Goal: Task Accomplishment & Management: Manage account settings

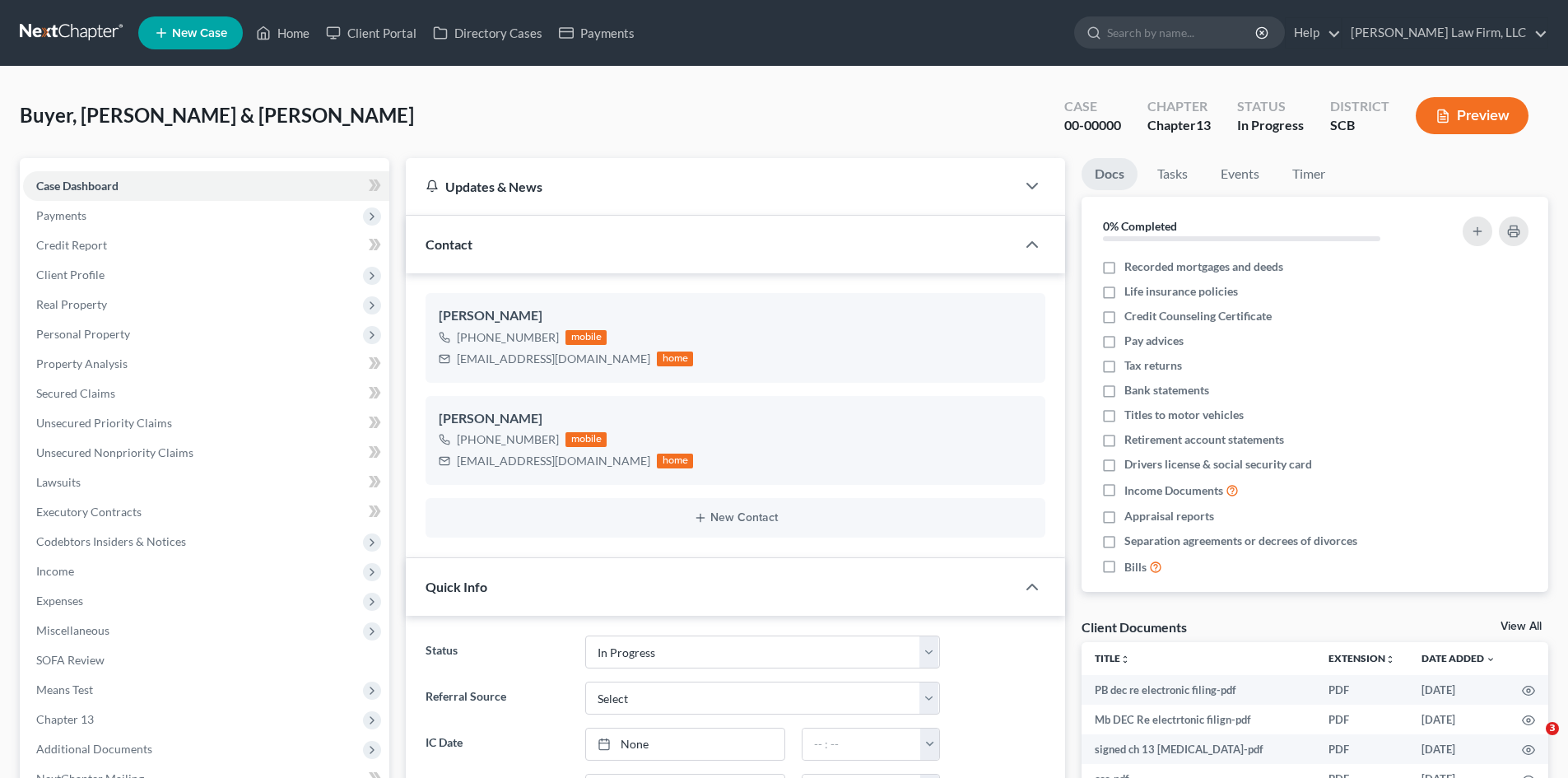
select select "3"
select select "0"
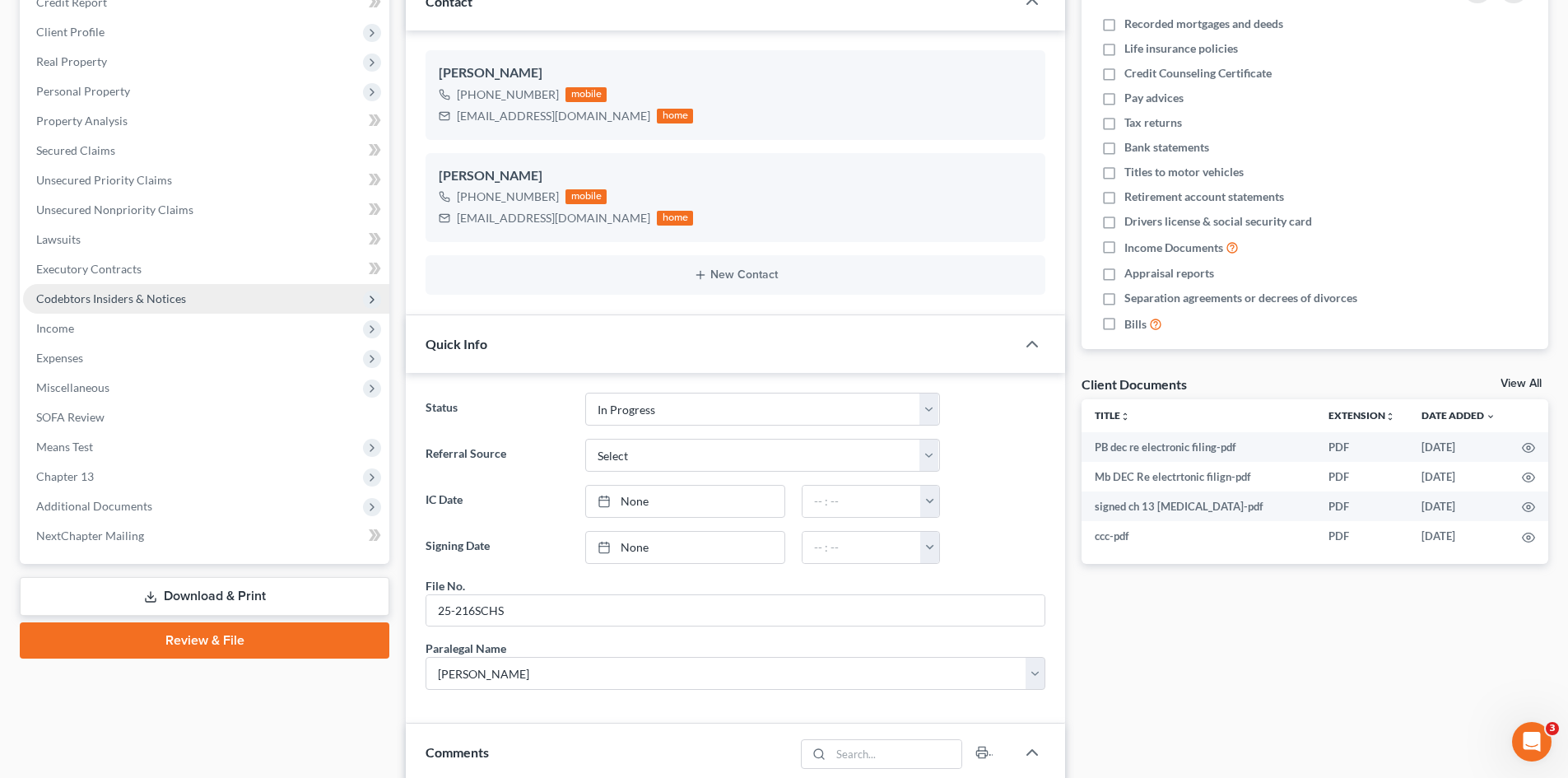
scroll to position [165, 0]
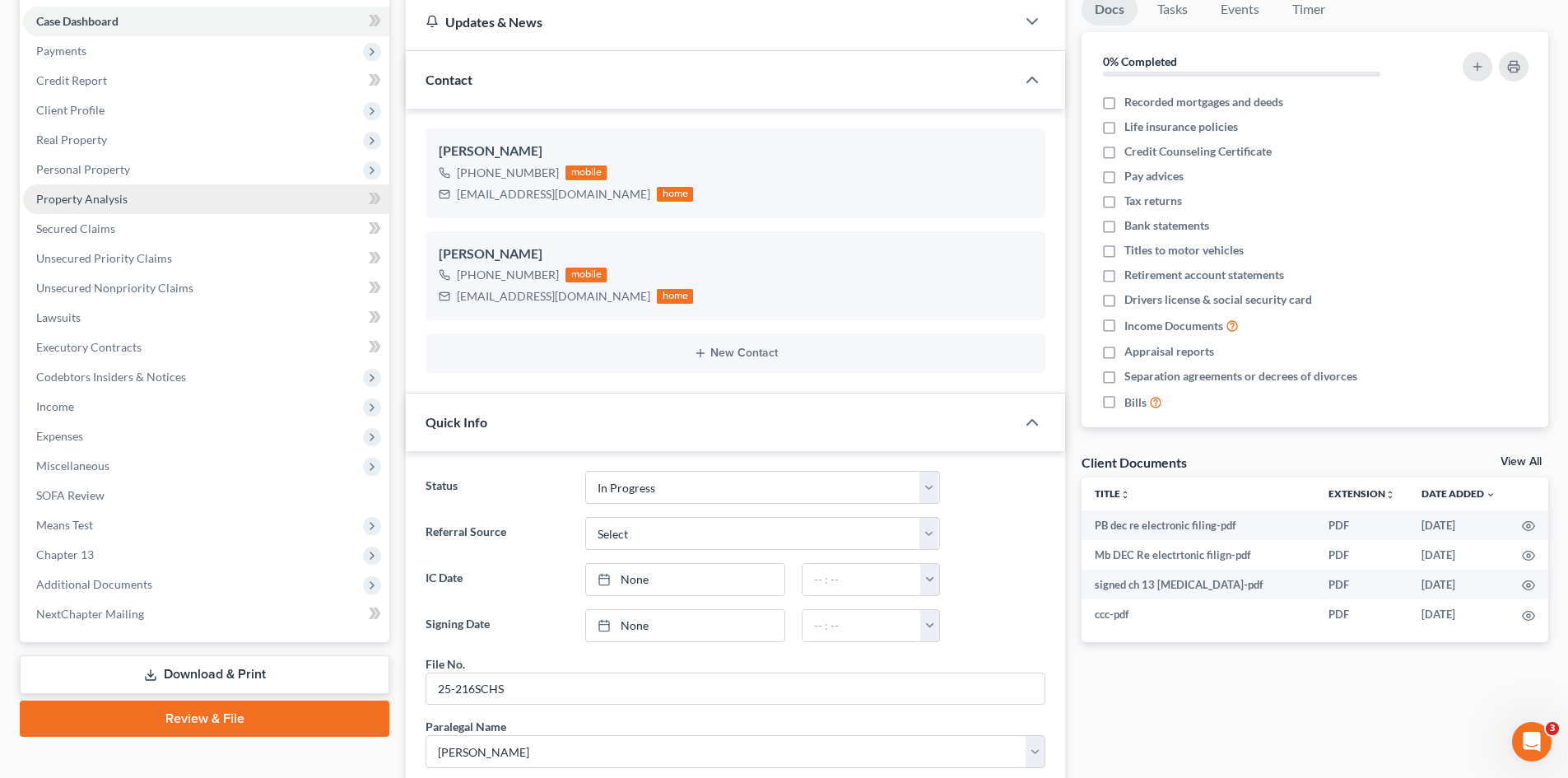
drag, startPoint x: 85, startPoint y: 168, endPoint x: 104, endPoint y: 188, distance: 27.6
click at [85, 168] on span "Personal Property" at bounding box center [82, 169] width 94 height 14
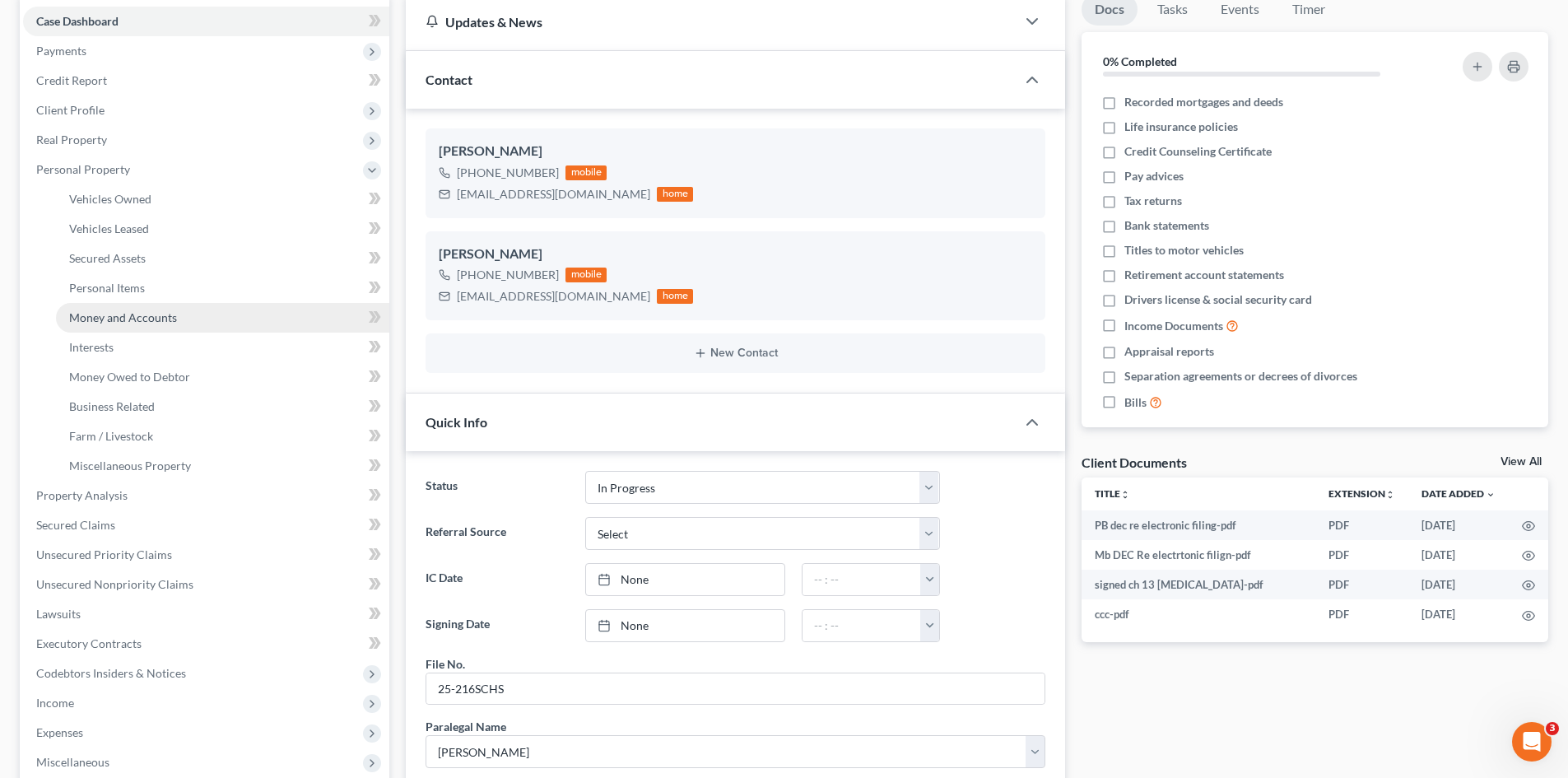
click at [100, 322] on span "Money and Accounts" at bounding box center [123, 317] width 108 height 14
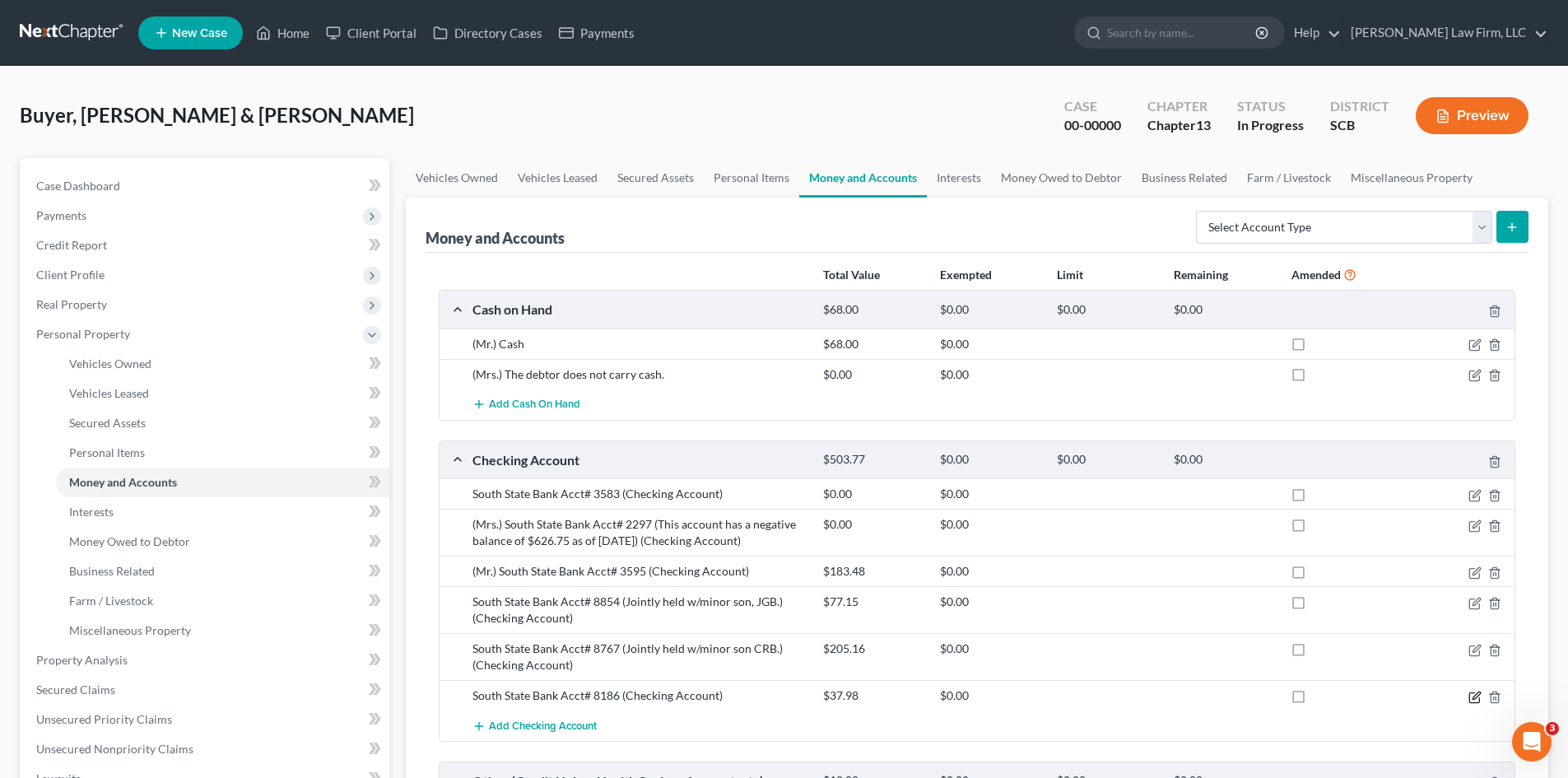
click at [1476, 701] on icon "button" at bounding box center [1475, 697] width 13 height 13
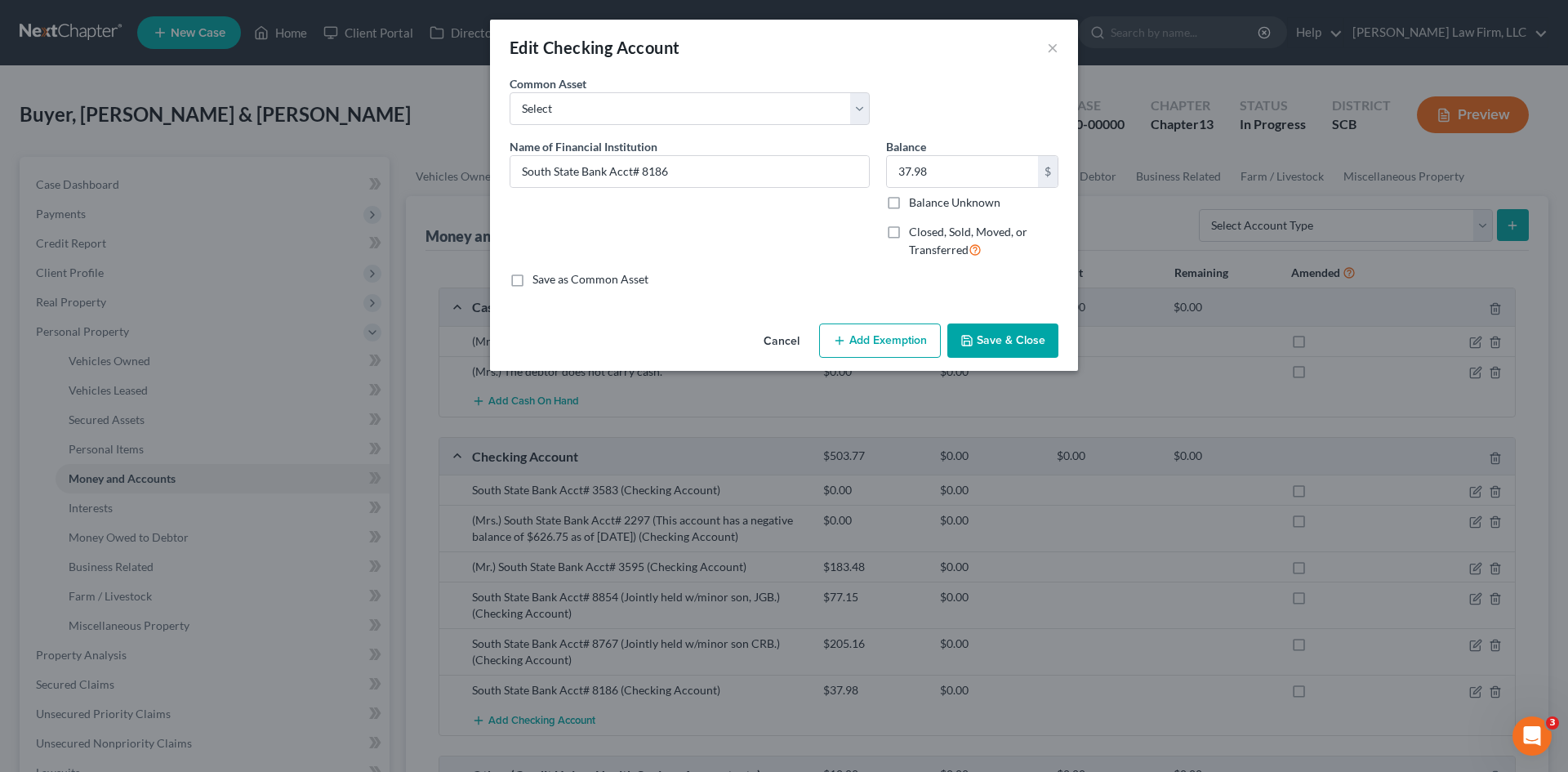
click at [1022, 331] on button "Save & Close" at bounding box center [1003, 340] width 111 height 34
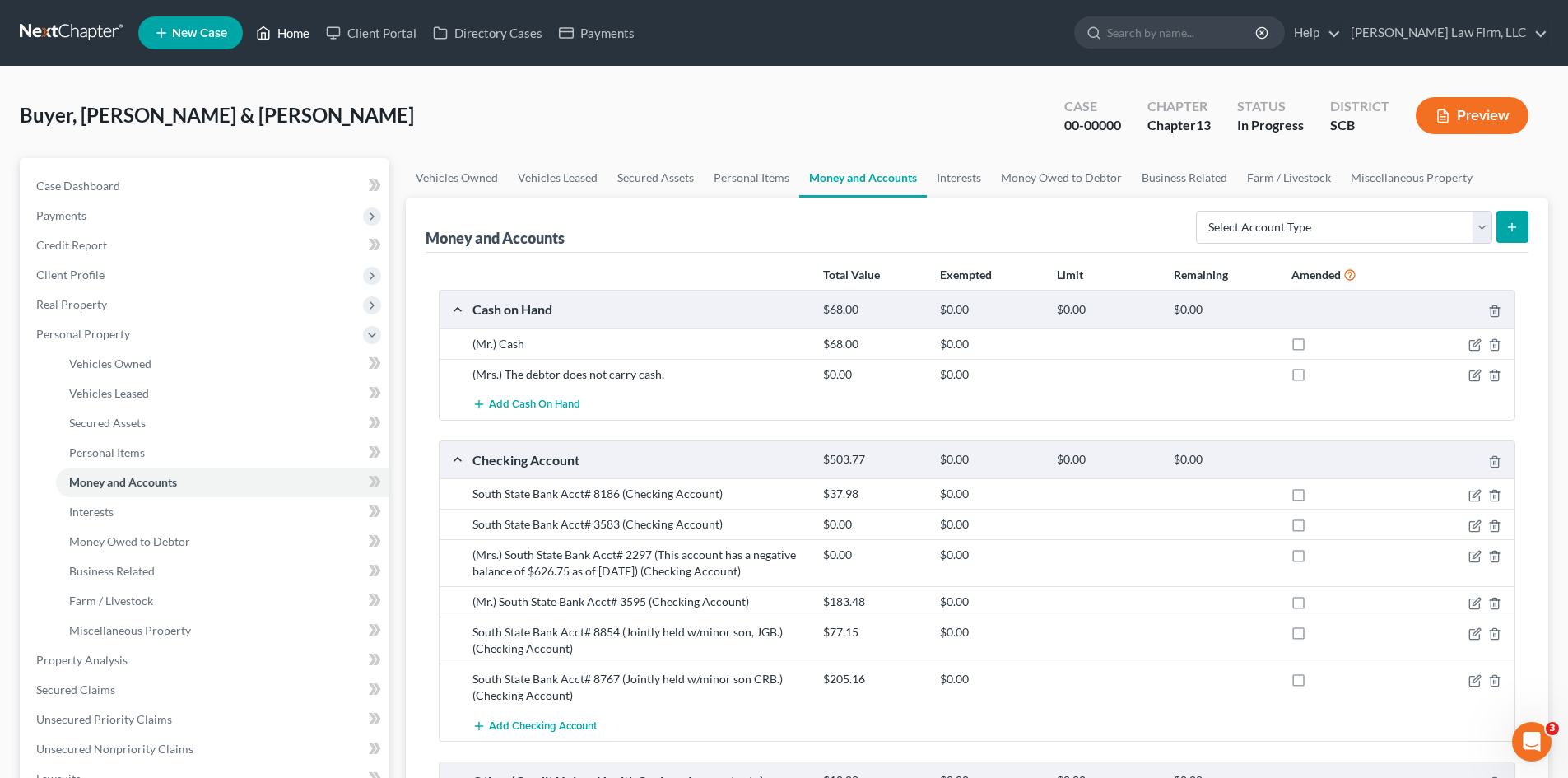
click at [292, 34] on link "Home" at bounding box center [283, 32] width 70 height 29
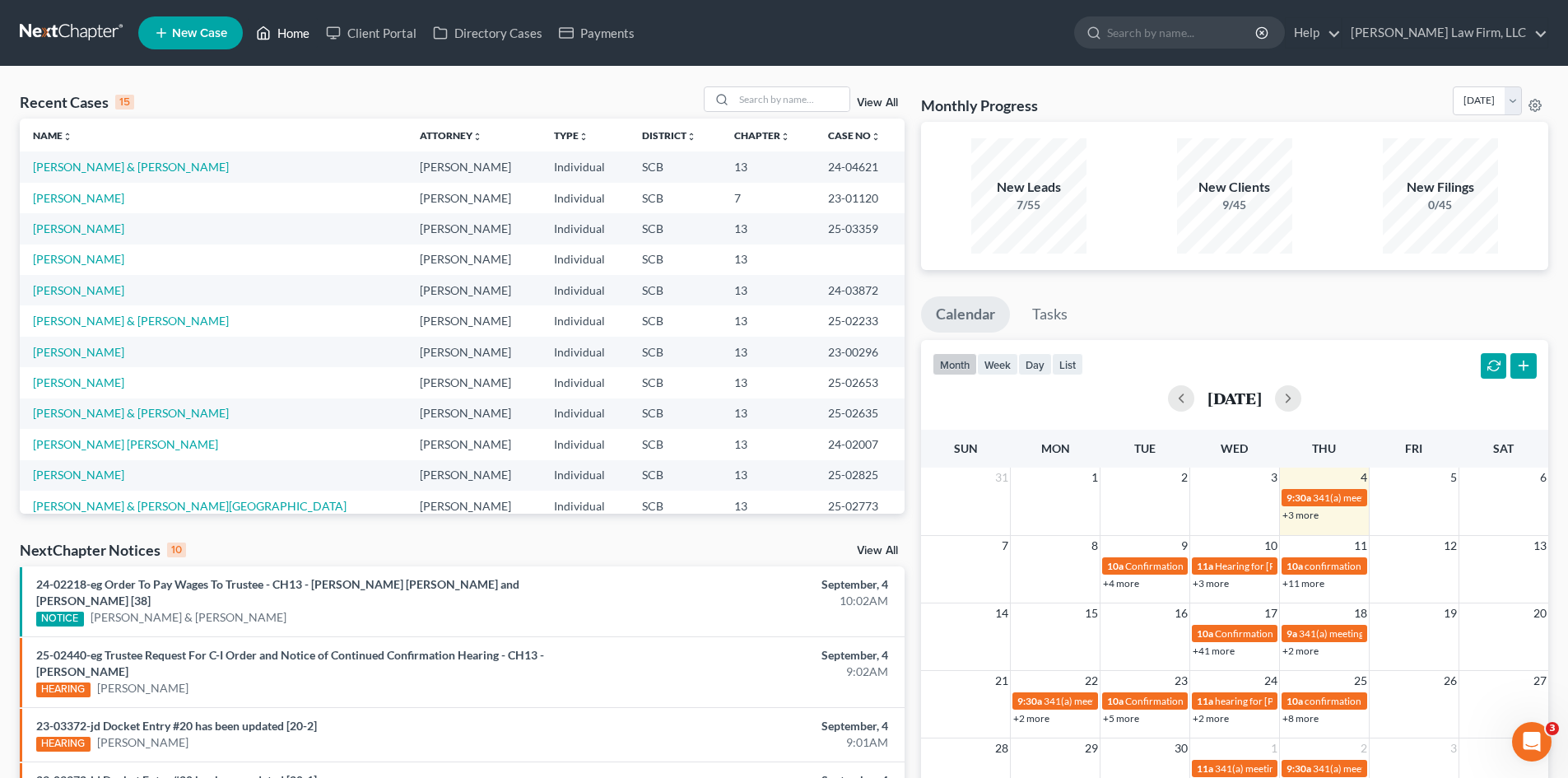
click at [302, 34] on link "Home" at bounding box center [283, 32] width 70 height 29
click at [757, 98] on input "search" at bounding box center [792, 99] width 116 height 24
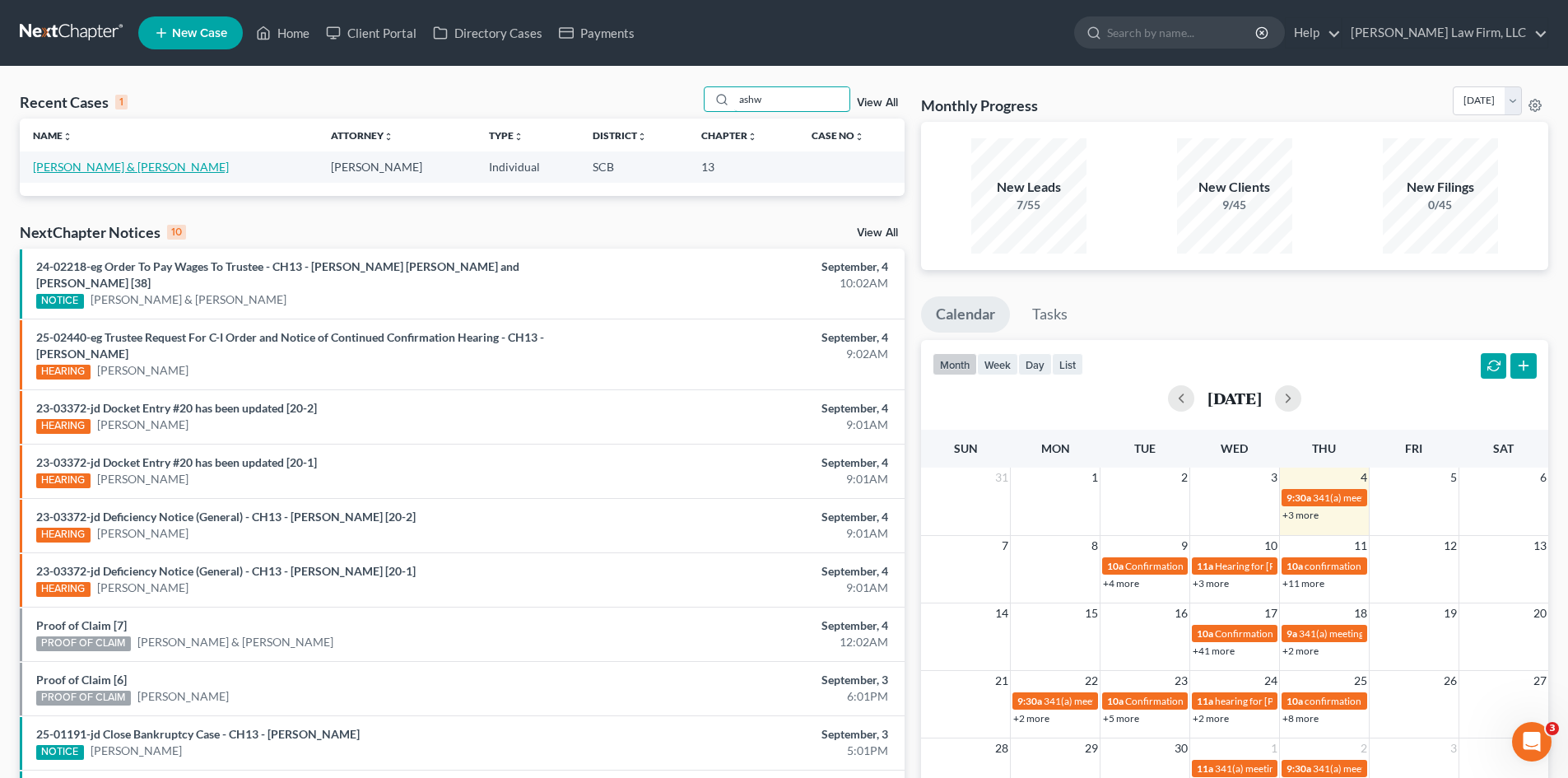
type input "ashw"
click at [134, 164] on link "Ashworth, John & Moore, Julia" at bounding box center [131, 167] width 196 height 14
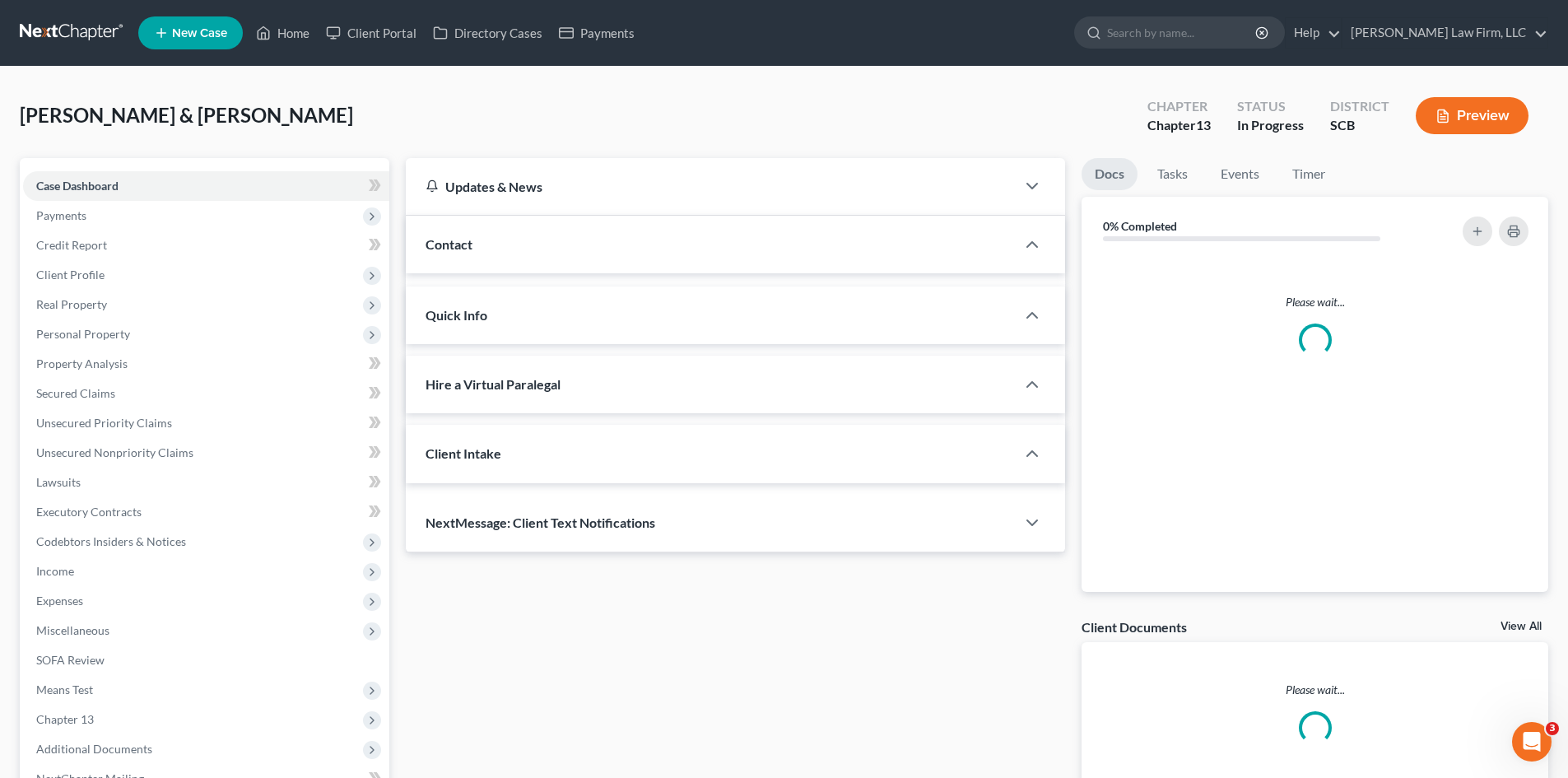
select select "0"
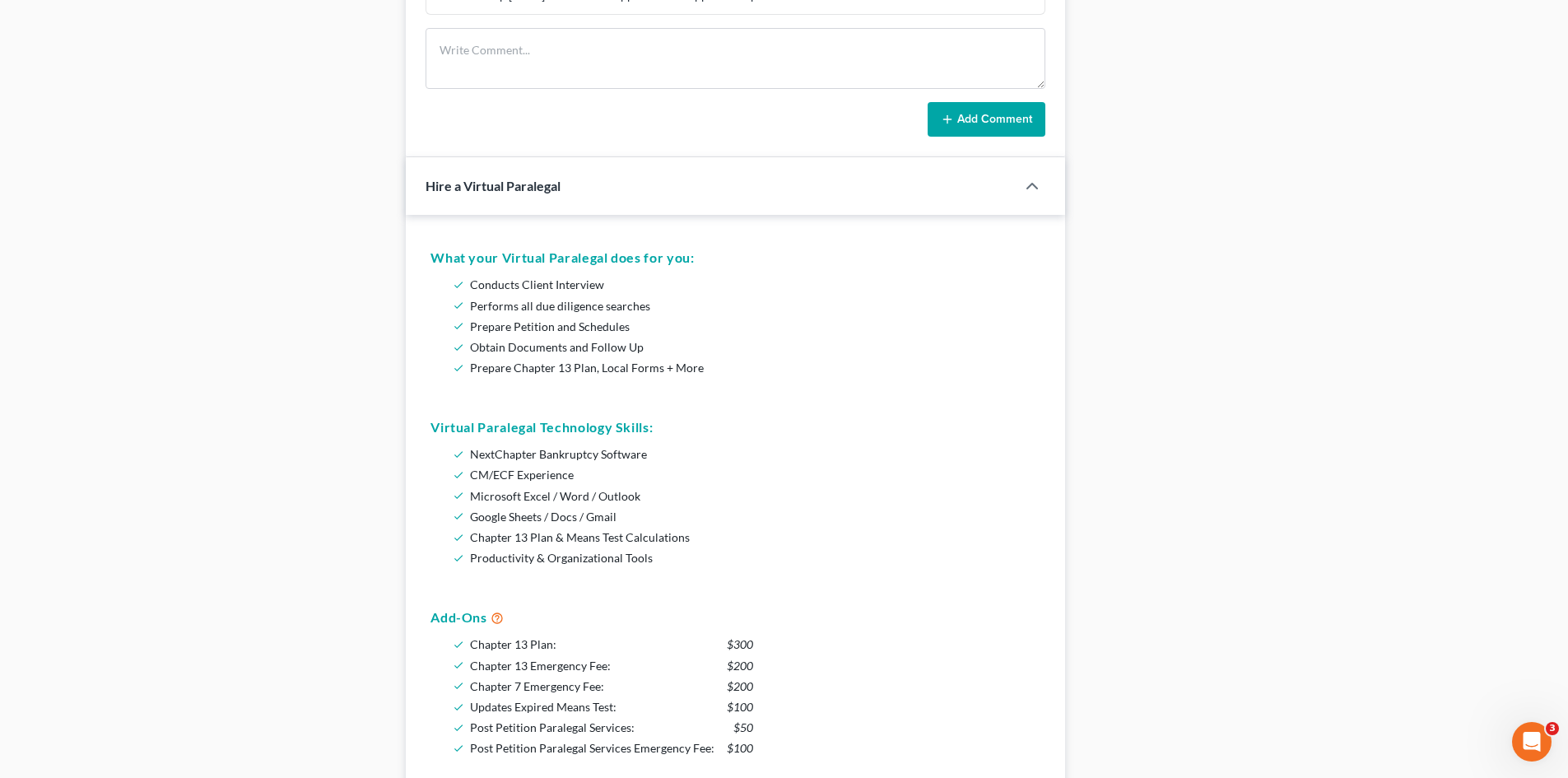
scroll to position [1071, 0]
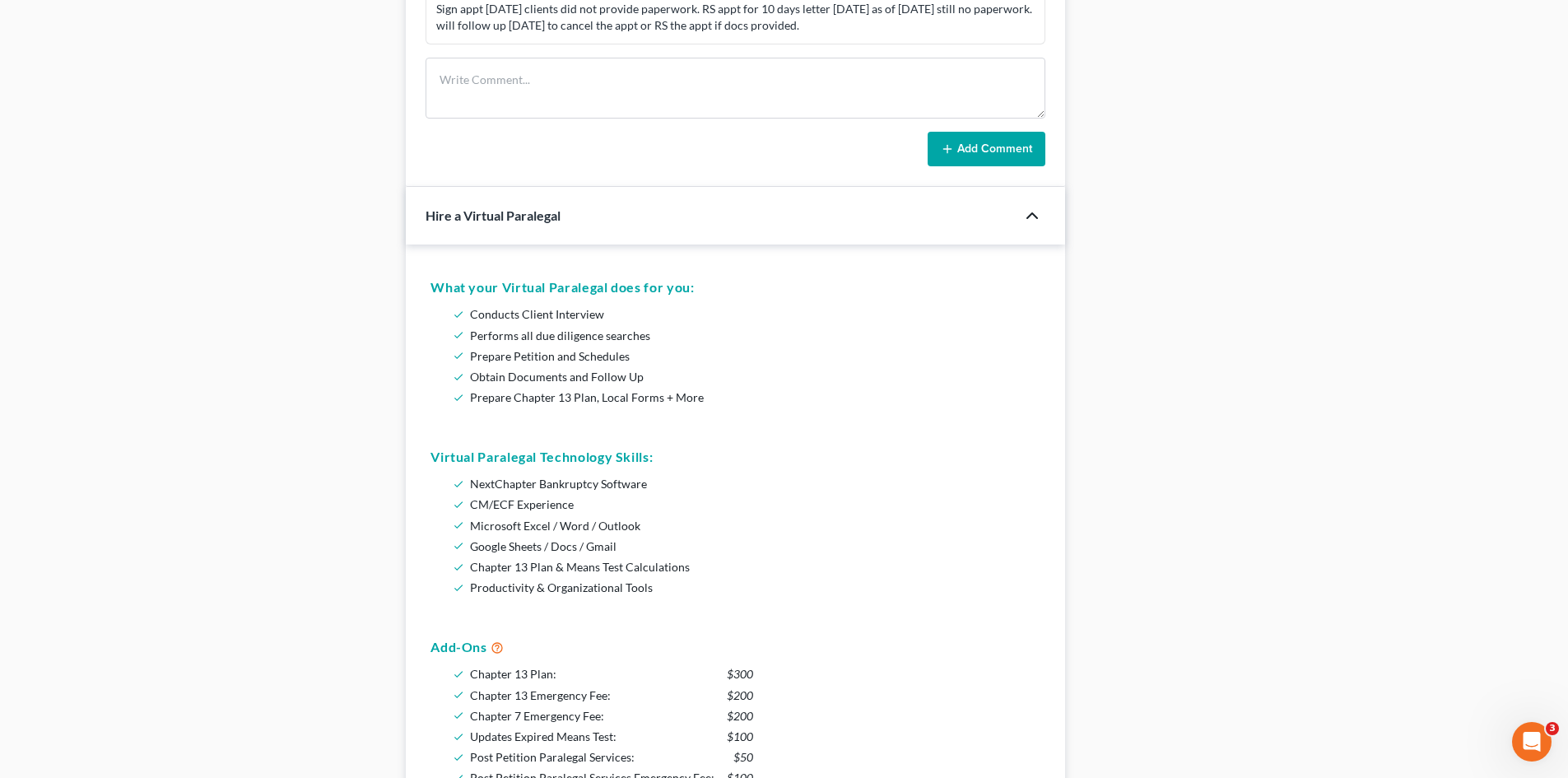
click at [1036, 215] on polyline "button" at bounding box center [1032, 215] width 9 height 5
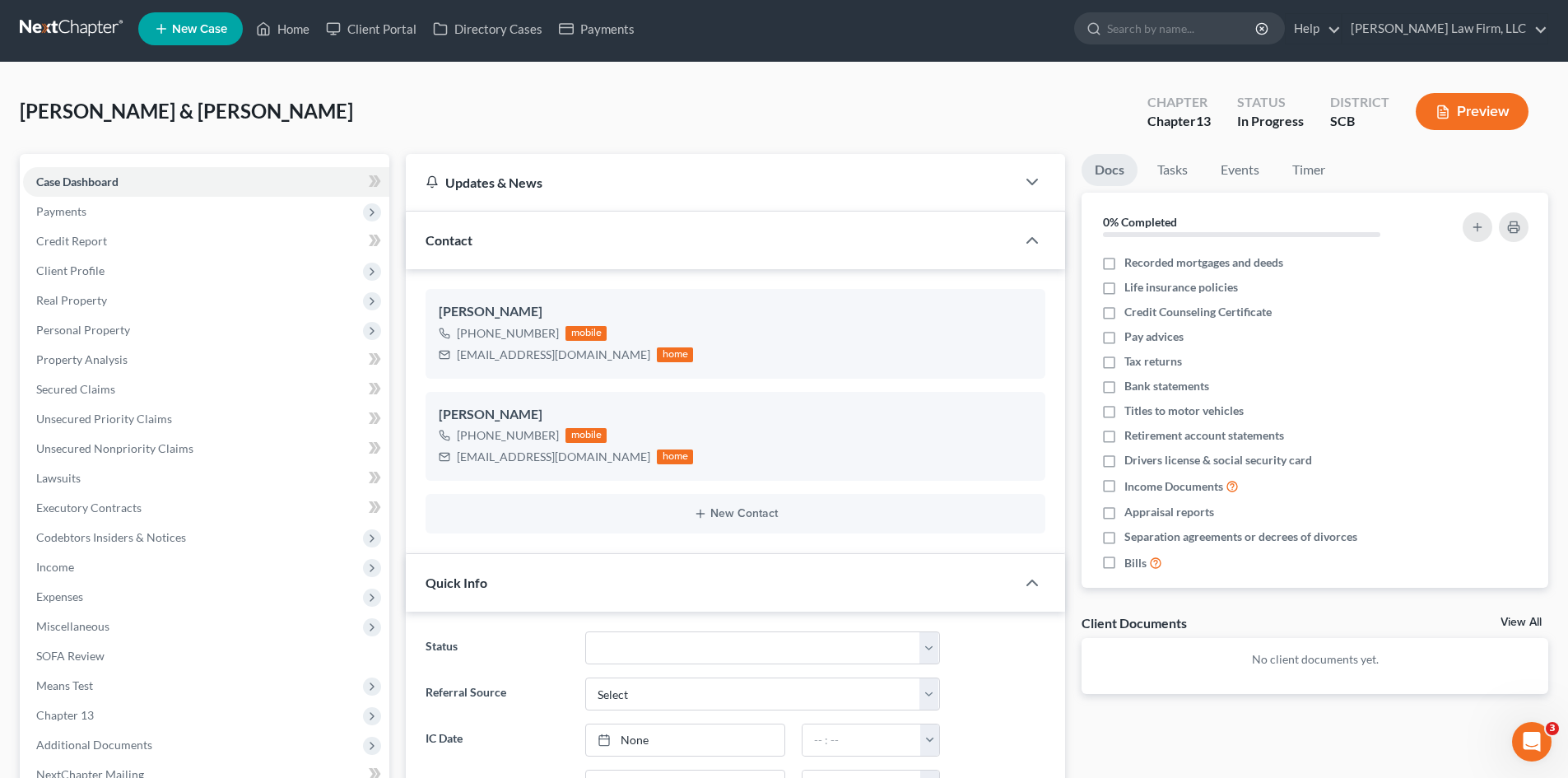
scroll to position [0, 0]
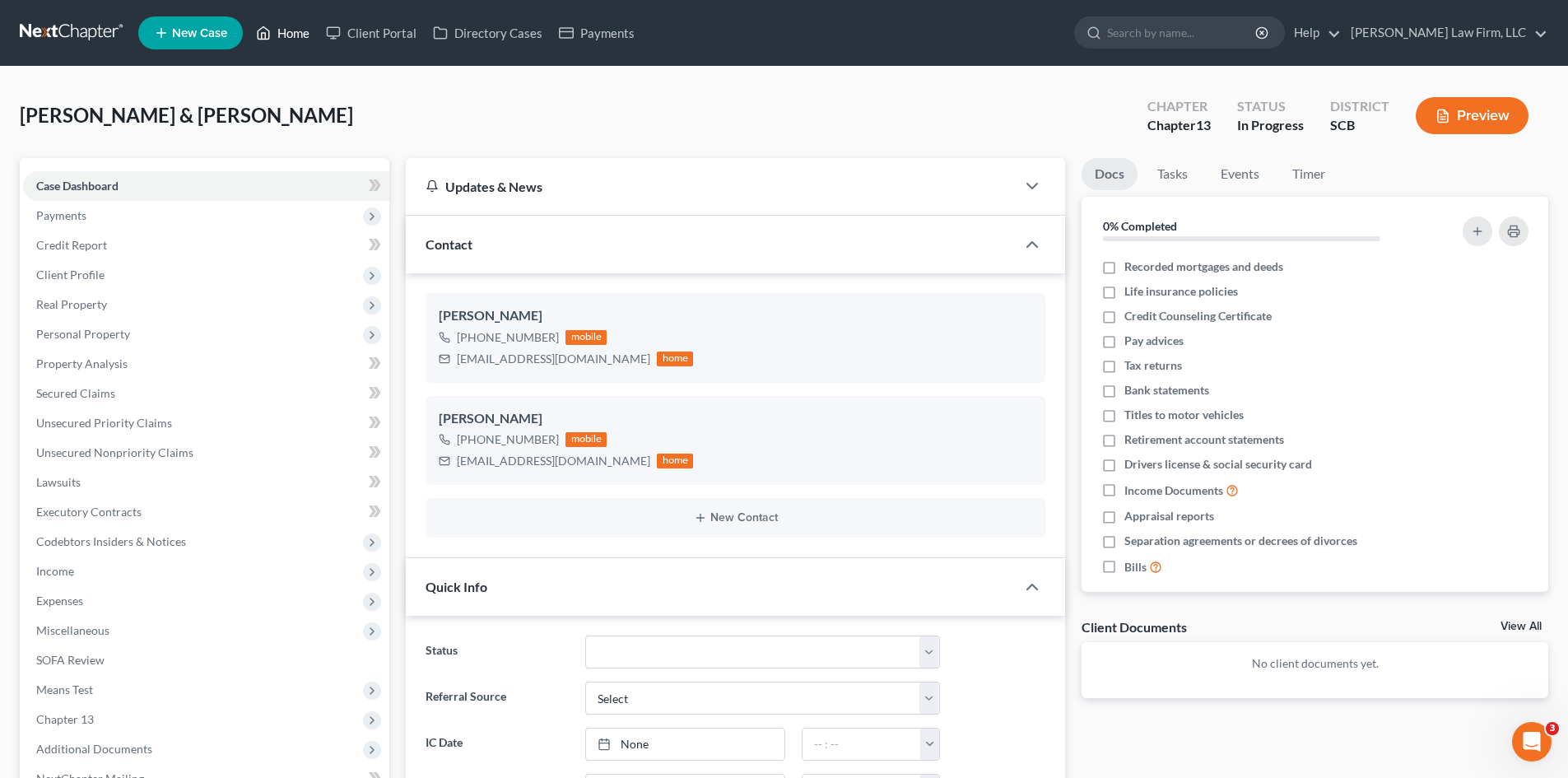
drag, startPoint x: 298, startPoint y: 28, endPoint x: 669, endPoint y: 77, distance: 374.2
click at [298, 28] on link "Home" at bounding box center [283, 32] width 70 height 29
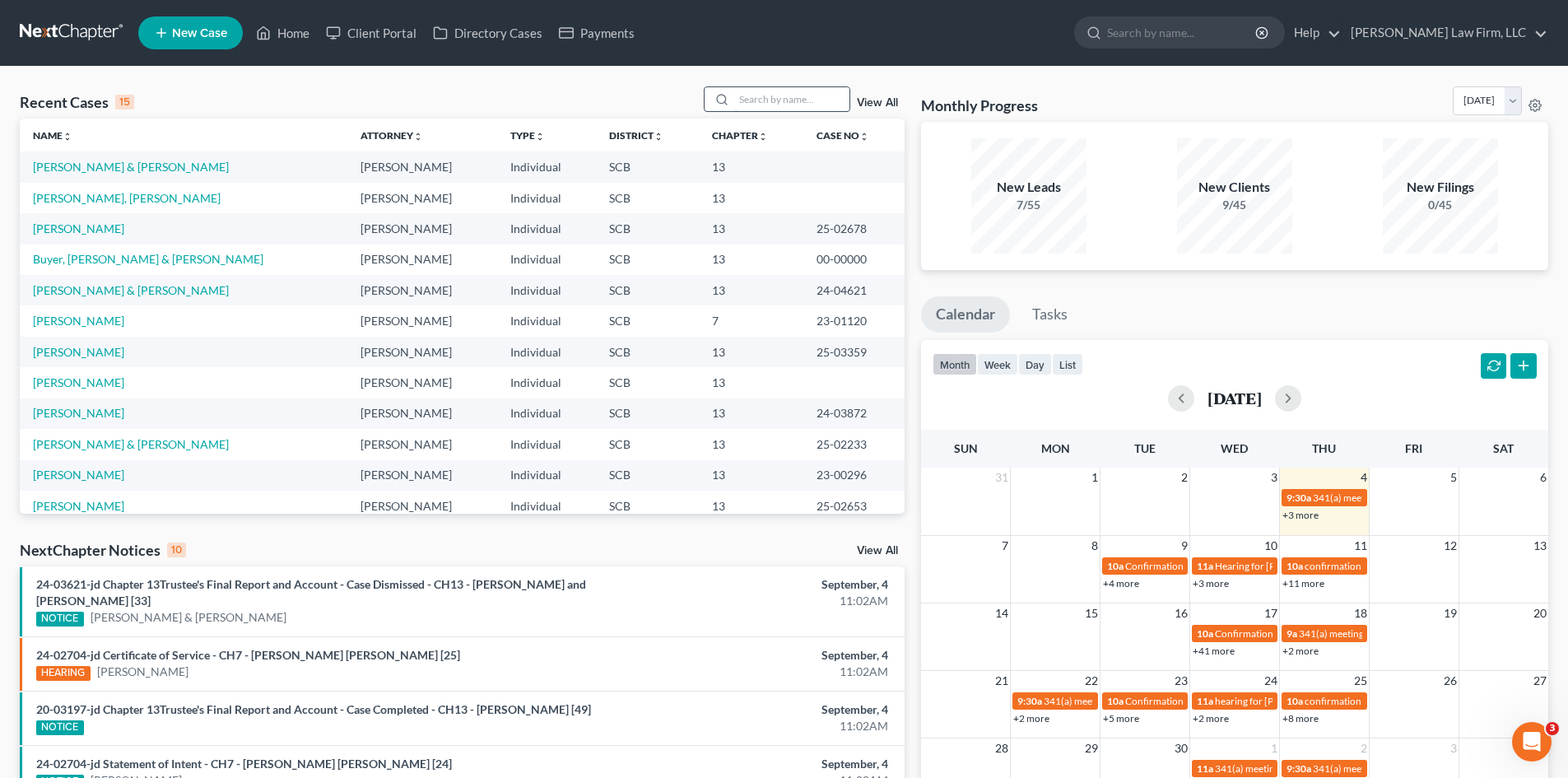
click at [815, 106] on input "search" at bounding box center [792, 99] width 116 height 24
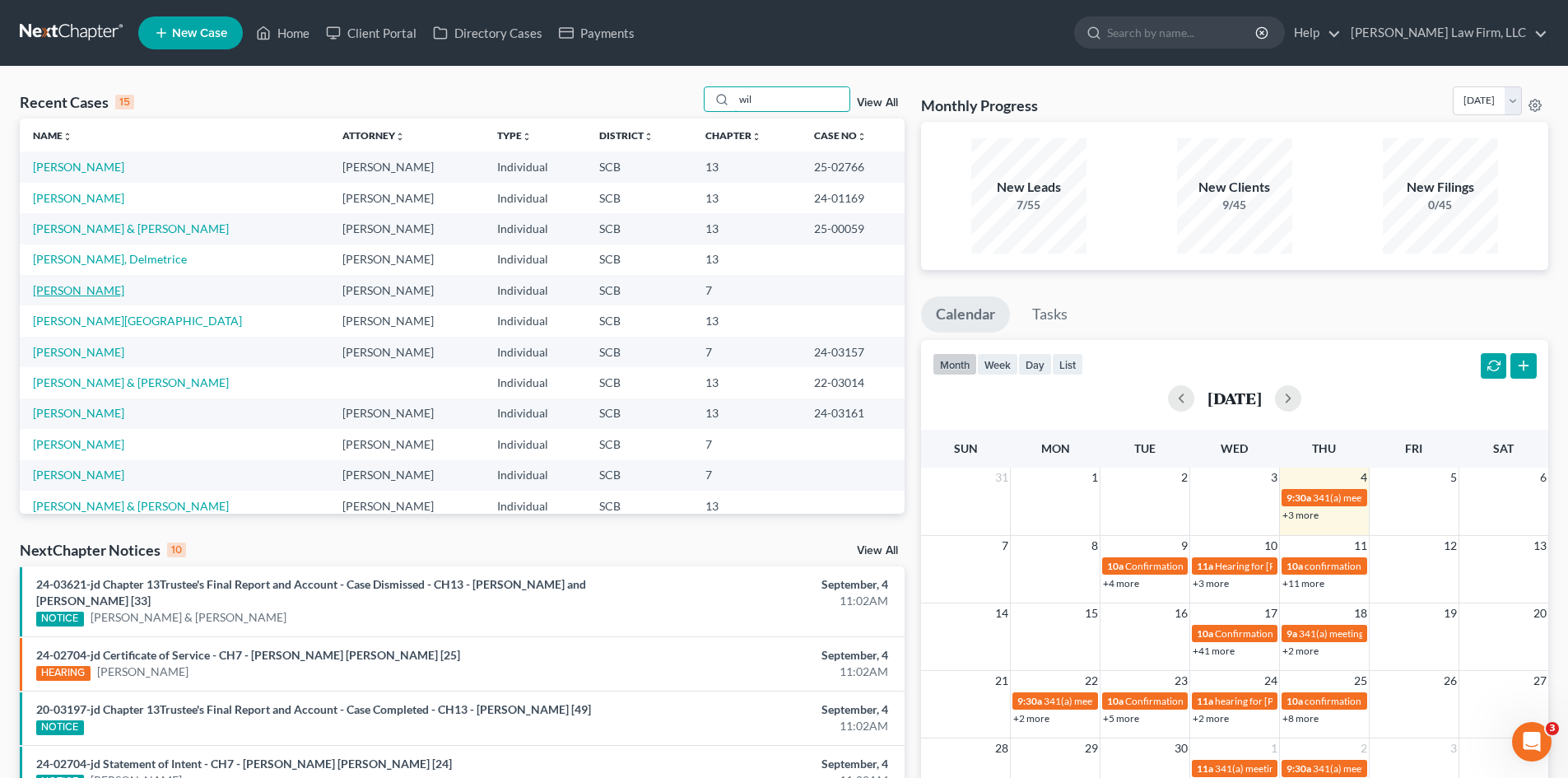
type input "wil"
click at [58, 290] on link "Wilentz, Sandra" at bounding box center [79, 290] width 91 height 14
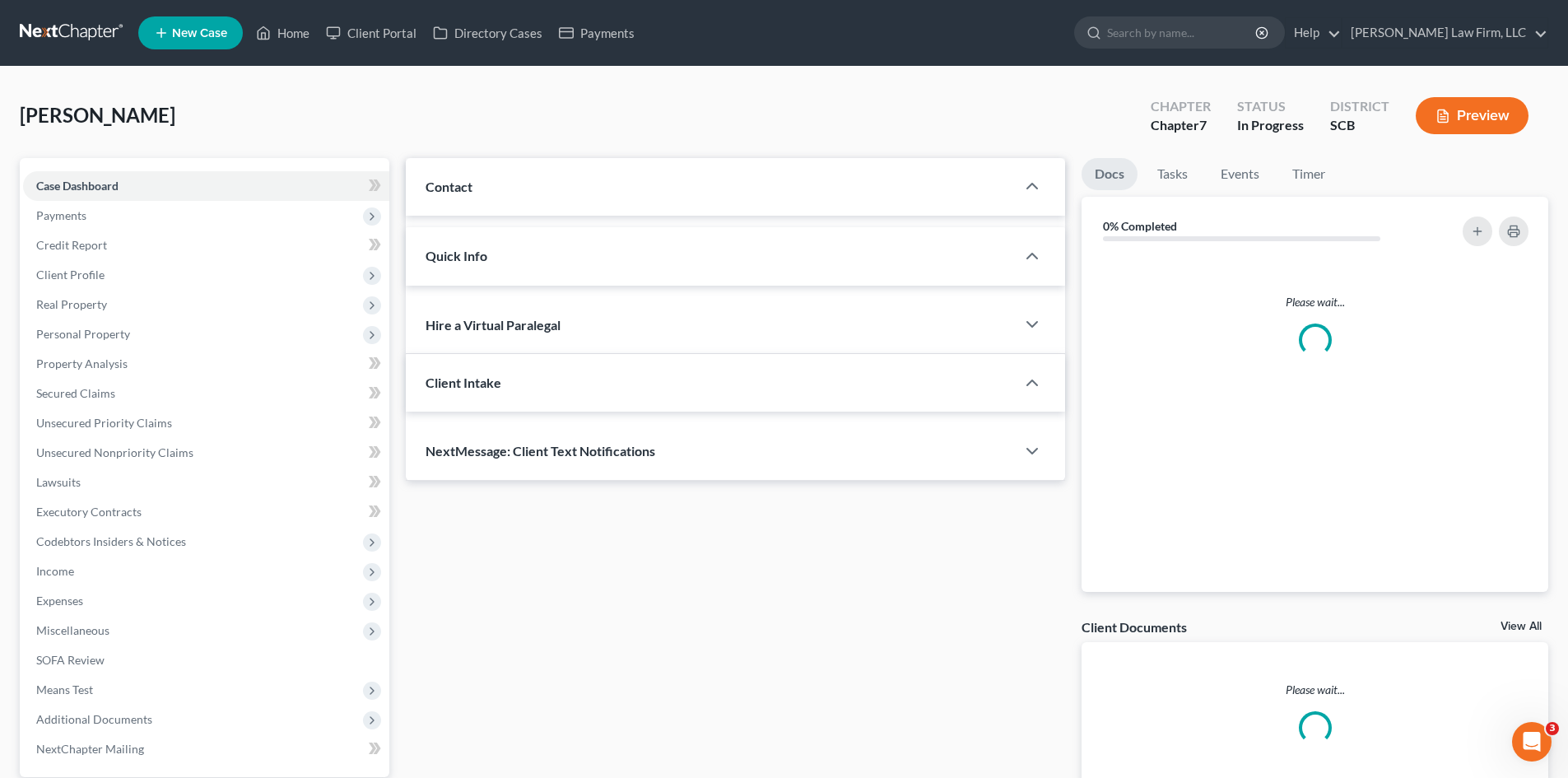
select select "1"
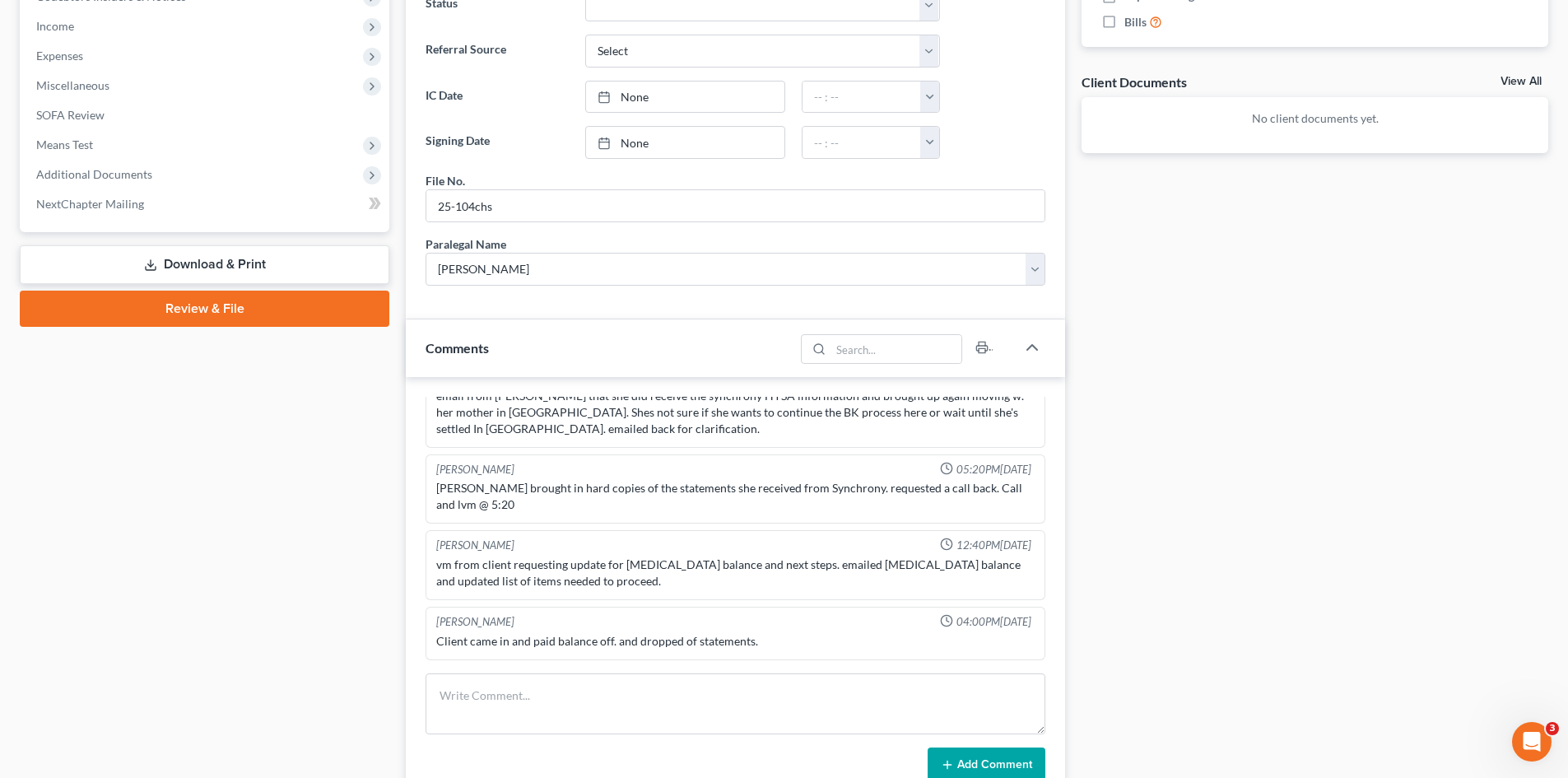
scroll to position [659, 0]
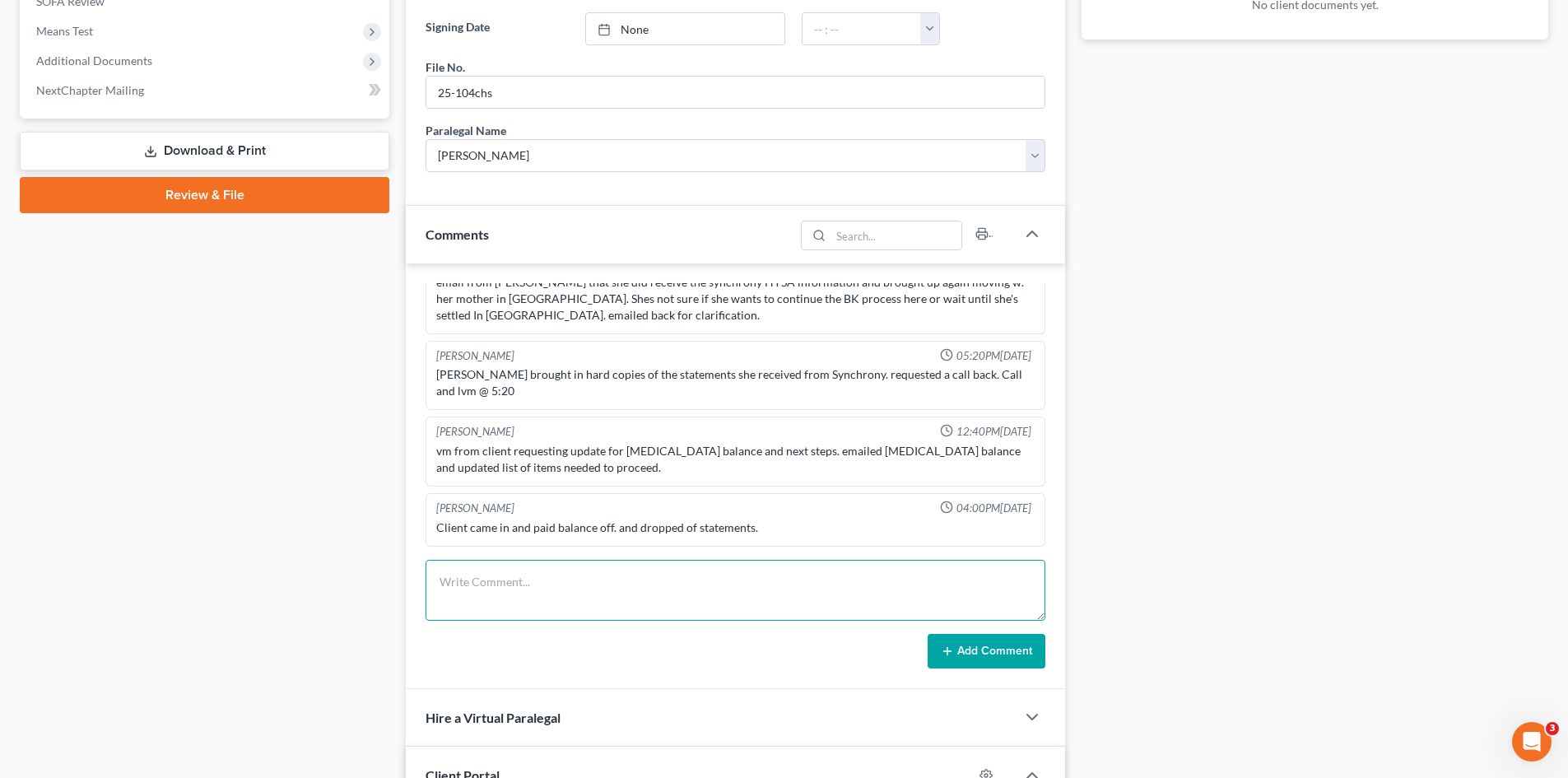
click at [688, 583] on textarea at bounding box center [735, 590] width 620 height 61
type textarea "tc to client to schedule final appt."
click at [950, 660] on button "Add Comment" at bounding box center [986, 651] width 117 height 34
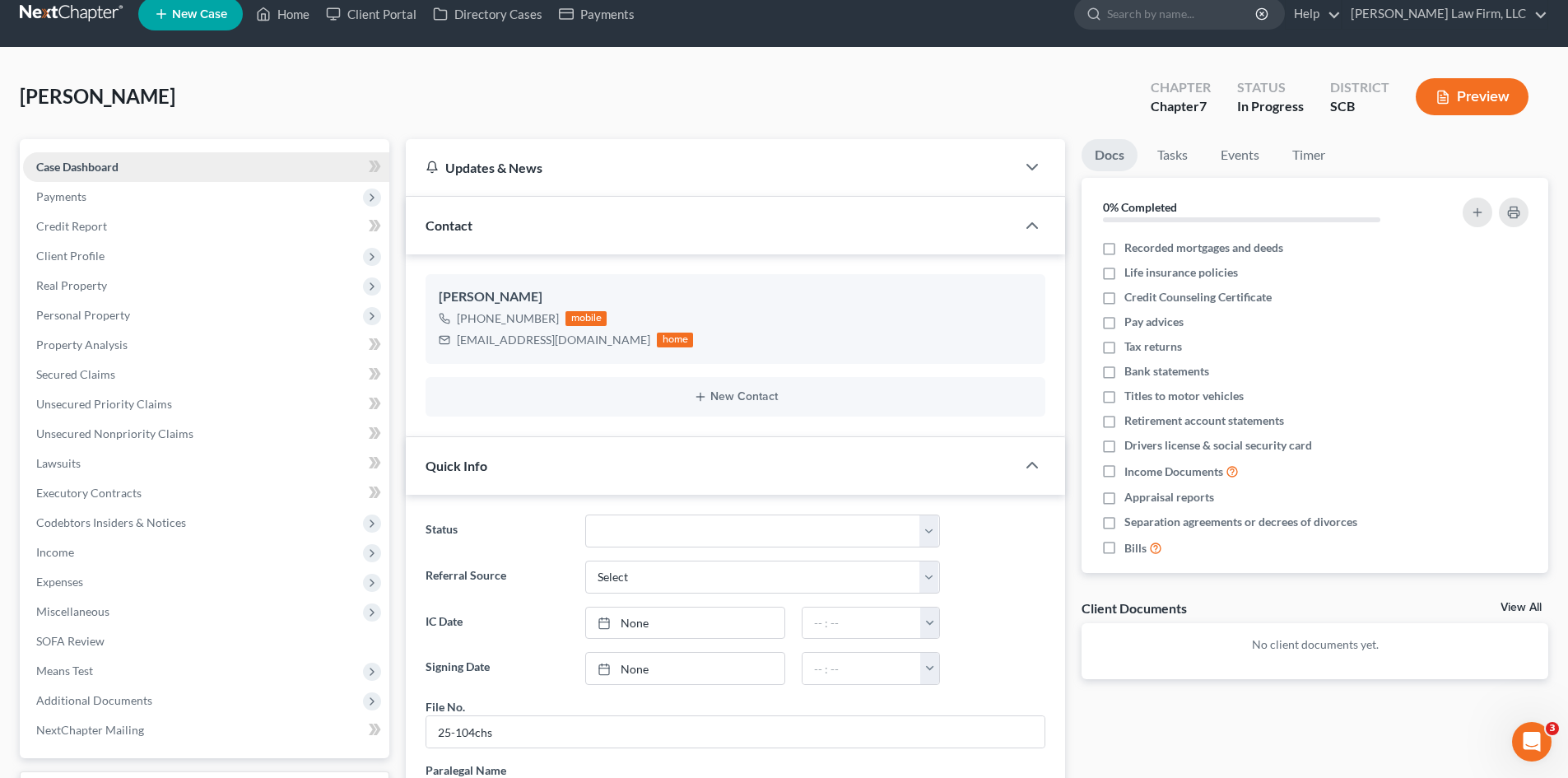
scroll to position [0, 0]
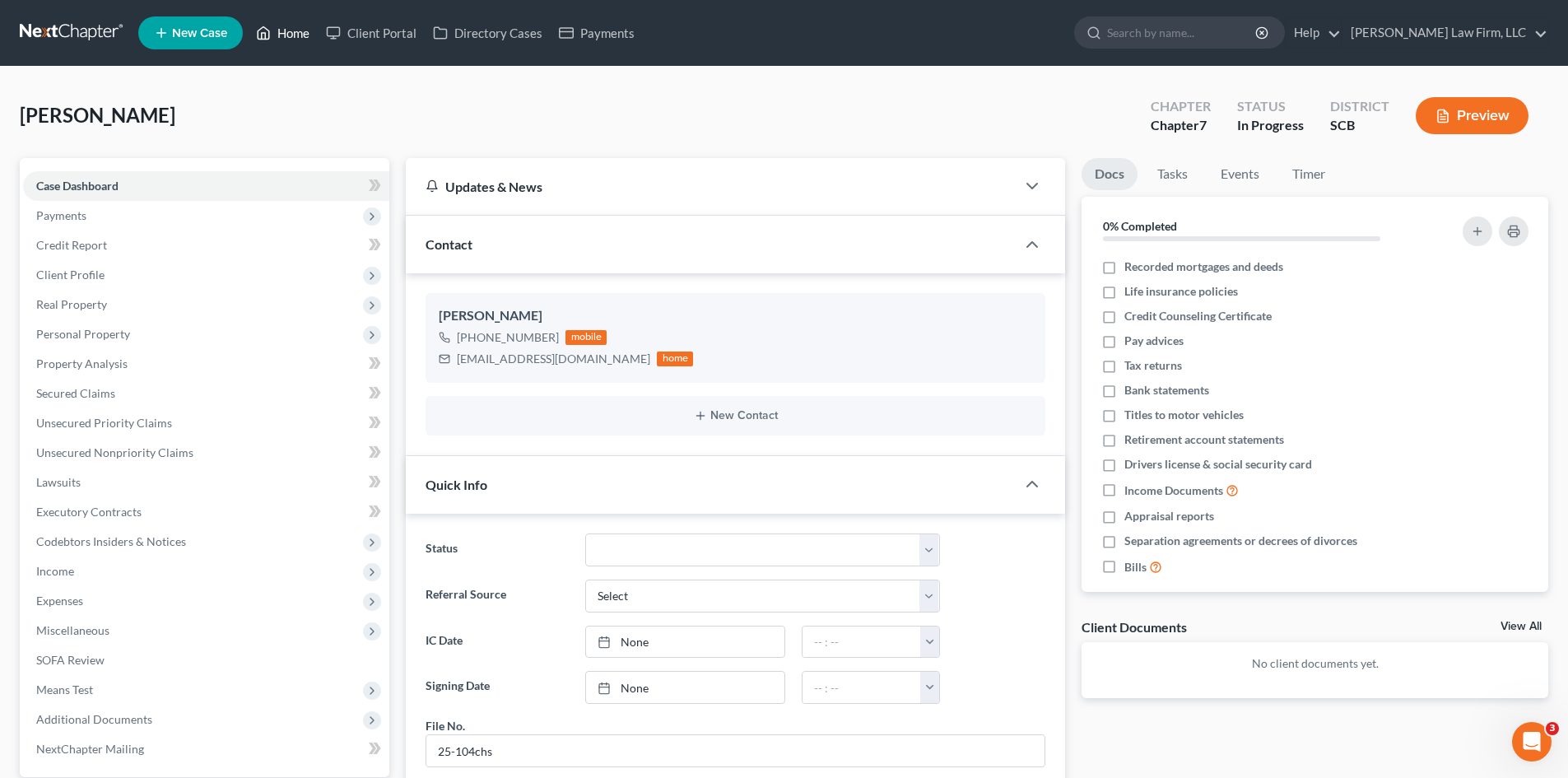
drag, startPoint x: 300, startPoint y: 25, endPoint x: 730, endPoint y: 14, distance: 430.1
click at [300, 25] on link "Home" at bounding box center [283, 32] width 70 height 29
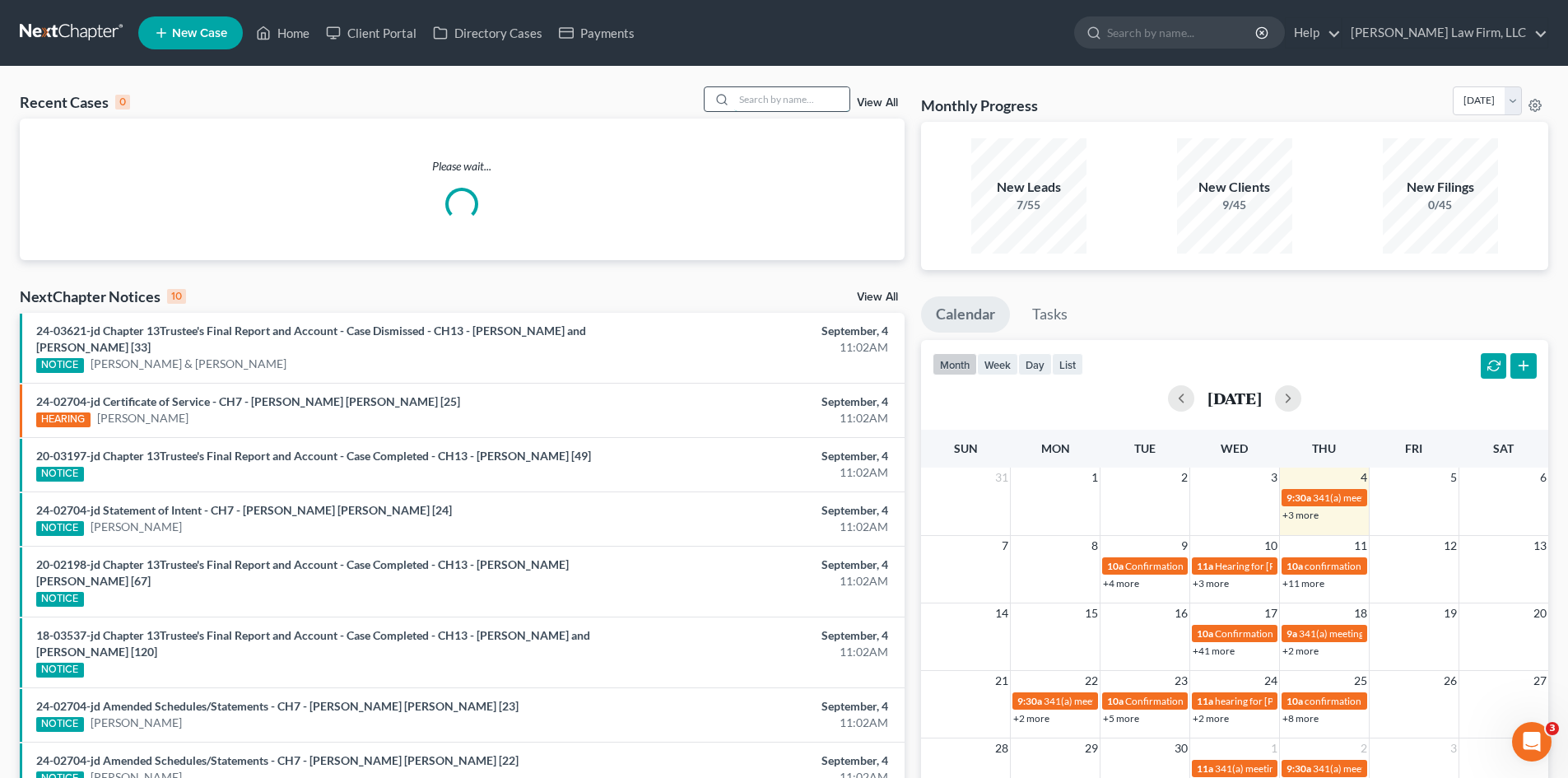
click at [750, 97] on input "search" at bounding box center [792, 99] width 116 height 24
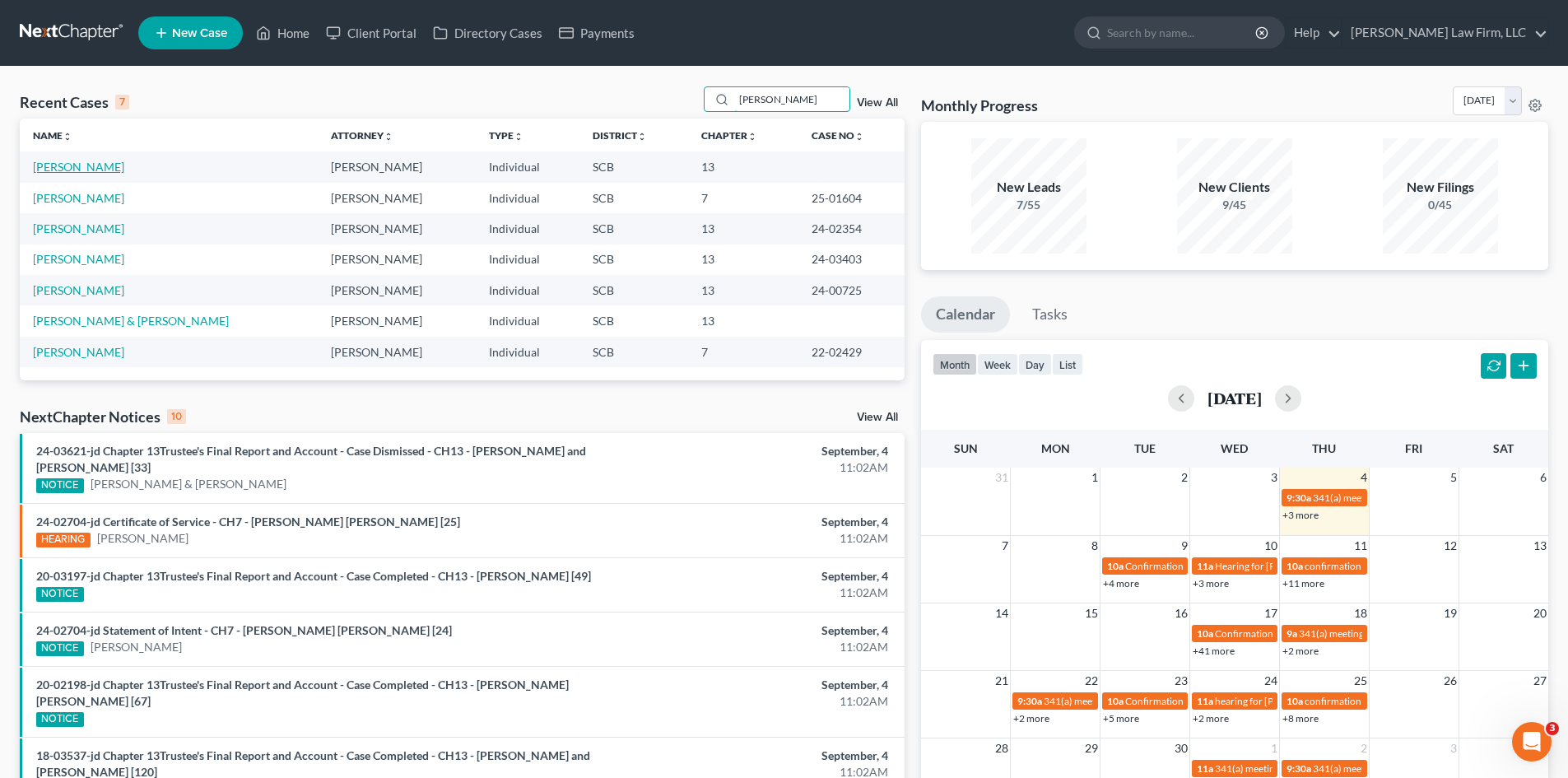
type input "gordon"
click at [87, 172] on link "Gordon, Olga" at bounding box center [79, 167] width 91 height 14
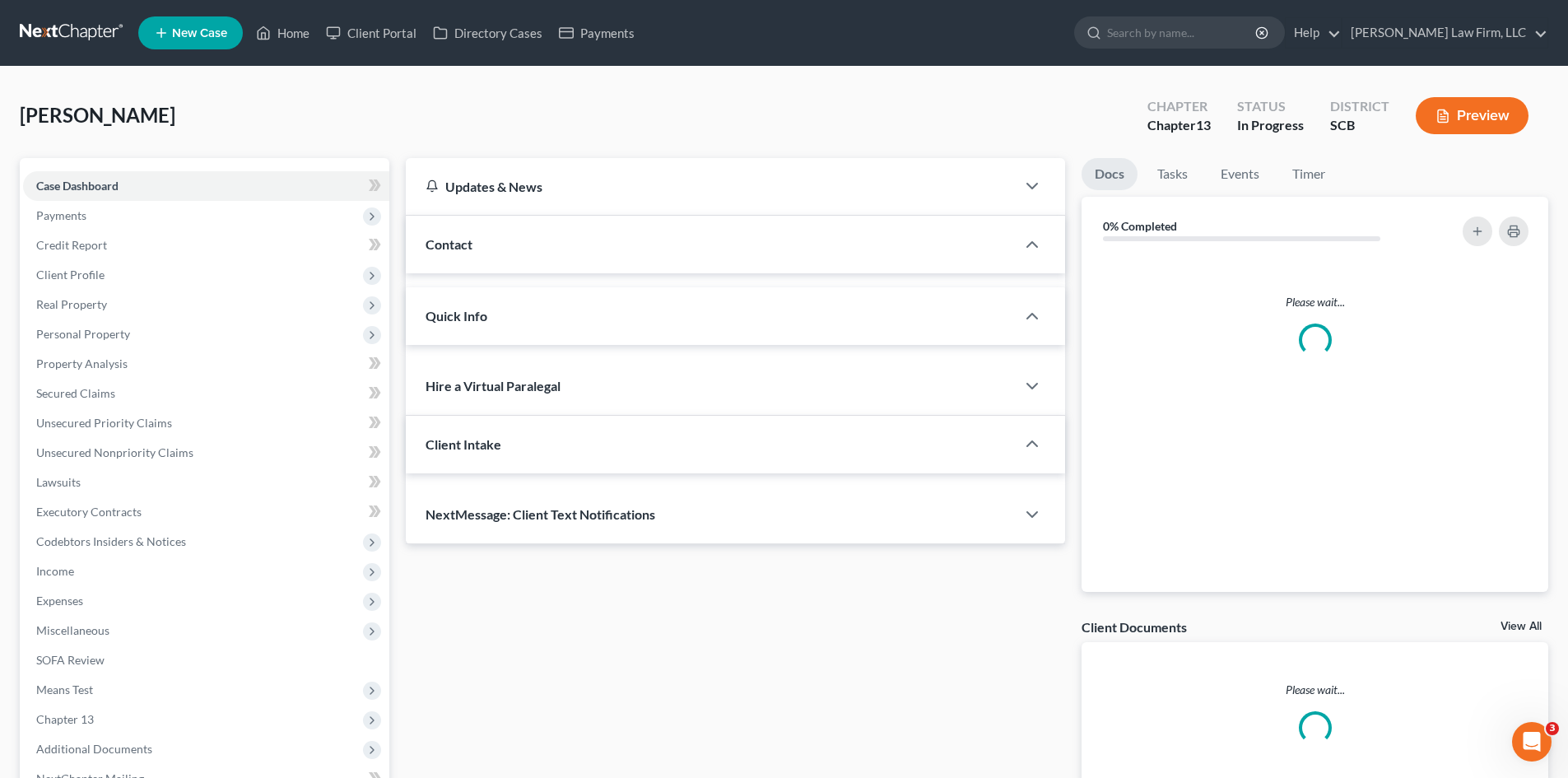
select select "0"
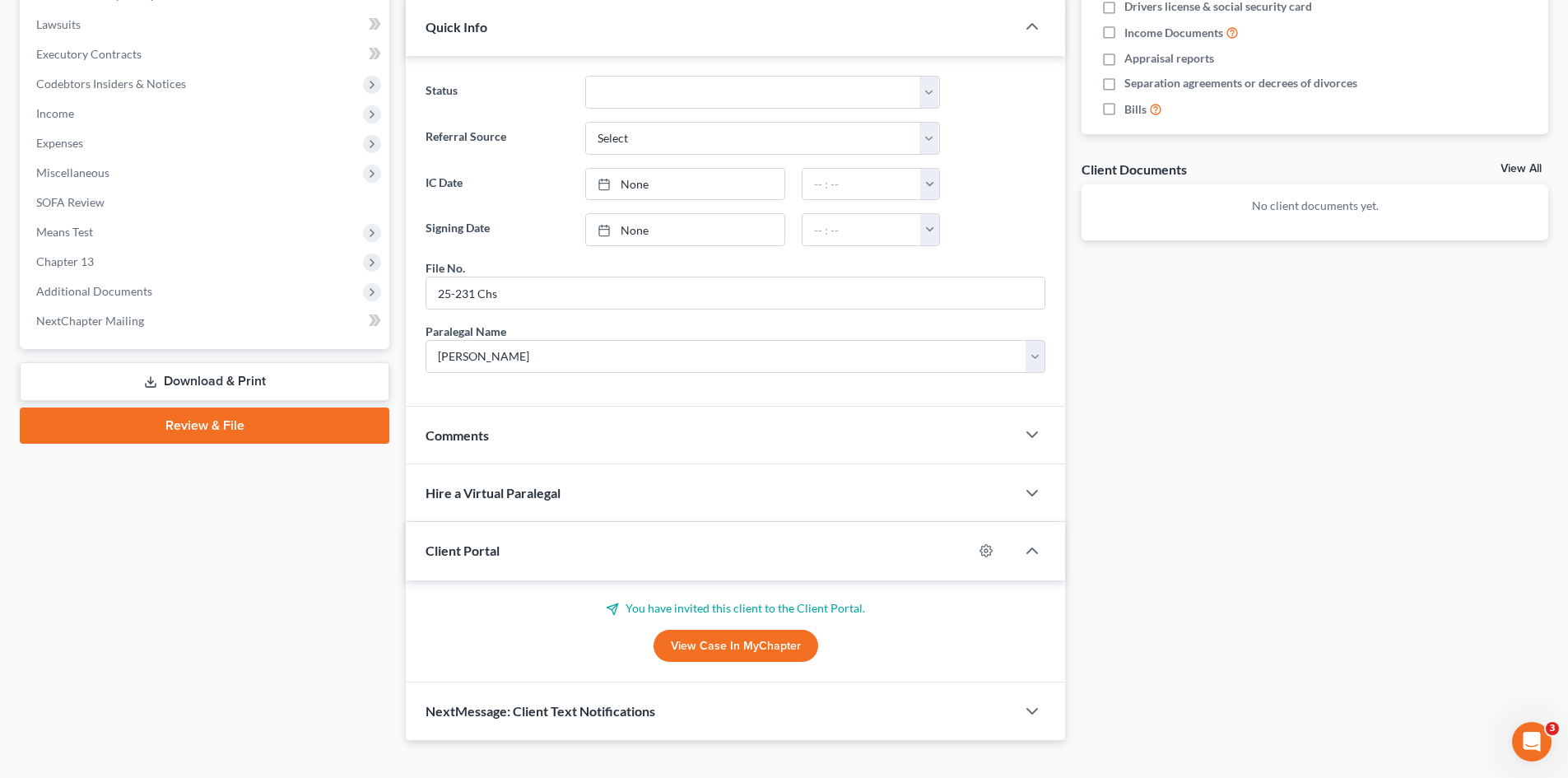
scroll to position [483, 0]
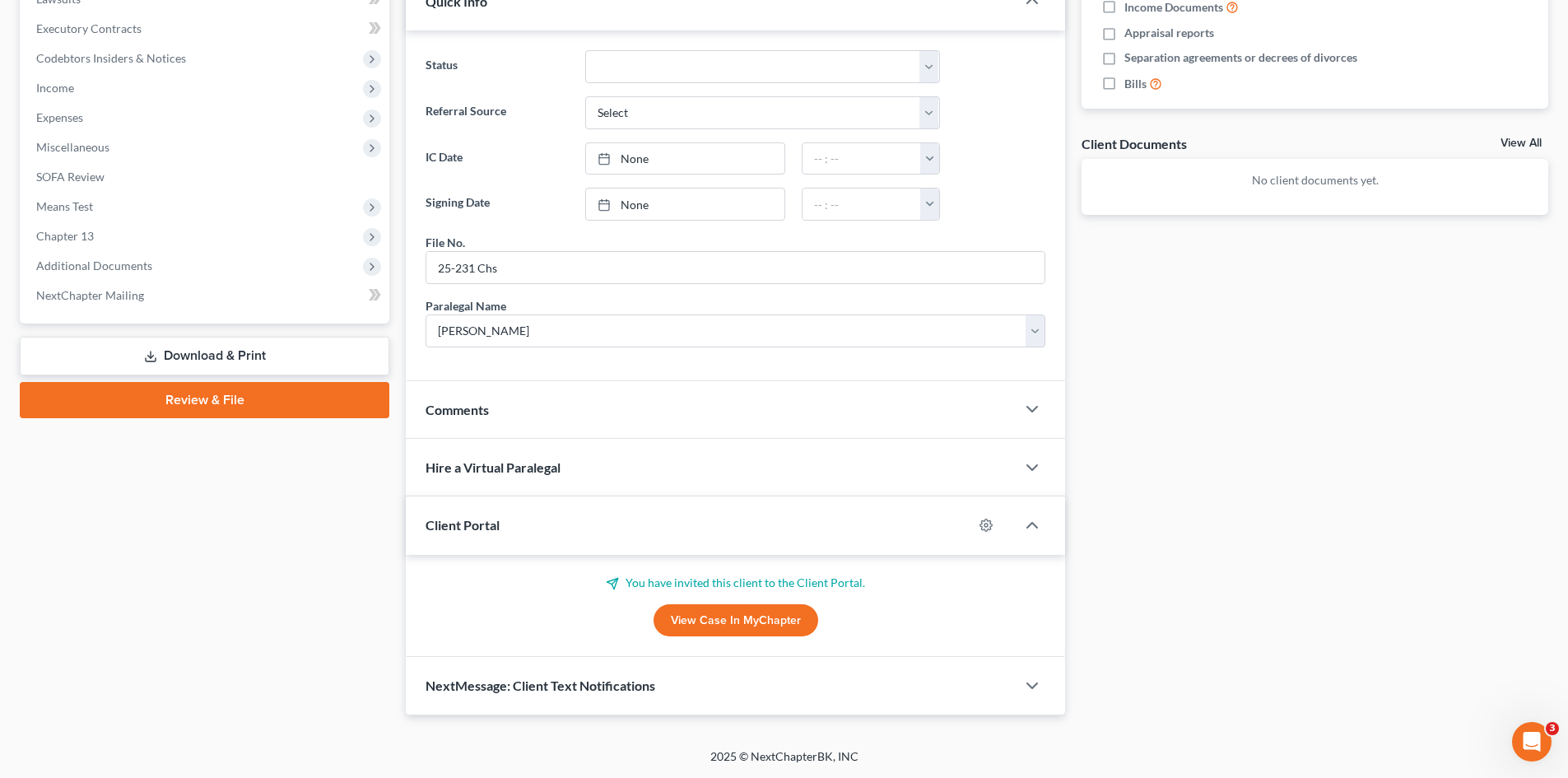
click at [691, 616] on link "View Case in MyChapter" at bounding box center [736, 621] width 165 height 33
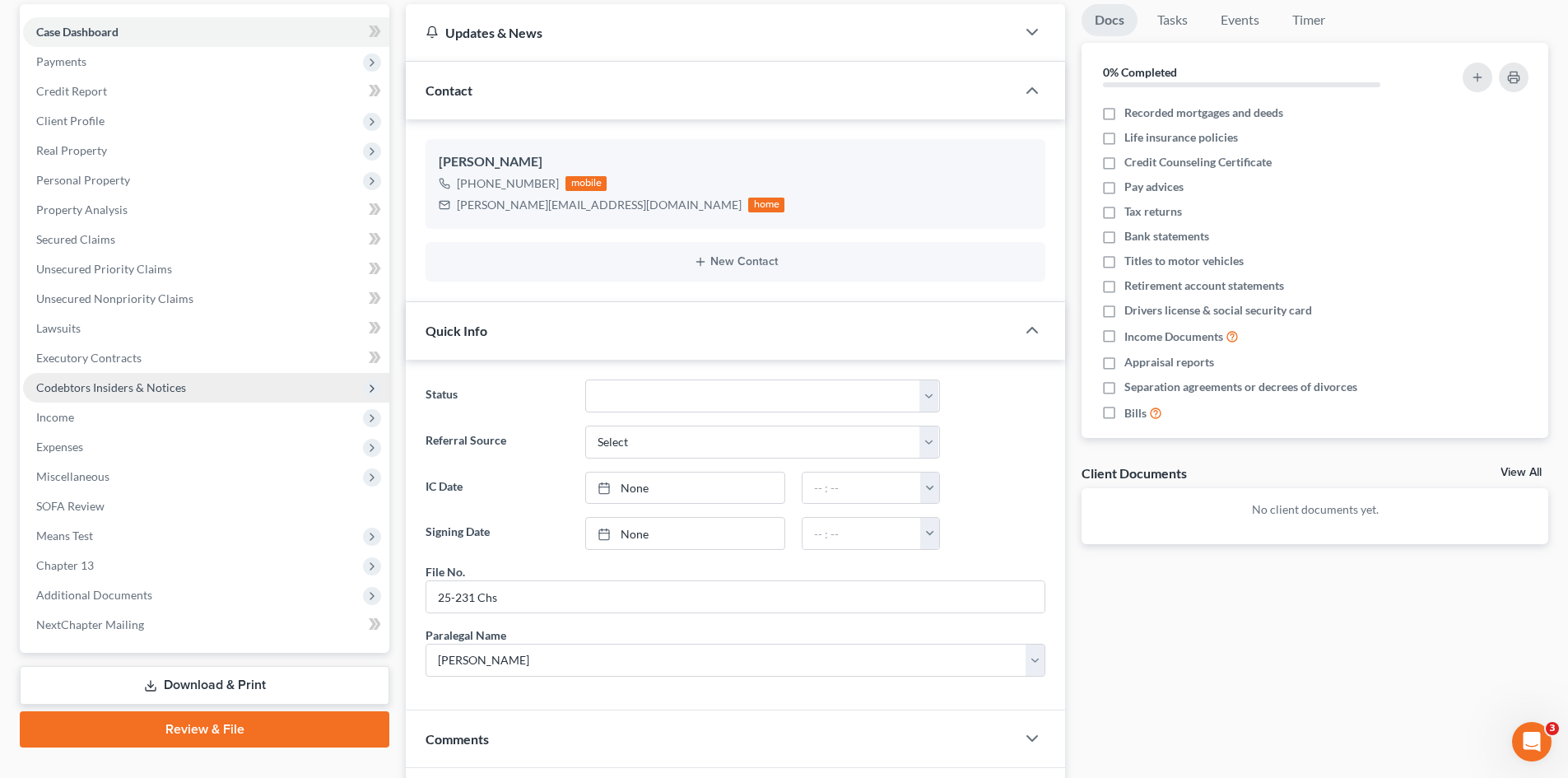
scroll to position [0, 0]
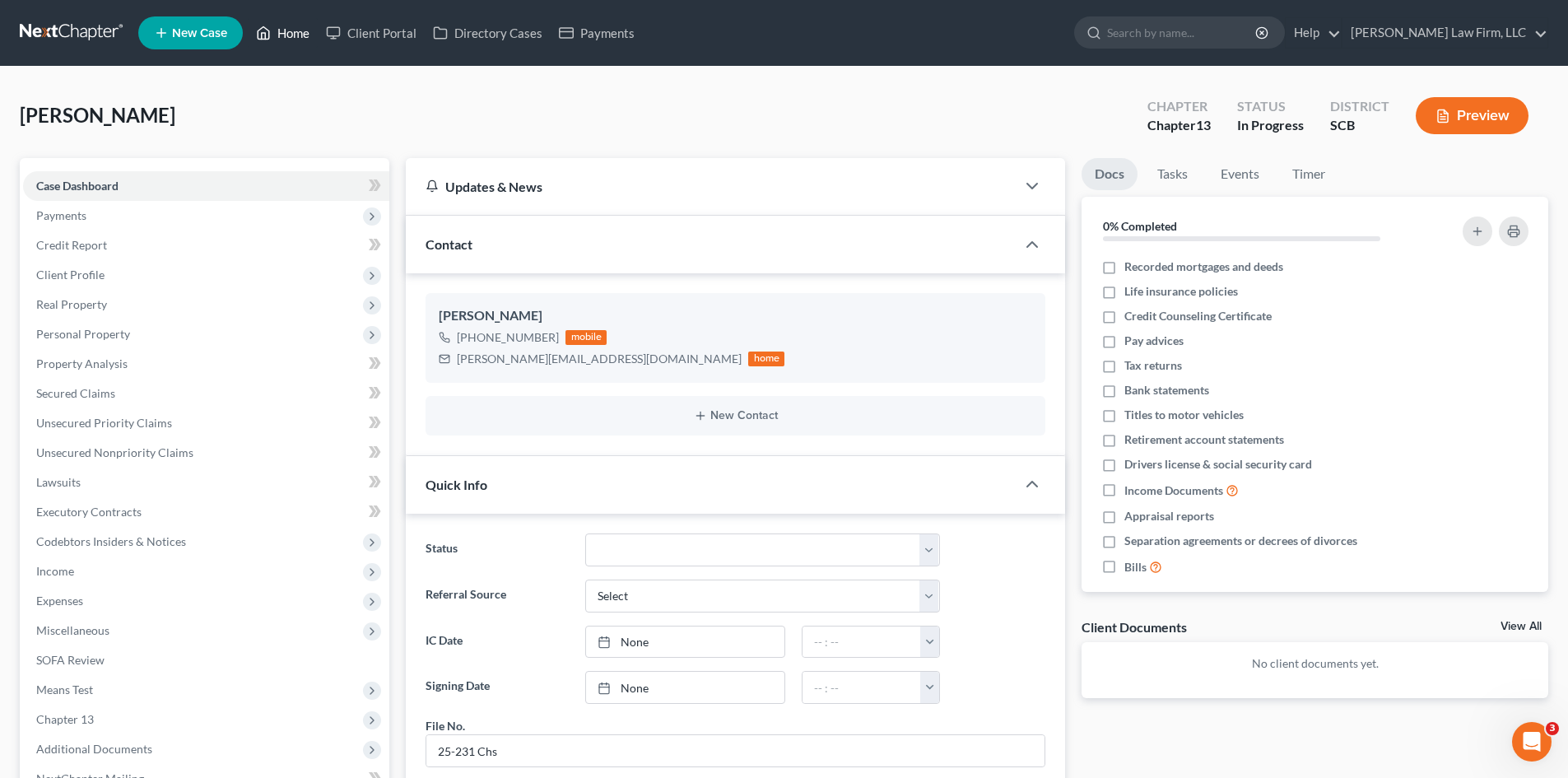
click at [285, 42] on link "Home" at bounding box center [283, 32] width 70 height 29
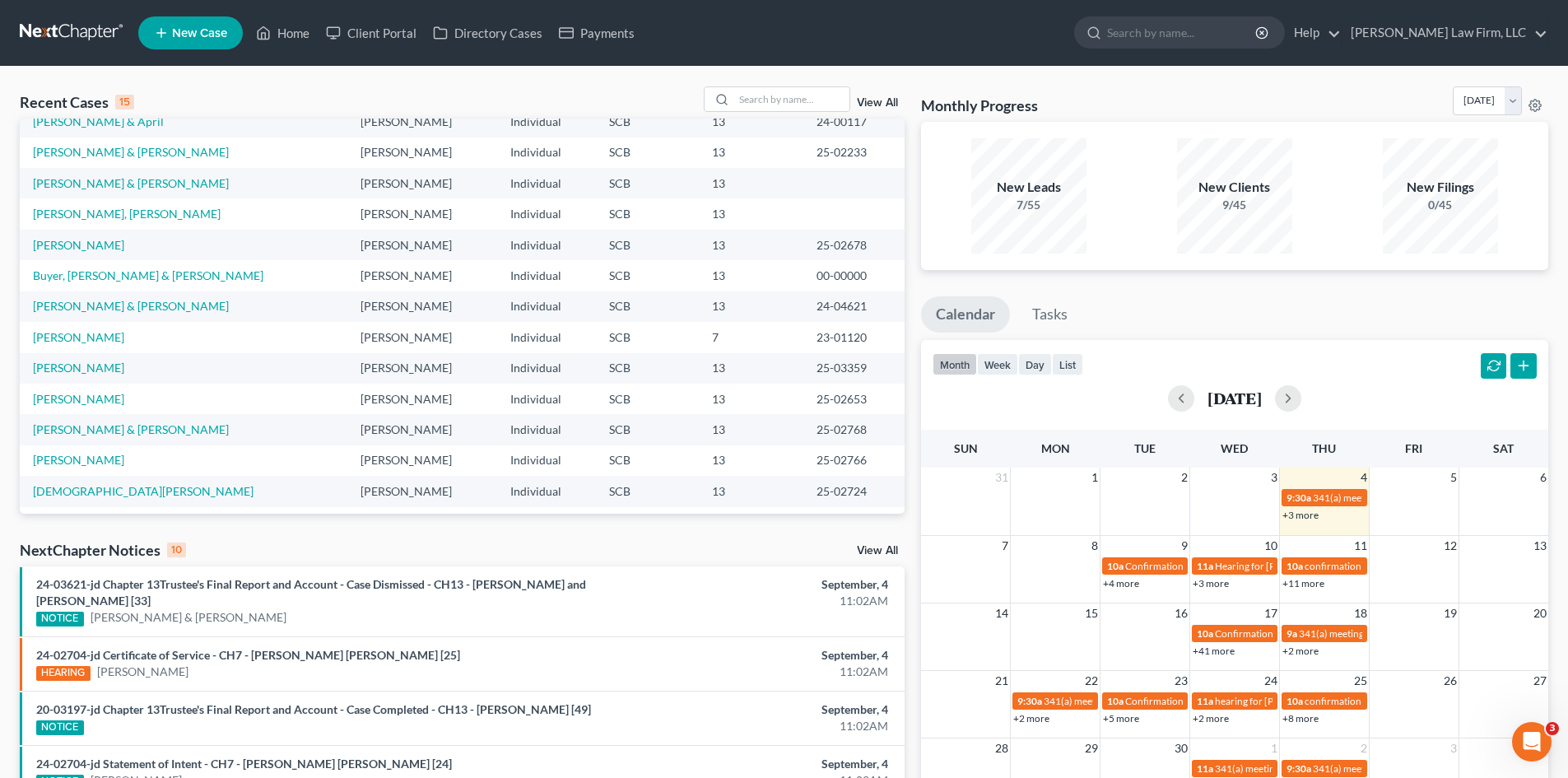
scroll to position [113, 0]
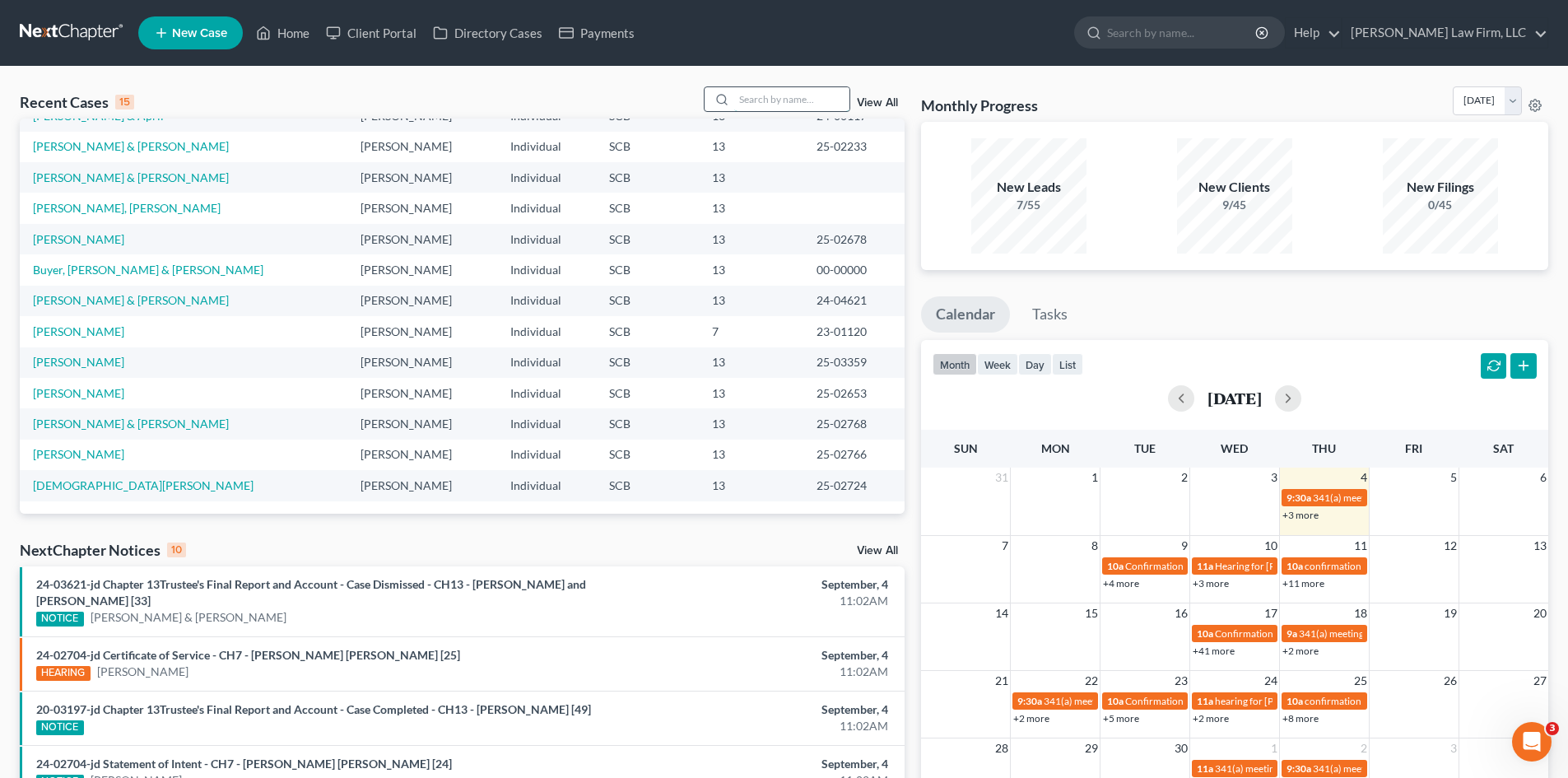
click at [802, 108] on input "search" at bounding box center [792, 99] width 116 height 24
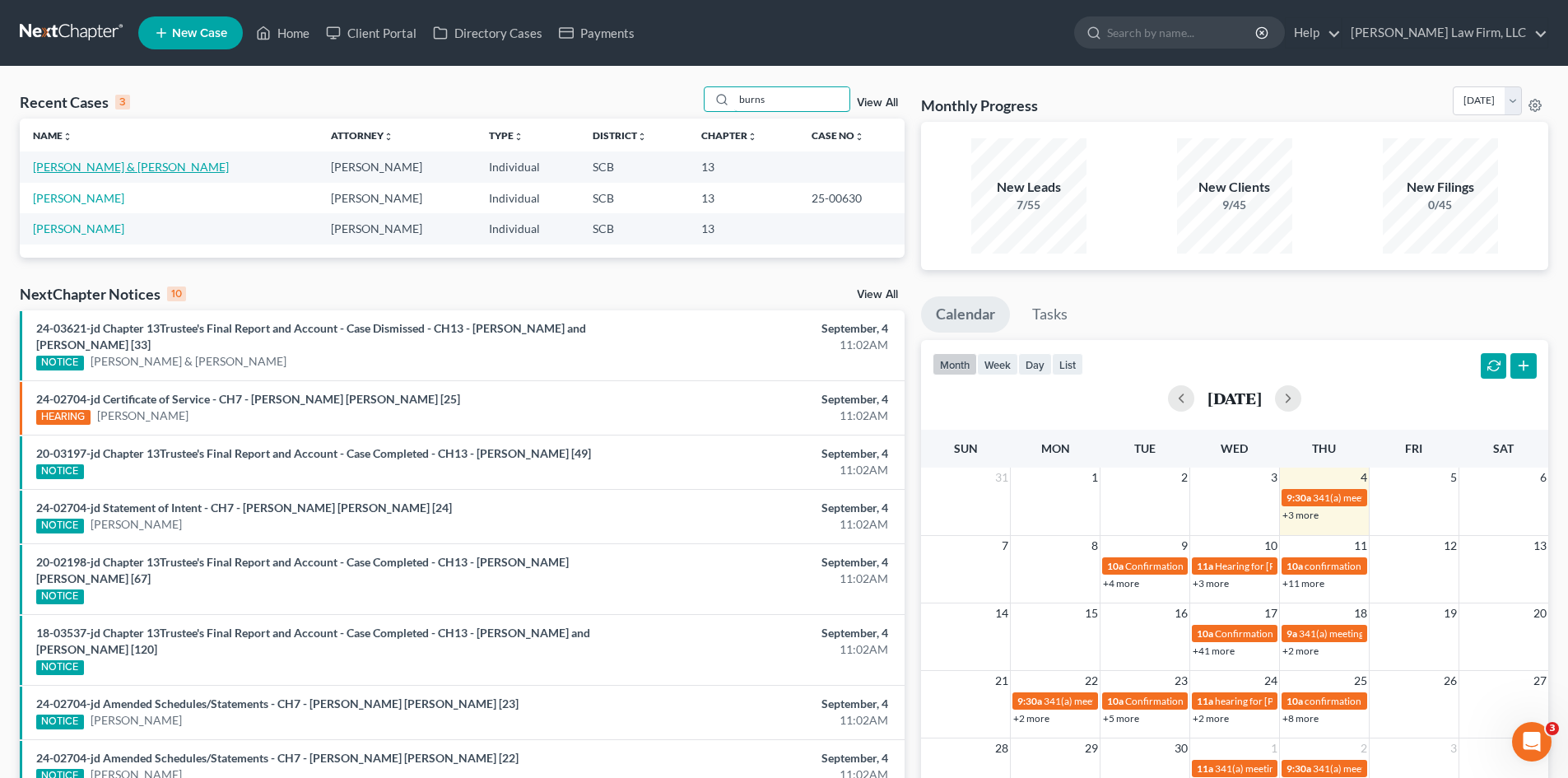
type input "burns"
click at [74, 172] on link "Burns, Kayla & Lori" at bounding box center [131, 167] width 196 height 14
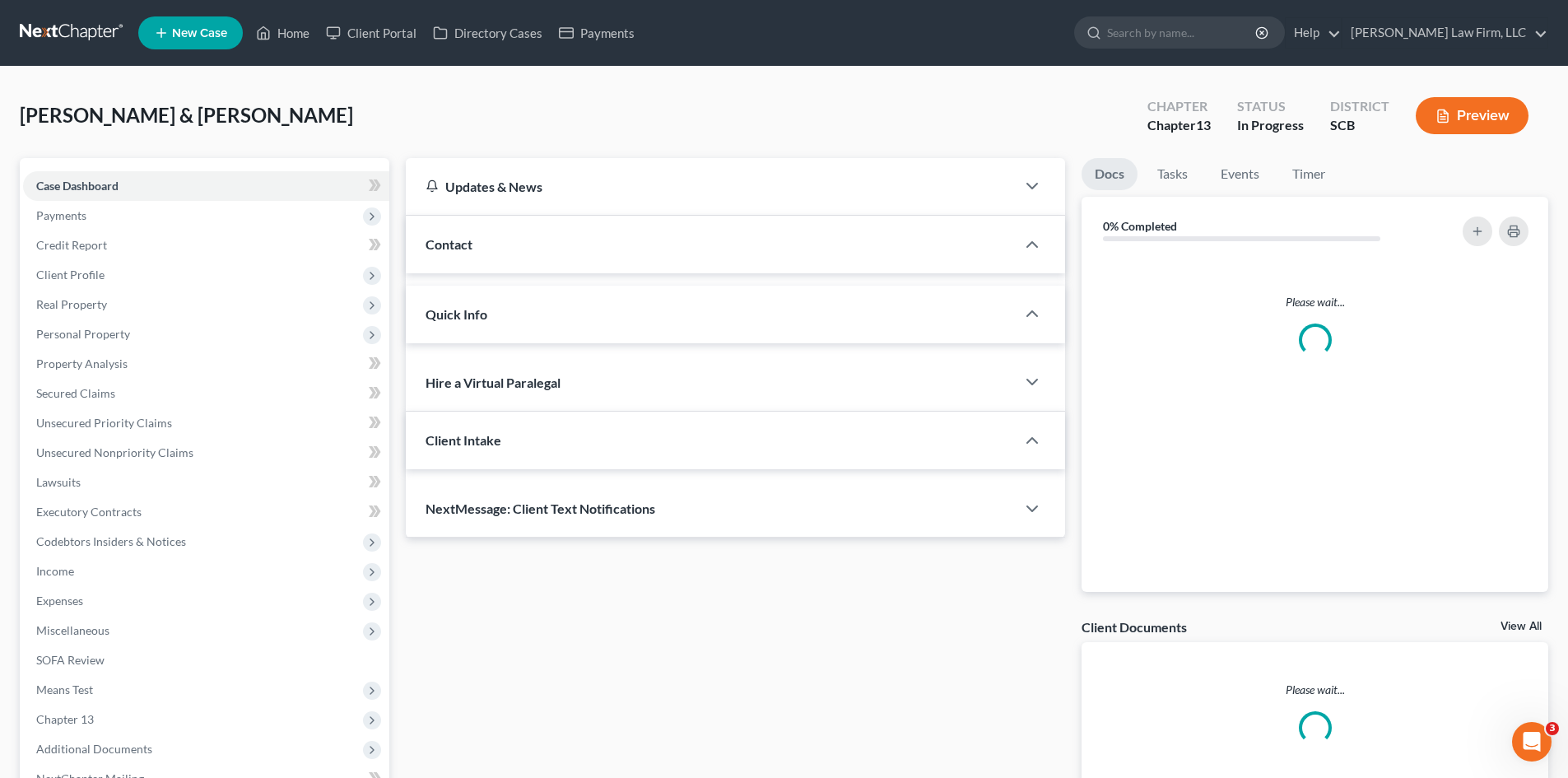
select select "1"
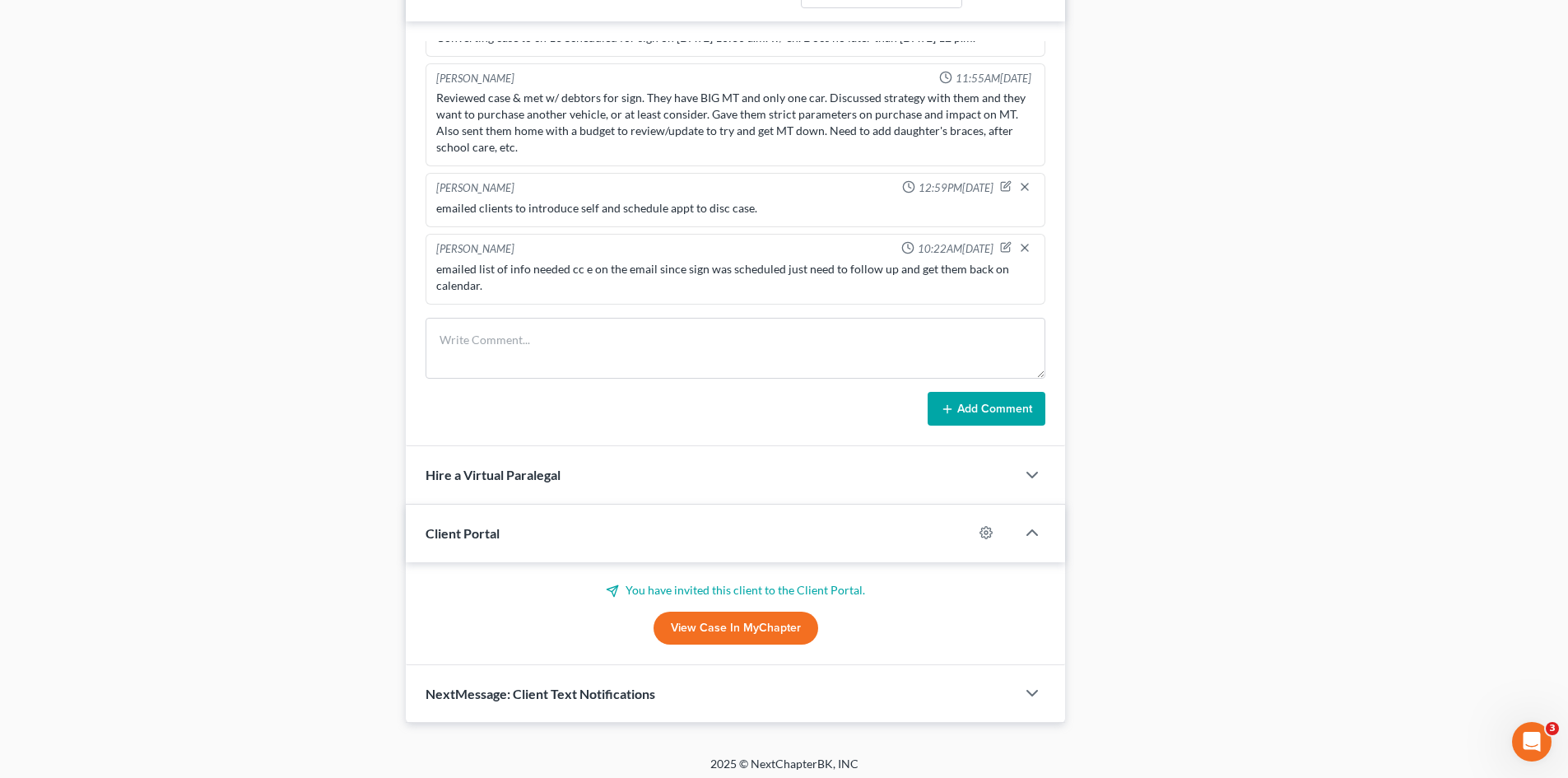
scroll to position [1092, 0]
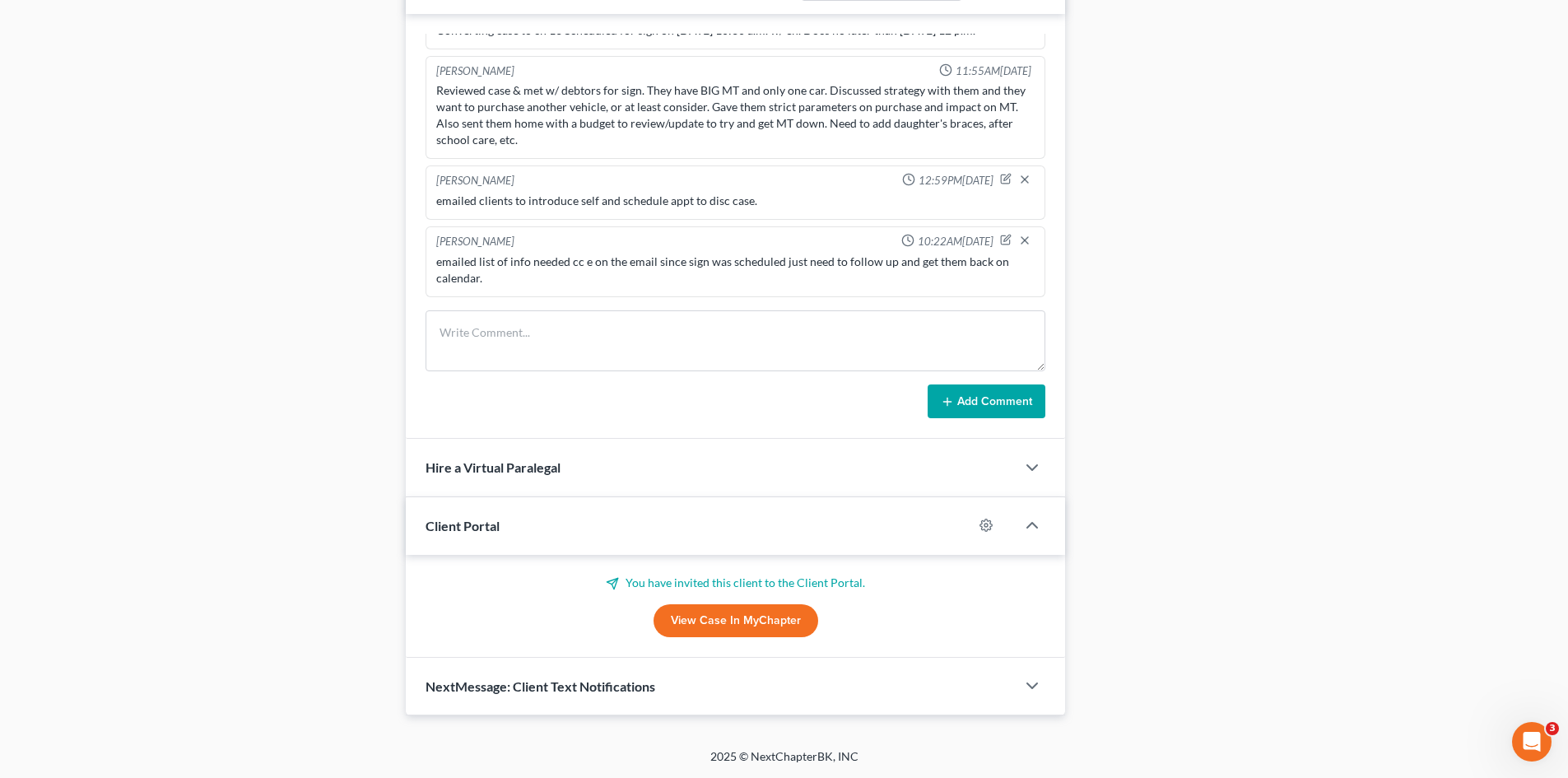
click at [735, 621] on link "View Case in MyChapter" at bounding box center [736, 621] width 165 height 33
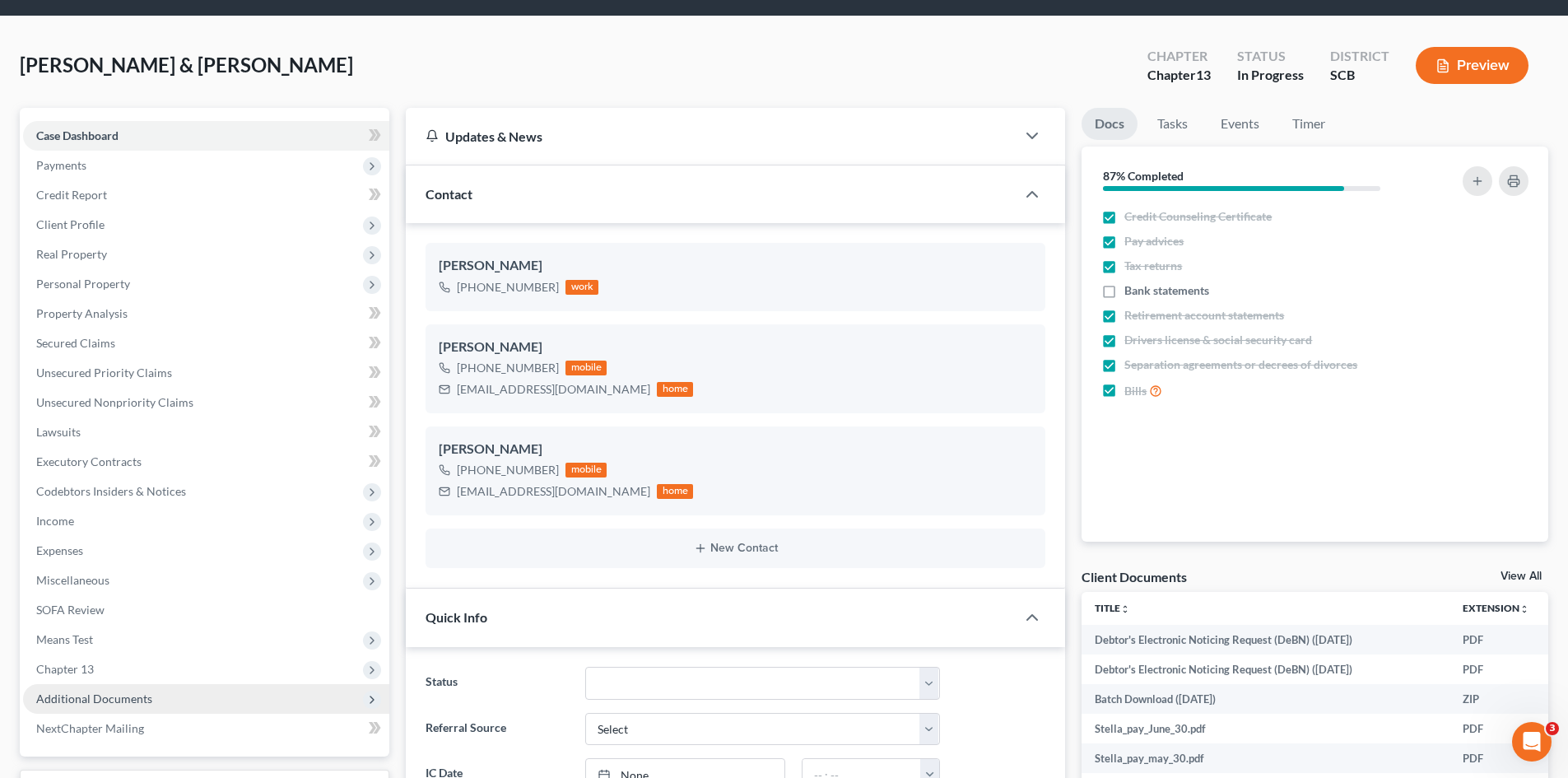
scroll to position [0, 0]
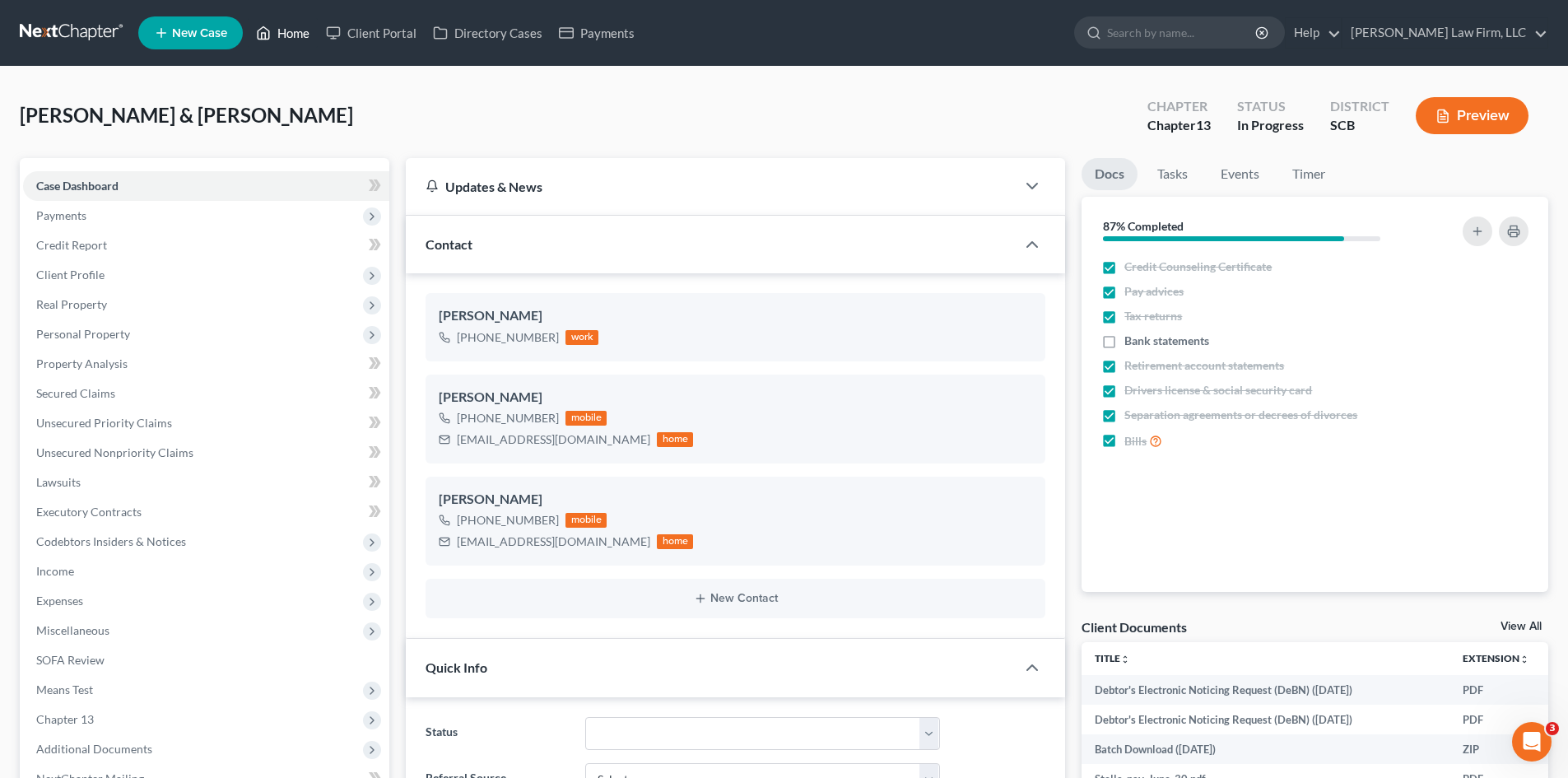
click at [288, 42] on link "Home" at bounding box center [283, 32] width 70 height 29
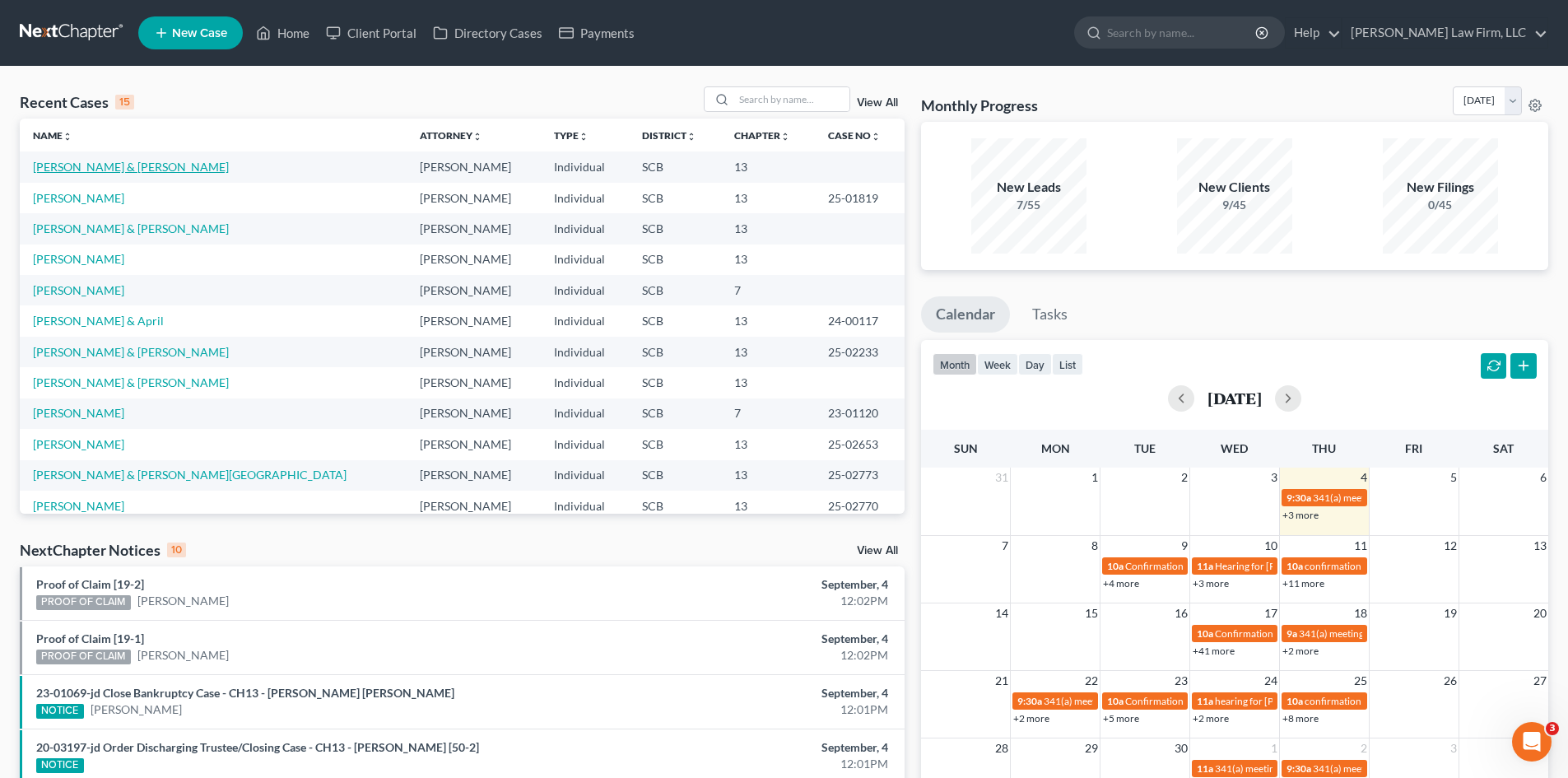
click at [92, 171] on link "Burns, Kayla & Lori" at bounding box center [131, 167] width 196 height 14
select select "1"
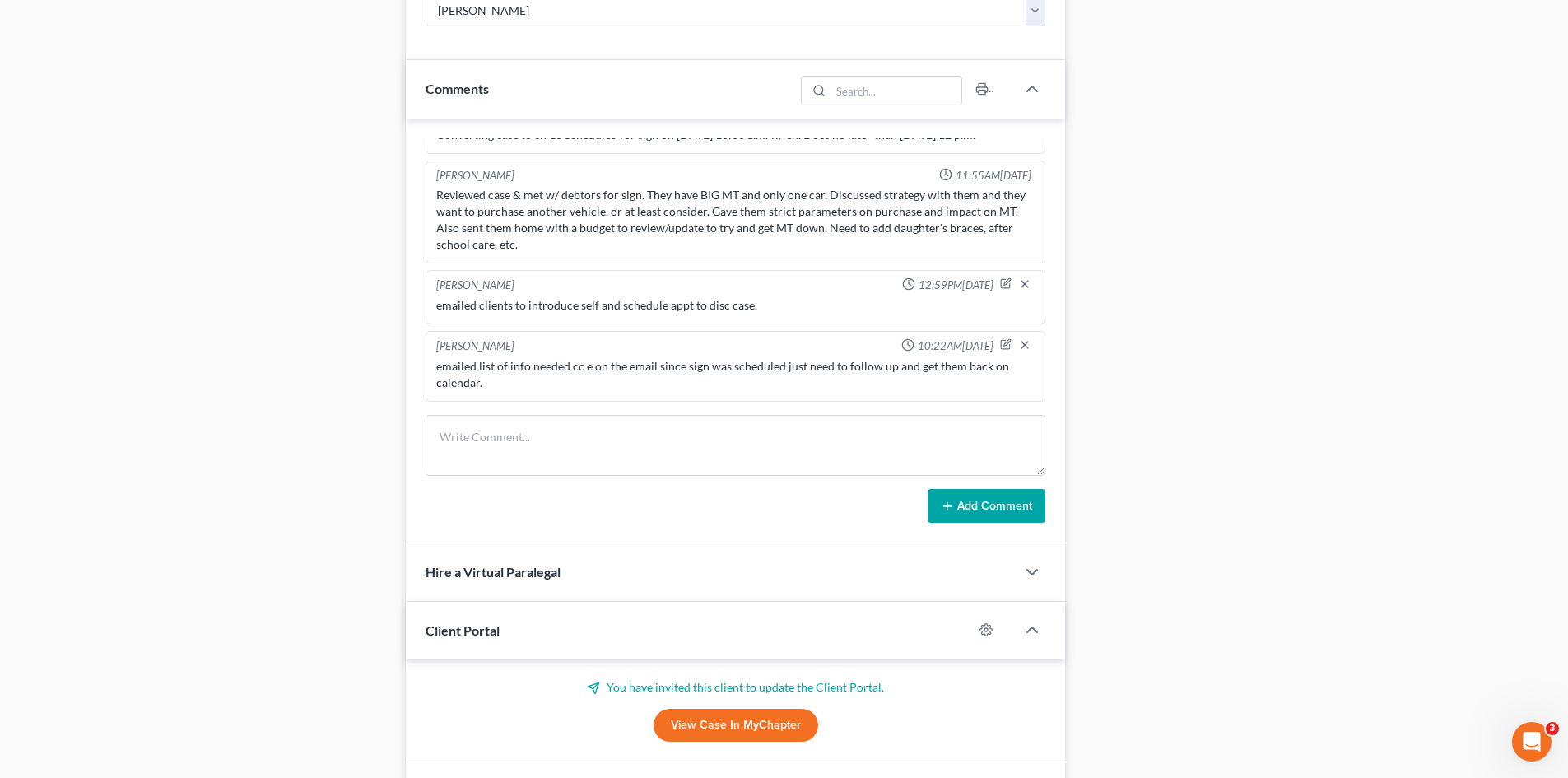
scroll to position [988, 0]
click at [760, 718] on link "View Case in MyChapter" at bounding box center [736, 724] width 165 height 33
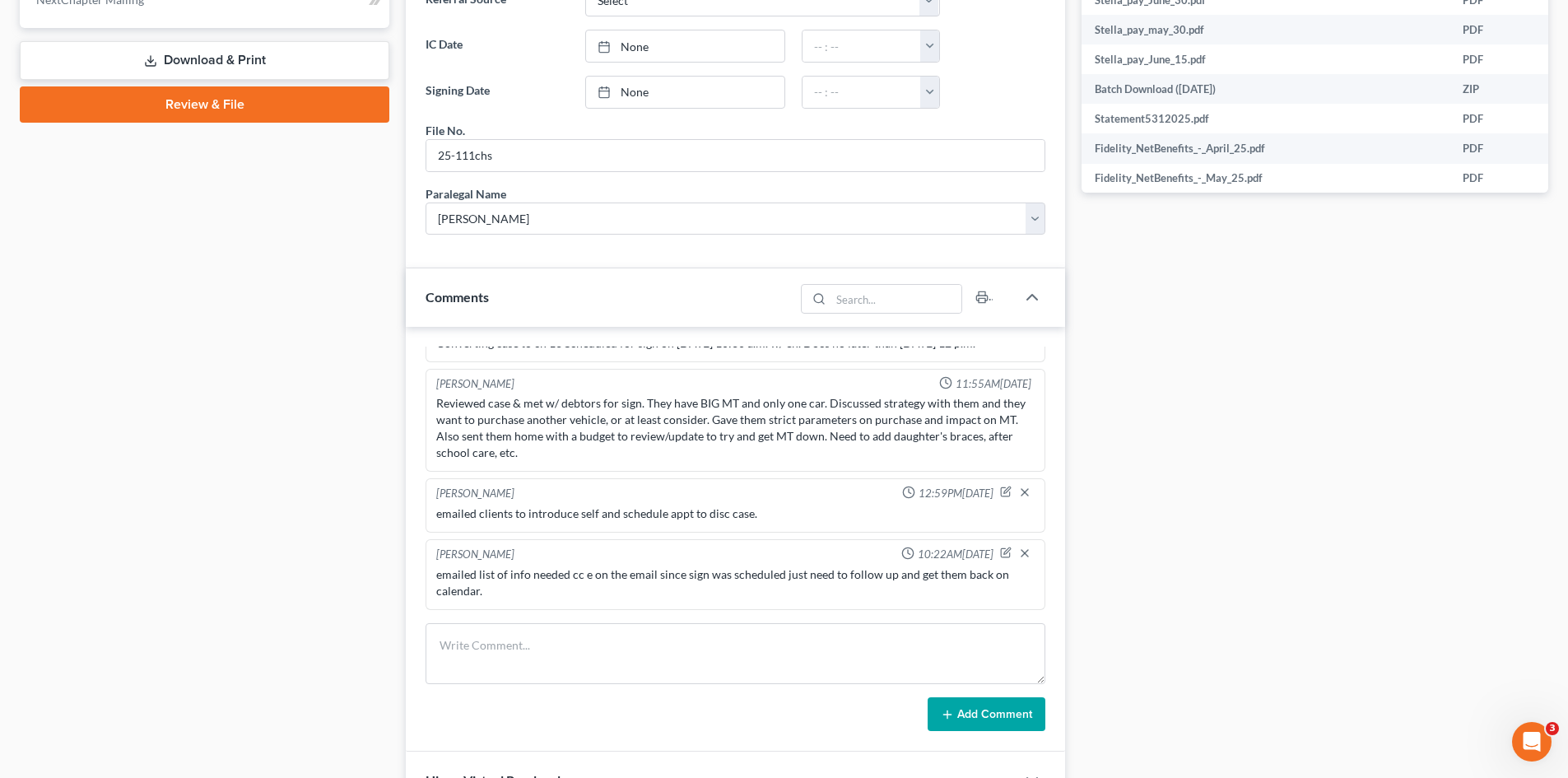
scroll to position [741, 0]
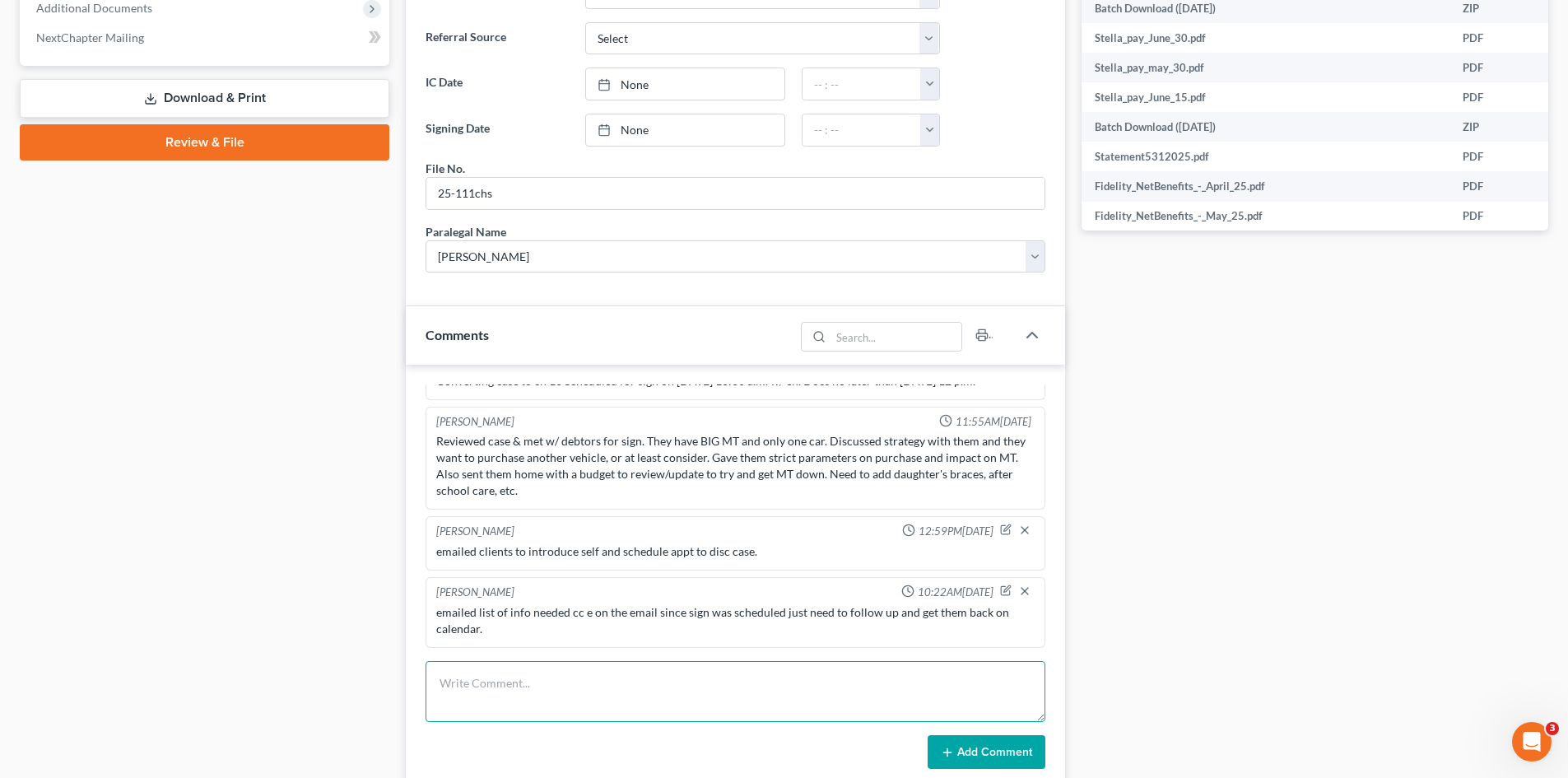
click at [578, 688] on textarea at bounding box center [735, 692] width 620 height 61
type textarea "contract for purchase received."
click at [939, 755] on button "Add Comment" at bounding box center [986, 752] width 117 height 34
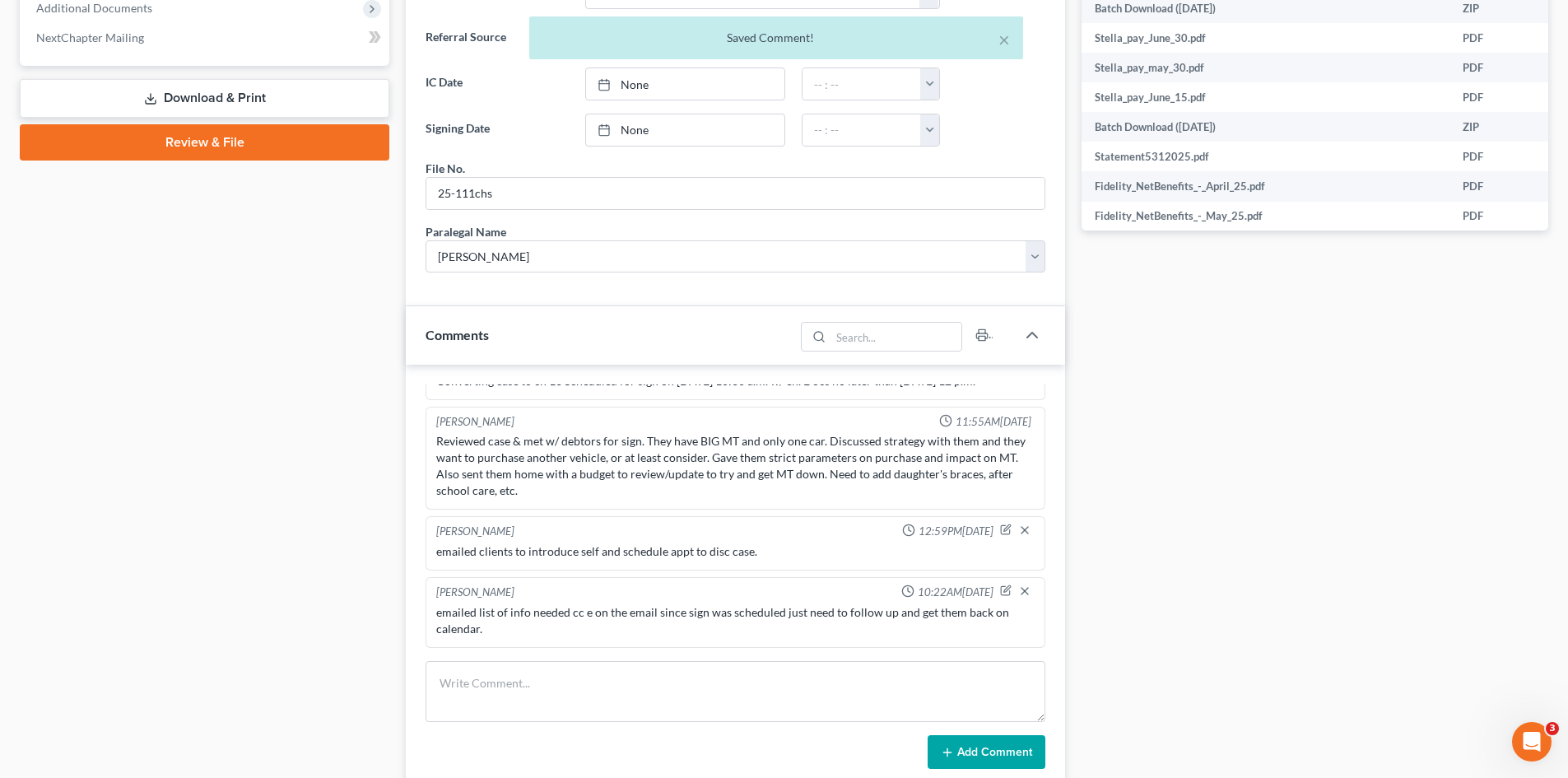
scroll to position [294, 0]
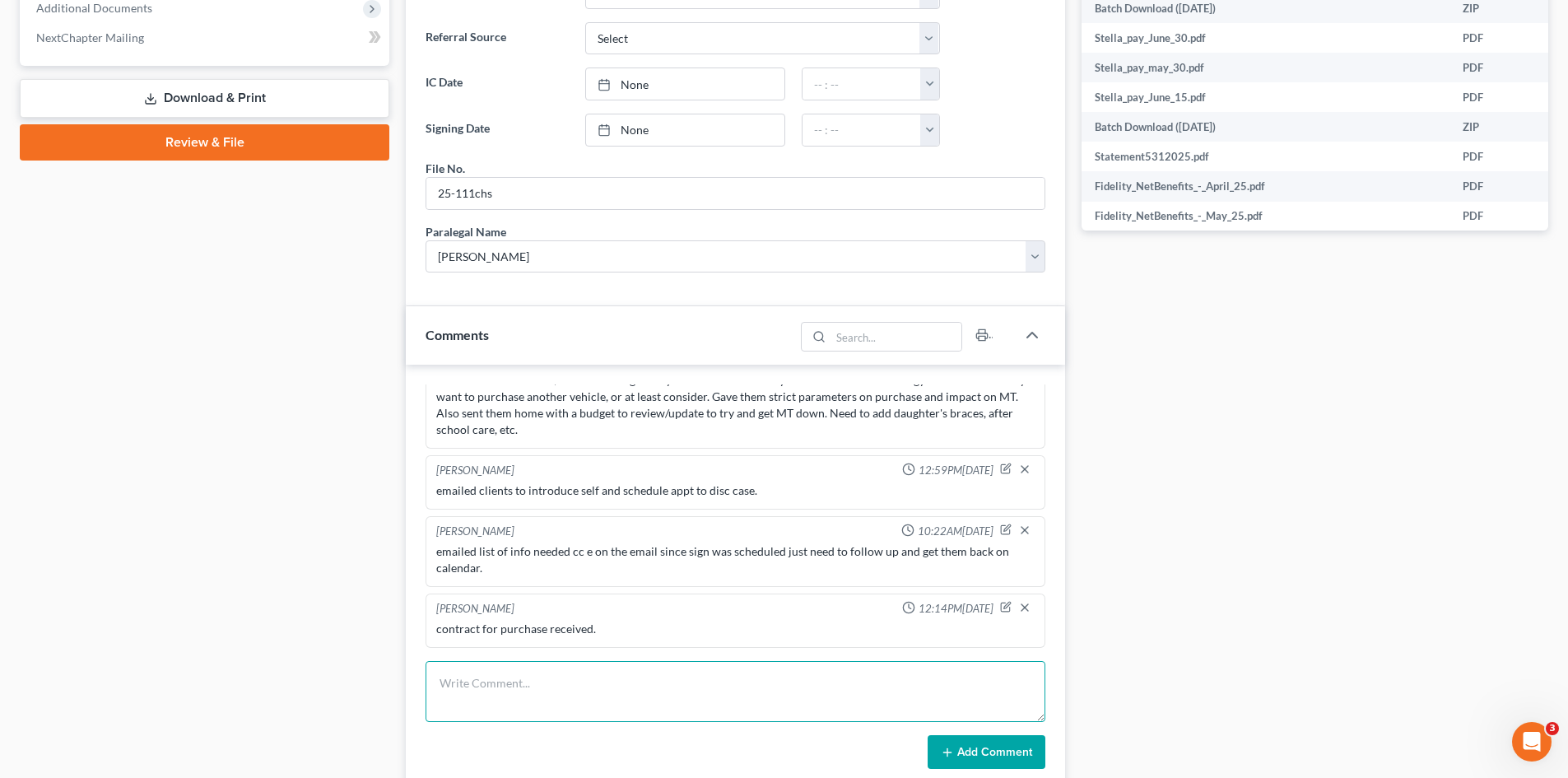
drag, startPoint x: 654, startPoint y: 666, endPoint x: 672, endPoint y: 670, distance: 18.4
click at [659, 673] on textarea at bounding box center [735, 692] width 620 height 61
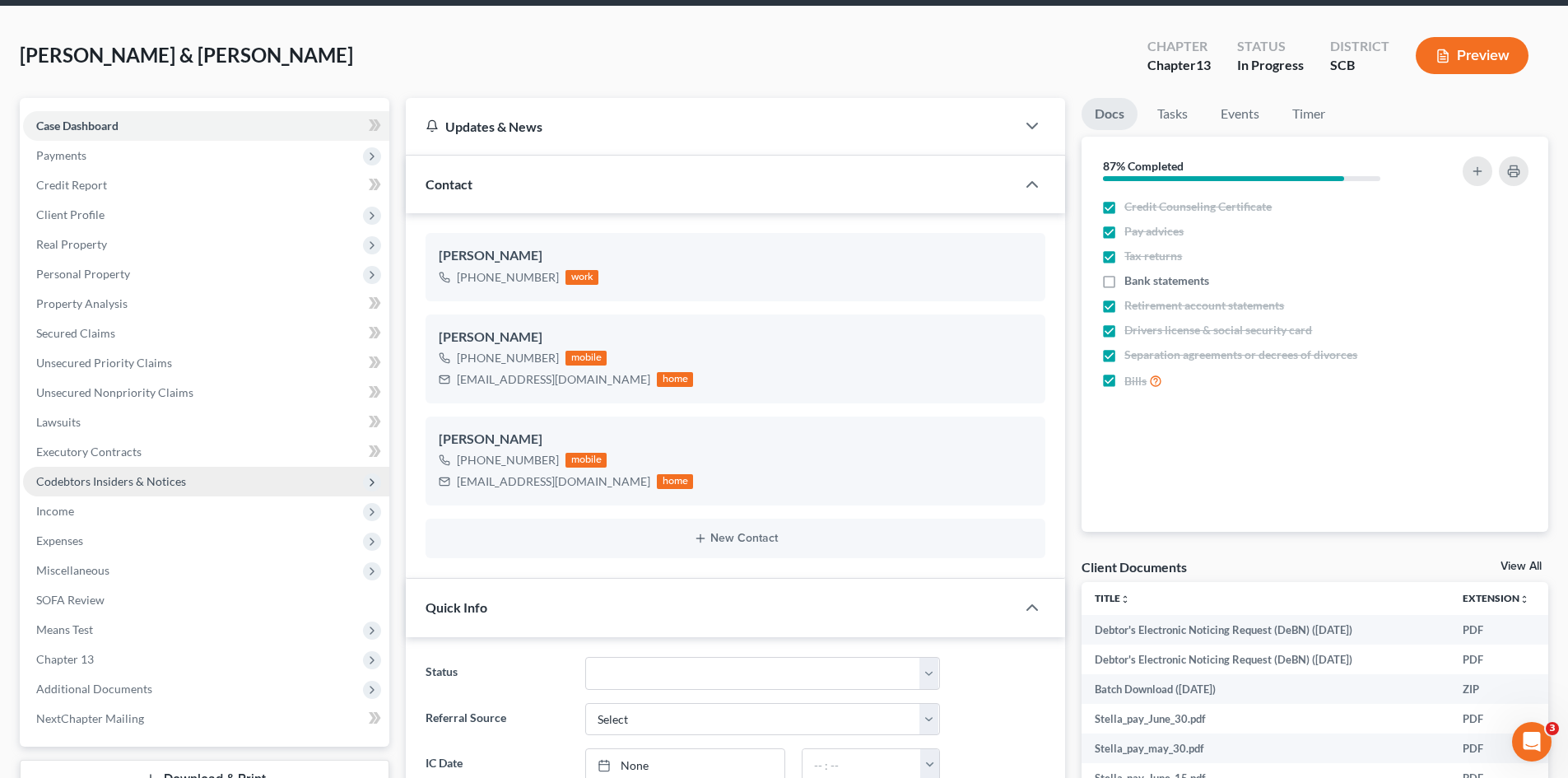
scroll to position [0, 0]
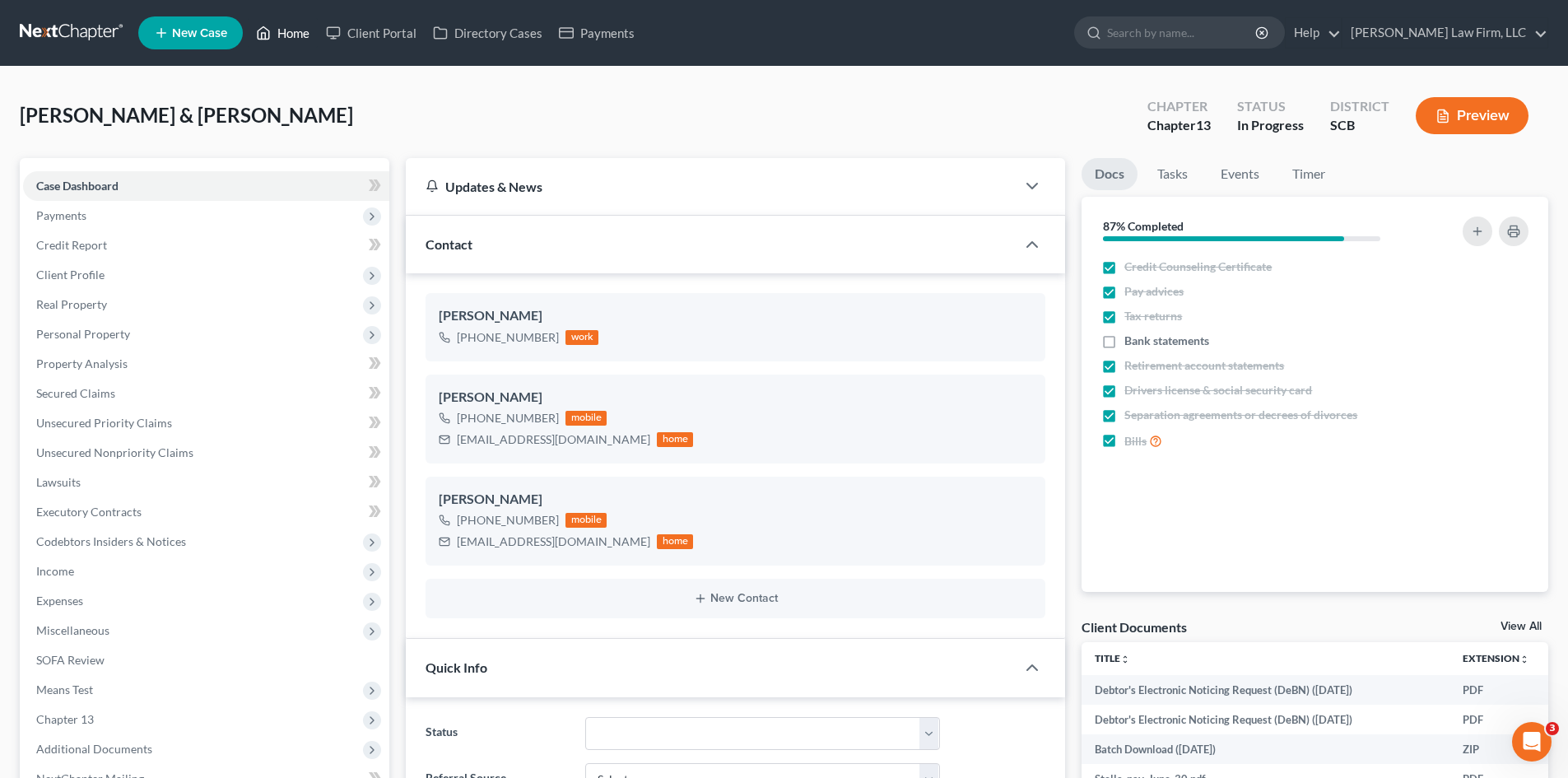
click at [294, 41] on link "Home" at bounding box center [283, 32] width 70 height 29
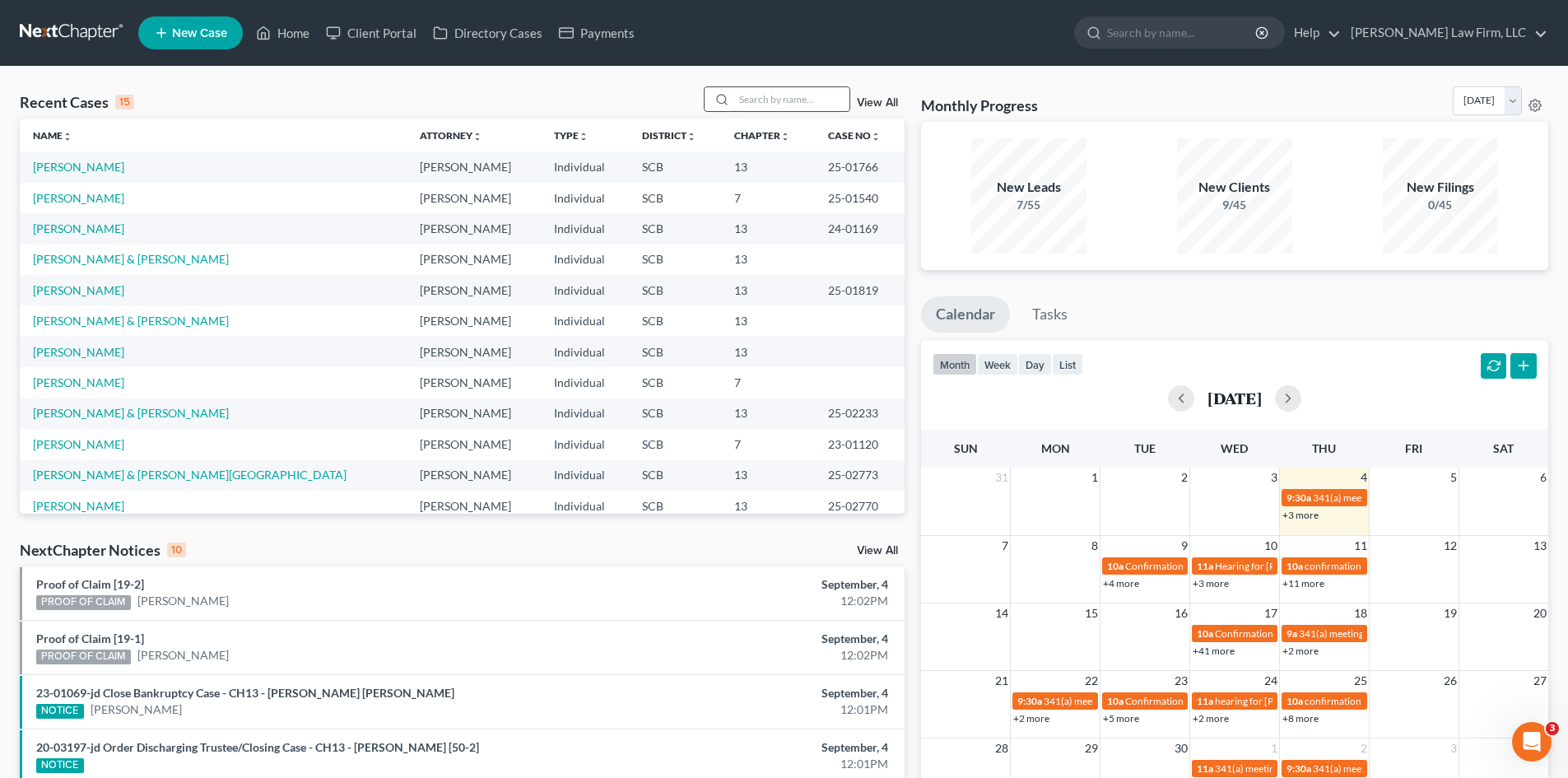
click at [816, 100] on input "search" at bounding box center [792, 99] width 116 height 24
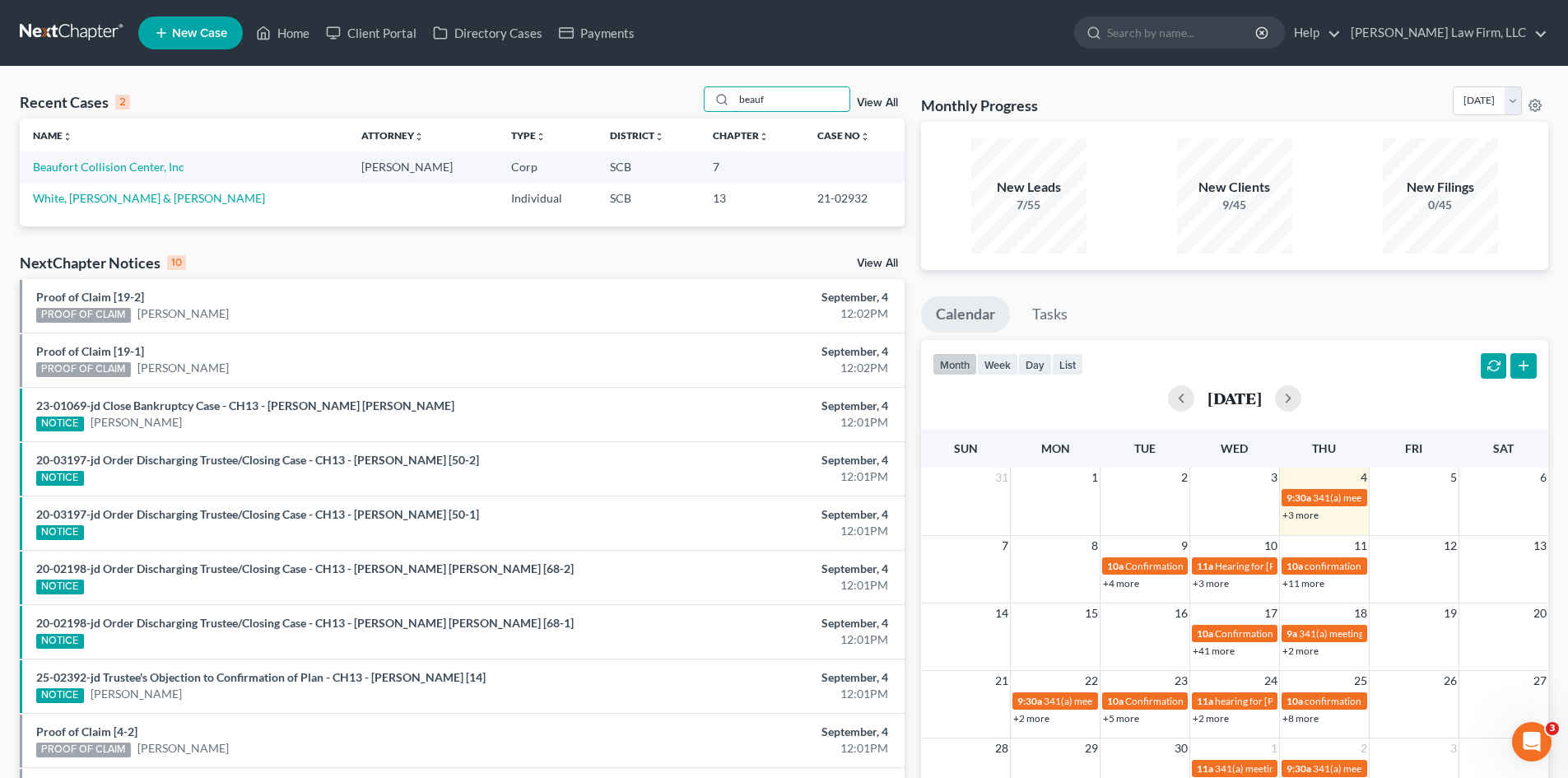
type input "beauf"
click at [61, 173] on link "Beaufort Collision Center, Inc" at bounding box center [109, 167] width 152 height 14
select select "4"
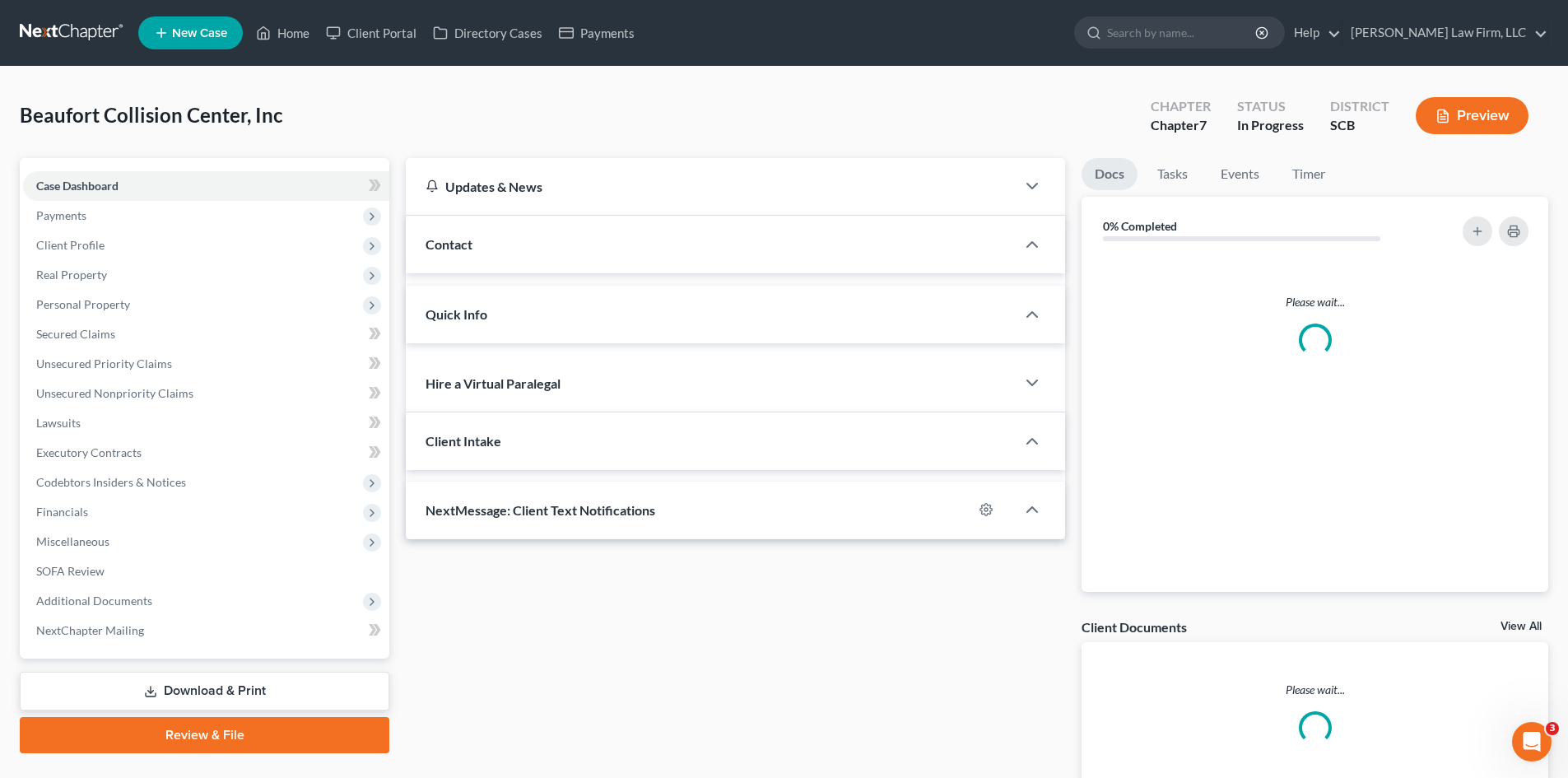
select select "0"
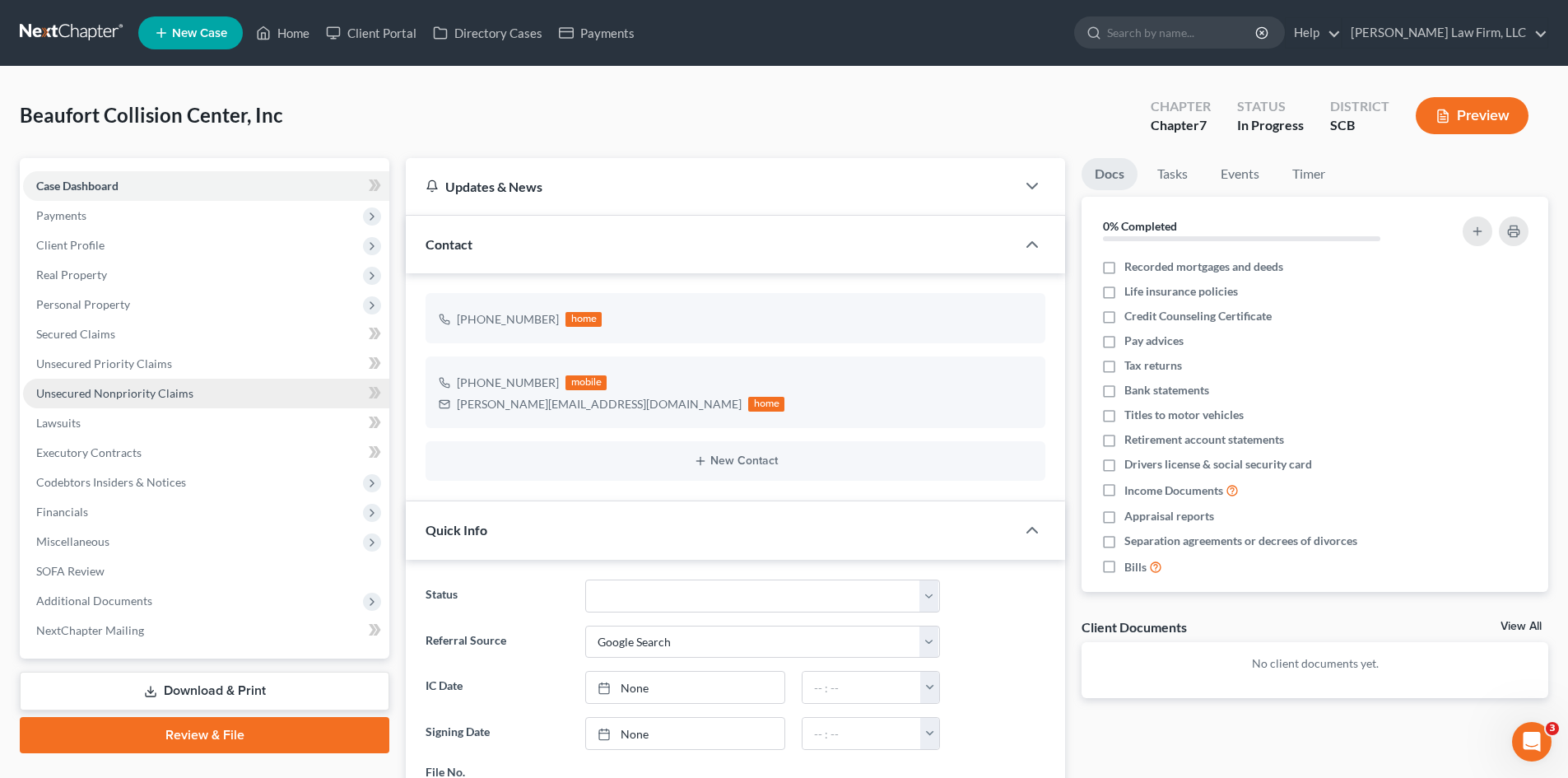
scroll to position [1233, 0]
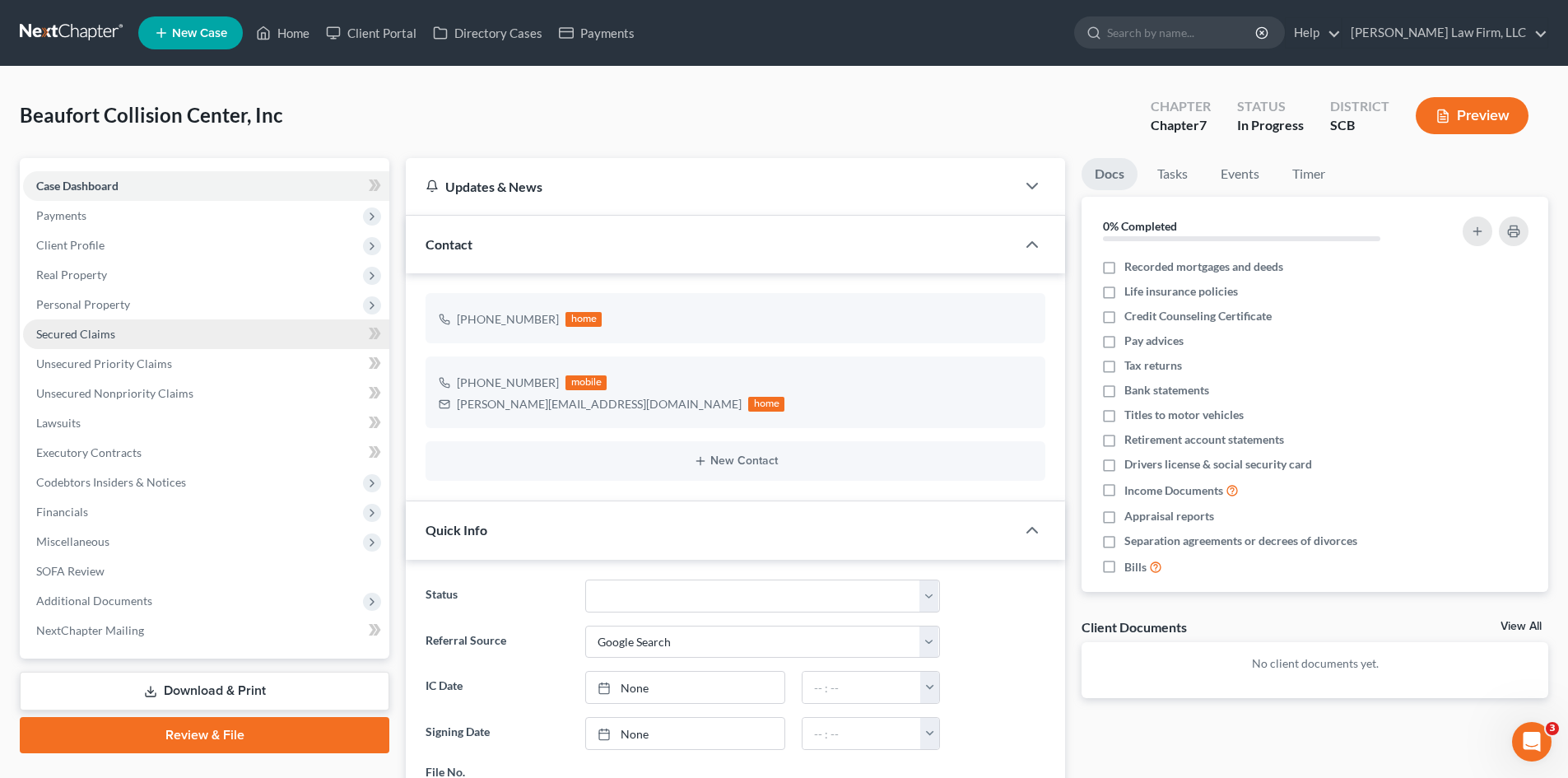
click at [79, 330] on span "Secured Claims" at bounding box center [75, 334] width 79 height 14
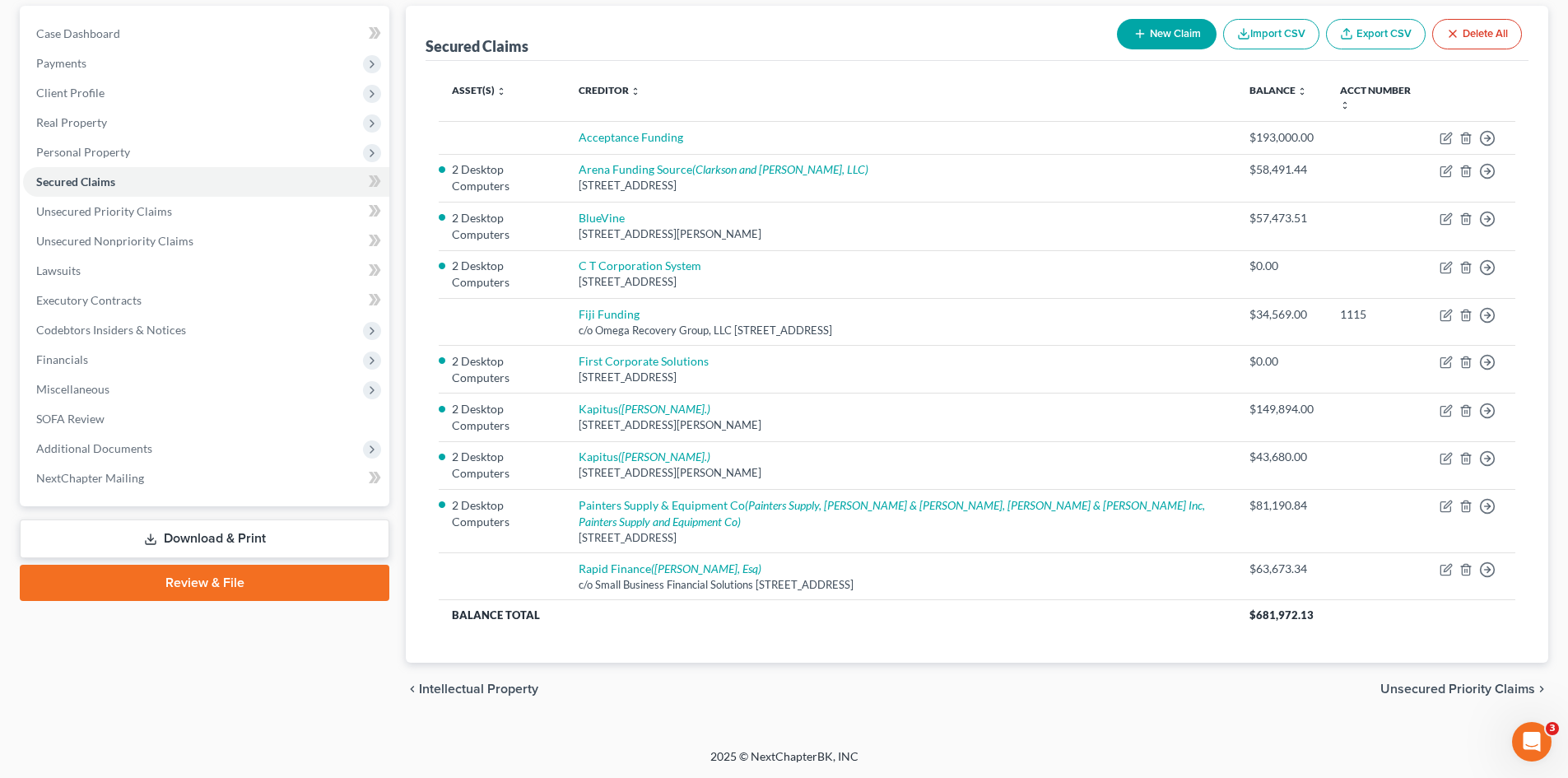
click at [1425, 691] on span "Unsecured Priority Claims" at bounding box center [1457, 689] width 154 height 13
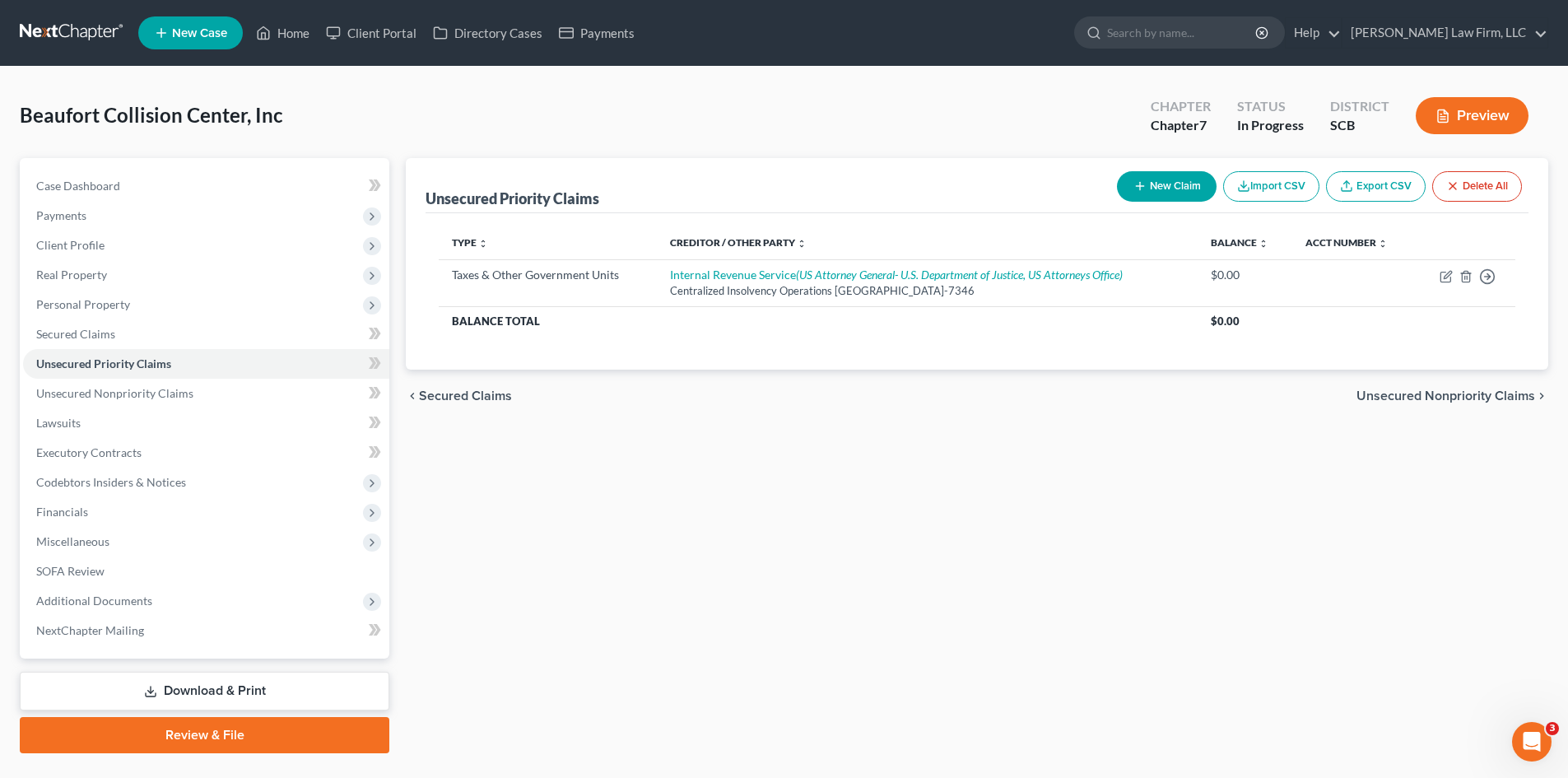
click at [1440, 387] on div "chevron_left Secured Claims Unsecured Nonpriority Claims chevron_right" at bounding box center [977, 396] width 1143 height 53
click at [1446, 392] on span "Unsecured Nonpriority Claims" at bounding box center [1446, 396] width 179 height 13
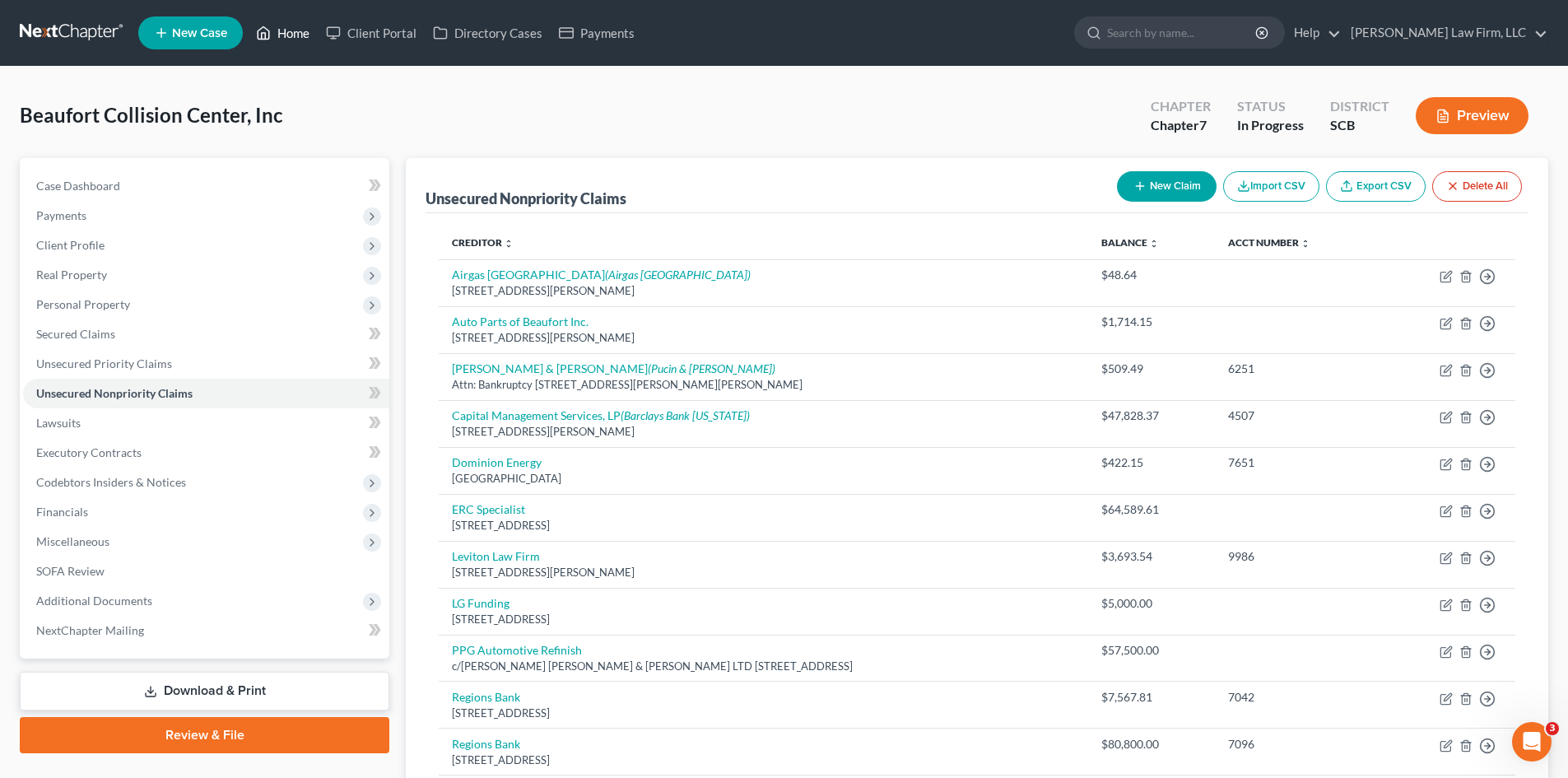
click at [301, 41] on link "Home" at bounding box center [283, 32] width 70 height 29
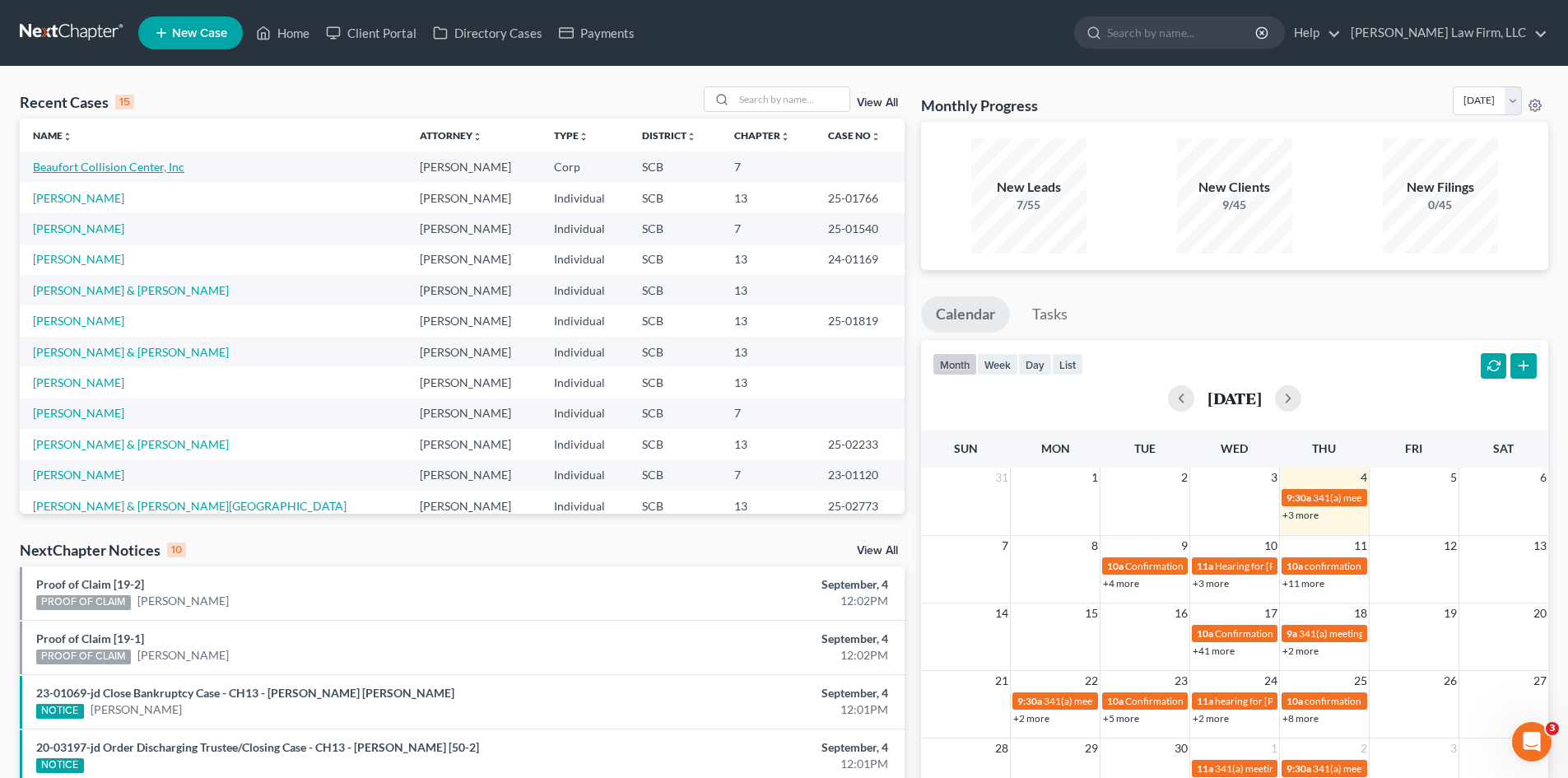
click at [156, 168] on link "Beaufort Collision Center, Inc" at bounding box center [109, 167] width 152 height 14
select select "4"
select select "0"
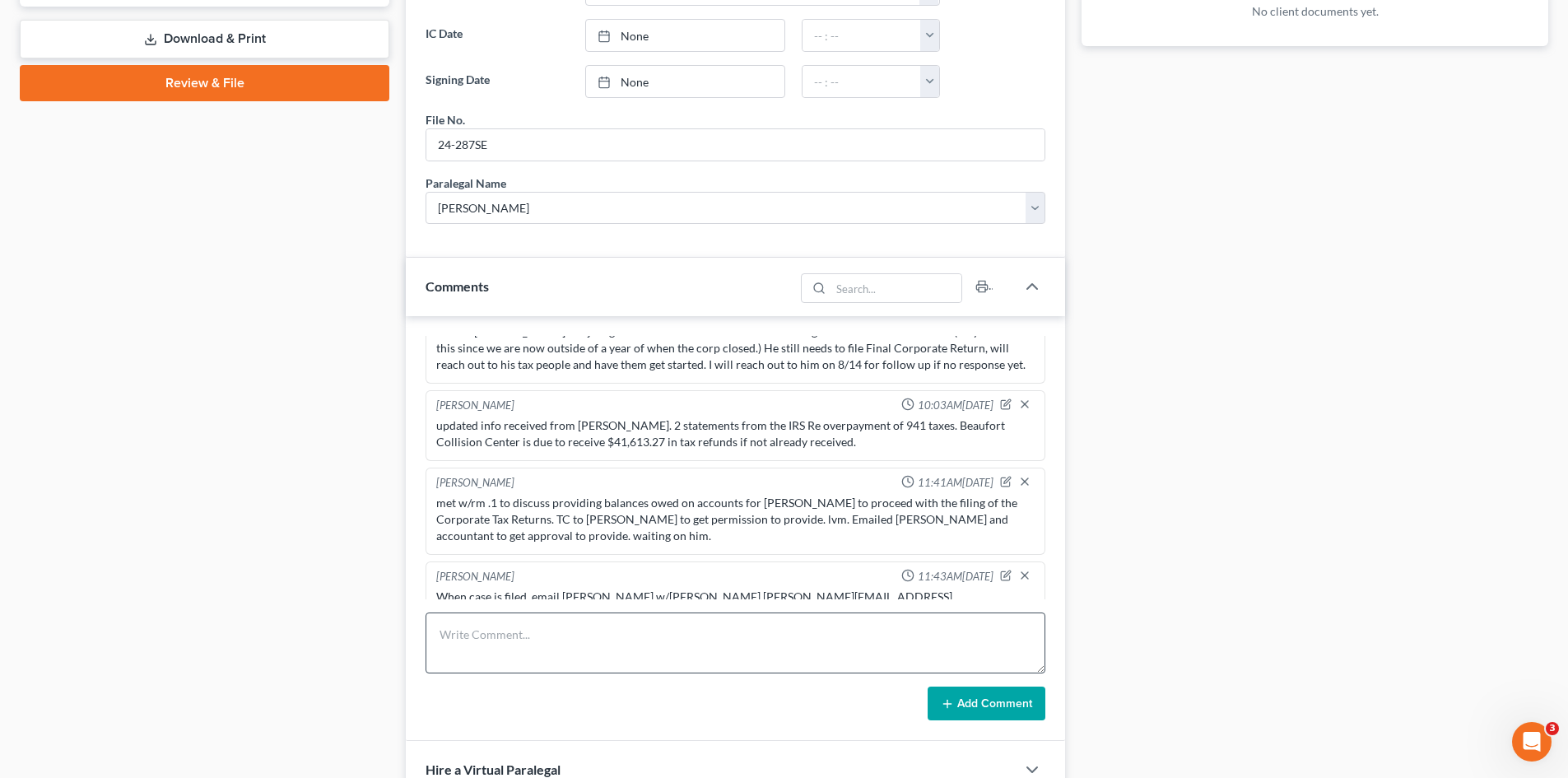
scroll to position [659, 0]
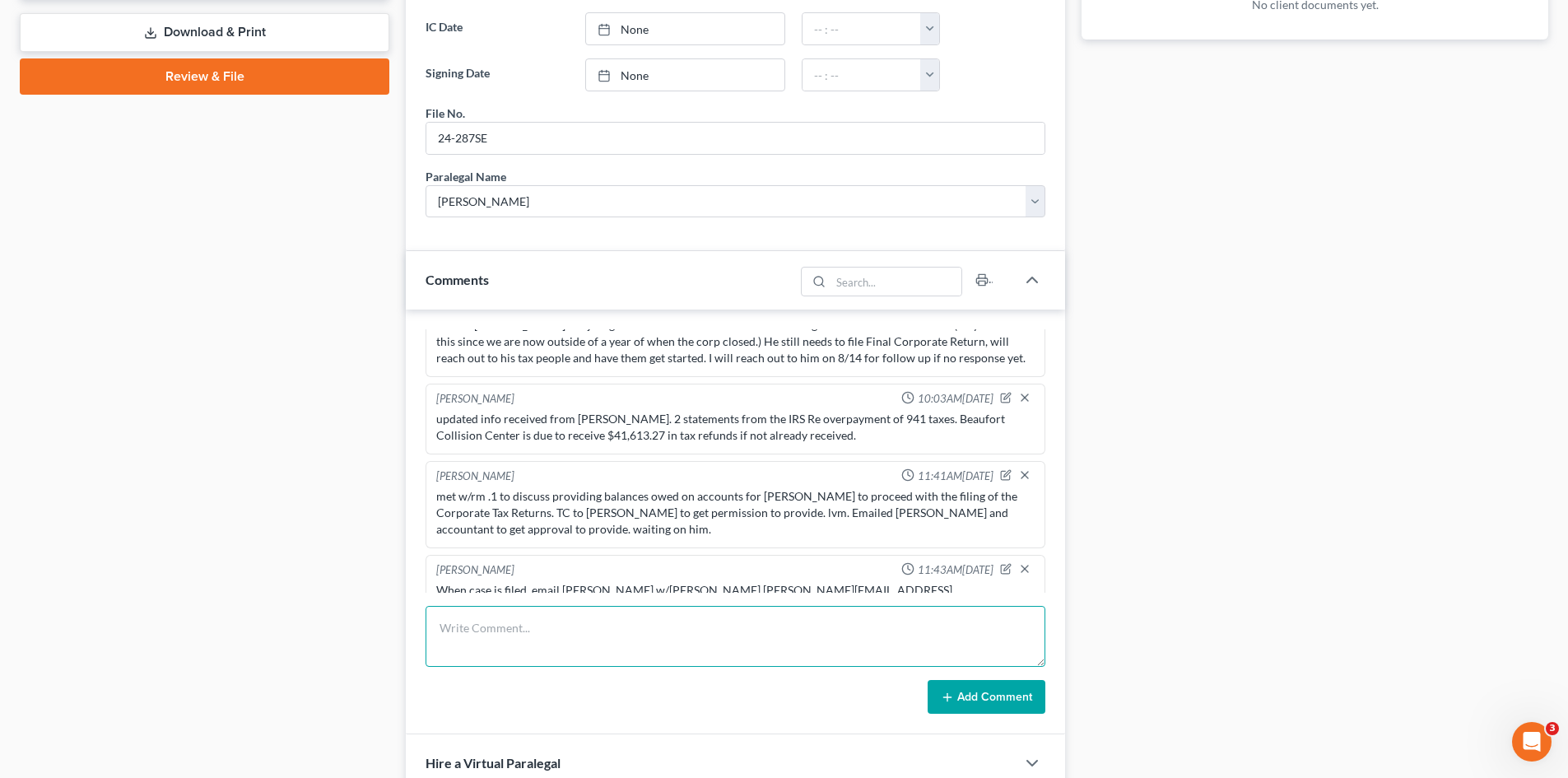
click at [710, 629] on textarea at bounding box center [735, 637] width 620 height 61
type textarea "emailed accountant"
click at [1011, 693] on button "Add Comment" at bounding box center [986, 697] width 117 height 34
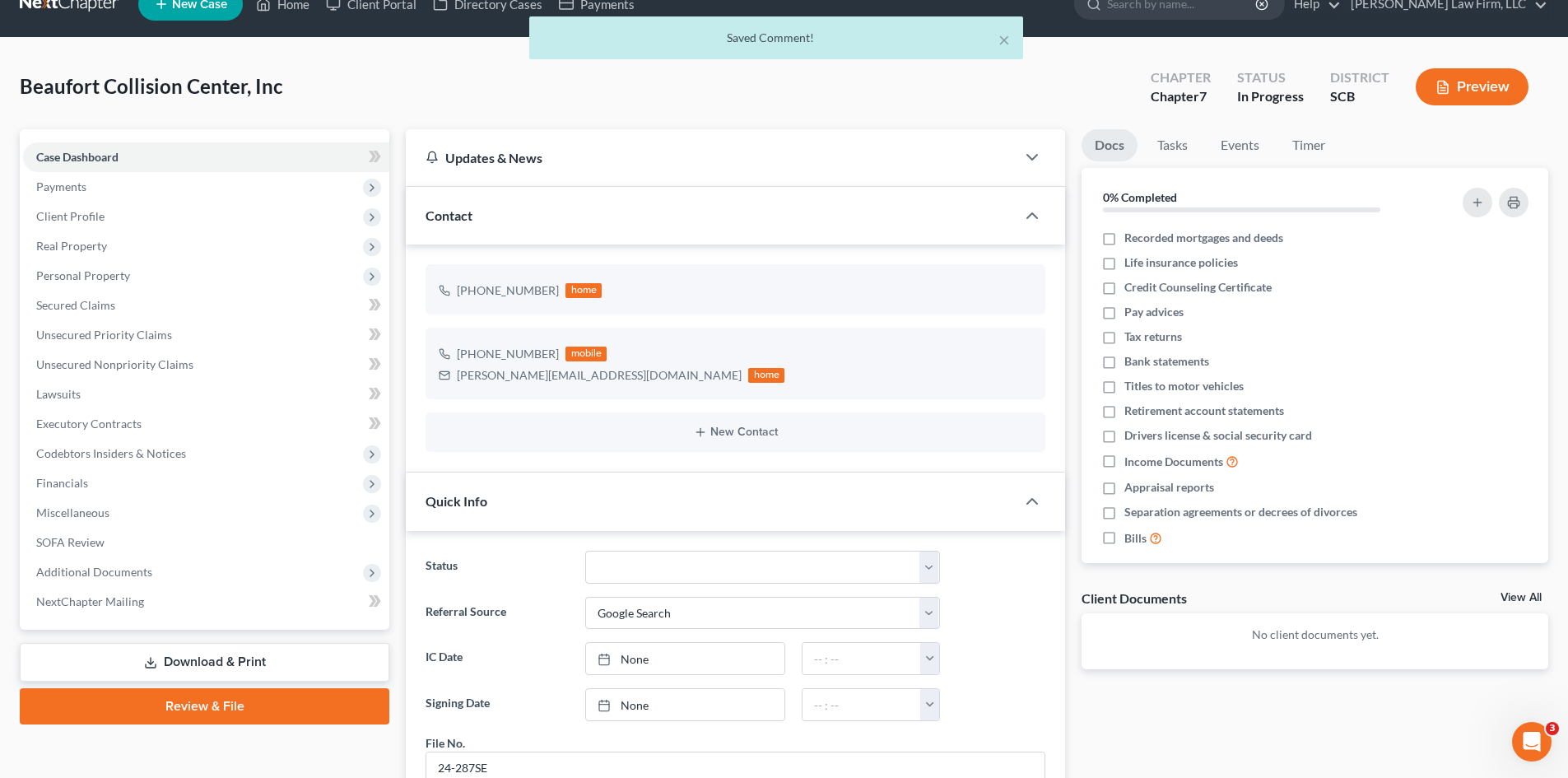
scroll to position [0, 0]
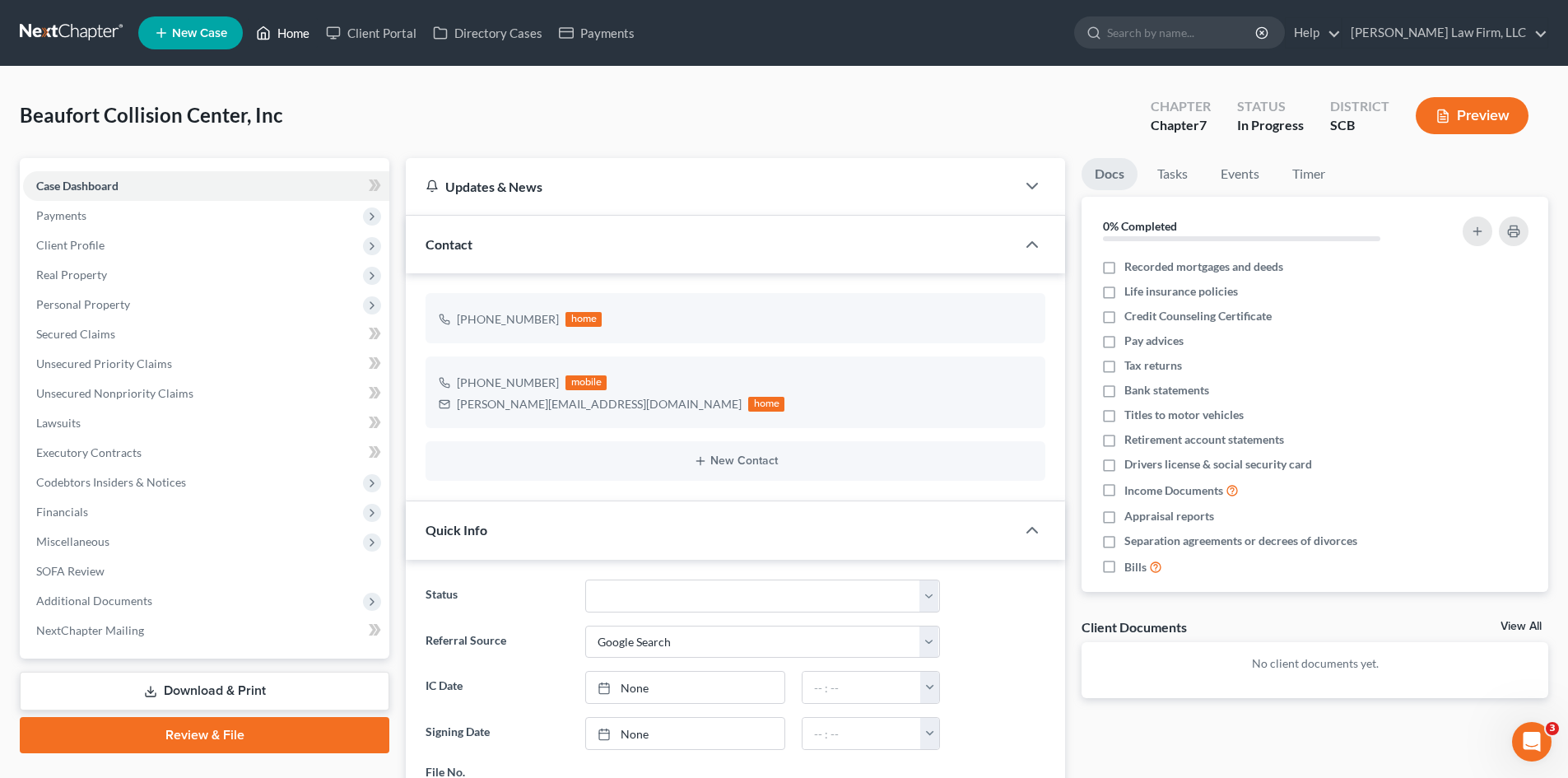
drag, startPoint x: 292, startPoint y: 43, endPoint x: 312, endPoint y: 53, distance: 22.4
click at [292, 43] on link "Home" at bounding box center [283, 32] width 70 height 29
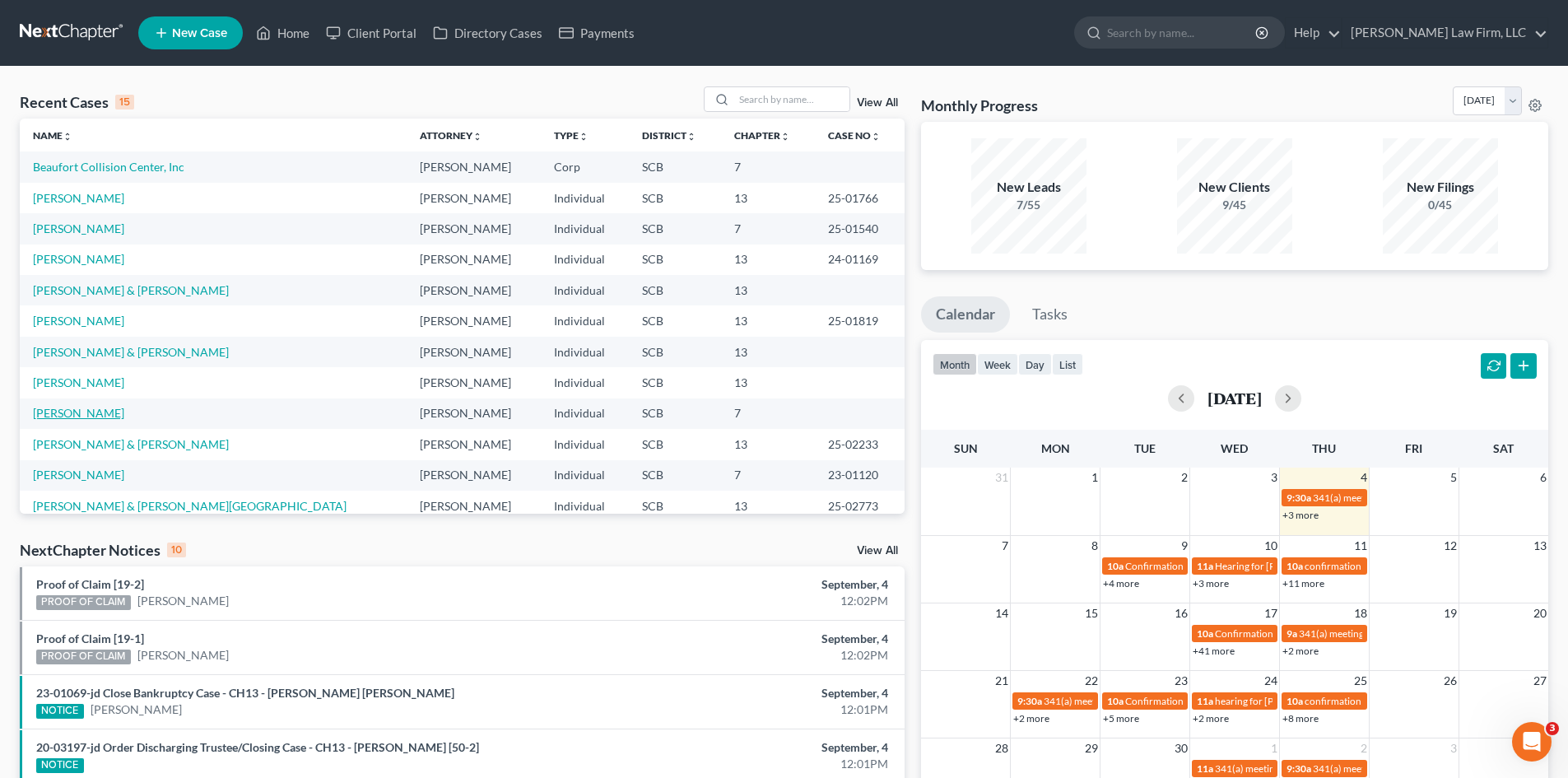
click at [101, 408] on link "Wilentz, Sandra" at bounding box center [79, 412] width 91 height 14
select select "1"
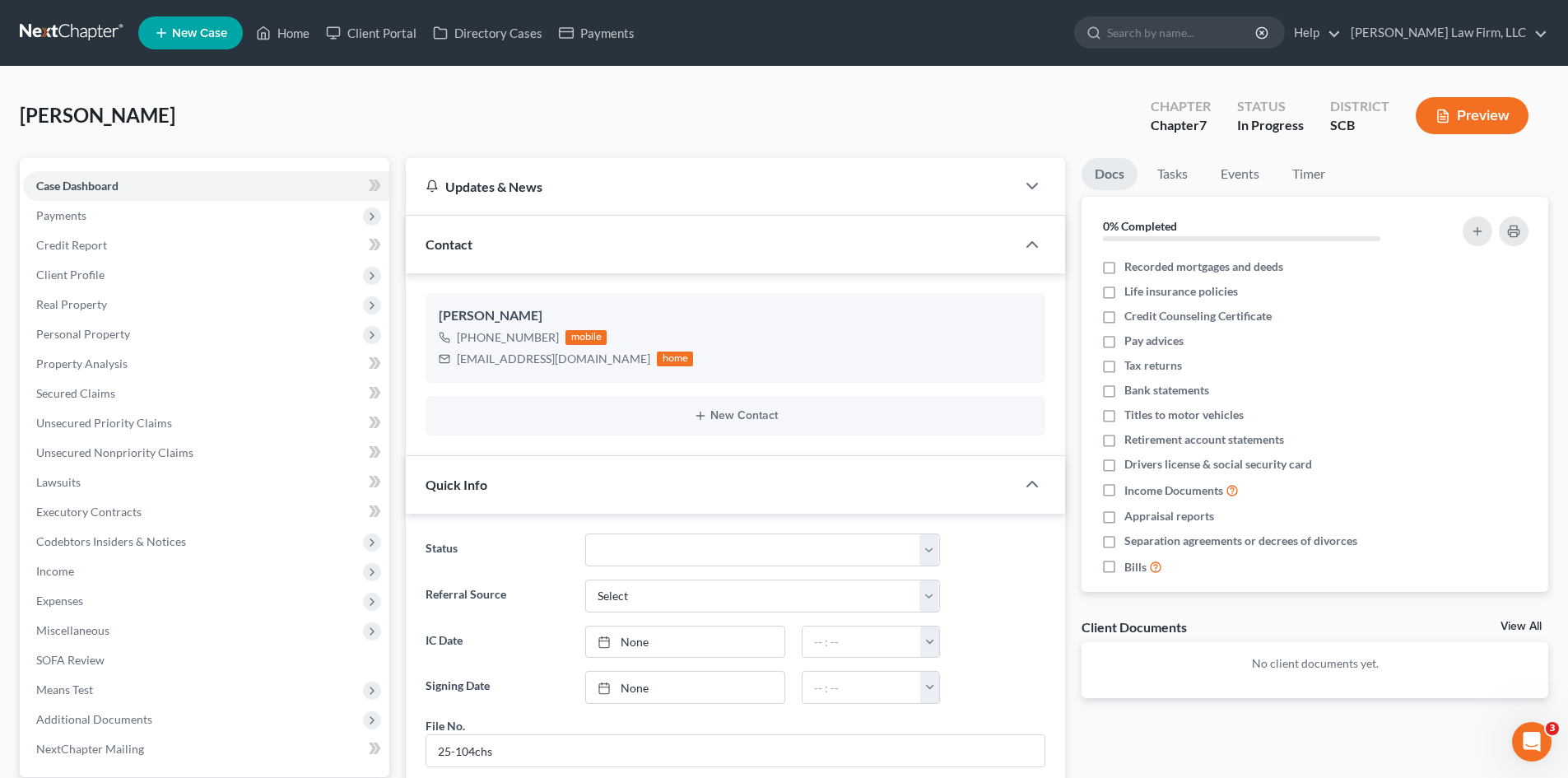
scroll to position [401, 0]
click at [108, 273] on span "Client Profile" at bounding box center [206, 275] width 367 height 29
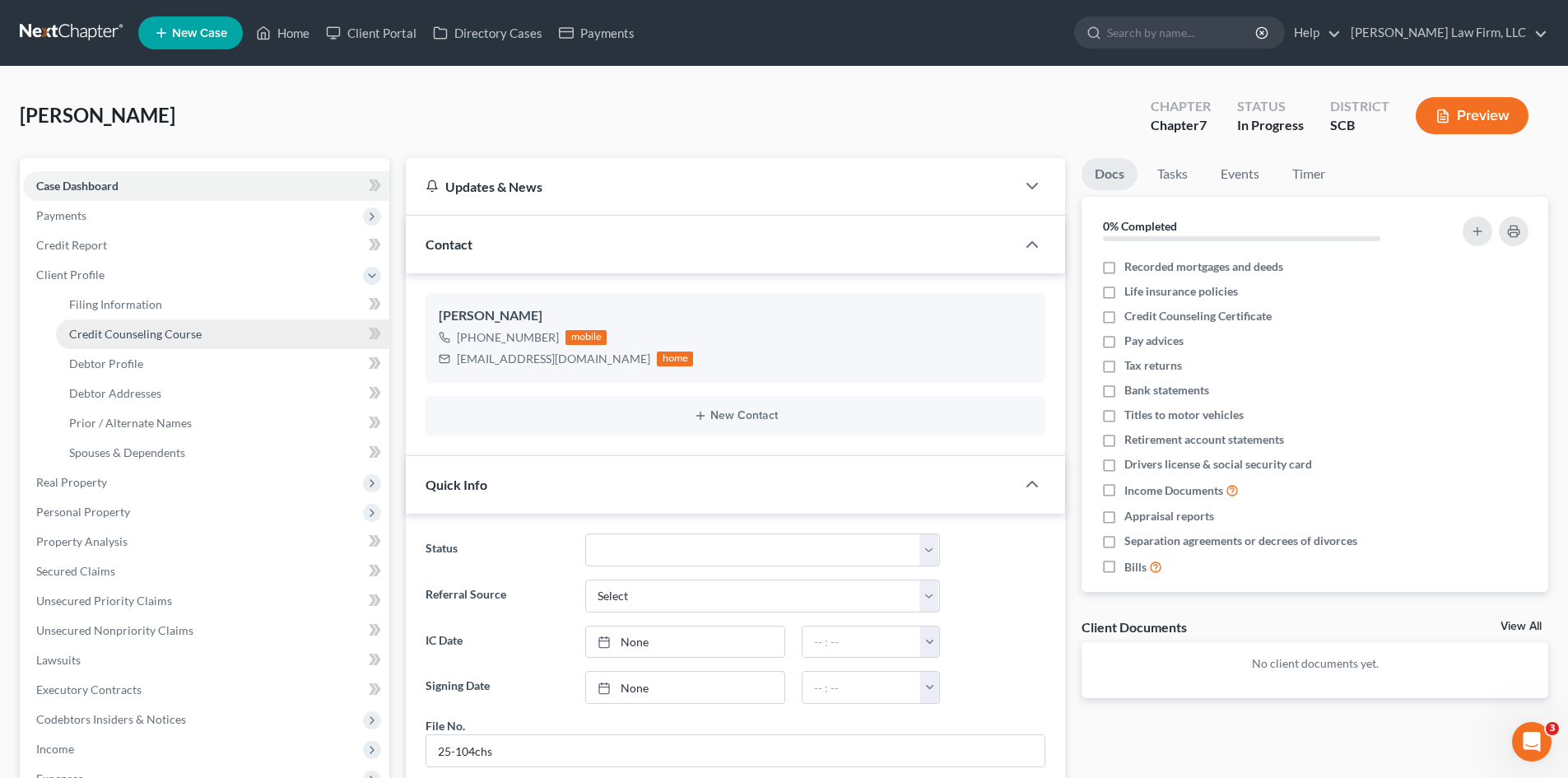
click at [129, 328] on span "Credit Counseling Course" at bounding box center [135, 334] width 133 height 14
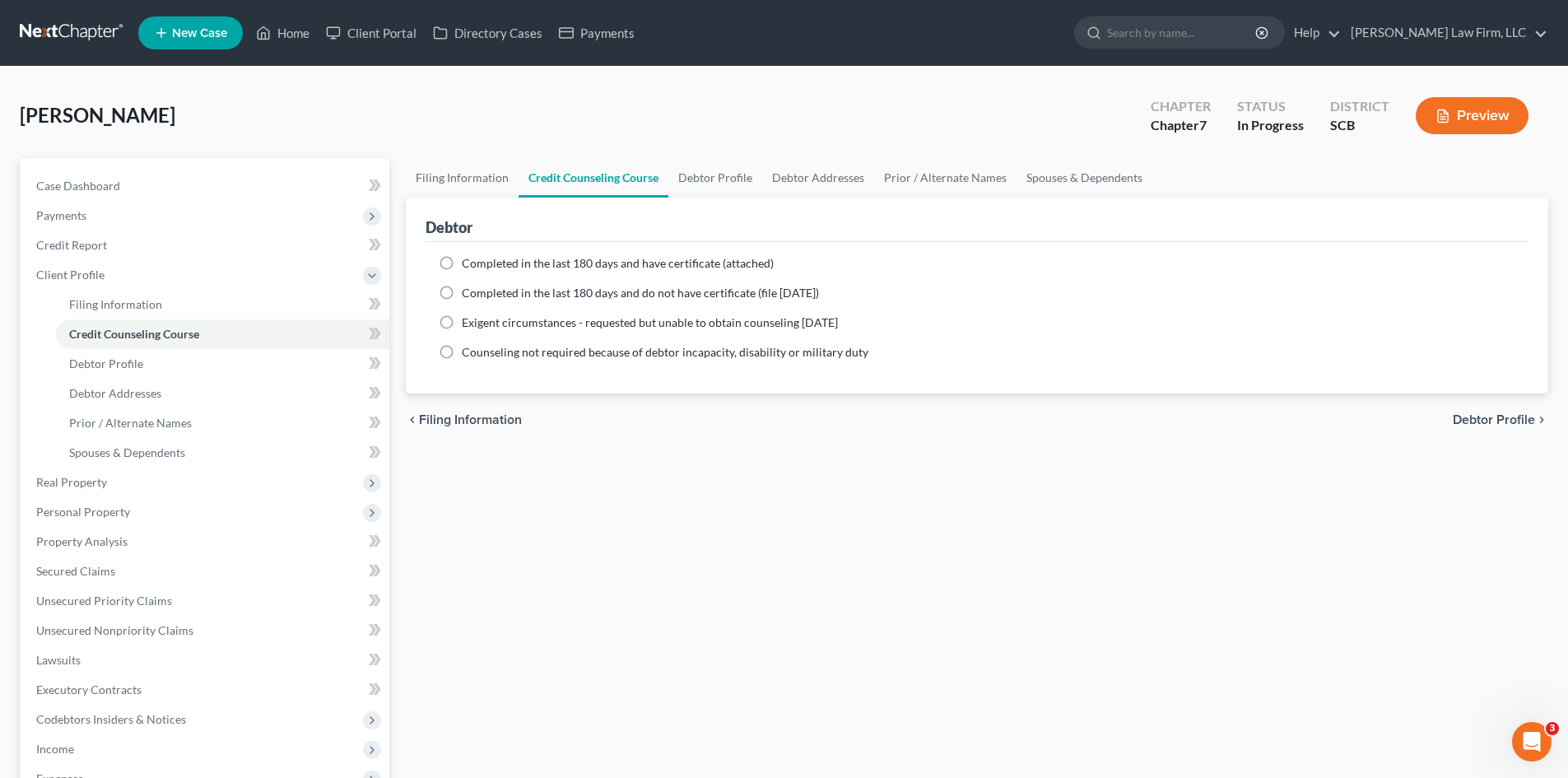
drag, startPoint x: 450, startPoint y: 262, endPoint x: 461, endPoint y: 269, distance: 13.0
click at [461, 263] on label "Completed in the last 180 days and have certificate (attached)" at bounding box center [617, 262] width 312 height 16
click at [468, 263] on input "Completed in the last 180 days and have certificate (attached)" at bounding box center [473, 260] width 10 height 10
radio input "true"
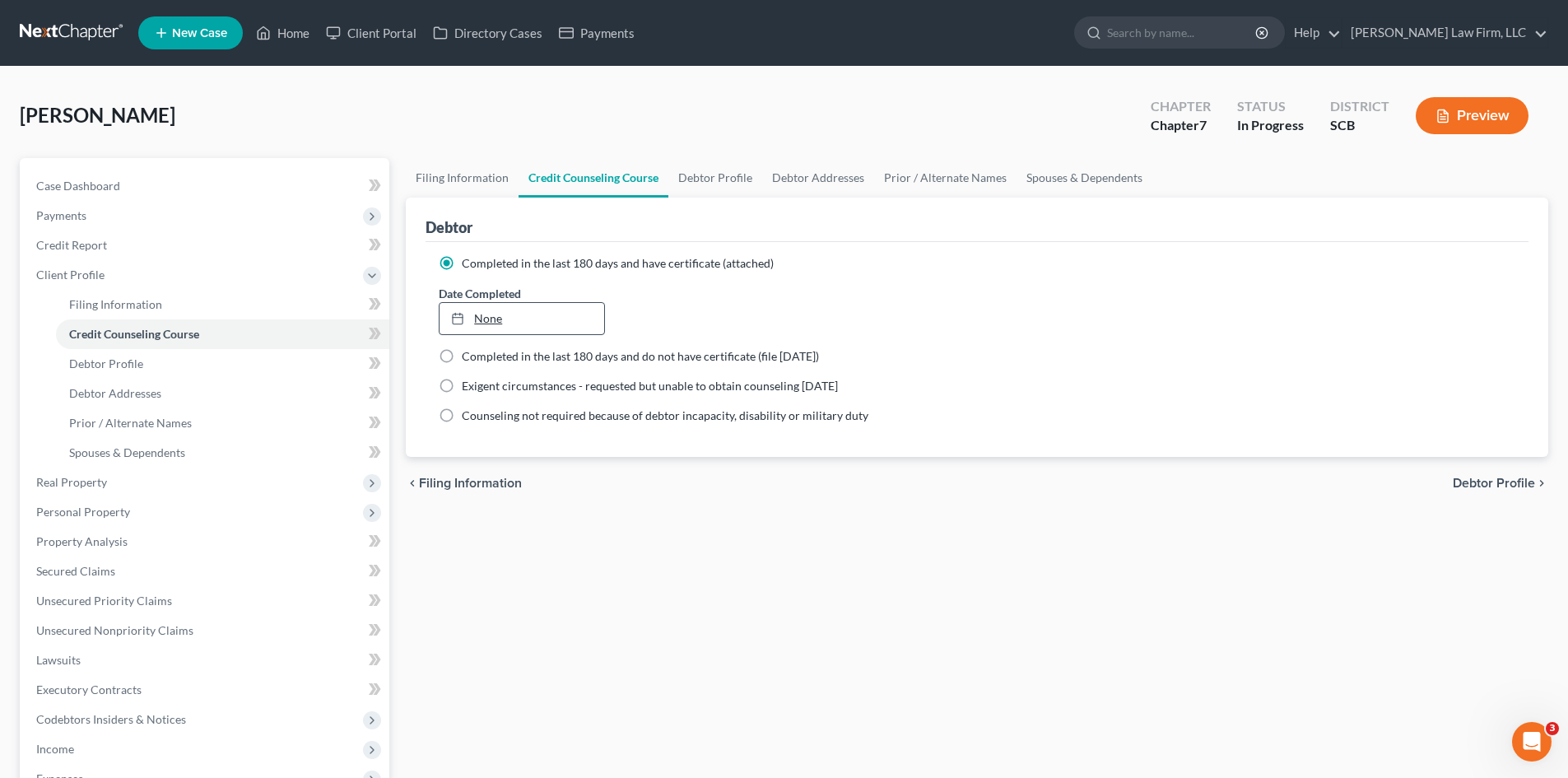
type input "9/4/2025"
click at [516, 324] on link "None" at bounding box center [521, 318] width 164 height 31
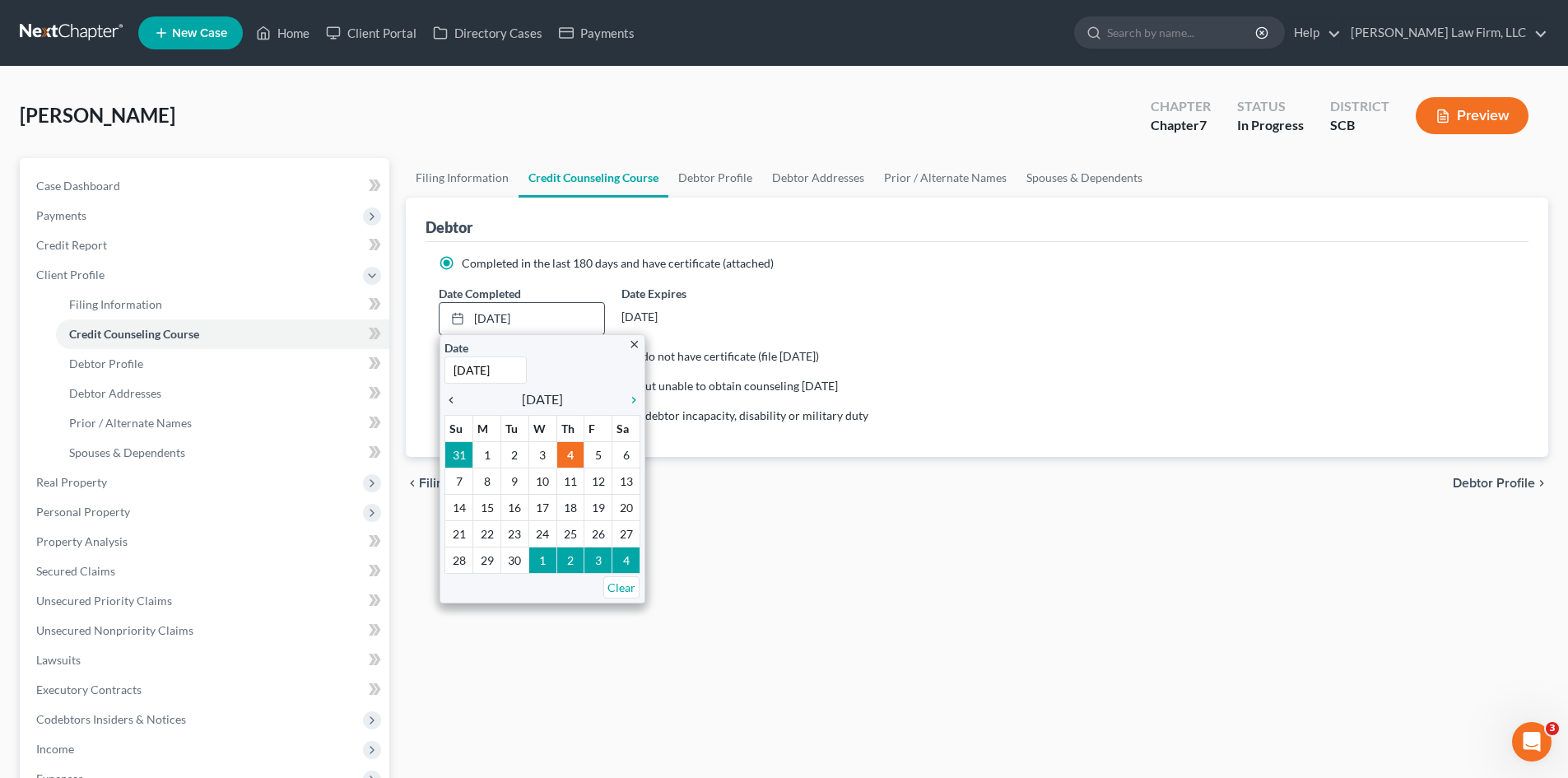
click at [452, 398] on icon "chevron_left" at bounding box center [455, 400] width 22 height 13
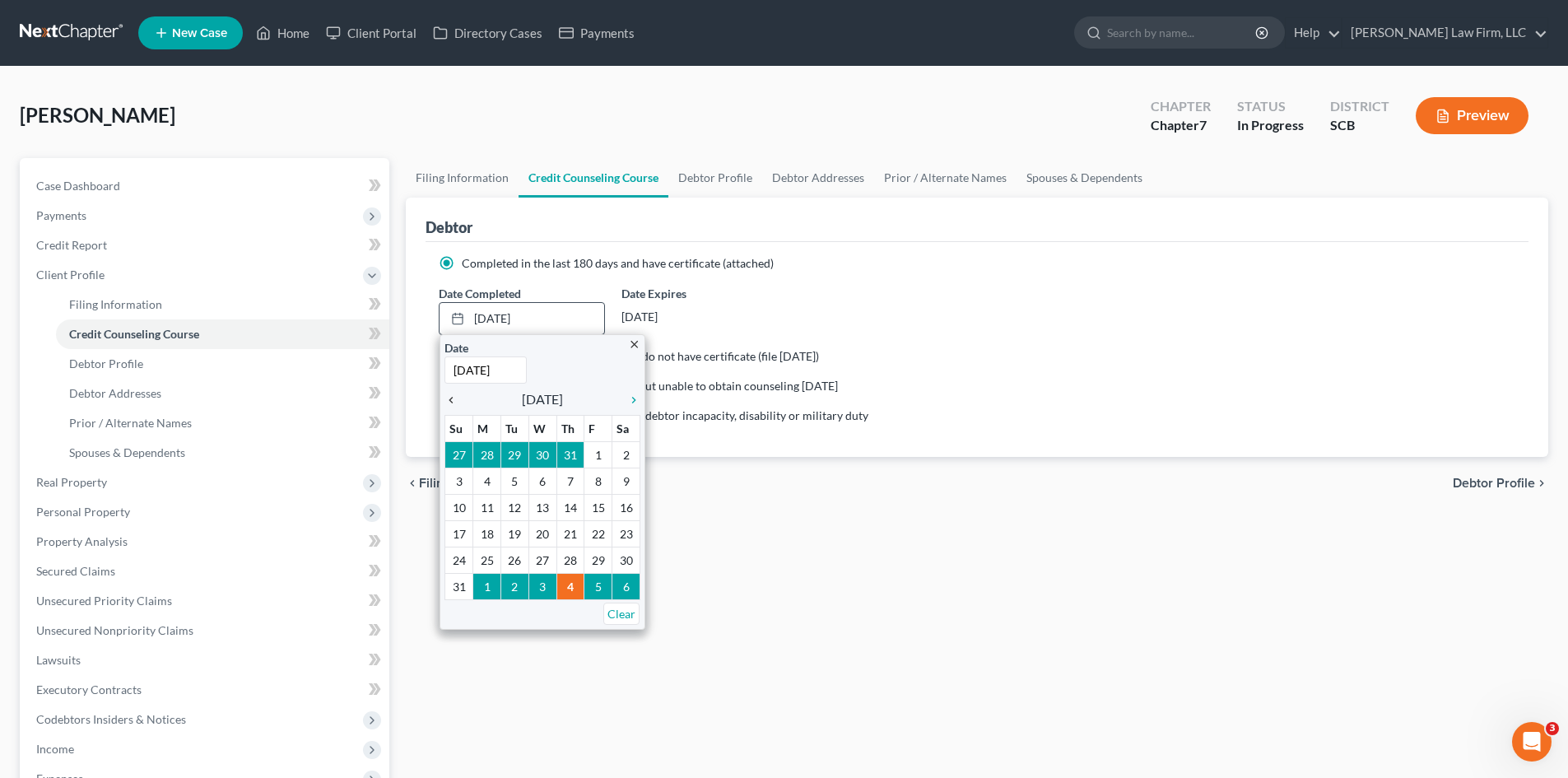
click at [451, 403] on icon "chevron_left" at bounding box center [455, 400] width 22 height 13
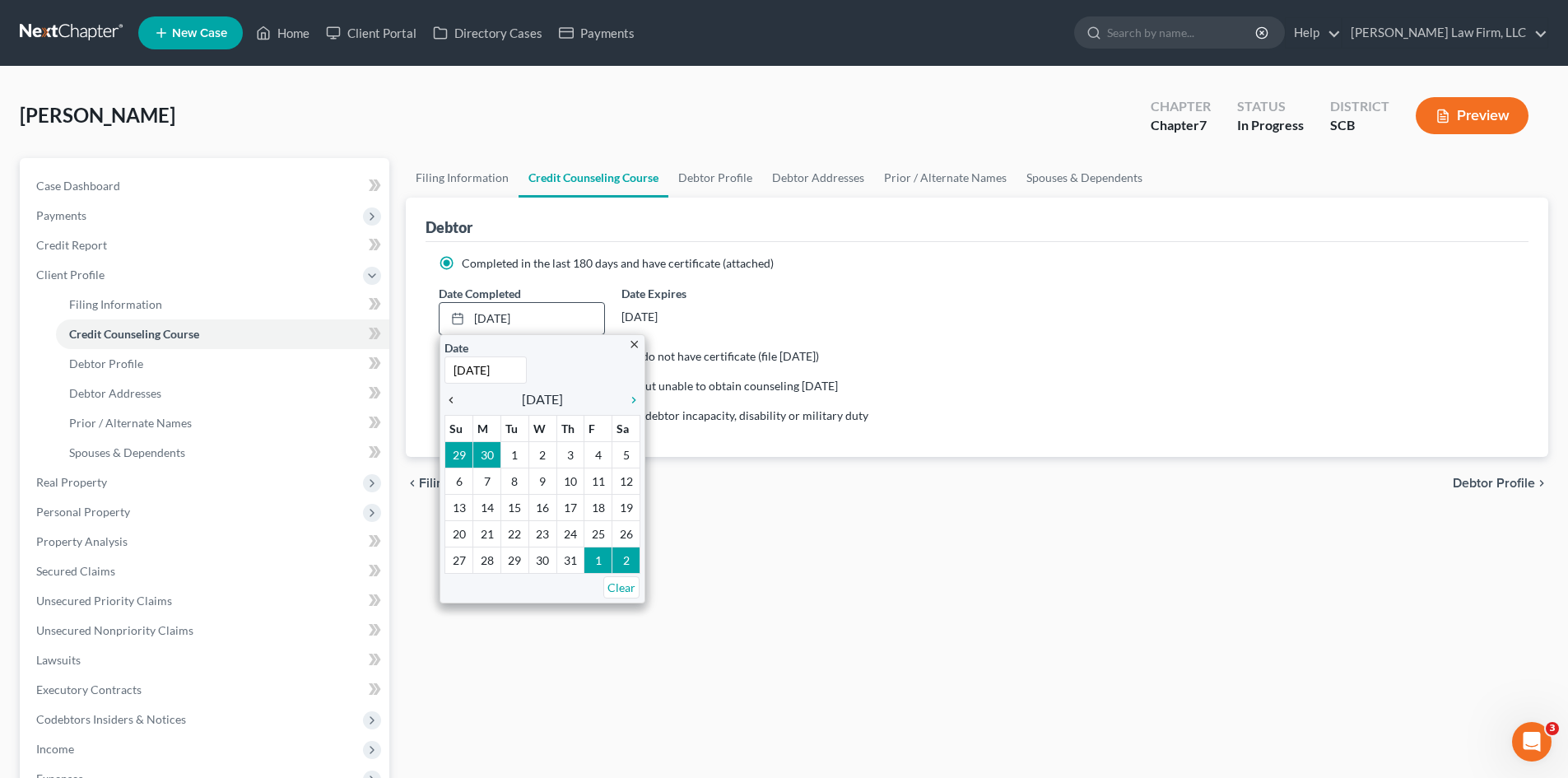
click at [451, 403] on icon "chevron_left" at bounding box center [455, 400] width 22 height 13
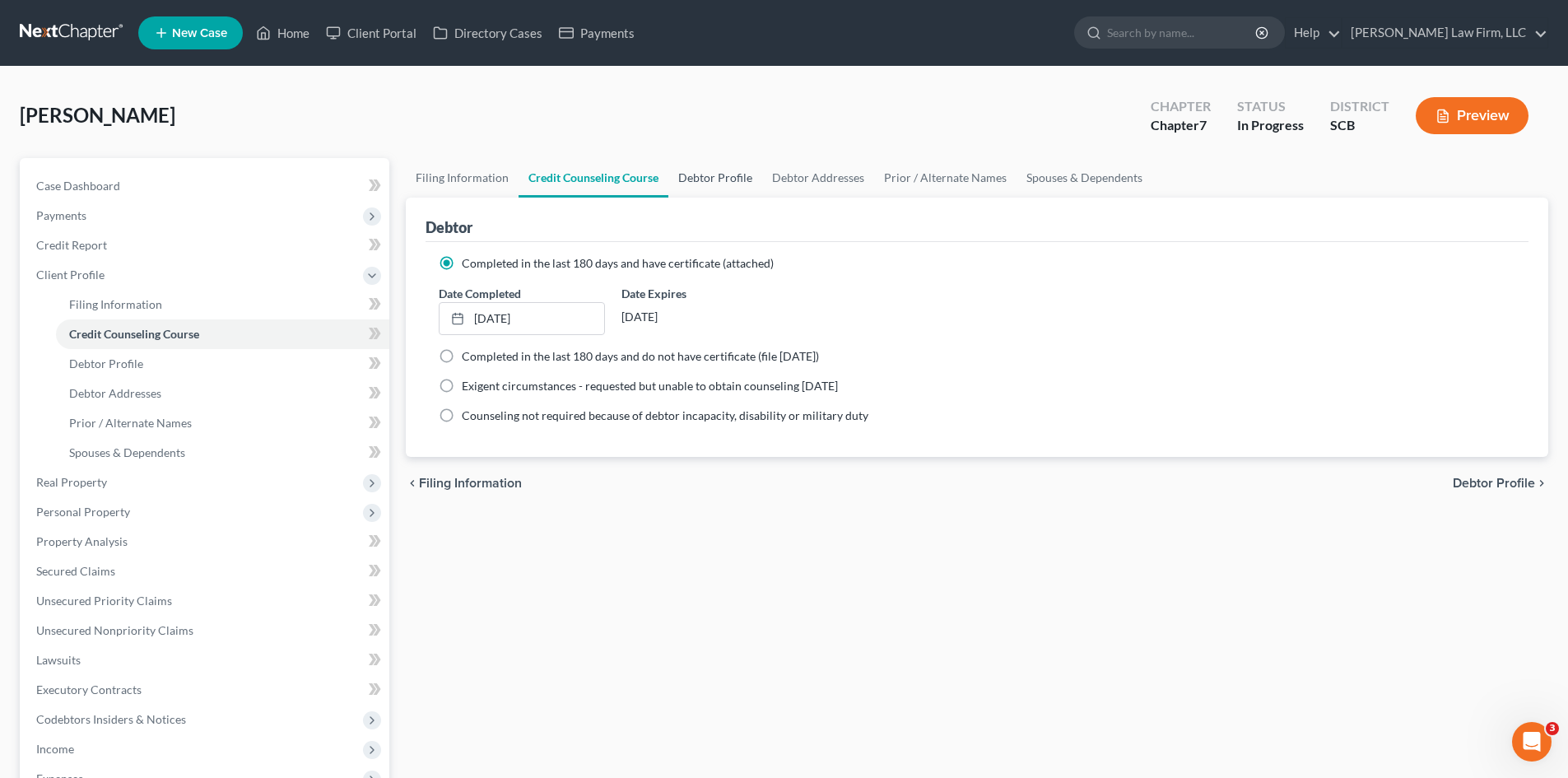
click at [699, 181] on link "Debtor Profile" at bounding box center [715, 178] width 94 height 40
select select "0"
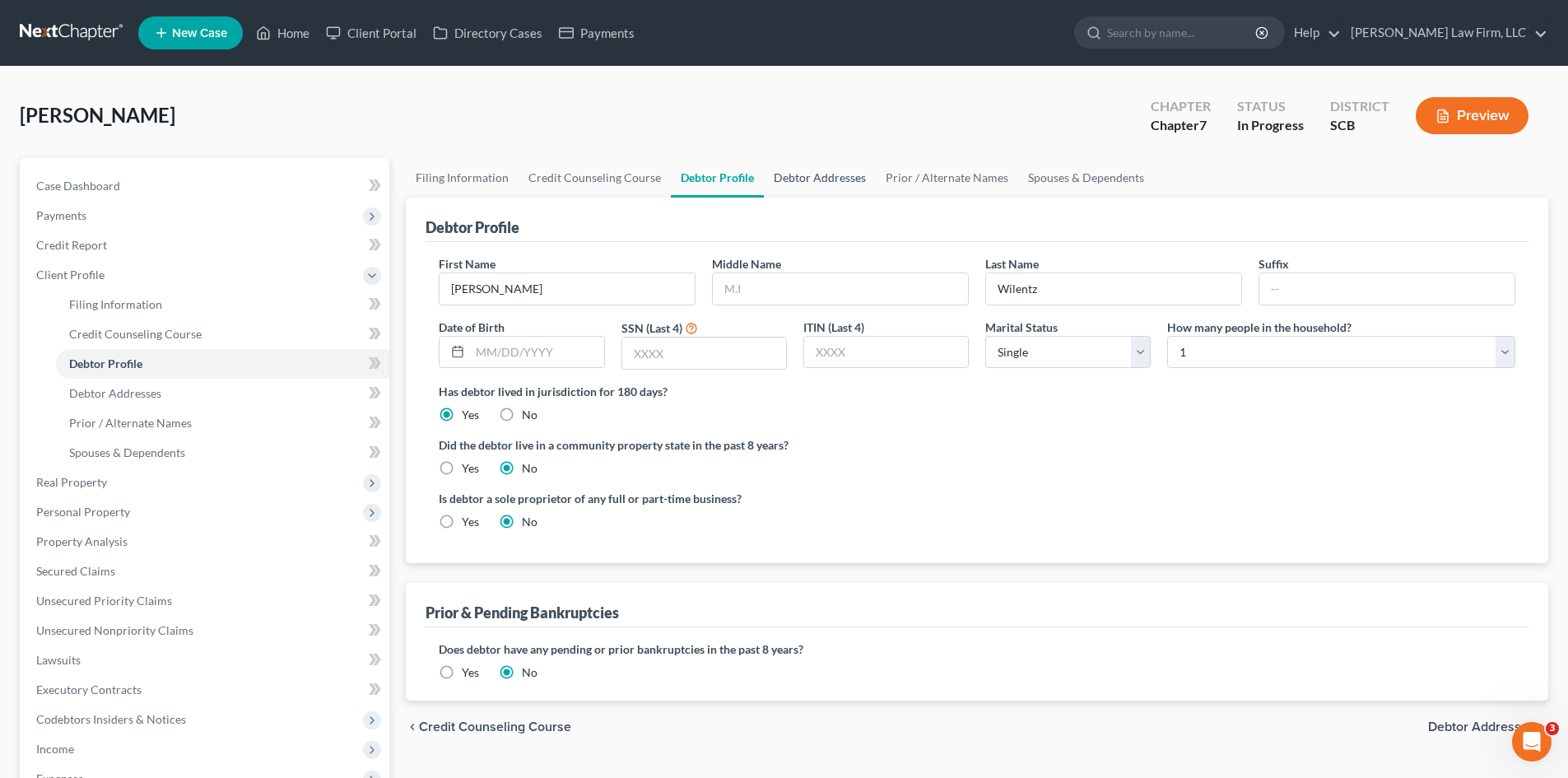
click at [801, 187] on link "Debtor Addresses" at bounding box center [820, 178] width 112 height 40
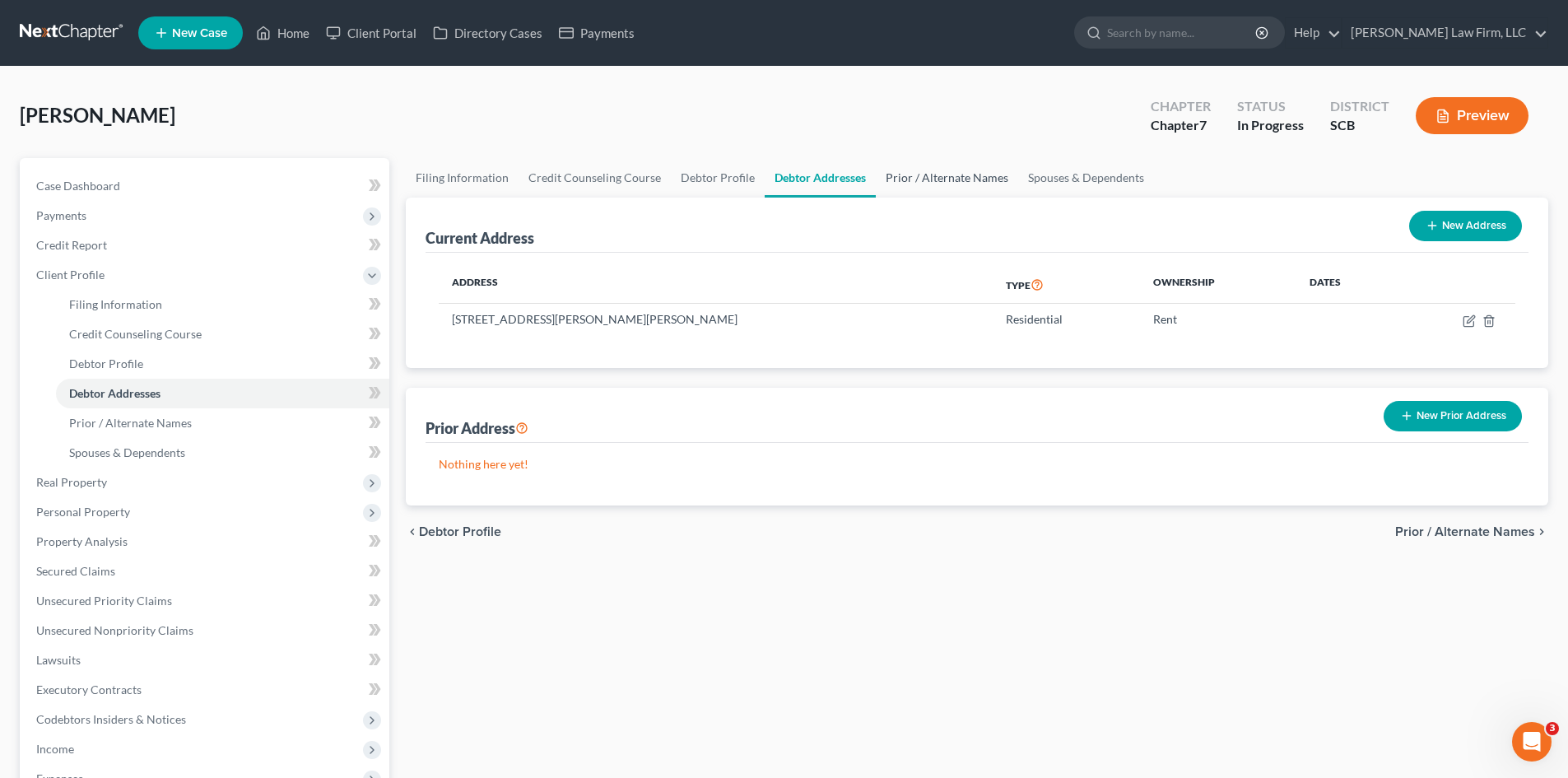
click at [921, 177] on link "Prior / Alternate Names" at bounding box center [947, 178] width 142 height 40
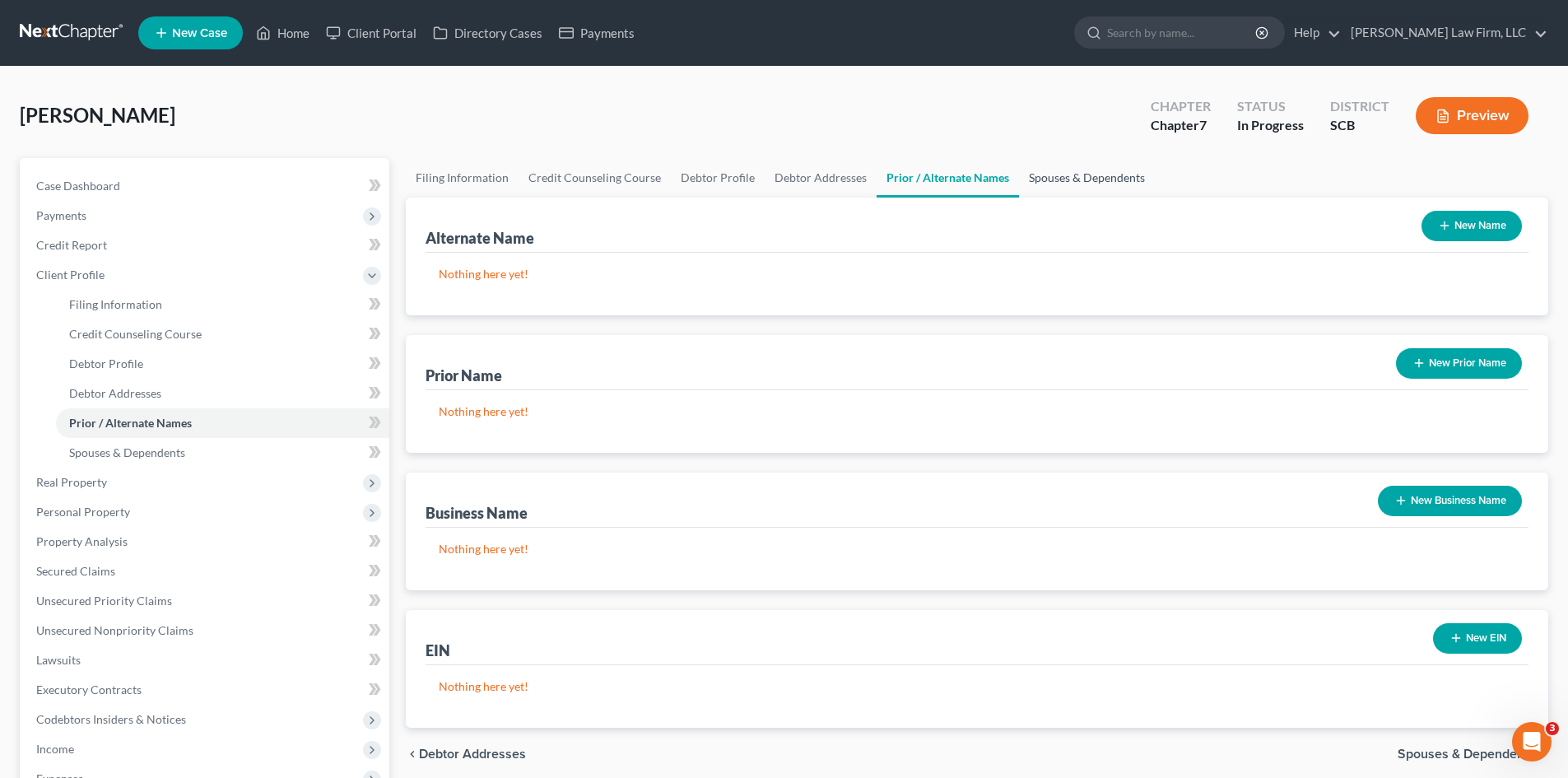
click at [1078, 179] on link "Spouses & Dependents" at bounding box center [1087, 178] width 135 height 40
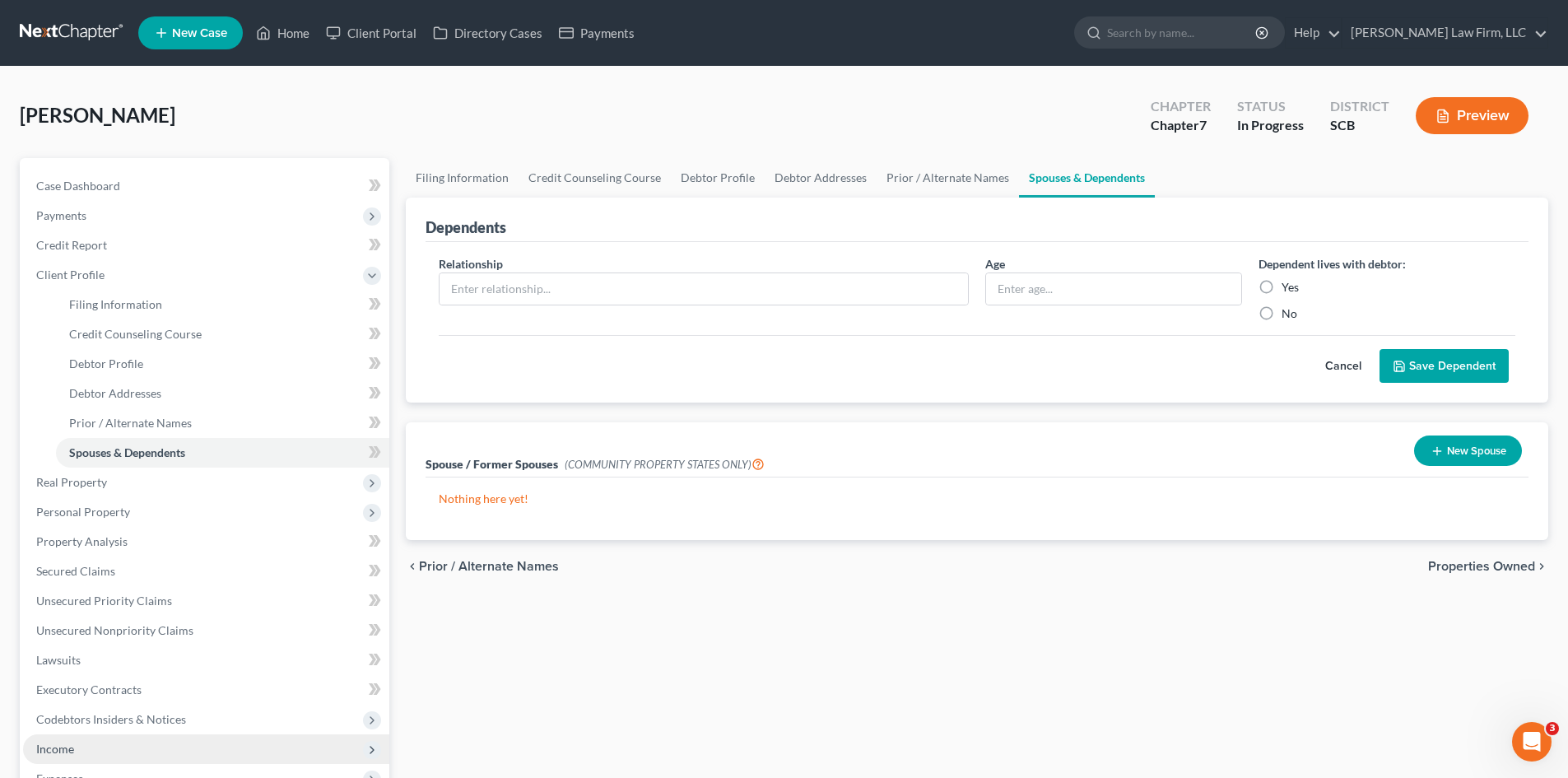
click at [53, 738] on span "Income" at bounding box center [206, 749] width 367 height 29
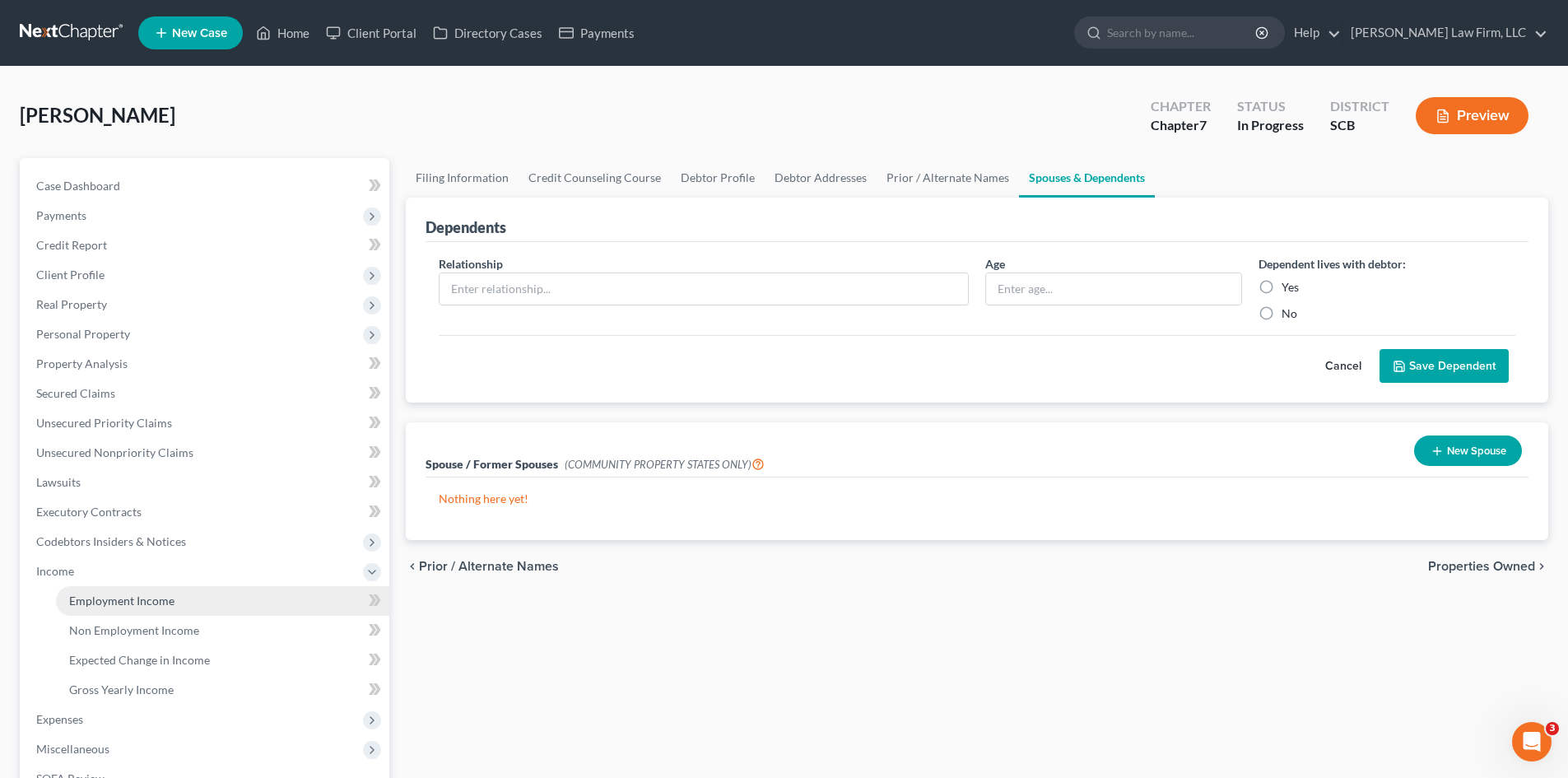
click at [92, 603] on span "Employment Income" at bounding box center [121, 601] width 105 height 14
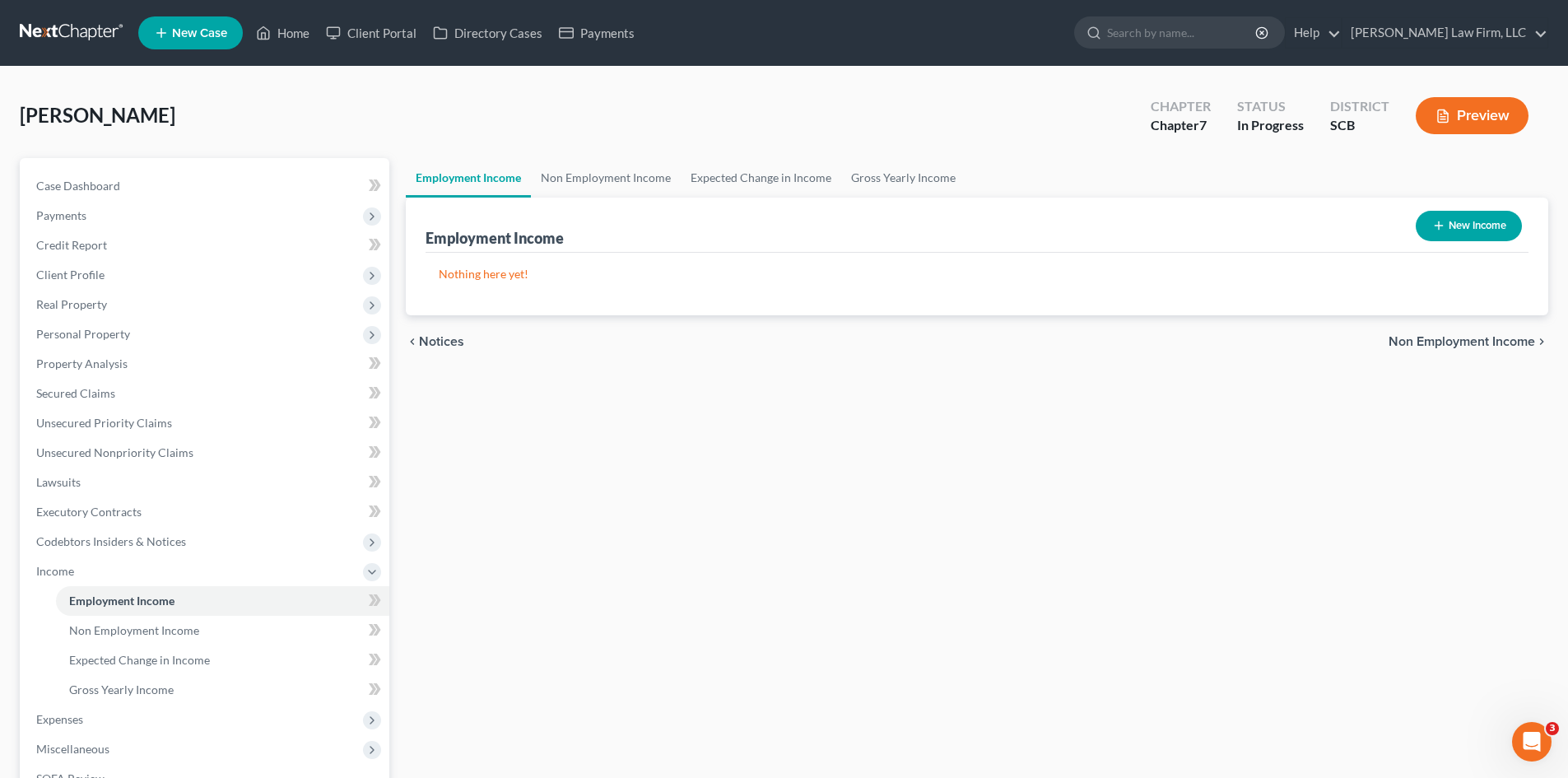
click at [97, 168] on div "Case Dashboard Payments Invoices Payments Payments Credit Report Client Profile…" at bounding box center [205, 527] width 369 height 738
click at [93, 185] on span "Case Dashboard" at bounding box center [78, 186] width 84 height 14
select select "1"
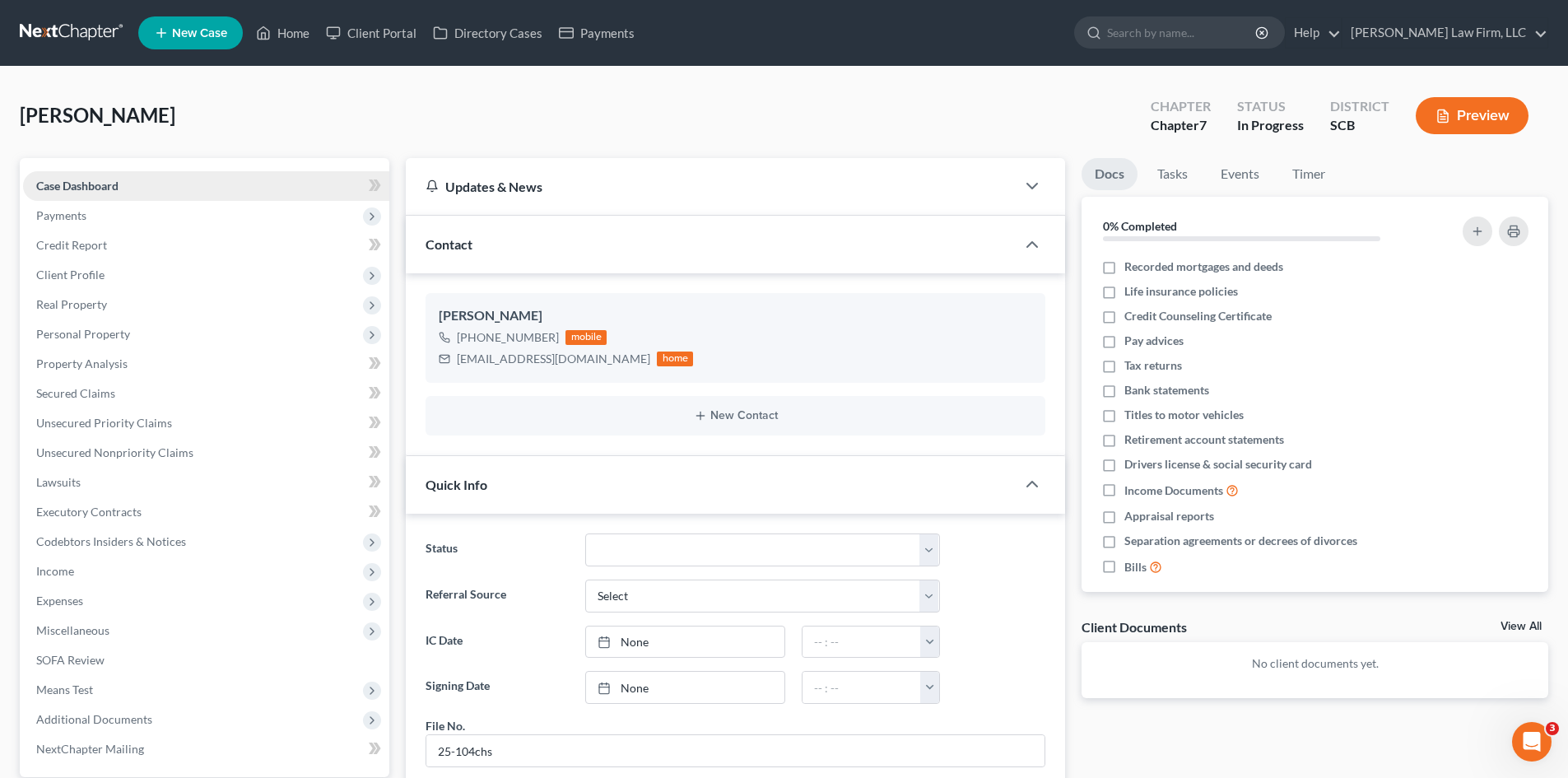
scroll to position [401, 0]
click at [305, 32] on link "Home" at bounding box center [283, 32] width 70 height 29
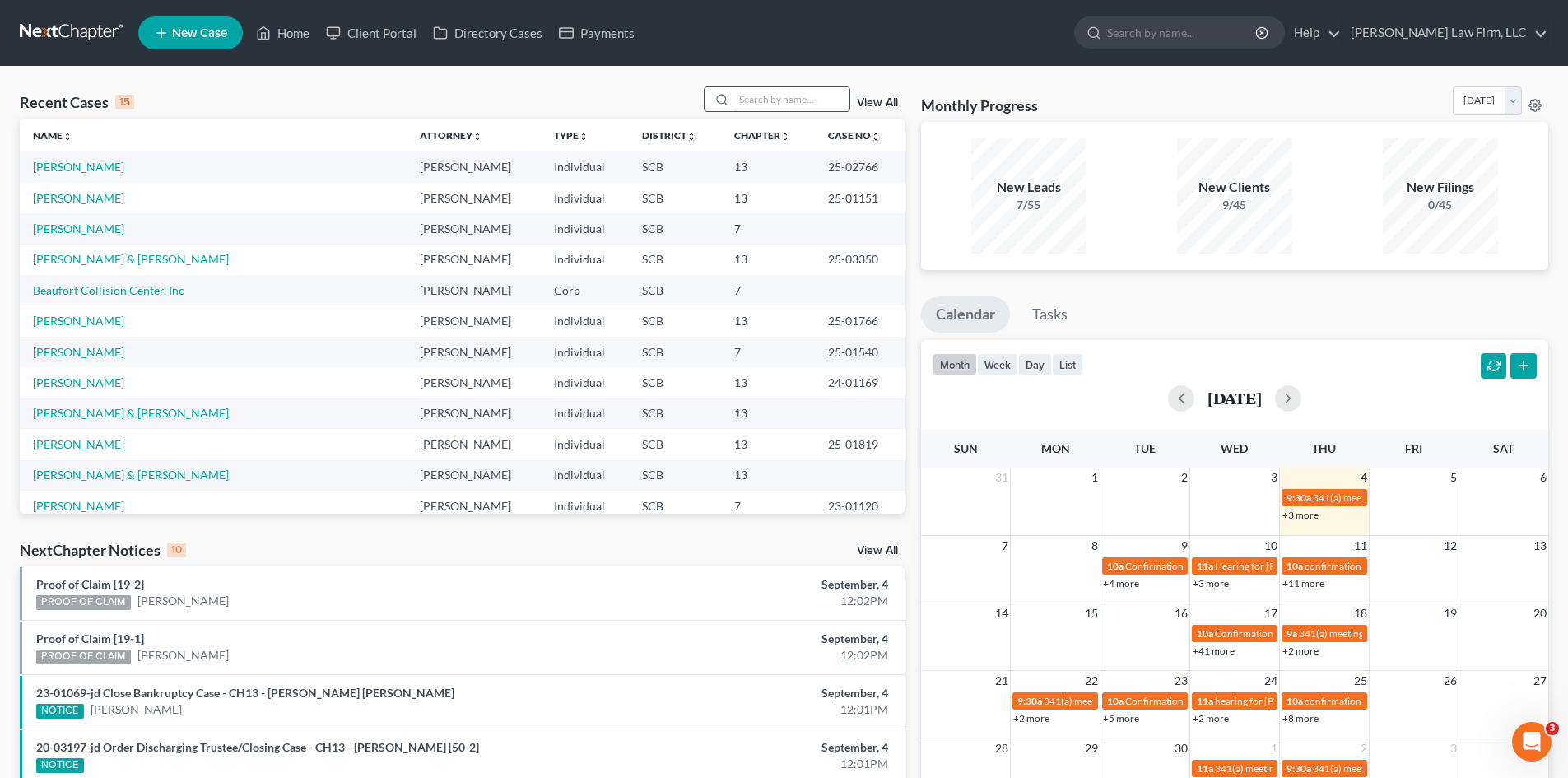
click at [758, 104] on input "search" at bounding box center [792, 99] width 116 height 24
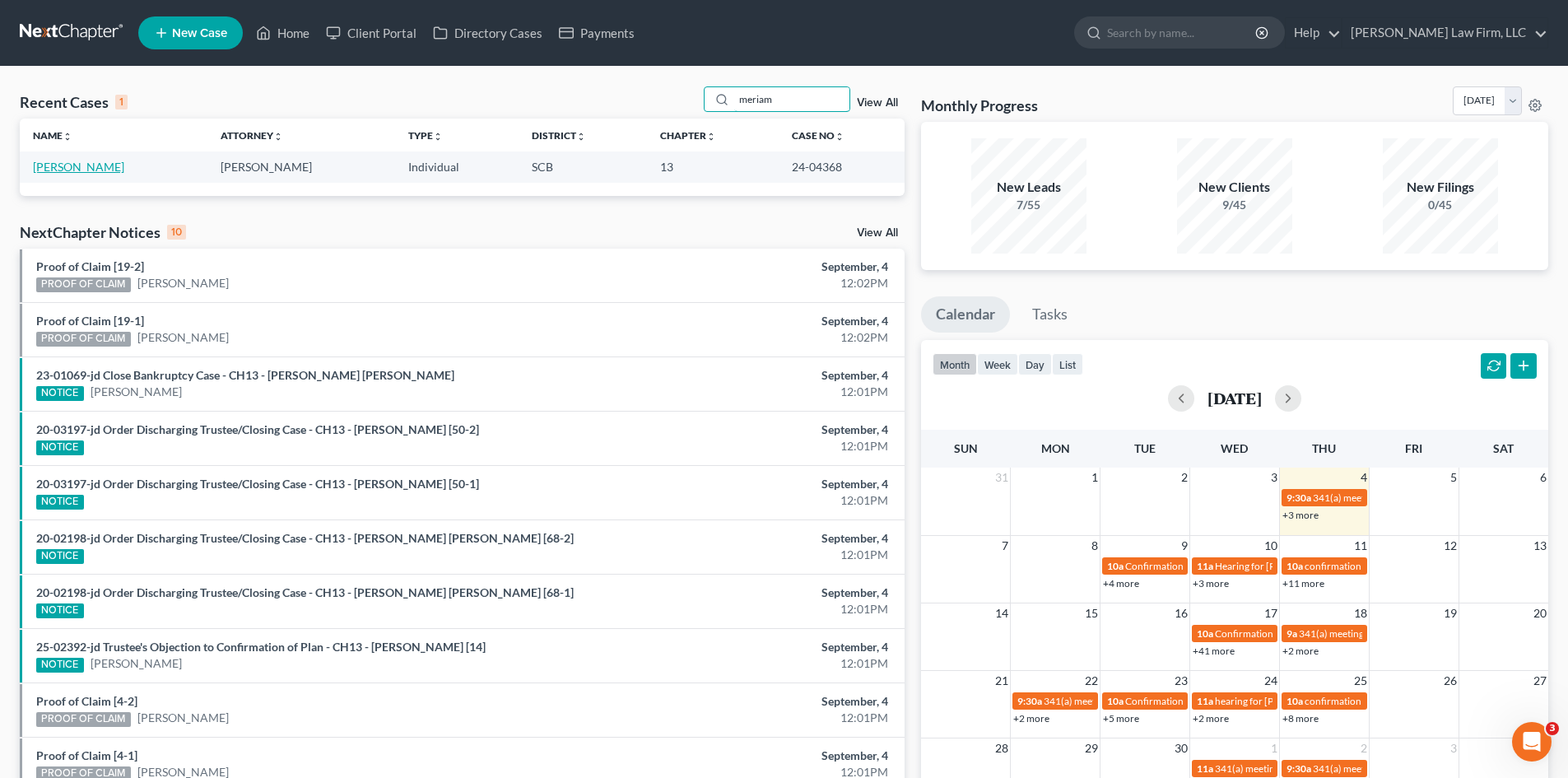
type input "meriam"
click at [124, 171] on link "Meriam, Christopher" at bounding box center [79, 167] width 91 height 14
select select "1"
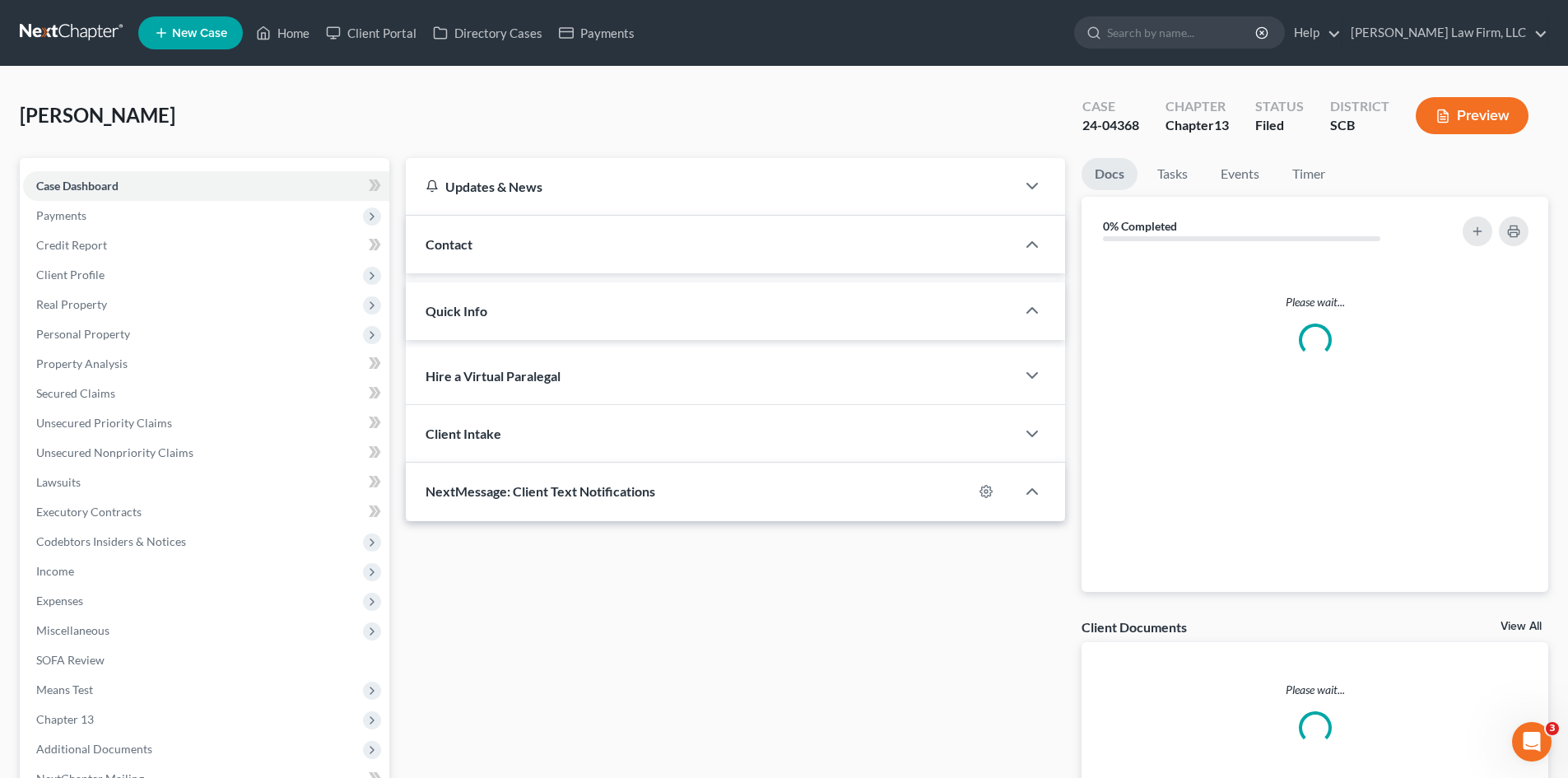
select select "0"
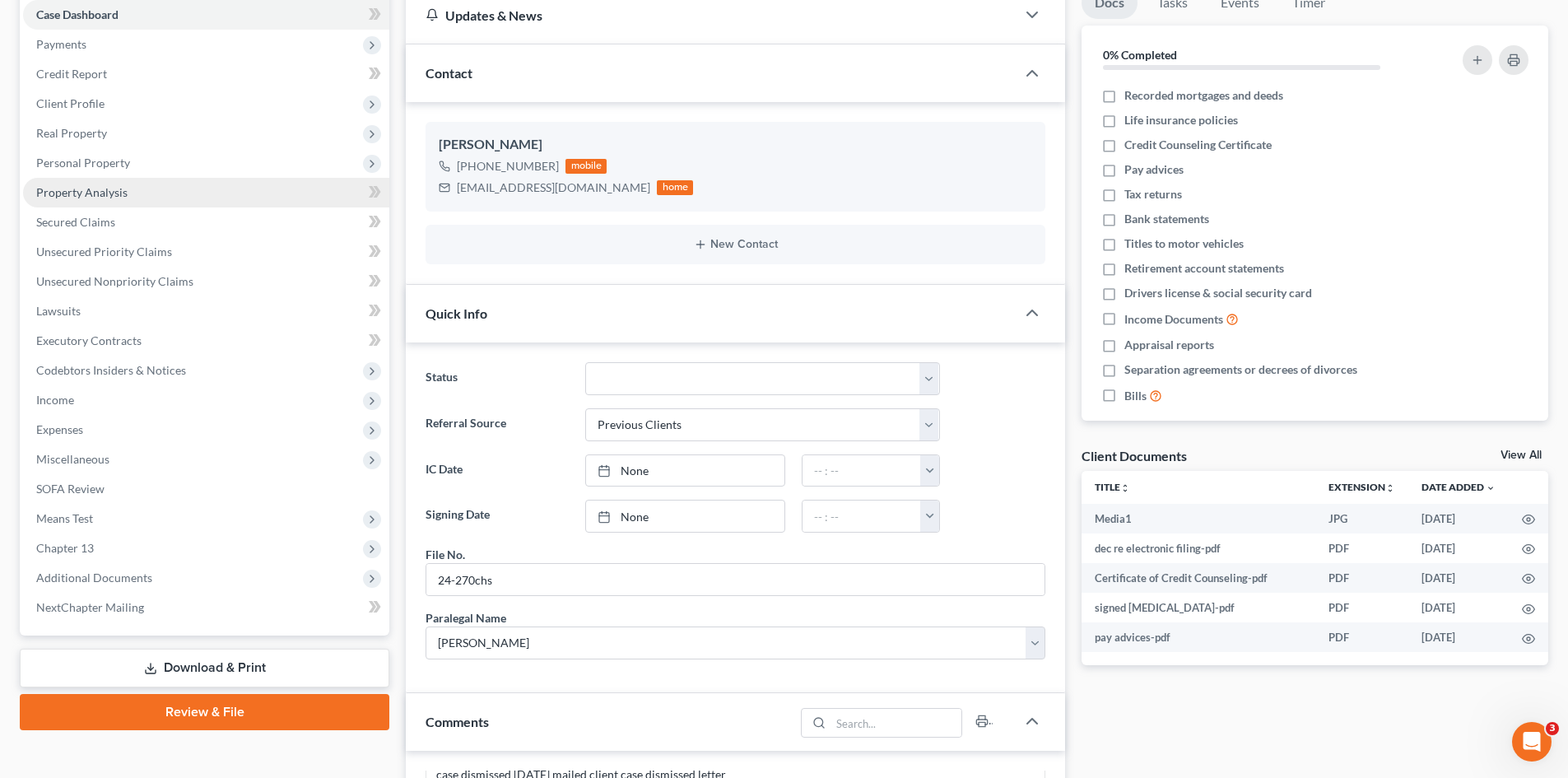
scroll to position [165, 0]
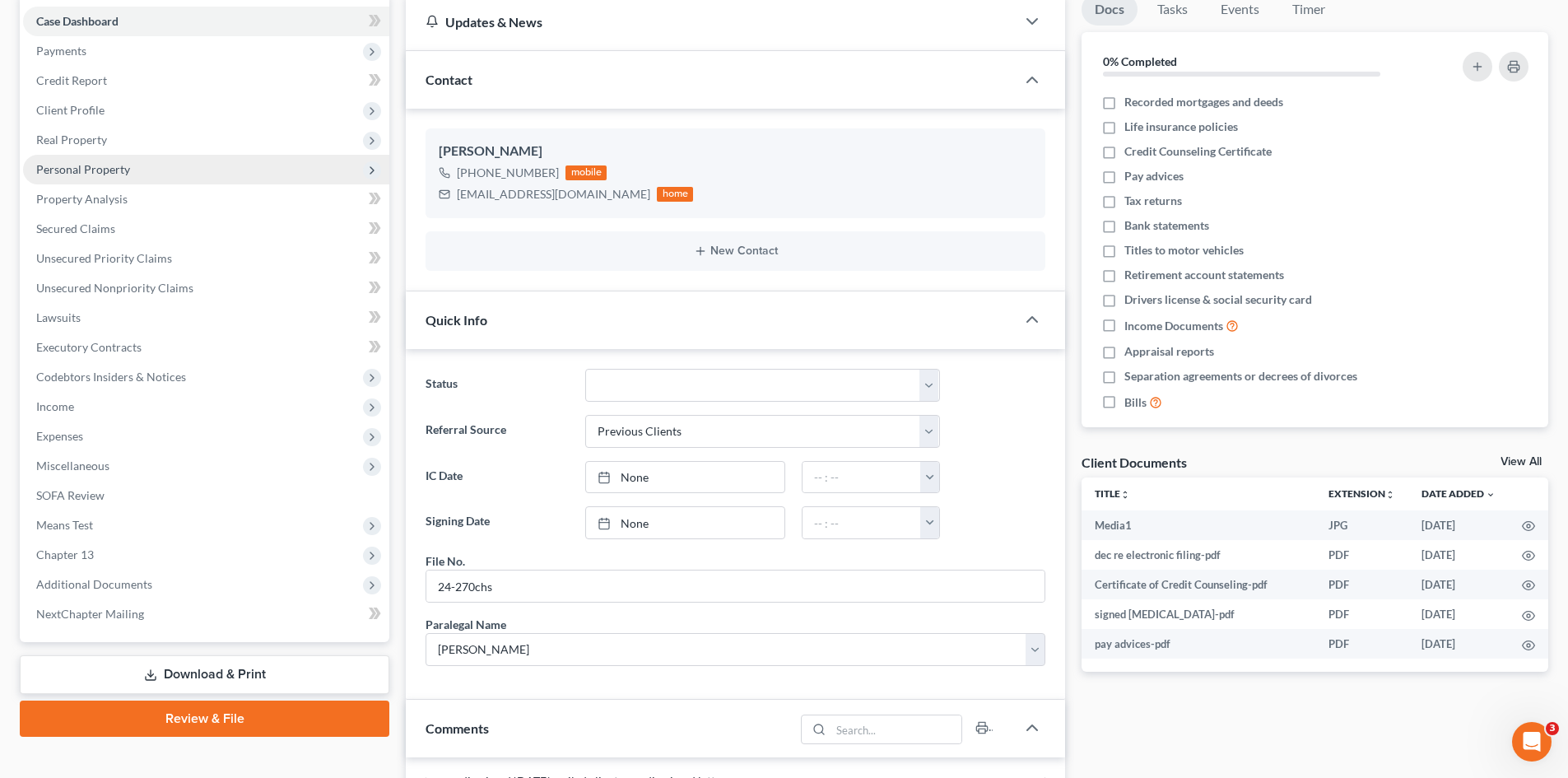
click at [75, 176] on span "Personal Property" at bounding box center [206, 169] width 367 height 29
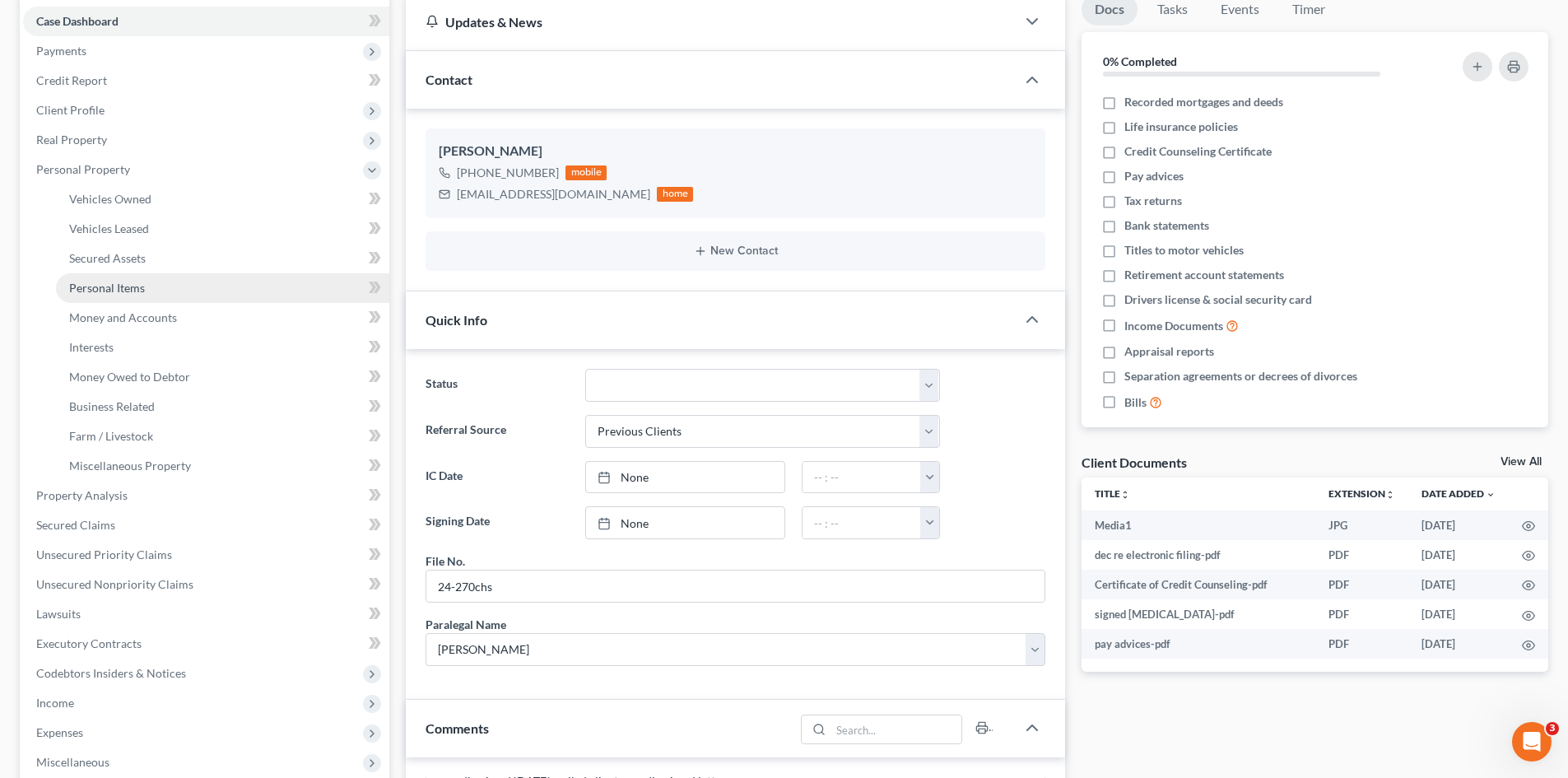
click at [103, 292] on span "Personal Items" at bounding box center [107, 287] width 76 height 14
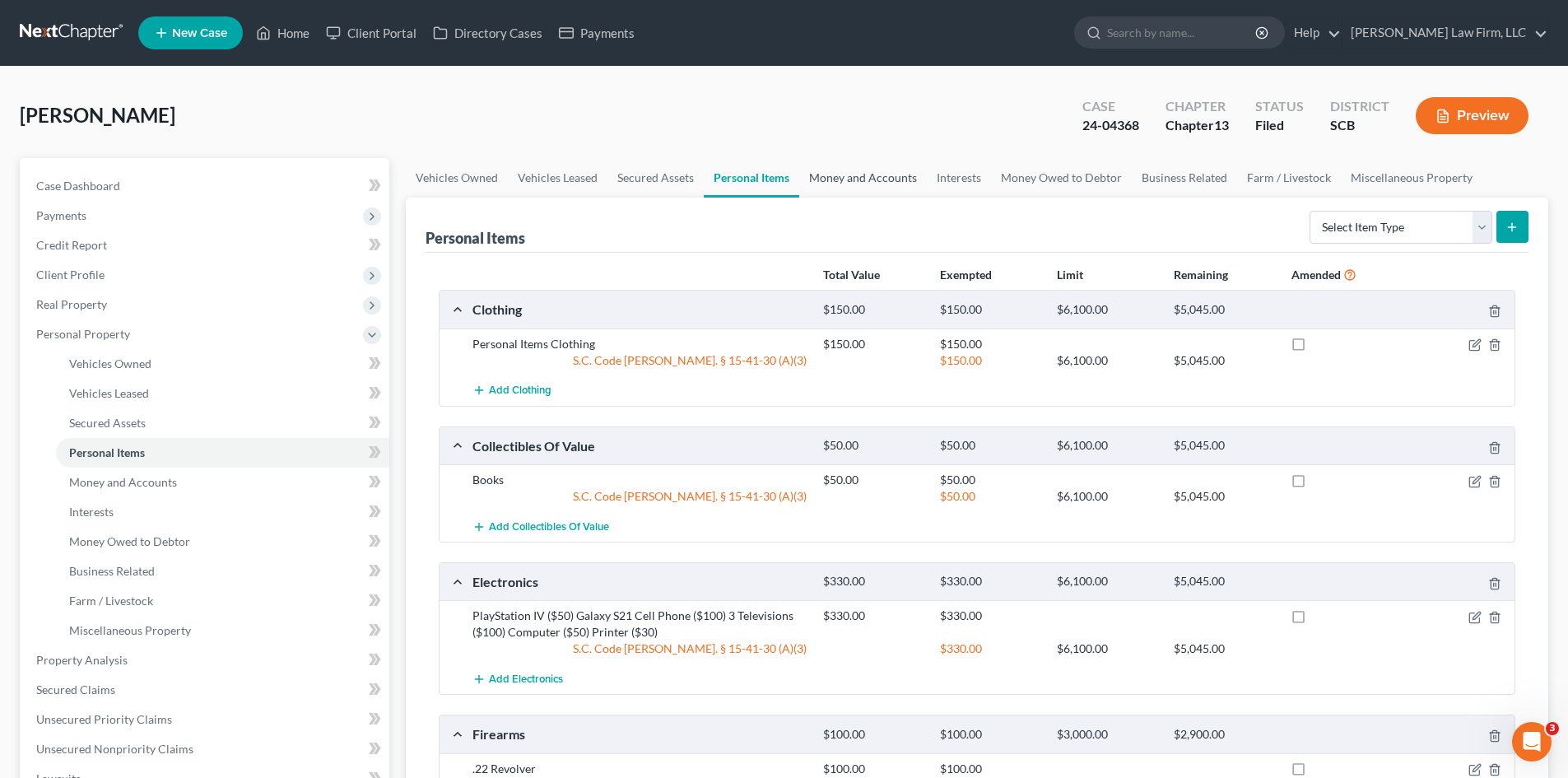
click at [857, 174] on link "Money and Accounts" at bounding box center [863, 178] width 128 height 40
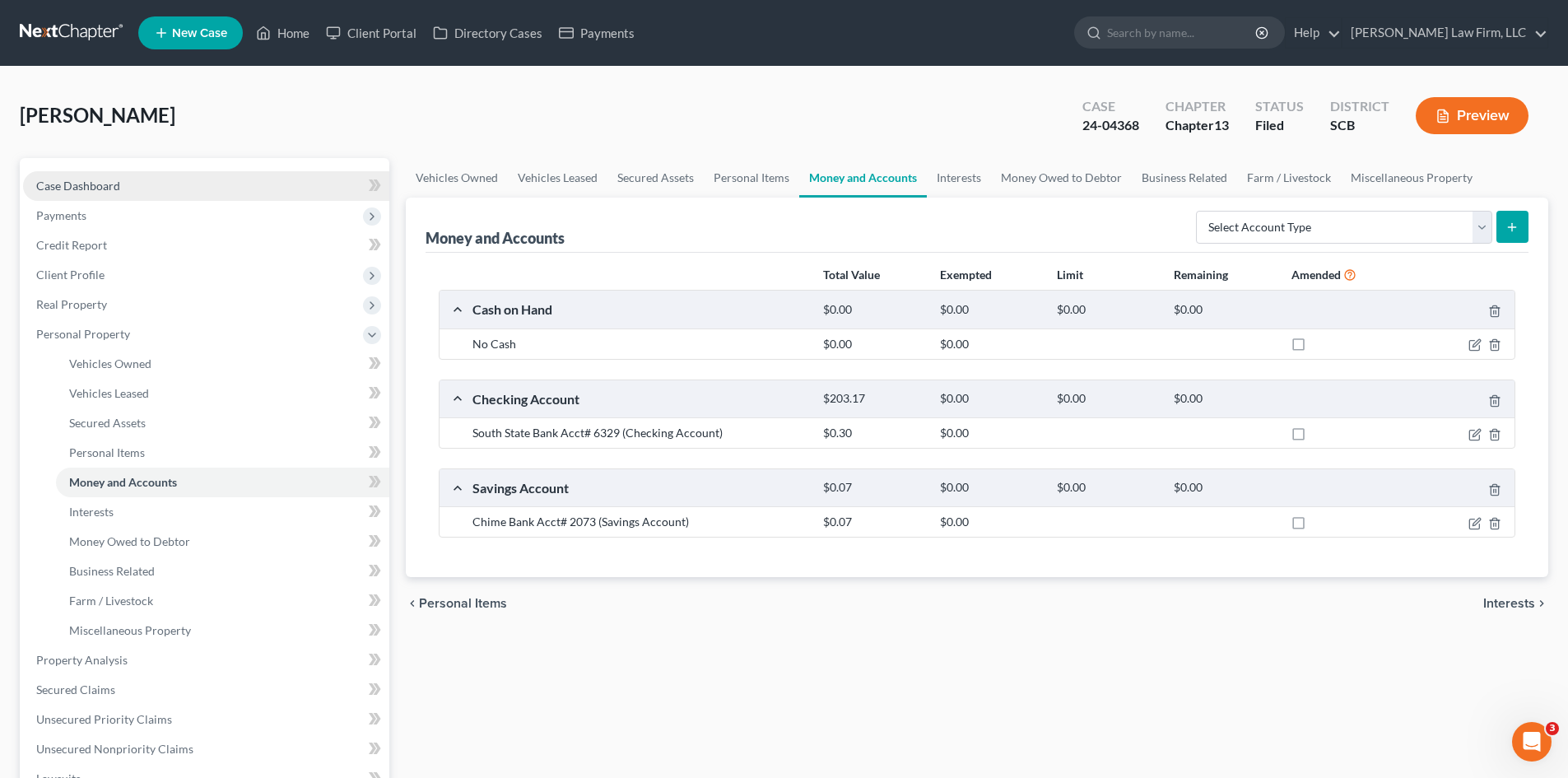
click at [81, 179] on span "Case Dashboard" at bounding box center [78, 186] width 84 height 14
select select "1"
select select "0"
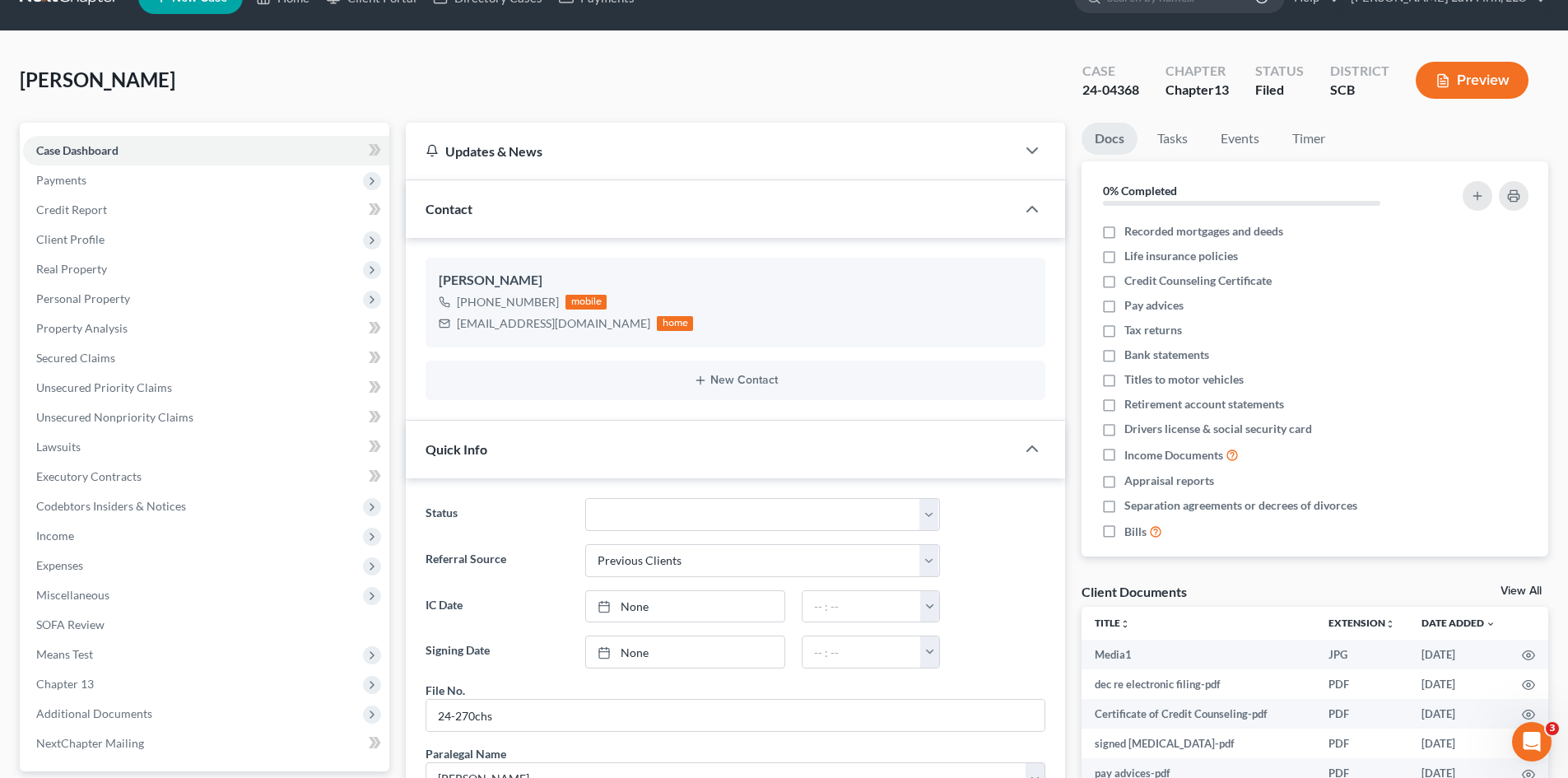
scroll to position [22, 0]
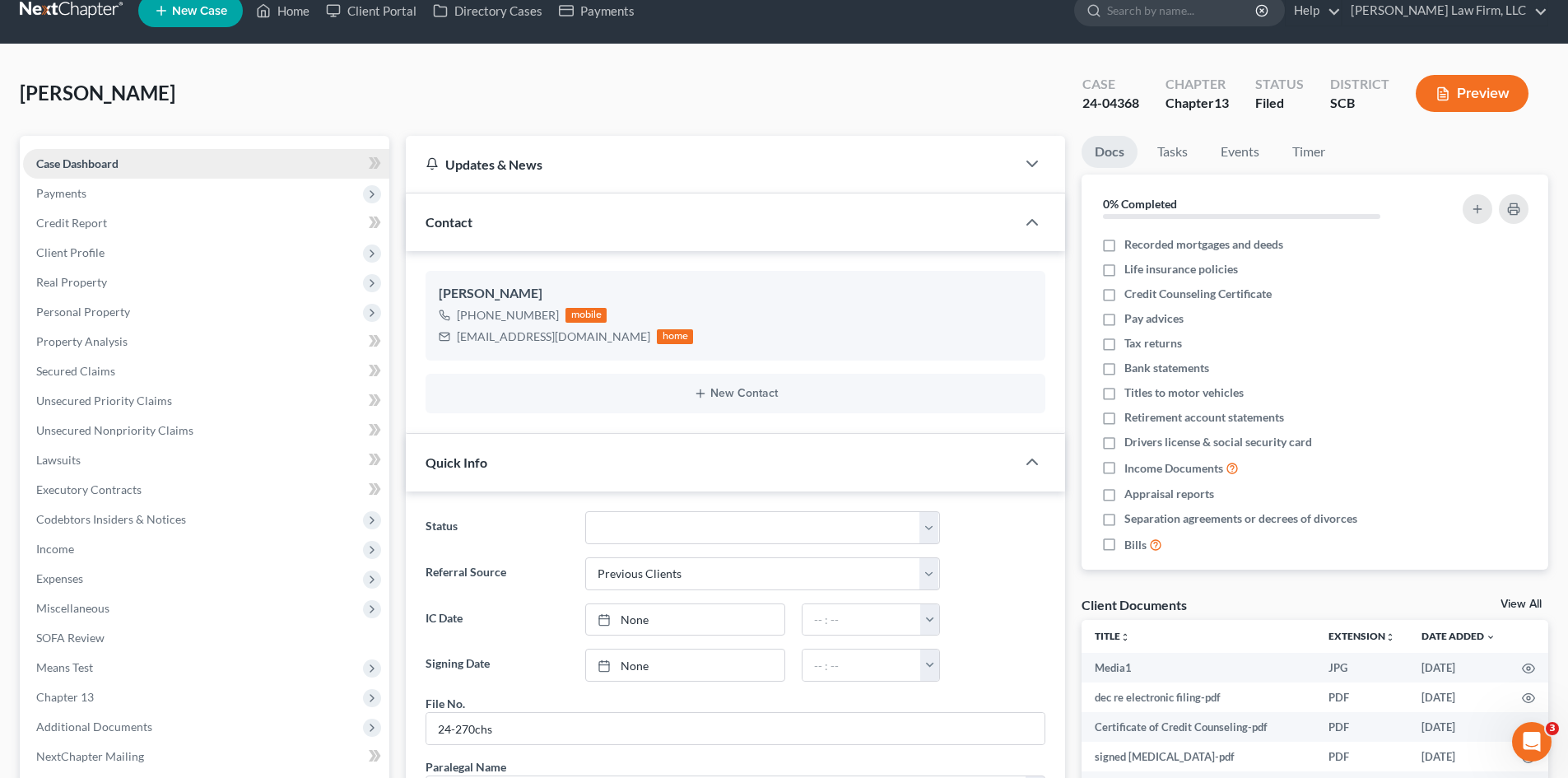
click at [70, 159] on span "Case Dashboard" at bounding box center [77, 163] width 82 height 14
click at [291, 1] on link "Home" at bounding box center [283, 10] width 70 height 29
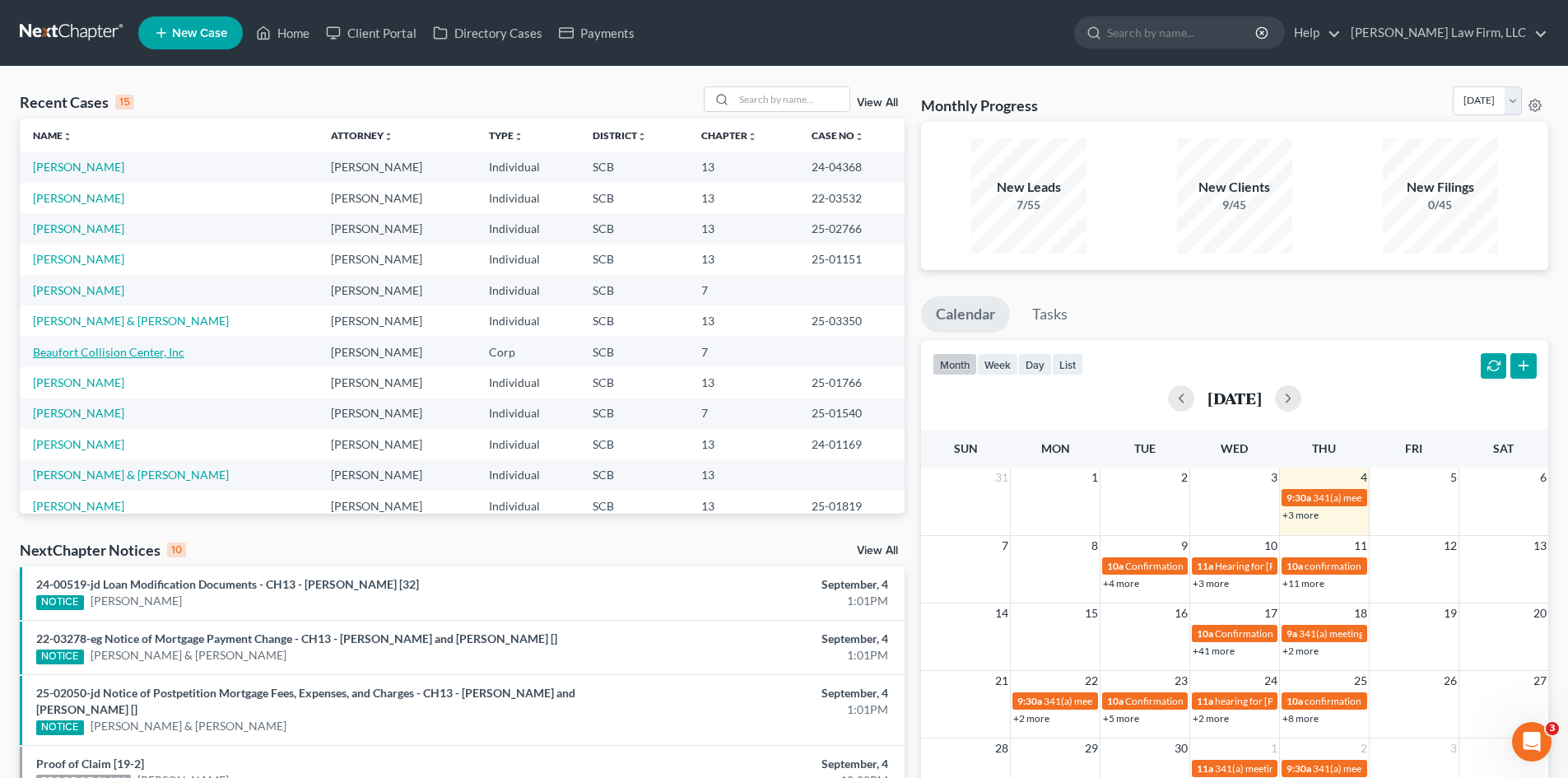
click at [135, 351] on link "Beaufort Collision Center, Inc" at bounding box center [109, 352] width 152 height 14
select select "4"
select select "0"
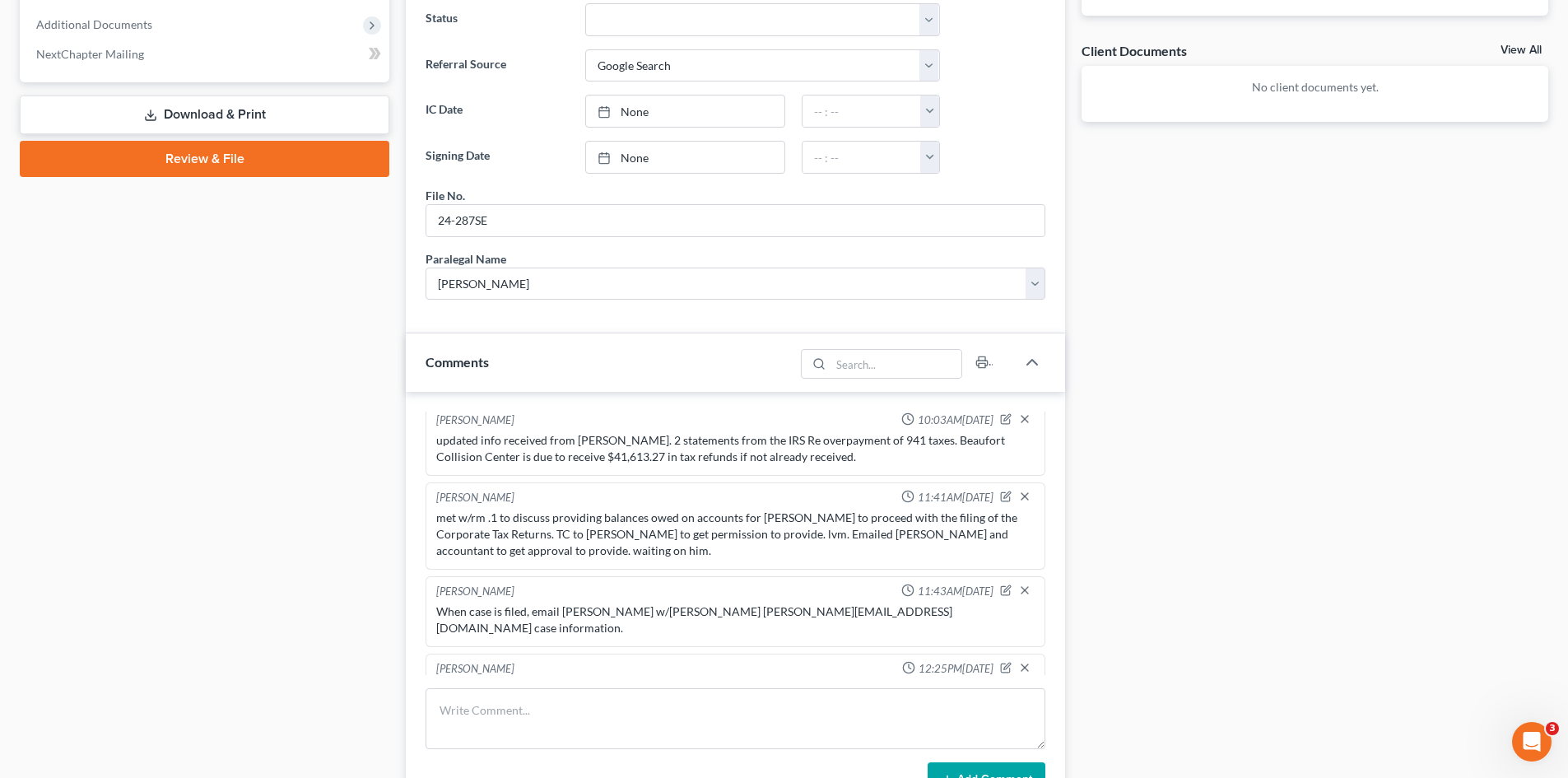
scroll to position [1293, 0]
click at [562, 714] on textarea at bounding box center [735, 718] width 620 height 61
type textarea "sent secured link to accountant."
click at [996, 765] on button "Add Comment" at bounding box center [986, 780] width 117 height 34
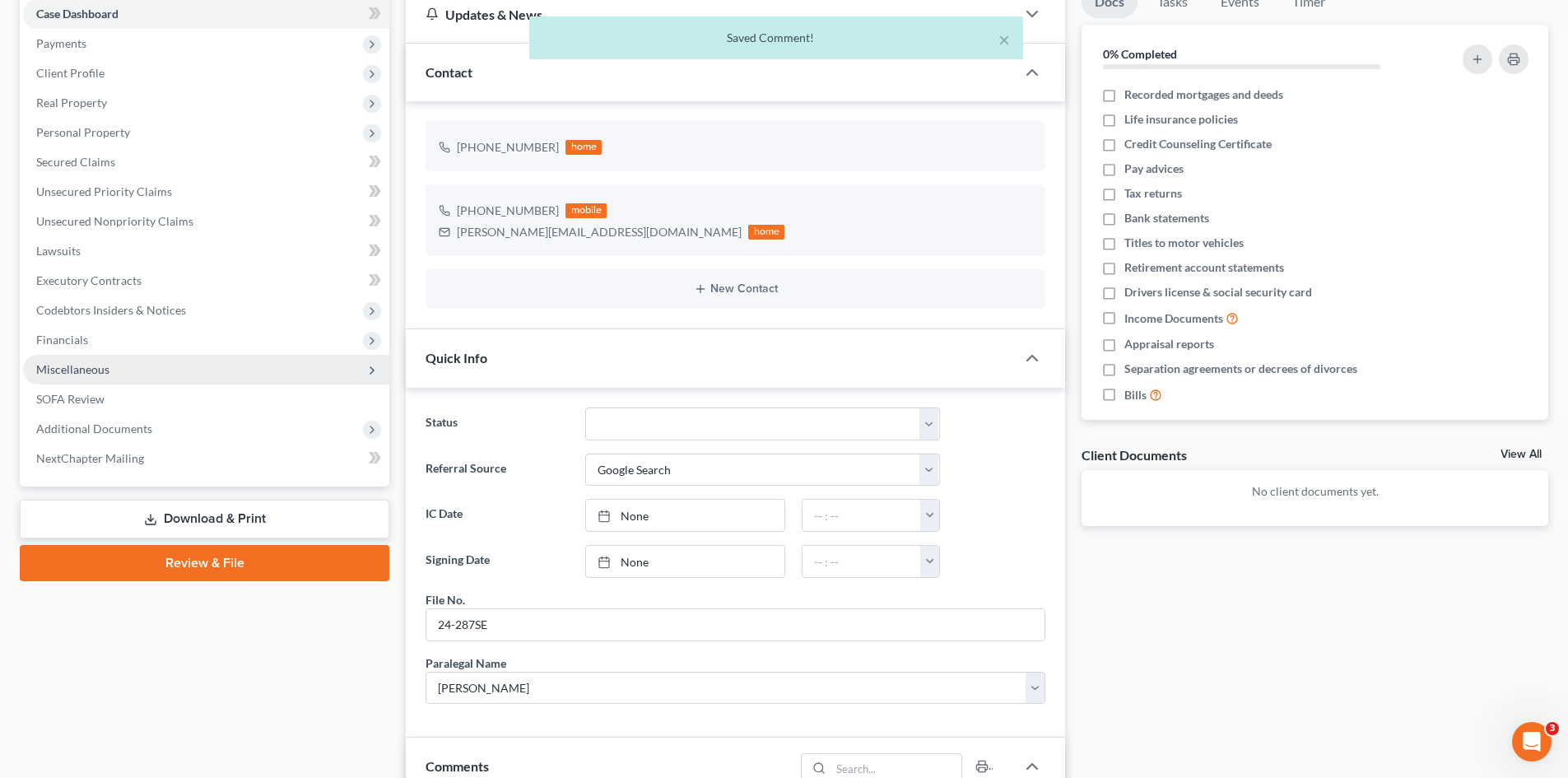
scroll to position [0, 0]
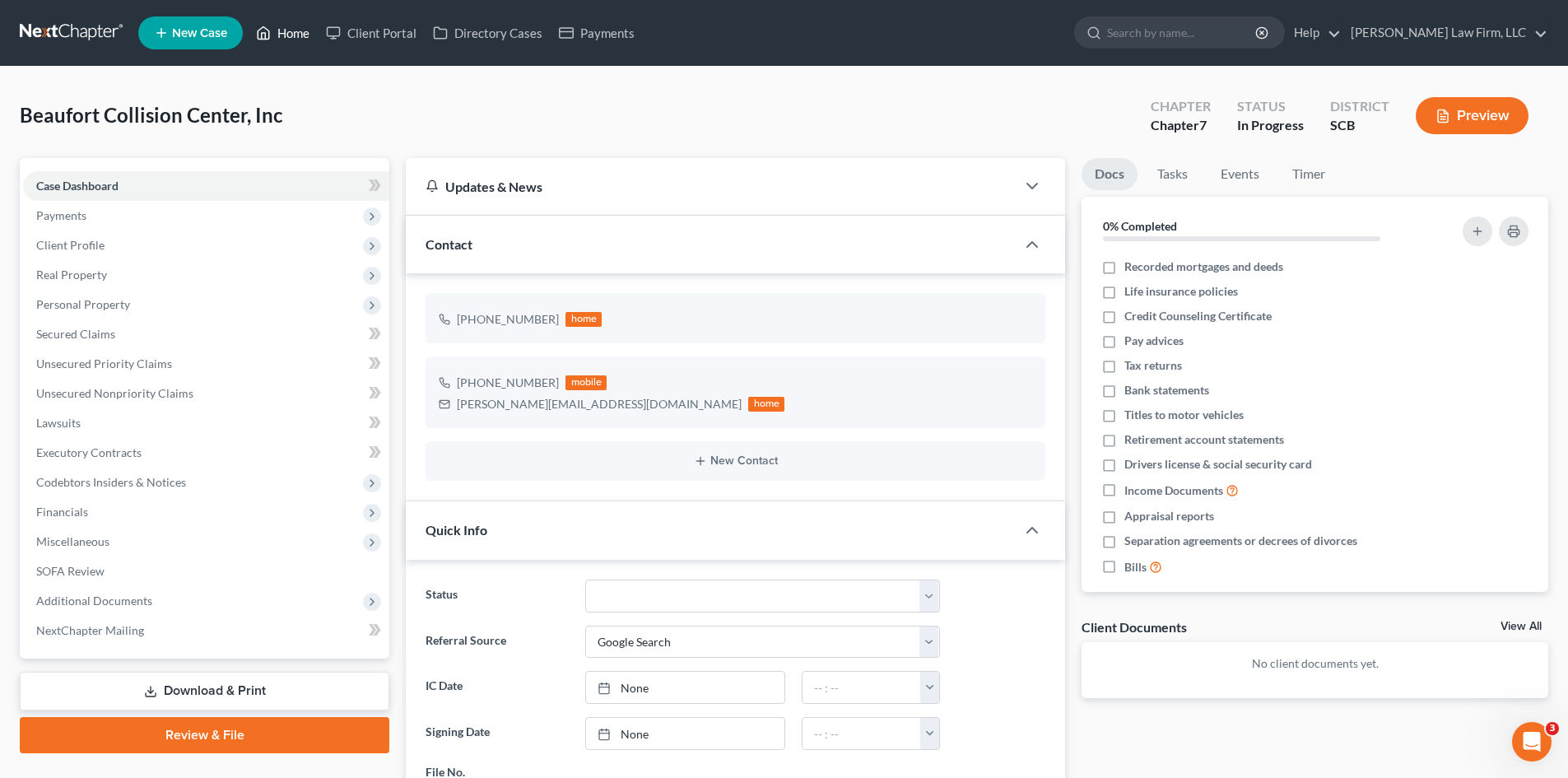
click at [295, 40] on link "Home" at bounding box center [283, 32] width 70 height 29
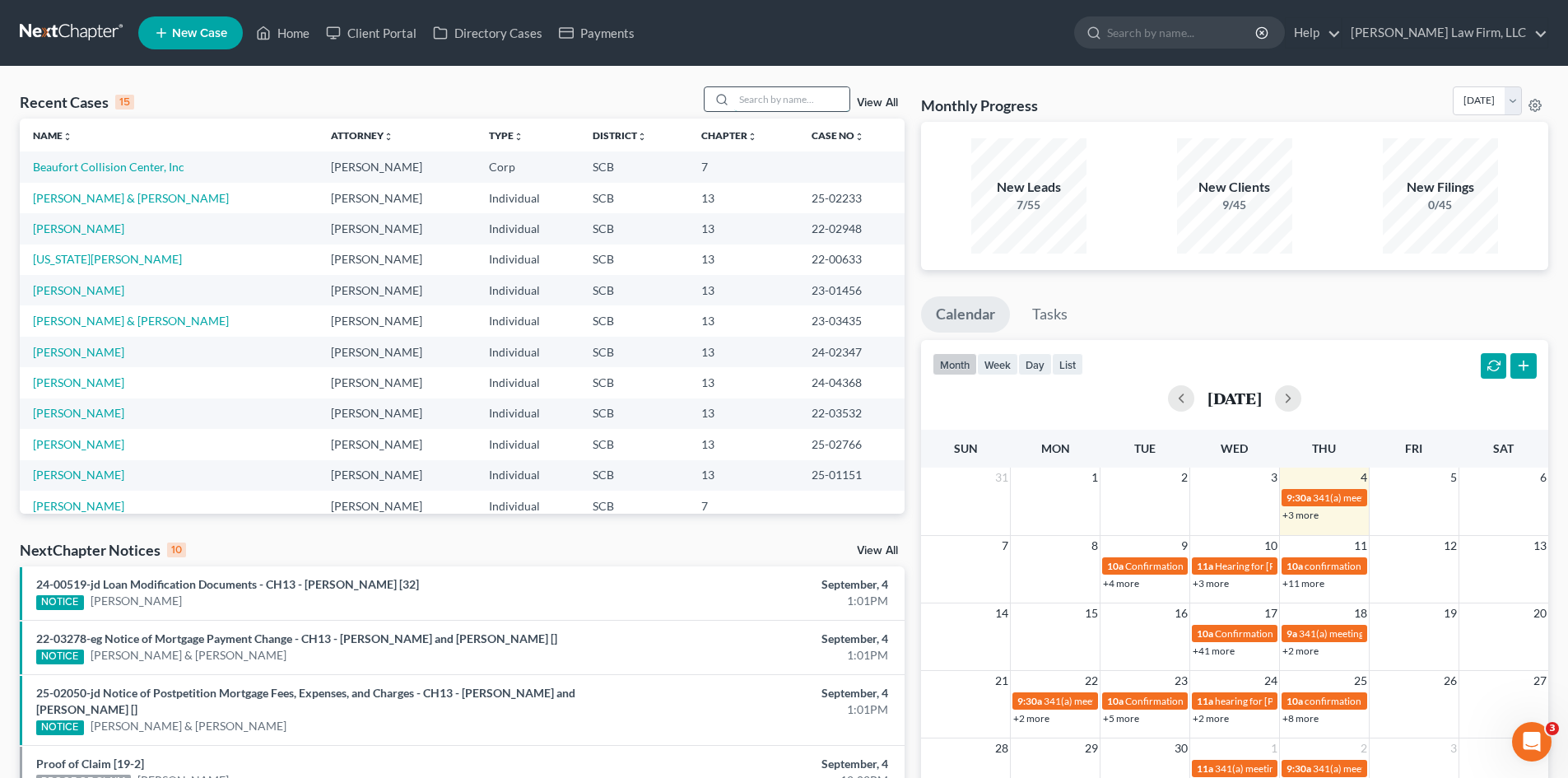
drag, startPoint x: 832, startPoint y: 101, endPoint x: 826, endPoint y: 109, distance: 10.0
click at [832, 101] on input "search" at bounding box center [792, 99] width 116 height 24
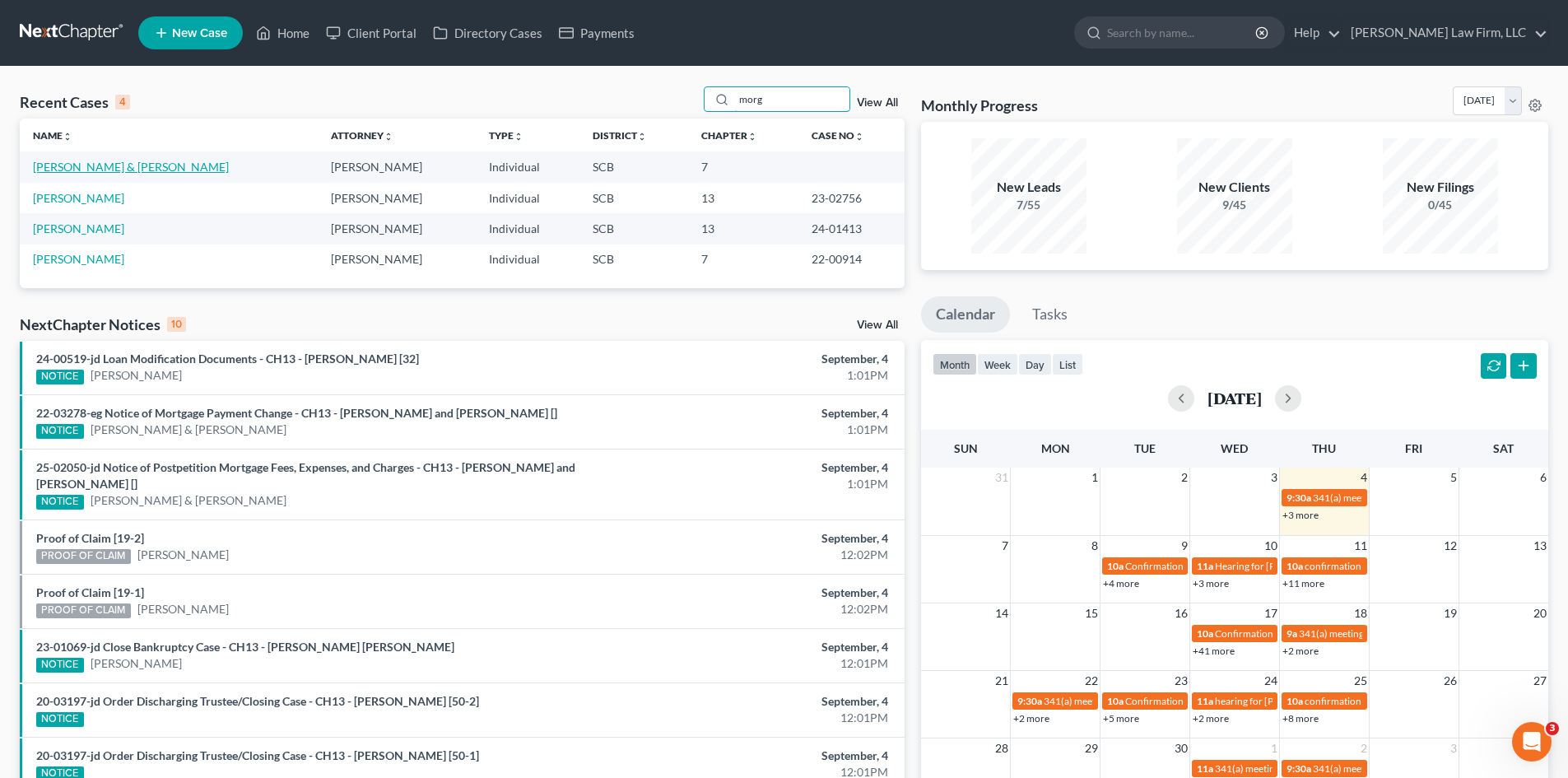
type input "morg"
click at [99, 169] on link "[PERSON_NAME] & [PERSON_NAME]" at bounding box center [131, 167] width 196 height 14
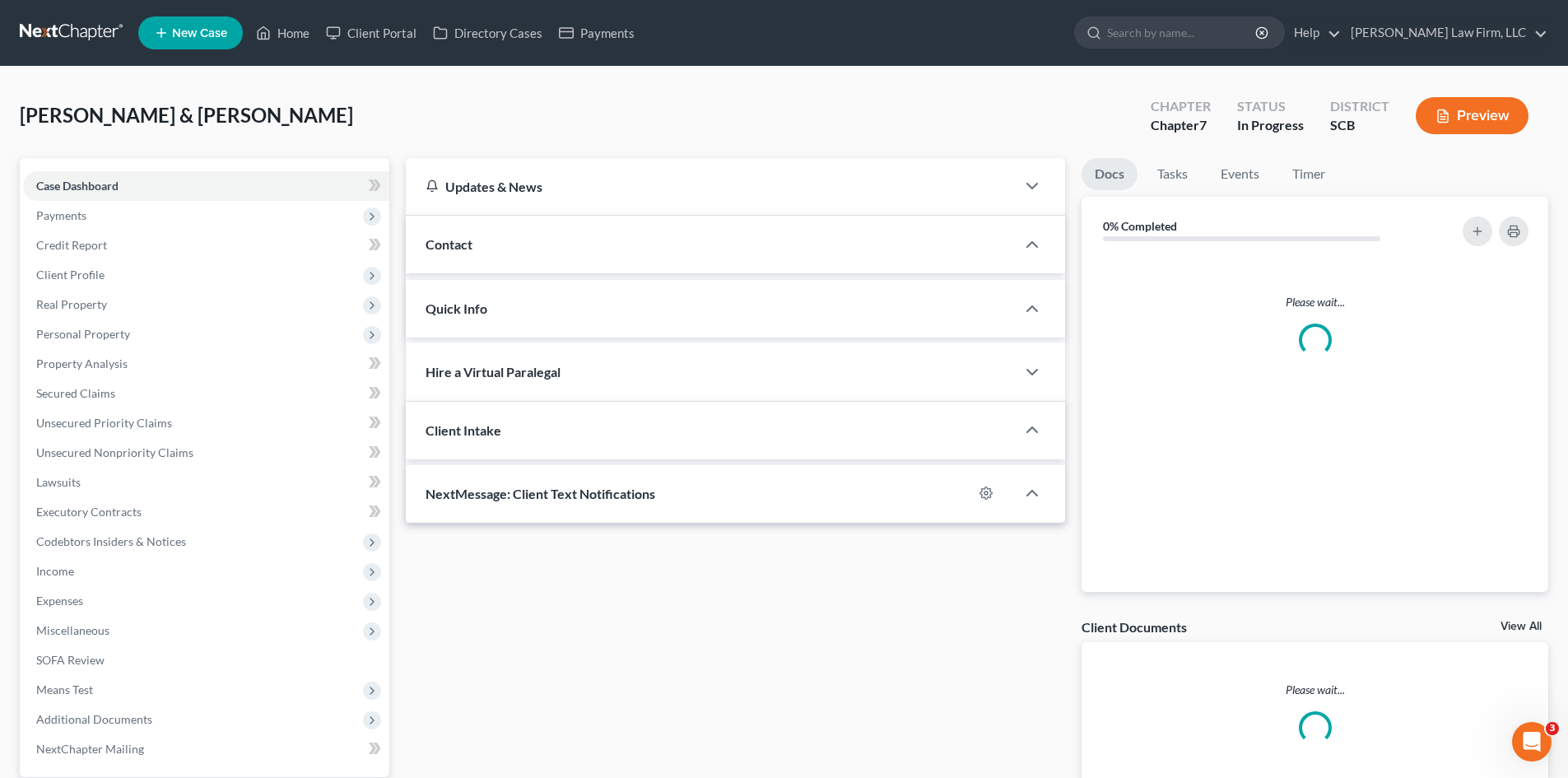
select select "0"
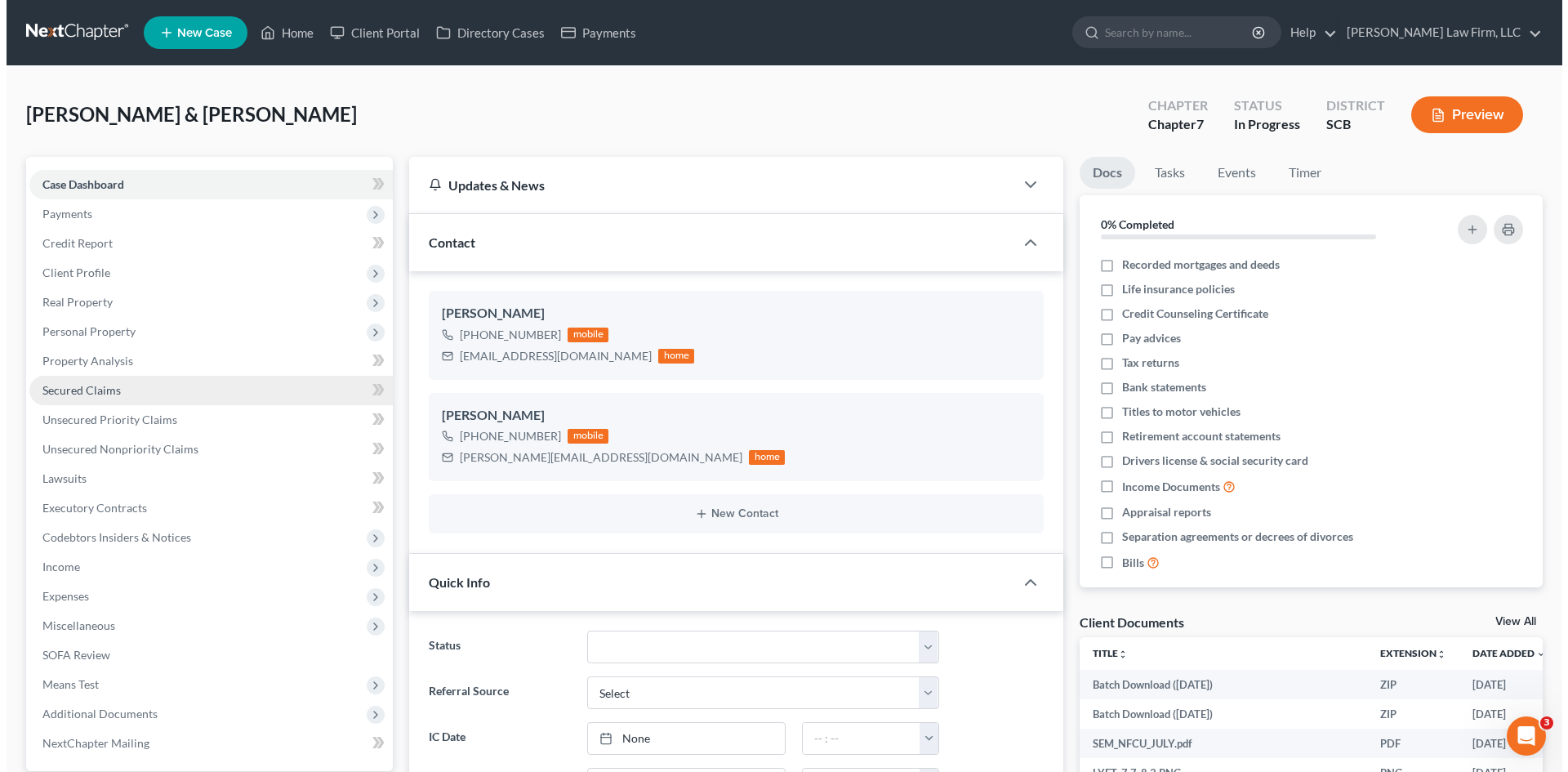
scroll to position [162, 0]
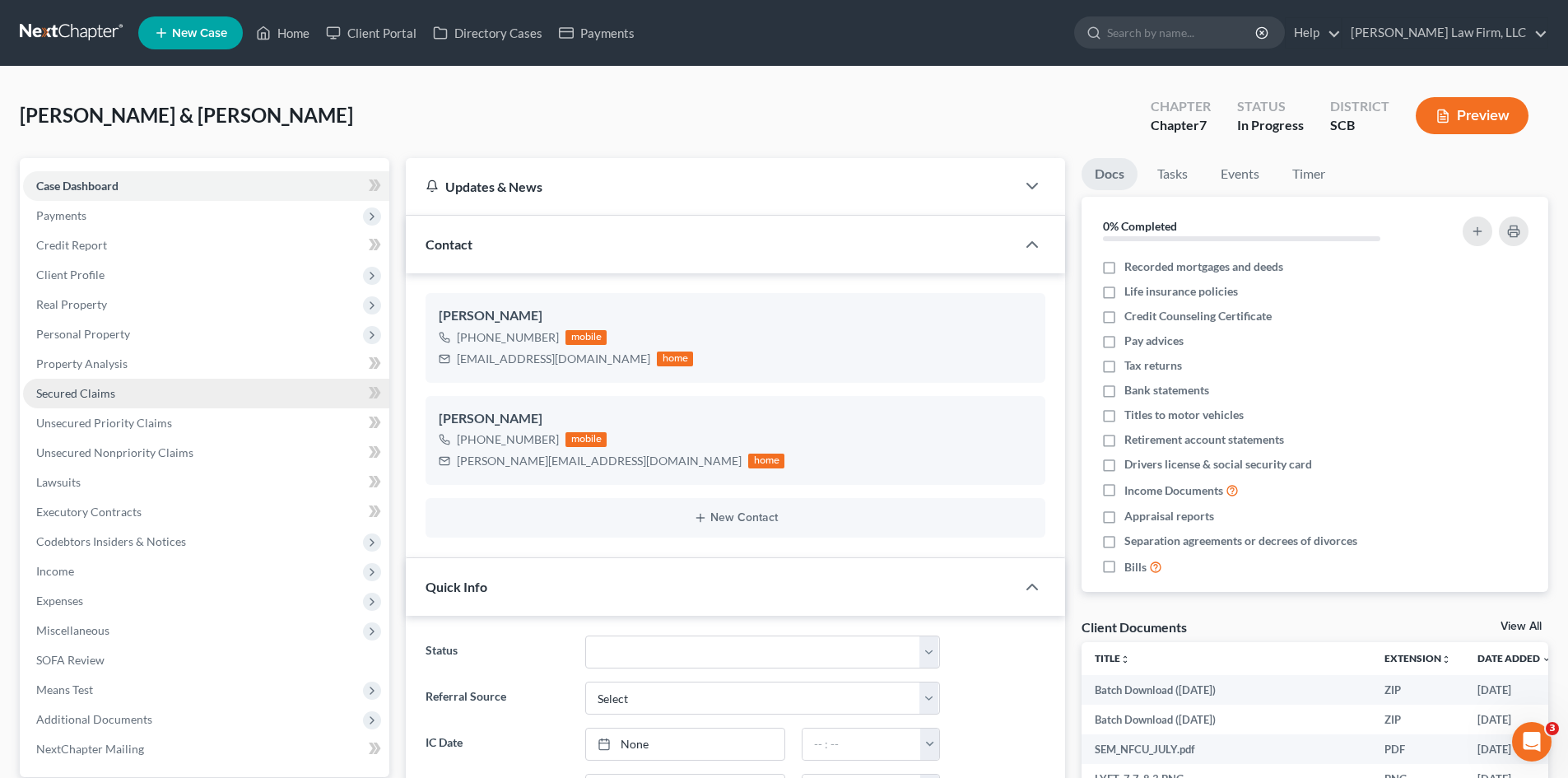
click at [82, 388] on span "Secured Claims" at bounding box center [75, 393] width 79 height 14
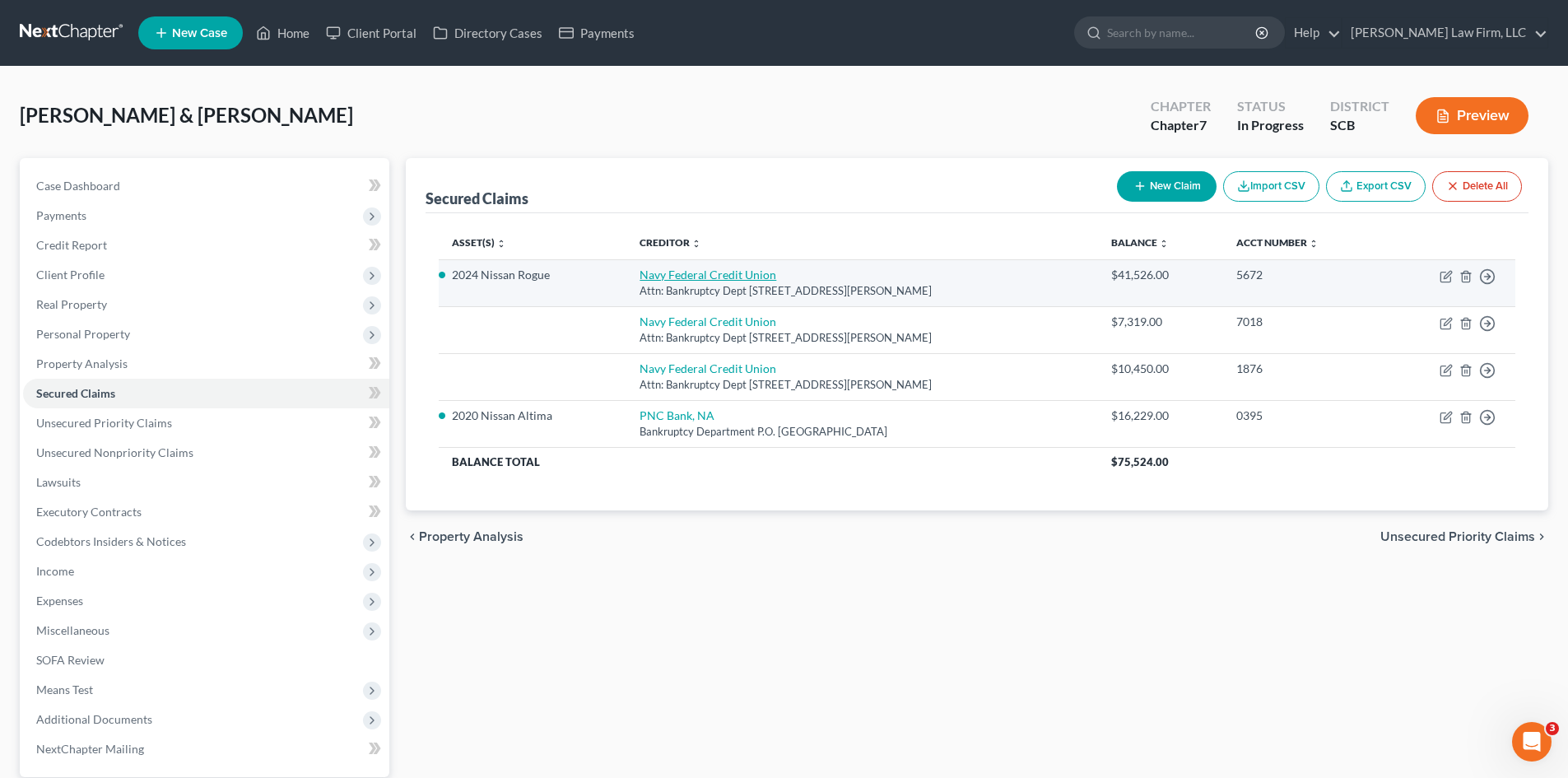
click at [720, 274] on link "Navy Federal Credit Union" at bounding box center [708, 274] width 136 height 14
select select "48"
select select "1"
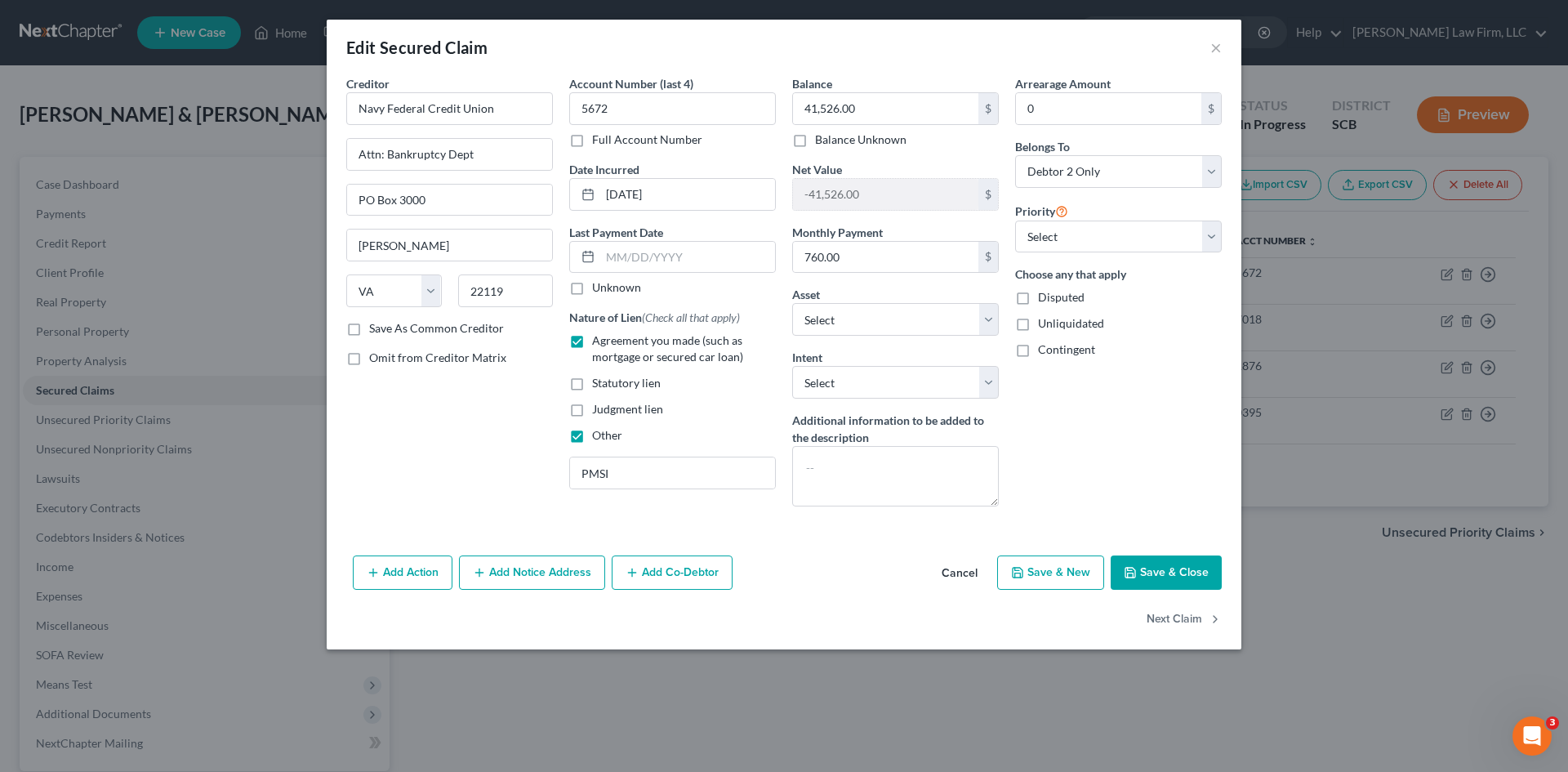
click at [1171, 567] on button "Save & Close" at bounding box center [1167, 573] width 111 height 34
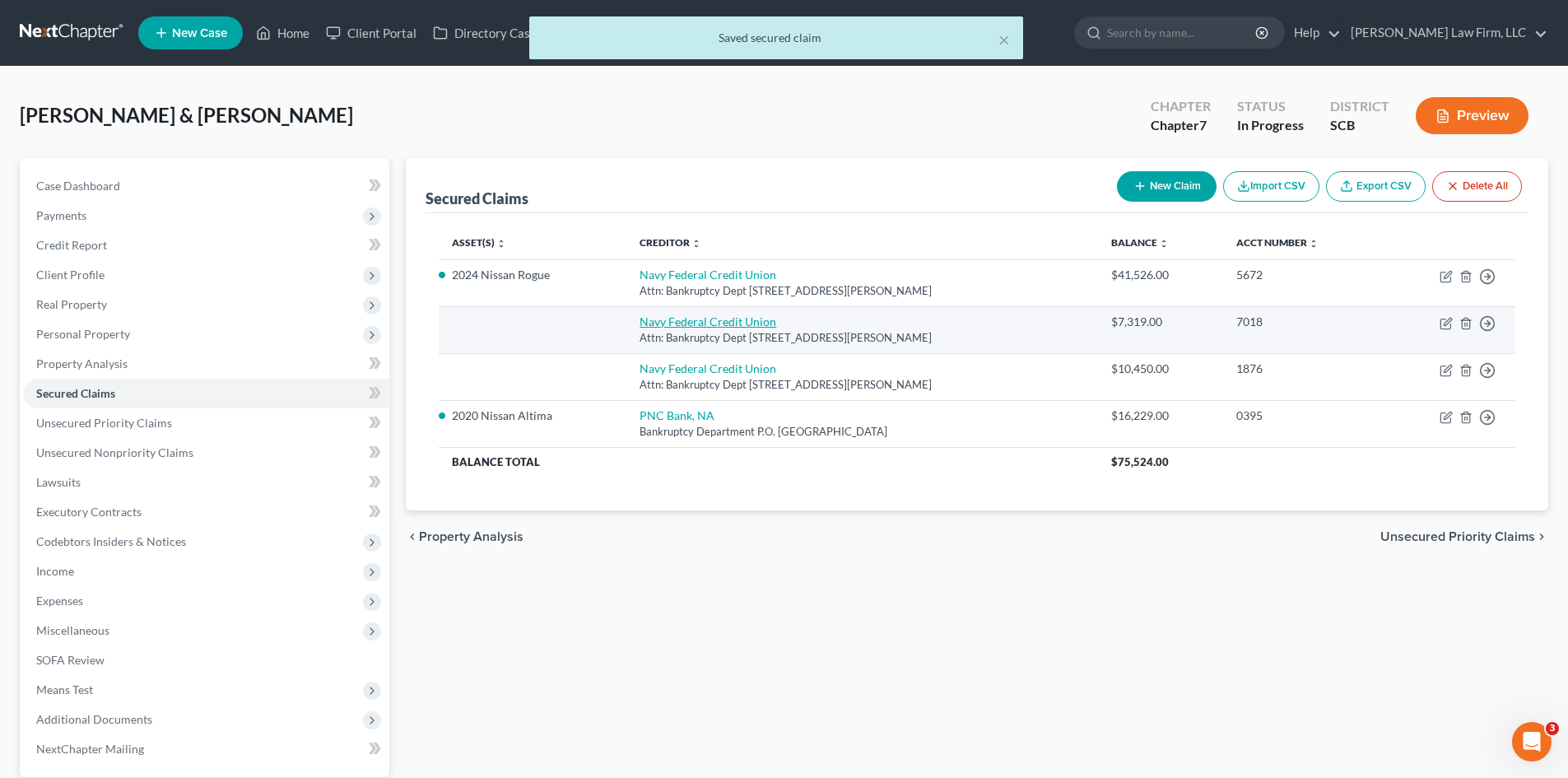
click at [744, 320] on link "Navy Federal Credit Union" at bounding box center [708, 321] width 136 height 14
select select "48"
select select "1"
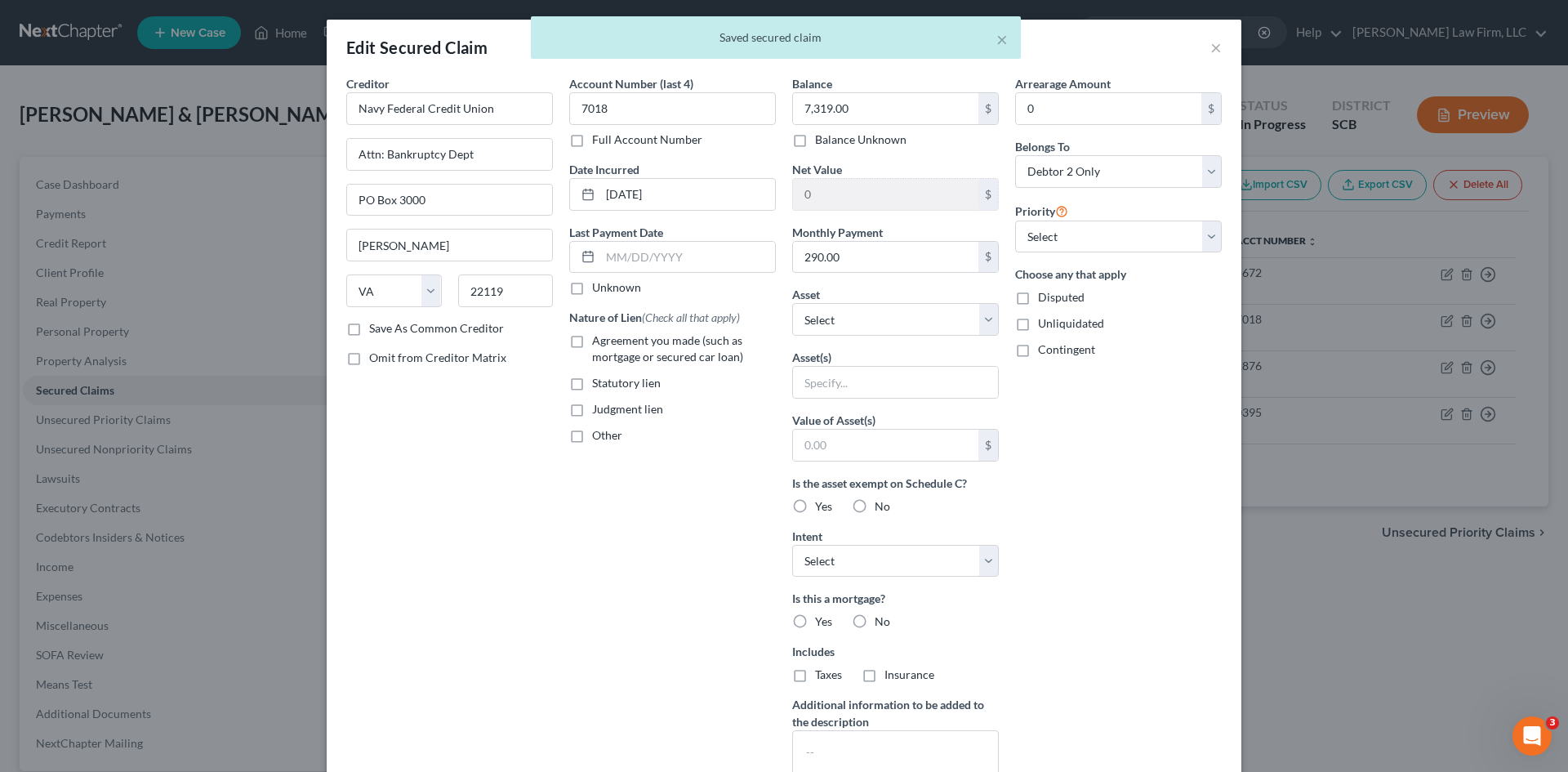
click at [592, 342] on label "Agreement you made (such as mortgage or secured car loan)" at bounding box center [684, 349] width 184 height 33
click at [599, 342] on input "Agreement you made (such as mortgage or secured car loan)" at bounding box center [604, 338] width 10 height 10
checkbox input "true"
click at [592, 439] on label "Other" at bounding box center [607, 434] width 30 height 16
click at [599, 438] on input "Other" at bounding box center [604, 432] width 10 height 10
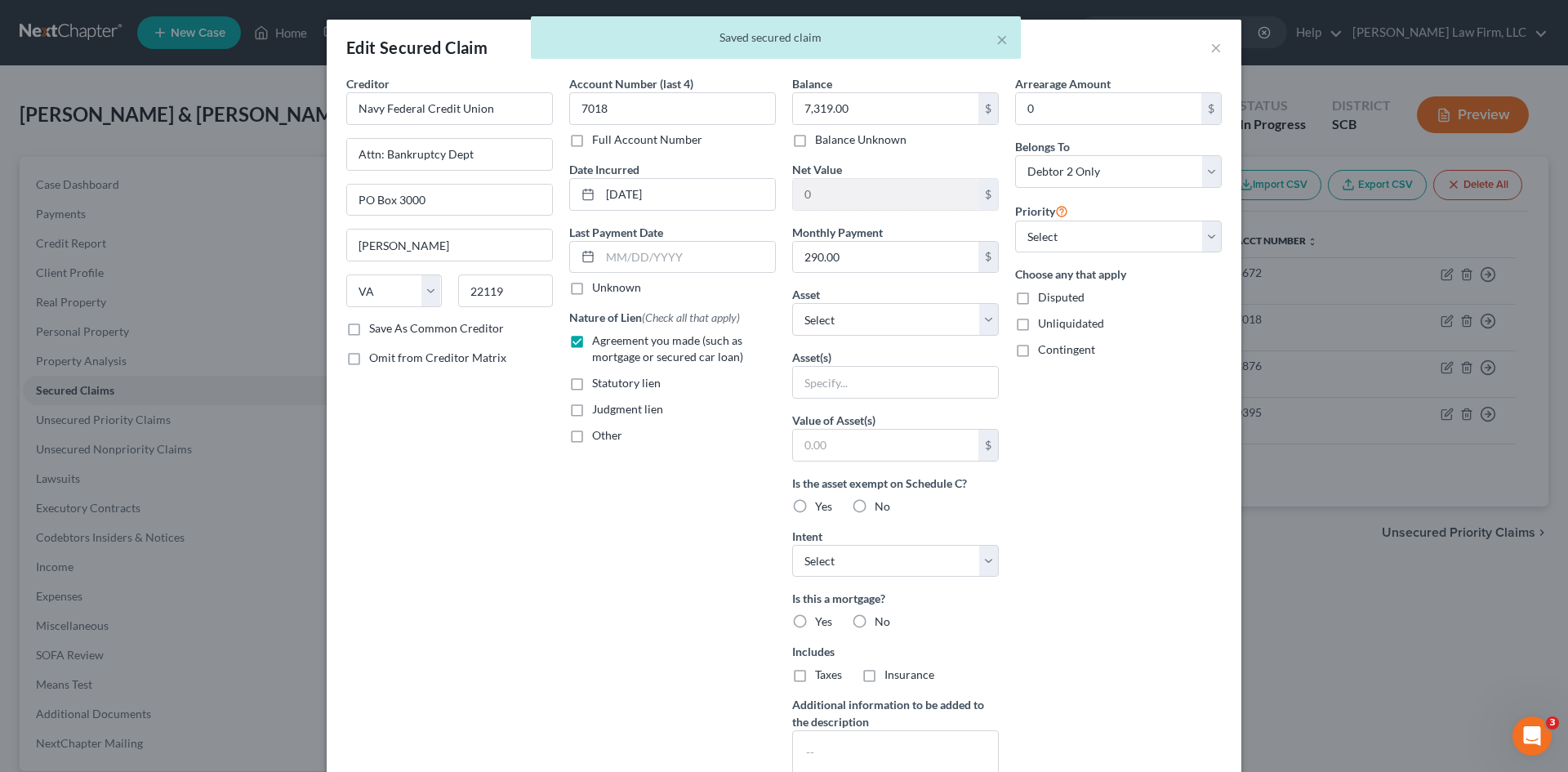
checkbox input "true"
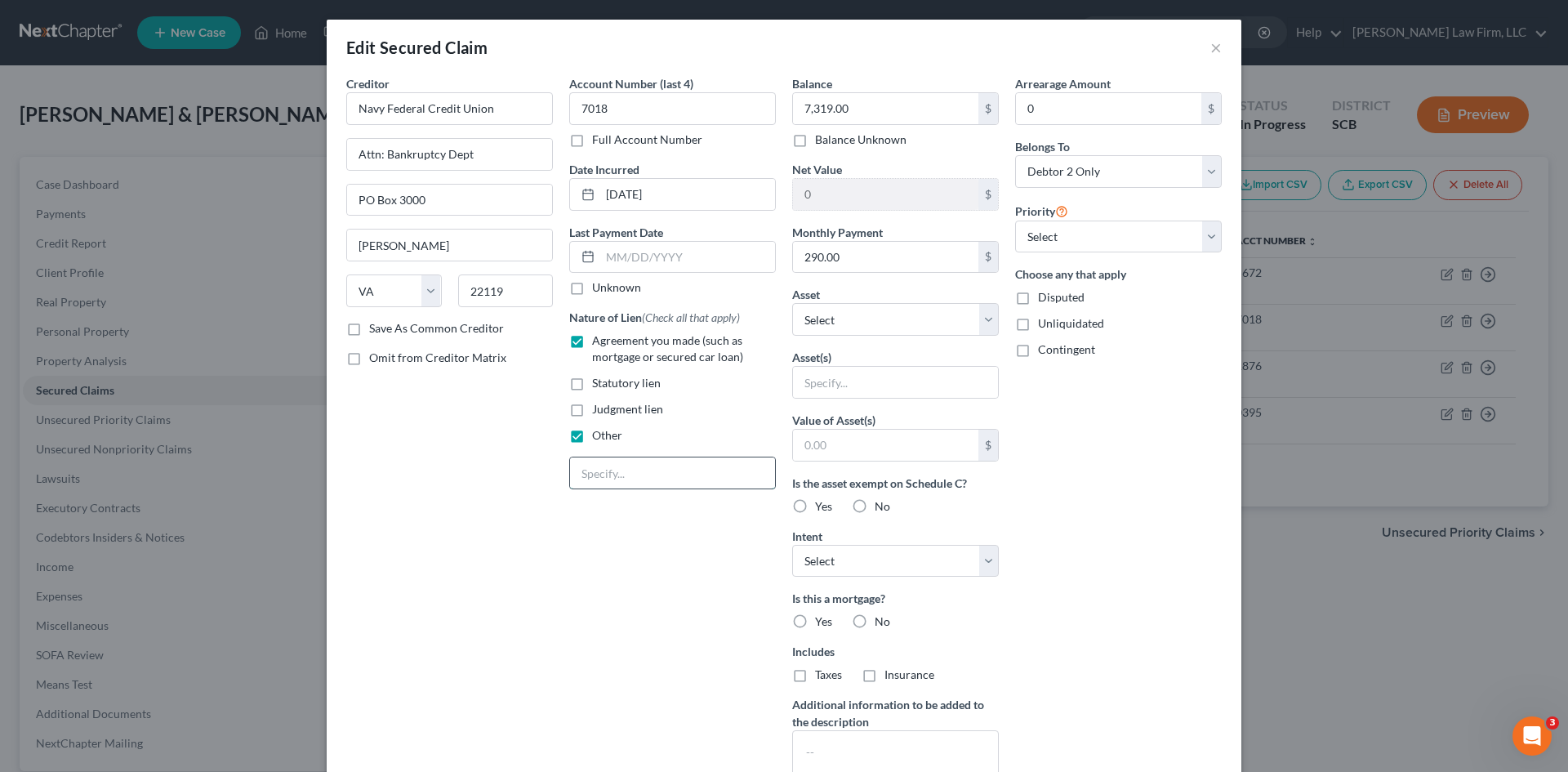
drag, startPoint x: 621, startPoint y: 468, endPoint x: 634, endPoint y: 473, distance: 13.9
click at [622, 473] on input "text" at bounding box center [673, 473] width 205 height 31
type input "NPMSI Cross Collateralized Loan"
click at [851, 328] on select "Select Other Multiple Assets Firearms - (Mr.) Ruger 9mm Handgun - $5.0 Cash App…" at bounding box center [896, 319] width 207 height 33
select select "4"
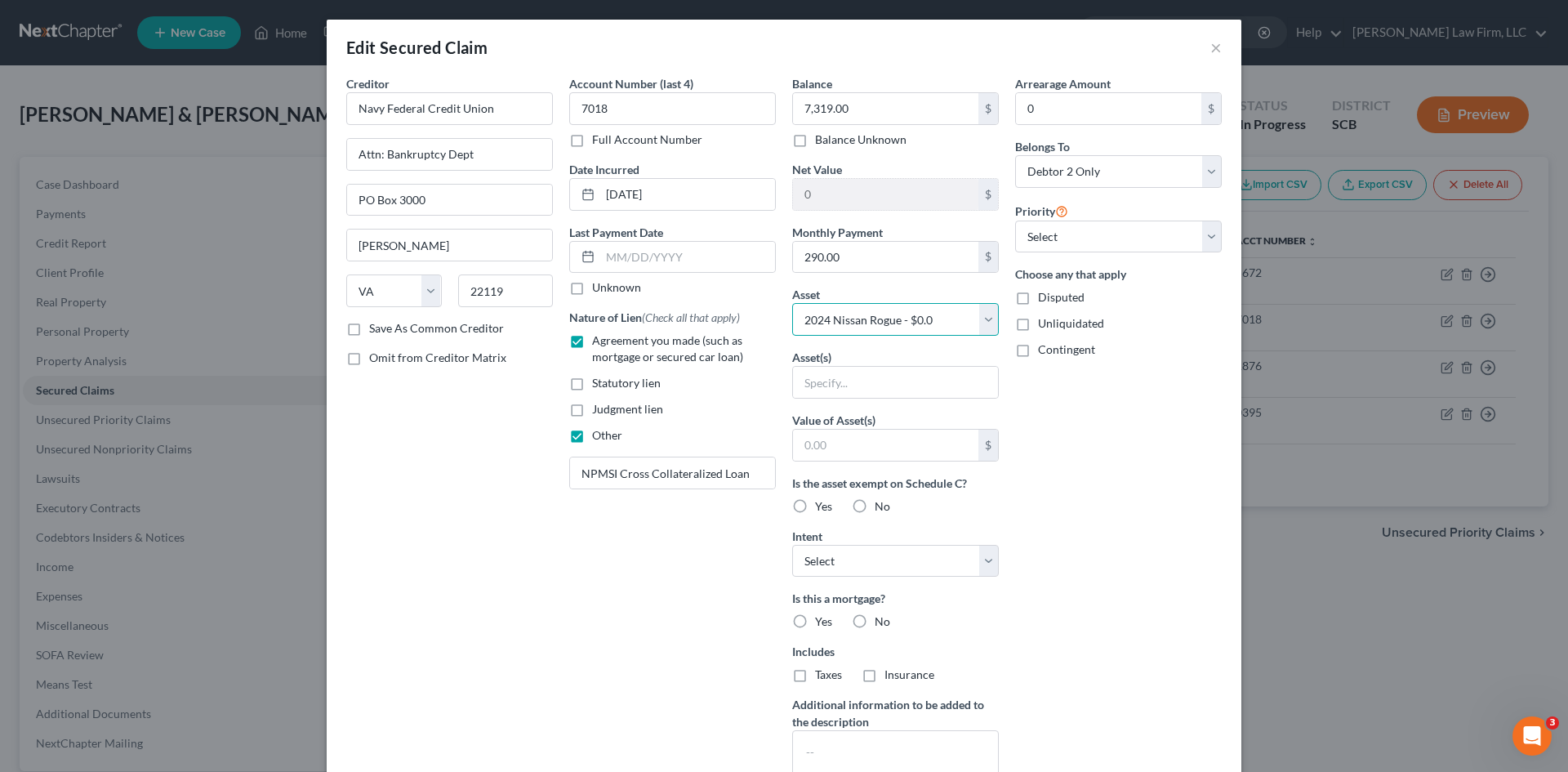
click at [792, 303] on select "Select Other Multiple Assets Firearms - (Mr.) Ruger 9mm Handgun - $5.0 Cash App…" at bounding box center [896, 319] width 207 height 33
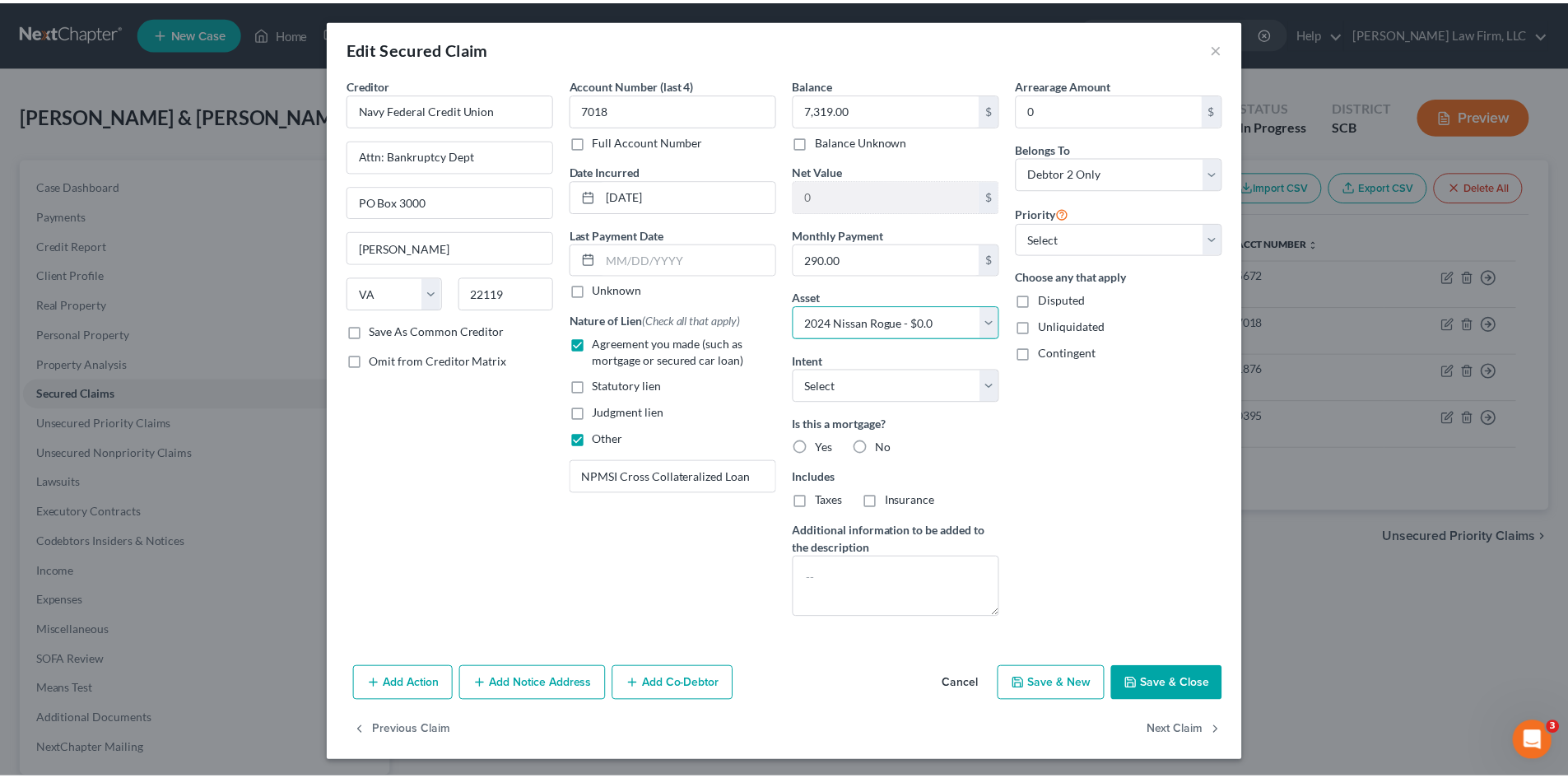
scroll to position [3, 0]
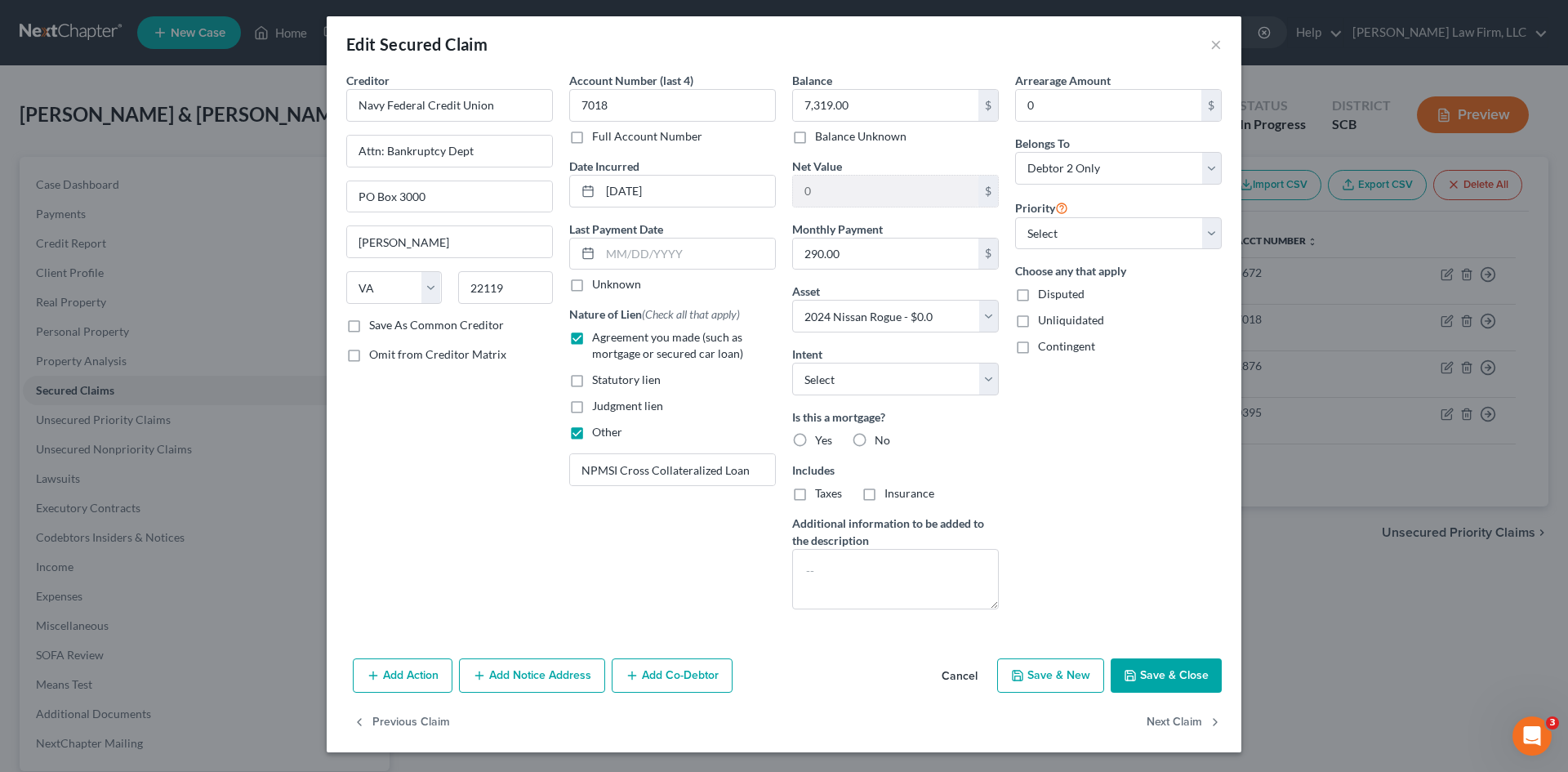
click at [1172, 681] on button "Save & Close" at bounding box center [1167, 675] width 111 height 34
select select
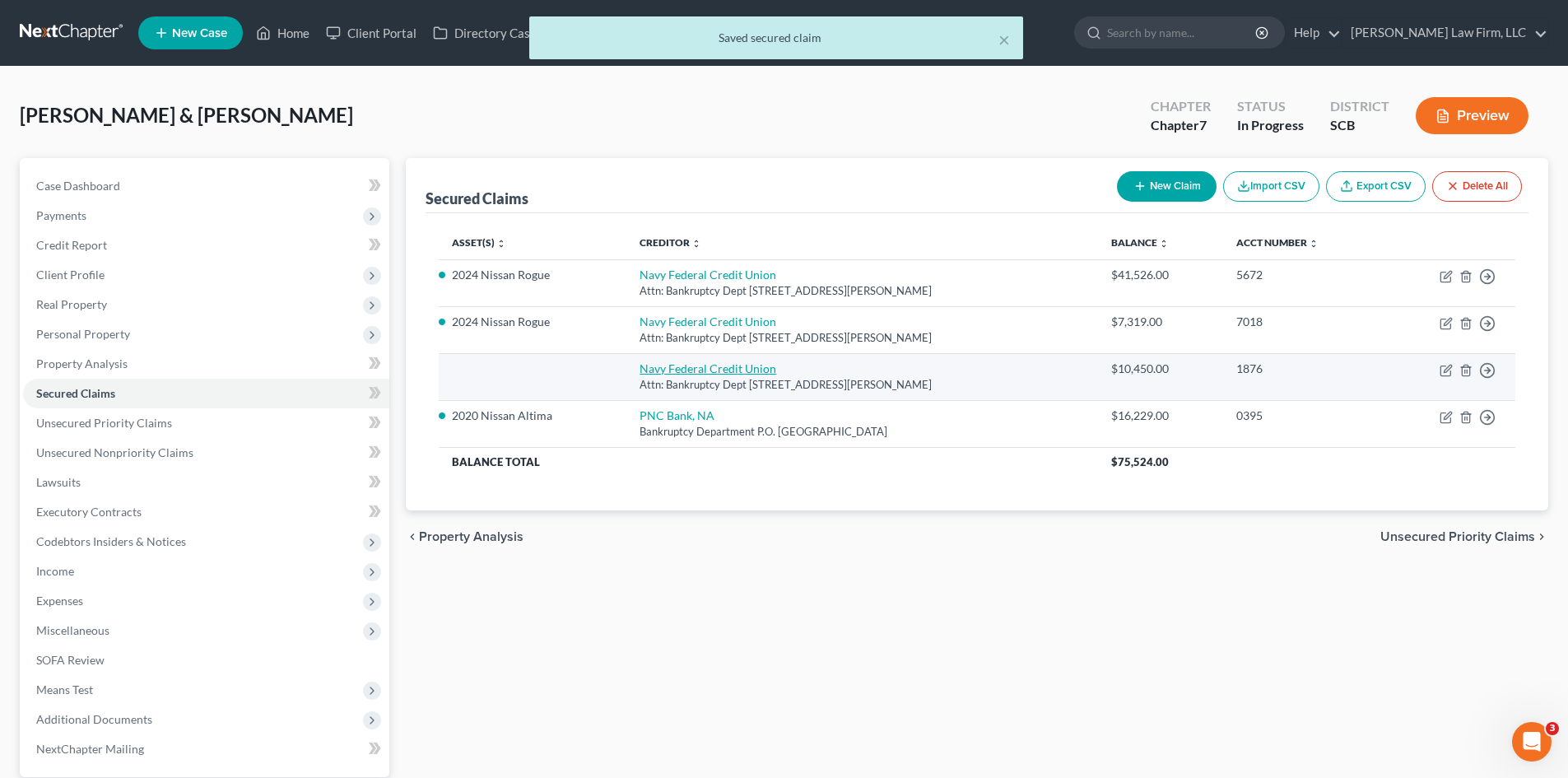
click at [705, 370] on link "Navy Federal Credit Union" at bounding box center [708, 368] width 136 height 14
select select "48"
select select "1"
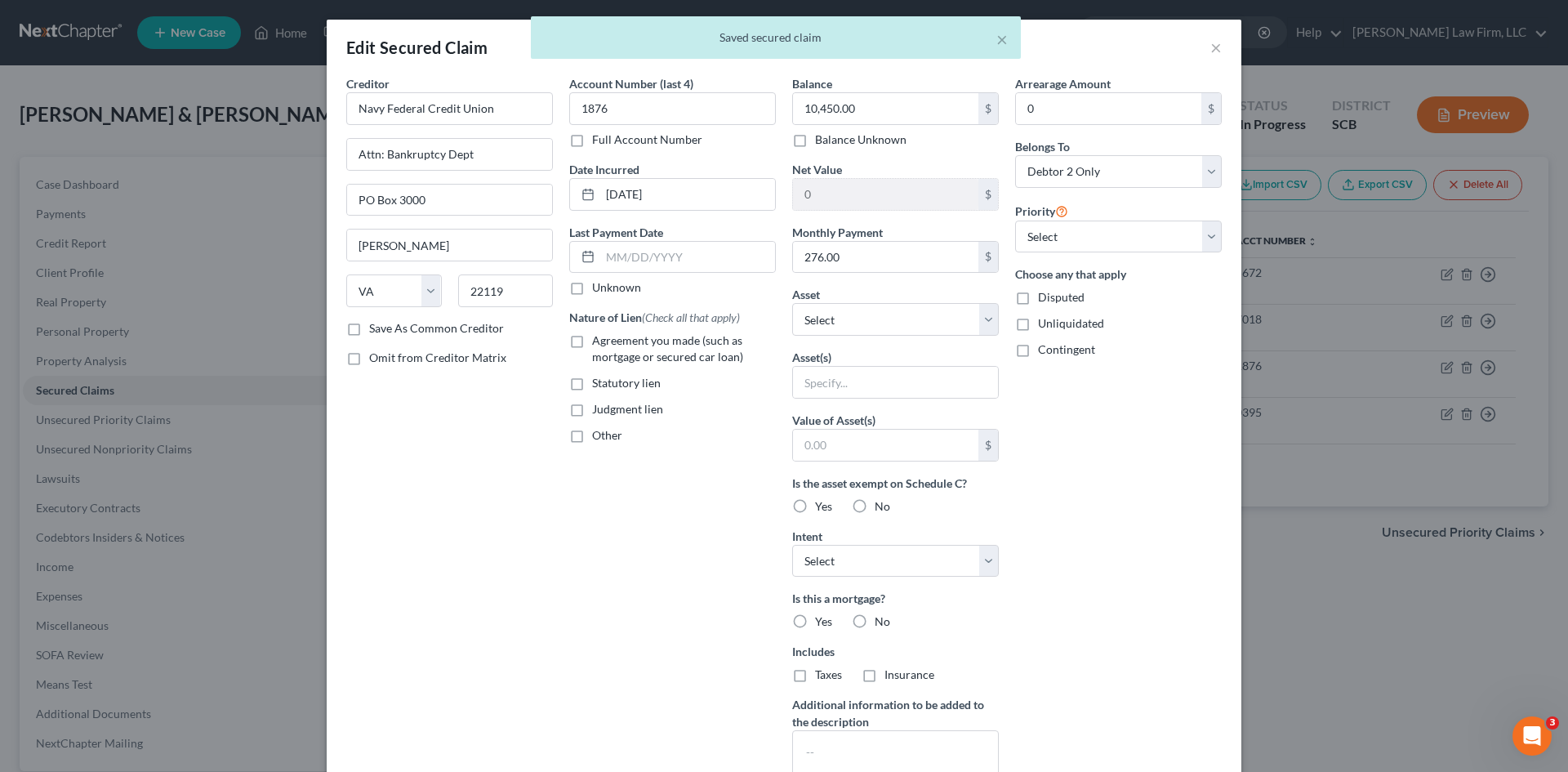
click at [592, 339] on label "Agreement you made (such as mortgage or secured car loan)" at bounding box center [684, 349] width 184 height 33
click at [599, 339] on input "Agreement you made (such as mortgage or secured car loan)" at bounding box center [604, 338] width 10 height 10
checkbox input "true"
click at [592, 439] on label "Other" at bounding box center [607, 434] width 30 height 16
click at [599, 438] on input "Other" at bounding box center [604, 432] width 10 height 10
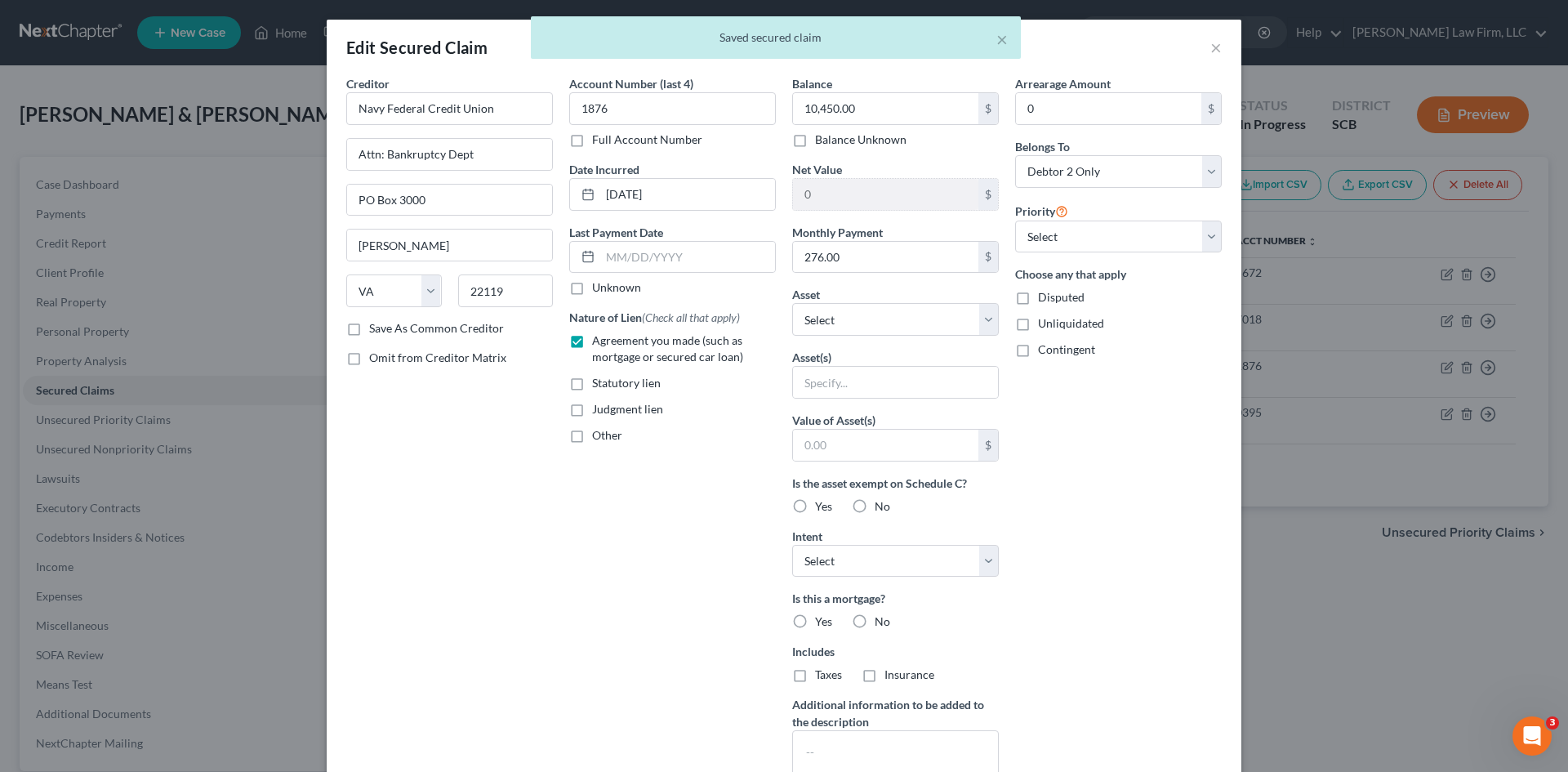
checkbox input "true"
drag, startPoint x: 571, startPoint y: 439, endPoint x: 624, endPoint y: 460, distance: 57.0
click at [621, 460] on input "text" at bounding box center [673, 473] width 205 height 31
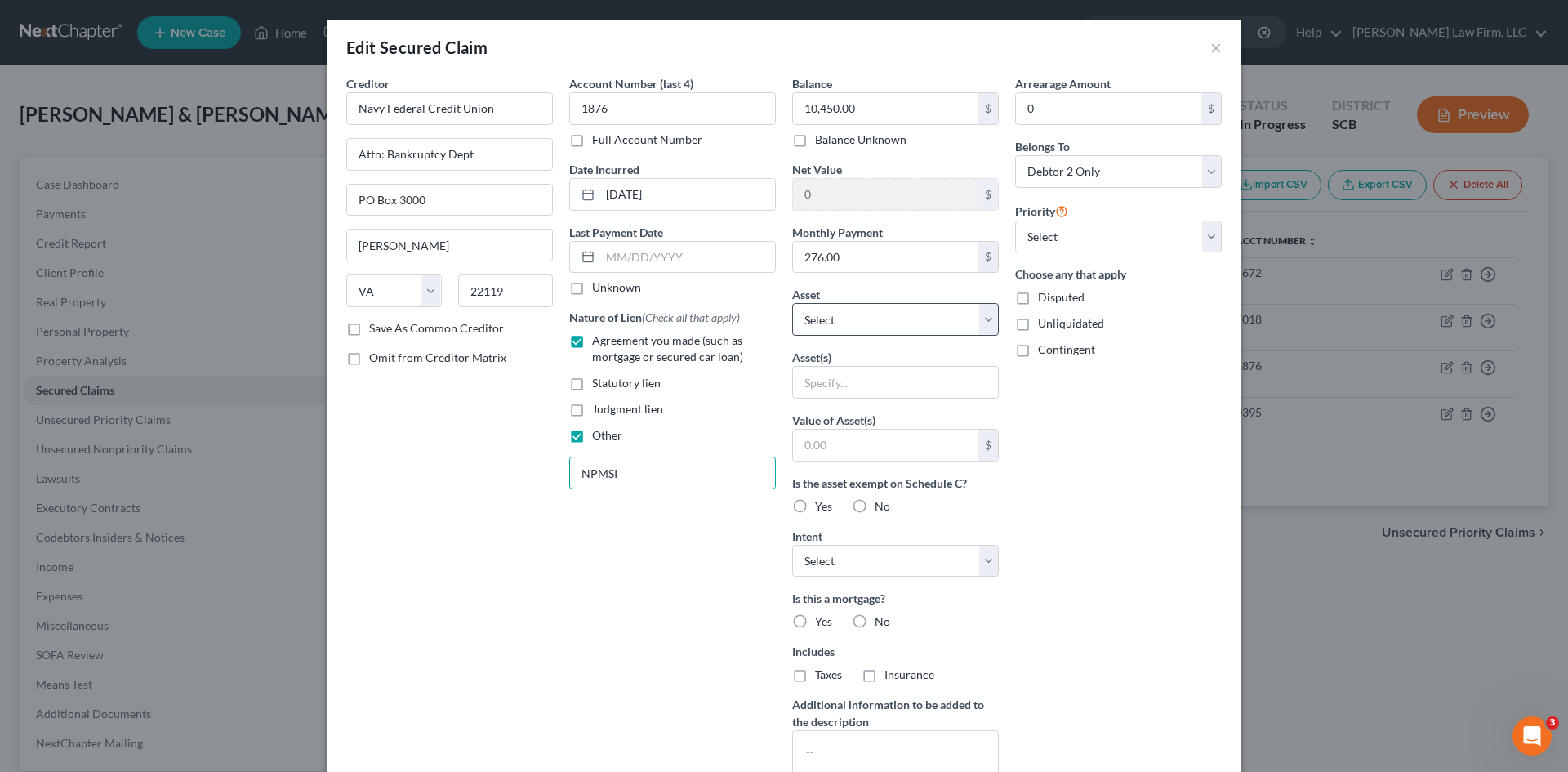
type input "NPMSI"
click at [851, 326] on select "Select Other Multiple Assets Firearms - (Mr.) Ruger 9mm Handgun - $5.0 Cash App…" at bounding box center [896, 319] width 207 height 33
select select "4"
click at [792, 303] on select "Select Other Multiple Assets Firearms - (Mr.) Ruger 9mm Handgun - $5.0 Cash App…" at bounding box center [896, 319] width 207 height 33
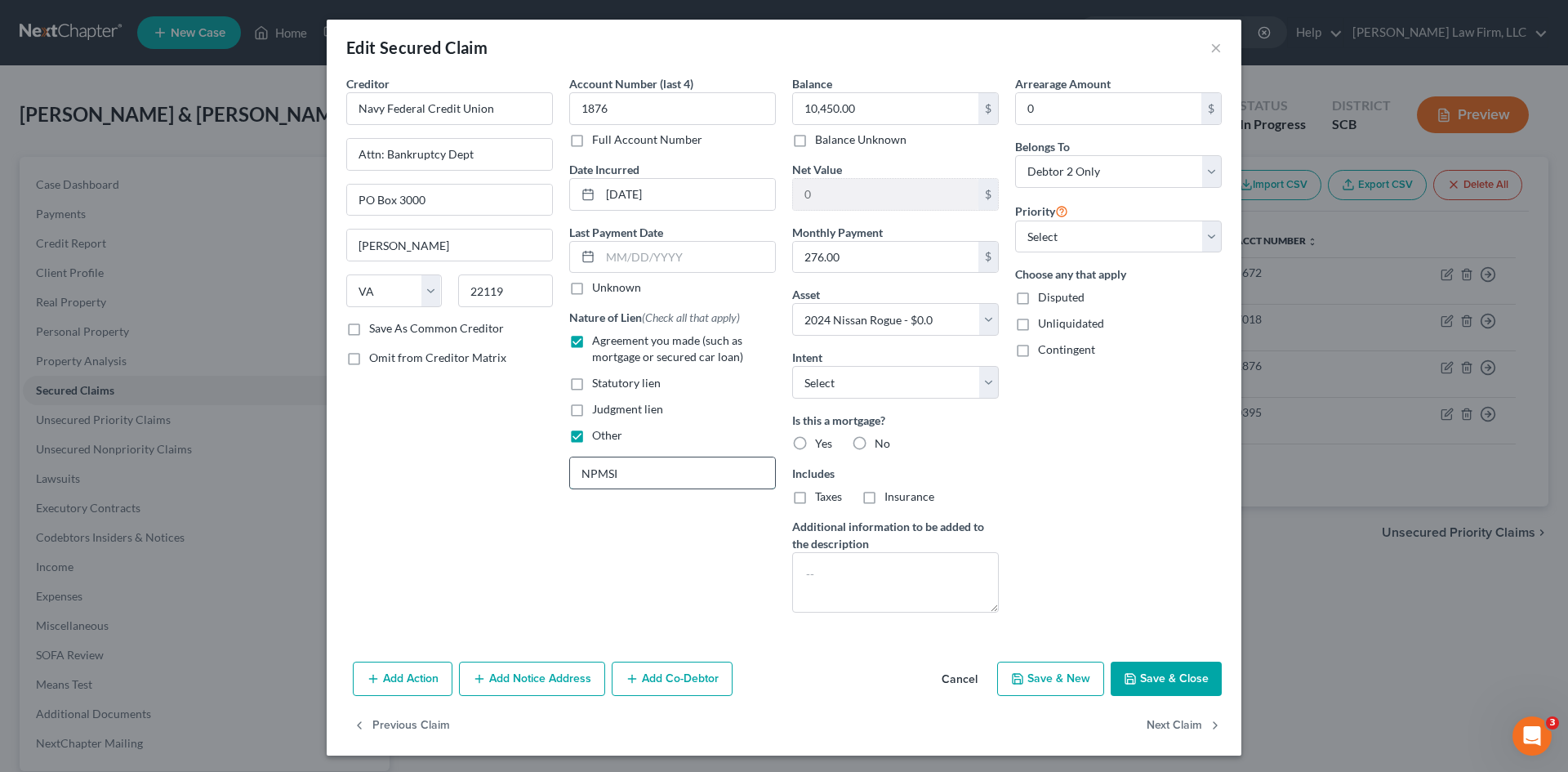
click at [729, 475] on input "NPMSI" at bounding box center [673, 473] width 205 height 31
type input "NPMSI-Cross Collateralized Loan"
click at [1180, 689] on button "Save & Close" at bounding box center [1167, 679] width 111 height 34
select select
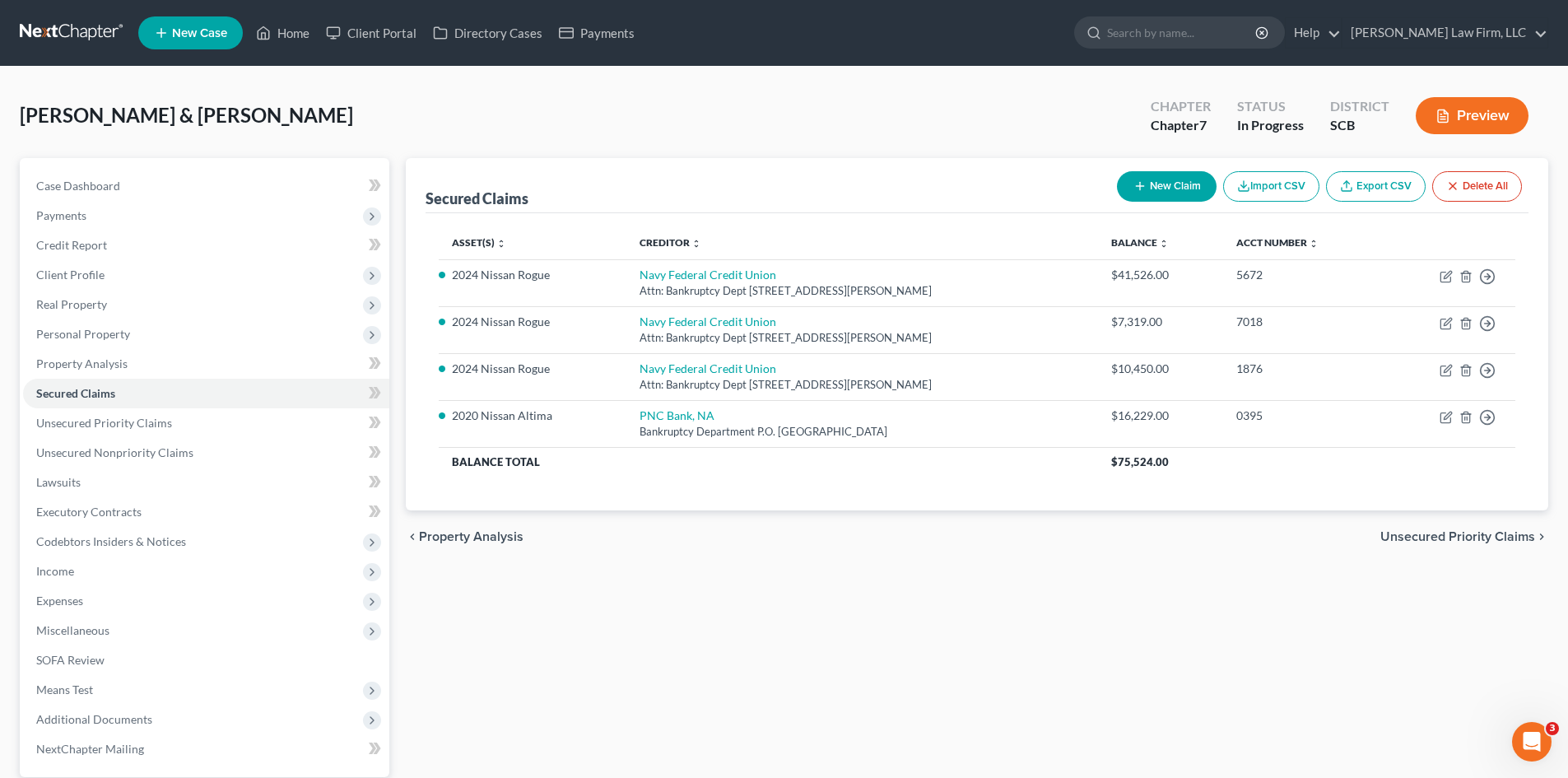
click at [1490, 533] on span "Unsecured Priority Claims" at bounding box center [1457, 537] width 154 height 13
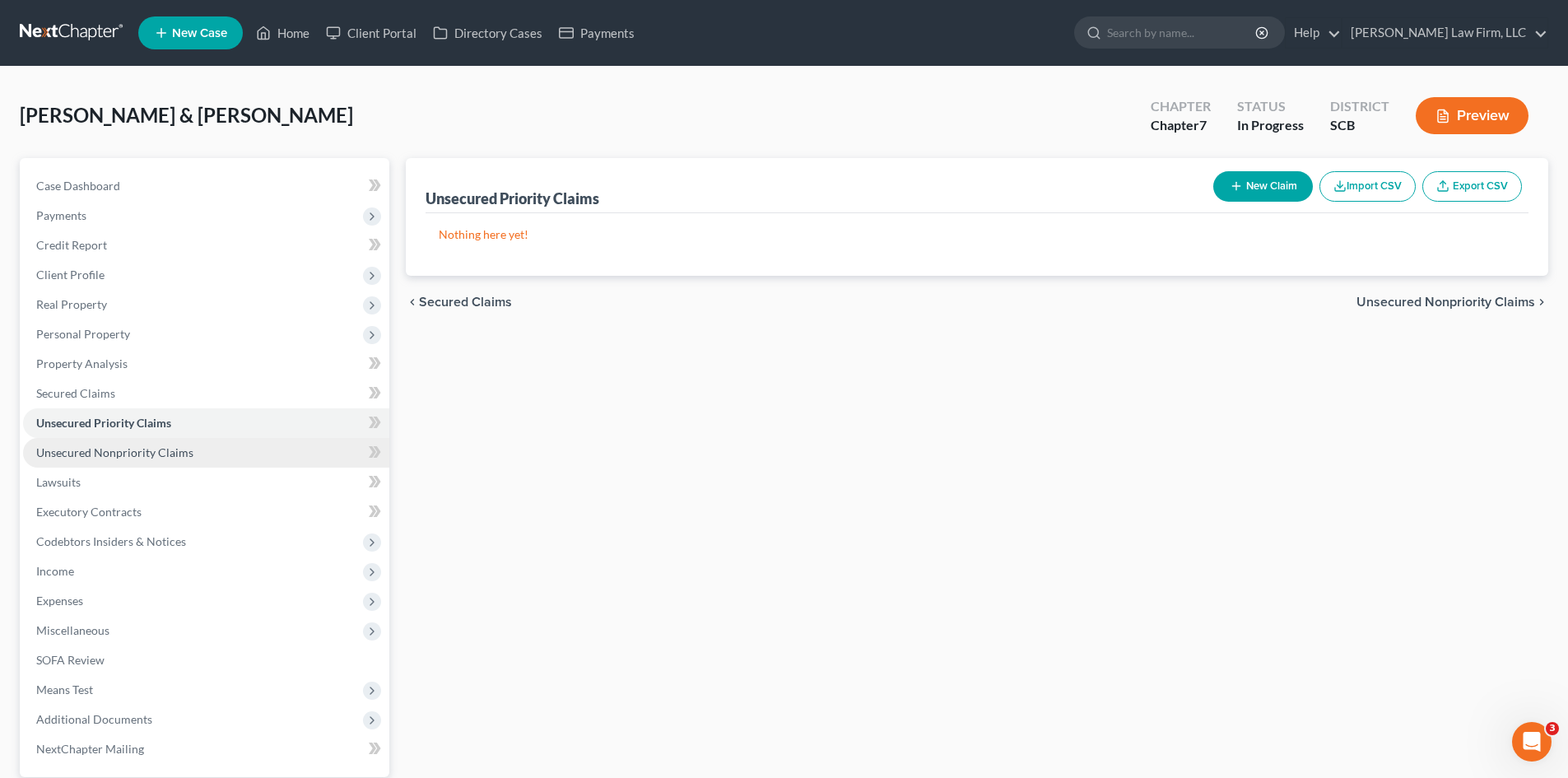
click at [136, 456] on span "Unsecured Nonpriority Claims" at bounding box center [115, 452] width 157 height 14
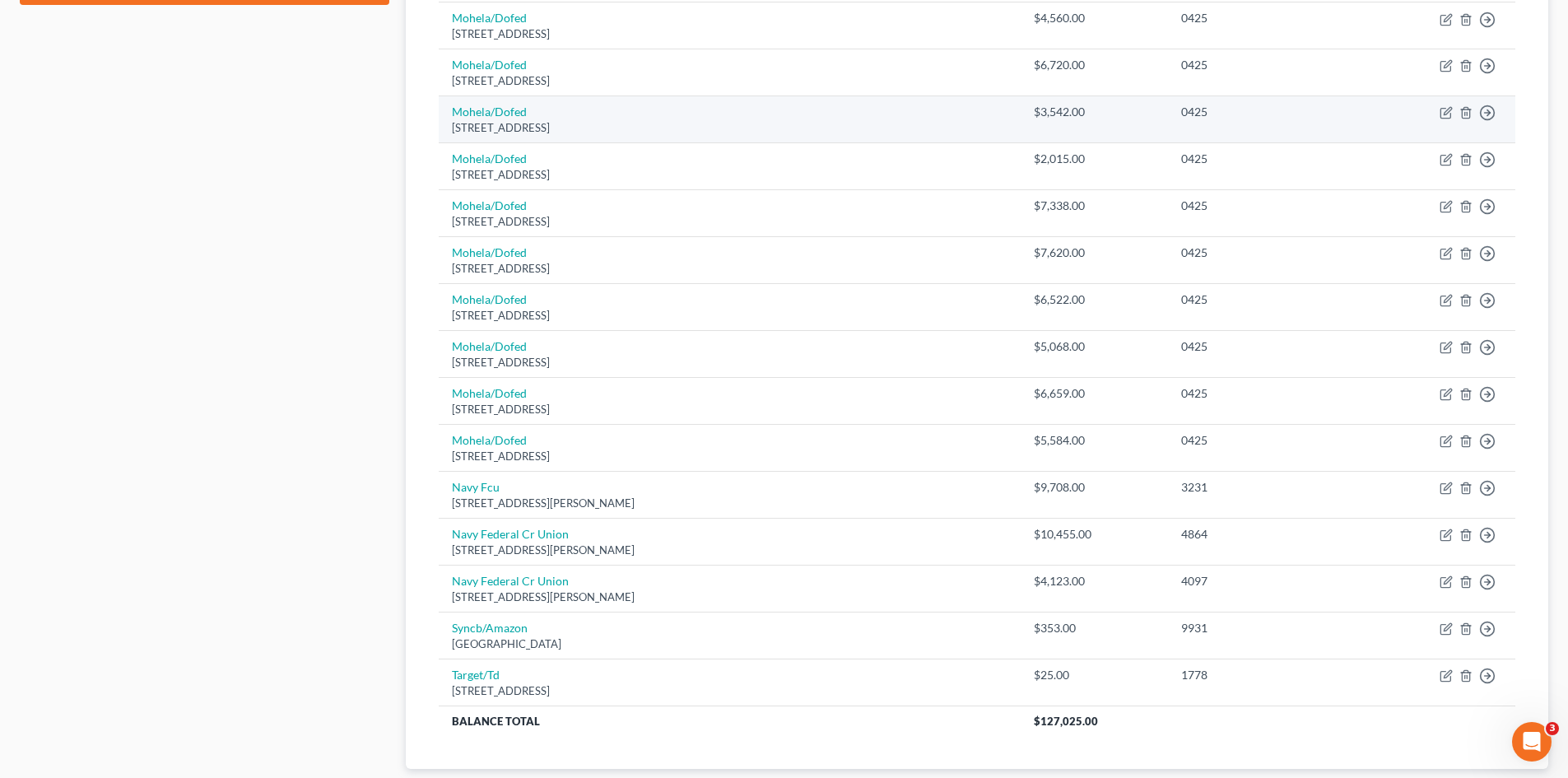
scroll to position [906, 0]
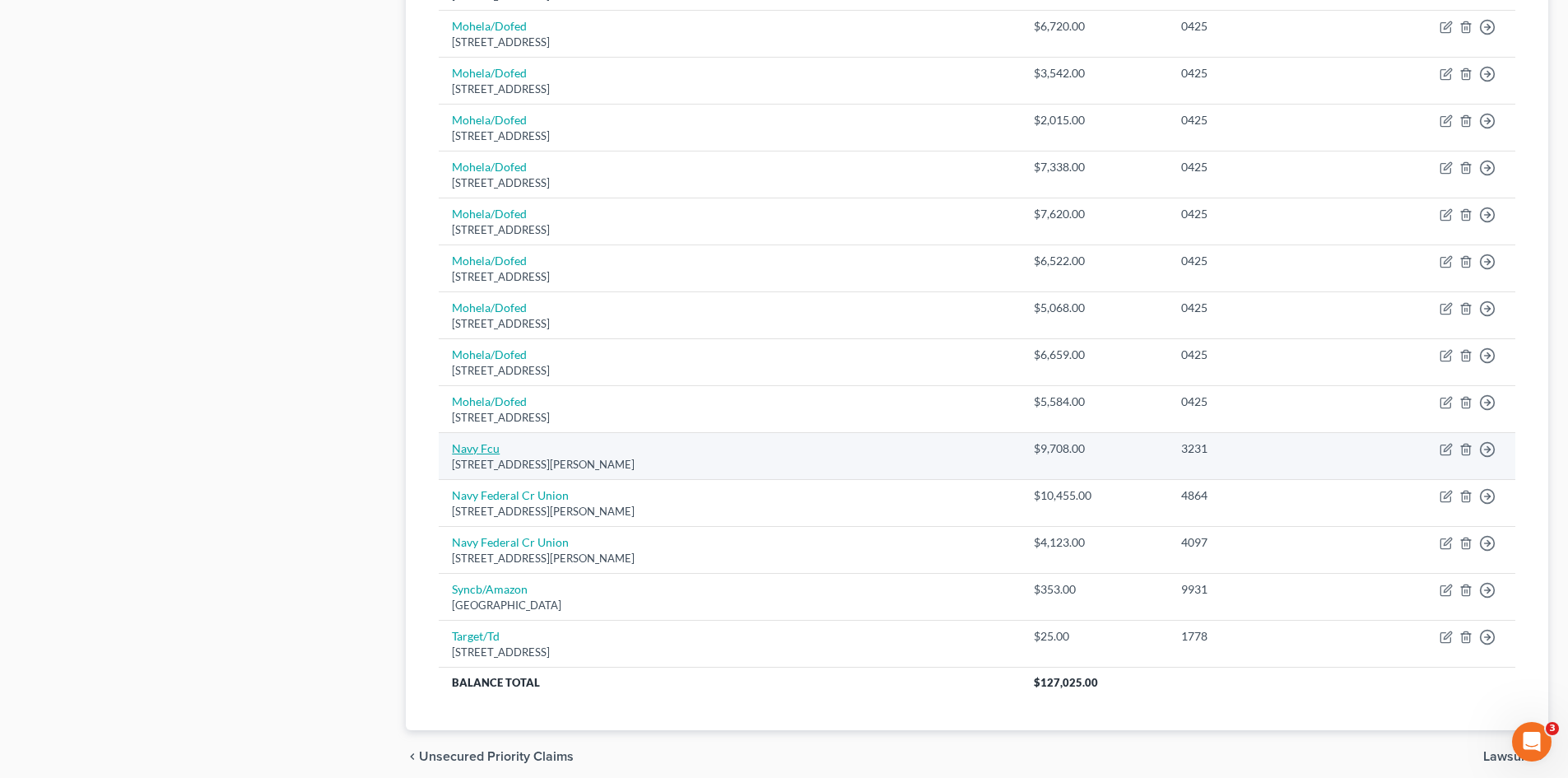
click at [479, 444] on link "Navy Fcu" at bounding box center [476, 448] width 47 height 14
select select "48"
select select "0"
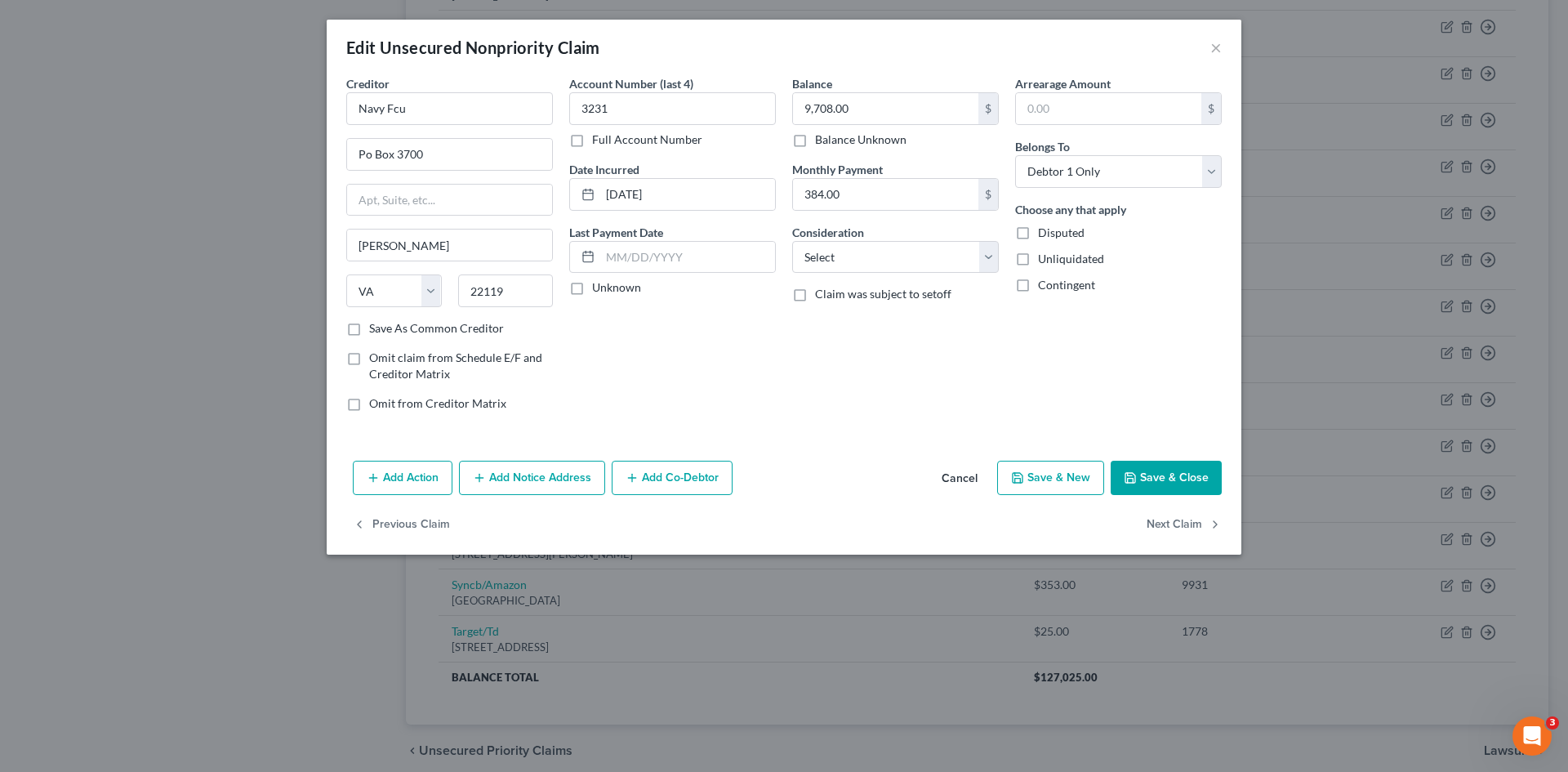
click at [945, 481] on button "Cancel" at bounding box center [960, 479] width 62 height 33
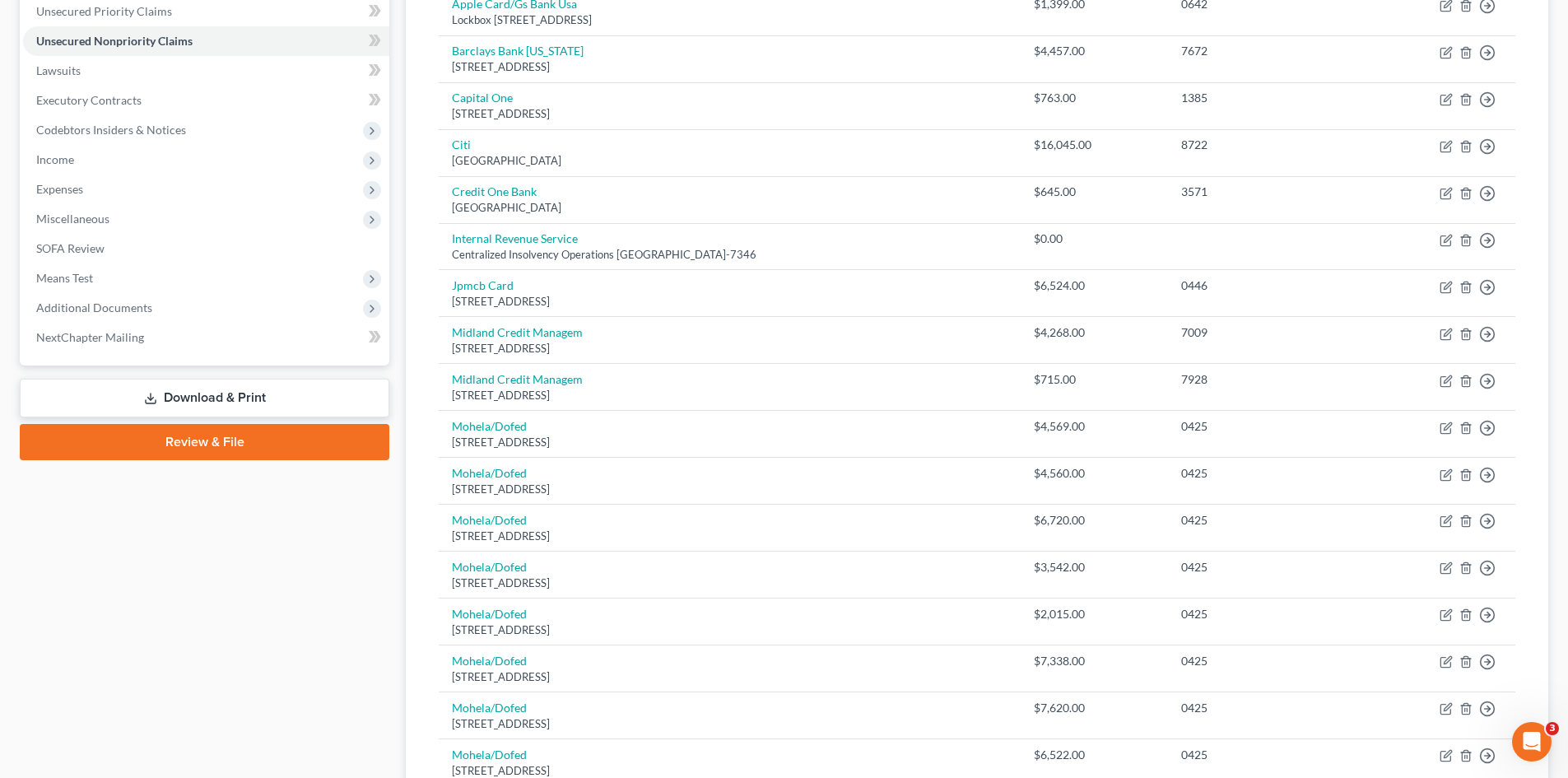
scroll to position [82, 0]
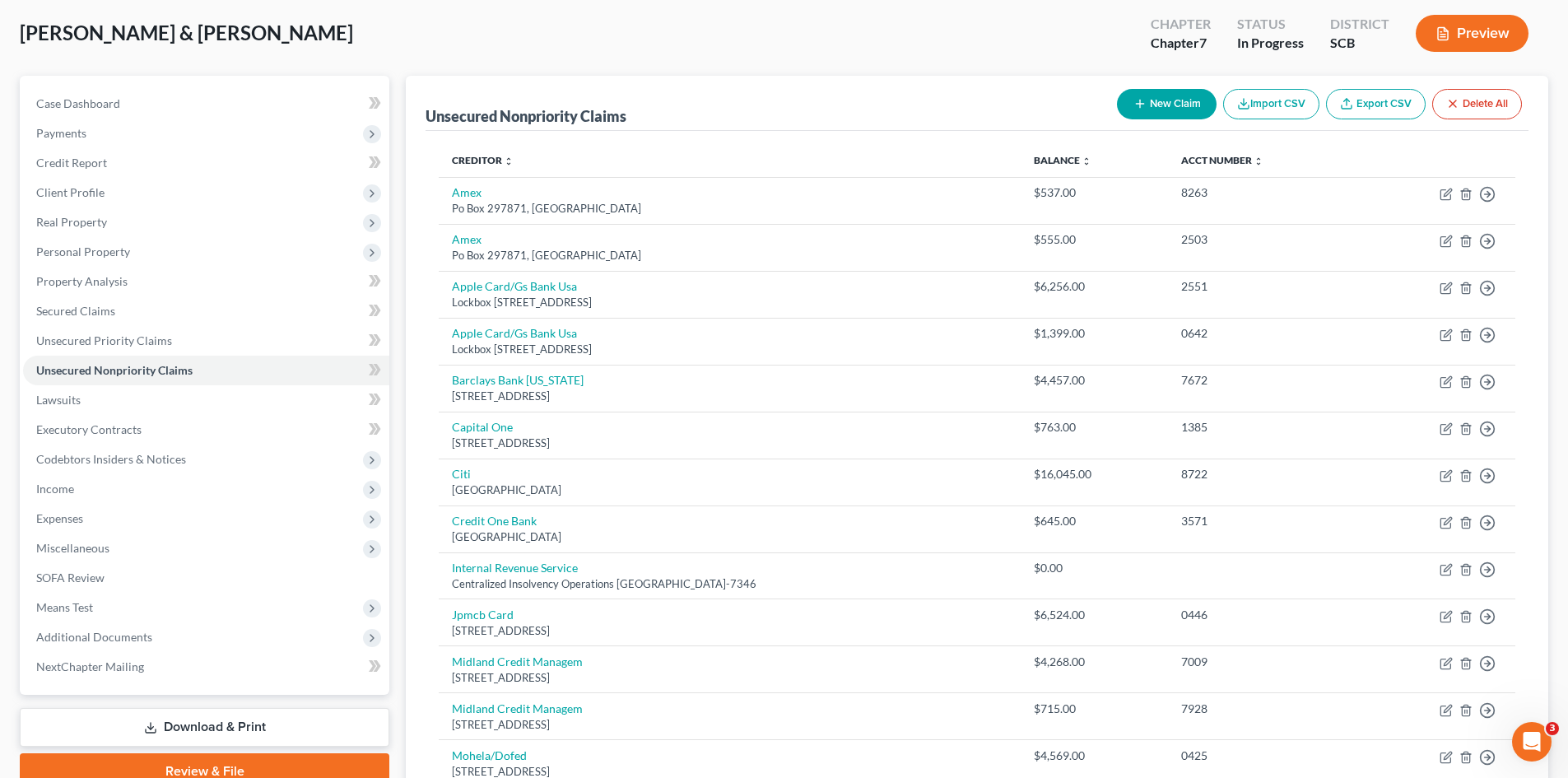
click at [1144, 101] on button "New Claim" at bounding box center [1166, 104] width 99 height 30
select select "2"
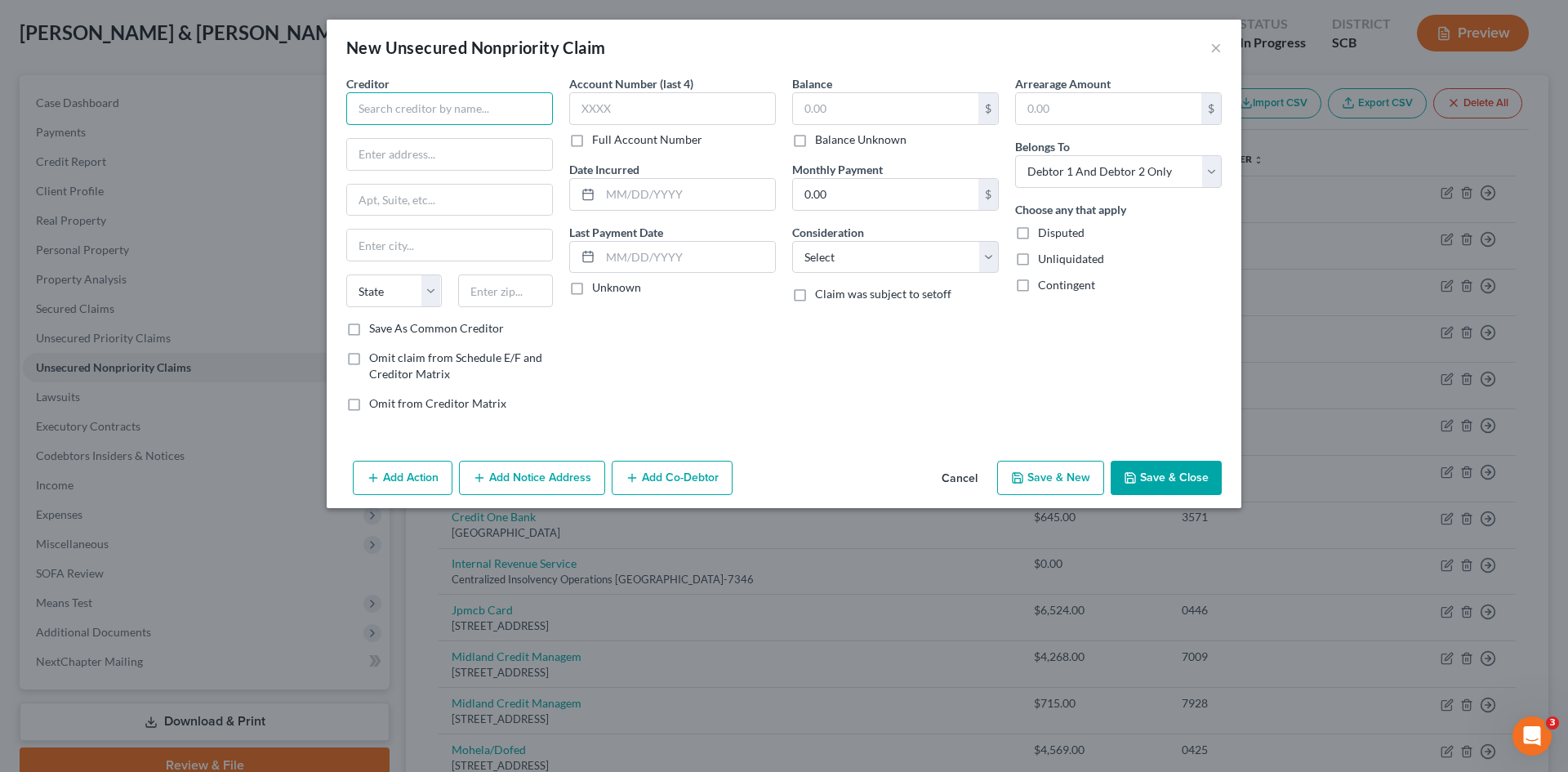
click at [447, 110] on input "text" at bounding box center [449, 108] width 207 height 33
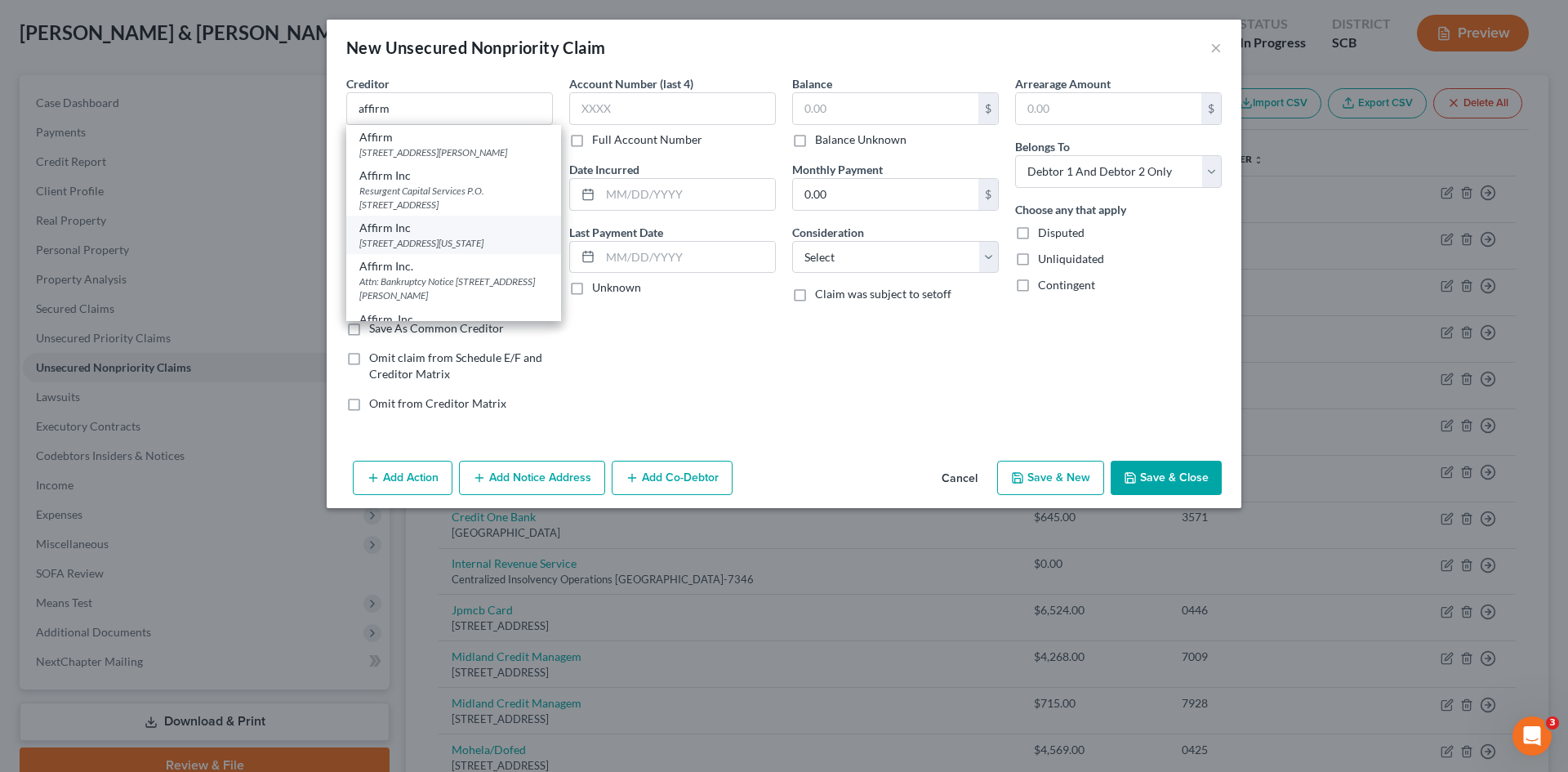
click at [402, 250] on div "650 California St Fl 12, San Francisco, CA 94108" at bounding box center [453, 243] width 189 height 14
type input "Affirm Inc"
type input "650 California St Fl 12"
type input "San Francisco"
select select "4"
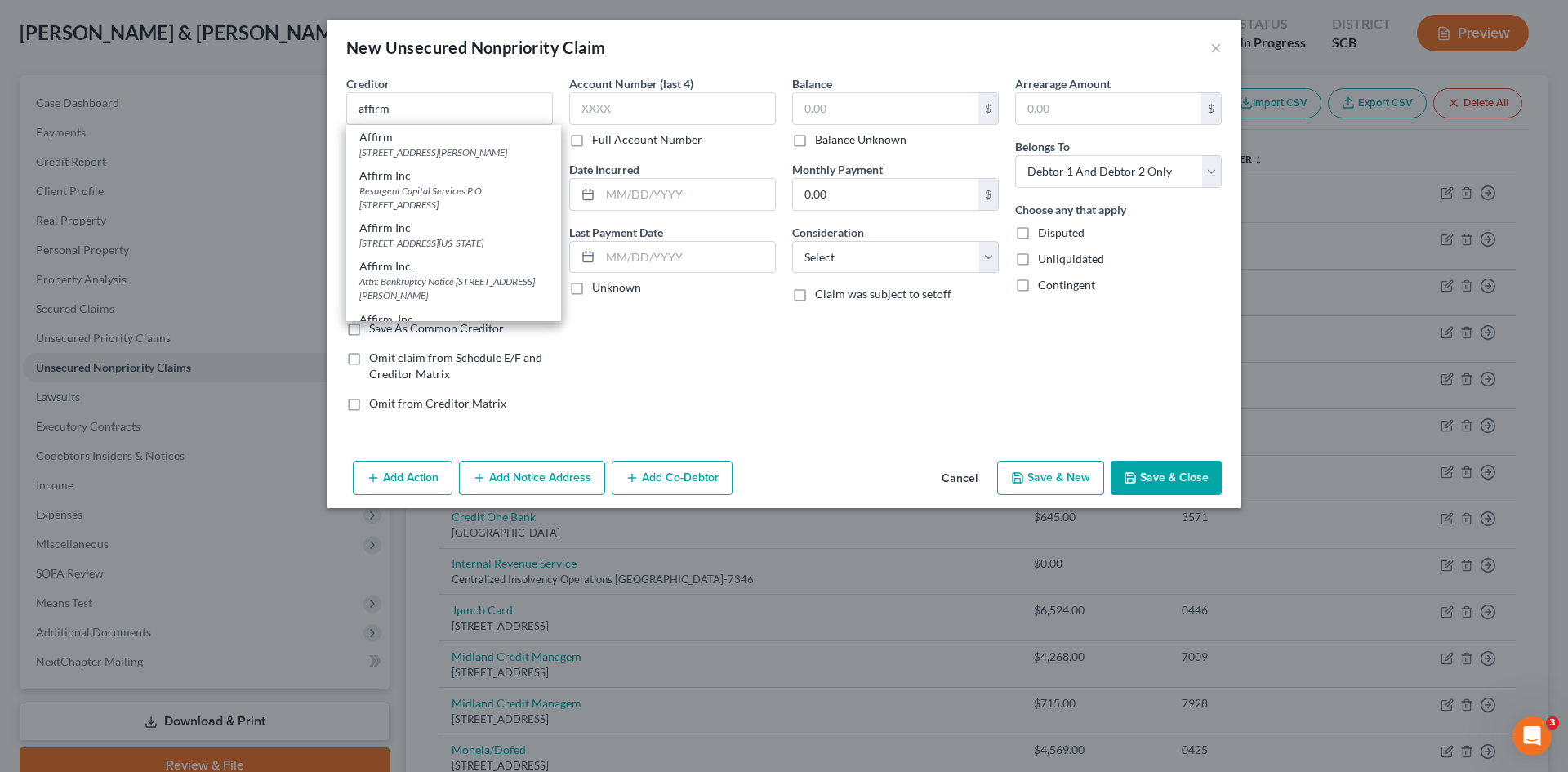
type input "94108"
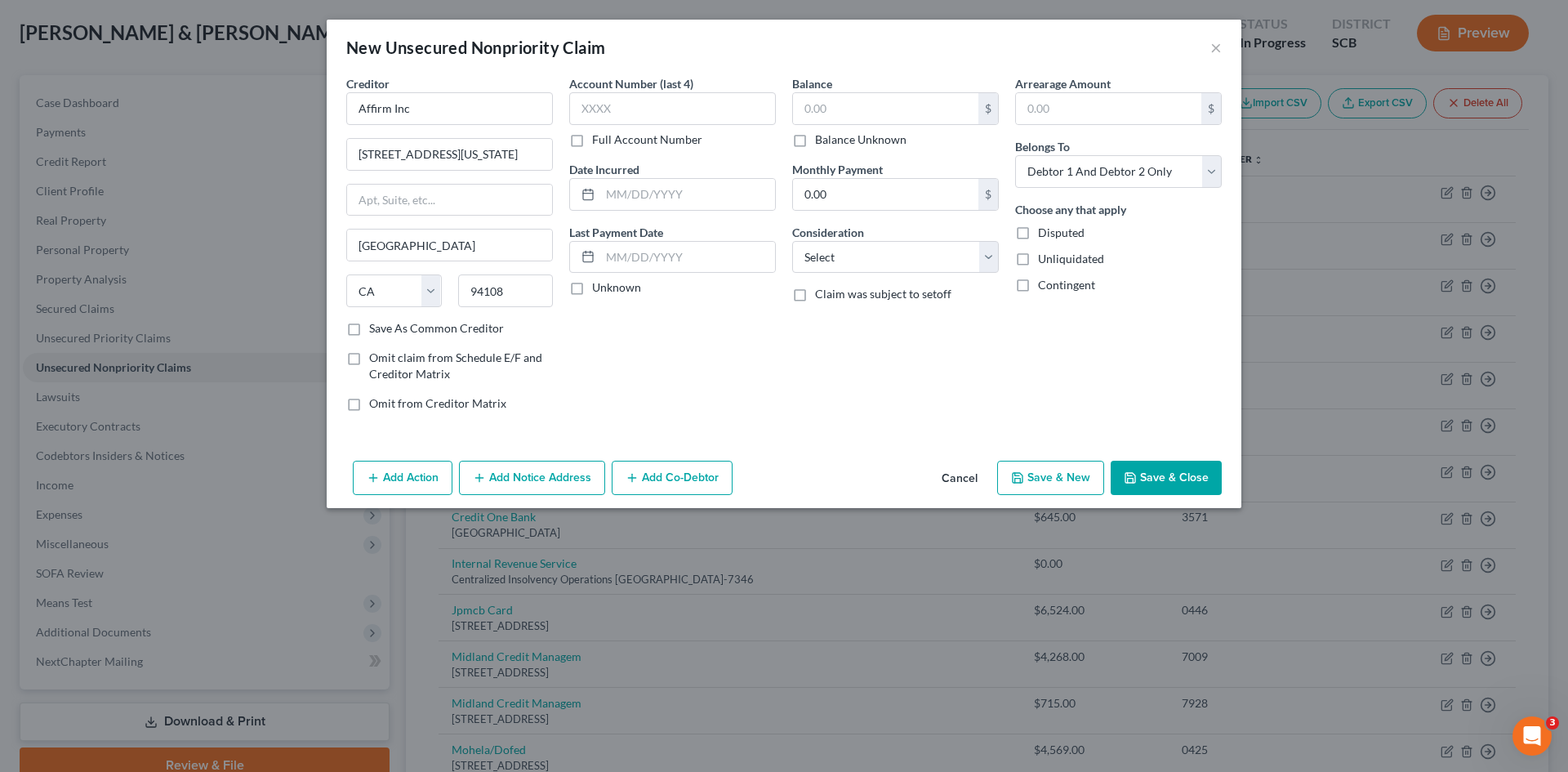
click at [1175, 485] on button "Save & Close" at bounding box center [1167, 478] width 111 height 34
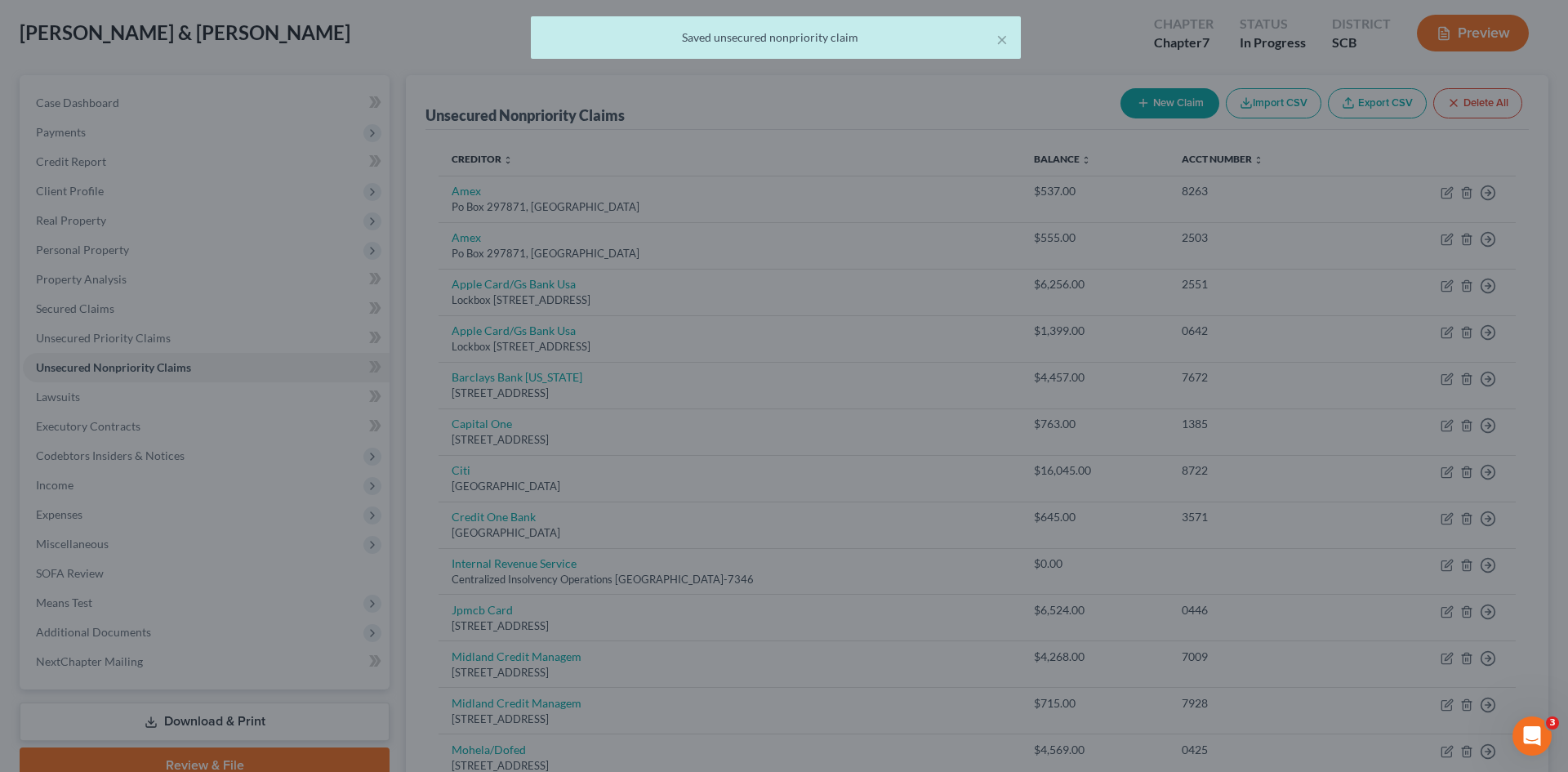
type input "0.00"
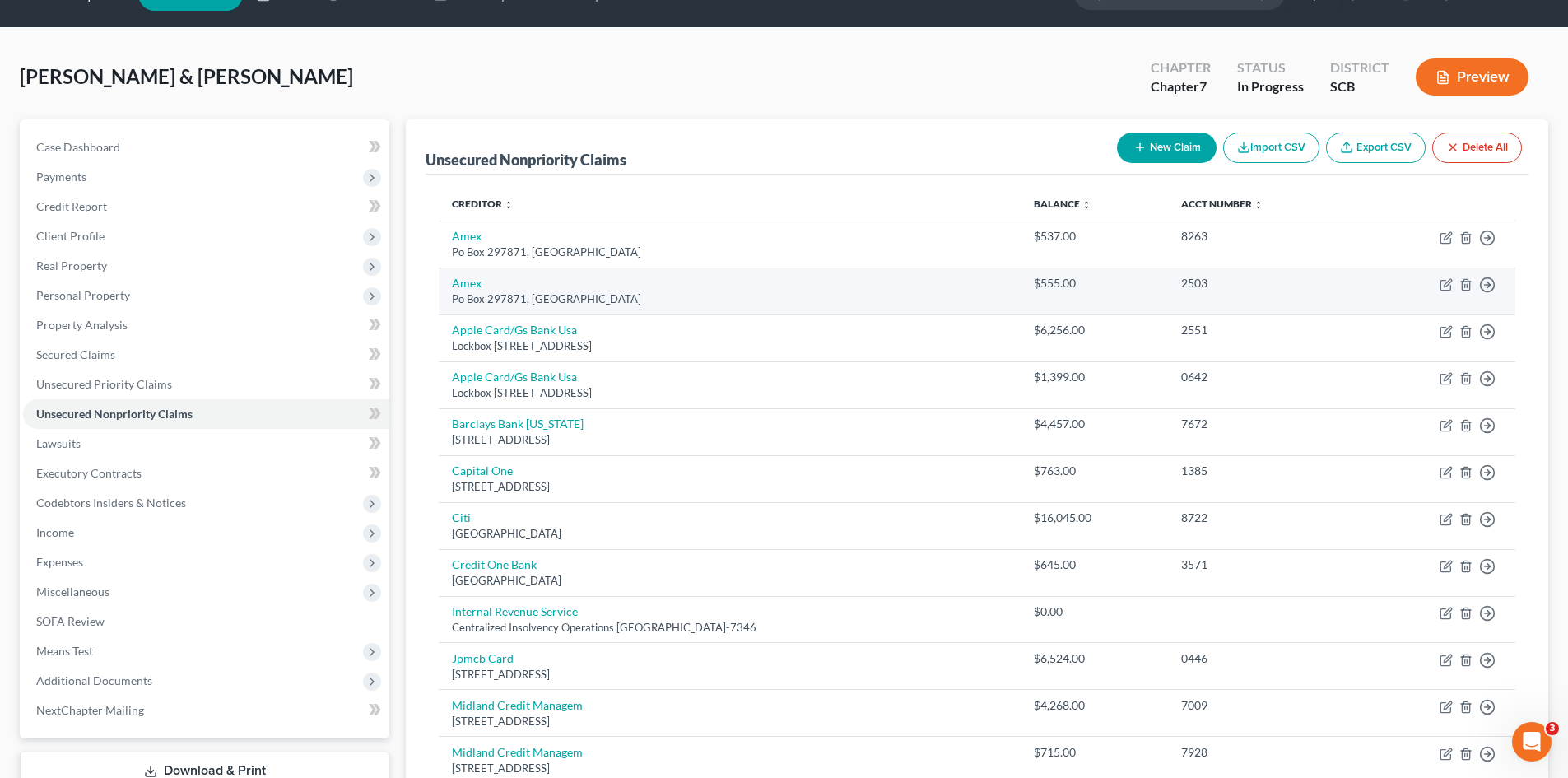
scroll to position [32, 0]
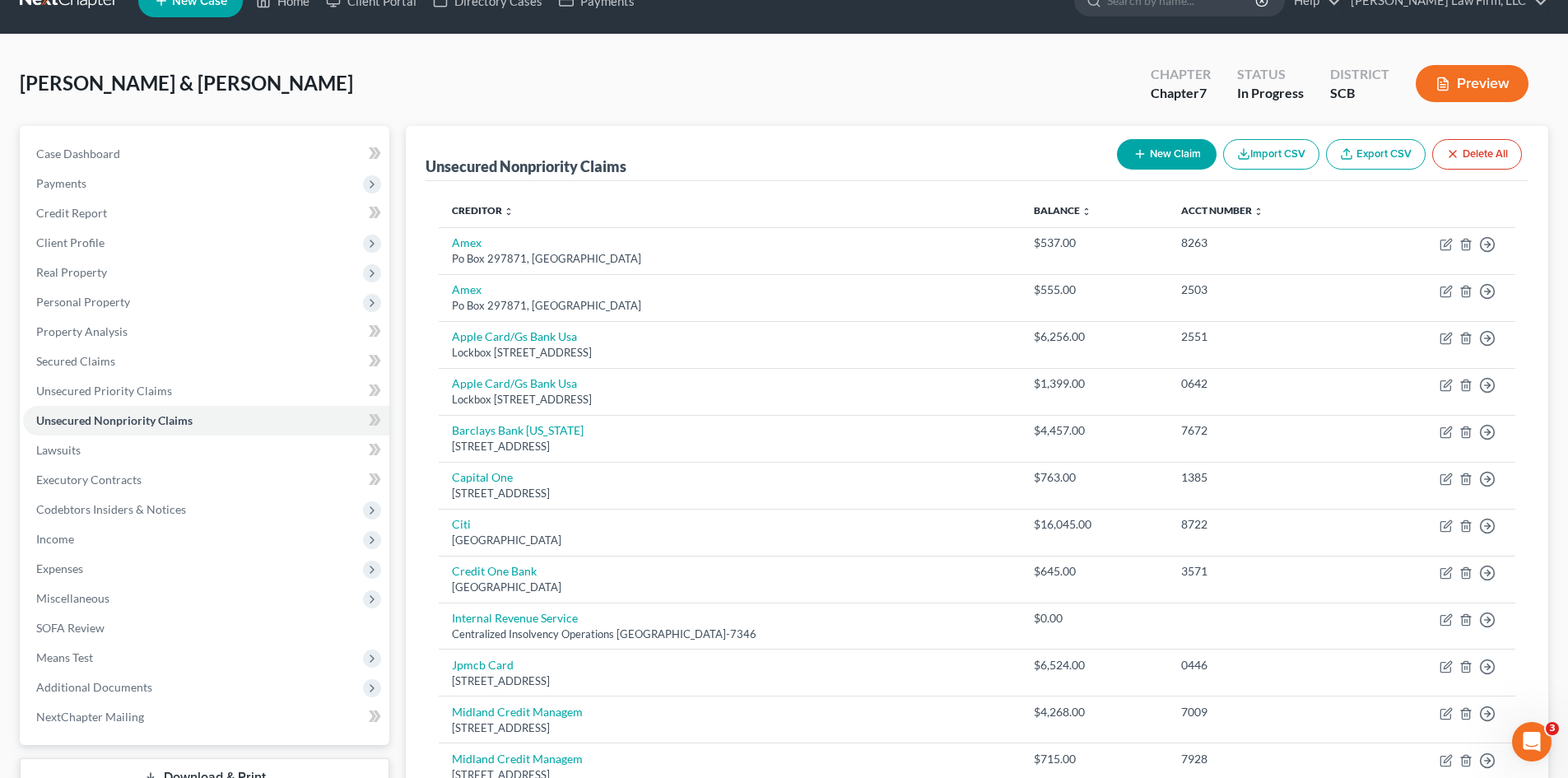
click at [1146, 154] on button "New Claim" at bounding box center [1166, 154] width 99 height 30
select select "2"
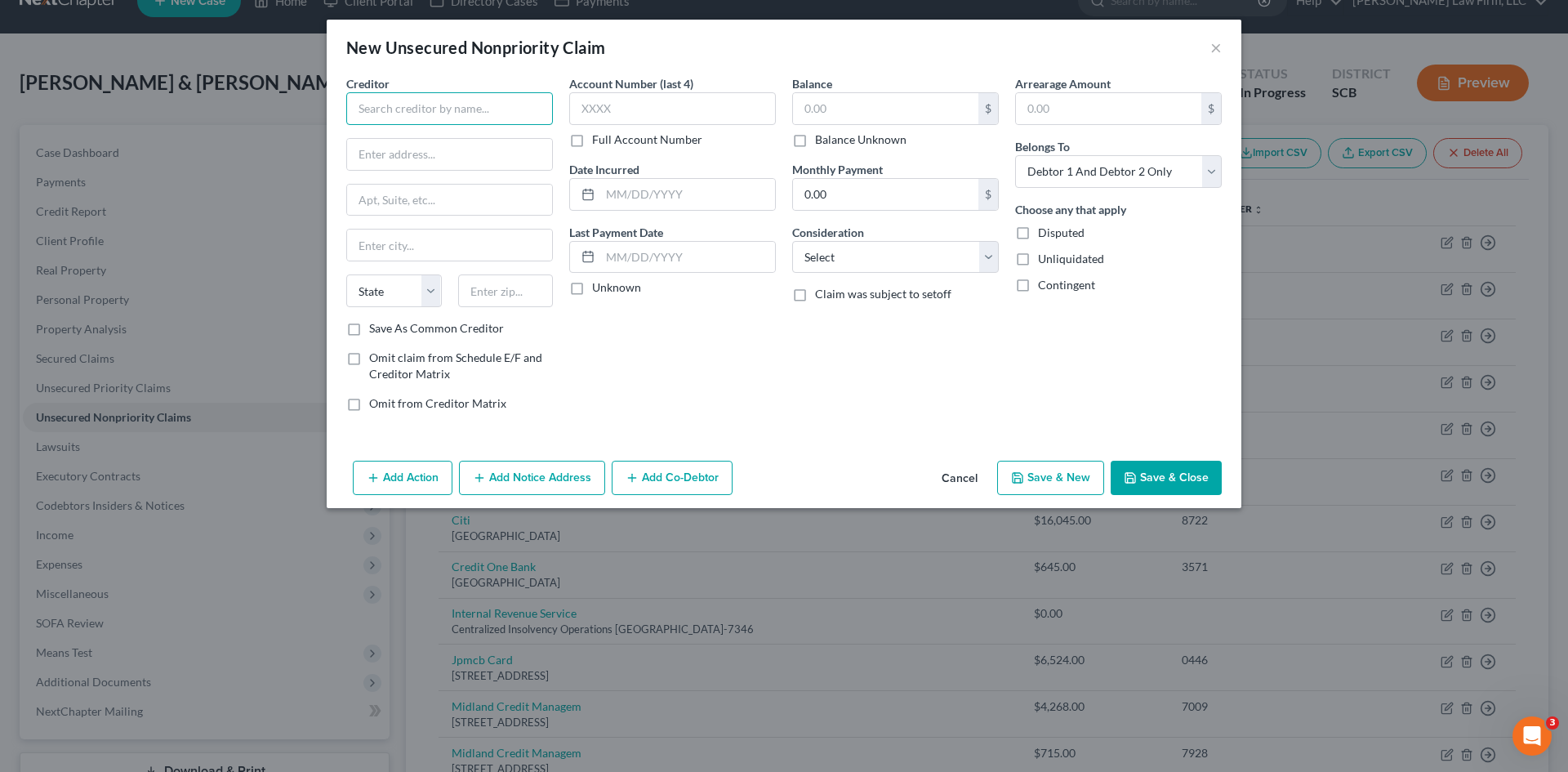
click at [539, 108] on input "text" at bounding box center [449, 108] width 207 height 33
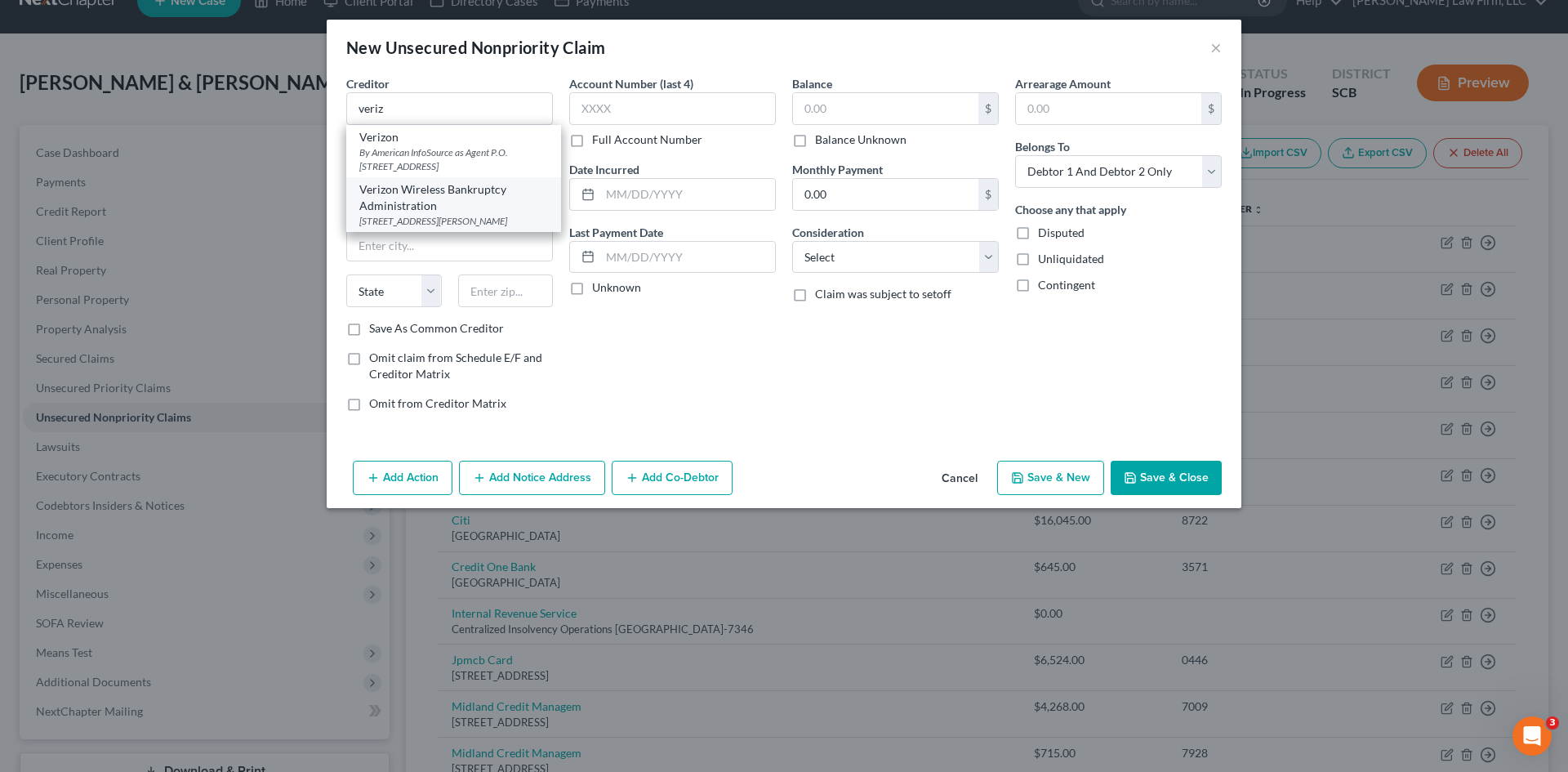
click at [396, 196] on div "Verizon Wireless Bankruptcy Administration" at bounding box center [453, 197] width 189 height 33
type input "Verizon Wireless Bankruptcy Administration"
type input "500 Technology Drive, Suite 550"
type input "Saint Charles"
select select "26"
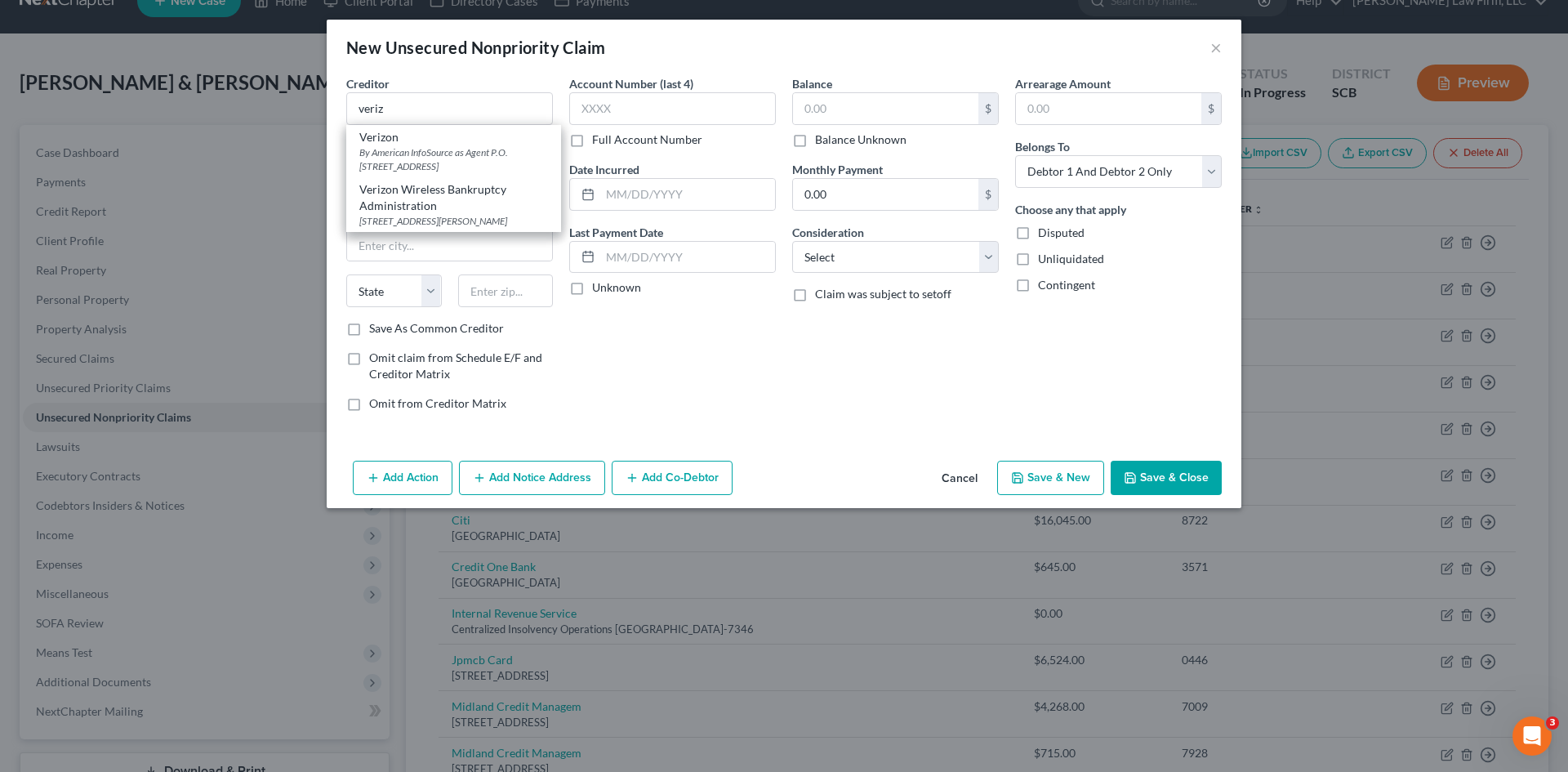
type input "63304"
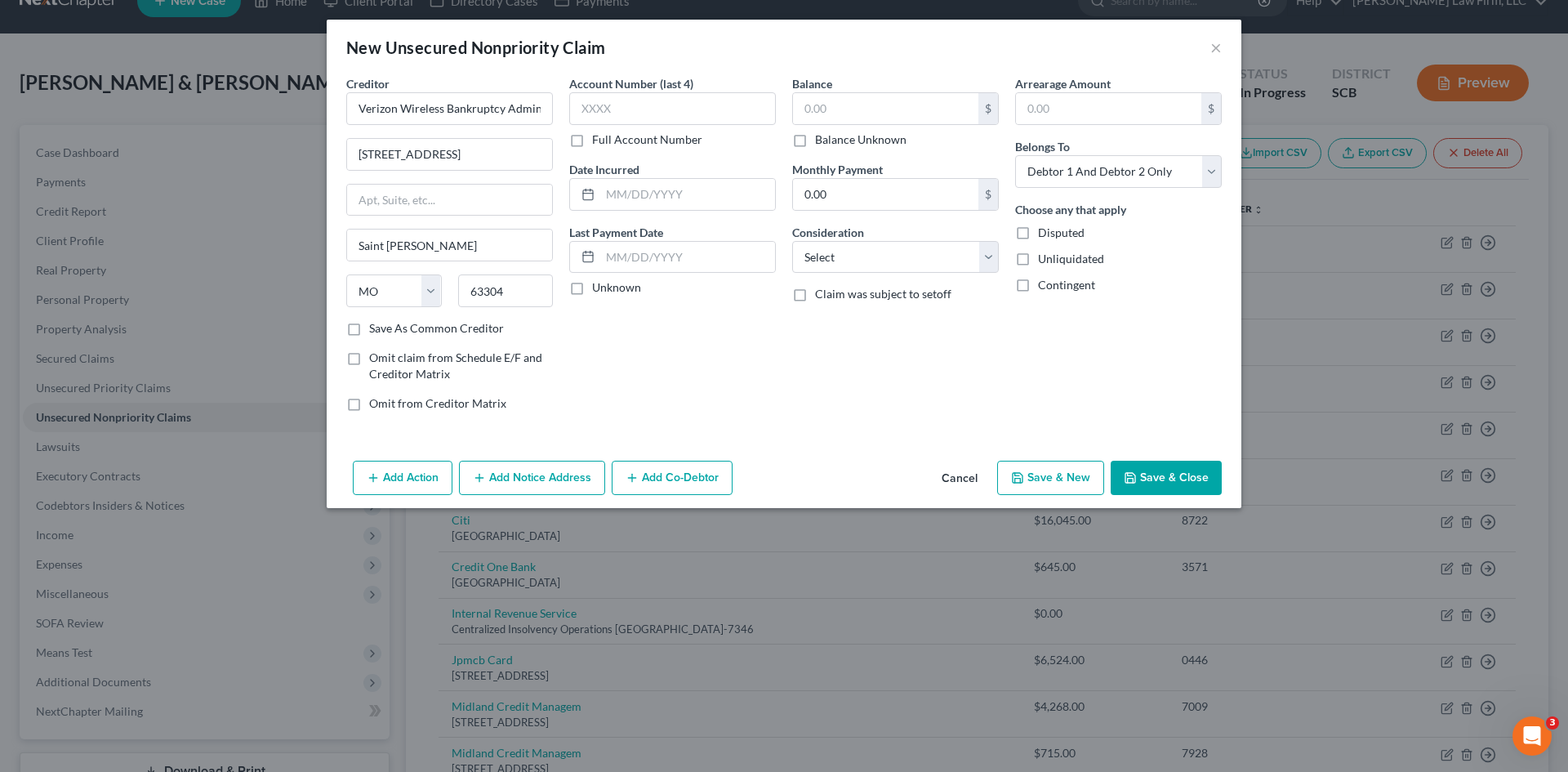
click at [841, 125] on div "$ Balance Unknown" at bounding box center [896, 119] width 207 height 55
click at [841, 113] on input "text" at bounding box center [886, 108] width 185 height 31
type input "4,000"
drag, startPoint x: 888, startPoint y: 260, endPoint x: 888, endPoint y: 270, distance: 10.0
click at [888, 260] on select "Select Cable / Satellite Services Collection Agency Credit Card Debt Debt Couns…" at bounding box center [896, 257] width 207 height 33
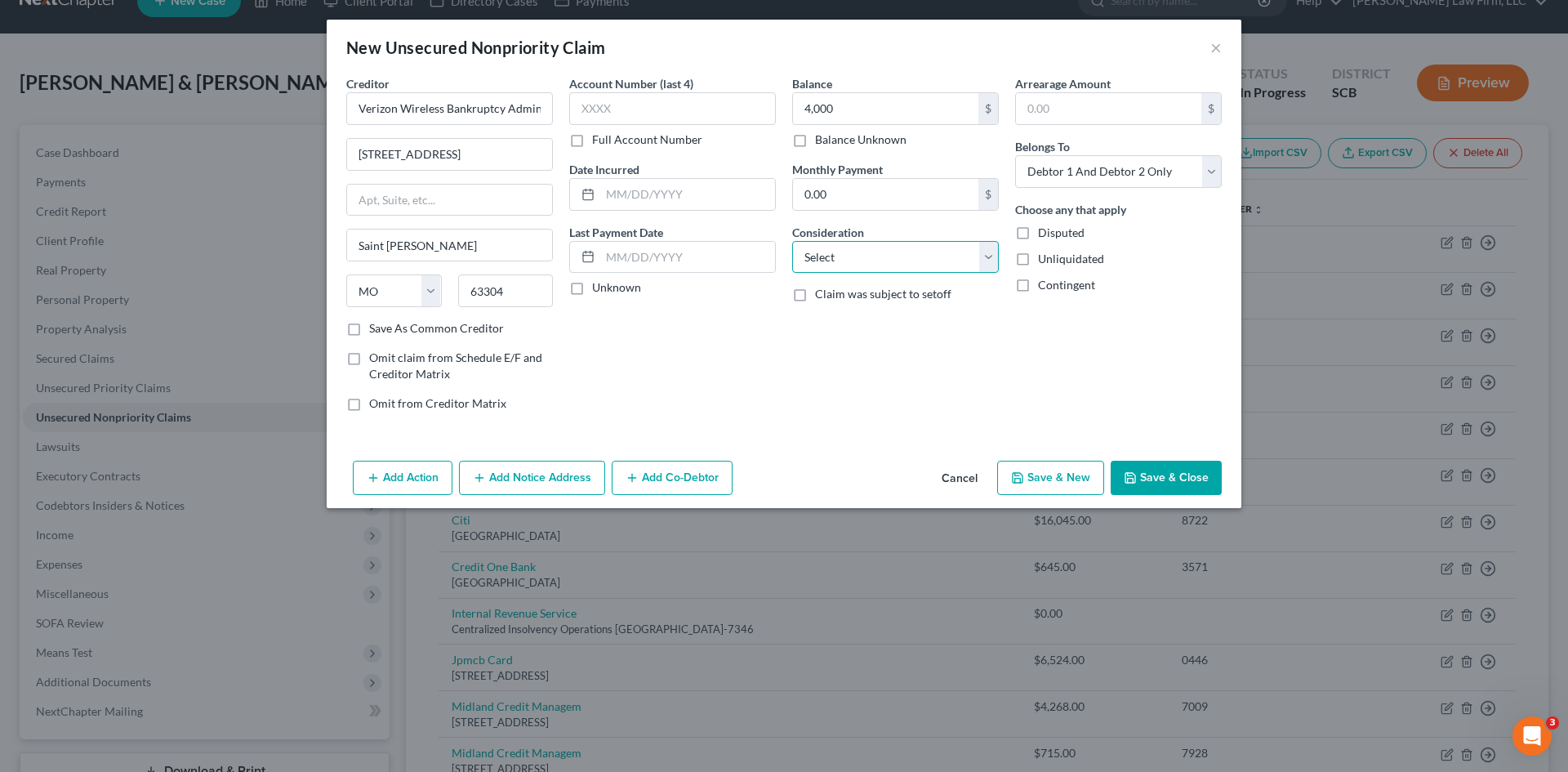
select select "19"
click at [792, 241] on select "Select Cable / Satellite Services Collection Agency Credit Card Debt Debt Couns…" at bounding box center [896, 257] width 207 height 33
click at [1139, 483] on button "Save & Close" at bounding box center [1167, 478] width 111 height 34
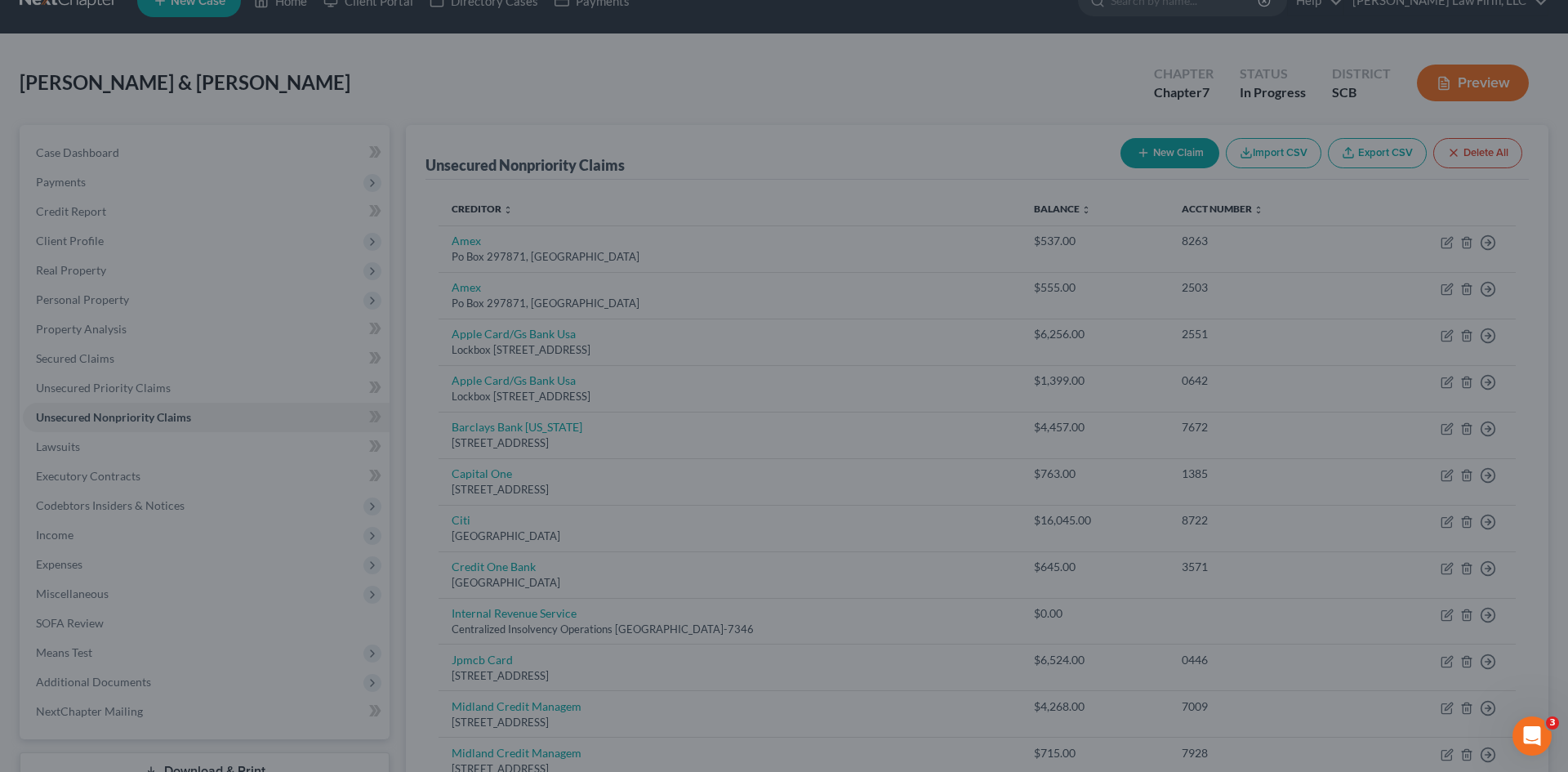
type input "4,000.00"
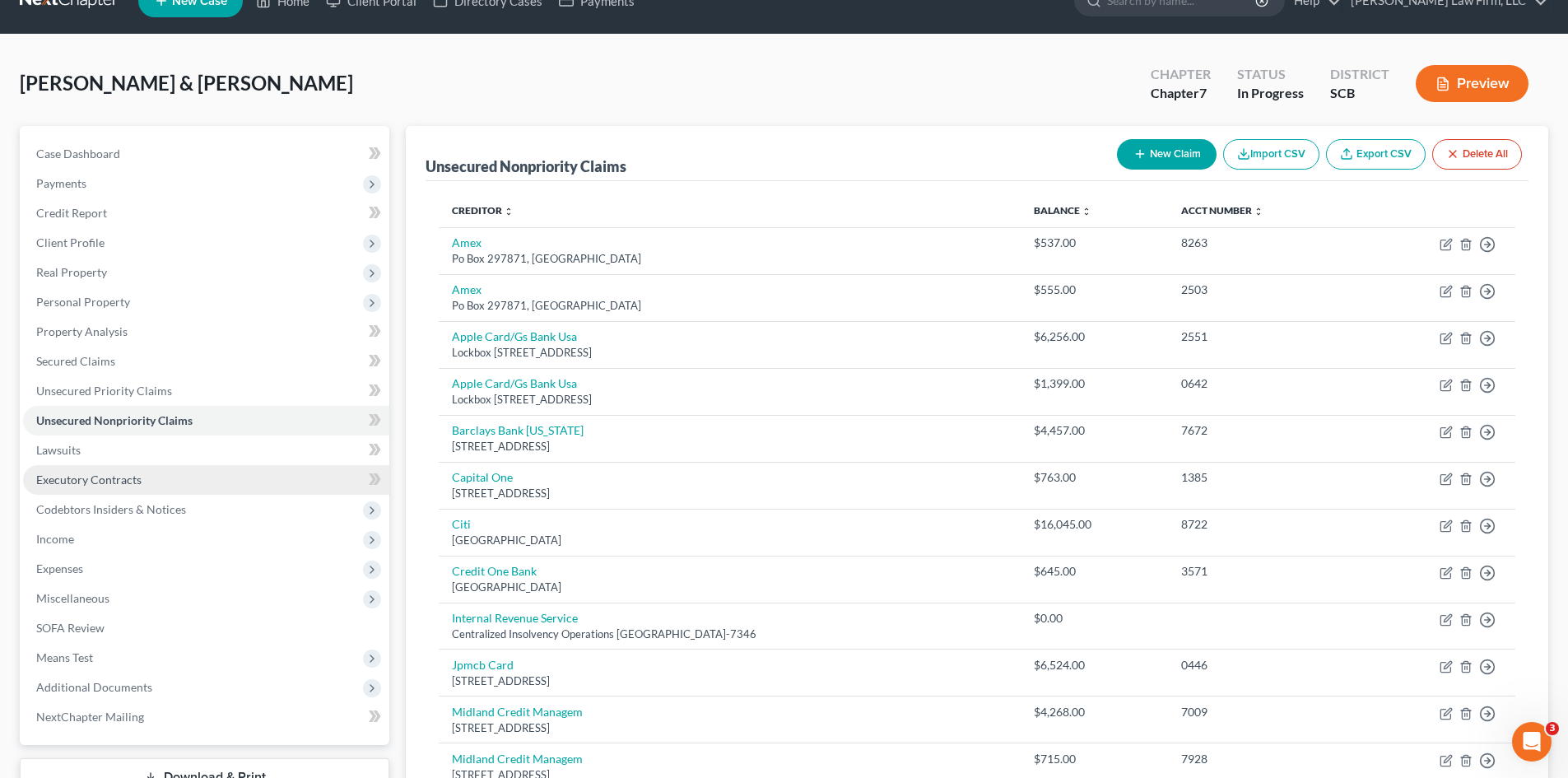
click at [66, 479] on span "Executory Contracts" at bounding box center [88, 479] width 105 height 14
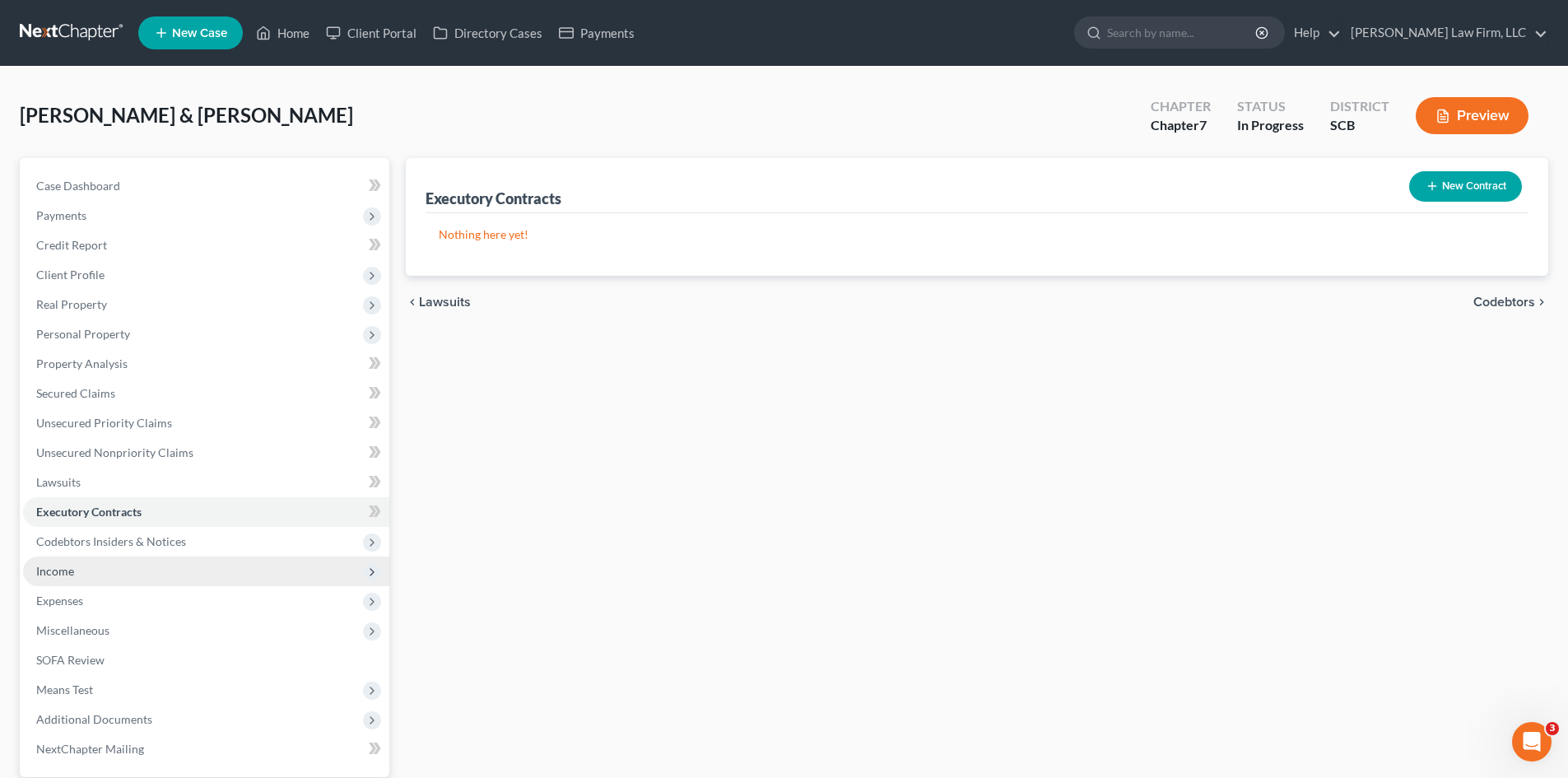
click at [101, 573] on span "Income" at bounding box center [206, 570] width 367 height 29
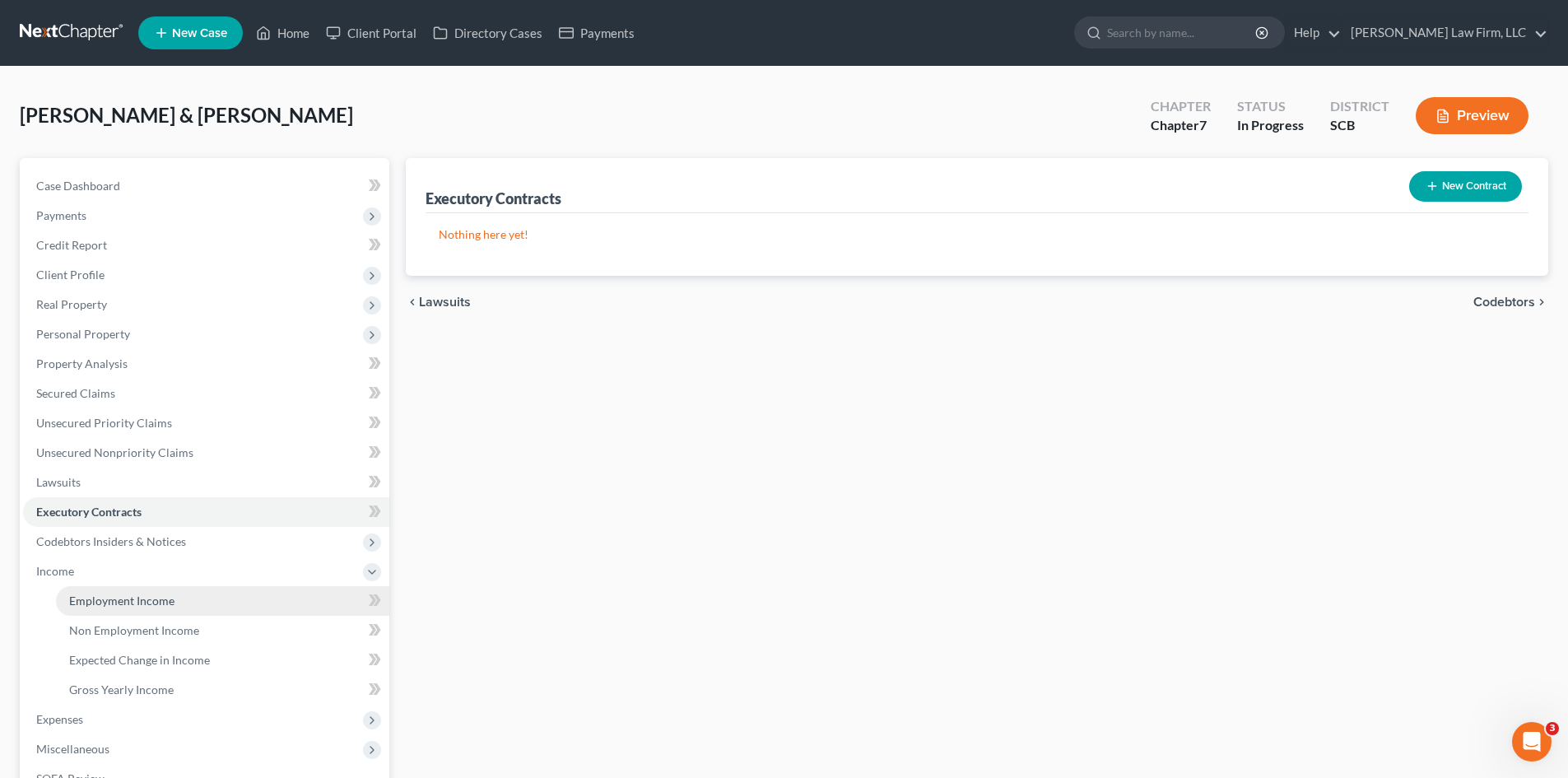
click at [125, 603] on span "Employment Income" at bounding box center [121, 601] width 105 height 14
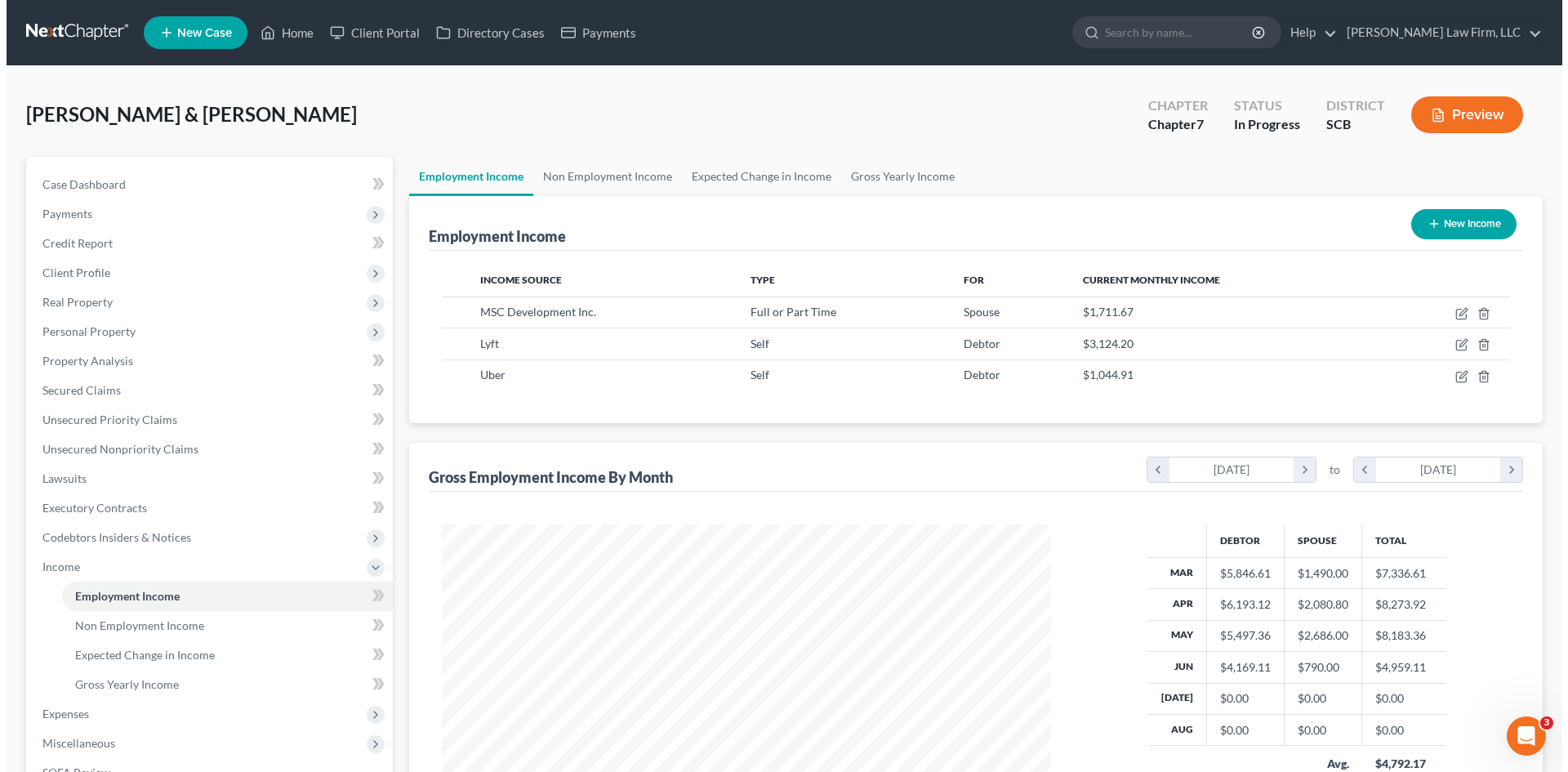
scroll to position [305, 642]
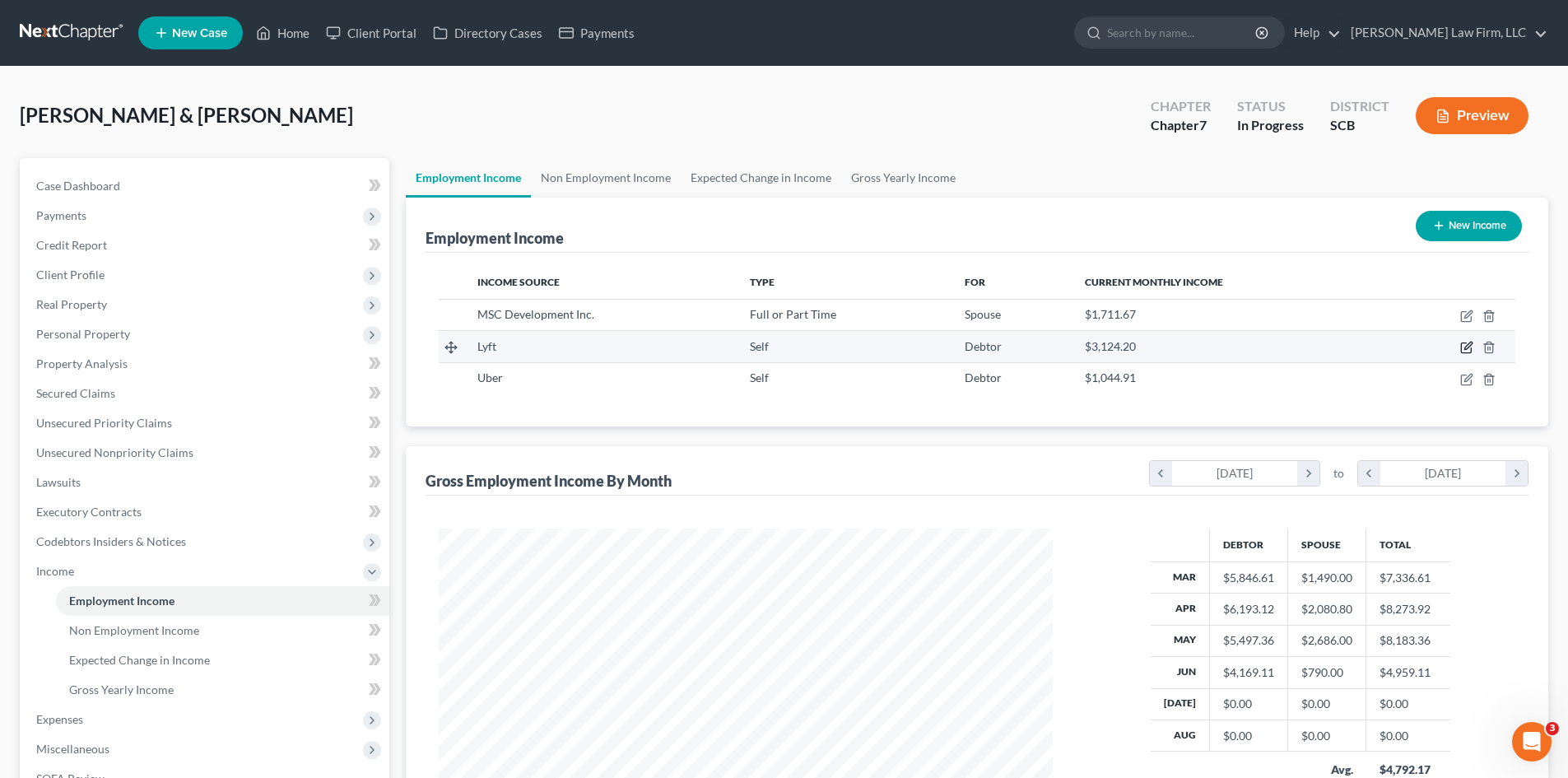
click at [1466, 347] on icon "button" at bounding box center [1468, 348] width 13 height 13
select select "1"
select select "0"
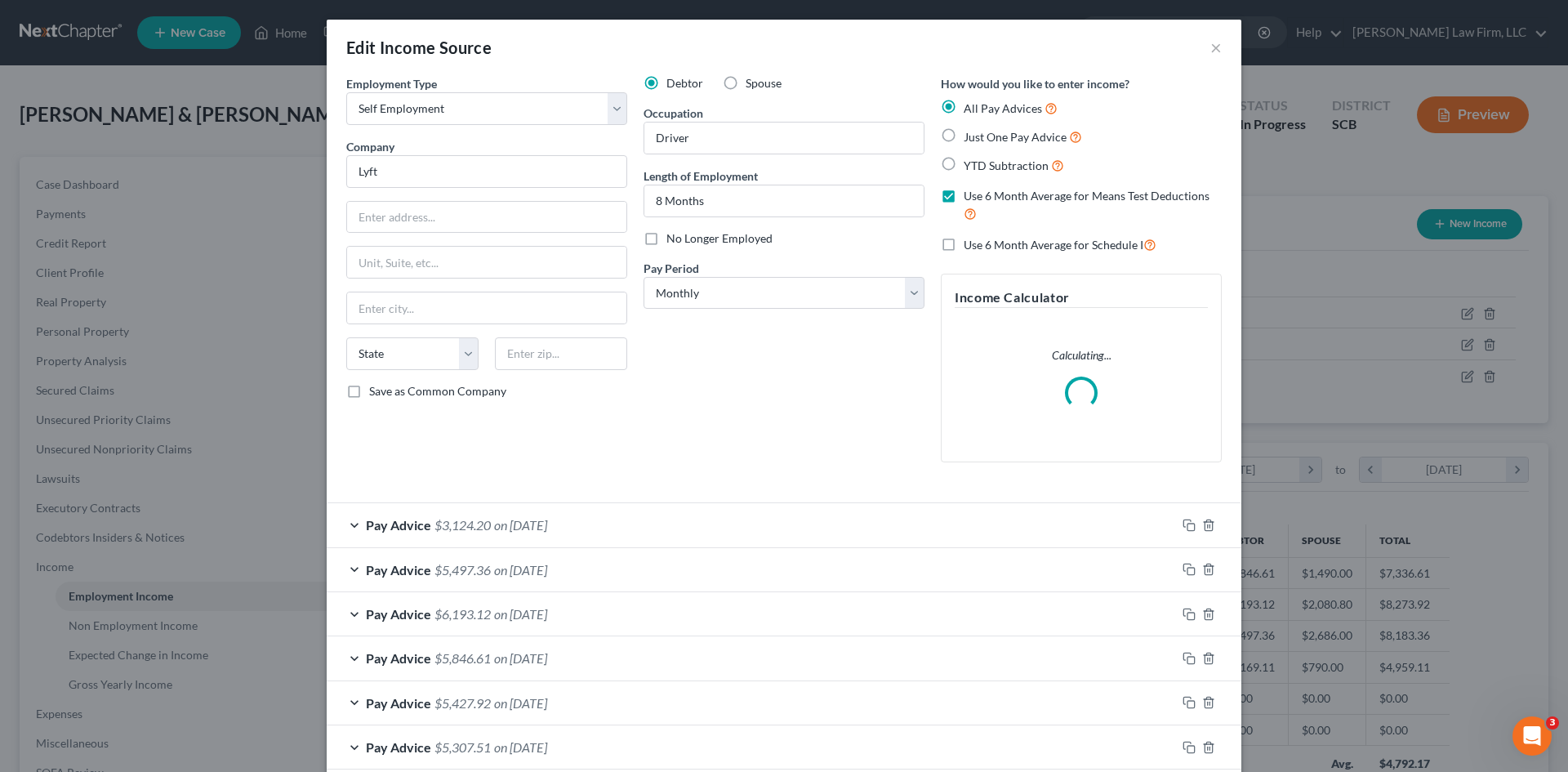
scroll to position [307, 648]
click at [598, 563] on div "Pay Advice $5,497.36 on 05/01/2025" at bounding box center [752, 570] width 850 height 43
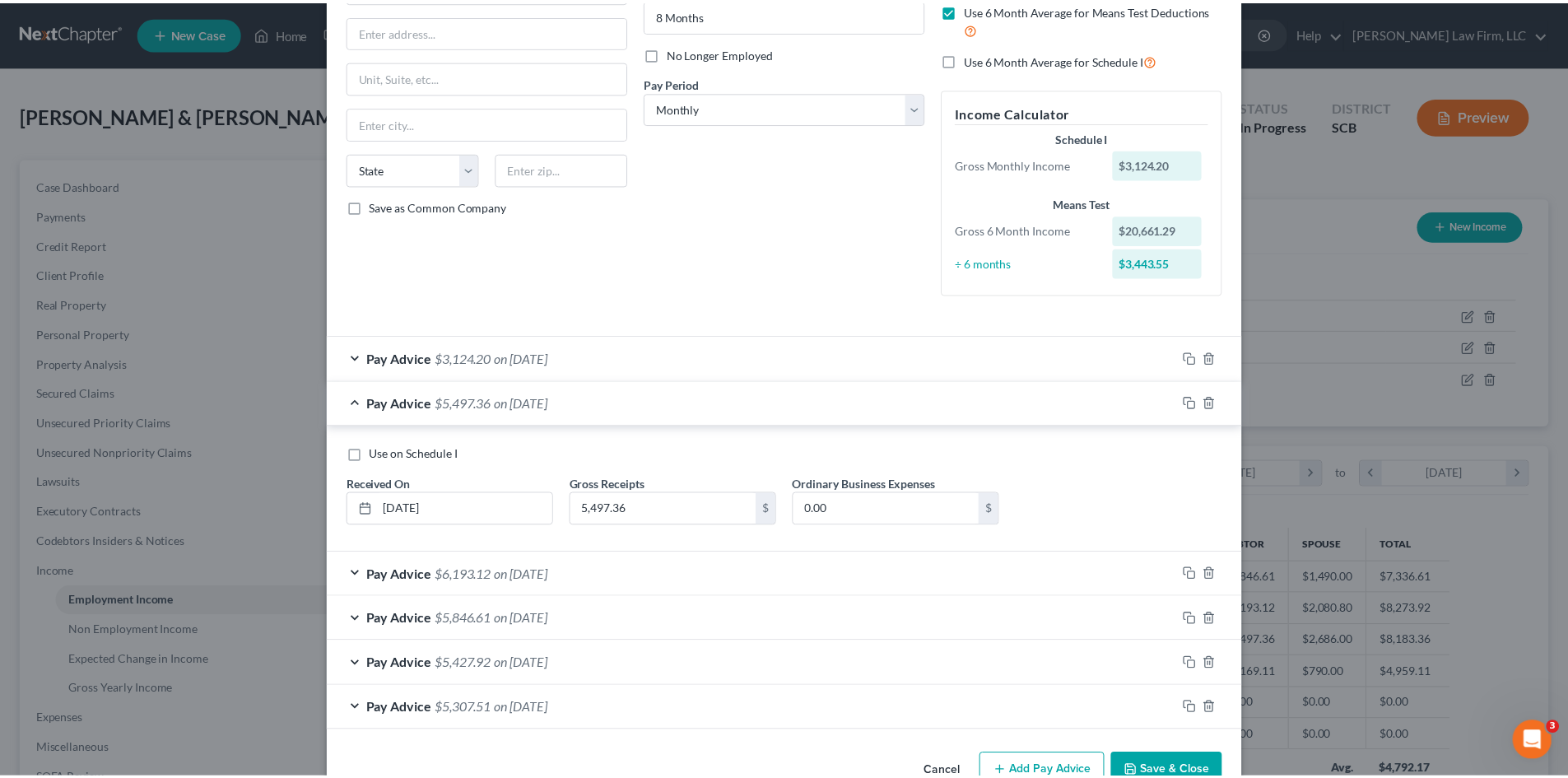
scroll to position [231, 0]
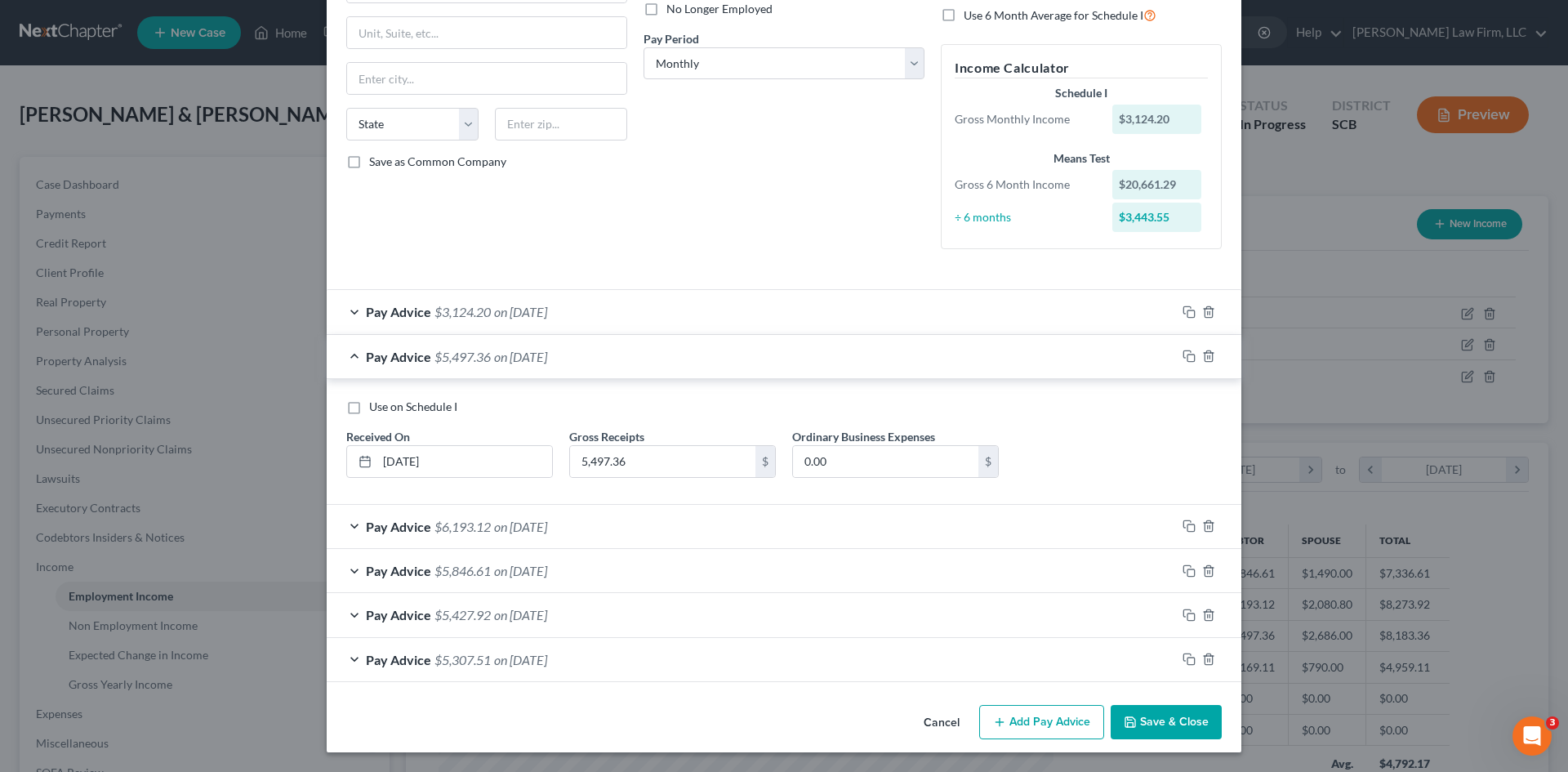
click at [1142, 729] on button "Save & Close" at bounding box center [1167, 722] width 111 height 34
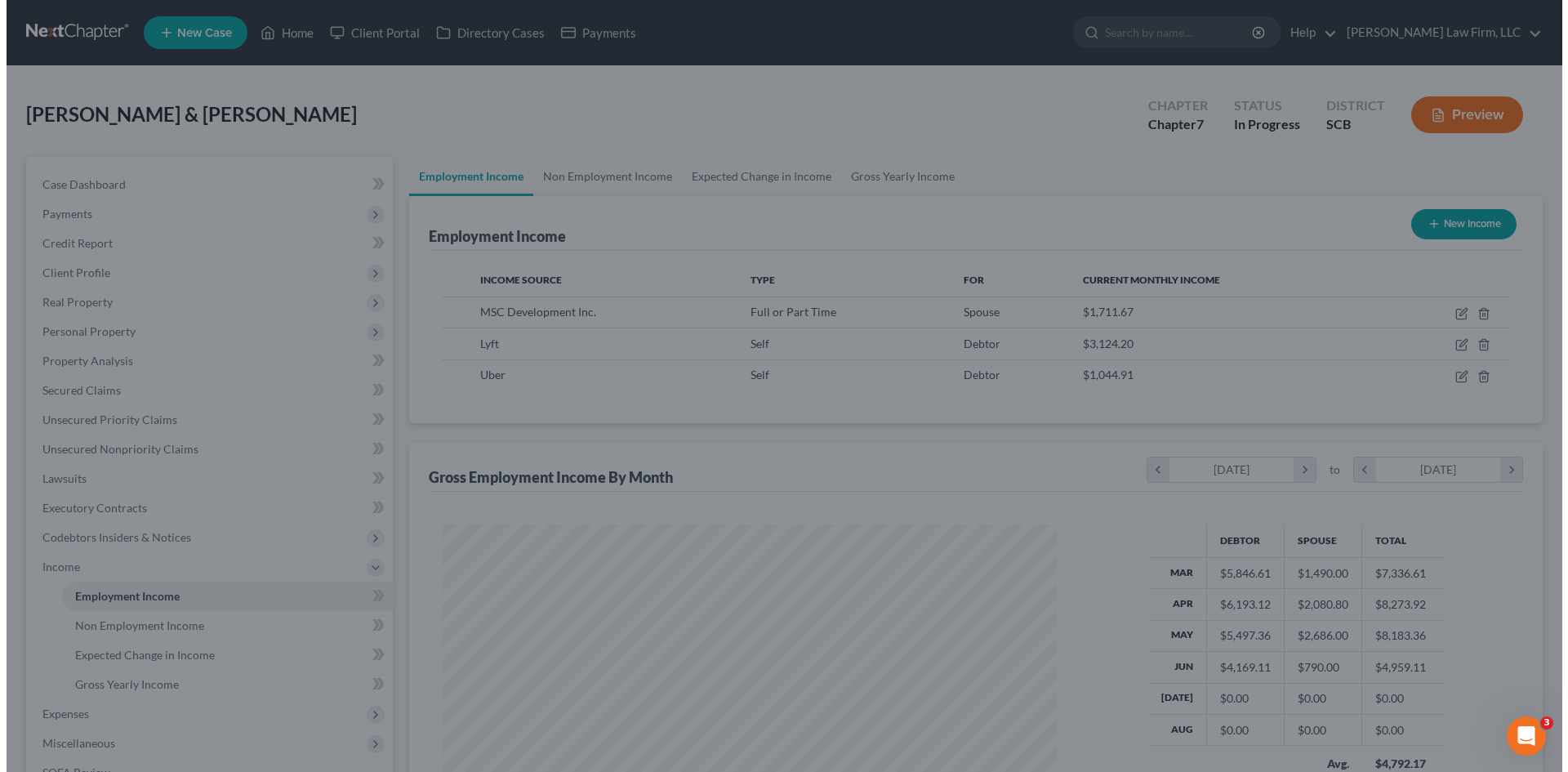
scroll to position [816797, 816227]
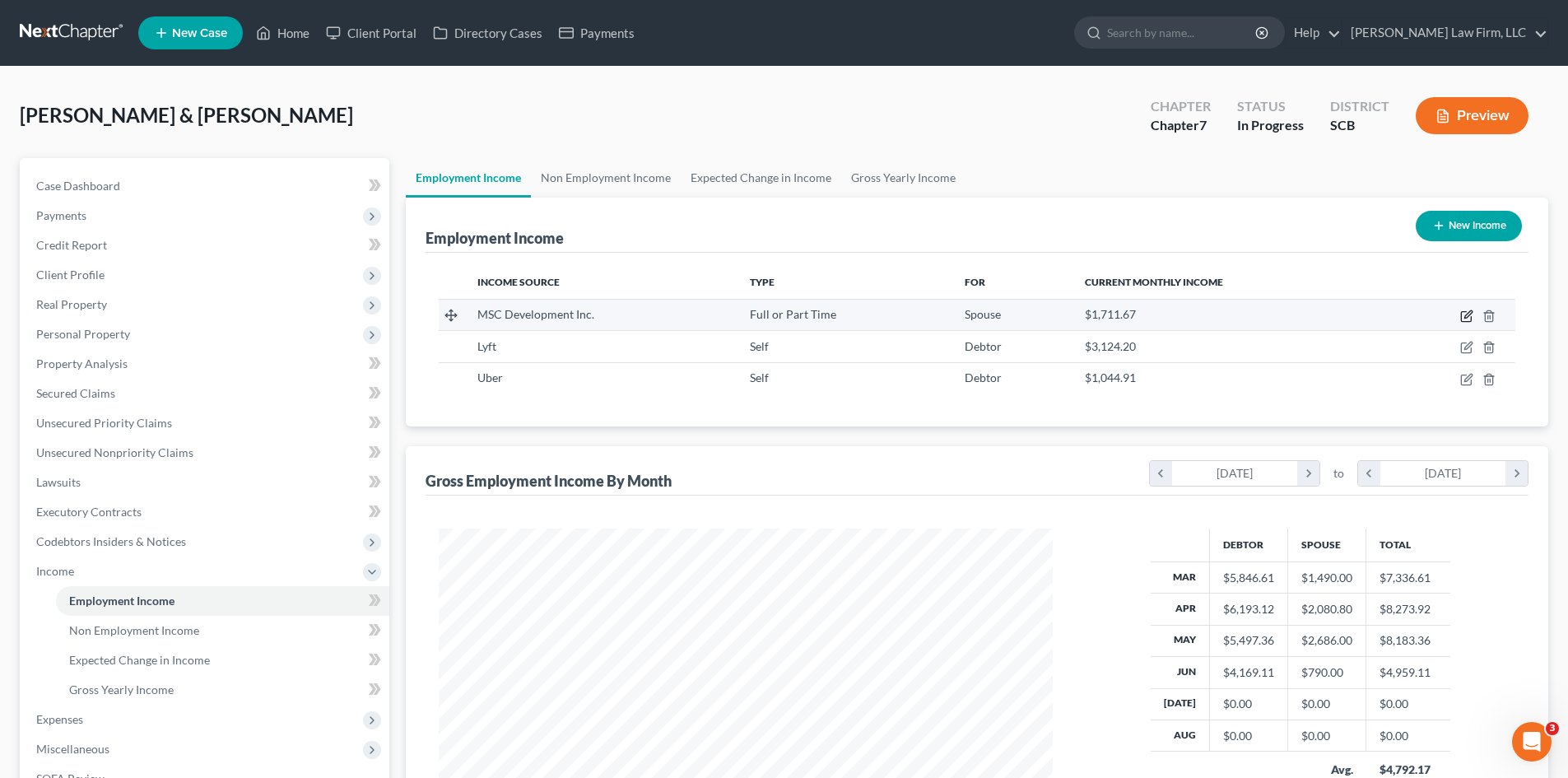
drag, startPoint x: 1458, startPoint y: 314, endPoint x: 1467, endPoint y: 317, distance: 9.5
click at [1463, 316] on td at bounding box center [1450, 314] width 130 height 31
click at [1468, 317] on icon "button" at bounding box center [1468, 317] width 13 height 13
select select "0"
select select "28"
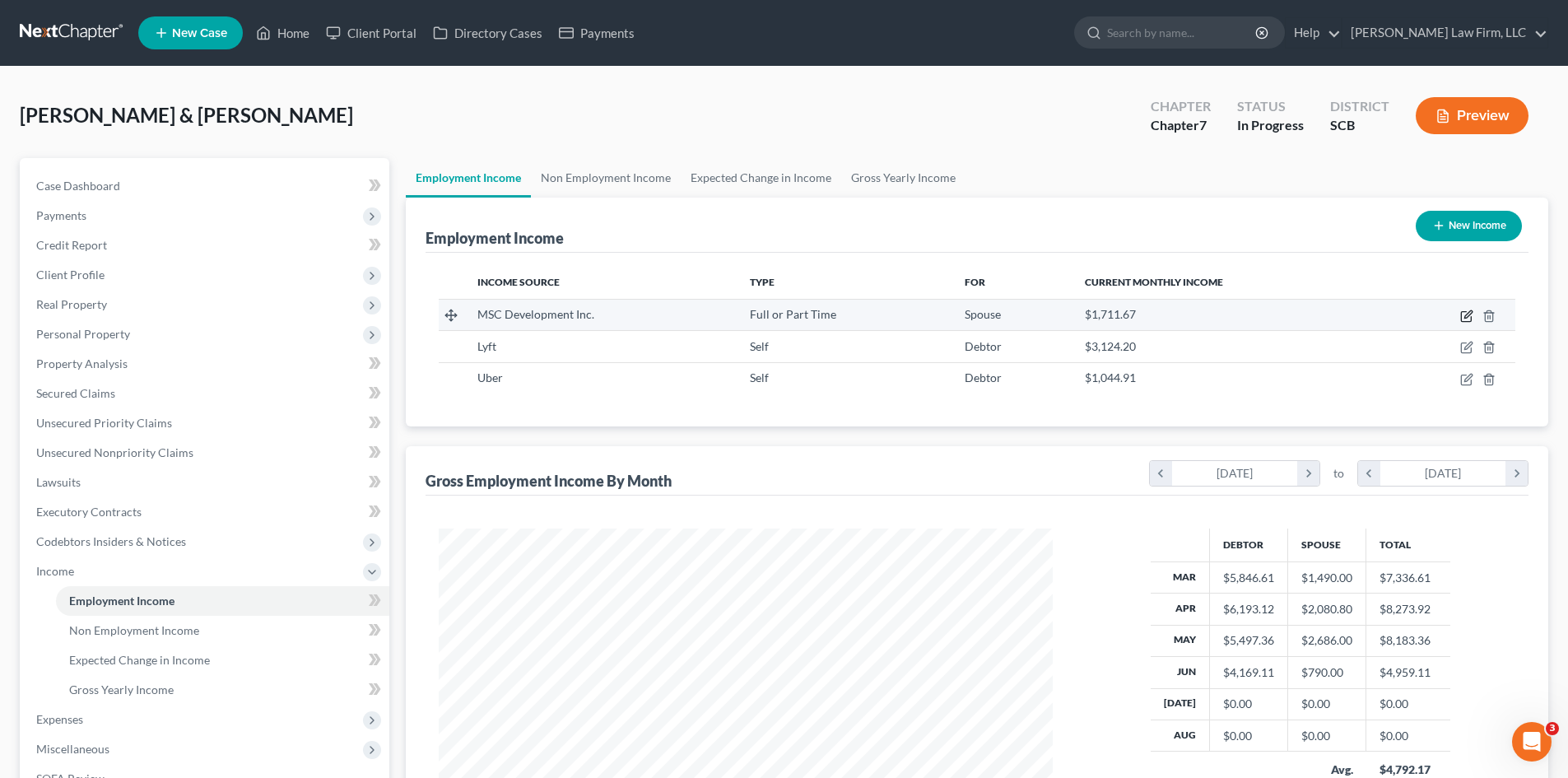
select select "2"
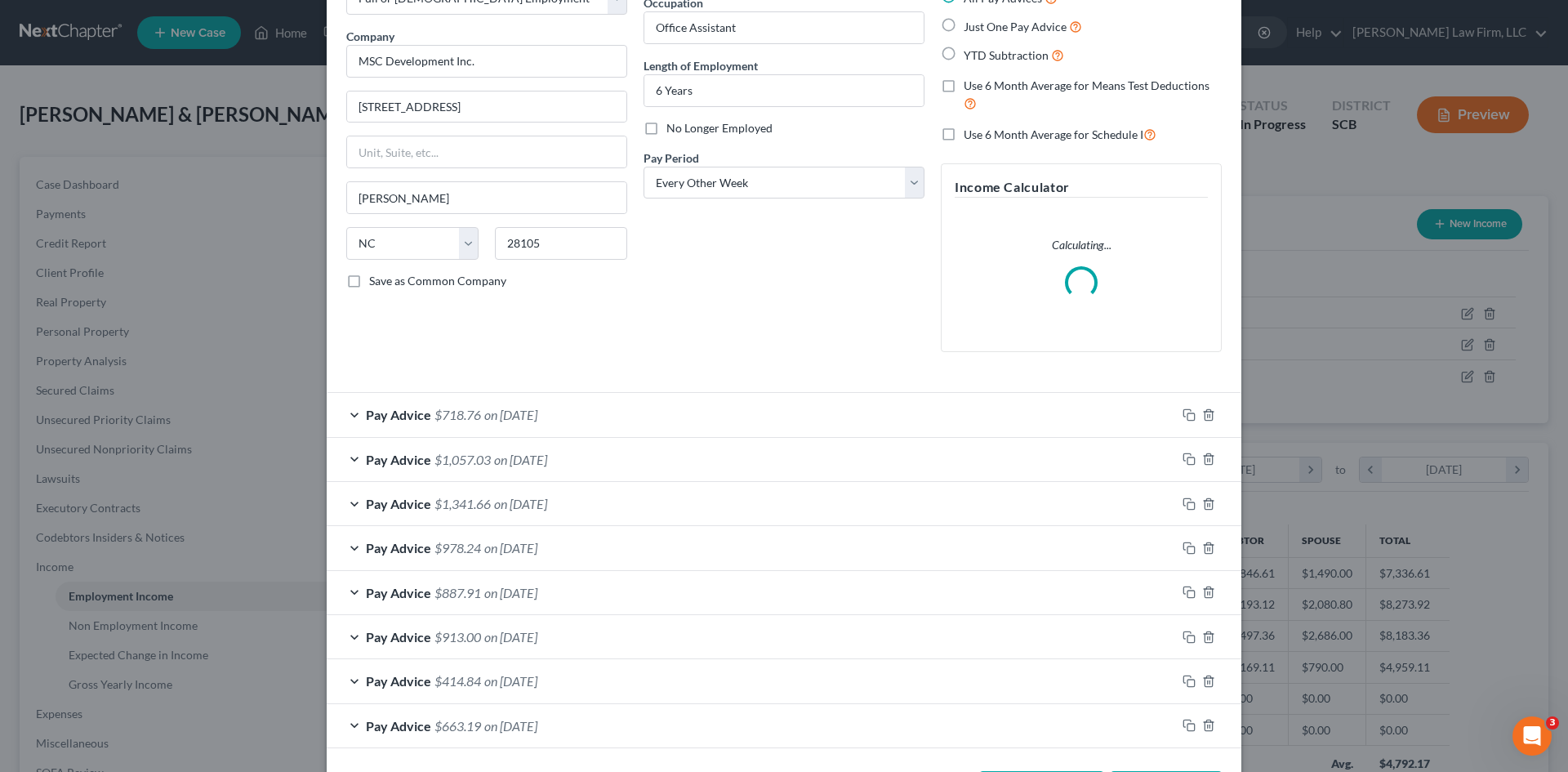
scroll to position [82, 0]
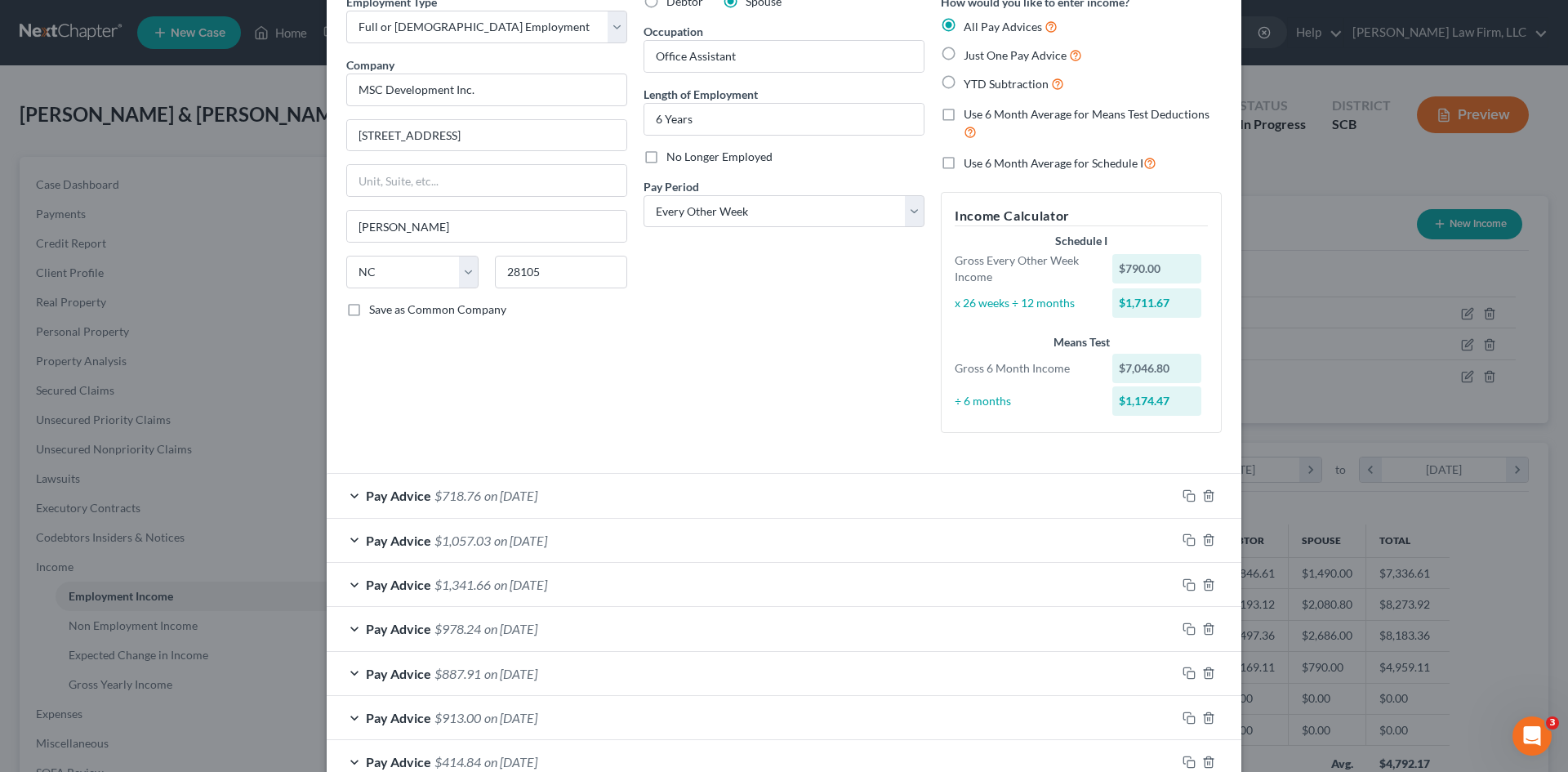
drag, startPoint x: 521, startPoint y: 545, endPoint x: 533, endPoint y: 536, distance: 15.0
click at [521, 545] on span "on 05/30/2025" at bounding box center [521, 541] width 53 height 16
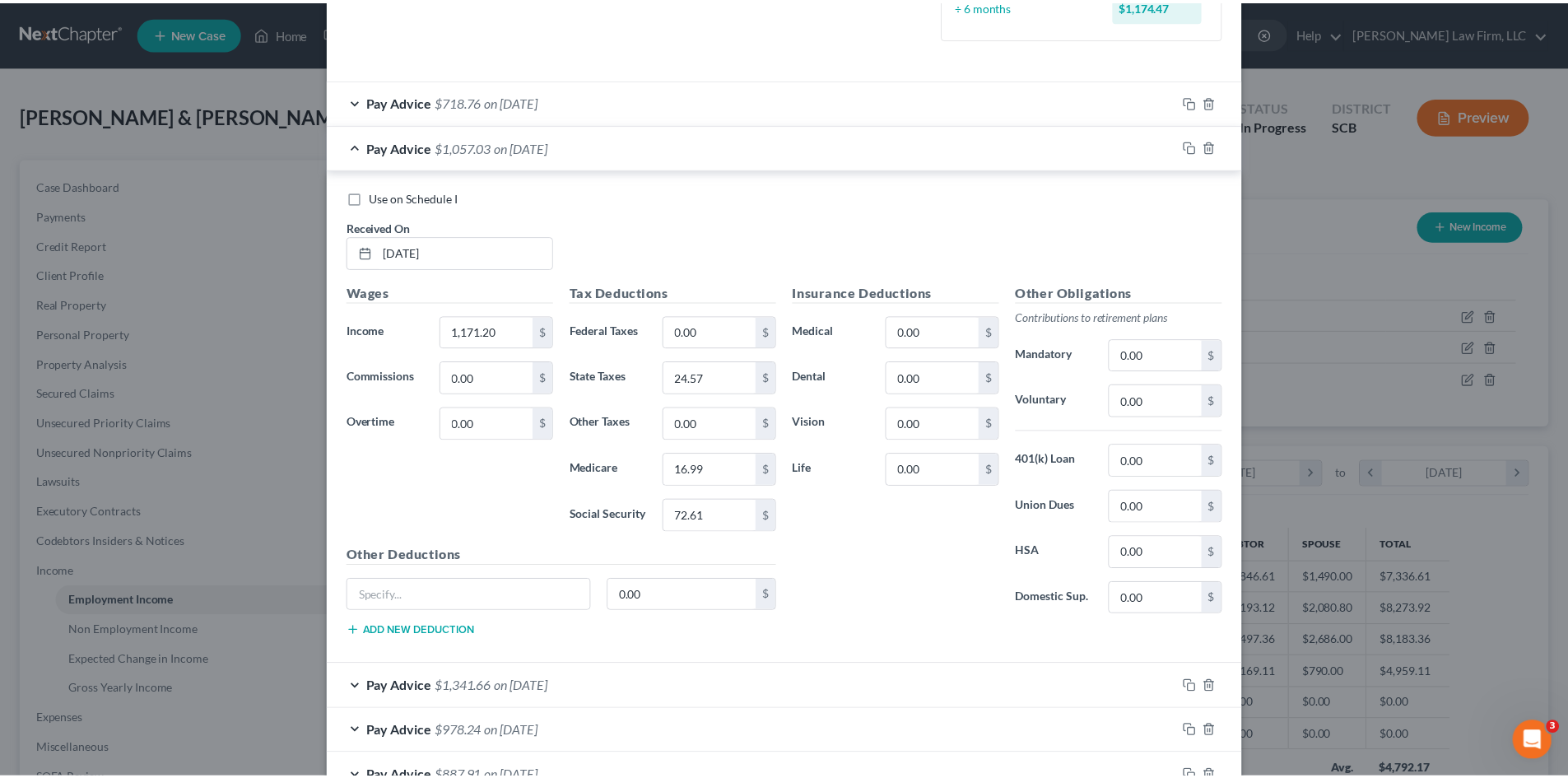
scroll to position [726, 0]
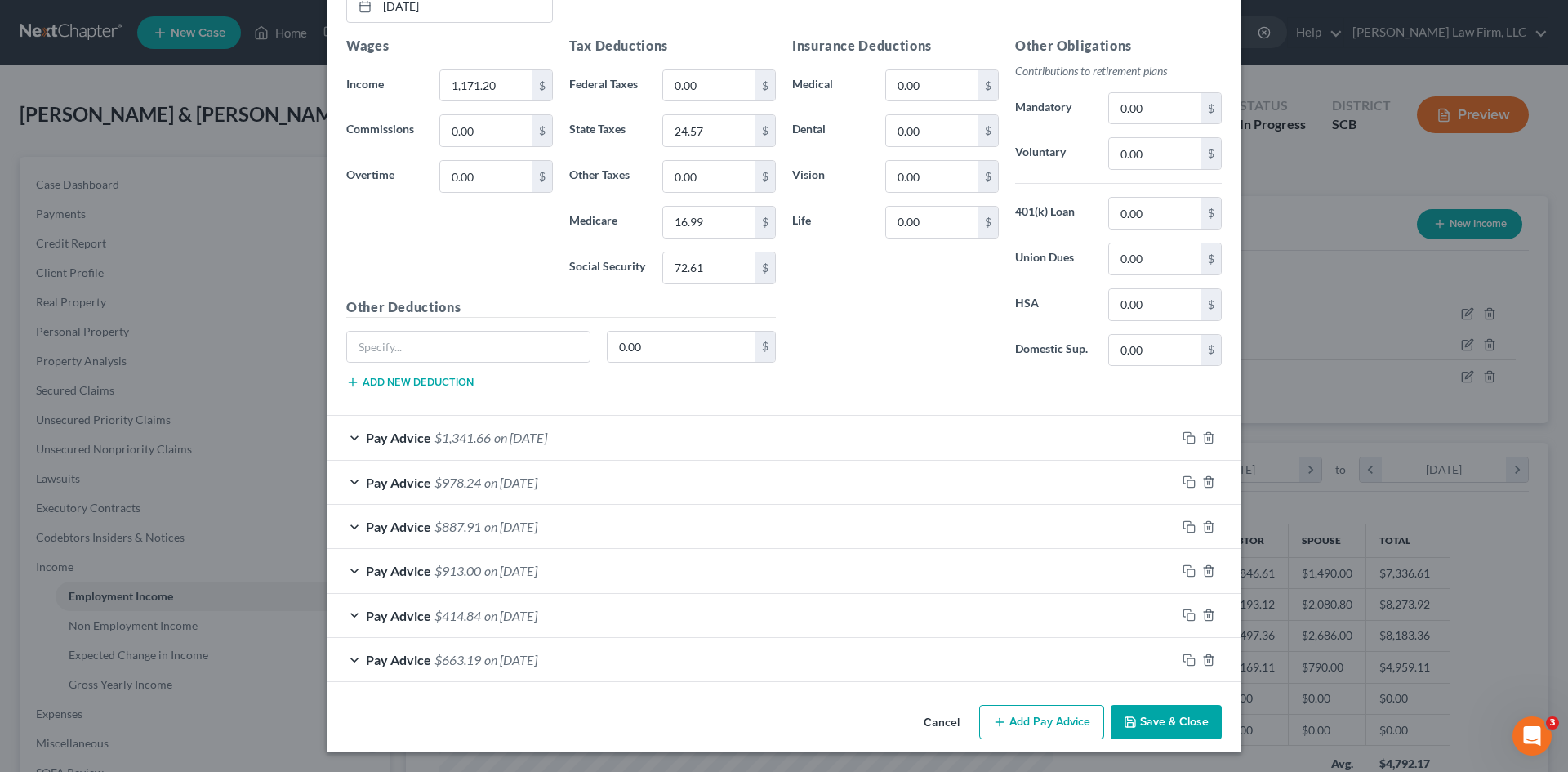
click at [1168, 717] on button "Save & Close" at bounding box center [1167, 722] width 111 height 34
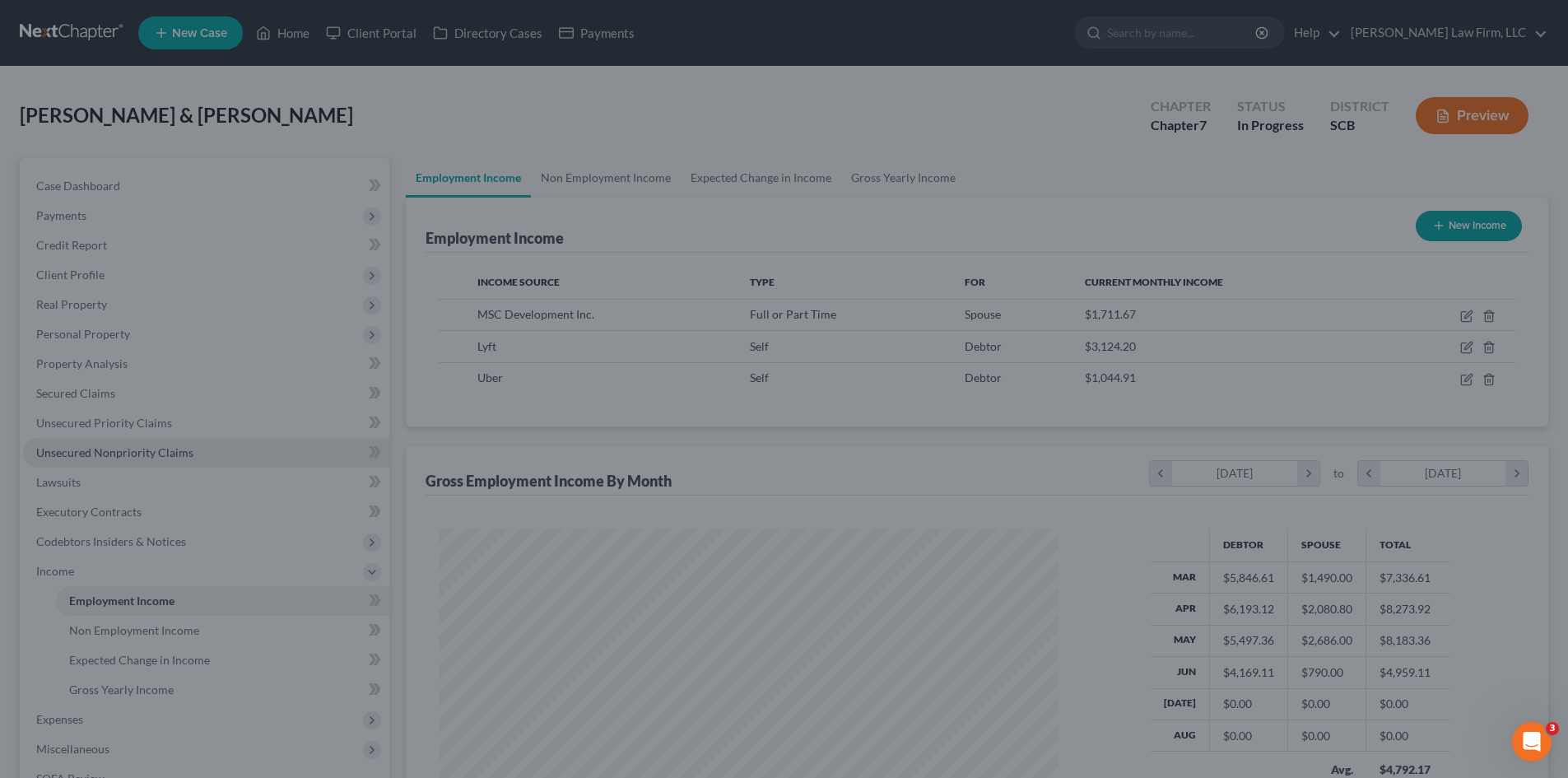
scroll to position [823145, 822638]
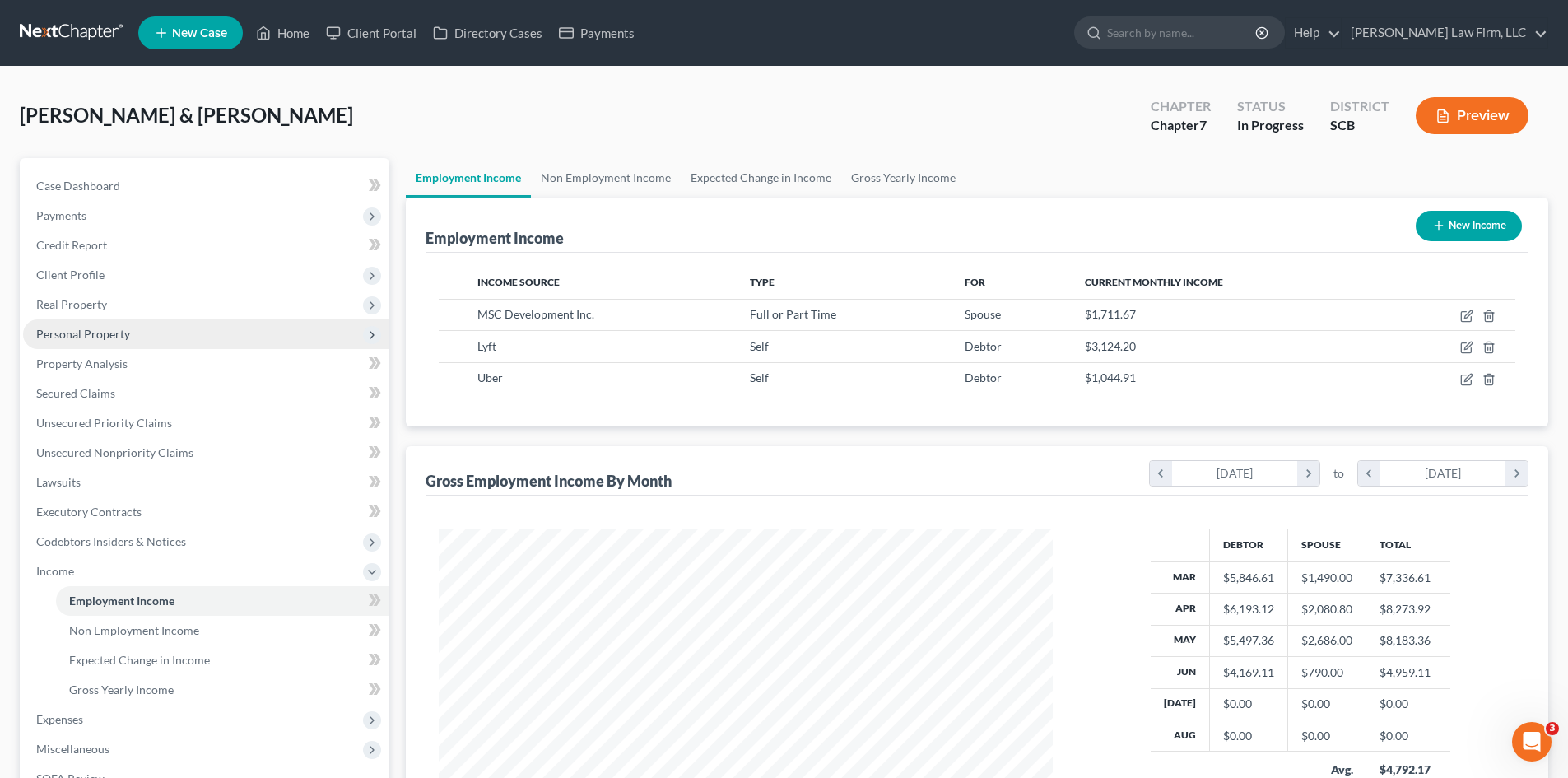
click at [102, 333] on span "Personal Property" at bounding box center [82, 334] width 94 height 14
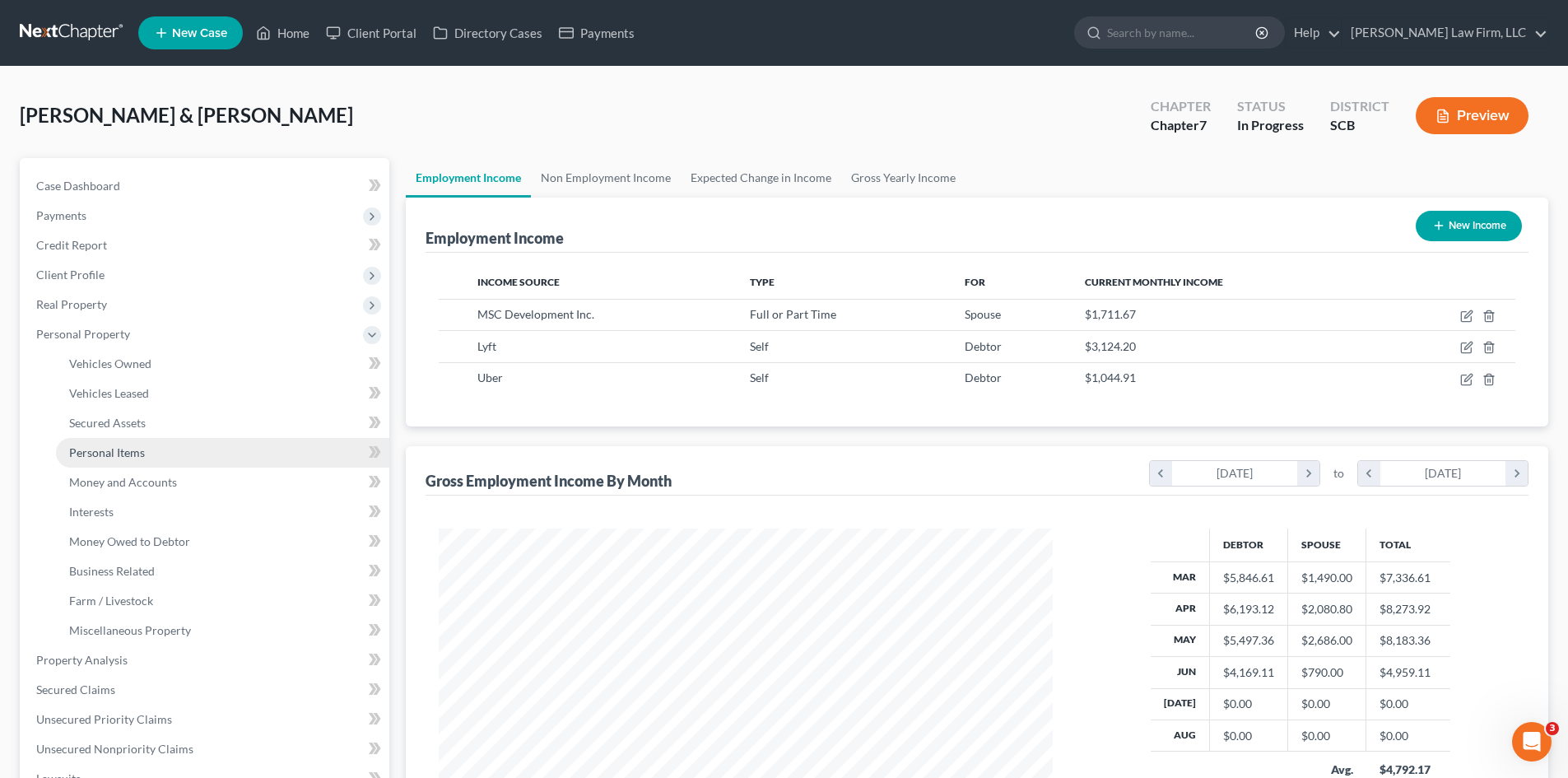
click at [126, 449] on span "Personal Items" at bounding box center [107, 452] width 76 height 14
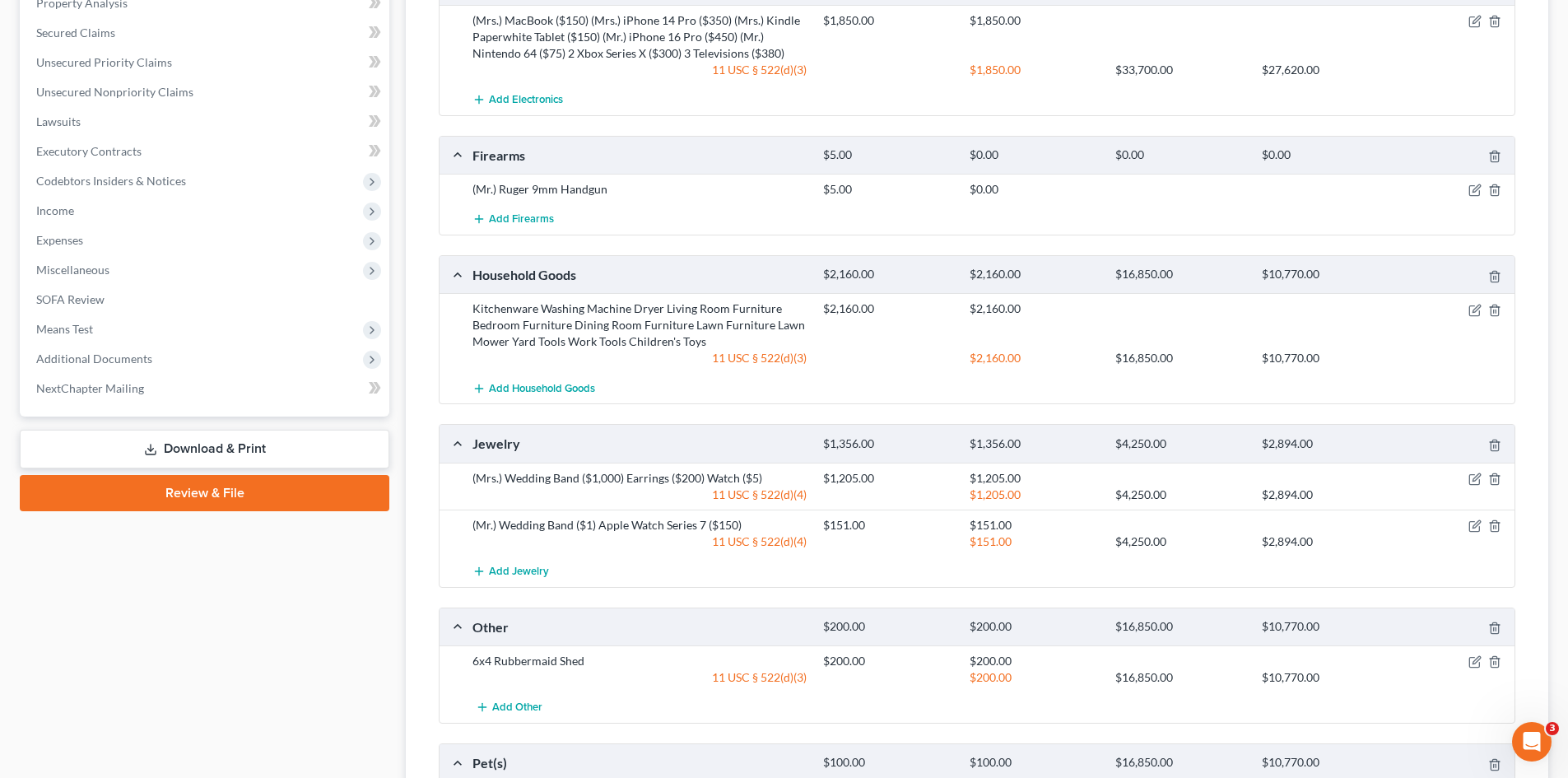
scroll to position [659, 0]
click at [1474, 193] on icon "button" at bounding box center [1475, 189] width 13 height 13
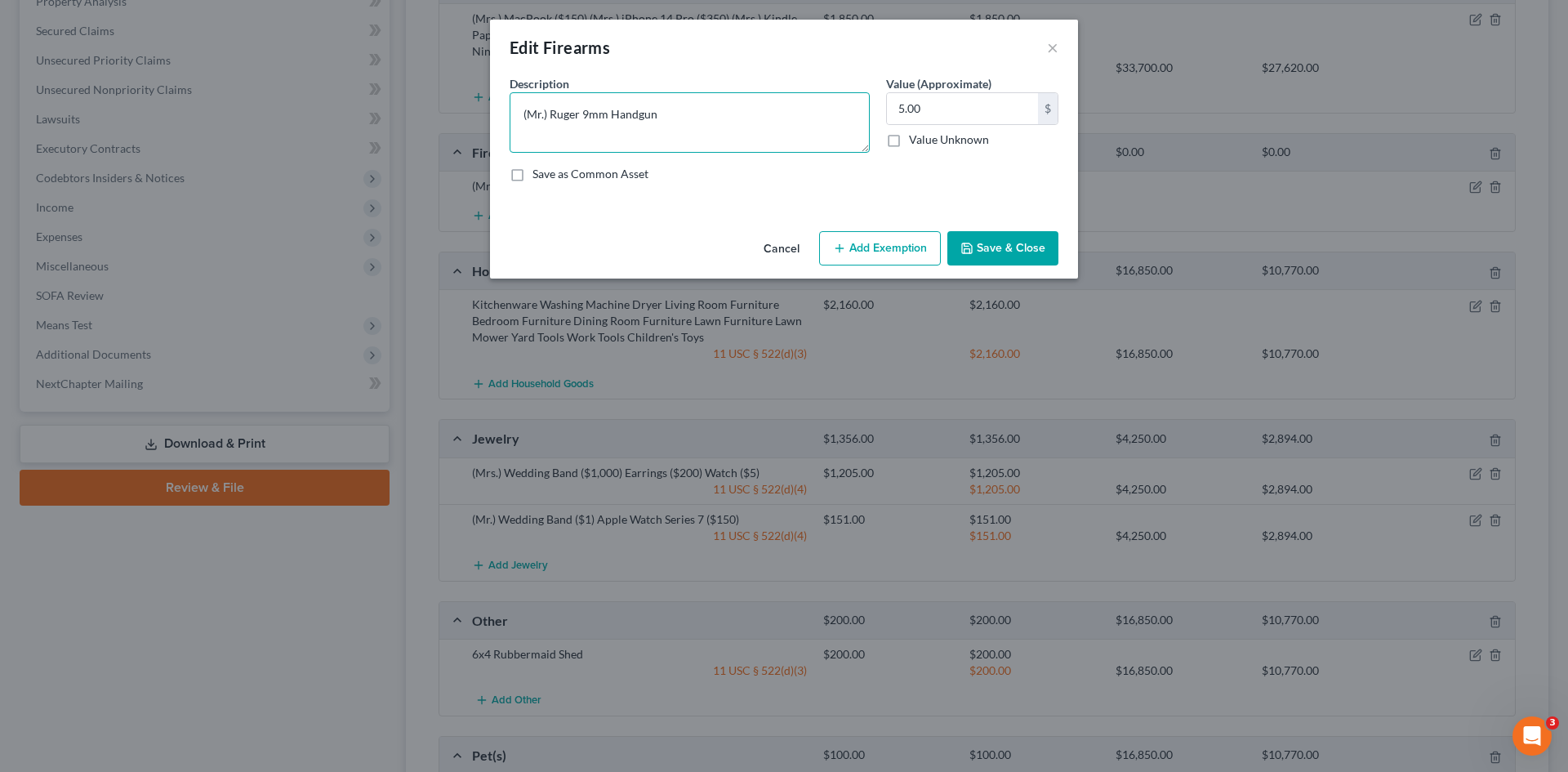
click at [547, 115] on textarea "(Mr.) Ruger 9mm Handgun" at bounding box center [689, 122] width 360 height 60
type textarea "(Mr.) Ruger LC 9mm Handgun"
click at [908, 242] on button "Add Exemption" at bounding box center [880, 248] width 121 height 34
select select "2"
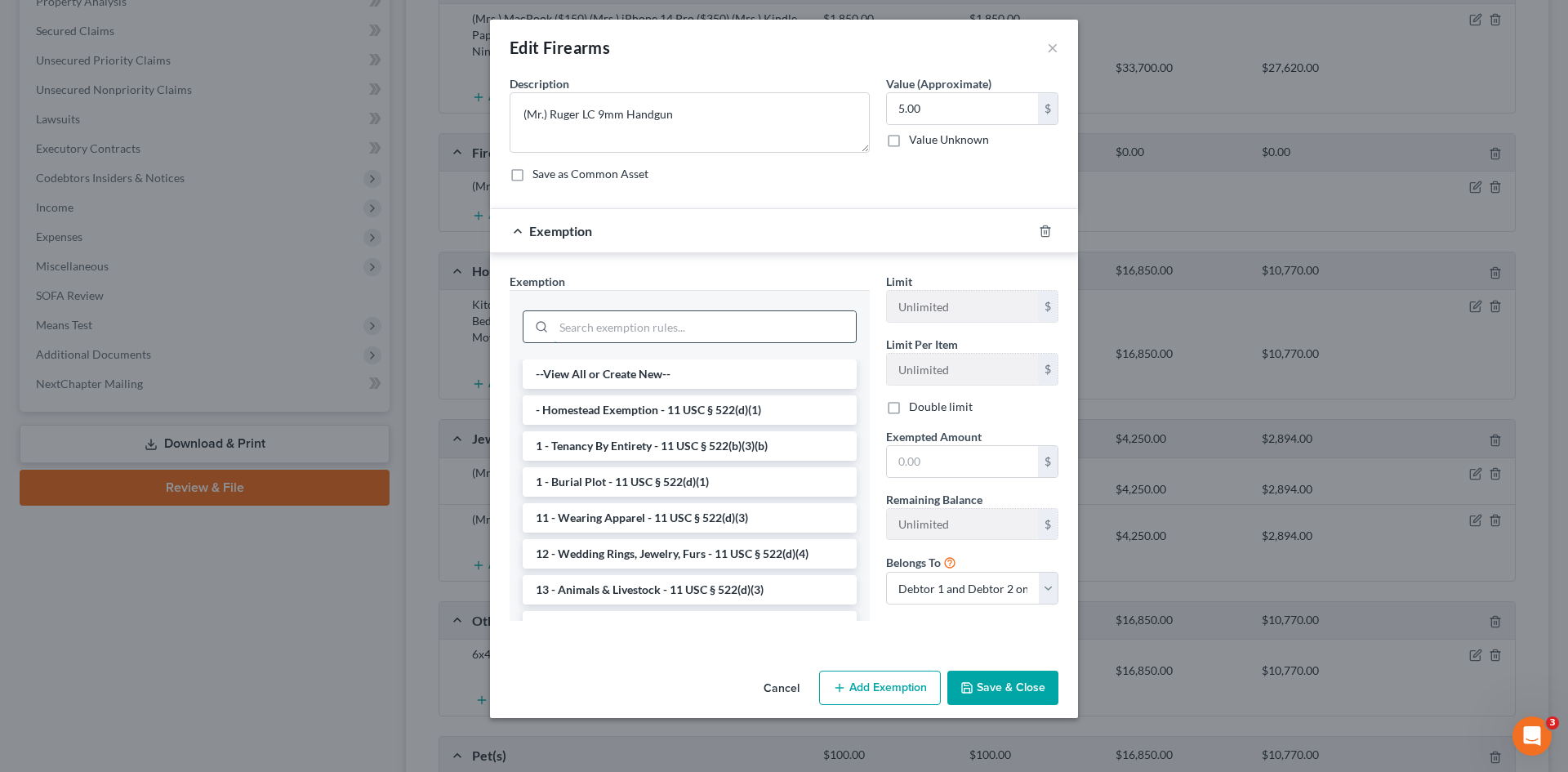
click at [665, 316] on input "search" at bounding box center [705, 326] width 303 height 31
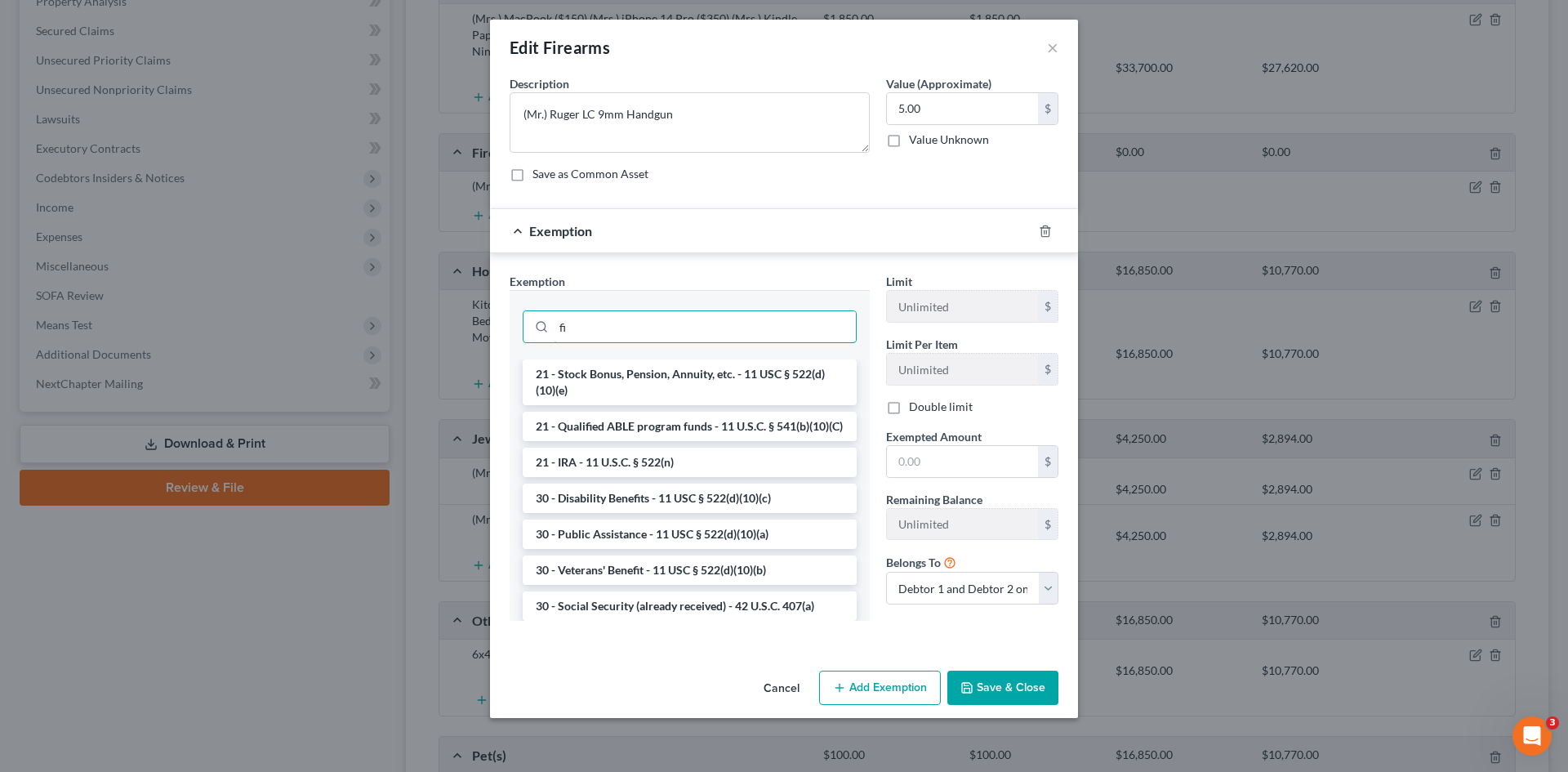
type input "f"
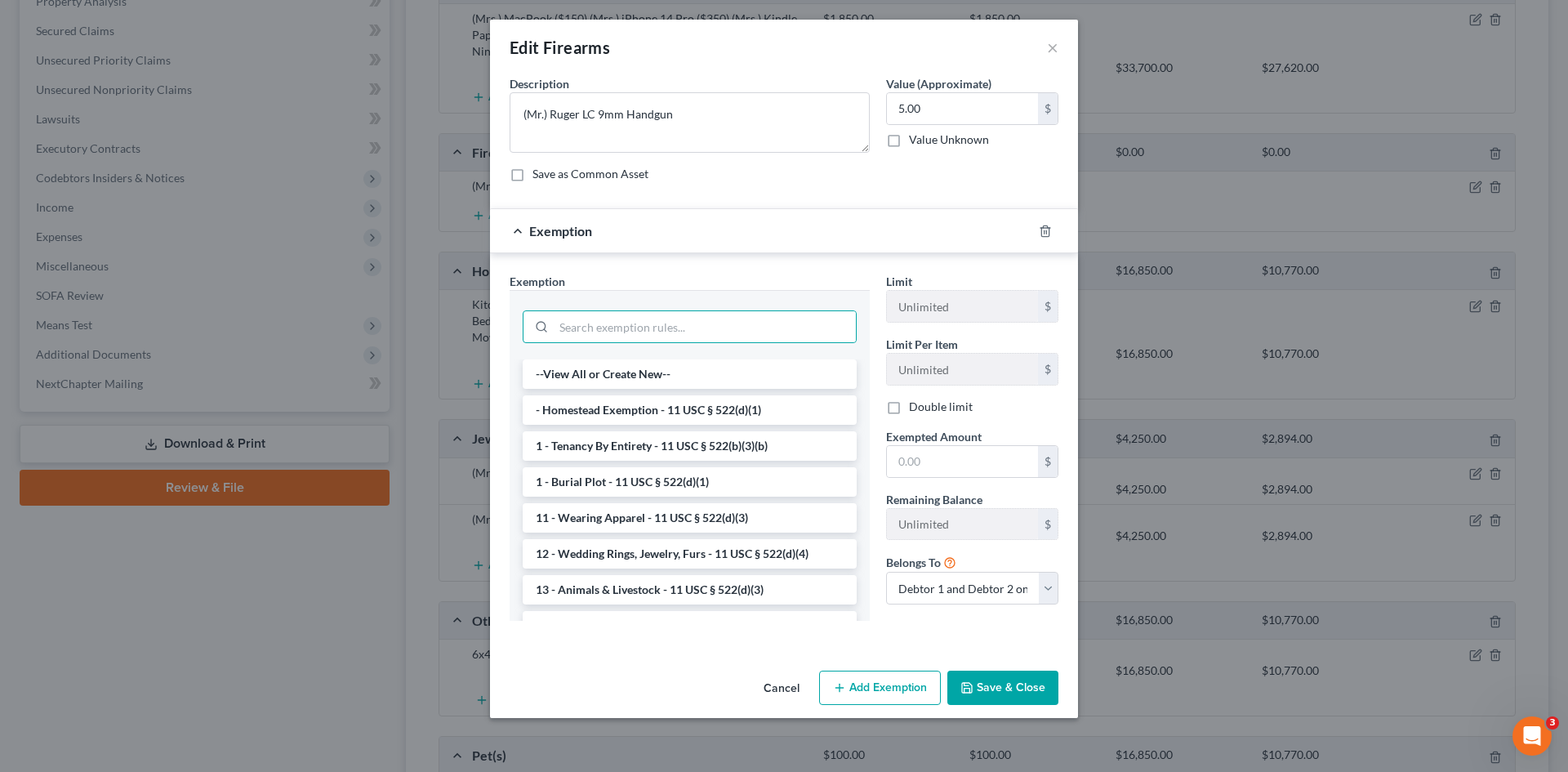
click at [1002, 695] on button "Save & Close" at bounding box center [1003, 687] width 111 height 34
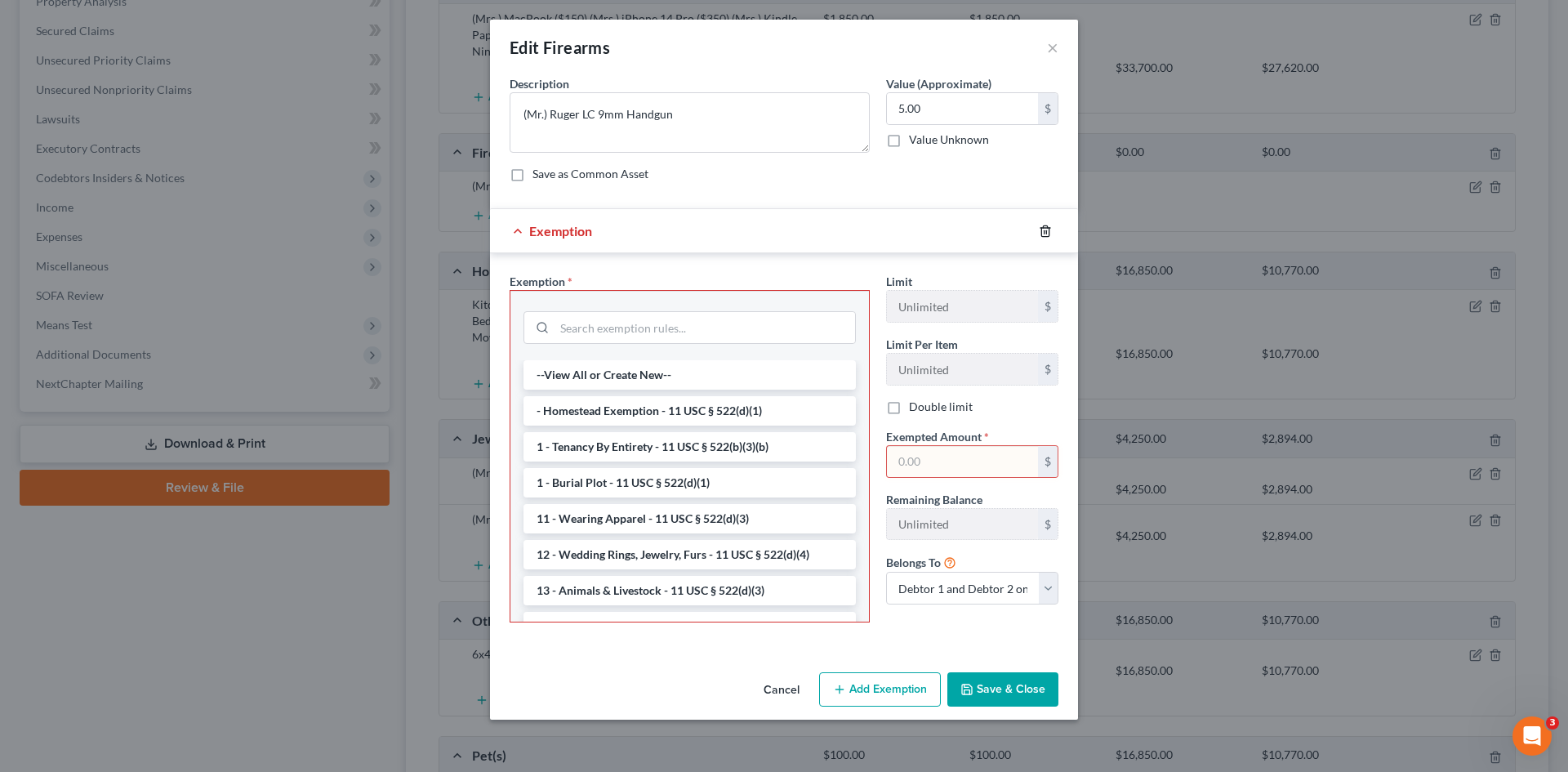
click at [1048, 234] on icon "button" at bounding box center [1045, 231] width 13 height 13
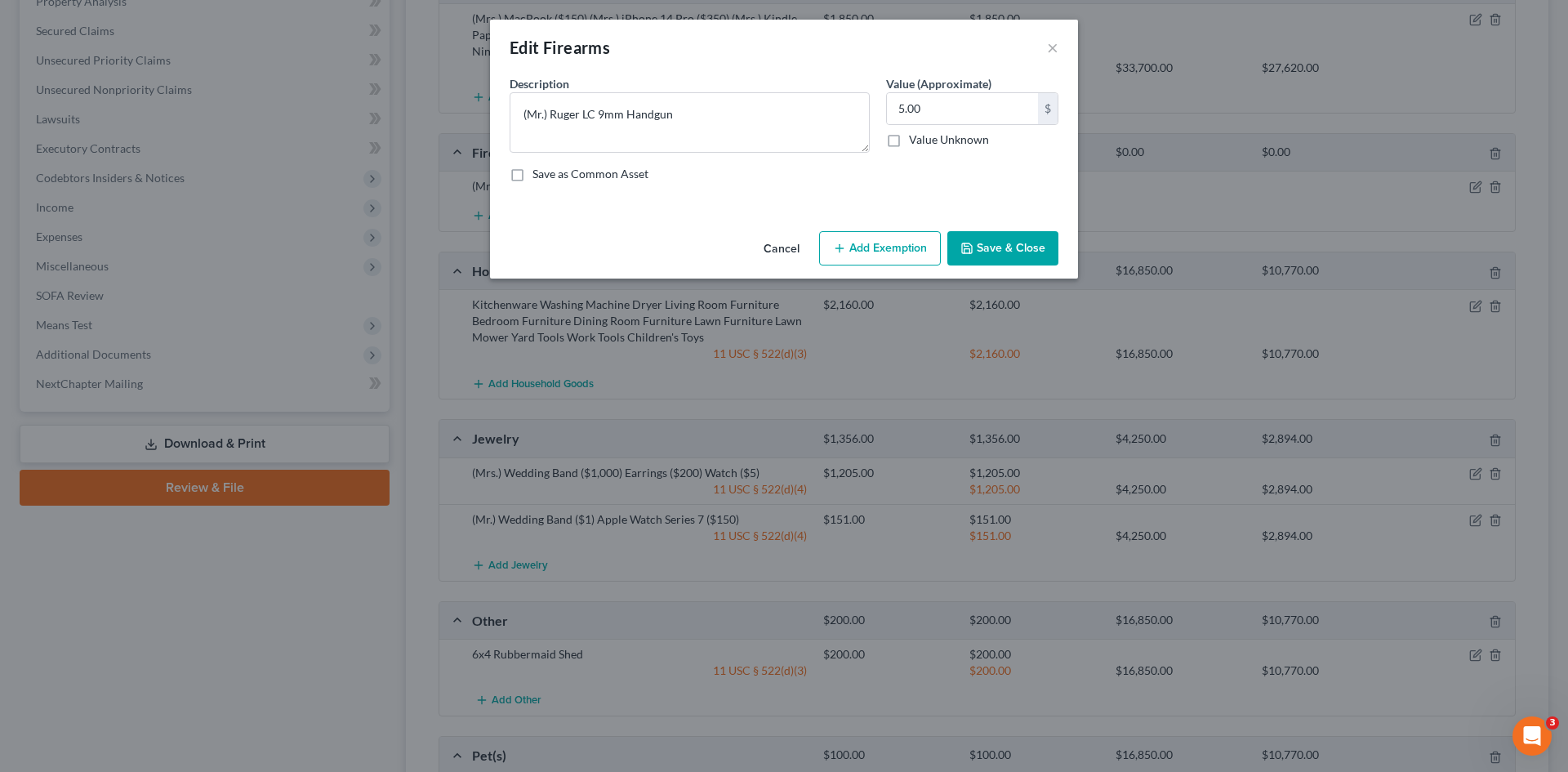
click at [995, 254] on button "Save & Close" at bounding box center [1003, 248] width 111 height 34
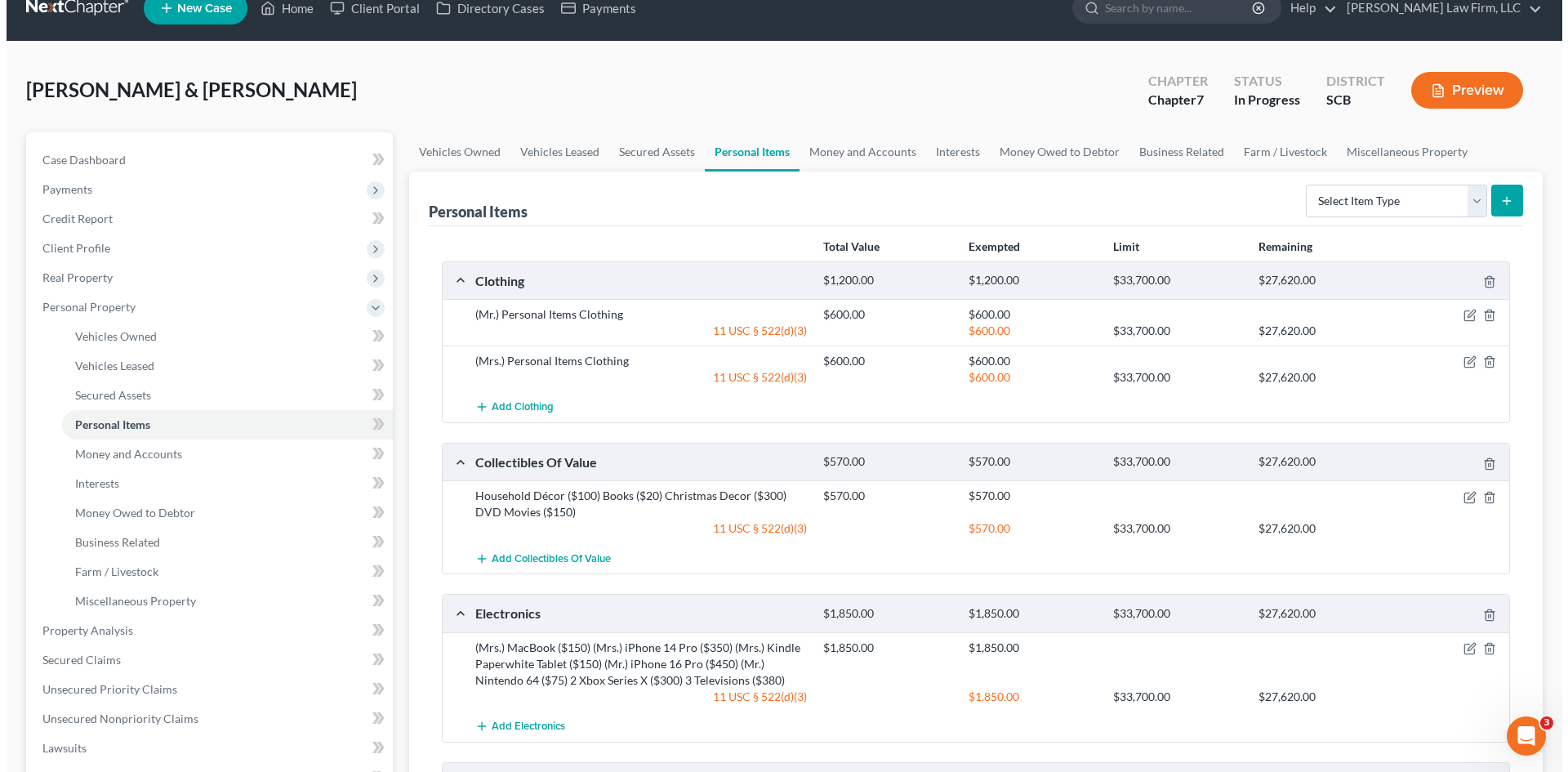
scroll to position [0, 0]
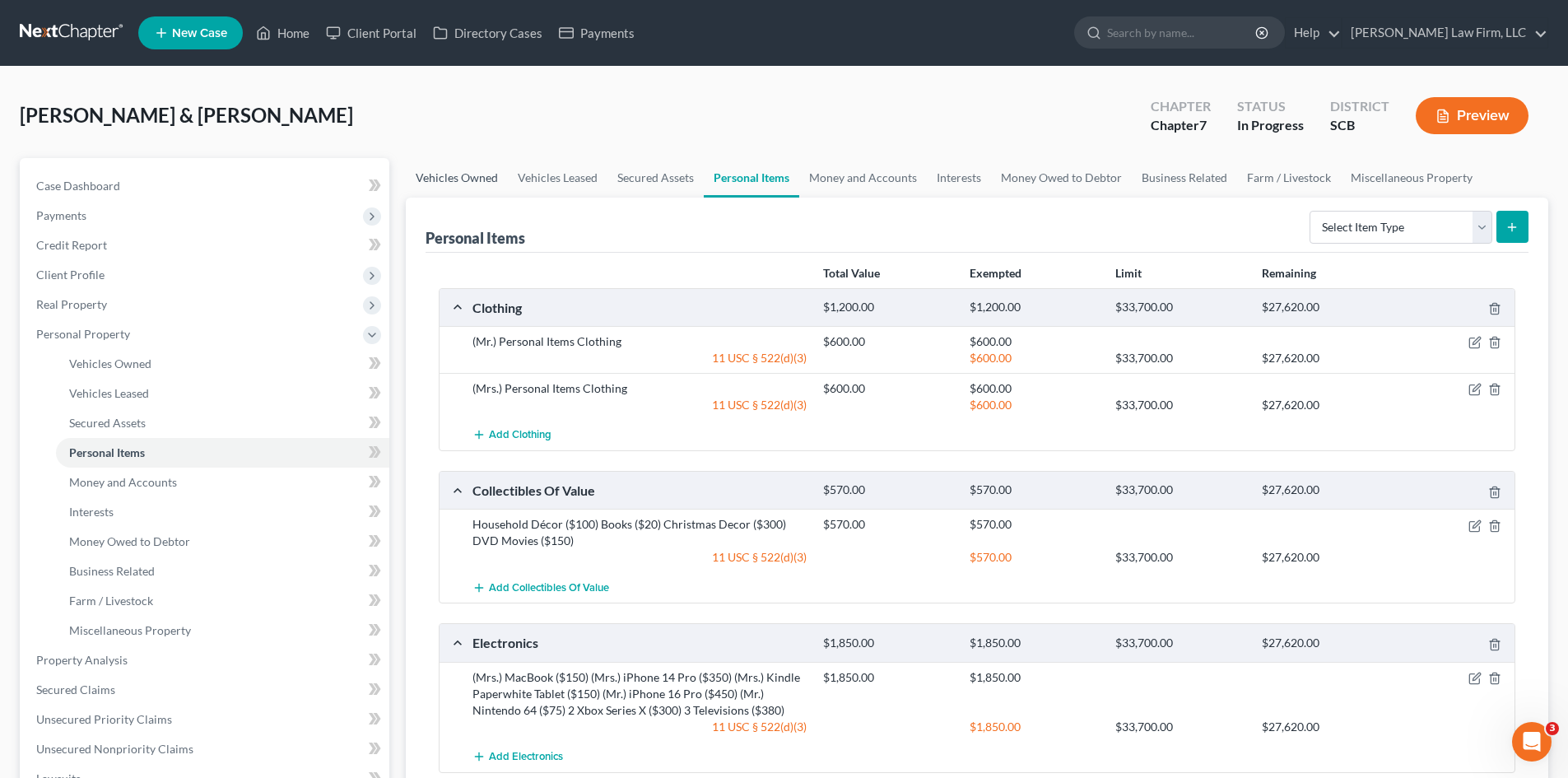
click at [428, 175] on link "Vehicles Owned" at bounding box center [457, 178] width 102 height 40
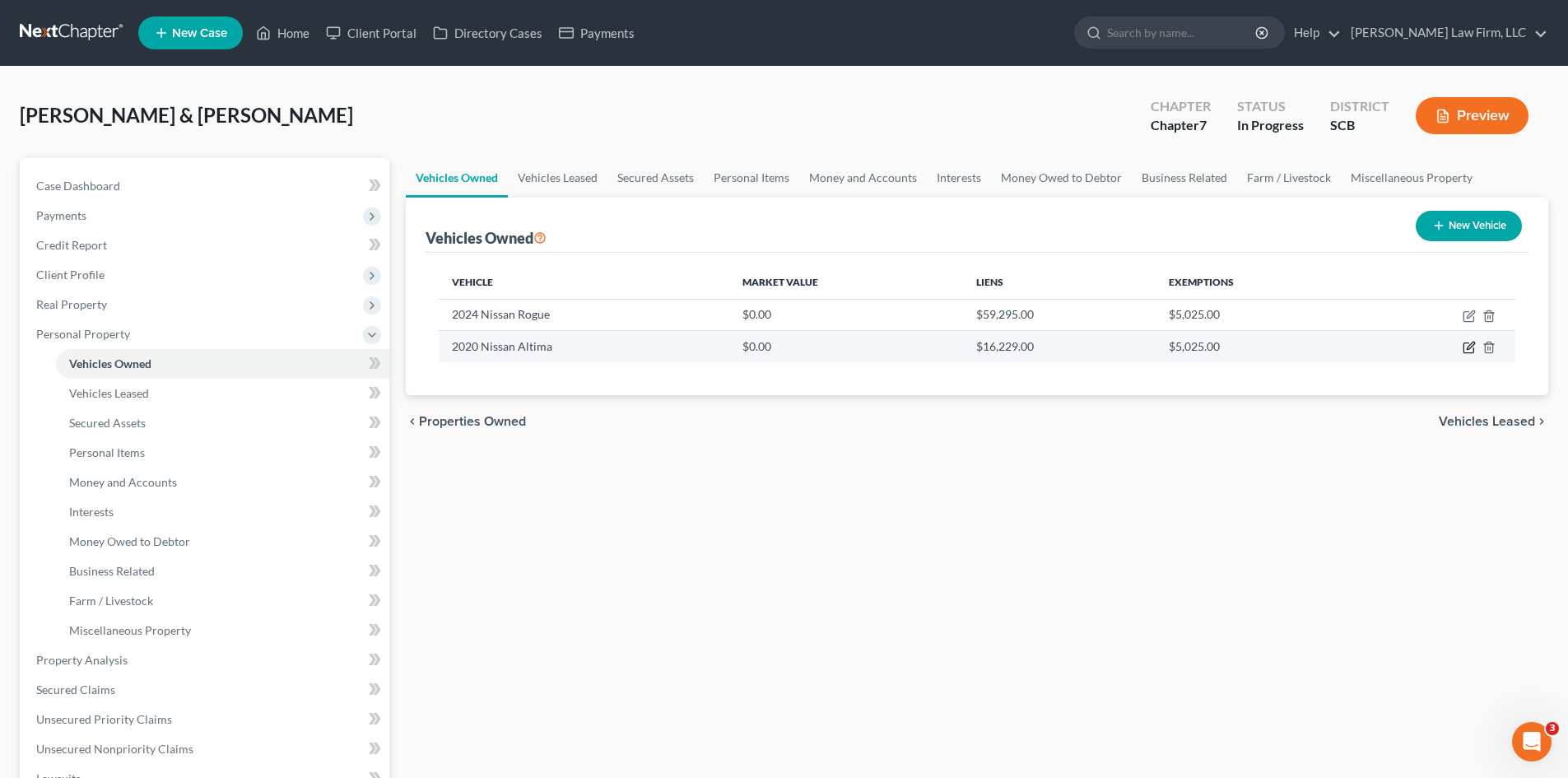
click at [1472, 349] on icon "button" at bounding box center [1469, 348] width 13 height 13
select select "0"
select select "6"
select select "2"
select select "0"
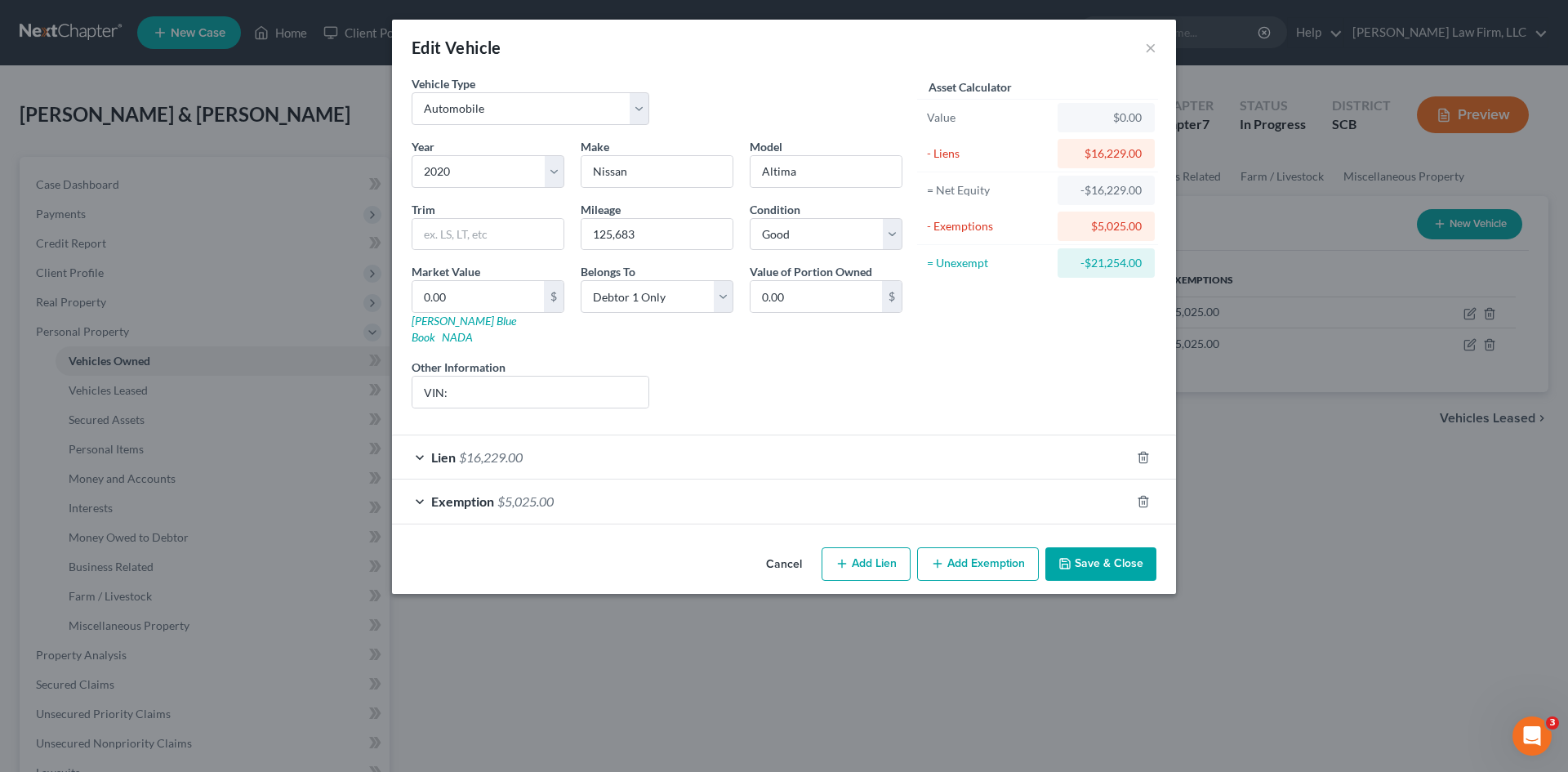
click at [477, 358] on label "Other Information" at bounding box center [459, 367] width 94 height 17
click at [475, 389] on input "VIN:" at bounding box center [530, 392] width 236 height 31
type input "VIN: 1N4BL4BV0LC250363"
drag, startPoint x: 583, startPoint y: 371, endPoint x: 450, endPoint y: 384, distance: 133.6
click at [450, 384] on input "VIN: 1N4BL4BV0LC250363" at bounding box center [530, 392] width 236 height 31
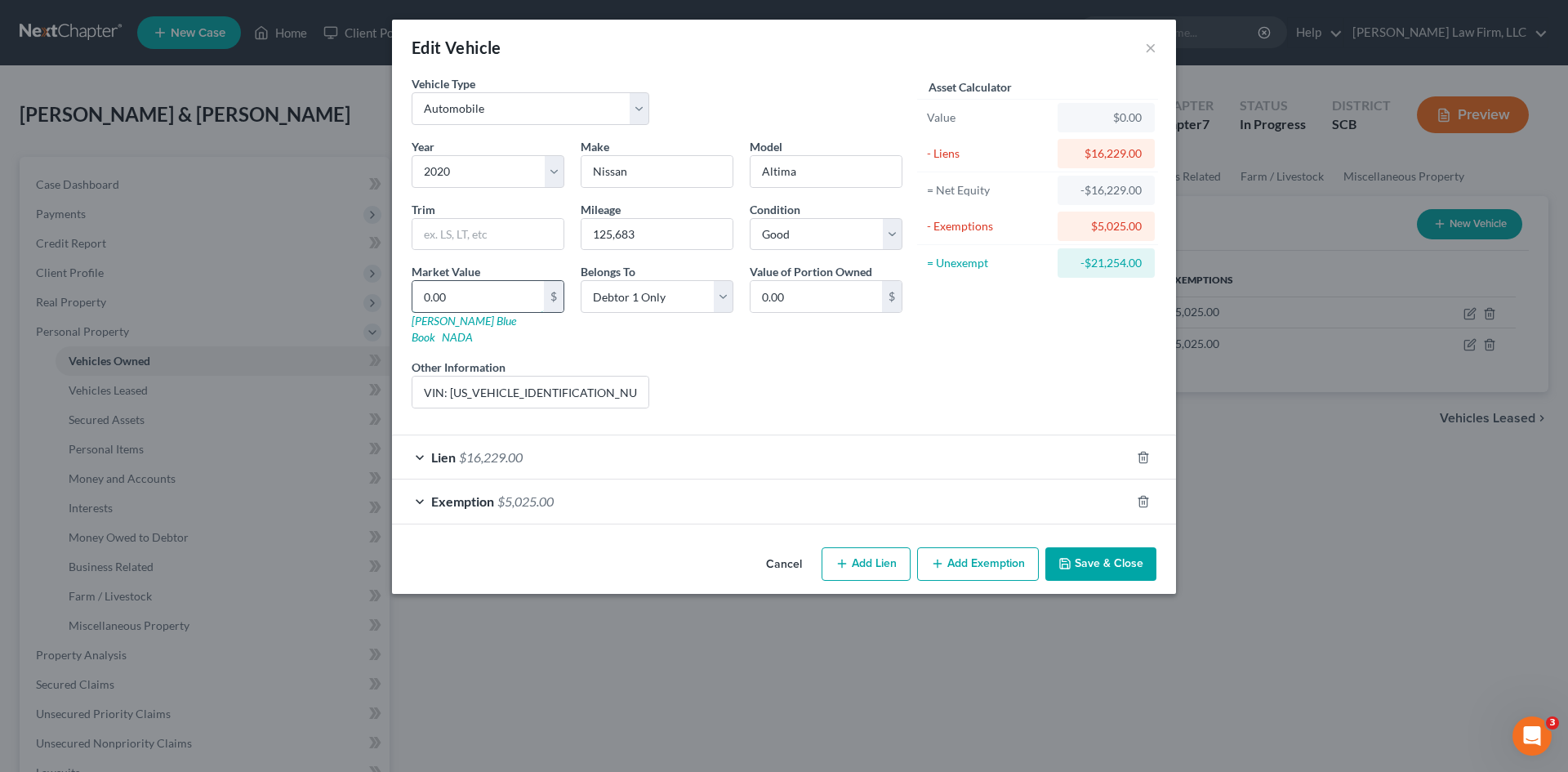
click at [493, 302] on input "0.00" at bounding box center [478, 296] width 132 height 31
type input "7"
type input "7.00"
type input "70"
type input "70.00"
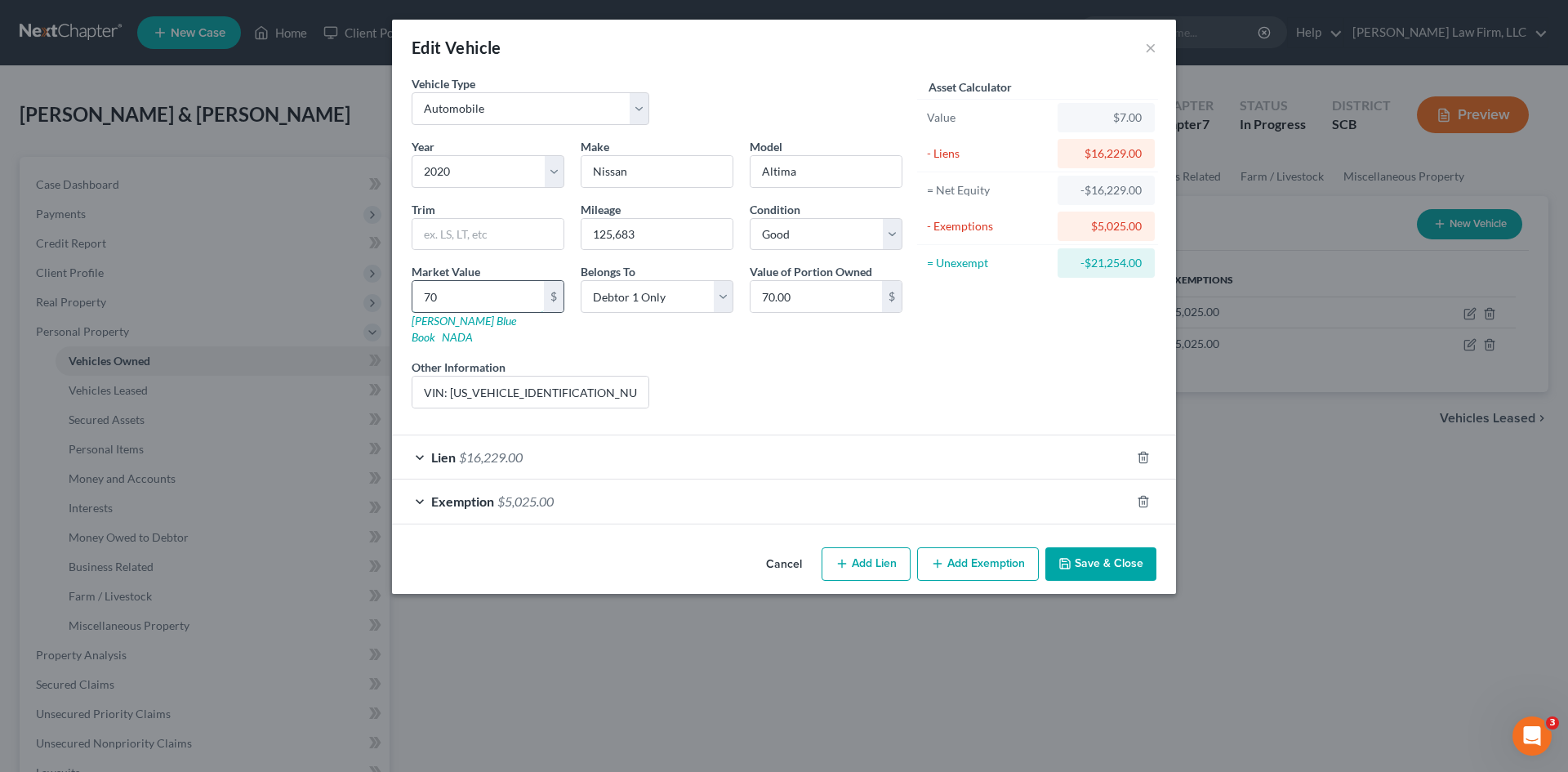
type input "705"
type input "705.00"
type input "7050"
type input "7,050.00"
type input "7,050"
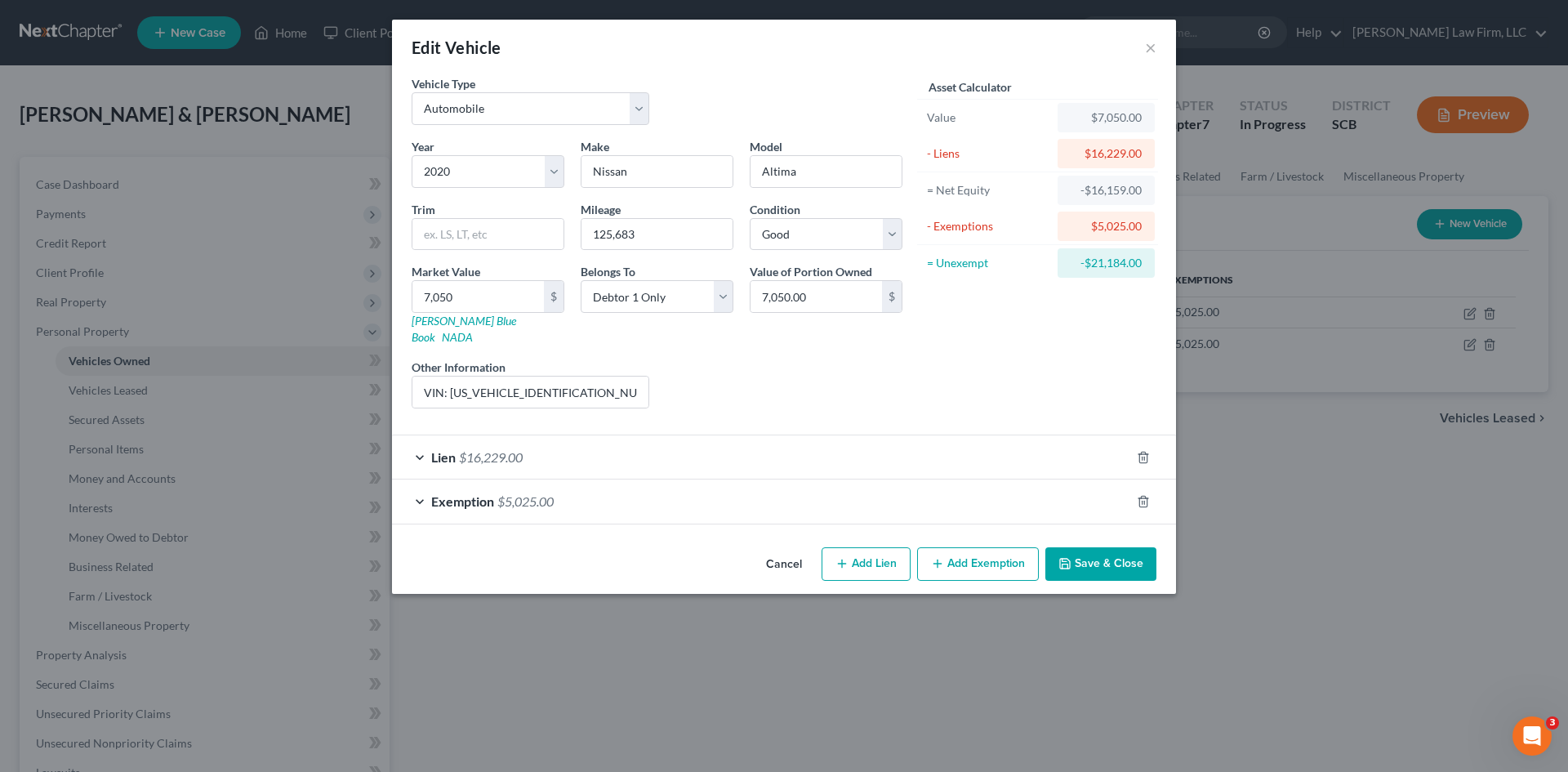
click at [1091, 550] on button "Save & Close" at bounding box center [1101, 564] width 111 height 34
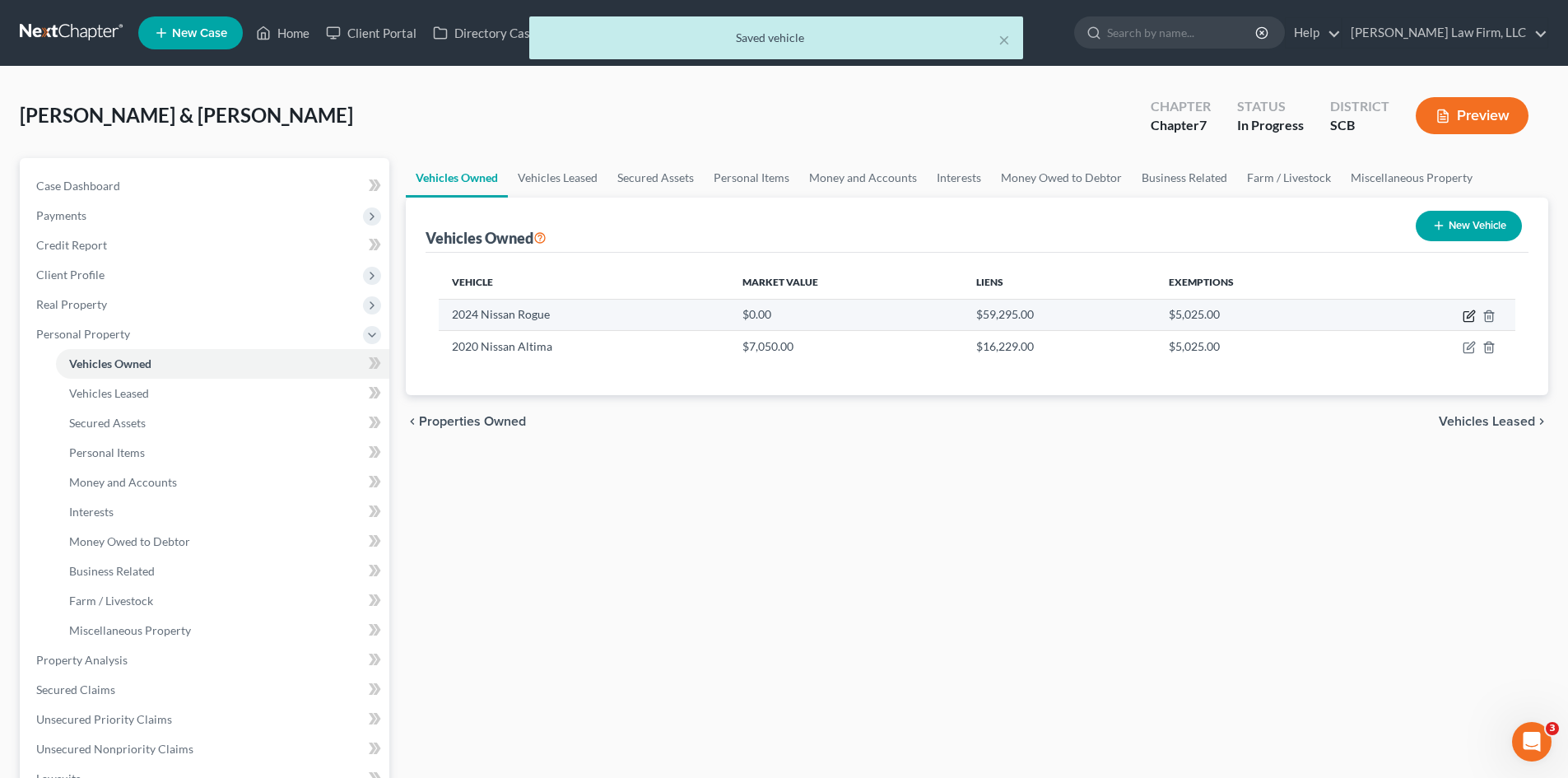
click at [1467, 317] on icon "button" at bounding box center [1470, 315] width 8 height 8
select select "0"
select select "2"
select select "1"
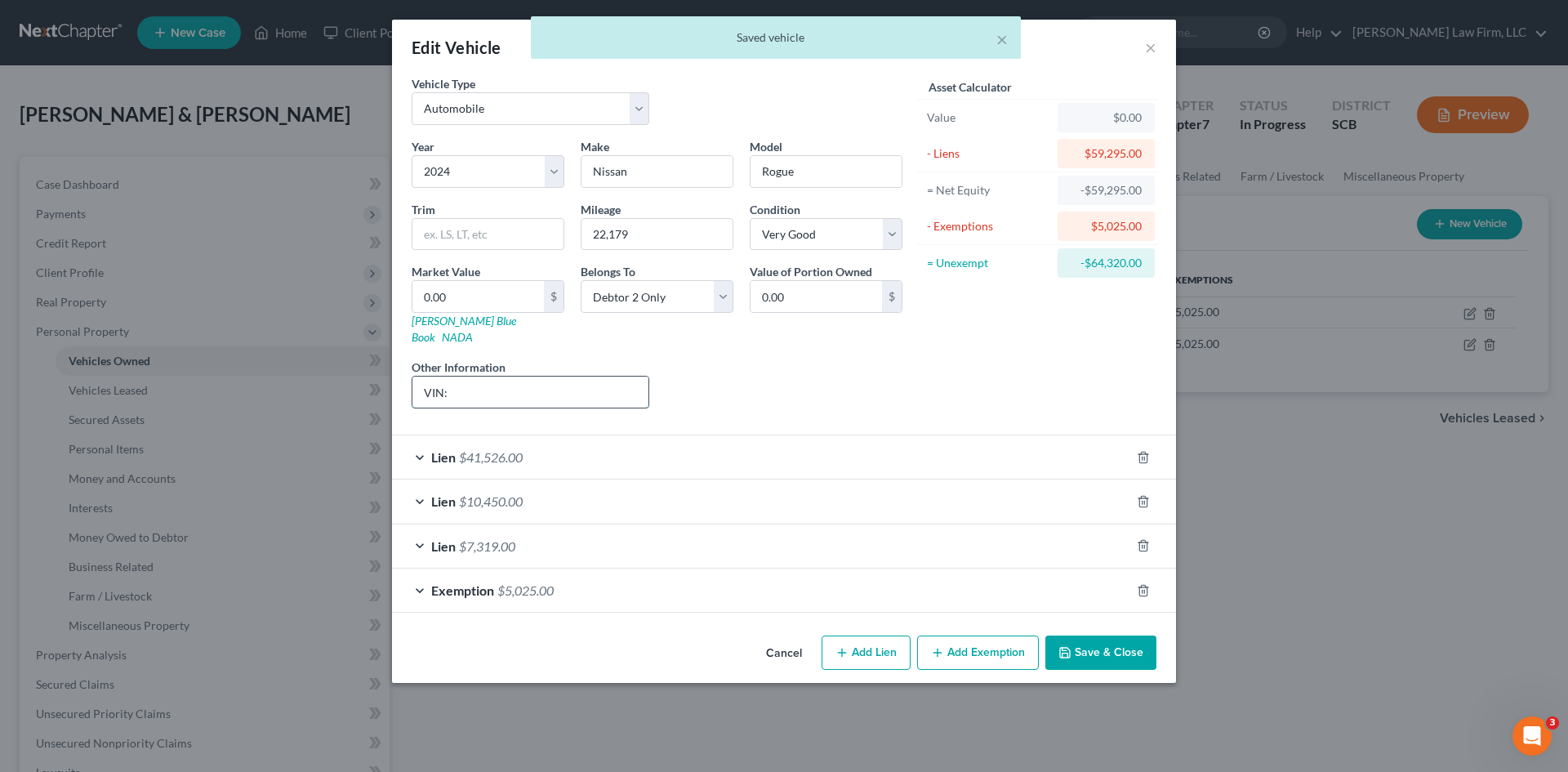
drag, startPoint x: 494, startPoint y: 387, endPoint x: 527, endPoint y: 382, distance: 33.4
click at [495, 386] on input "VIN:" at bounding box center [530, 392] width 236 height 31
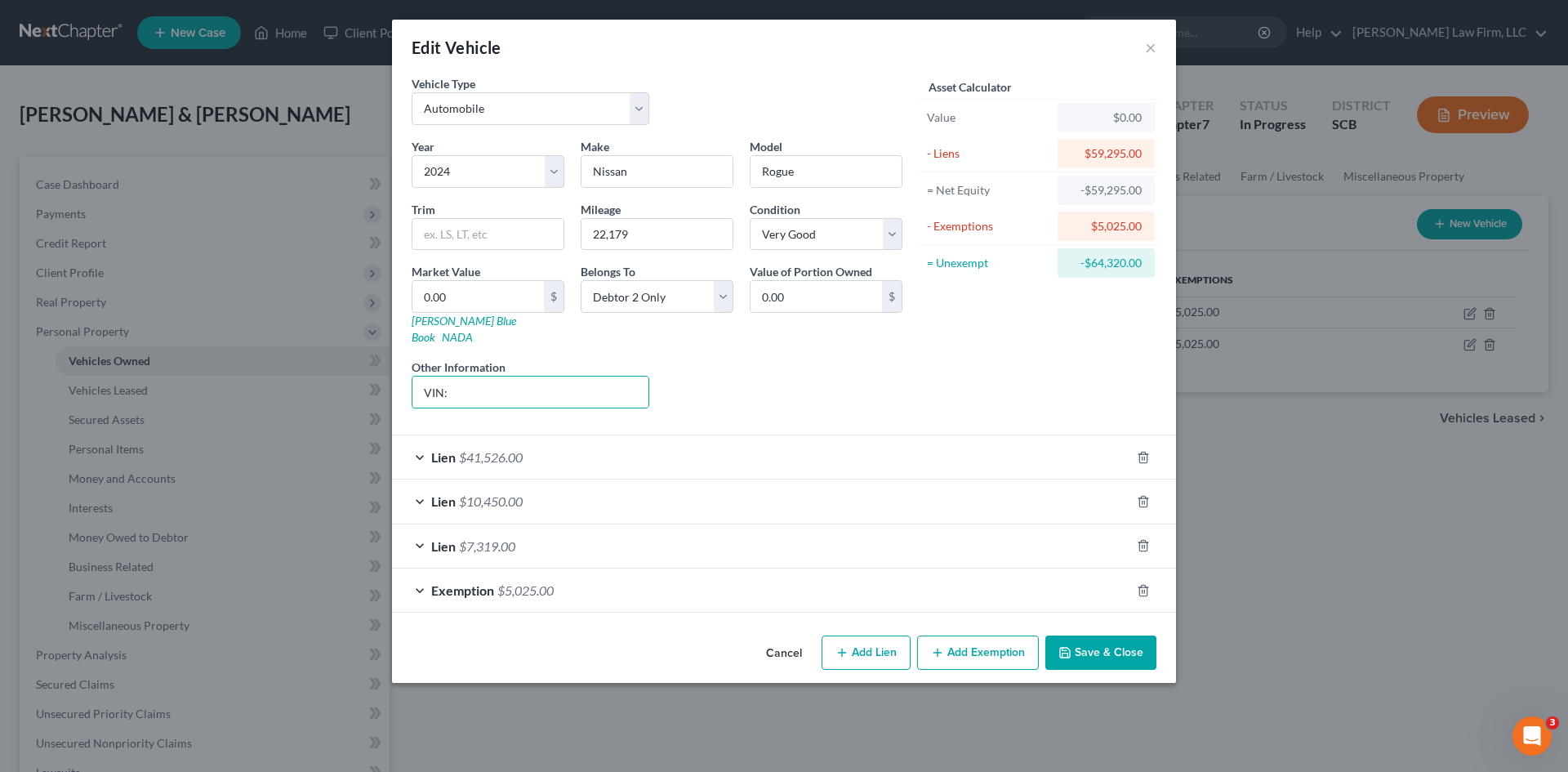
click at [793, 638] on button "Cancel" at bounding box center [784, 654] width 62 height 33
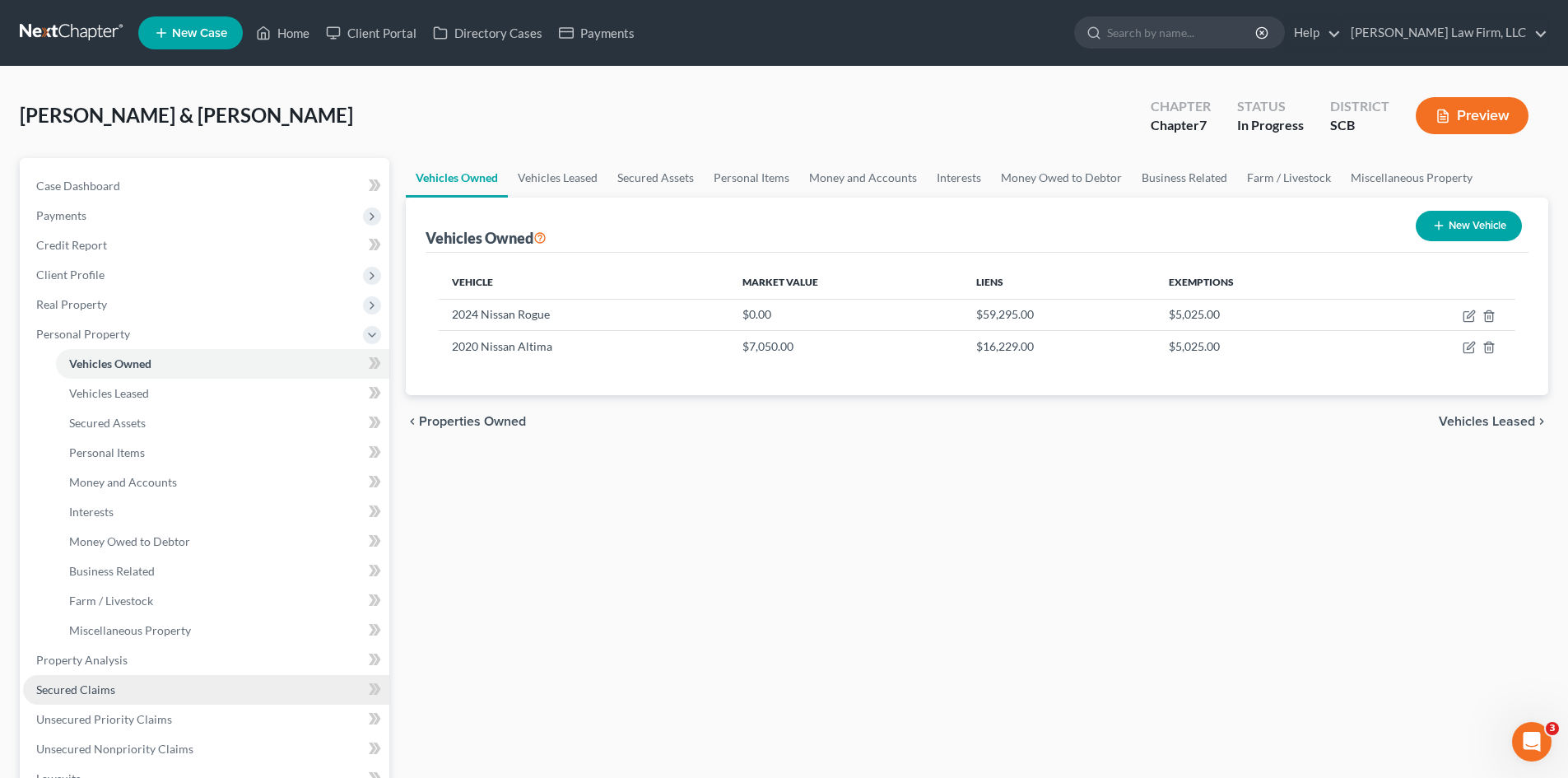
click at [81, 682] on span "Secured Claims" at bounding box center [75, 689] width 79 height 14
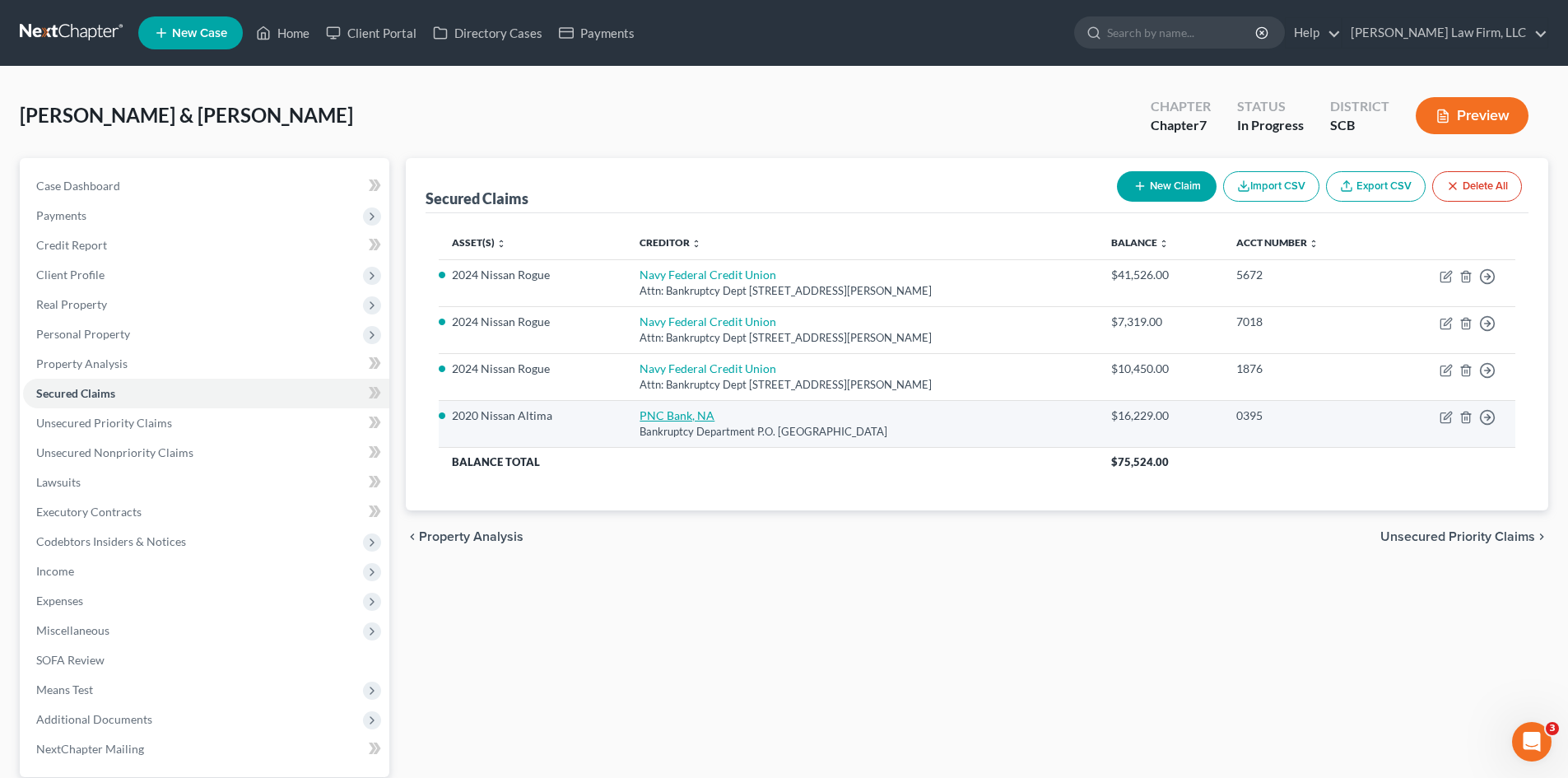
click at [662, 411] on link "PNC Bank, NA" at bounding box center [676, 415] width 75 height 14
select select "36"
select select "14"
select select "0"
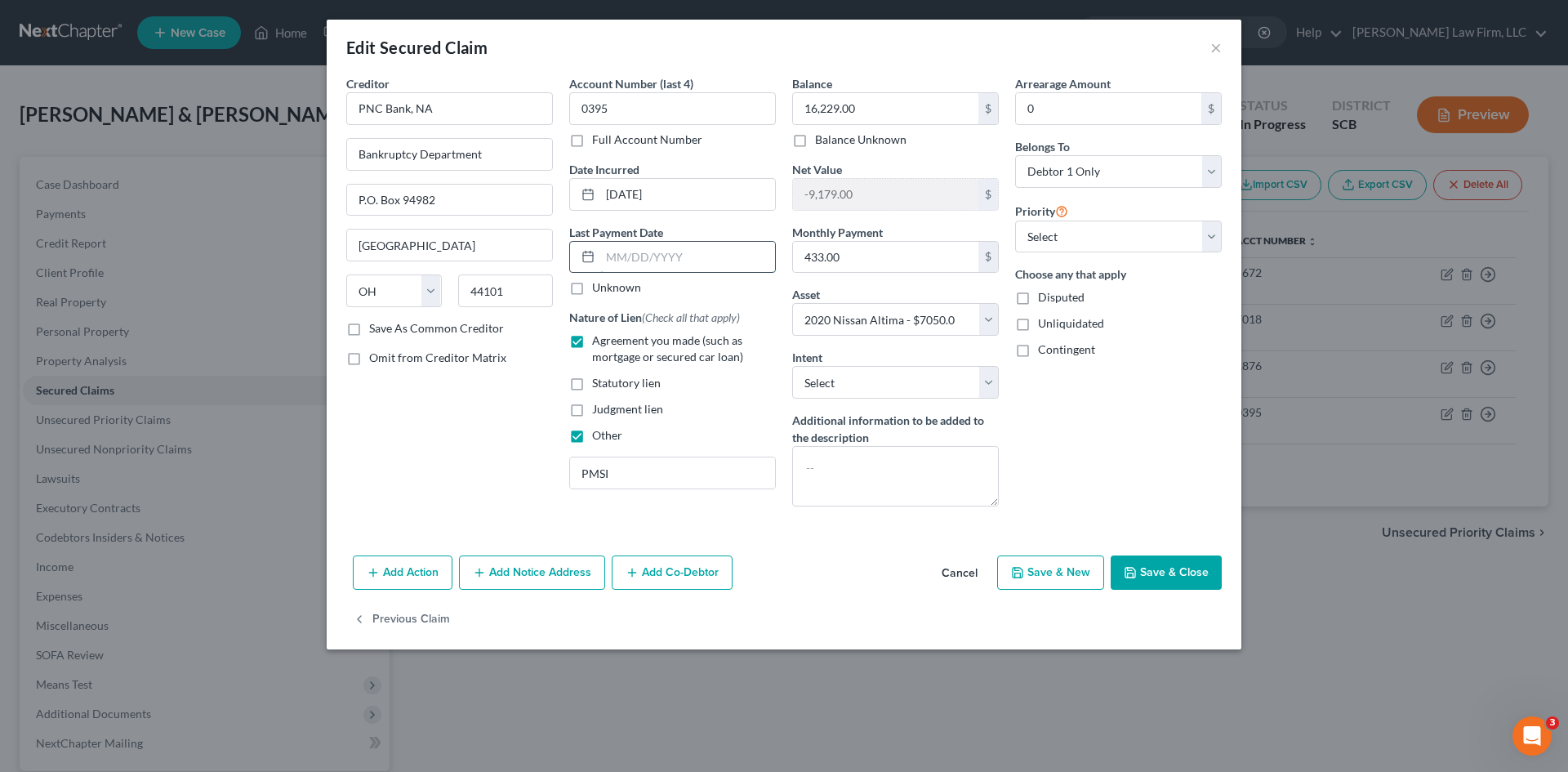
click at [685, 265] on input "text" at bounding box center [688, 257] width 175 height 31
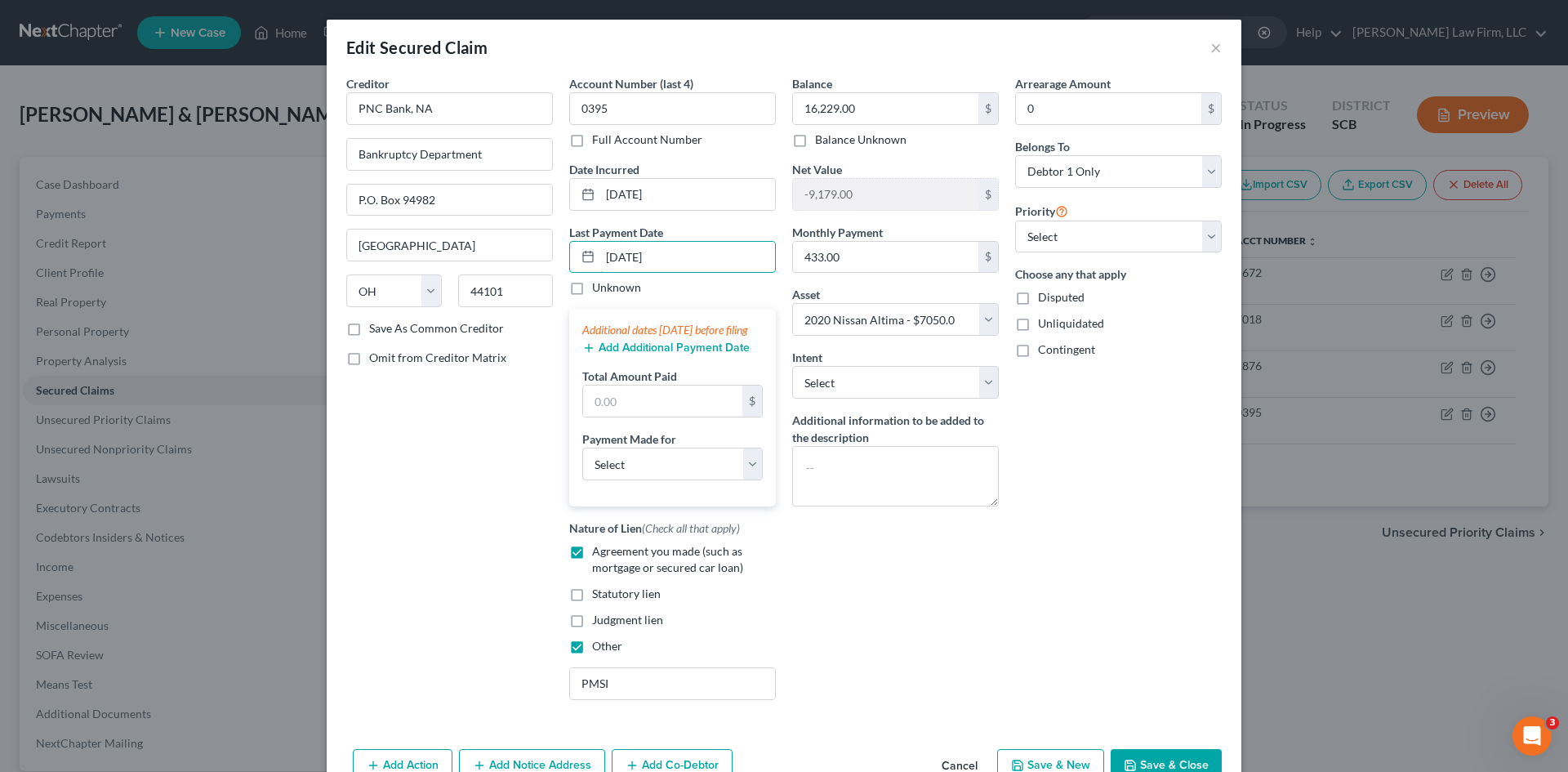
type input "8/25/2025"
click at [694, 354] on button "Add Additional Payment Date" at bounding box center [666, 348] width 167 height 13
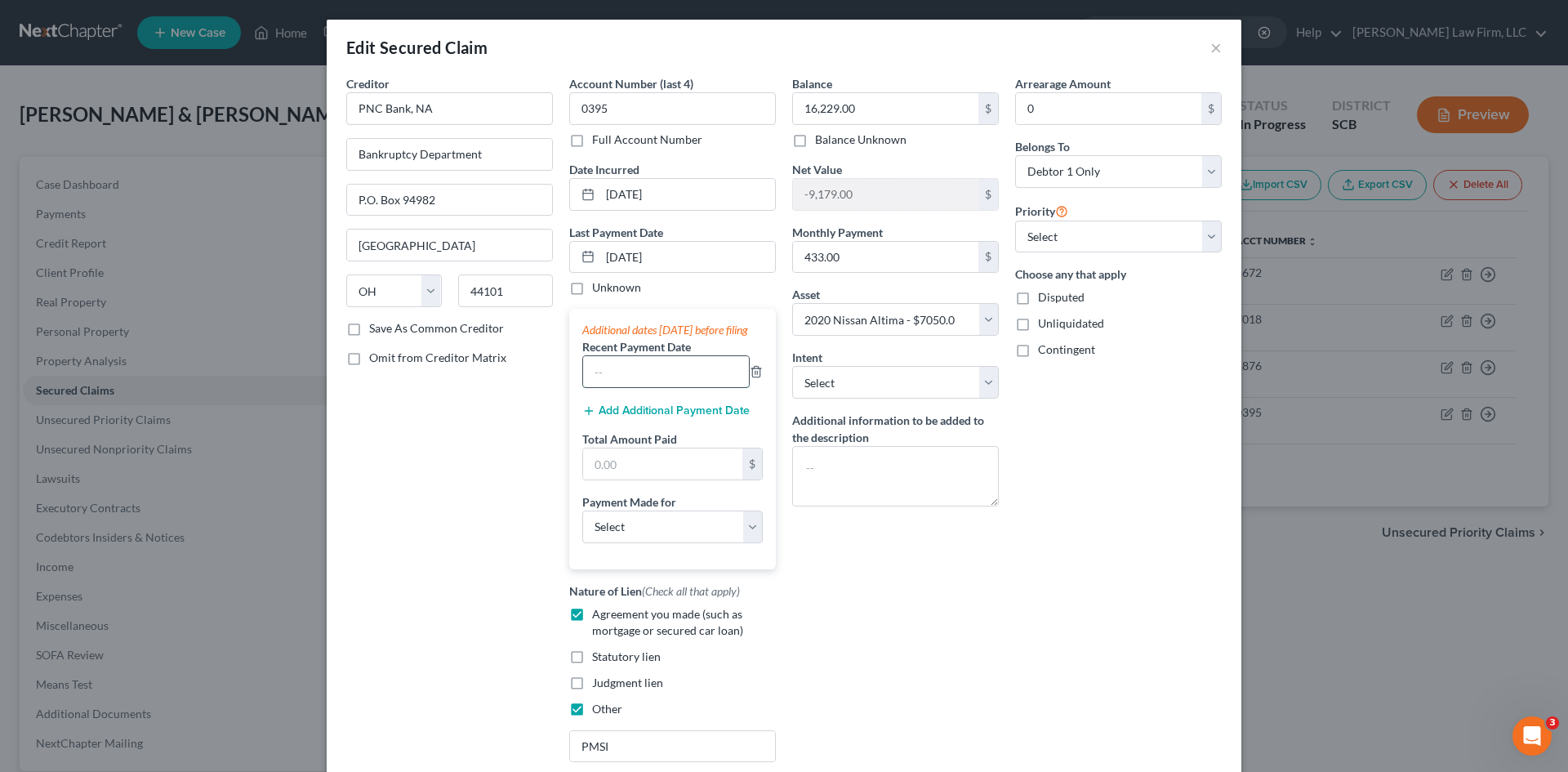
click at [681, 387] on input "text" at bounding box center [666, 371] width 165 height 31
type input "7/25/2025"
click at [684, 474] on input "text" at bounding box center [662, 464] width 159 height 31
type input "900"
drag, startPoint x: 626, startPoint y: 546, endPoint x: 626, endPoint y: 557, distance: 11.0
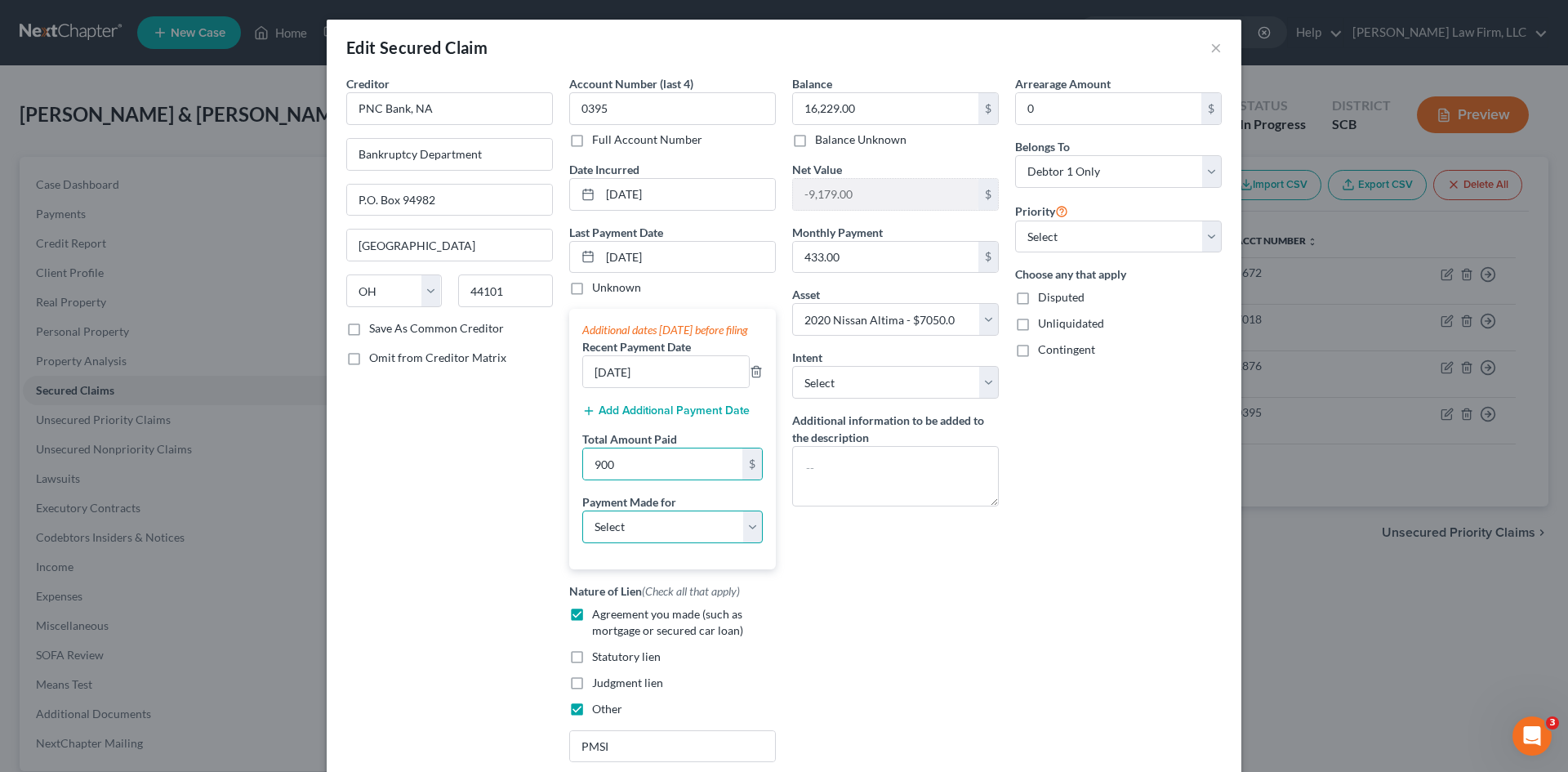
click at [626, 544] on select "Select Car Credit Card Loan Repayment Mortgage Other Suppliers Or Vendors" at bounding box center [673, 527] width 180 height 33
select select "0"
click at [583, 527] on select "Select Car Credit Card Loan Repayment Mortgage Other Suppliers Or Vendors" at bounding box center [673, 527] width 180 height 33
click at [886, 262] on input "433.00" at bounding box center [886, 257] width 185 height 31
type input "450"
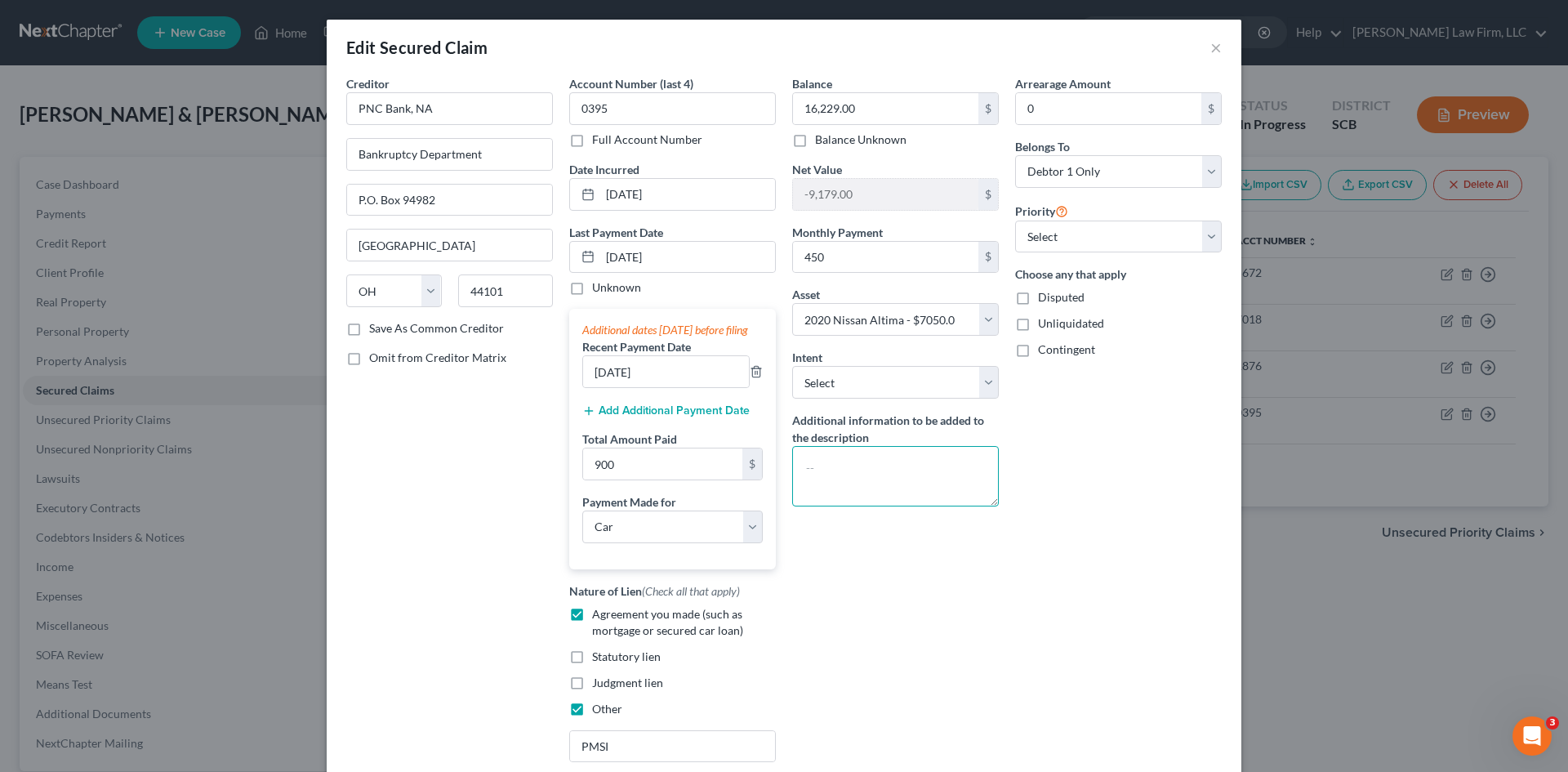
click at [884, 465] on textarea at bounding box center [896, 476] width 207 height 60
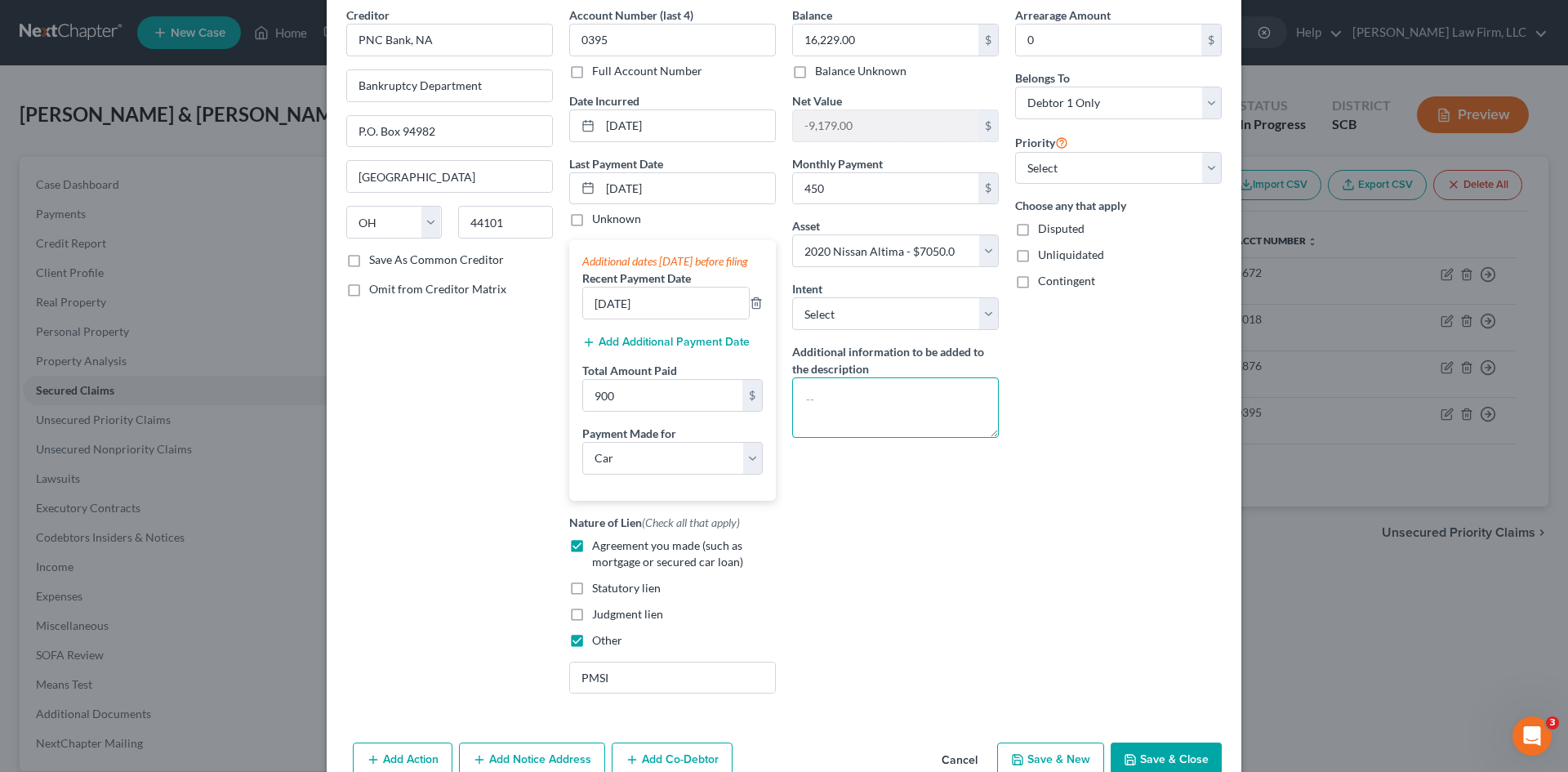
scroll to position [170, 0]
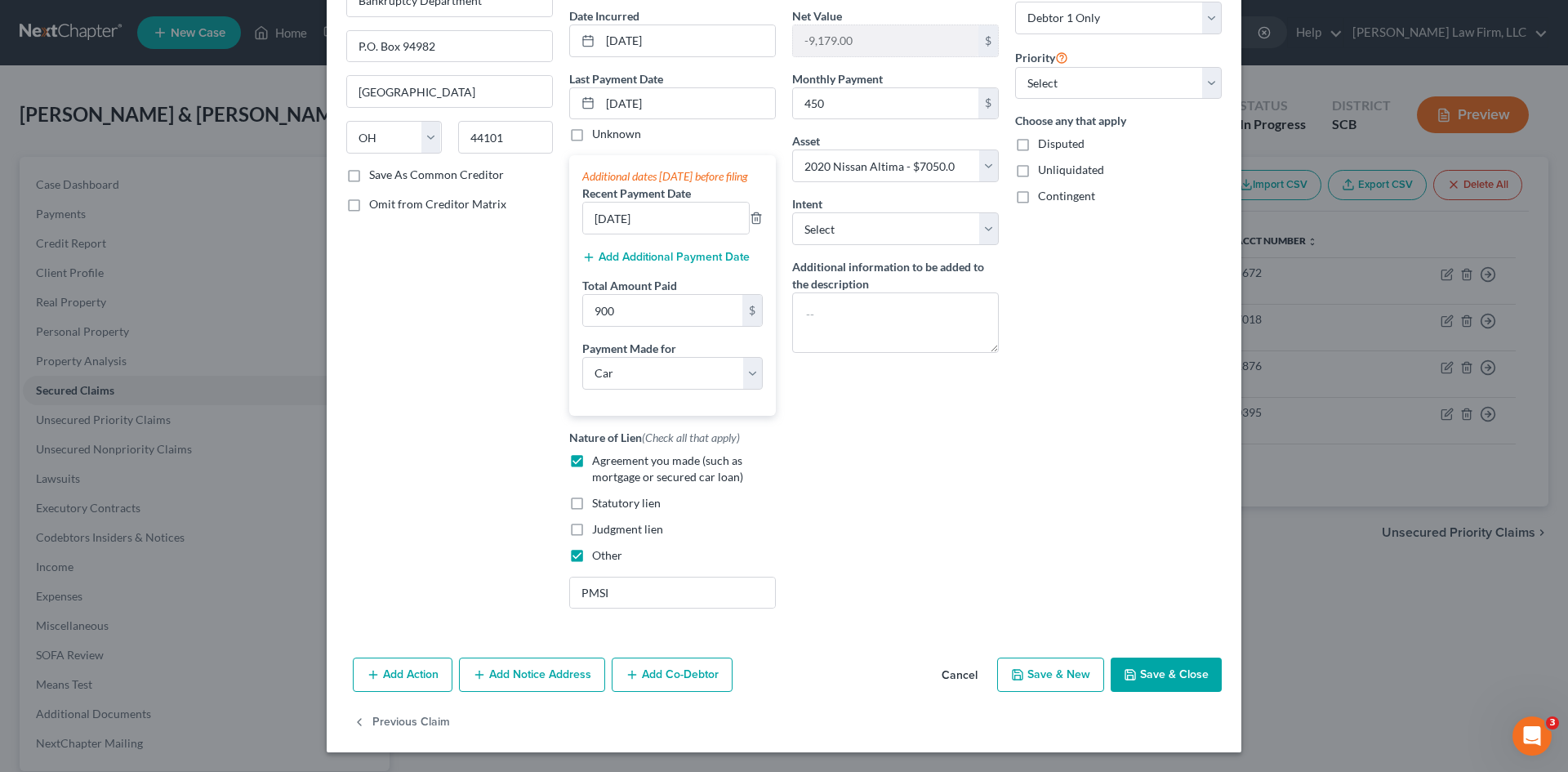
click at [1172, 663] on button "Save & Close" at bounding box center [1167, 675] width 111 height 34
select select
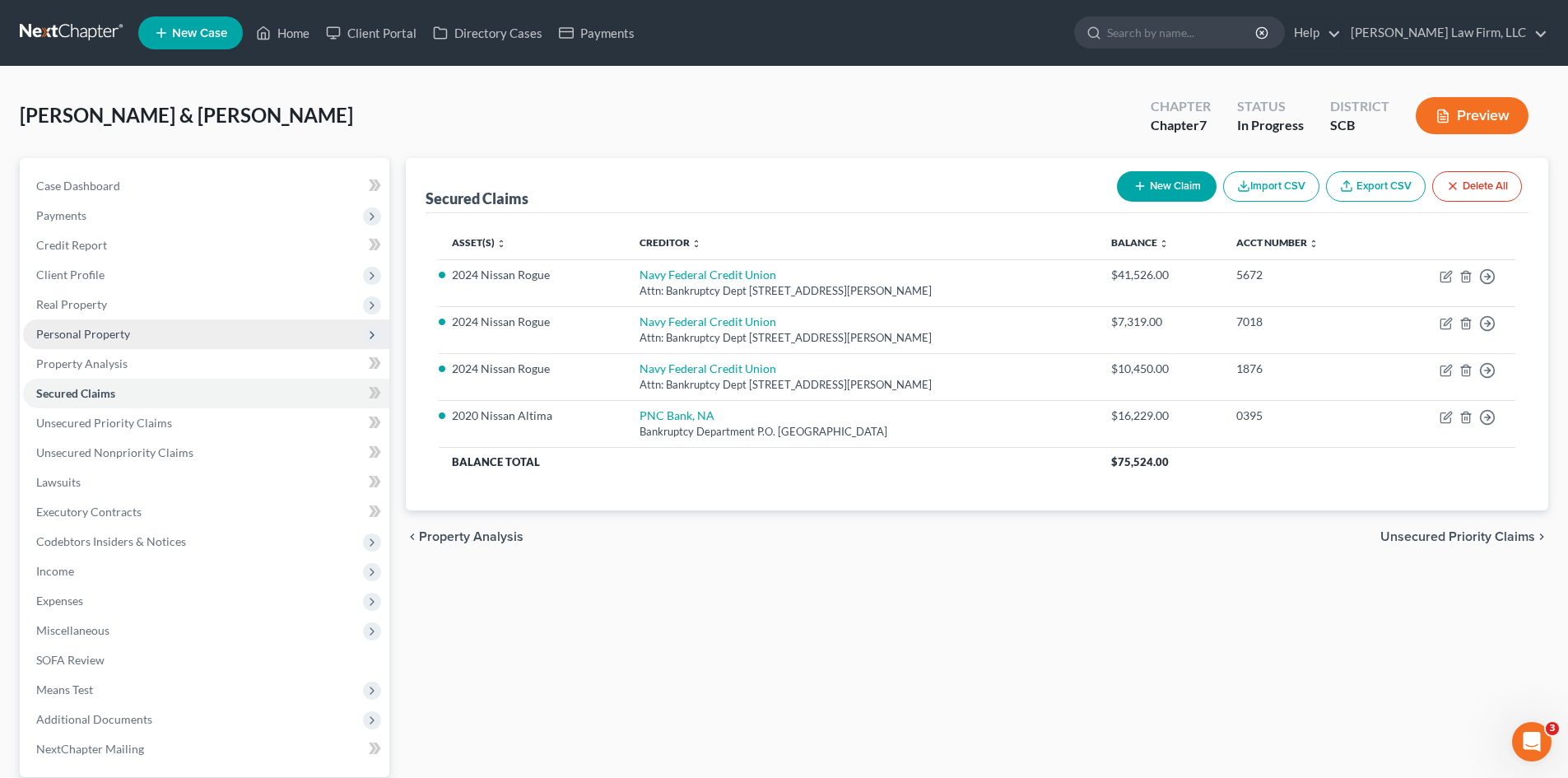
click at [79, 324] on span "Personal Property" at bounding box center [206, 334] width 367 height 29
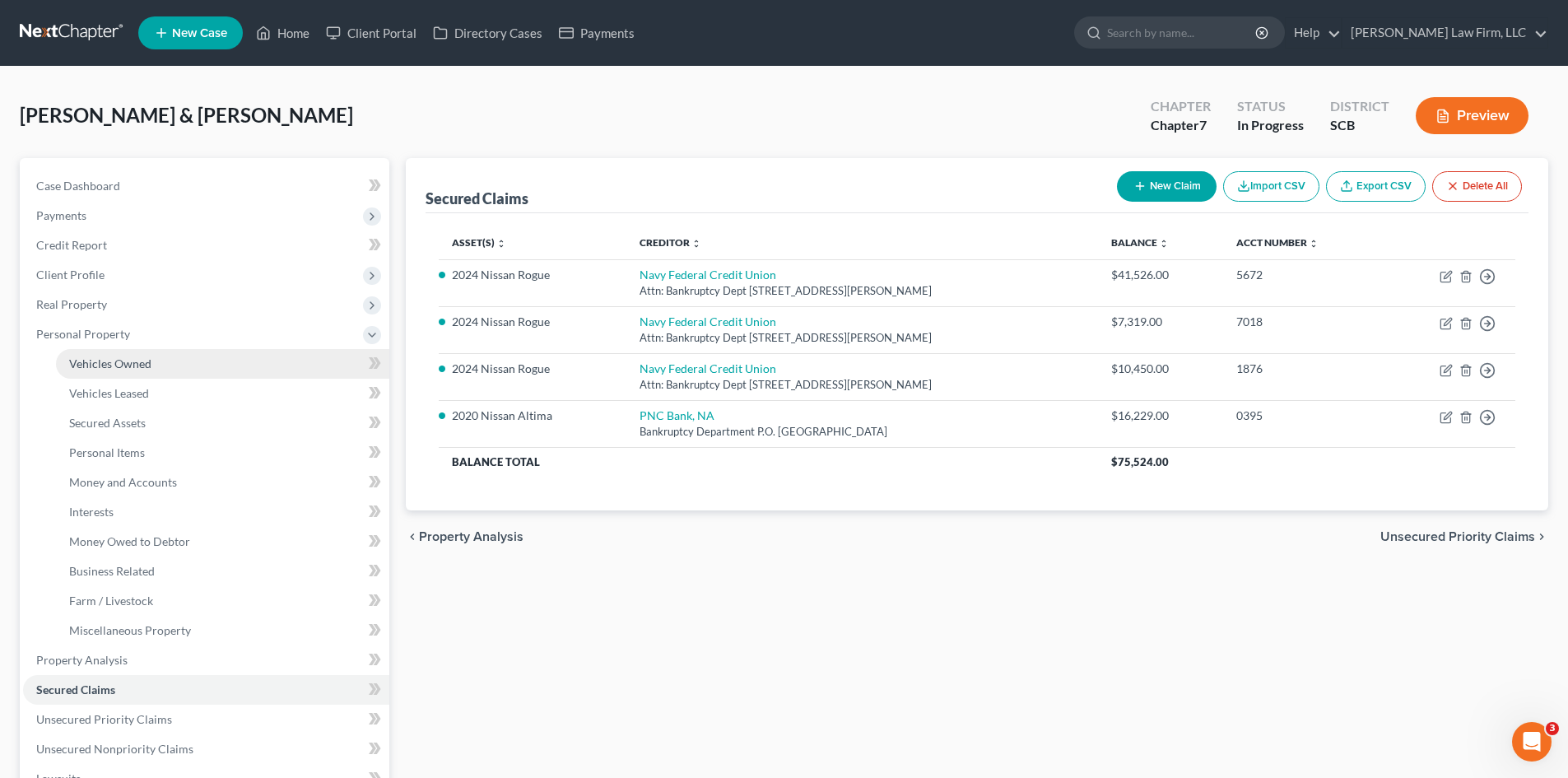
click at [129, 366] on span "Vehicles Owned" at bounding box center [110, 363] width 82 height 14
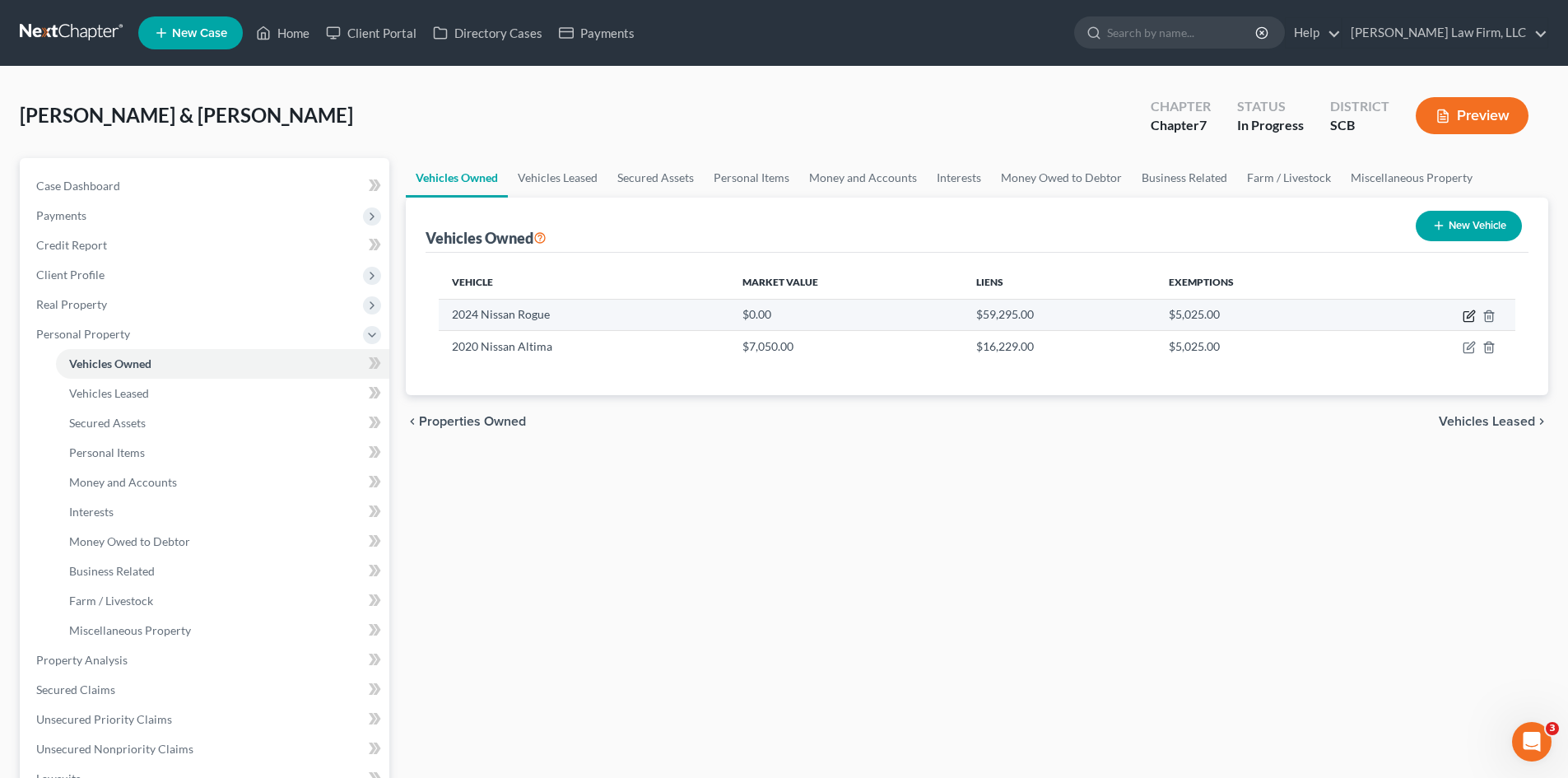
click at [1468, 319] on icon "button" at bounding box center [1469, 317] width 13 height 13
select select "0"
select select "2"
select select "1"
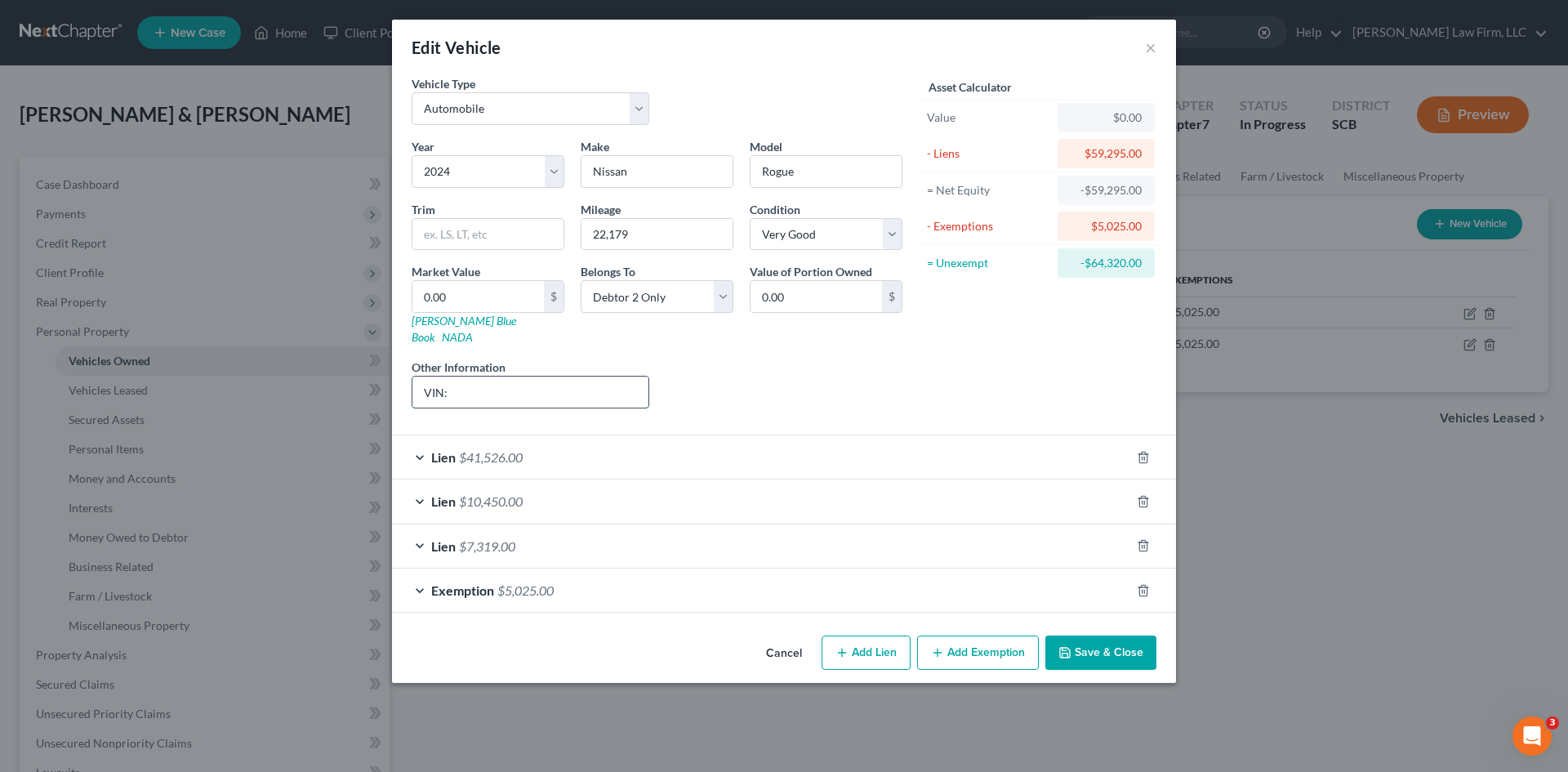
click at [565, 377] on input "VIN:" at bounding box center [530, 392] width 236 height 31
type input "VIN: JN8BT3DC1RW380597"
click at [469, 300] on input "0.00" at bounding box center [478, 296] width 132 height 31
type input "2"
type input "2.00"
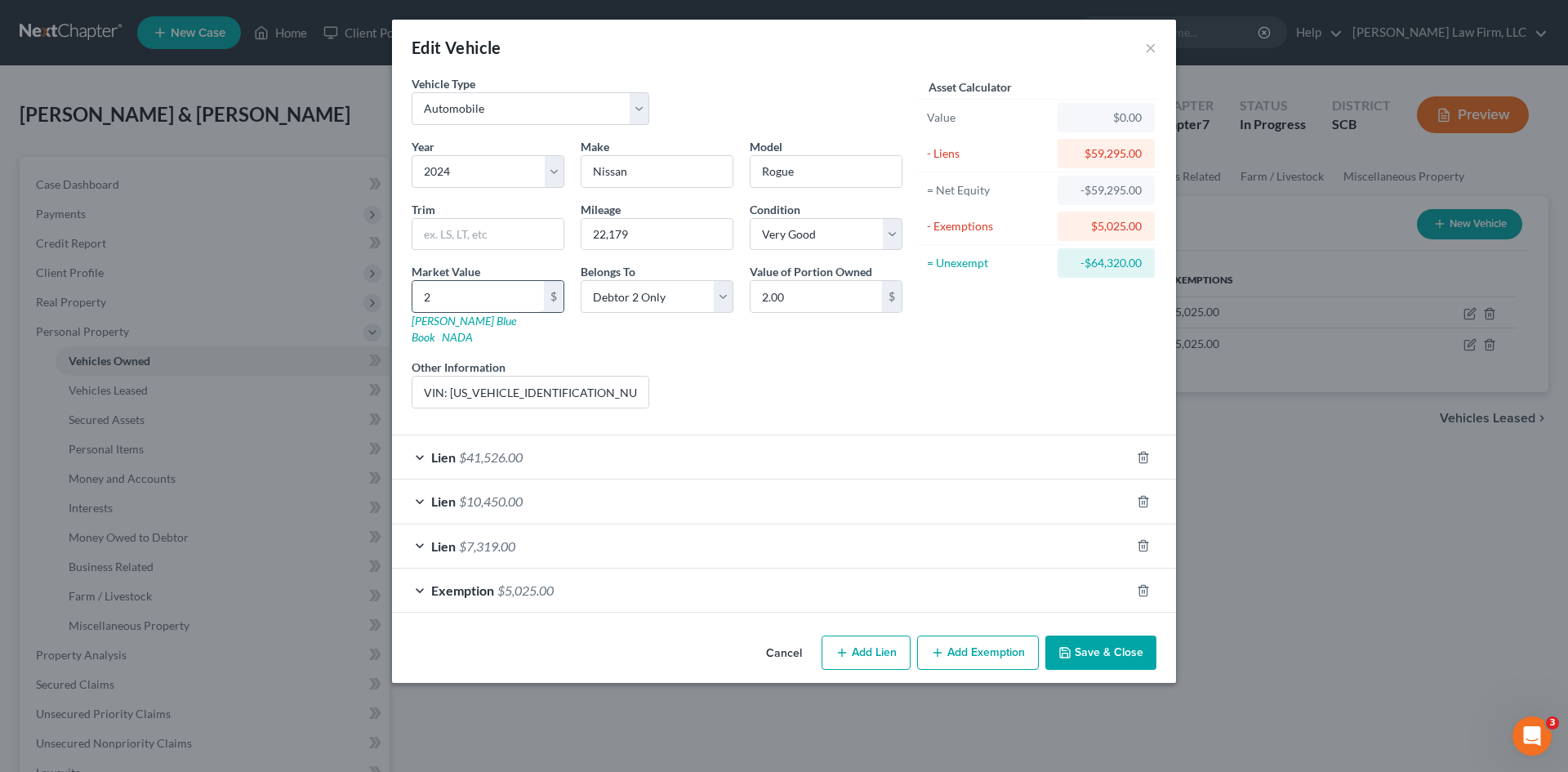
type input "28"
type input "28.00"
type input "281"
type input "281.00"
type input "2810"
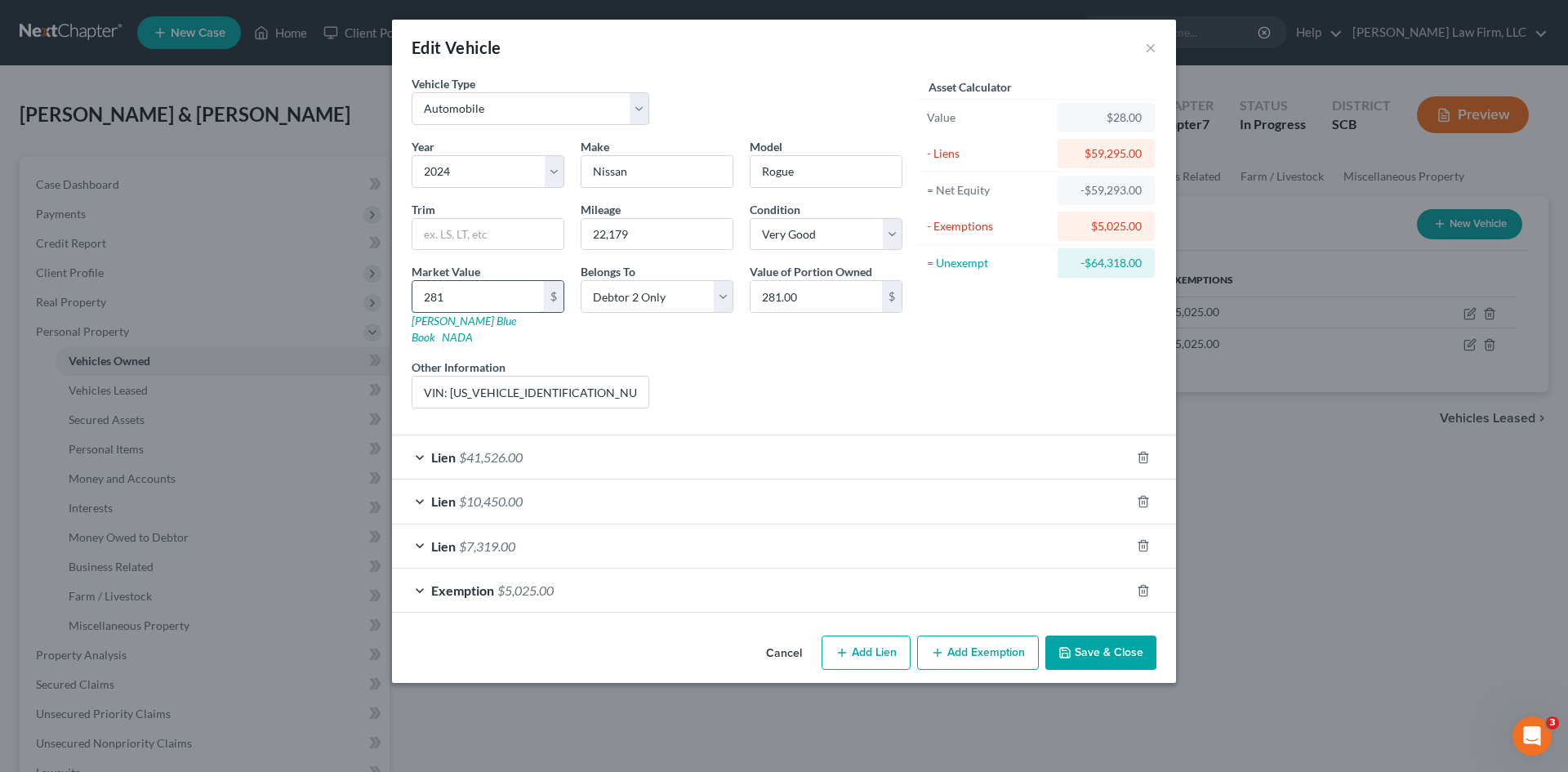
type input "2,810.00"
type input "2,8100"
type input "28,100.00"
type input "28,100"
click at [1082, 636] on button "Save & Close" at bounding box center [1101, 653] width 111 height 34
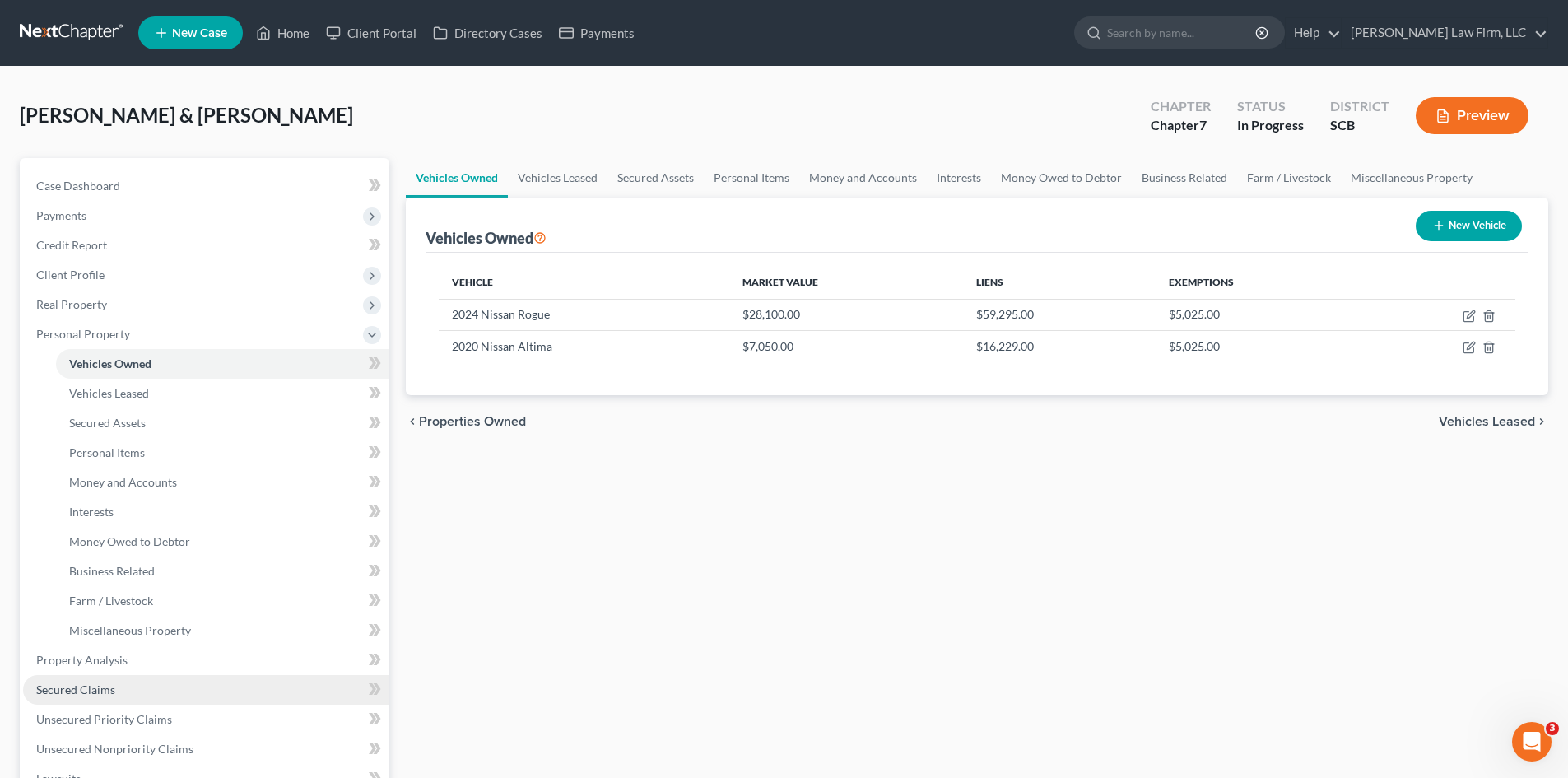
click at [117, 692] on link "Secured Claims" at bounding box center [206, 690] width 367 height 29
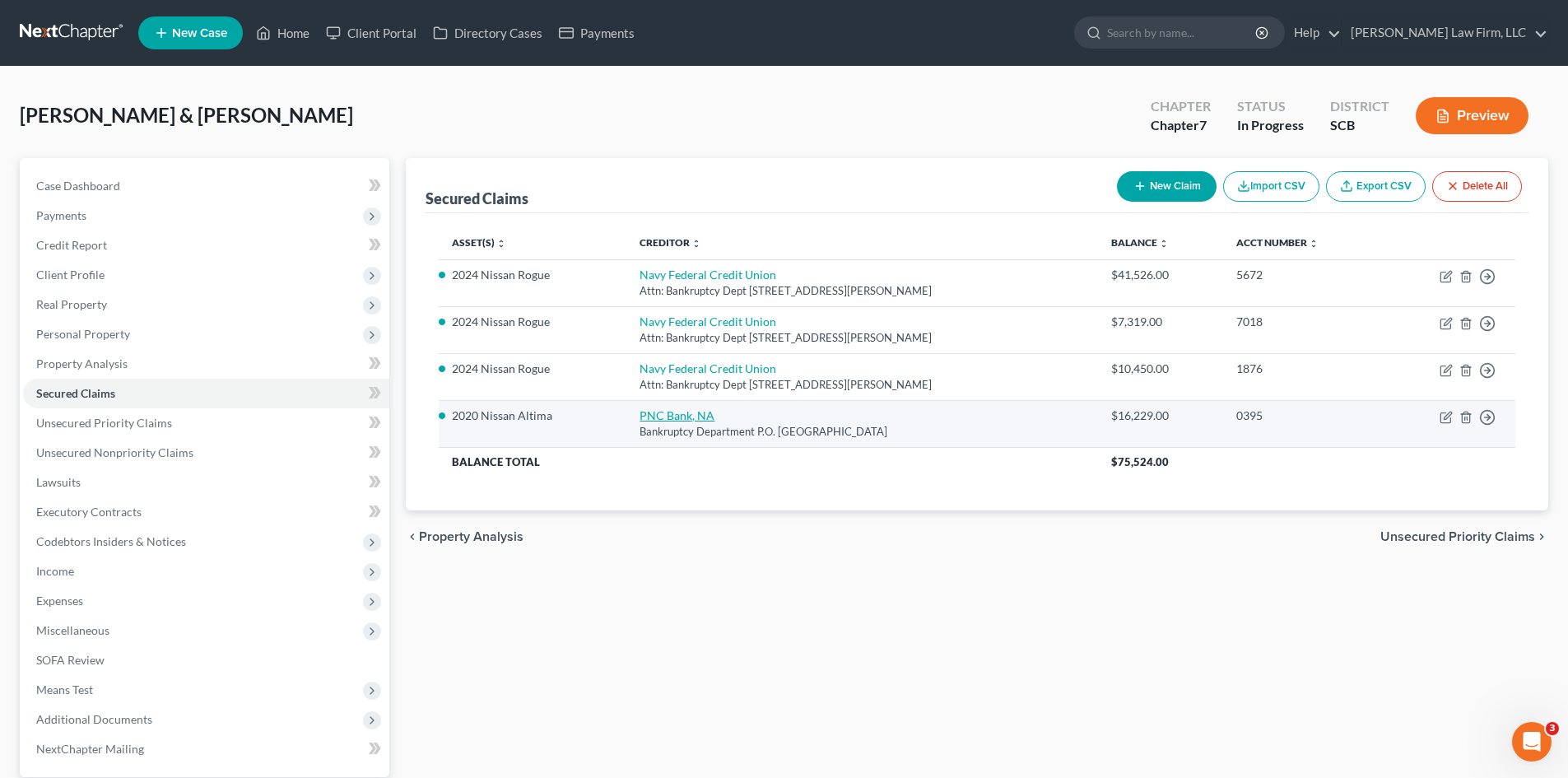
click at [676, 418] on link "PNC Bank, NA" at bounding box center [676, 415] width 75 height 14
select select "36"
select select "0"
select select "14"
select select "0"
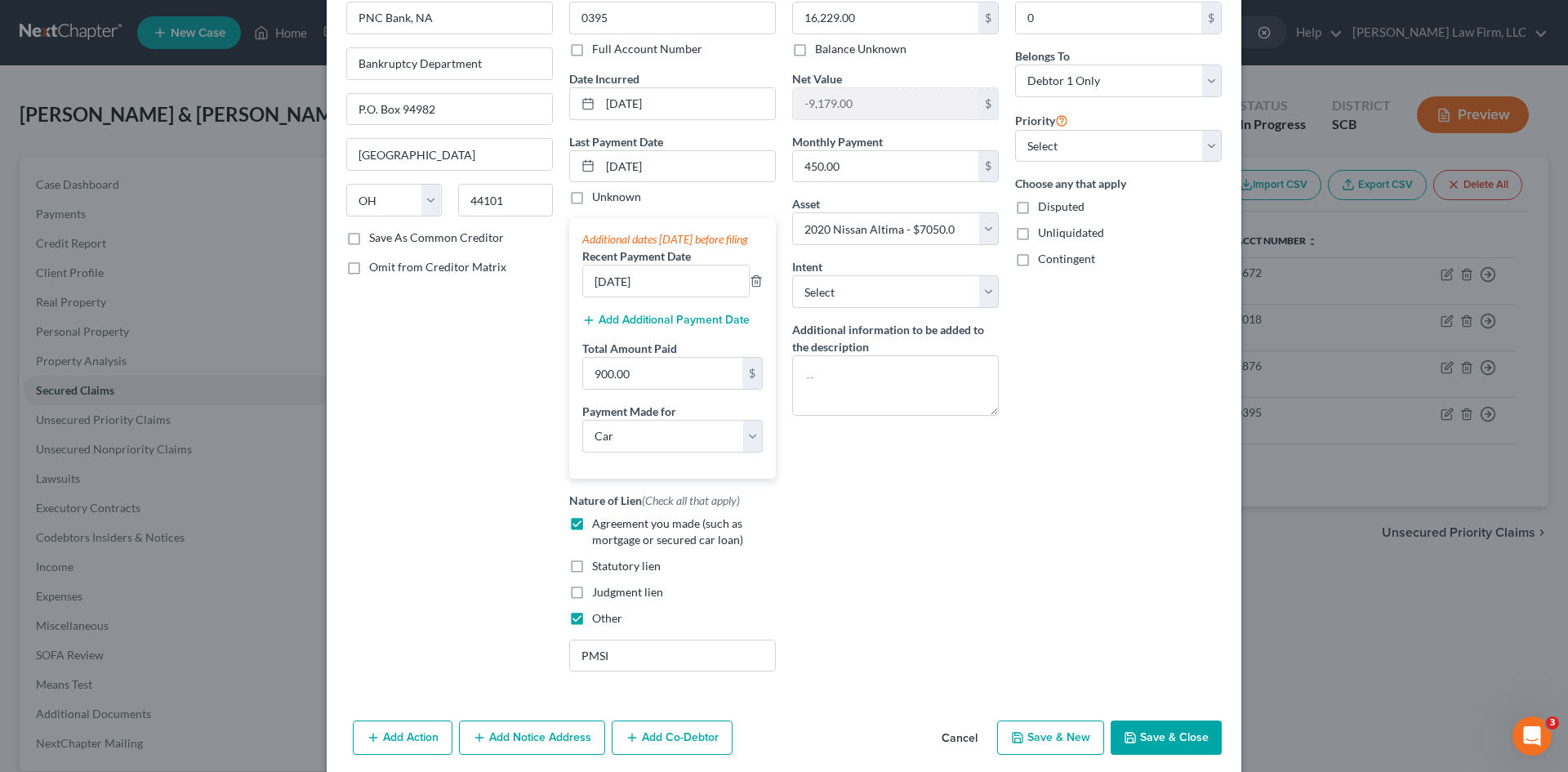
scroll to position [170, 0]
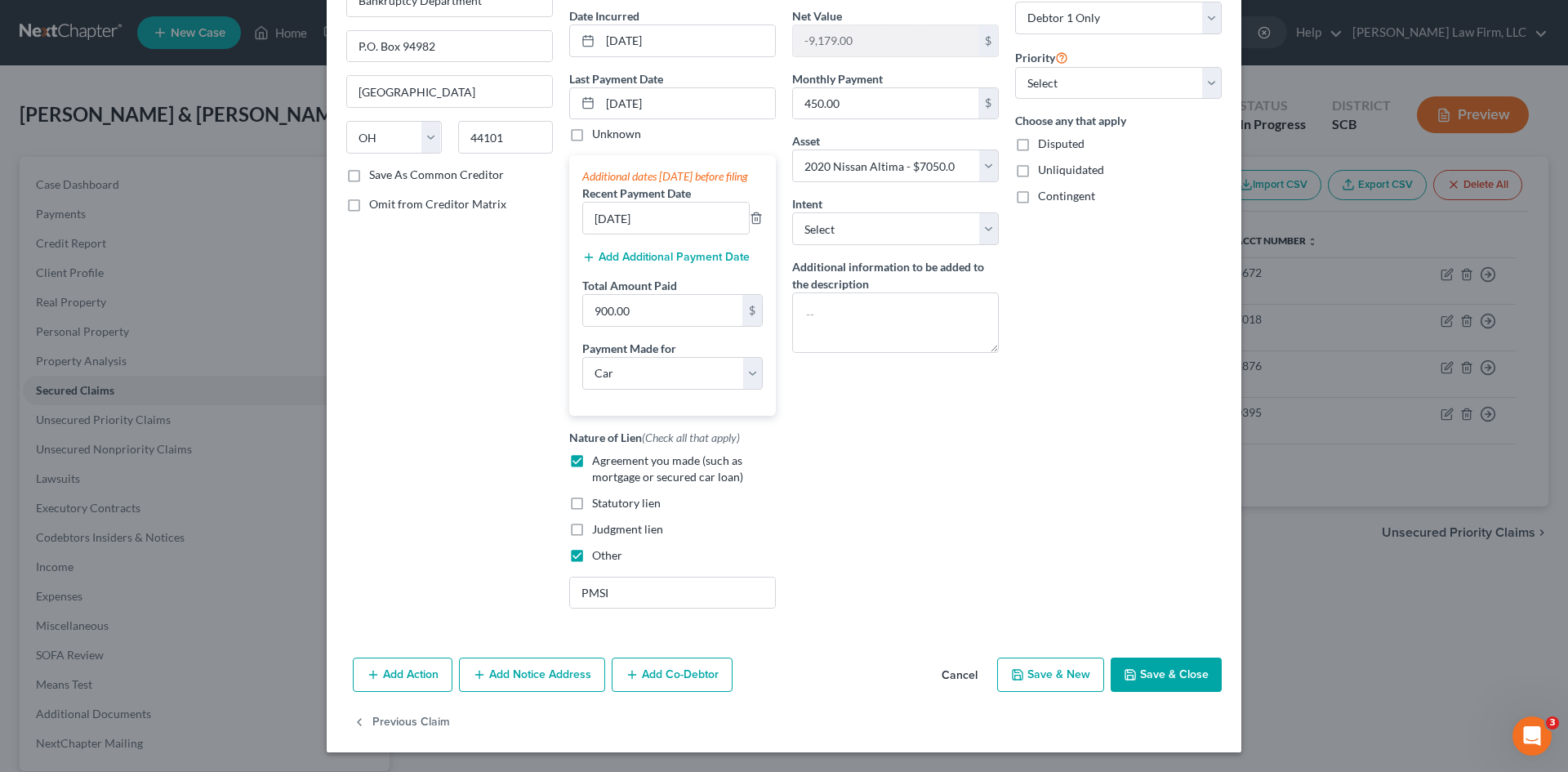
click at [1182, 689] on button "Save & Close" at bounding box center [1167, 675] width 111 height 34
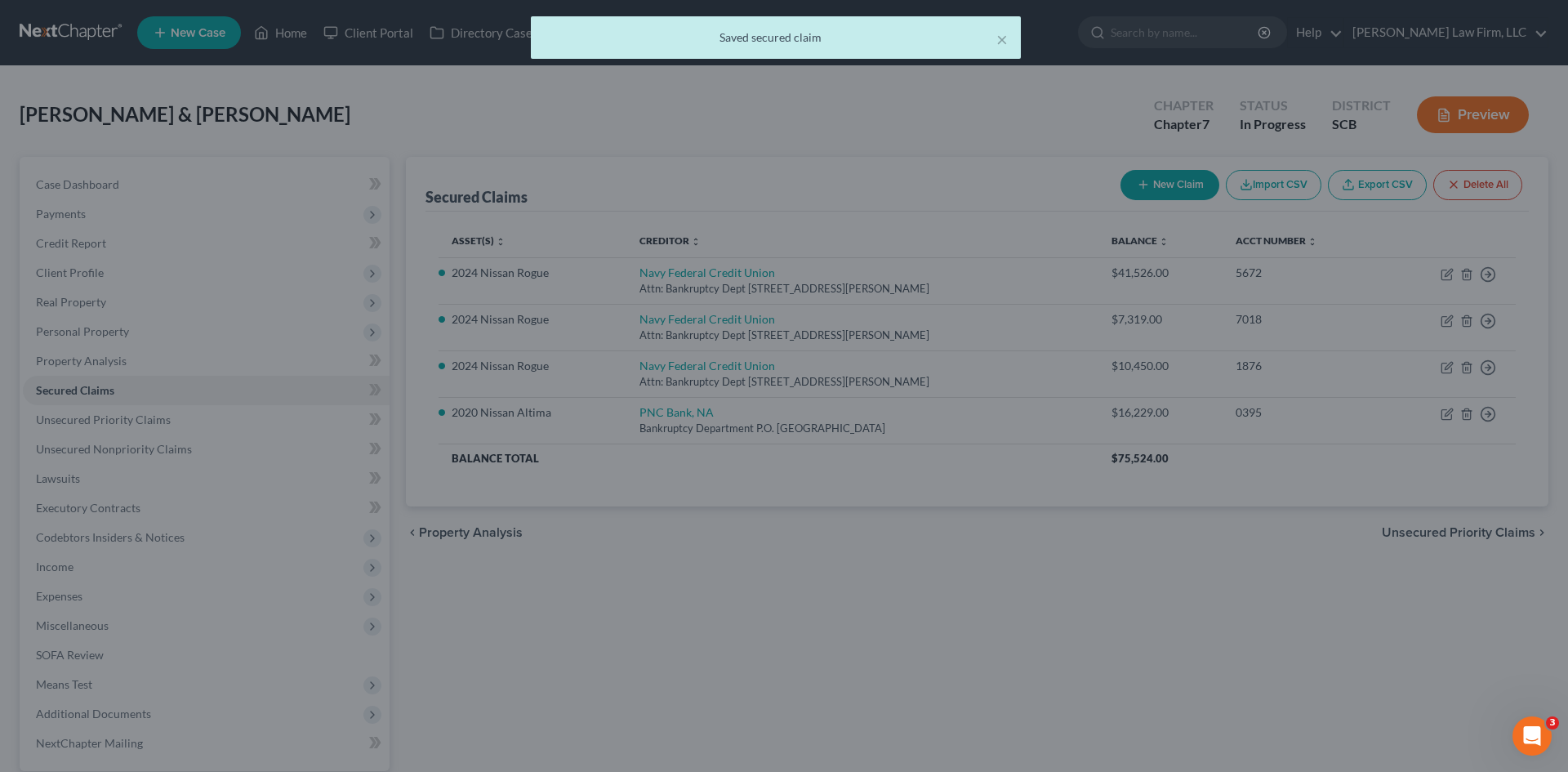
select select "14"
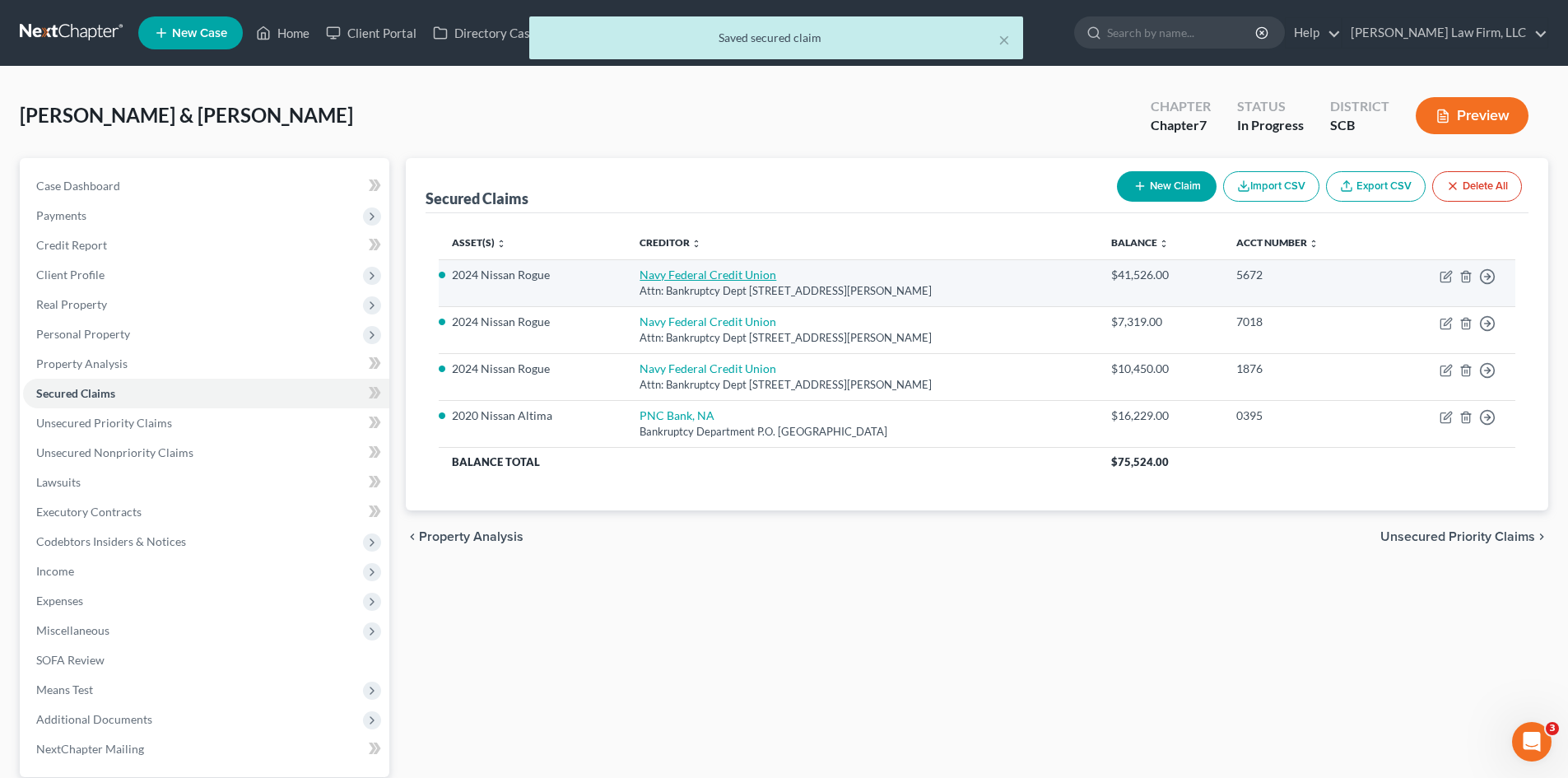
click at [673, 280] on link "Navy Federal Credit Union" at bounding box center [708, 274] width 136 height 14
select select "48"
select select "1"
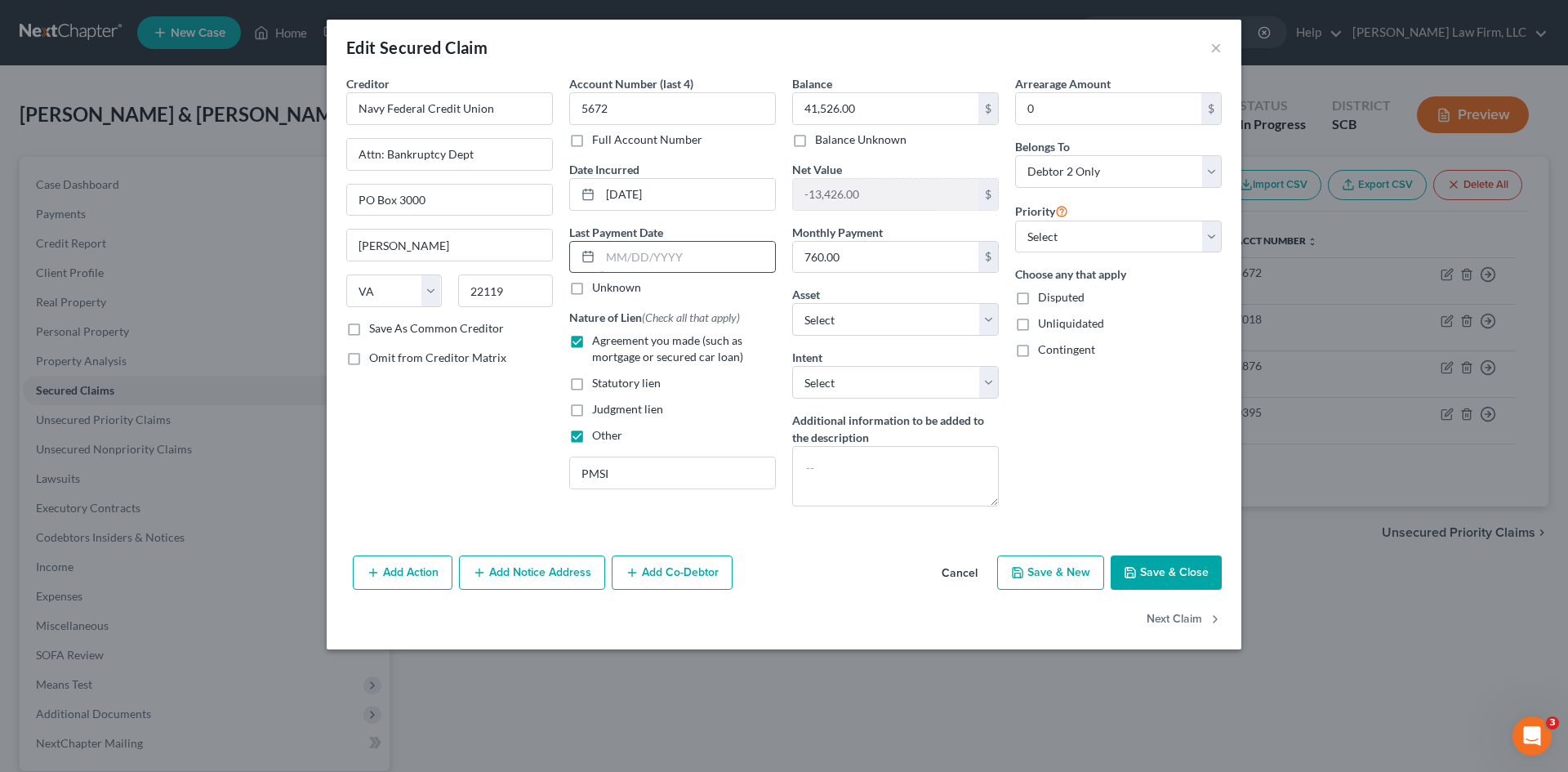
click at [605, 262] on input "text" at bounding box center [688, 257] width 175 height 31
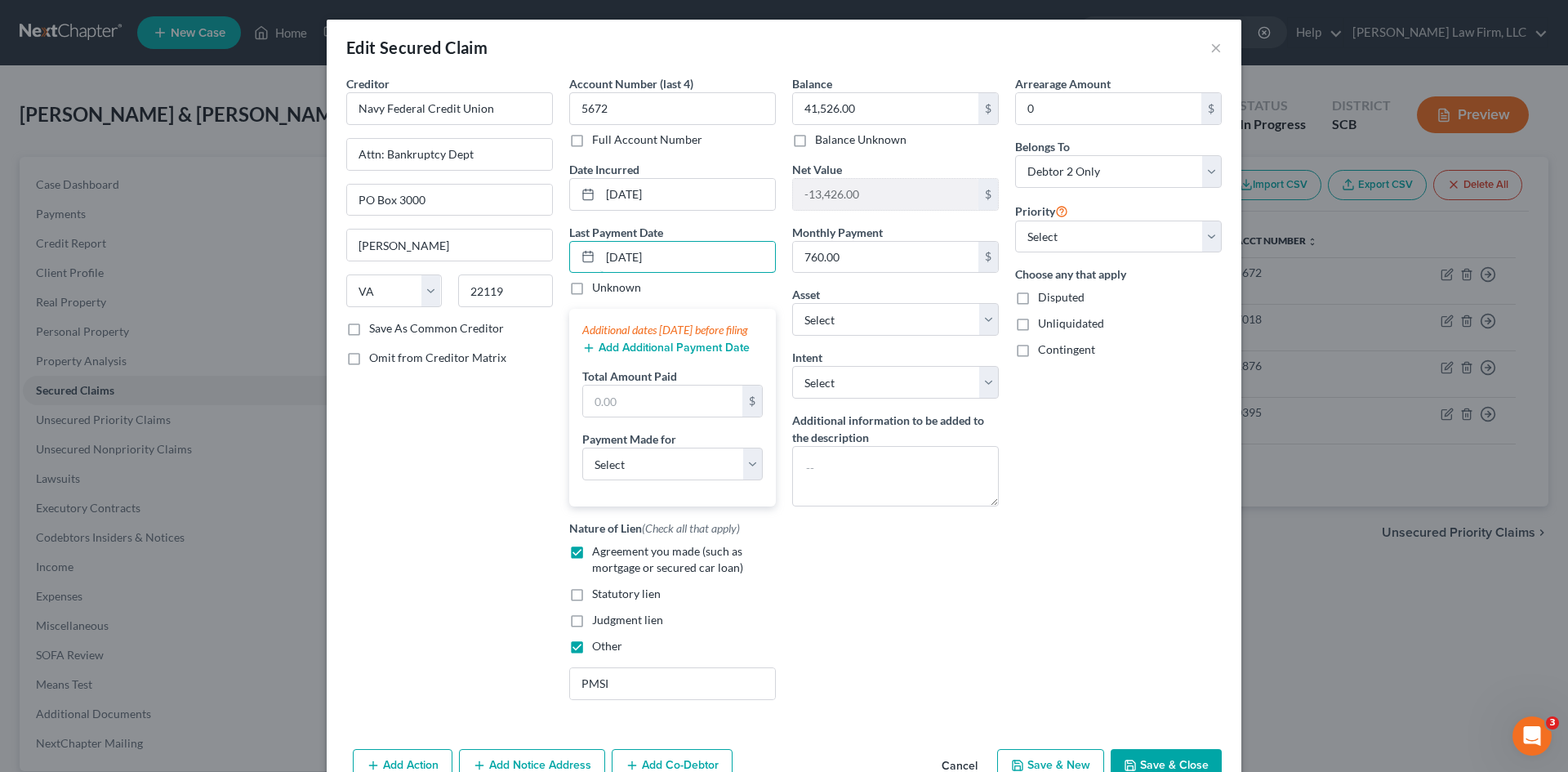
type input "08/28/2025"
click at [675, 354] on button "Add Additional Payment Date" at bounding box center [666, 348] width 167 height 13
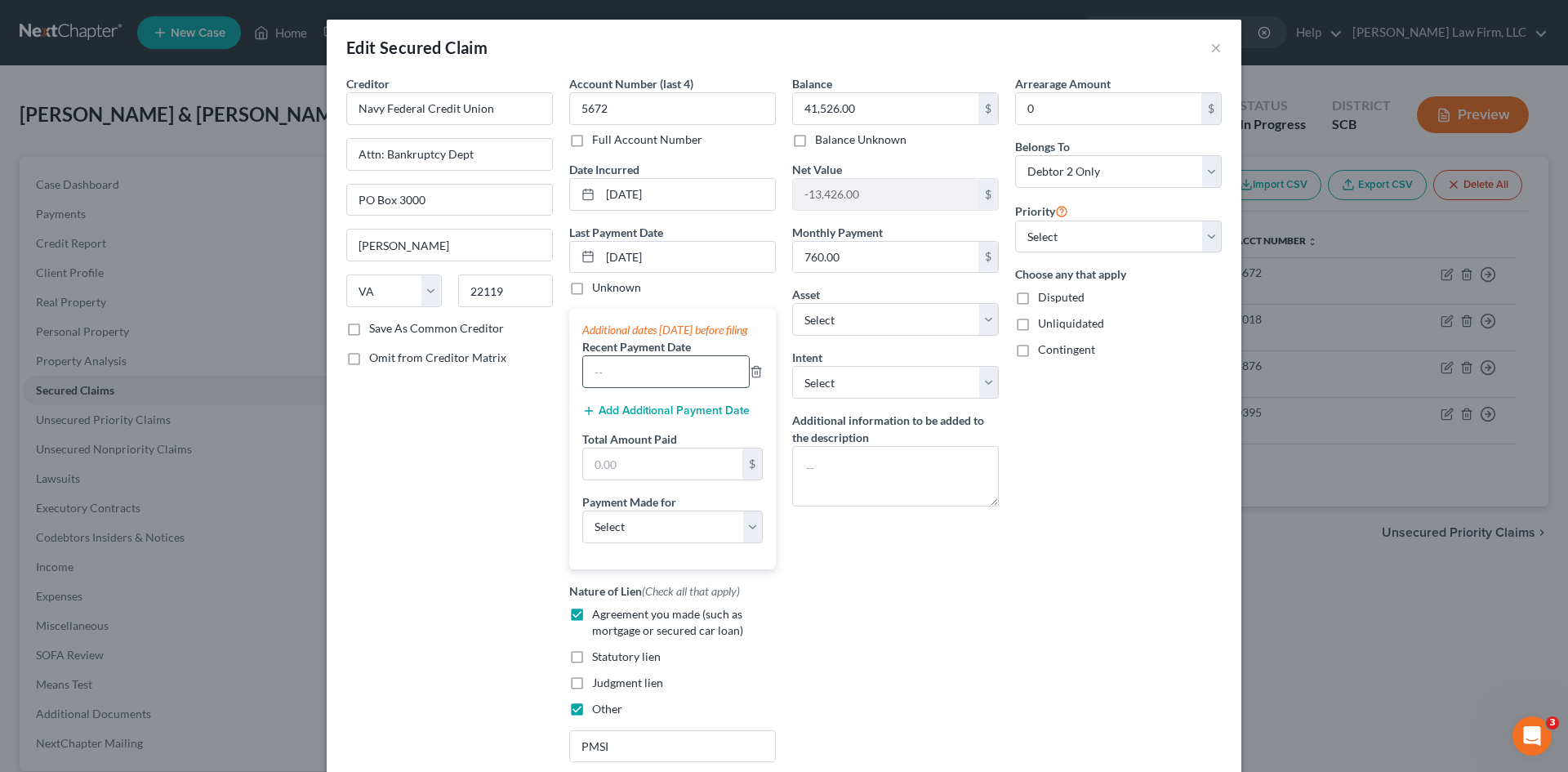
click at [669, 387] on input "text" at bounding box center [666, 371] width 165 height 31
type input "7/28/2025"
click at [669, 480] on input "text" at bounding box center [662, 464] width 159 height 31
paste input "1520"
type input "1,520"
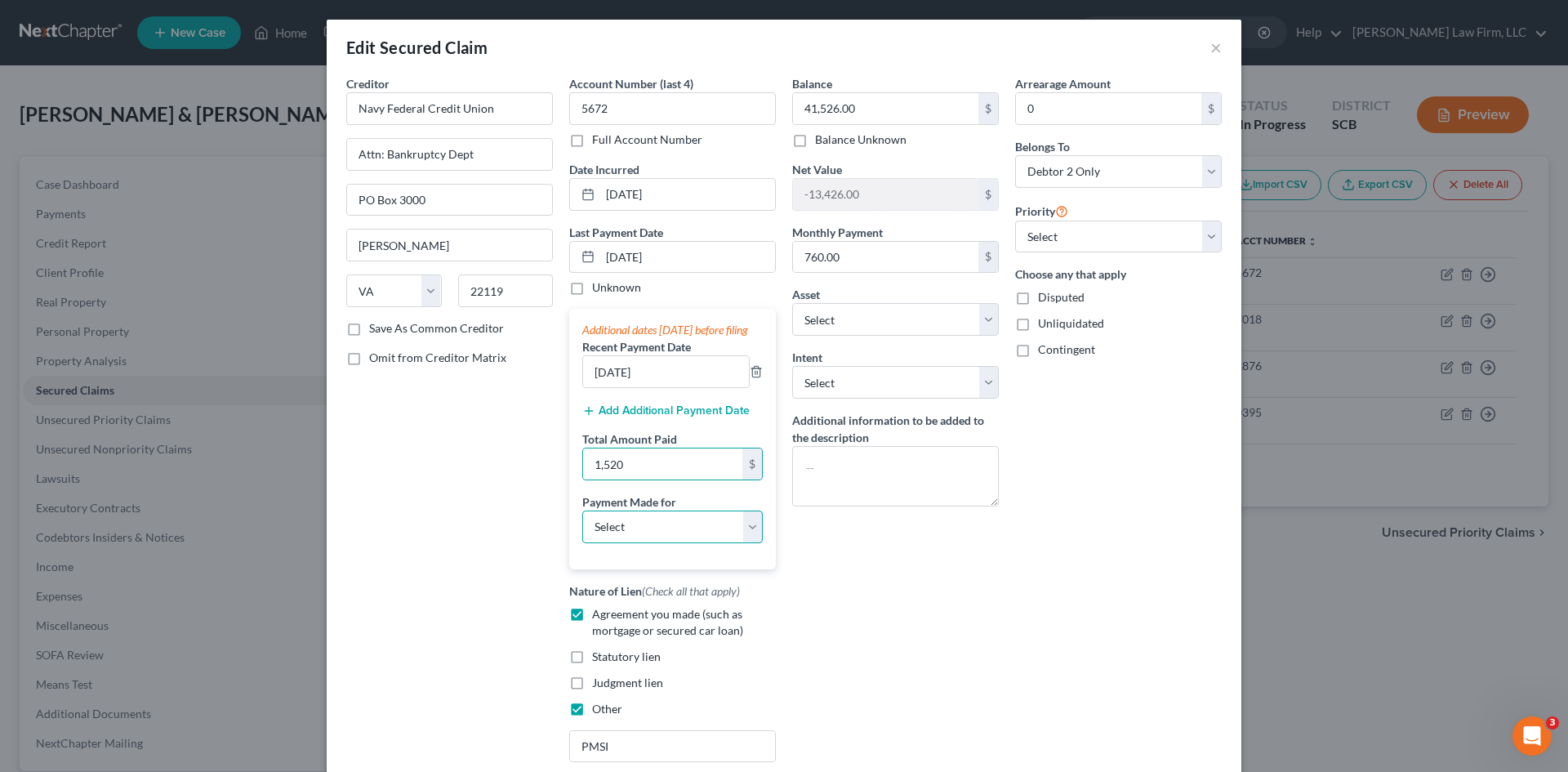
drag, startPoint x: 594, startPoint y: 538, endPoint x: 612, endPoint y: 558, distance: 26.9
click at [595, 540] on select "Select Car Credit Card Loan Repayment Mortgage Other Suppliers Or Vendors" at bounding box center [673, 527] width 180 height 33
select select "0"
click at [583, 527] on select "Select Car Credit Card Loan Repayment Mortgage Other Suppliers Or Vendors" at bounding box center [673, 527] width 180 height 33
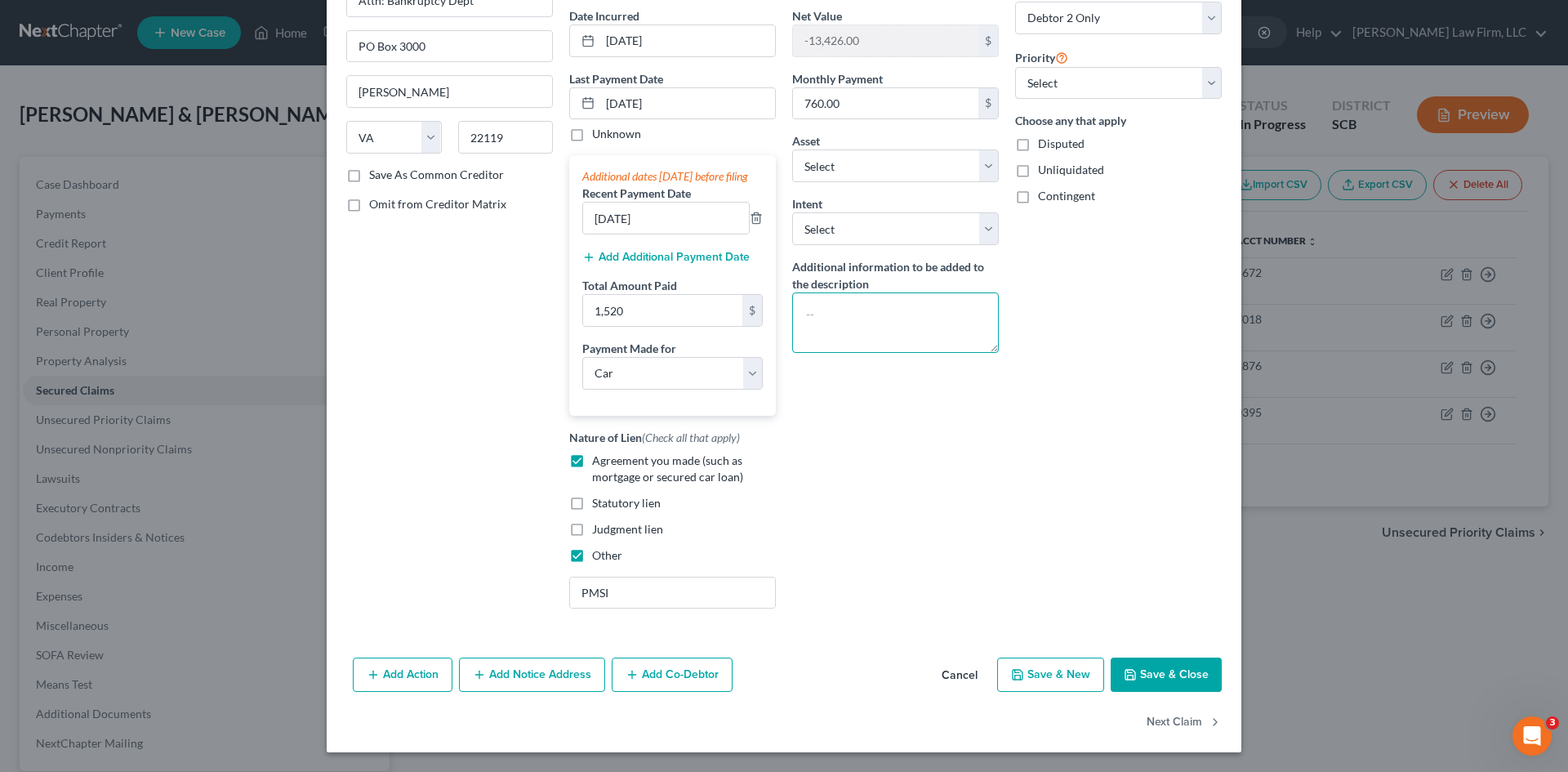
click at [885, 322] on textarea at bounding box center [896, 323] width 207 height 60
type textarea "(current)"
click at [1190, 684] on button "Save & Close" at bounding box center [1167, 675] width 111 height 34
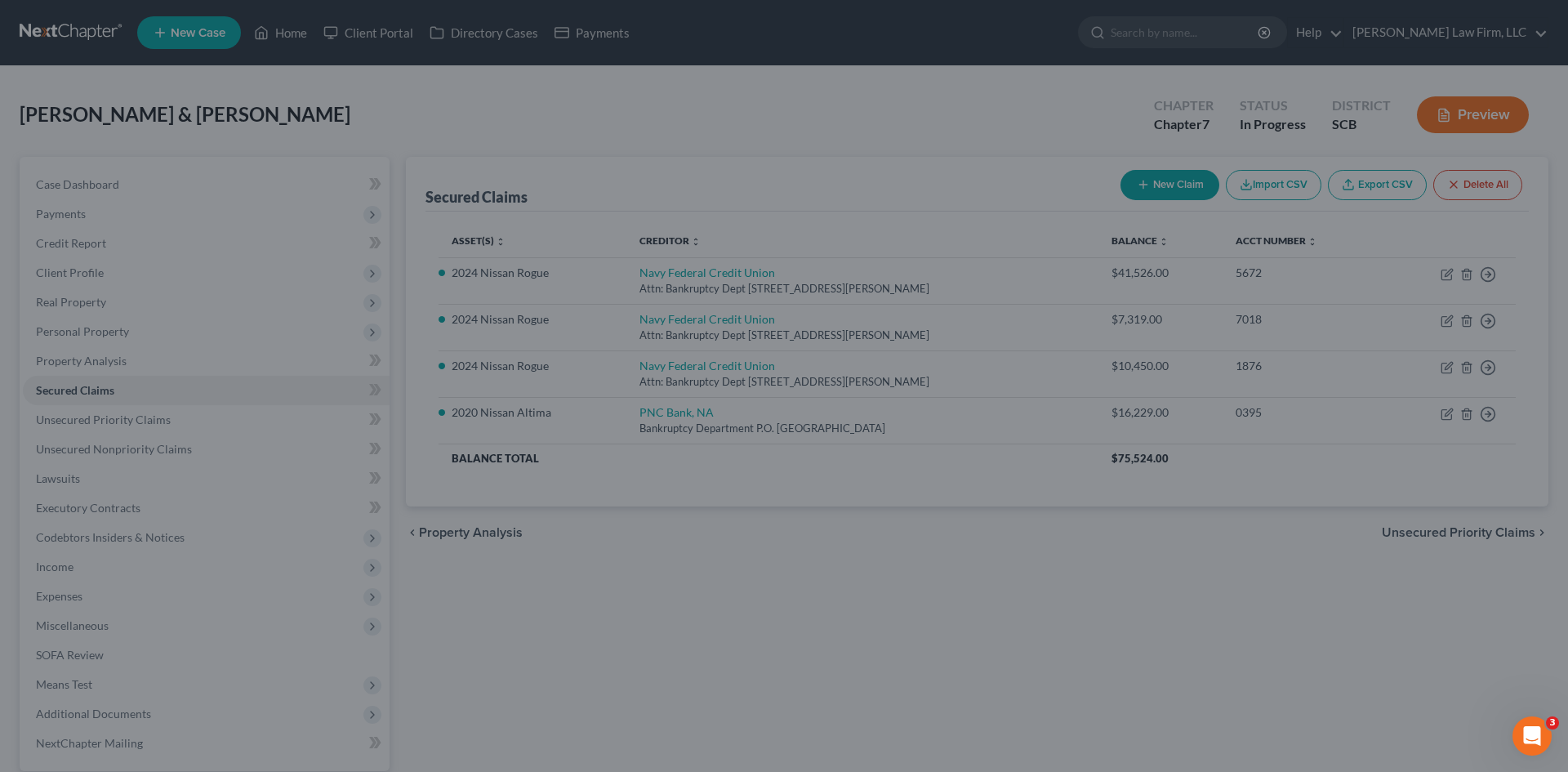
select select "4"
type input "1,520.00"
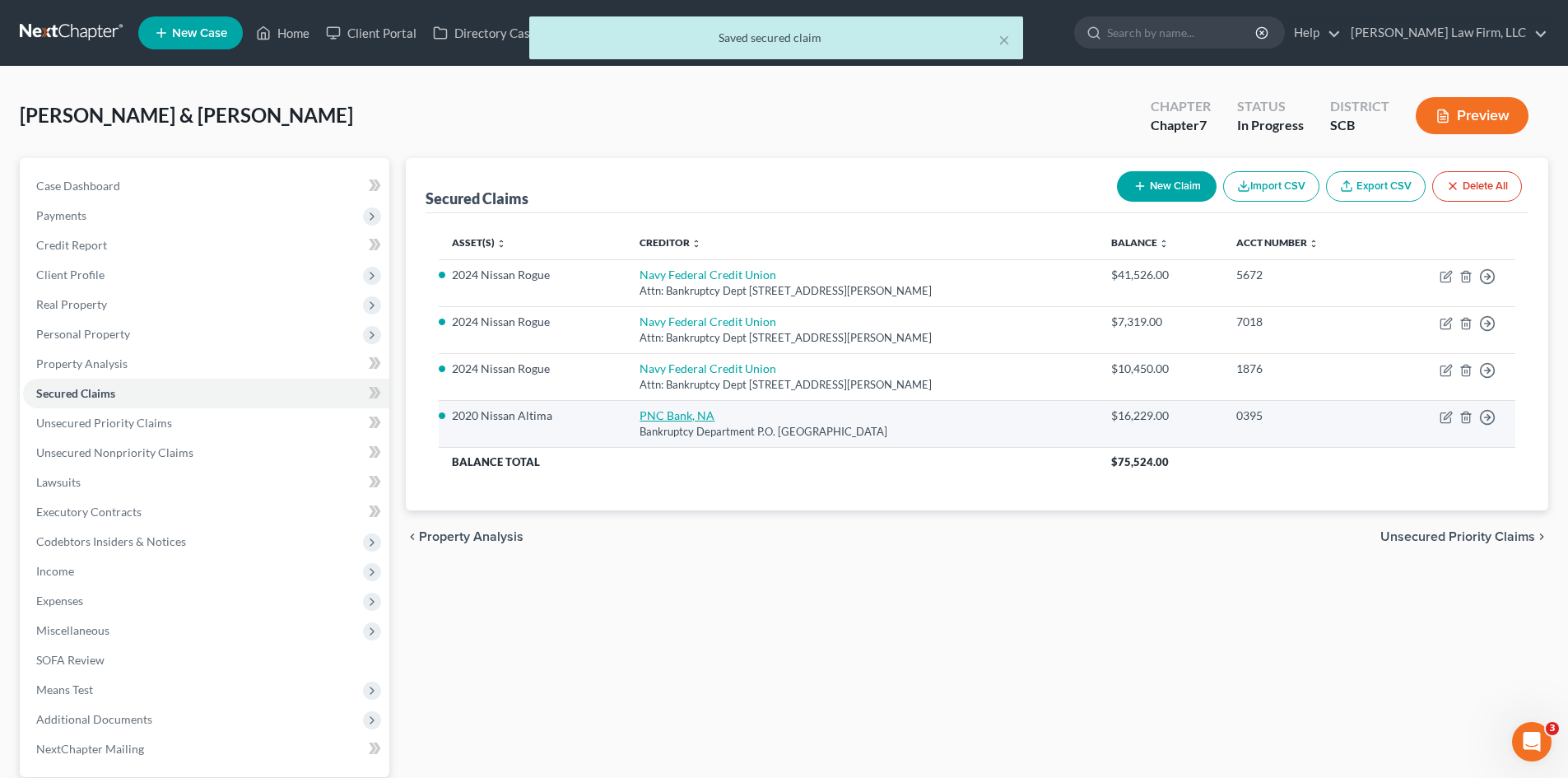
click at [658, 418] on link "PNC Bank, NA" at bounding box center [676, 415] width 75 height 14
select select "36"
select select "0"
select select "14"
select select "0"
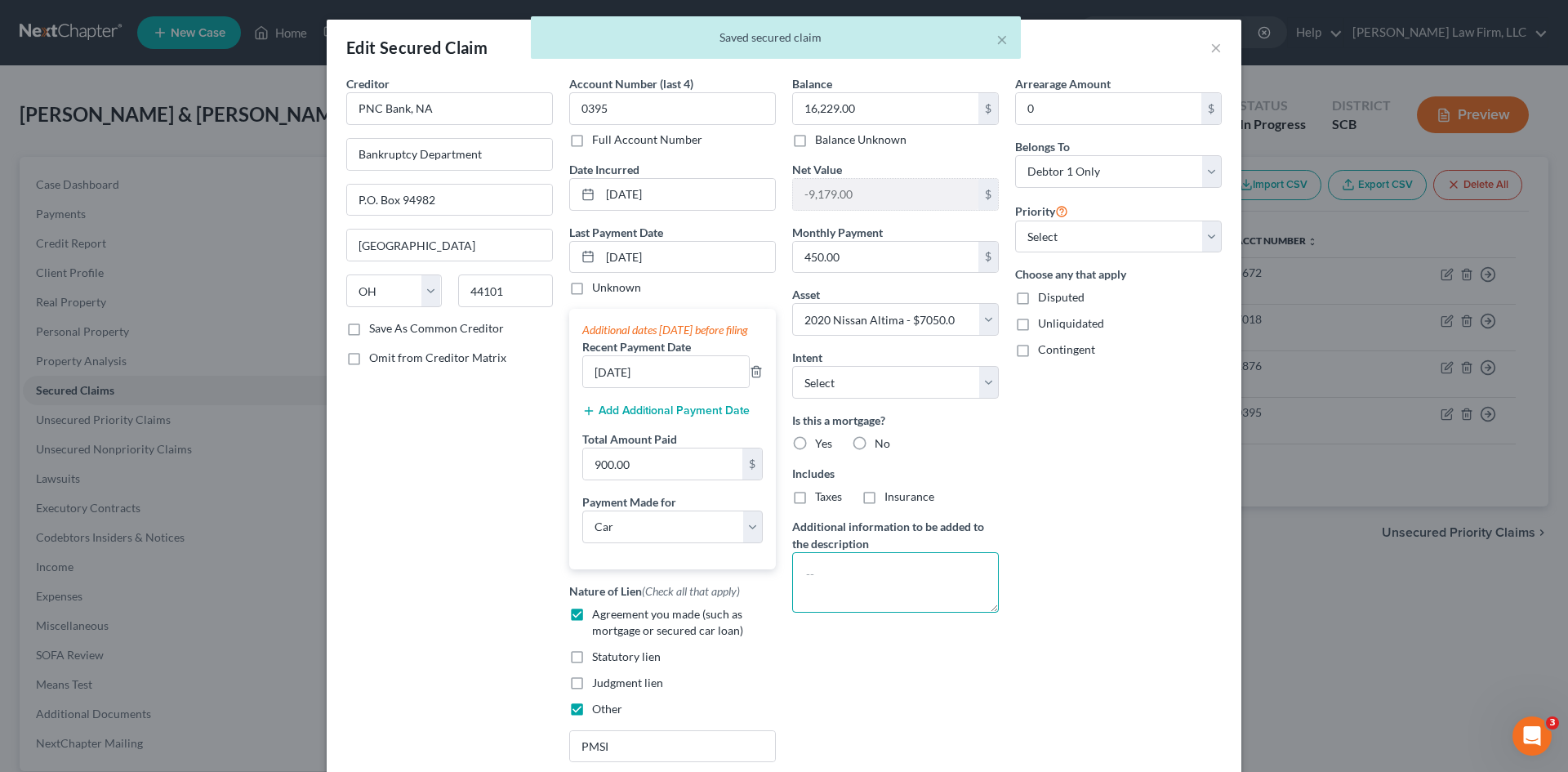
click at [844, 563] on textarea at bounding box center [896, 582] width 207 height 60
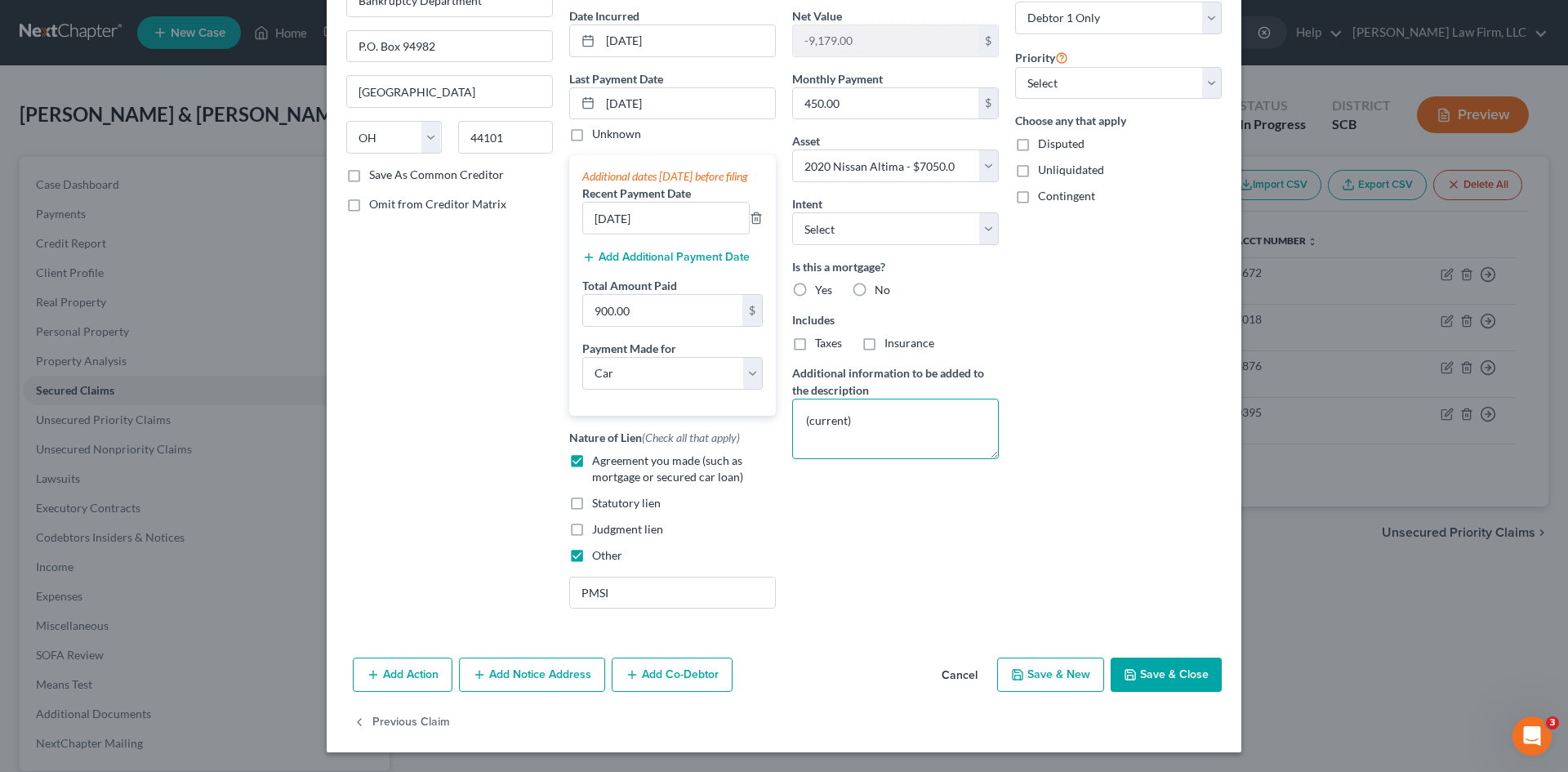
type textarea "(current)"
click at [1152, 683] on button "Save & Close" at bounding box center [1167, 675] width 111 height 34
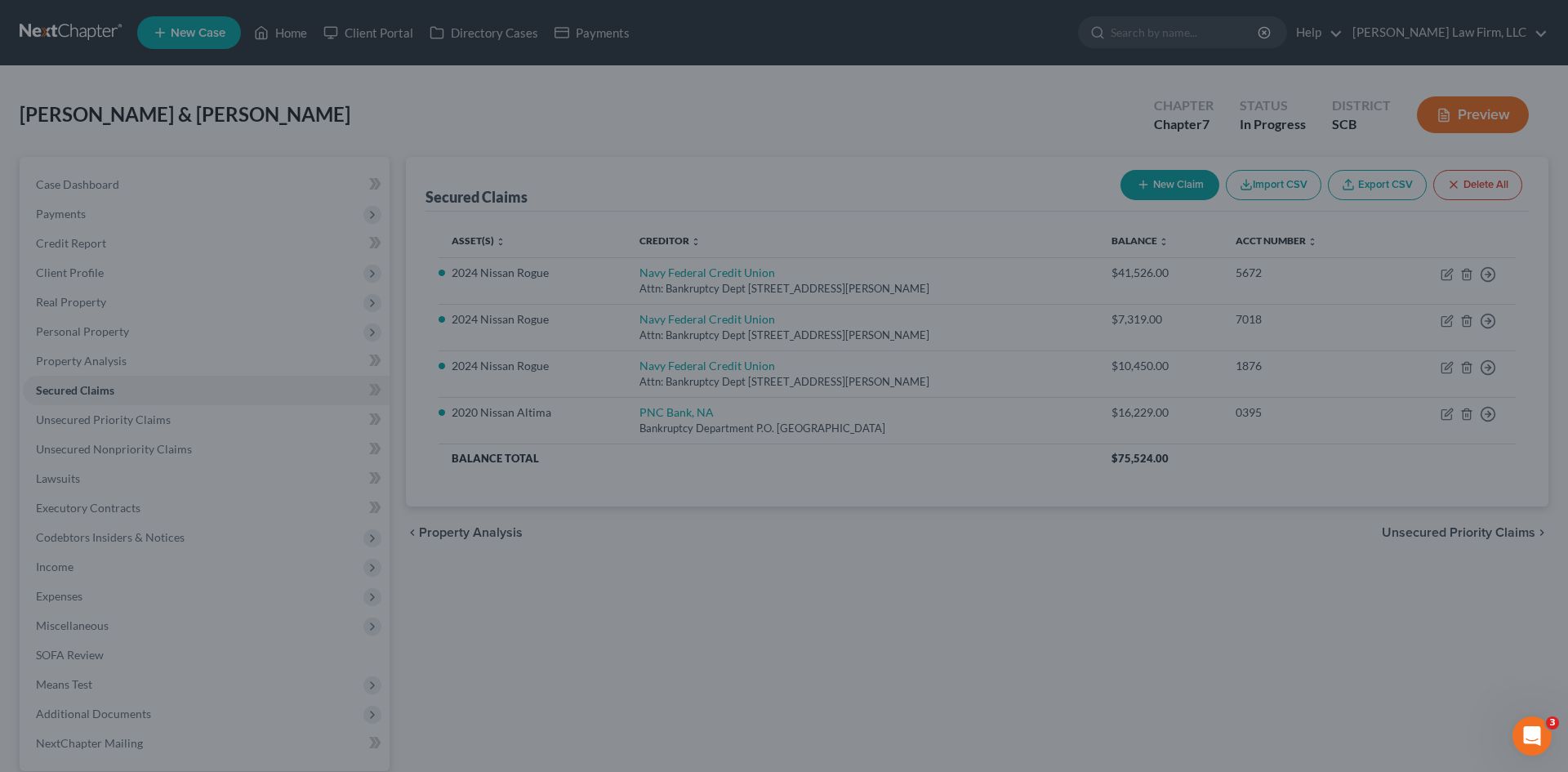
select select "14"
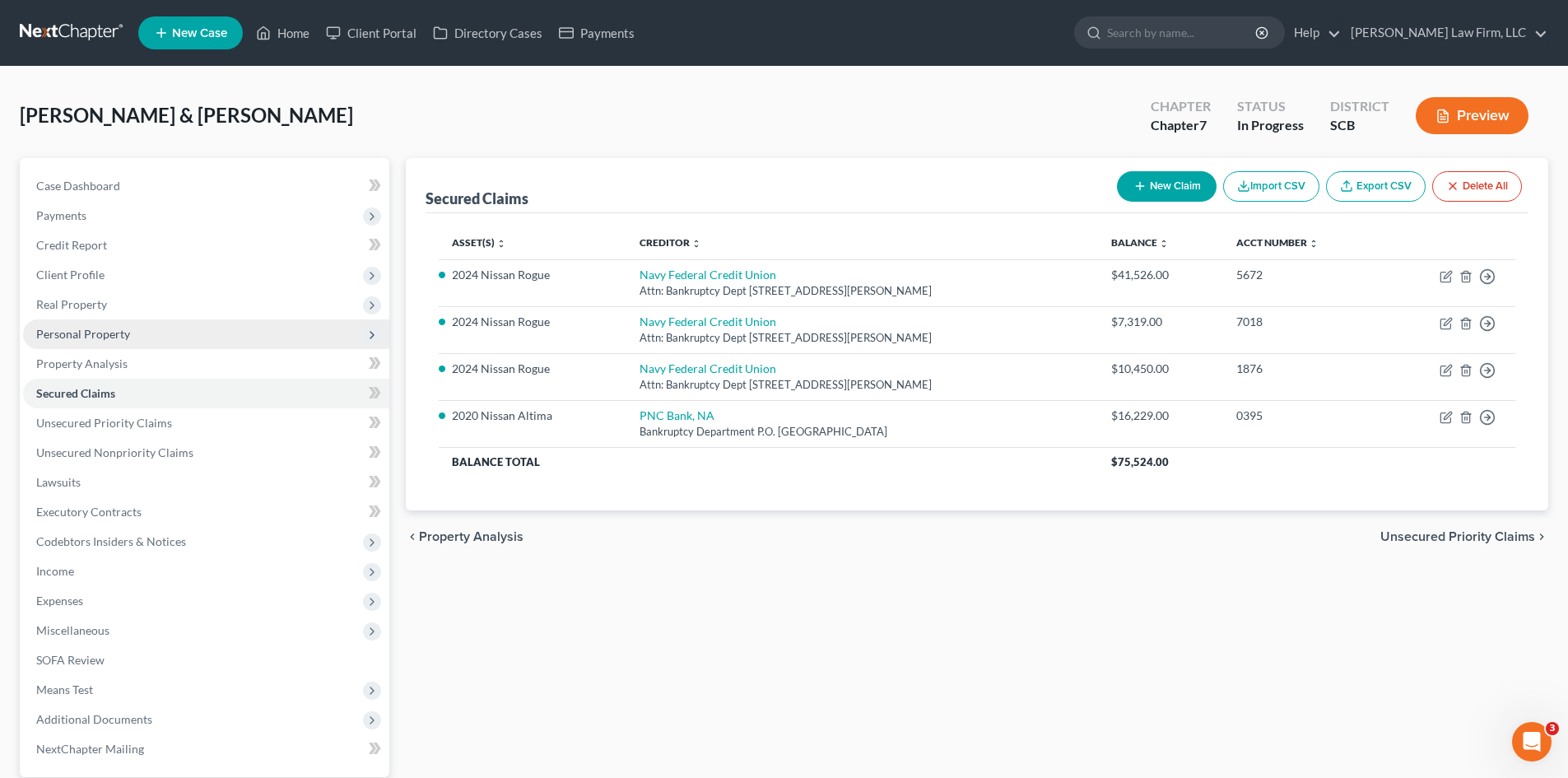
click at [62, 334] on span "Personal Property" at bounding box center [82, 334] width 94 height 14
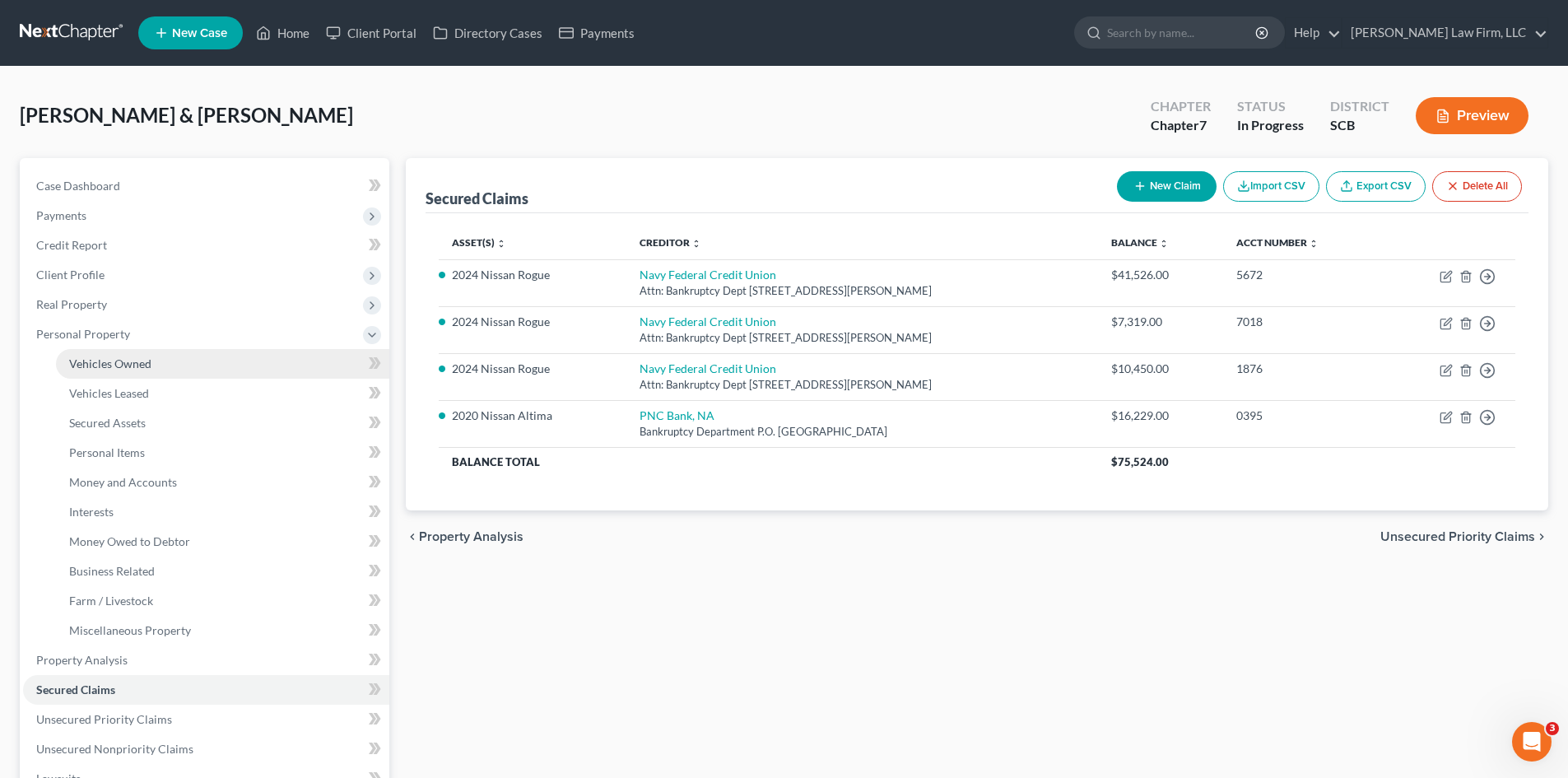
drag, startPoint x: 81, startPoint y: 364, endPoint x: 274, endPoint y: 371, distance: 193.1
click at [81, 365] on span "Vehicles Owned" at bounding box center [110, 363] width 82 height 14
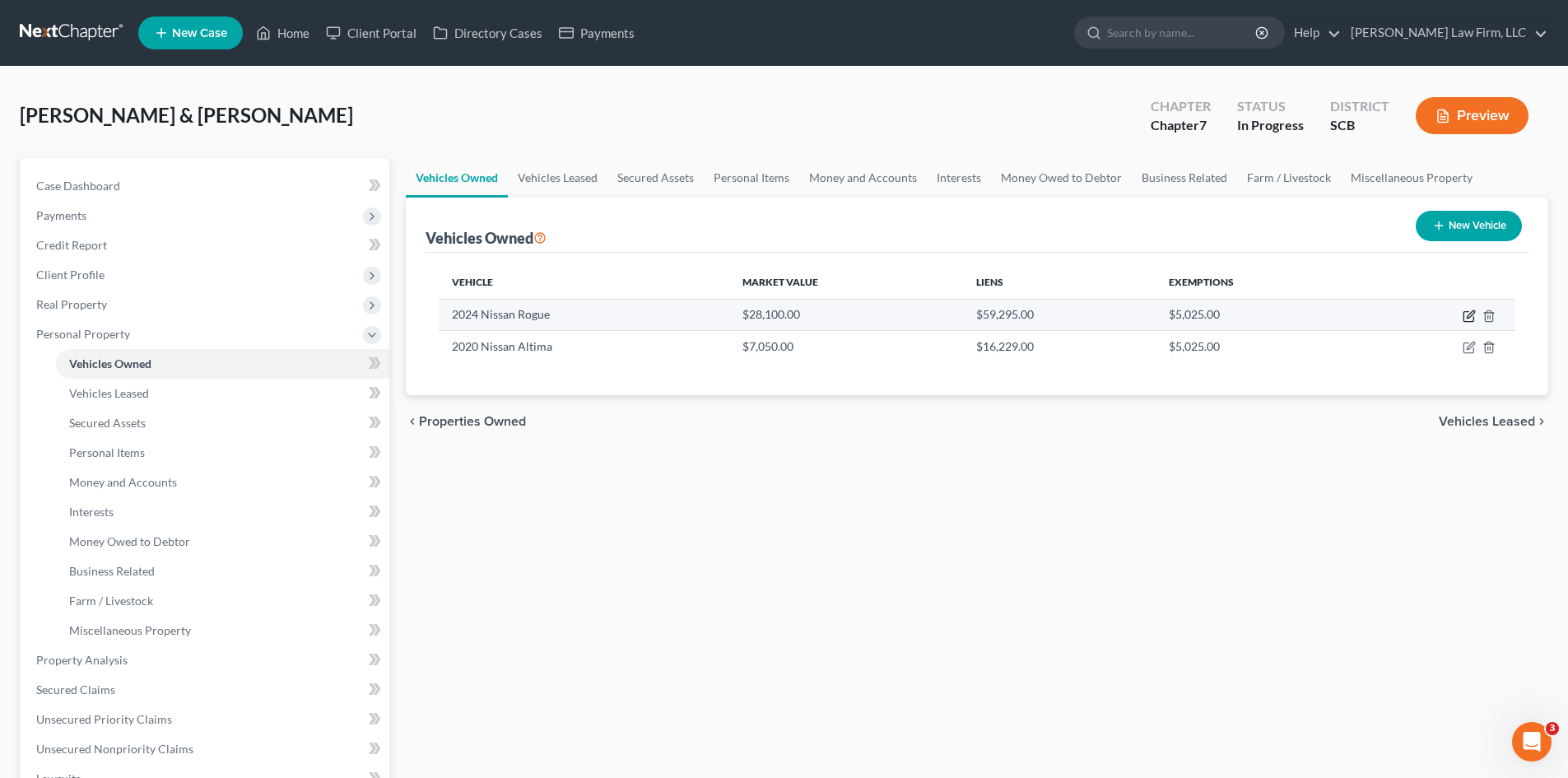
click at [1470, 318] on icon "button" at bounding box center [1469, 317] width 13 height 13
select select "0"
select select "2"
select select "1"
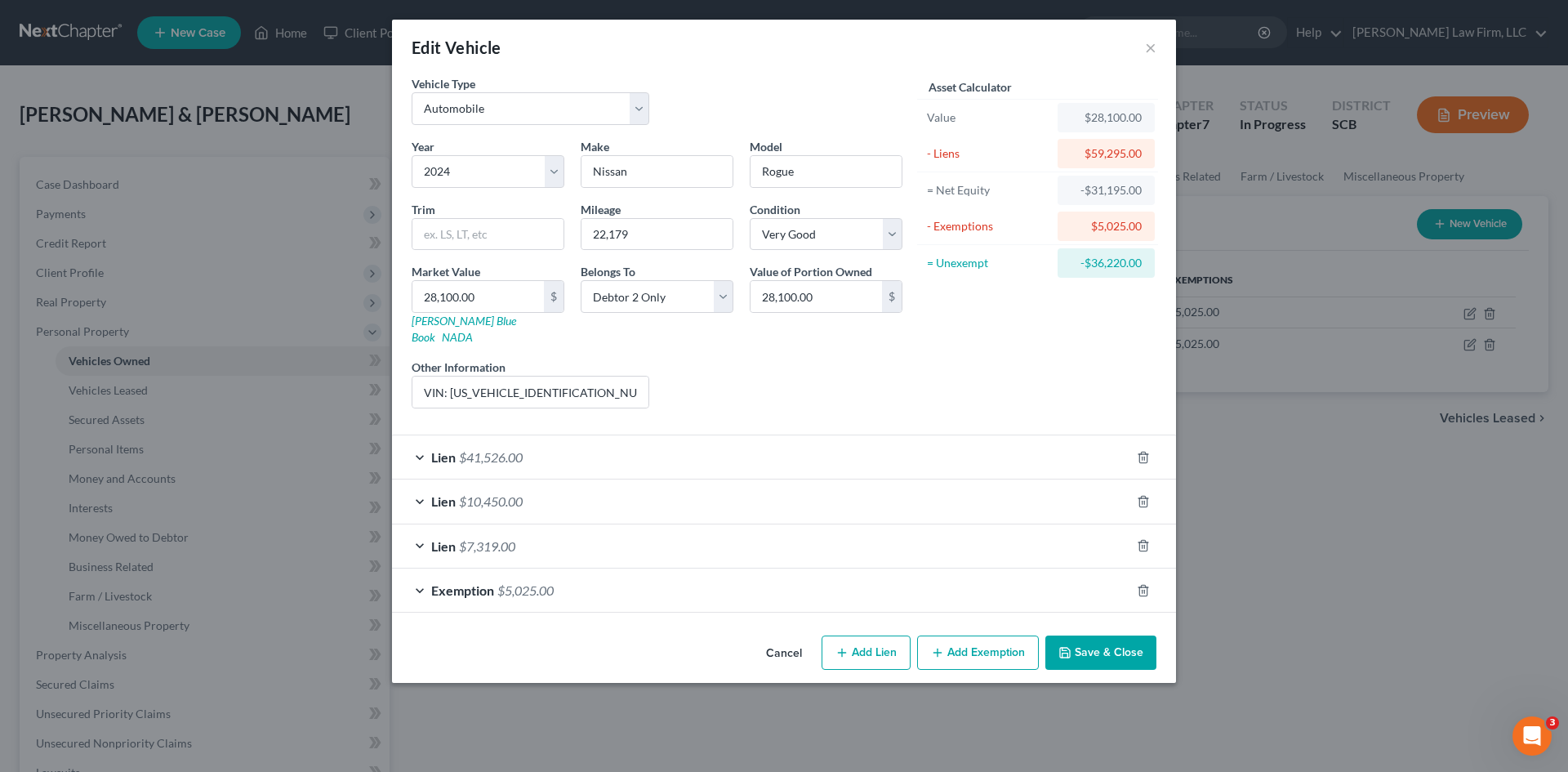
drag, startPoint x: 1083, startPoint y: 619, endPoint x: 1089, endPoint y: 627, distance: 10.0
click at [1085, 629] on div "Cancel Add Lien Add Lease Add Exemption Save & Close" at bounding box center [784, 655] width 784 height 54
click at [1089, 636] on button "Save & Close" at bounding box center [1101, 653] width 111 height 34
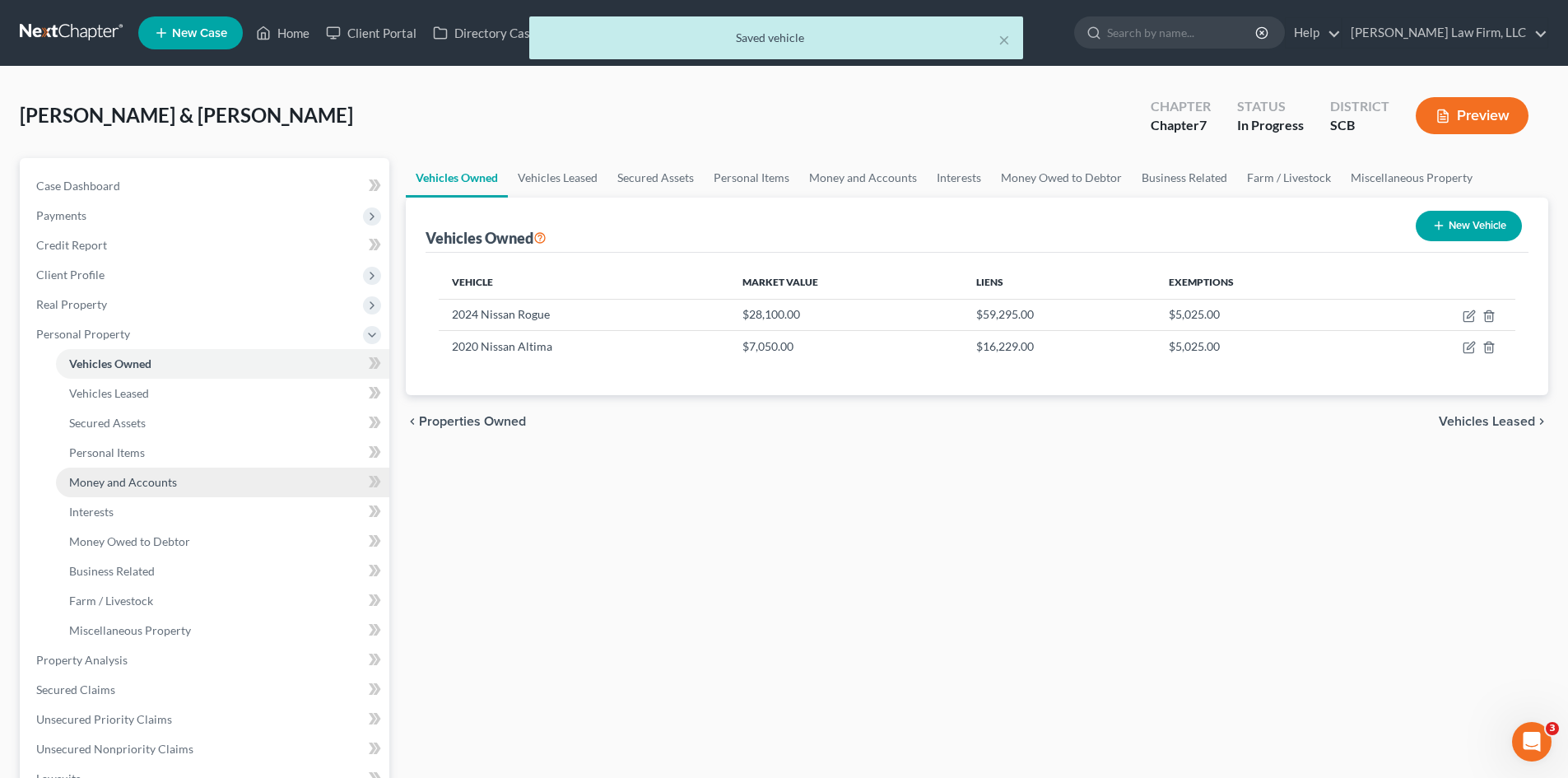
click at [108, 484] on span "Money and Accounts" at bounding box center [123, 481] width 108 height 14
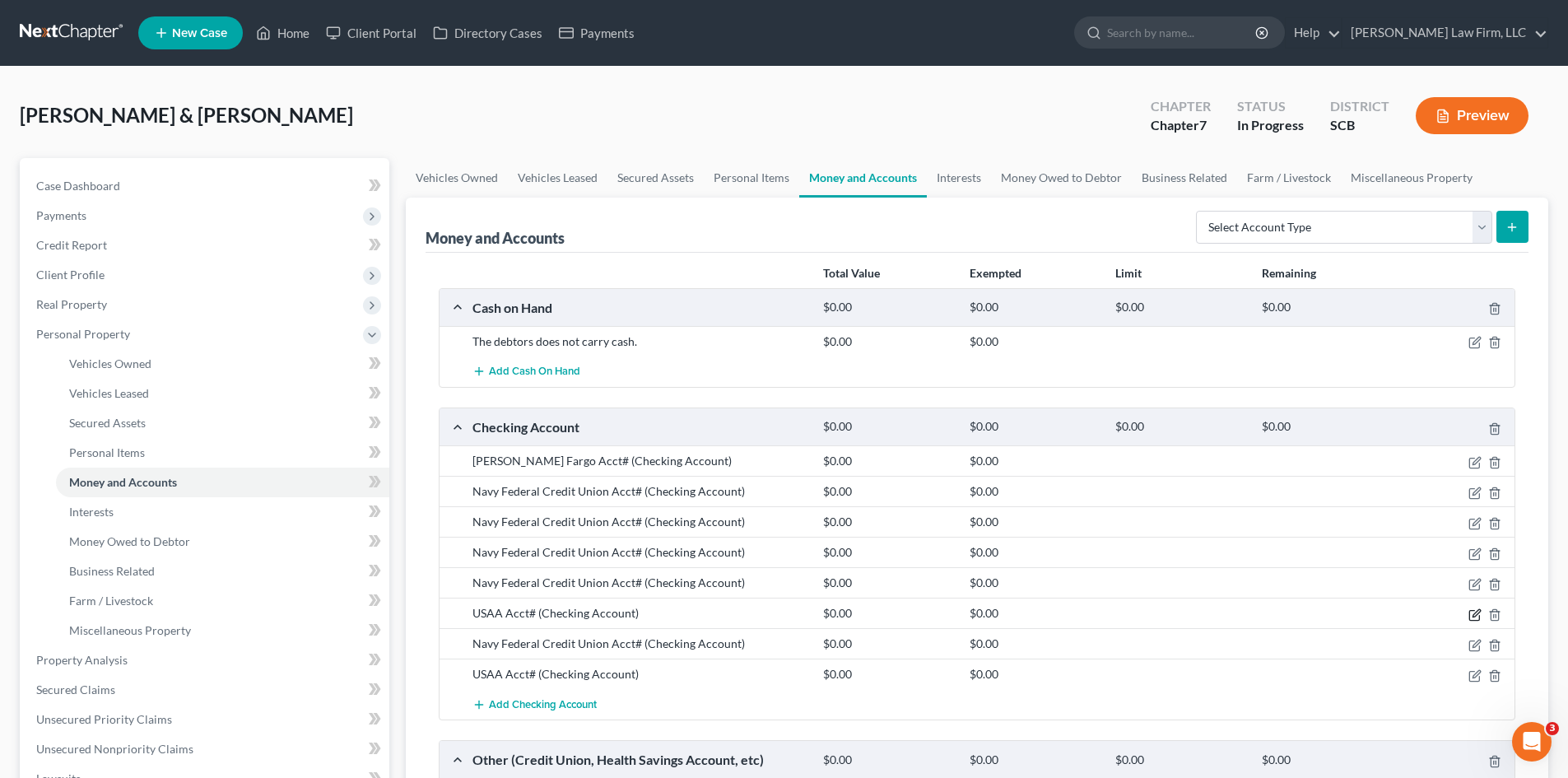
click at [1473, 616] on icon "button" at bounding box center [1477, 613] width 8 height 8
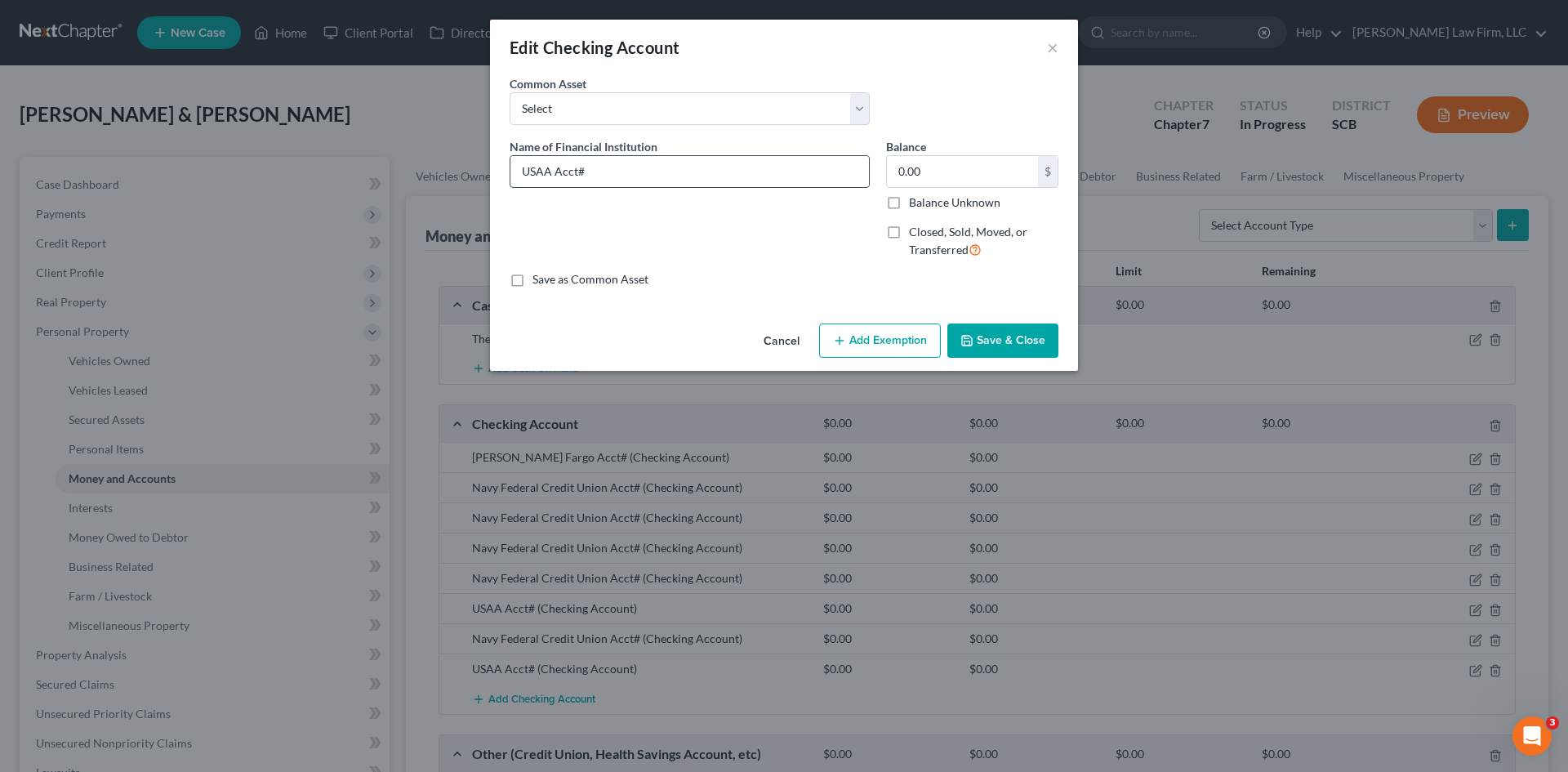
drag, startPoint x: 843, startPoint y: 181, endPoint x: 844, endPoint y: 164, distance: 17.0
click at [842, 181] on input "USAA Acct#" at bounding box center [689, 171] width 358 height 31
type input "USAA Acct# 0498"
click at [972, 180] on input "0.00" at bounding box center [963, 171] width 151 height 31
type input "857.76"
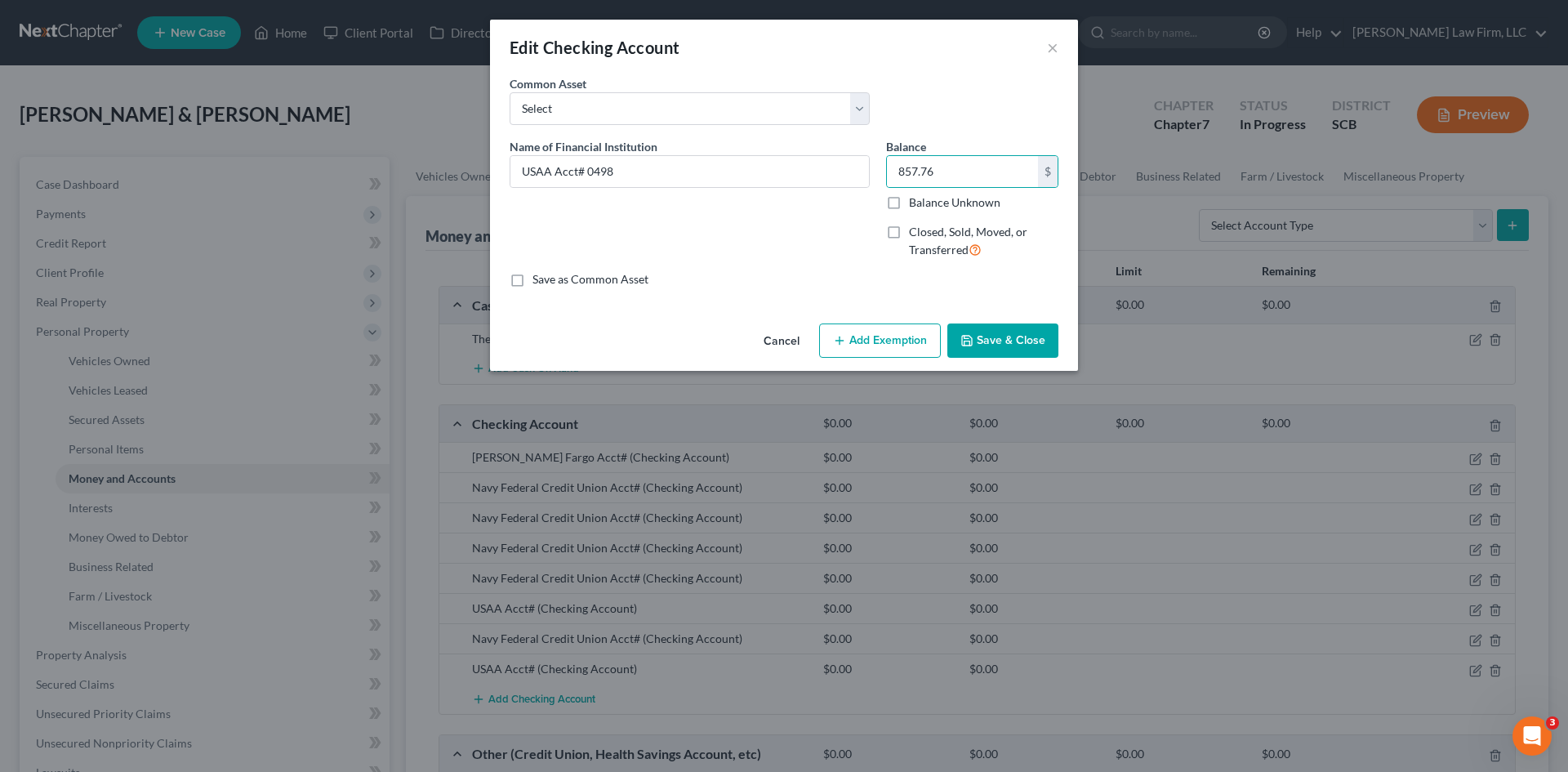
click at [979, 346] on button "Save & Close" at bounding box center [1003, 340] width 111 height 34
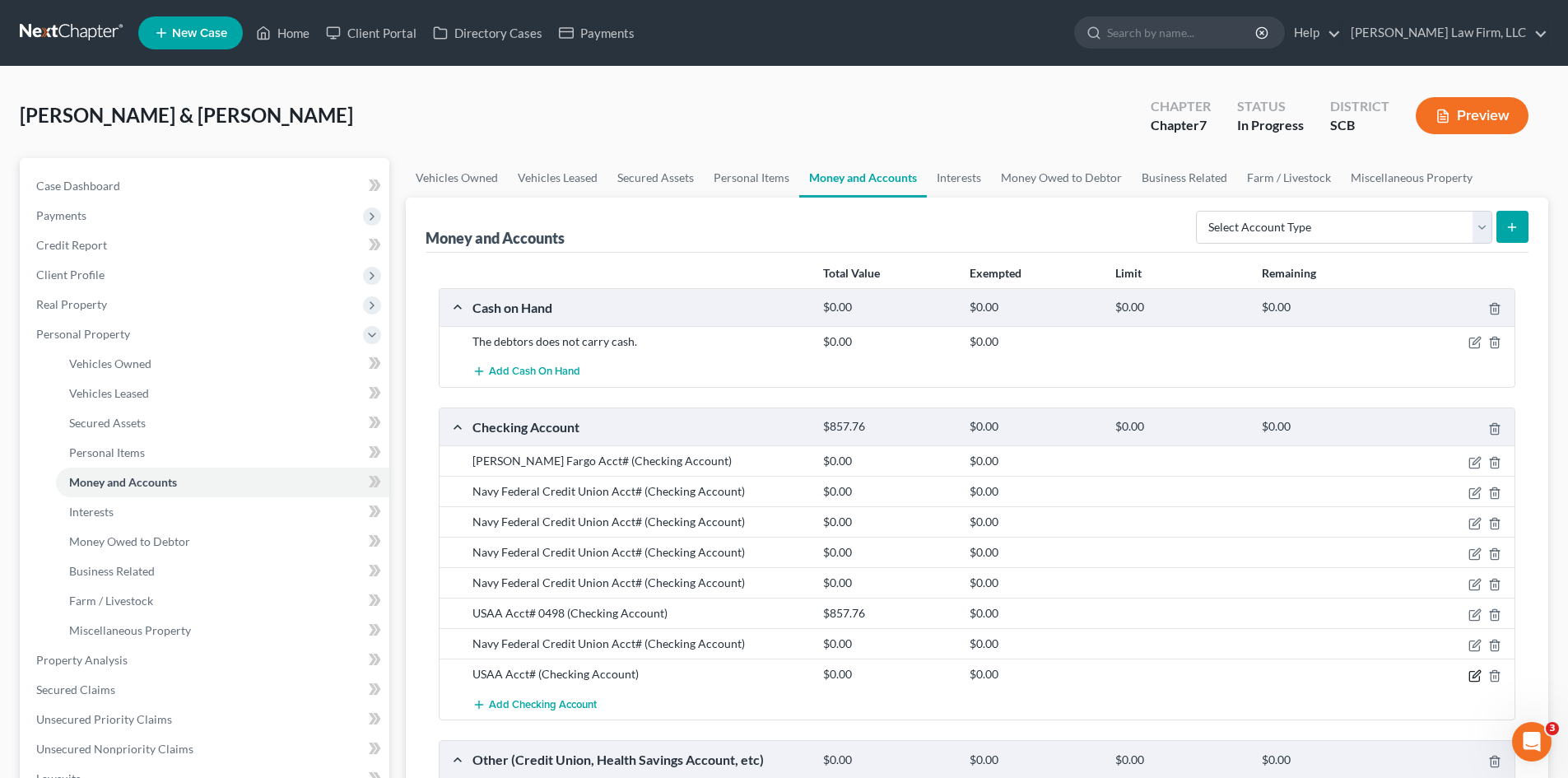
click at [1473, 678] on icon "button" at bounding box center [1477, 674] width 8 height 8
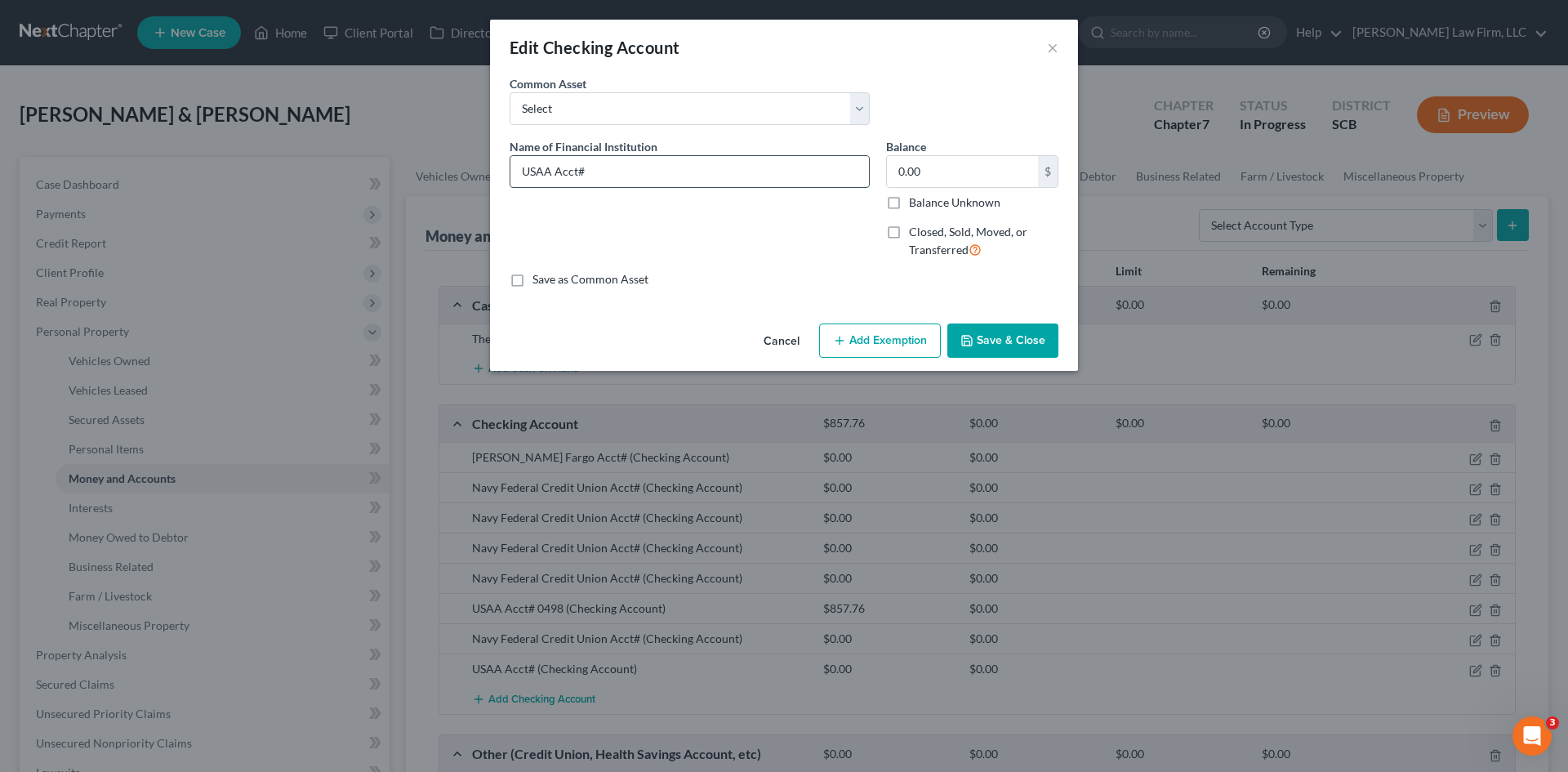
click at [683, 178] on input "USAA Acct#" at bounding box center [689, 171] width 358 height 31
type input "USAA Acct# 0439"
type input "506.80"
click at [1006, 334] on button "Save & Close" at bounding box center [1003, 340] width 111 height 34
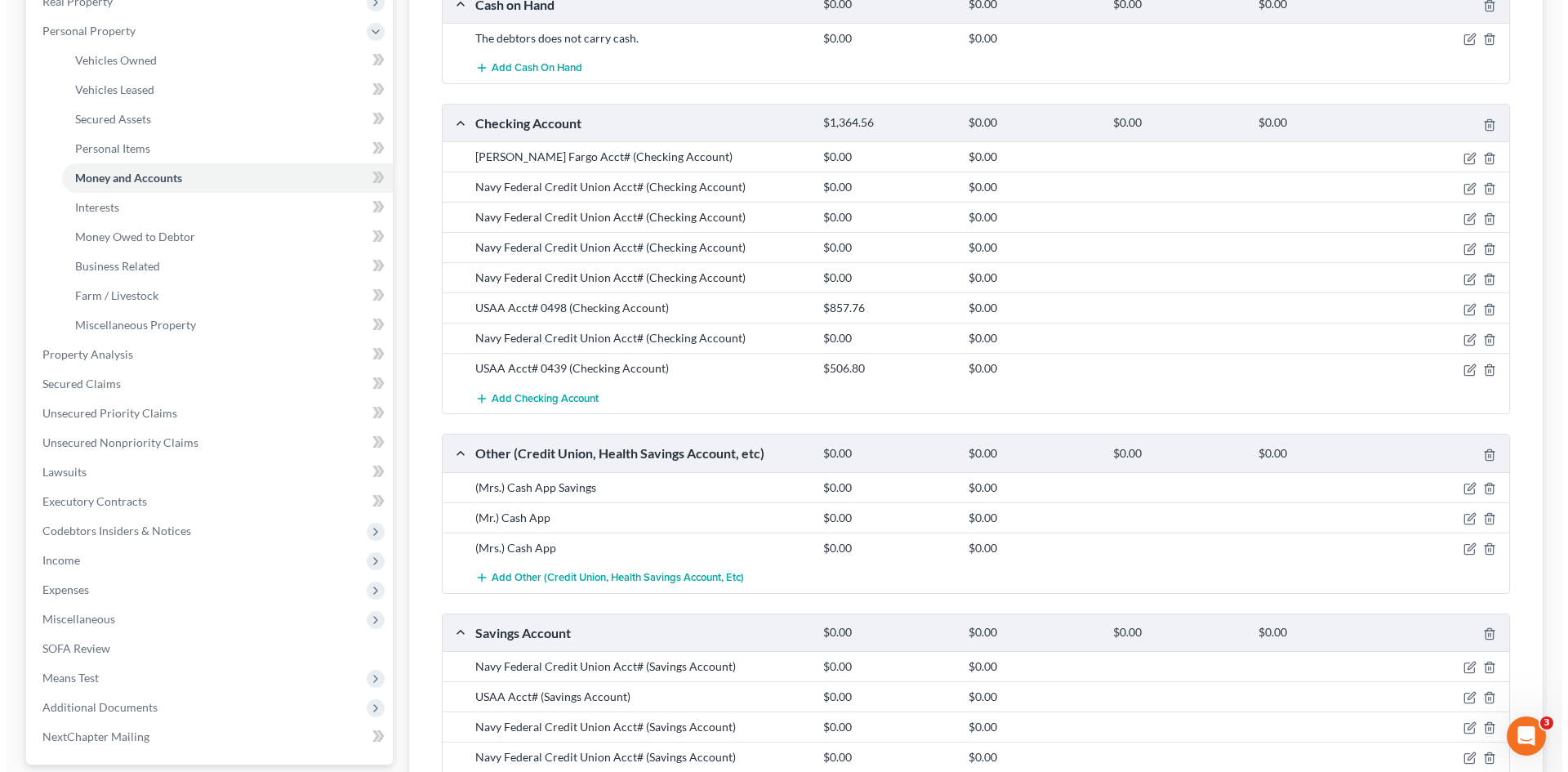
scroll to position [327, 0]
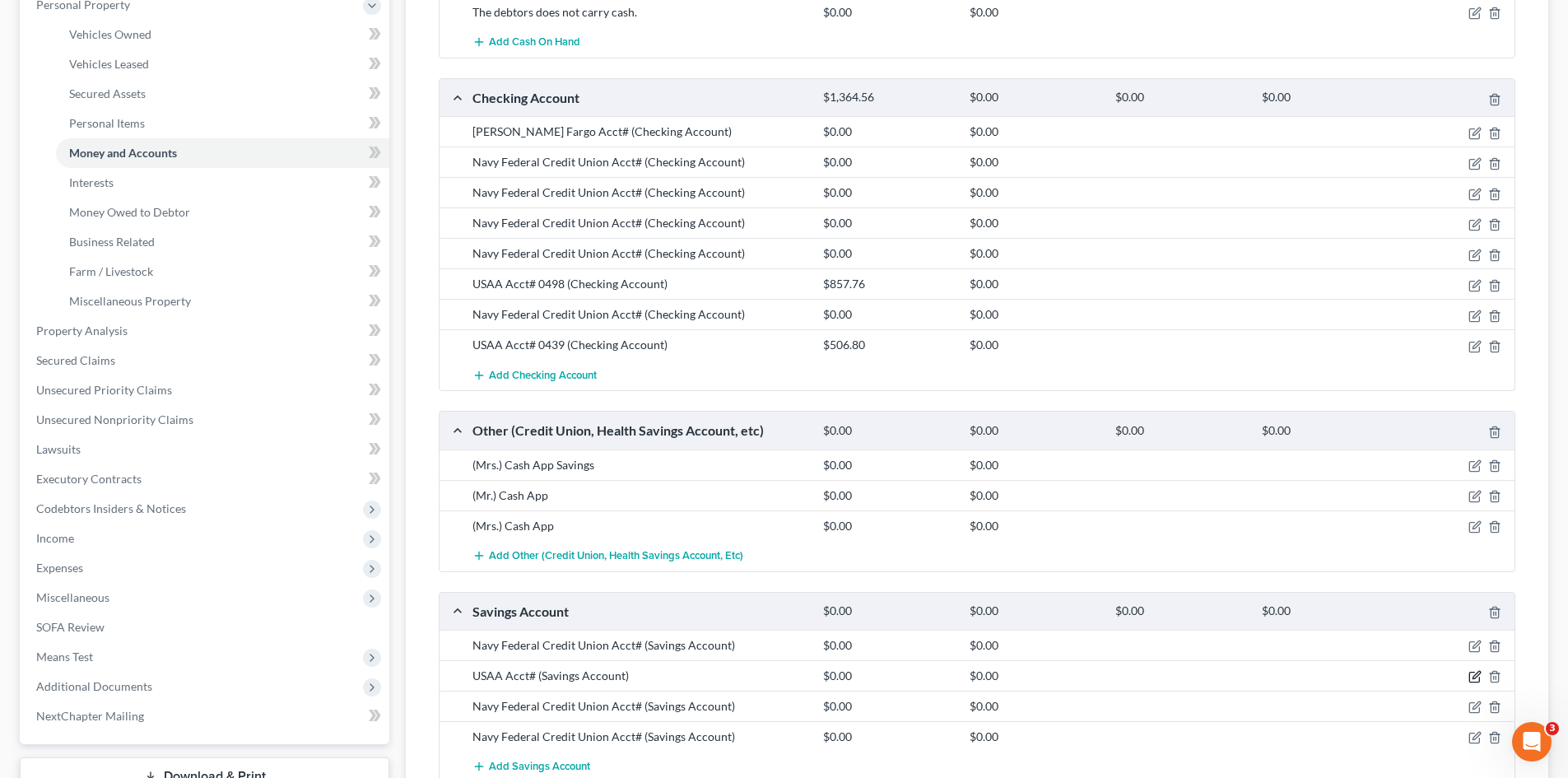
click at [1475, 682] on icon "button" at bounding box center [1475, 677] width 13 height 13
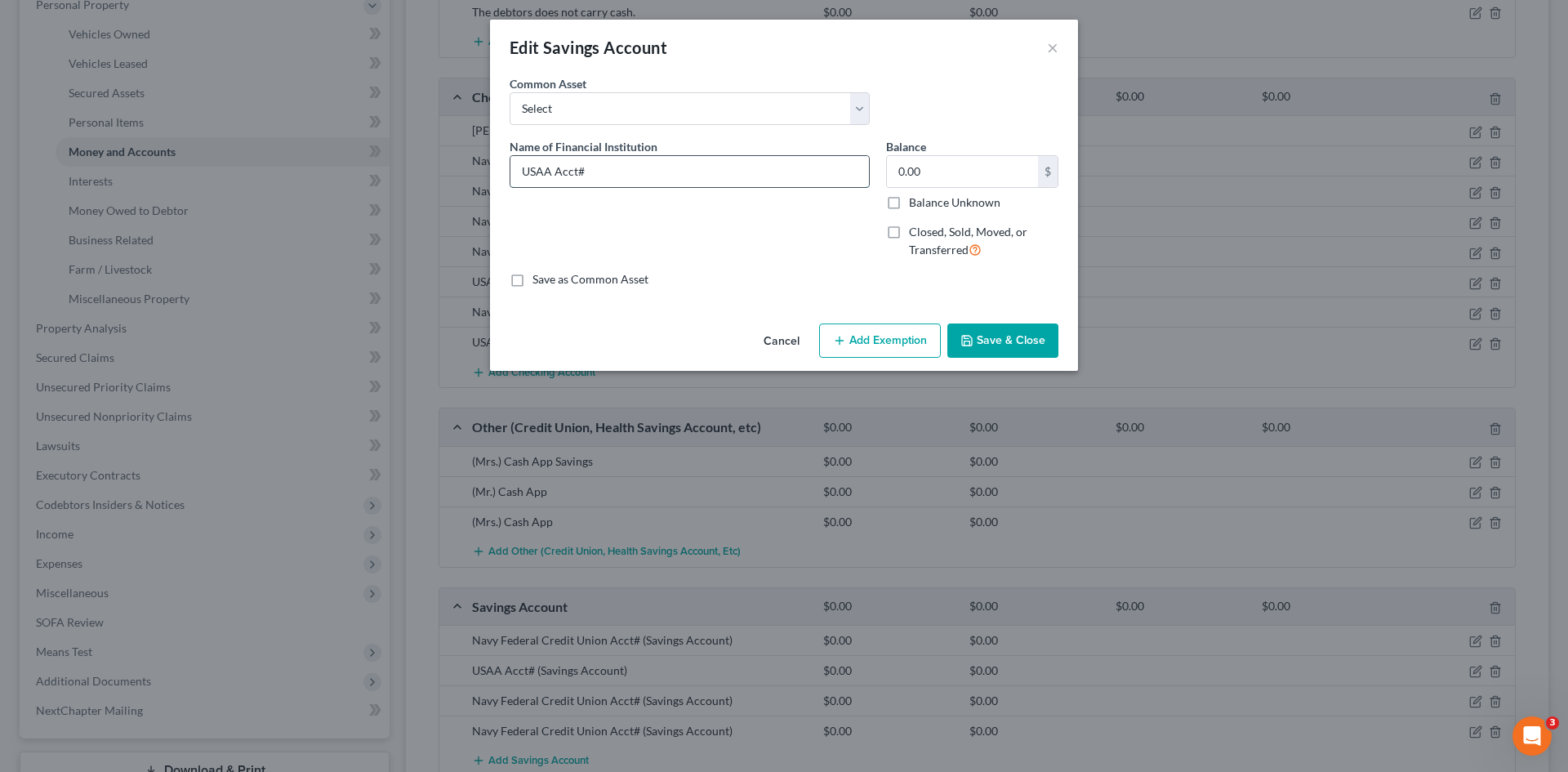
click at [657, 181] on input "USAA Acct#" at bounding box center [689, 171] width 358 height 31
type input "USAA Acct# 0447"
click at [922, 177] on input "0.00" at bounding box center [963, 171] width 151 height 31
type input "1,845.44"
click at [991, 327] on button "Save & Close" at bounding box center [1003, 340] width 111 height 34
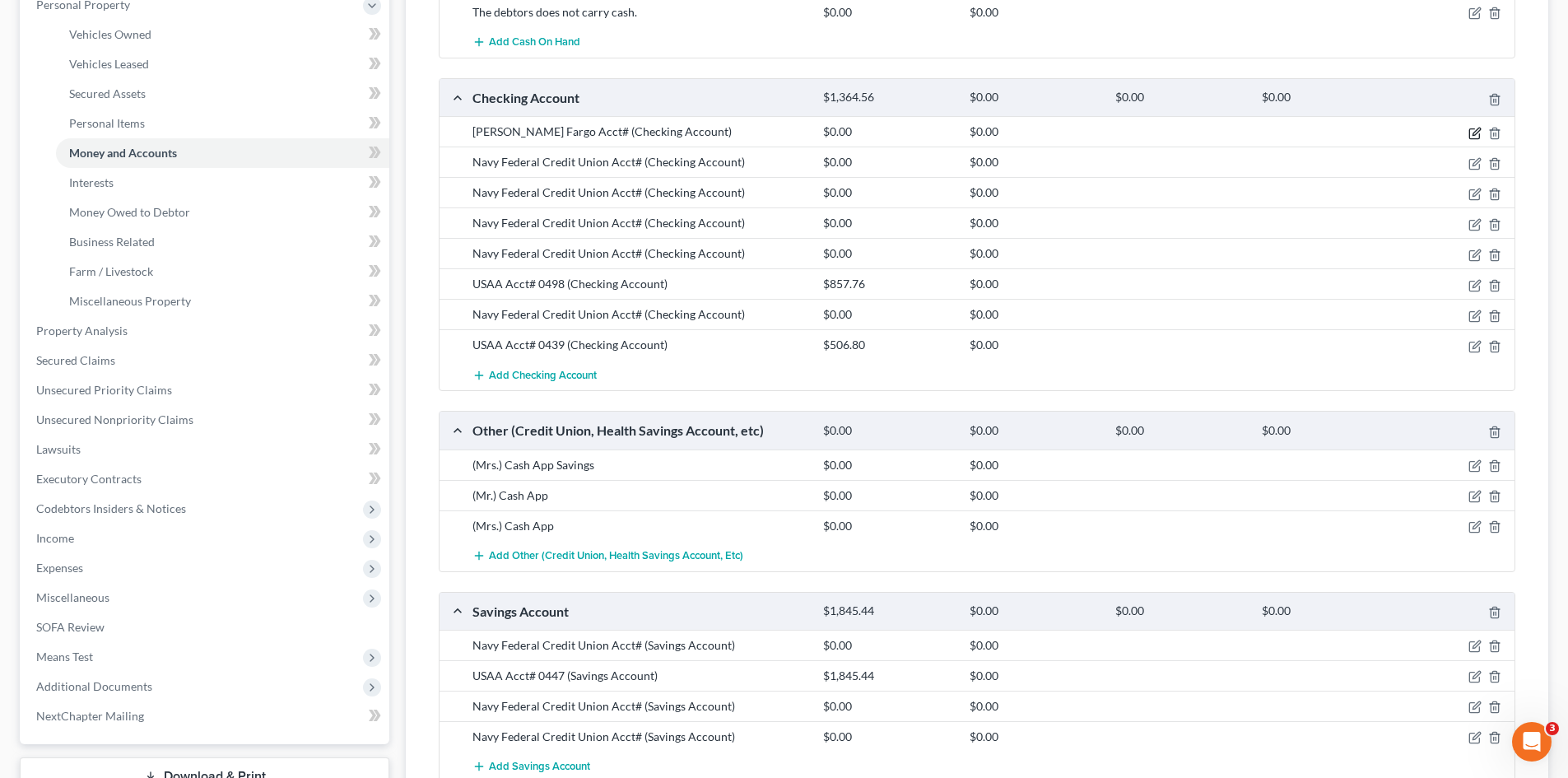
click at [1473, 134] on icon "button" at bounding box center [1477, 132] width 8 height 8
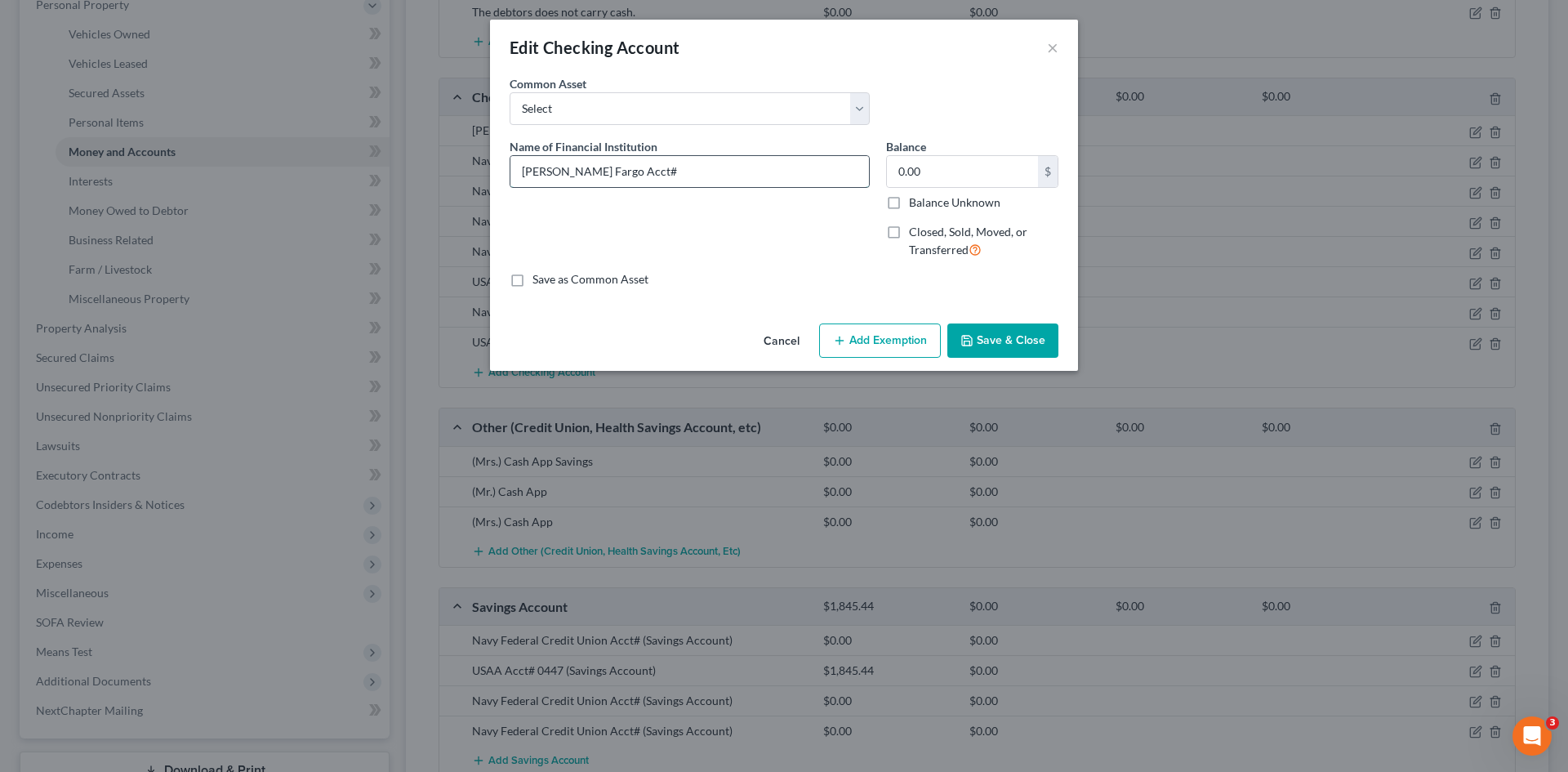
click at [672, 178] on input "Wells Fargo Acct#" at bounding box center [689, 171] width 358 height 31
click at [526, 176] on input "Wells Fargo Acct# 2130" at bounding box center [689, 171] width 358 height 31
type input "(Mr.) Wells Fargo Acct# 2130"
type input "217.88"
click at [1000, 328] on button "Save & Close" at bounding box center [1003, 340] width 111 height 34
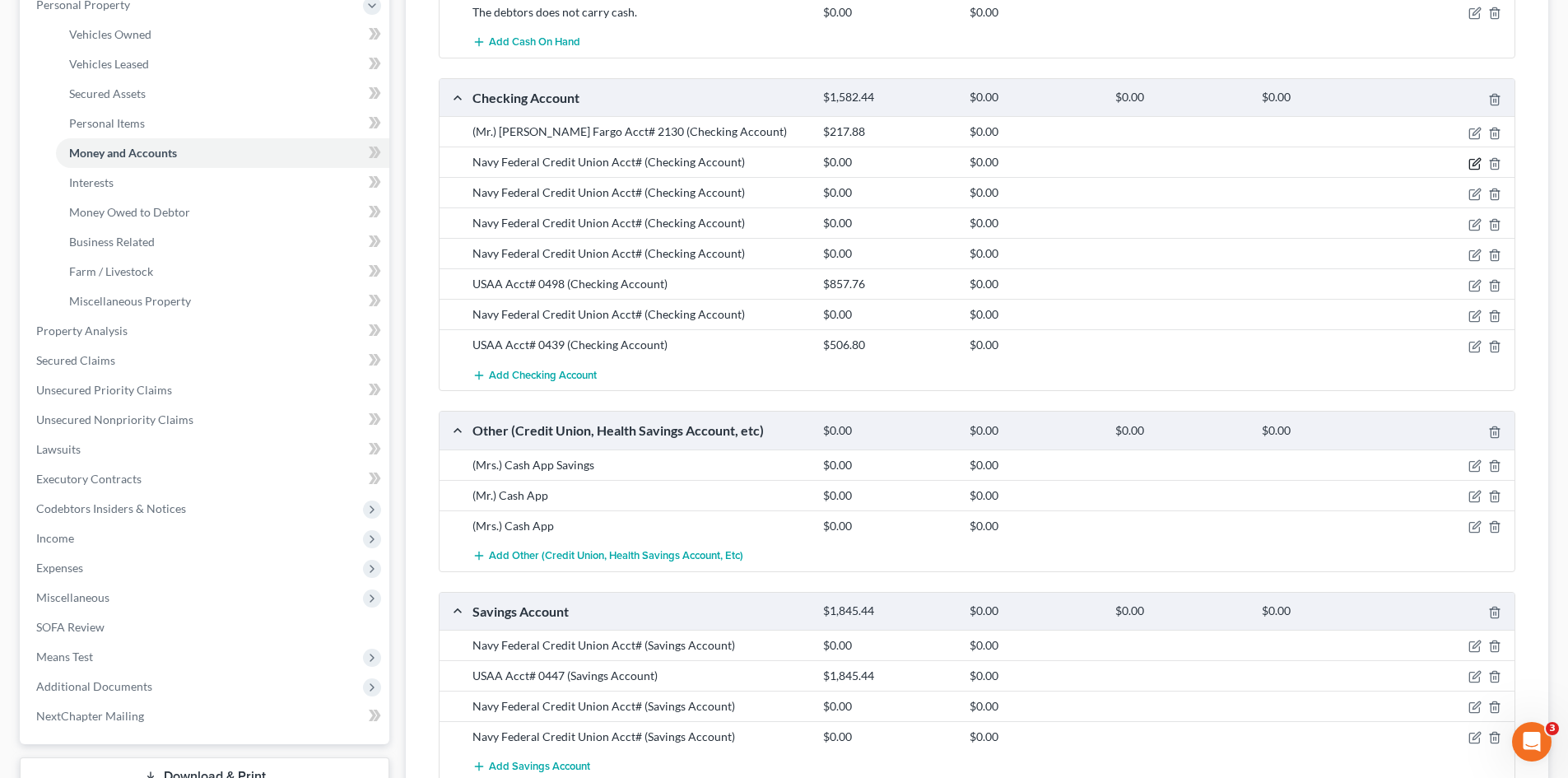
click at [1476, 163] on icon "button" at bounding box center [1475, 164] width 13 height 13
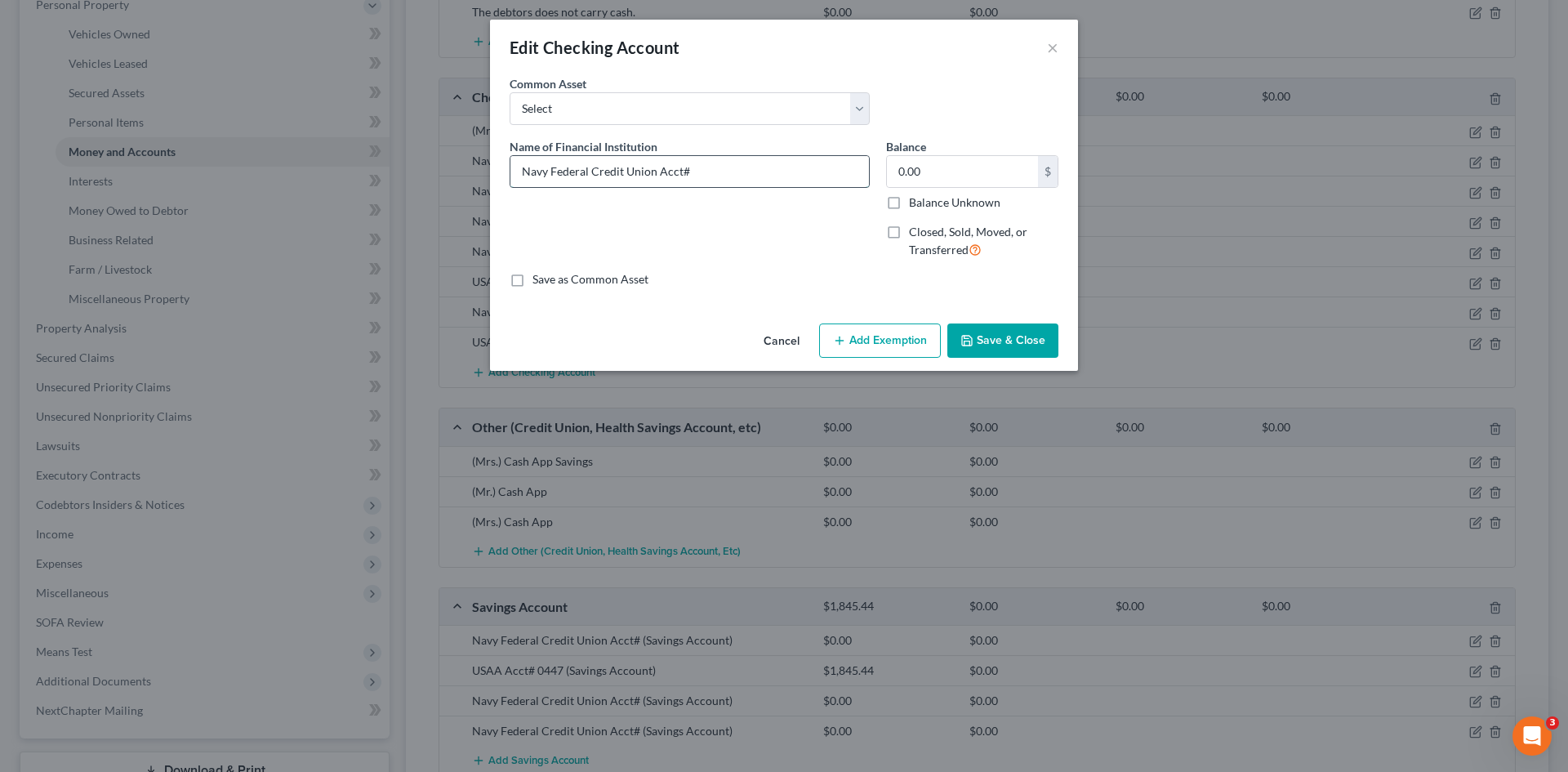
click at [777, 161] on input "Navy Federal Credit Union Acct#" at bounding box center [689, 171] width 358 height 31
type input "Navy Federal Credit Union Acct# 4148"
click at [945, 175] on input "0.00" at bounding box center [963, 171] width 151 height 31
type input "0.00"
click at [800, 173] on input "Navy Federal Credit Union Acct# 4148" at bounding box center [689, 171] width 358 height 31
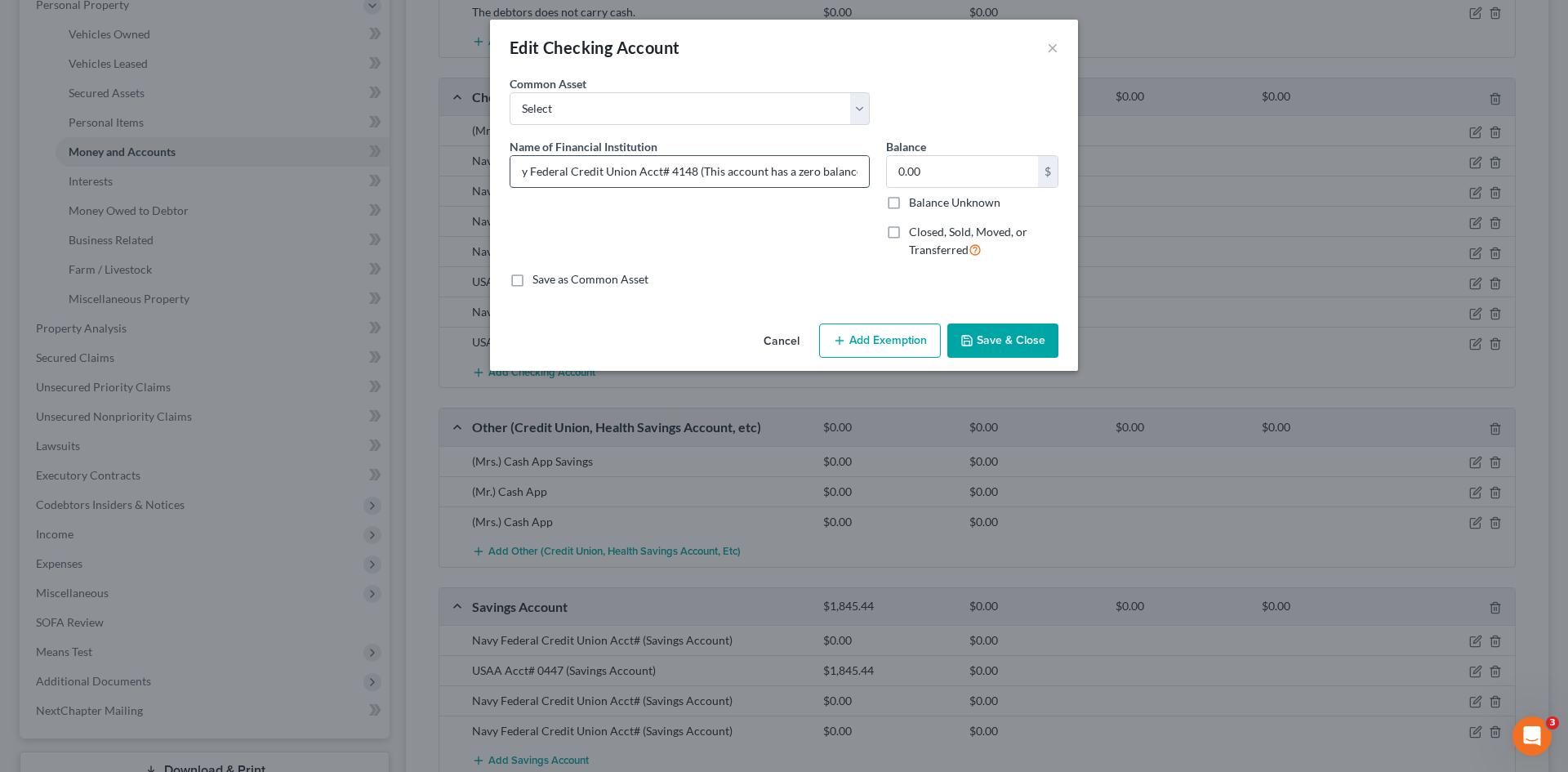
scroll to position [0, 24]
type input "Navy Federal Credit Union Acct# 4148 (This account has a zero balance.)"
click at [974, 332] on button "Save & Close" at bounding box center [1003, 340] width 111 height 34
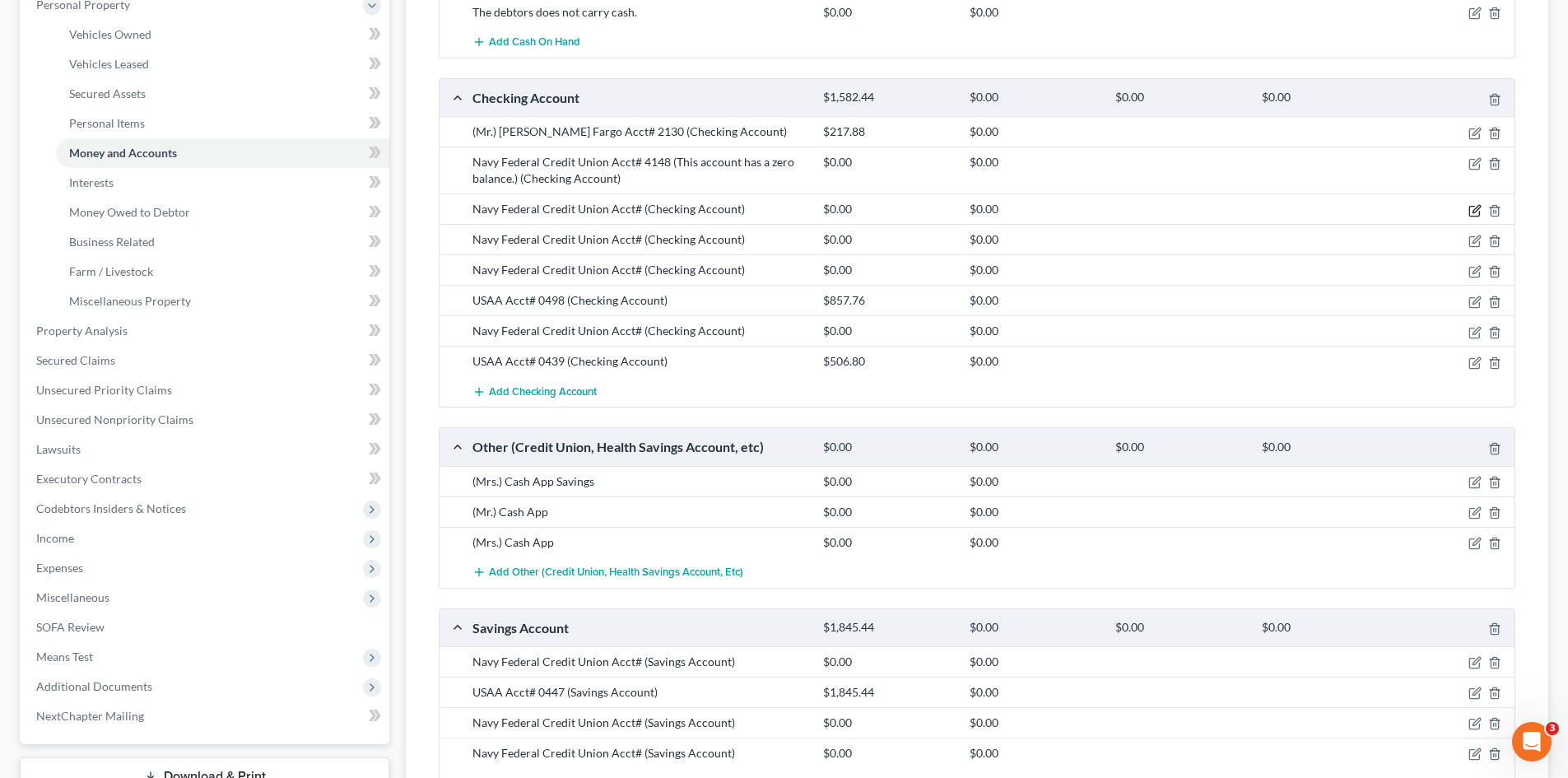
click at [1469, 214] on icon "button" at bounding box center [1475, 211] width 13 height 13
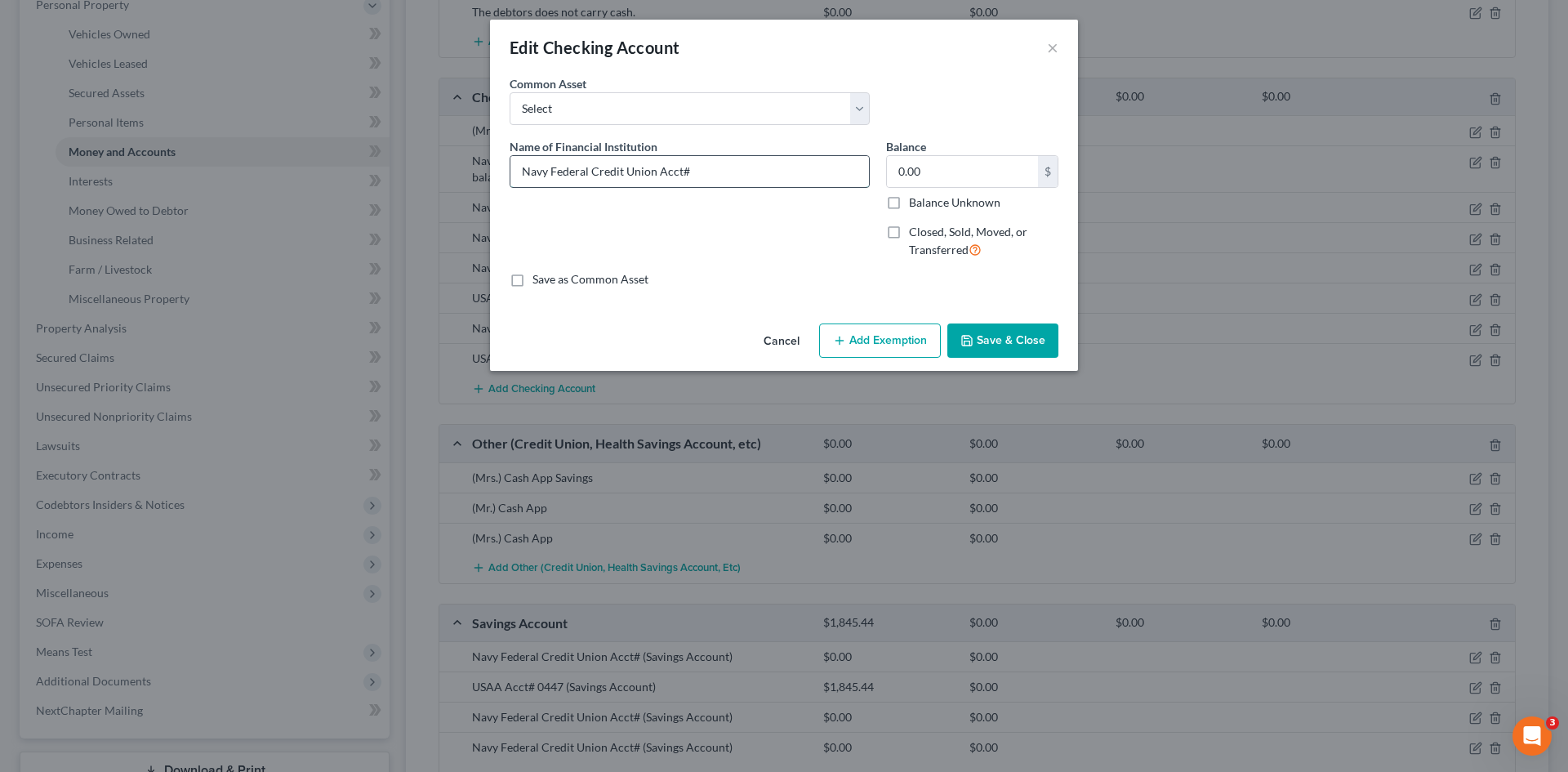
click at [733, 163] on input "Navy Federal Credit Union Acct#" at bounding box center [689, 171] width 358 height 31
click at [516, 171] on input "Navy Federal Credit Union Acct#" at bounding box center [689, 171] width 358 height 31
click at [776, 169] on input "(Mrs.) Navy Federal Credit Union Acct#" at bounding box center [689, 171] width 358 height 31
type input "(Mrs.) Navy Federal Credit Union Acct# 7355"
click at [1005, 175] on input "0.00" at bounding box center [963, 171] width 151 height 31
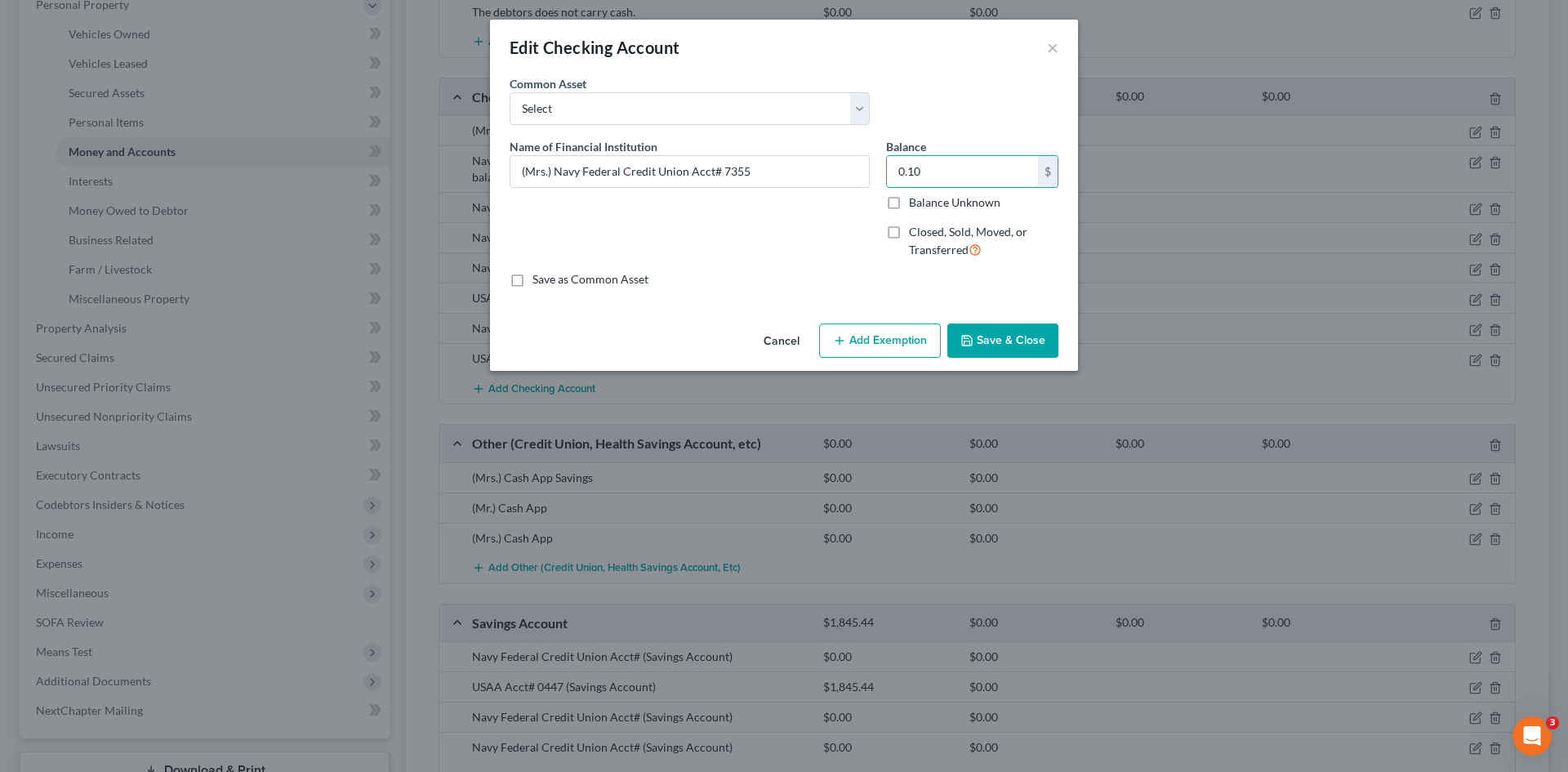
type input "0.10"
click at [1005, 353] on button "Save & Close" at bounding box center [1003, 340] width 111 height 34
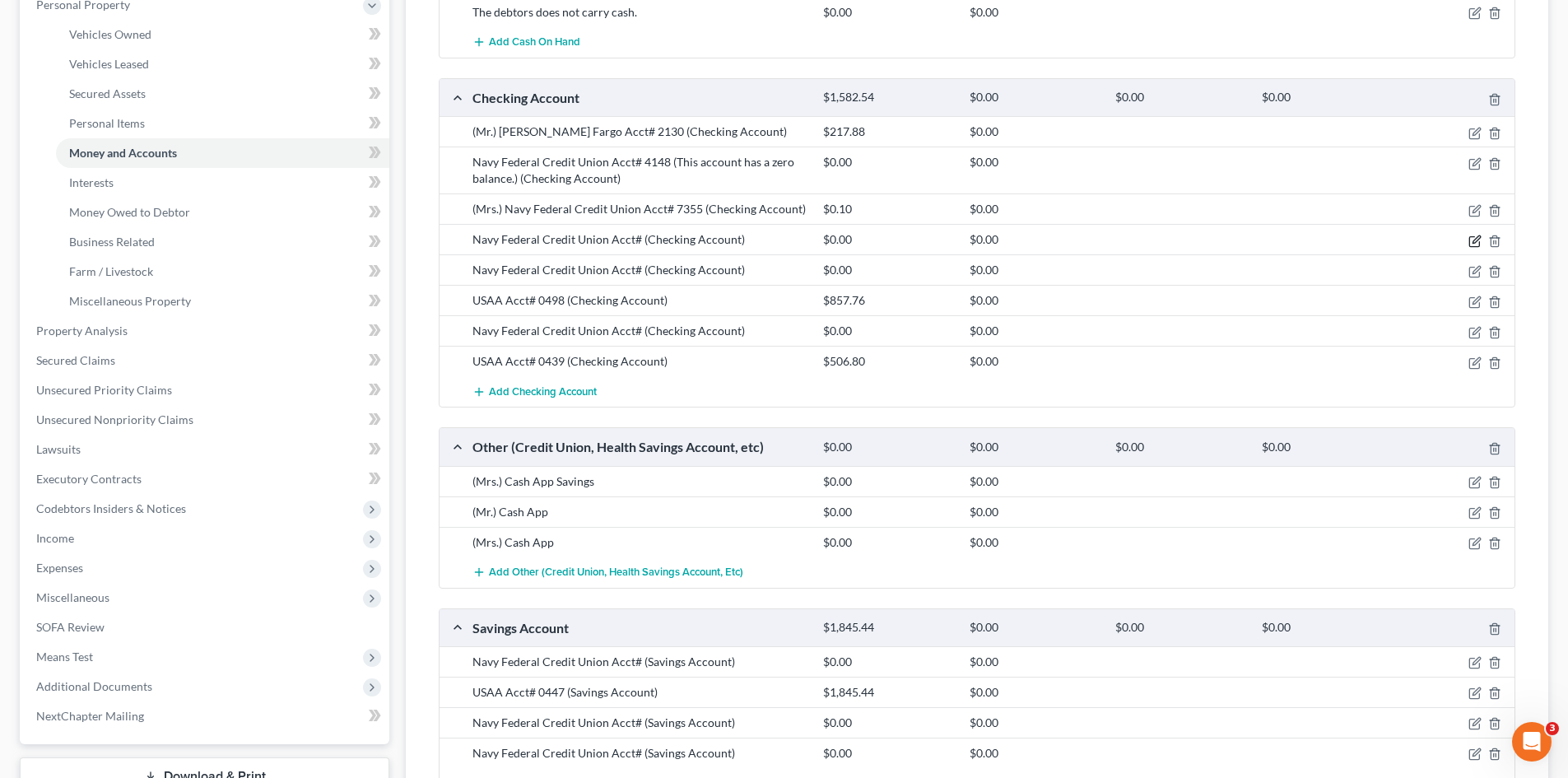
click at [1475, 243] on icon "button" at bounding box center [1477, 240] width 8 height 8
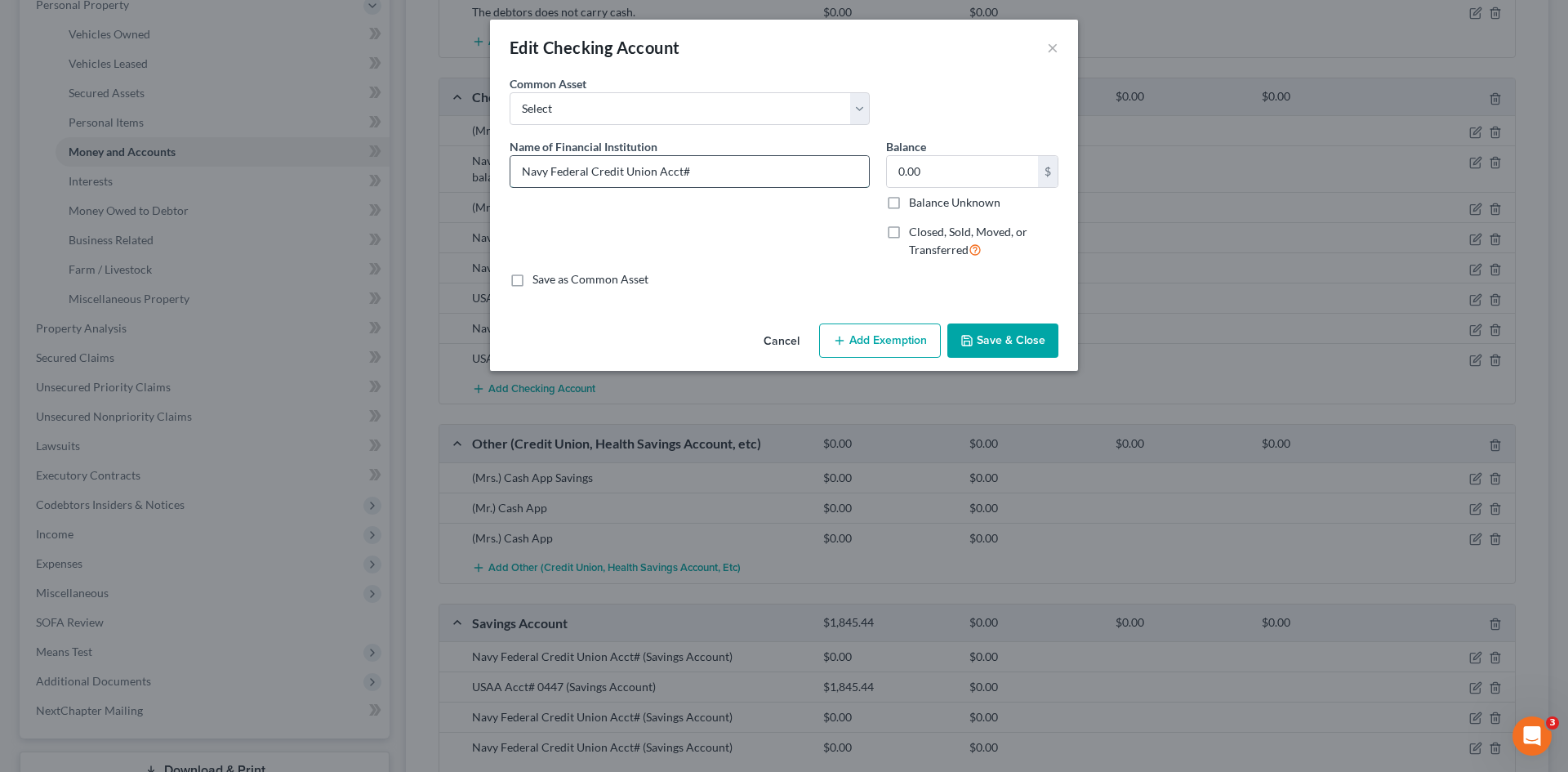
click at [522, 178] on input "Navy Federal Credit Union Acct#" at bounding box center [689, 171] width 358 height 31
click at [733, 171] on input "(Mrs.) Navy Federal Credit Union Acct#" at bounding box center [689, 171] width 358 height 31
click at [926, 178] on input "0.00" at bounding box center [963, 171] width 151 height 31
click at [831, 184] on input "(Mrs.) Navy Federal Credit Union Acct# 4148" at bounding box center [689, 171] width 358 height 31
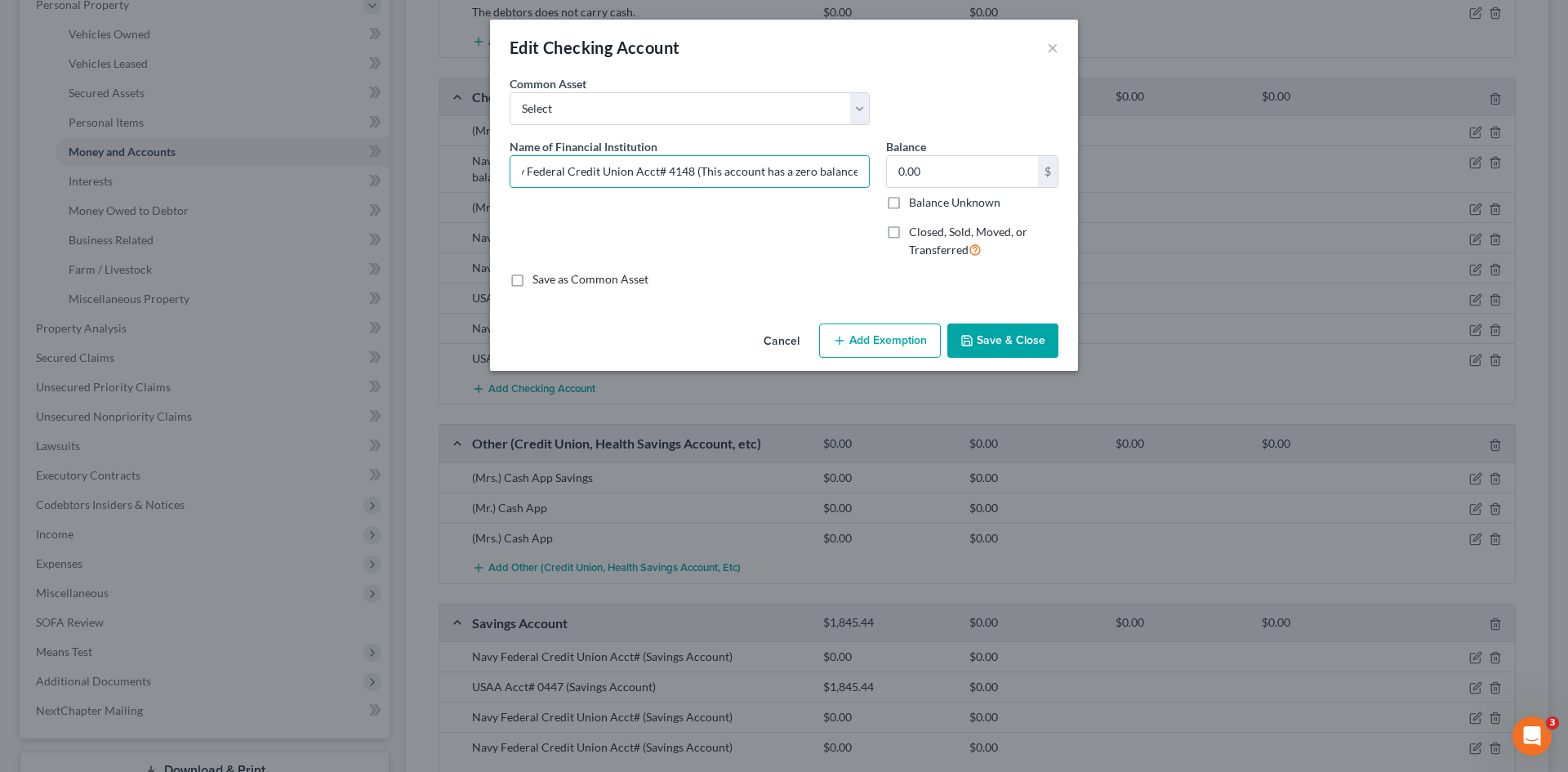
type input "(Mrs.) Navy Federal Credit Union Acct# 4148 (This account has a zero balance.)"
click at [1038, 335] on button "Save & Close" at bounding box center [1003, 340] width 111 height 34
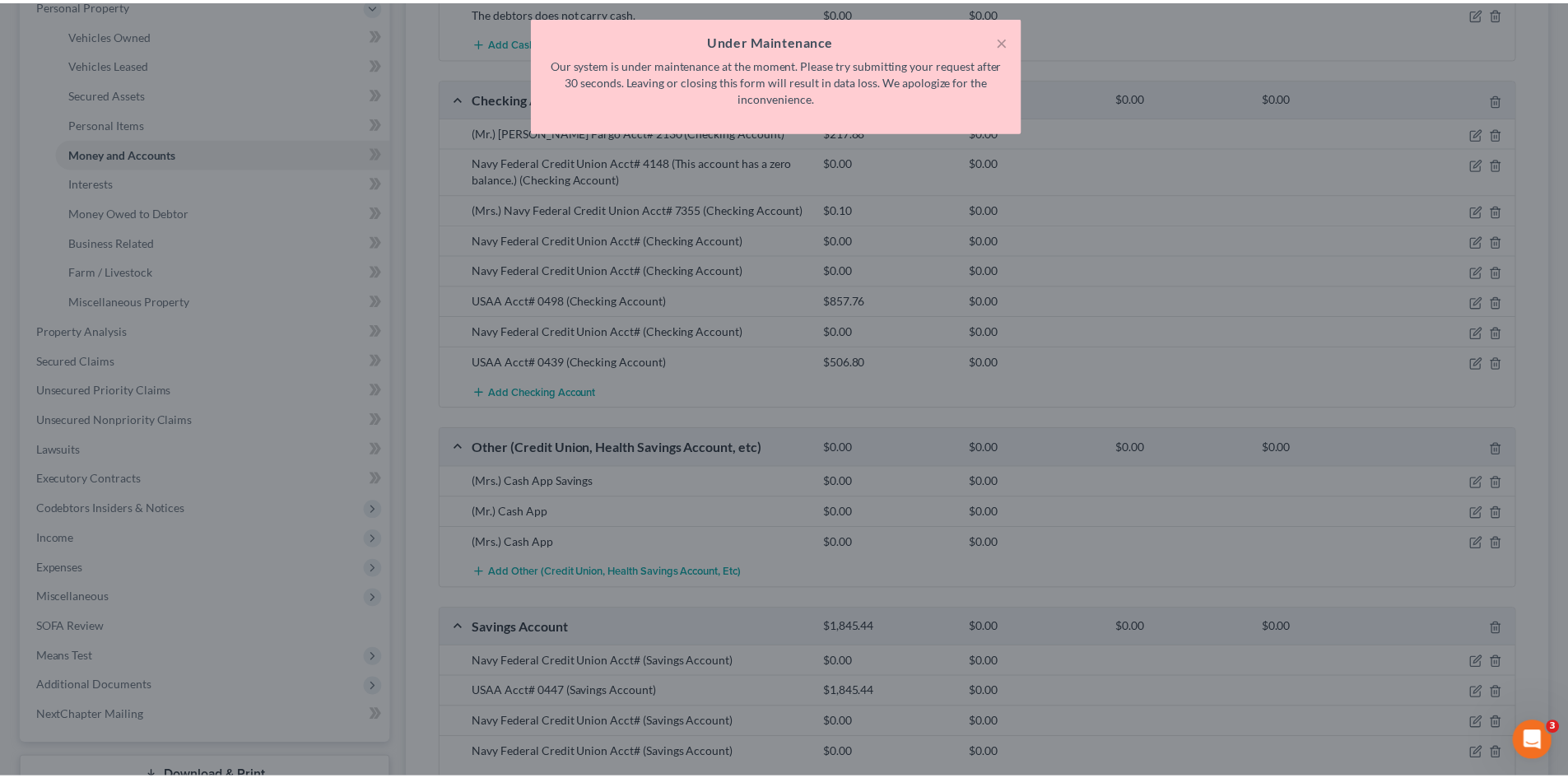
scroll to position [0, 0]
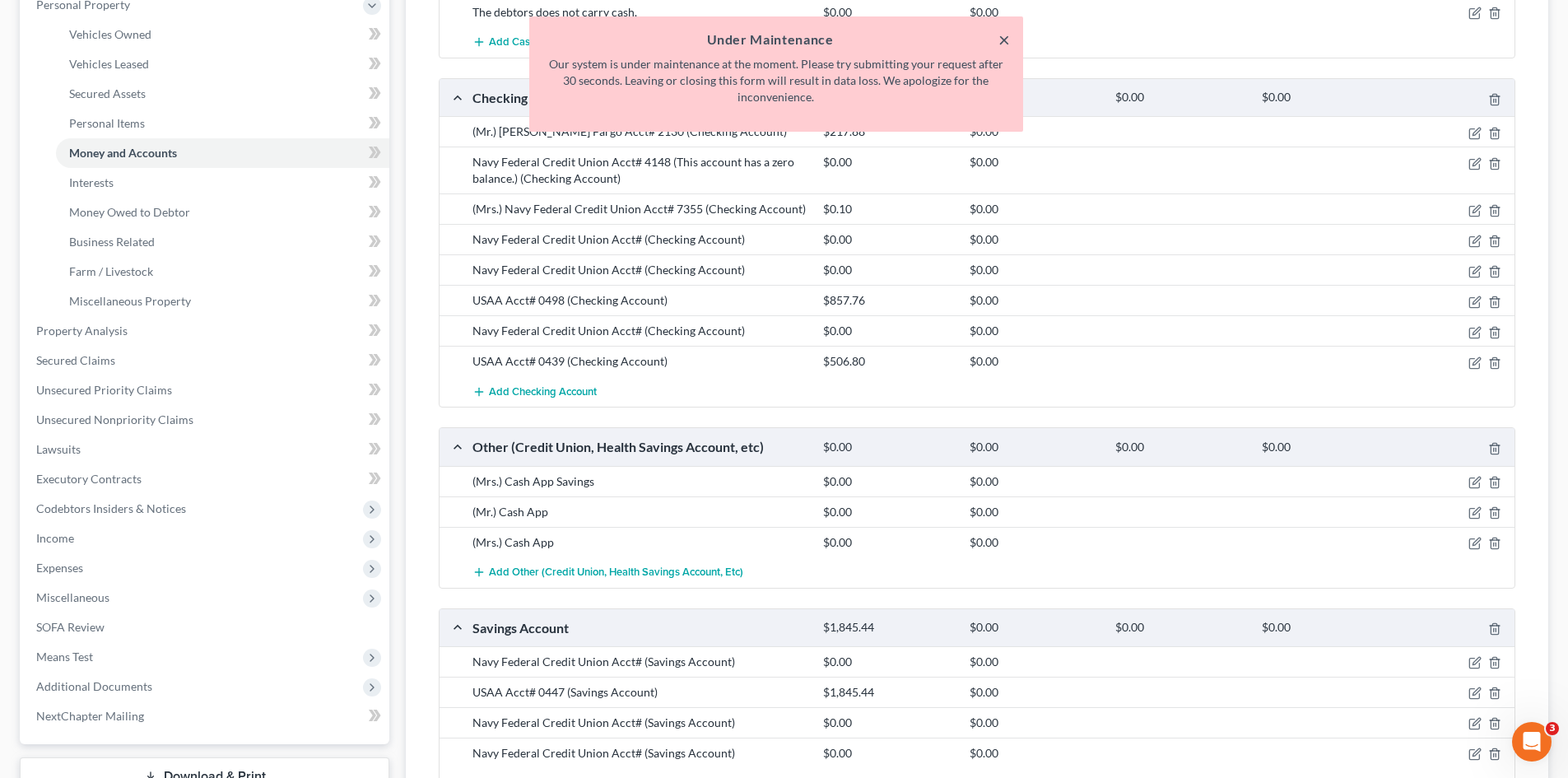
click at [1004, 41] on button "×" at bounding box center [1004, 39] width 11 height 20
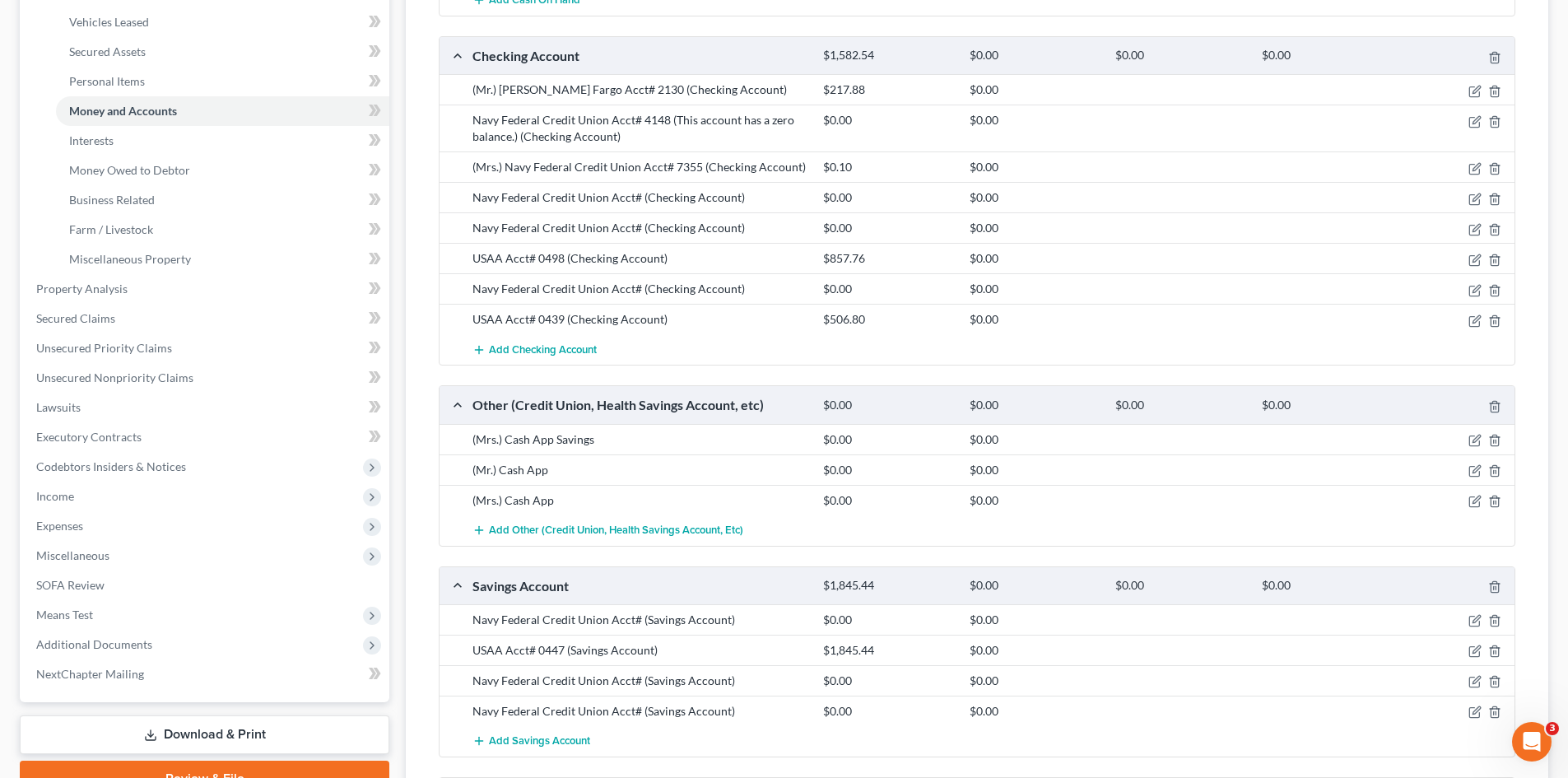
scroll to position [411, 0]
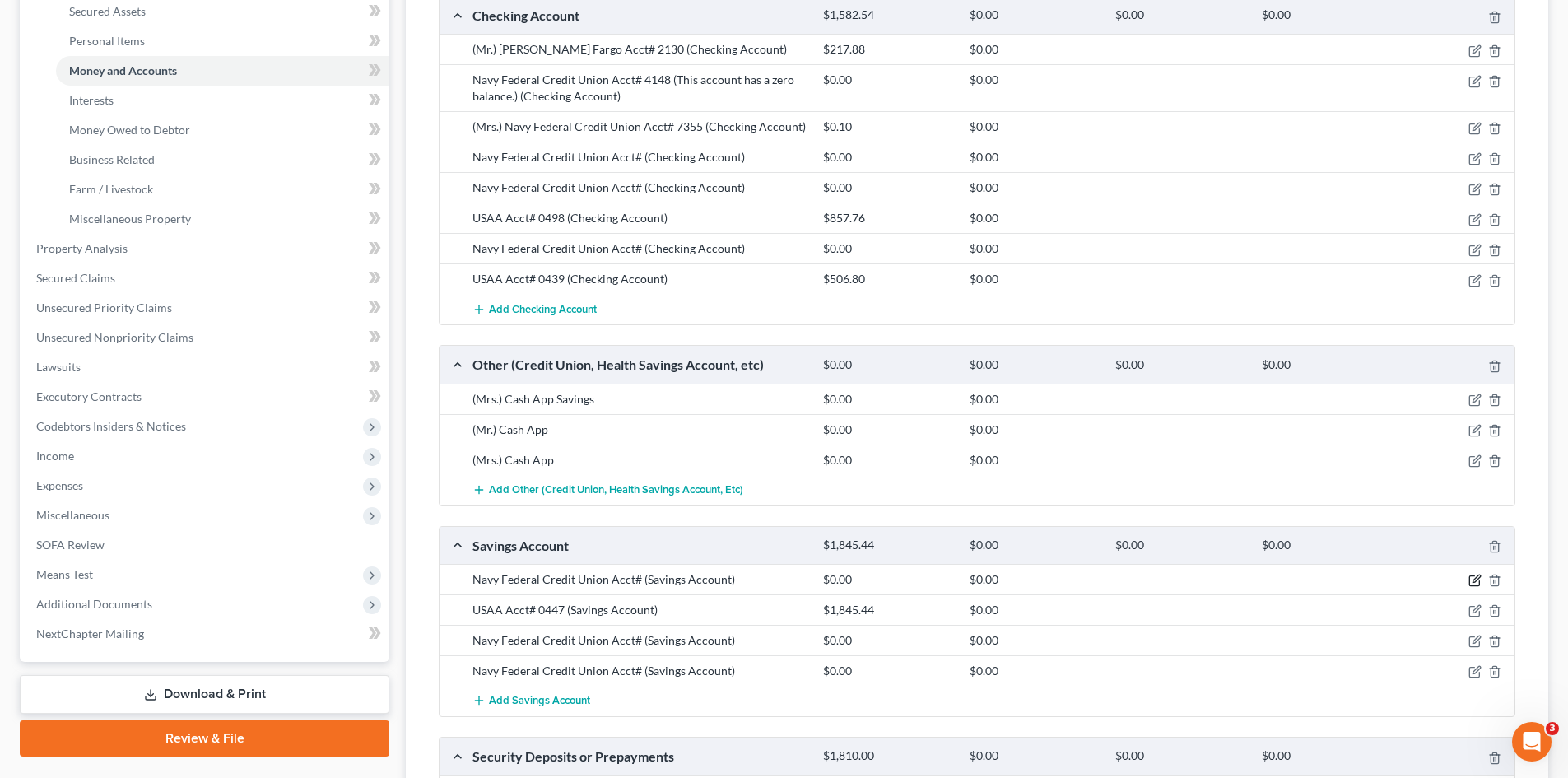
click at [1471, 580] on icon "button" at bounding box center [1475, 581] width 13 height 13
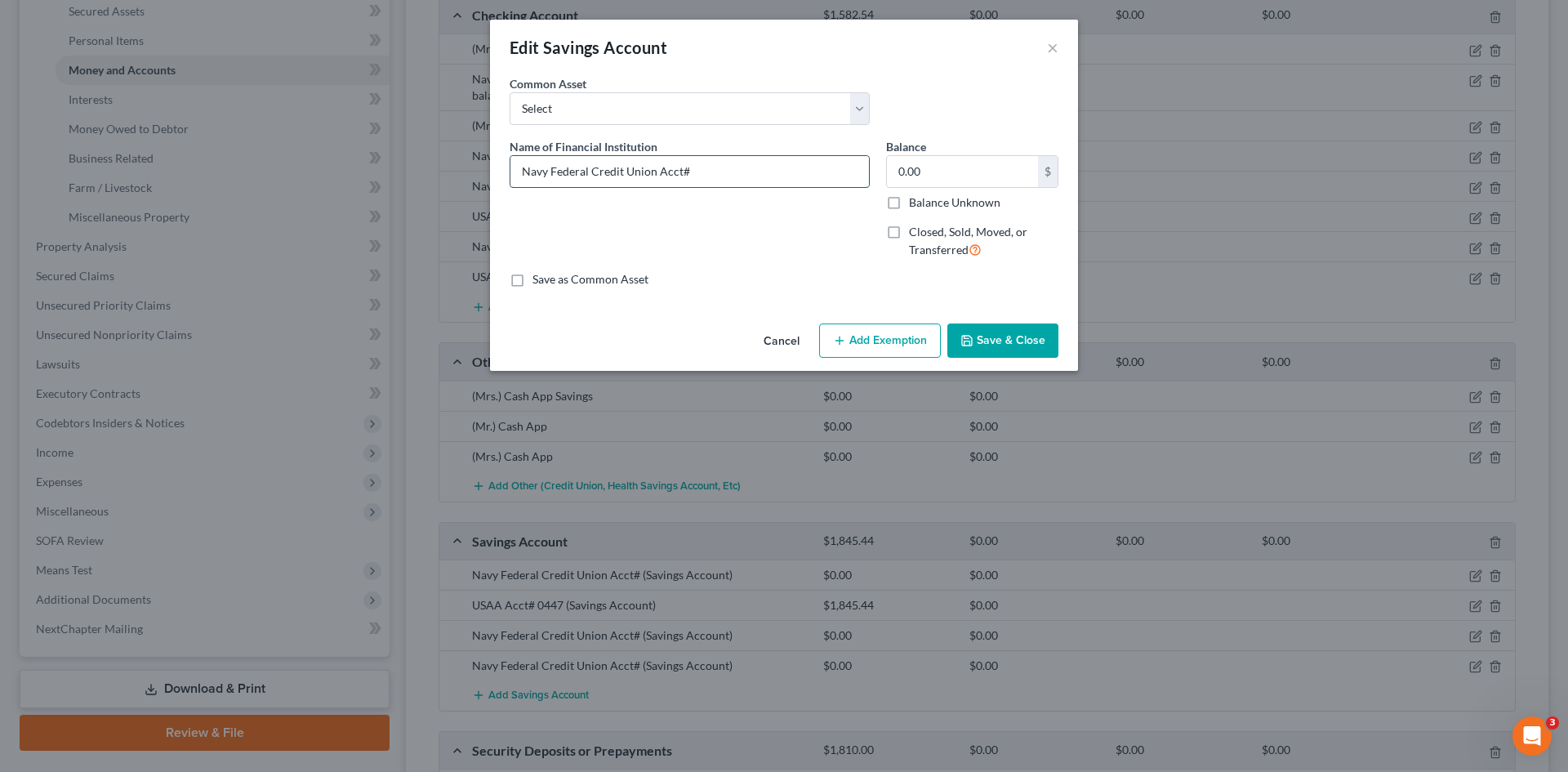
click at [762, 168] on input "Navy Federal Credit Union Acct#" at bounding box center [689, 171] width 358 height 31
click at [815, 184] on input "(Mrs.) Navy Federal Credit Union Acct#" at bounding box center [689, 171] width 358 height 31
type input "(Mrs.) Navy Federal Credit Union Acct# 8407"
click at [906, 177] on input "0.00" at bounding box center [963, 171] width 151 height 31
type input "5.00"
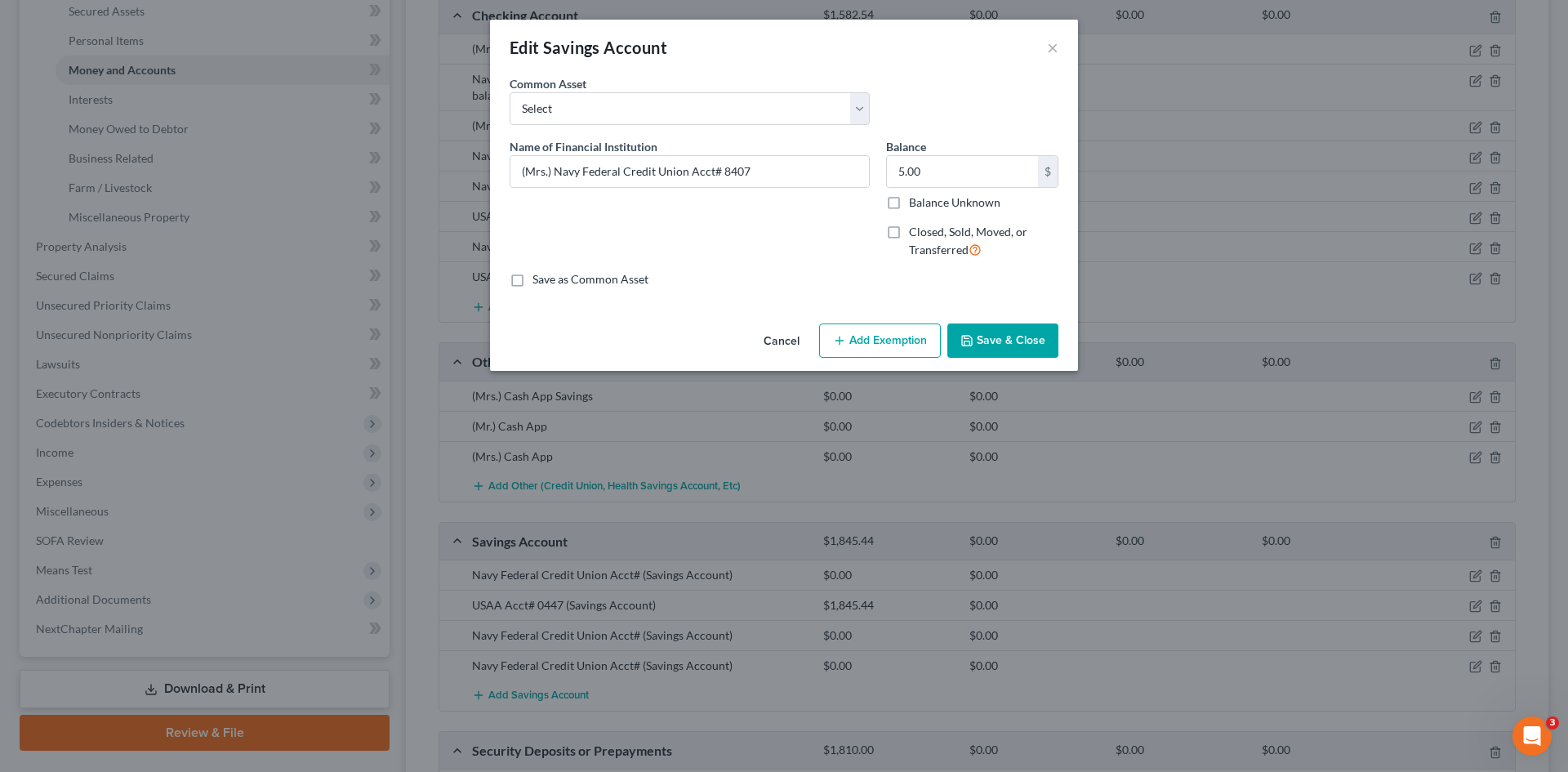
click at [984, 345] on button "Save & Close" at bounding box center [1003, 340] width 111 height 34
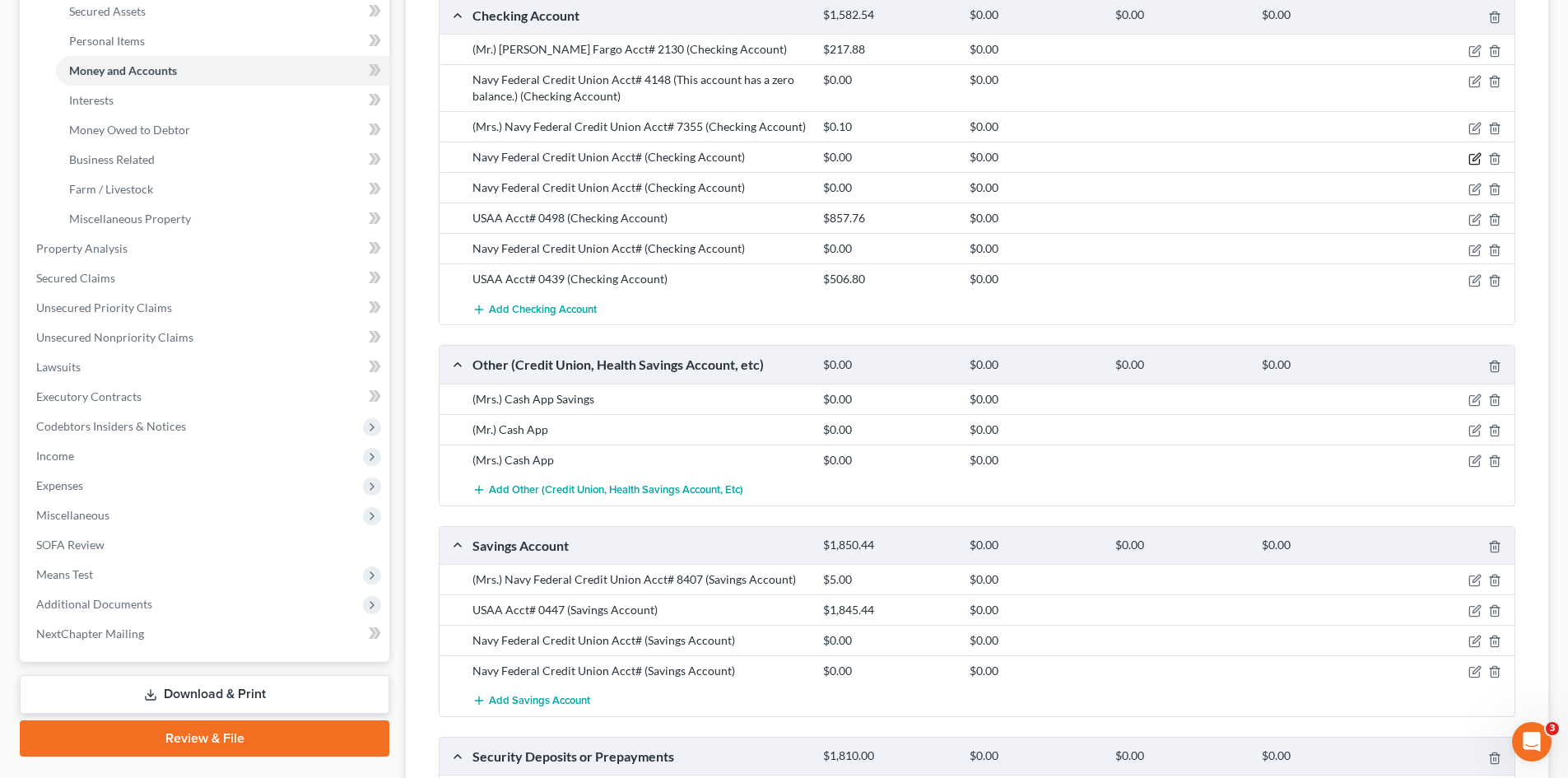
click at [1477, 160] on icon "button" at bounding box center [1475, 159] width 13 height 13
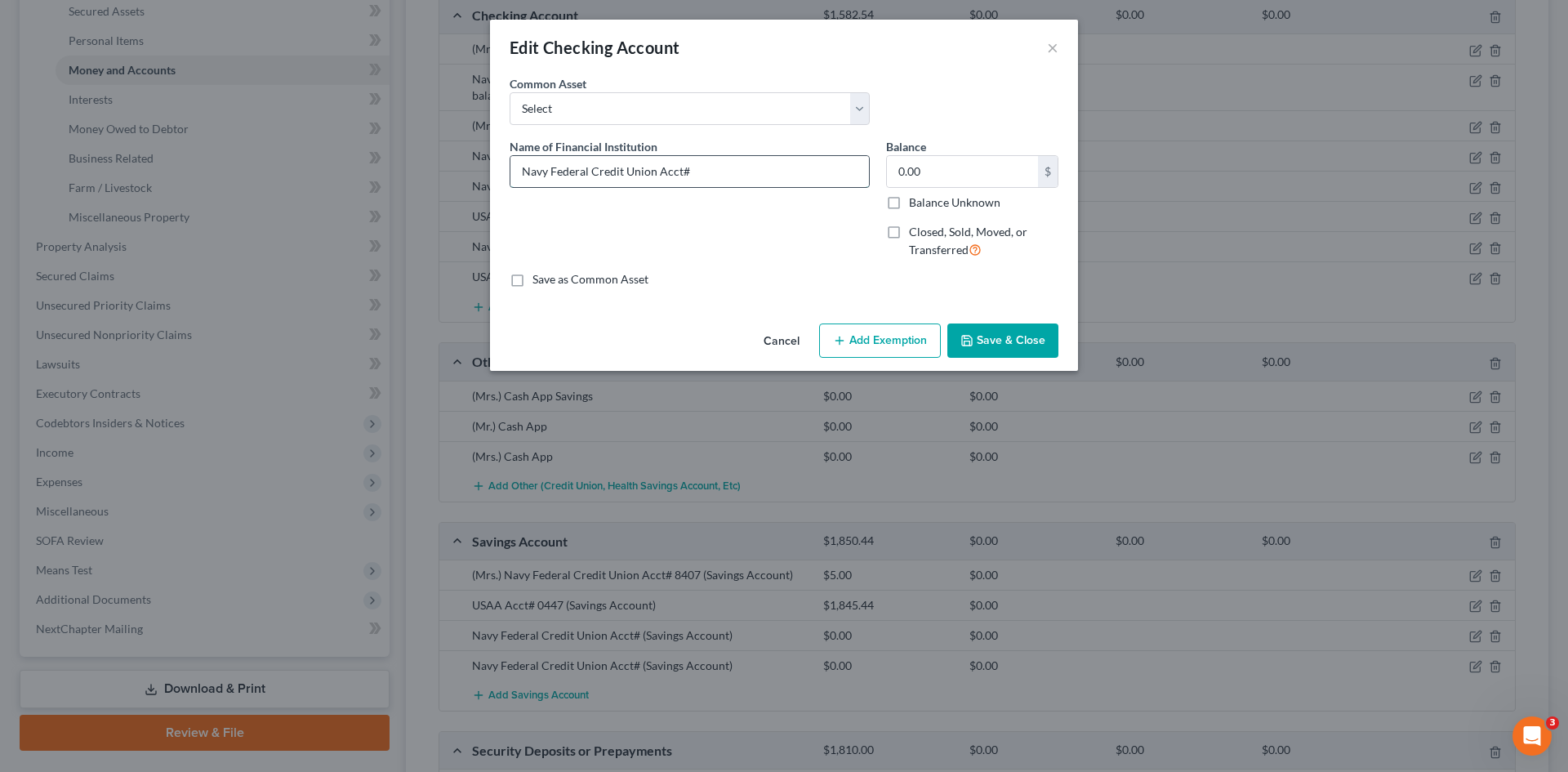
click at [728, 166] on input "Navy Federal Credit Union Acct#" at bounding box center [689, 171] width 358 height 31
click at [526, 181] on input "Navy Federal Credit Union Acct# 3530" at bounding box center [689, 171] width 358 height 31
type input "(Mrs.) Navy Federal Credit Union Acct# 3530"
click at [698, 202] on div "Name of Financial Institution * (Mrs.) Navy Federal Credit Union Acct# 3530" at bounding box center [690, 205] width 377 height 134
click at [1000, 176] on input "0.00" at bounding box center [963, 171] width 151 height 31
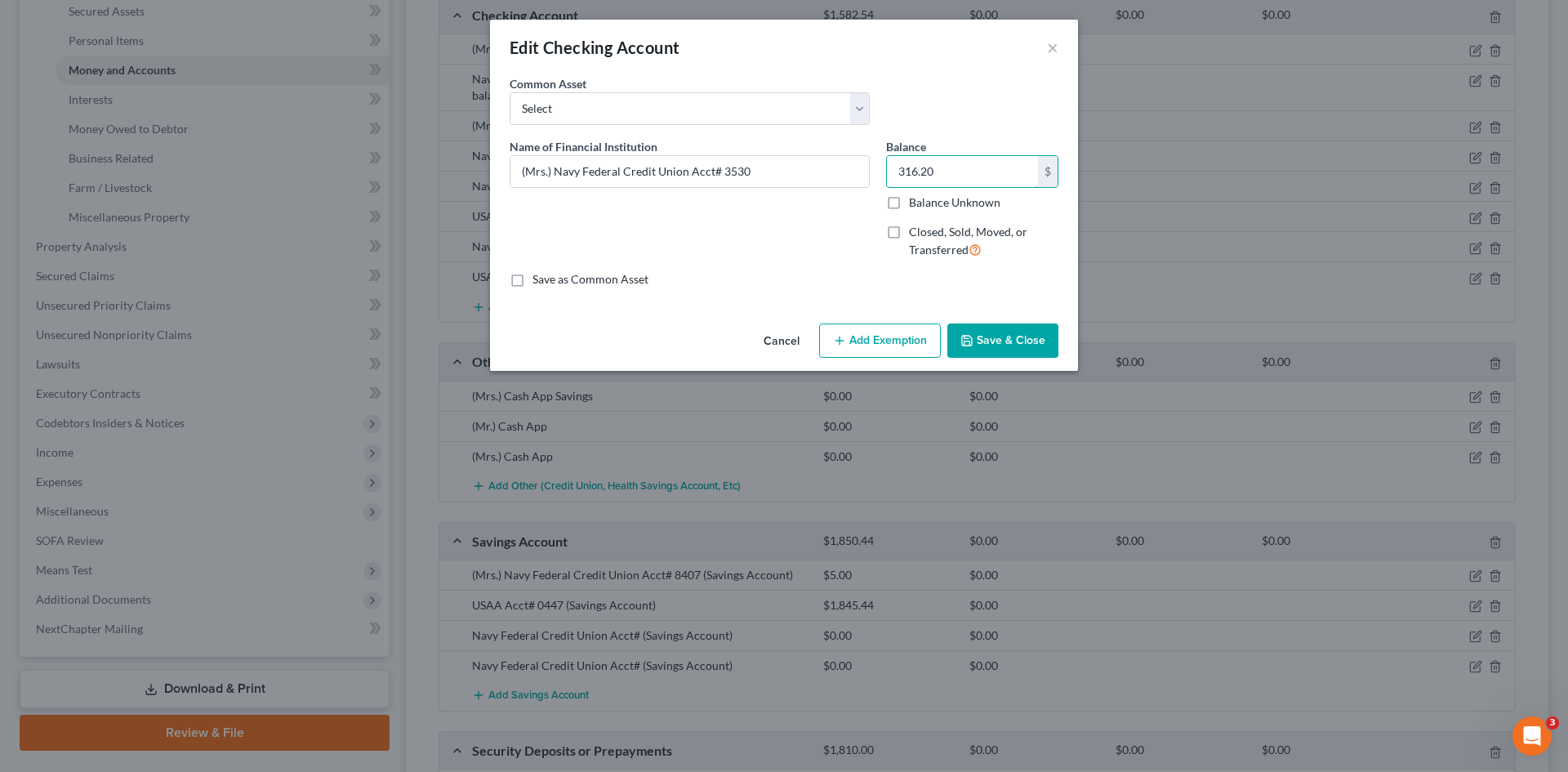
type input "316.20"
click at [996, 350] on button "Save & Close" at bounding box center [1003, 340] width 111 height 34
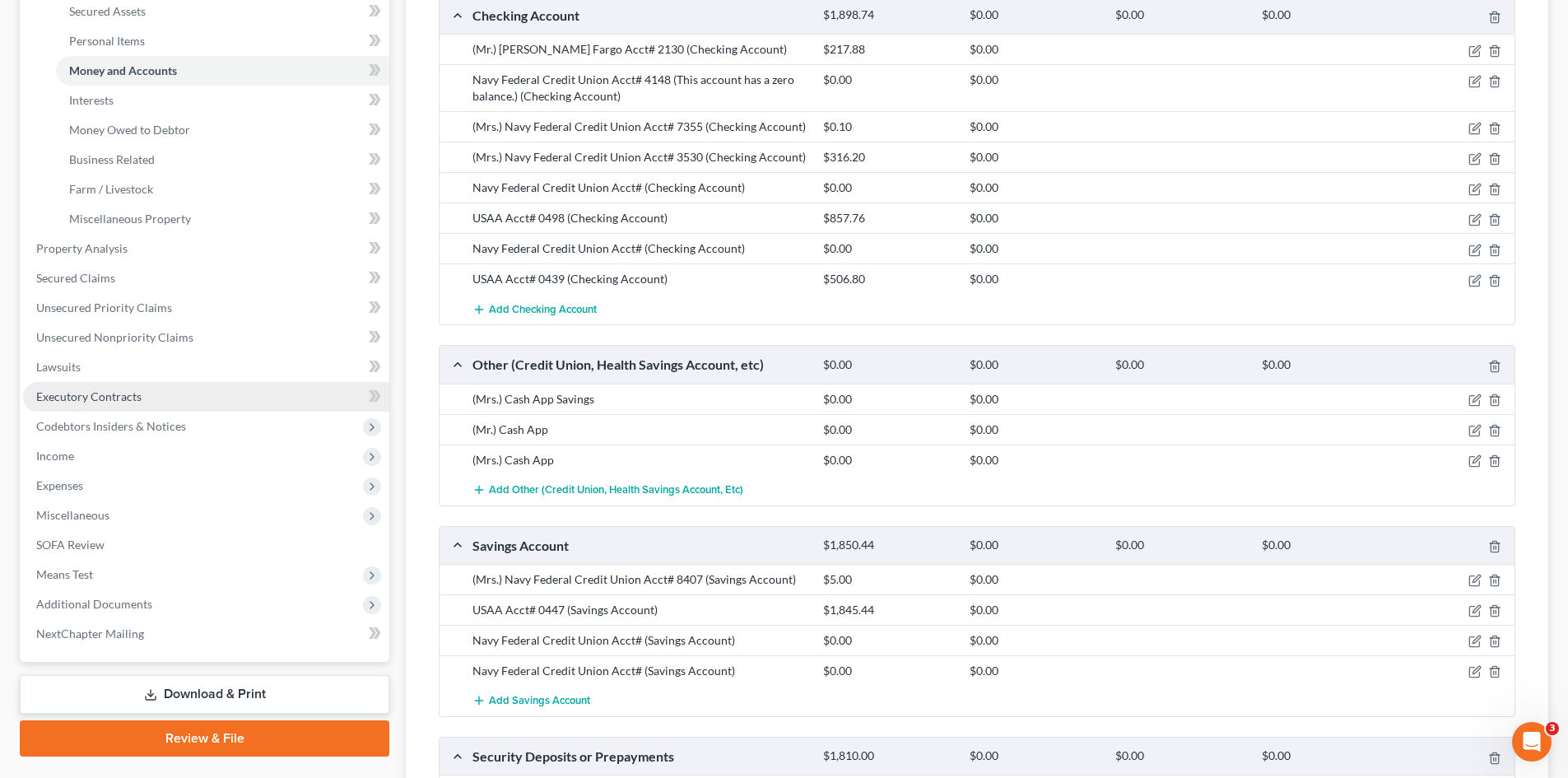
click at [85, 405] on link "Executory Contracts" at bounding box center [206, 396] width 367 height 29
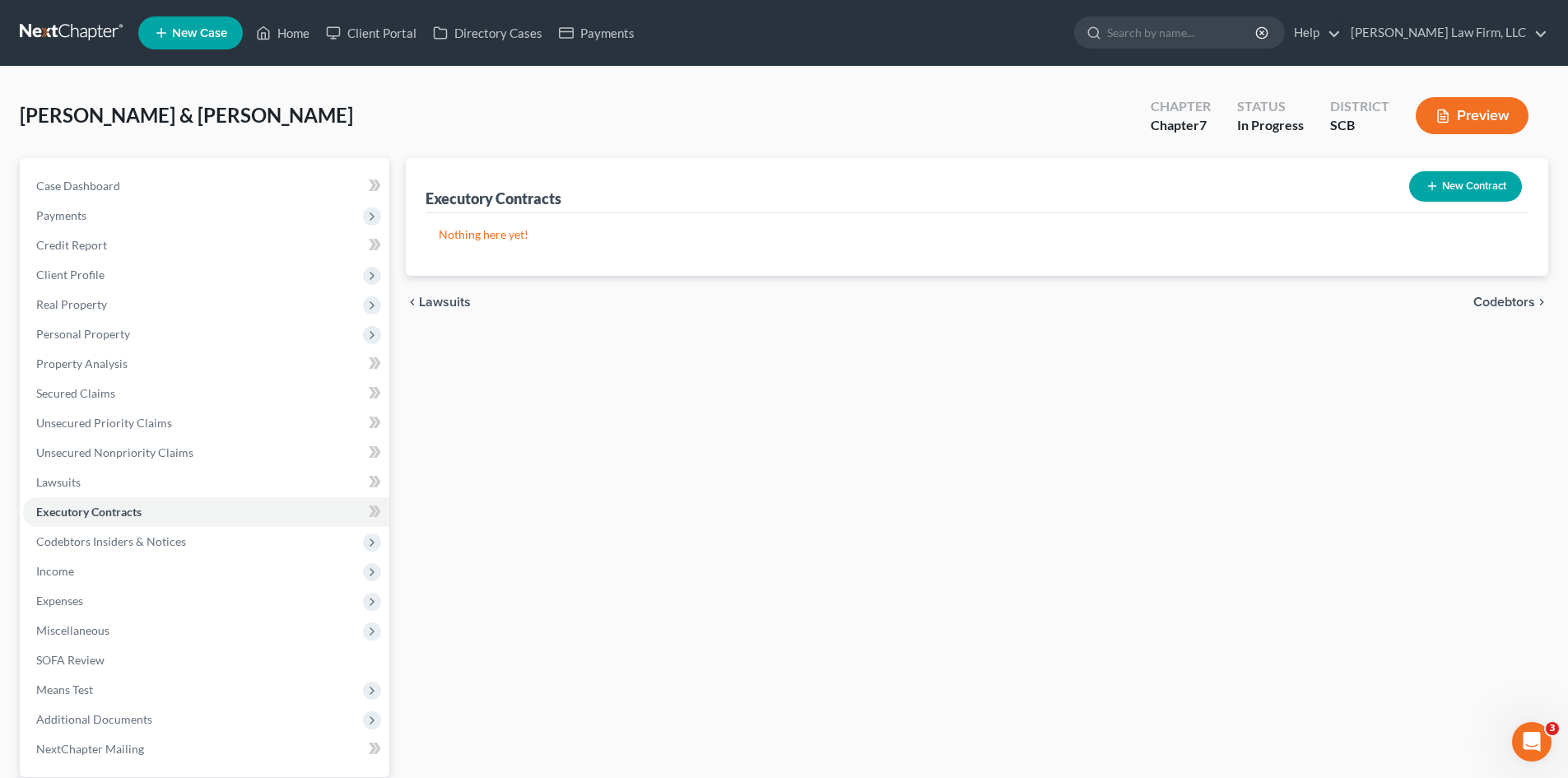
click at [1488, 186] on button "New Contract" at bounding box center [1466, 187] width 113 height 30
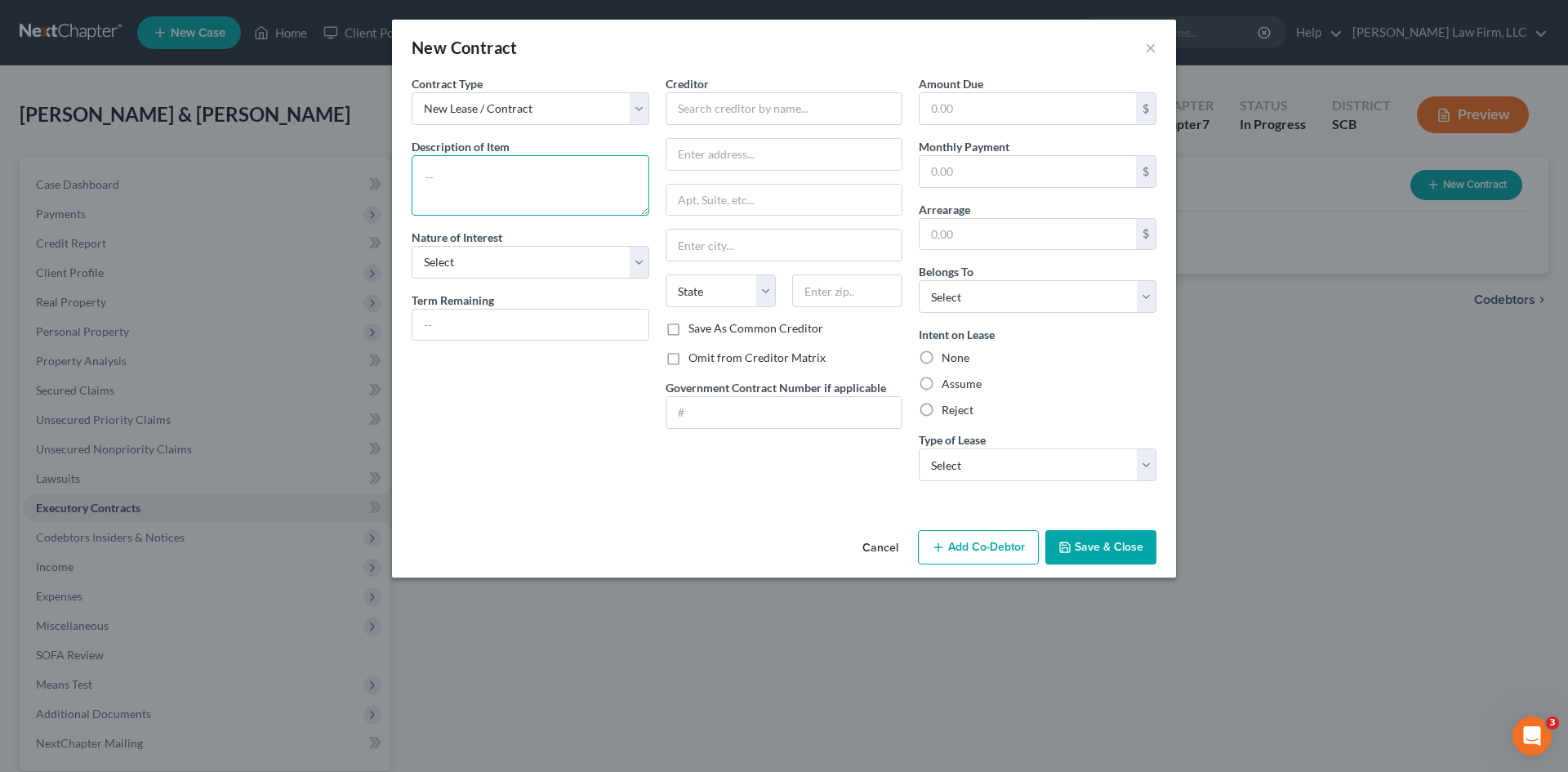
click at [480, 178] on textarea at bounding box center [530, 185] width 238 height 60
type textarea "Residential Housing Lease Assume-Current $1,750.00/month Expires: [DATE]"
click at [525, 255] on select "Select Purchaser Agent Lessor Lessee" at bounding box center [530, 262] width 238 height 33
select select "3"
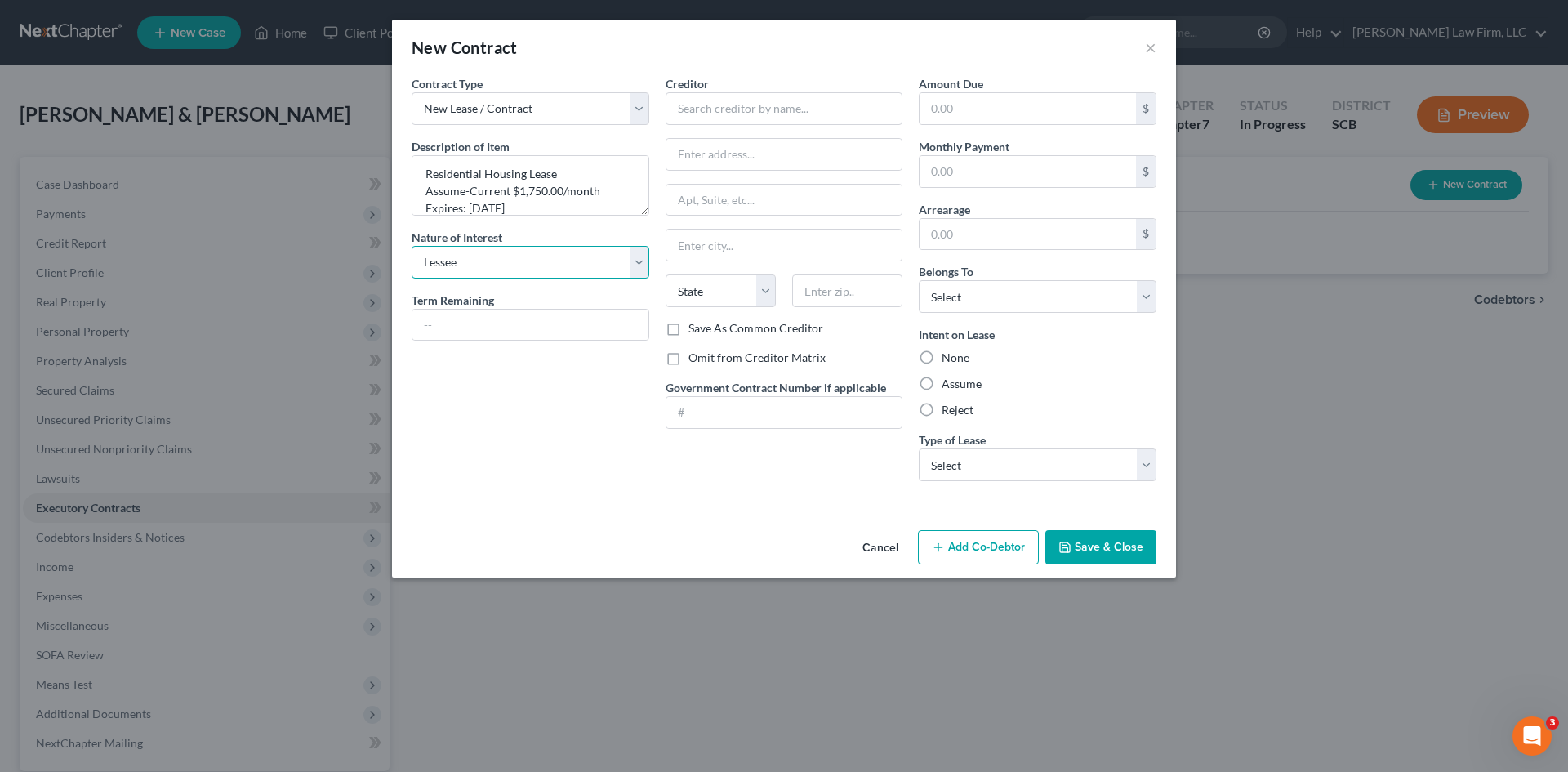
click at [412, 246] on select "Select Purchaser Agent Lessor Lessee" at bounding box center [530, 262] width 238 height 33
click at [480, 328] on input "text" at bounding box center [530, 324] width 236 height 31
type input "Expires 1/31/2026"
click at [701, 118] on input "text" at bounding box center [784, 108] width 238 height 33
type input "The Group LLC Property Management"
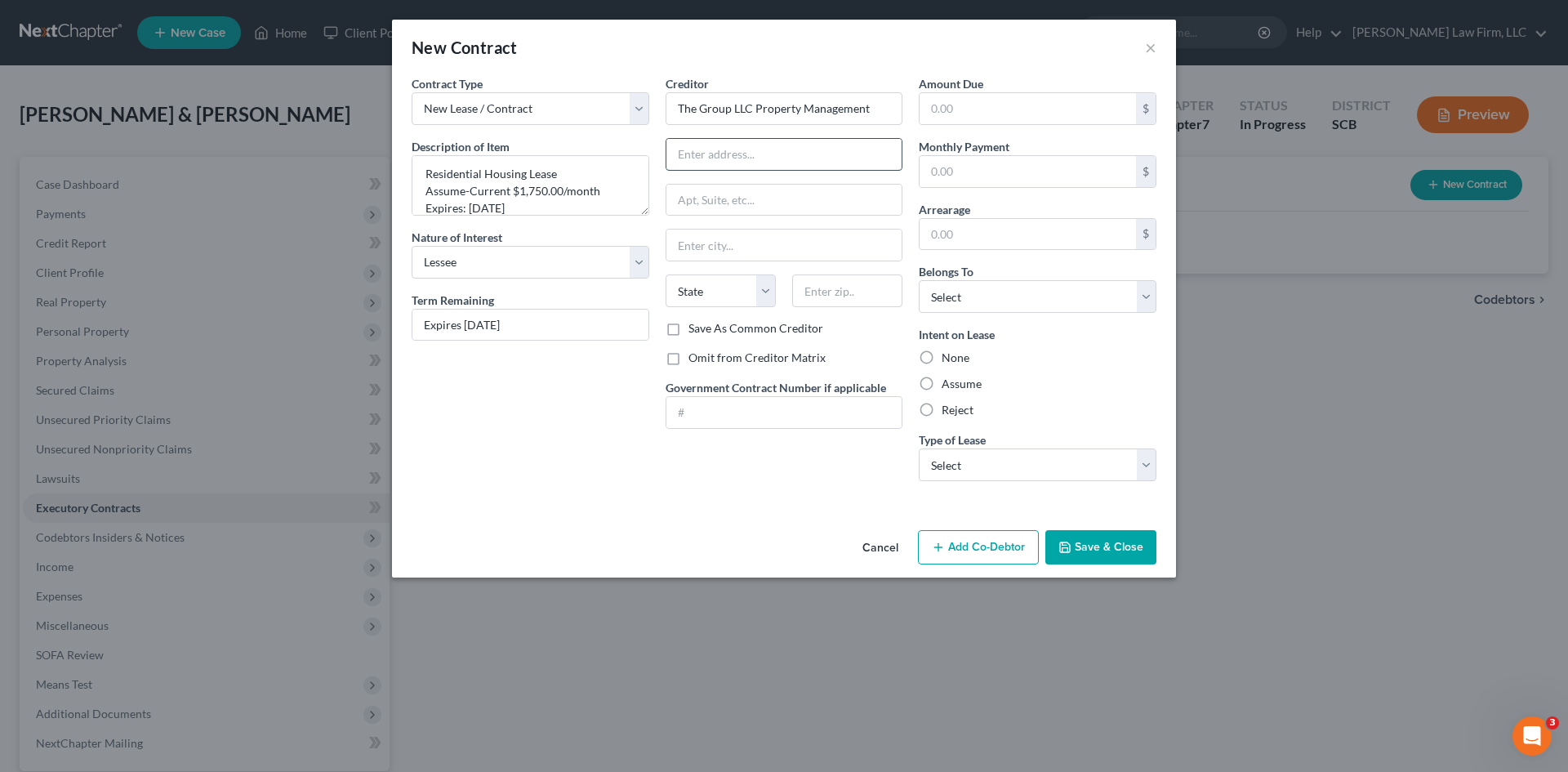
click at [692, 161] on input "text" at bounding box center [784, 154] width 236 height 31
type input "612 Macintyre Circle"
type input "29486"
click at [745, 243] on input "text" at bounding box center [784, 244] width 236 height 31
type input "Summerville"
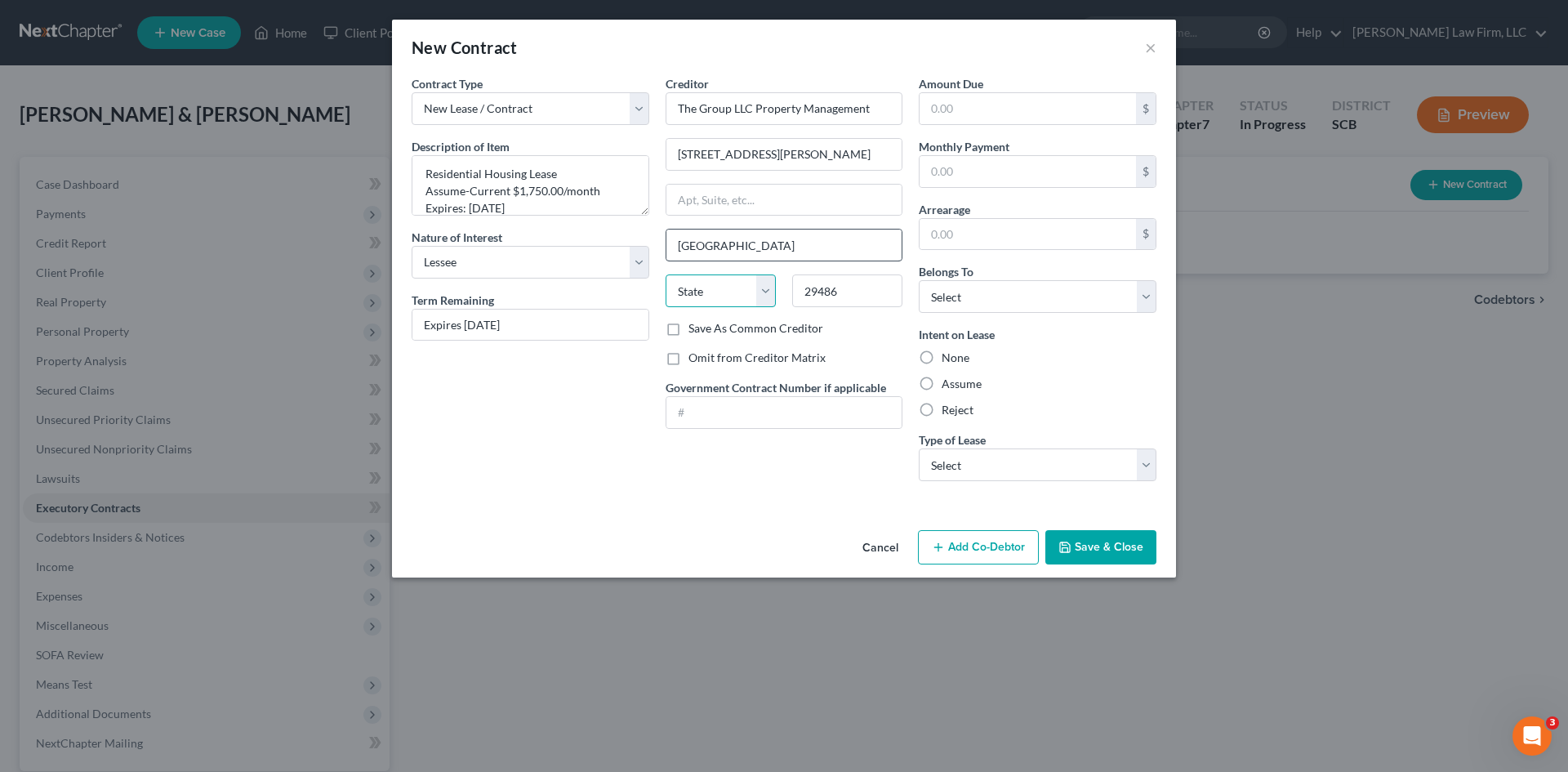
select select "42"
click at [1087, 107] on input "text" at bounding box center [1027, 108] width 216 height 31
click at [964, 177] on input "text" at bounding box center [1027, 171] width 216 height 31
type input "1,750"
click at [989, 306] on select "Select Debtor 1 Only Debtor 2 Only Debtor 1 And Debtor 2 Only At Least One Of T…" at bounding box center [1038, 296] width 238 height 33
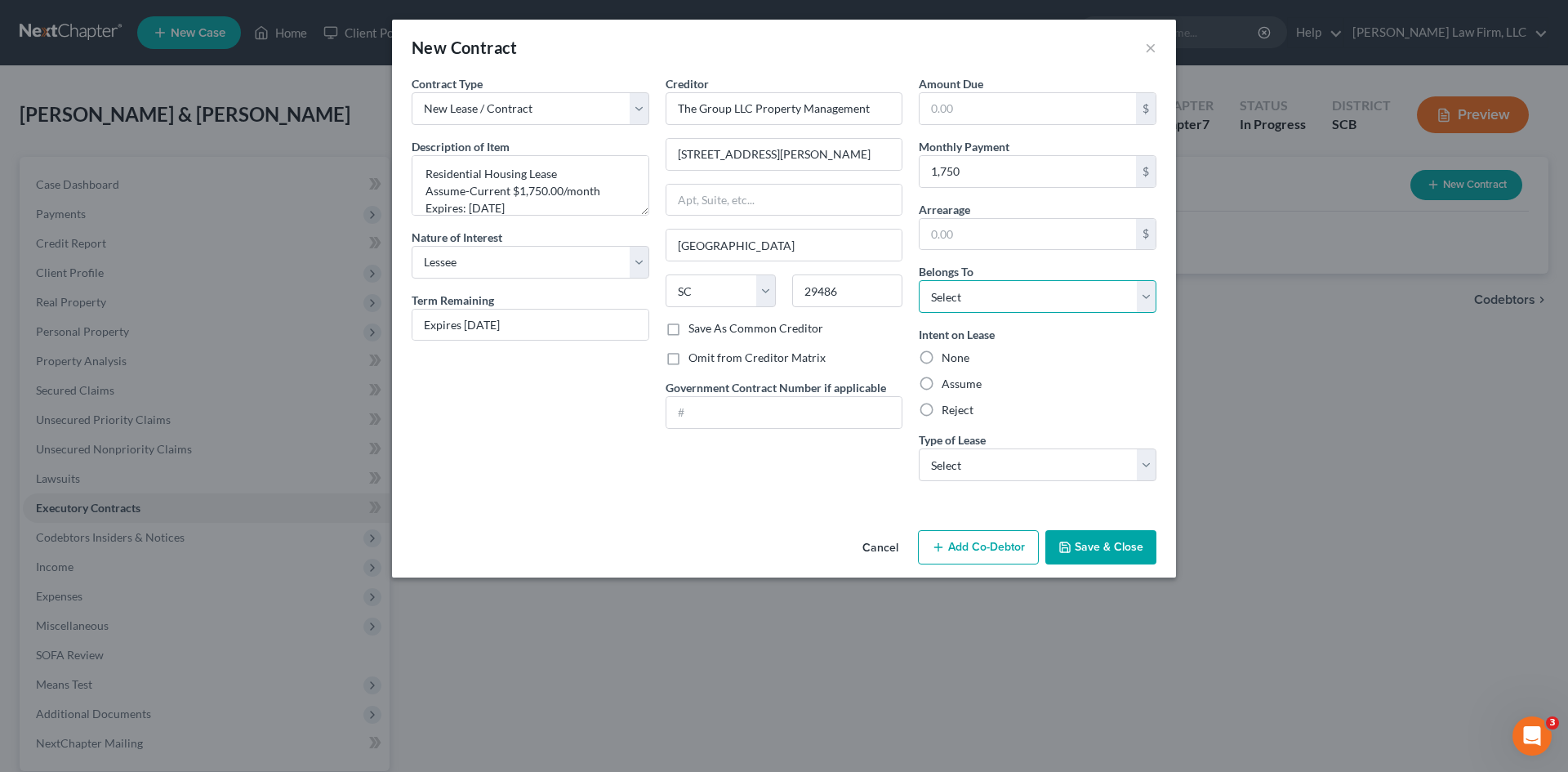
select select "2"
click at [919, 280] on select "Select Debtor 1 Only Debtor 2 Only Debtor 1 And Debtor 2 Only At Least One Of T…" at bounding box center [1038, 296] width 238 height 33
click at [960, 386] on label "Assume" at bounding box center [962, 384] width 40 height 16
click at [959, 386] on input "Assume" at bounding box center [953, 381] width 10 height 10
radio input "true"
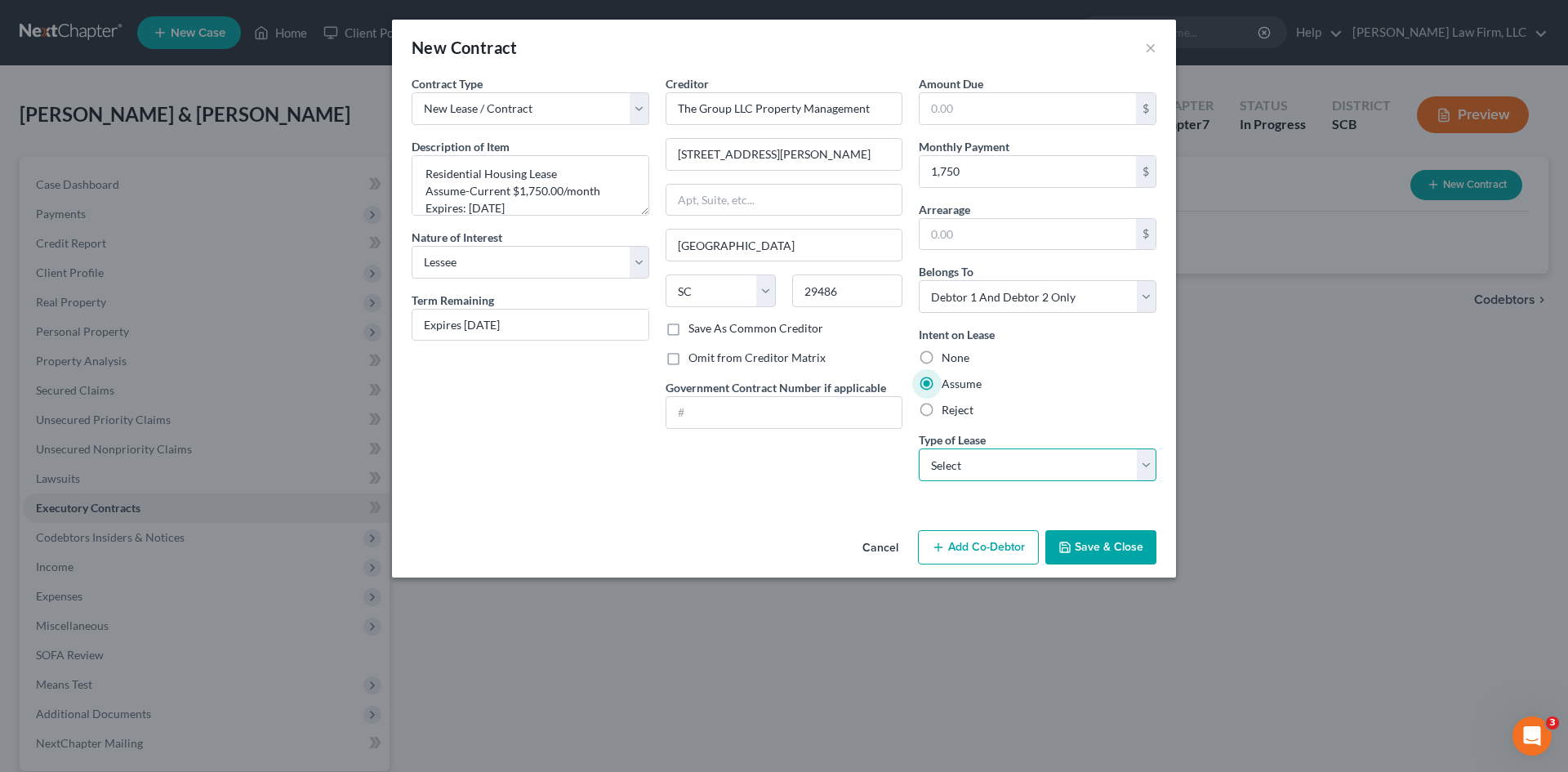
click at [994, 465] on select "Select Real Estate Car Other" at bounding box center [1038, 465] width 238 height 33
select select "0"
click at [919, 449] on select "Select Real Estate Car Other" at bounding box center [1038, 465] width 238 height 33
click at [1089, 556] on button "Save & Close" at bounding box center [1101, 547] width 111 height 34
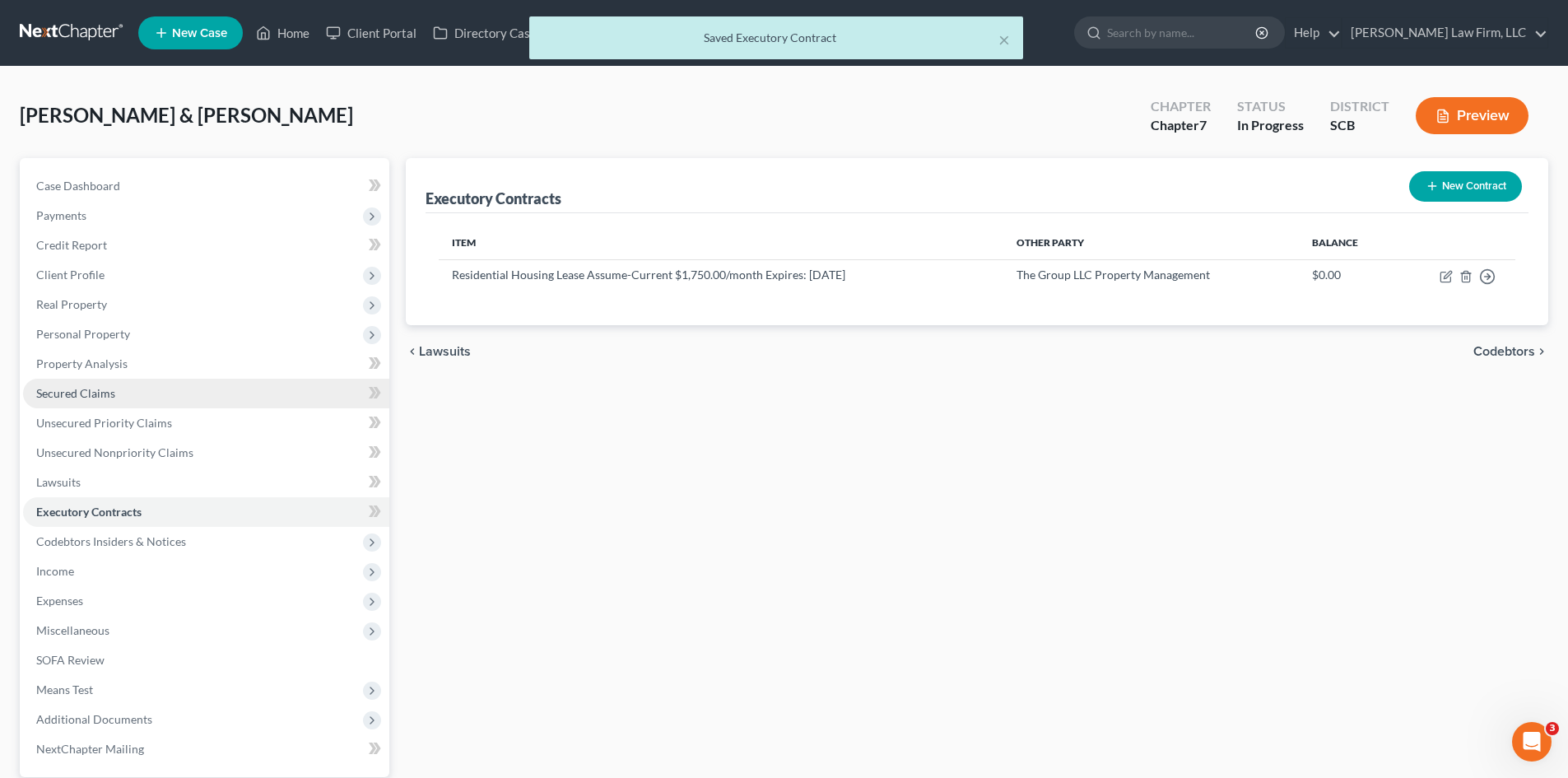
click at [93, 387] on span "Secured Claims" at bounding box center [75, 393] width 79 height 14
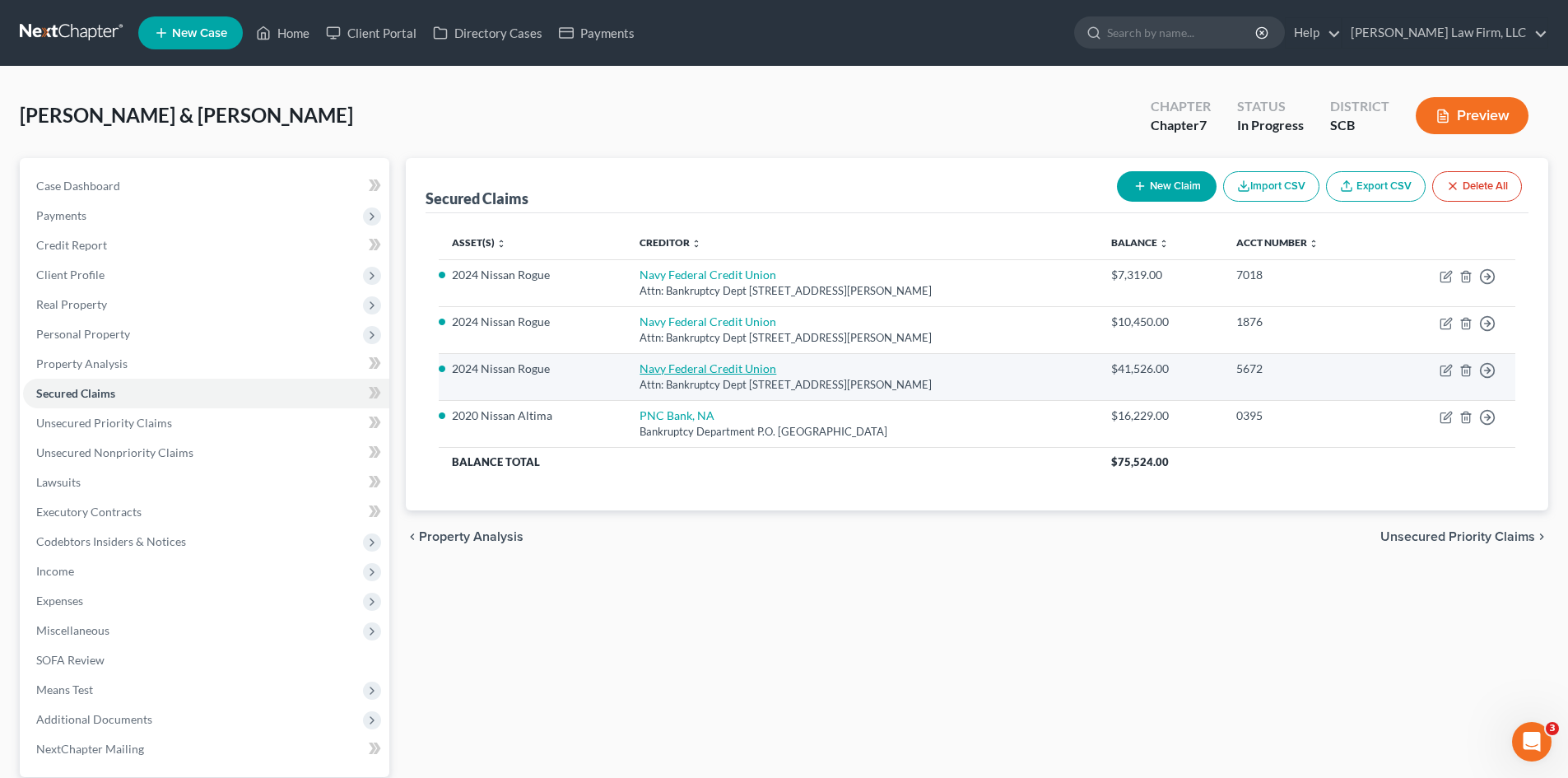
click at [701, 371] on link "Navy Federal Credit Union" at bounding box center [708, 368] width 136 height 14
select select "48"
select select "0"
select select "1"
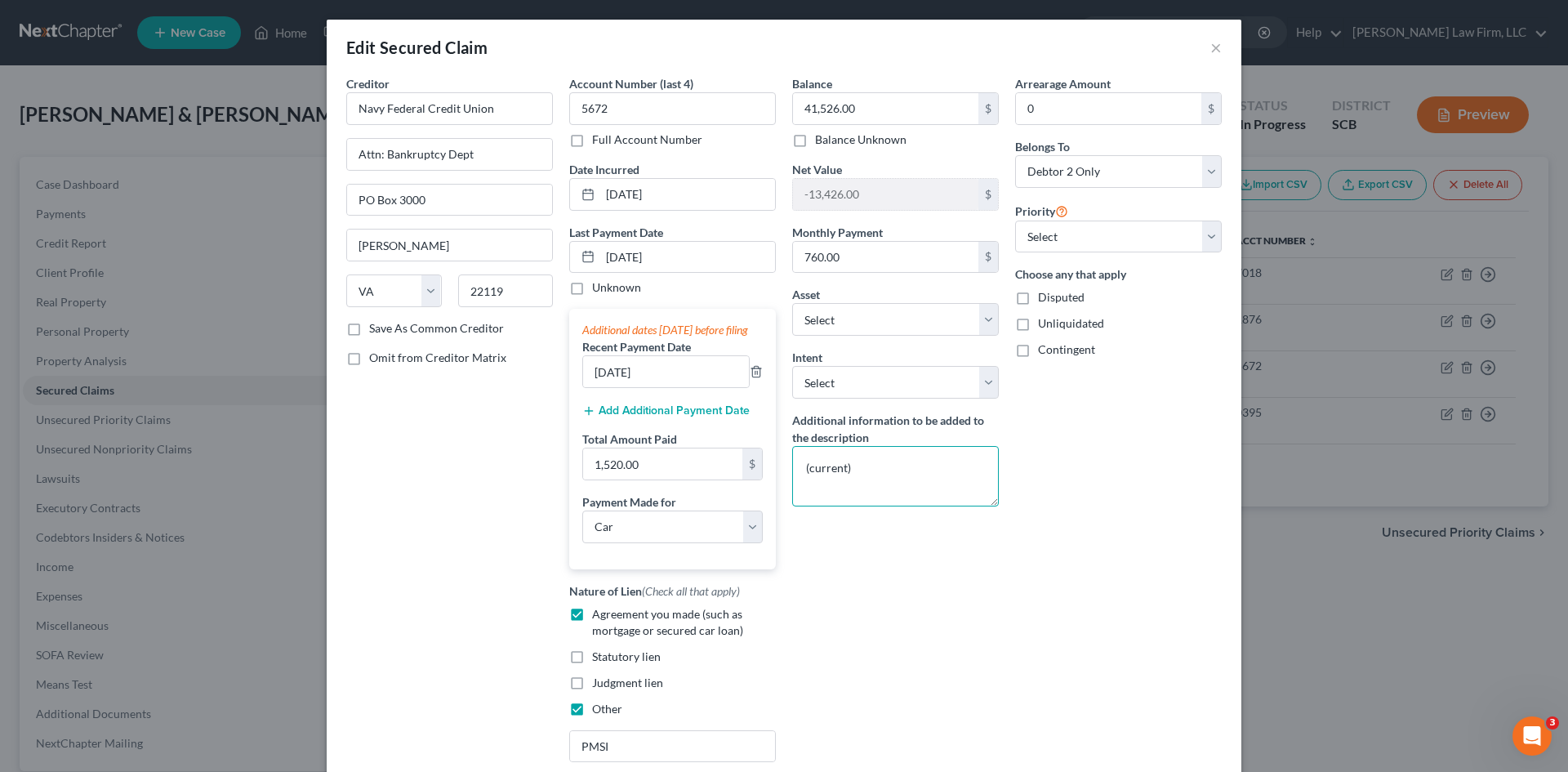
click at [853, 477] on textarea "(current)" at bounding box center [896, 476] width 207 height 60
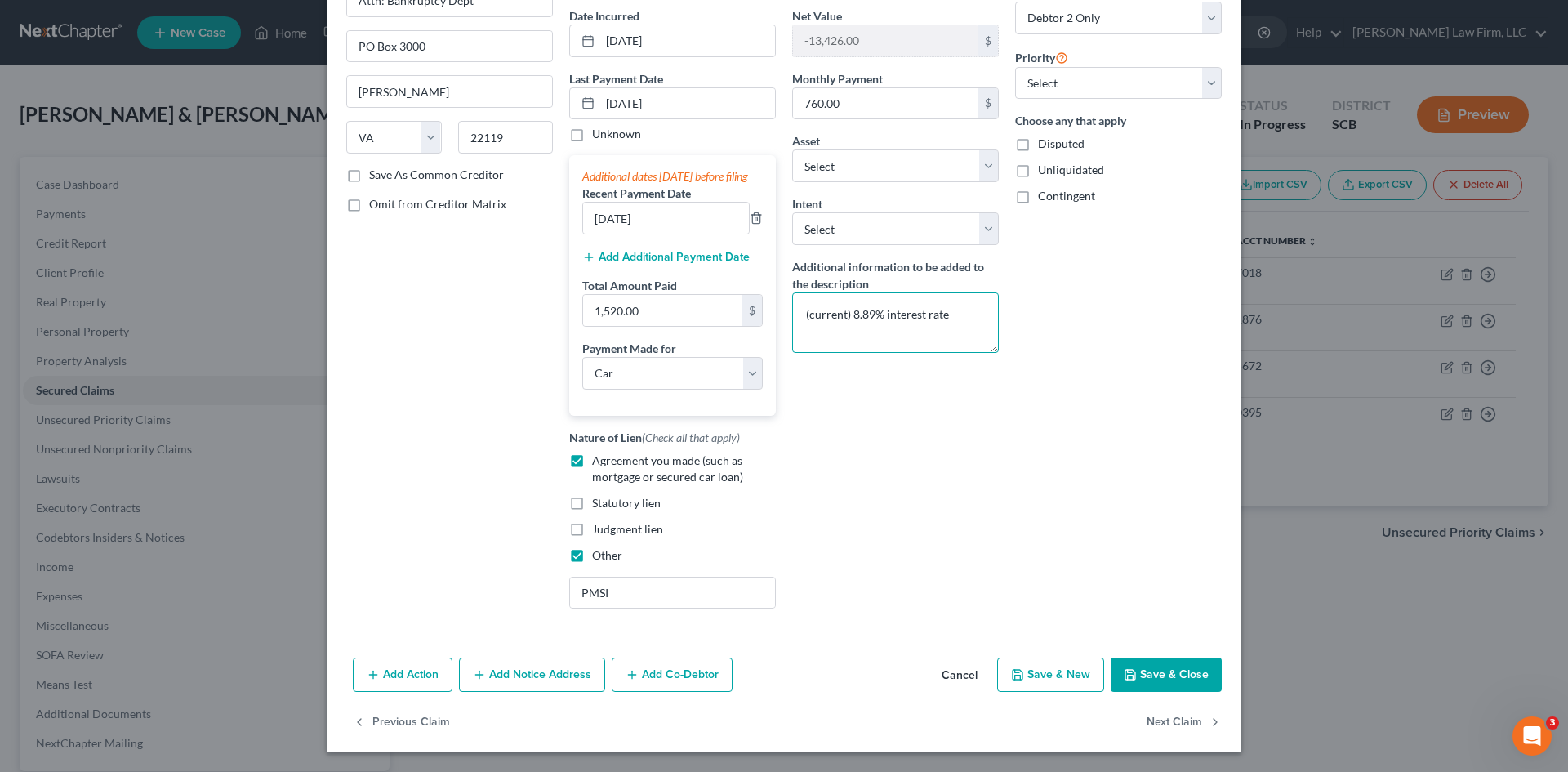
scroll to position [170, 0]
type textarea "(current) 8.89% interest rate"
click at [1158, 673] on button "Save & Close" at bounding box center [1167, 675] width 111 height 34
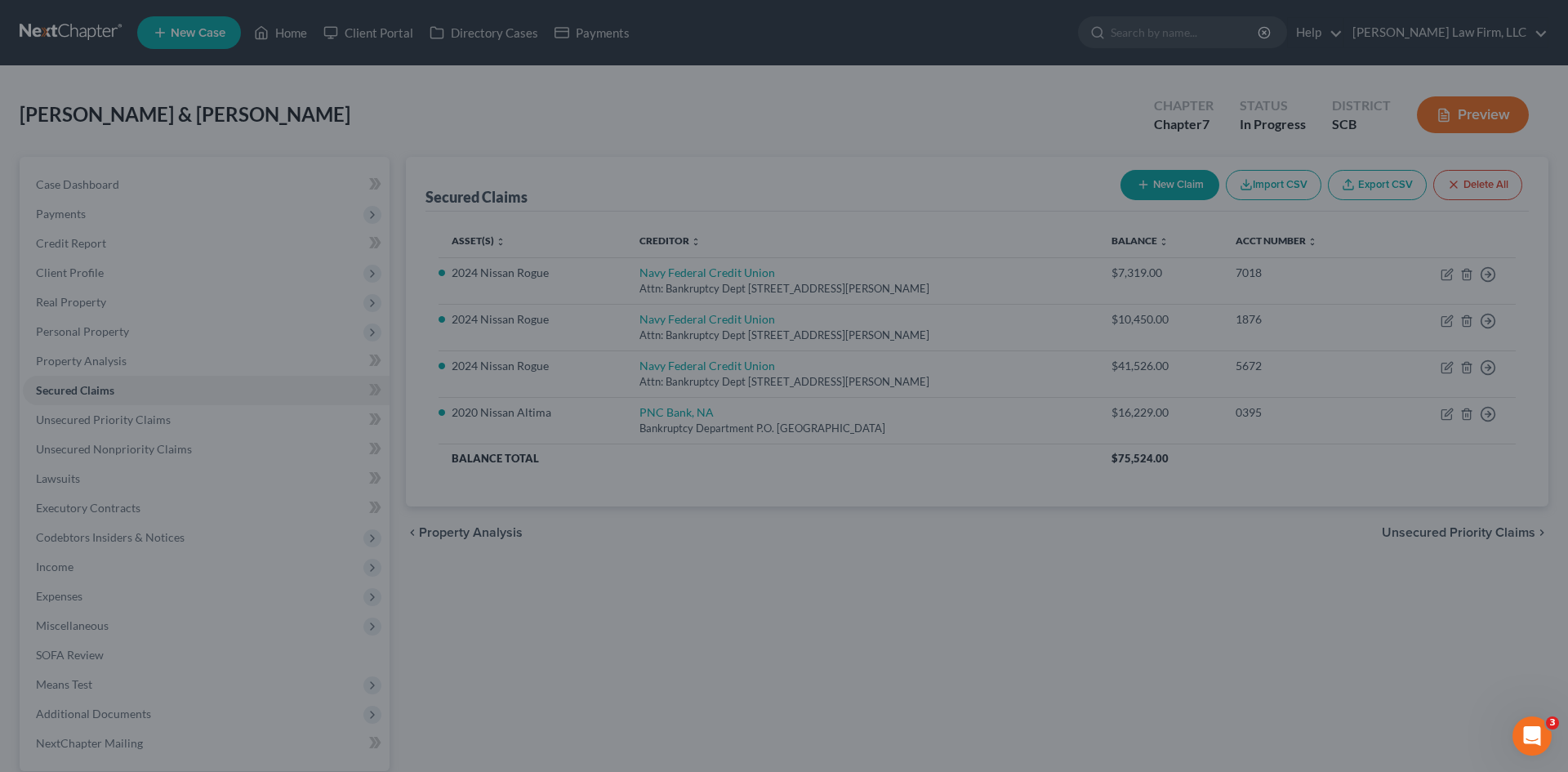
select select "4"
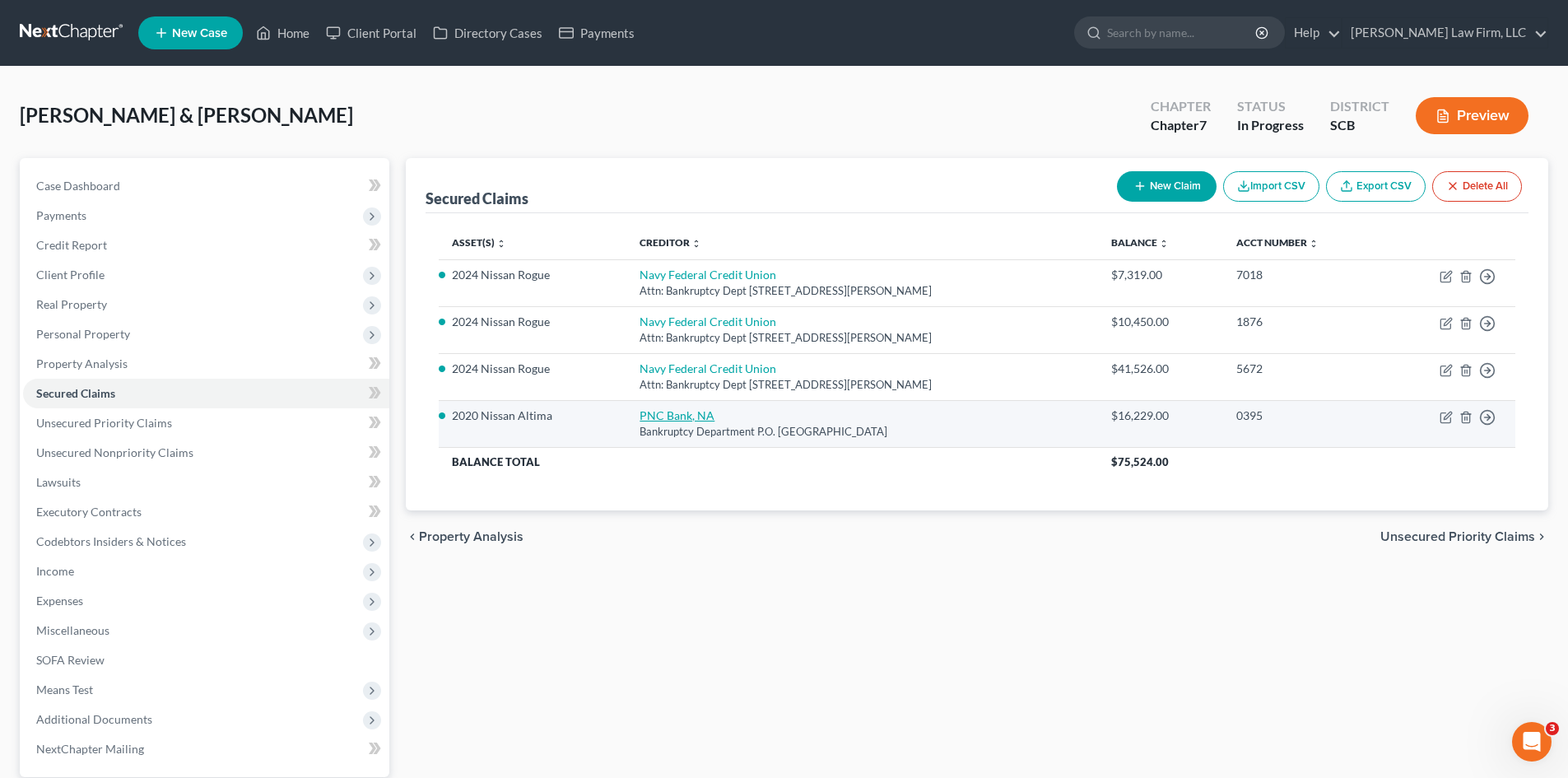
click at [698, 414] on link "PNC Bank, NA" at bounding box center [676, 415] width 75 height 14
select select "36"
select select "0"
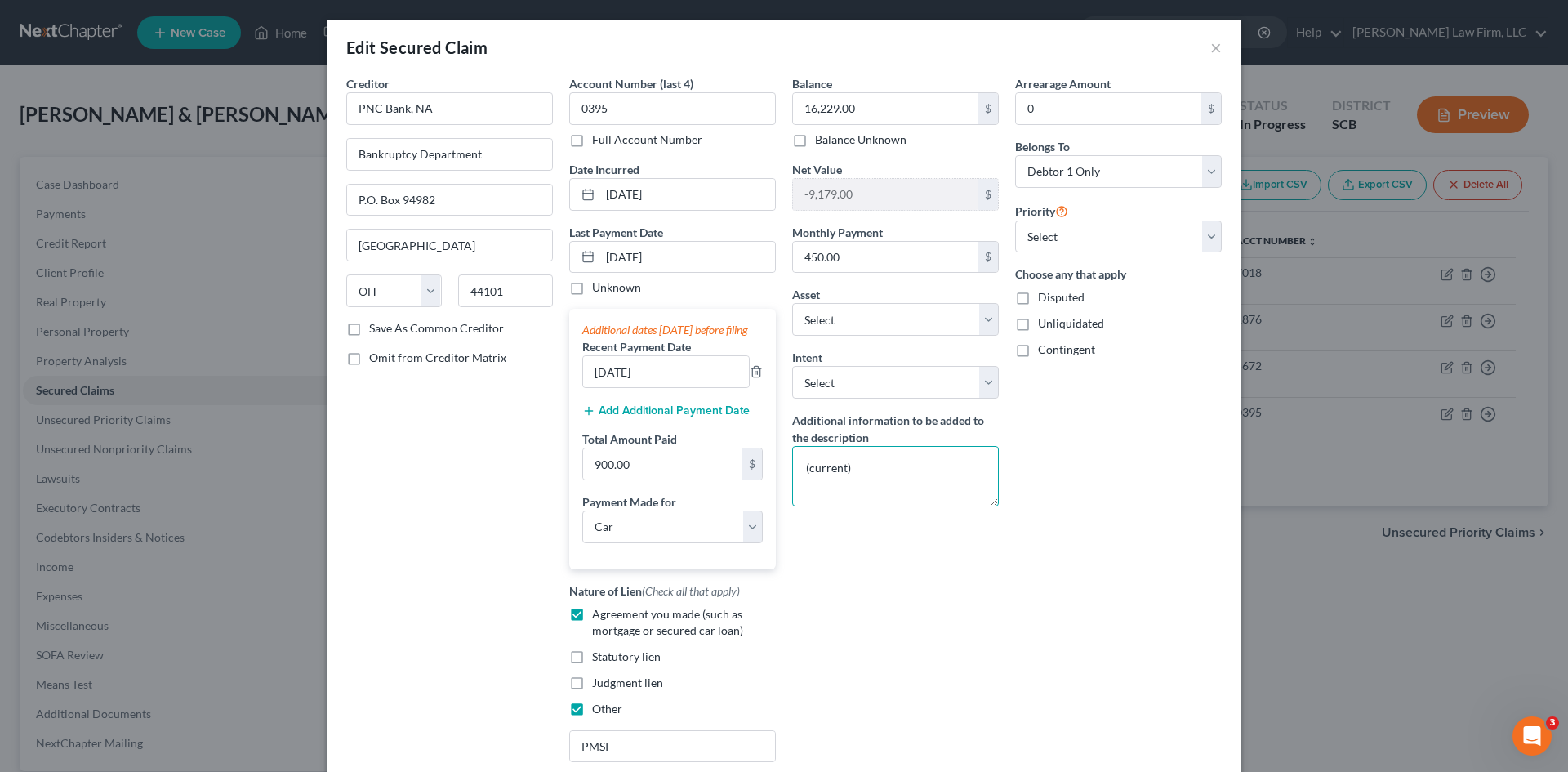
click at [905, 458] on textarea "(current)" at bounding box center [896, 476] width 207 height 60
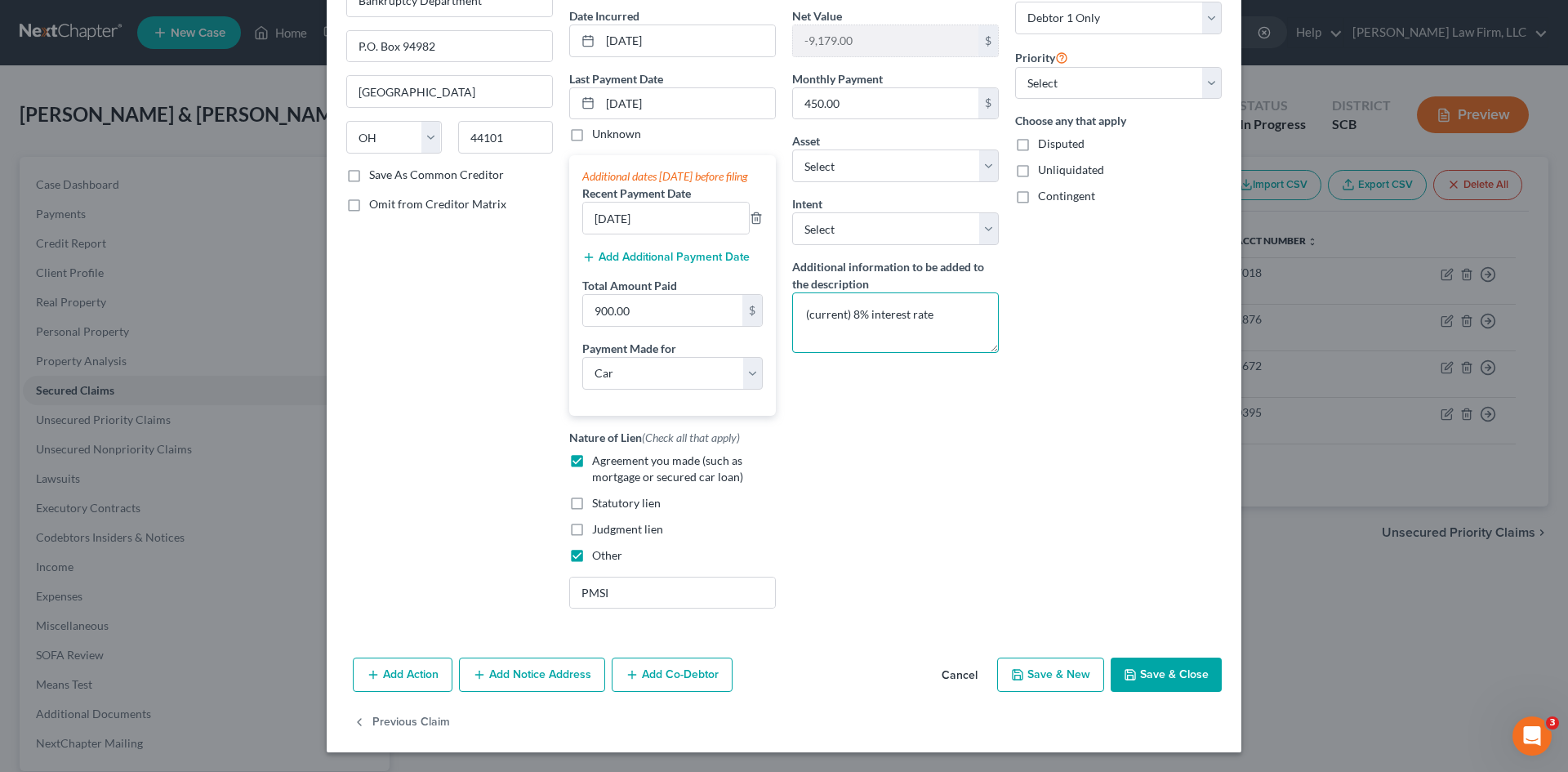
type textarea "(current) 8% interest rate"
click at [1145, 679] on button "Save & Close" at bounding box center [1167, 675] width 111 height 34
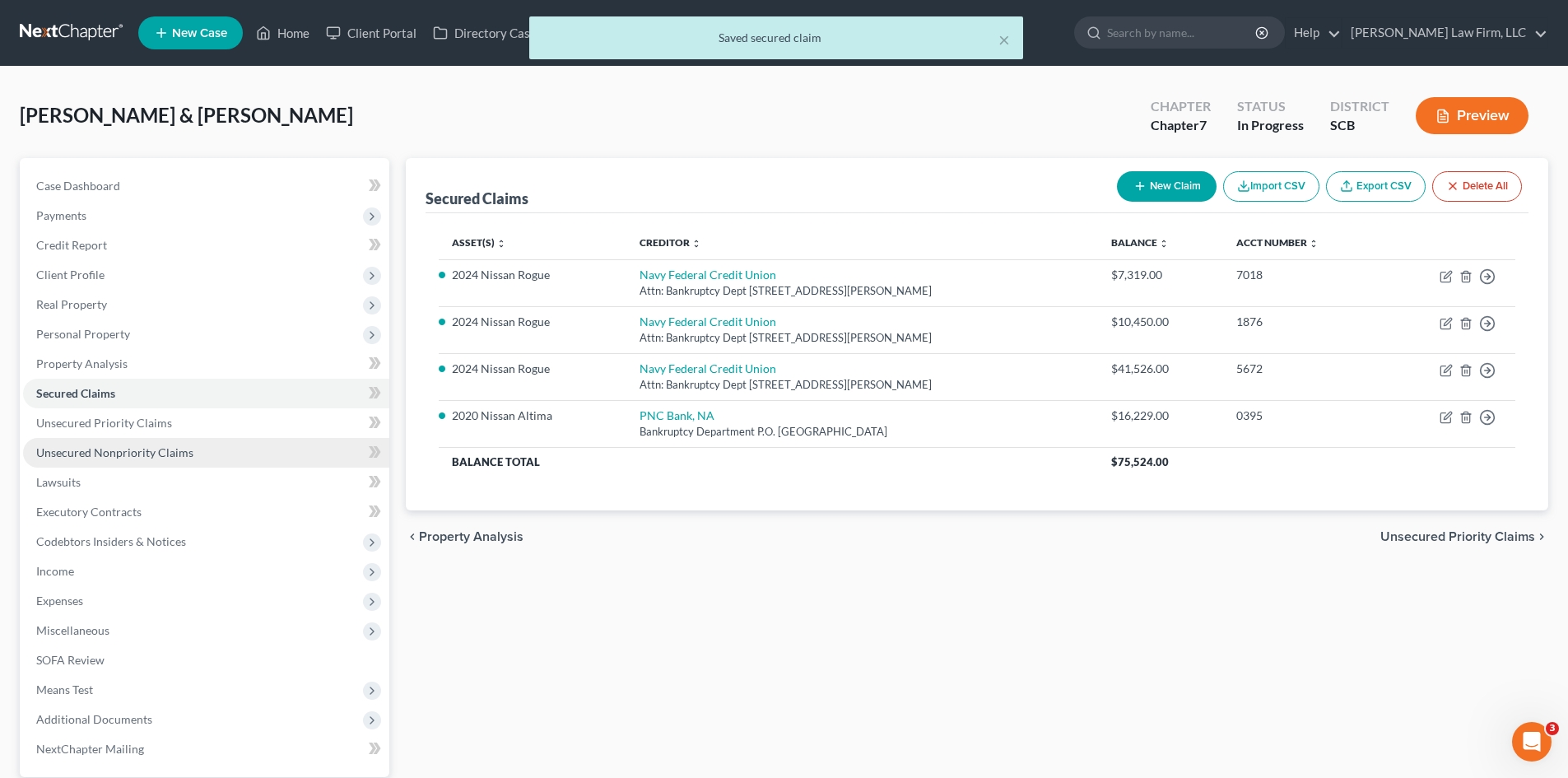
click at [124, 461] on link "Unsecured Nonpriority Claims" at bounding box center [206, 452] width 367 height 29
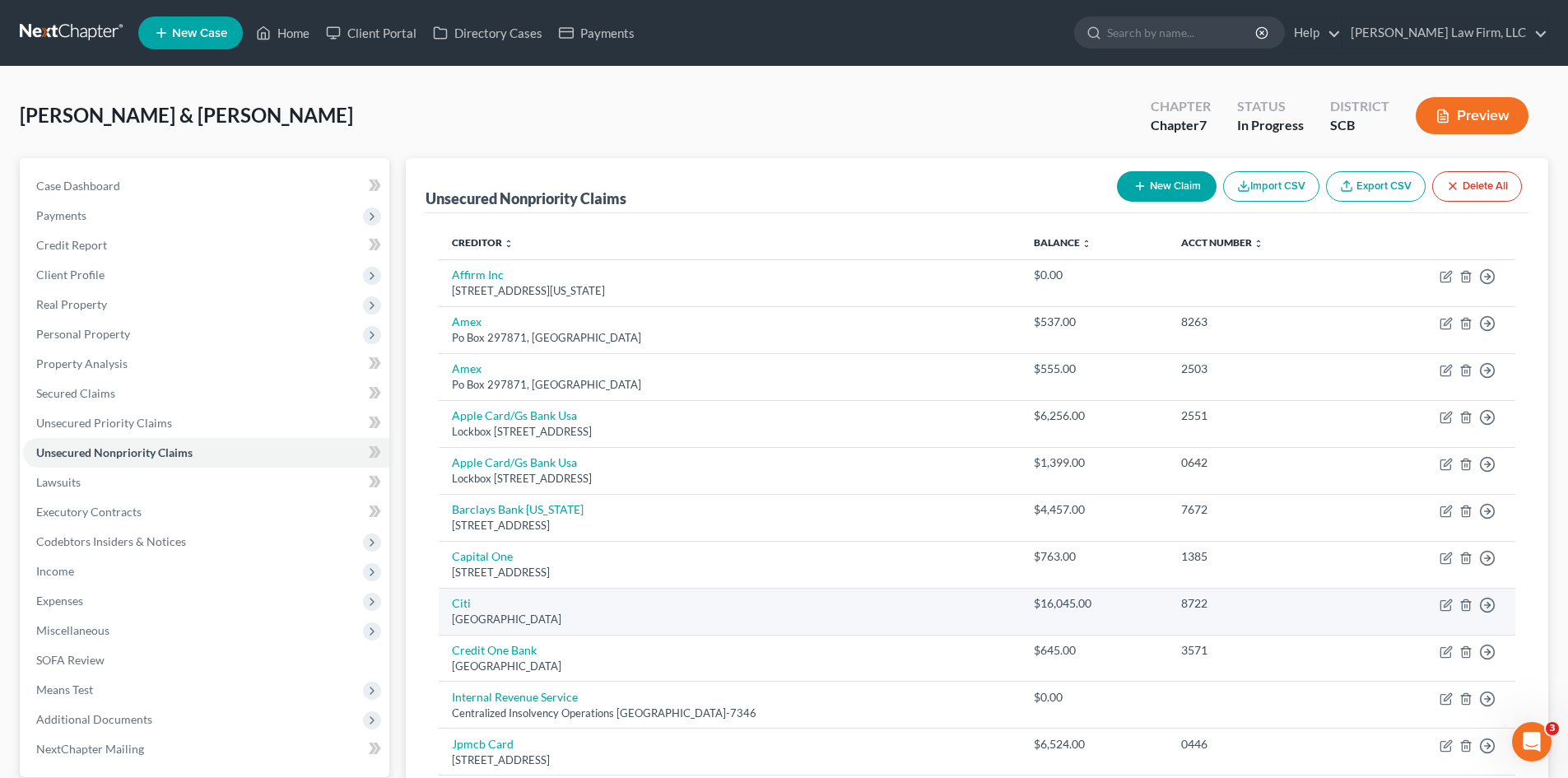
scroll to position [82, 0]
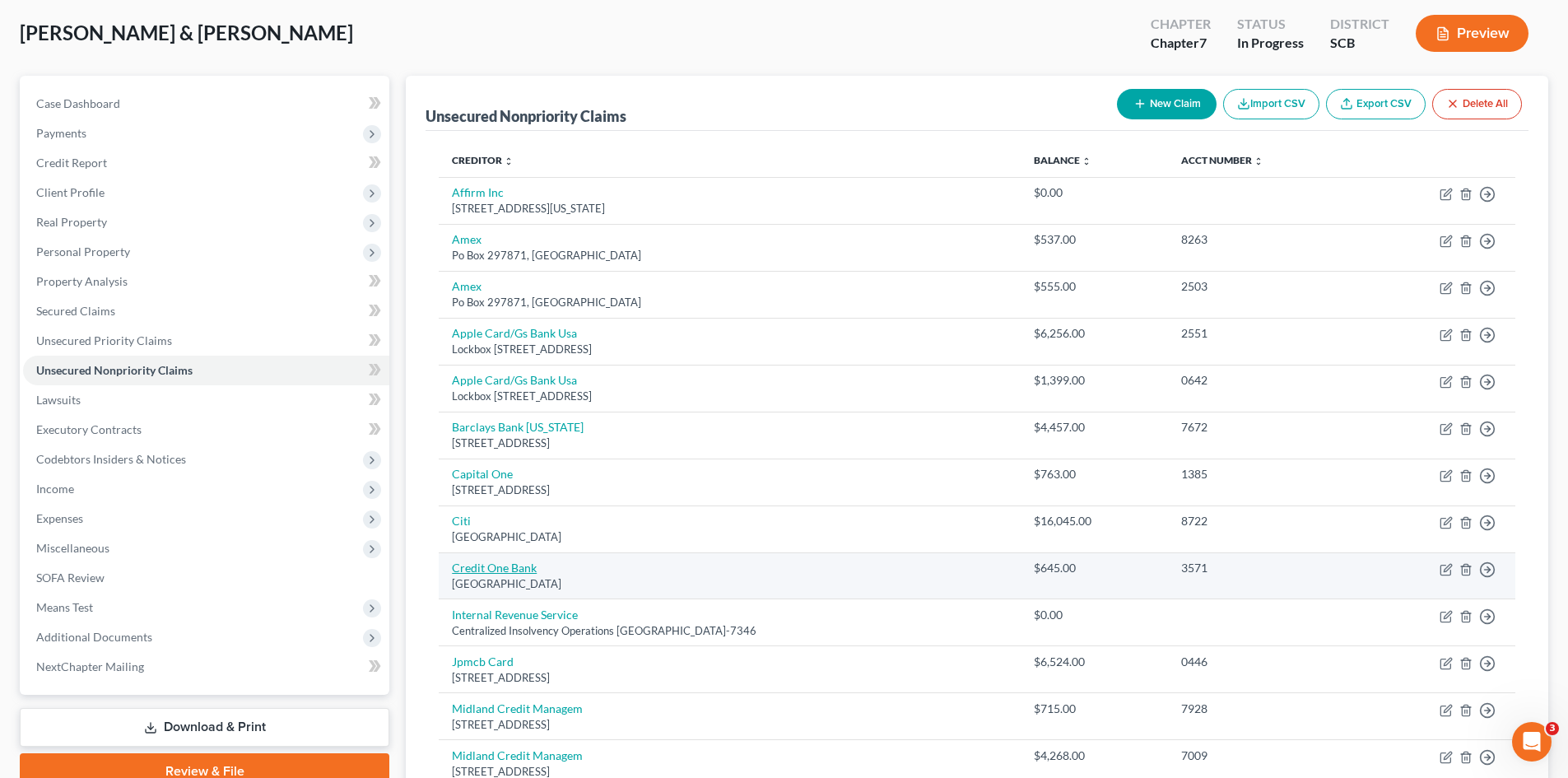
click at [522, 567] on link "Credit One Bank" at bounding box center [495, 568] width 85 height 14
select select "31"
select select "2"
select select "0"
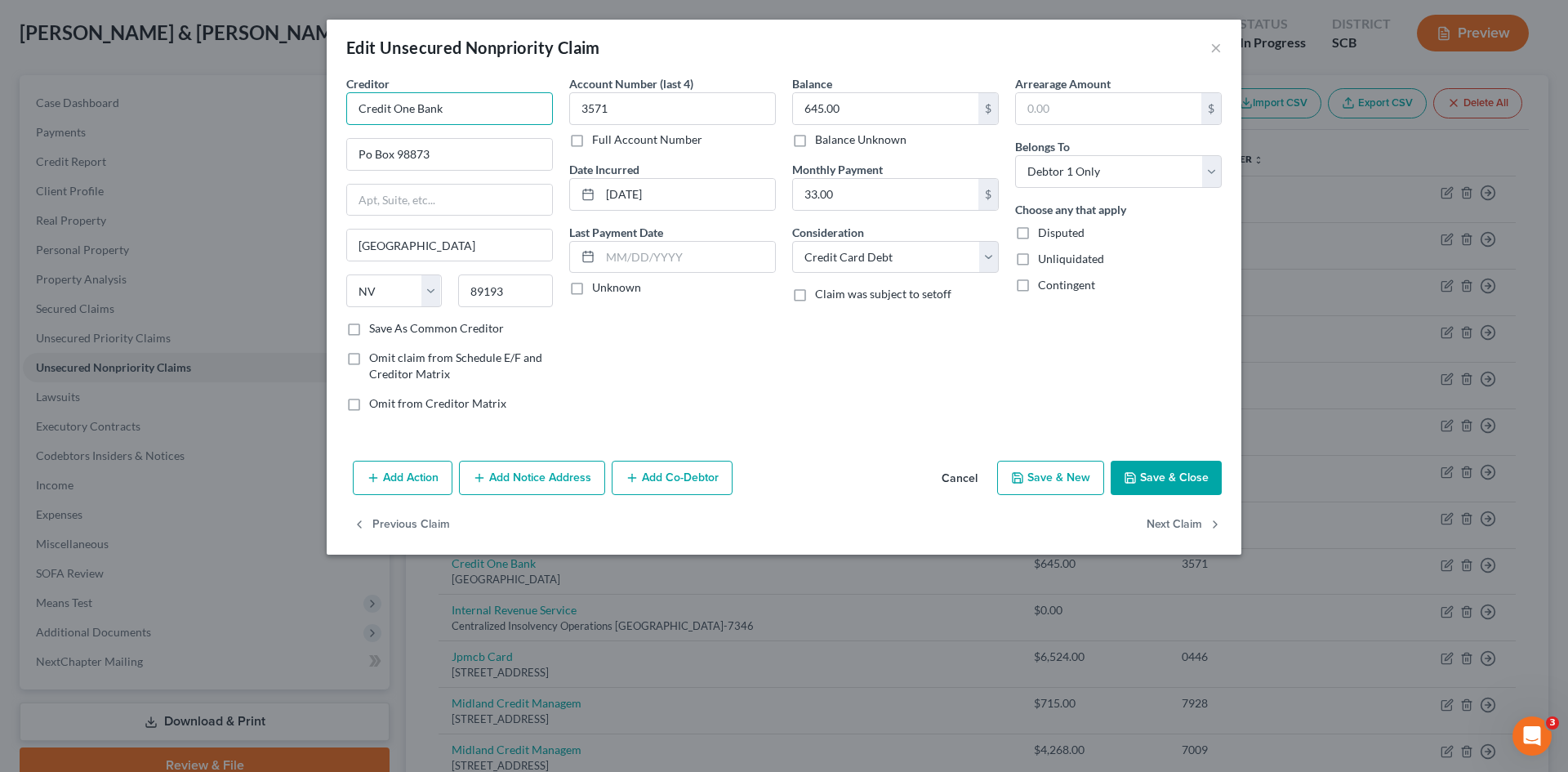
click at [494, 118] on input "Credit One Bank" at bounding box center [449, 108] width 207 height 33
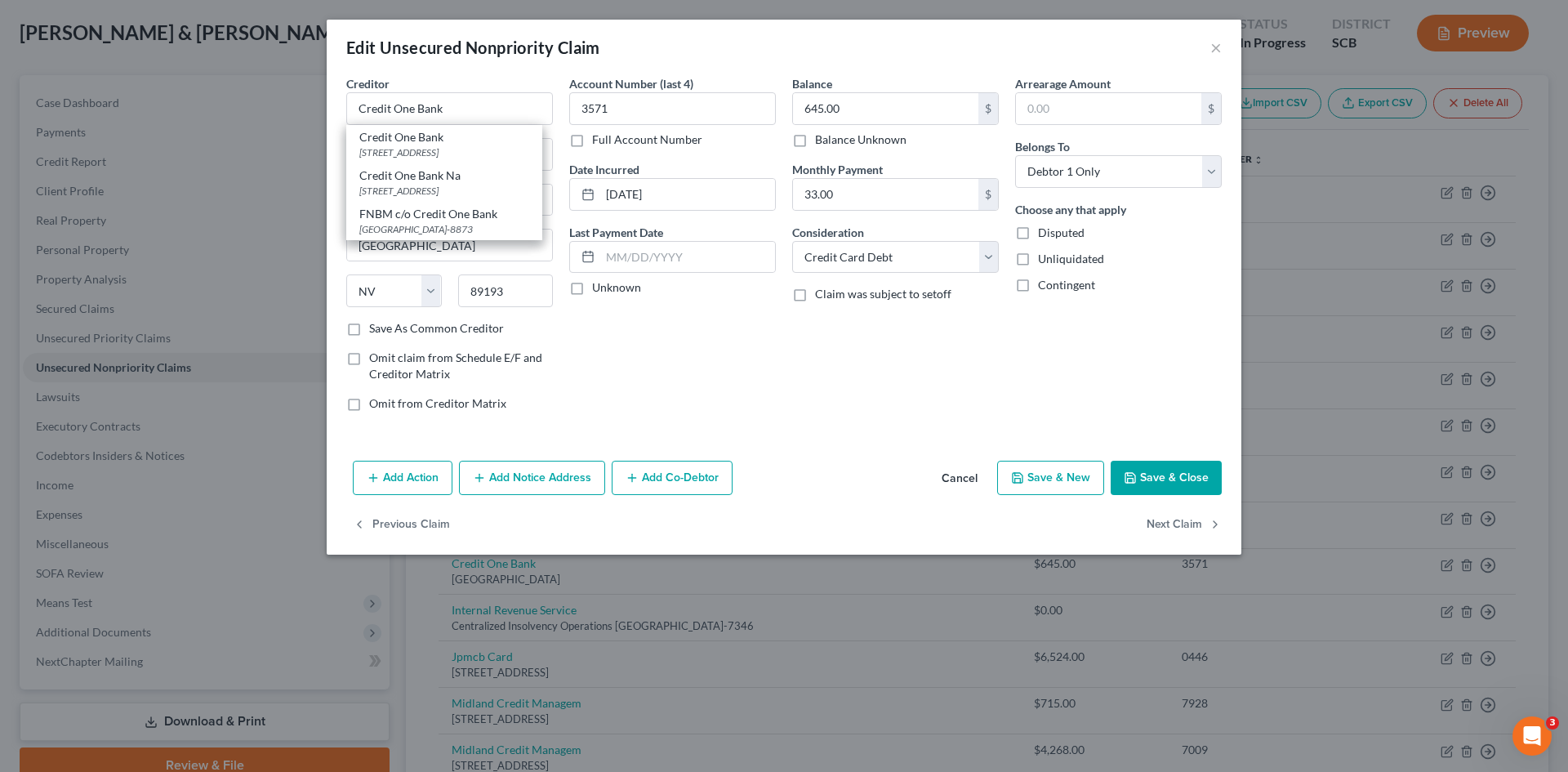
drag, startPoint x: 446, startPoint y: 182, endPoint x: 526, endPoint y: 180, distance: 80.0
click at [446, 183] on div "Credit One Bank Na Po Box 98875, Las Vegas, NV 89193" at bounding box center [444, 182] width 196 height 39
type input "Credit One Bank Na"
type input "Po Box 98875"
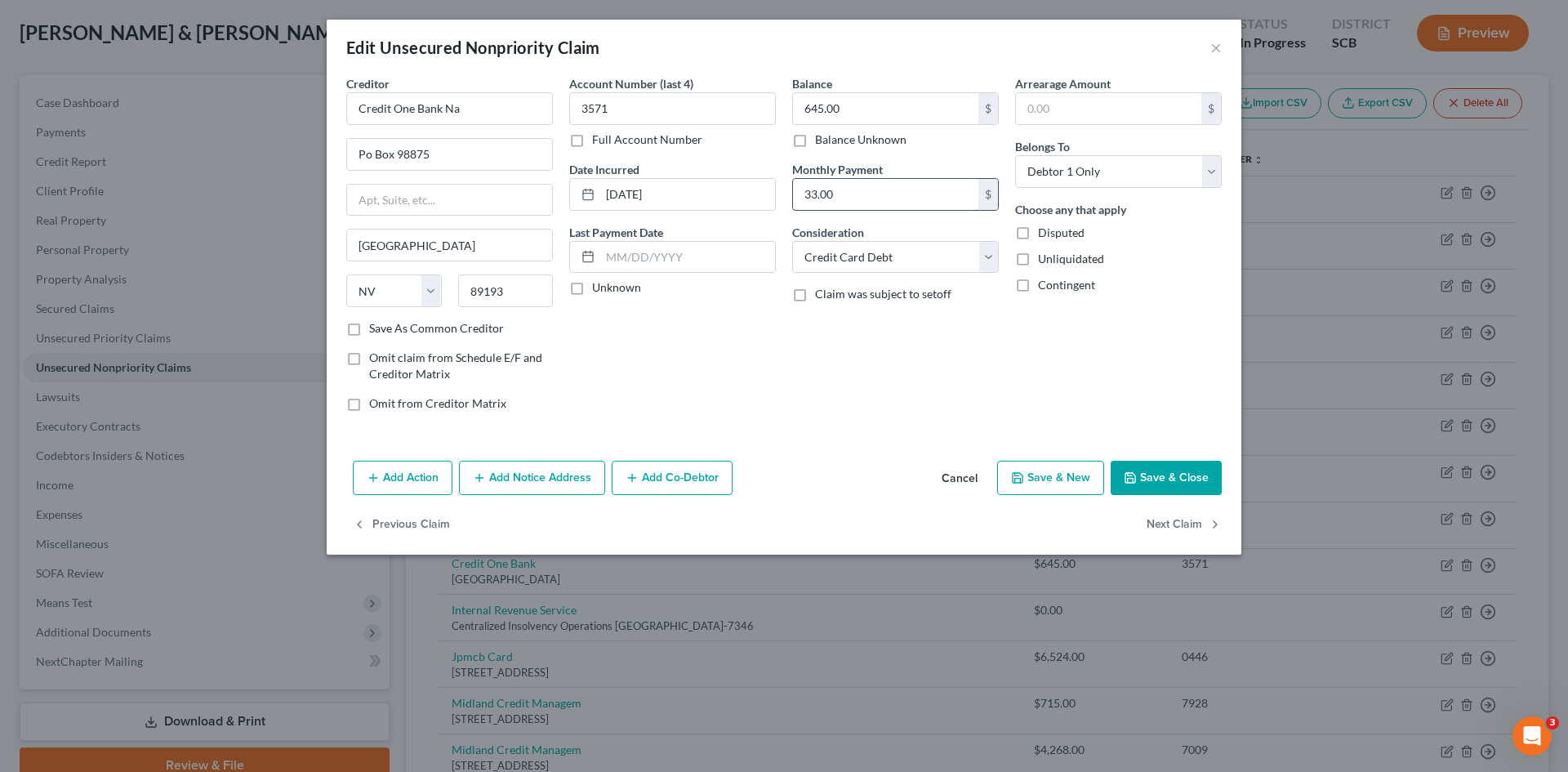
click at [894, 205] on input "33.00" at bounding box center [886, 194] width 185 height 31
click at [1144, 474] on button "Save & Close" at bounding box center [1167, 478] width 111 height 34
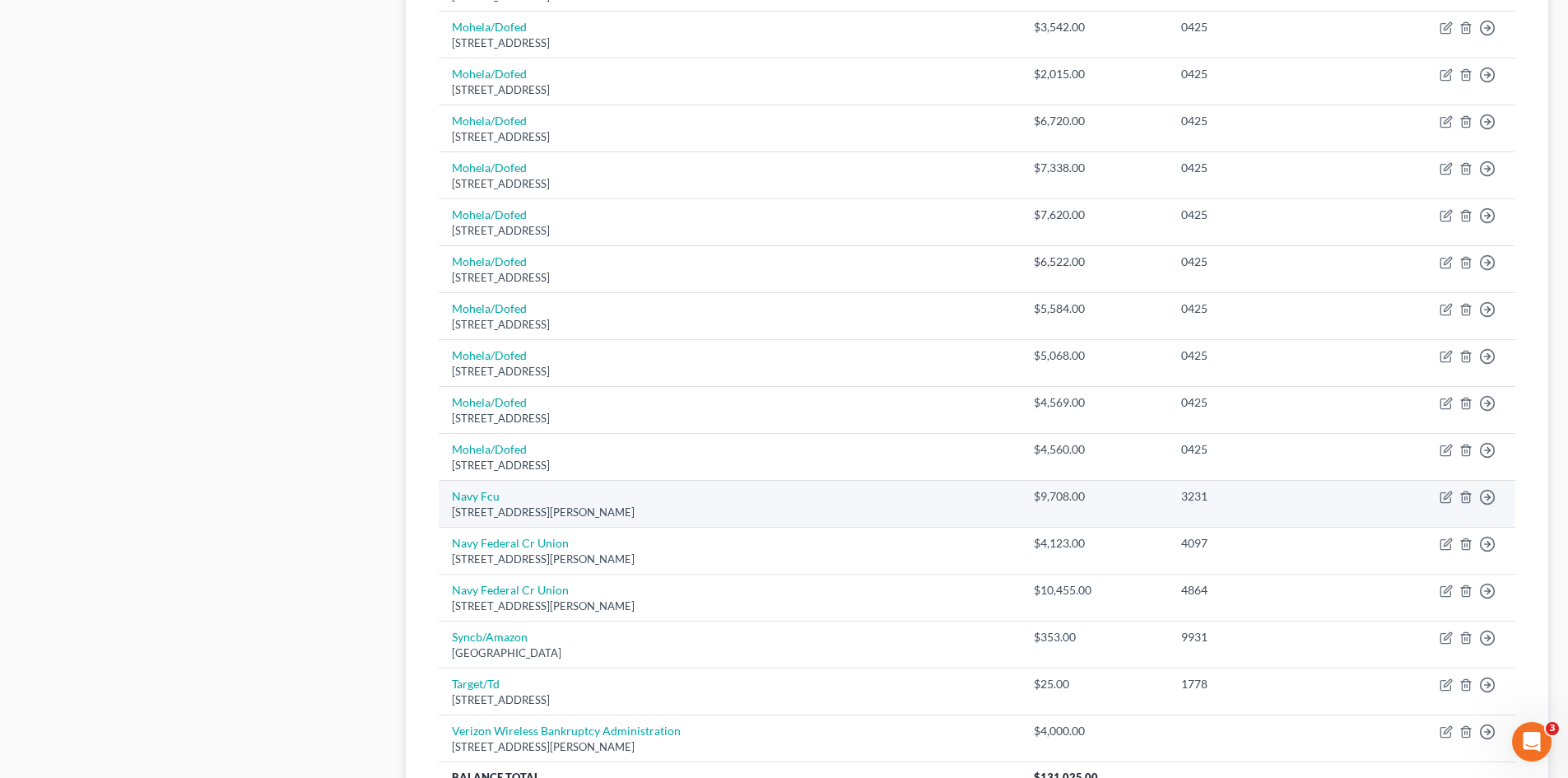
scroll to position [906, 0]
click at [482, 494] on link "Navy Fcu" at bounding box center [476, 495] width 47 height 14
select select "48"
select select "0"
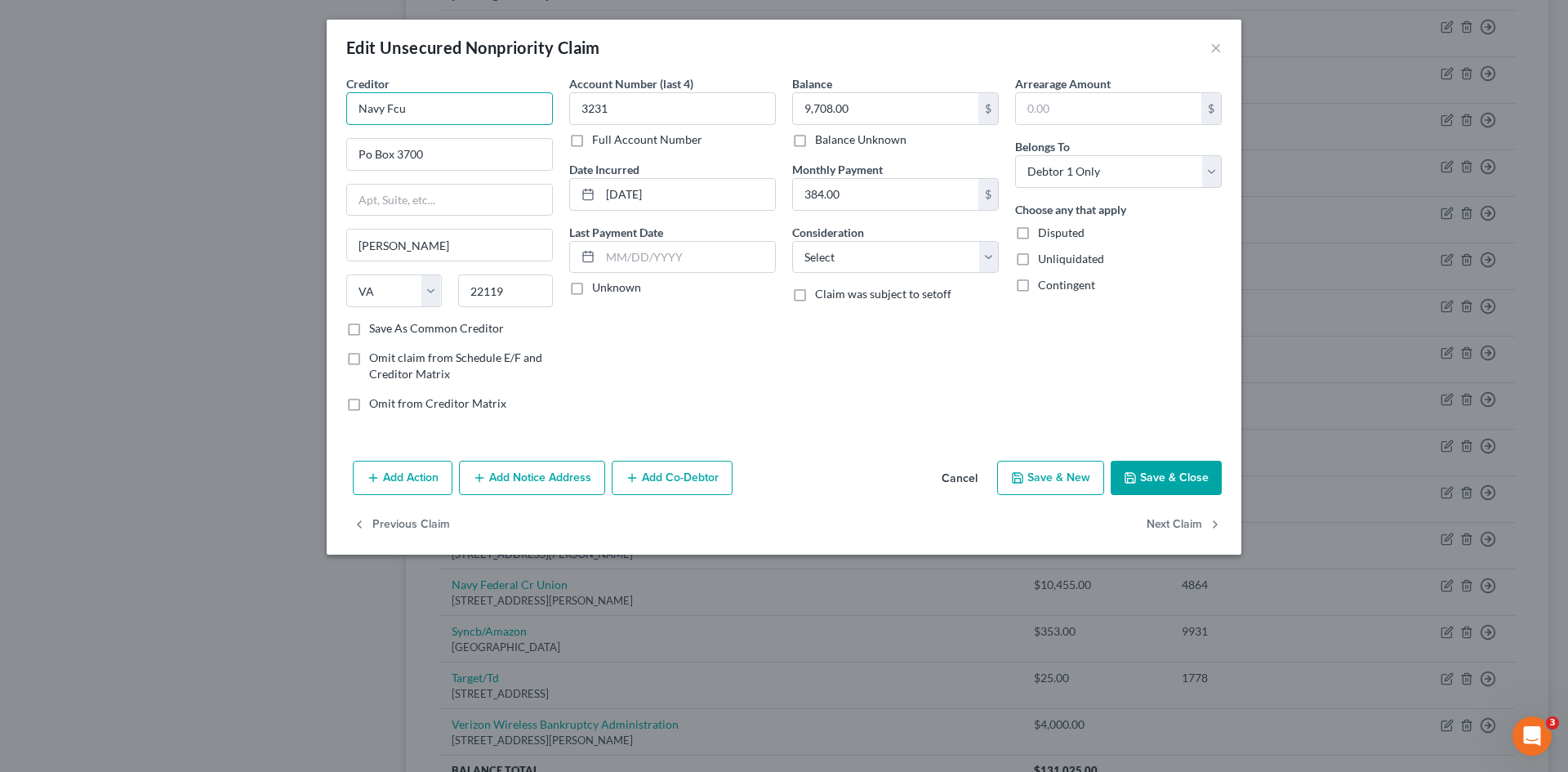
drag, startPoint x: 429, startPoint y: 99, endPoint x: 389, endPoint y: 111, distance: 41.8
click at [389, 111] on input "Navy Fcu" at bounding box center [449, 108] width 207 height 33
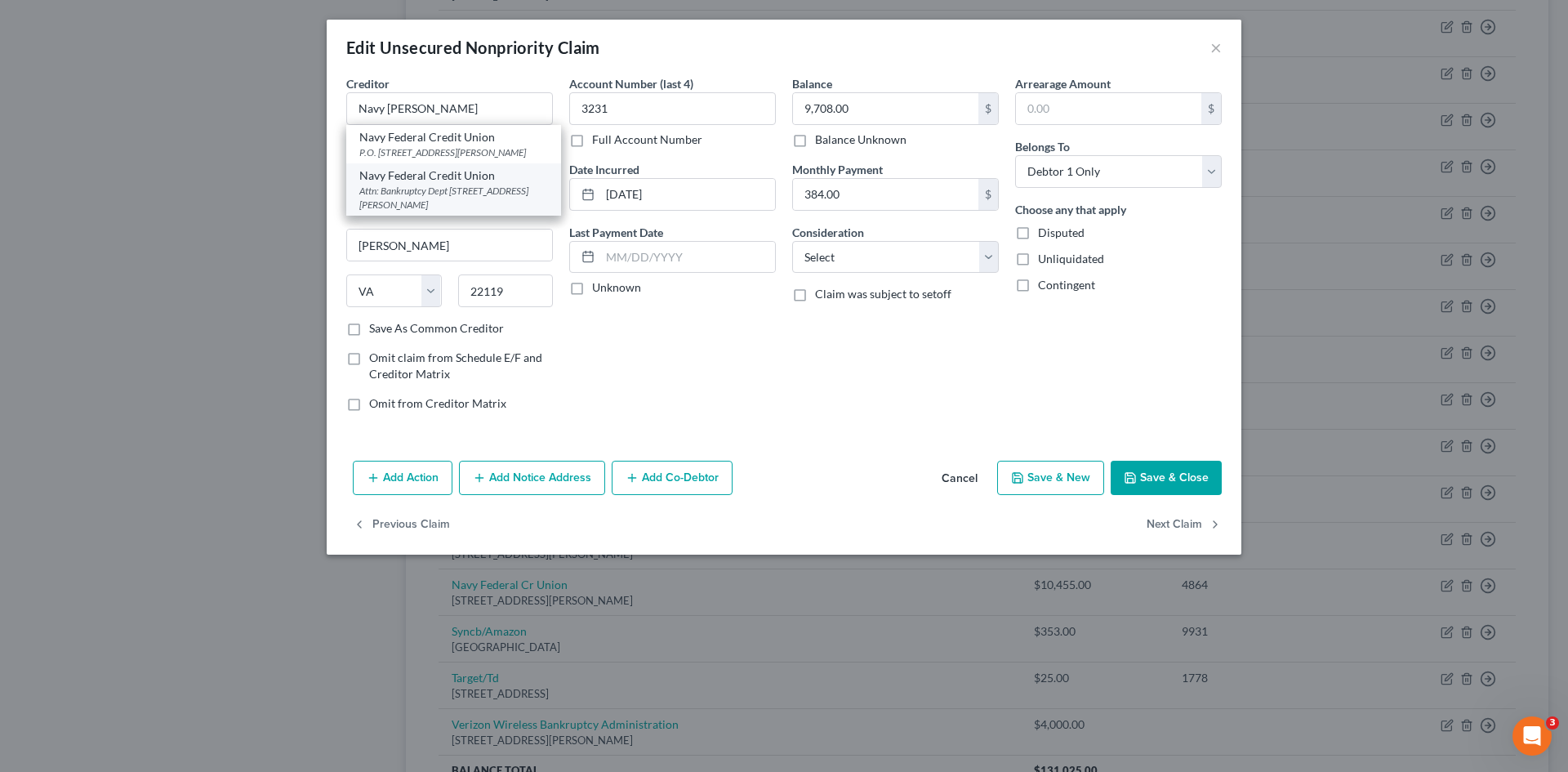
click at [424, 180] on div "Navy Federal Credit Union" at bounding box center [453, 175] width 189 height 16
type input "Navy Federal Credit Union"
type input "Attn: Bankruptcy Dept"
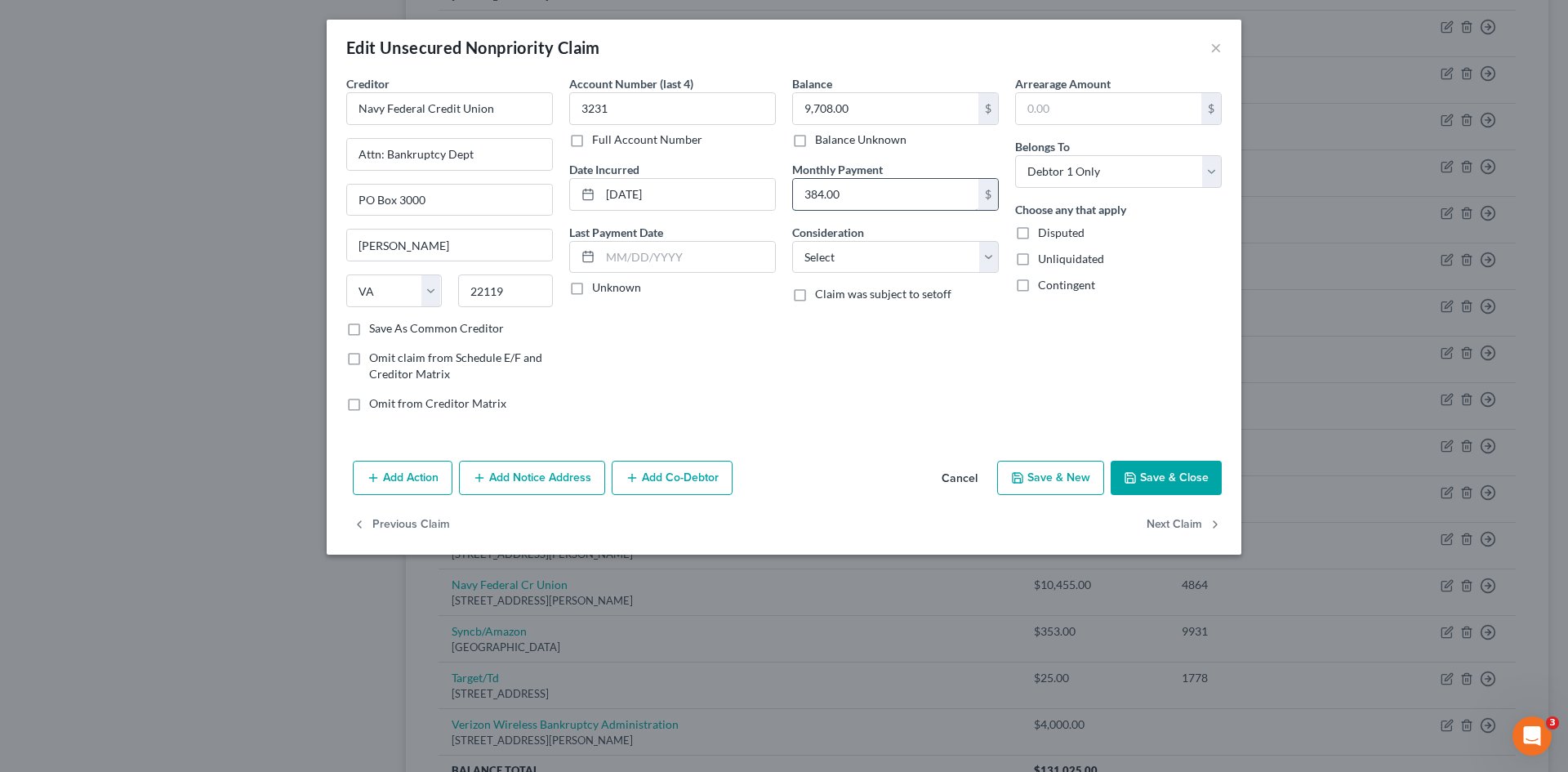
click at [887, 209] on input "384.00" at bounding box center [886, 194] width 185 height 31
click at [912, 255] on select "Select Cable / Satellite Services Collection Agency Credit Card Debt Debt Couns…" at bounding box center [896, 257] width 207 height 33
click at [792, 241] on select "Select Cable / Satellite Services Collection Agency Credit Card Debt Debt Couns…" at bounding box center [896, 257] width 207 height 33
click at [1178, 481] on button "Save & Close" at bounding box center [1167, 478] width 111 height 34
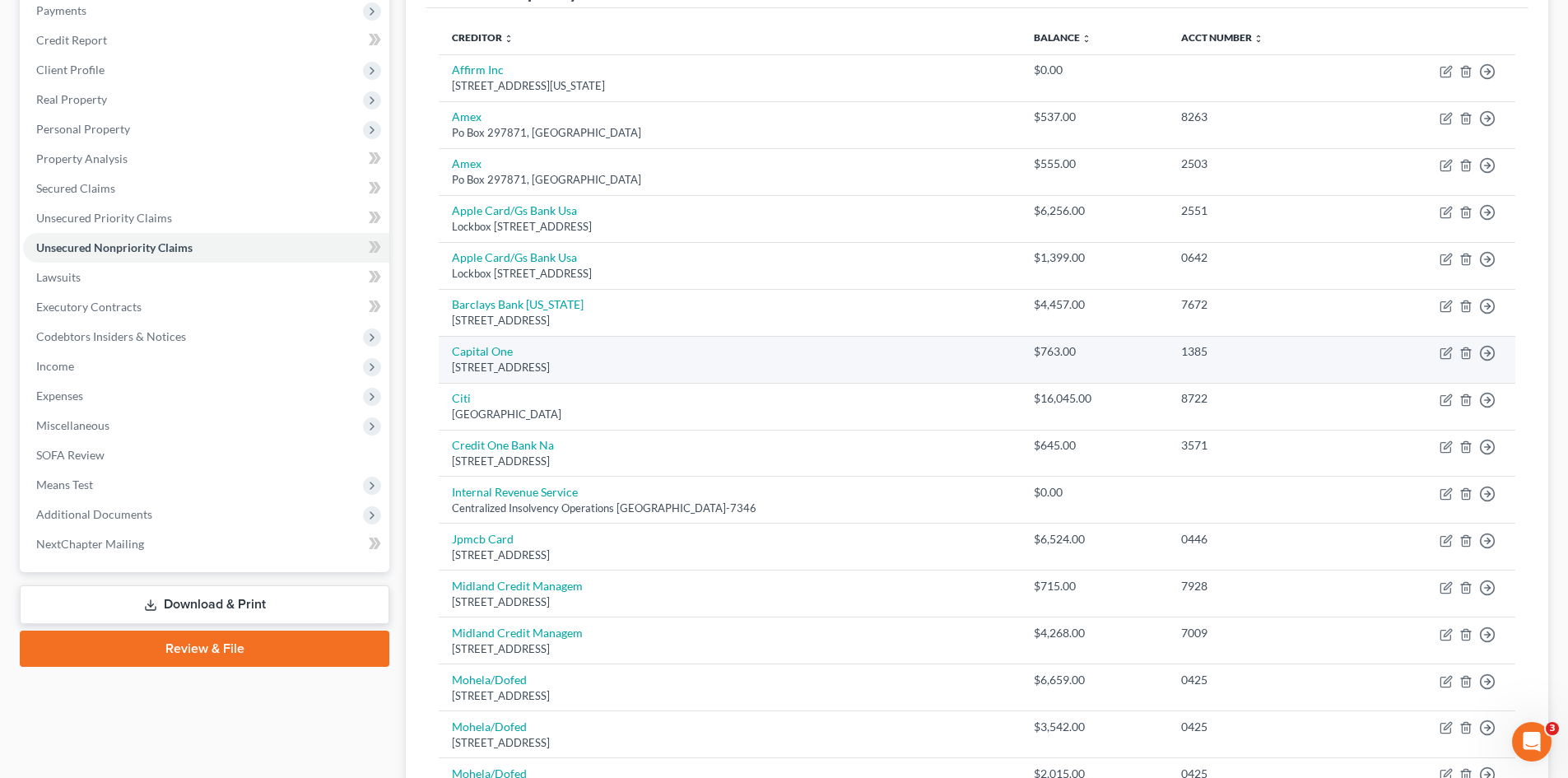
scroll to position [0, 0]
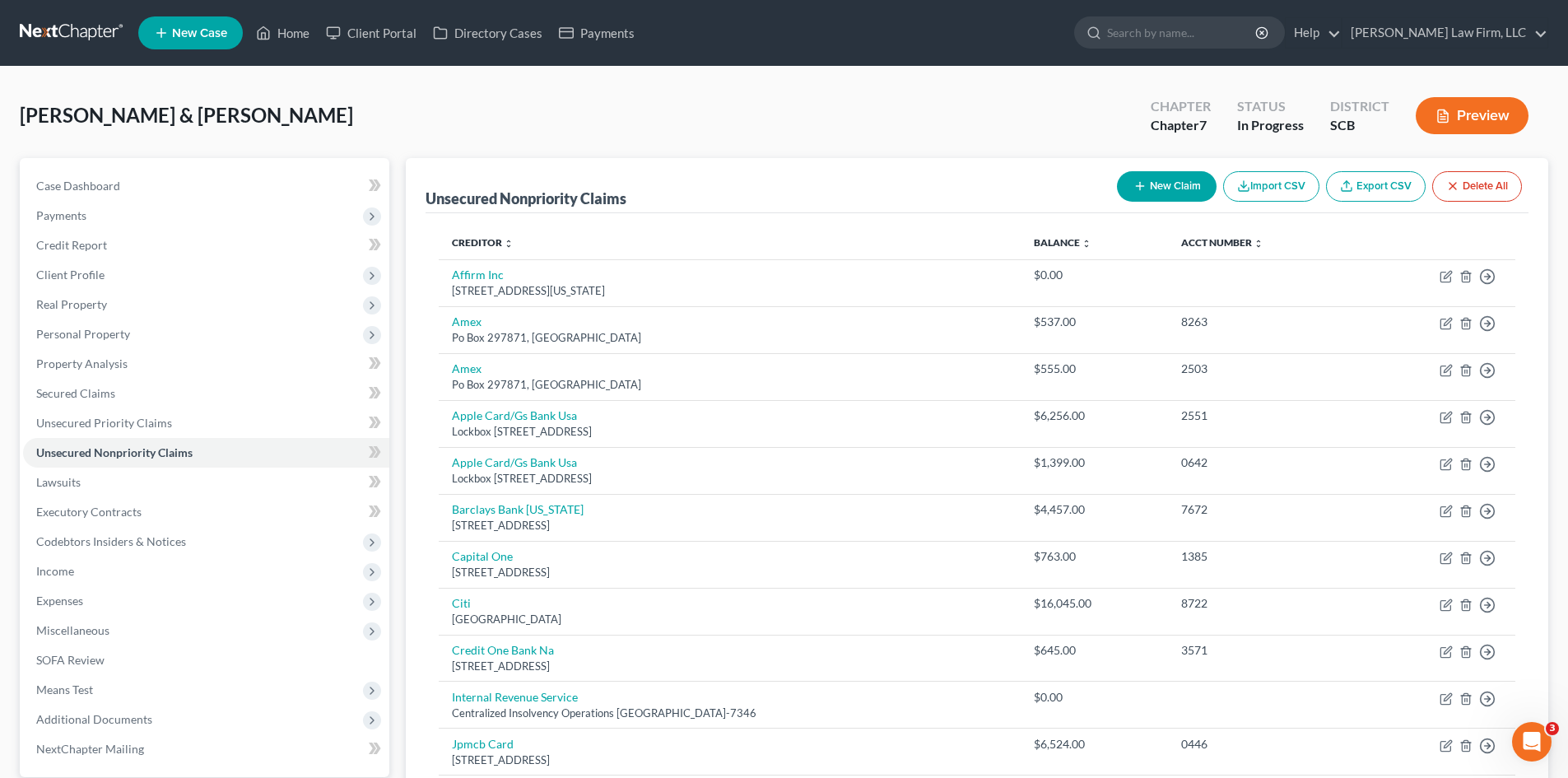
click at [1169, 198] on button "New Claim" at bounding box center [1166, 187] width 99 height 30
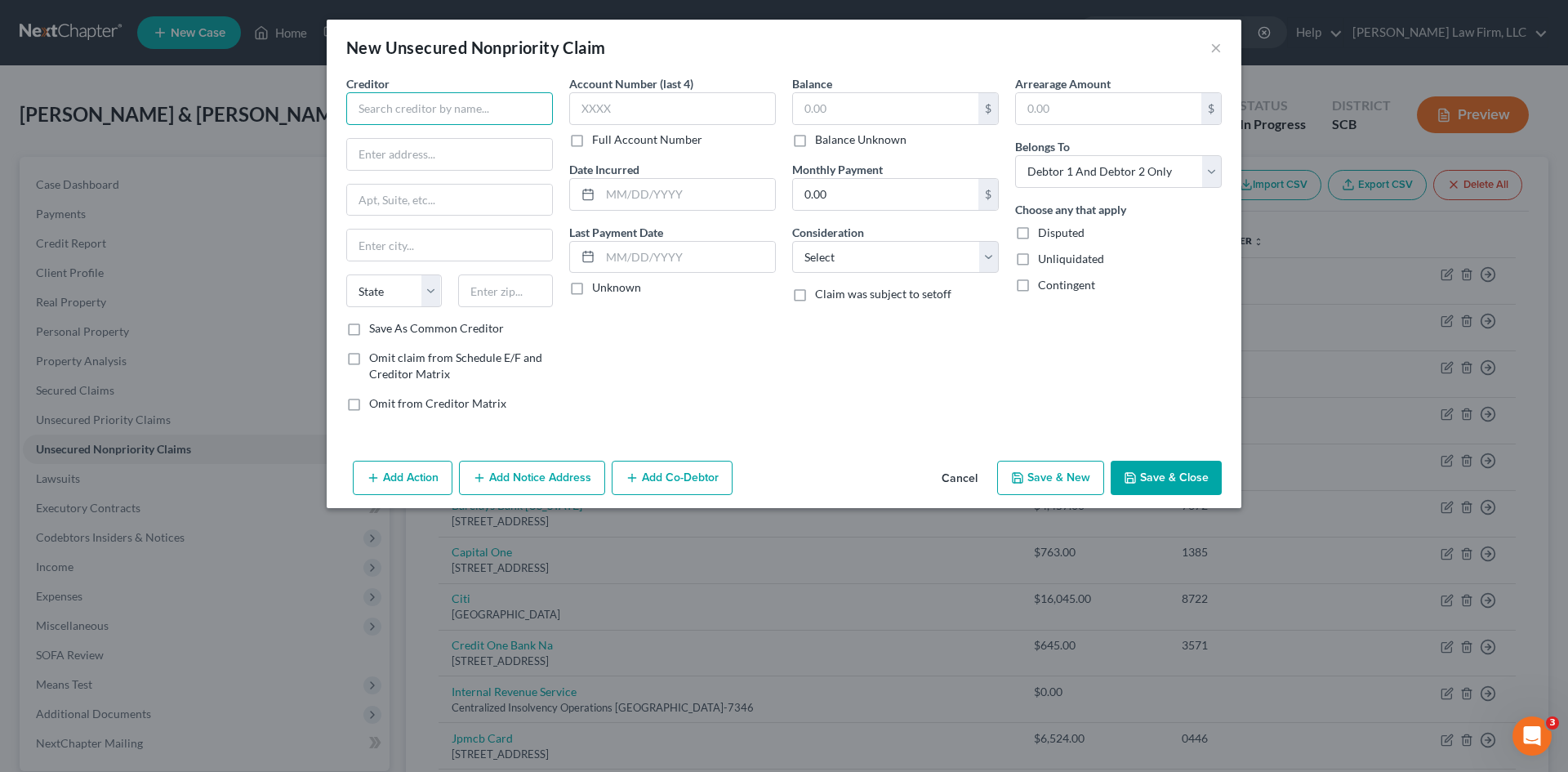
click at [437, 110] on input "text" at bounding box center [449, 108] width 207 height 33
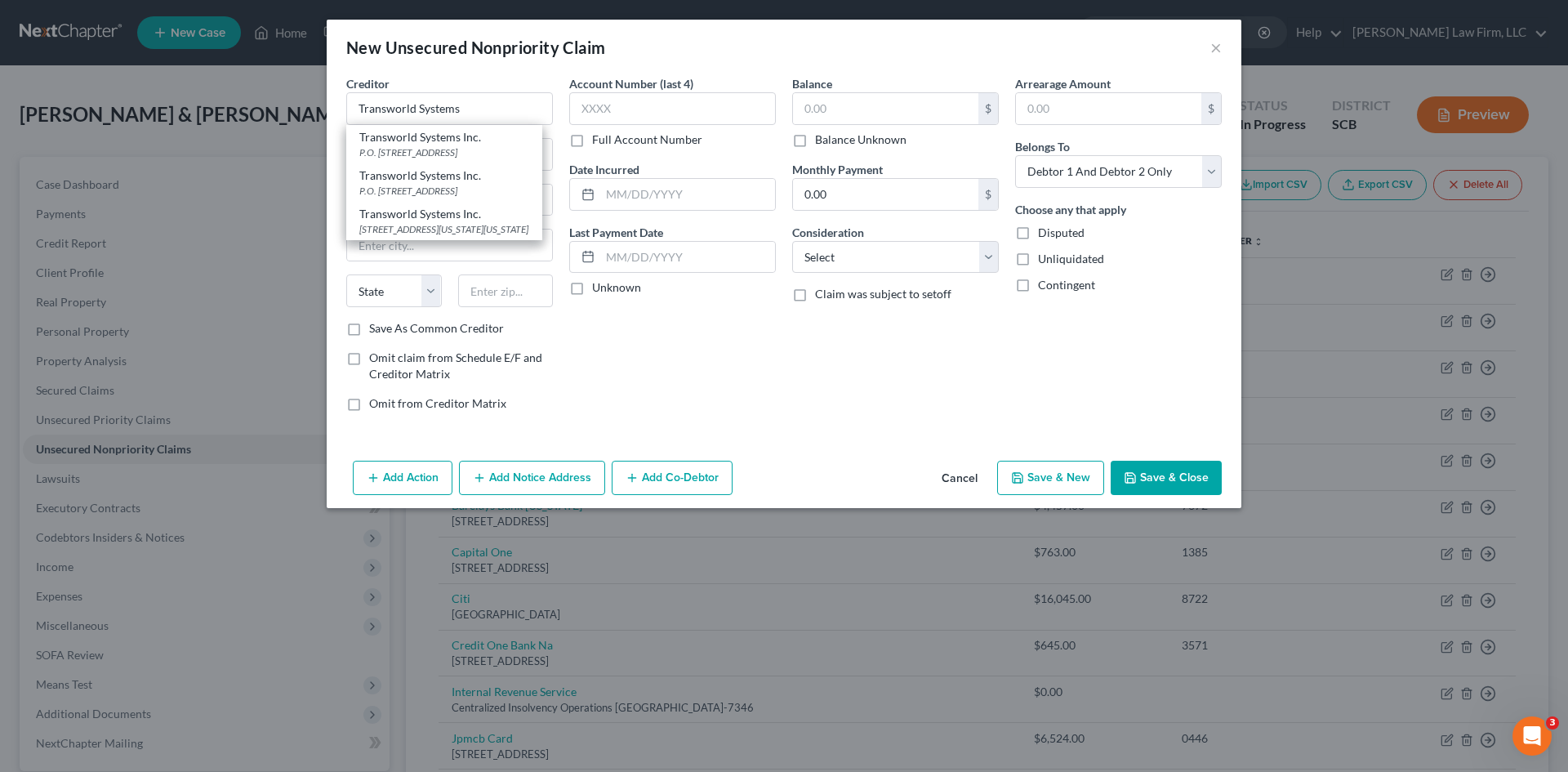
drag, startPoint x: 430, startPoint y: 236, endPoint x: 720, endPoint y: 167, distance: 298.1
click at [430, 236] on div "500 Virginia Drive Suite 514, Fort Washington, PA 19034" at bounding box center [444, 228] width 170 height 14
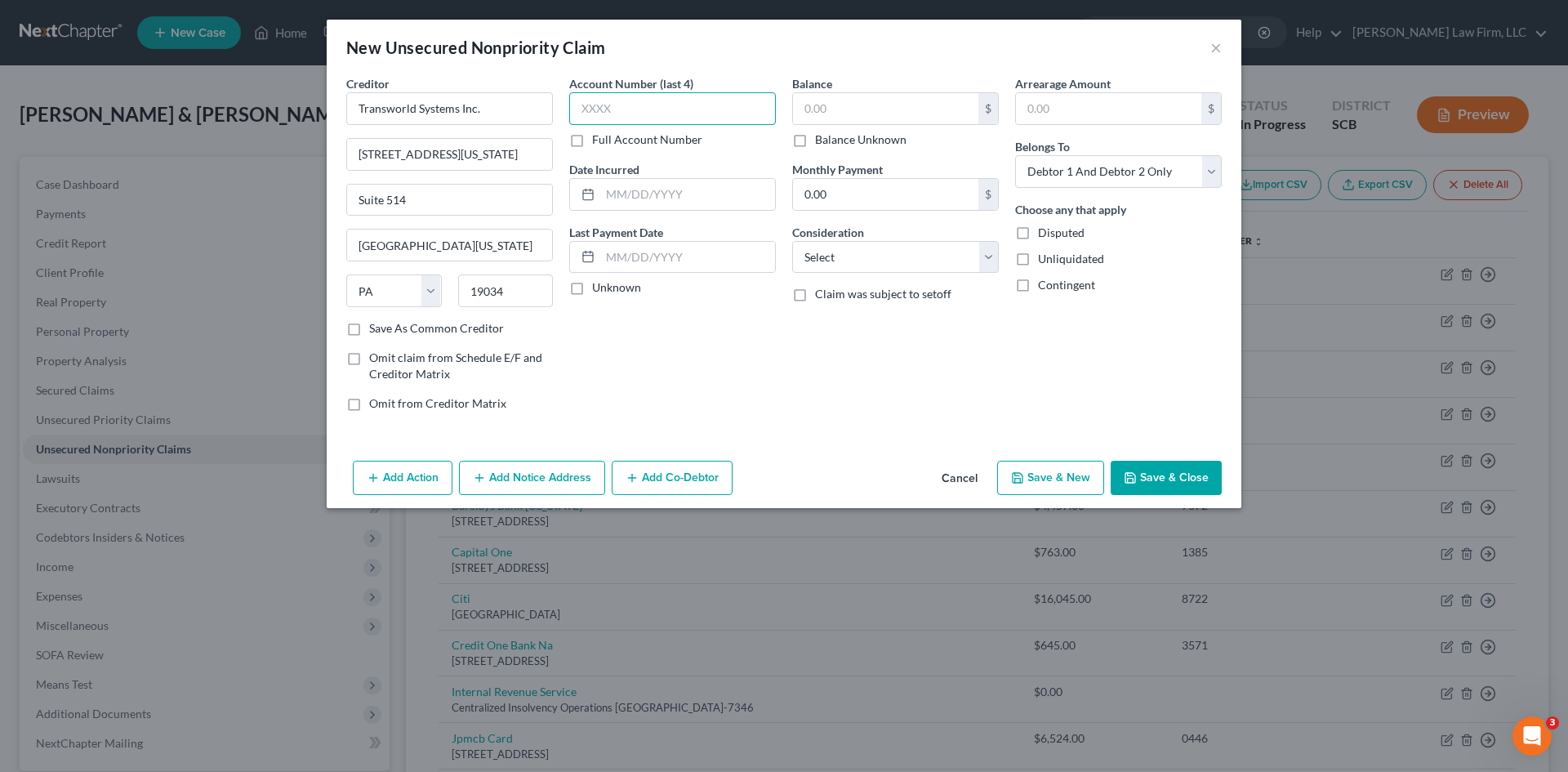
click at [635, 114] on input "text" at bounding box center [673, 108] width 207 height 33
drag, startPoint x: 945, startPoint y: 108, endPoint x: 938, endPoint y: 127, distance: 20.2
click at [945, 109] on input "text" at bounding box center [886, 108] width 185 height 31
drag, startPoint x: 886, startPoint y: 259, endPoint x: 886, endPoint y: 271, distance: 12.0
click at [886, 259] on select "Select Cable / Satellite Services Collection Agency Credit Card Debt Debt Couns…" at bounding box center [896, 257] width 207 height 33
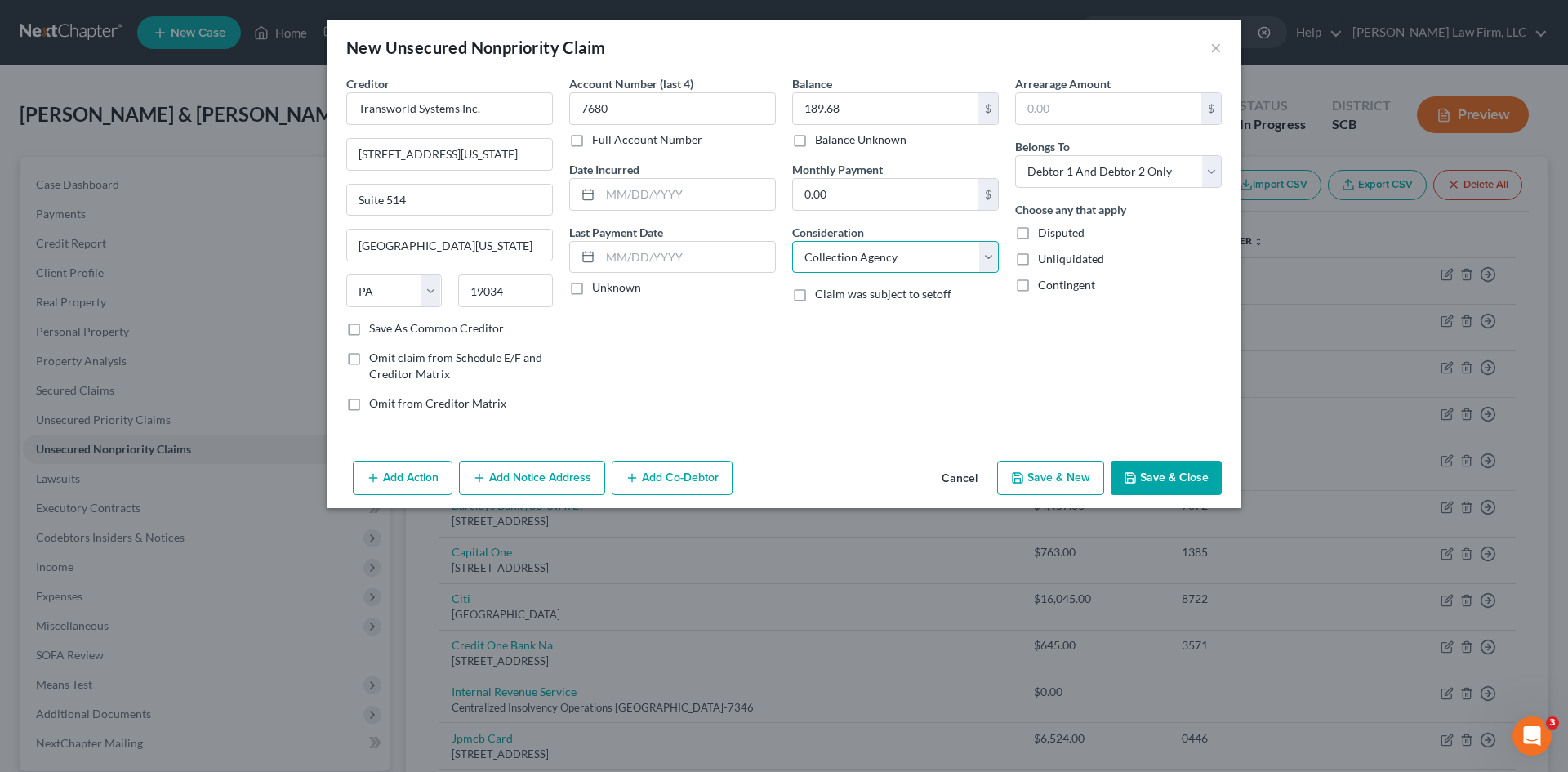
click at [792, 241] on select "Select Cable / Satellite Services Collection Agency Credit Card Debt Debt Couns…" at bounding box center [896, 257] width 207 height 33
drag, startPoint x: 1168, startPoint y: 178, endPoint x: 1163, endPoint y: 186, distance: 9.4
click at [1168, 178] on select "Select Debtor 1 Only Debtor 2 Only Debtor 1 And Debtor 2 Only At Least One Of T…" at bounding box center [1119, 171] width 207 height 33
click at [1015, 155] on select "Select Debtor 1 Only Debtor 2 Only Debtor 1 And Debtor 2 Only At Least One Of T…" at bounding box center [1119, 171] width 207 height 33
click at [1165, 475] on button "Save & Close" at bounding box center [1167, 478] width 111 height 34
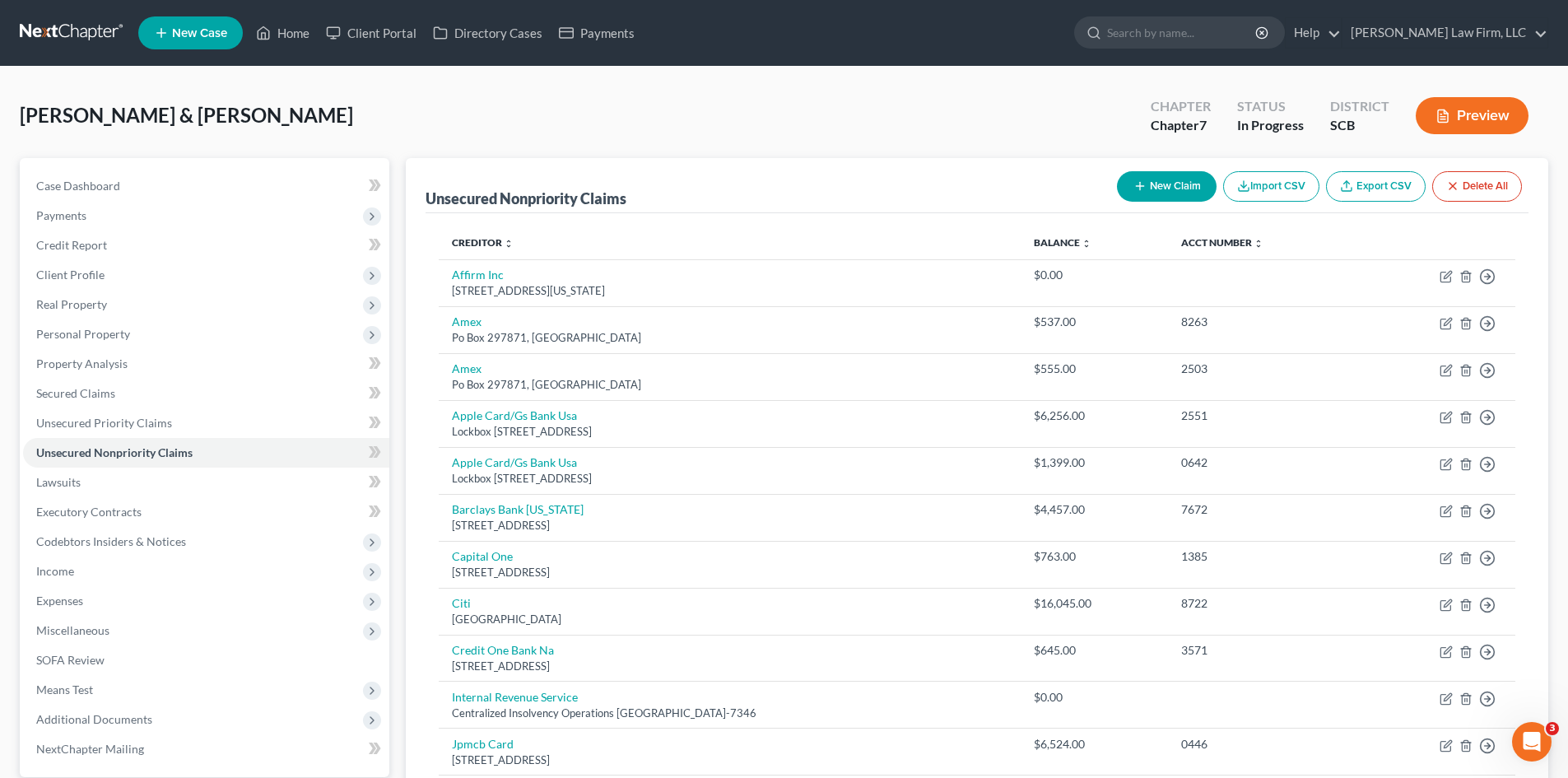
click at [1167, 186] on button "New Claim" at bounding box center [1166, 187] width 99 height 30
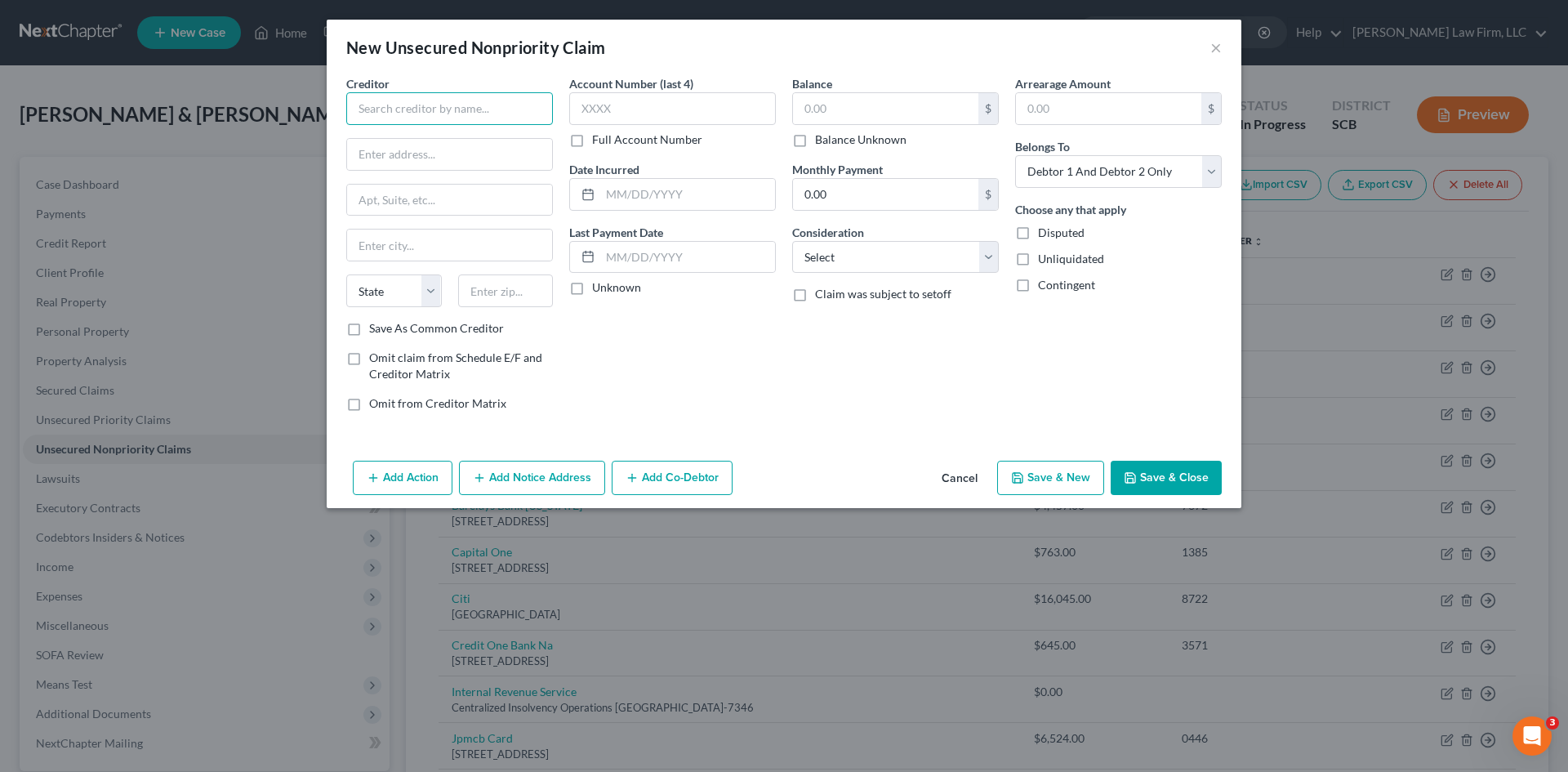
click at [415, 113] on input "text" at bounding box center [449, 108] width 207 height 33
click at [459, 157] on div "295 Midland Parkway, Summerville, SC 29485" at bounding box center [444, 152] width 170 height 14
click at [625, 116] on input "text" at bounding box center [673, 108] width 207 height 33
click at [810, 120] on input "text" at bounding box center [886, 108] width 185 height 31
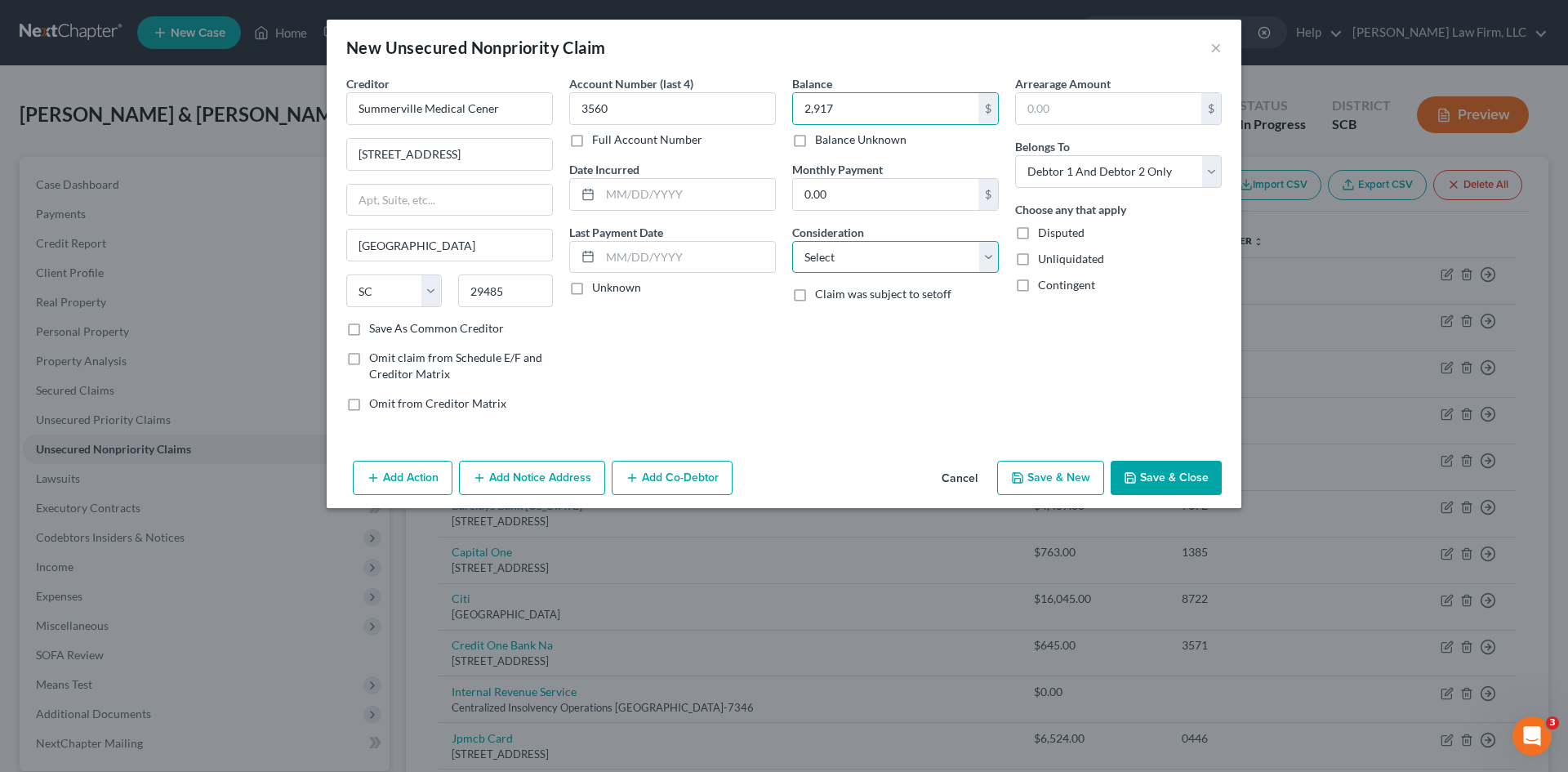
click at [865, 260] on select "Select Cable / Satellite Services Collection Agency Credit Card Debt Debt Couns…" at bounding box center [896, 257] width 207 height 33
click at [792, 241] on select "Select Cable / Satellite Services Collection Agency Credit Card Debt Debt Couns…" at bounding box center [896, 257] width 207 height 33
click at [1163, 478] on button "Save & Close" at bounding box center [1167, 478] width 111 height 34
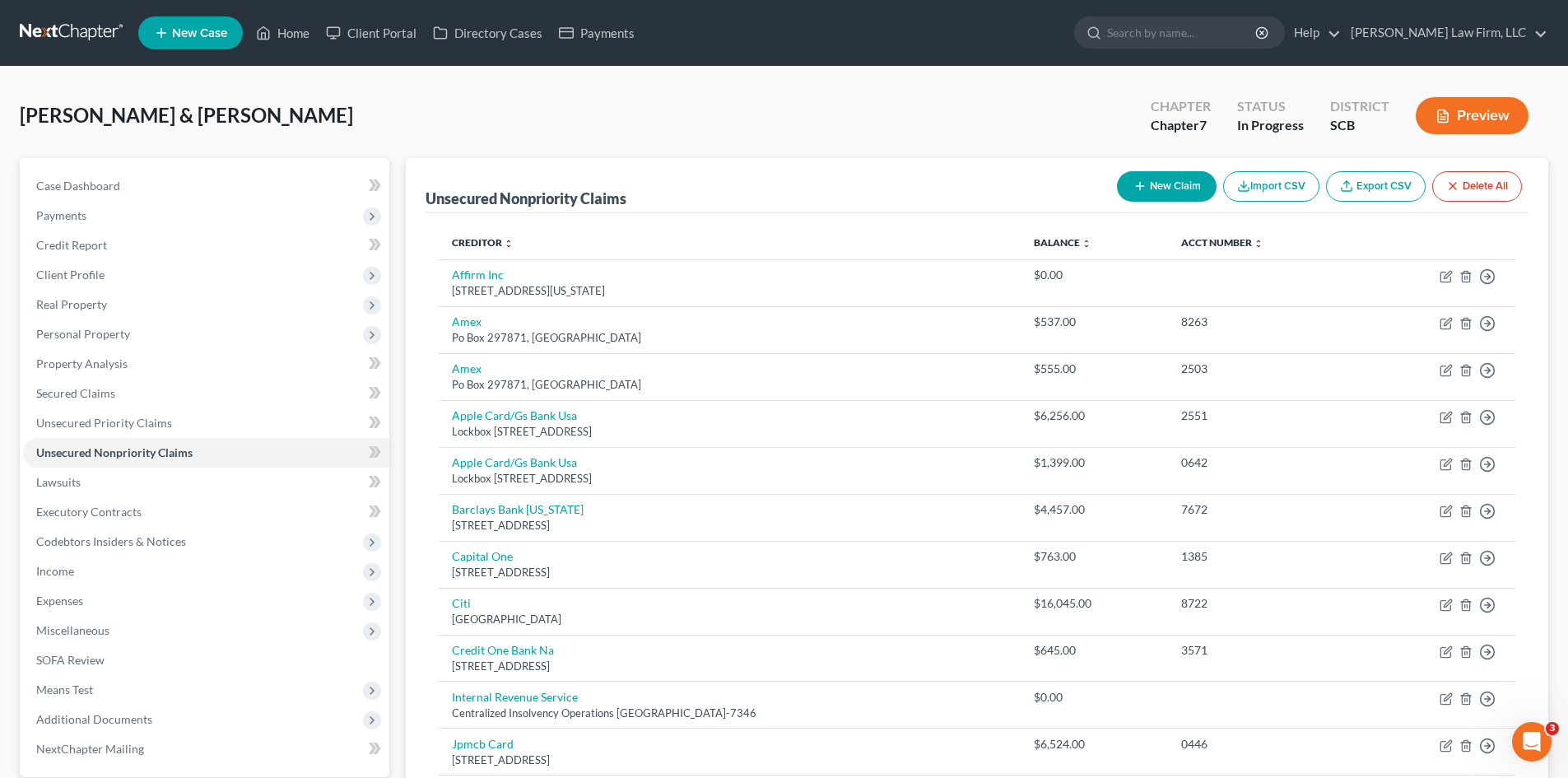
click at [1153, 190] on button "New Claim" at bounding box center [1166, 187] width 99 height 30
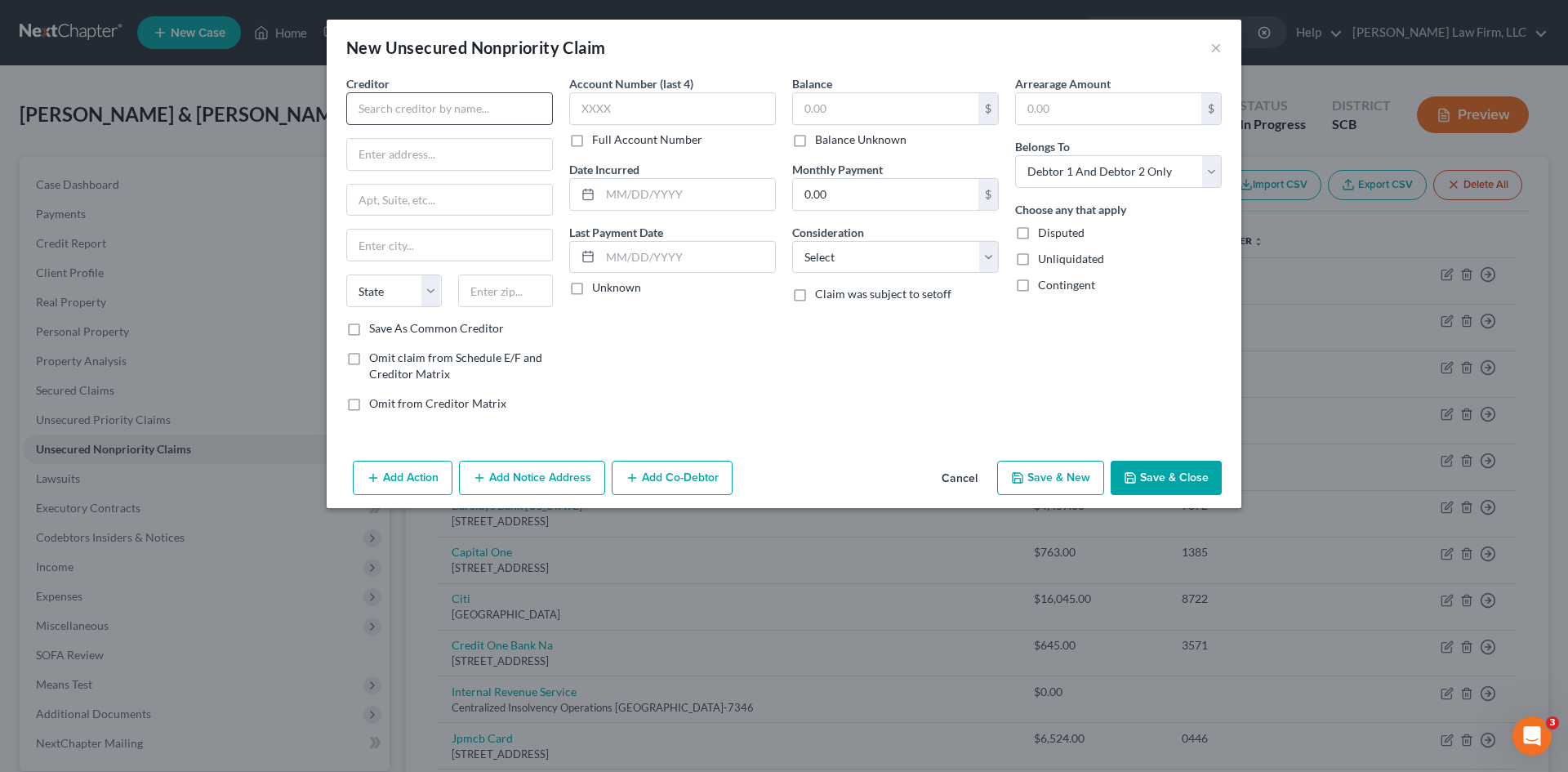
drag, startPoint x: 486, startPoint y: 124, endPoint x: 482, endPoint y: 116, distance: 8.9
click at [483, 120] on div "Creditor * State AL AK AR AZ CA CO CT DE DC FL GA GU HI ID IL IN IA KS KY LA ME…" at bounding box center [449, 197] width 207 height 245
click at [481, 116] on input "text" at bounding box center [449, 108] width 207 height 33
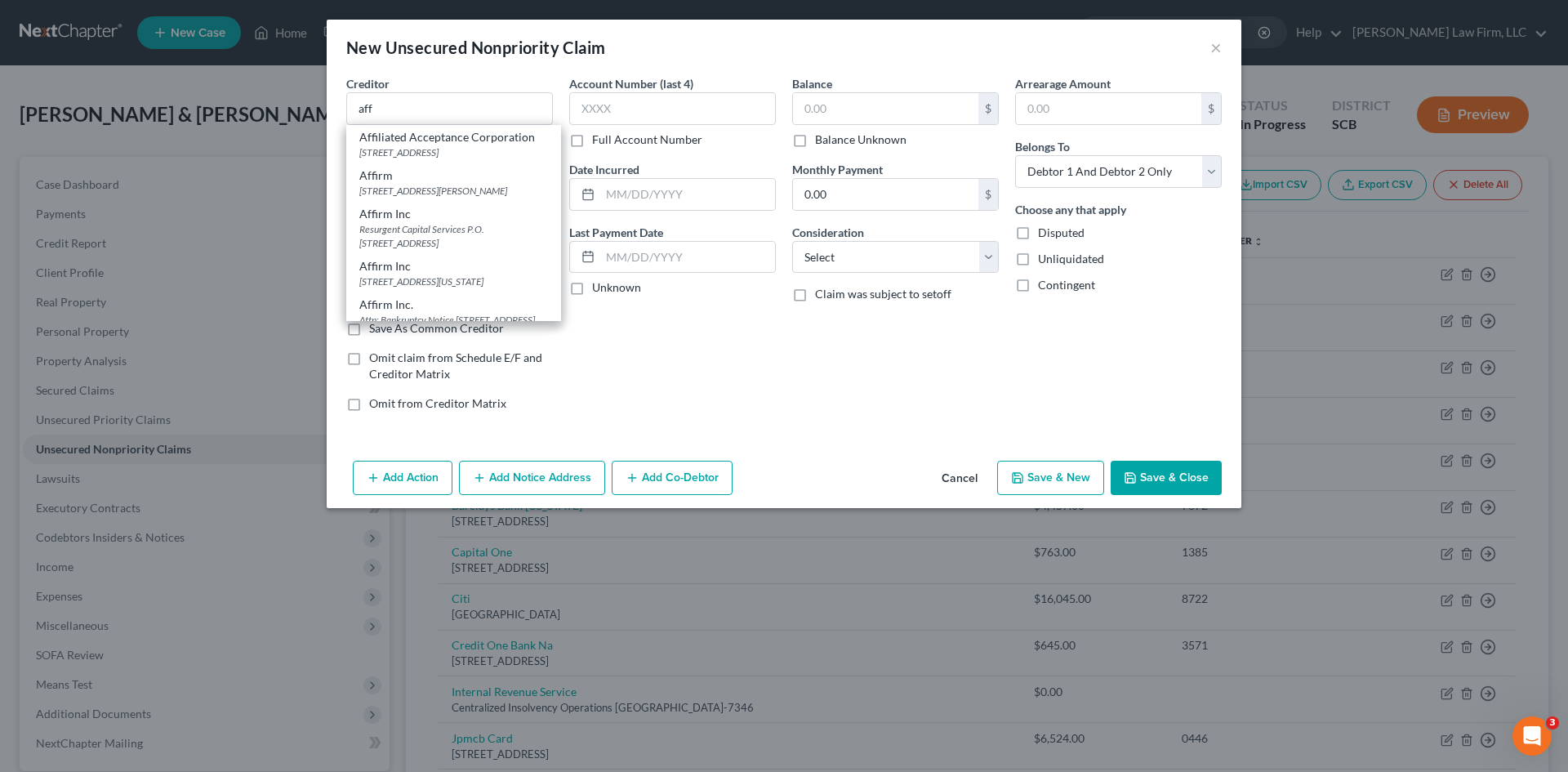
click at [964, 479] on button "Cancel" at bounding box center [960, 479] width 62 height 33
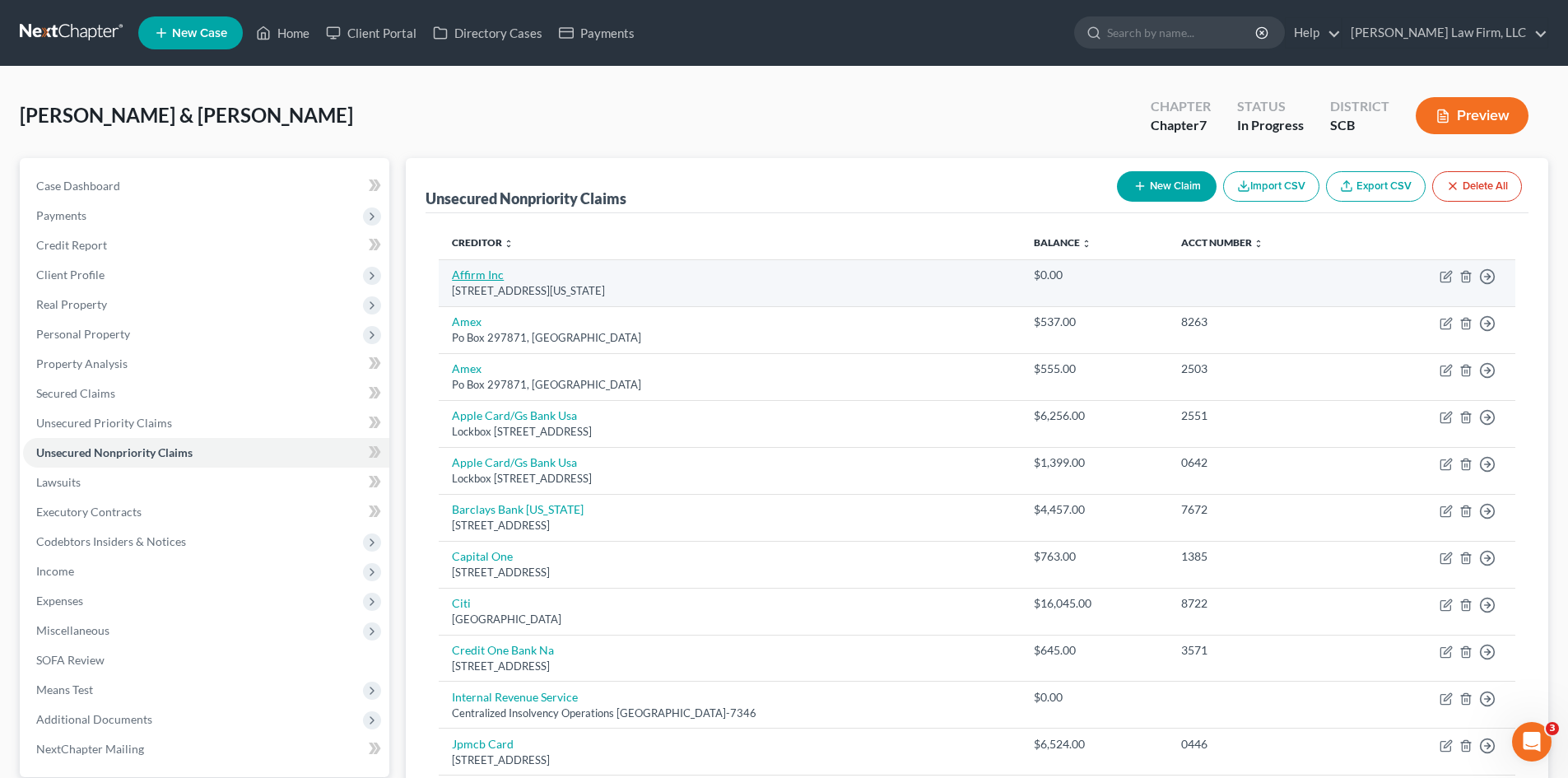
click at [488, 273] on link "Affirm Inc" at bounding box center [478, 274] width 52 height 14
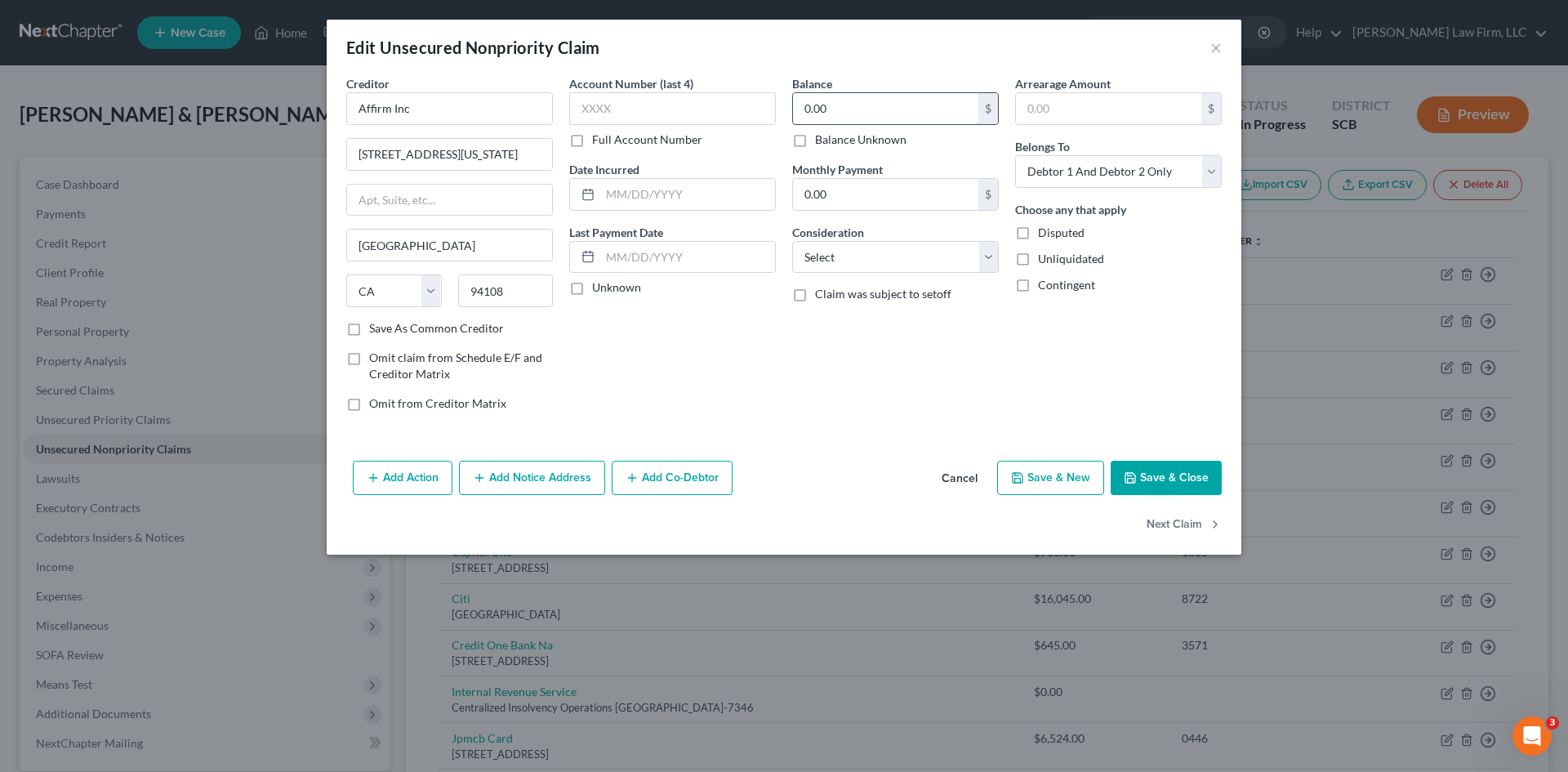
click at [936, 112] on input "0.00" at bounding box center [886, 108] width 185 height 31
click at [864, 265] on select "Select Cable / Satellite Services Collection Agency Credit Card Debt Debt Couns…" at bounding box center [896, 257] width 207 height 33
click at [792, 241] on select "Select Cable / Satellite Services Collection Agency Credit Card Debt Debt Couns…" at bounding box center [896, 257] width 207 height 33
click at [848, 338] on div "Balance 636.48 $ Balance Unknown Balance Undetermined 636.48 $ Balance Unknown …" at bounding box center [895, 250] width 223 height 350
click at [845, 324] on input "text" at bounding box center [896, 319] width 205 height 31
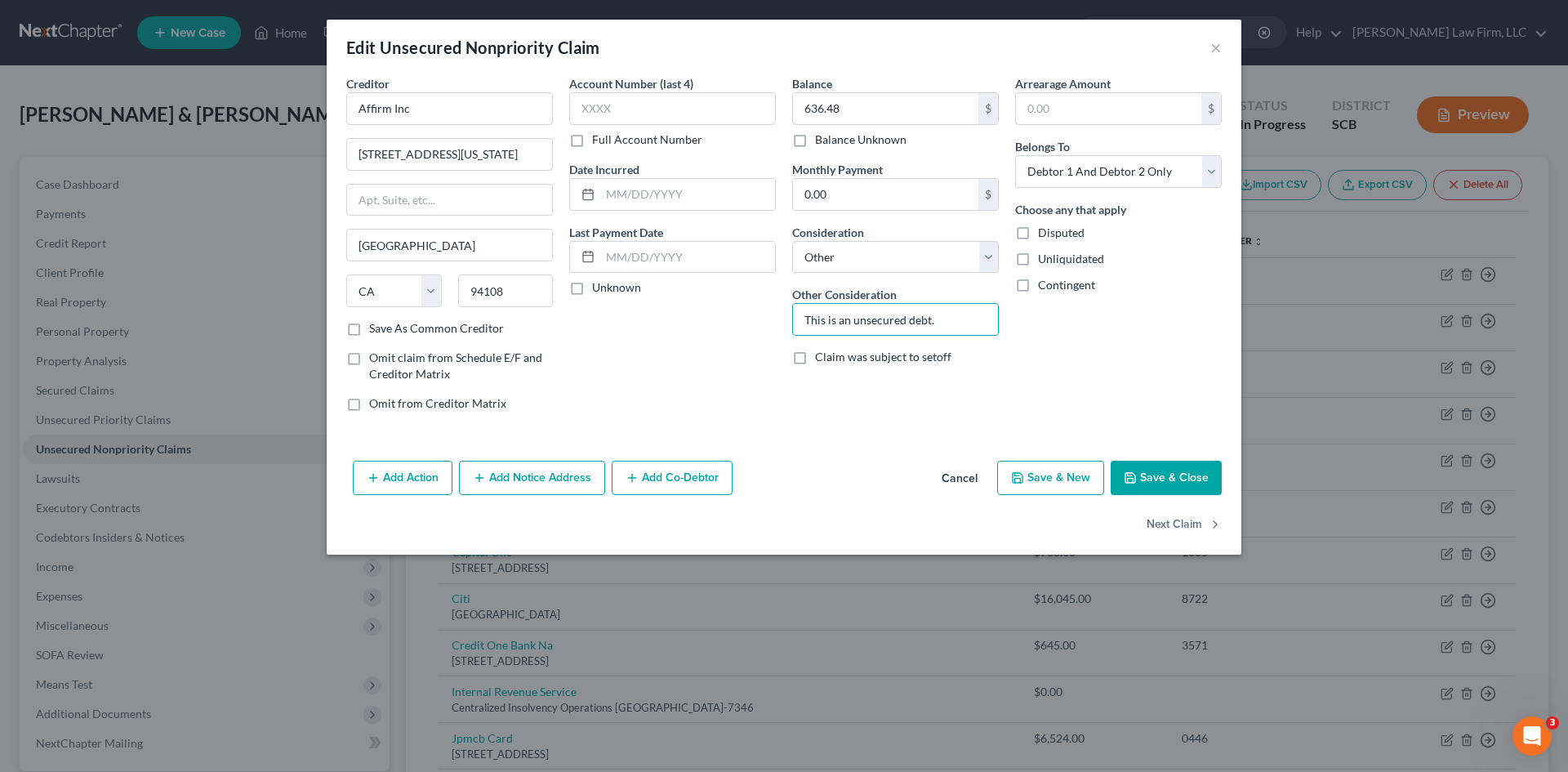
click at [1152, 490] on button "Save & Close" at bounding box center [1167, 478] width 111 height 34
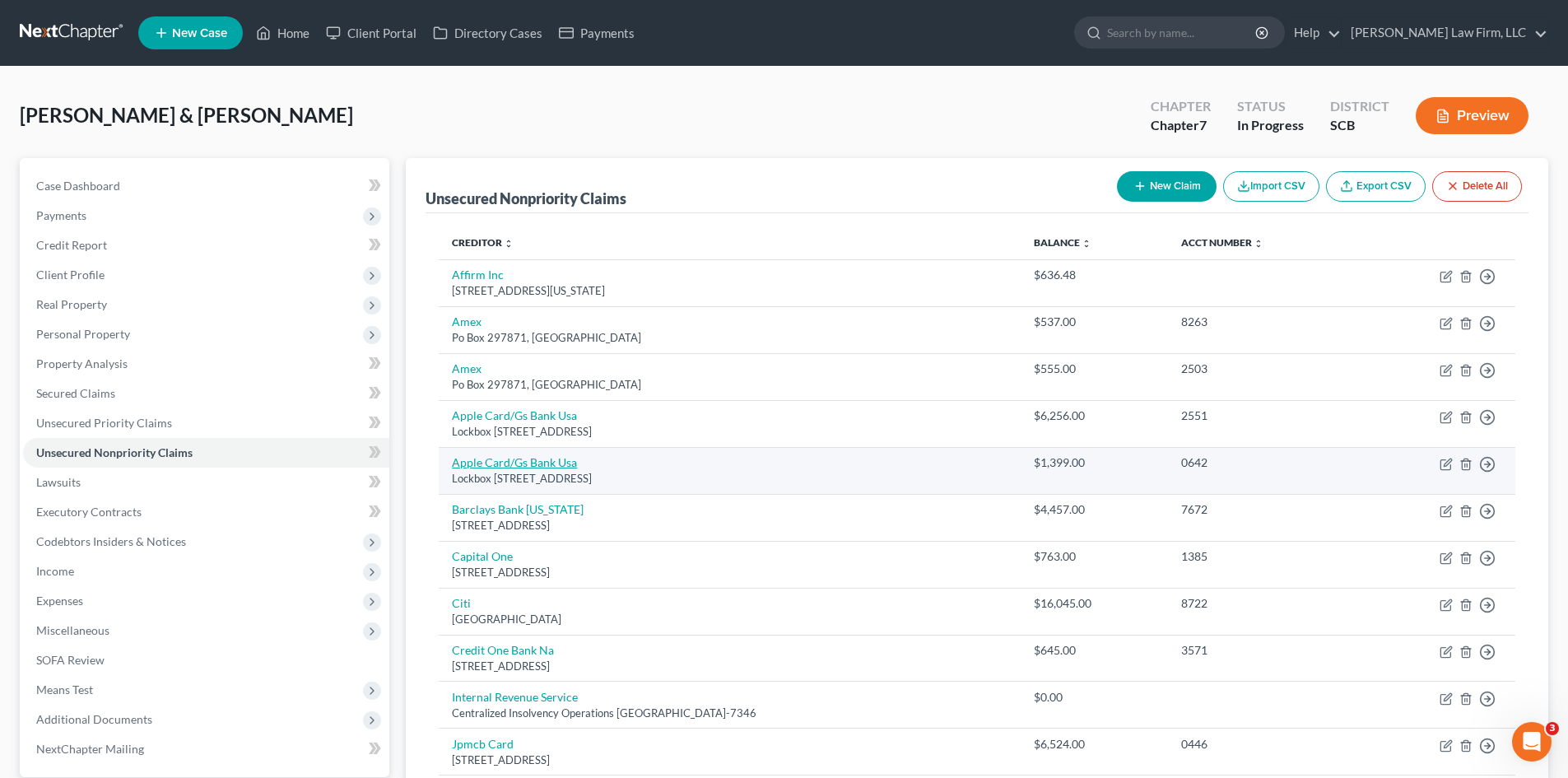
click at [515, 463] on link "Apple Card/Gs Bank Usa" at bounding box center [514, 462] width 125 height 14
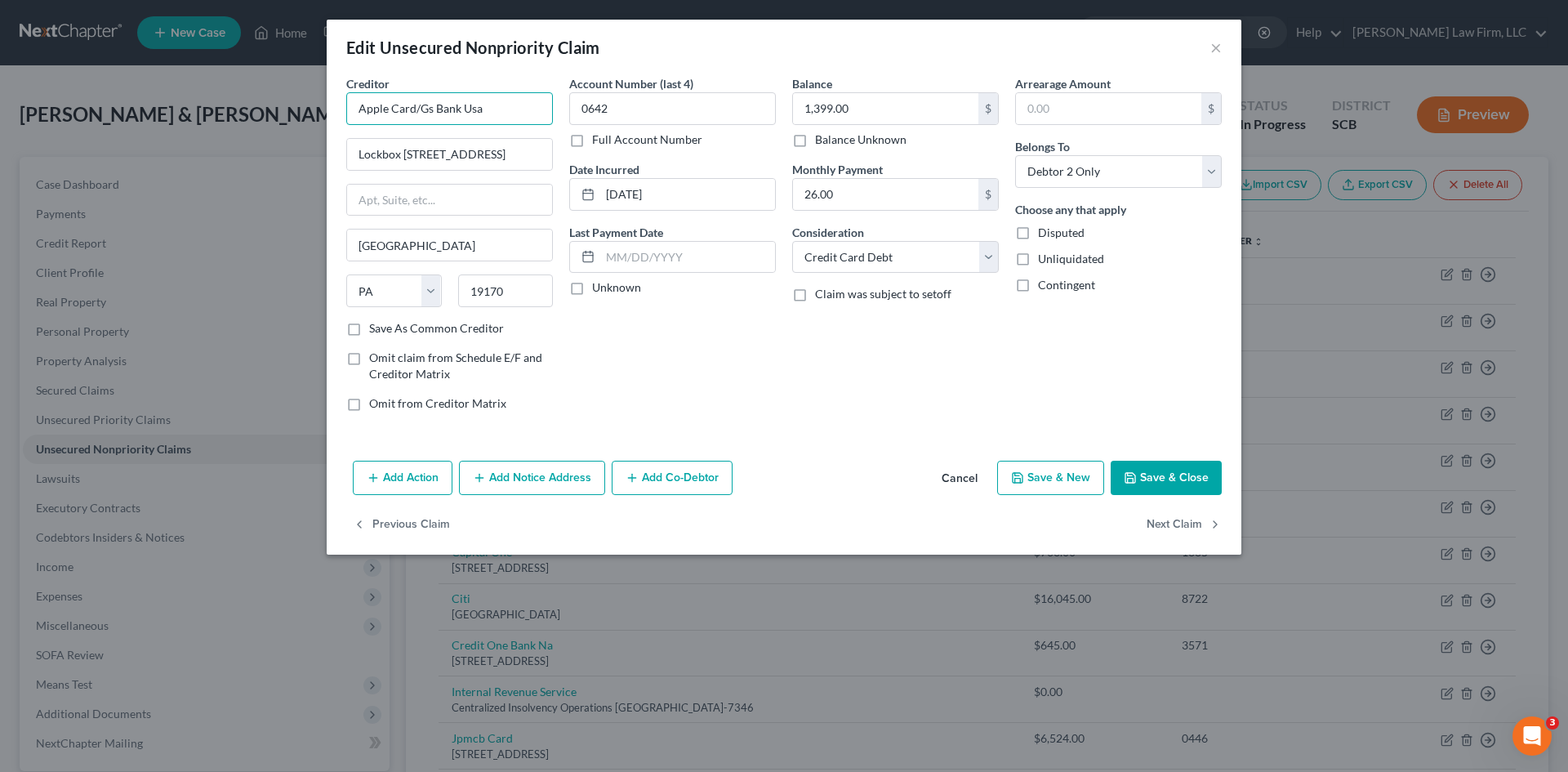
drag, startPoint x: 498, startPoint y: 102, endPoint x: 417, endPoint y: 111, distance: 81.5
click at [417, 111] on input "Apple Card/Gs Bank Usa" at bounding box center [449, 108] width 207 height 33
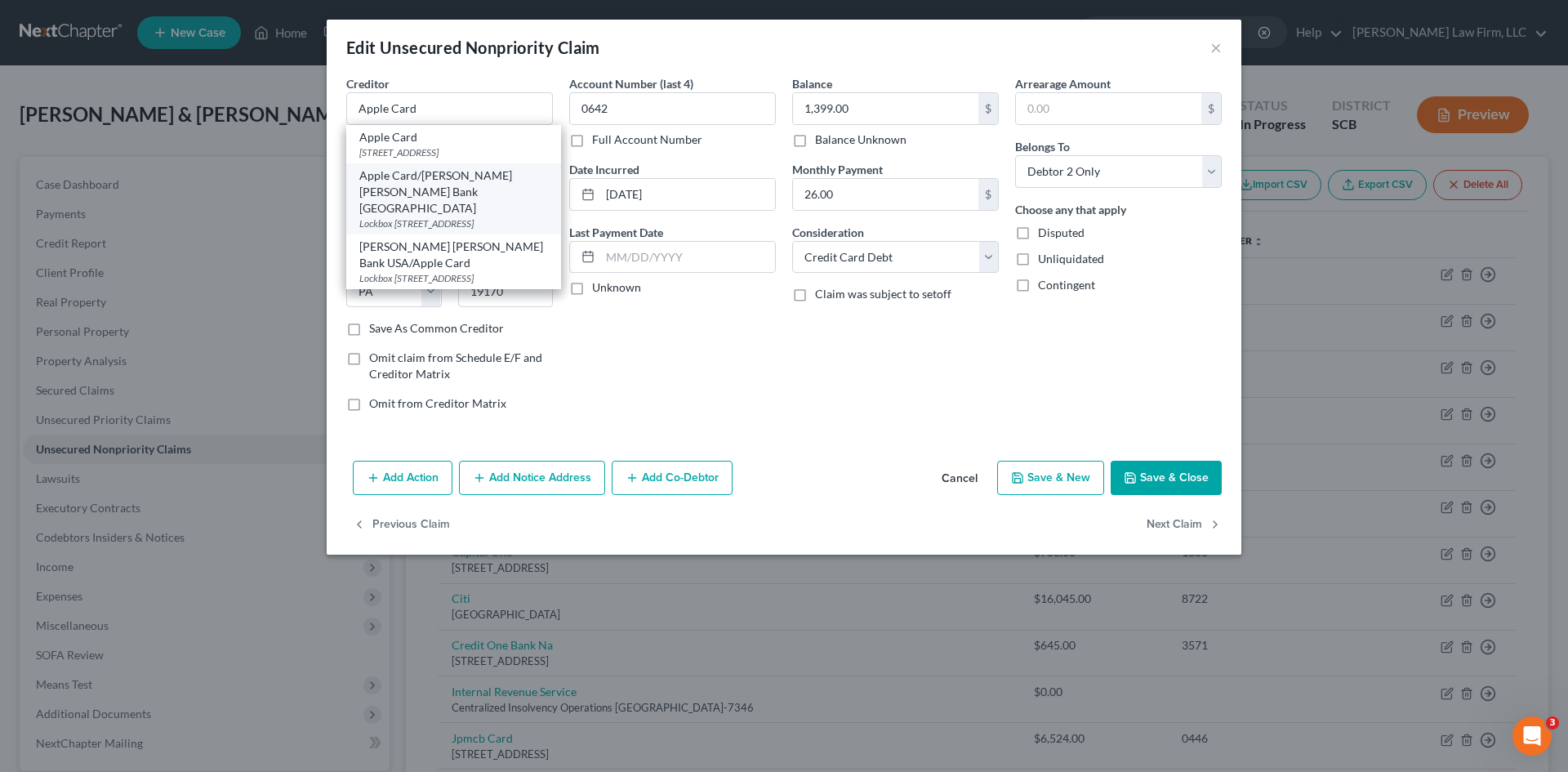
click at [458, 187] on div "Apple Card/Goldman Sachs Bank USA" at bounding box center [453, 192] width 189 height 49
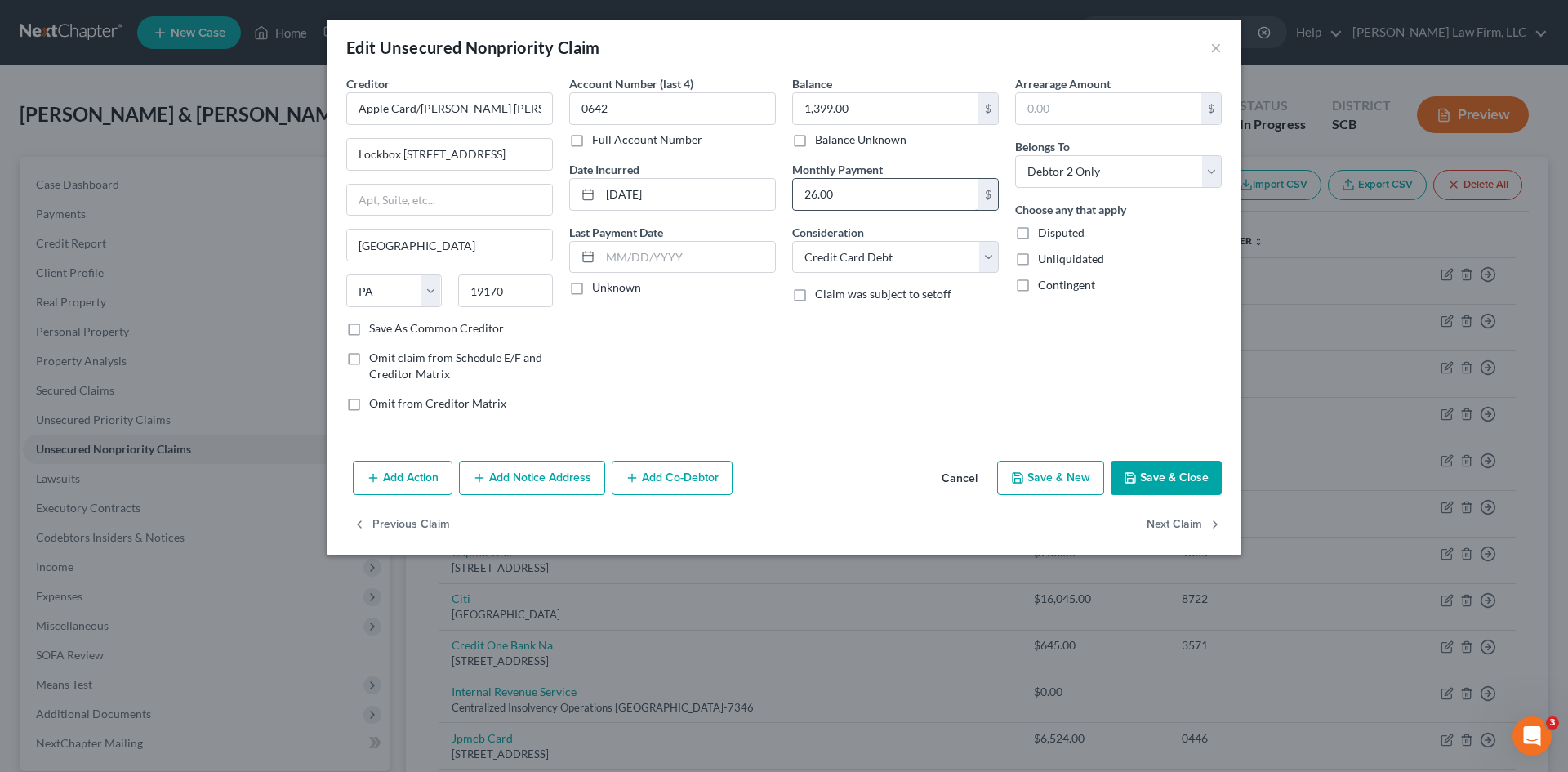
click at [876, 197] on input "26.00" at bounding box center [886, 194] width 185 height 31
click at [1152, 484] on button "Save & Close" at bounding box center [1167, 478] width 111 height 34
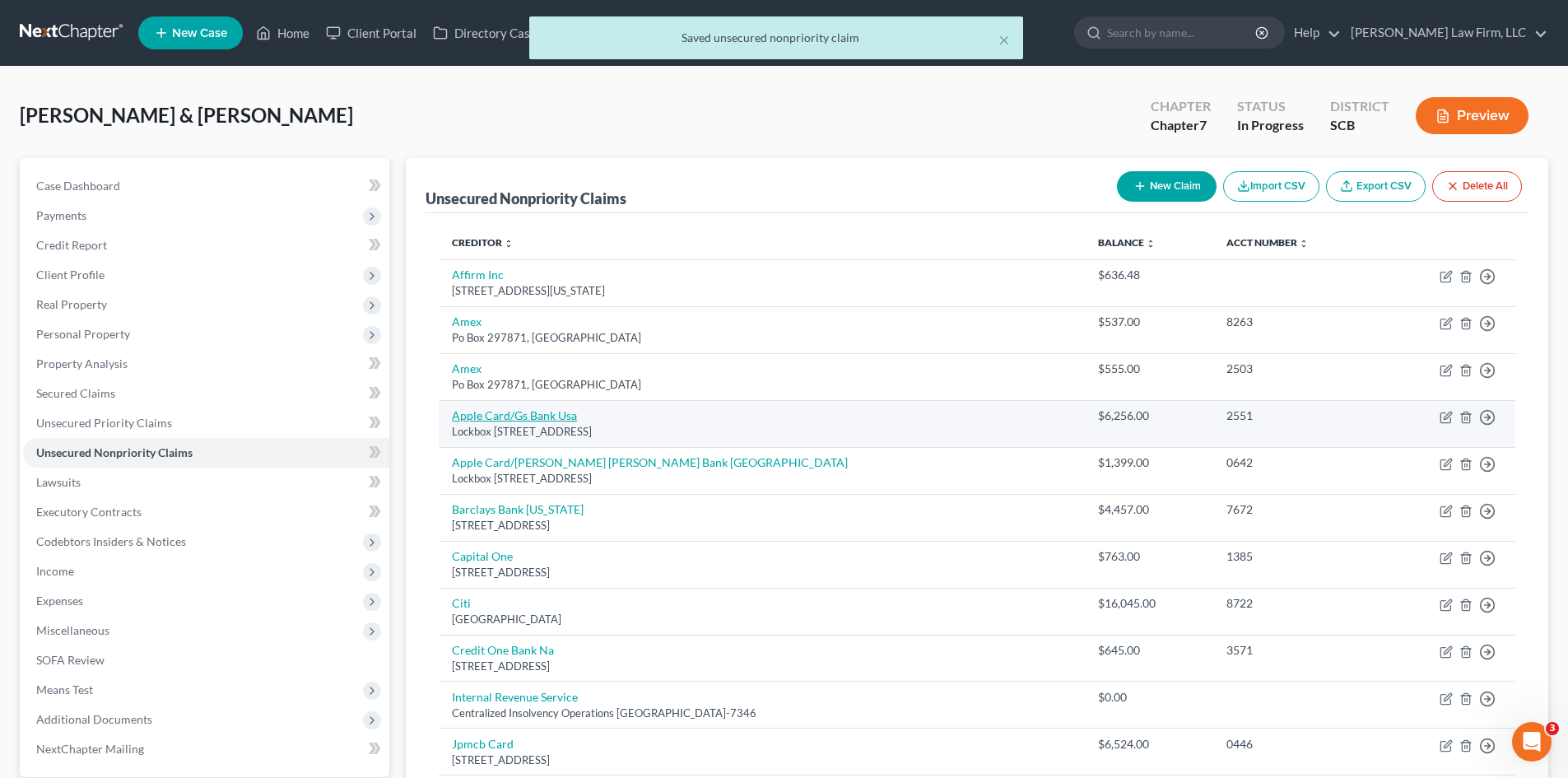
click at [535, 420] on link "Apple Card/Gs Bank Usa" at bounding box center [514, 415] width 125 height 14
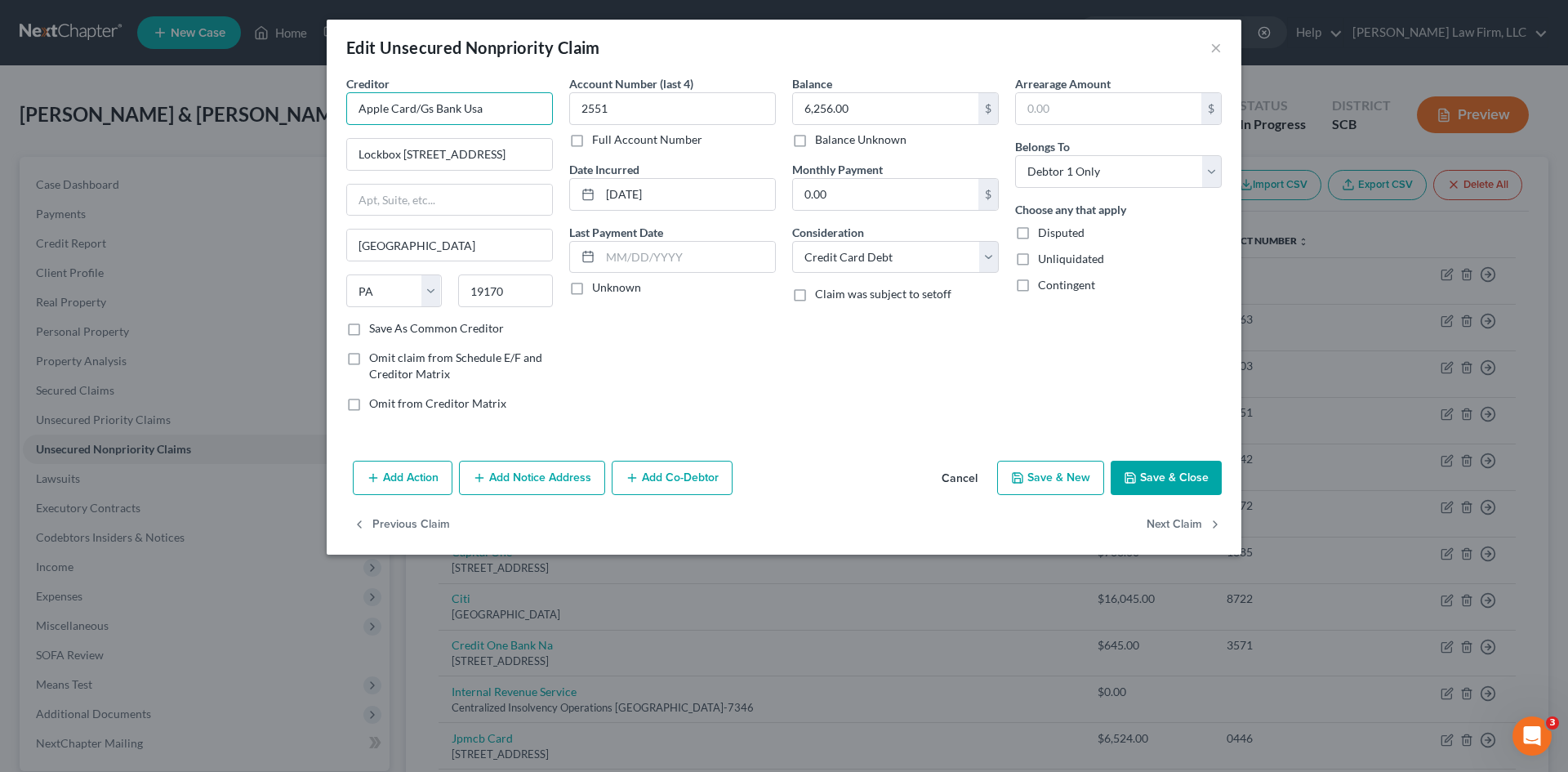
drag, startPoint x: 509, startPoint y: 109, endPoint x: 418, endPoint y: 124, distance: 92.2
click at [419, 121] on input "Apple Card/Gs Bank Usa" at bounding box center [449, 108] width 207 height 33
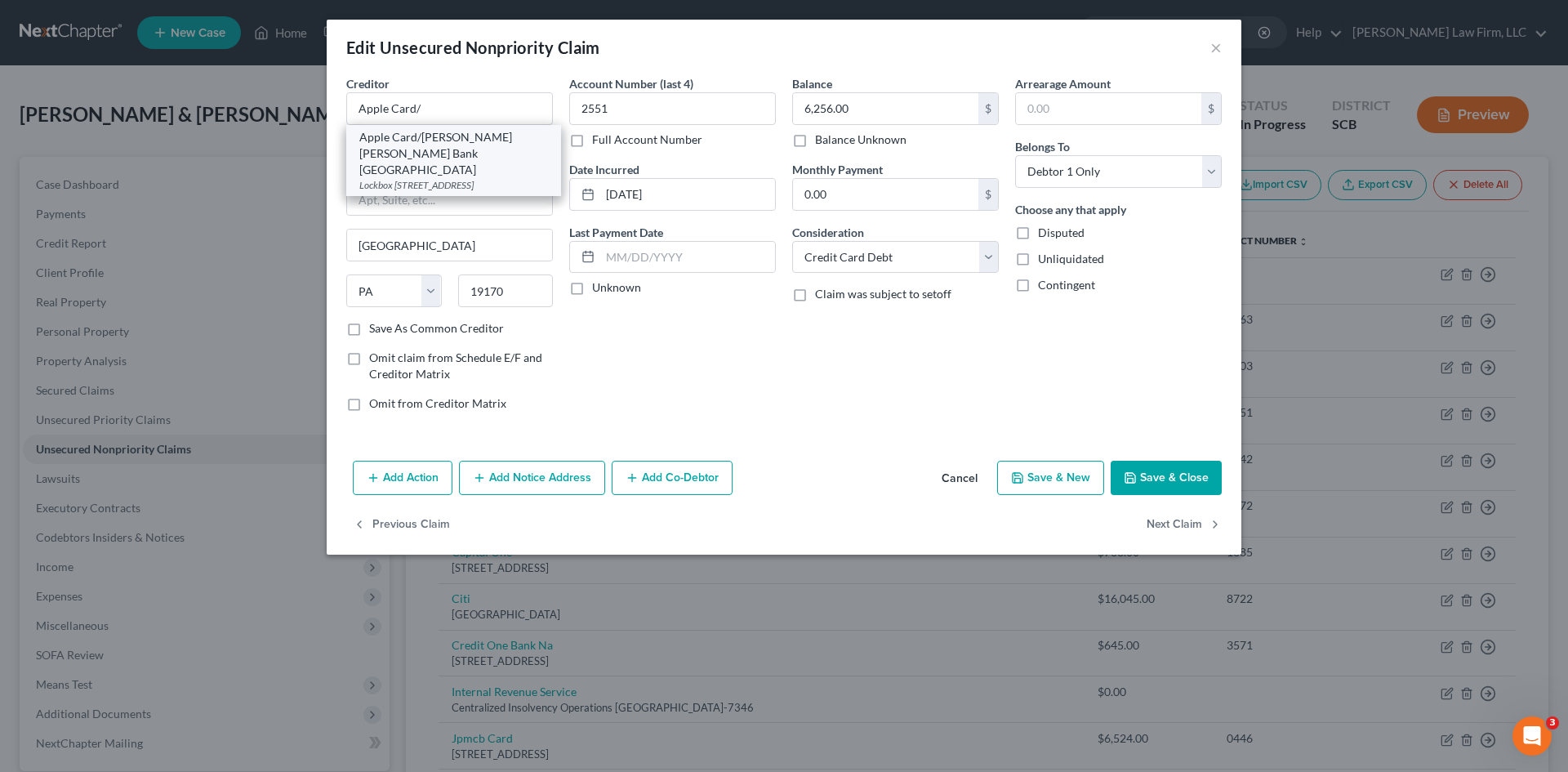
click at [390, 150] on div "Apple Card/Goldman Sachs Bank USA" at bounding box center [453, 153] width 189 height 49
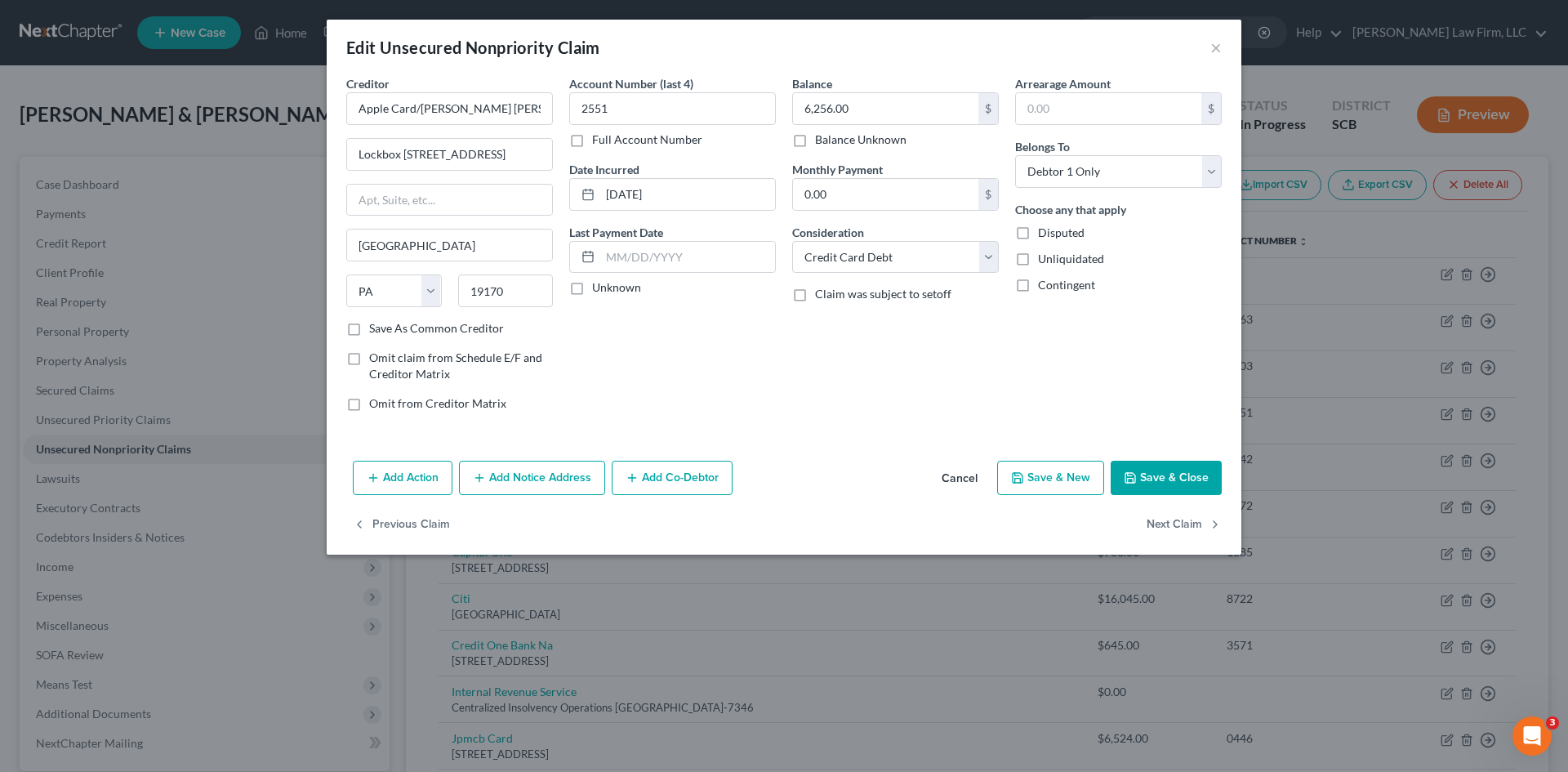
click at [1183, 484] on button "Save & Close" at bounding box center [1167, 478] width 111 height 34
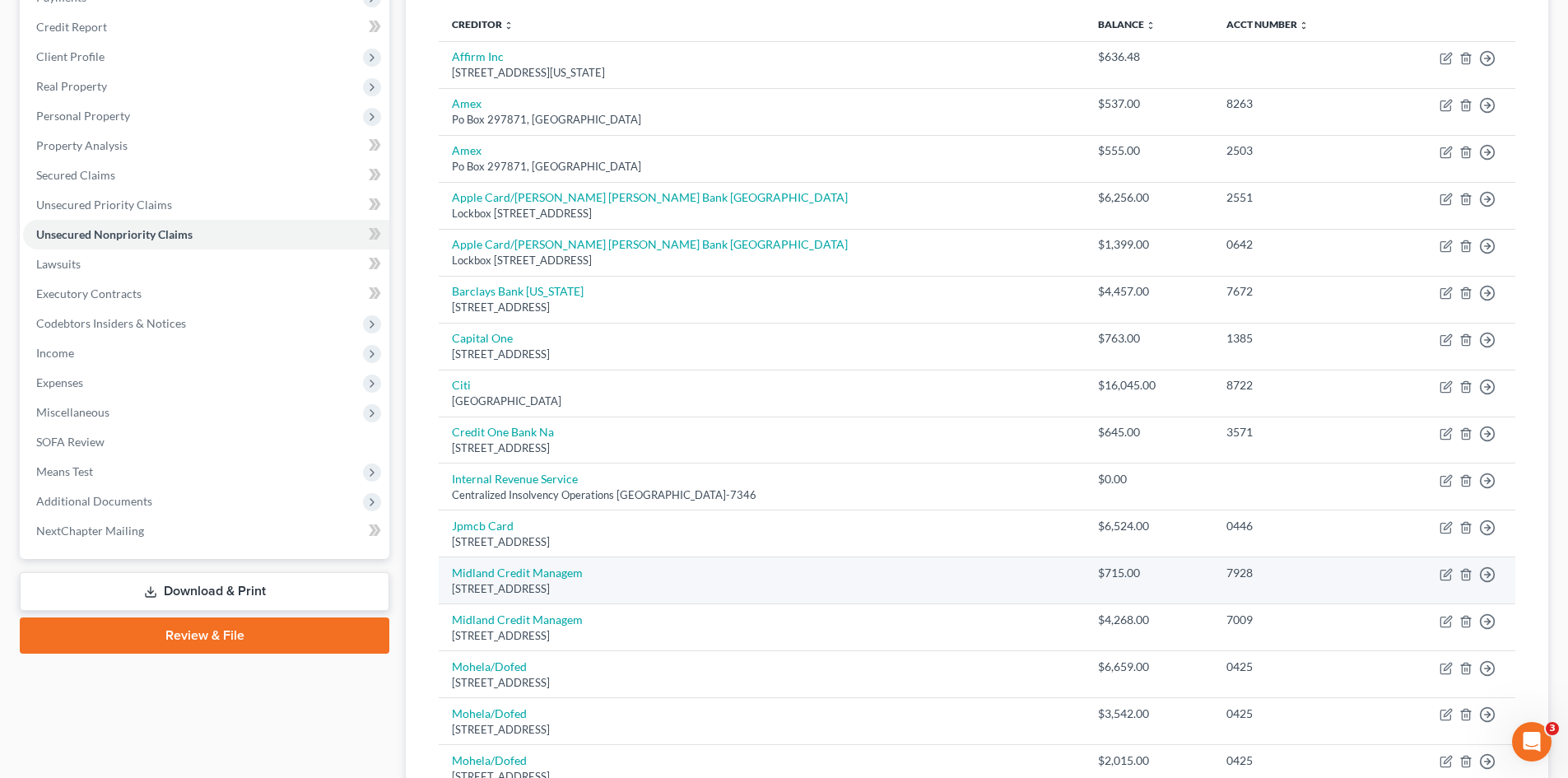
scroll to position [247, 0]
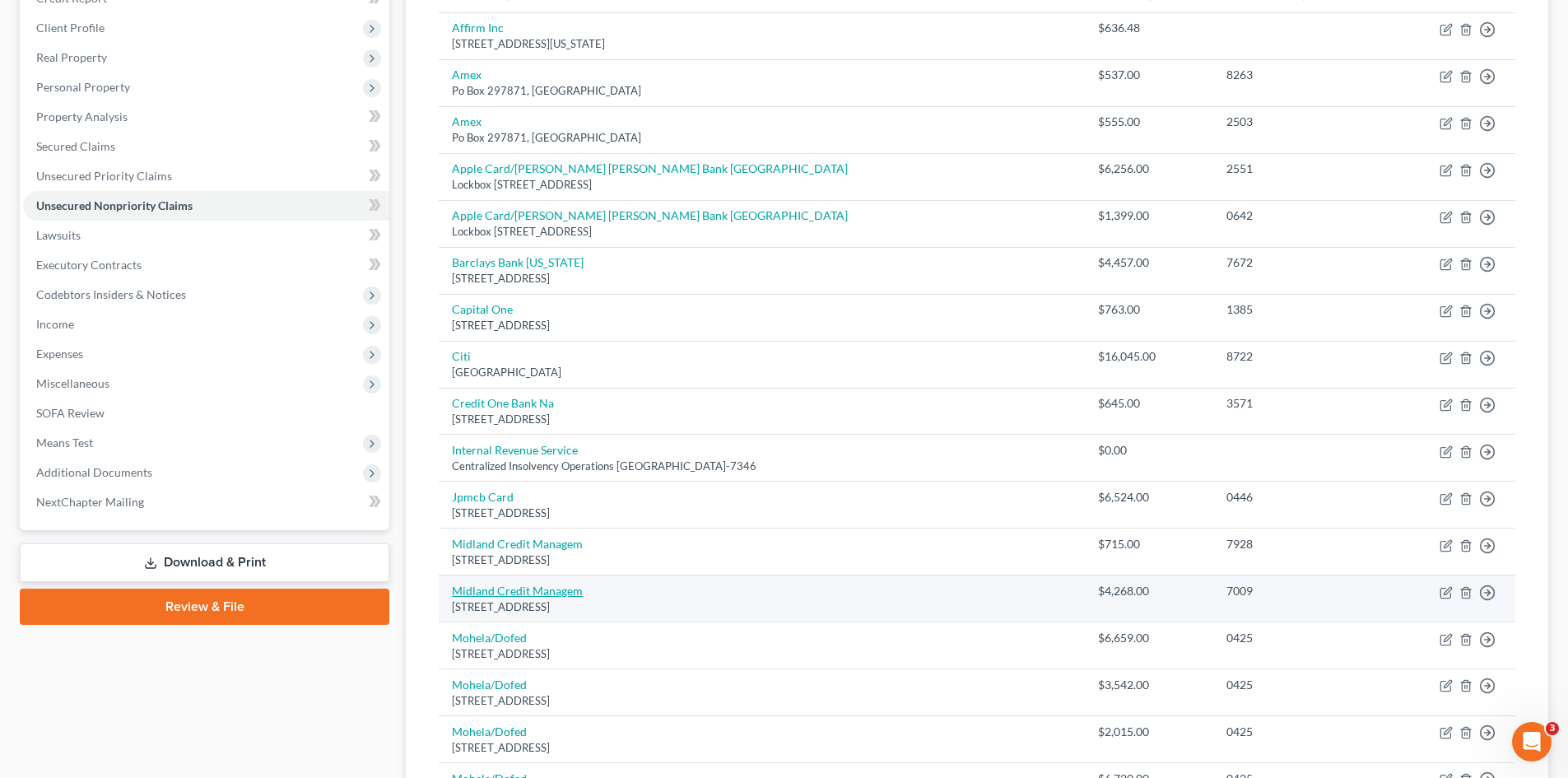
click at [498, 588] on link "Midland Credit Managem" at bounding box center [517, 590] width 131 height 14
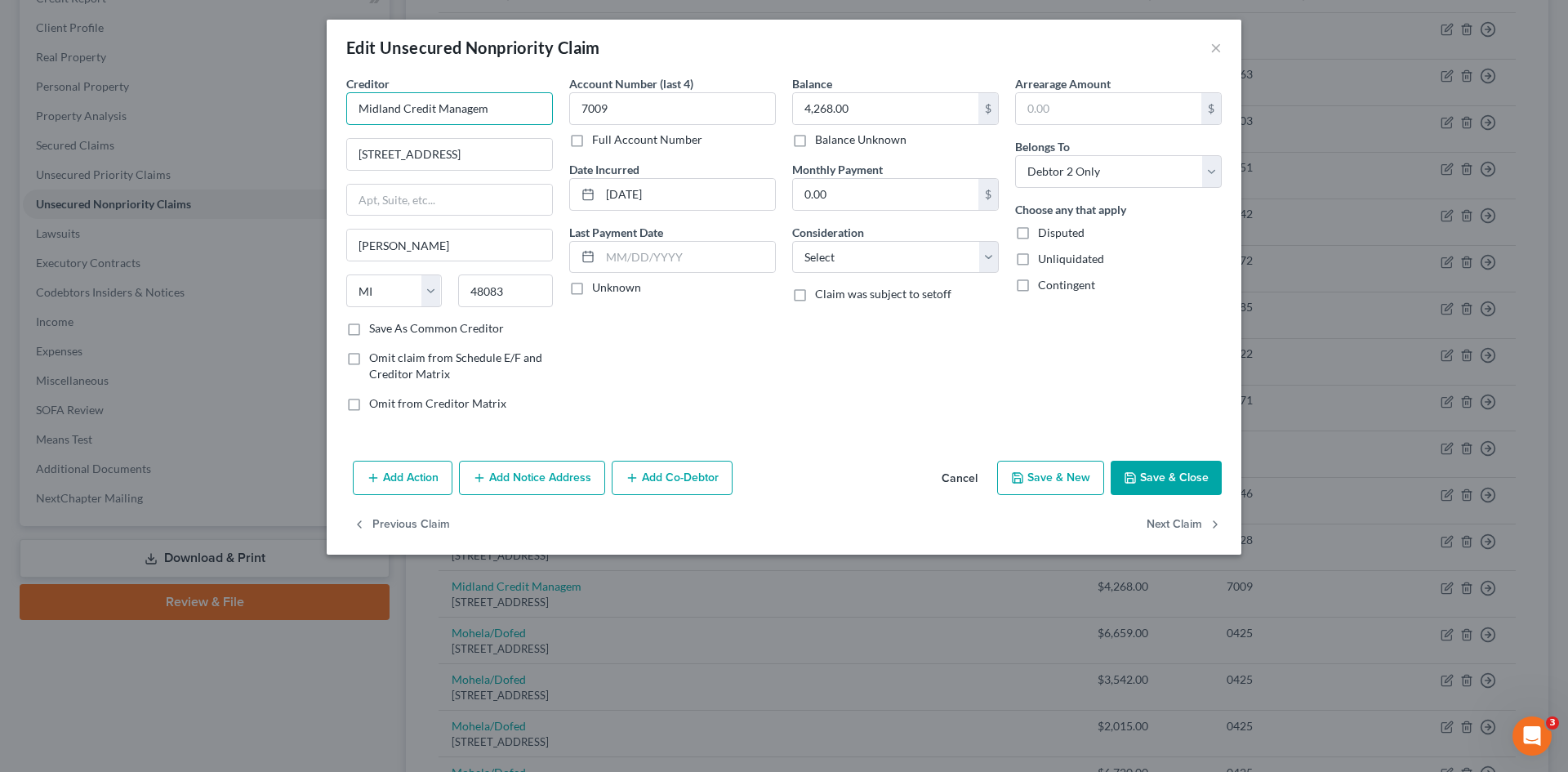
click at [510, 121] on input "Midland Credit Managem" at bounding box center [449, 108] width 207 height 33
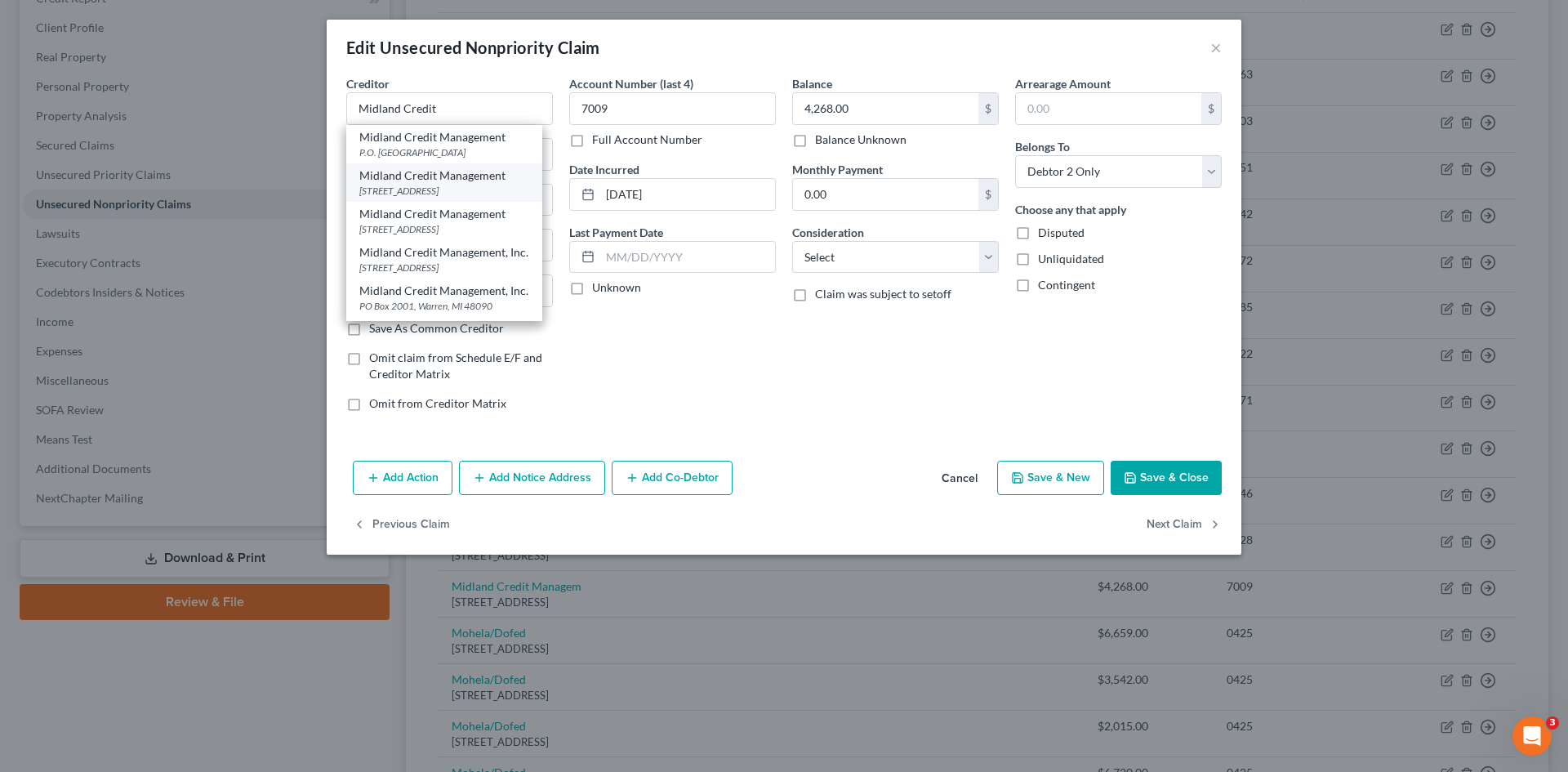
click at [478, 194] on div "350 Camino De La Reina, Suite 100, San Diego, CA 92108" at bounding box center [444, 191] width 170 height 14
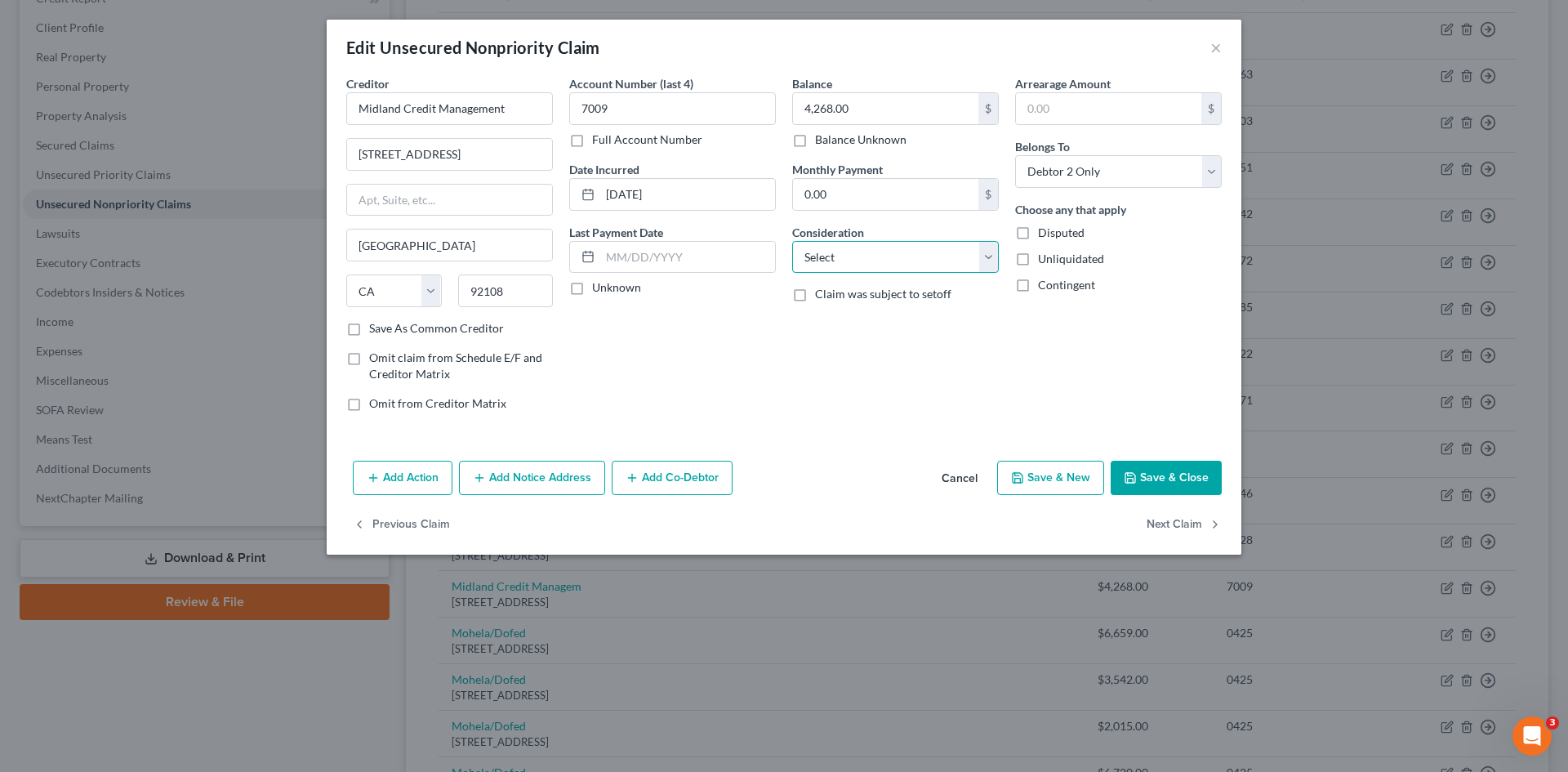
drag, startPoint x: 895, startPoint y: 250, endPoint x: 897, endPoint y: 270, distance: 20.1
click at [895, 250] on select "Select Cable / Satellite Services Collection Agency Credit Card Debt Debt Couns…" at bounding box center [896, 257] width 207 height 33
click at [792, 241] on select "Select Cable / Satellite Services Collection Agency Credit Card Debt Debt Couns…" at bounding box center [896, 257] width 207 height 33
click at [1151, 492] on button "Save & Close" at bounding box center [1167, 478] width 111 height 34
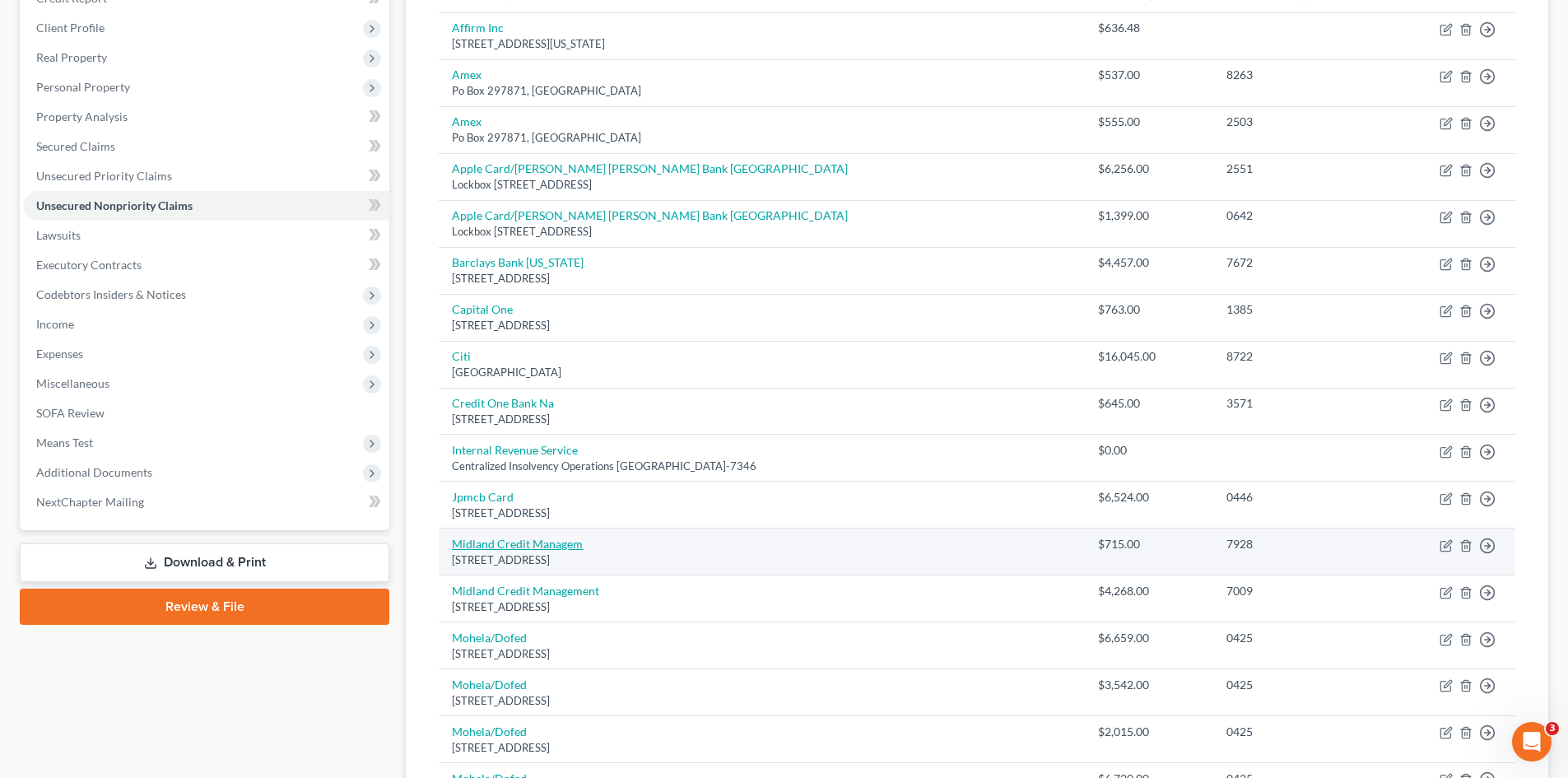
click at [568, 544] on link "Midland Credit Managem" at bounding box center [517, 544] width 131 height 14
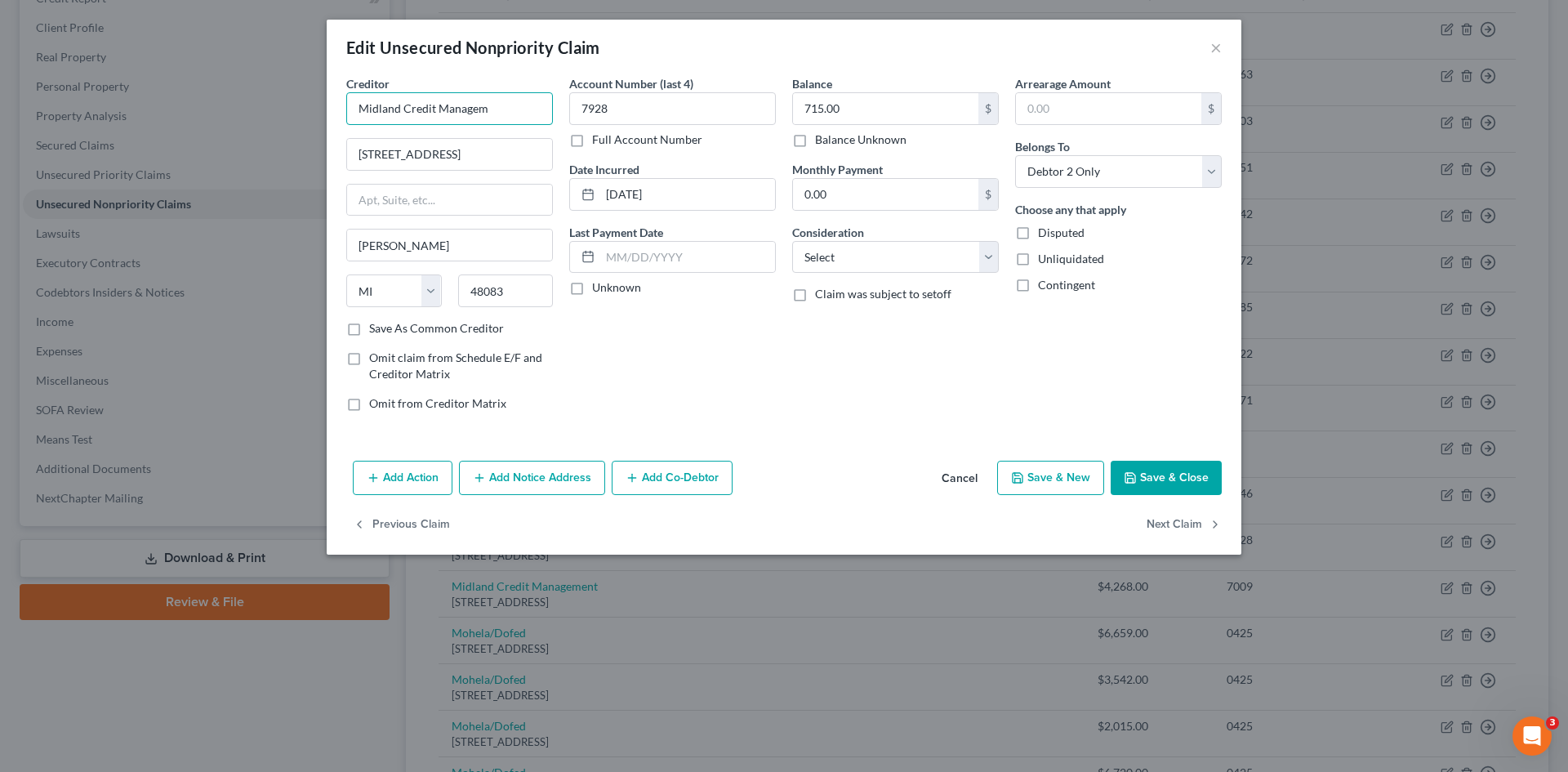
drag, startPoint x: 499, startPoint y: 122, endPoint x: 438, endPoint y: 122, distance: 61.0
click at [438, 122] on input "Midland Credit Managem" at bounding box center [449, 108] width 207 height 33
drag, startPoint x: 537, startPoint y: 97, endPoint x: 548, endPoint y: 97, distance: 11.0
click at [536, 102] on input "Midland Credit Management" at bounding box center [449, 108] width 207 height 33
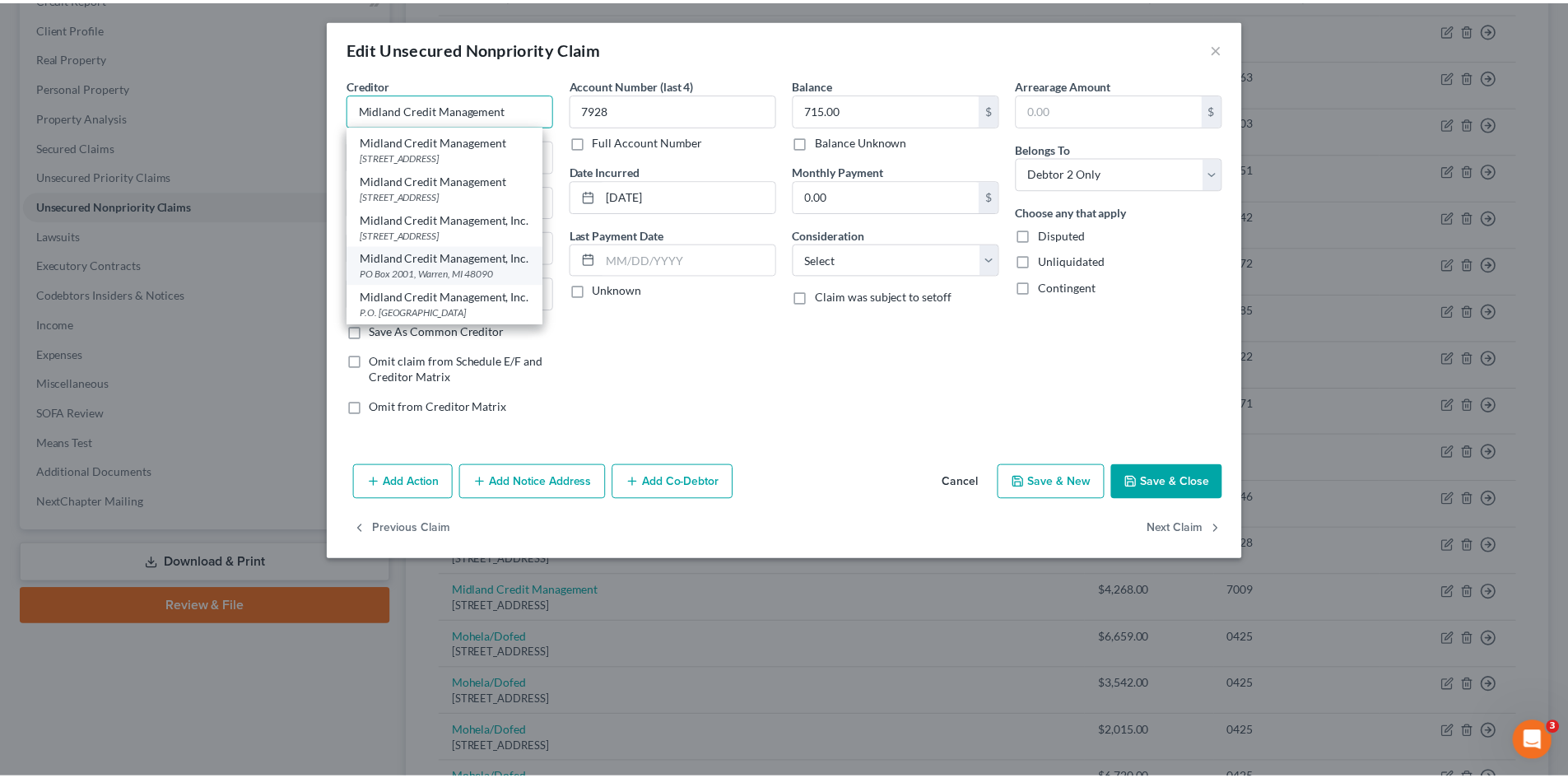
scroll to position [0, 0]
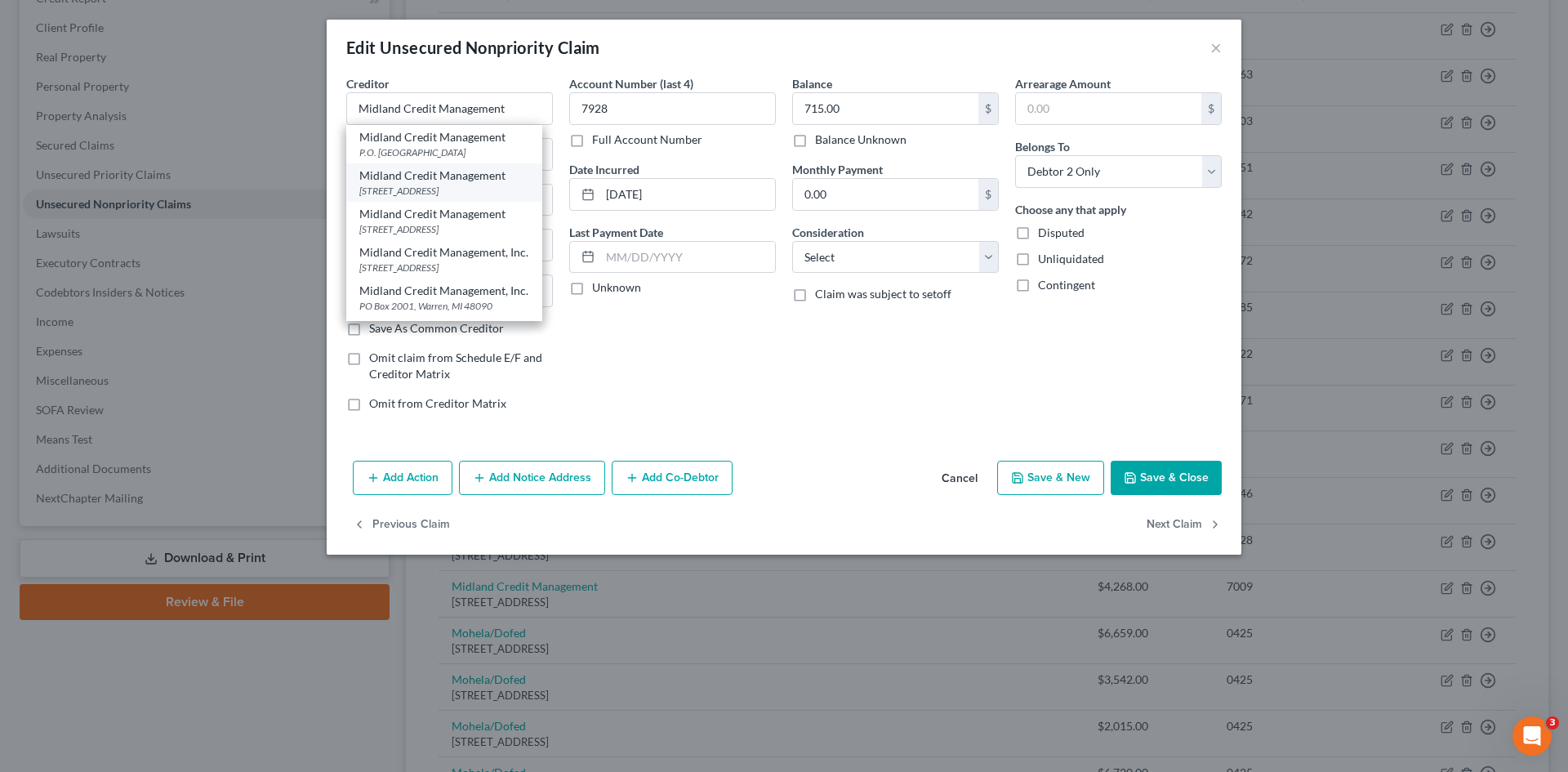
click at [408, 197] on div "350 Camino De La Reina, Suite 100, San Diego, CA 92108" at bounding box center [444, 191] width 170 height 14
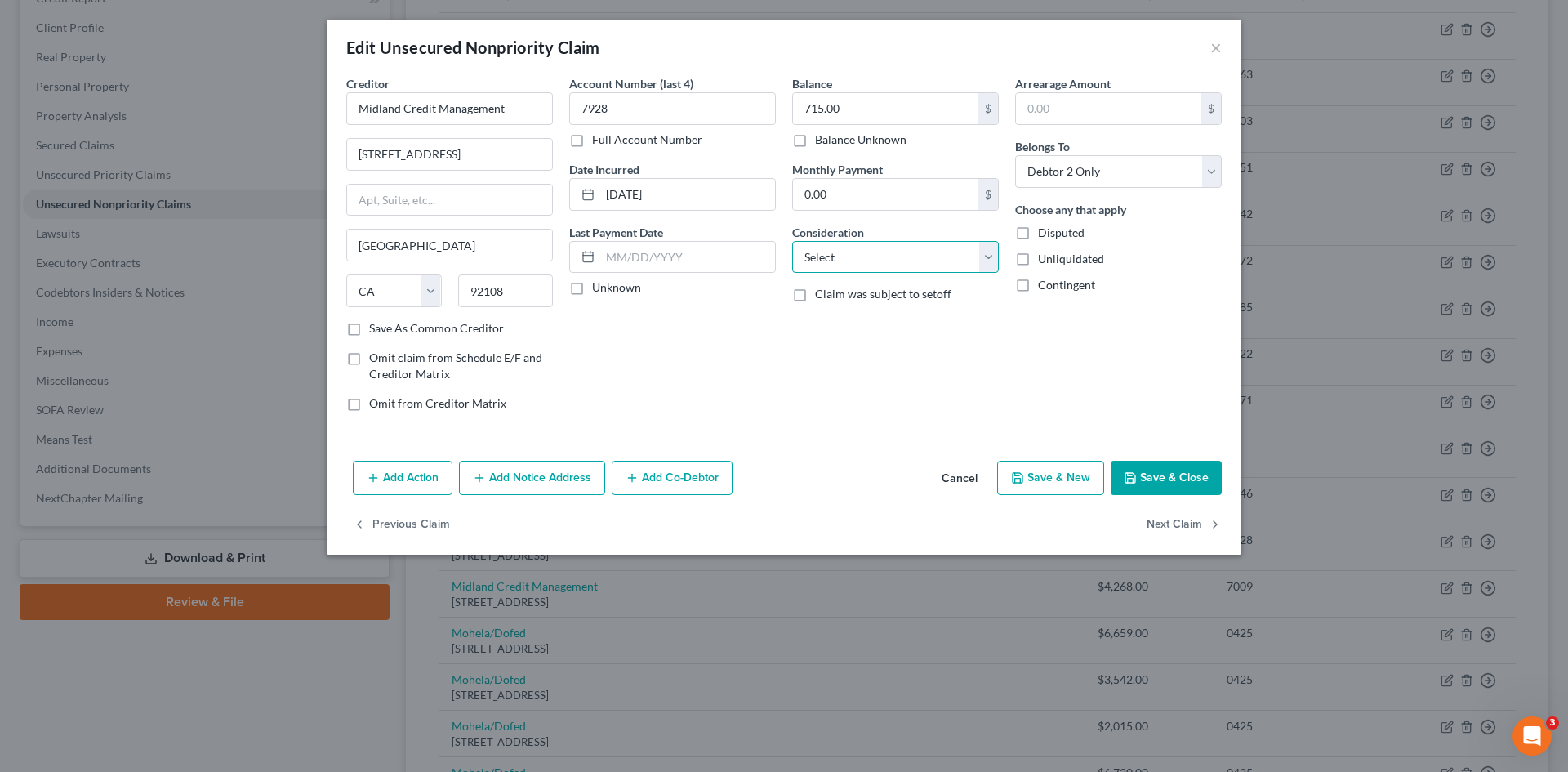
drag, startPoint x: 868, startPoint y: 253, endPoint x: 870, endPoint y: 271, distance: 18.1
click at [868, 253] on select "Select Cable / Satellite Services Collection Agency Credit Card Debt Debt Couns…" at bounding box center [896, 257] width 207 height 33
click at [792, 241] on select "Select Cable / Satellite Services Collection Agency Credit Card Debt Debt Couns…" at bounding box center [896, 257] width 207 height 33
click at [1147, 479] on button "Save & Close" at bounding box center [1167, 478] width 111 height 34
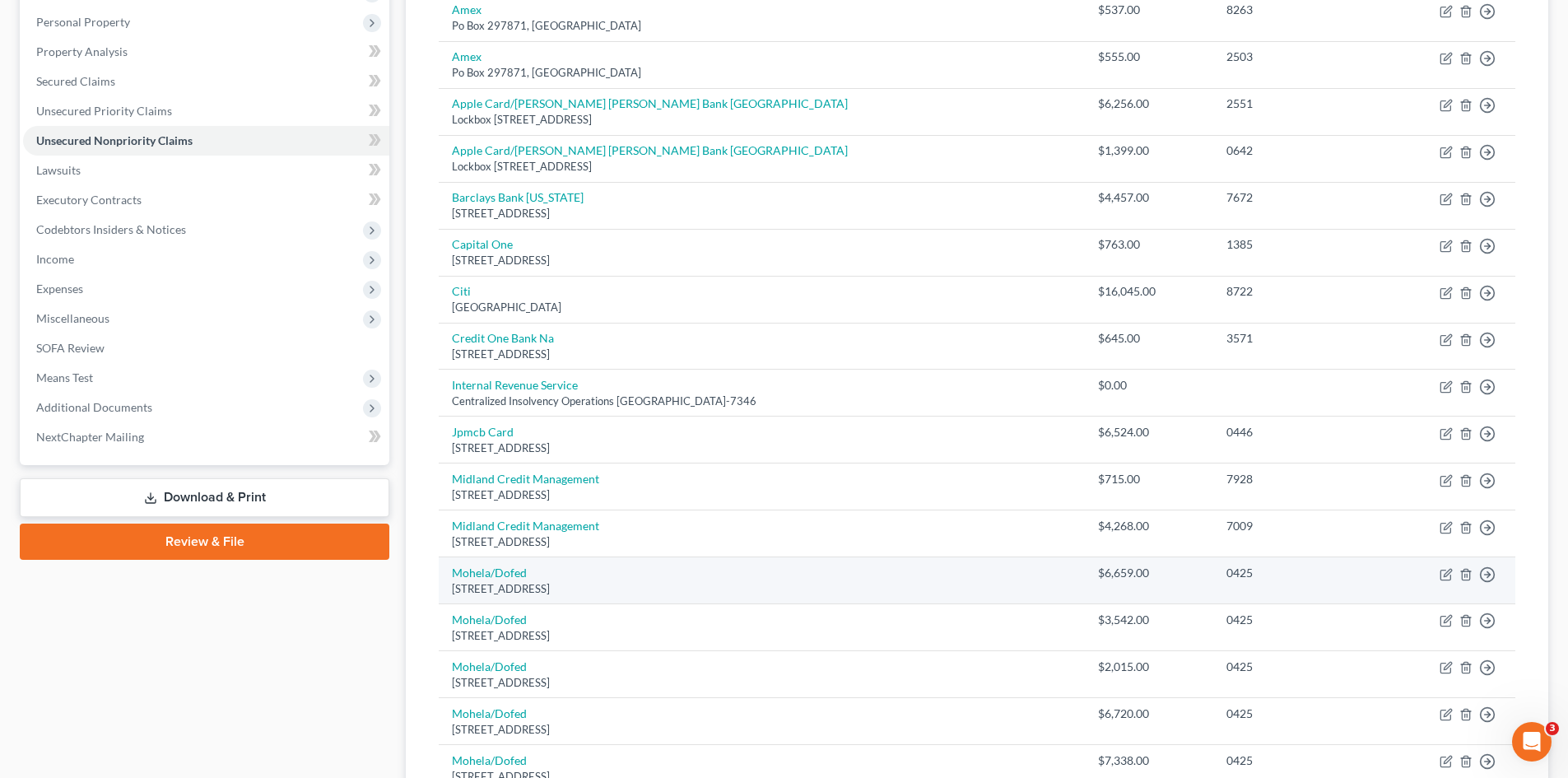
scroll to position [411, 0]
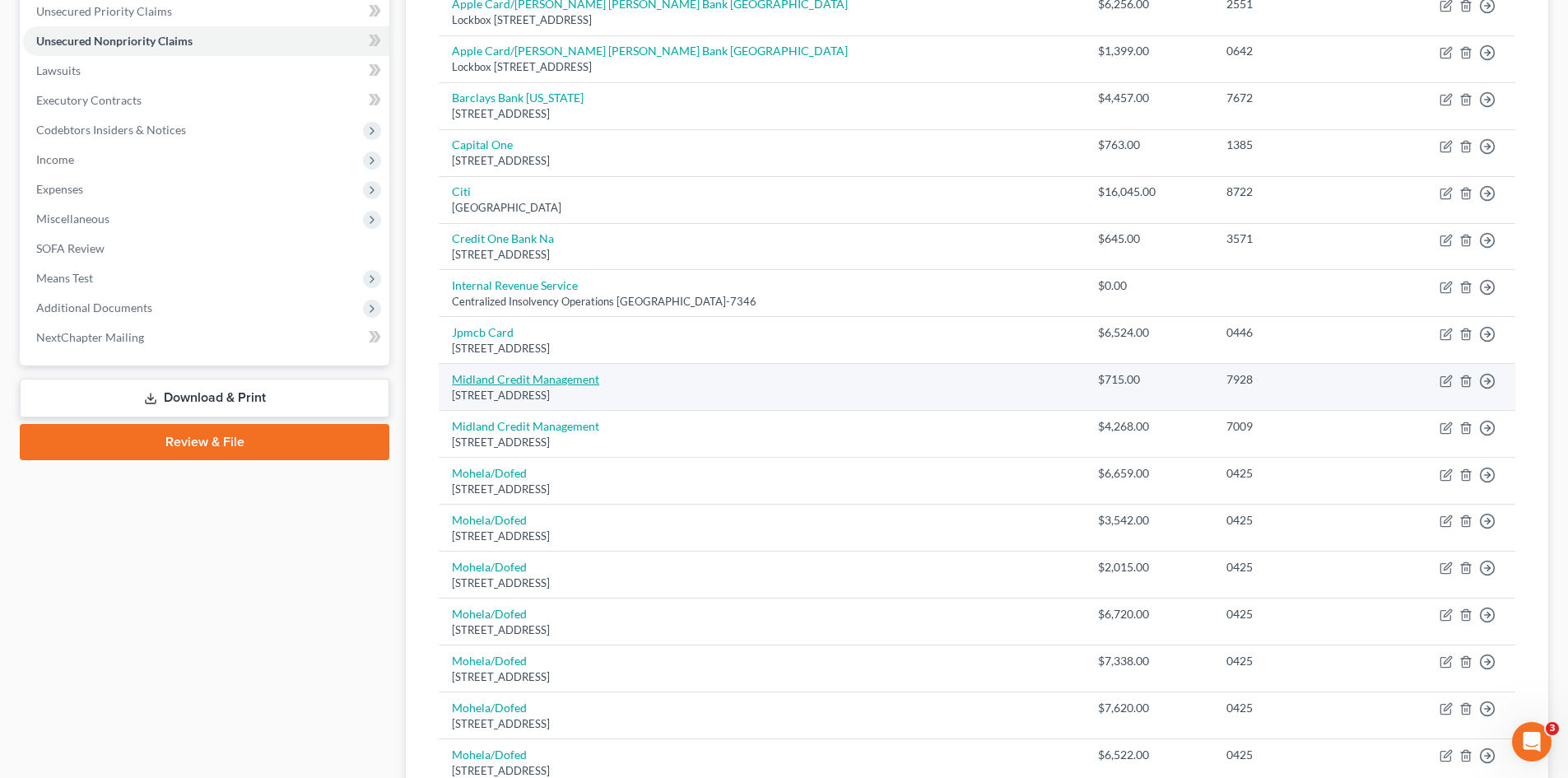
click at [532, 387] on td "Midland Credit Management 350 Camino De La Reina, Suite 100, San Diego, CA 92108" at bounding box center [762, 388] width 646 height 47
click at [536, 383] on link "Midland Credit Management" at bounding box center [526, 379] width 148 height 14
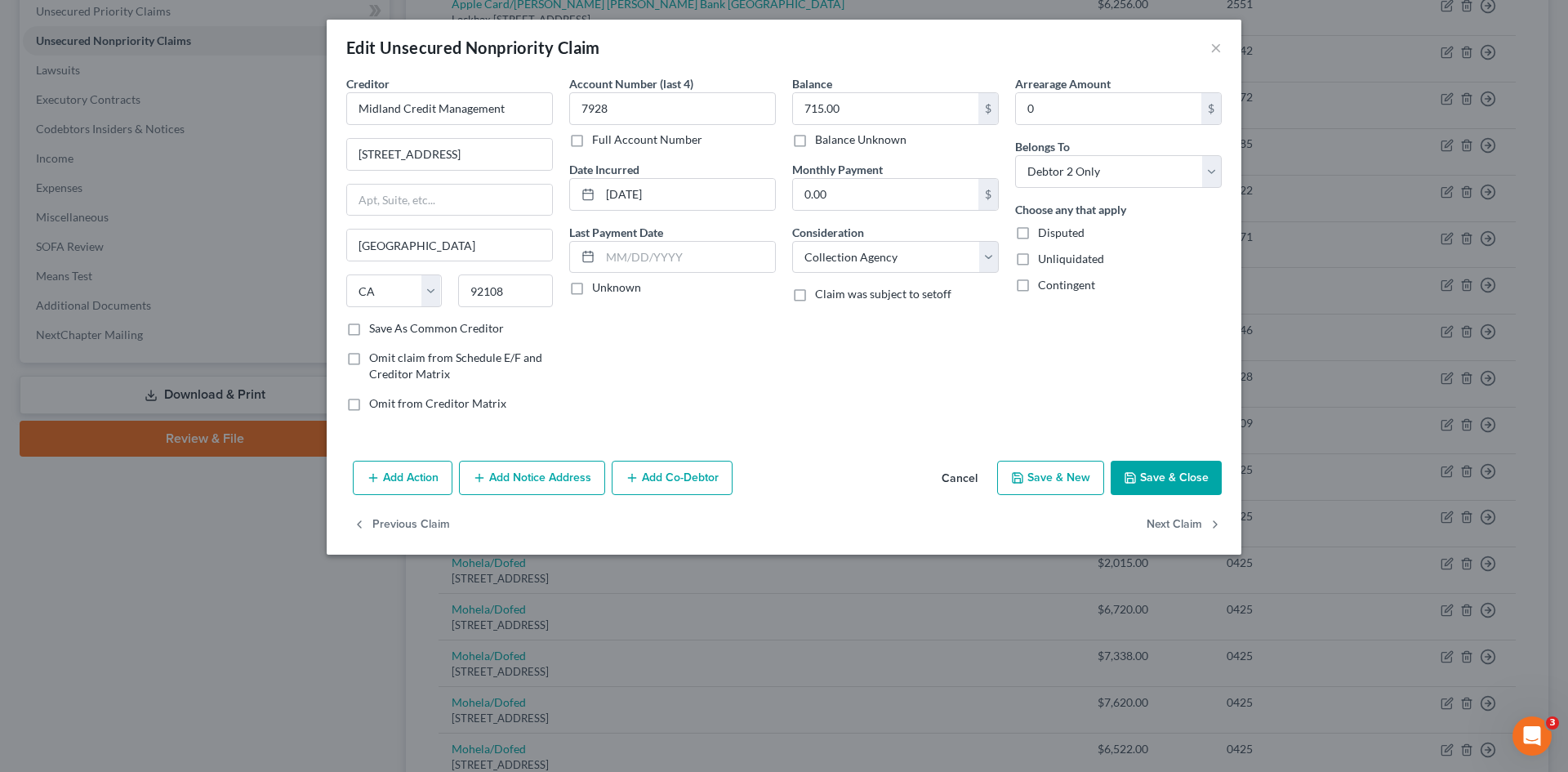
click at [966, 476] on button "Cancel" at bounding box center [960, 479] width 62 height 33
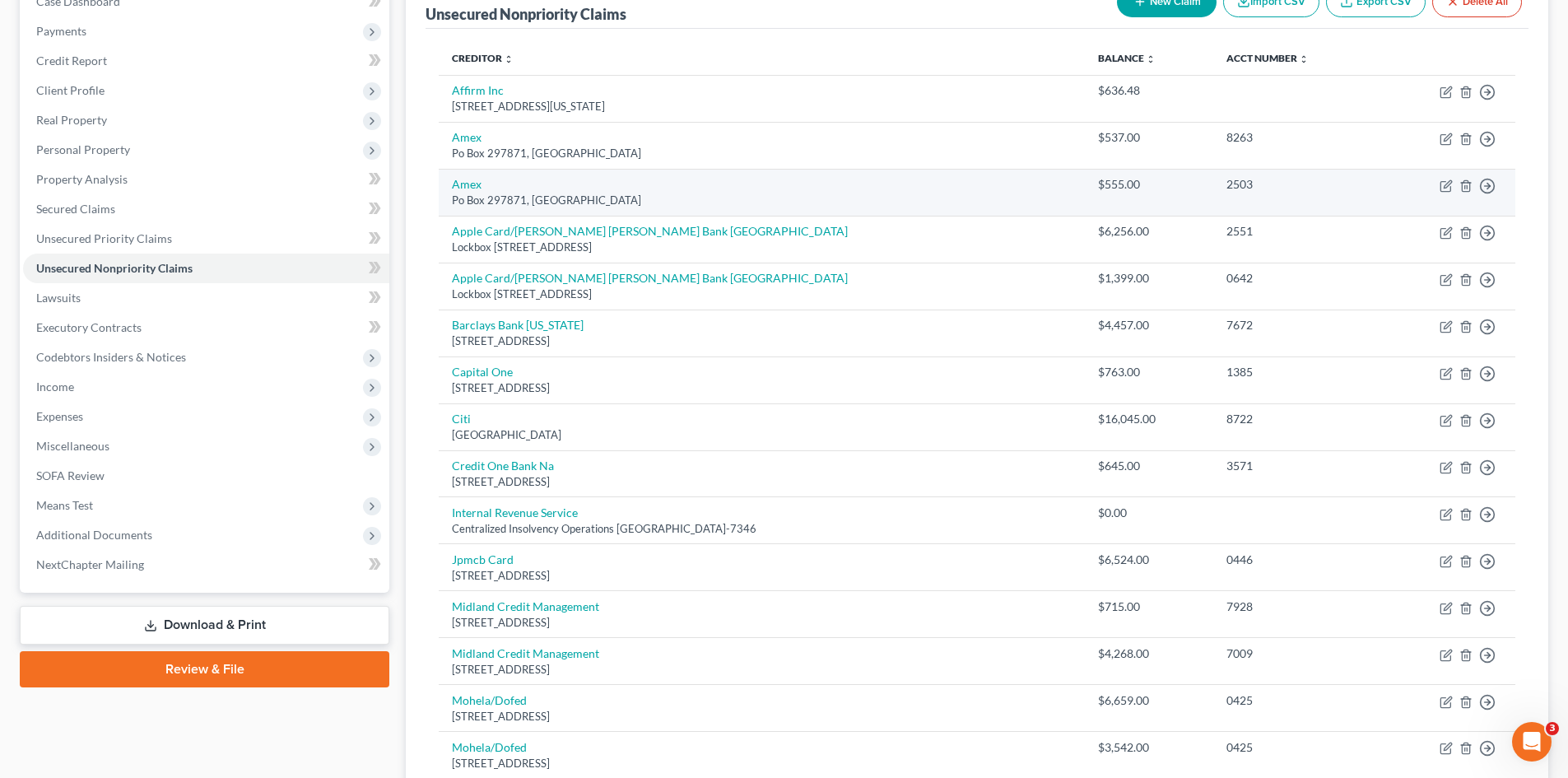
scroll to position [0, 0]
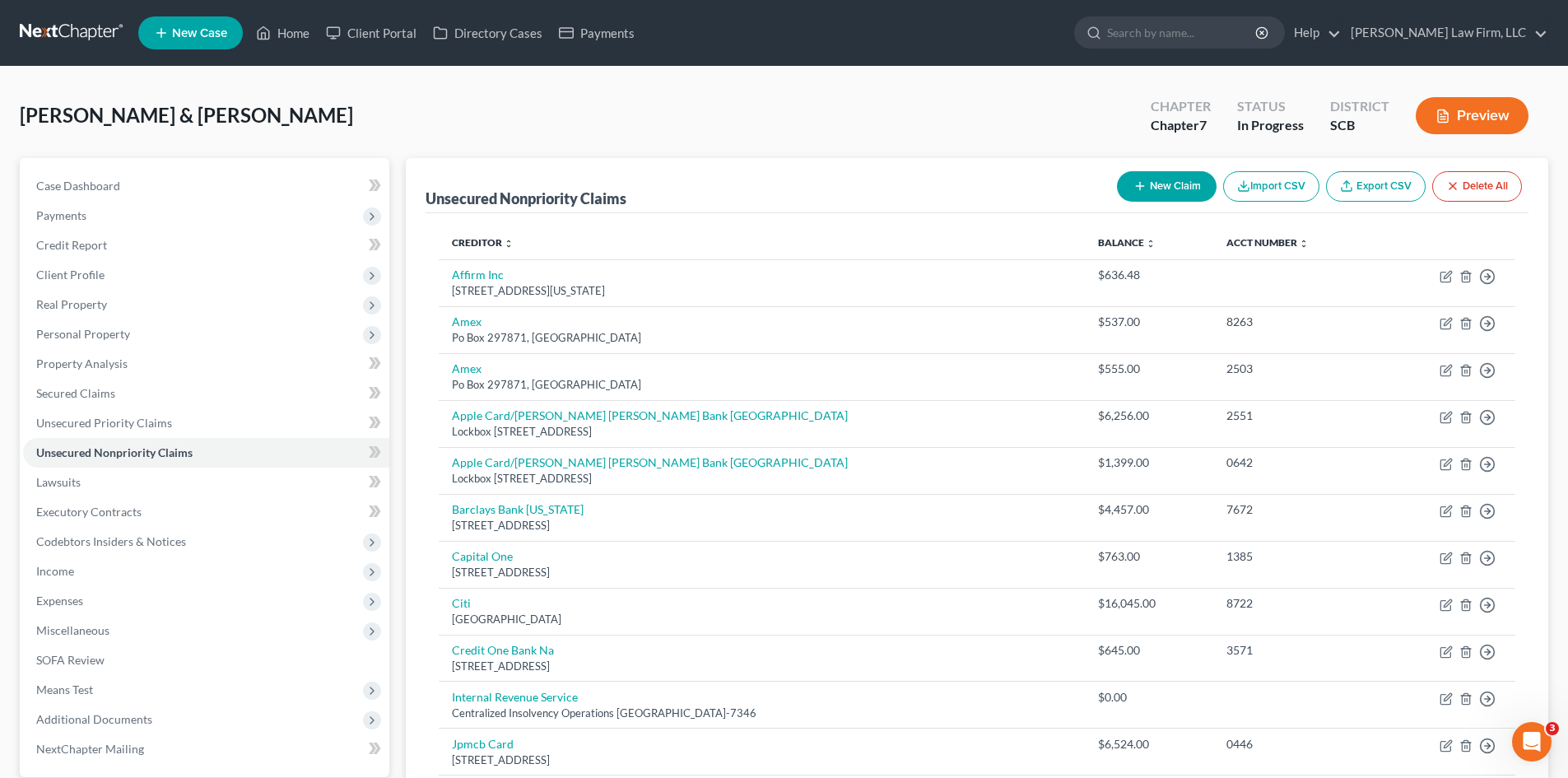
click at [1180, 190] on button "New Claim" at bounding box center [1166, 187] width 99 height 30
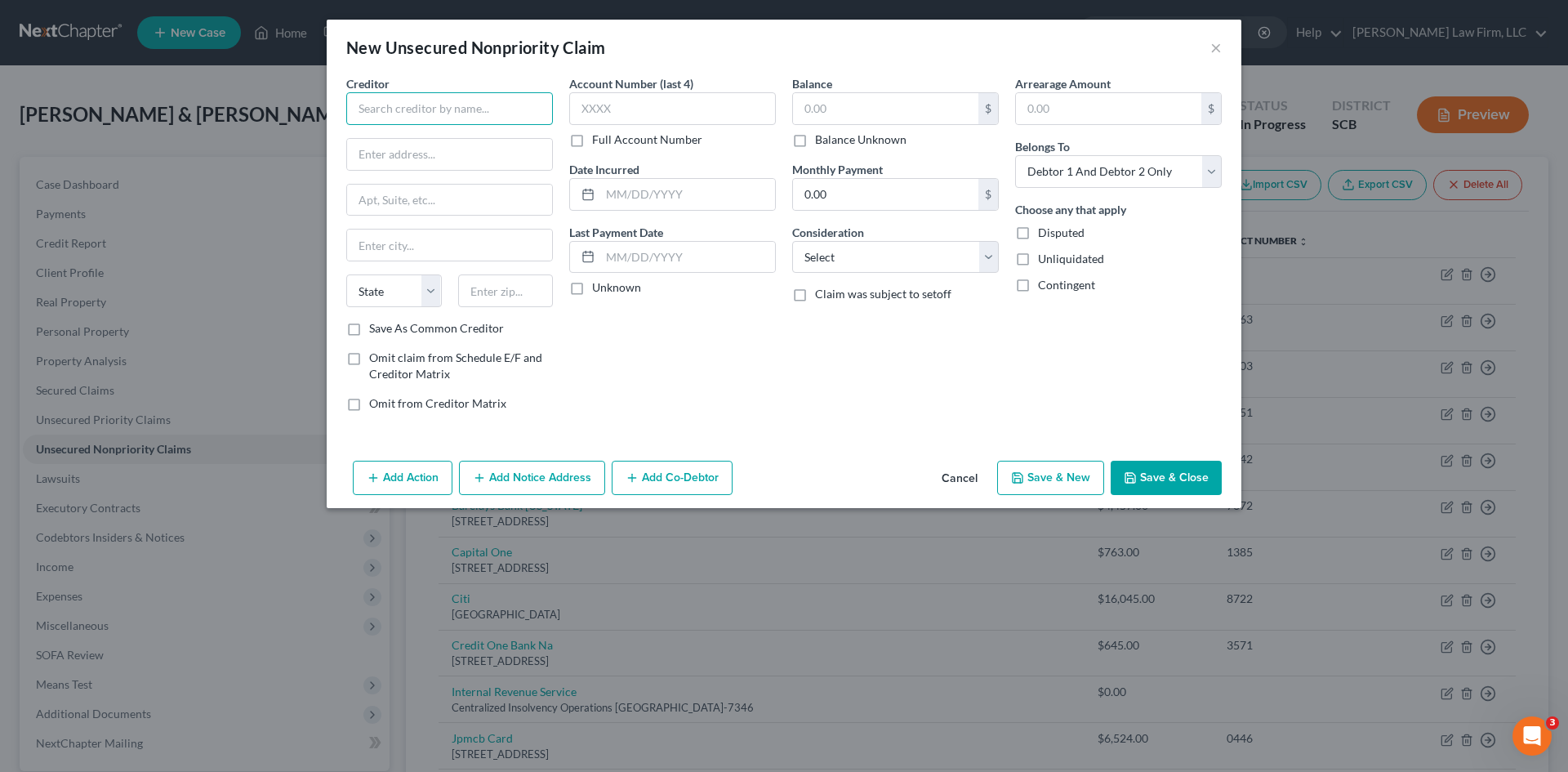
click at [397, 105] on input "text" at bounding box center [449, 108] width 207 height 33
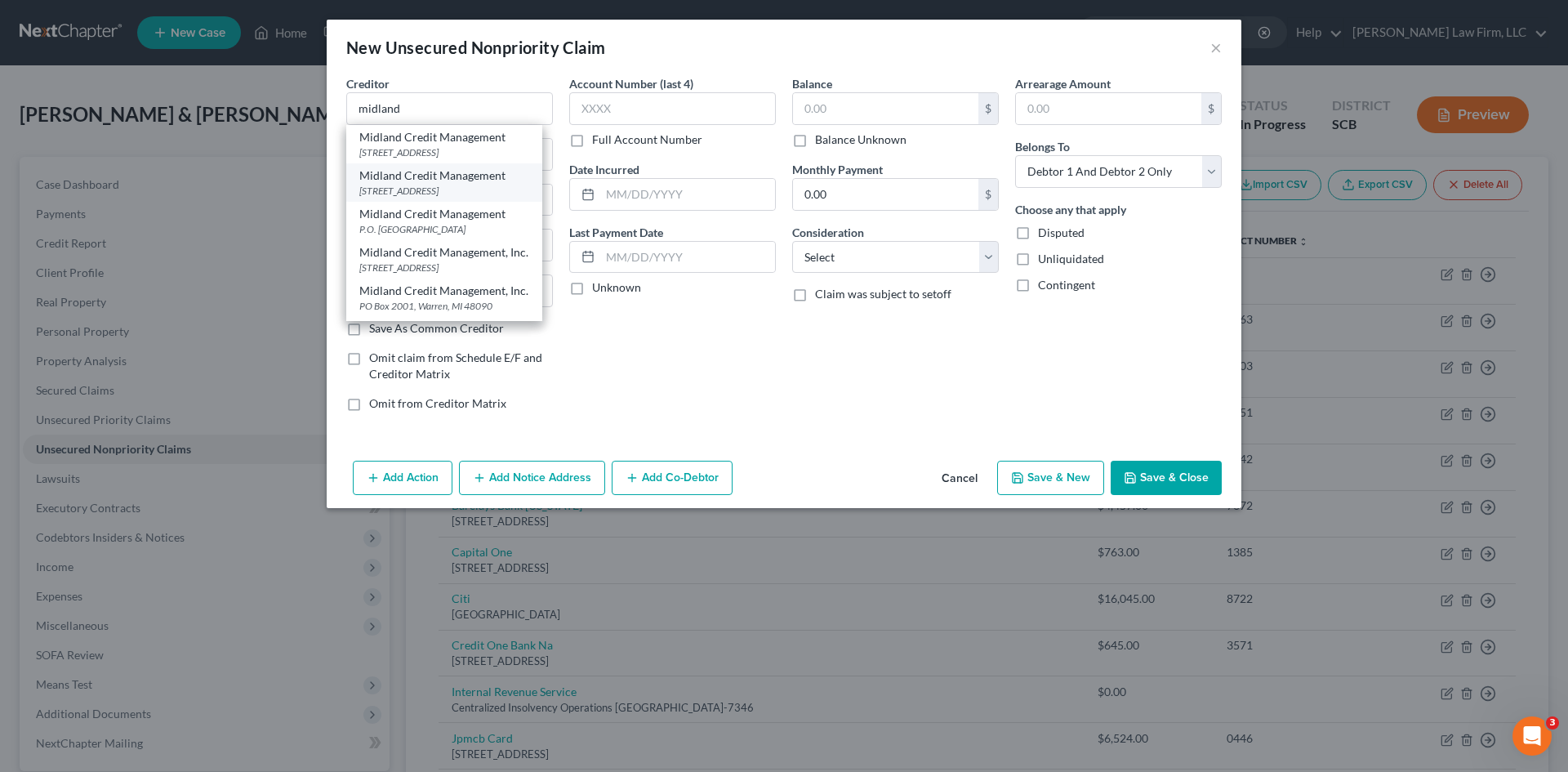
click at [455, 197] on div "350 Camino De La Reina Ste 100, San Diego, CA 92108" at bounding box center [444, 191] width 170 height 14
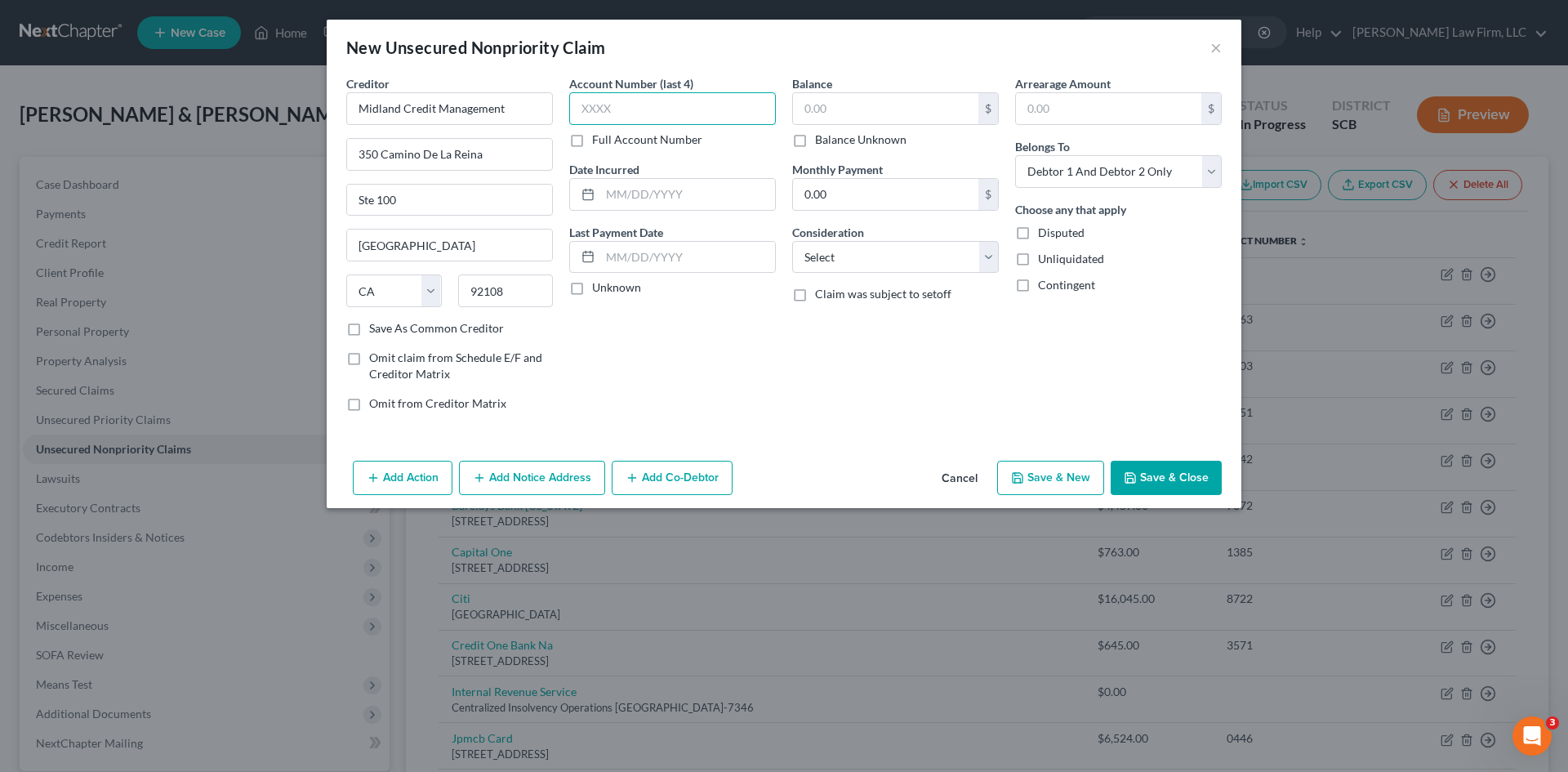
click at [729, 118] on input "text" at bounding box center [673, 108] width 207 height 33
click at [819, 102] on input "text" at bounding box center [886, 108] width 185 height 31
click at [932, 253] on select "Select Cable / Satellite Services Collection Agency Credit Card Debt Debt Couns…" at bounding box center [896, 257] width 207 height 33
click at [792, 241] on select "Select Cable / Satellite Services Collection Agency Credit Card Debt Debt Couns…" at bounding box center [896, 257] width 207 height 33
click at [1192, 471] on button "Save & Close" at bounding box center [1167, 478] width 111 height 34
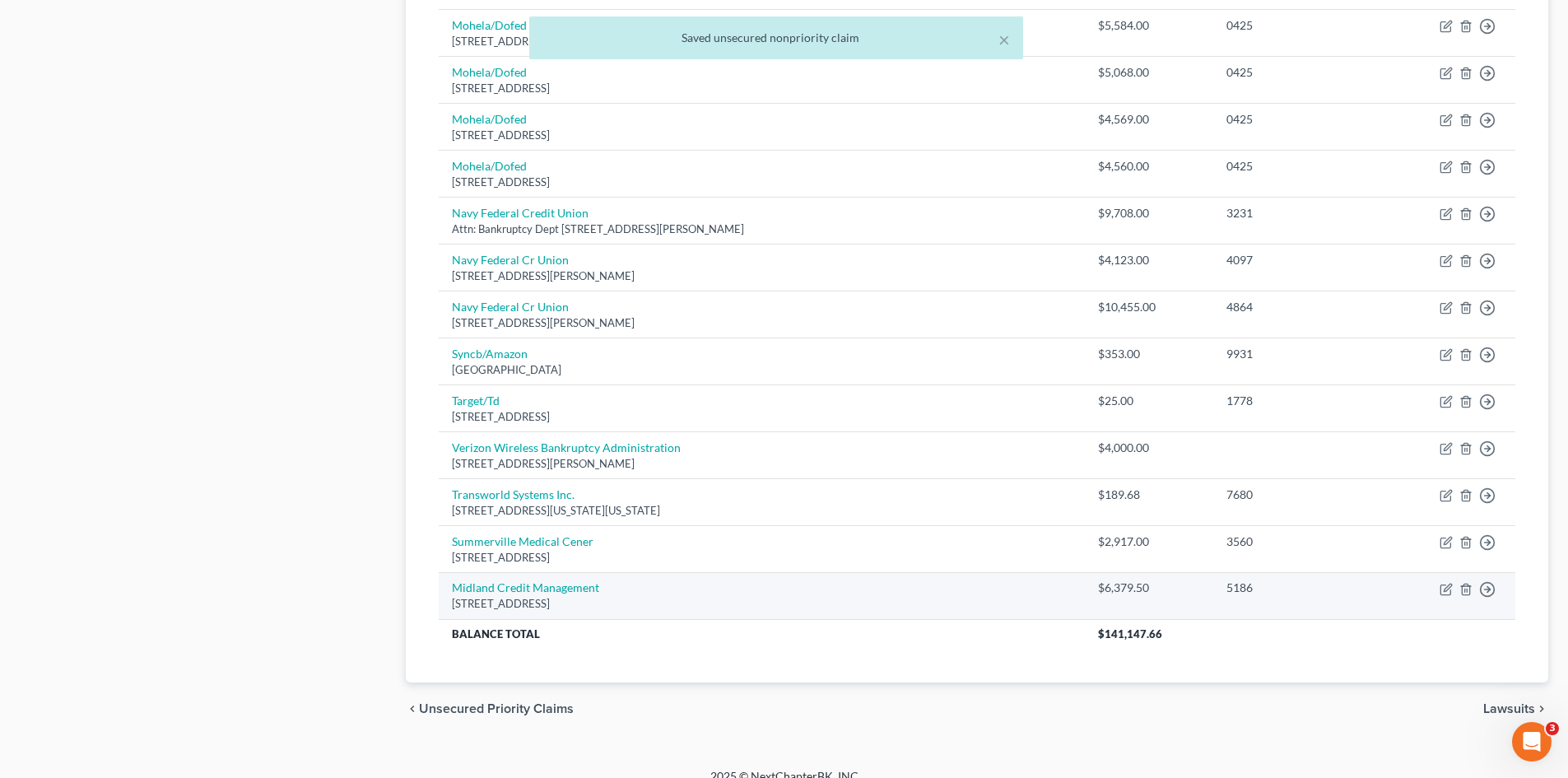
scroll to position [1208, 0]
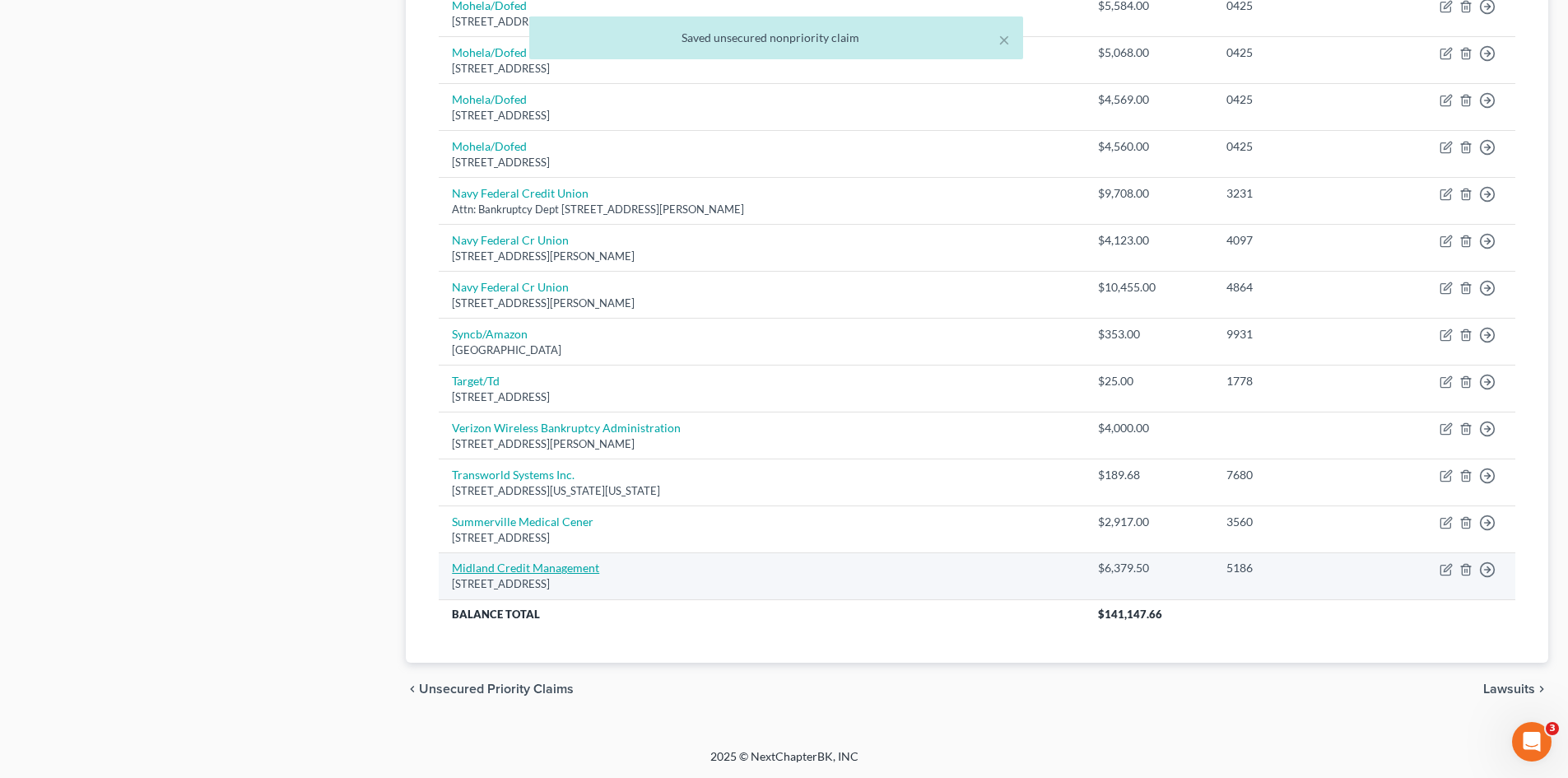
click at [563, 571] on link "Midland Credit Management" at bounding box center [526, 568] width 148 height 14
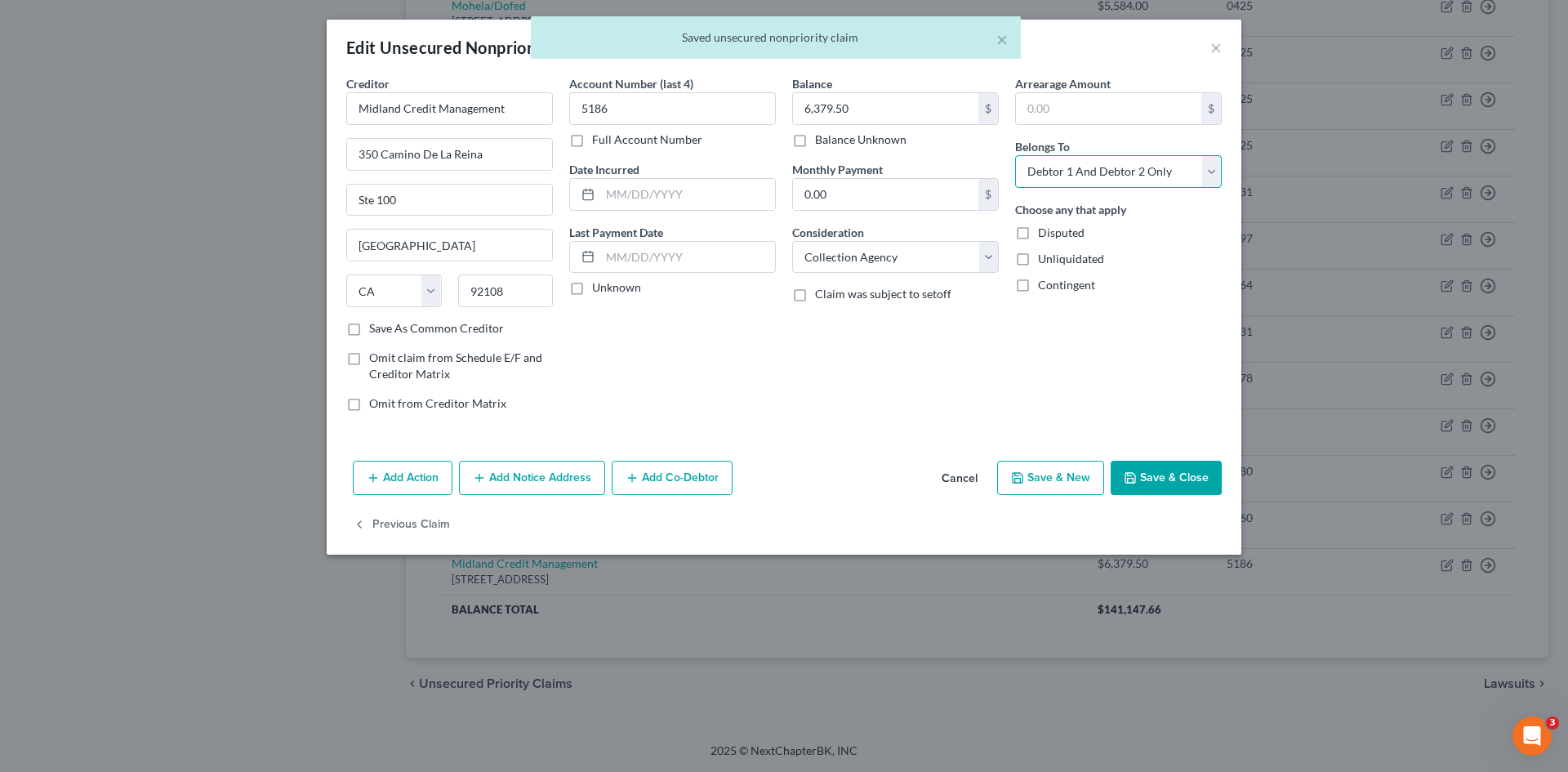
click at [1147, 183] on select "Select Debtor 1 Only Debtor 2 Only Debtor 1 And Debtor 2 Only At Least One Of T…" at bounding box center [1119, 171] width 207 height 33
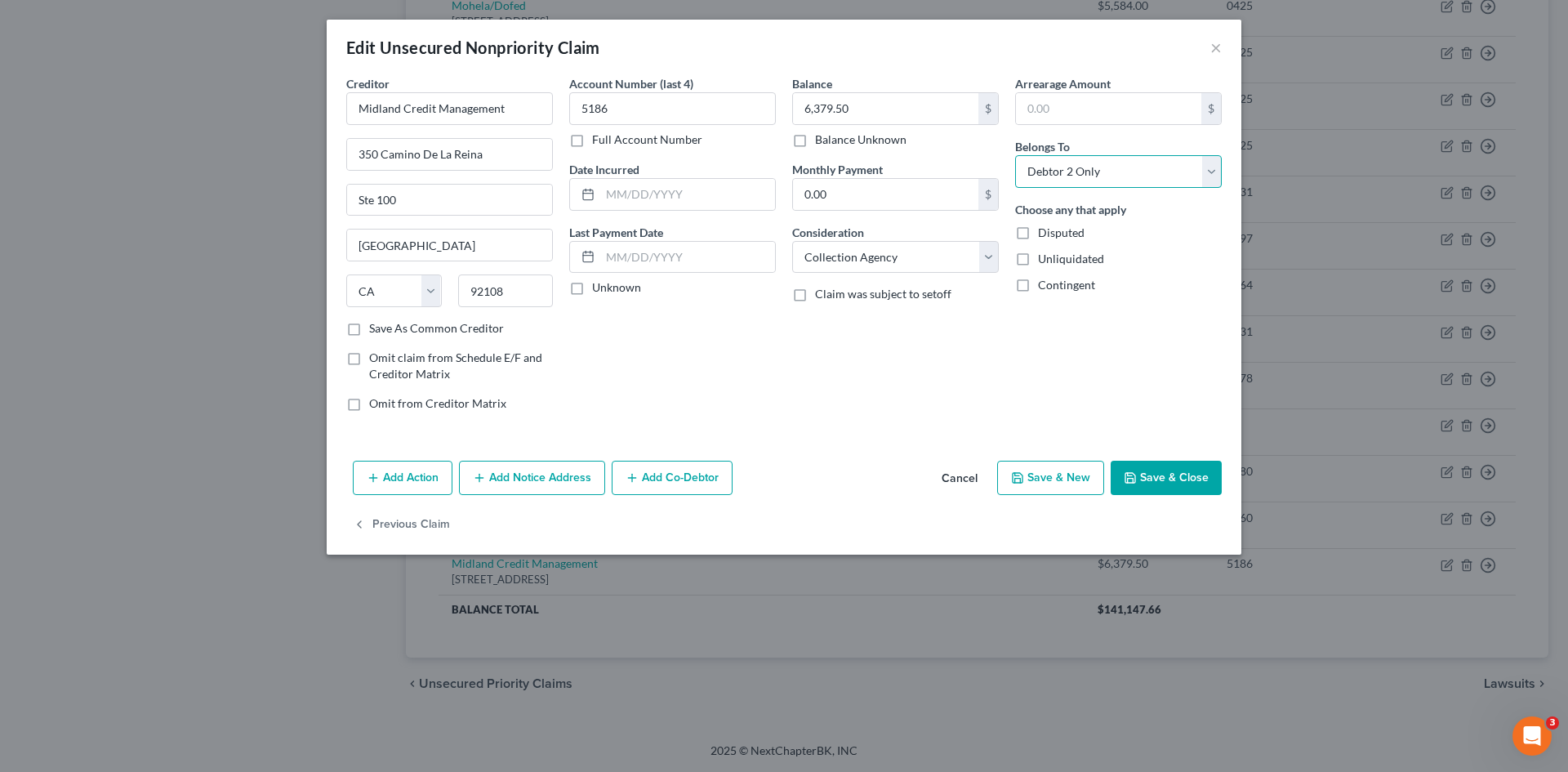
click at [1015, 155] on select "Select Debtor 1 Only Debtor 2 Only Debtor 1 And Debtor 2 Only At Least One Of T…" at bounding box center [1119, 171] width 207 height 33
click at [1185, 481] on button "Save & Close" at bounding box center [1167, 478] width 111 height 34
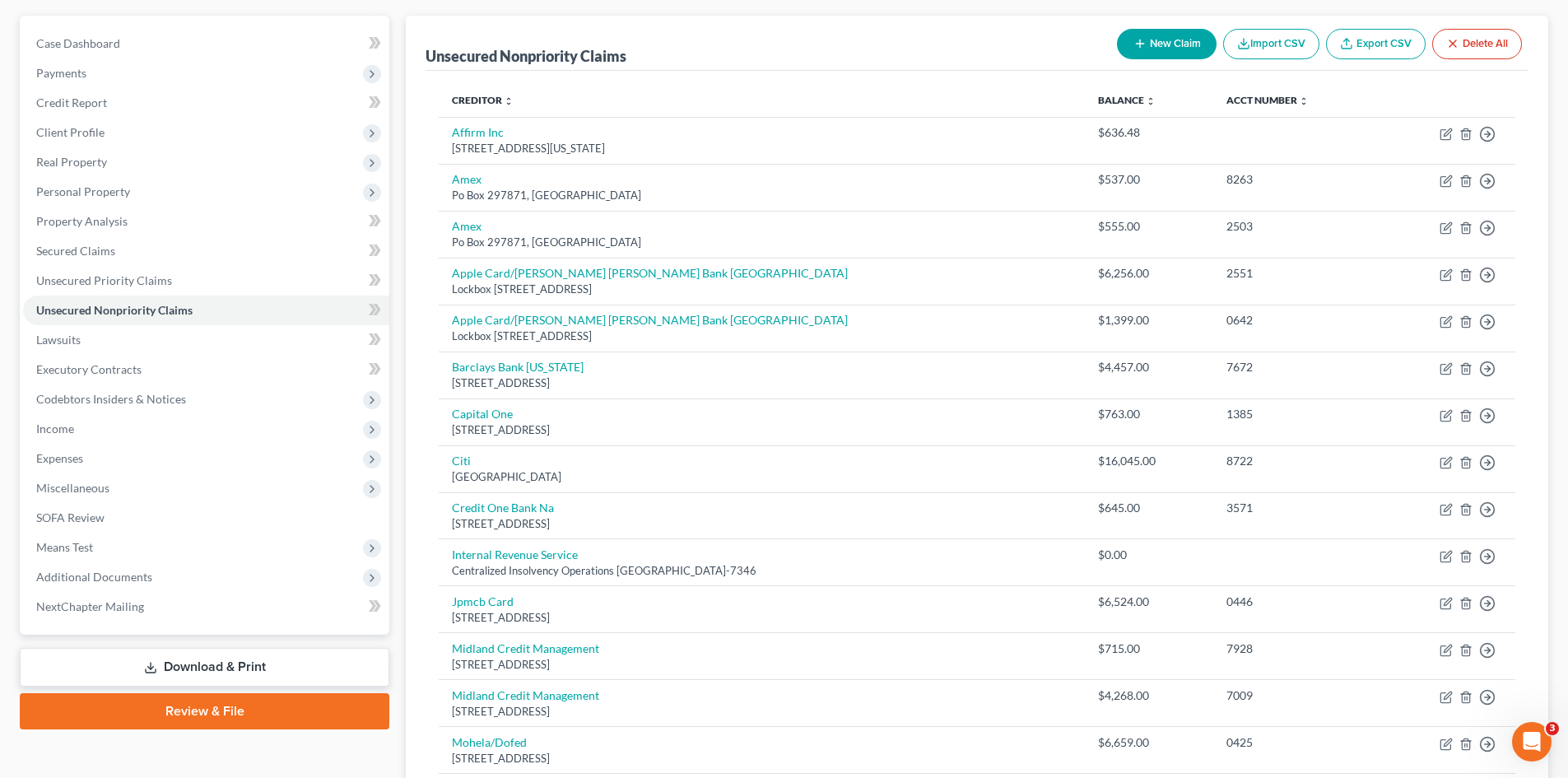
scroll to position [0, 0]
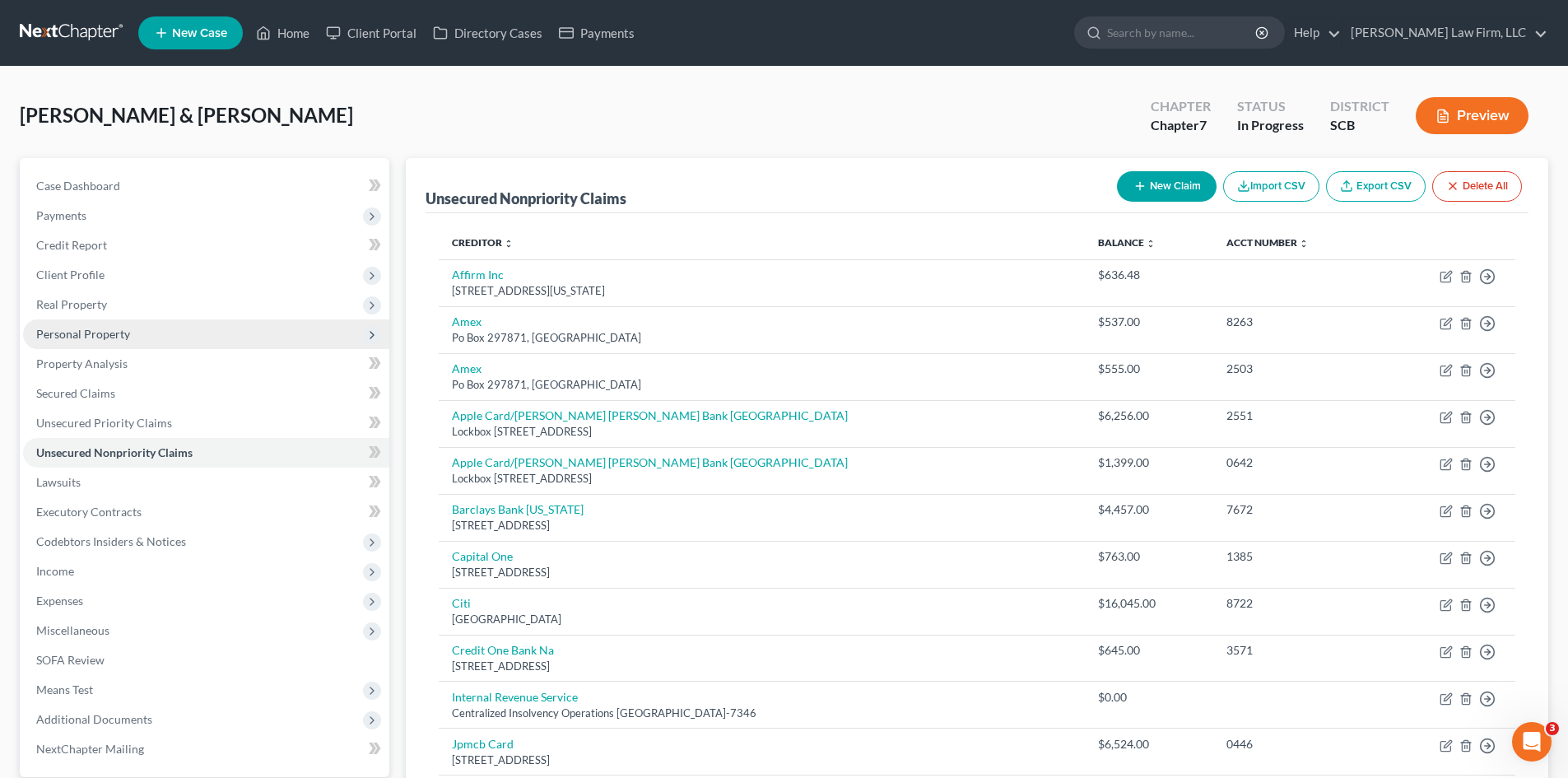
click at [83, 342] on span "Personal Property" at bounding box center [206, 334] width 367 height 29
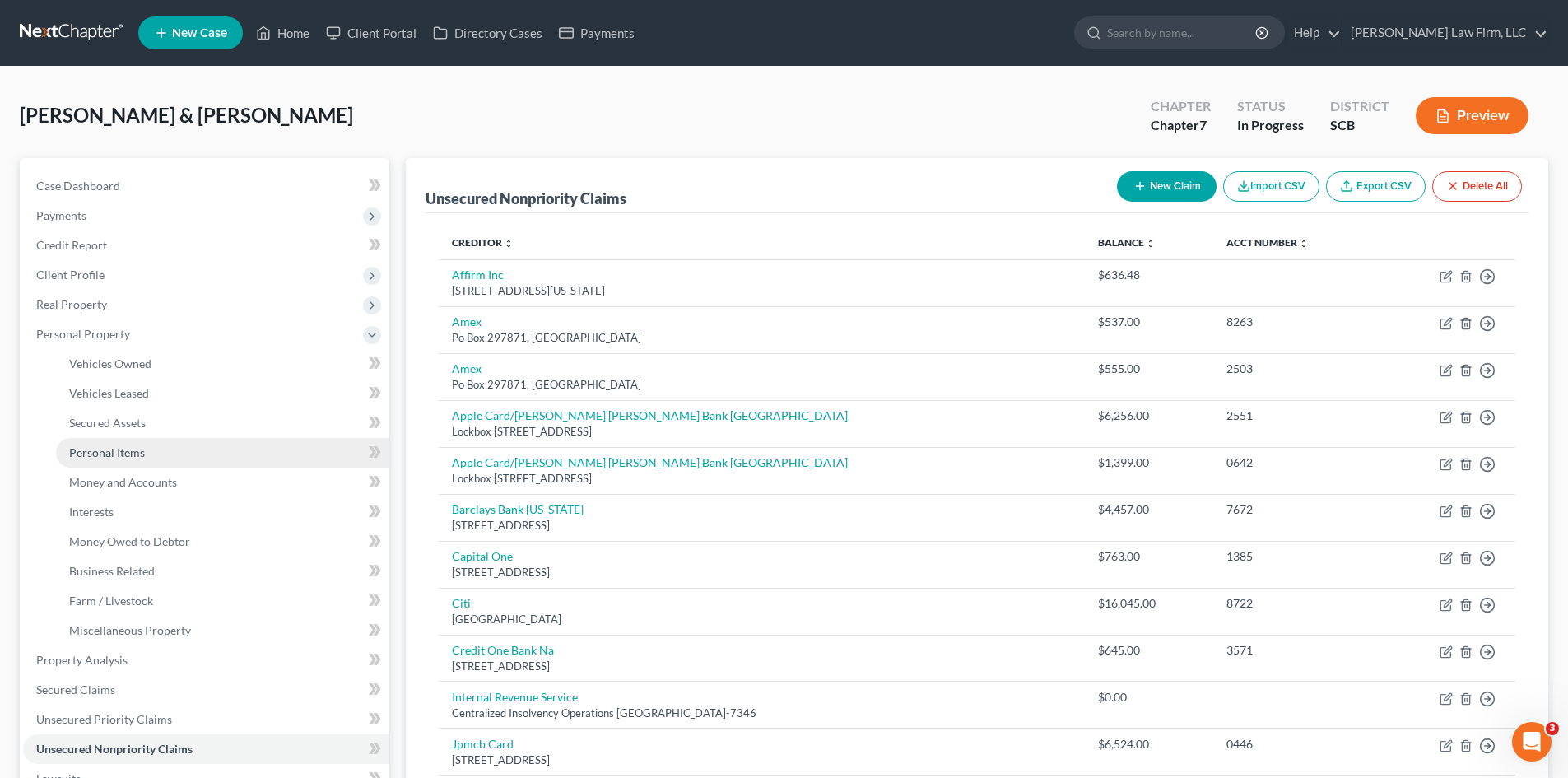
click at [88, 458] on span "Personal Items" at bounding box center [107, 452] width 76 height 14
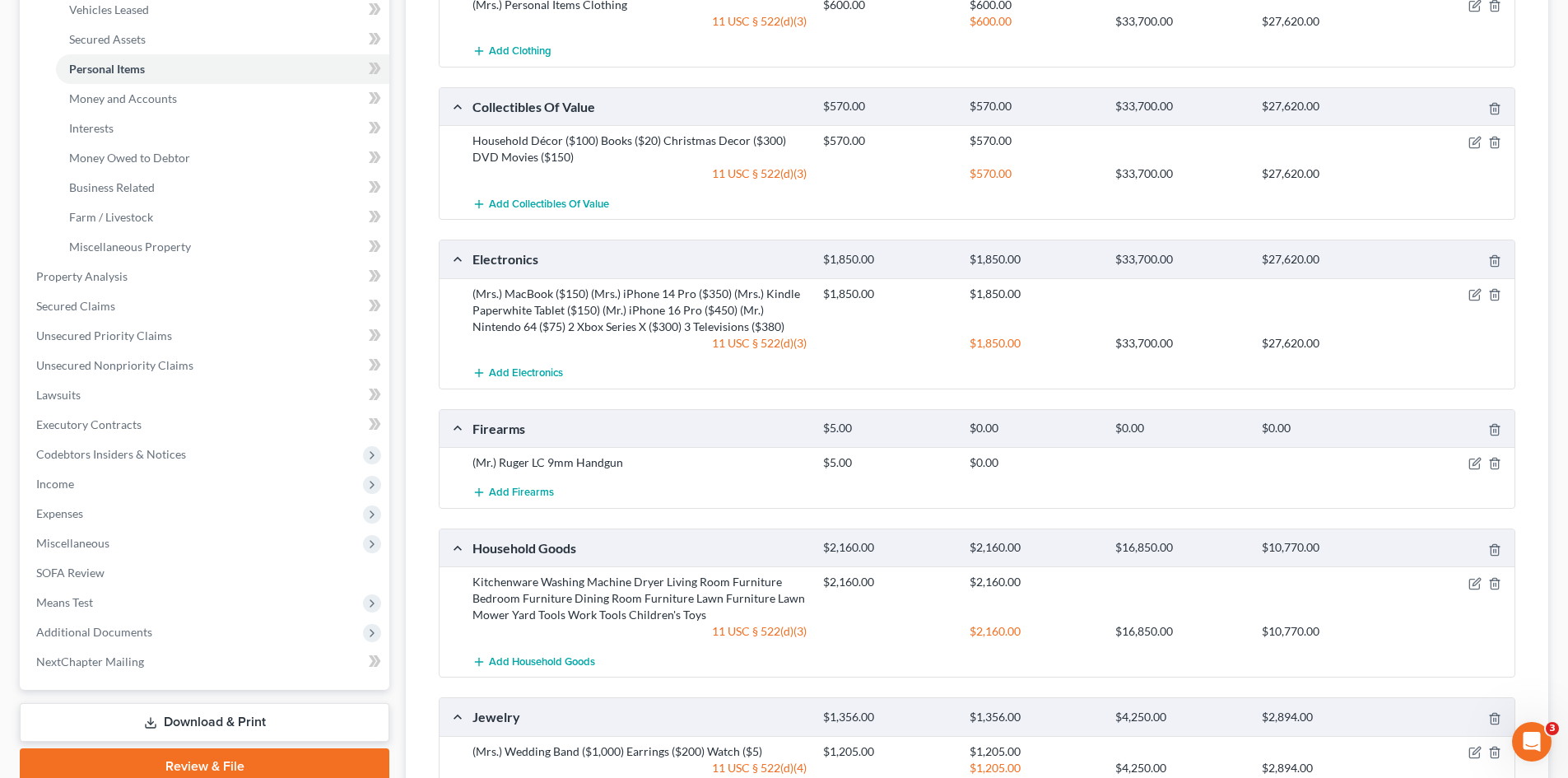
scroll to position [411, 0]
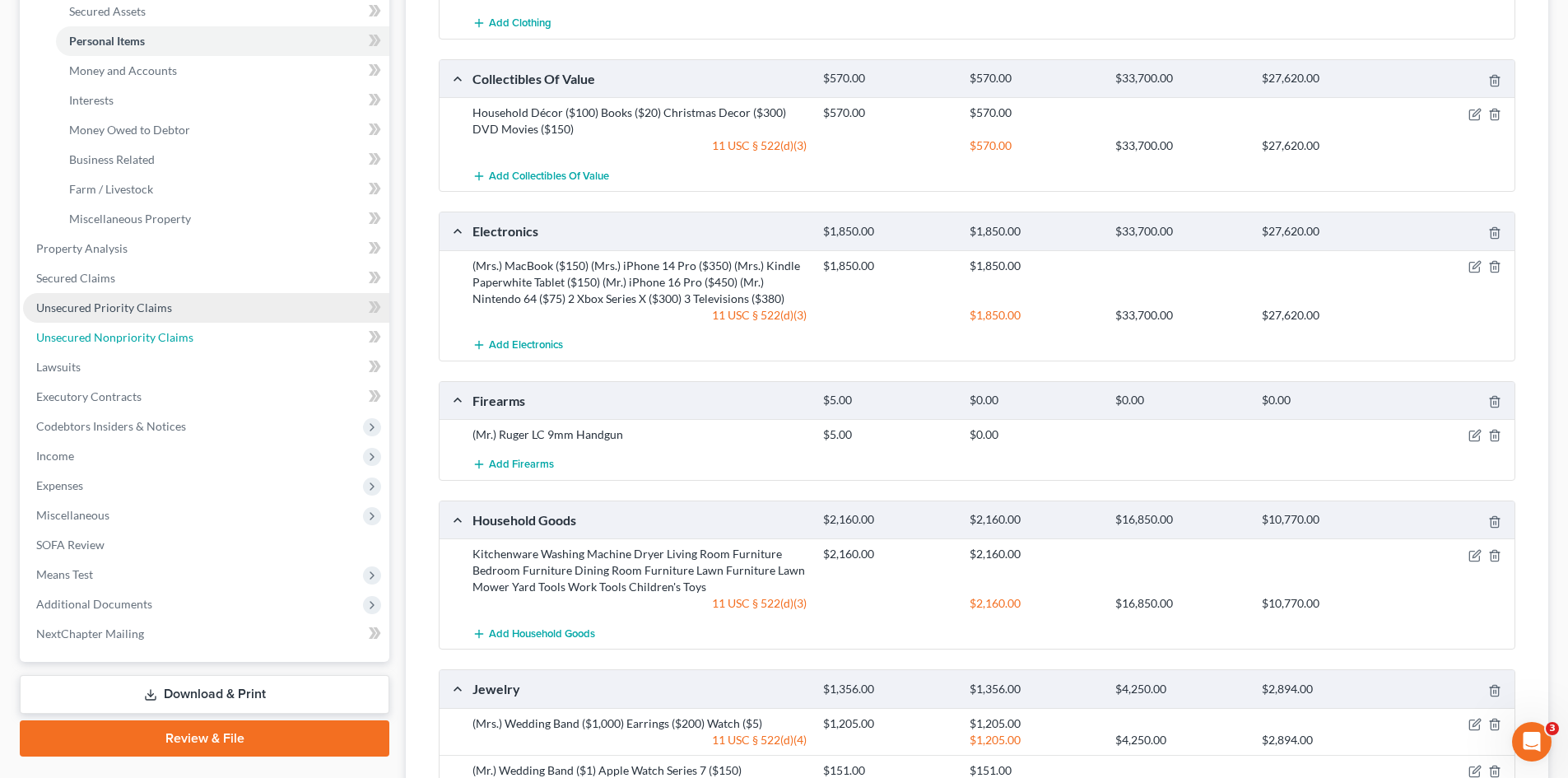
drag, startPoint x: 135, startPoint y: 329, endPoint x: 280, endPoint y: 315, distance: 145.7
click at [135, 330] on link "Unsecured Nonpriority Claims" at bounding box center [206, 337] width 367 height 29
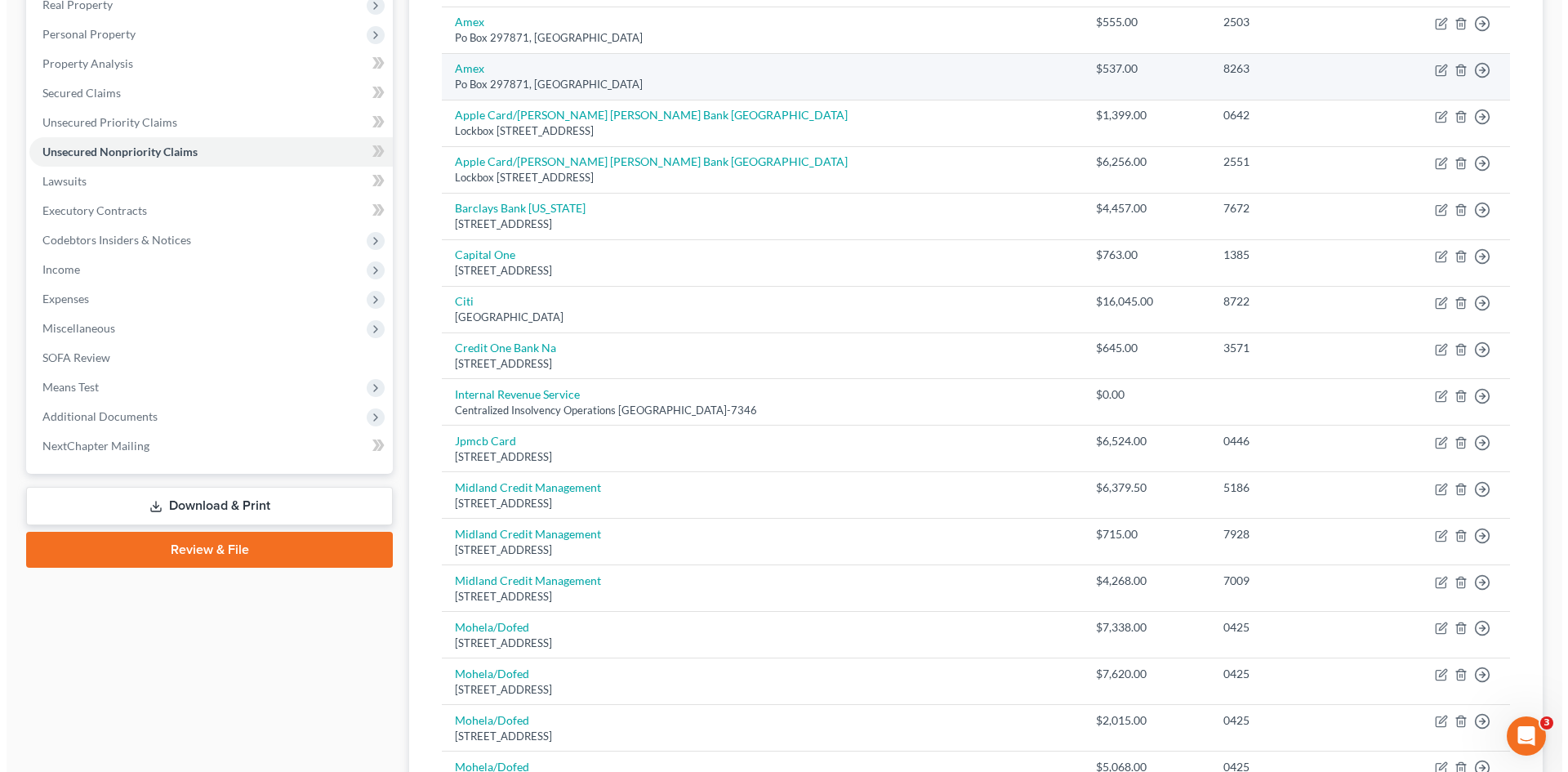
scroll to position [134, 0]
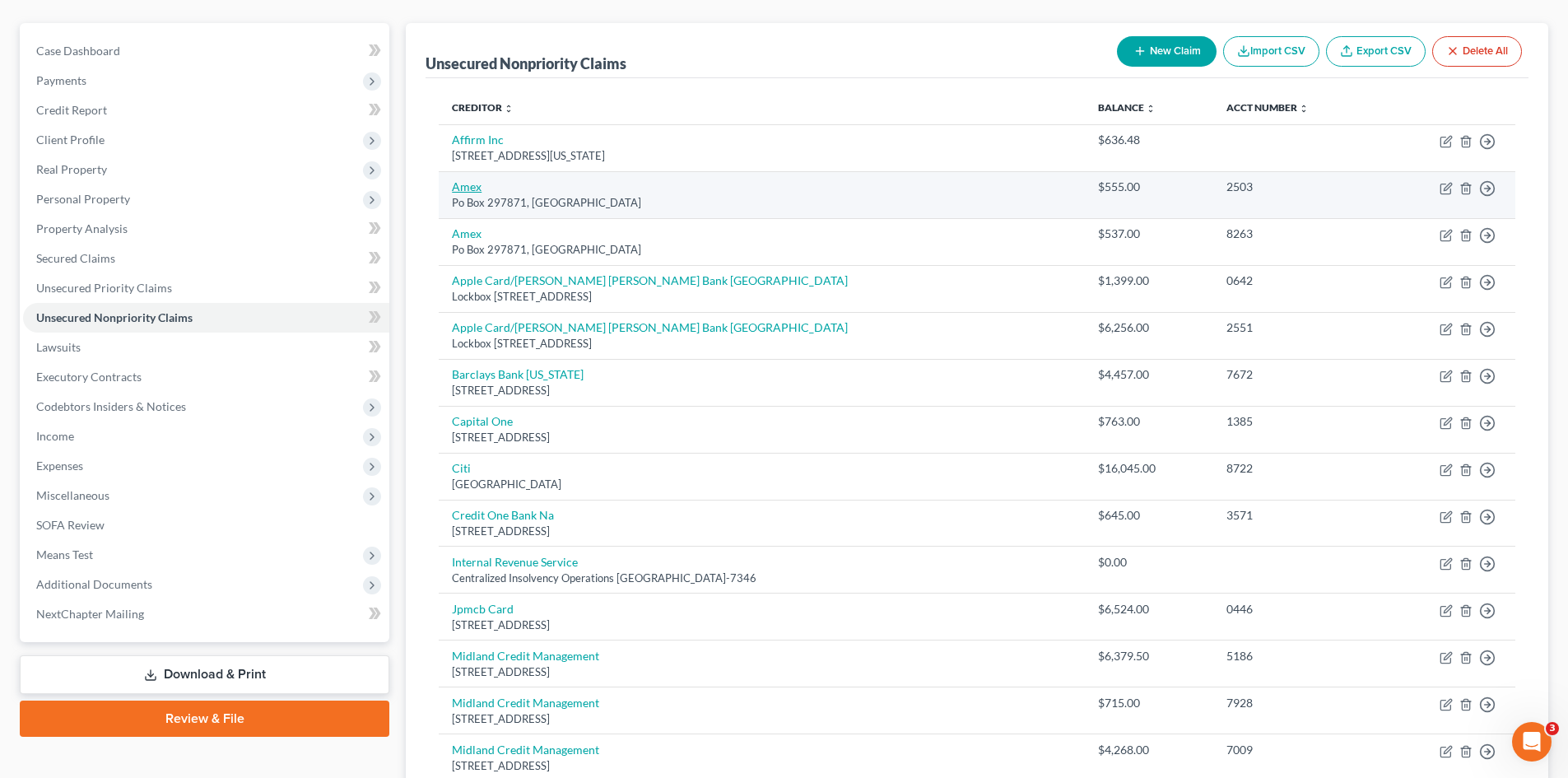
click at [468, 185] on link "Amex" at bounding box center [466, 186] width 29 height 14
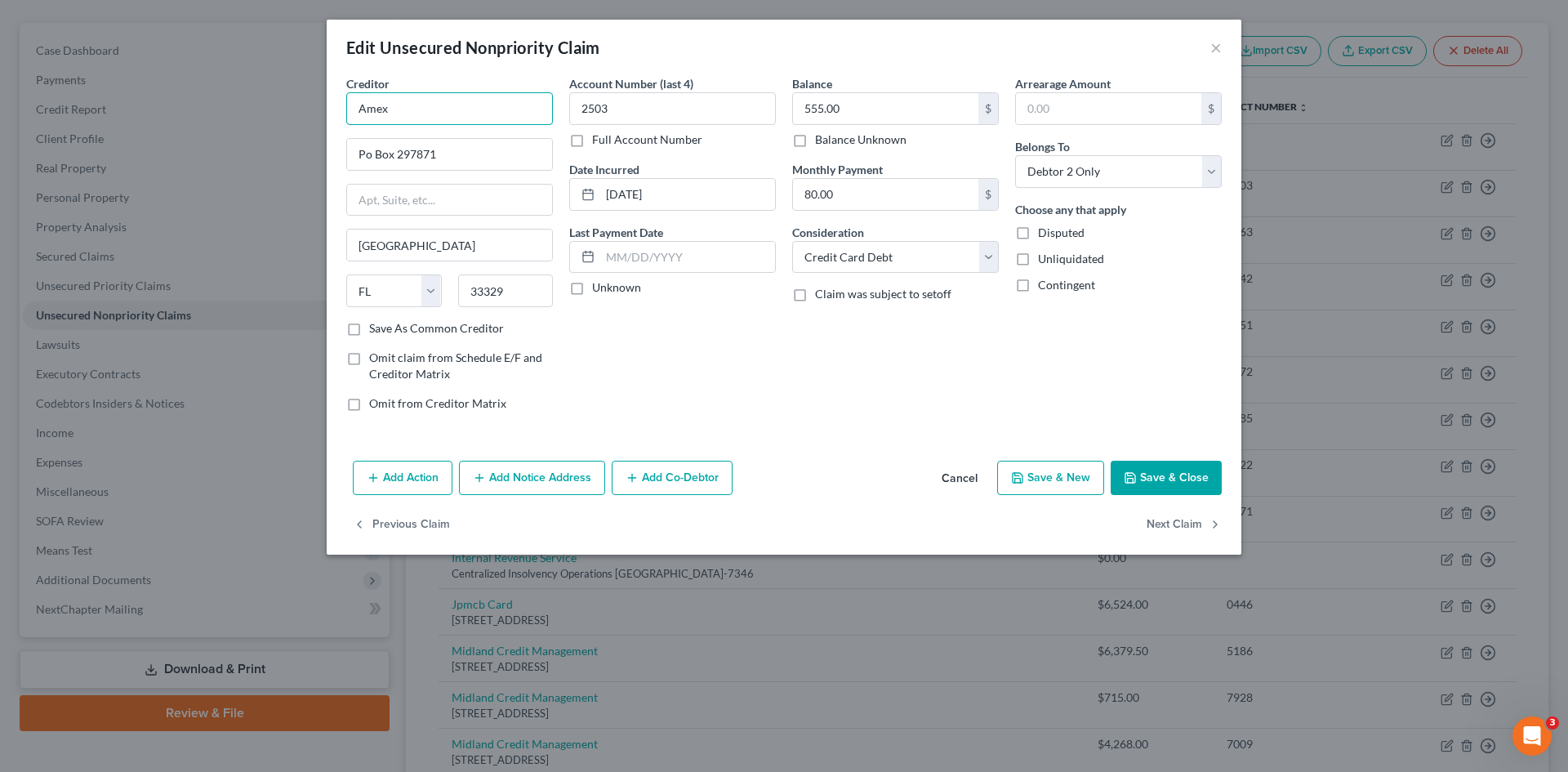
click at [402, 110] on input "Amex" at bounding box center [449, 108] width 207 height 33
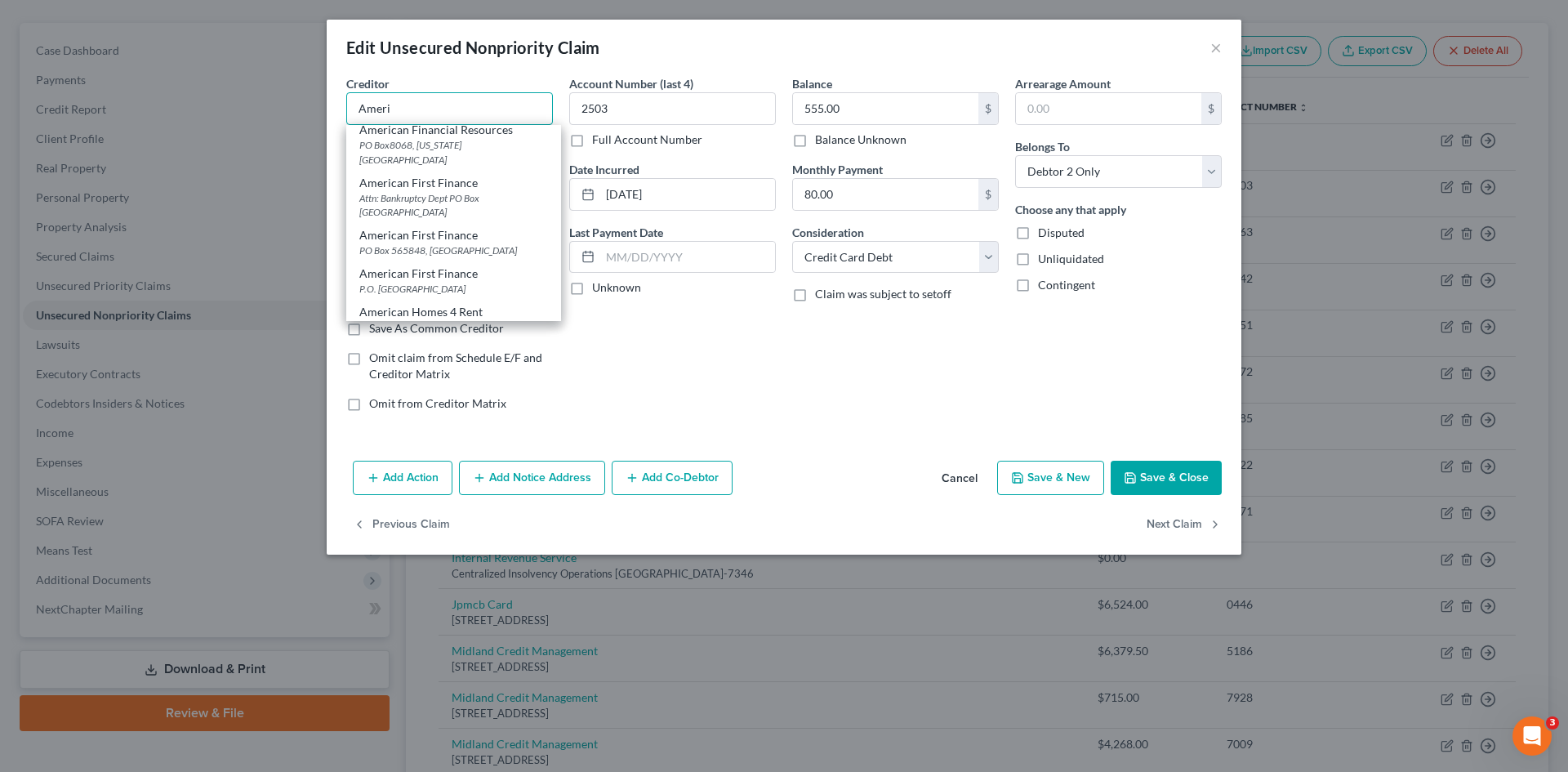
scroll to position [817, 0]
click at [446, 85] on div "PO Box 981540, El Paso, TX 79998" at bounding box center [453, 77] width 189 height 14
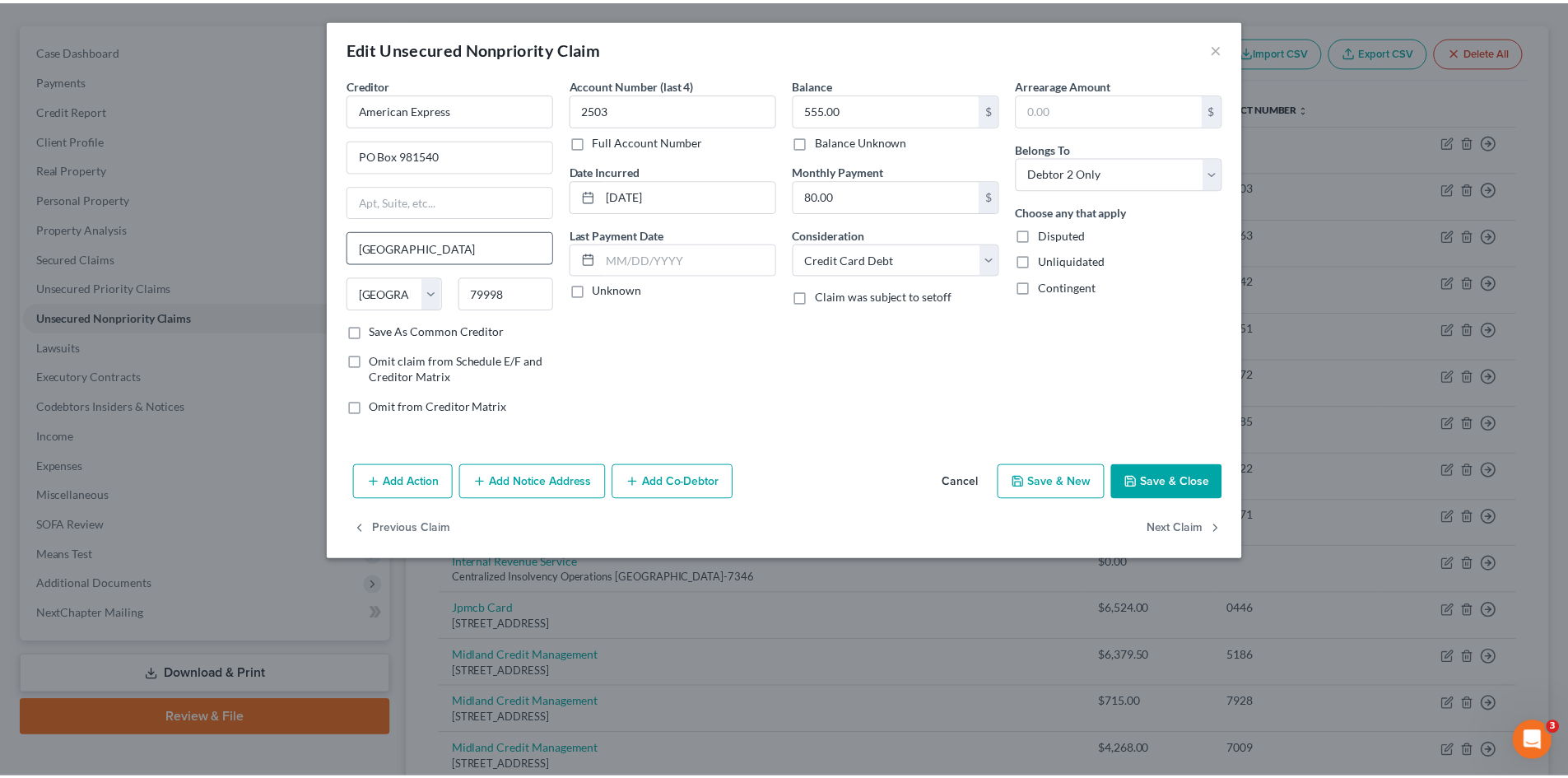
scroll to position [0, 0]
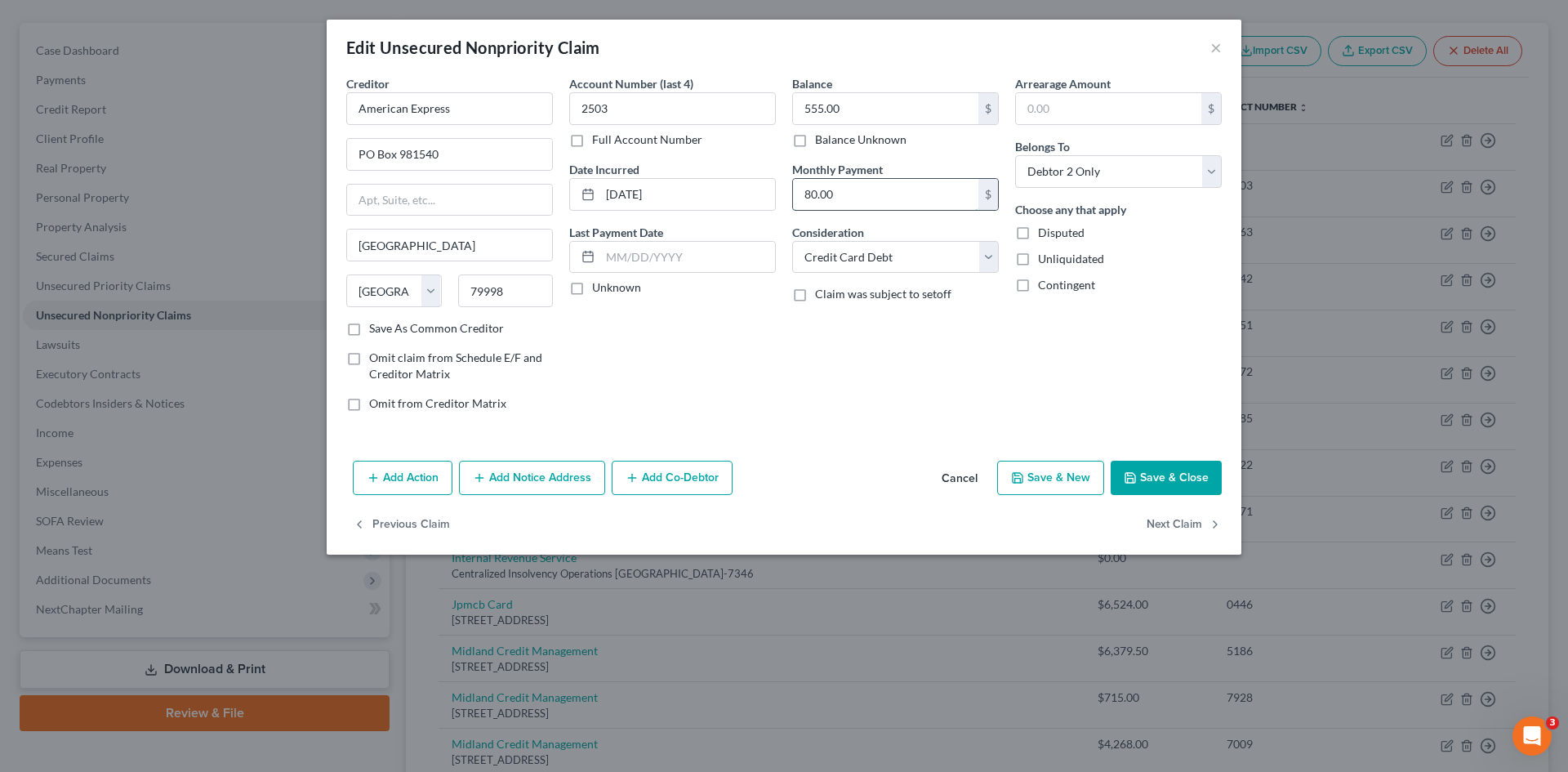
click at [862, 195] on input "80.00" at bounding box center [886, 194] width 185 height 31
click at [1136, 476] on icon "button" at bounding box center [1130, 478] width 9 height 9
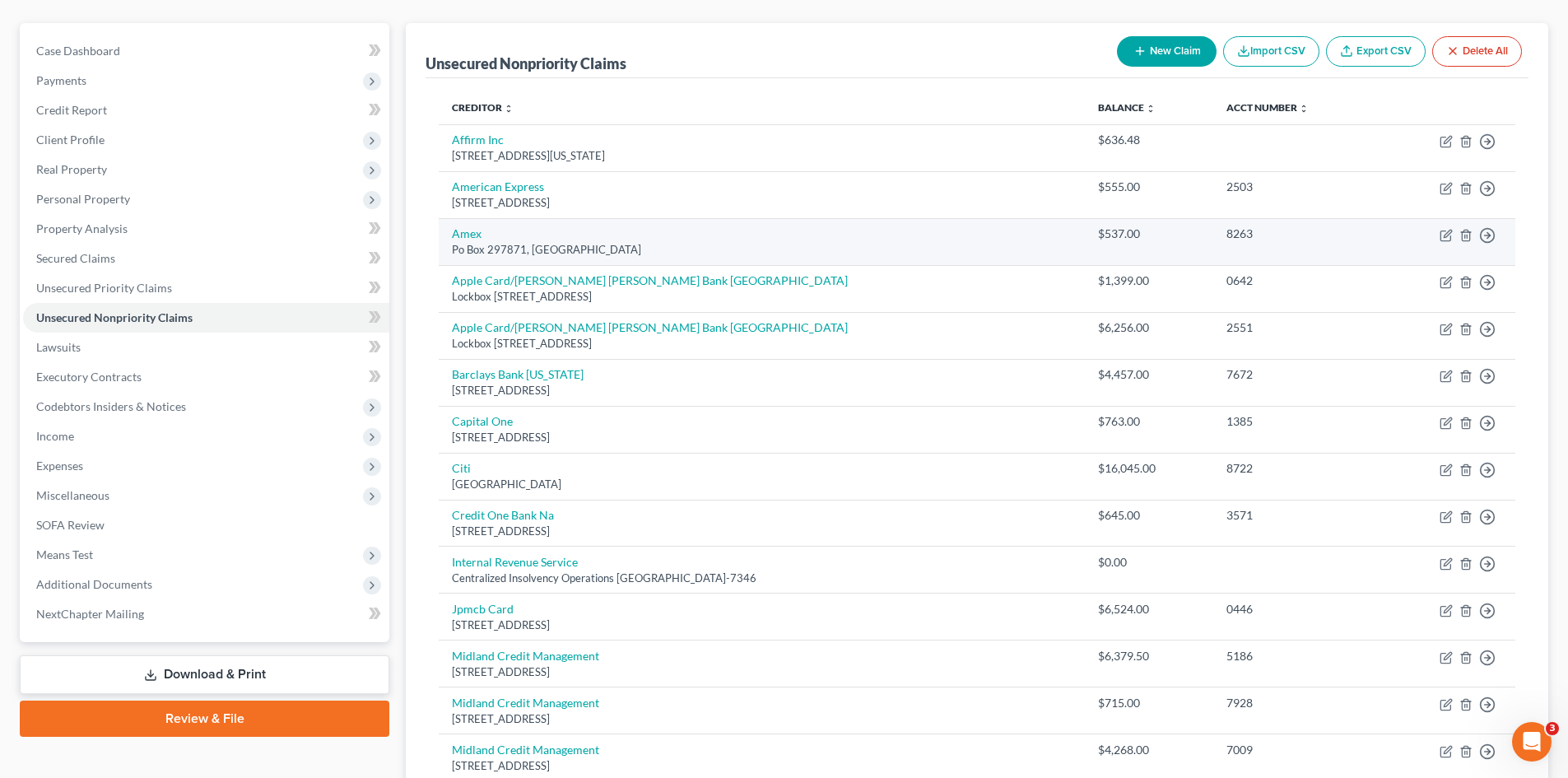
click at [465, 226] on td "Amex Po Box 297871, Fort Lauderdale, FL 33329" at bounding box center [762, 242] width 646 height 47
click at [478, 234] on link "Amex" at bounding box center [466, 233] width 29 height 14
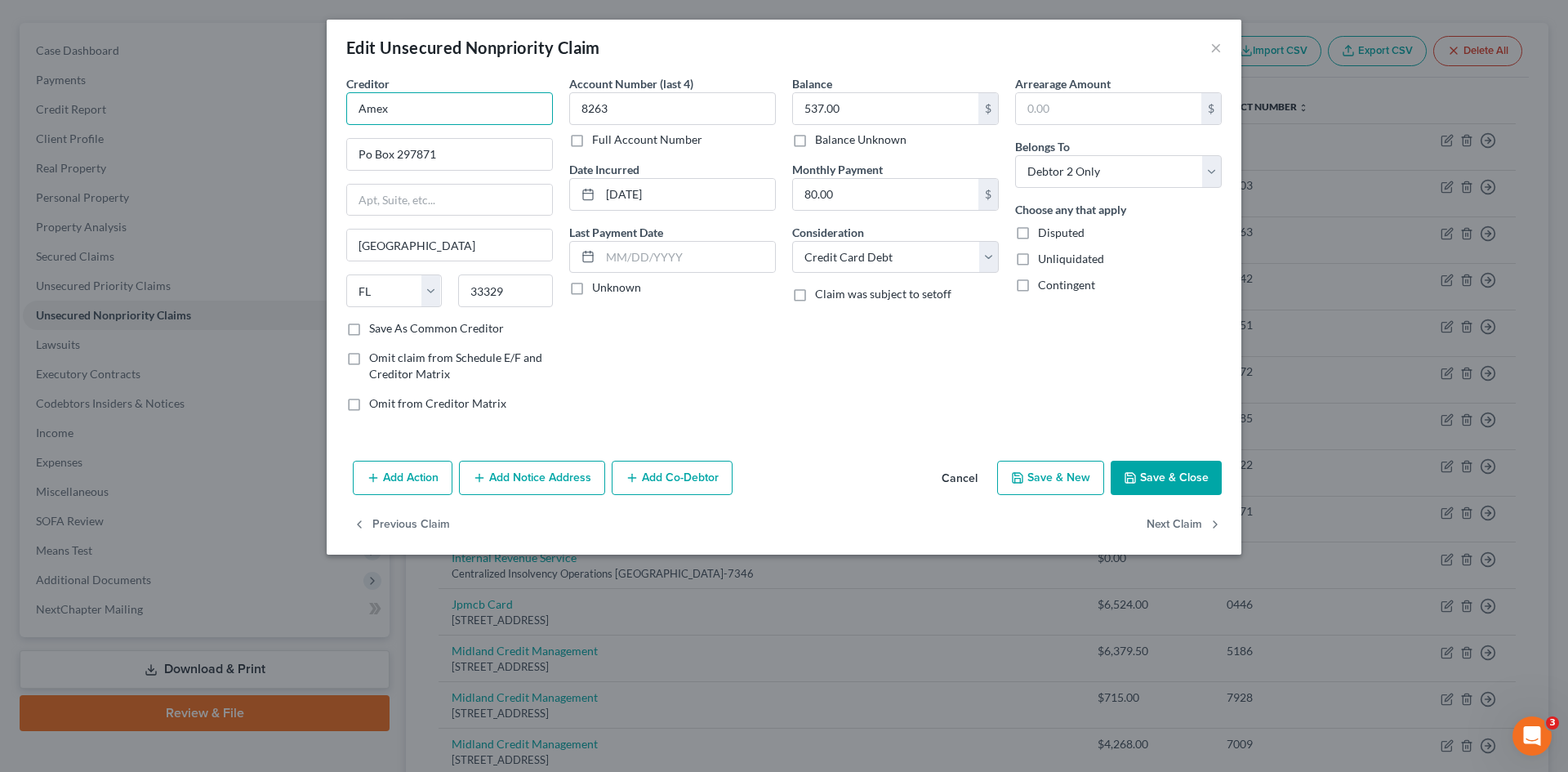
drag, startPoint x: 450, startPoint y: 111, endPoint x: 350, endPoint y: 98, distance: 100.8
click at [355, 116] on input "Amex" at bounding box center [449, 108] width 207 height 33
click at [446, 147] on div "PO Box 981540, El Paso, TX 79998" at bounding box center [444, 152] width 170 height 14
click at [807, 199] on input "80.00" at bounding box center [886, 194] width 185 height 31
click at [678, 121] on input "8263" at bounding box center [673, 108] width 207 height 33
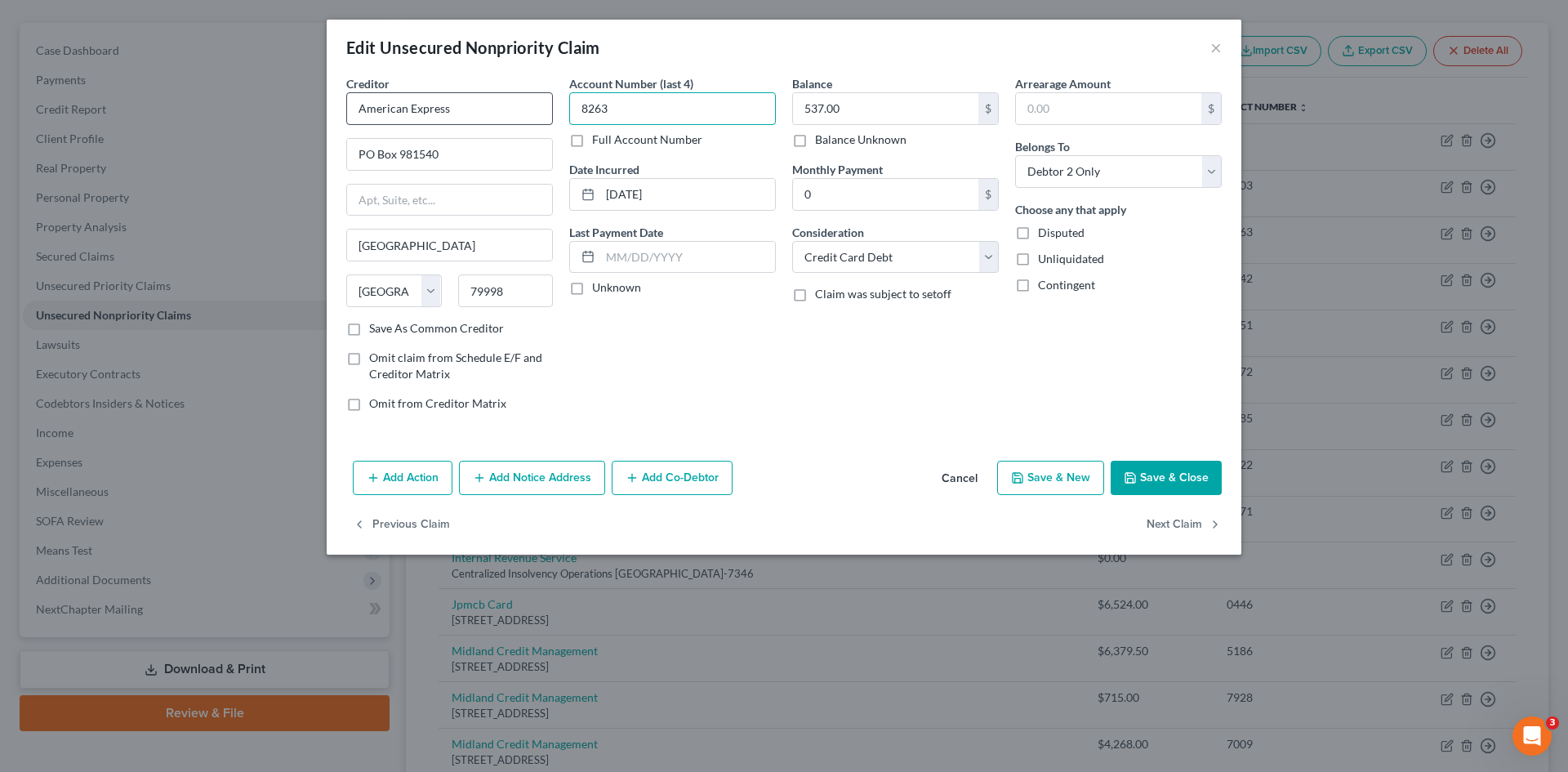
drag, startPoint x: 610, startPoint y: 115, endPoint x: 534, endPoint y: 115, distance: 76.0
click at [534, 115] on div "Creditor * American Express PO Box 981540 El Paso State AL AK AR AZ CA CO CT DE…" at bounding box center [784, 250] width 892 height 350
click at [1148, 475] on button "Save & Close" at bounding box center [1167, 478] width 111 height 34
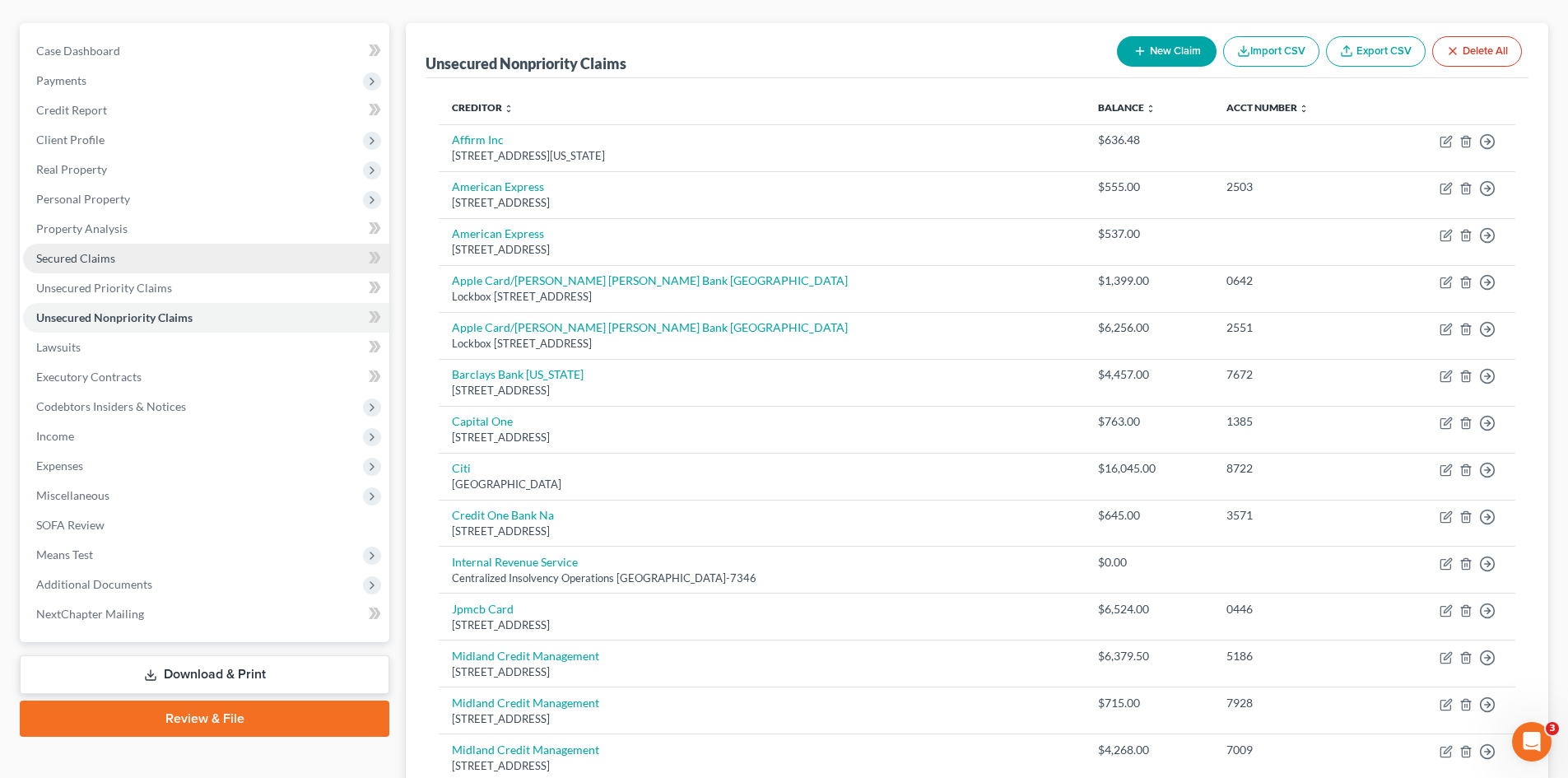
click at [81, 244] on link "Secured Claims" at bounding box center [206, 258] width 367 height 29
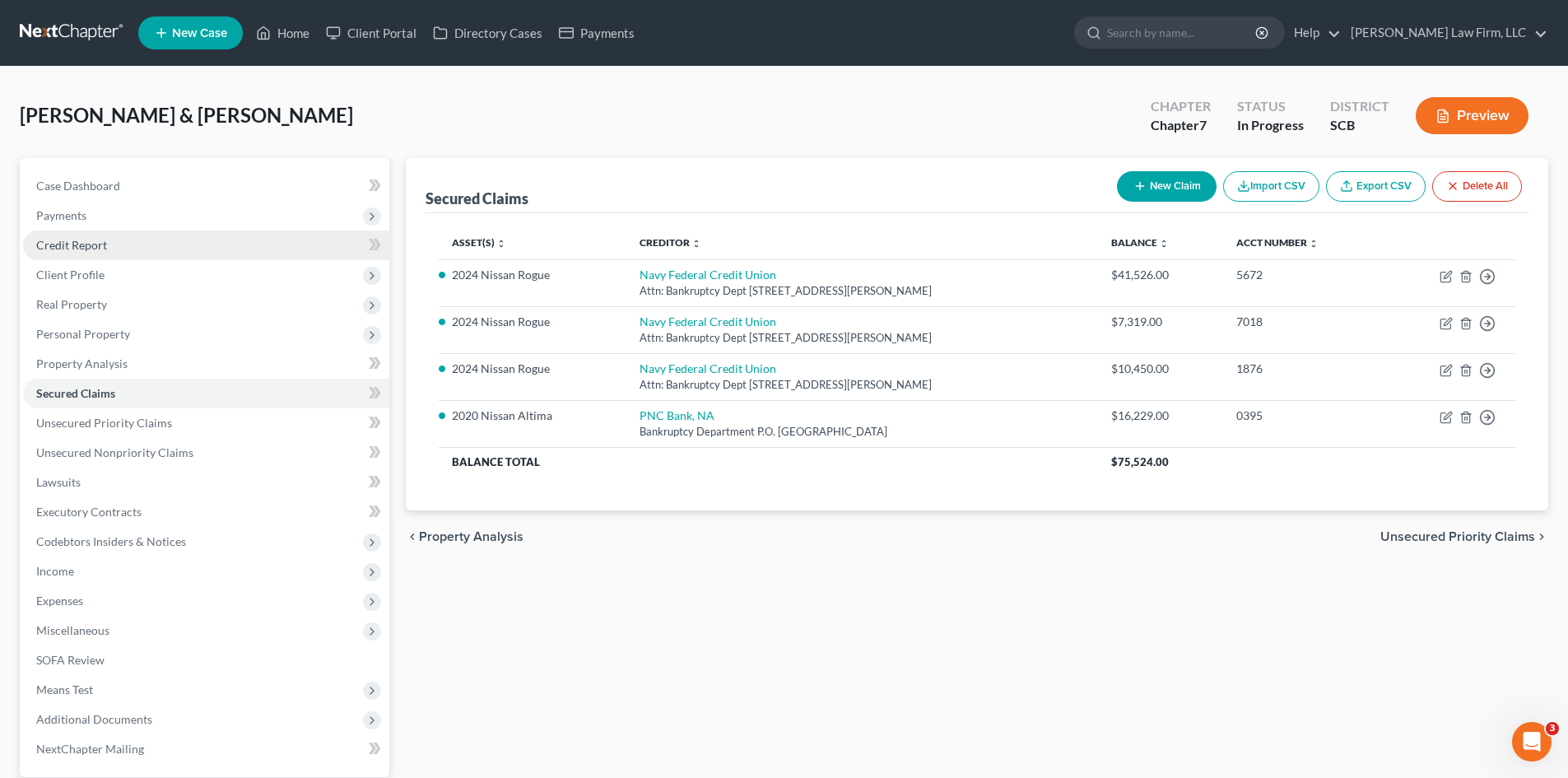
click at [81, 256] on link "Credit Report" at bounding box center [206, 244] width 367 height 29
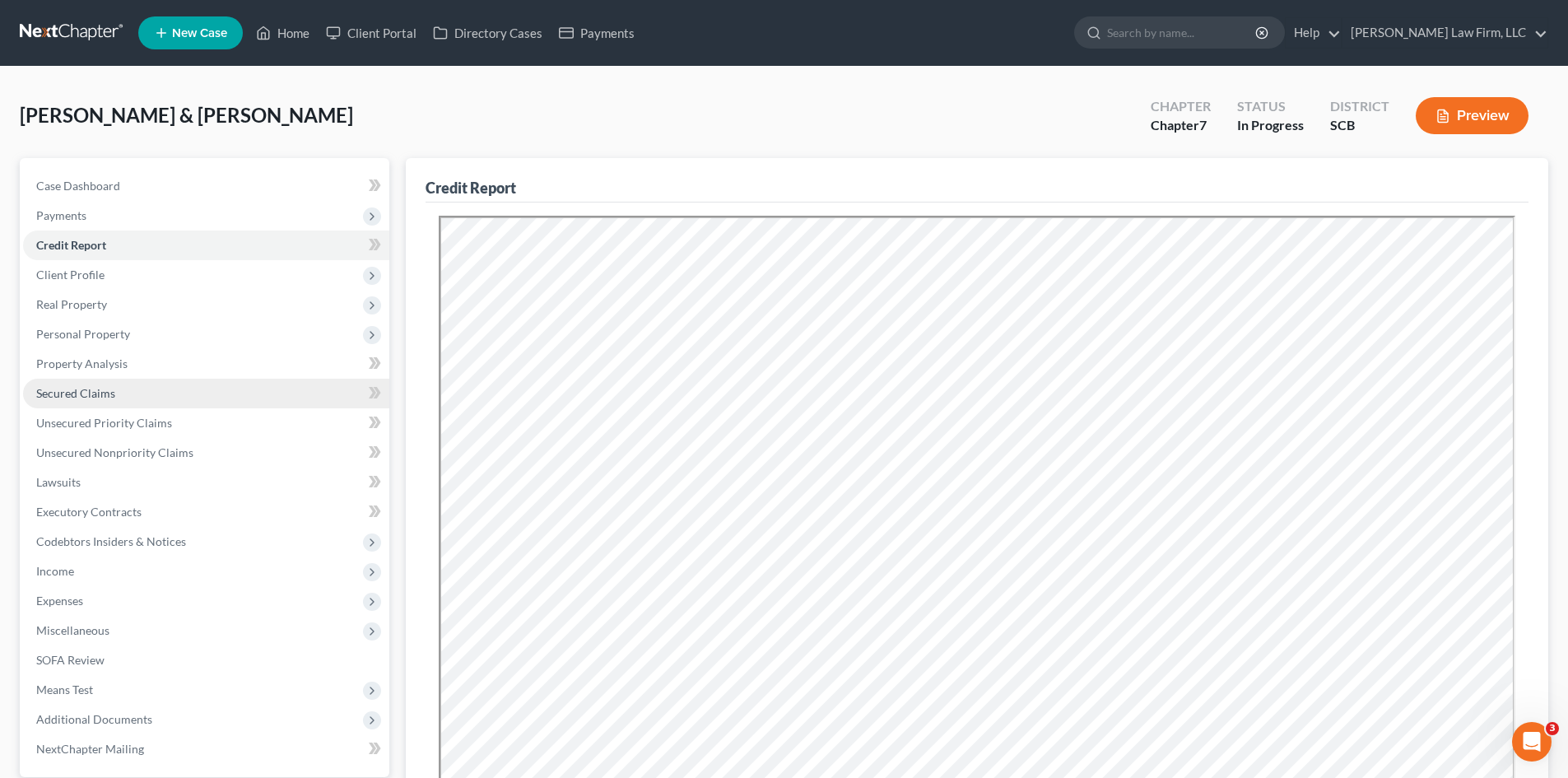
click at [57, 390] on span "Secured Claims" at bounding box center [75, 393] width 79 height 14
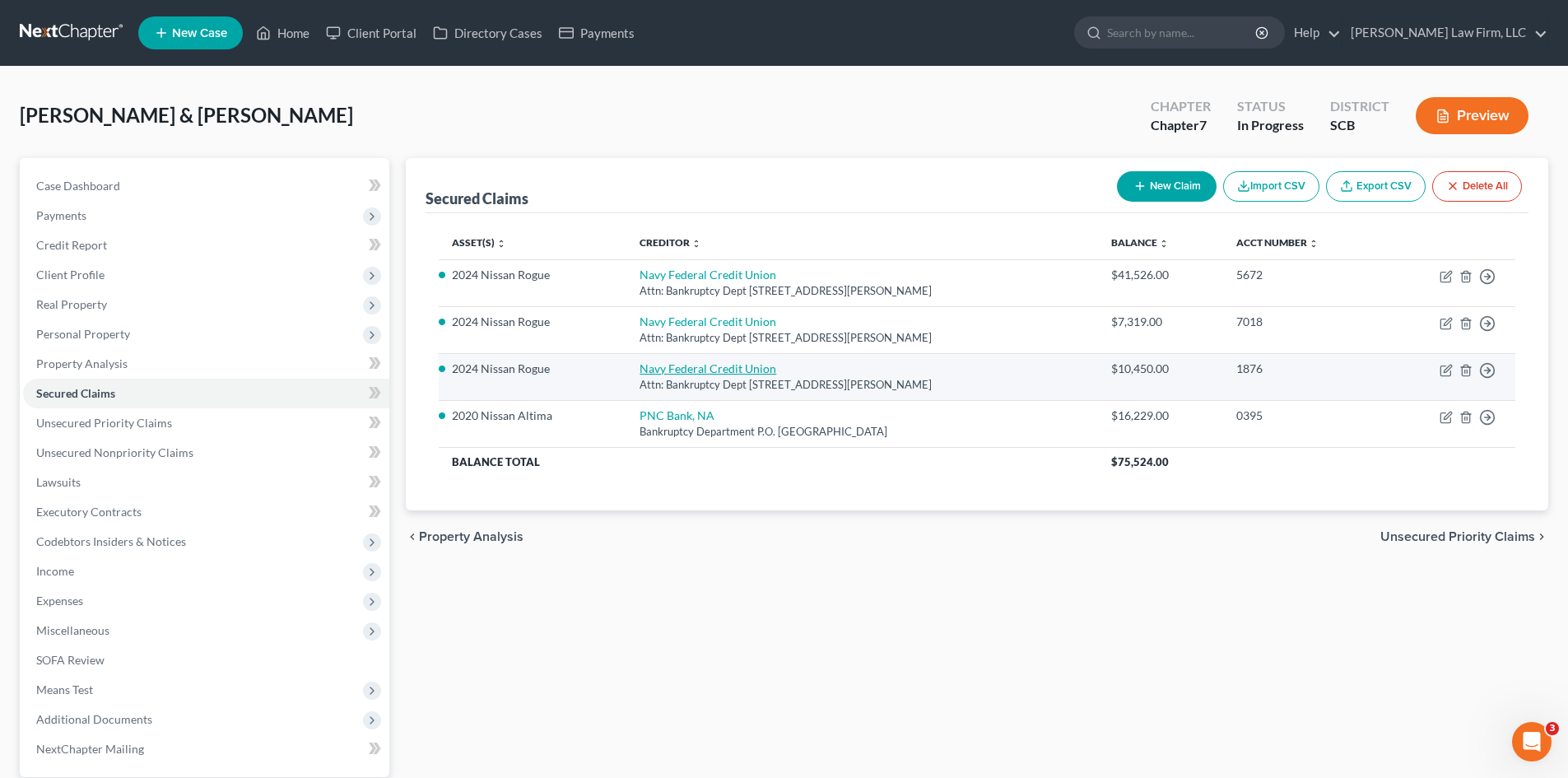
click at [705, 371] on link "Navy Federal Credit Union" at bounding box center [708, 368] width 136 height 14
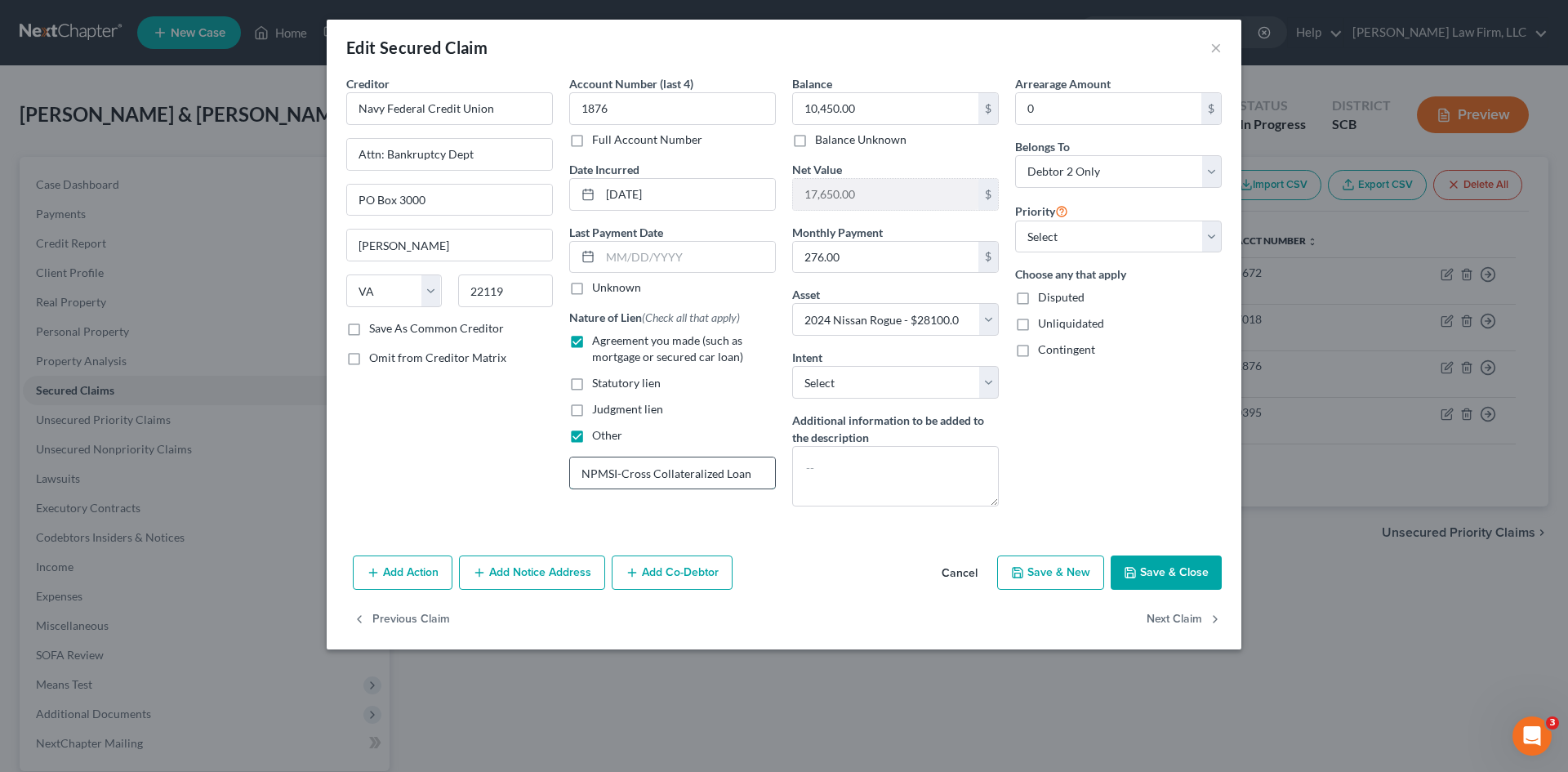
drag, startPoint x: 745, startPoint y: 476, endPoint x: 727, endPoint y: 472, distance: 18.4
click at [727, 472] on input "NPMSI-Cross Collateralized Loan" at bounding box center [673, 473] width 205 height 31
click at [1137, 571] on icon "button" at bounding box center [1131, 573] width 13 height 13
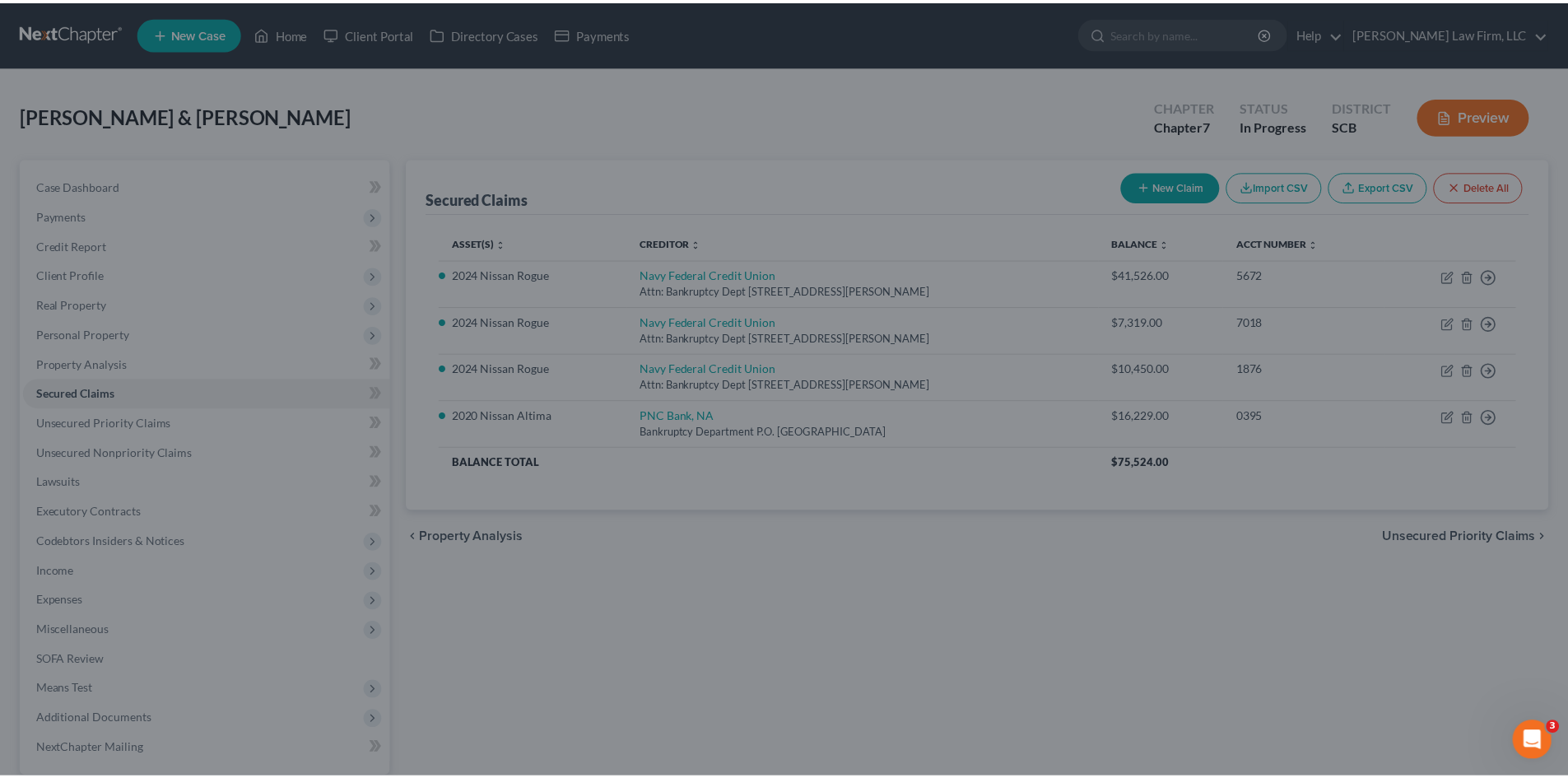
scroll to position [0, 0]
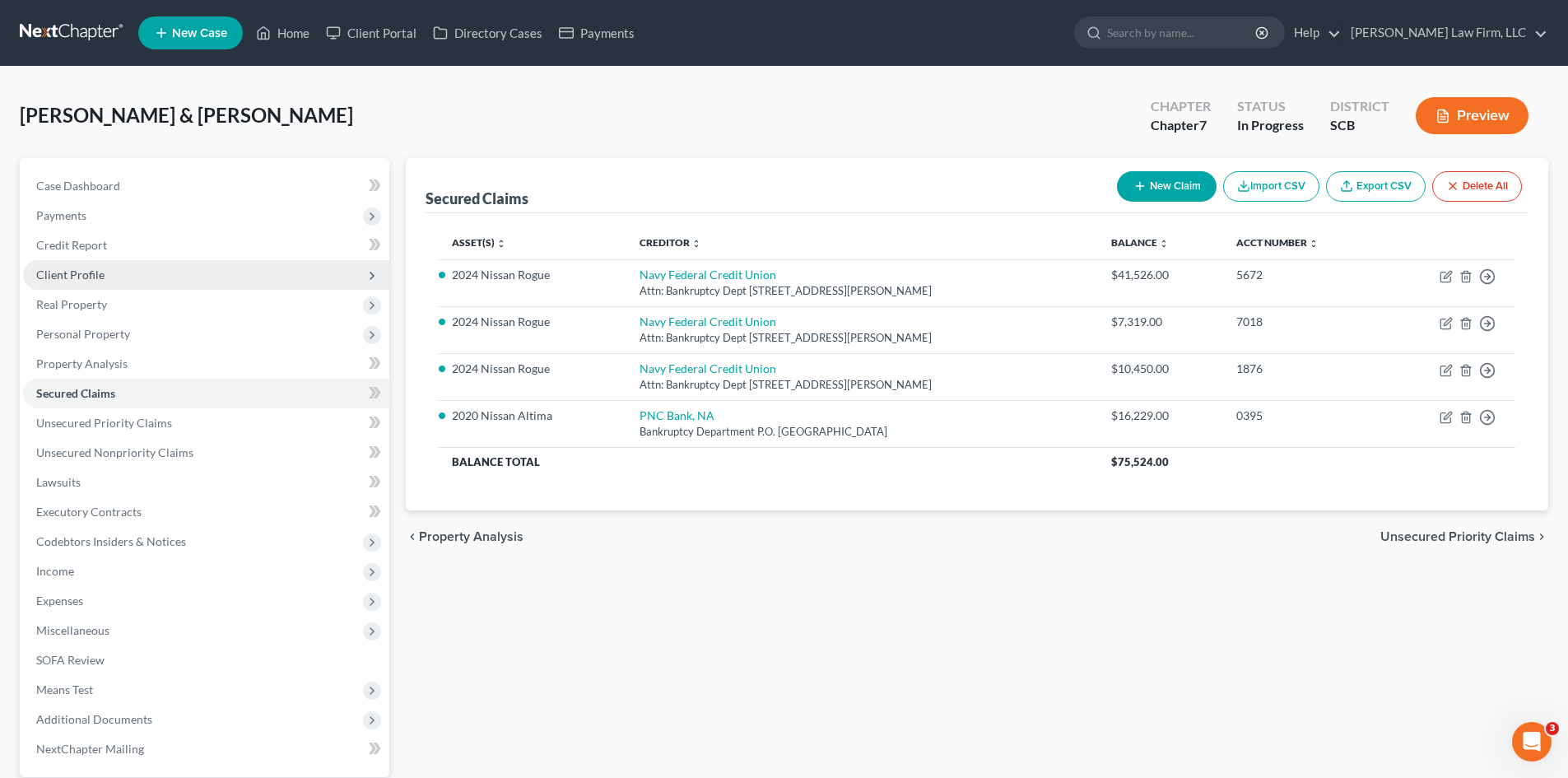
click at [81, 272] on span "Client Profile" at bounding box center [70, 274] width 68 height 14
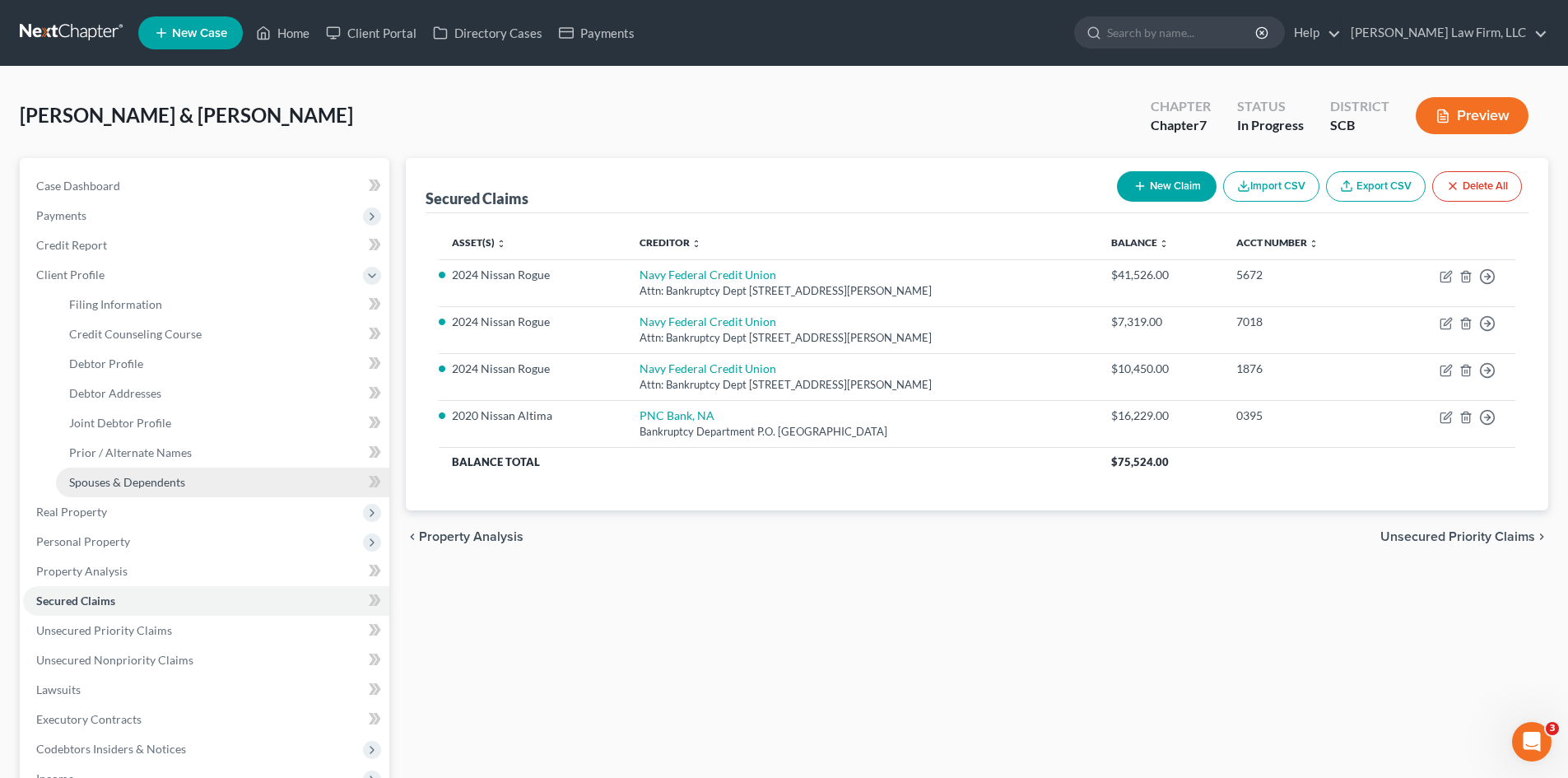
click at [116, 486] on span "Spouses & Dependents" at bounding box center [127, 481] width 117 height 14
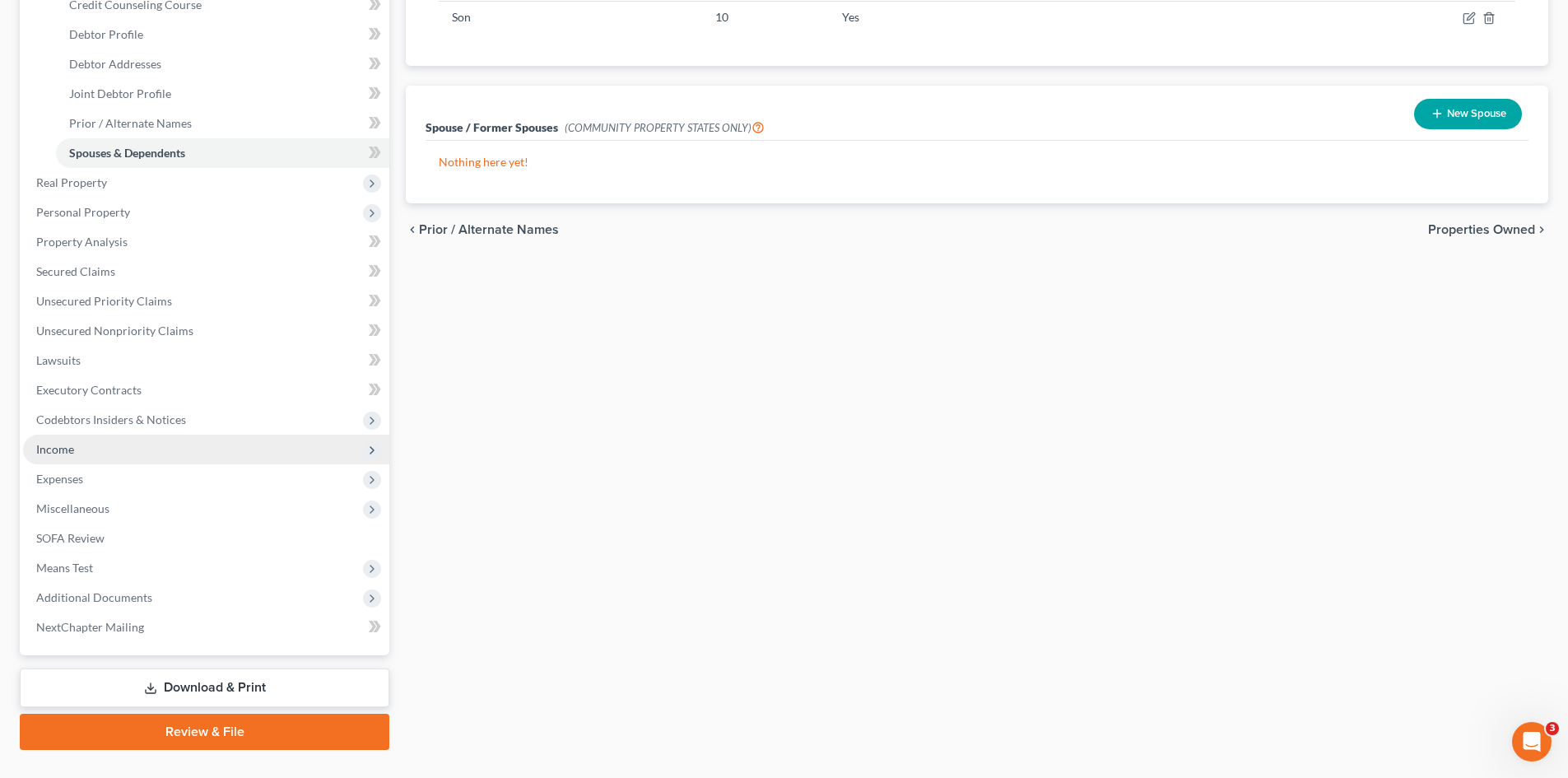
click at [53, 445] on span "Income" at bounding box center [55, 449] width 38 height 14
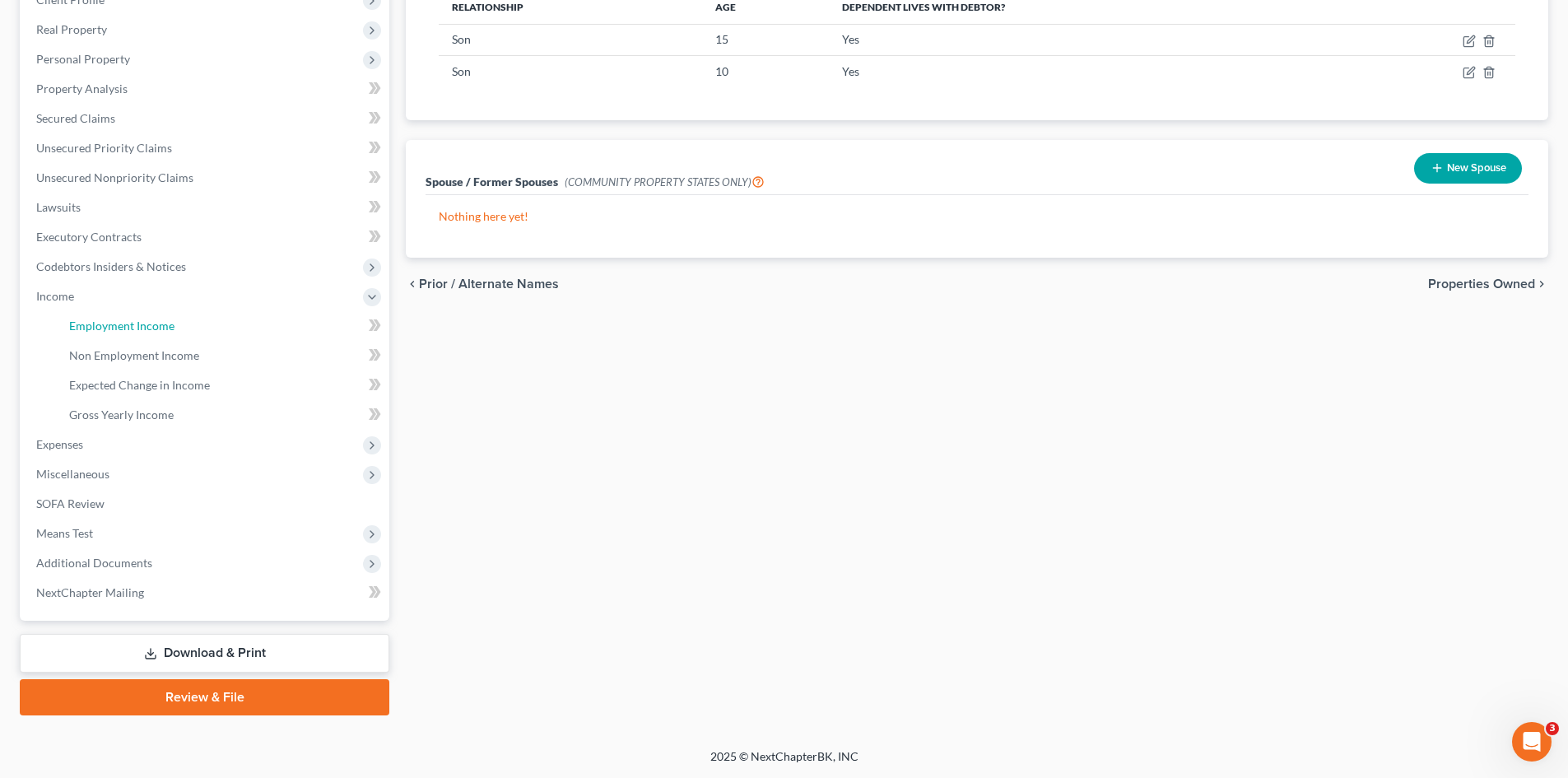
drag, startPoint x: 118, startPoint y: 318, endPoint x: 481, endPoint y: 322, distance: 363.0
click at [119, 319] on span "Employment Income" at bounding box center [121, 325] width 105 height 14
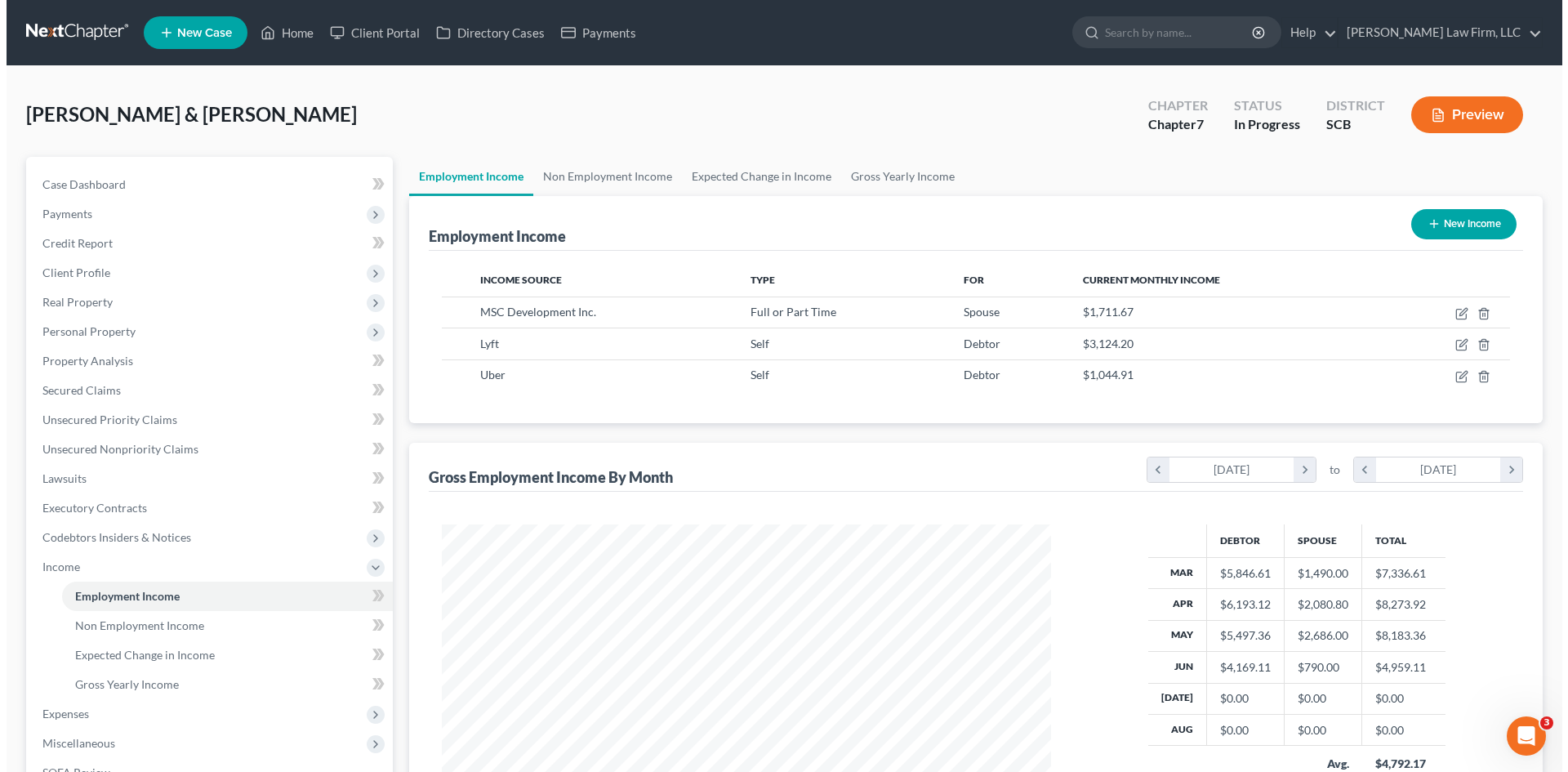
scroll to position [305, 642]
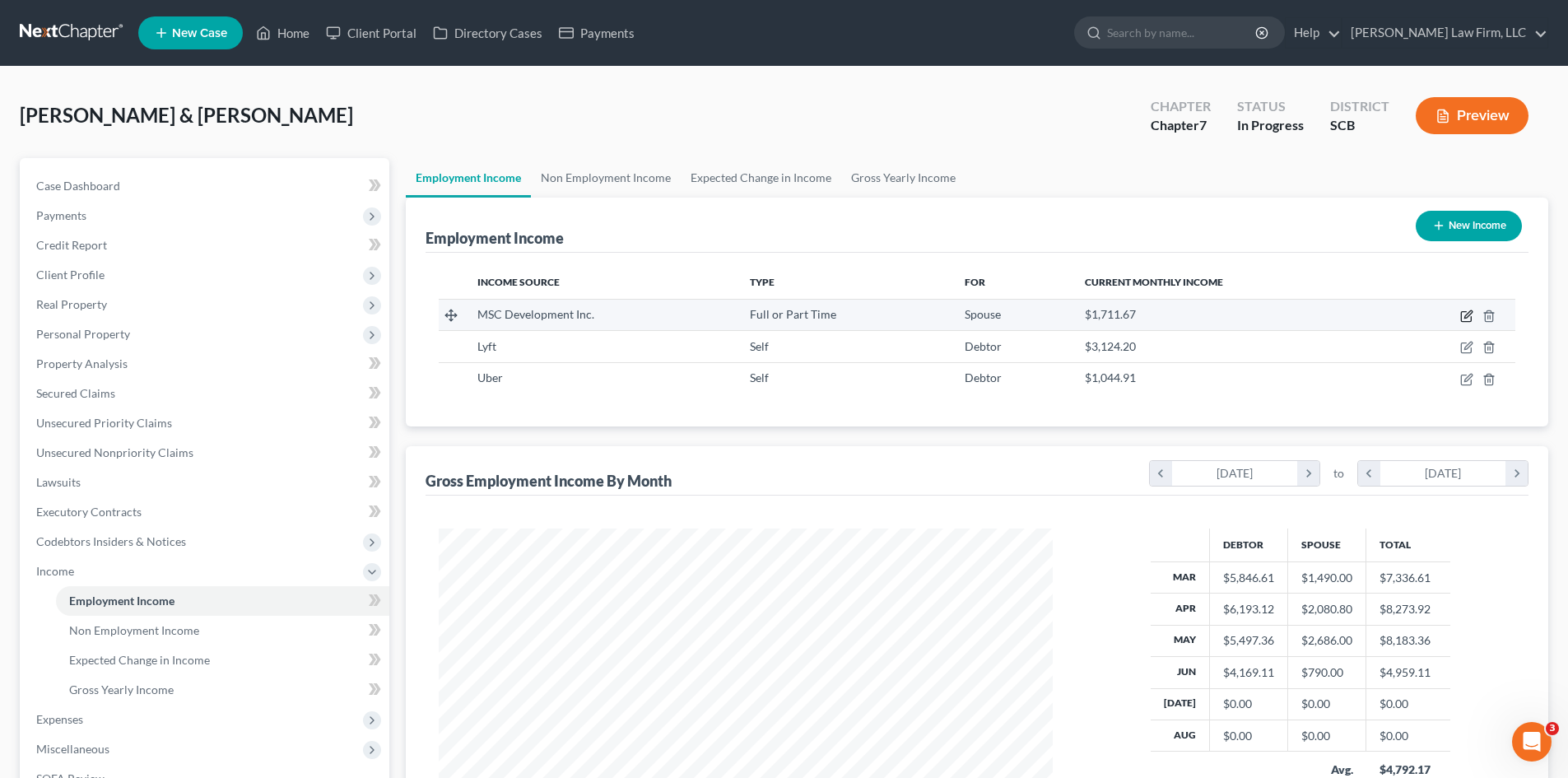
click at [1463, 313] on icon "button" at bounding box center [1468, 317] width 13 height 13
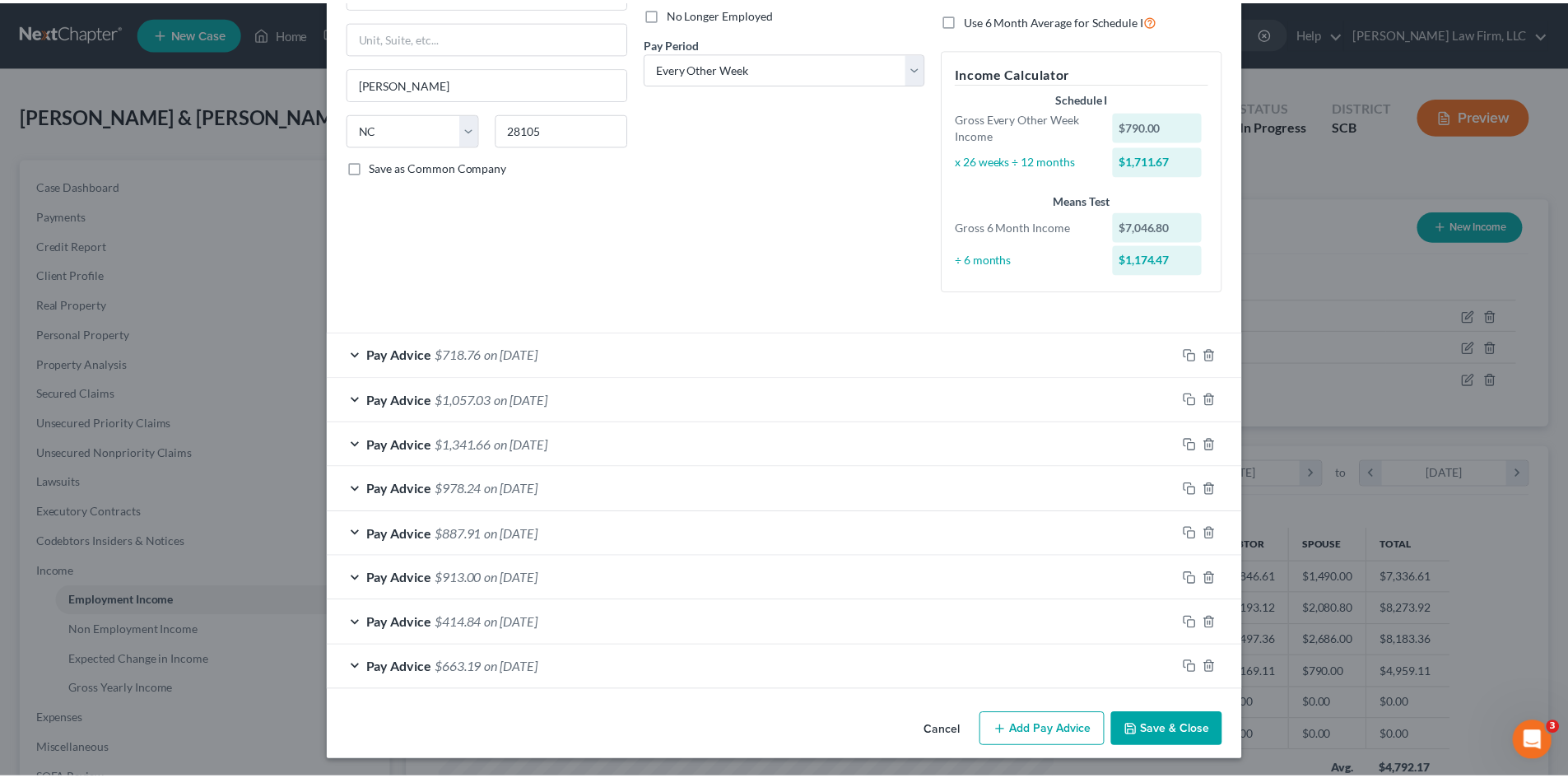
scroll to position [229, 0]
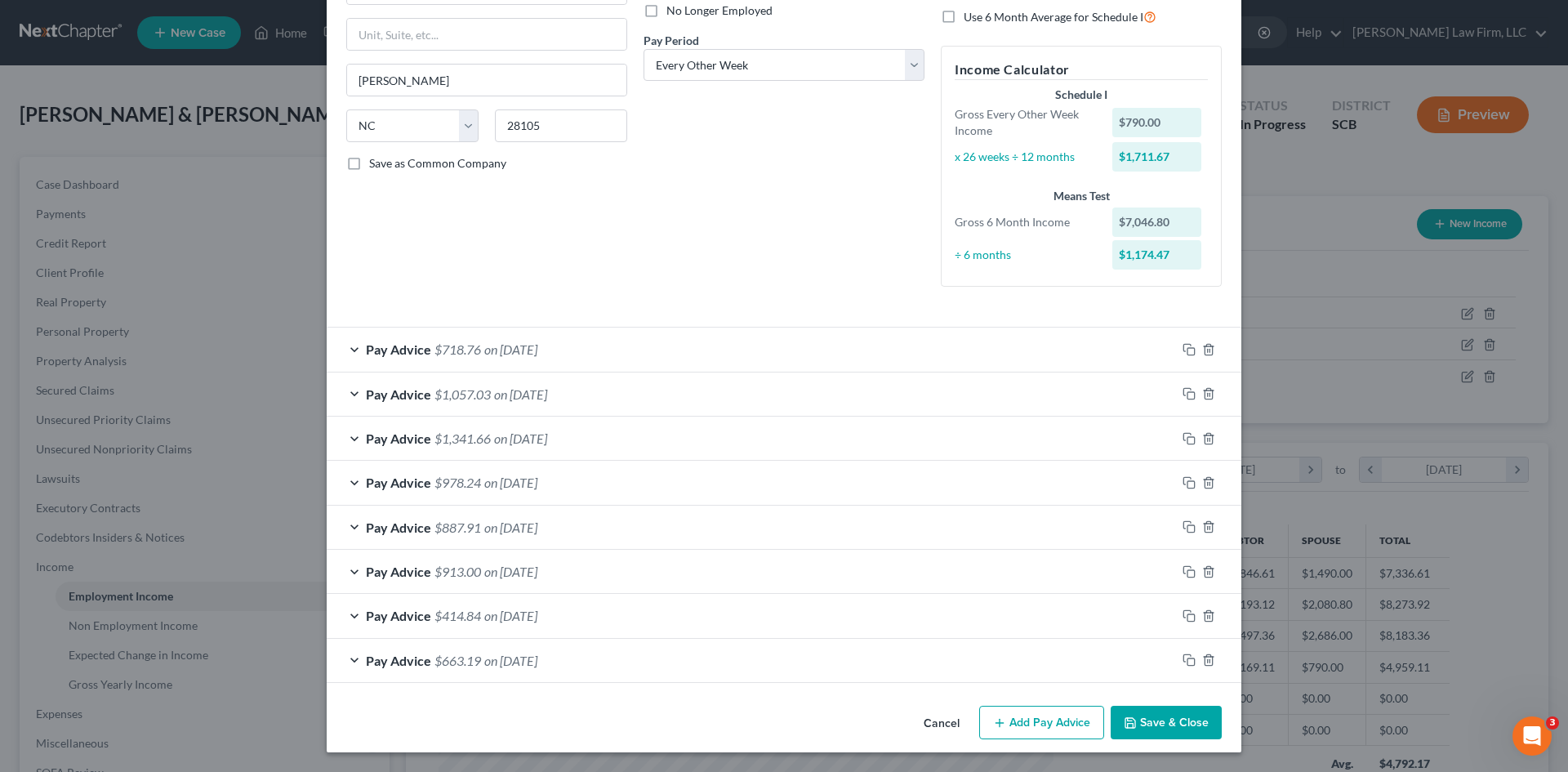
click at [1180, 730] on button "Save & Close" at bounding box center [1167, 723] width 111 height 34
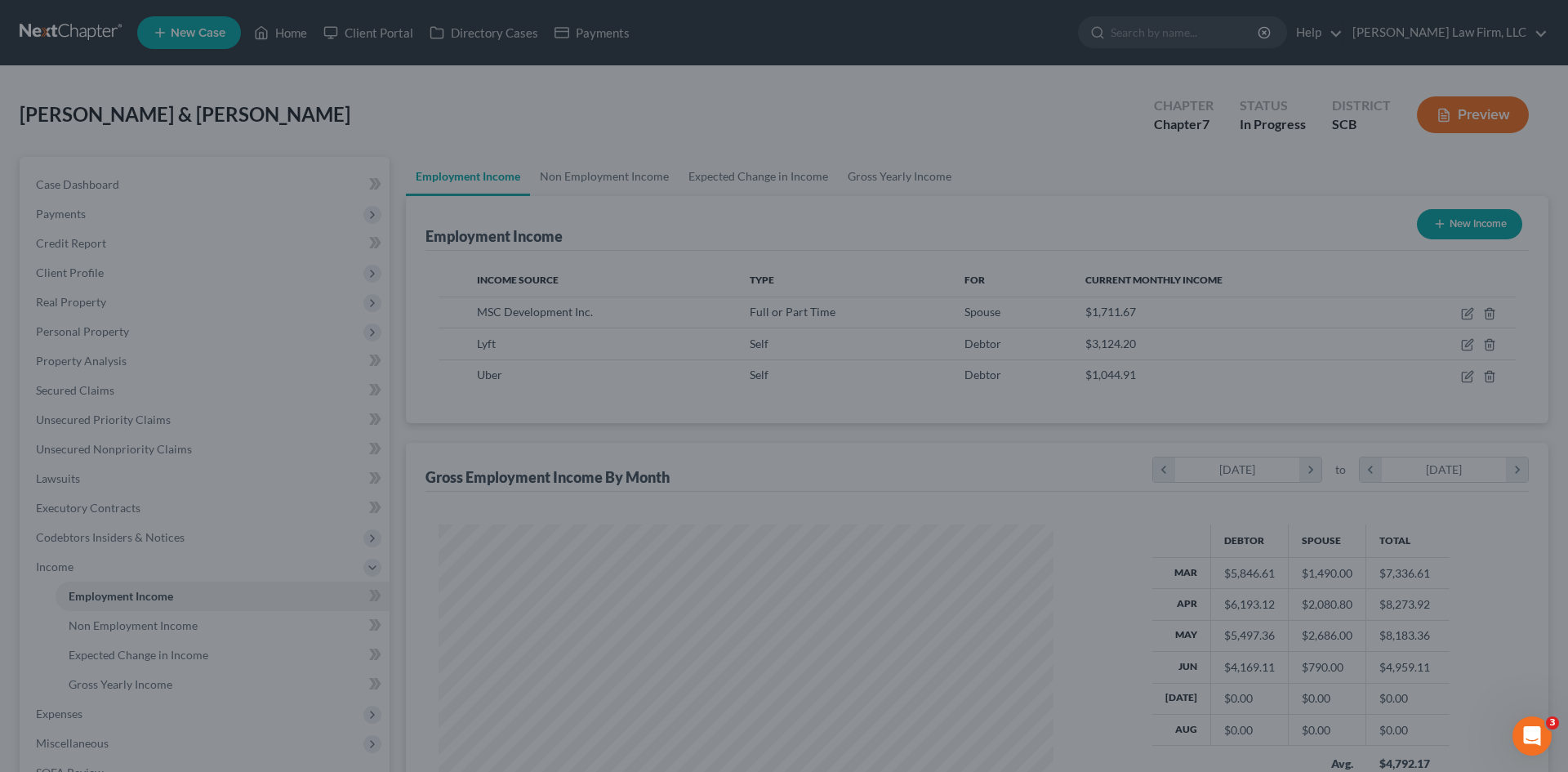
scroll to position [816797, 816227]
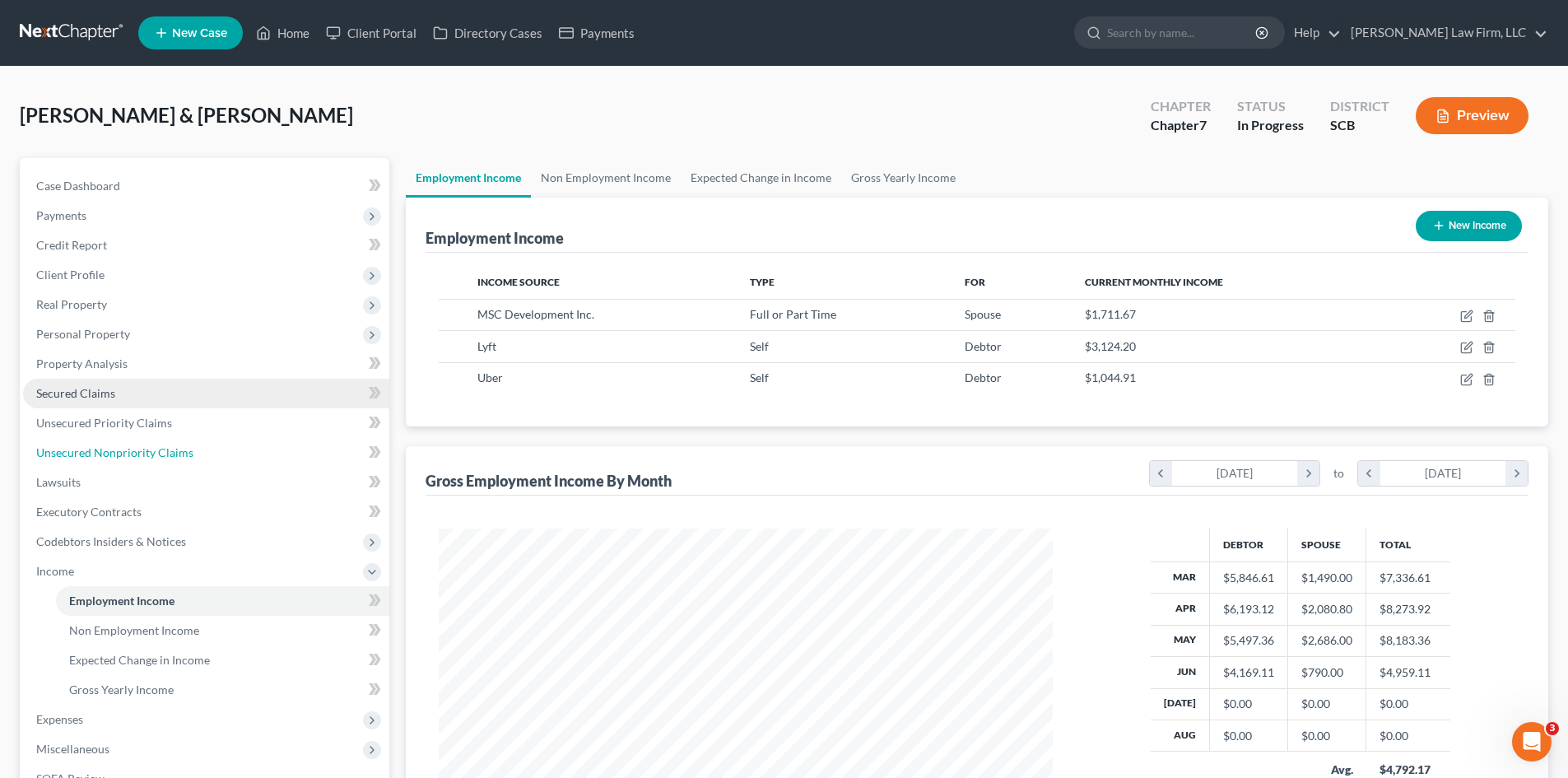
drag, startPoint x: 167, startPoint y: 457, endPoint x: 290, endPoint y: 405, distance: 133.5
click at [167, 457] on span "Unsecured Nonpriority Claims" at bounding box center [115, 452] width 157 height 14
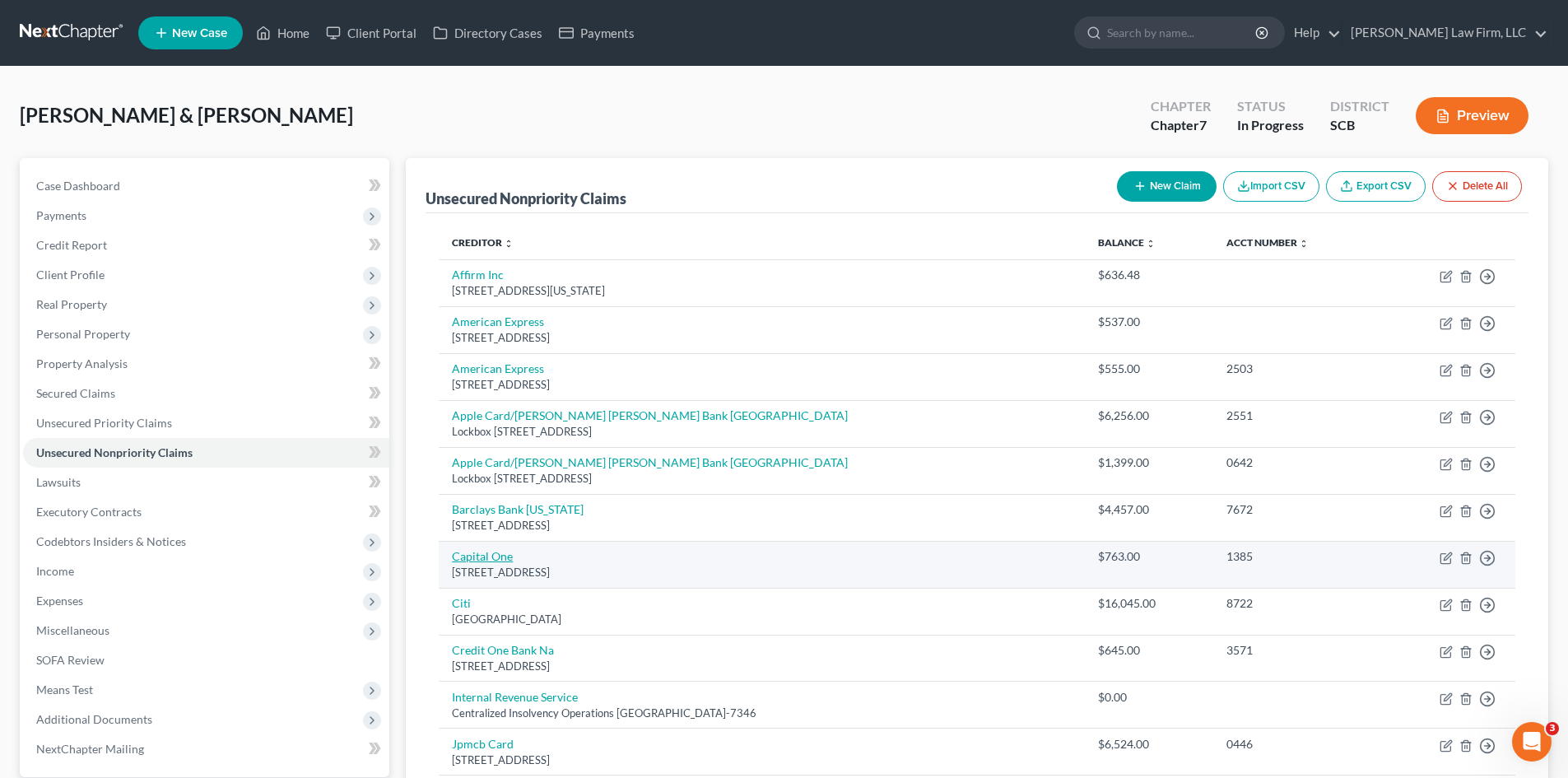
click at [506, 556] on link "Capital One" at bounding box center [482, 556] width 61 height 14
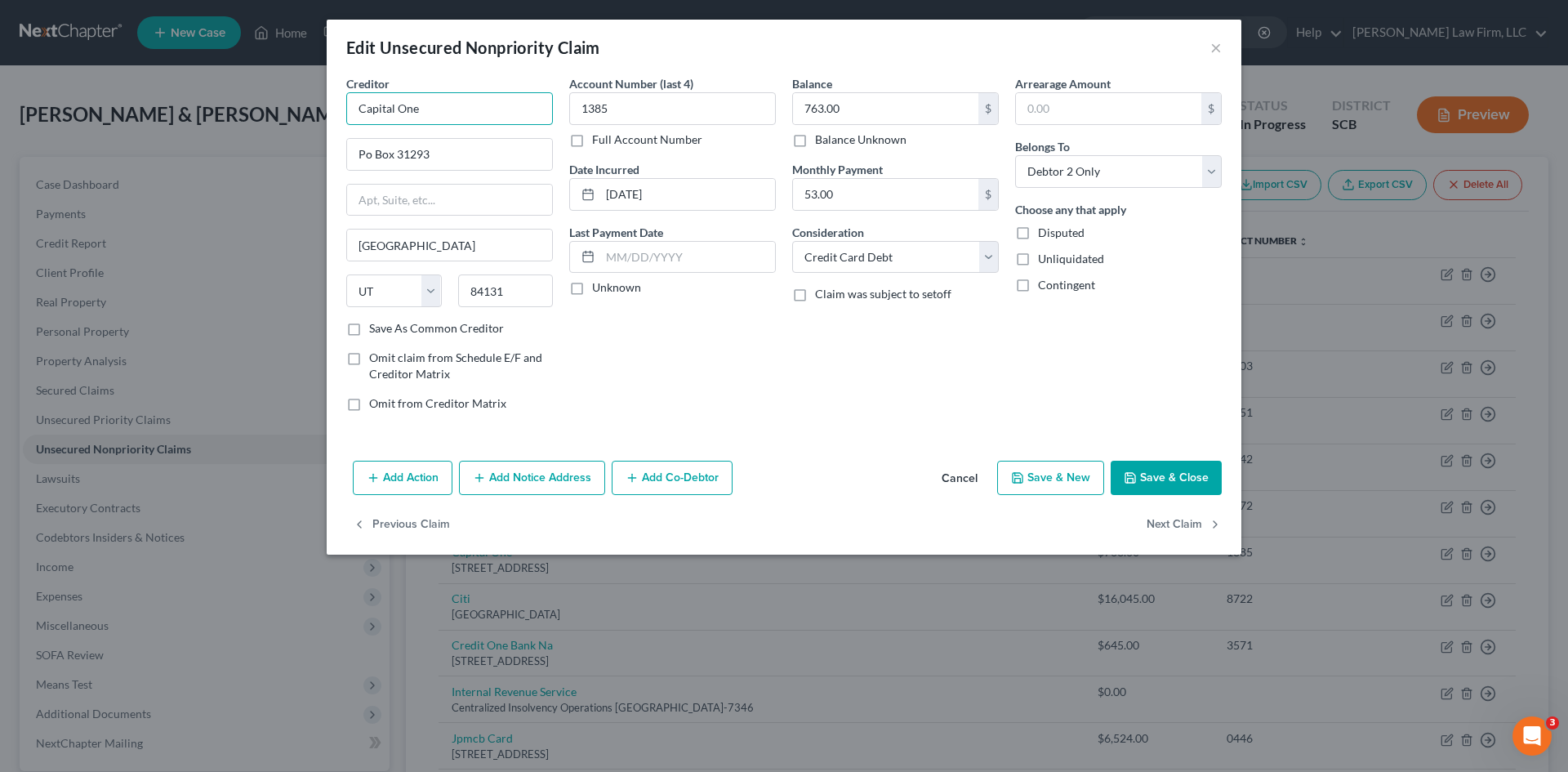
click at [472, 113] on input "Capital One" at bounding box center [449, 108] width 207 height 33
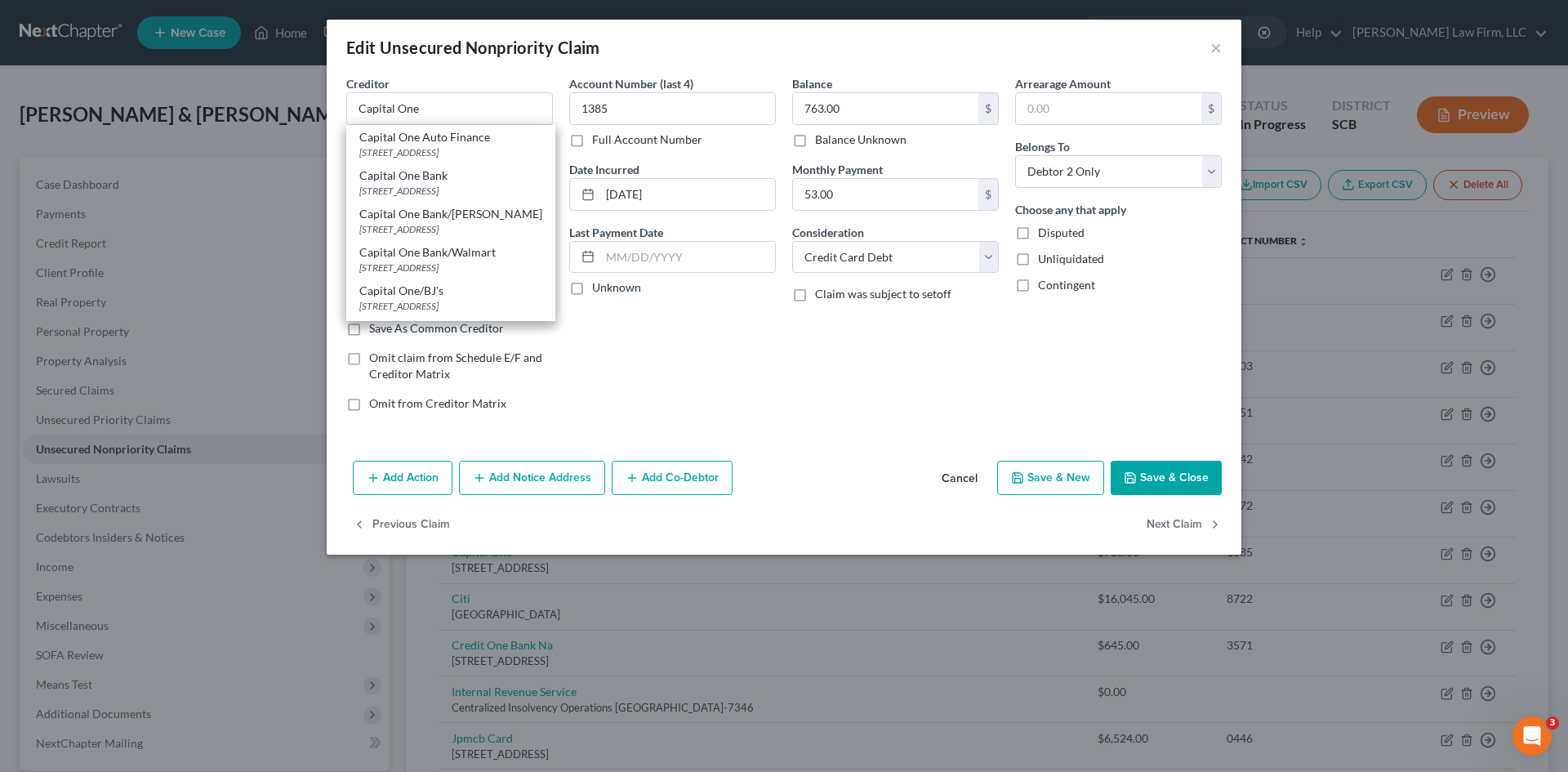
drag, startPoint x: 410, startPoint y: 194, endPoint x: 751, endPoint y: 217, distance: 341.8
click at [411, 194] on div "PO Box 30285, Salt Lake City, UT 84130" at bounding box center [450, 191] width 183 height 14
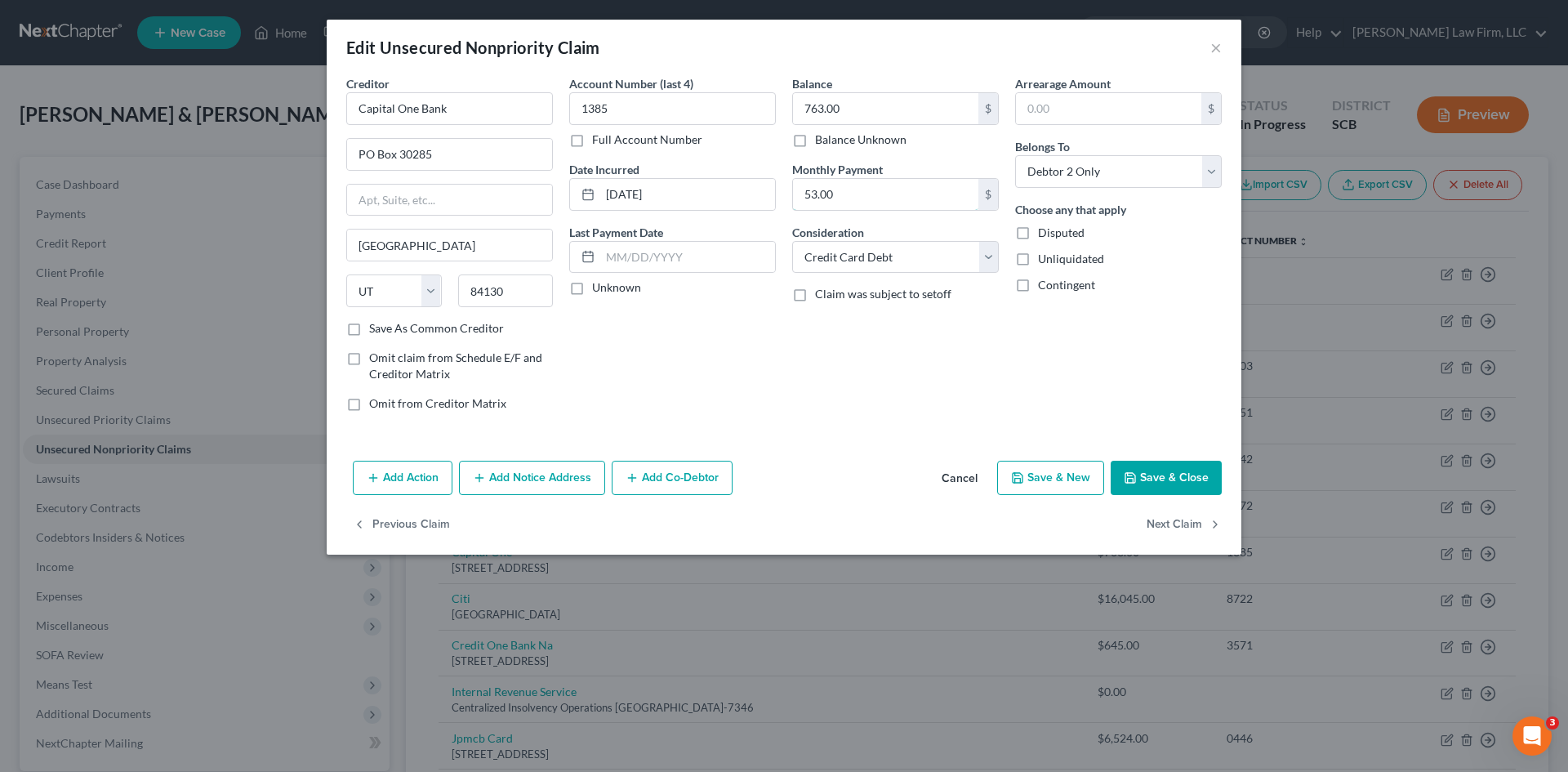
drag, startPoint x: 798, startPoint y: 204, endPoint x: 862, endPoint y: 215, distance: 64.9
click at [801, 203] on input "53.00" at bounding box center [886, 194] width 185 height 31
click at [1152, 481] on button "Save & Close" at bounding box center [1167, 478] width 111 height 34
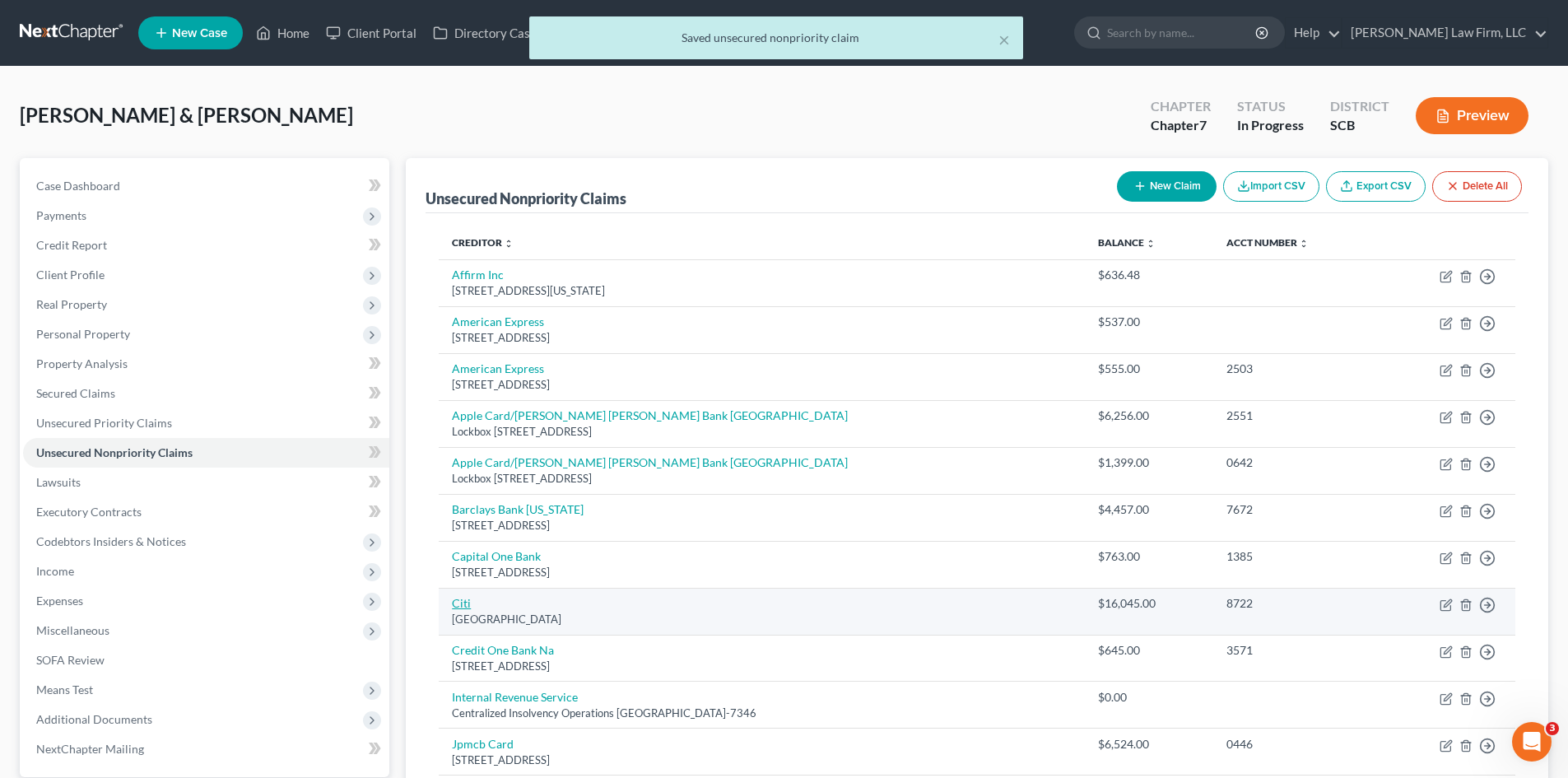
click at [461, 601] on link "Citi" at bounding box center [461, 603] width 19 height 14
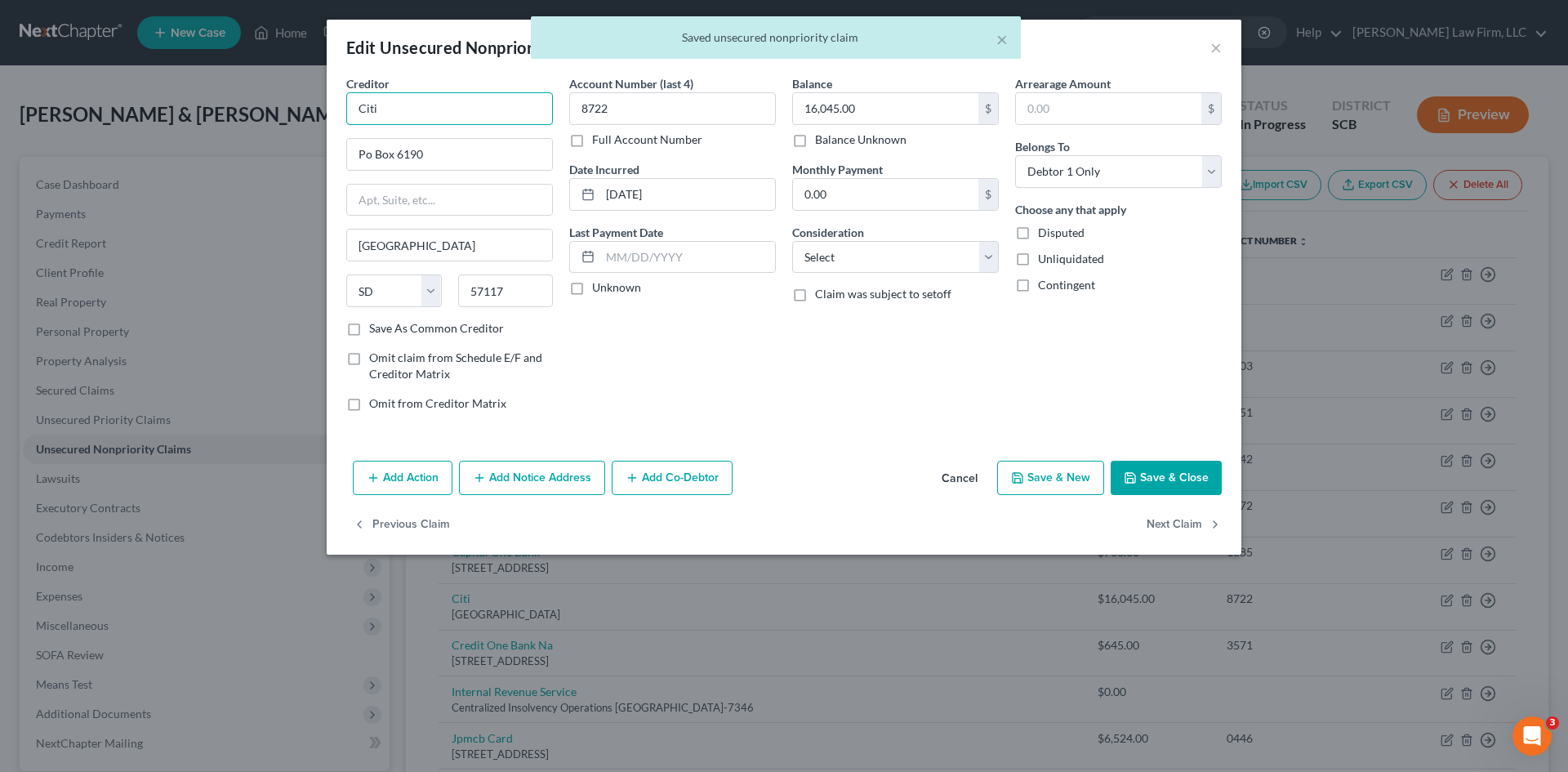
click at [406, 102] on input "Citi" at bounding box center [449, 108] width 207 height 33
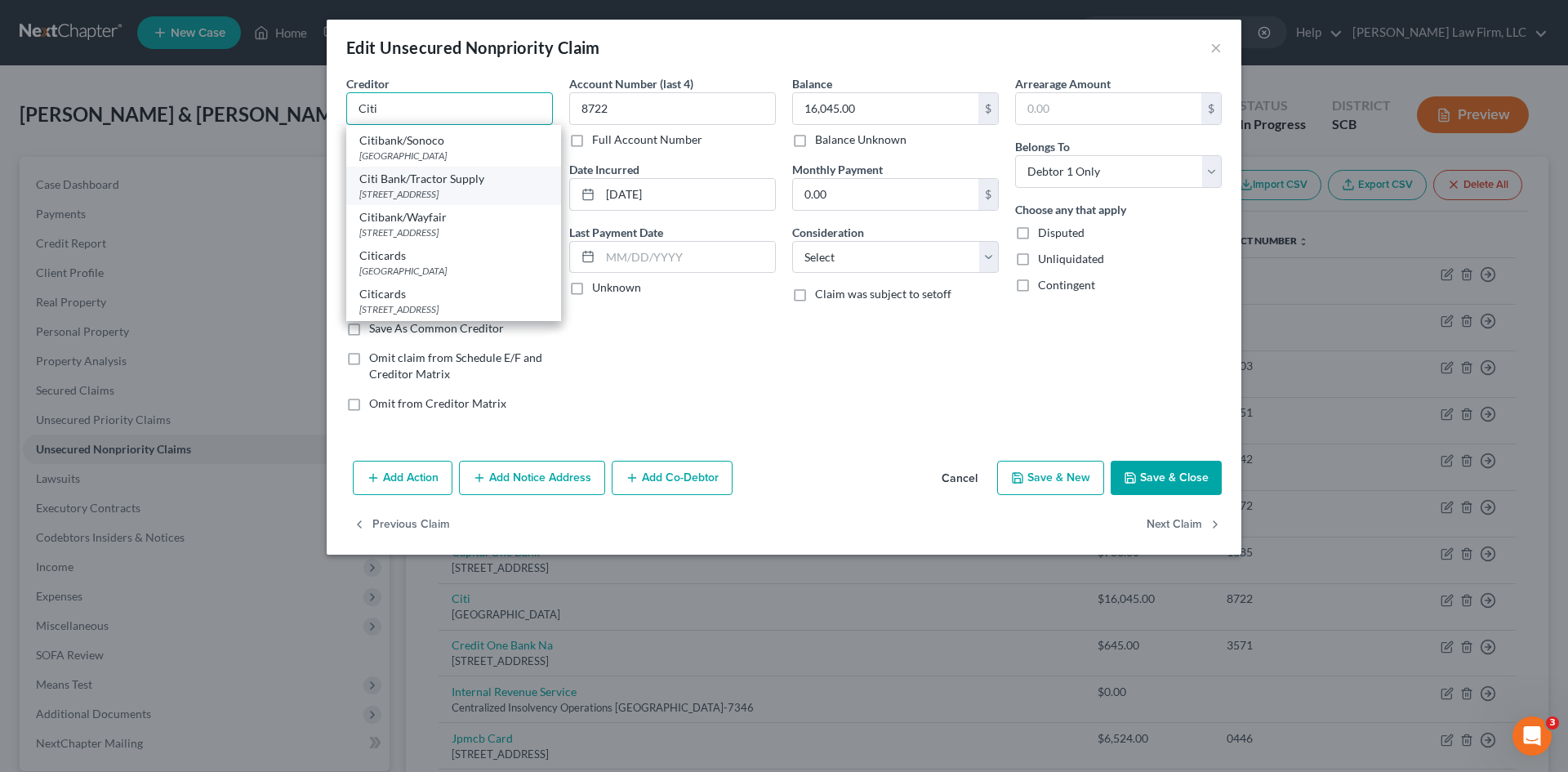
scroll to position [572, 0]
click at [427, 246] on div "Citicards Po Box 6500, Sioux Falls, SD 57117" at bounding box center [453, 234] width 215 height 39
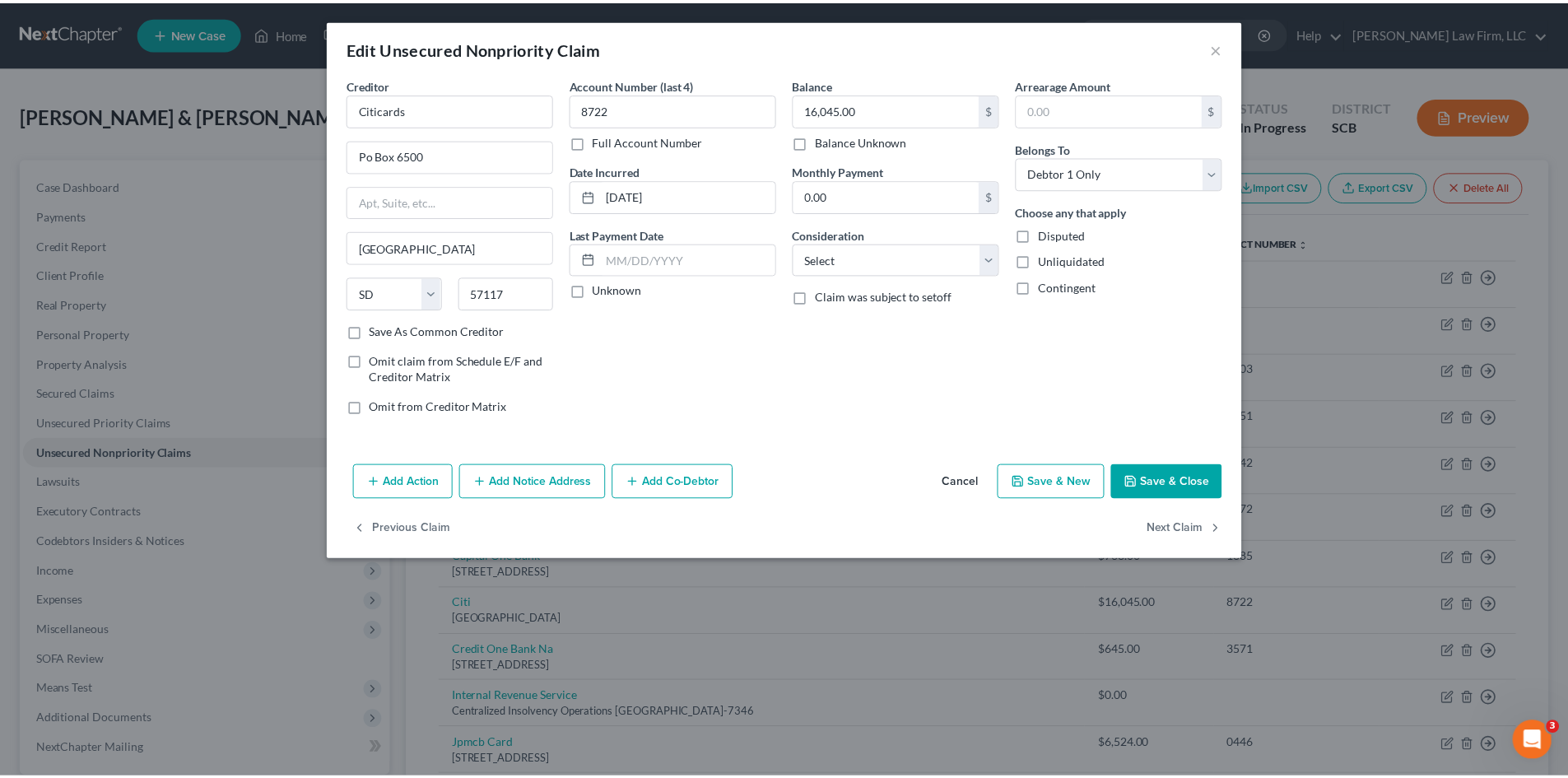
scroll to position [0, 0]
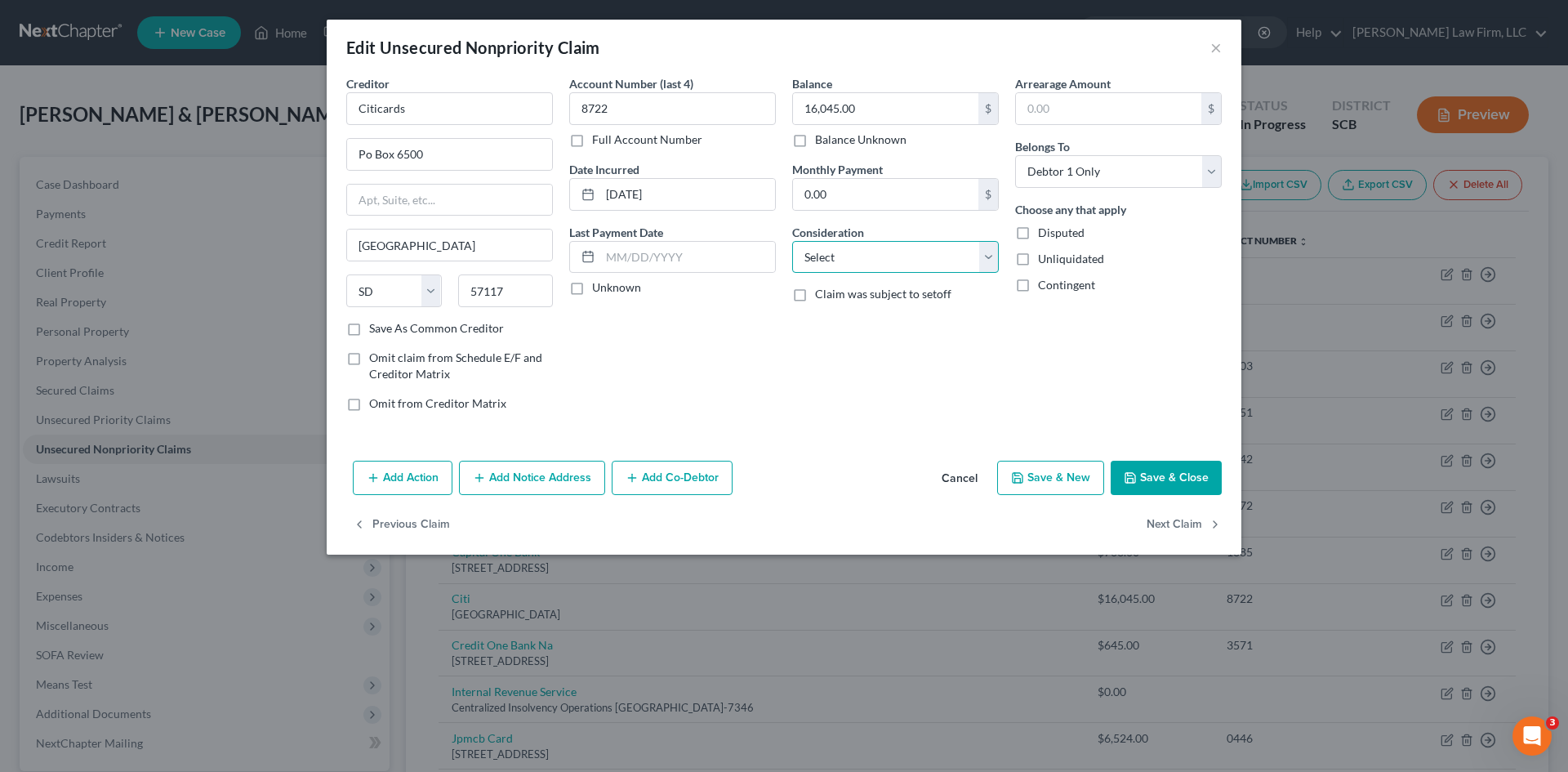
click at [858, 257] on select "Select Cable / Satellite Services Collection Agency Credit Card Debt Debt Couns…" at bounding box center [896, 257] width 207 height 33
click at [792, 241] on select "Select Cable / Satellite Services Collection Agency Credit Card Debt Debt Couns…" at bounding box center [896, 257] width 207 height 33
click at [1176, 480] on button "Save & Close" at bounding box center [1167, 478] width 111 height 34
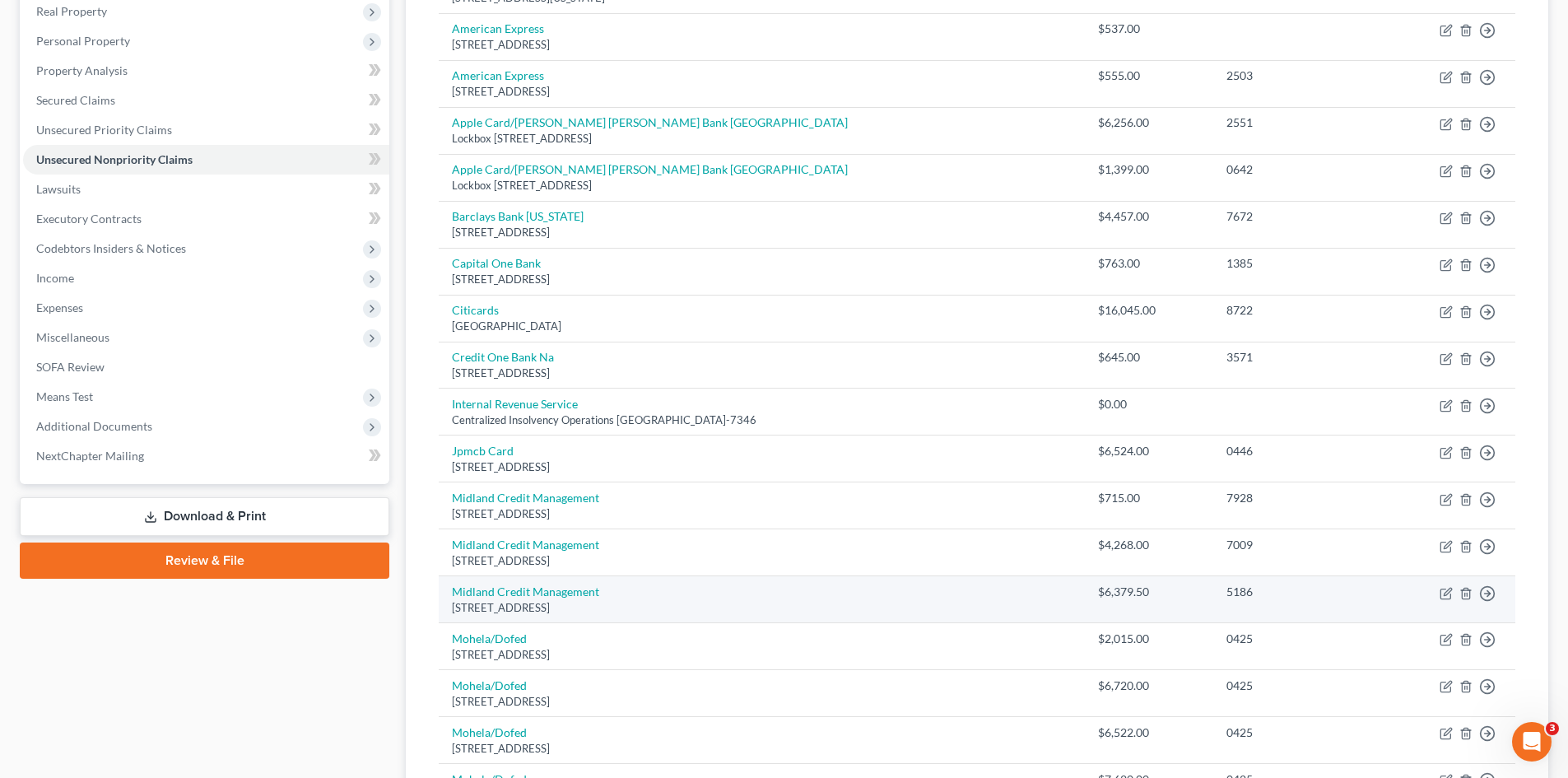
scroll to position [330, 0]
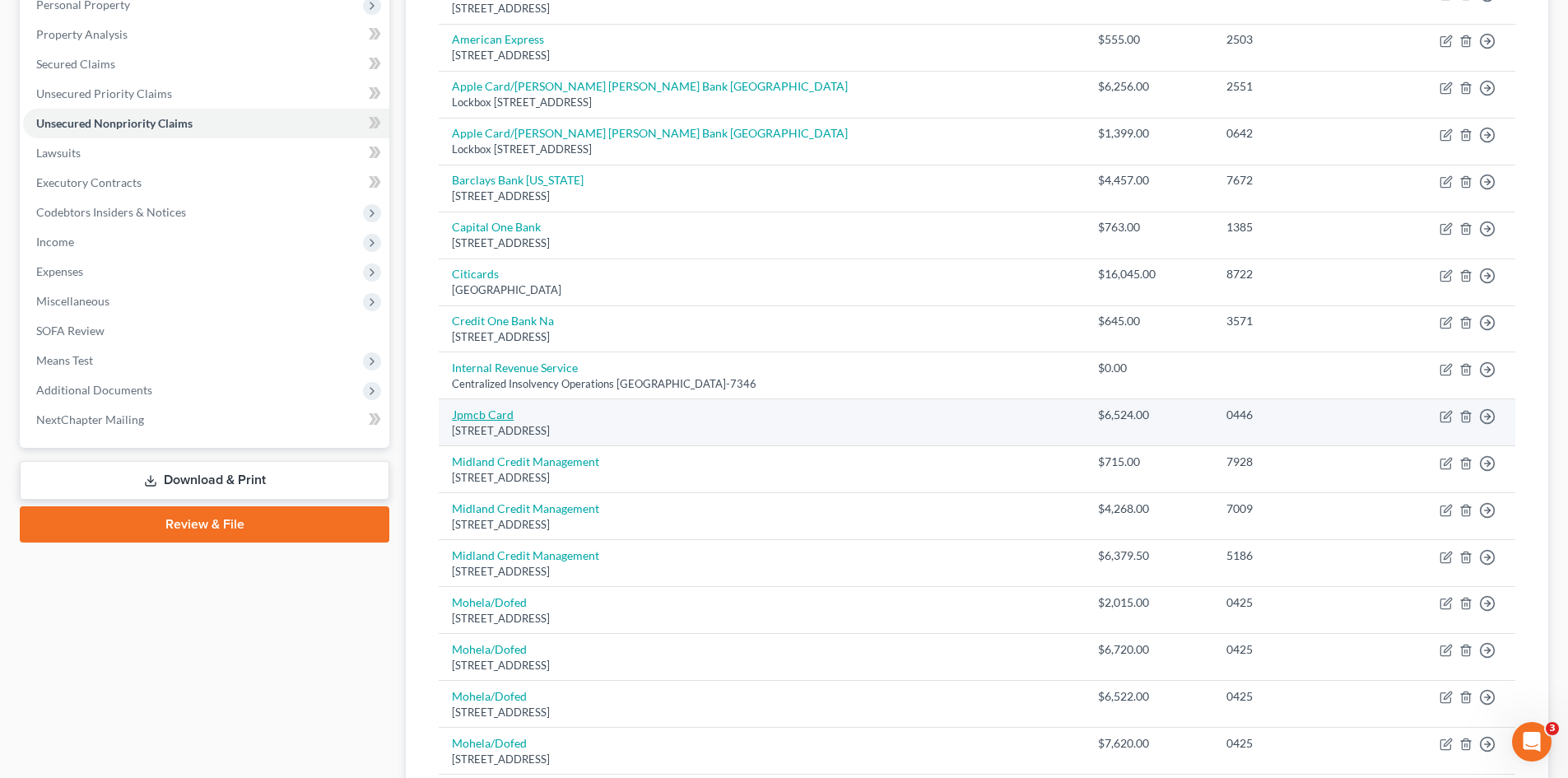
click at [478, 415] on link "Jpmcb Card" at bounding box center [482, 414] width 62 height 14
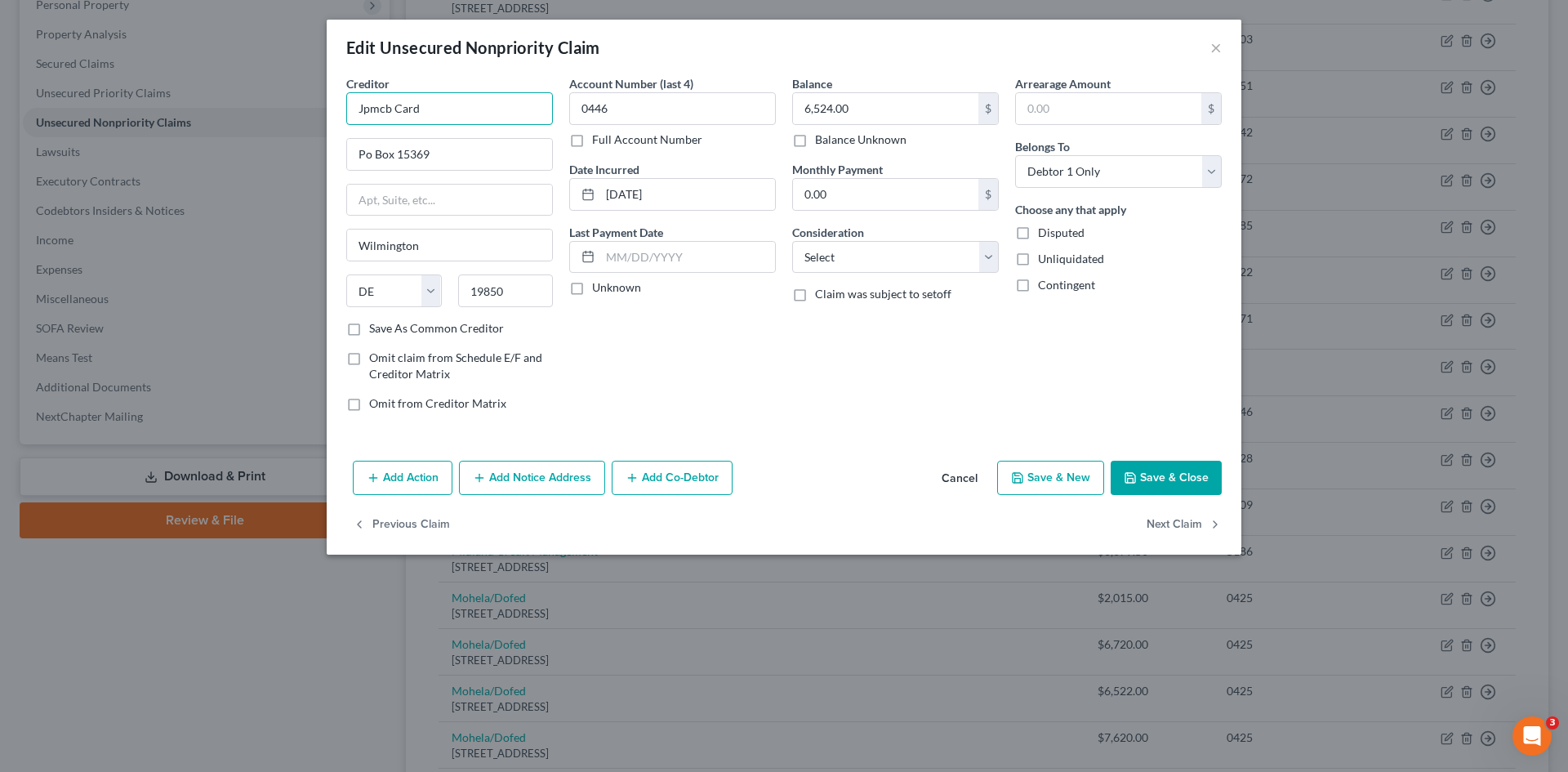
drag, startPoint x: 391, startPoint y: 113, endPoint x: 329, endPoint y: 143, distance: 68.9
click at [316, 130] on div "Edit Unsecured Nonpriority Claim × Creditor * Jpmcb Card Po Box 15369 Wilmingto…" at bounding box center [784, 386] width 1568 height 772
drag, startPoint x: 426, startPoint y: 163, endPoint x: 480, endPoint y: 164, distance: 54.0
click at [427, 159] on div "Attn: Bankruptcy P.O. Box 15298, Wilmington, DE 19850" at bounding box center [444, 152] width 170 height 14
drag, startPoint x: 941, startPoint y: 255, endPoint x: 938, endPoint y: 271, distance: 16.3
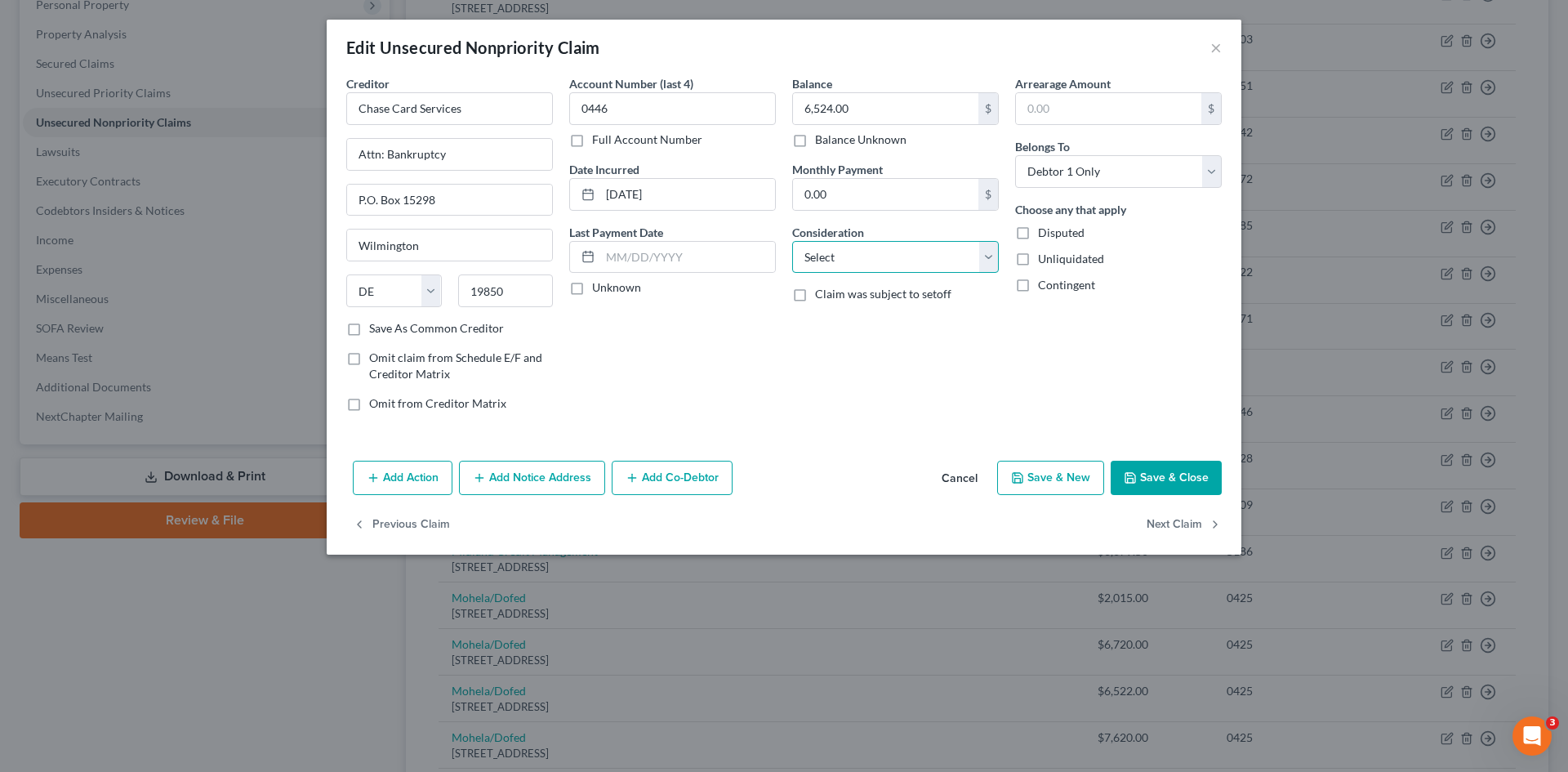
click at [941, 256] on select "Select Cable / Satellite Services Collection Agency Credit Card Debt Debt Couns…" at bounding box center [896, 257] width 207 height 33
click at [792, 241] on select "Select Cable / Satellite Services Collection Agency Credit Card Debt Debt Couns…" at bounding box center [896, 257] width 207 height 33
drag, startPoint x: 1139, startPoint y: 481, endPoint x: 975, endPoint y: 485, distance: 164.0
click at [1138, 481] on button "Save & Close" at bounding box center [1167, 478] width 111 height 34
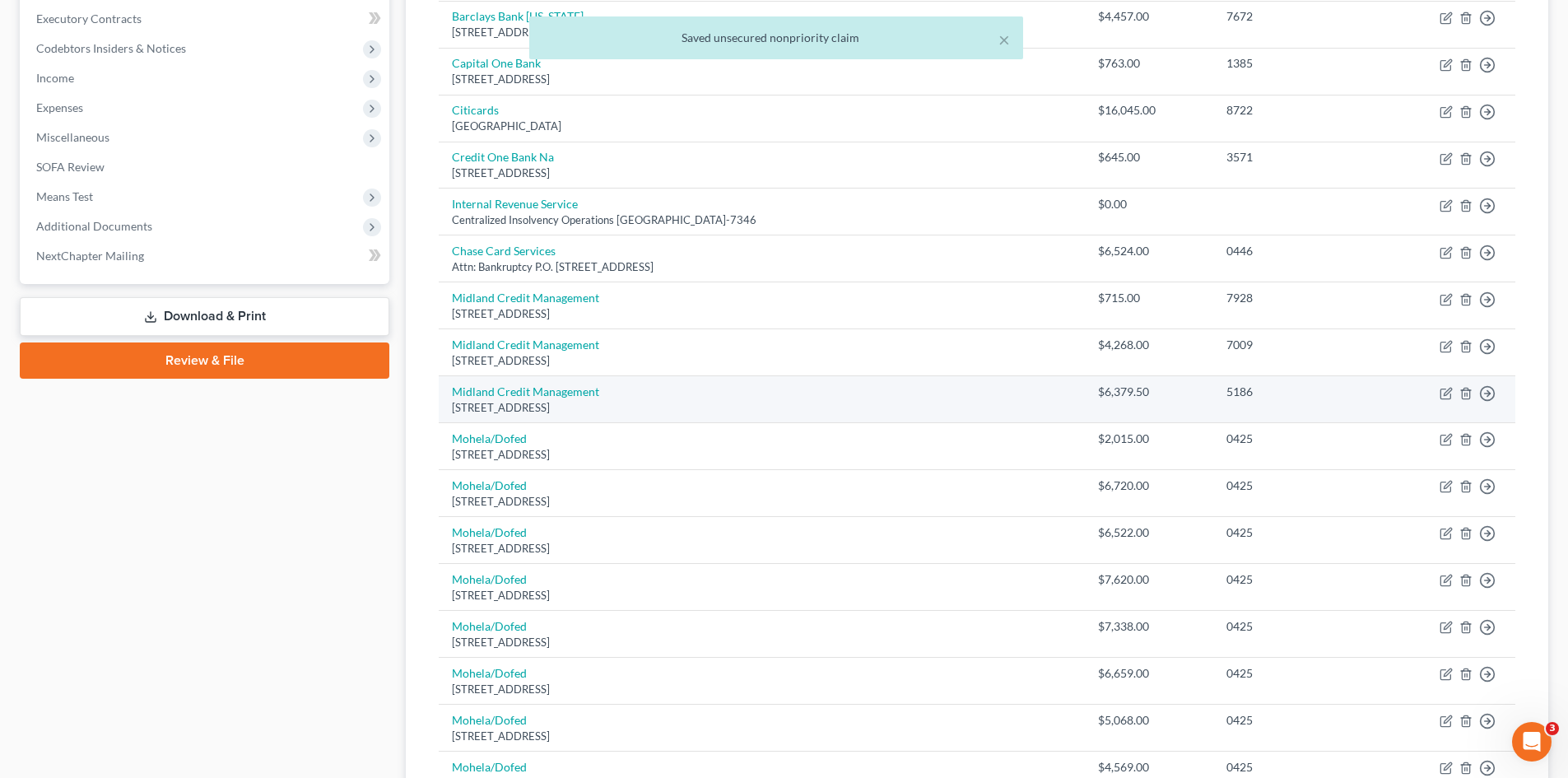
scroll to position [494, 0]
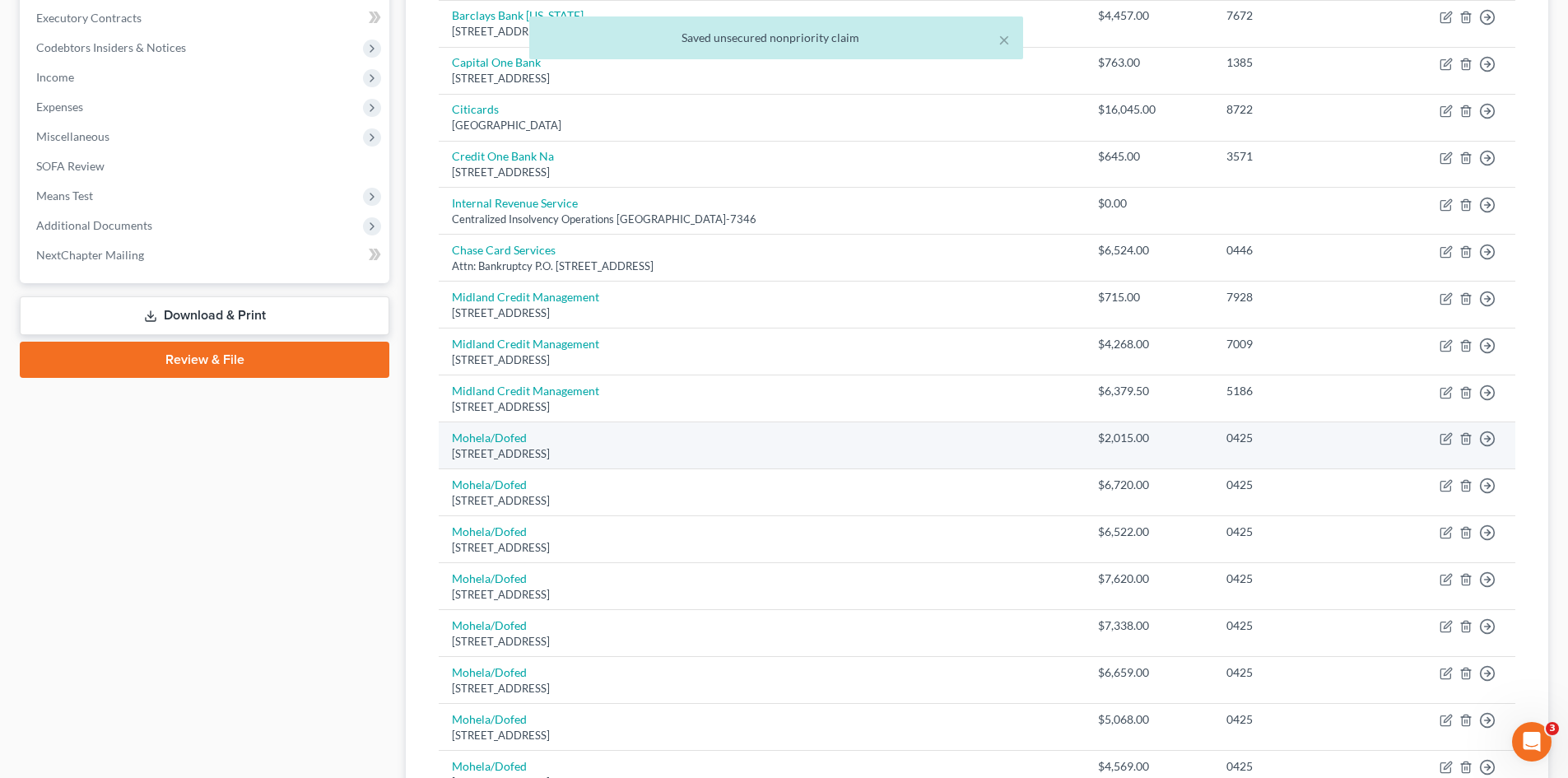
click at [504, 445] on td "Mohela/Dofed 633 Spirit Drive, Chesterfield, MO 63005" at bounding box center [762, 446] width 646 height 47
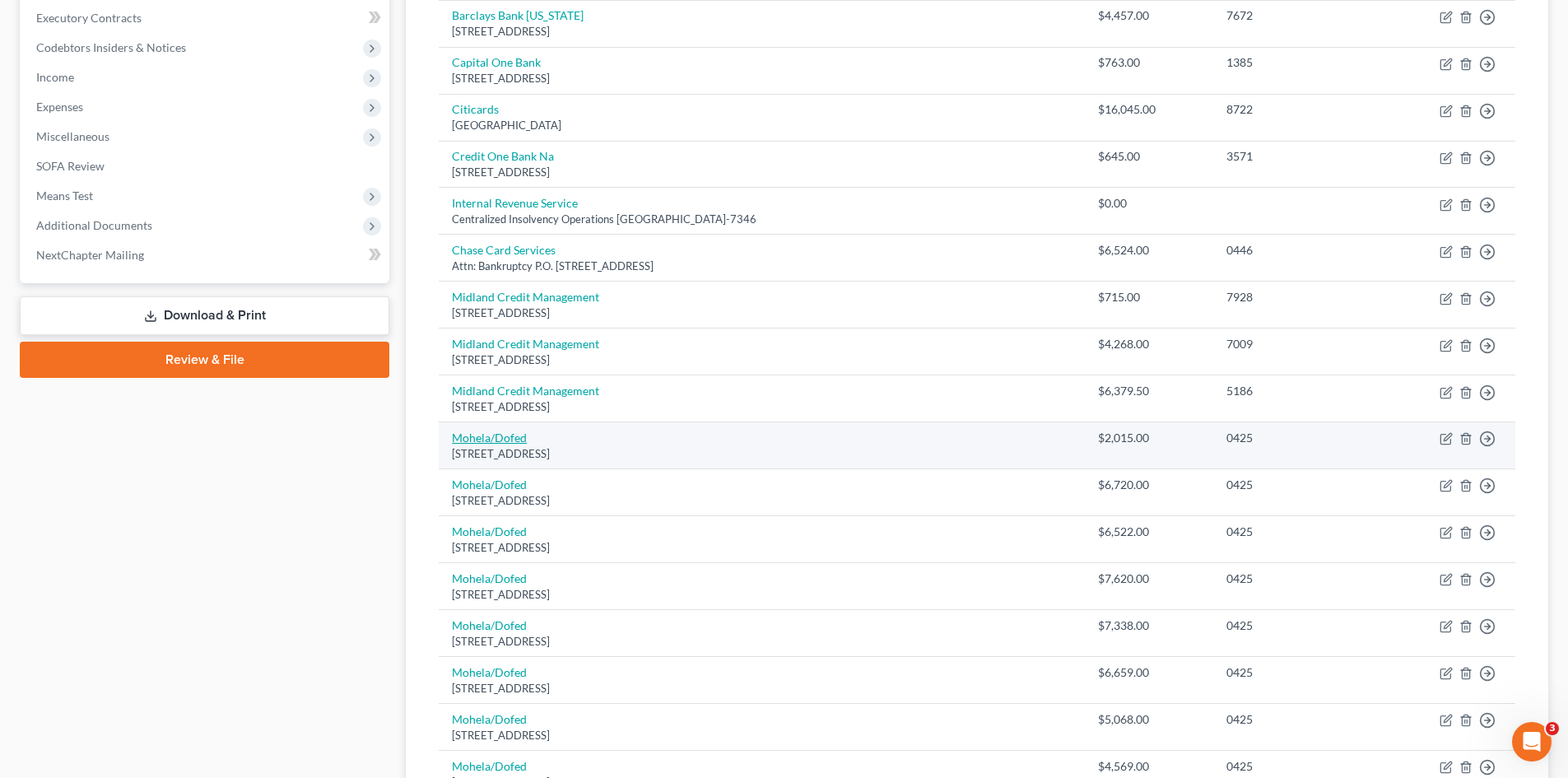
click at [500, 439] on link "Mohela/Dofed" at bounding box center [489, 437] width 75 height 14
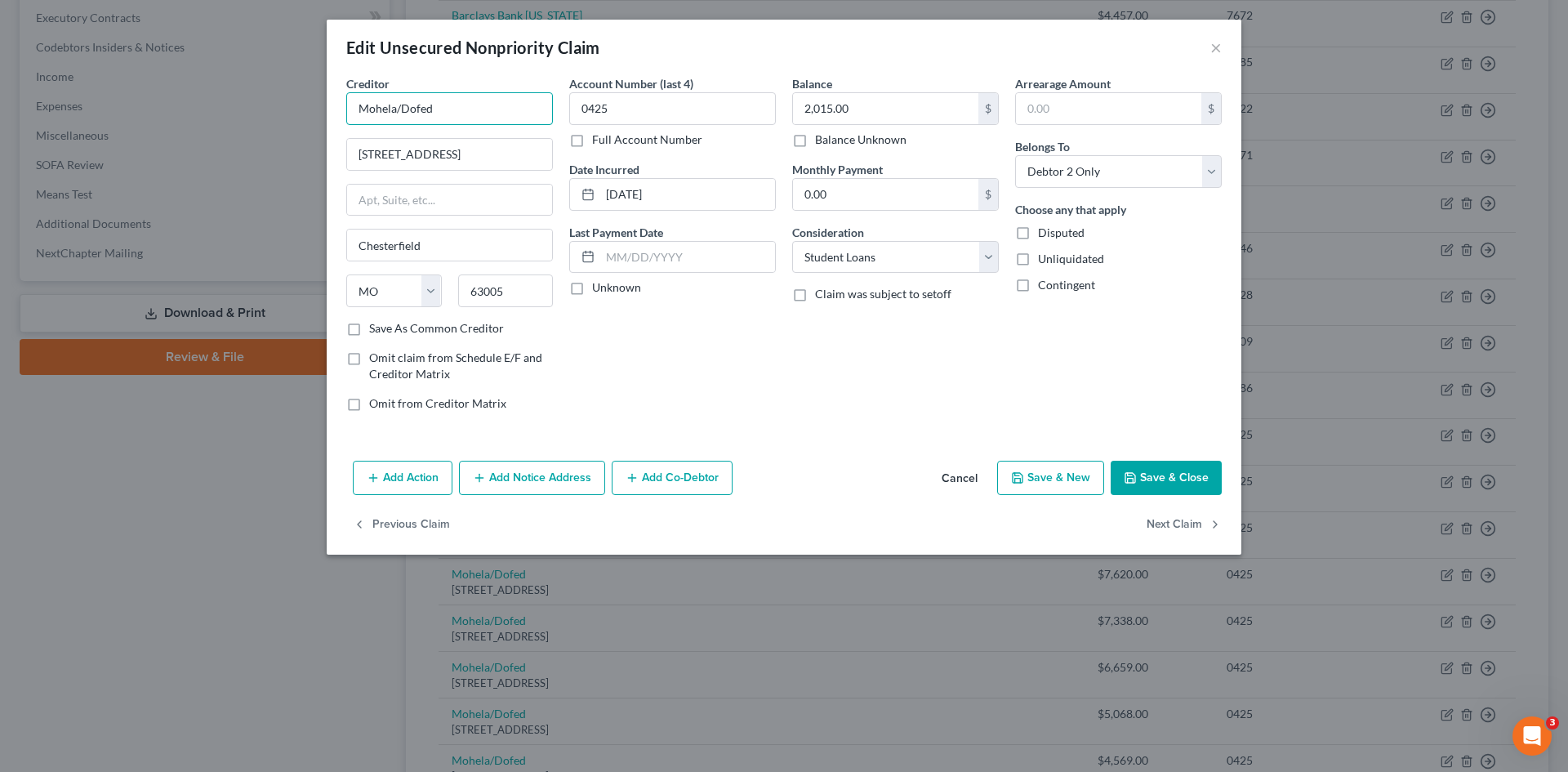
drag, startPoint x: 398, startPoint y: 102, endPoint x: 499, endPoint y: 109, distance: 101.2
click at [502, 103] on input "Mohela/Dofed" at bounding box center [449, 108] width 207 height 33
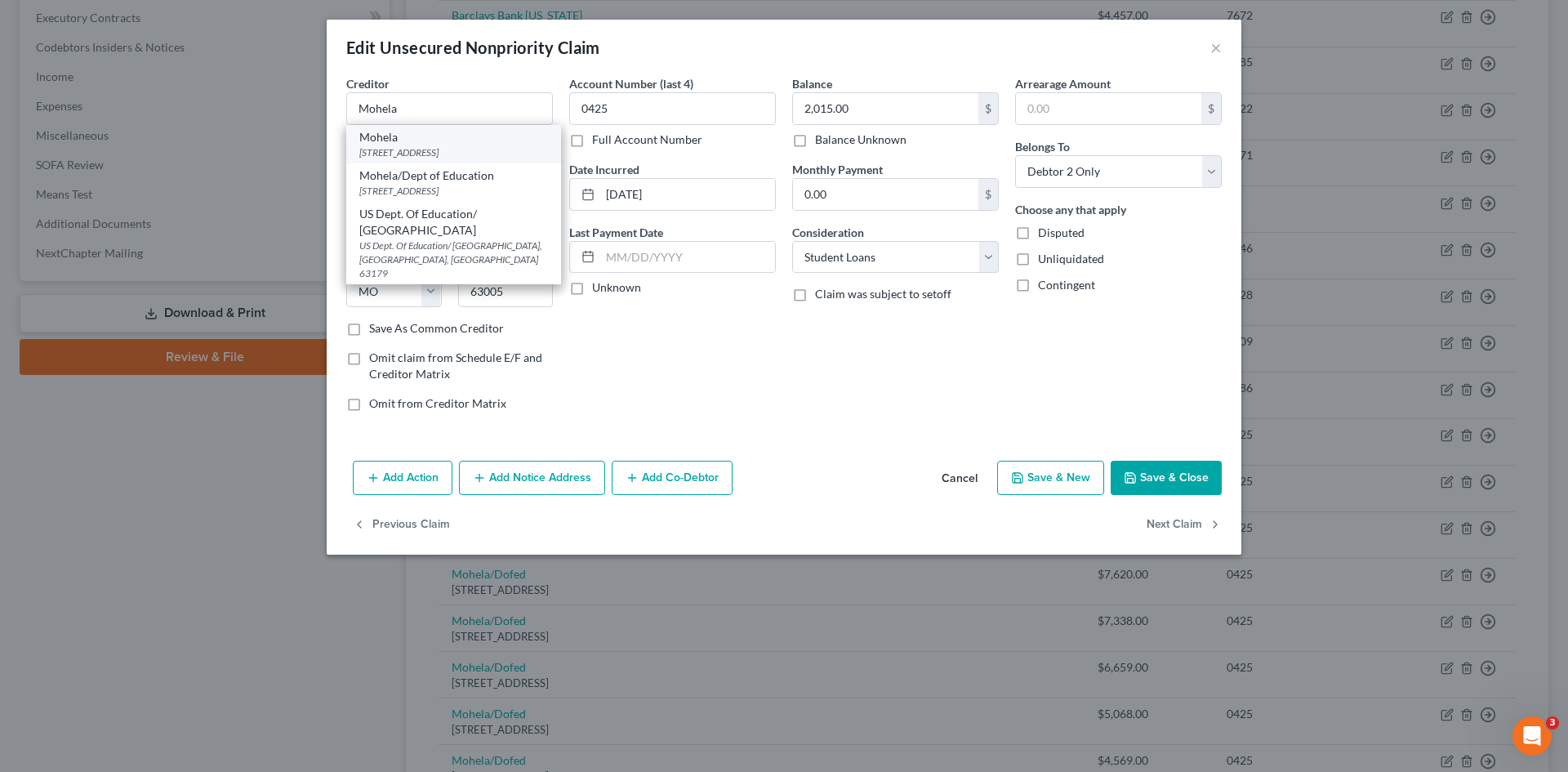
click at [417, 152] on div "633 Spirit Drive, Chesterfield, MO 63005" at bounding box center [453, 152] width 189 height 14
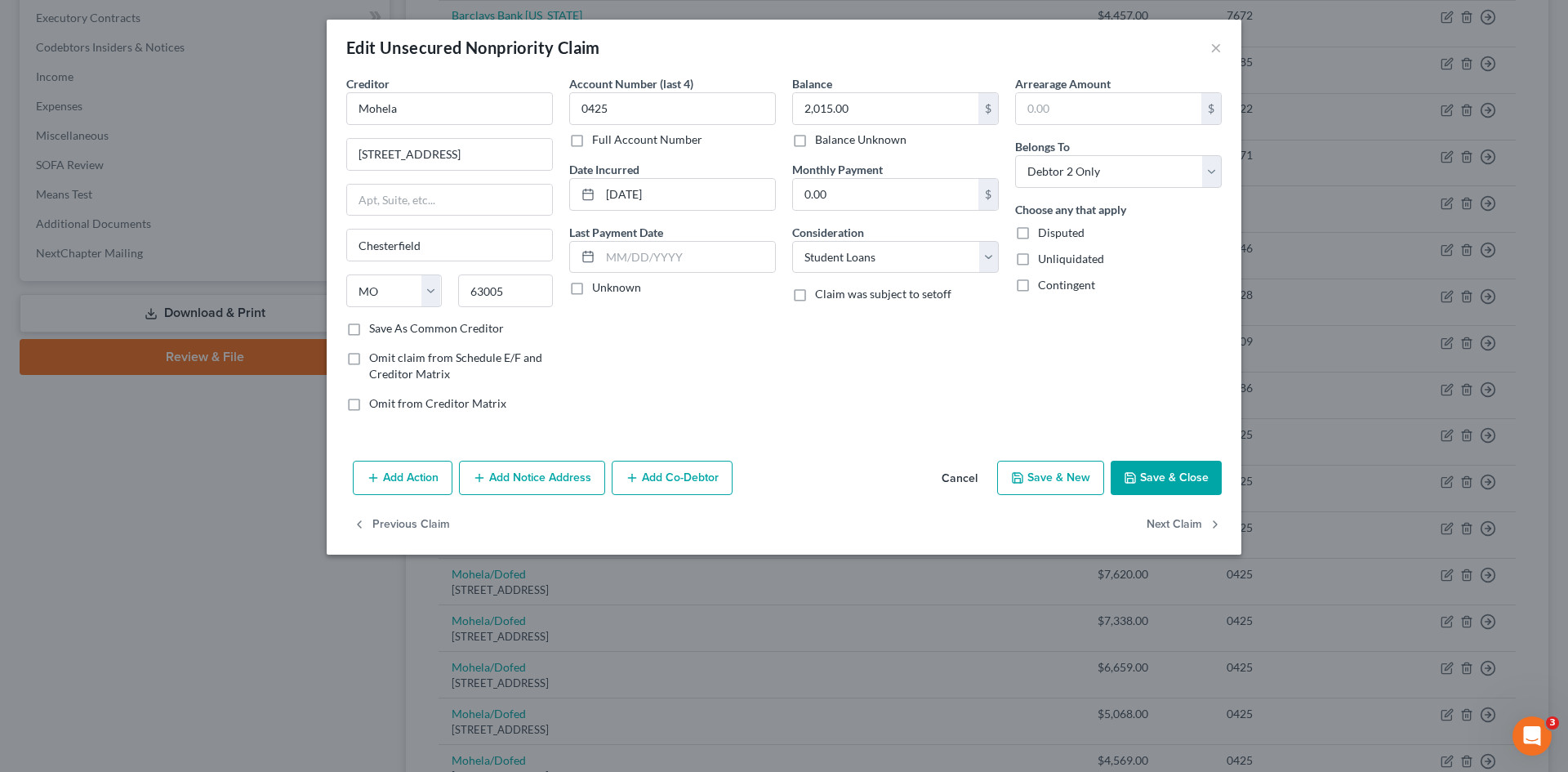
drag, startPoint x: 1186, startPoint y: 481, endPoint x: 1197, endPoint y: 494, distance: 17.0
click at [1184, 479] on button "Save & Close" at bounding box center [1167, 478] width 111 height 34
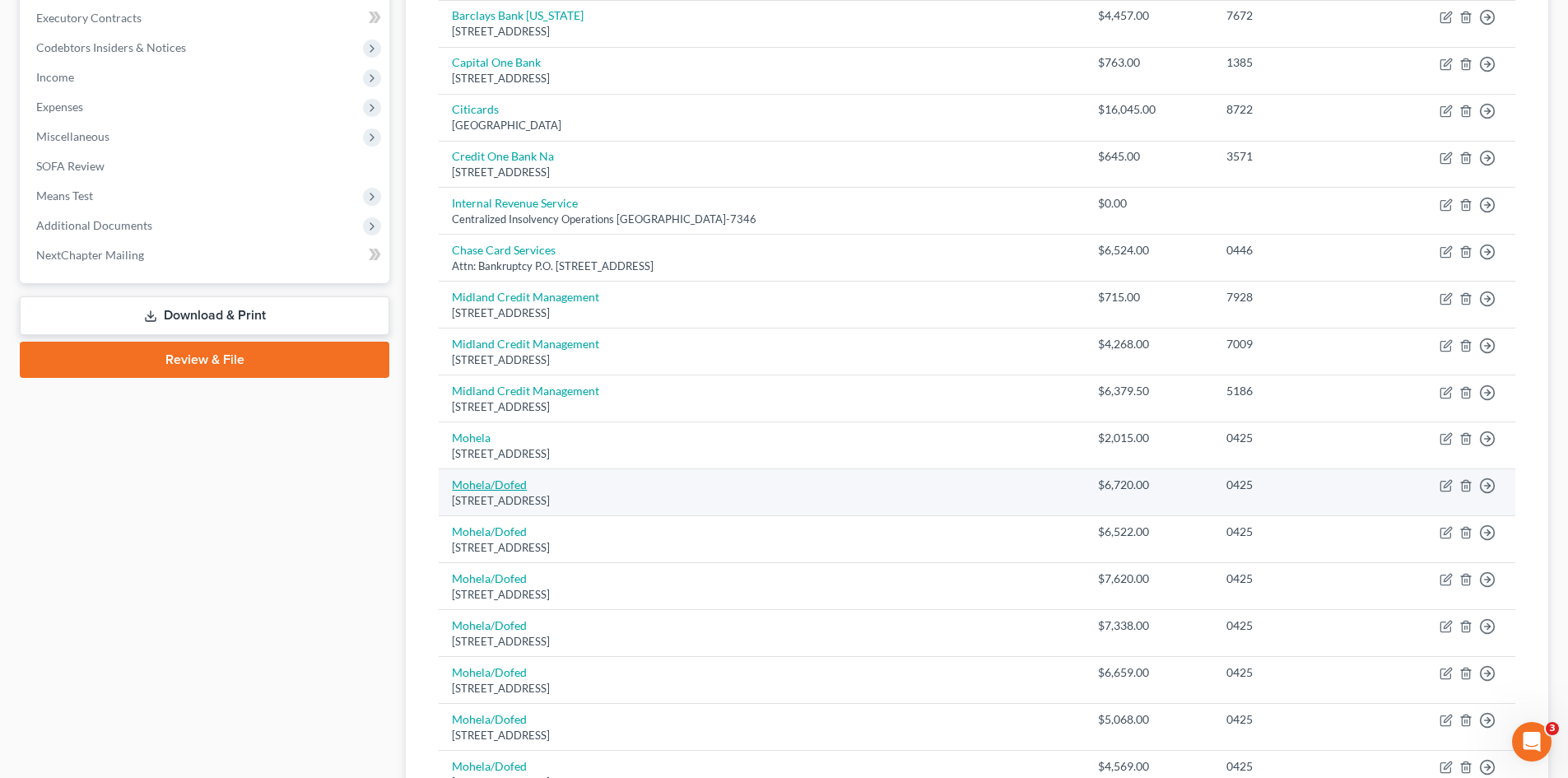
click at [510, 480] on link "Mohela/Dofed" at bounding box center [489, 484] width 75 height 14
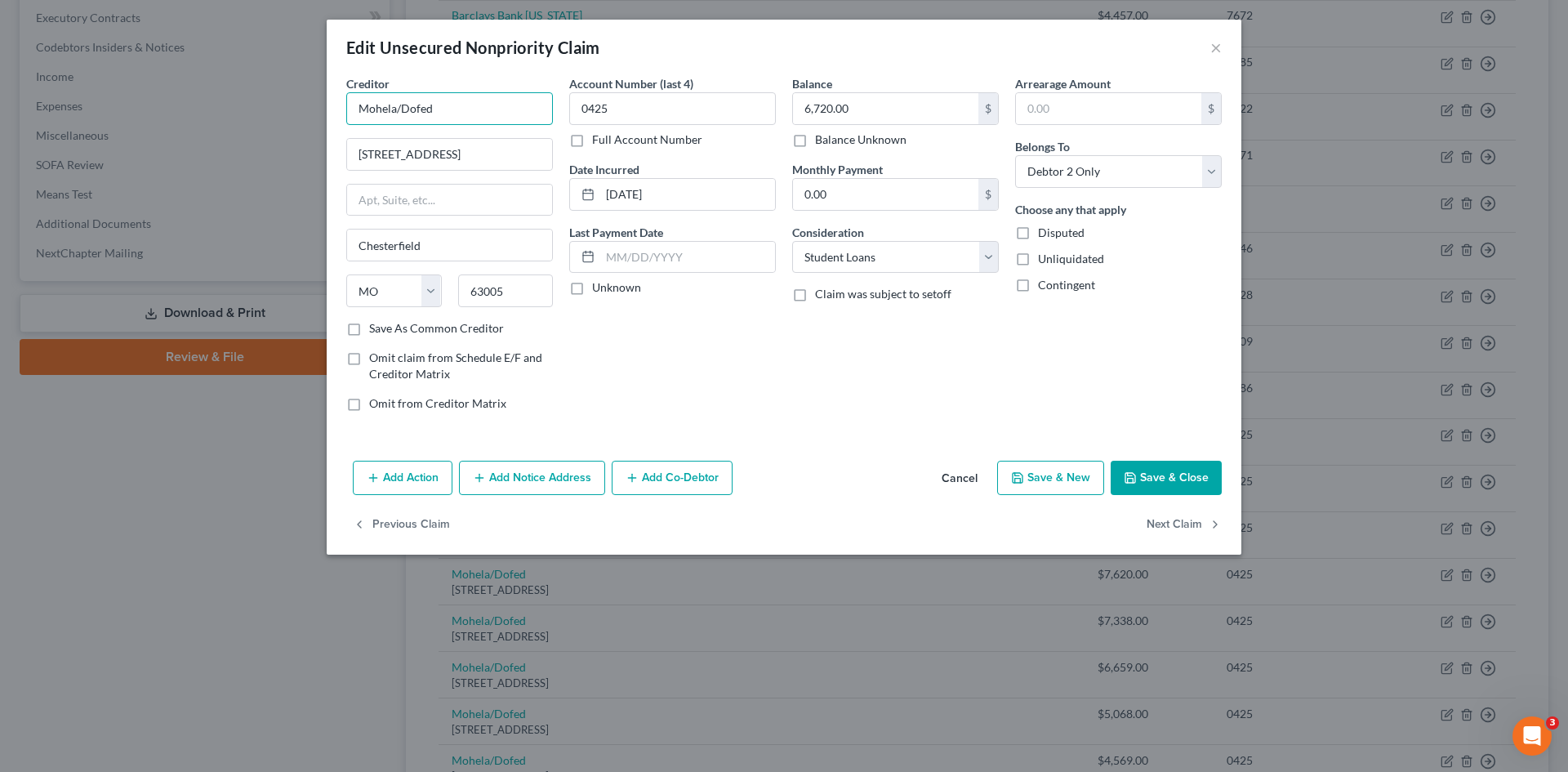
drag, startPoint x: 400, startPoint y: 108, endPoint x: 540, endPoint y: 95, distance: 140.6
click at [451, 106] on input "Mohela/Dofed" at bounding box center [449, 108] width 207 height 33
drag, startPoint x: 411, startPoint y: 114, endPoint x: 396, endPoint y: 113, distance: 15.0
click at [396, 113] on input "Mohela/" at bounding box center [449, 108] width 207 height 33
click at [476, 148] on div "633 Spirit Drive, Chesterfield, MO 63005" at bounding box center [444, 152] width 170 height 14
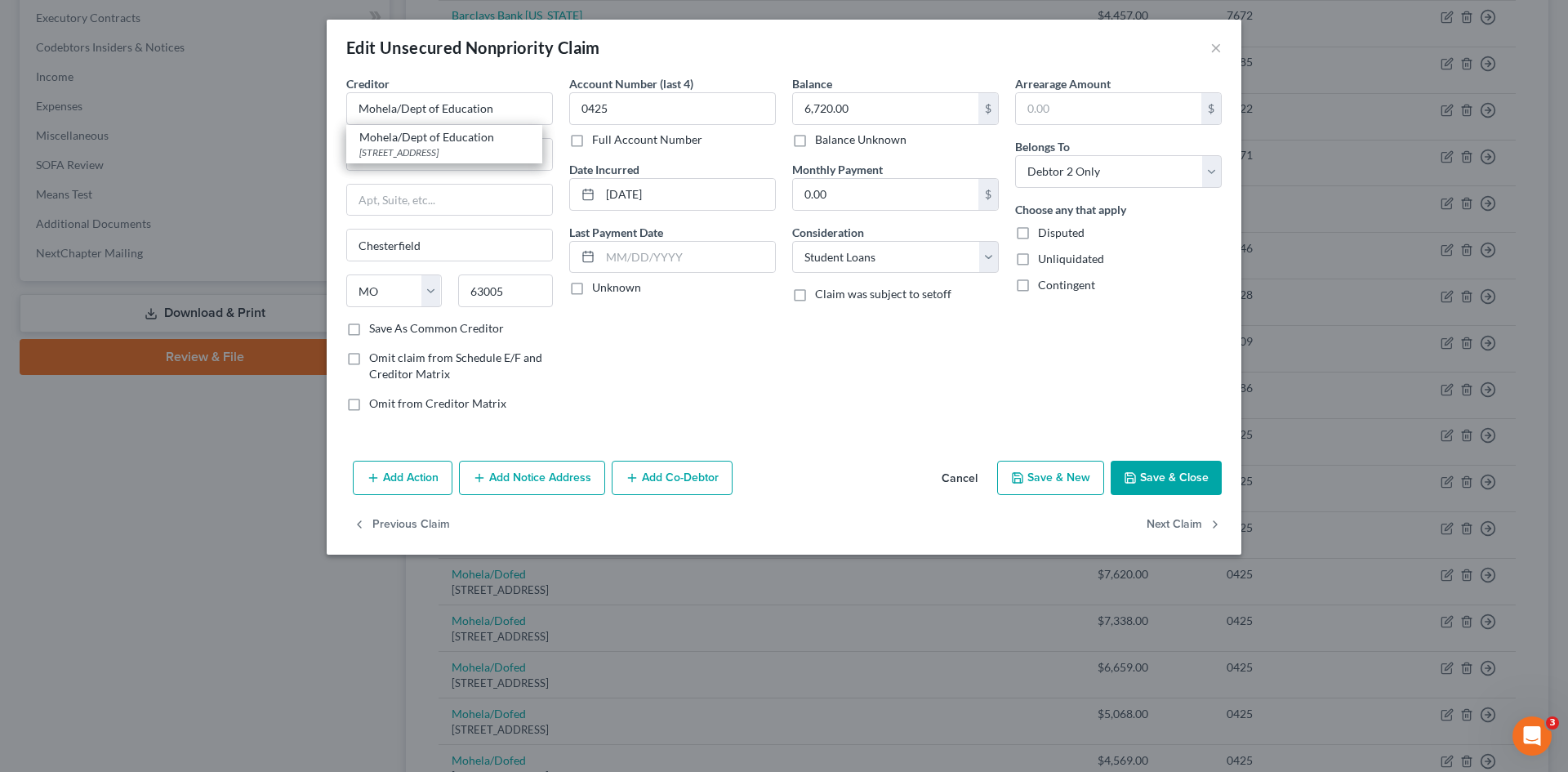
click at [474, 130] on div "Mohela/Dept of Education" at bounding box center [444, 136] width 170 height 16
click at [1172, 483] on button "Save & Close" at bounding box center [1167, 478] width 111 height 34
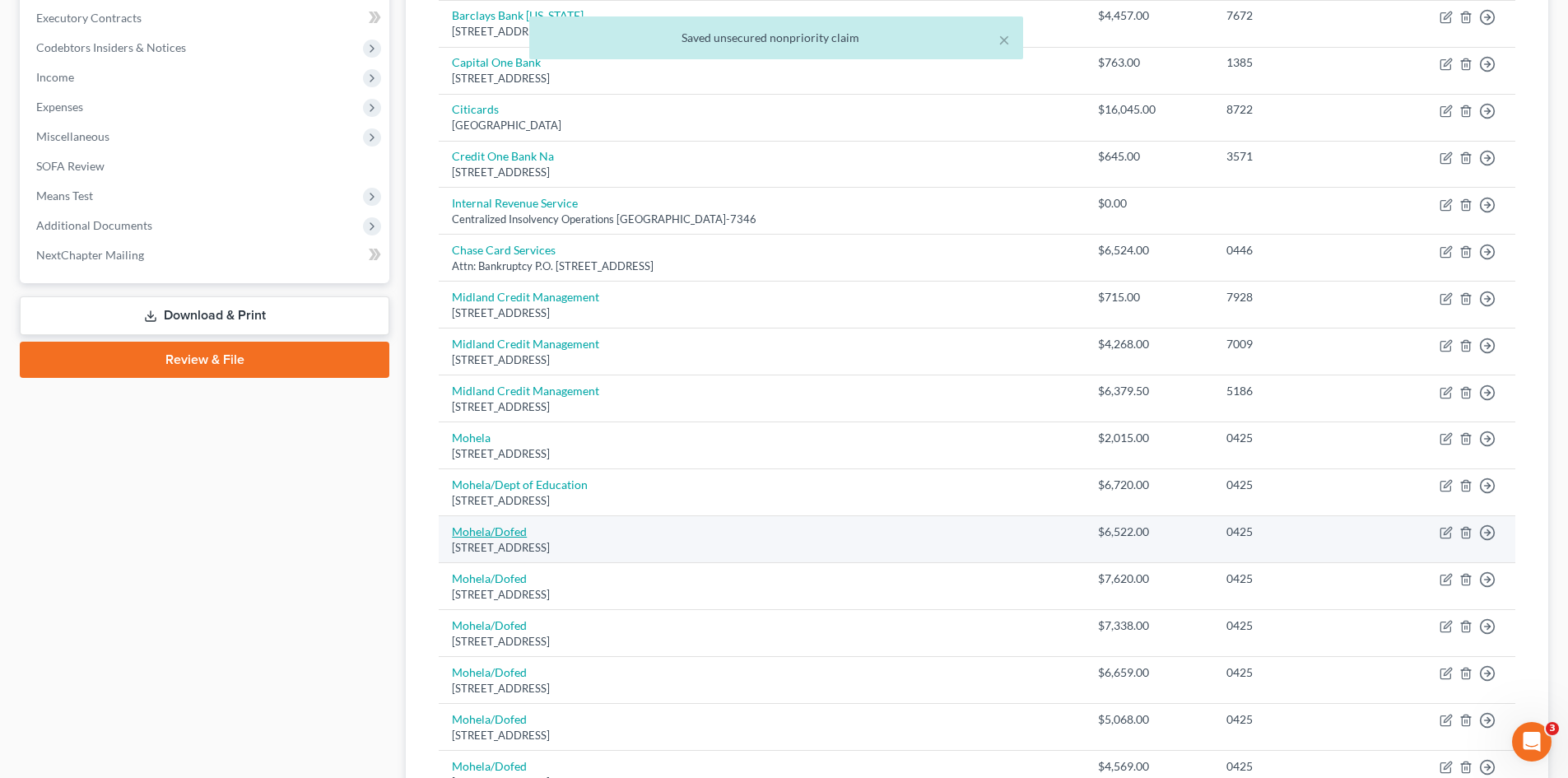
click at [490, 530] on link "Mohela/Dofed" at bounding box center [489, 532] width 75 height 14
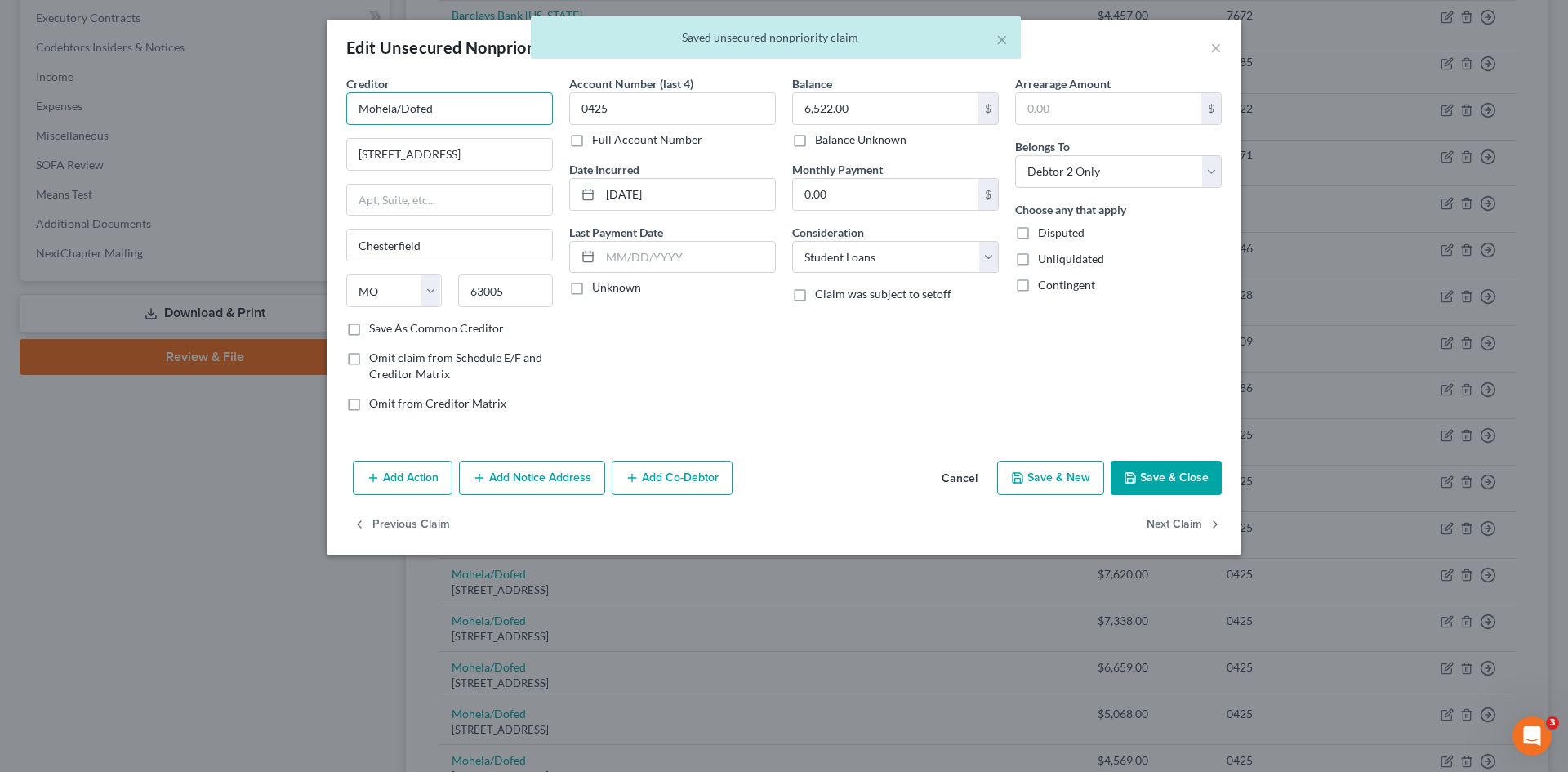
drag, startPoint x: 427, startPoint y: 110, endPoint x: 396, endPoint y: 121, distance: 32.9
click at [396, 116] on input "Mohela/Dofed" at bounding box center [449, 108] width 207 height 33
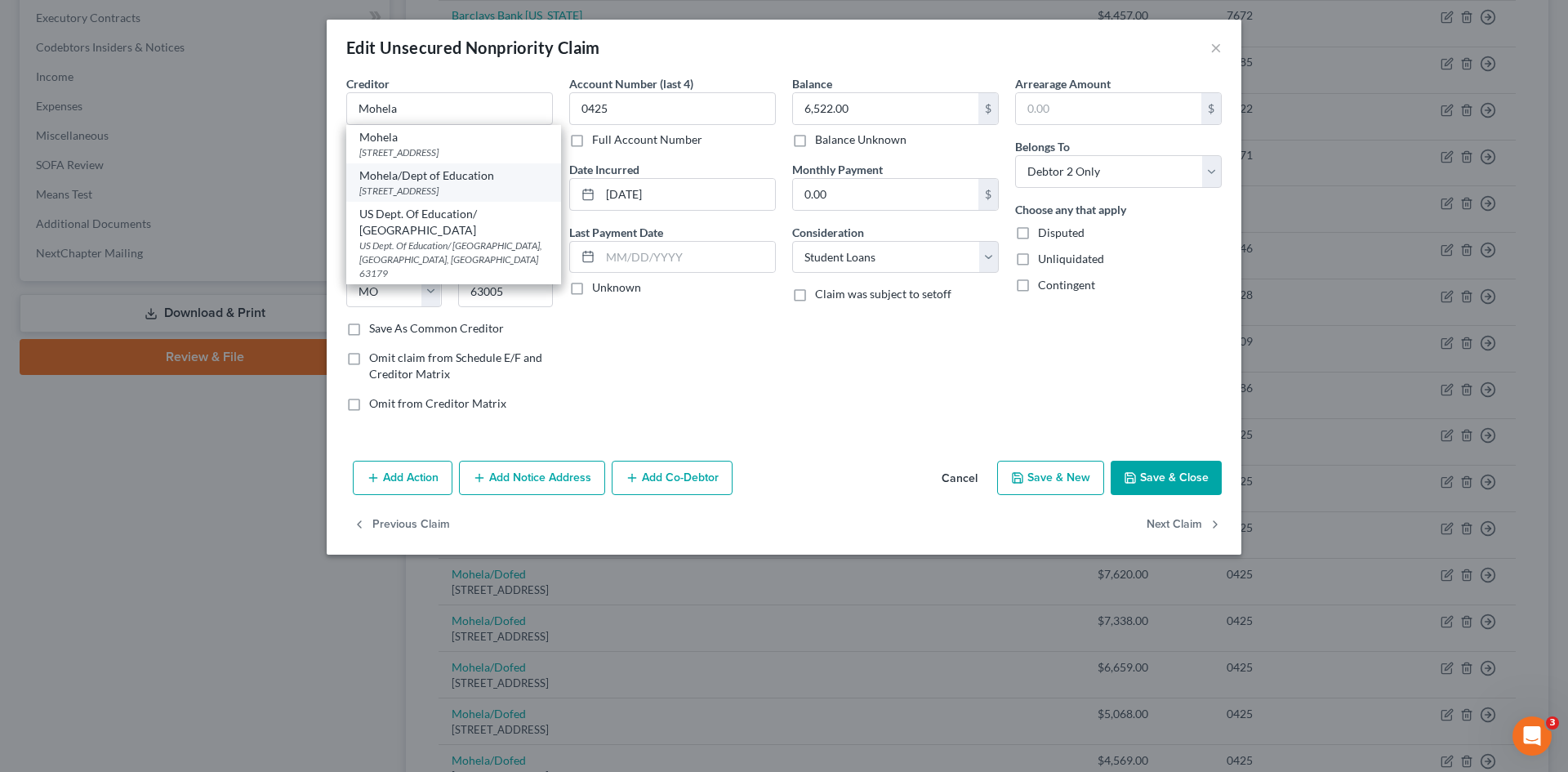
click at [409, 187] on div "633 Spirit Drive, Chesterfield, MO 63005" at bounding box center [453, 191] width 189 height 14
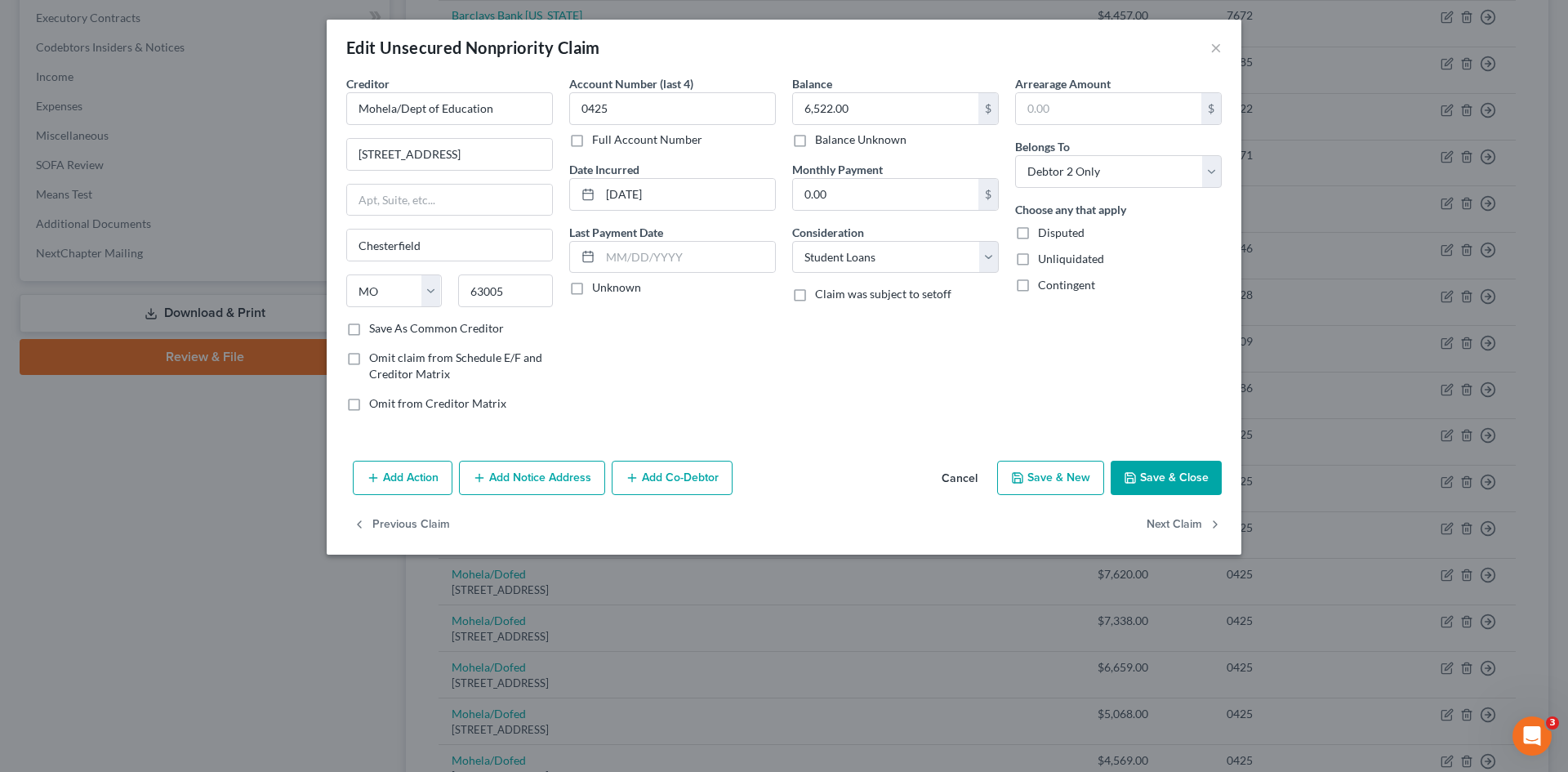
drag, startPoint x: 1151, startPoint y: 471, endPoint x: 1139, endPoint y: 492, distance: 24.2
click at [1151, 471] on button "Save & Close" at bounding box center [1167, 478] width 111 height 34
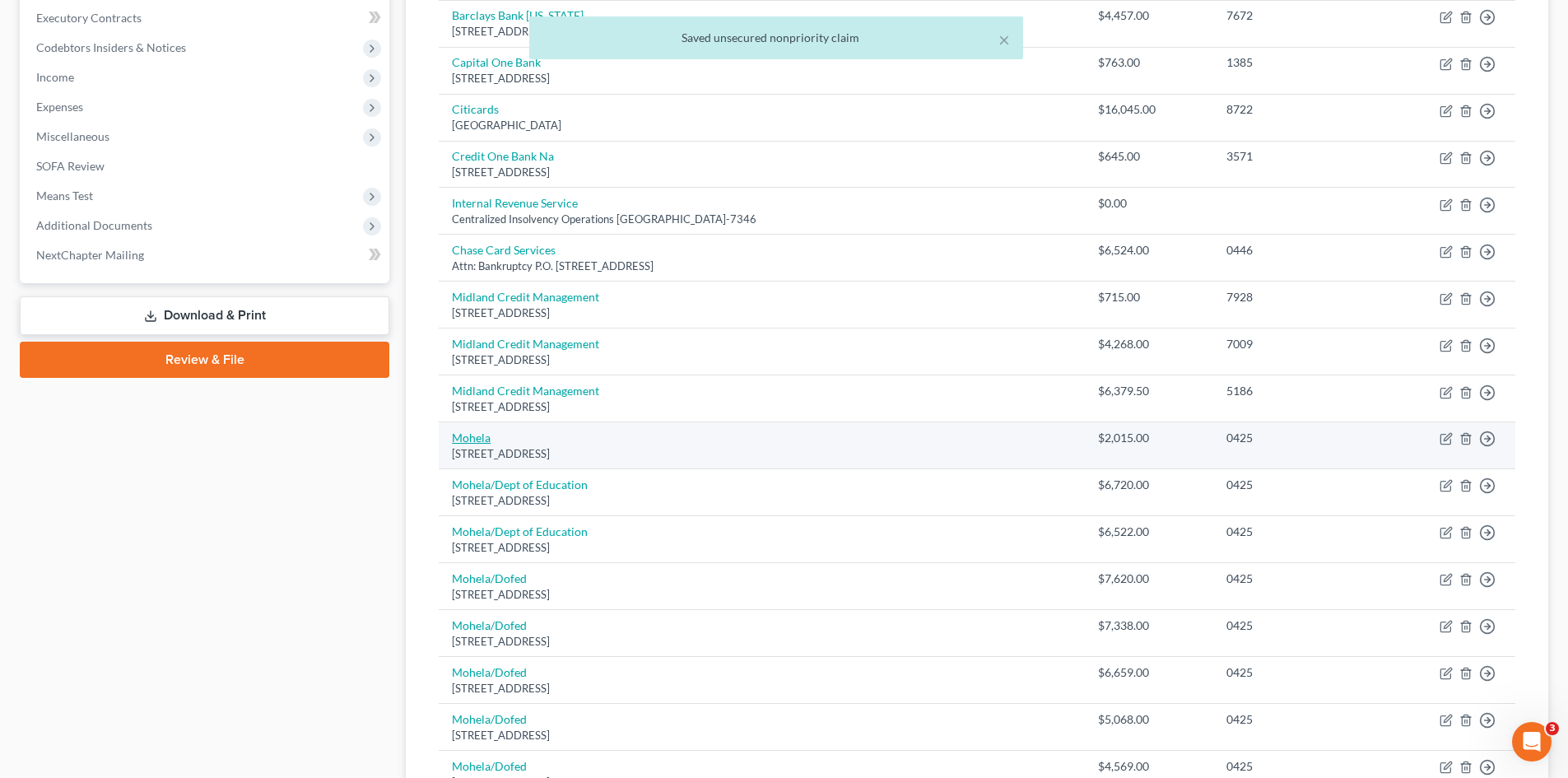
click at [462, 437] on link "Mohela" at bounding box center [471, 437] width 39 height 14
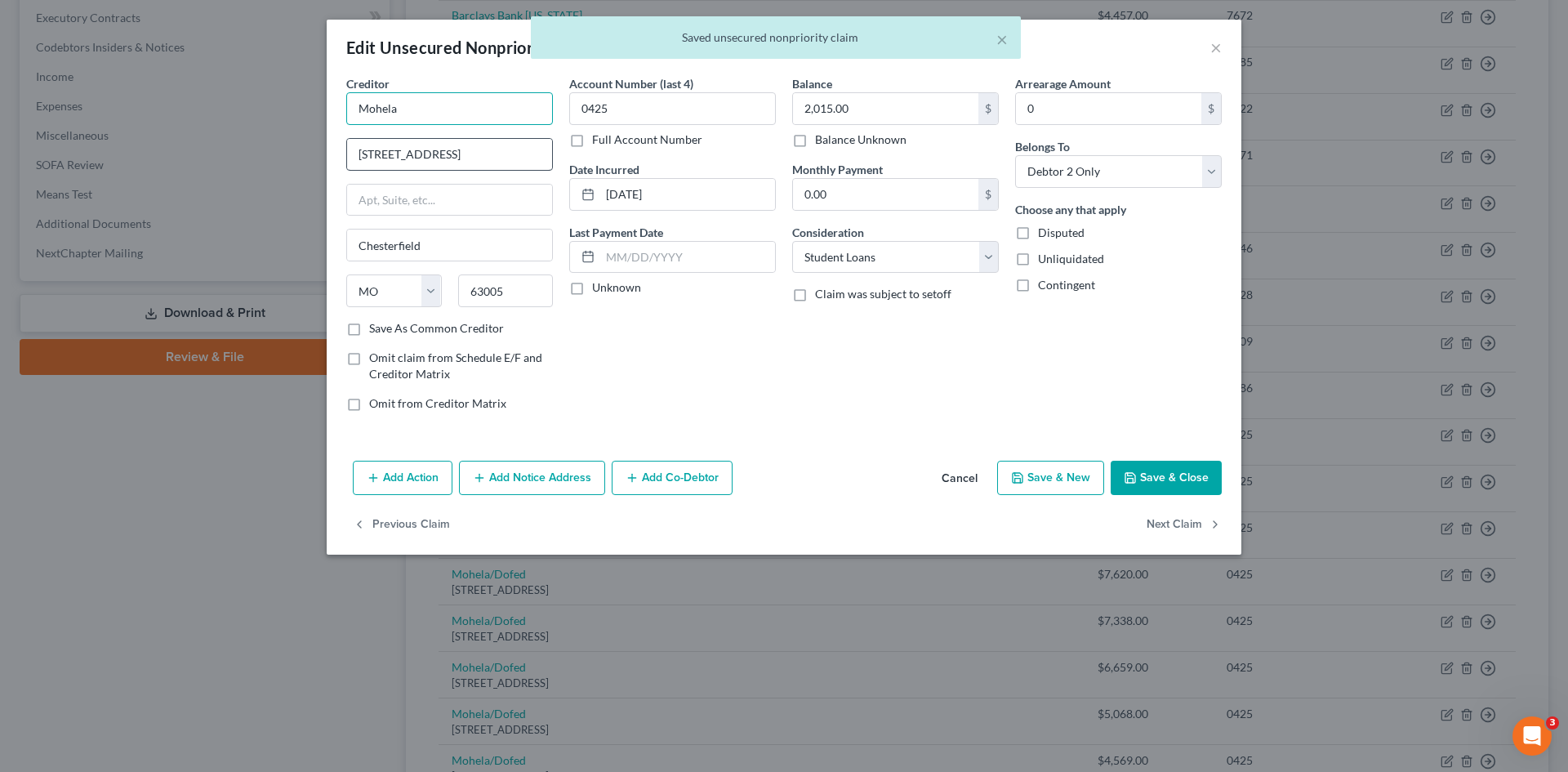
click at [452, 104] on input "Mohela" at bounding box center [449, 108] width 207 height 33
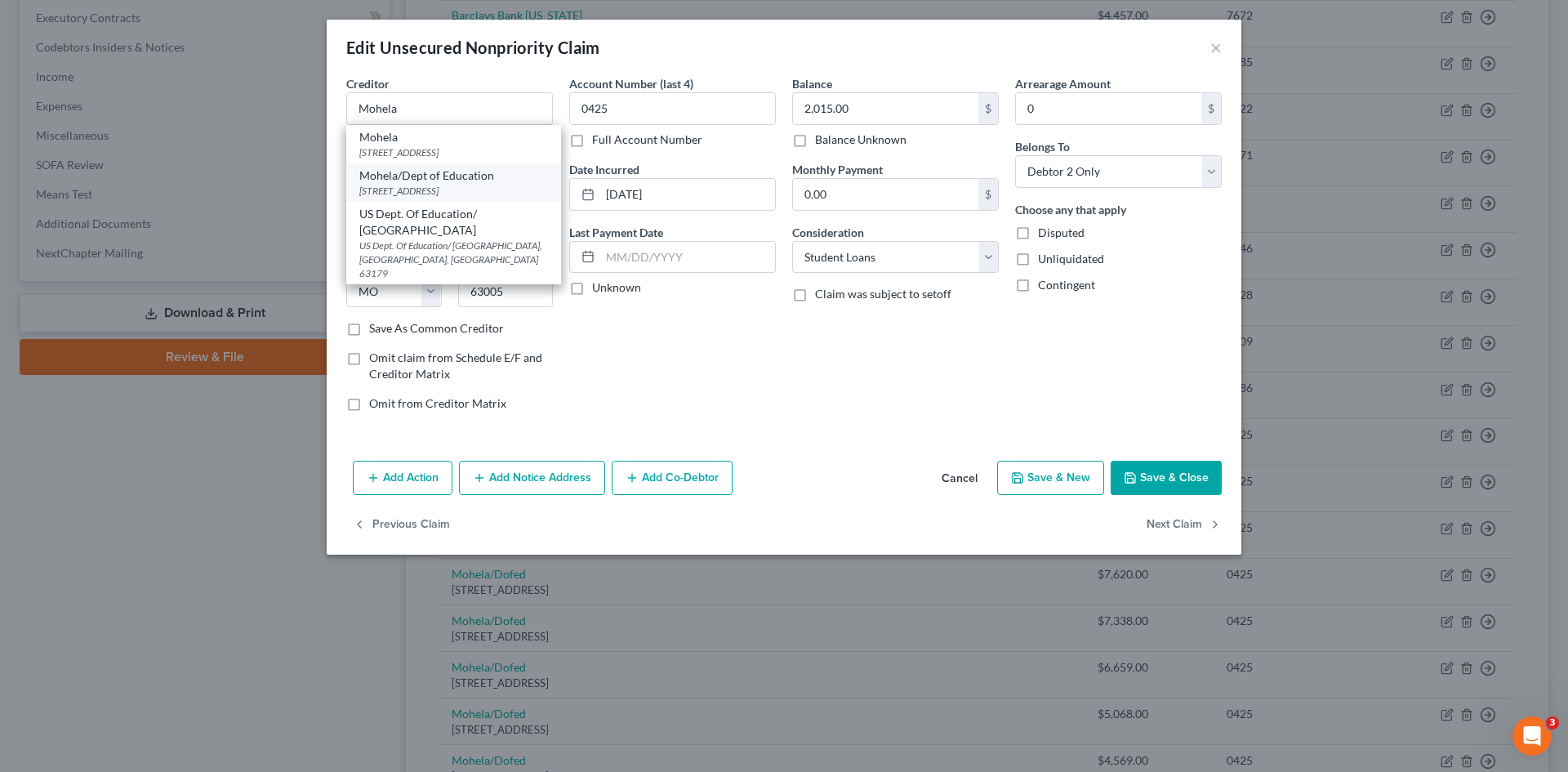
drag, startPoint x: 417, startPoint y: 181, endPoint x: 564, endPoint y: 176, distance: 147.1
click at [418, 181] on div "Mohela/Dept of Education" at bounding box center [453, 175] width 189 height 16
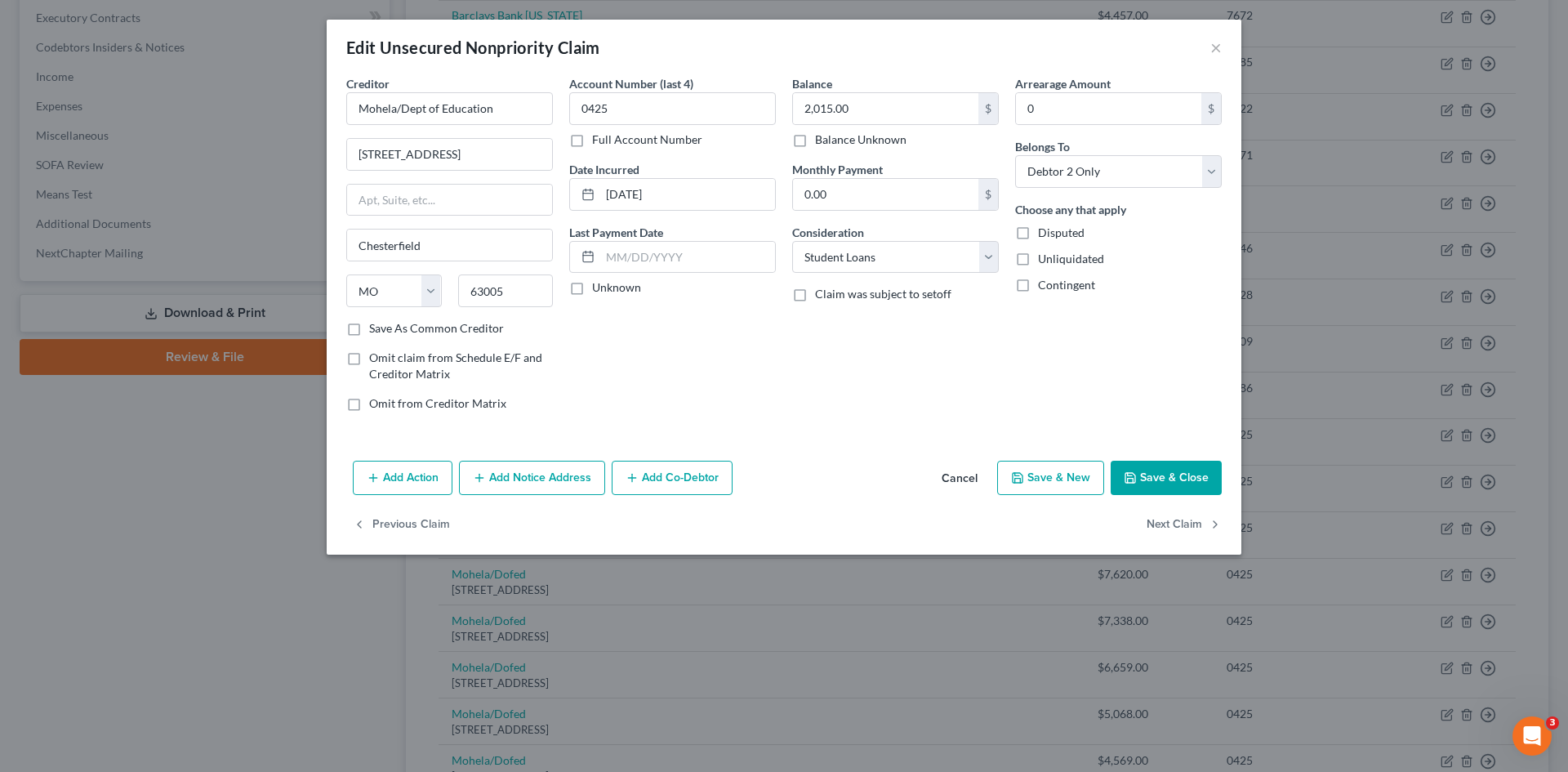
click at [1166, 458] on div "Add Action Add Notice Address Add Co-Debtor Cancel Save & New Save & Close" at bounding box center [784, 481] width 915 height 54
drag, startPoint x: 1168, startPoint y: 466, endPoint x: 943, endPoint y: 508, distance: 228.9
click at [1168, 468] on button "Save & Close" at bounding box center [1167, 478] width 111 height 34
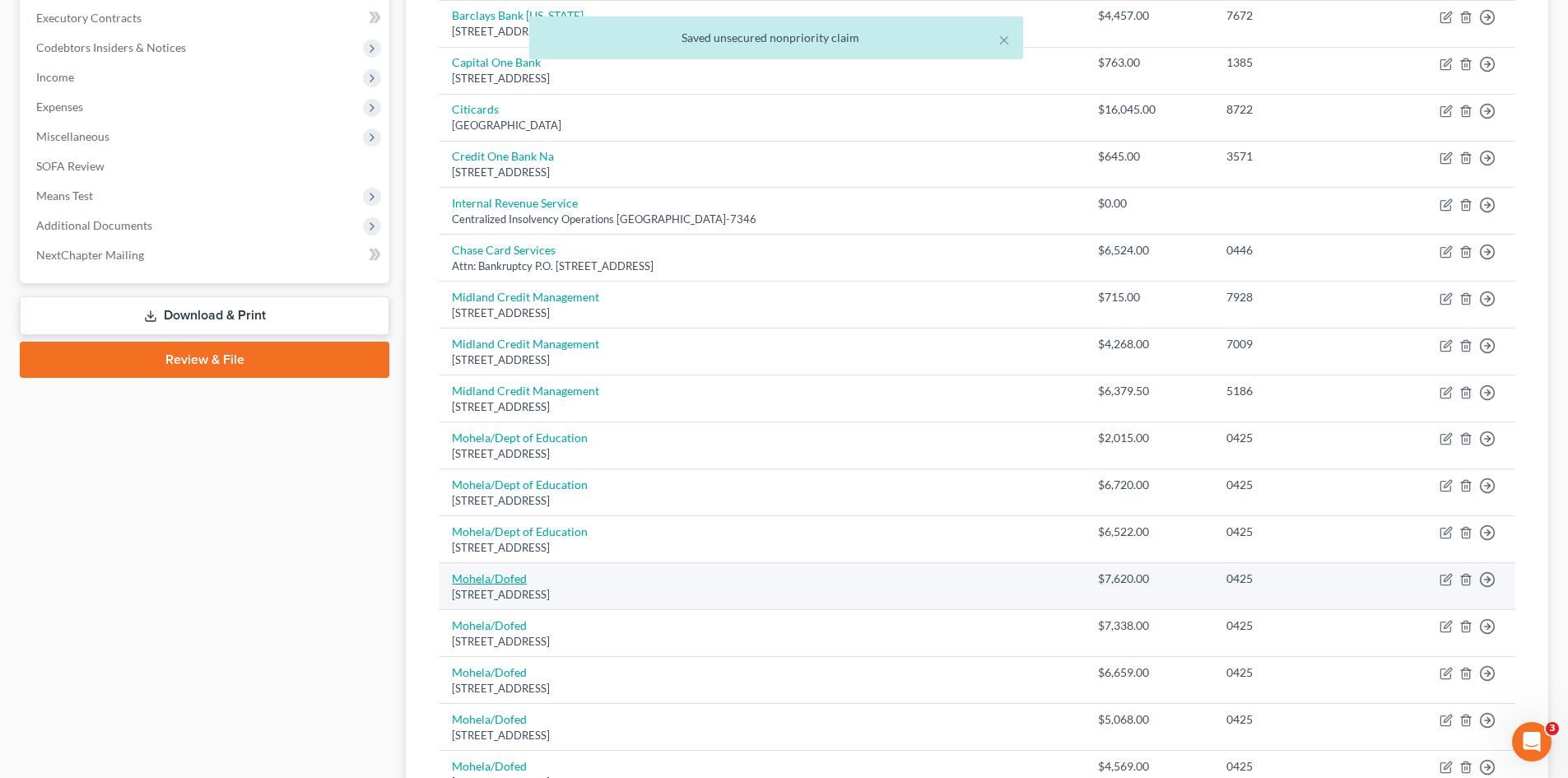
click at [495, 575] on link "Mohela/Dofed" at bounding box center [489, 578] width 75 height 14
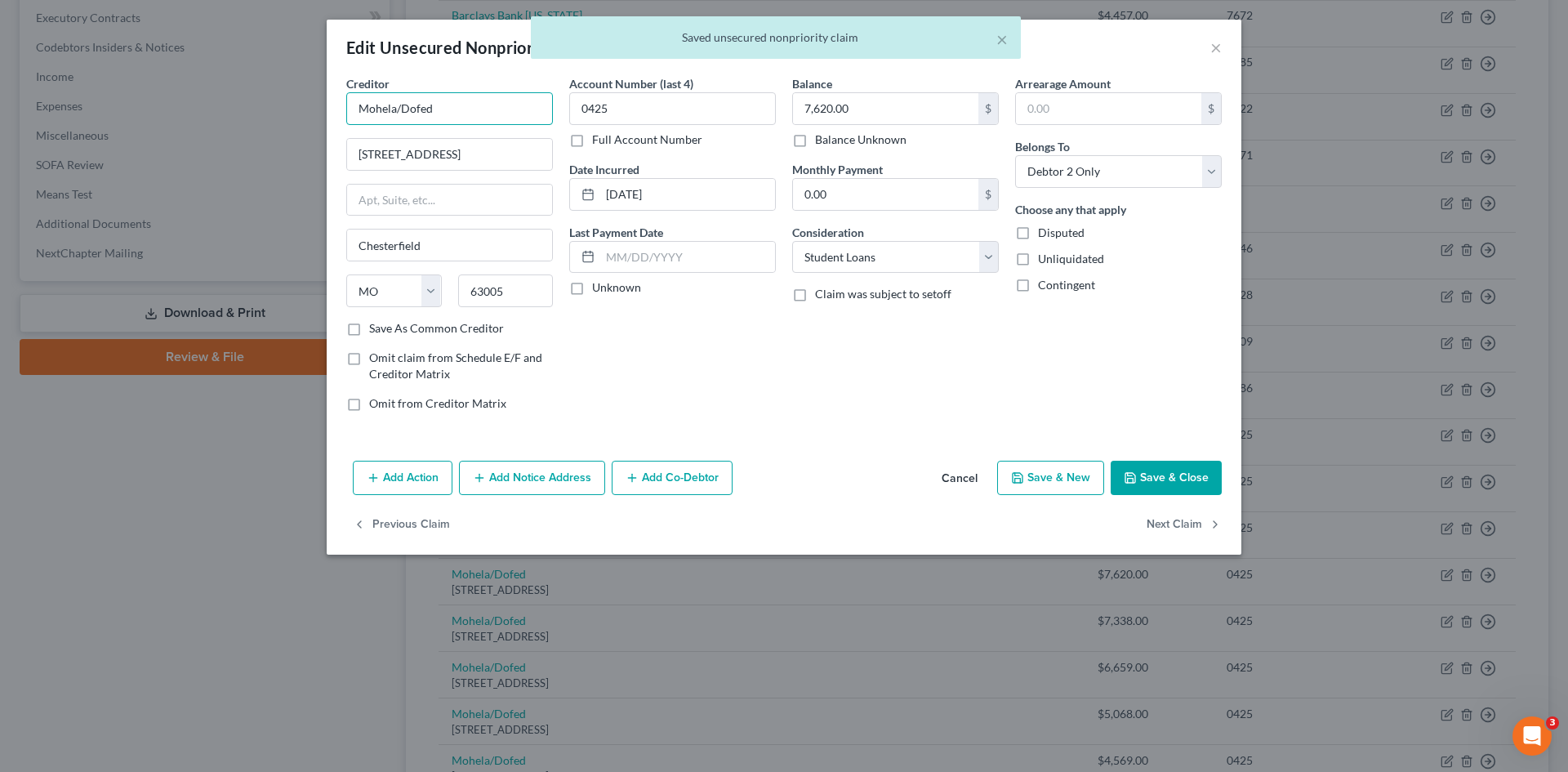
drag, startPoint x: 398, startPoint y: 114, endPoint x: 475, endPoint y: 119, distance: 77.2
click at [462, 108] on input "Mohela/Dofed" at bounding box center [449, 108] width 207 height 33
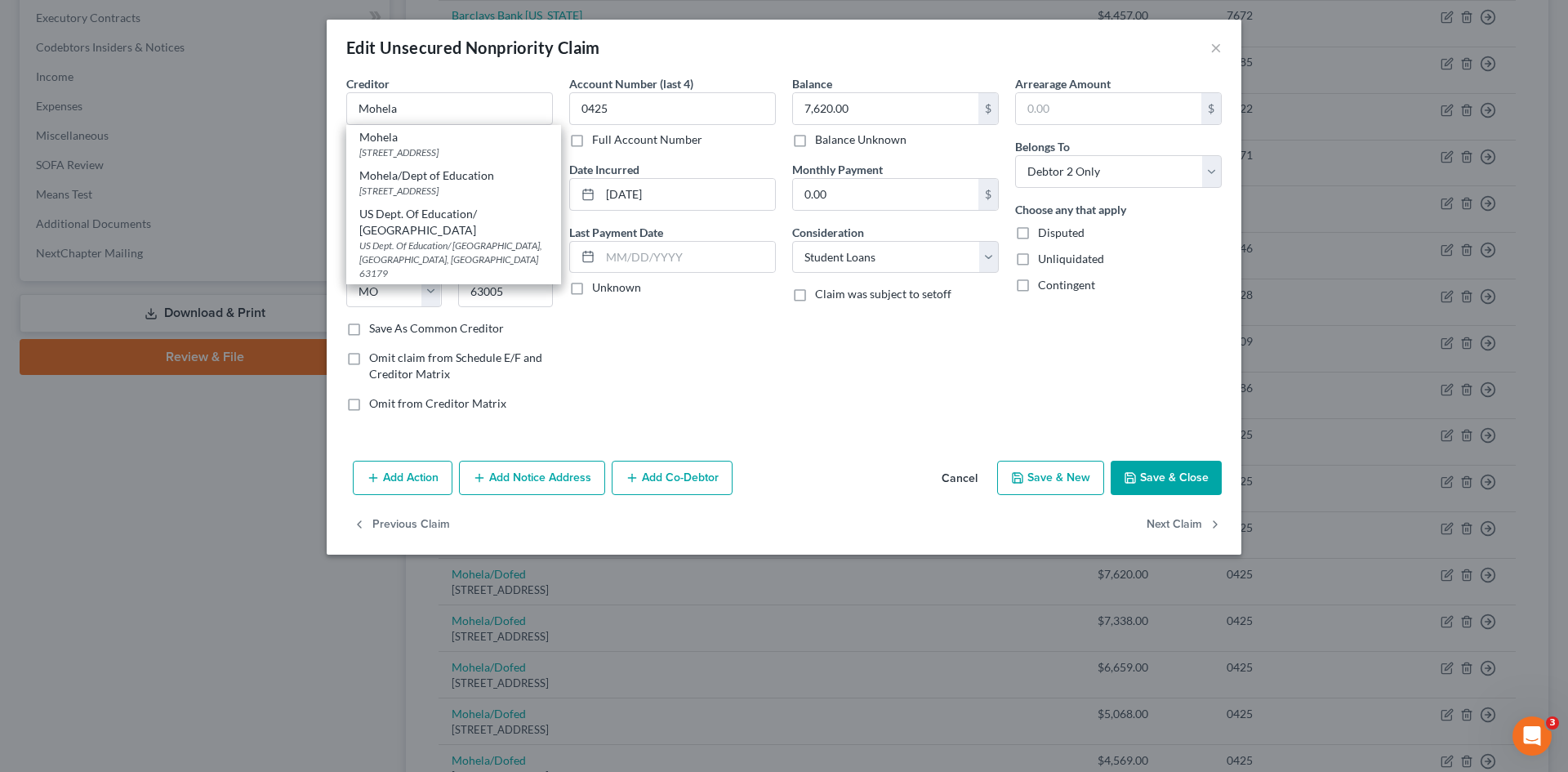
drag, startPoint x: 416, startPoint y: 186, endPoint x: 721, endPoint y: 277, distance: 318.3
click at [416, 187] on div "633 Spirit Drive, Chesterfield, MO 63005" at bounding box center [453, 191] width 189 height 14
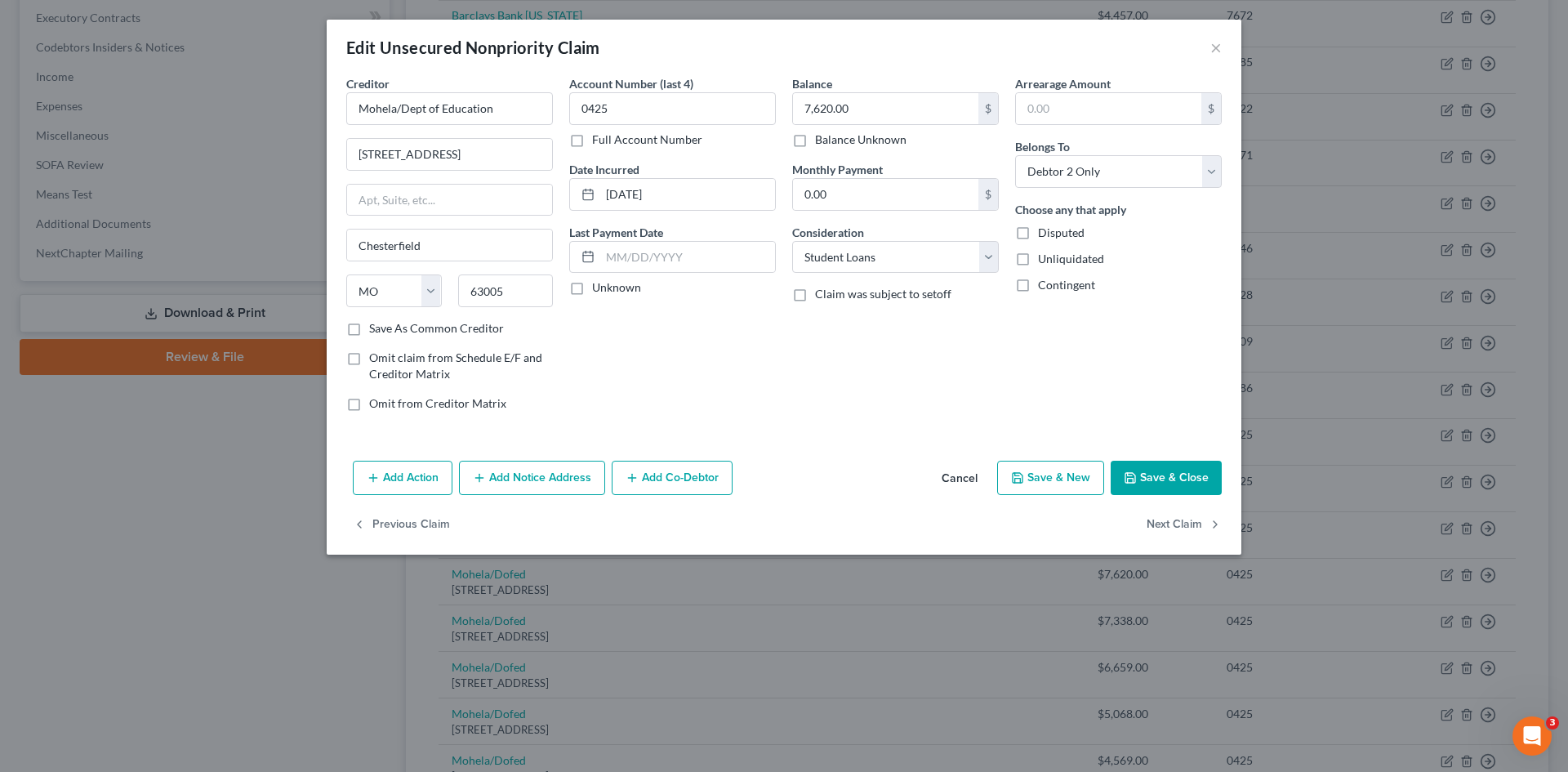
click at [1160, 480] on button "Save & Close" at bounding box center [1167, 478] width 111 height 34
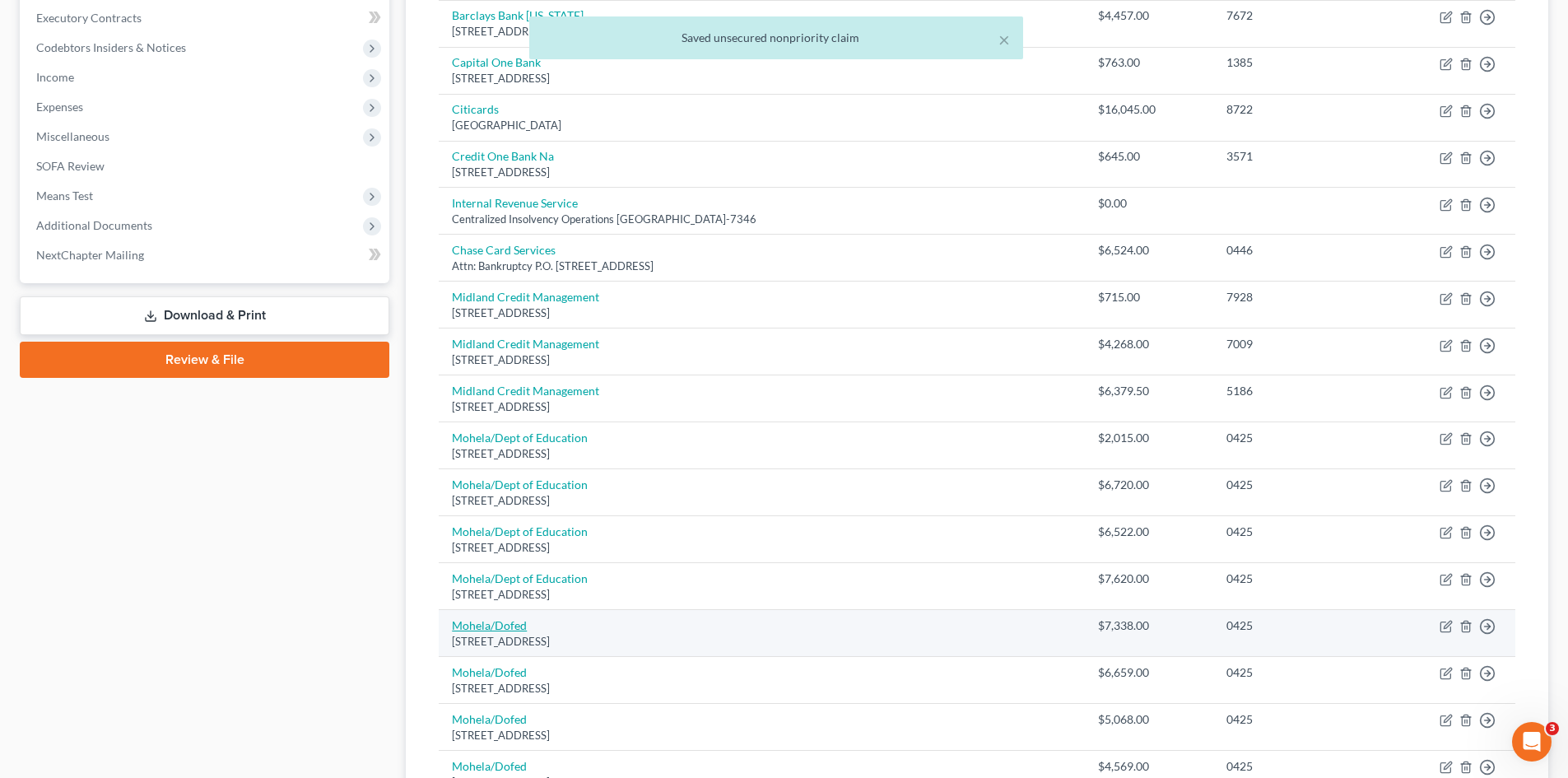
click at [476, 625] on link "Mohela/Dofed" at bounding box center [489, 625] width 75 height 14
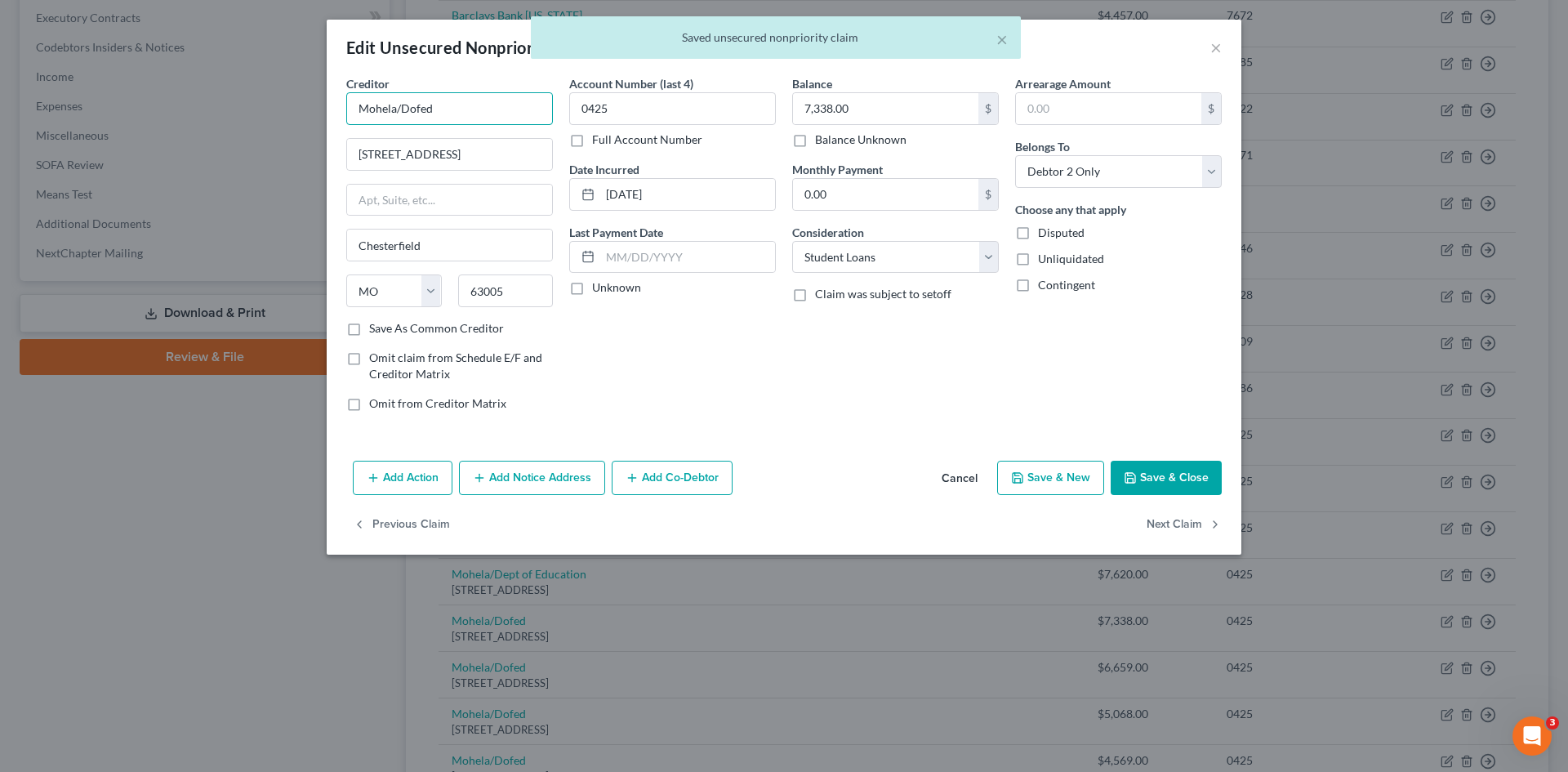
drag, startPoint x: 397, startPoint y: 106, endPoint x: 494, endPoint y: 121, distance: 98.2
click at [478, 106] on input "Mohela/Dofed" at bounding box center [449, 108] width 207 height 33
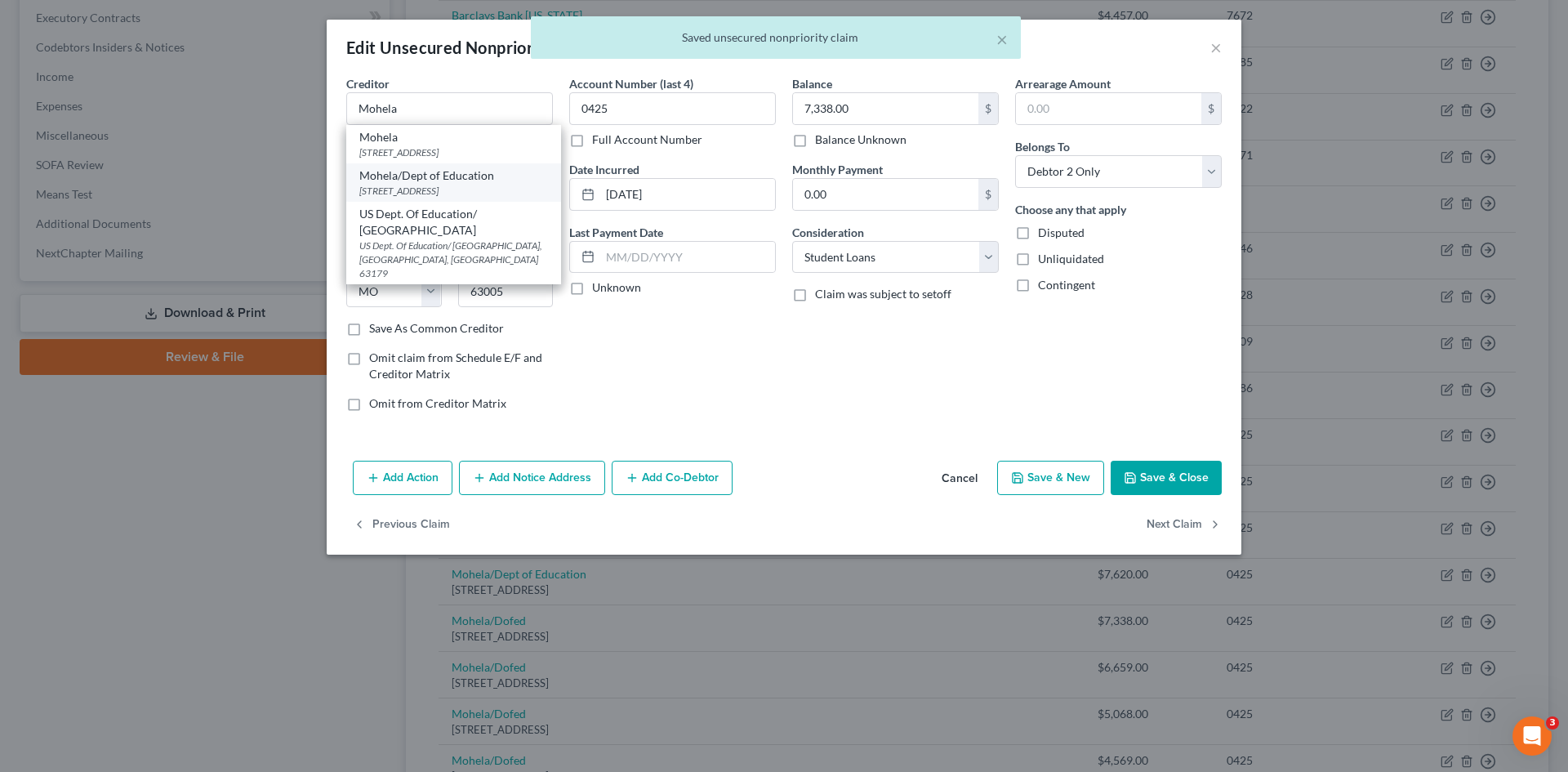
click at [419, 189] on div "633 Spirit Drive, Chesterfield, MO 63005" at bounding box center [453, 191] width 189 height 14
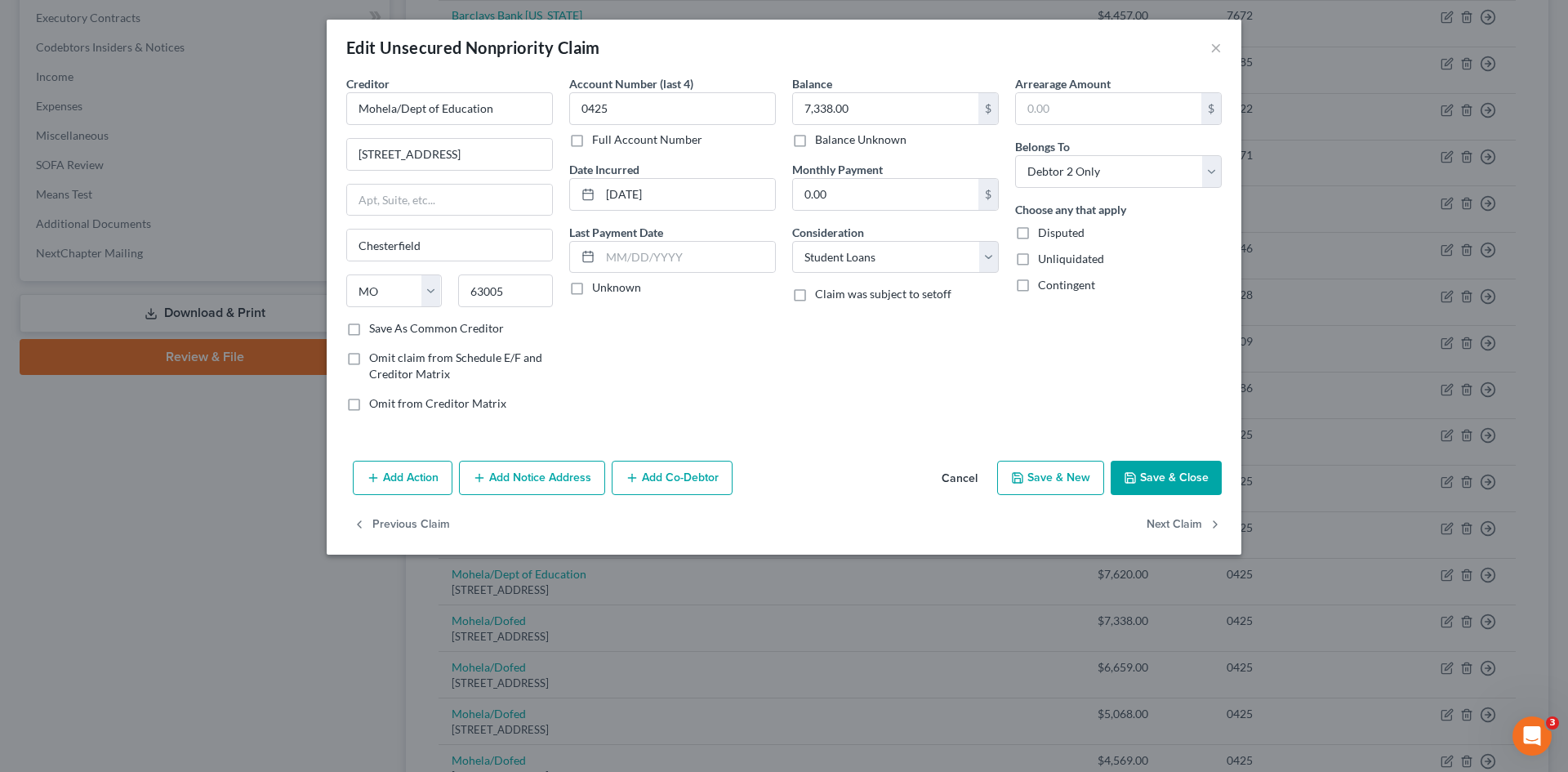
click at [1168, 471] on button "Save & Close" at bounding box center [1167, 478] width 111 height 34
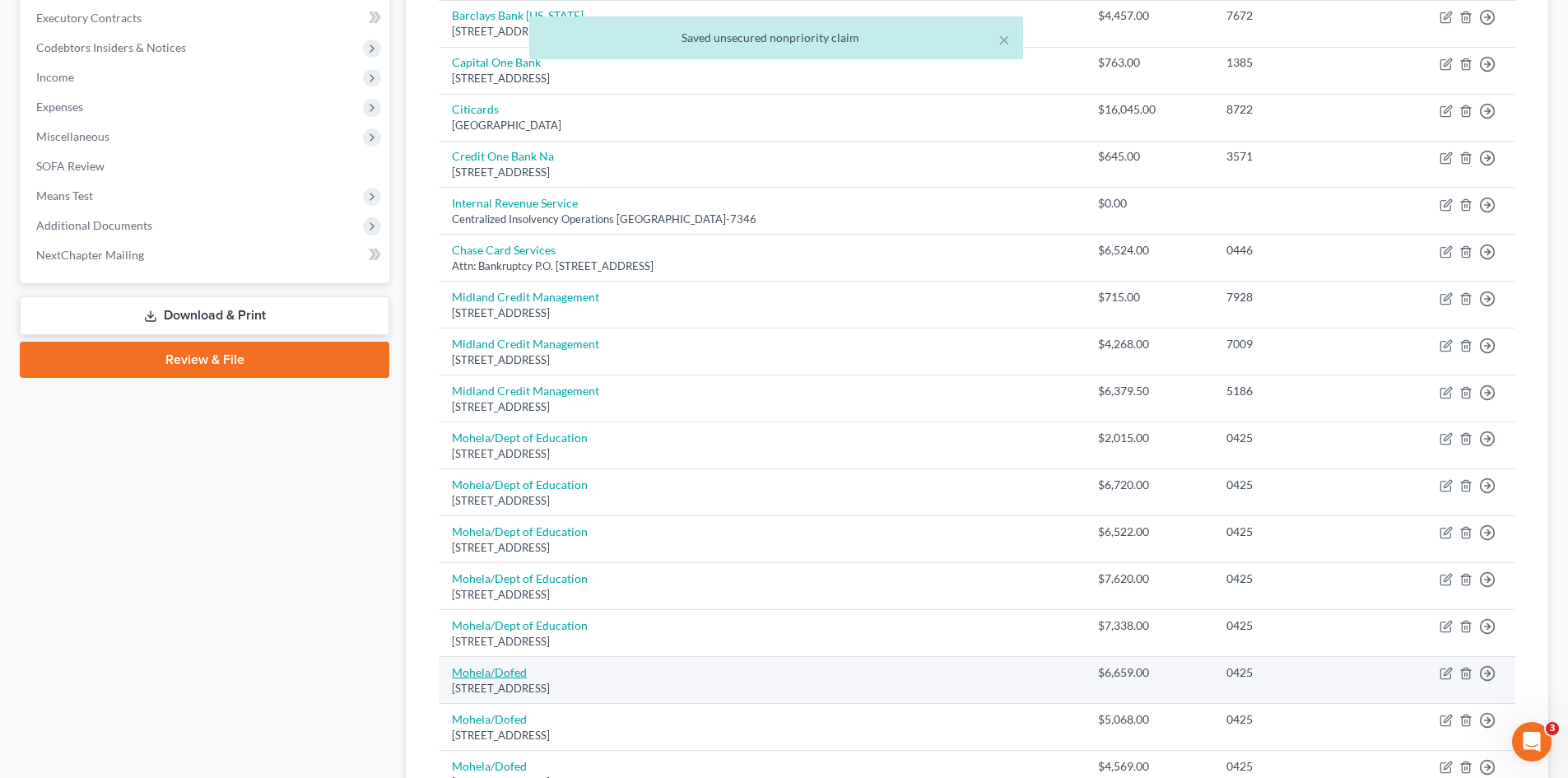
click at [490, 676] on link "Mohela/Dofed" at bounding box center [489, 672] width 75 height 14
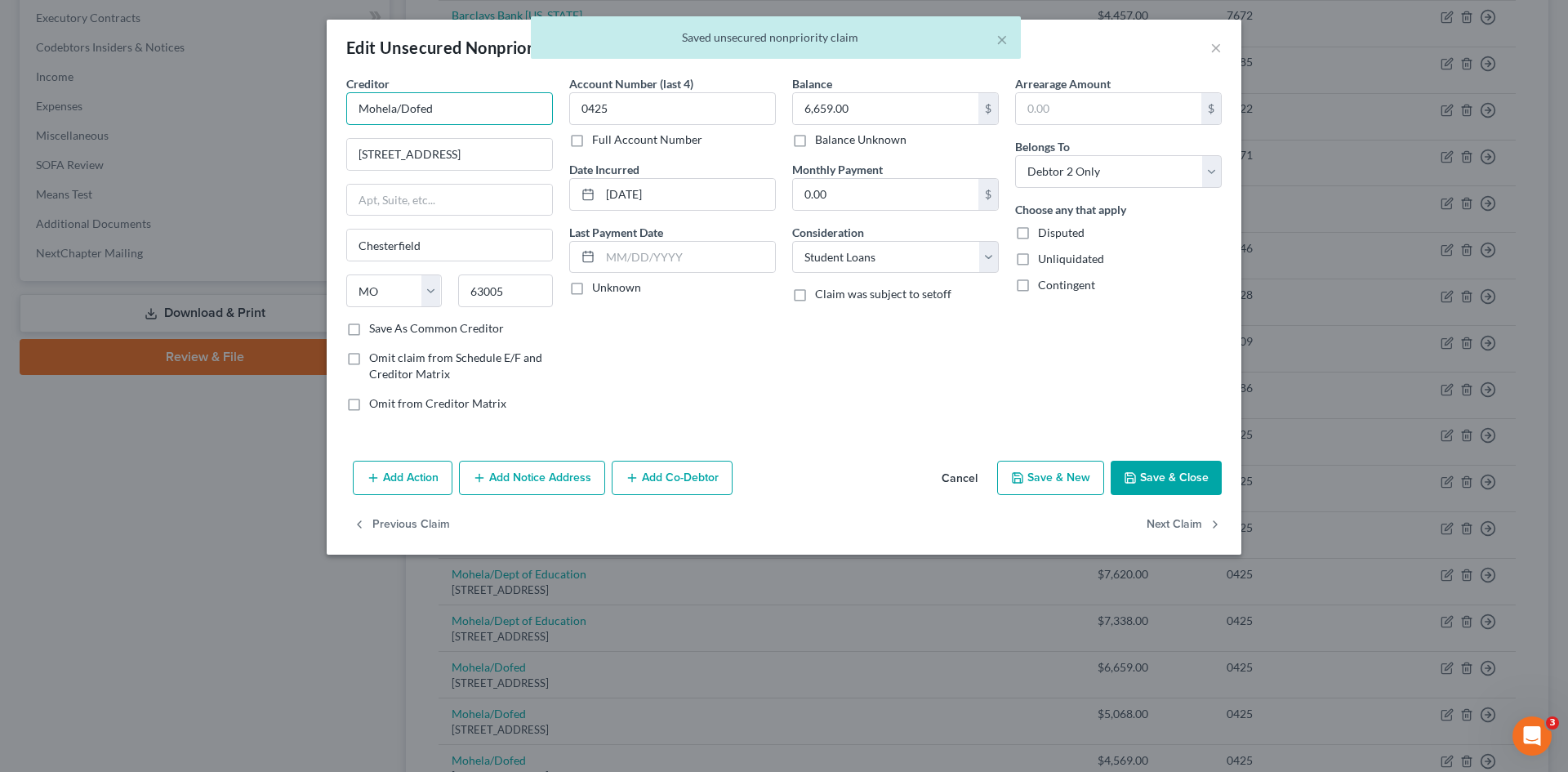
drag, startPoint x: 393, startPoint y: 102, endPoint x: 471, endPoint y: 116, distance: 79.2
click at [460, 101] on input "Mohela/Dofed" at bounding box center [449, 108] width 207 height 33
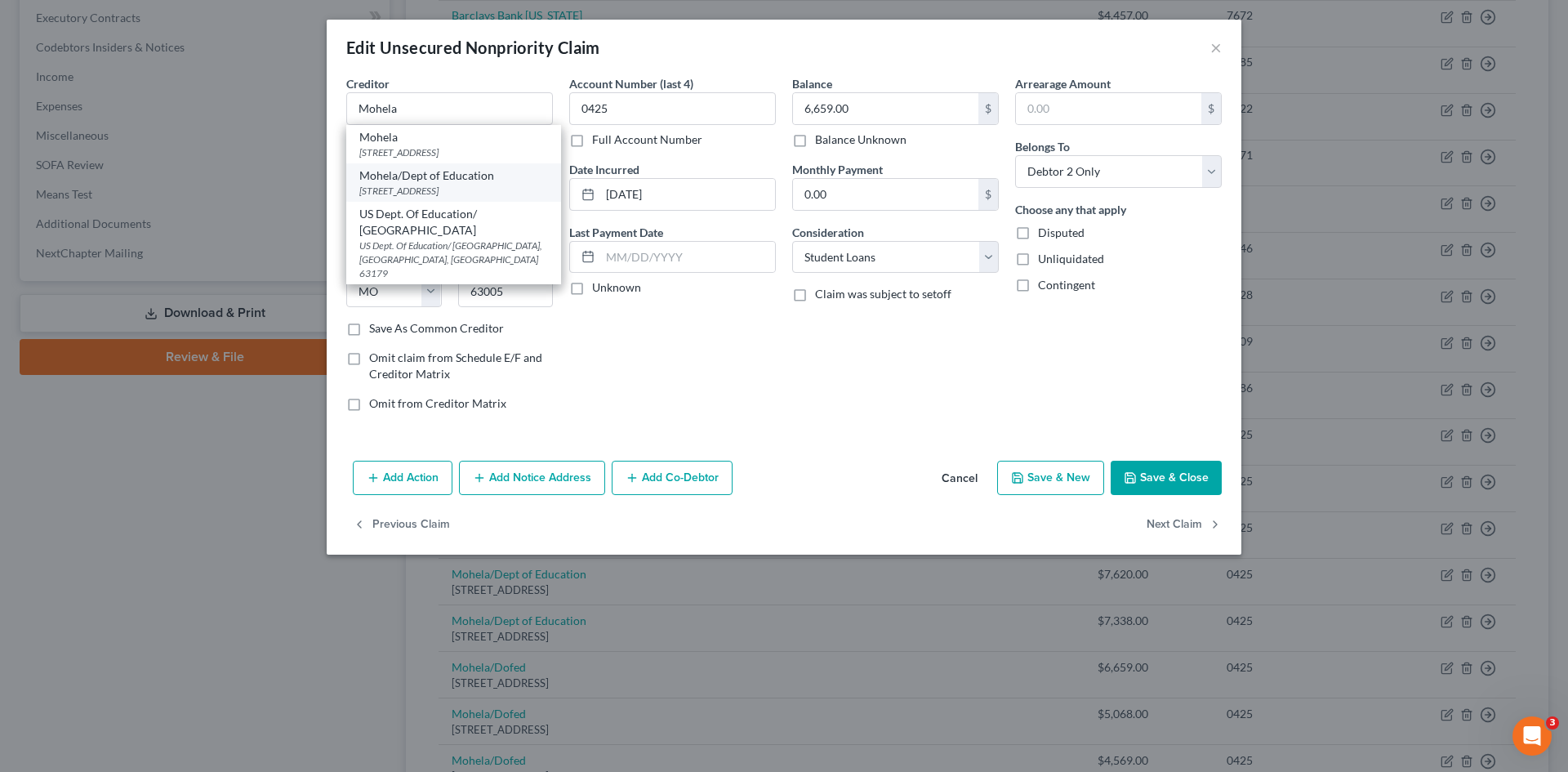
click at [433, 181] on div "Mohela/Dept of Education" at bounding box center [453, 175] width 189 height 16
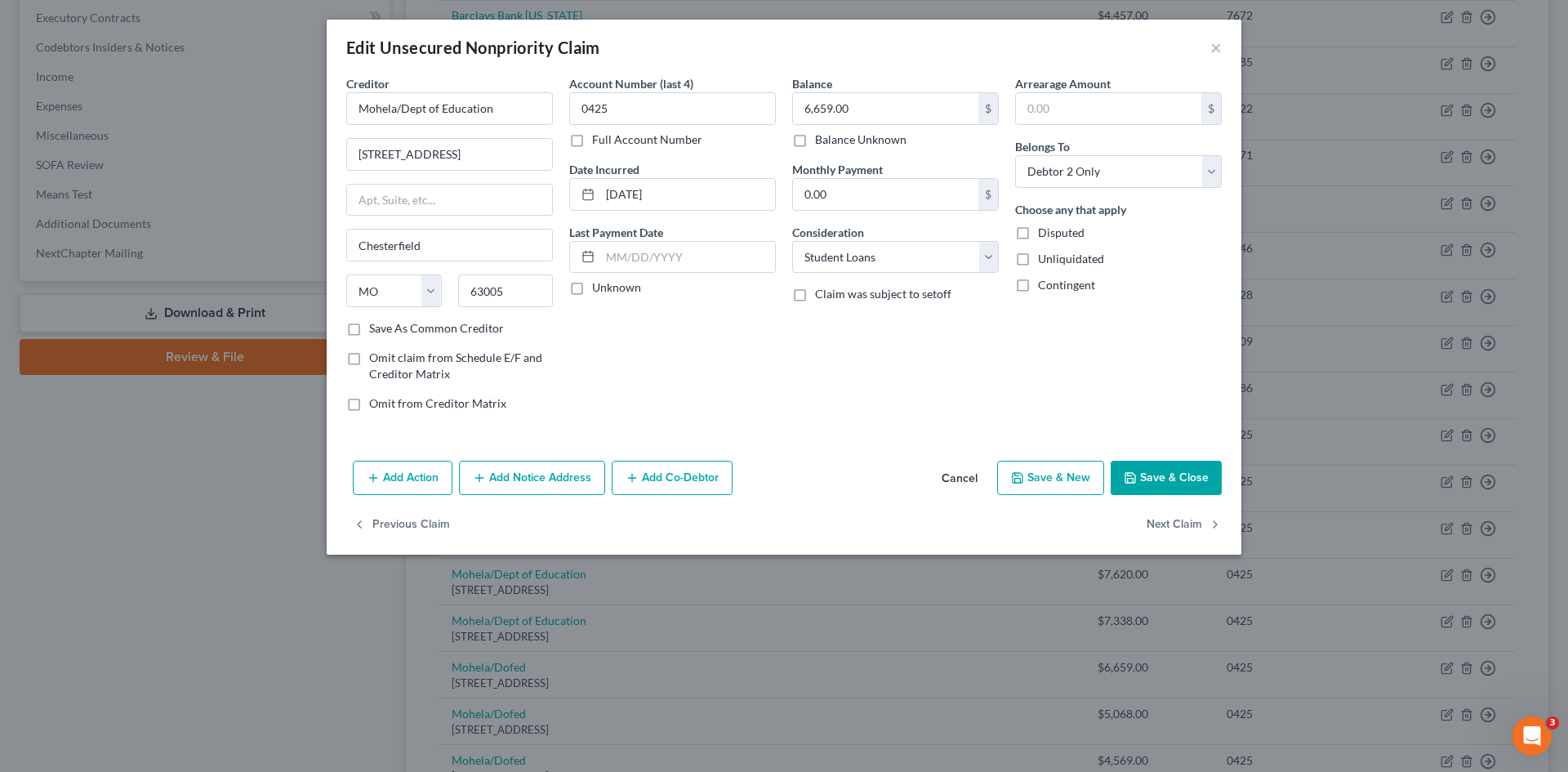
click at [1195, 487] on button "Save & Close" at bounding box center [1167, 478] width 111 height 34
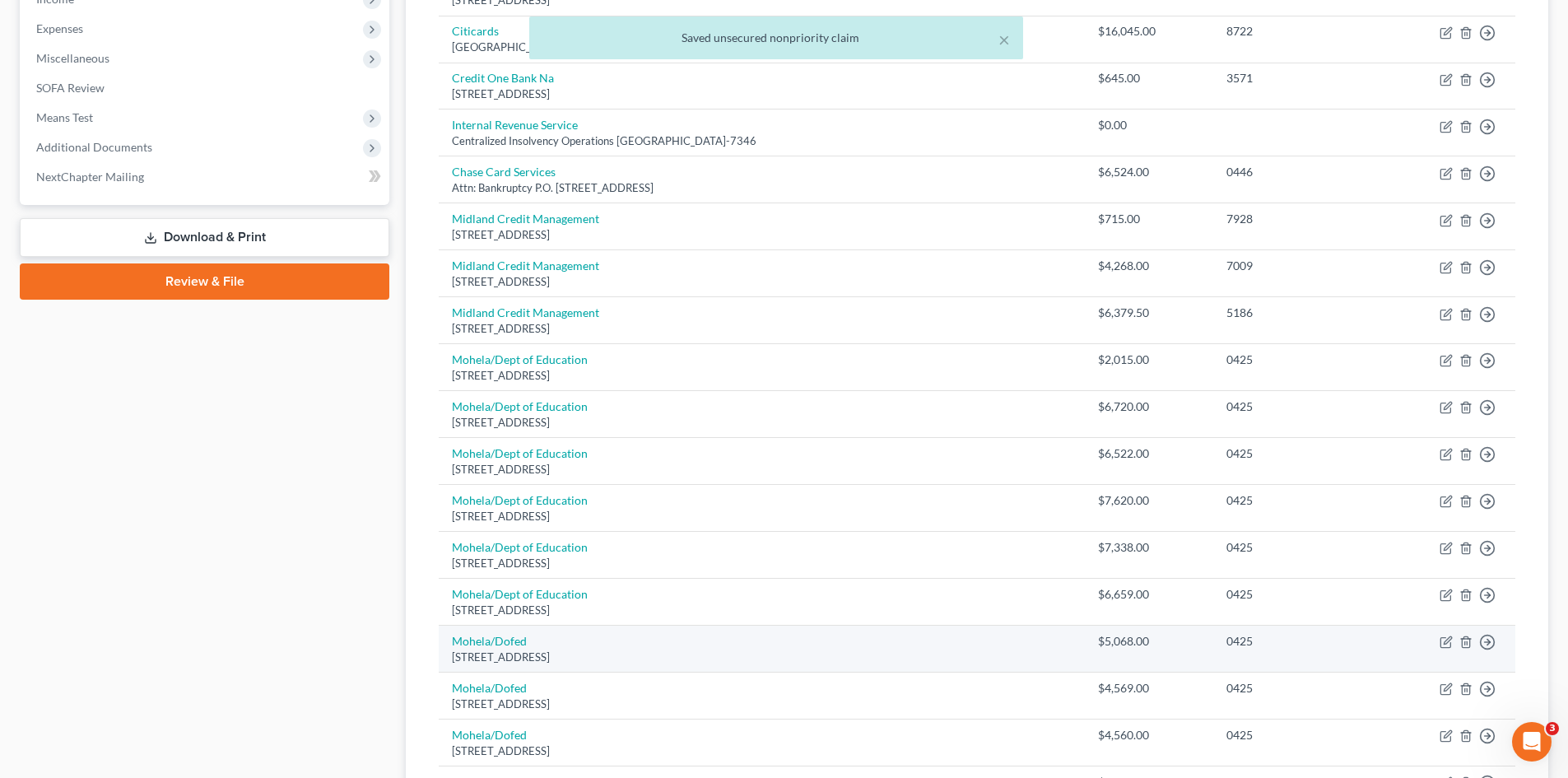
scroll to position [659, 0]
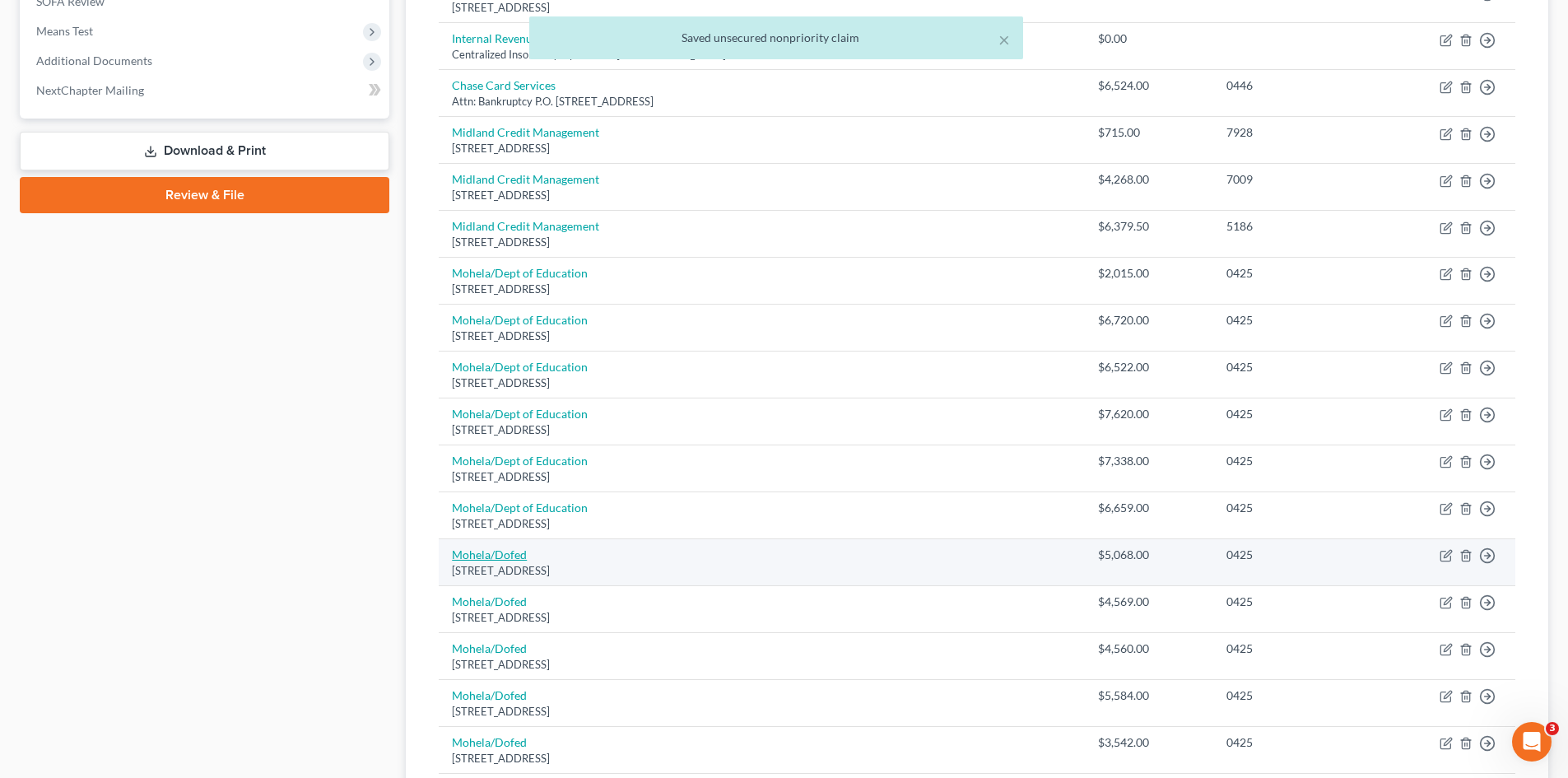
click at [495, 560] on link "Mohela/Dofed" at bounding box center [489, 554] width 75 height 14
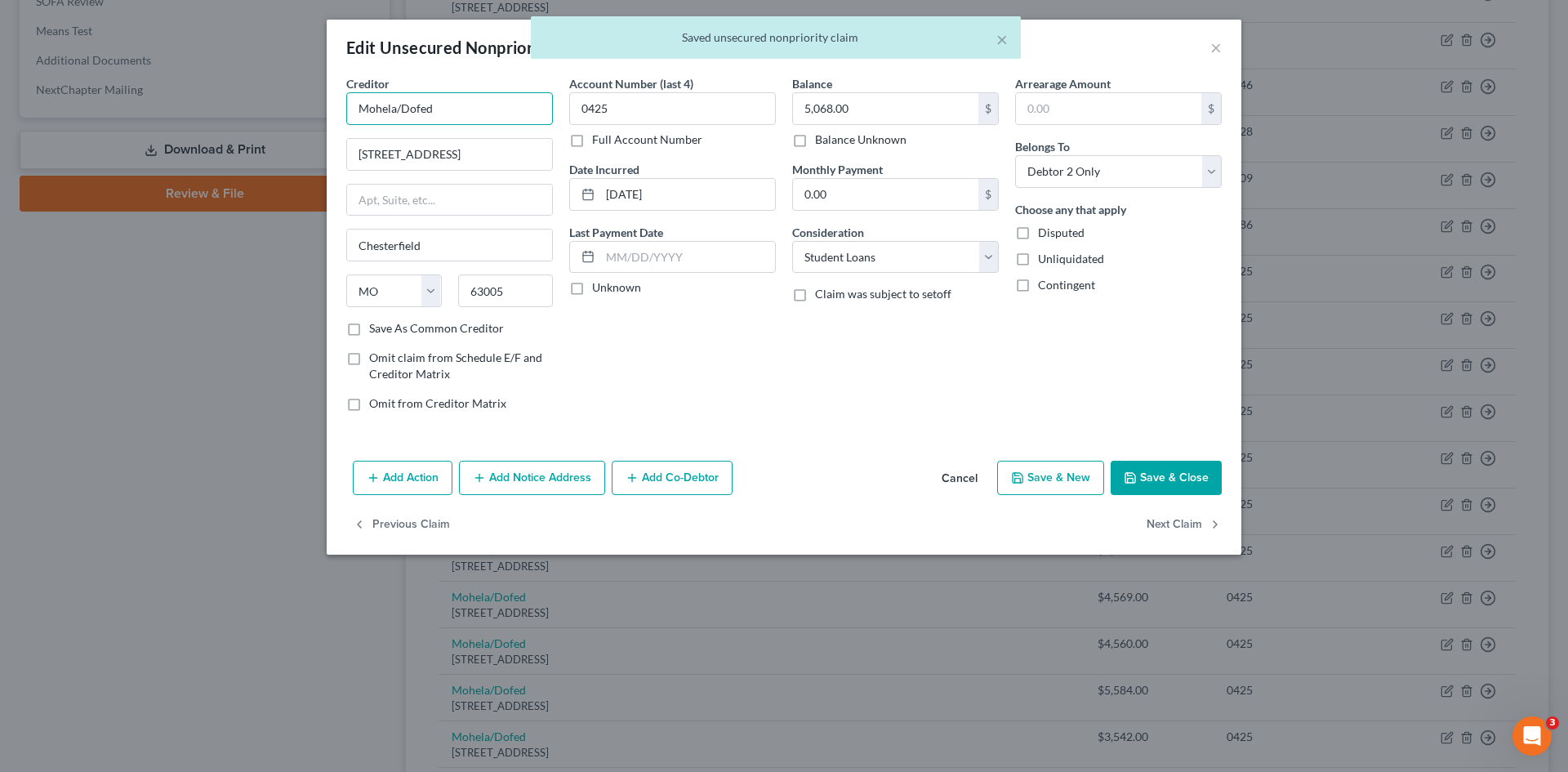
drag, startPoint x: 397, startPoint y: 113, endPoint x: 442, endPoint y: 111, distance: 45.0
click at [440, 110] on input "Mohela/Dofed" at bounding box center [449, 108] width 207 height 33
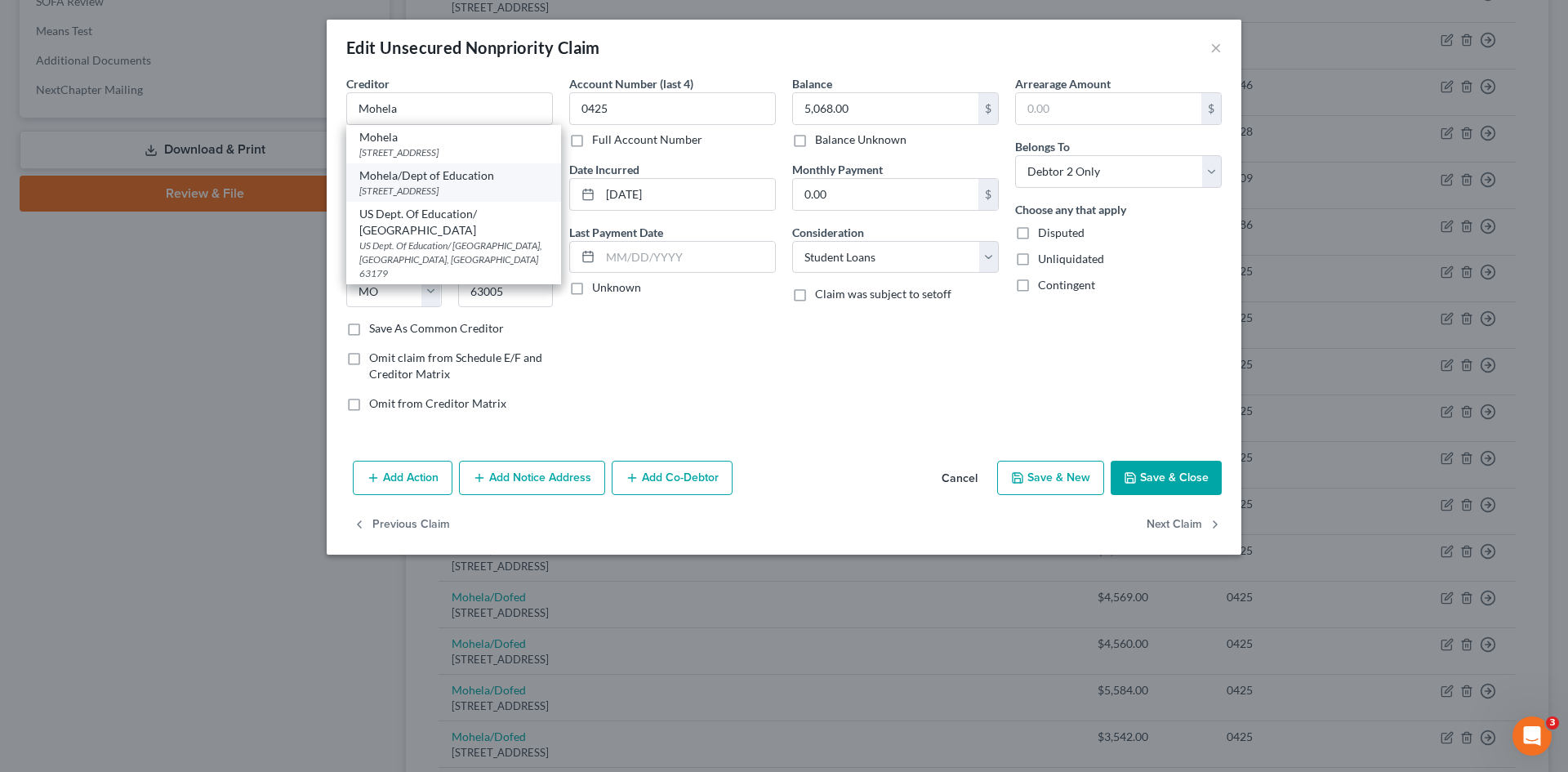
click at [414, 176] on div "Mohela/Dept of Education" at bounding box center [453, 175] width 189 height 16
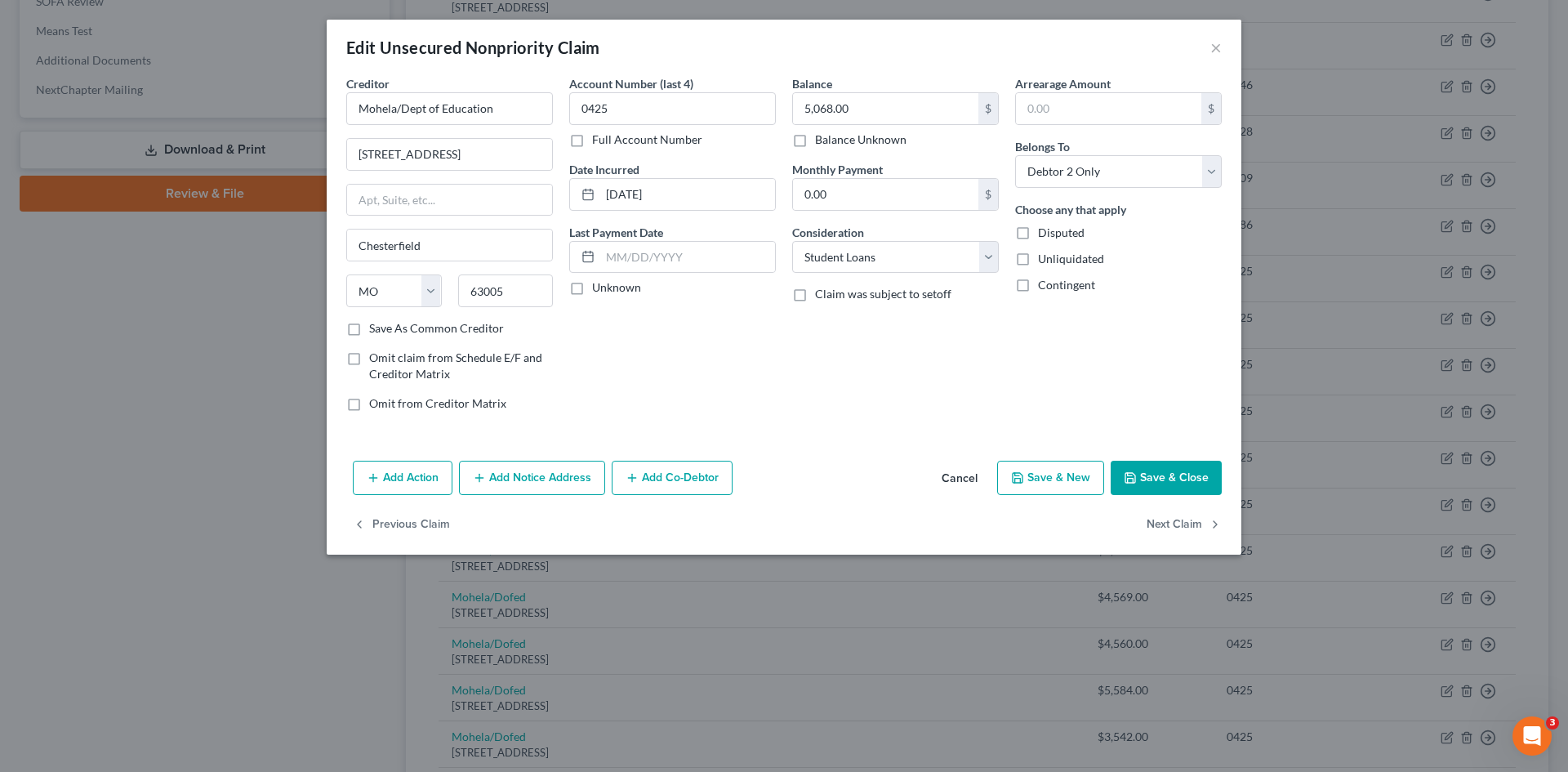
click at [1143, 481] on button "Save & Close" at bounding box center [1167, 478] width 111 height 34
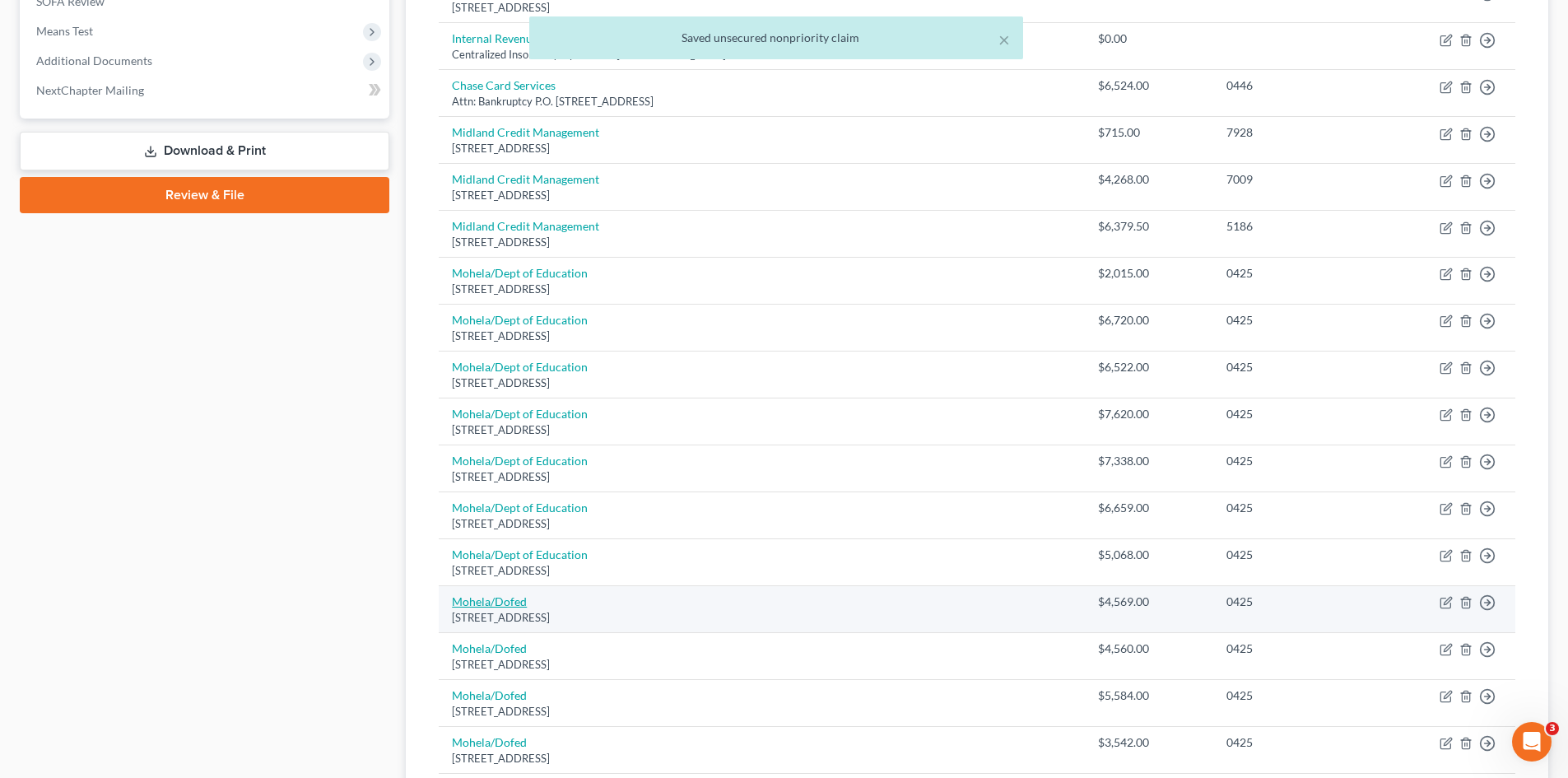
click at [521, 599] on link "Mohela/Dofed" at bounding box center [489, 601] width 75 height 14
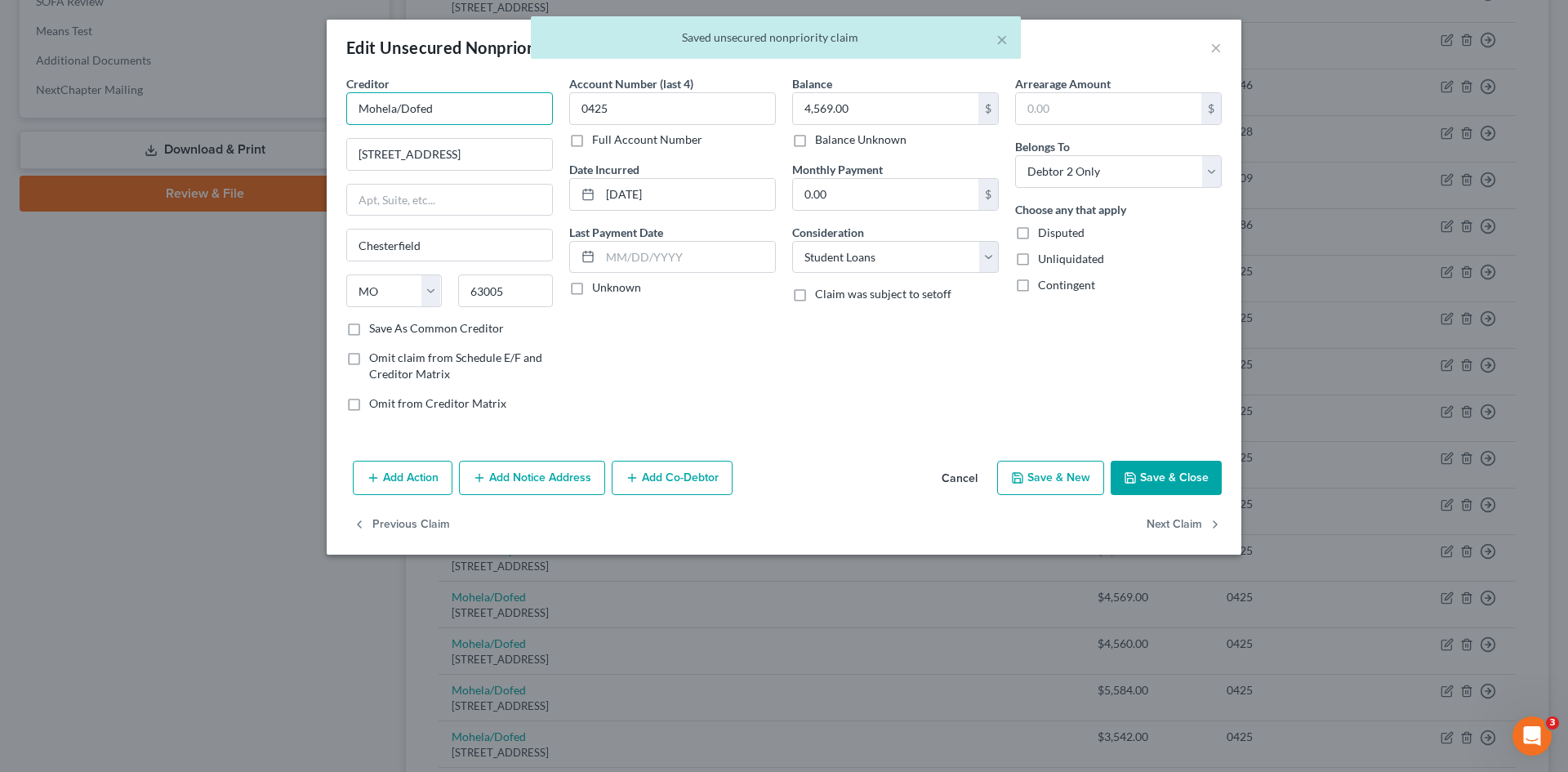
drag, startPoint x: 395, startPoint y: 110, endPoint x: 484, endPoint y: 120, distance: 89.6
click at [479, 108] on input "Mohela/Dofed" at bounding box center [449, 108] width 207 height 33
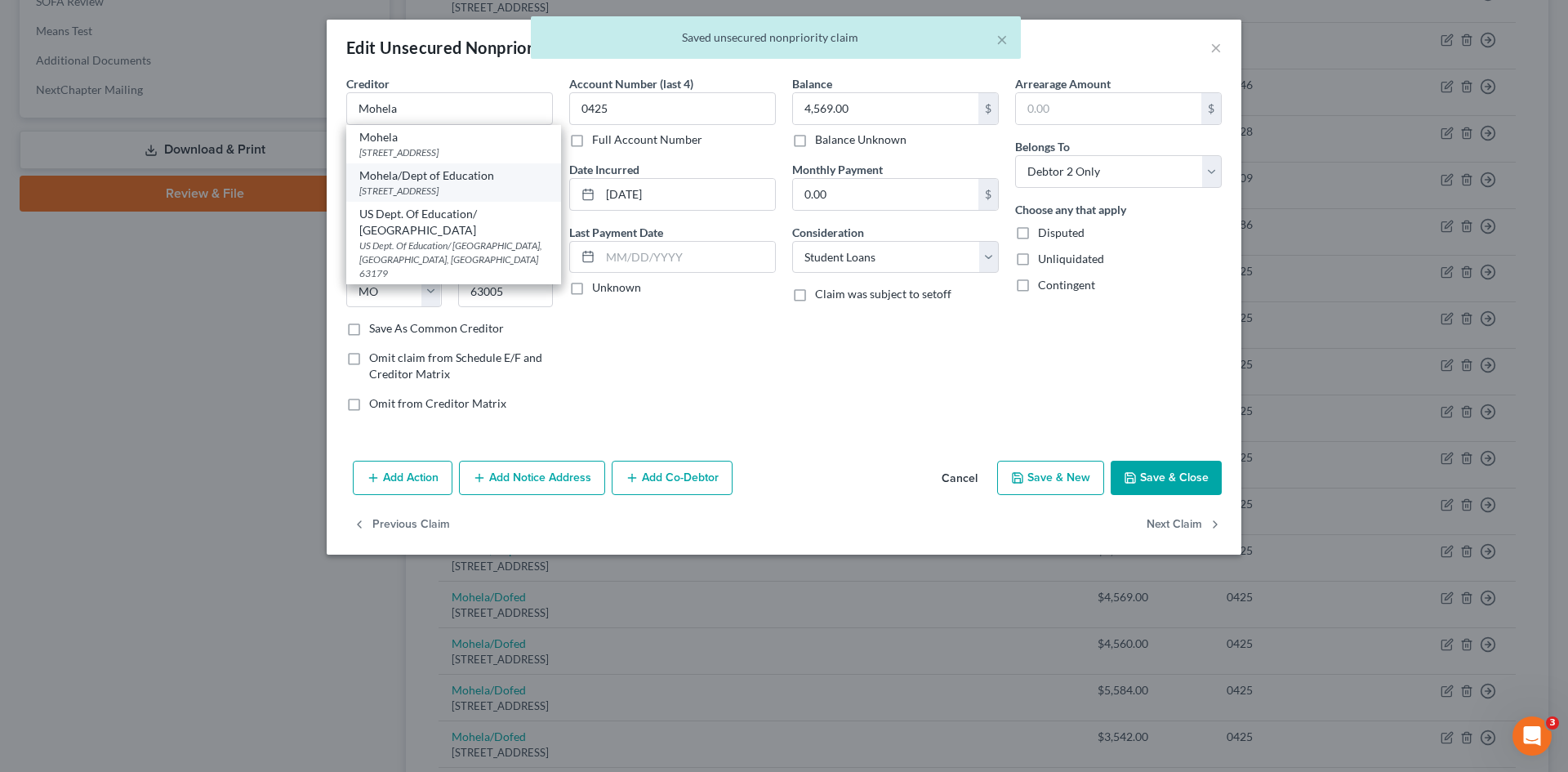
click at [415, 186] on div "633 Spirit Drive, Chesterfield, MO 63005" at bounding box center [453, 191] width 189 height 14
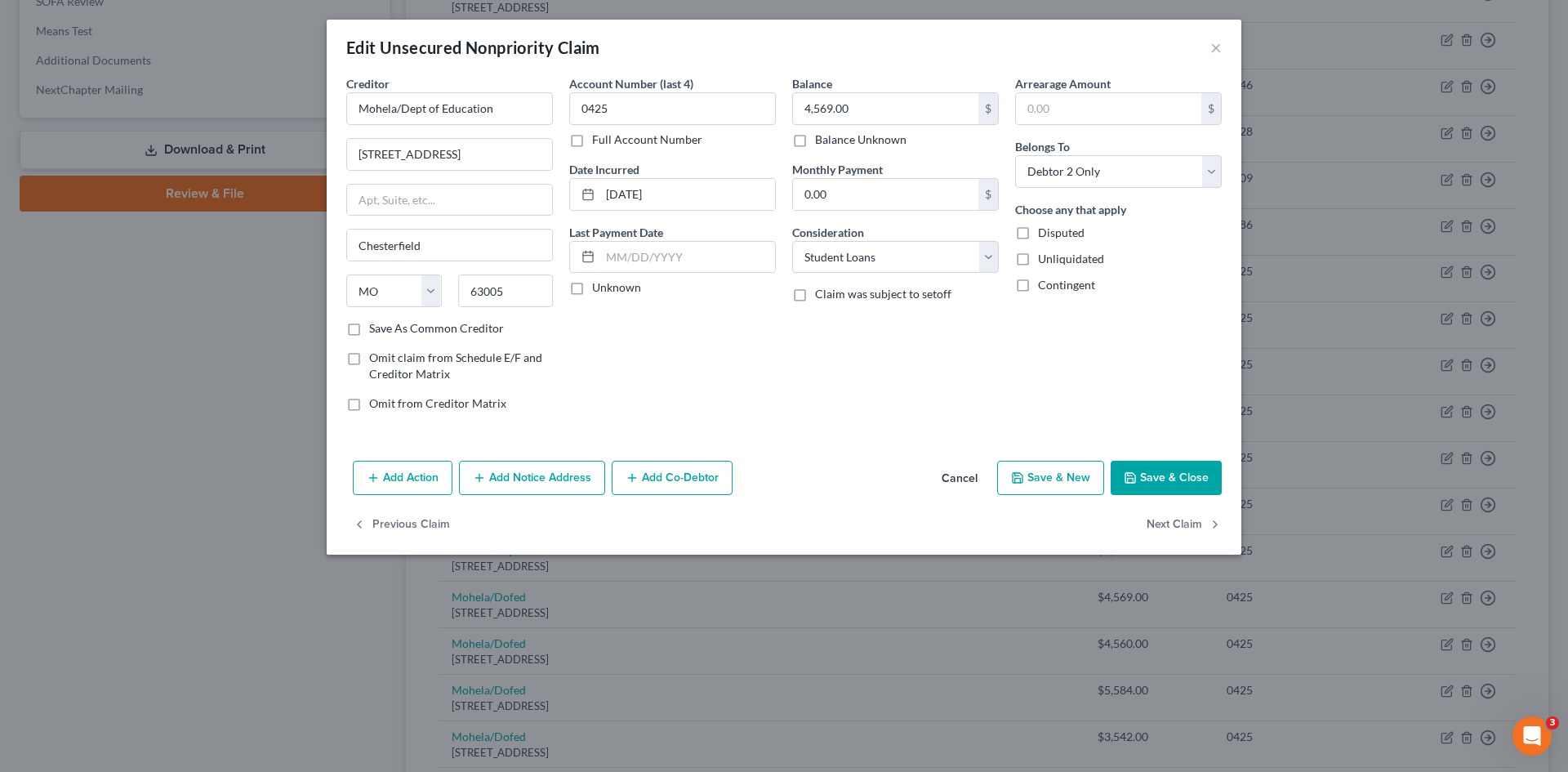
click at [1160, 483] on button "Save & Close" at bounding box center [1167, 478] width 111 height 34
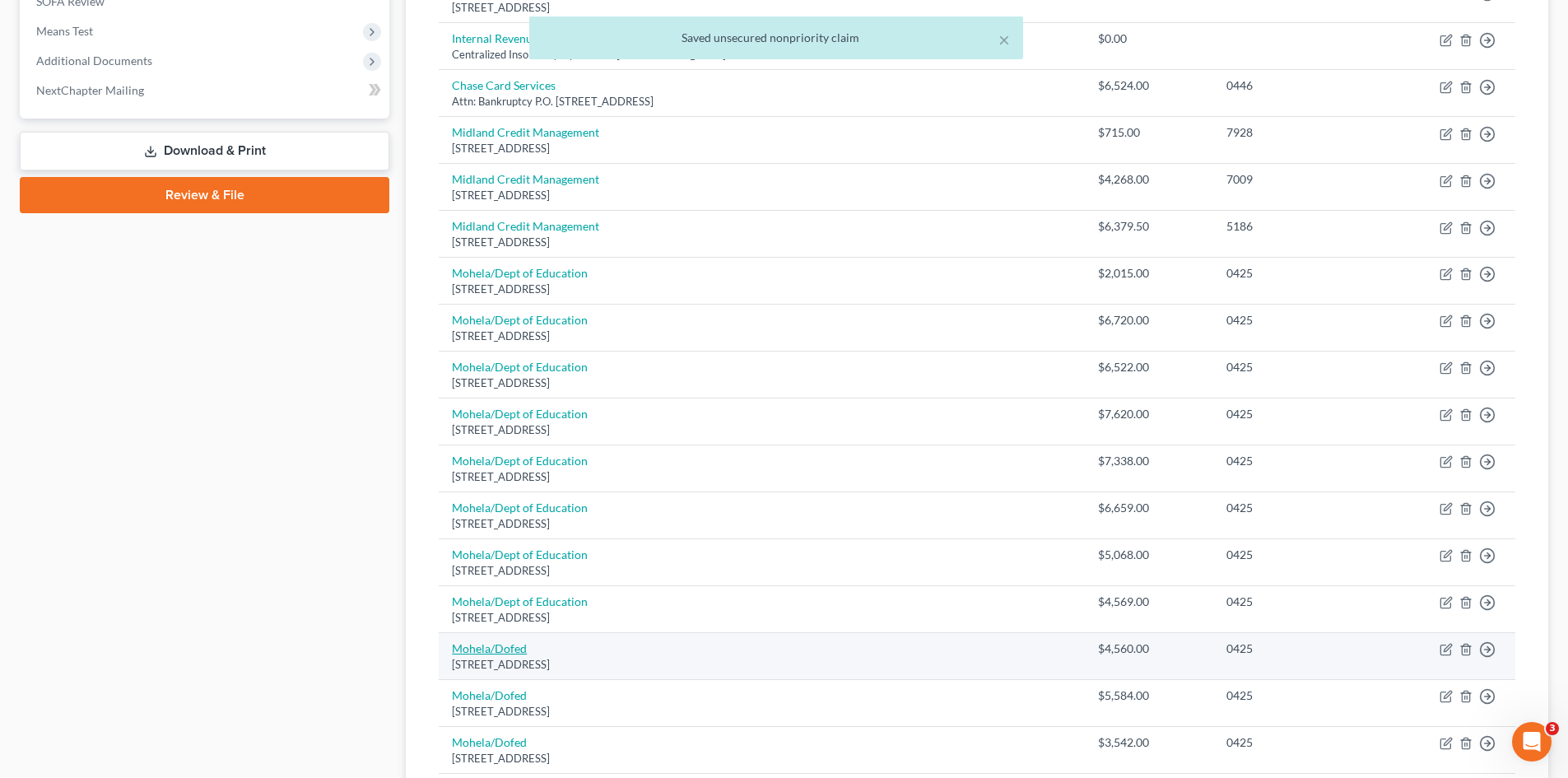
click at [517, 650] on link "Mohela/Dofed" at bounding box center [489, 648] width 75 height 14
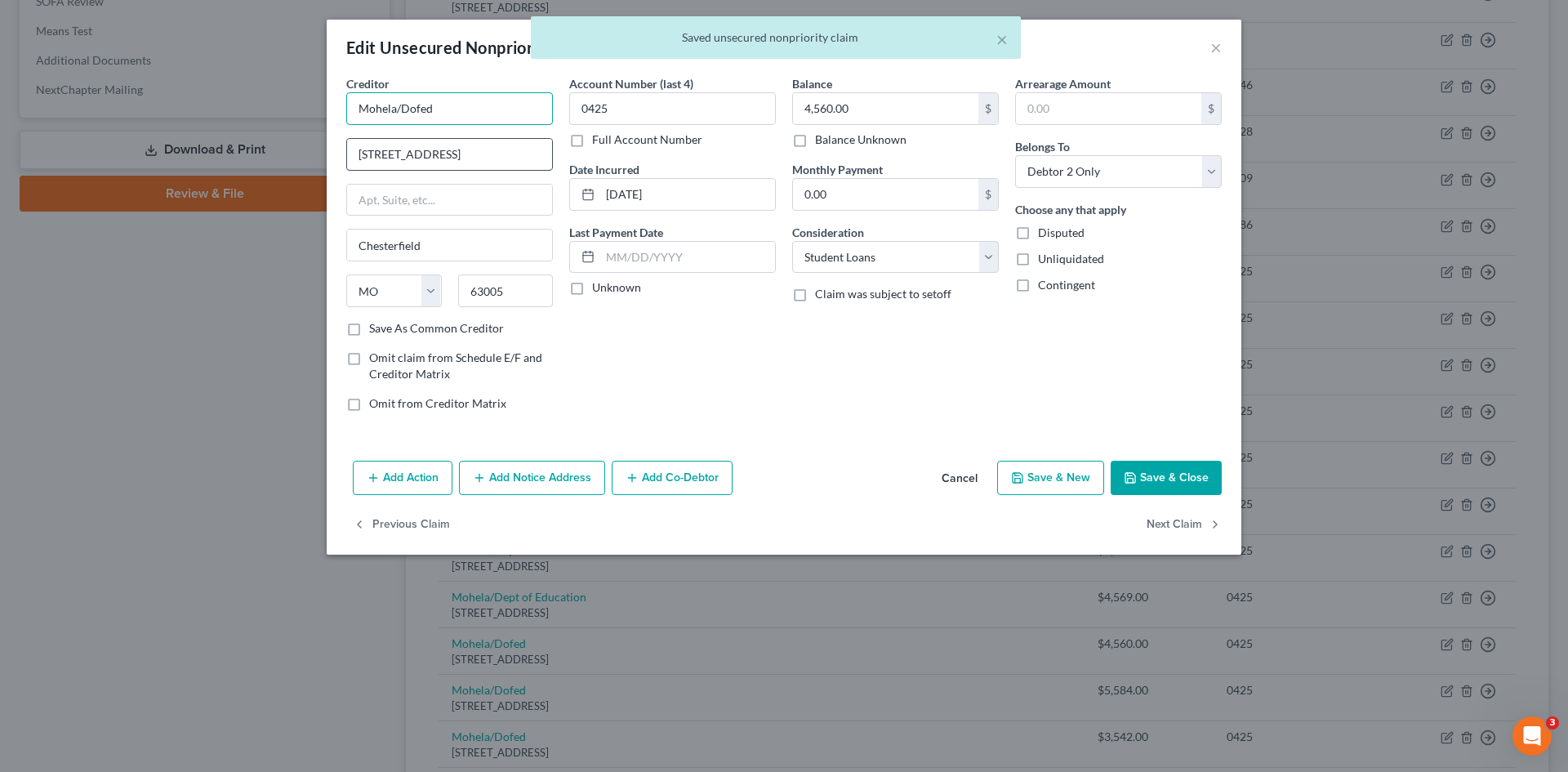
drag, startPoint x: 398, startPoint y: 111, endPoint x: 458, endPoint y: 139, distance: 66.2
click at [440, 109] on input "Mohela/Dofed" at bounding box center [449, 108] width 207 height 33
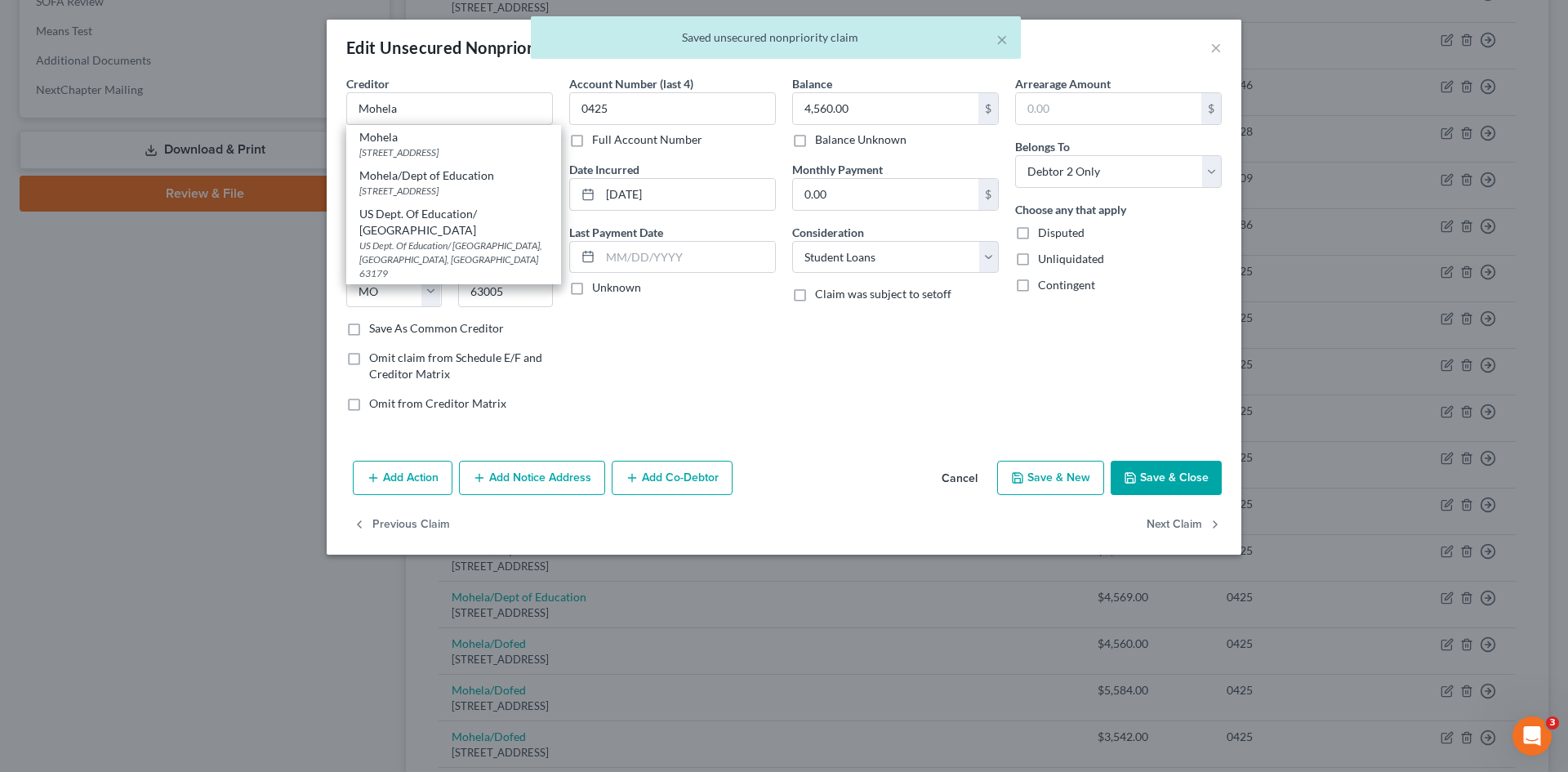
drag, startPoint x: 442, startPoint y: 190, endPoint x: 502, endPoint y: 186, distance: 60.1
click at [442, 189] on div "633 Spirit Drive, Chesterfield, MO 63005" at bounding box center [453, 191] width 189 height 14
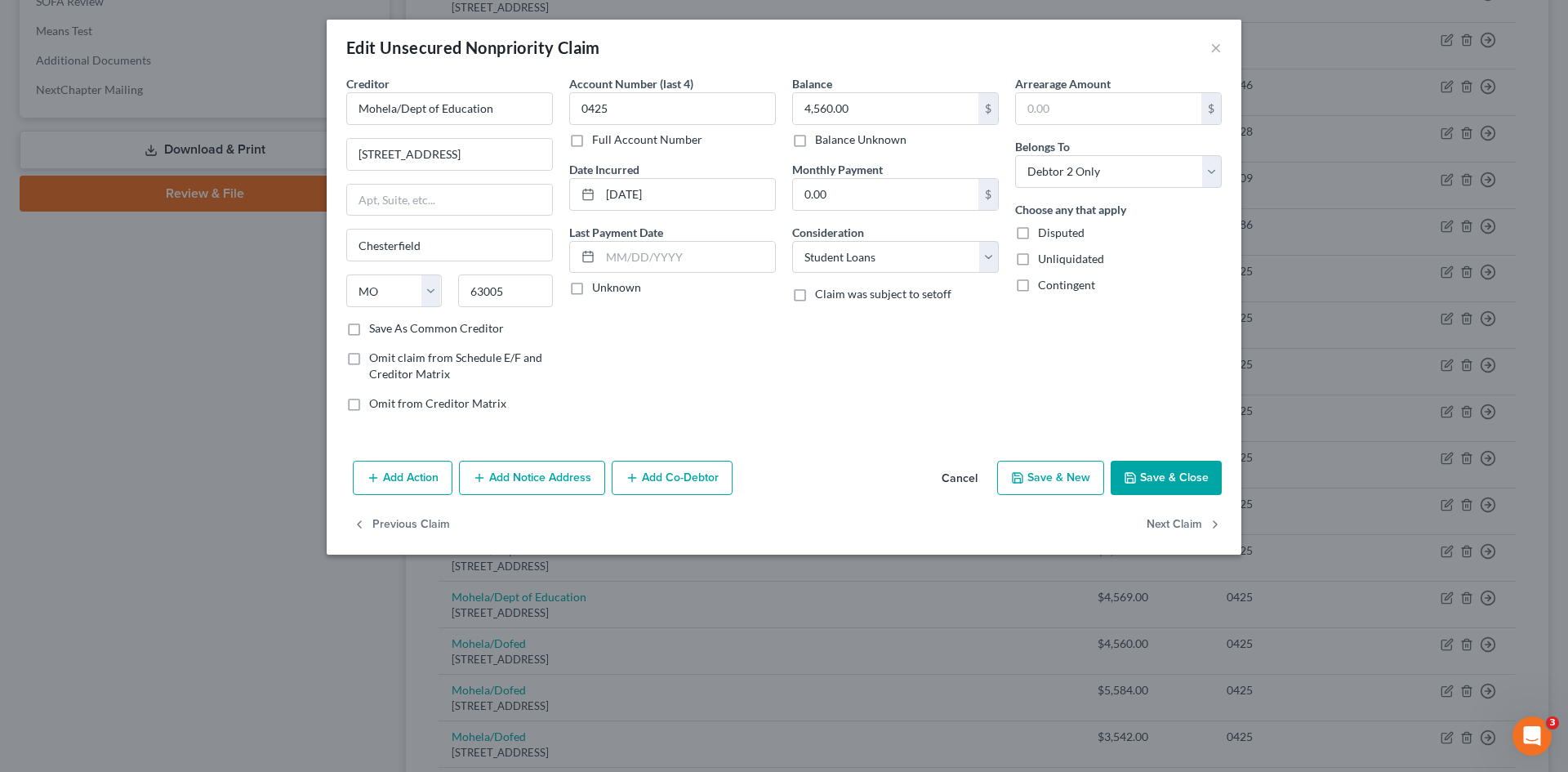
drag, startPoint x: 1165, startPoint y: 481, endPoint x: 801, endPoint y: 614, distance: 387.5
click at [1166, 482] on button "Save & Close" at bounding box center [1167, 478] width 111 height 34
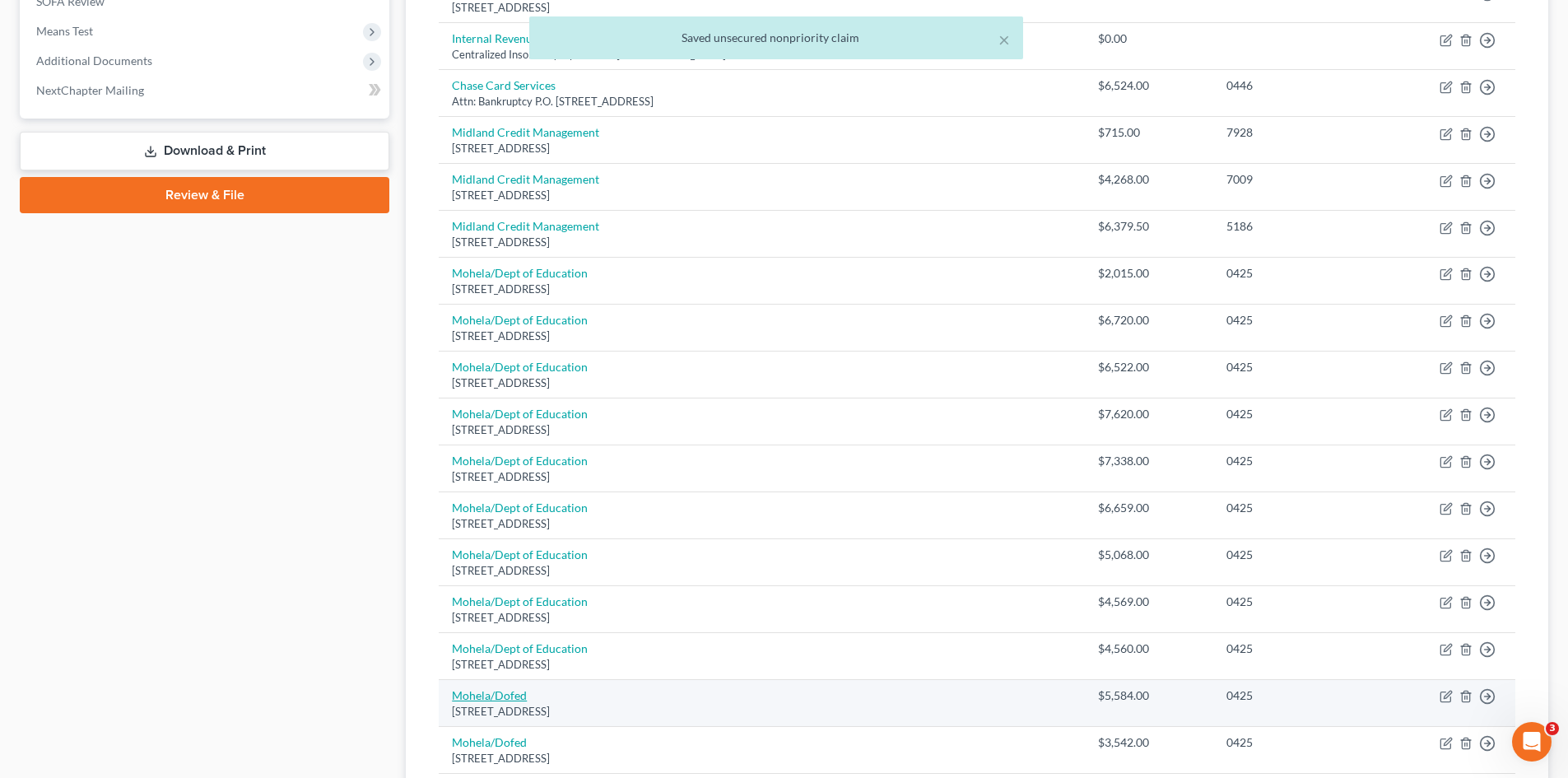
click at [516, 692] on link "Mohela/Dofed" at bounding box center [489, 695] width 75 height 14
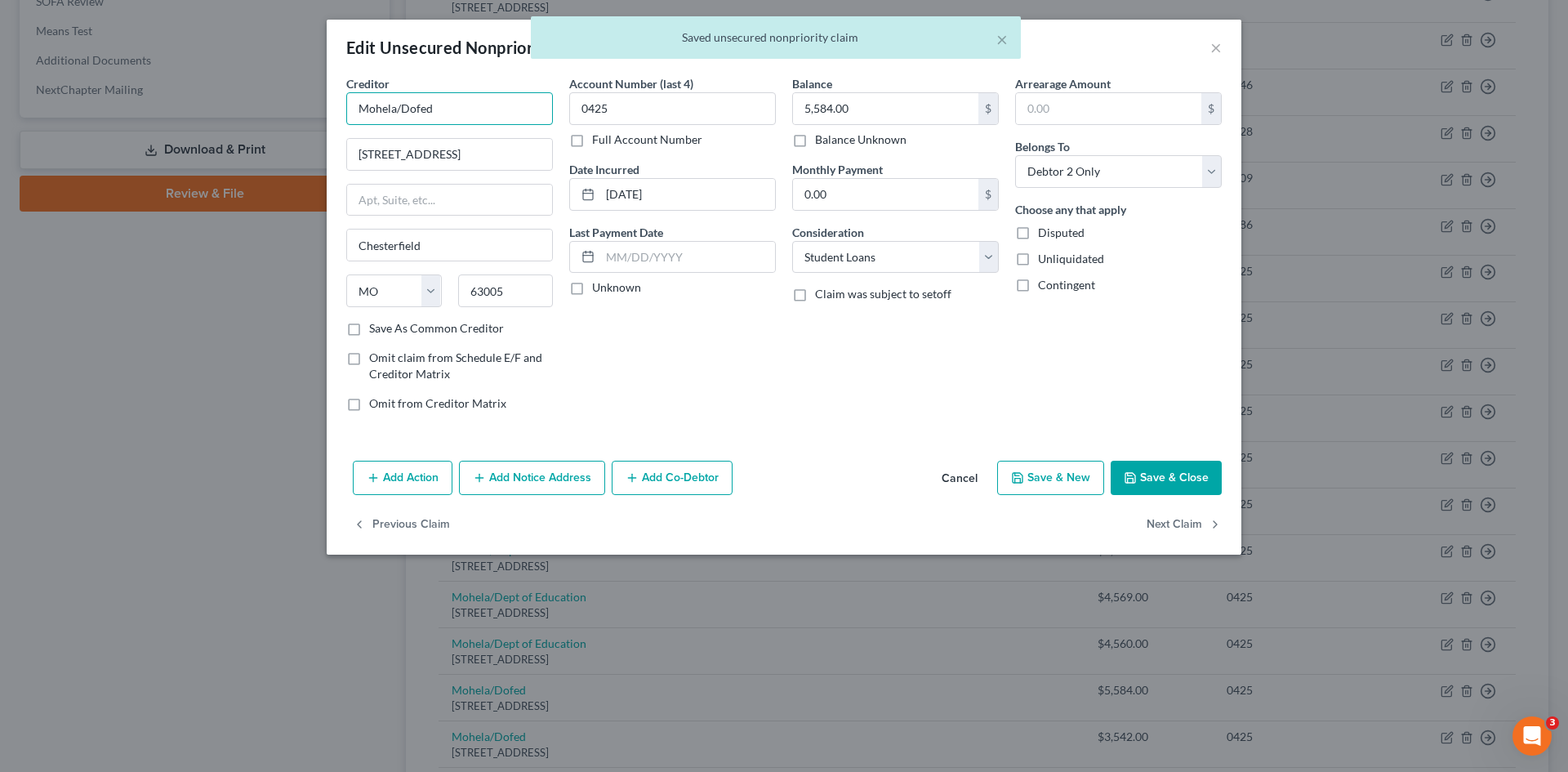
drag, startPoint x: 400, startPoint y: 103, endPoint x: 484, endPoint y: 113, distance: 84.6
click at [479, 104] on input "Mohela/Dofed" at bounding box center [449, 108] width 207 height 33
click at [397, 112] on input "Mohela/" at bounding box center [449, 108] width 207 height 33
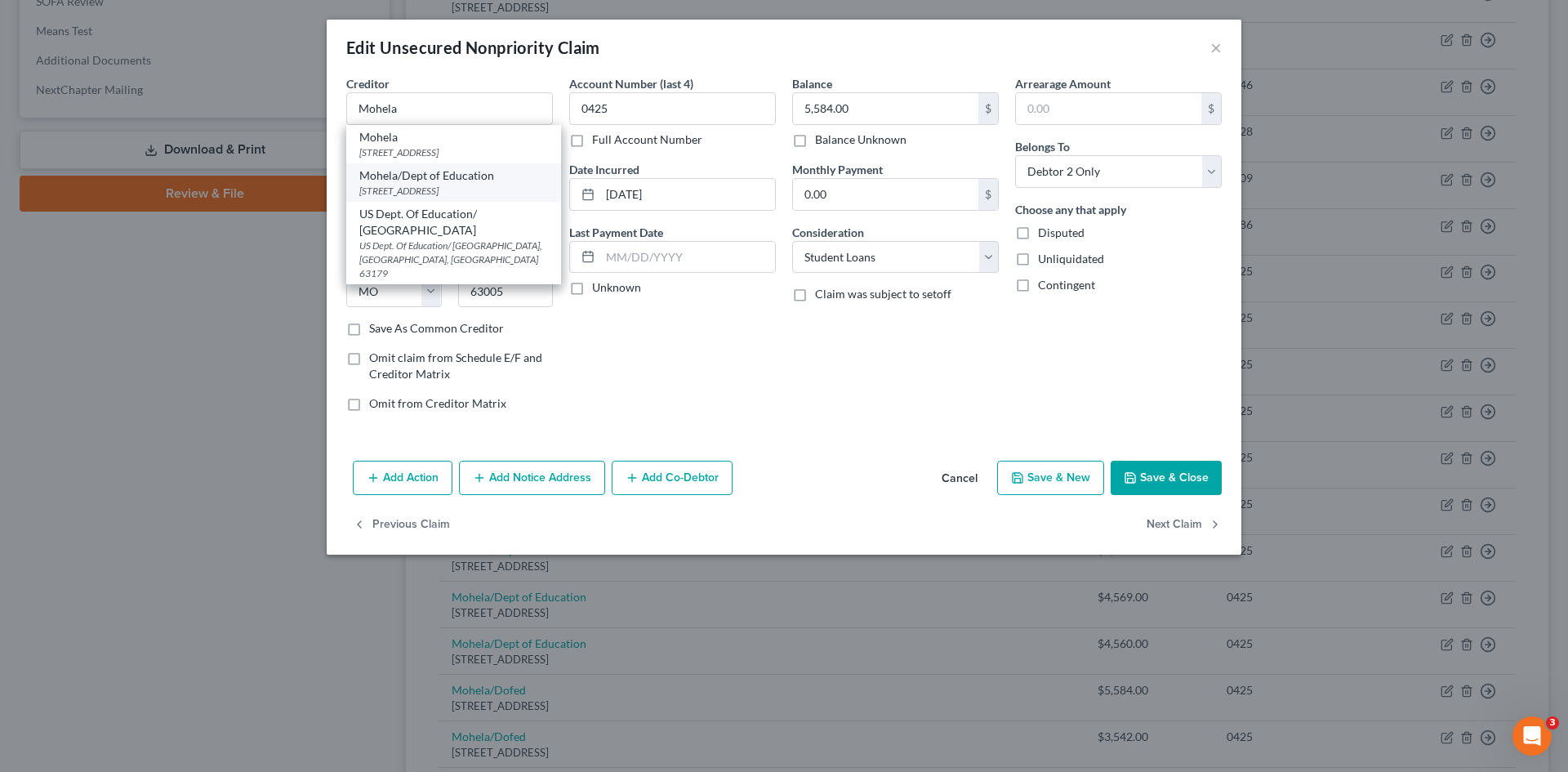
click at [415, 178] on div "Mohela/Dept of Education" at bounding box center [453, 175] width 189 height 16
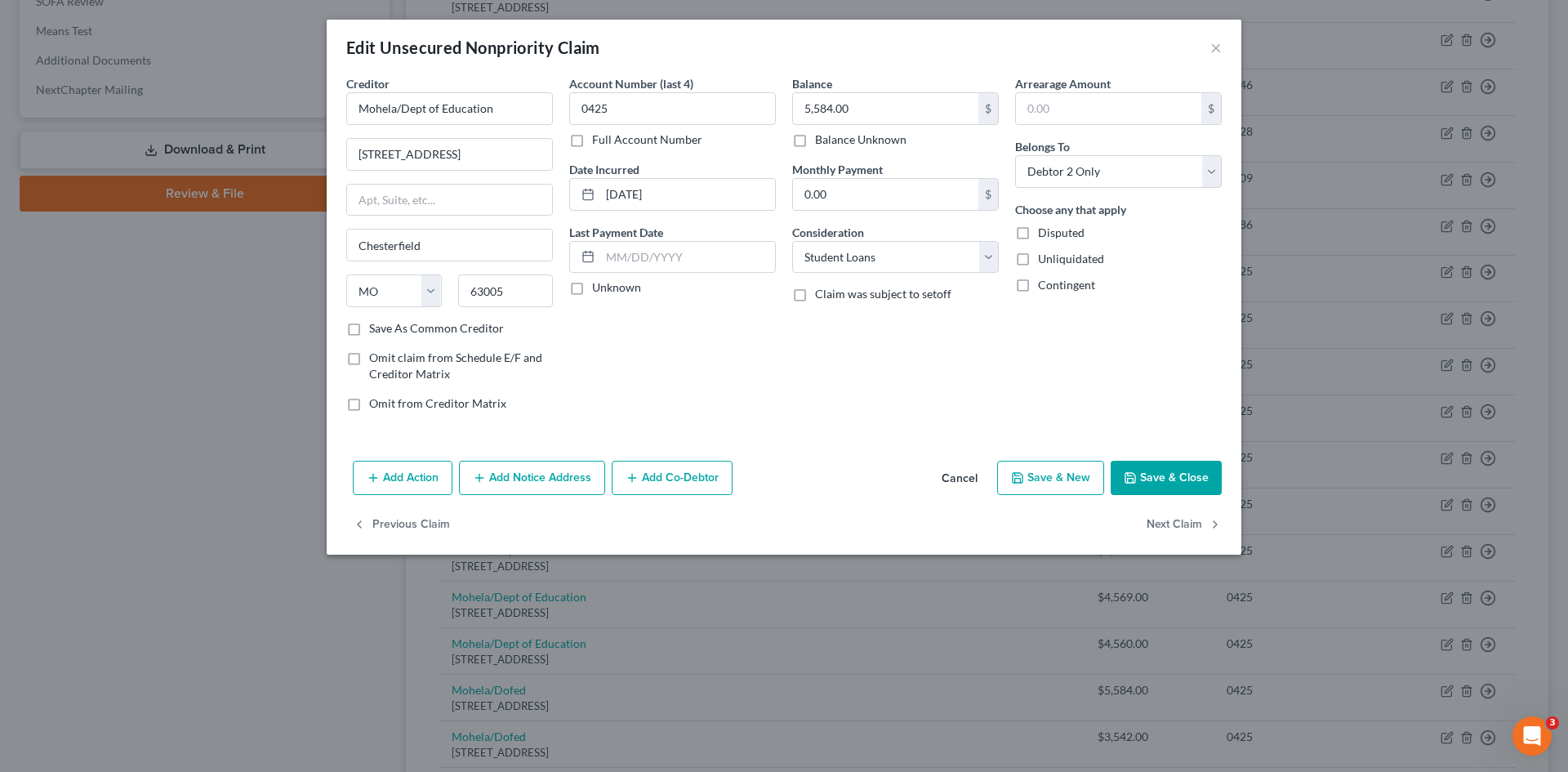
click at [1196, 484] on button "Save & Close" at bounding box center [1167, 478] width 111 height 34
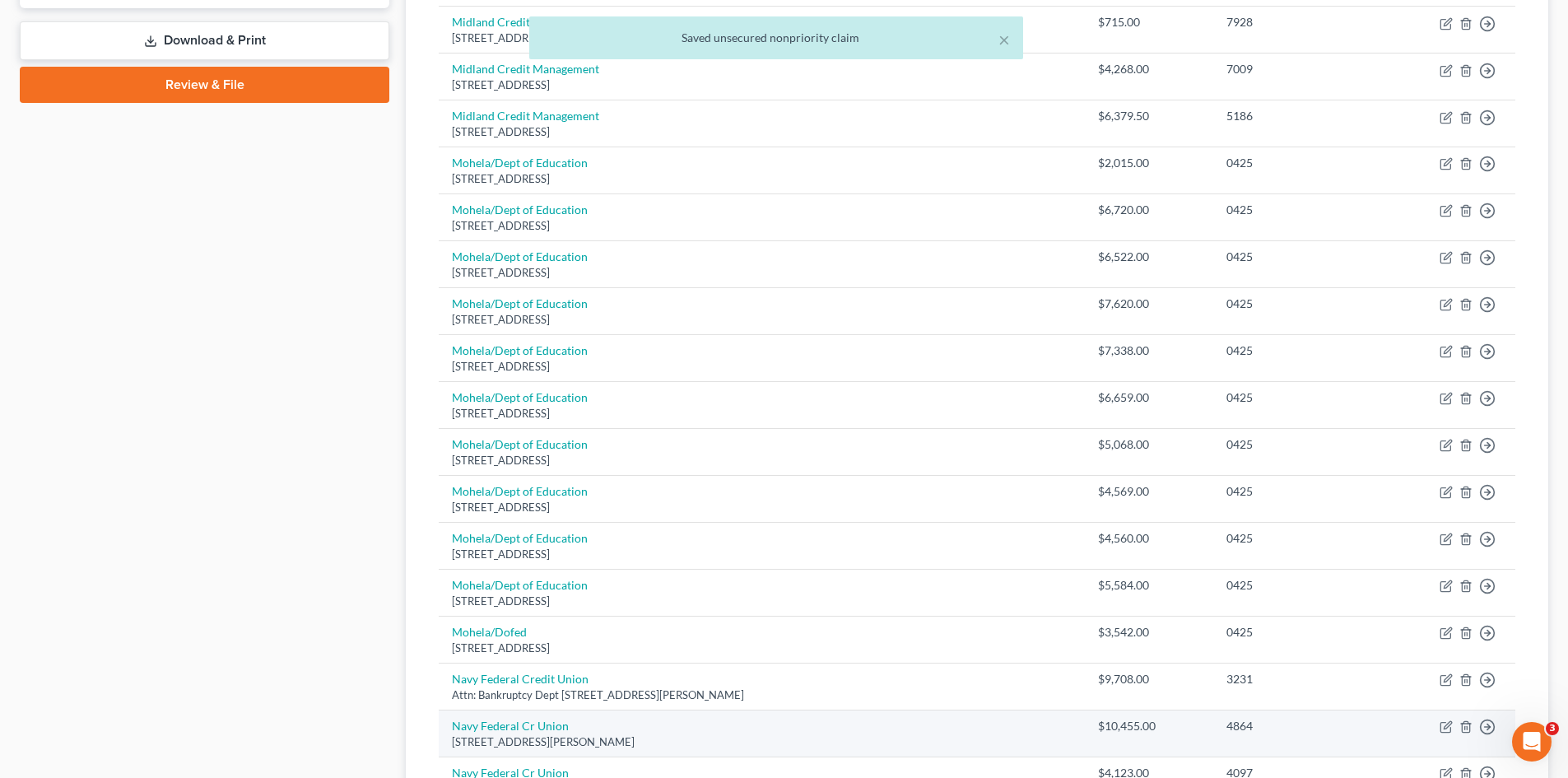
scroll to position [906, 0]
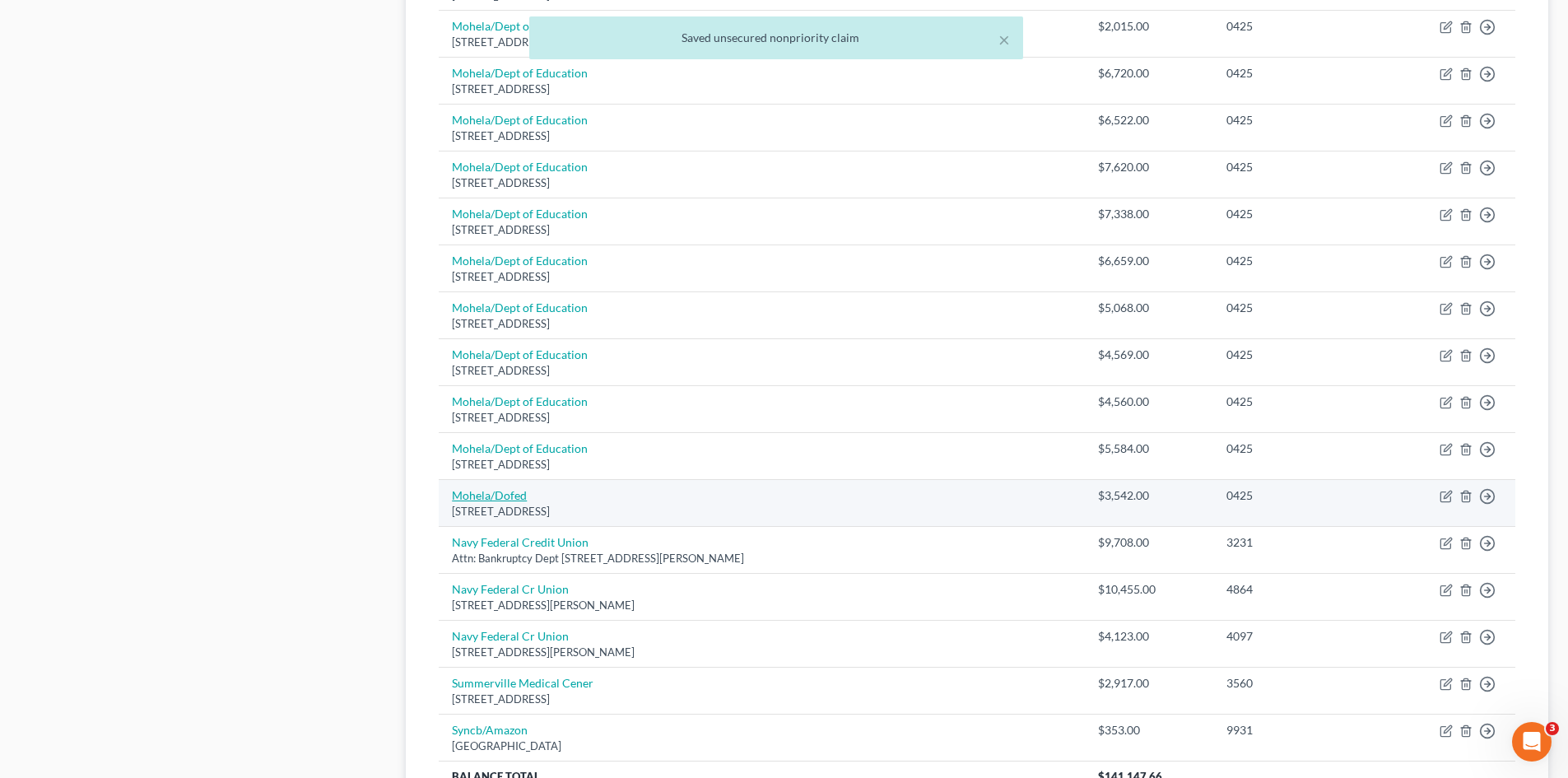
click at [496, 495] on link "Mohela/Dofed" at bounding box center [489, 495] width 75 height 14
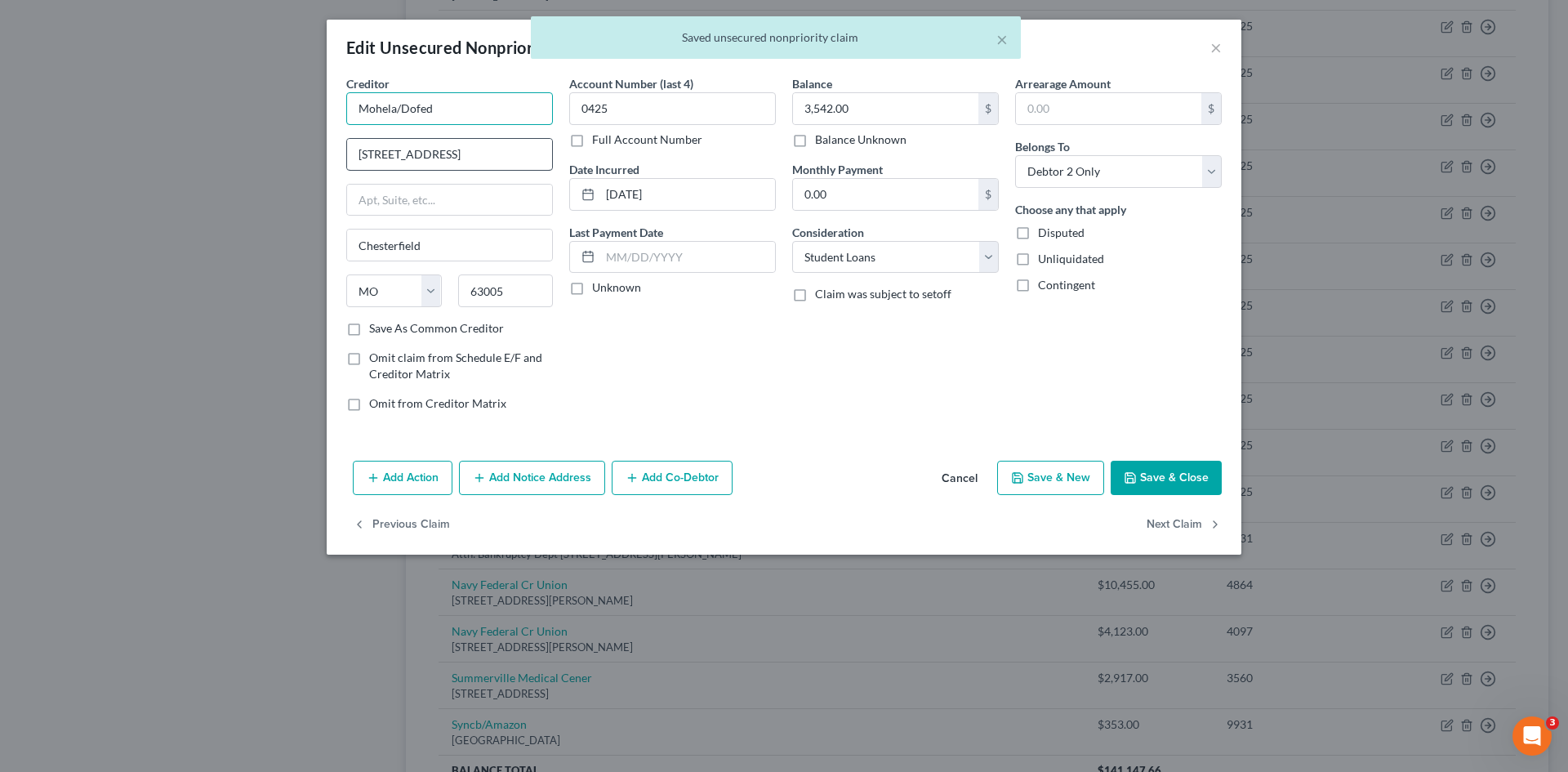
drag, startPoint x: 396, startPoint y: 110, endPoint x: 477, endPoint y: 138, distance: 85.7
click at [442, 115] on input "Mohela/Dofed" at bounding box center [449, 108] width 207 height 33
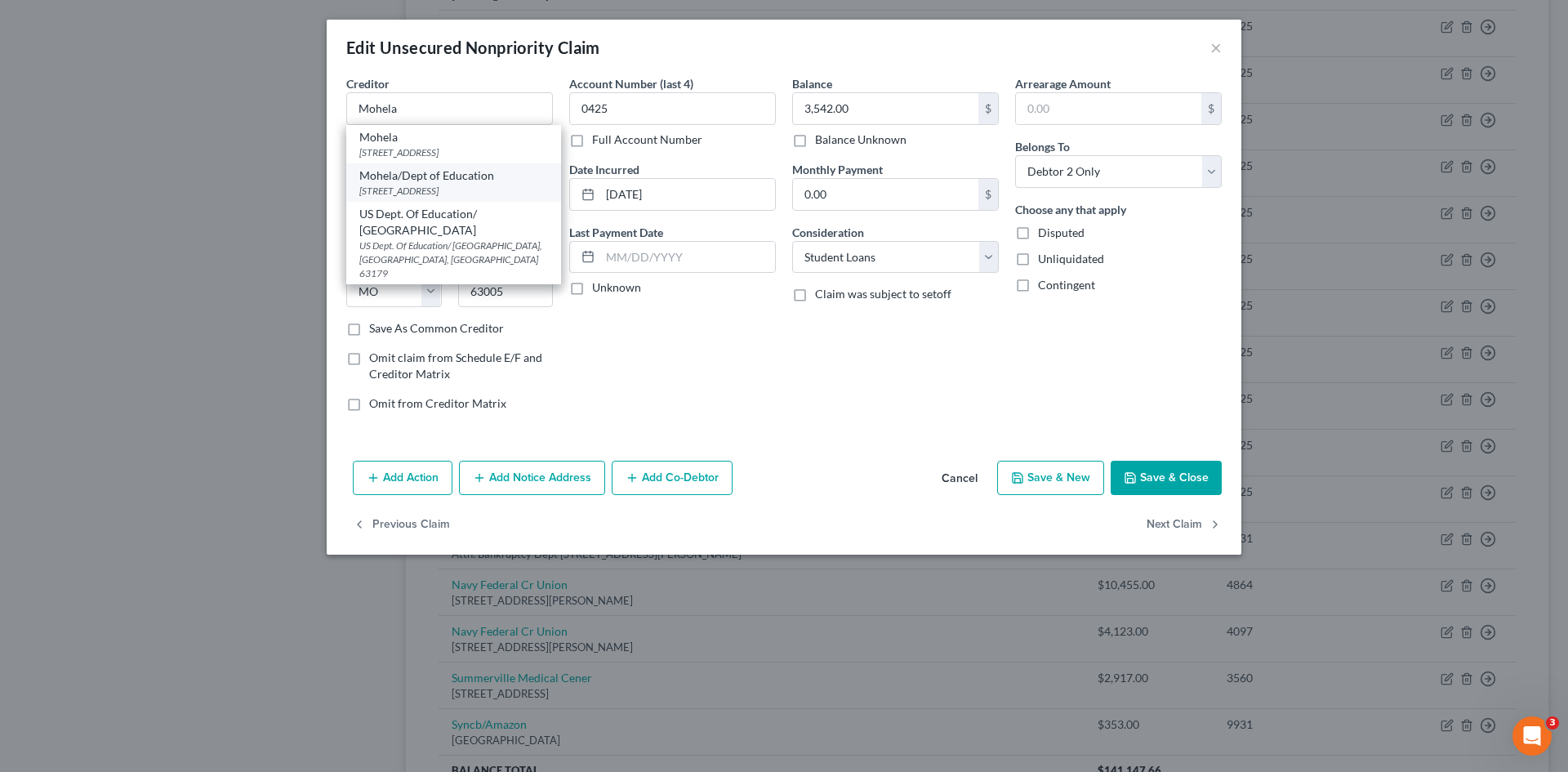
click at [474, 187] on div "633 Spirit Drive, Chesterfield, MO 63005" at bounding box center [453, 191] width 189 height 14
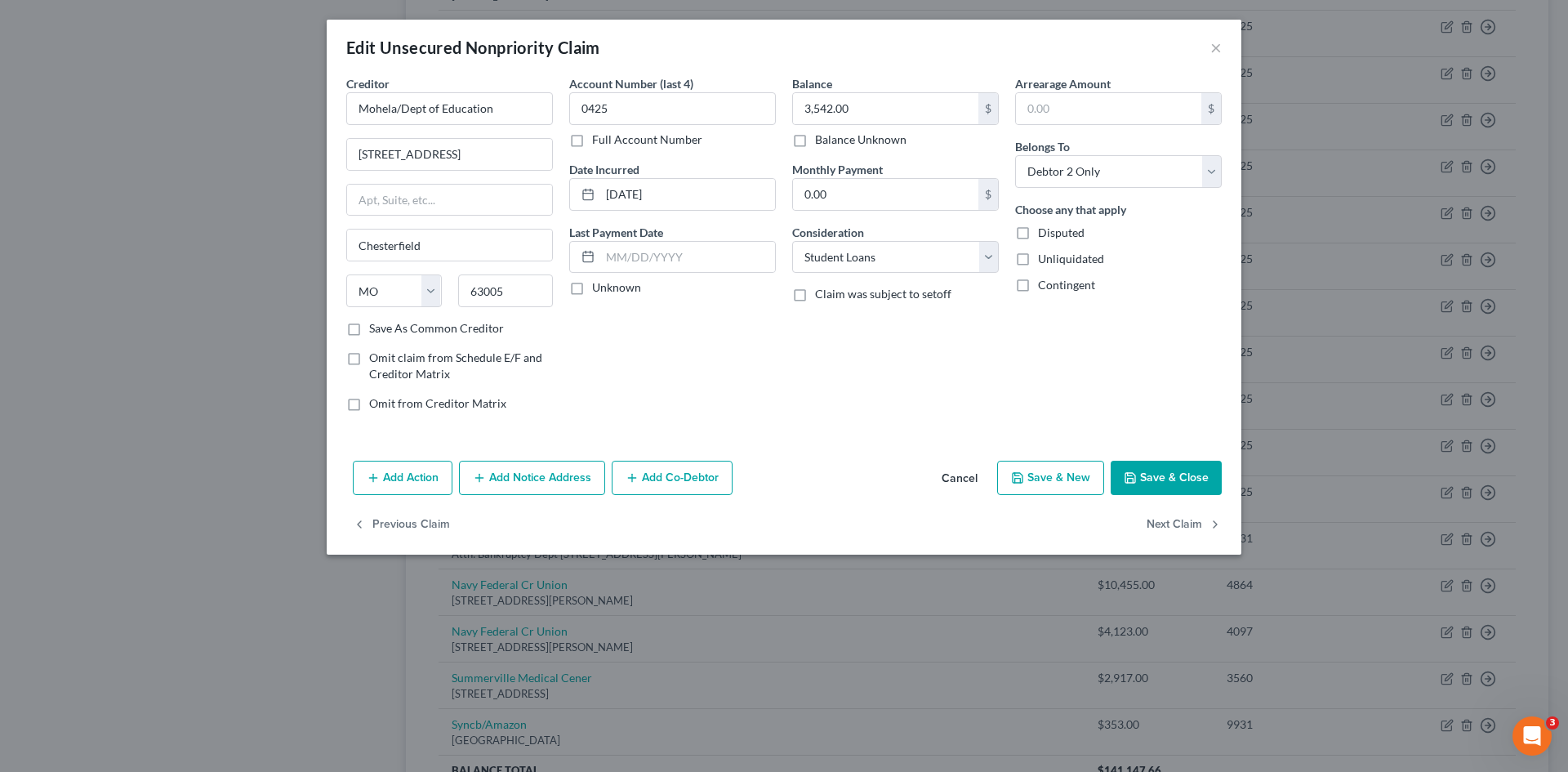
click at [1163, 478] on button "Save & Close" at bounding box center [1167, 478] width 111 height 34
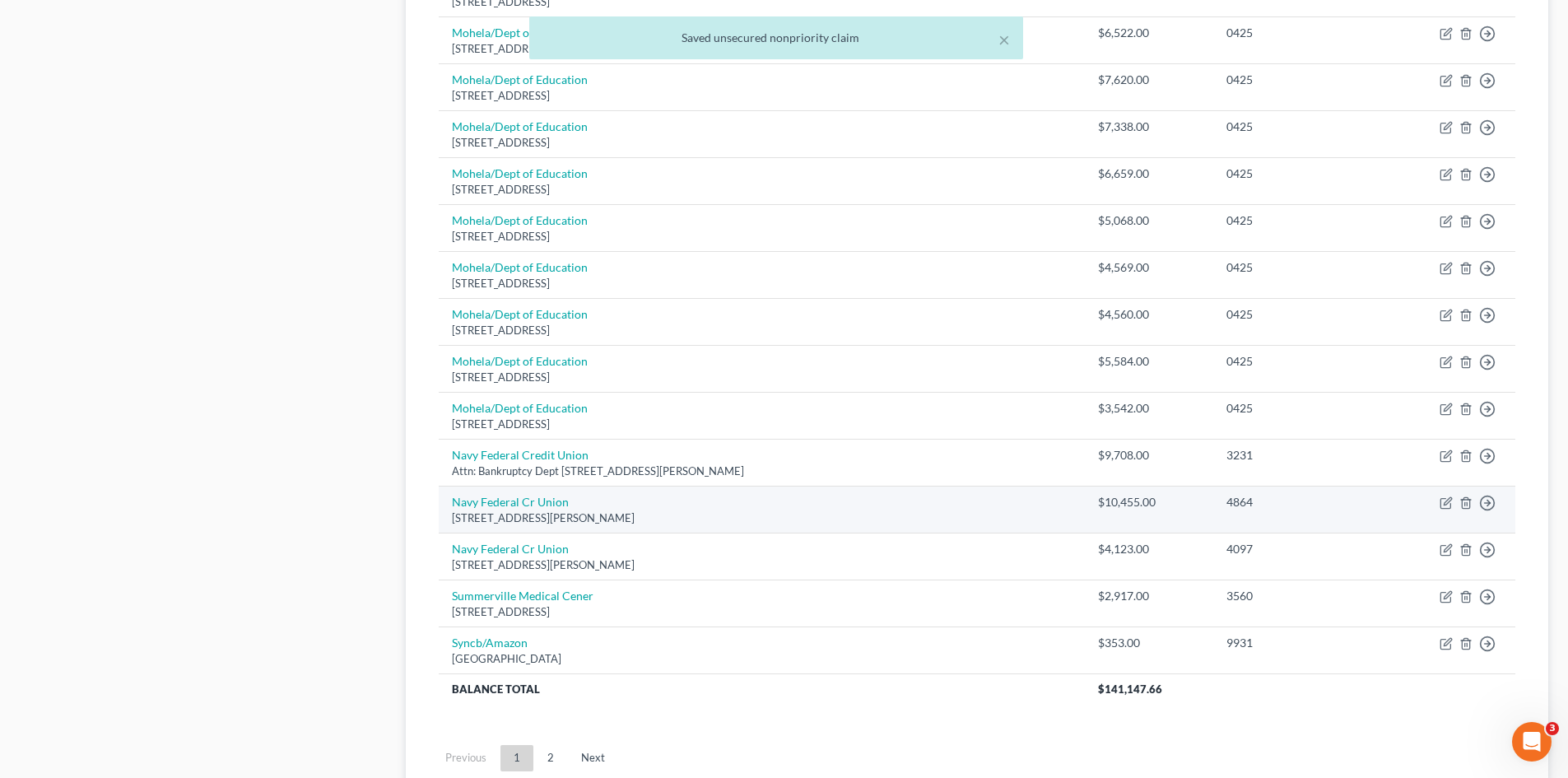
scroll to position [1071, 0]
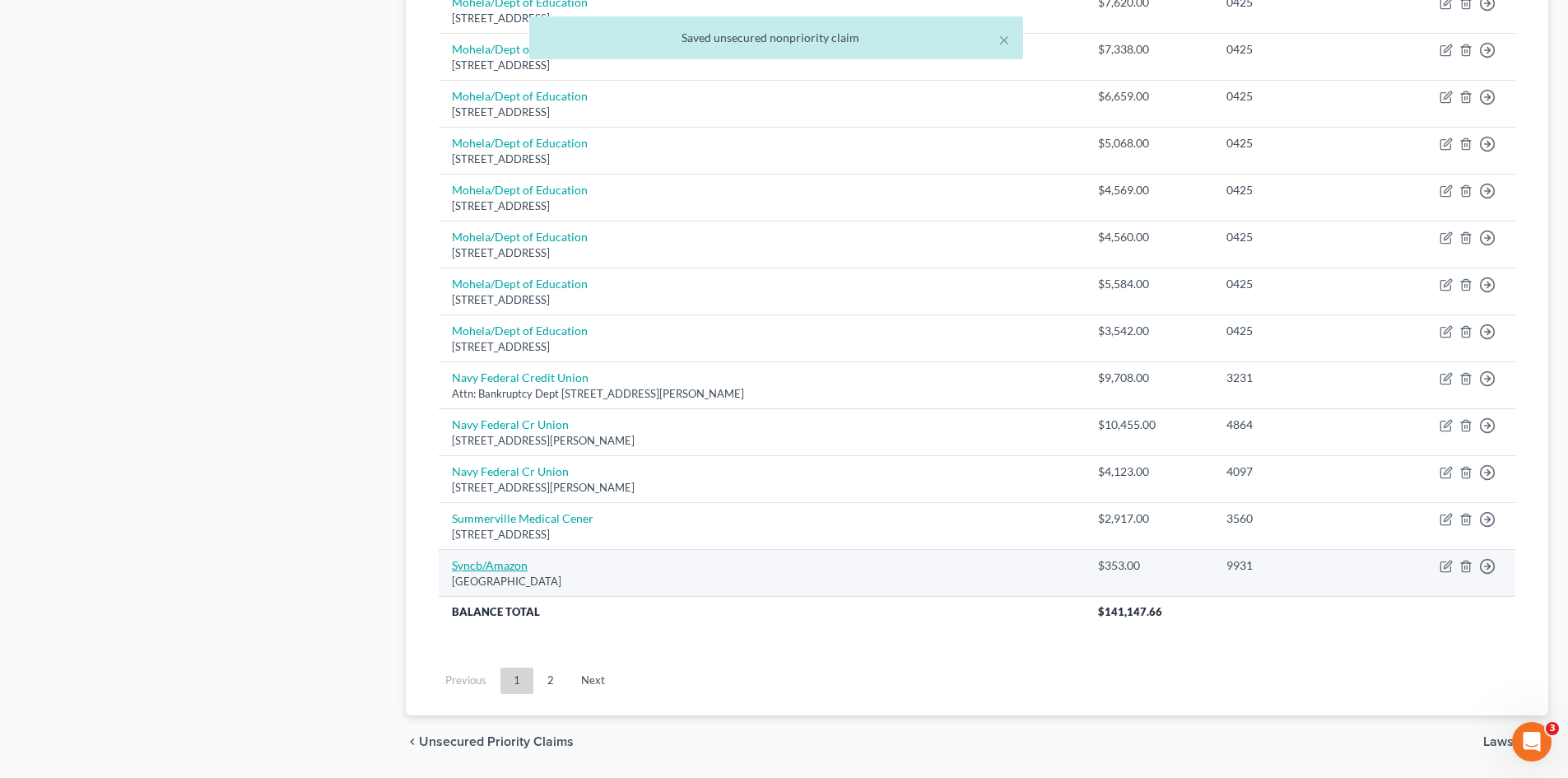
click at [514, 563] on link "Syncb/Amazon" at bounding box center [490, 565] width 76 height 14
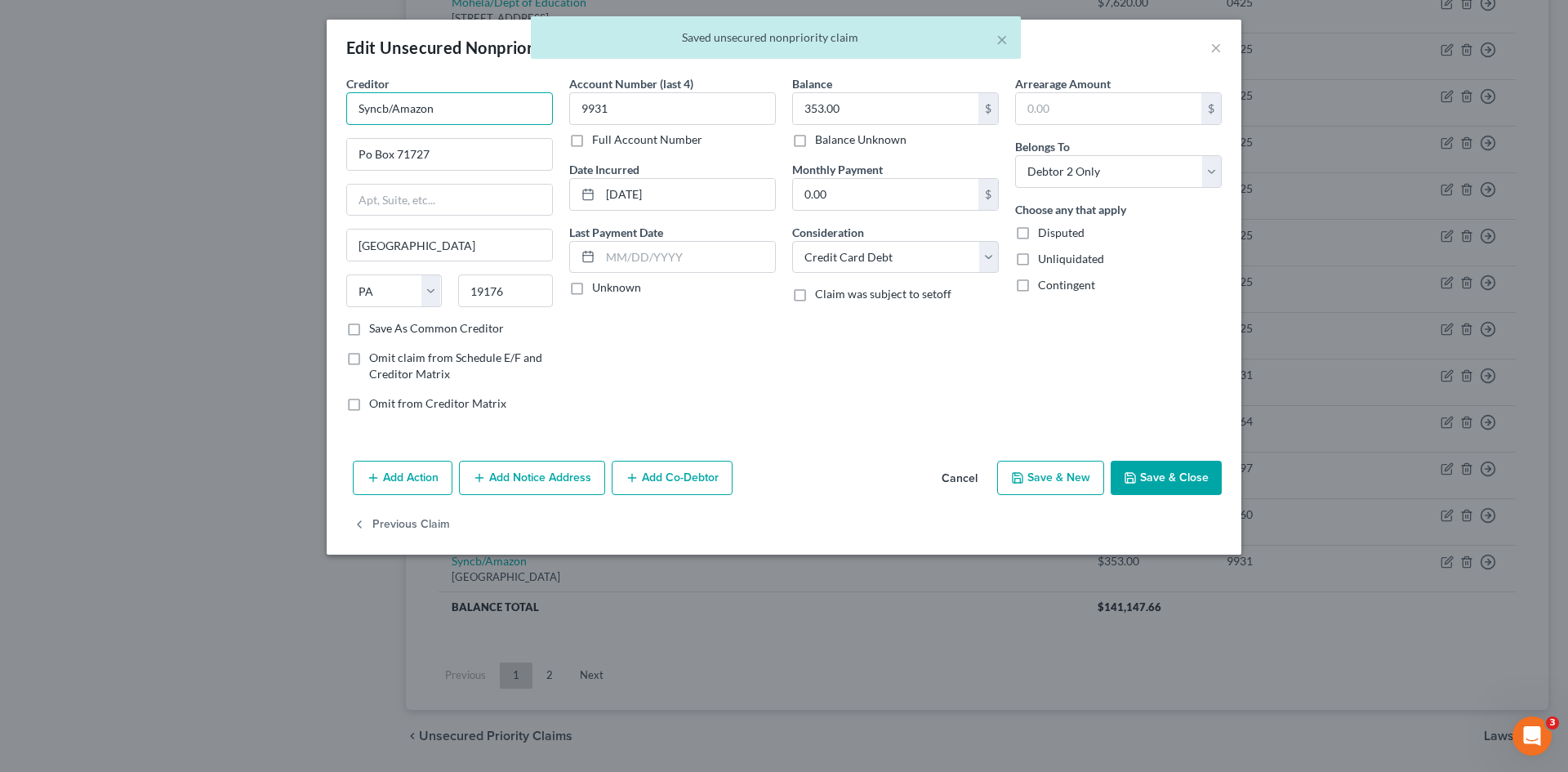
drag, startPoint x: 371, startPoint y: 119, endPoint x: 308, endPoint y: 134, distance: 64.8
click at [302, 135] on div "Edit Unsecured Nonpriority Claim × Creditor * Syncb/Amazon Po Box 71727 Philade…" at bounding box center [784, 386] width 1568 height 772
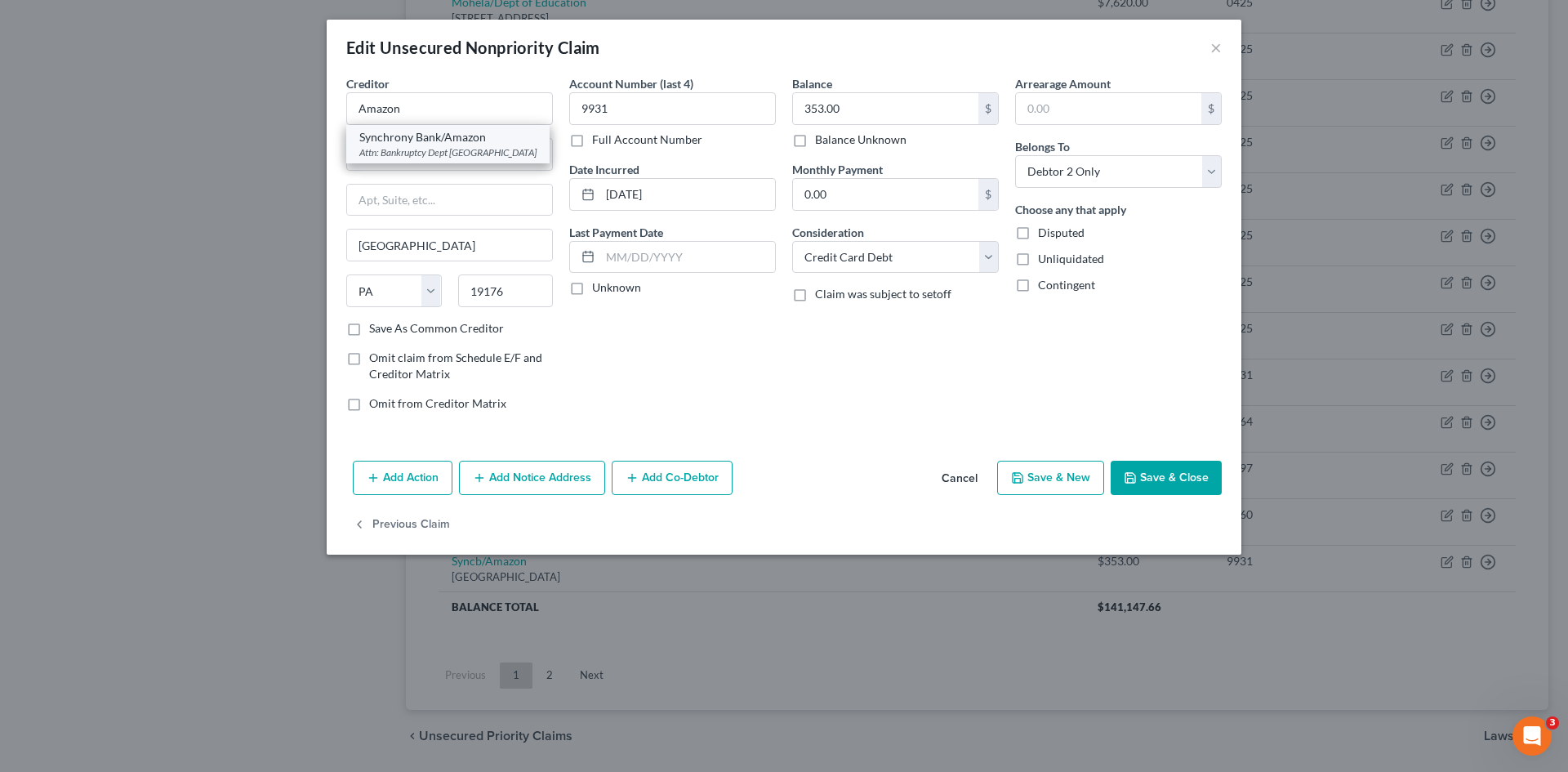
click at [433, 136] on div "Synchrony Bank/Amazon" at bounding box center [447, 136] width 178 height 16
click at [1161, 483] on button "Save & Close" at bounding box center [1167, 478] width 111 height 34
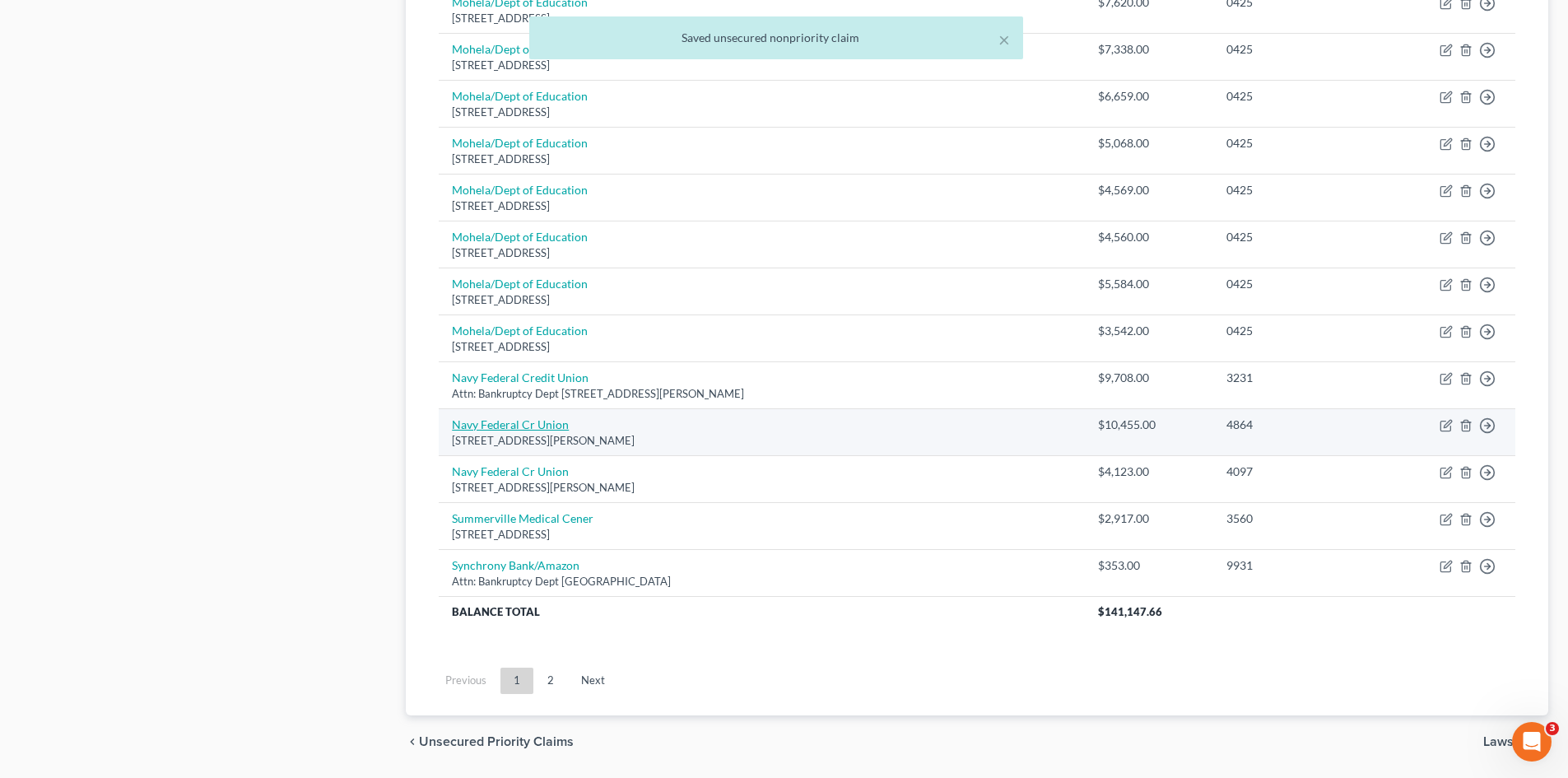
click at [501, 426] on link "Navy Federal Cr Union" at bounding box center [510, 425] width 117 height 14
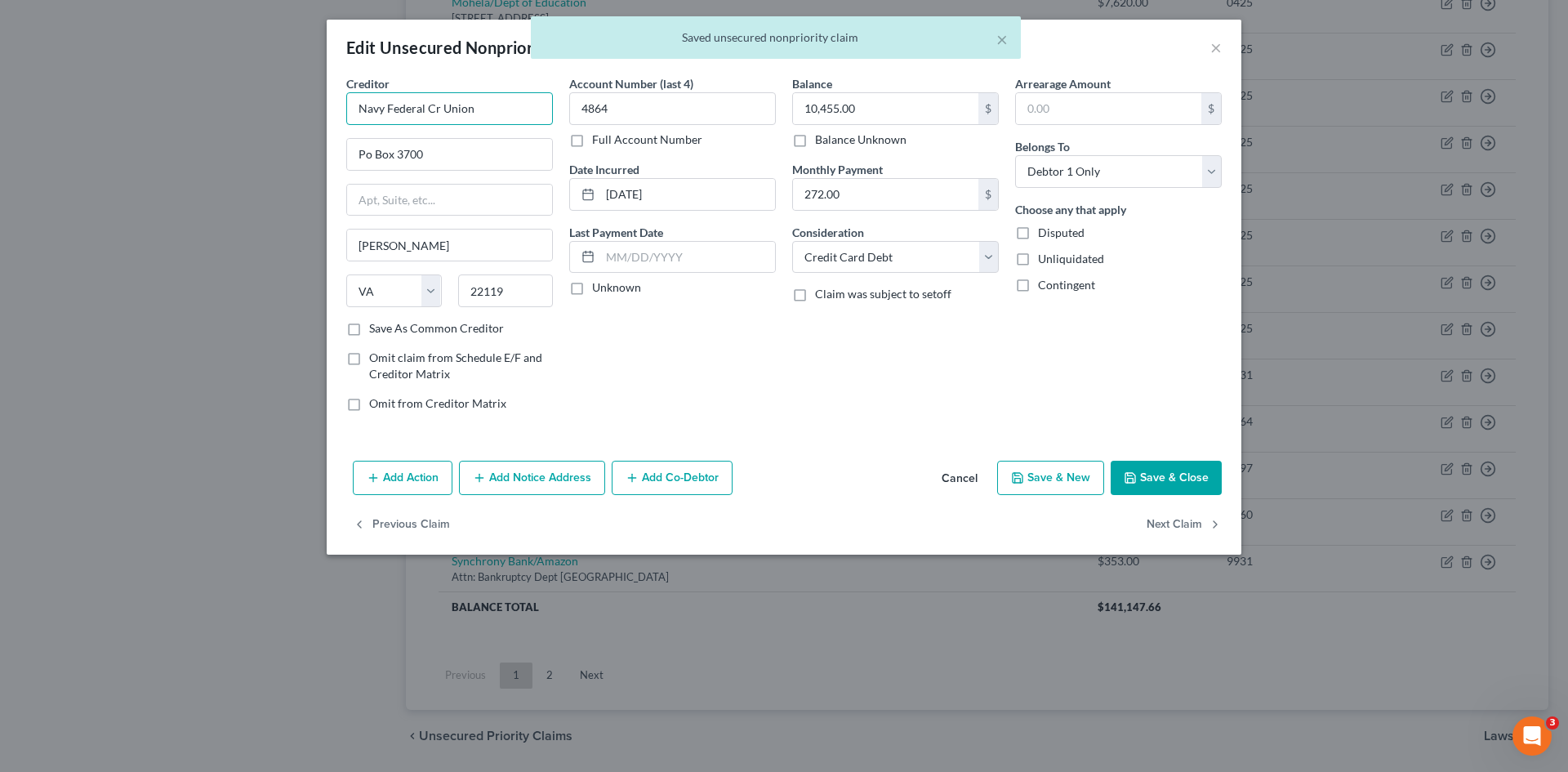
drag, startPoint x: 432, startPoint y: 113, endPoint x: 505, endPoint y: 117, distance: 73.1
click at [506, 113] on input "Navy Federal Cr Union" at bounding box center [449, 108] width 207 height 33
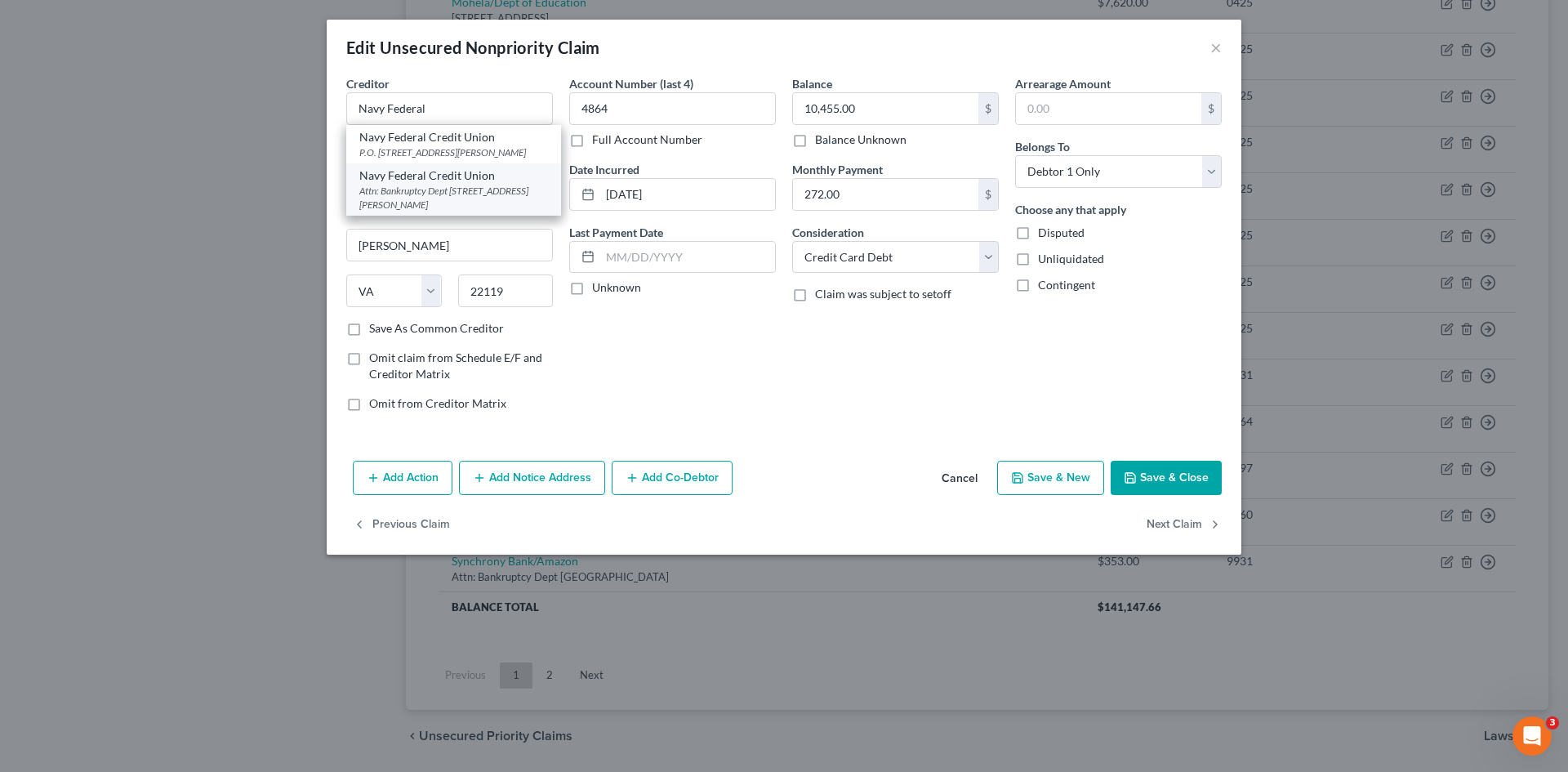
click at [421, 192] on div "Attn: Bankruptcy Dept PO Box 3000, Merrifield, VA 22119" at bounding box center [453, 198] width 189 height 28
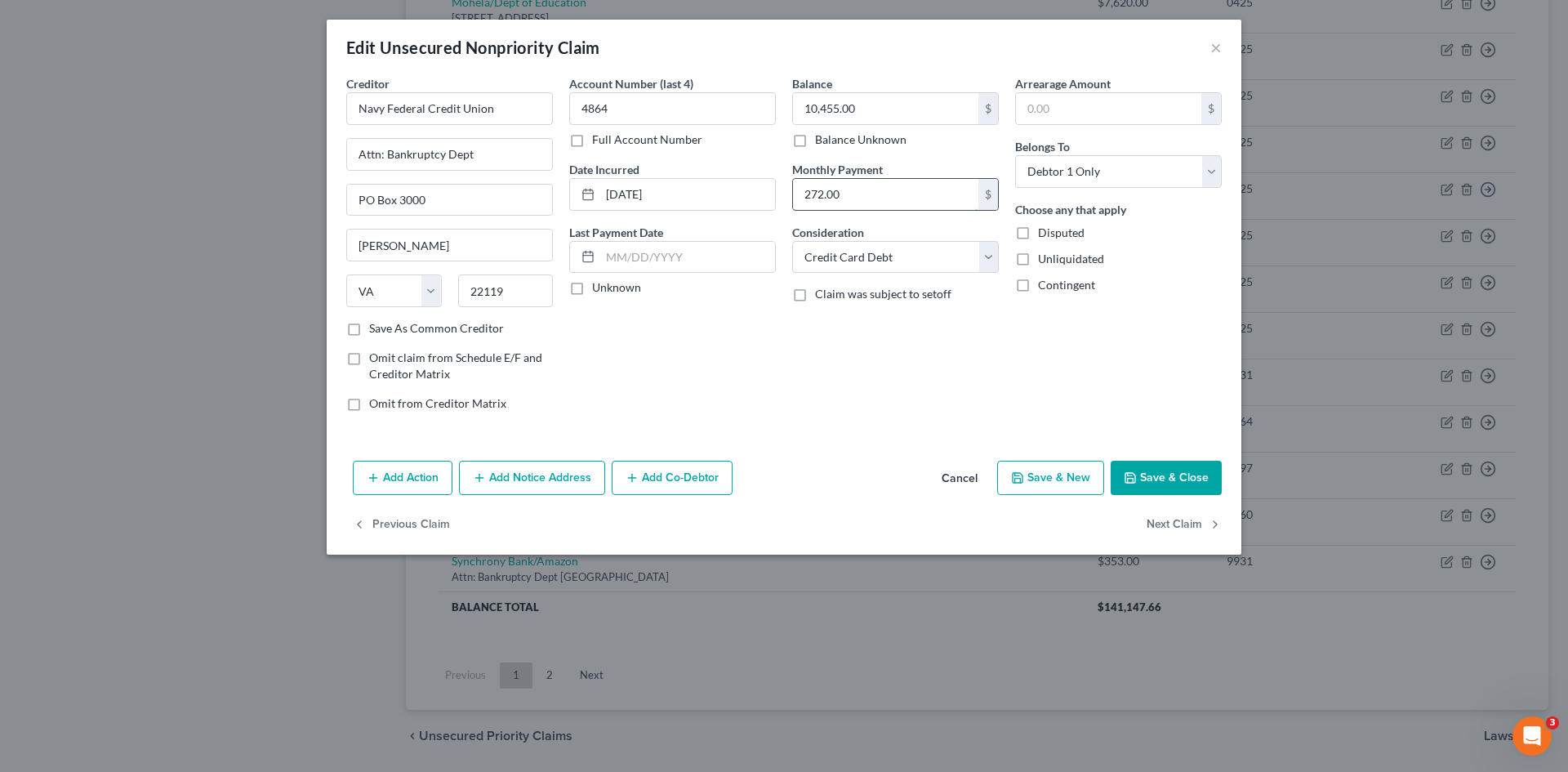
click at [865, 204] on input "272.00" at bounding box center [886, 194] width 185 height 31
click at [1189, 477] on button "Save & Close" at bounding box center [1167, 478] width 111 height 34
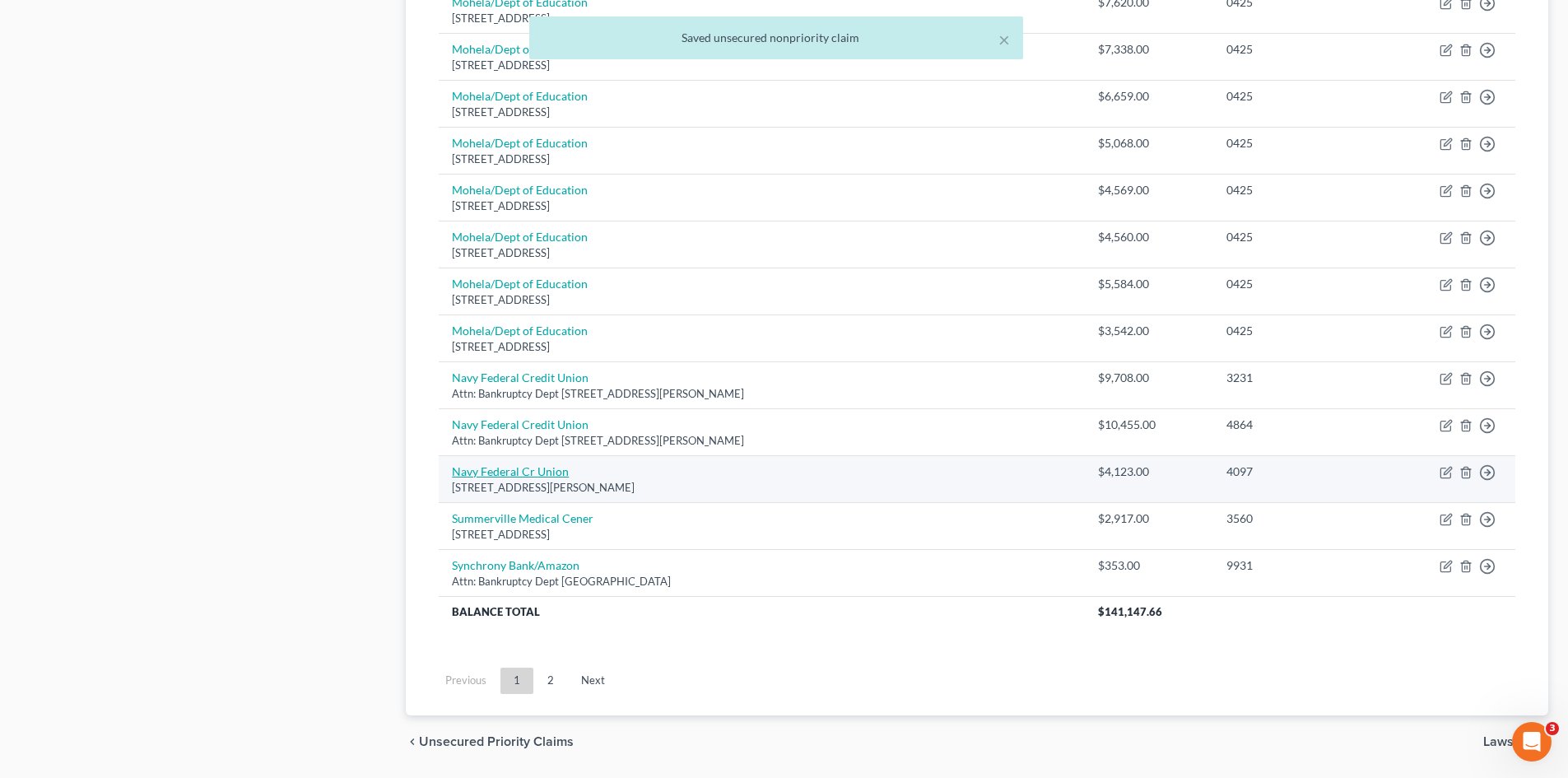
click at [523, 467] on link "Navy Federal Cr Union" at bounding box center [510, 471] width 117 height 14
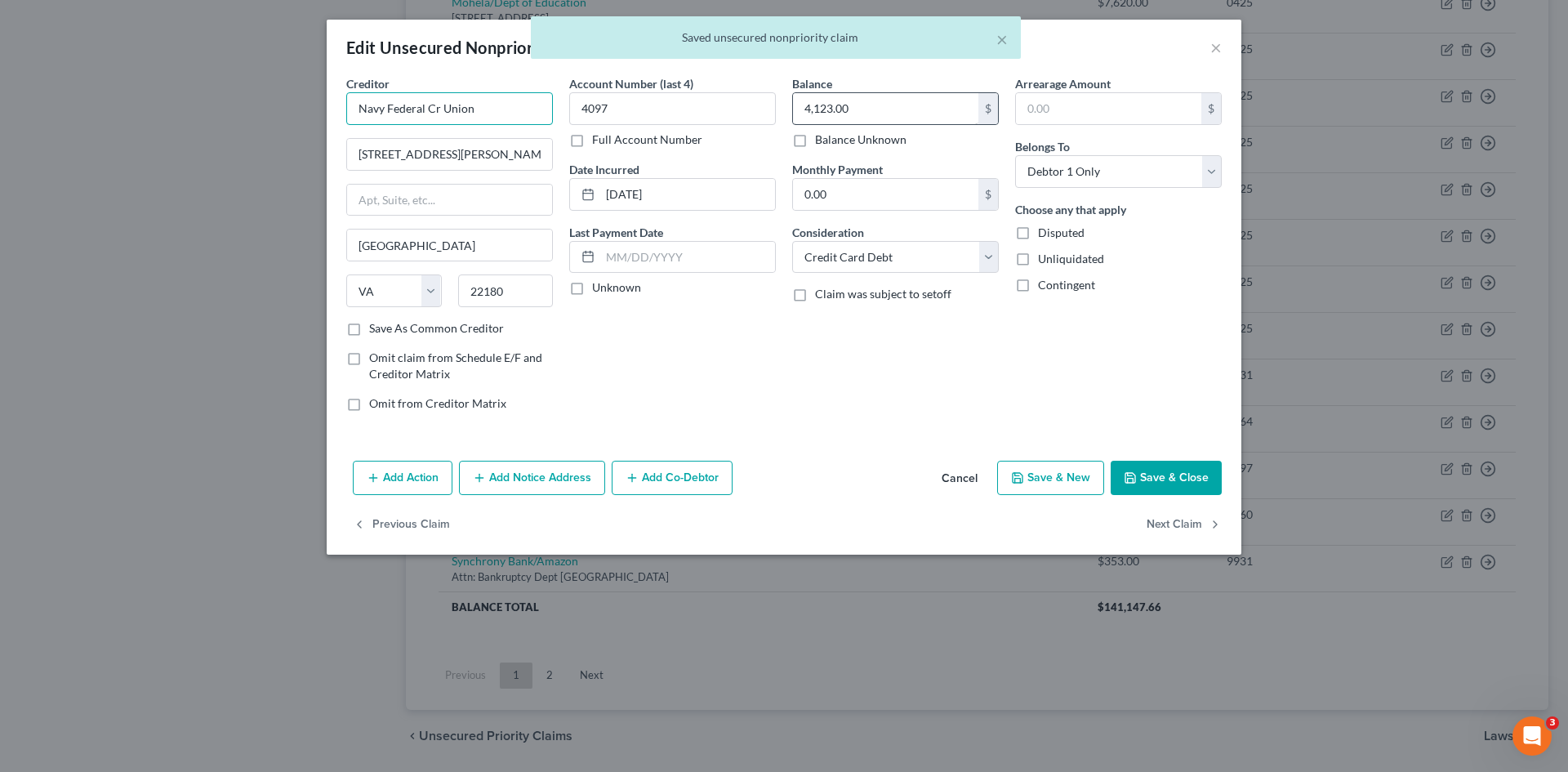
drag, startPoint x: 424, startPoint y: 108, endPoint x: 843, endPoint y: 119, distance: 419.1
click at [770, 89] on div "Creditor * Navy Federal Cr Union 820 Follin Ln Se Vienna State AL AK AR AZ CA C…" at bounding box center [784, 250] width 892 height 350
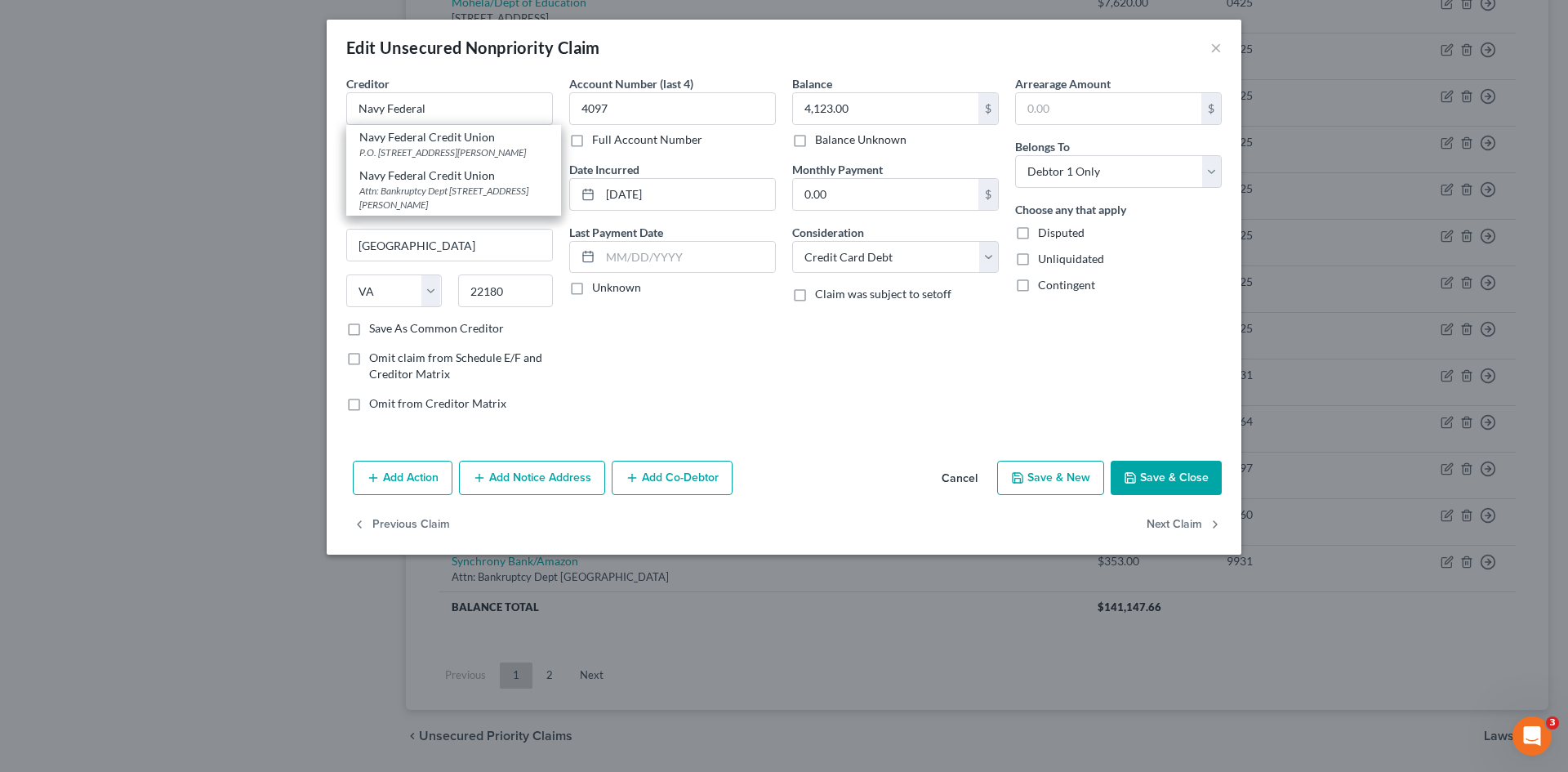
click at [446, 197] on div "Attn: Bankruptcy Dept PO Box 3000, Merrifield, VA 22119" at bounding box center [453, 198] width 189 height 28
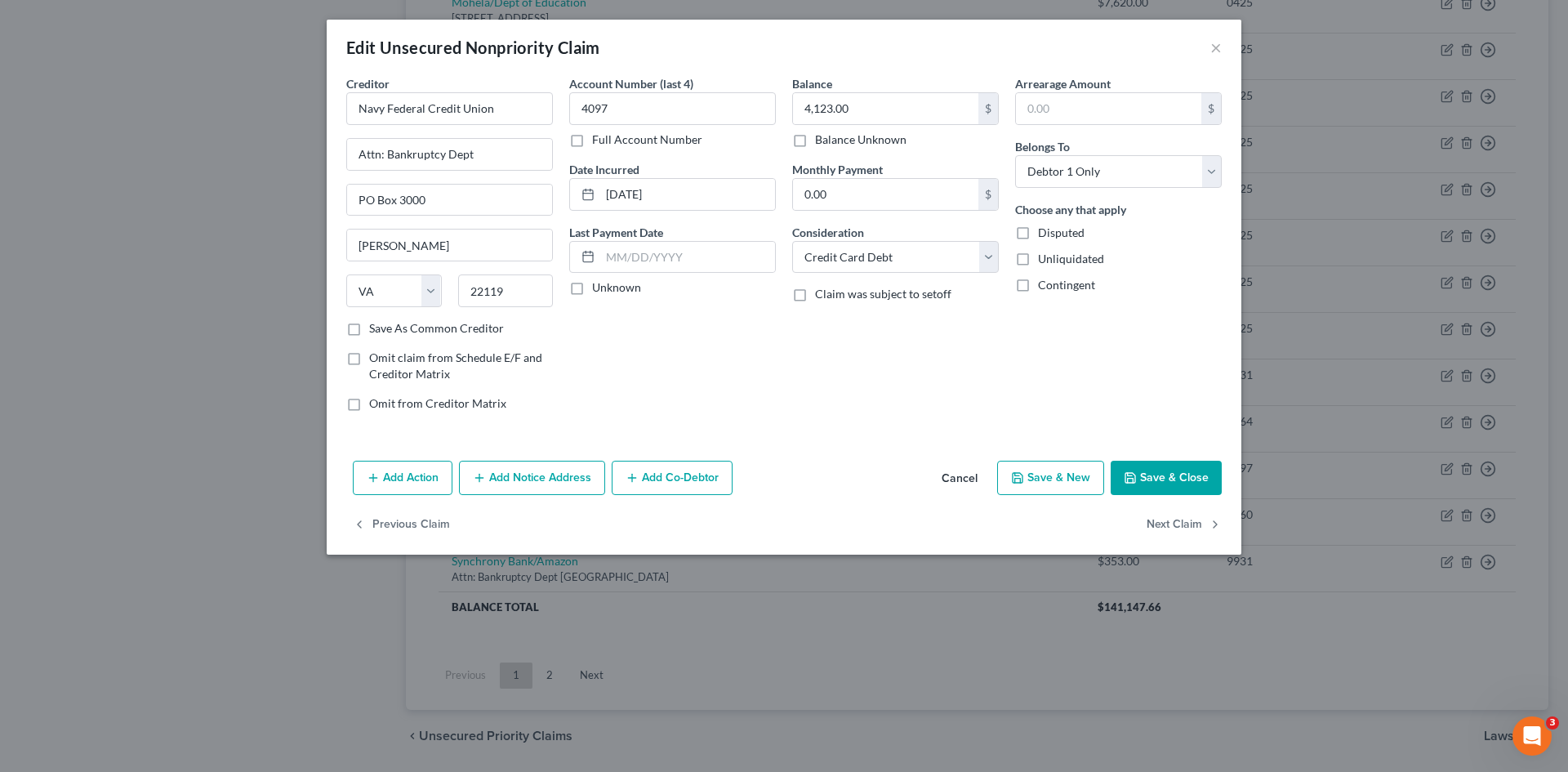
click at [1152, 465] on button "Save & Close" at bounding box center [1167, 478] width 111 height 34
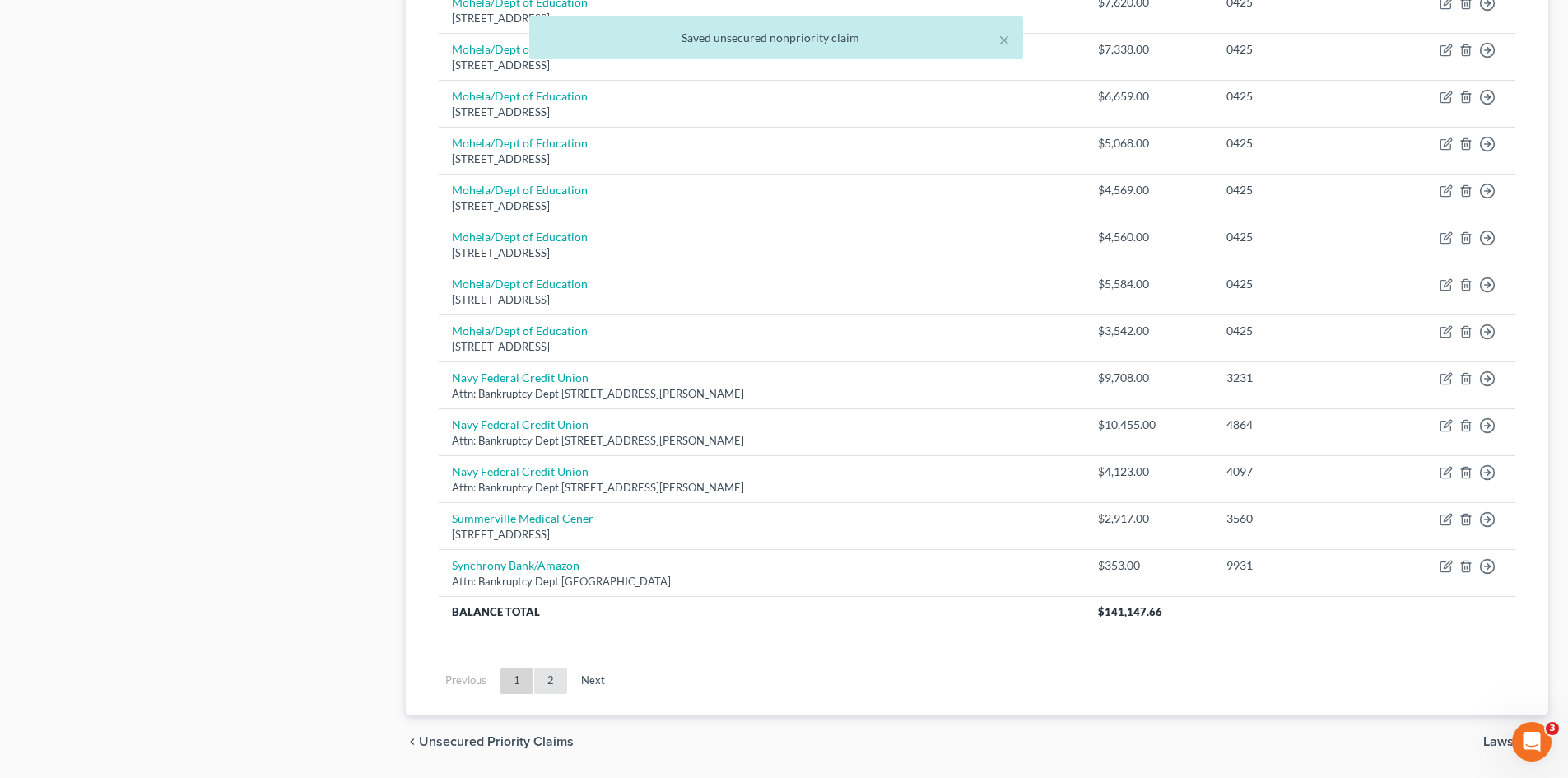
click at [551, 682] on link "2" at bounding box center [550, 681] width 33 height 27
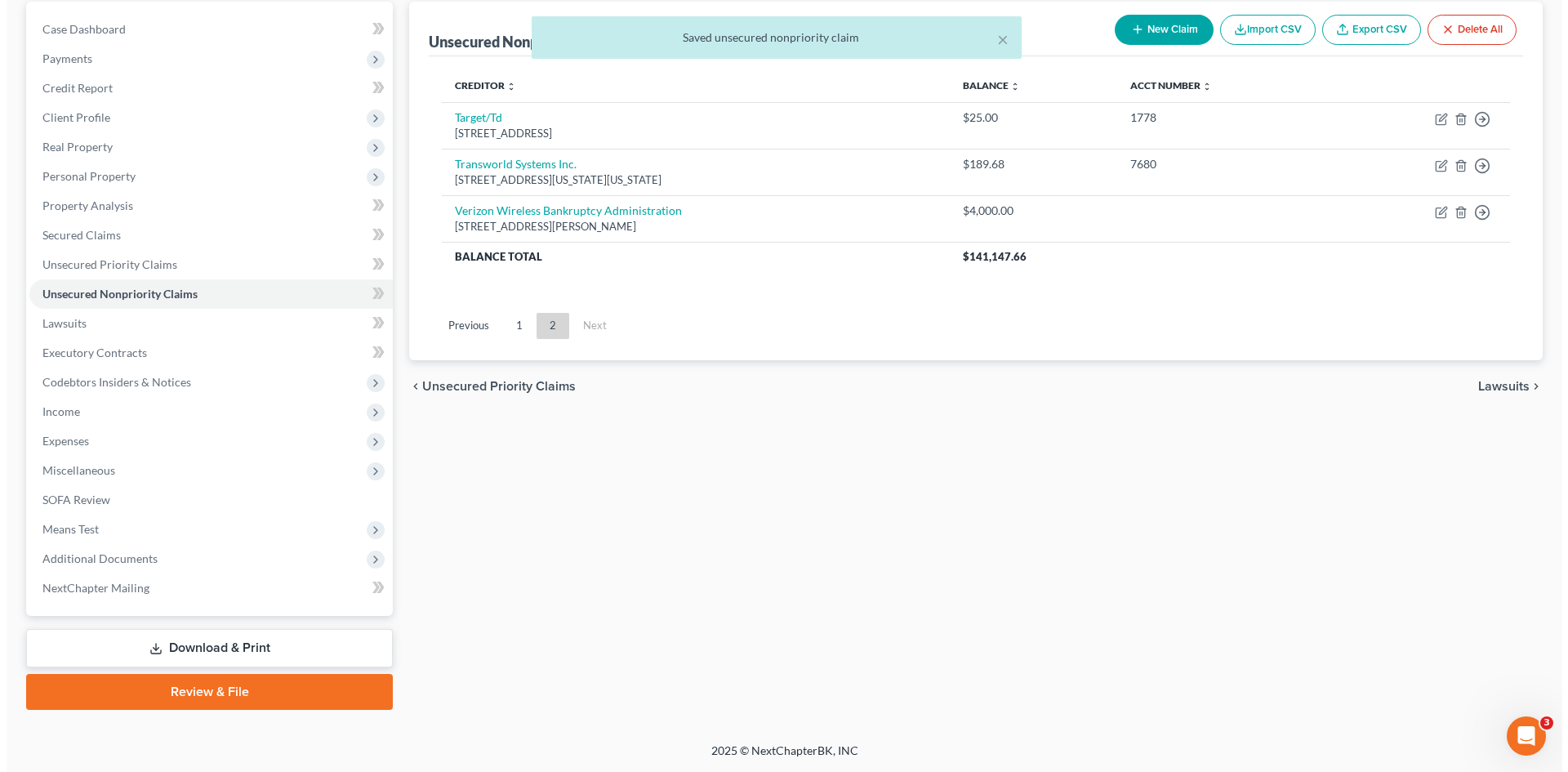
scroll to position [155, 0]
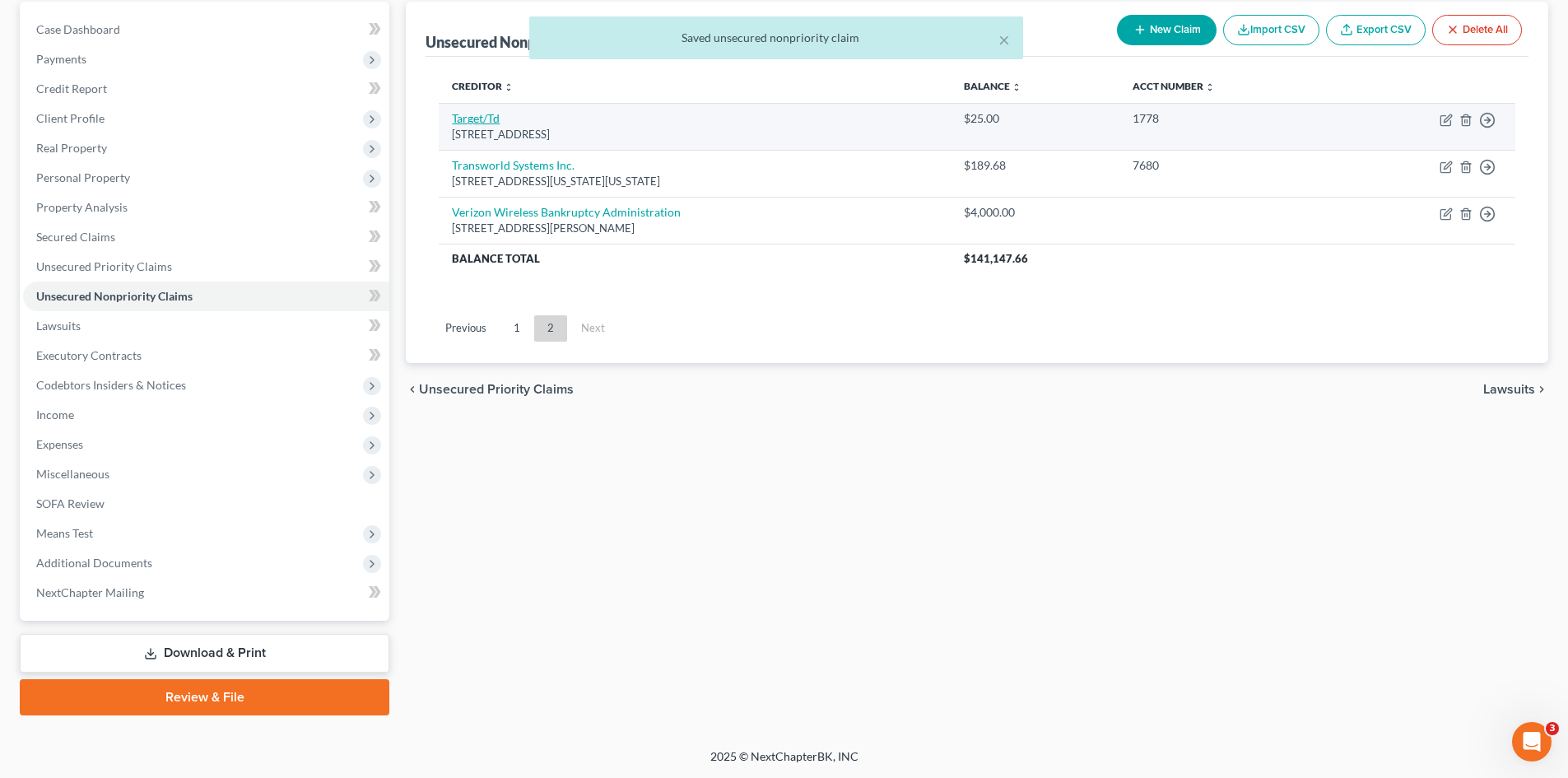
click at [482, 116] on link "Target/Td" at bounding box center [476, 118] width 47 height 14
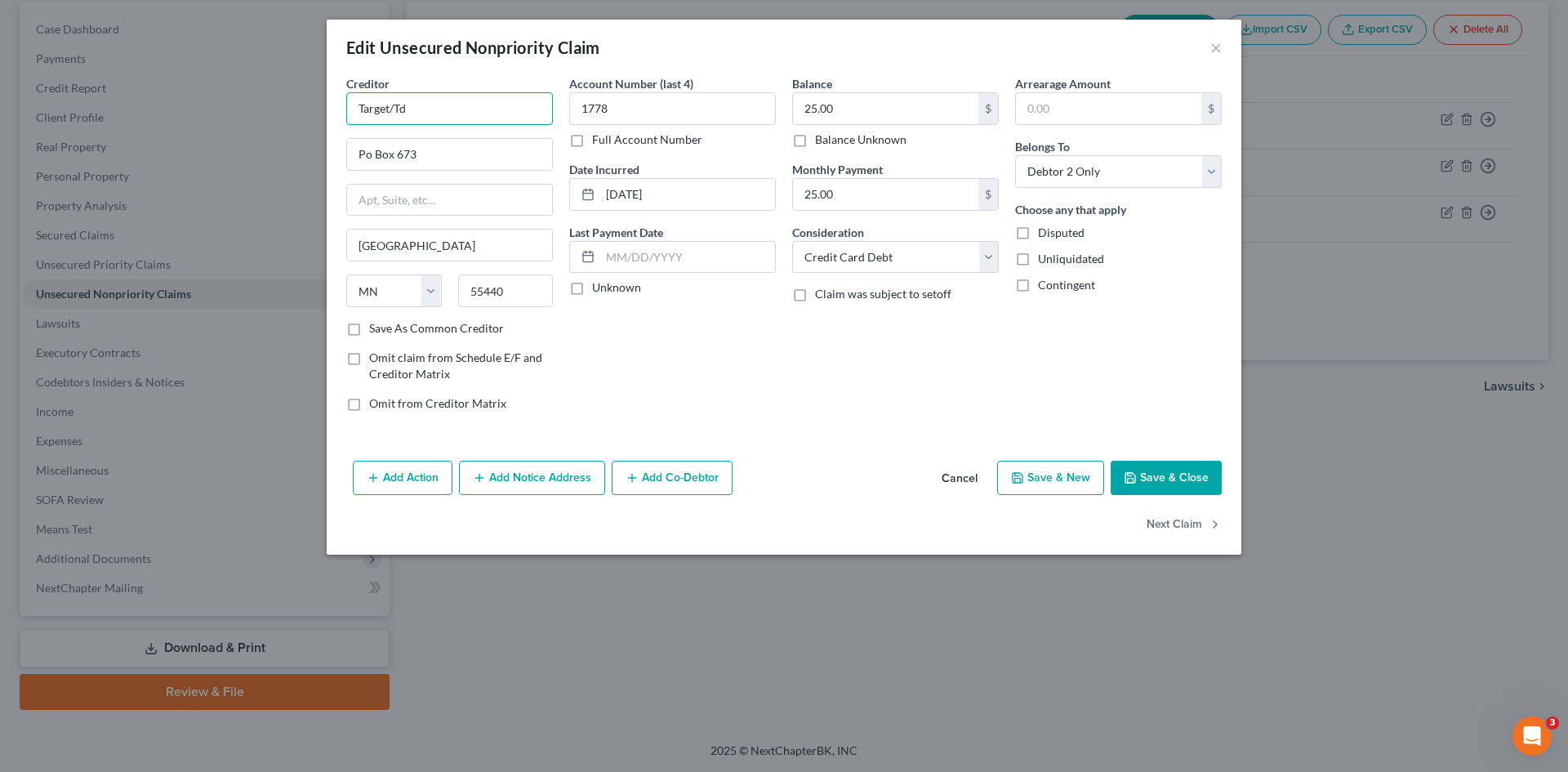
drag, startPoint x: 388, startPoint y: 109, endPoint x: 521, endPoint y: 92, distance: 134.1
click at [505, 94] on input "Target/Td" at bounding box center [449, 108] width 207 height 33
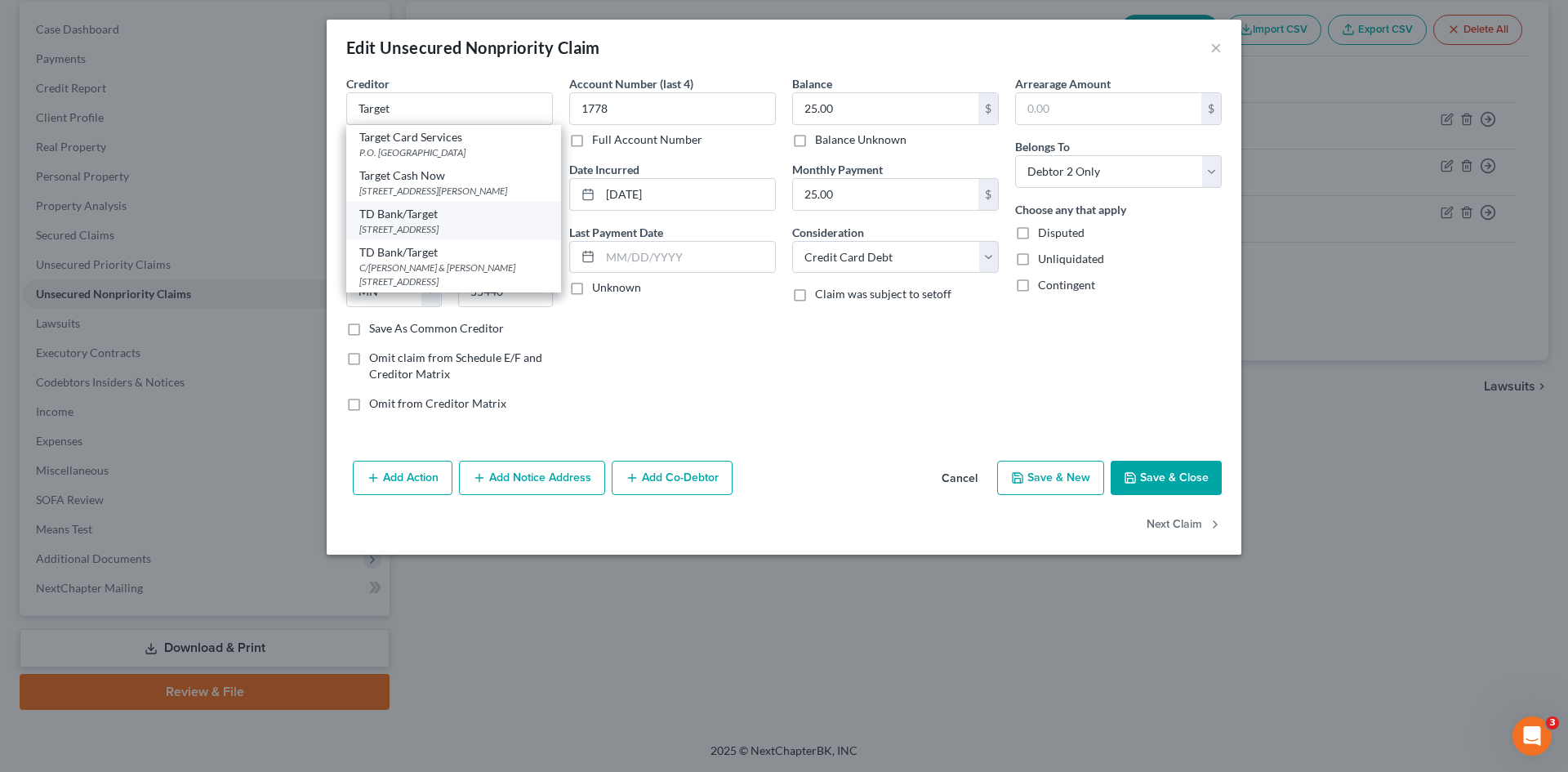
drag, startPoint x: 402, startPoint y: 214, endPoint x: 543, endPoint y: 226, distance: 141.5
click at [402, 215] on div "TD Bank/Target" at bounding box center [453, 213] width 189 height 16
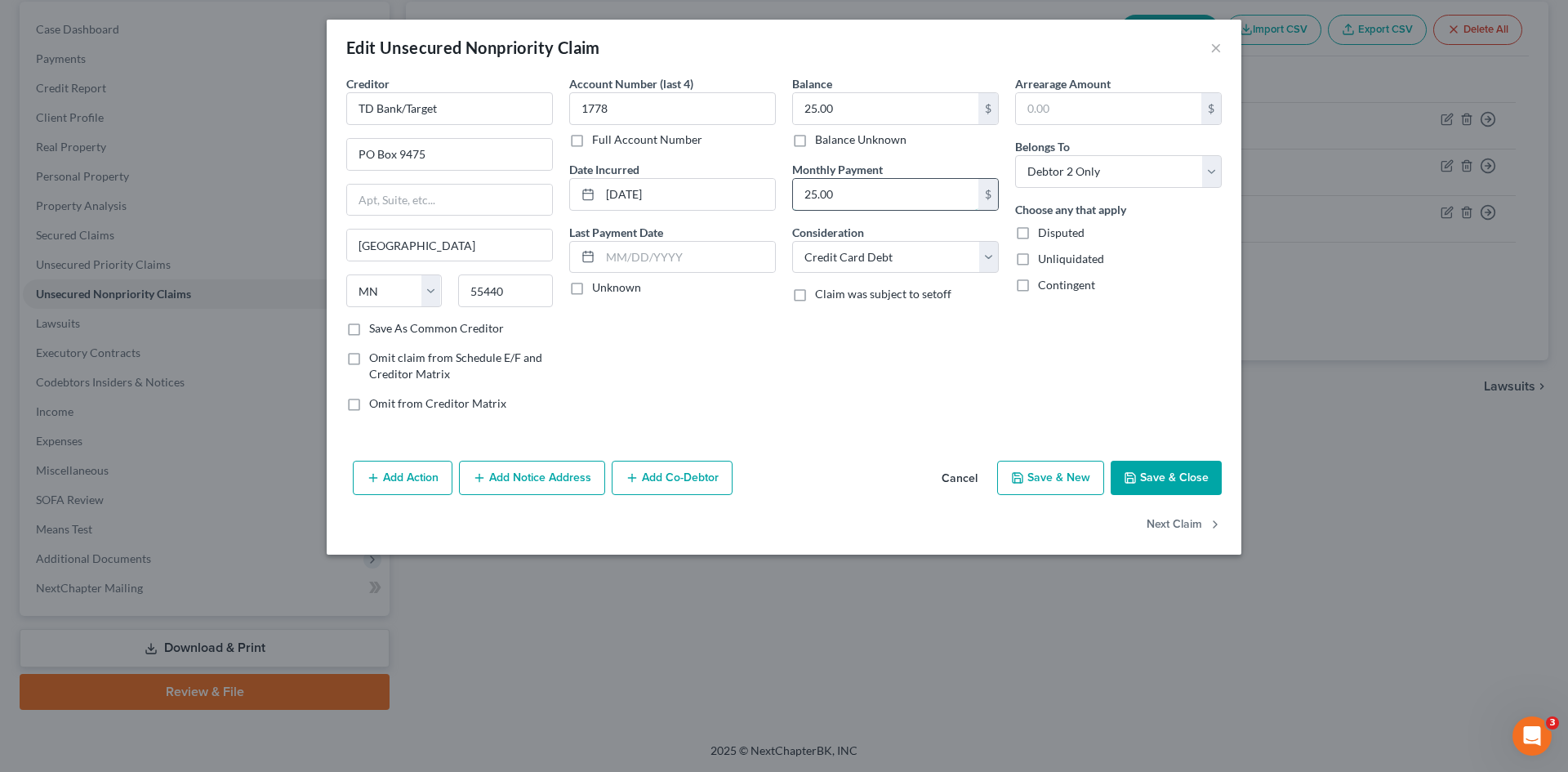
click at [882, 199] on input "25.00" at bounding box center [886, 194] width 185 height 31
click at [1140, 473] on button "Save & Close" at bounding box center [1167, 478] width 111 height 34
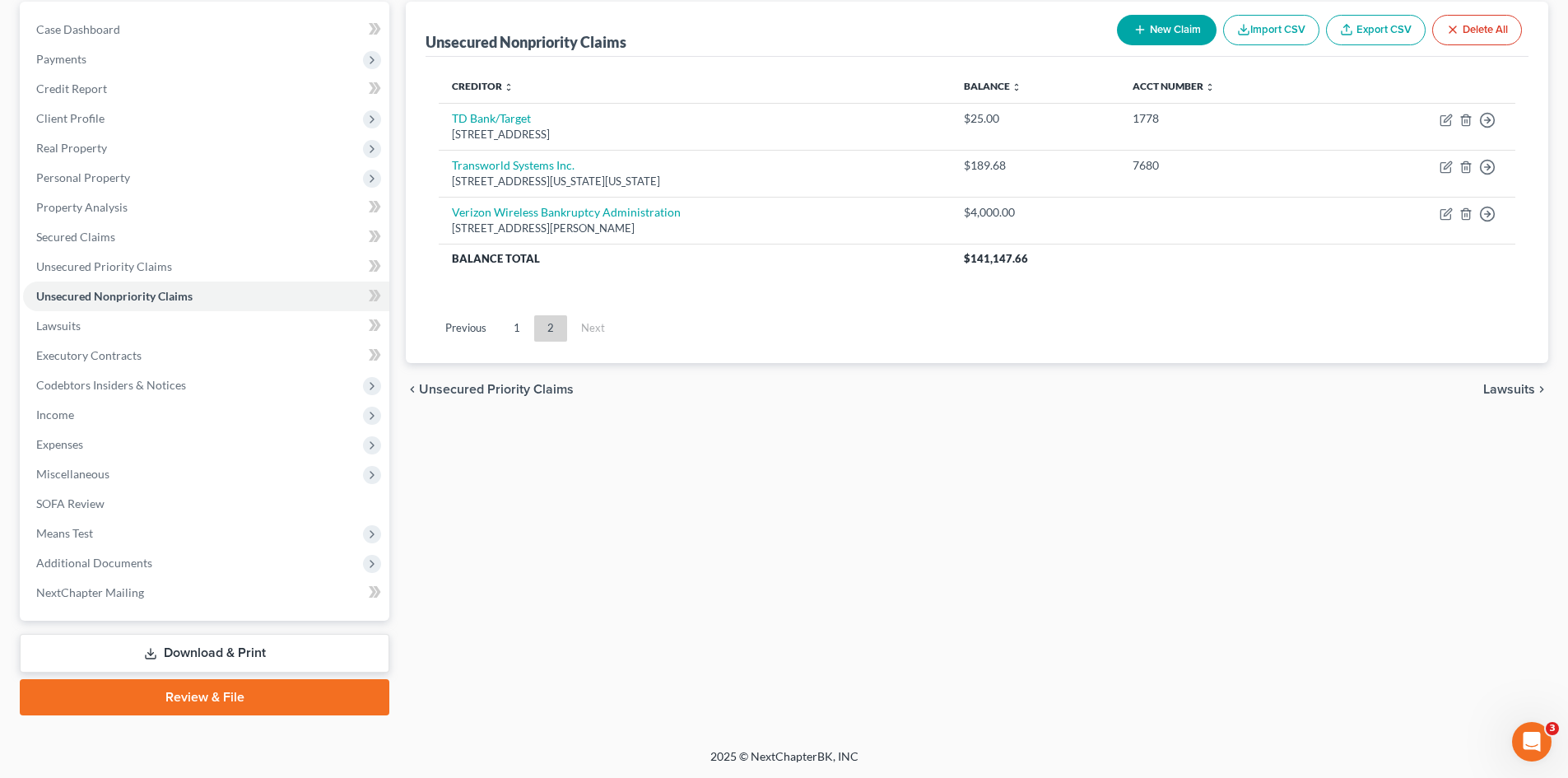
click at [1183, 22] on button "New Claim" at bounding box center [1166, 30] width 99 height 30
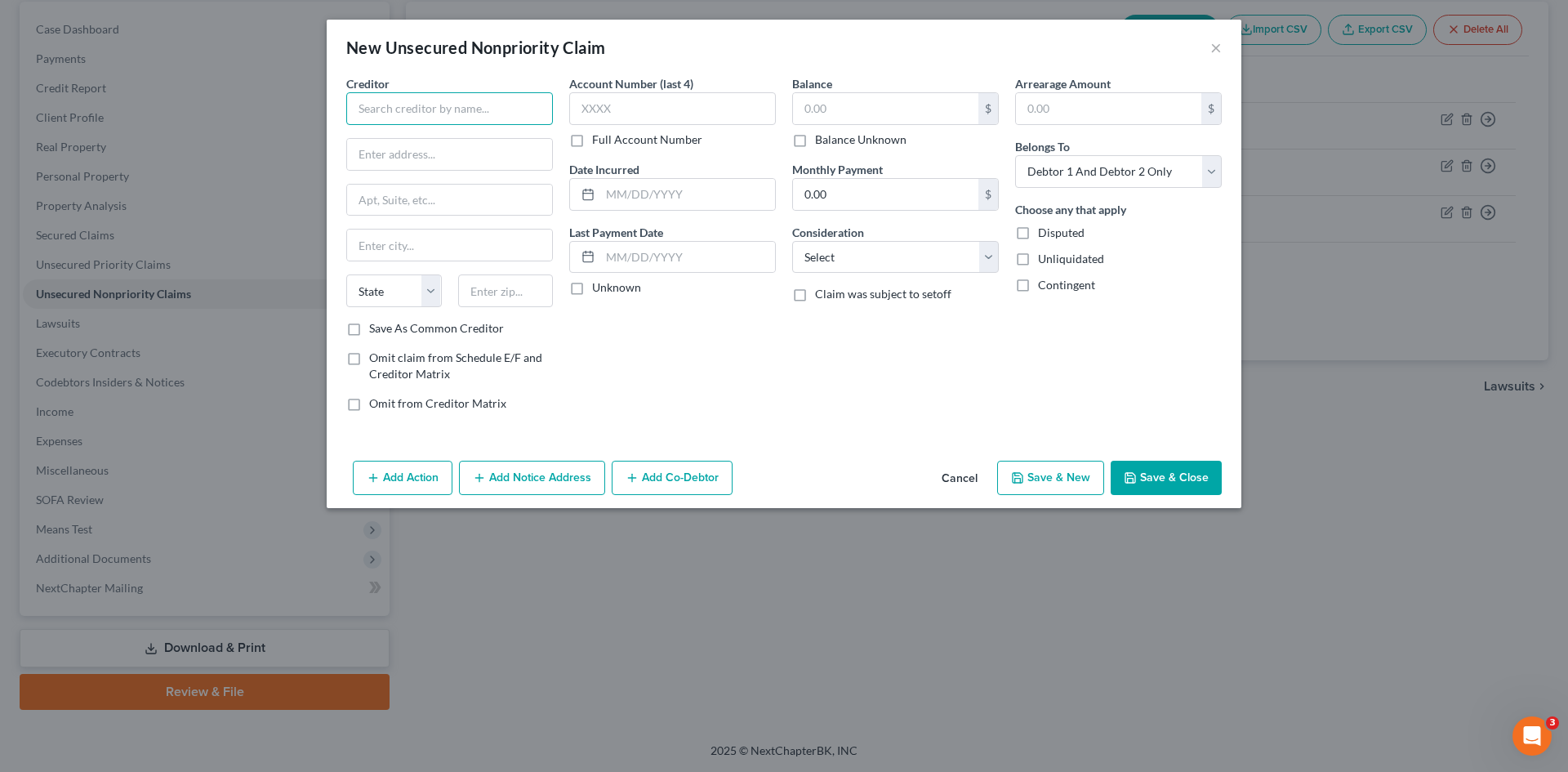
click at [508, 110] on input "text" at bounding box center [449, 108] width 207 height 33
drag, startPoint x: 889, startPoint y: 261, endPoint x: 888, endPoint y: 272, distance: 11.0
click at [889, 261] on select "Select Cable / Satellite Services Collection Agency Credit Card Debt Debt Couns…" at bounding box center [896, 257] width 207 height 33
click at [792, 241] on select "Select Cable / Satellite Services Collection Agency Credit Card Debt Debt Couns…" at bounding box center [896, 257] width 207 height 33
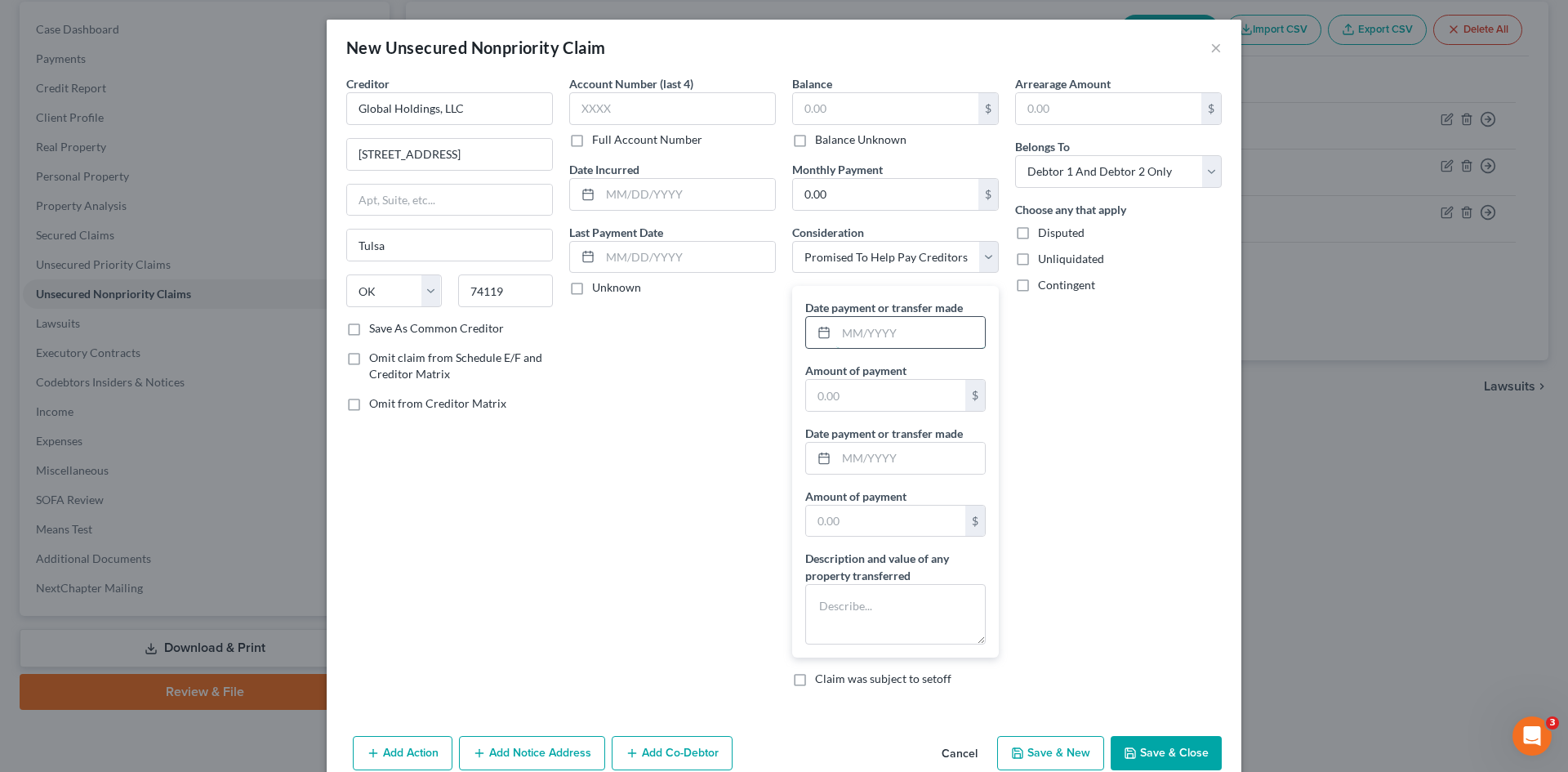
click at [876, 339] on input "text" at bounding box center [911, 332] width 149 height 31
drag, startPoint x: 859, startPoint y: 463, endPoint x: 859, endPoint y: 472, distance: 9.0
click at [861, 467] on input "text" at bounding box center [911, 458] width 149 height 31
drag, startPoint x: 870, startPoint y: 327, endPoint x: 836, endPoint y: 335, distance: 34.9
click at [837, 335] on input "04/2025" at bounding box center [911, 332] width 149 height 31
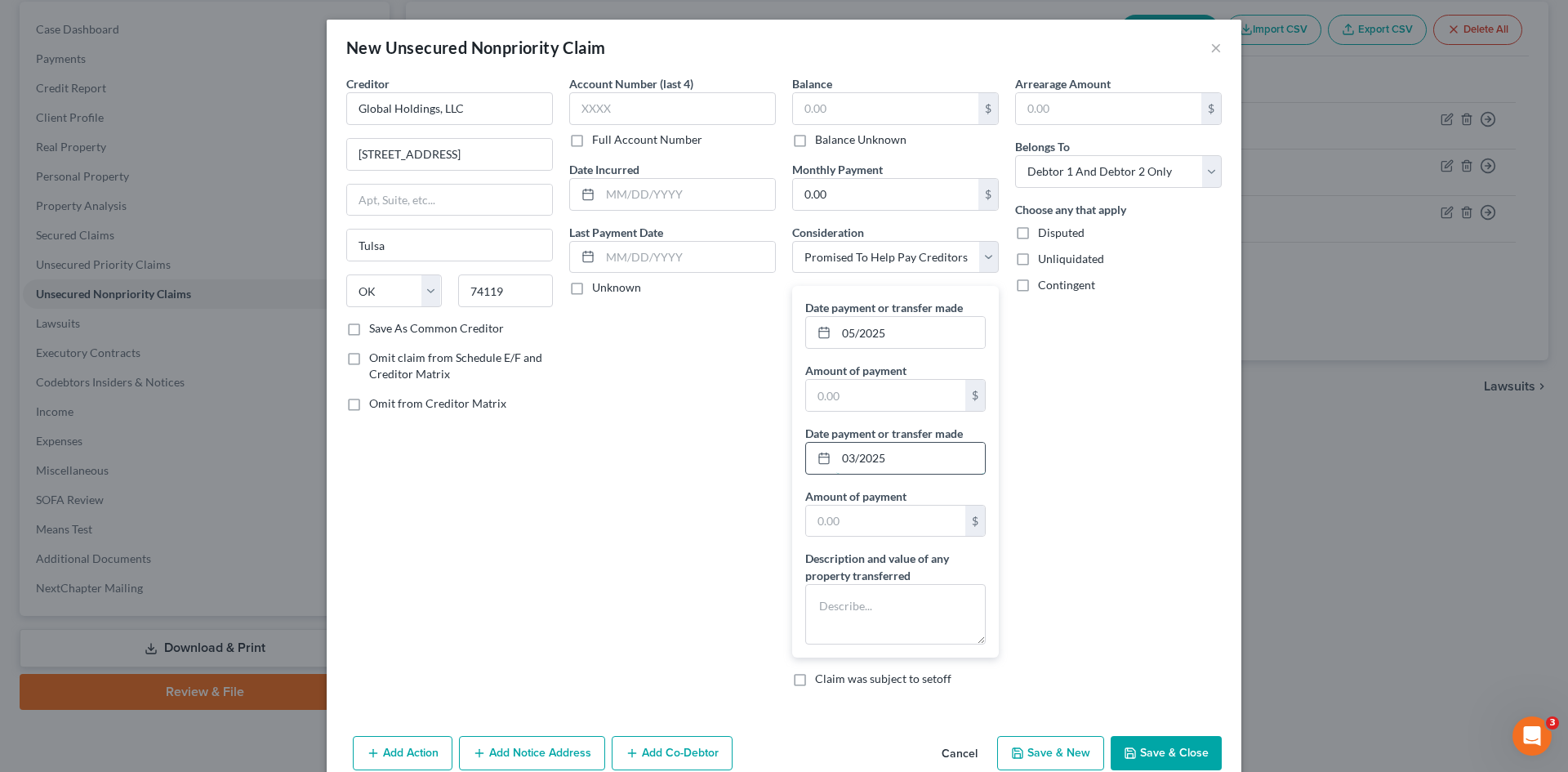
click at [881, 459] on input "03/2025" at bounding box center [911, 458] width 149 height 31
drag, startPoint x: 845, startPoint y: 334, endPoint x: 854, endPoint y: 340, distance: 10.8
click at [855, 339] on input "05/2025" at bounding box center [911, 332] width 149 height 31
drag, startPoint x: 849, startPoint y: 466, endPoint x: 845, endPoint y: 440, distance: 26.3
click at [854, 465] on input "04/2025" at bounding box center [911, 458] width 149 height 31
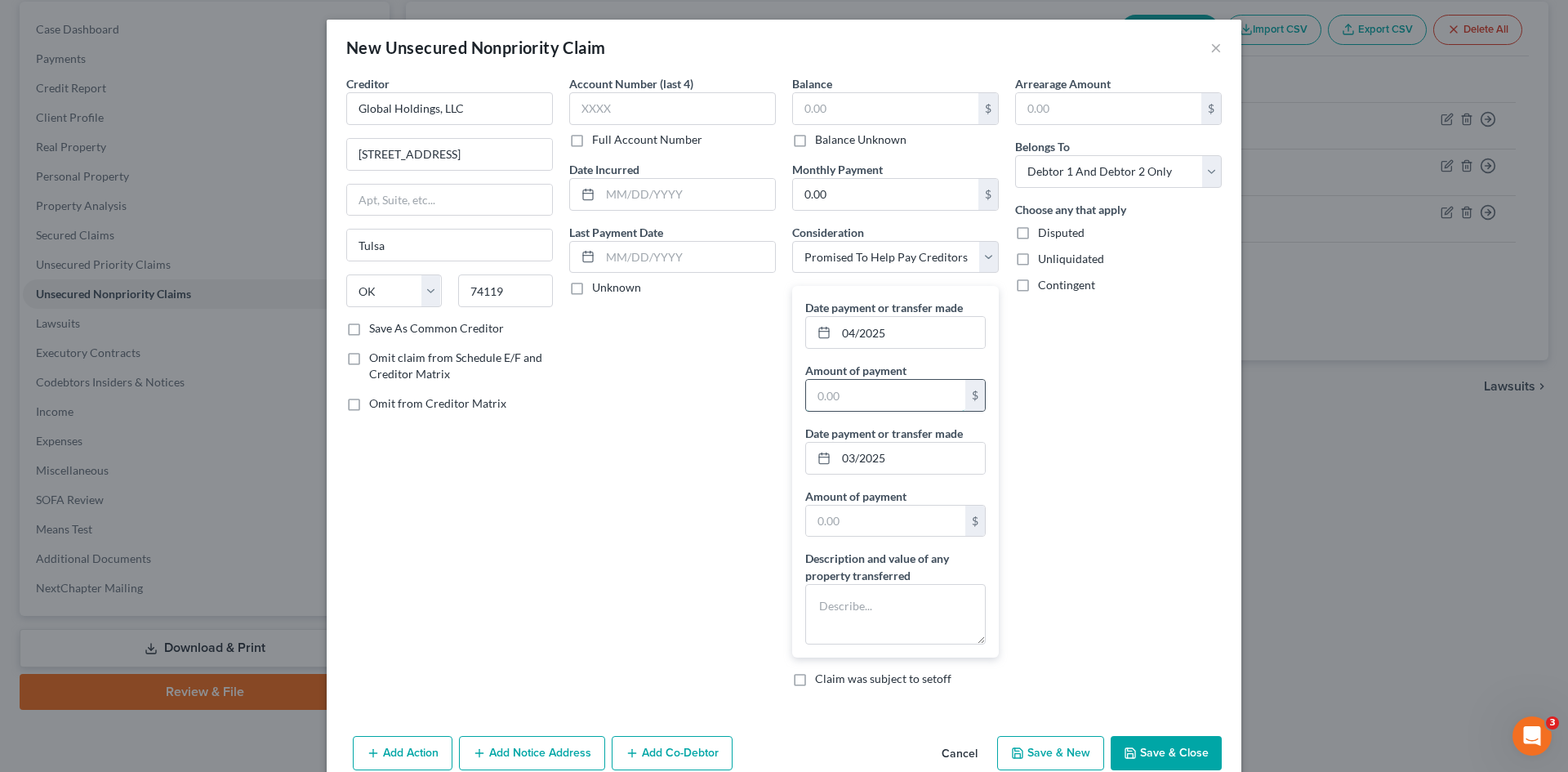
click at [874, 392] on input "text" at bounding box center [886, 395] width 159 height 31
click at [868, 519] on input "text" at bounding box center [886, 521] width 159 height 31
drag, startPoint x: 891, startPoint y: 645, endPoint x: 890, endPoint y: 636, distance: 9.1
click at [891, 642] on div "Date payment or transfer made 04/2025 Amount of payment 675.58 $ Date payment o…" at bounding box center [896, 471] width 207 height 371
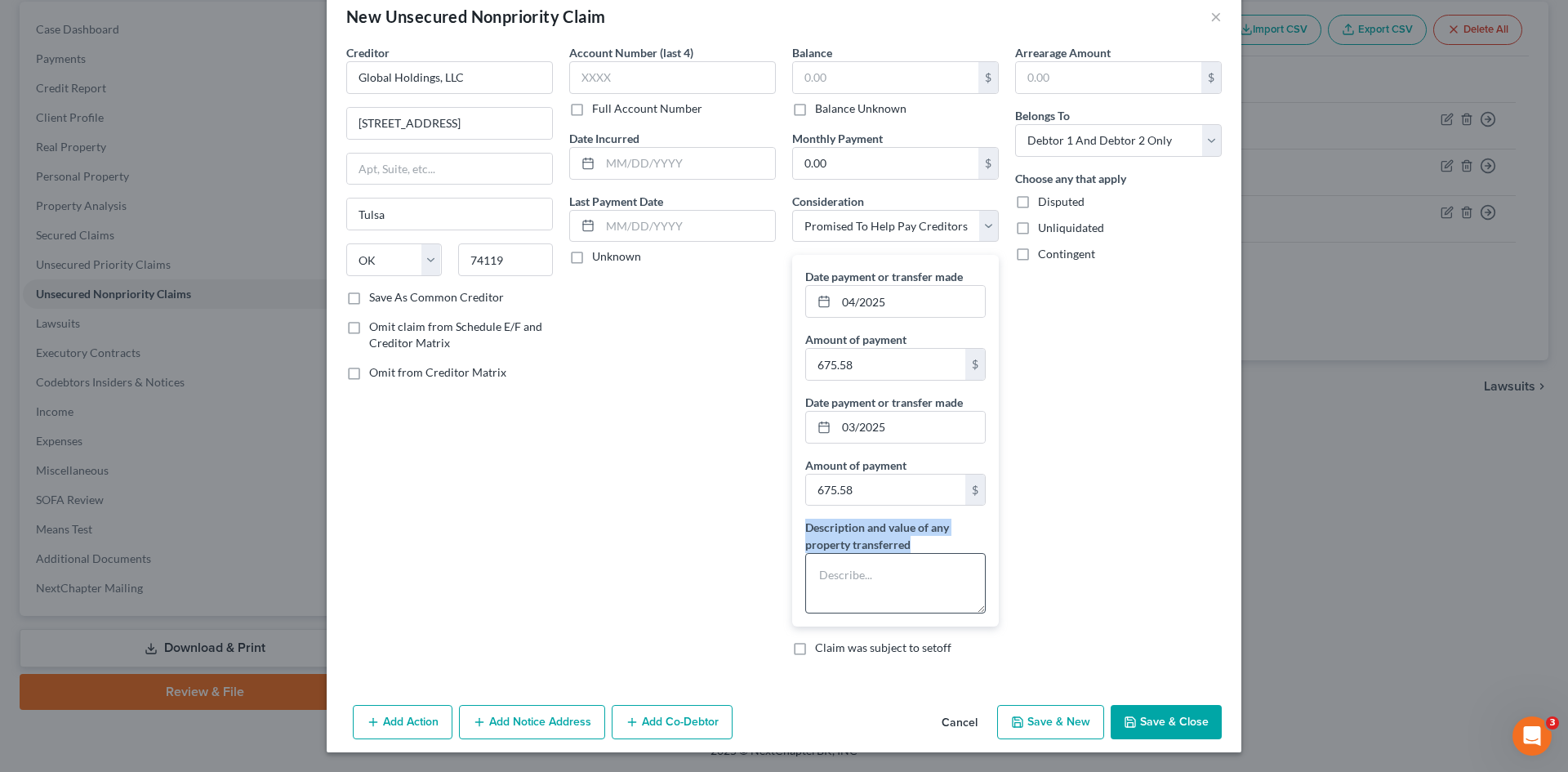
click at [928, 589] on textarea at bounding box center [896, 583] width 180 height 60
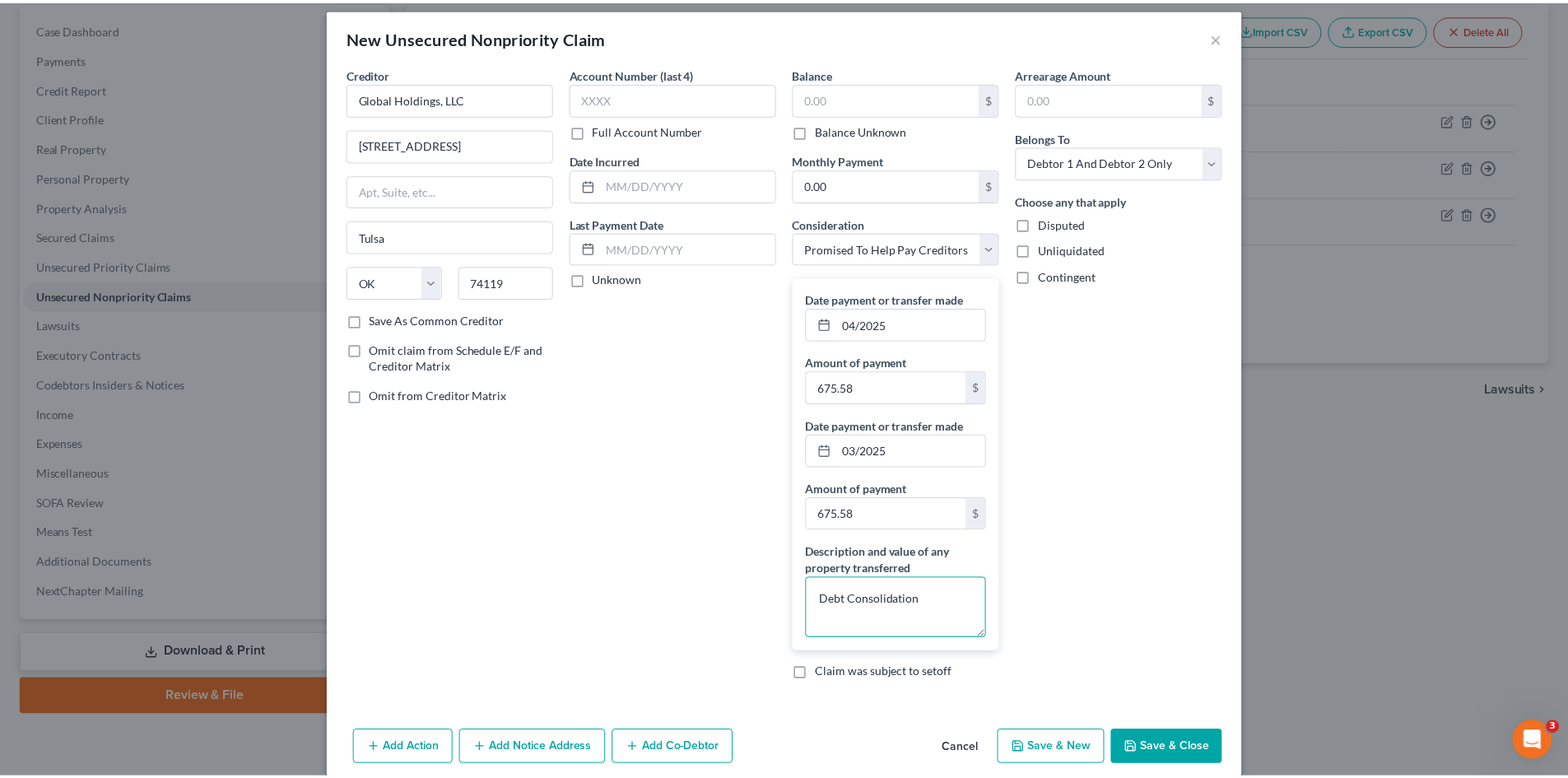
scroll to position [0, 0]
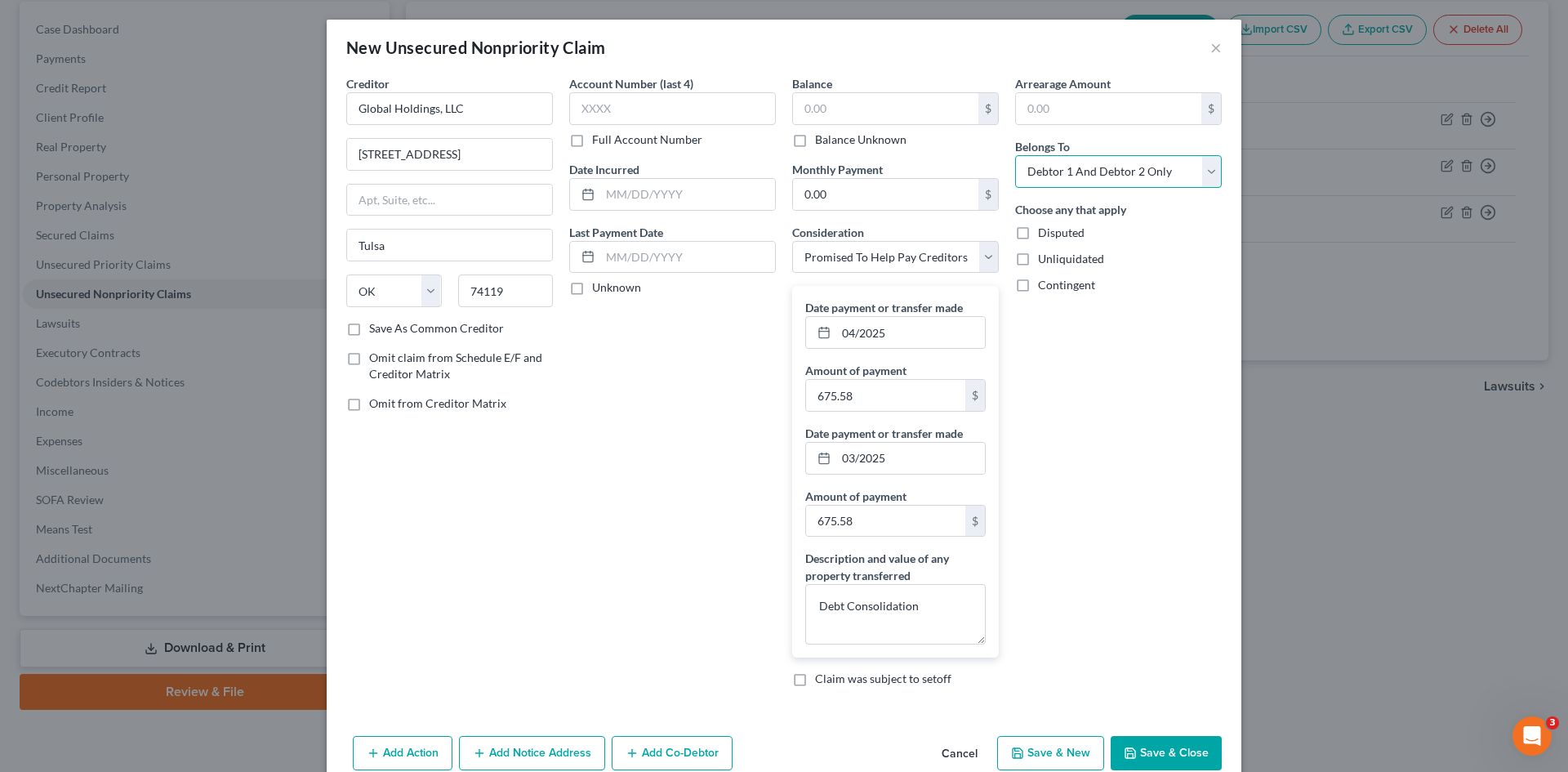
click at [1142, 170] on select "Select Debtor 1 Only Debtor 2 Only Debtor 1 And Debtor 2 Only At Least One Of T…" at bounding box center [1119, 171] width 207 height 33
click at [1015, 155] on select "Select Debtor 1 Only Debtor 2 Only Debtor 1 And Debtor 2 Only At Least One Of T…" at bounding box center [1119, 171] width 207 height 33
click at [369, 359] on label "Omit claim from Schedule E/F and Creditor Matrix" at bounding box center [462, 366] width 184 height 33
click at [376, 359] on input "Omit claim from Schedule E/F and Creditor Matrix" at bounding box center [381, 354] width 10 height 10
click at [1168, 745] on button "Save & Close" at bounding box center [1167, 753] width 111 height 34
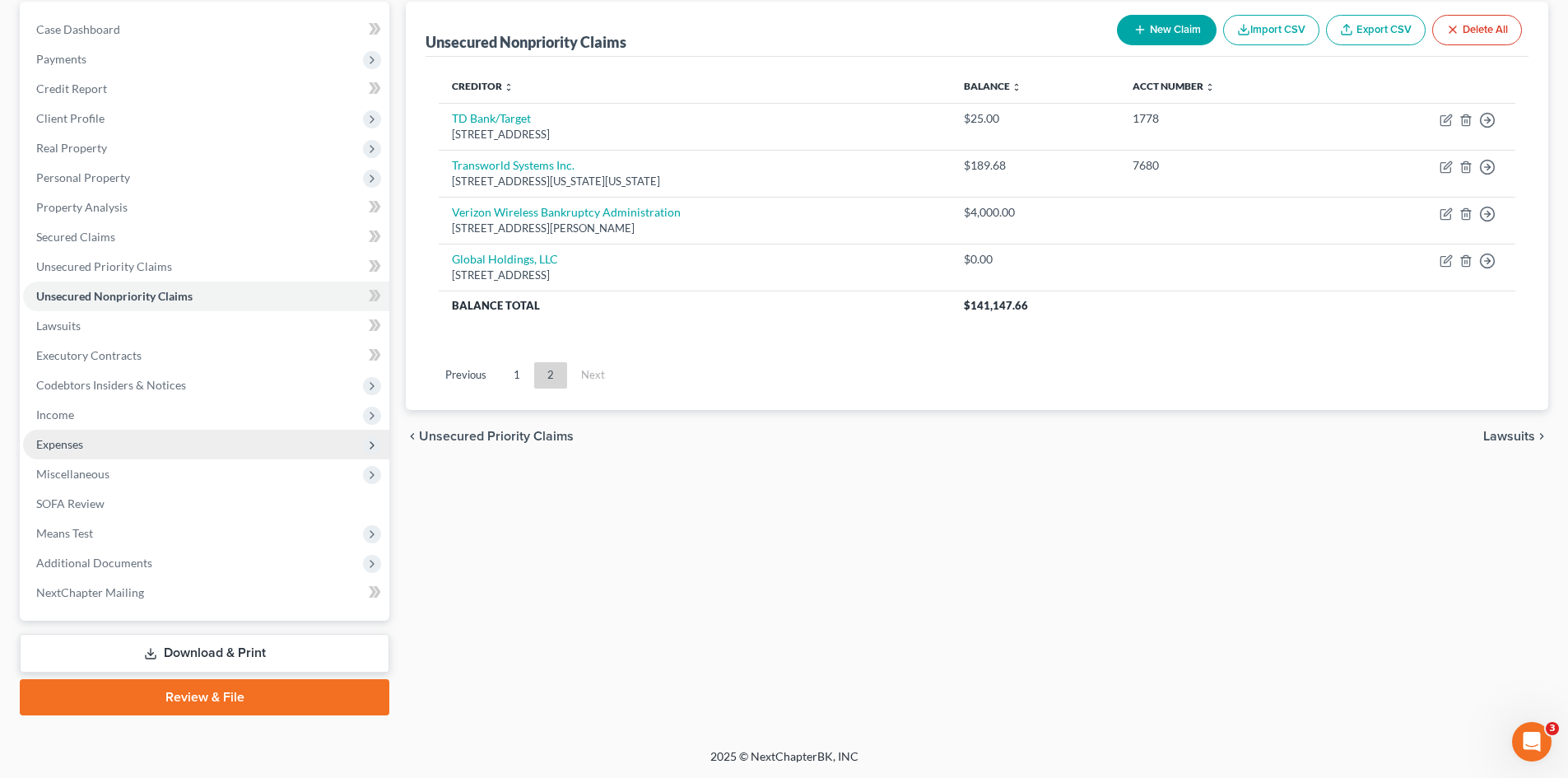
click at [53, 452] on span "Expenses" at bounding box center [206, 444] width 367 height 29
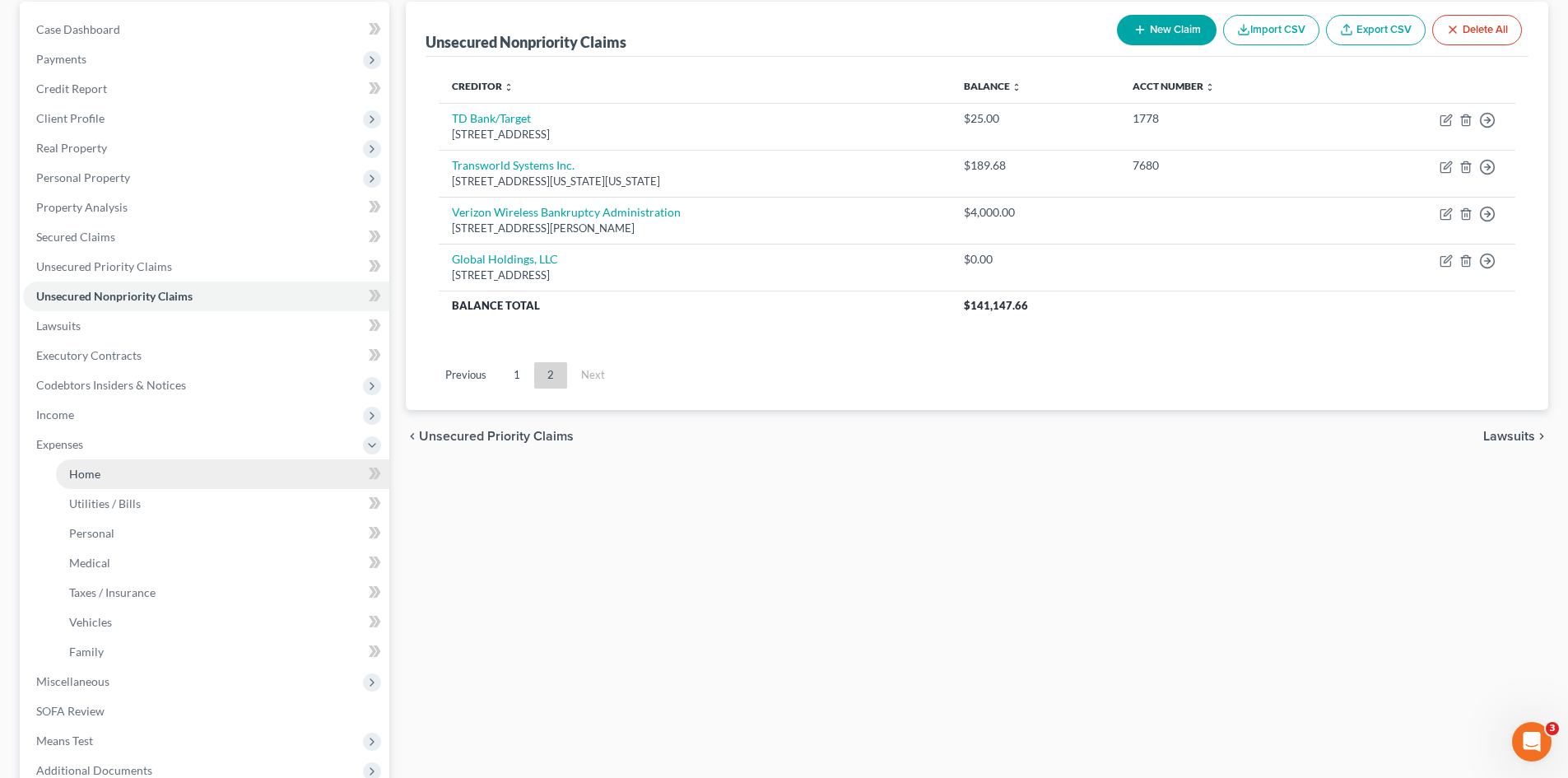
click at [68, 478] on link "Home" at bounding box center [223, 474] width 333 height 29
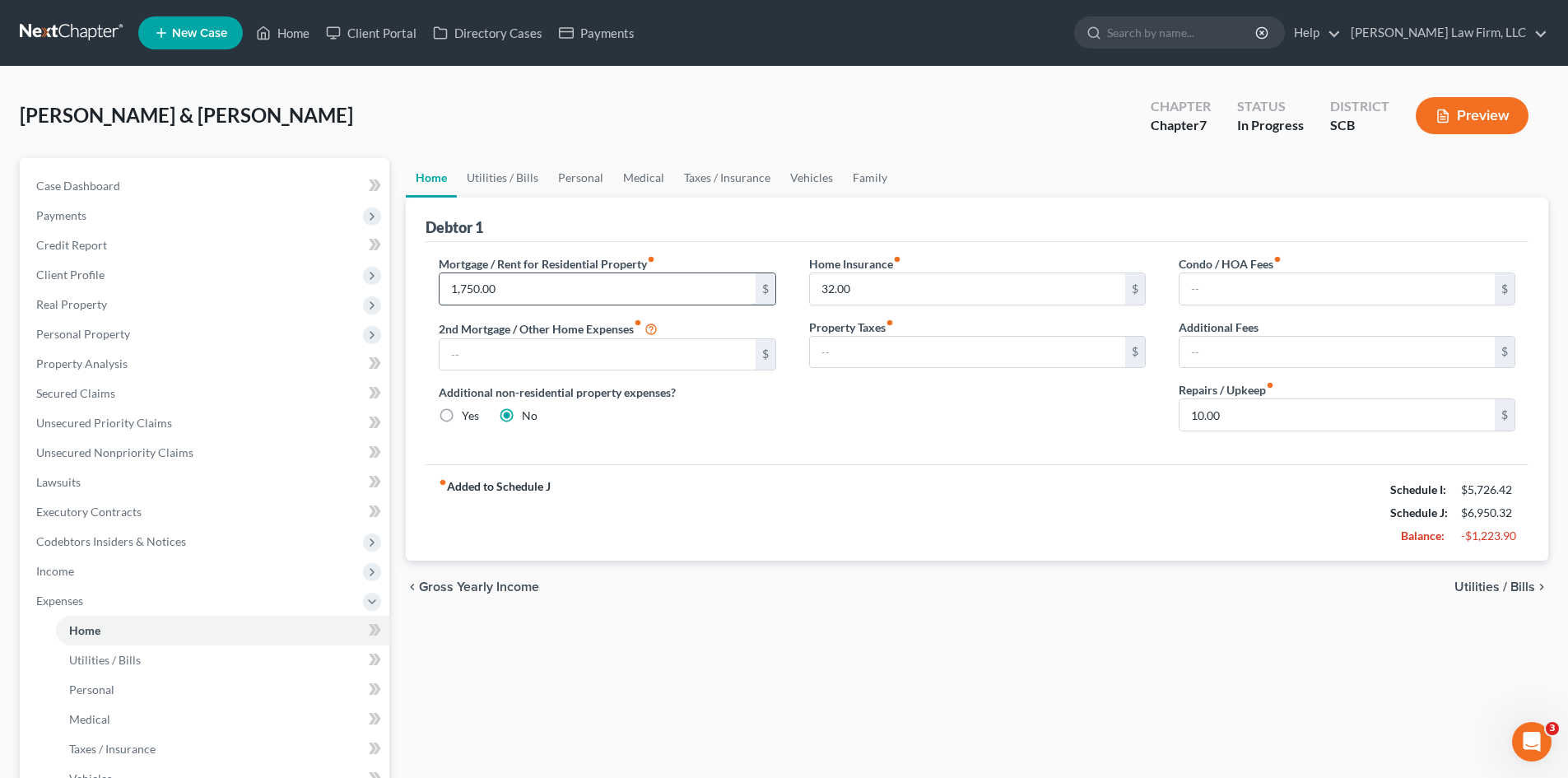
click at [710, 286] on input "1,750.00" at bounding box center [597, 288] width 315 height 31
click at [523, 178] on link "Utilities / Bills" at bounding box center [502, 178] width 91 height 40
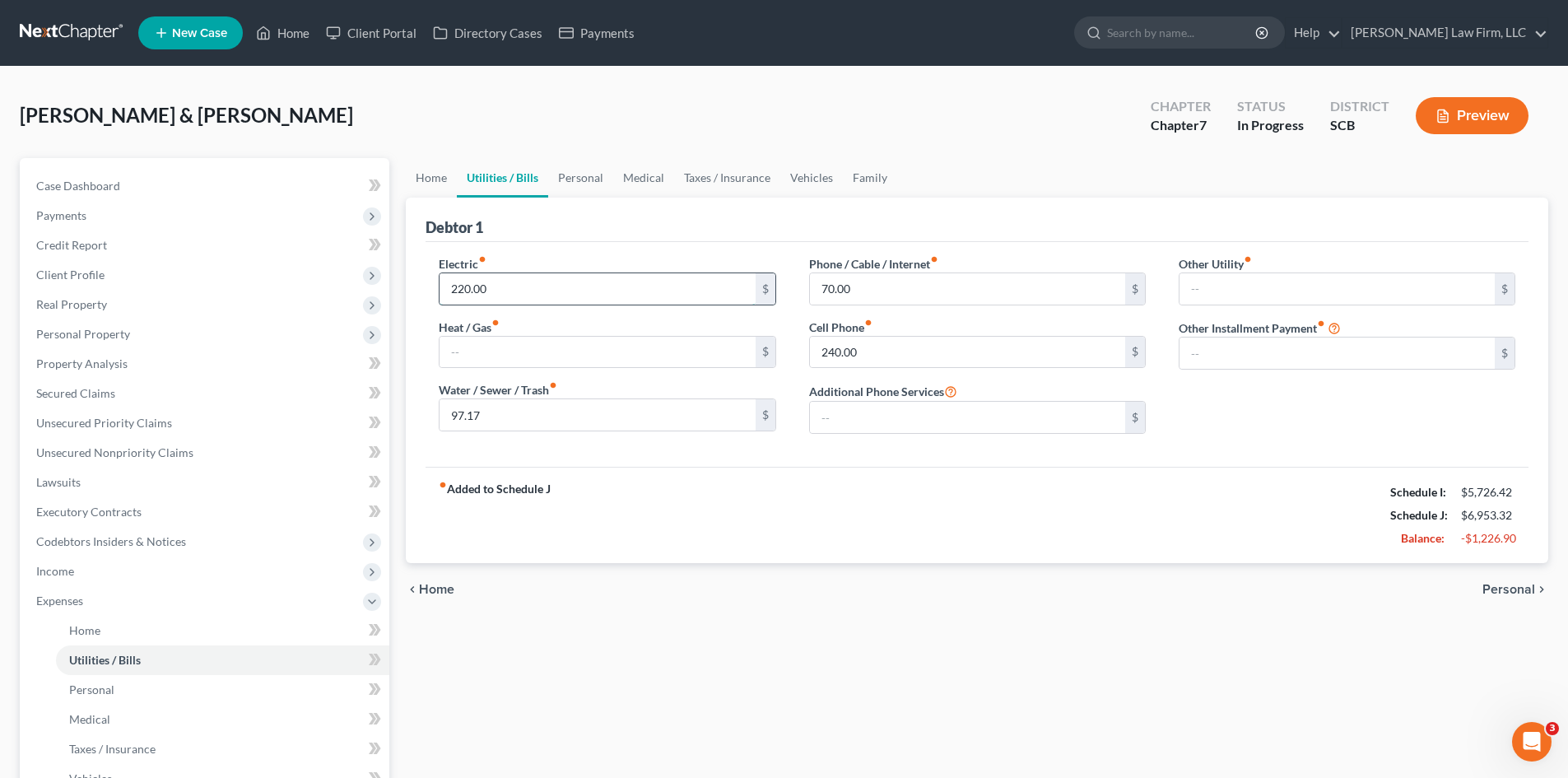
click at [523, 292] on input "220.00" at bounding box center [597, 288] width 315 height 31
click at [583, 182] on link "Personal" at bounding box center [581, 178] width 65 height 40
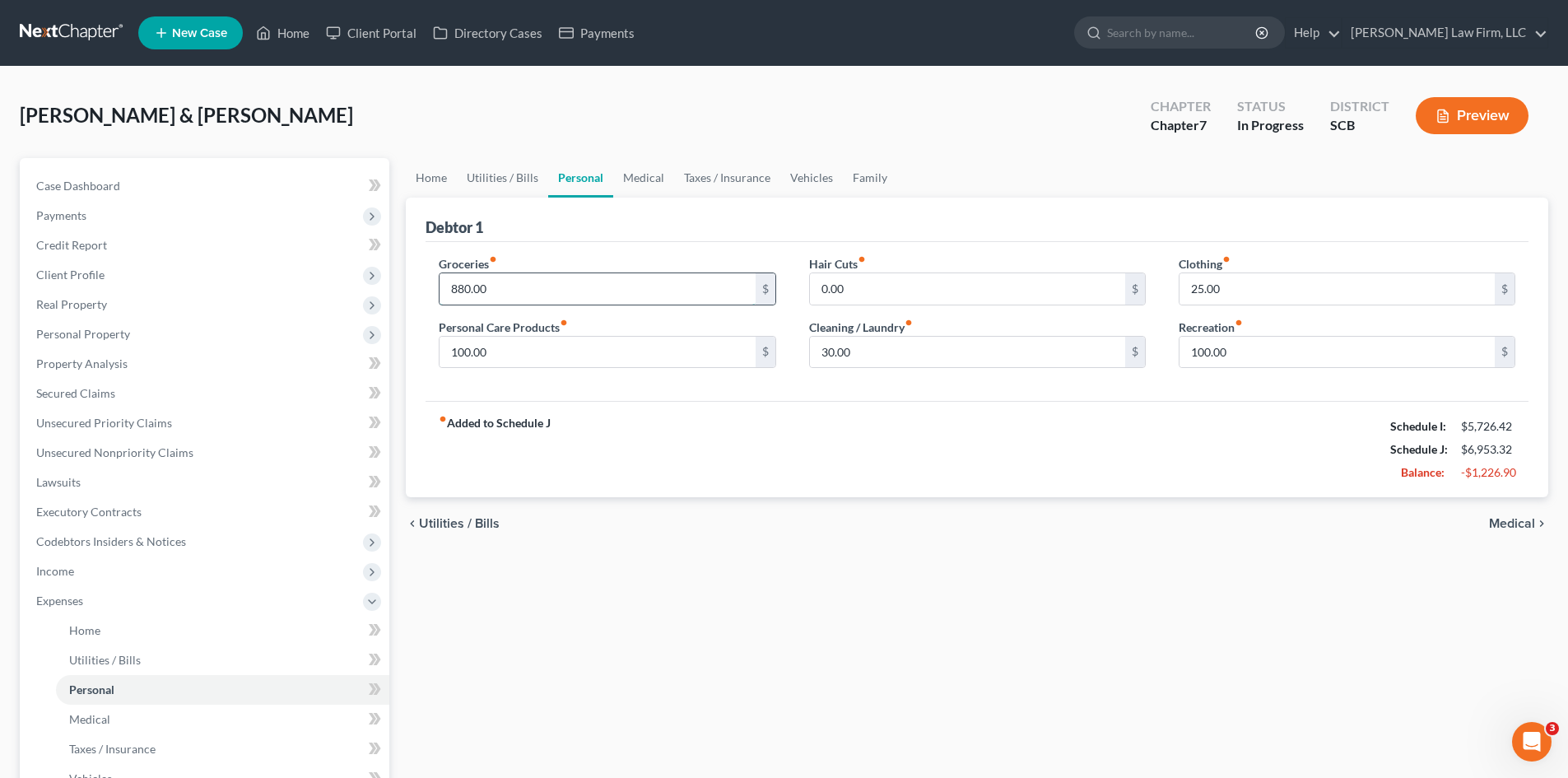
click at [539, 292] on input "880.00" at bounding box center [597, 288] width 315 height 31
click at [638, 188] on link "Medical" at bounding box center [643, 178] width 61 height 40
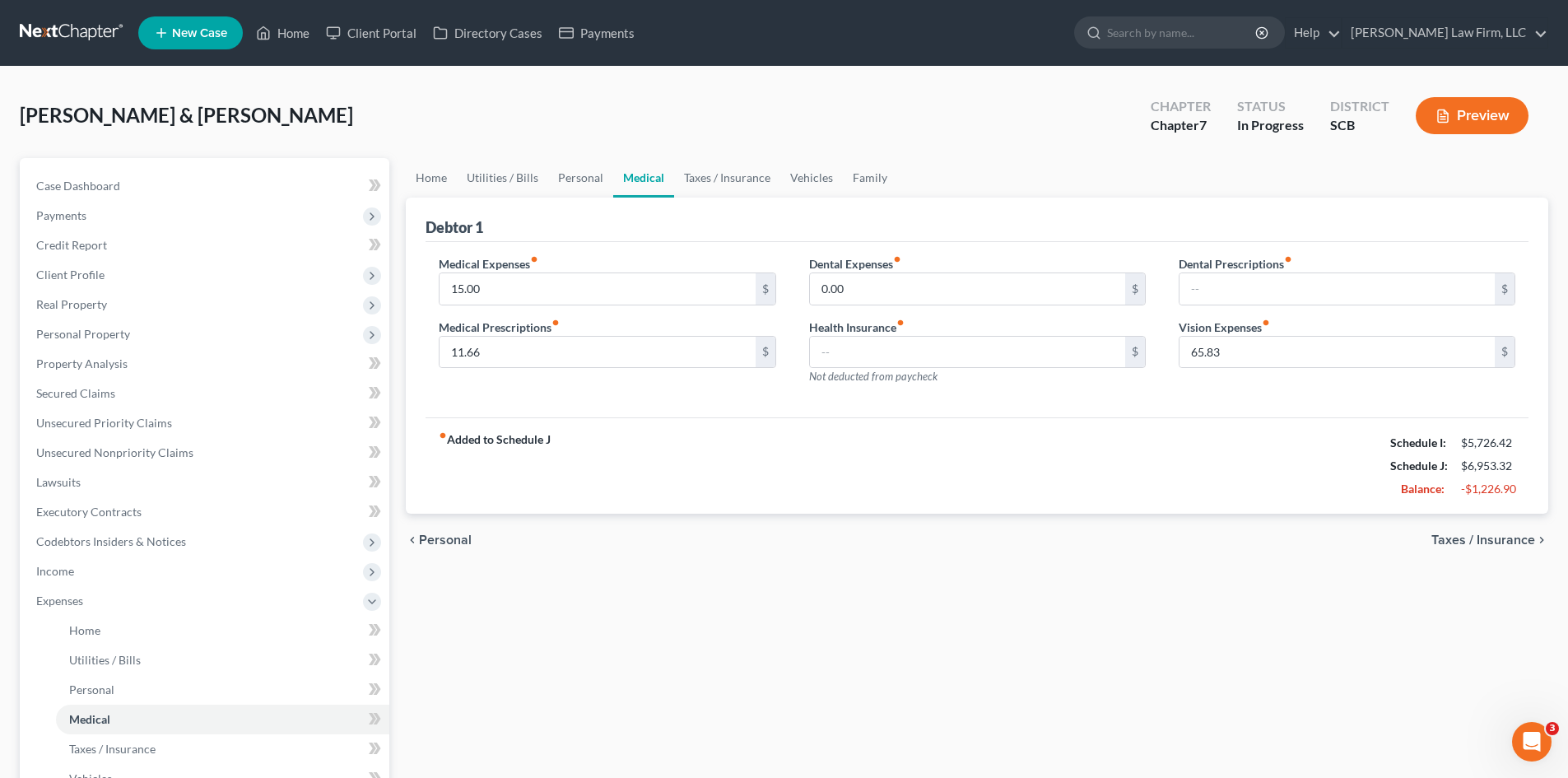
click at [641, 177] on link "Medical" at bounding box center [643, 178] width 61 height 40
click at [718, 181] on link "Taxes / Insurance" at bounding box center [728, 178] width 106 height 40
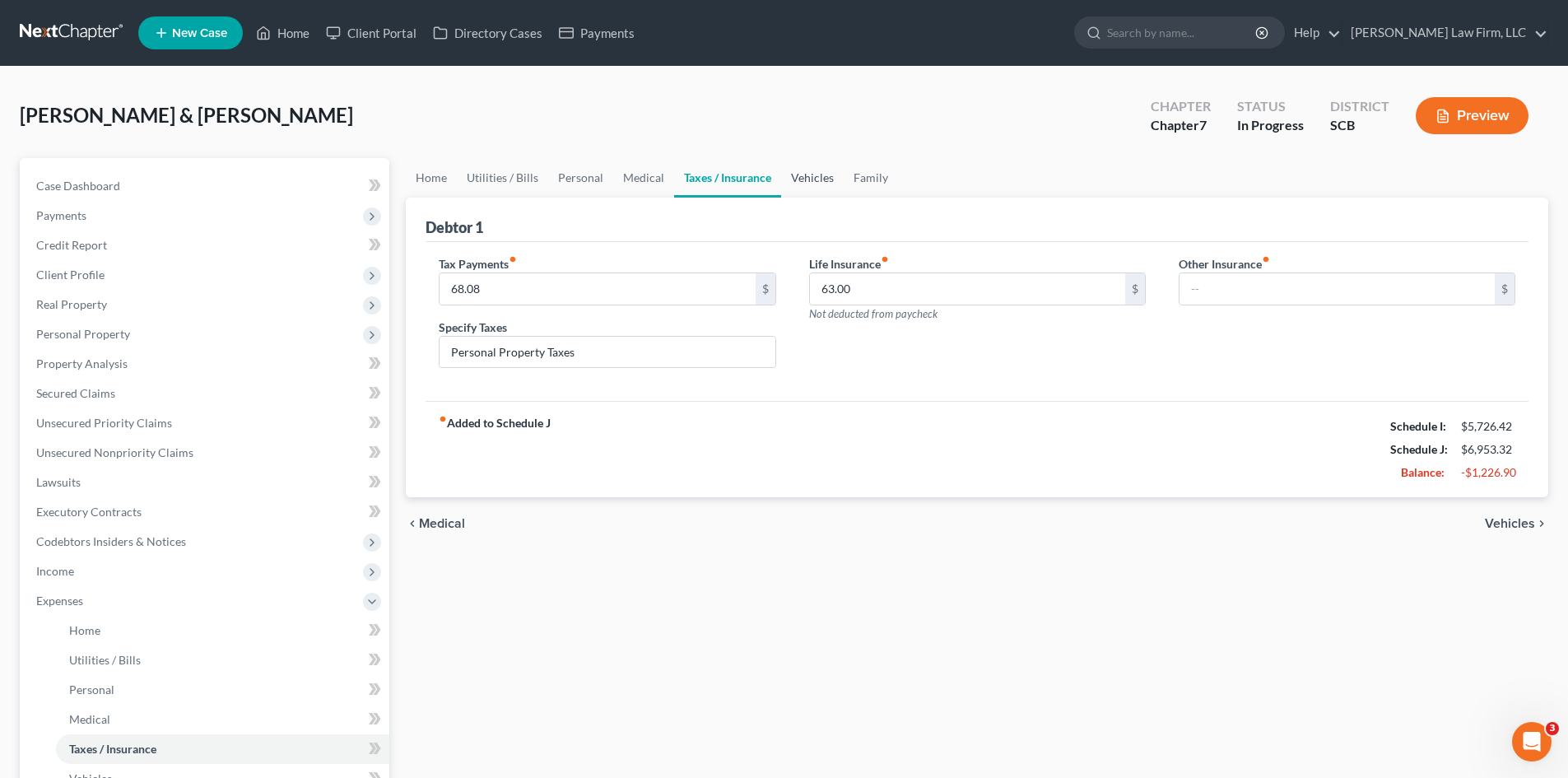
click at [807, 181] on link "Vehicles" at bounding box center [813, 178] width 63 height 40
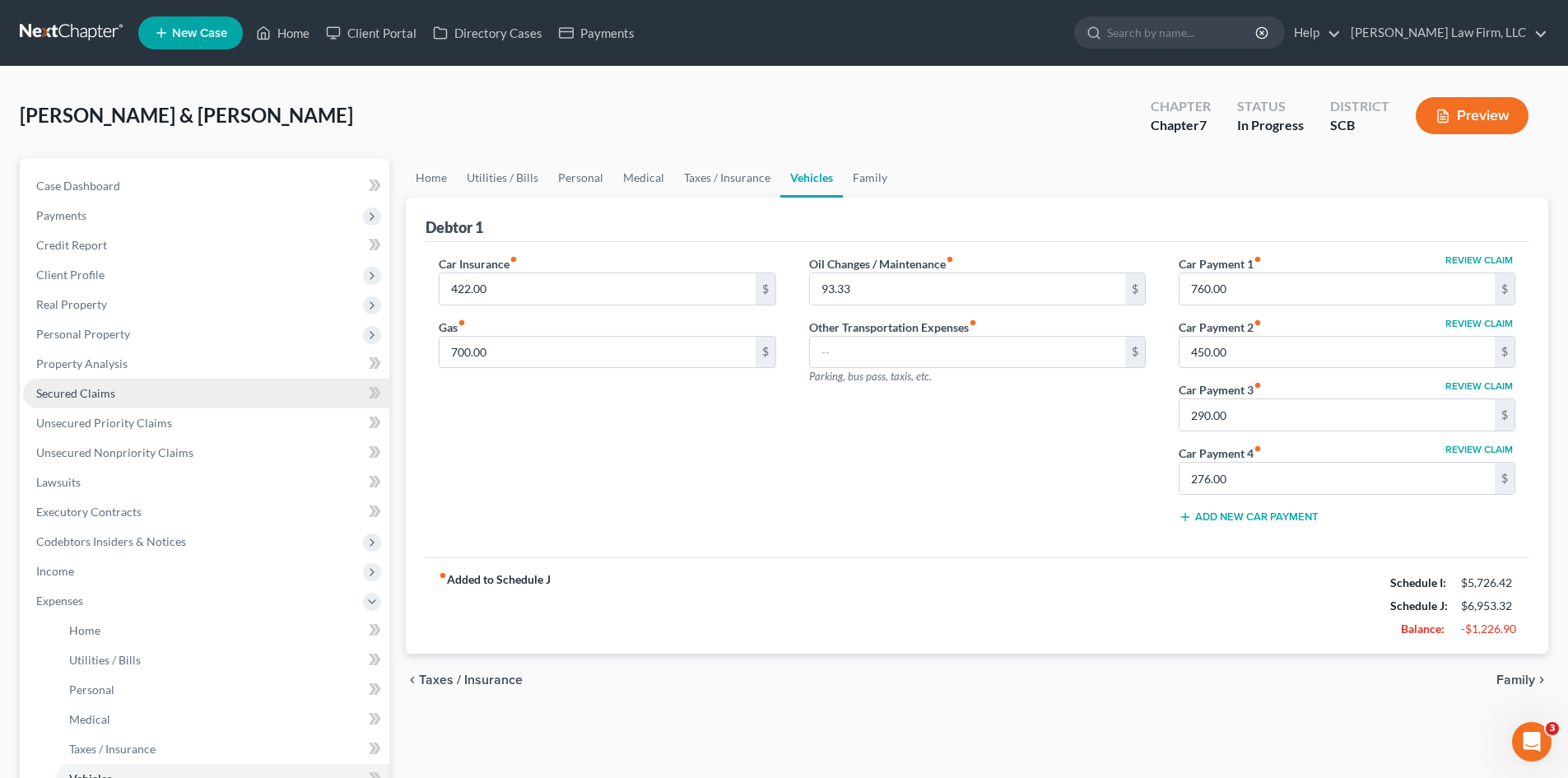
click at [124, 390] on link "Secured Claims" at bounding box center [206, 393] width 367 height 29
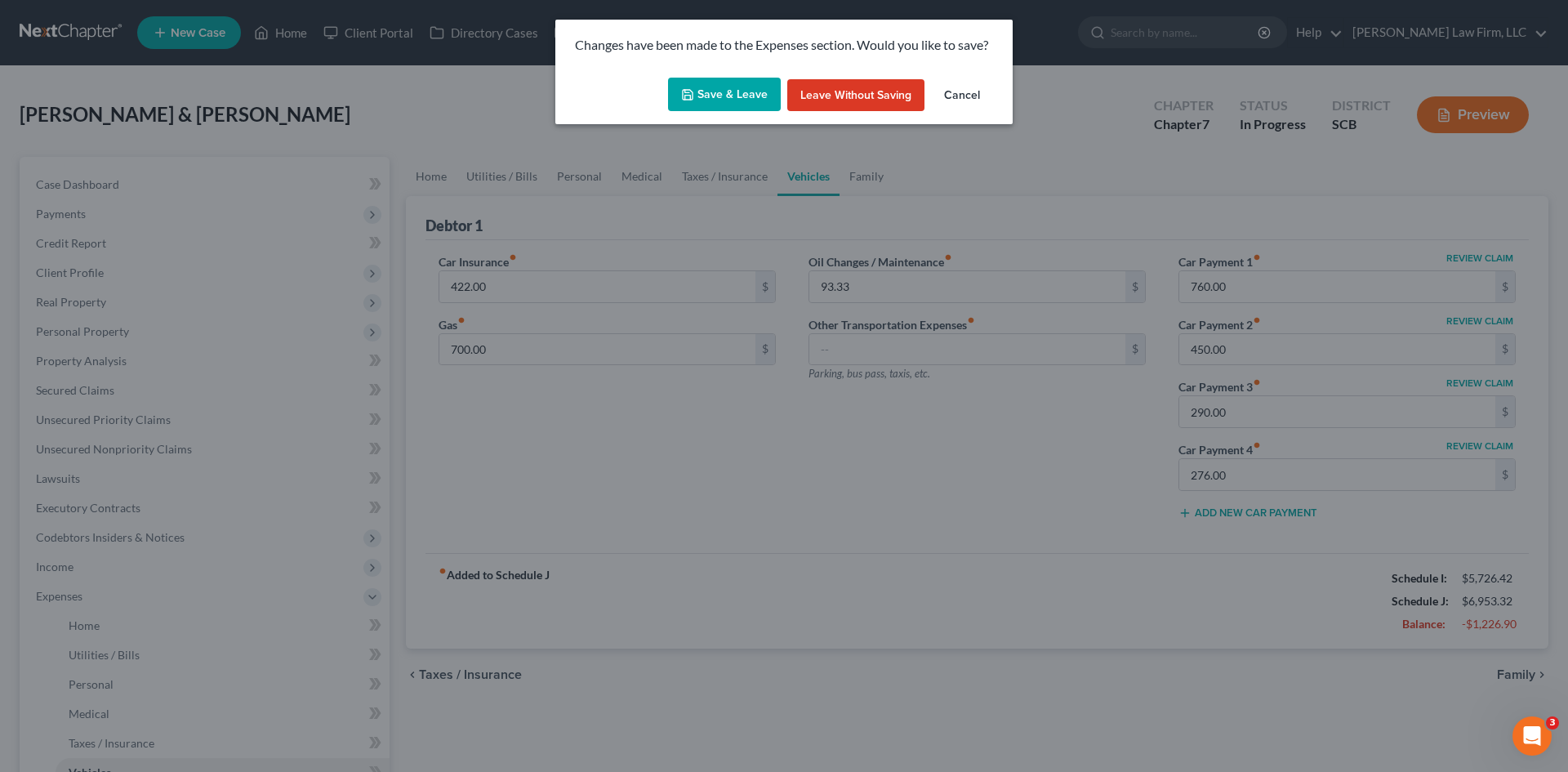
click at [725, 98] on button "Save & Leave" at bounding box center [725, 95] width 113 height 34
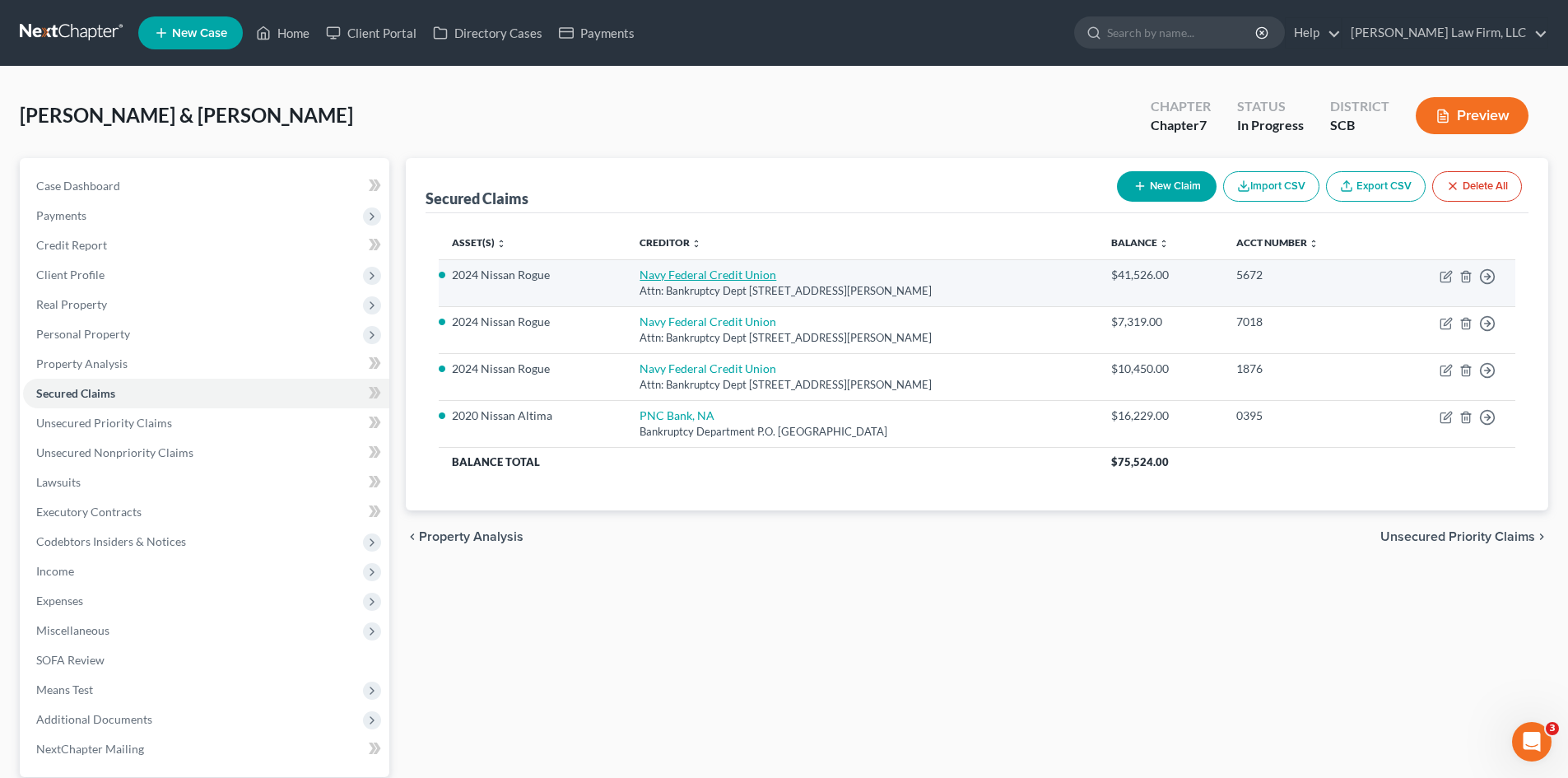
click at [713, 280] on link "Navy Federal Credit Union" at bounding box center [708, 274] width 136 height 14
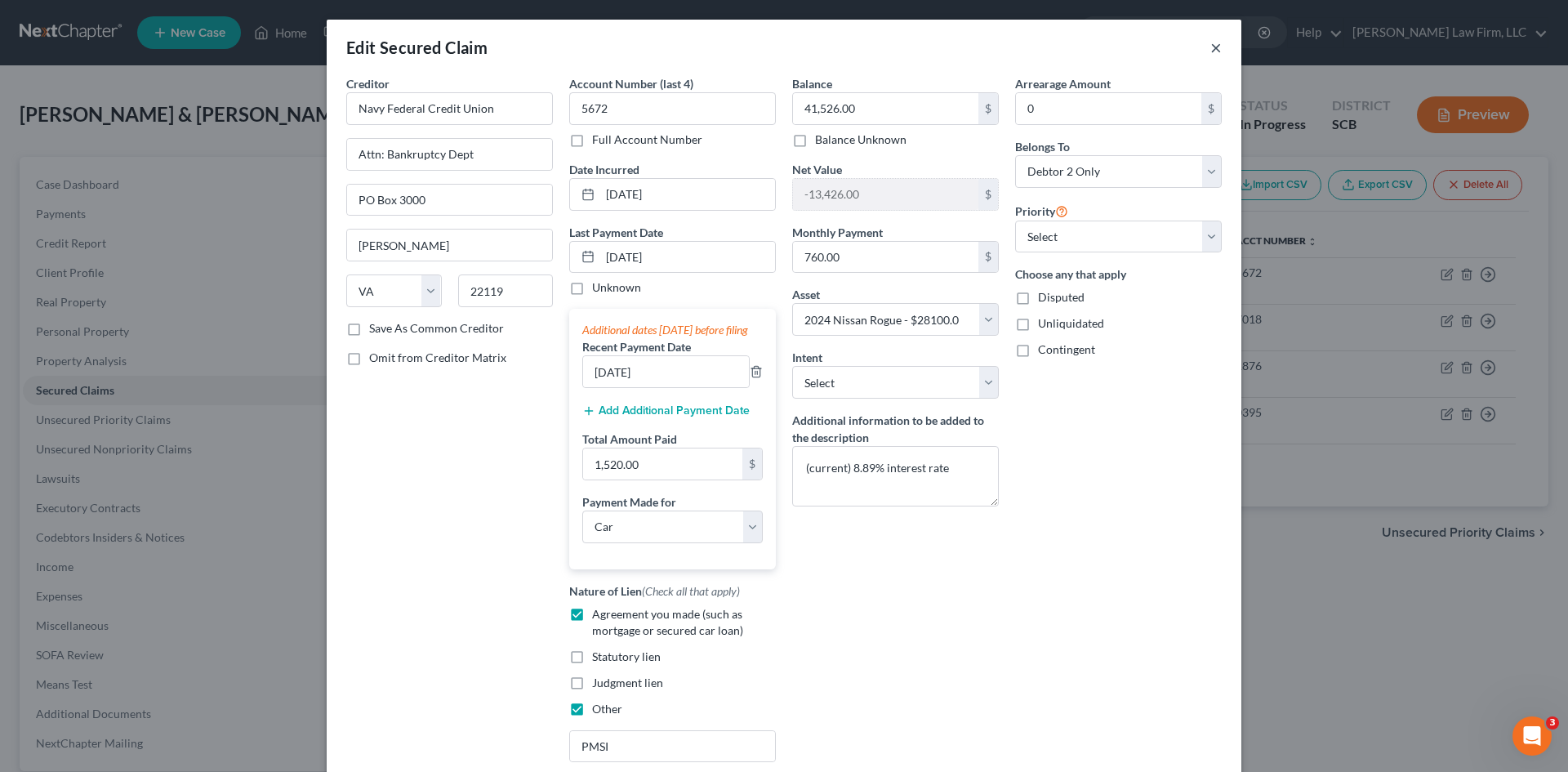
click at [1212, 52] on button "×" at bounding box center [1216, 47] width 11 height 20
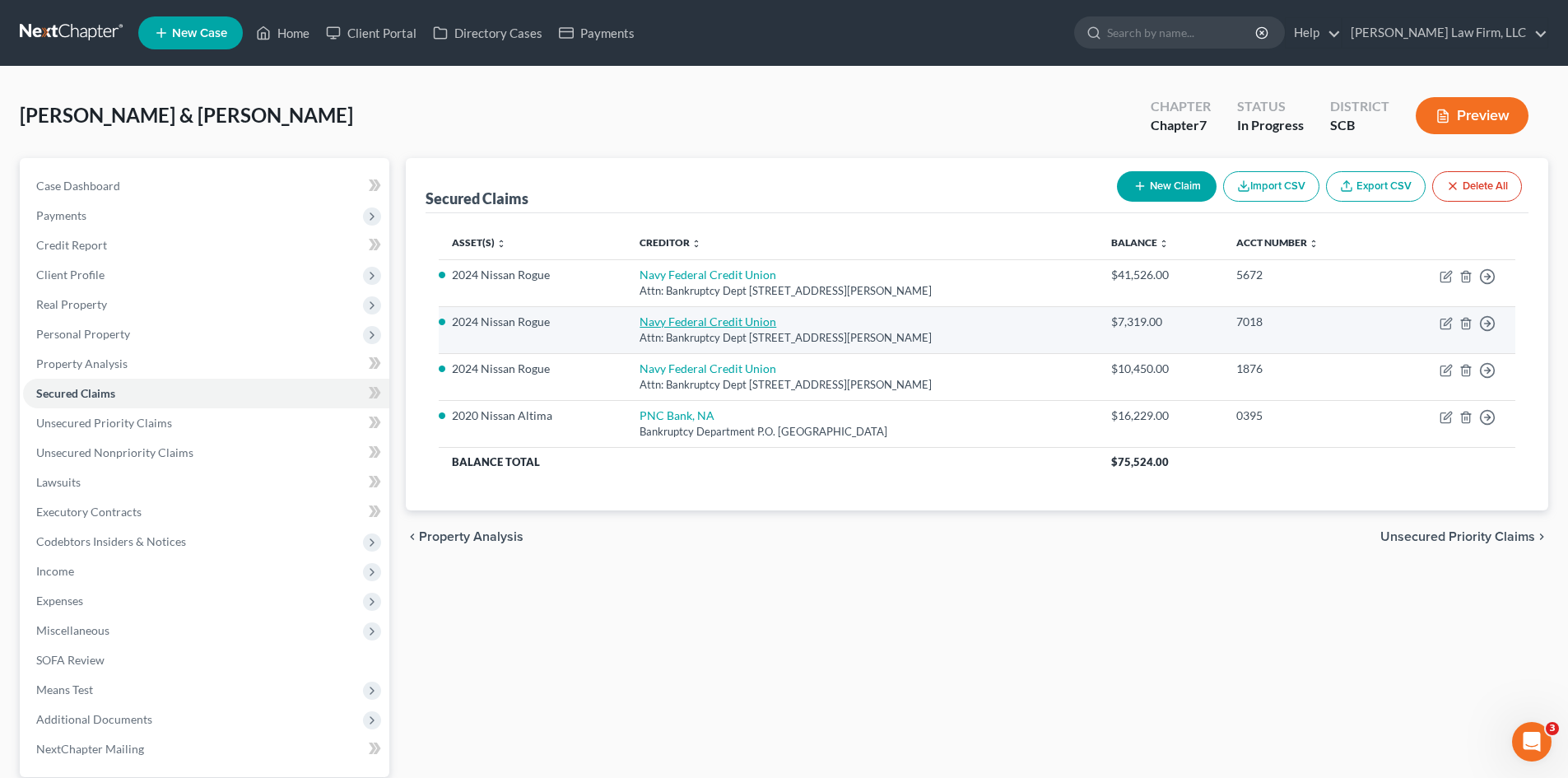
click at [657, 329] on link "Navy Federal Credit Union" at bounding box center [708, 321] width 136 height 14
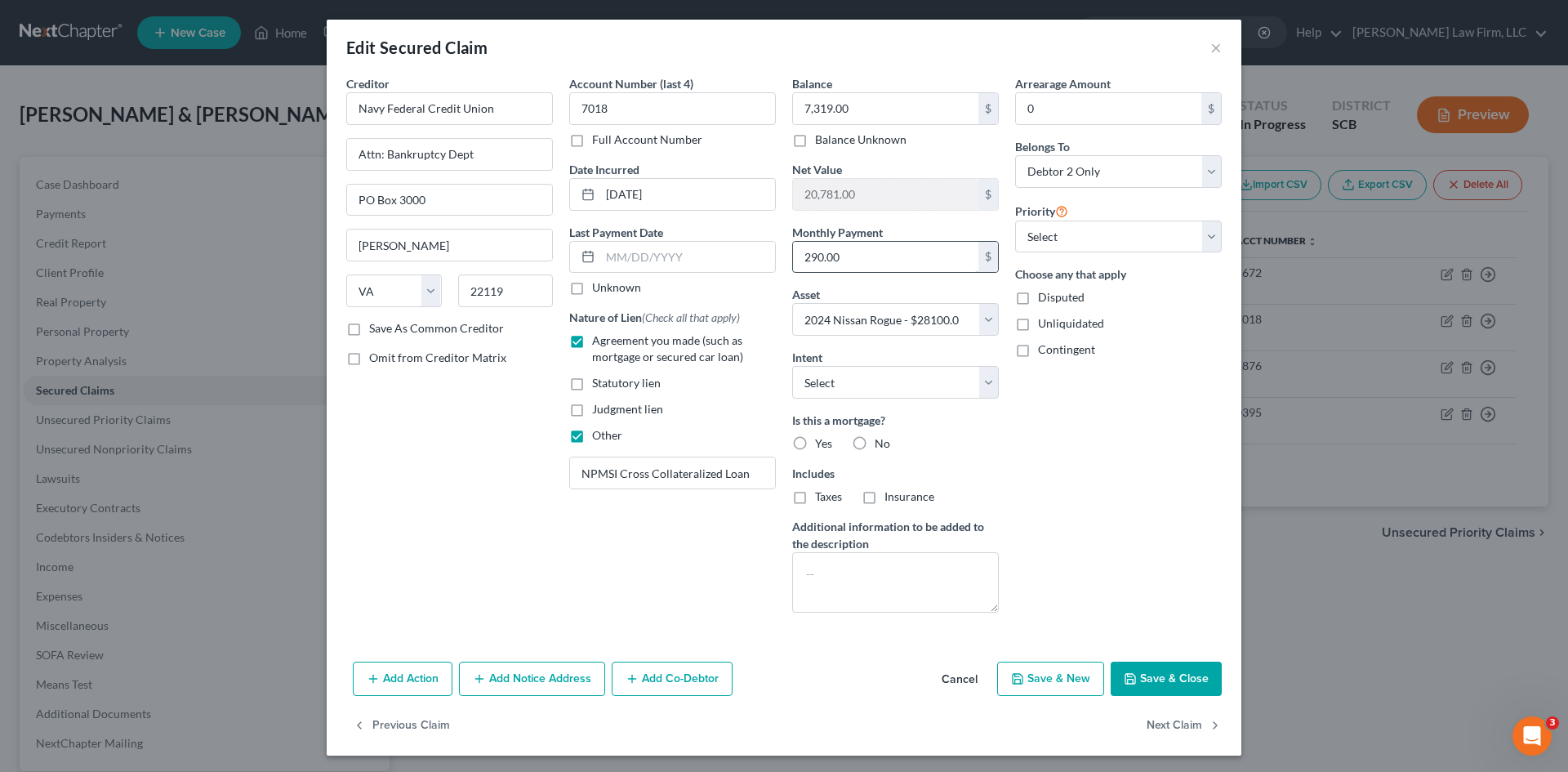
click at [882, 264] on input "290.00" at bounding box center [886, 257] width 185 height 31
click at [1179, 670] on button "Save & Close" at bounding box center [1167, 679] width 111 height 34
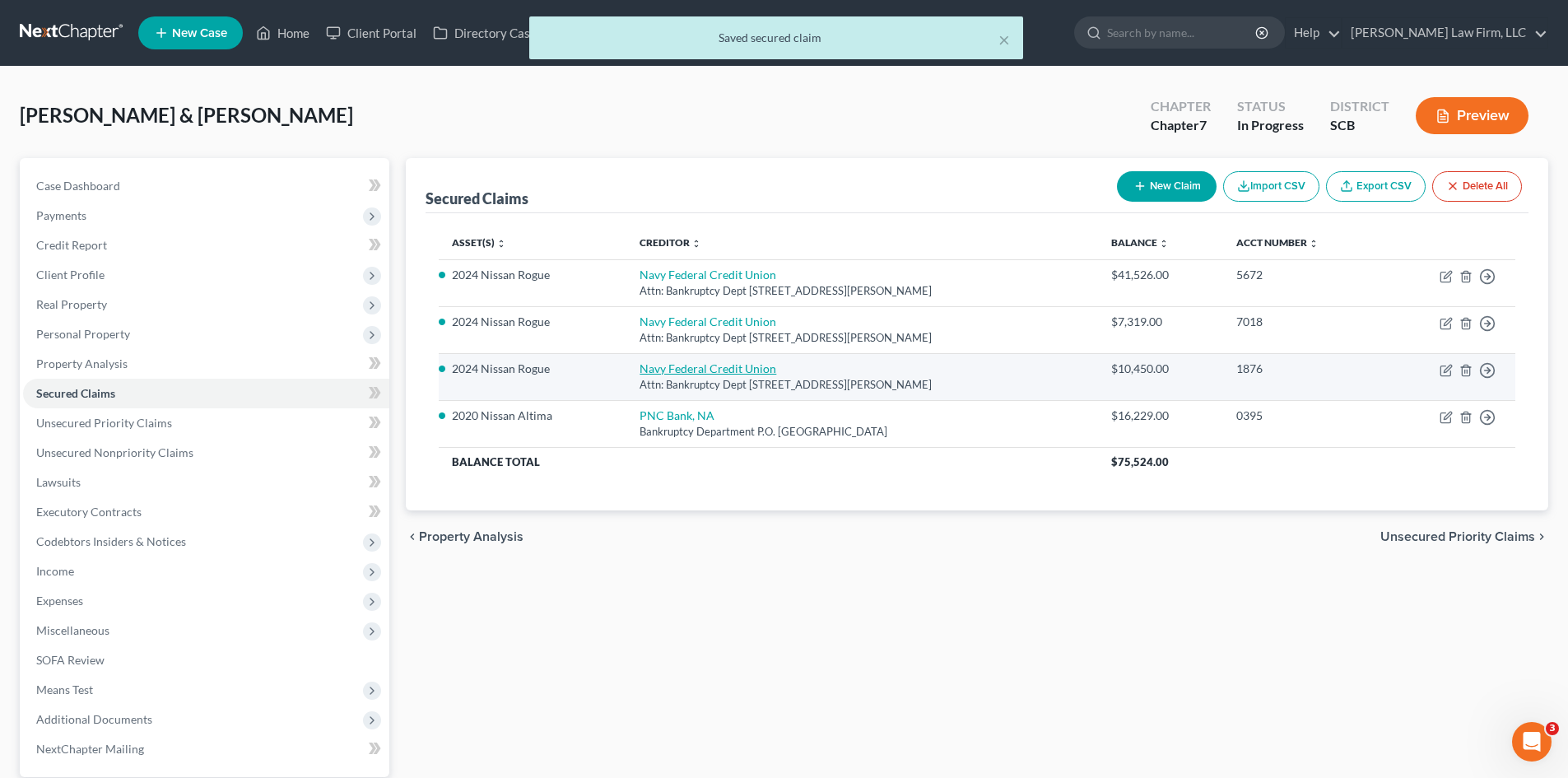
click at [718, 366] on link "Navy Federal Credit Union" at bounding box center [708, 368] width 136 height 14
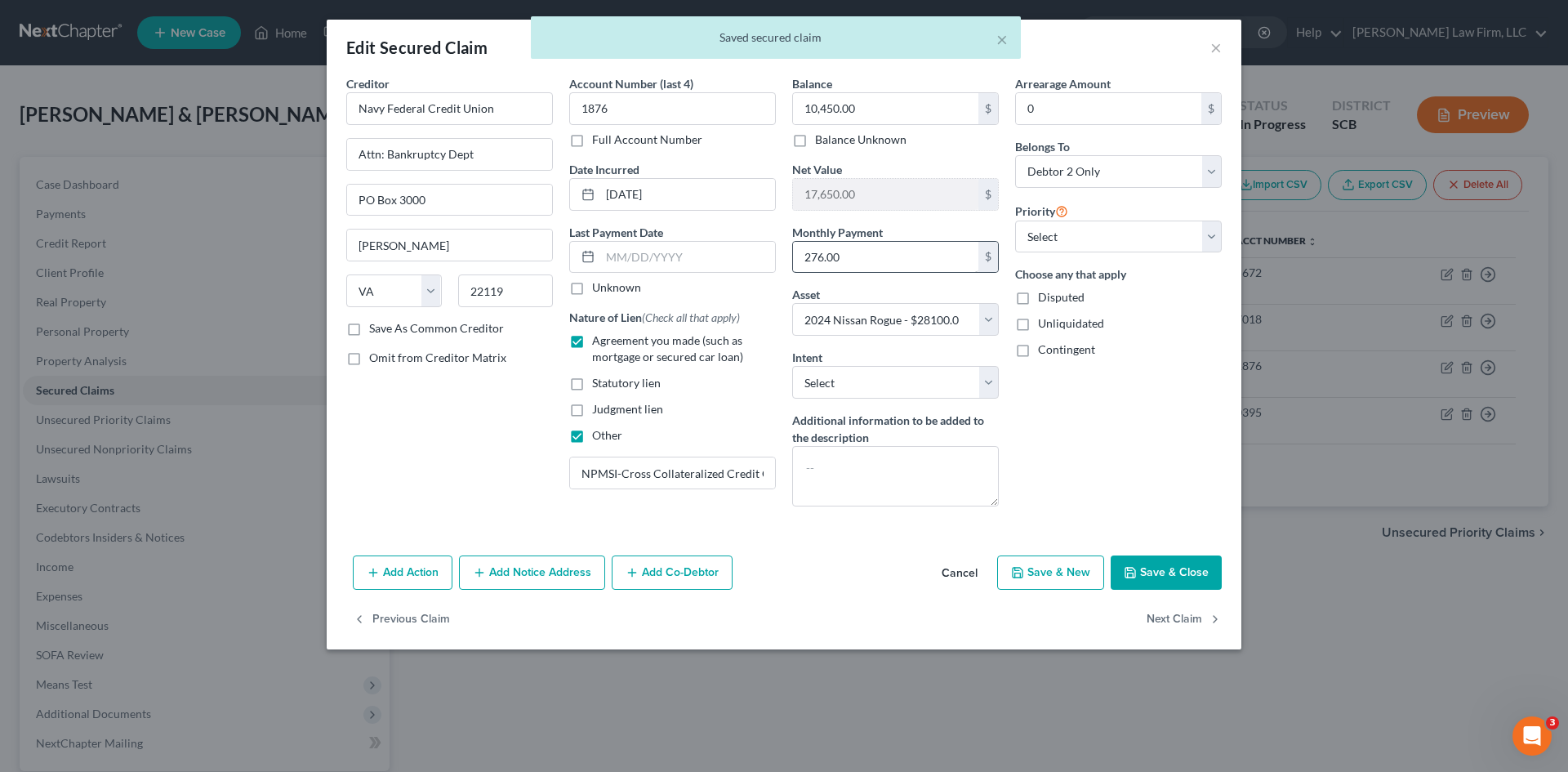
click at [920, 239] on div "Monthly Payment 276.00 $" at bounding box center [896, 248] width 207 height 50
click at [890, 265] on input "276.00" at bounding box center [886, 257] width 185 height 31
drag, startPoint x: 1175, startPoint y: 595, endPoint x: 1172, endPoint y: 577, distance: 18.2
click at [1175, 595] on div "Add Action Add Notice Address Add Co-Debtor Cancel Save & New Save & Close" at bounding box center [784, 575] width 915 height 54
click at [1172, 577] on button "Save & Close" at bounding box center [1167, 573] width 111 height 34
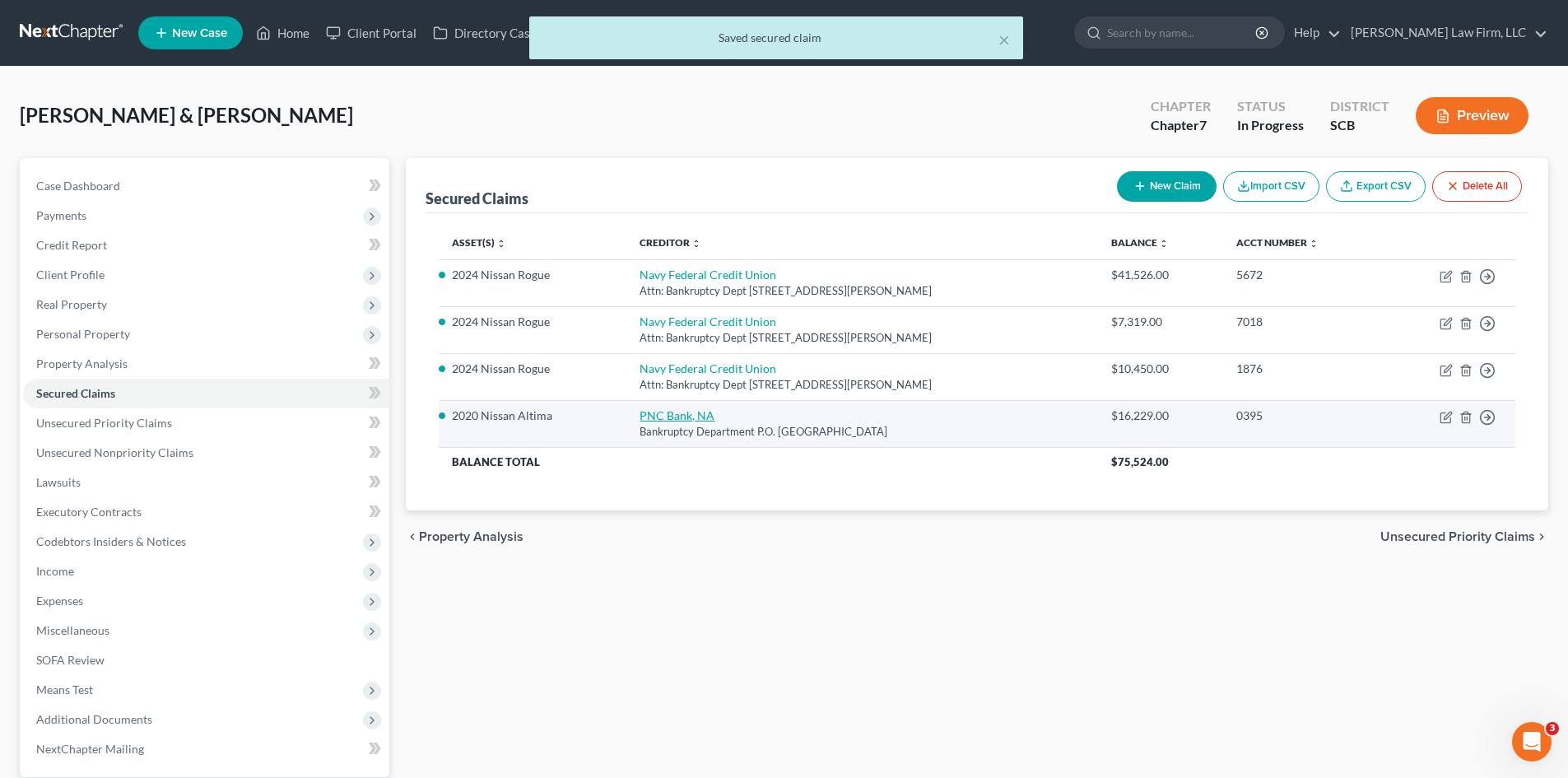
click at [657, 412] on link "PNC Bank, NA" at bounding box center [676, 415] width 75 height 14
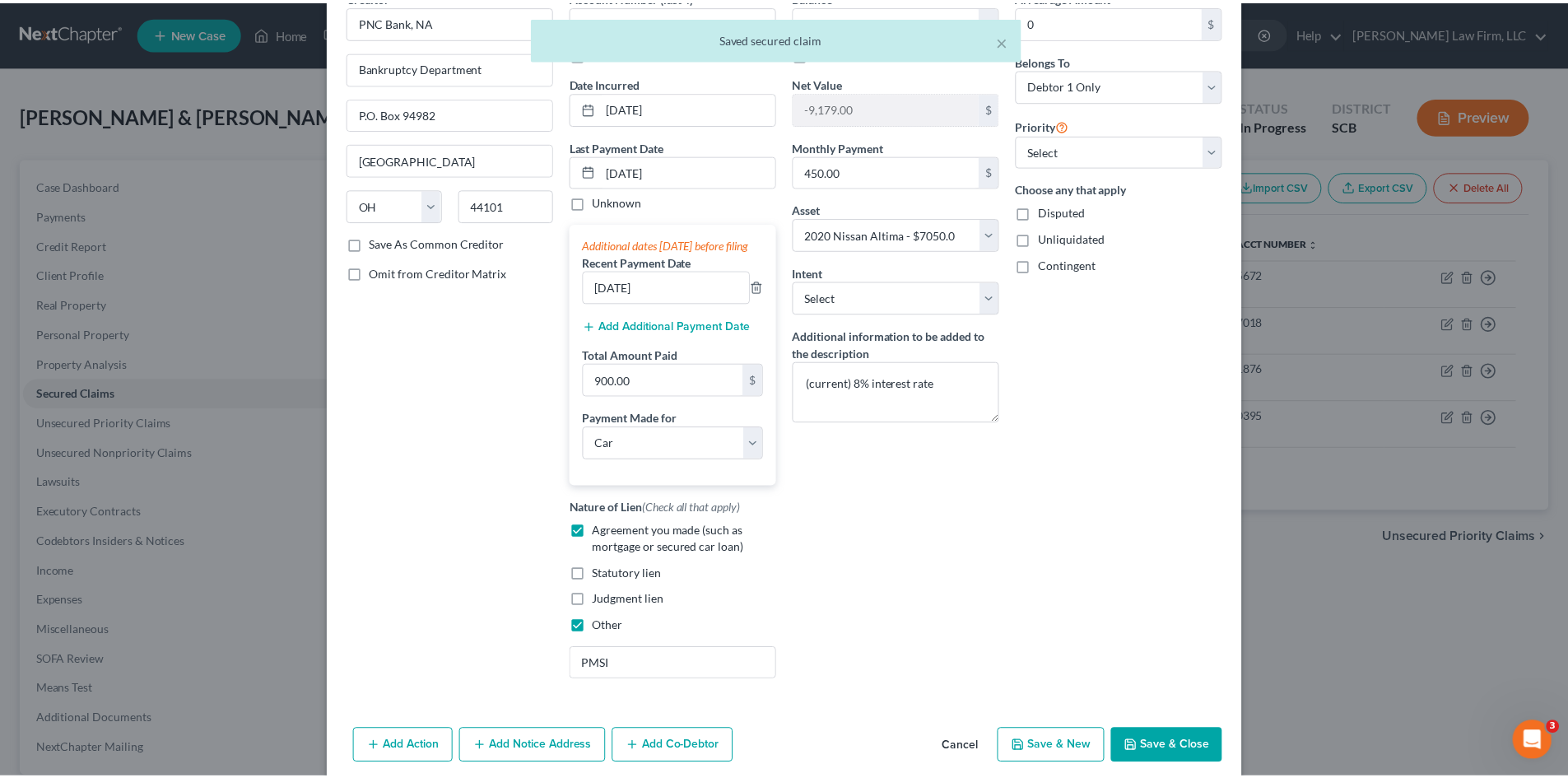
scroll to position [172, 0]
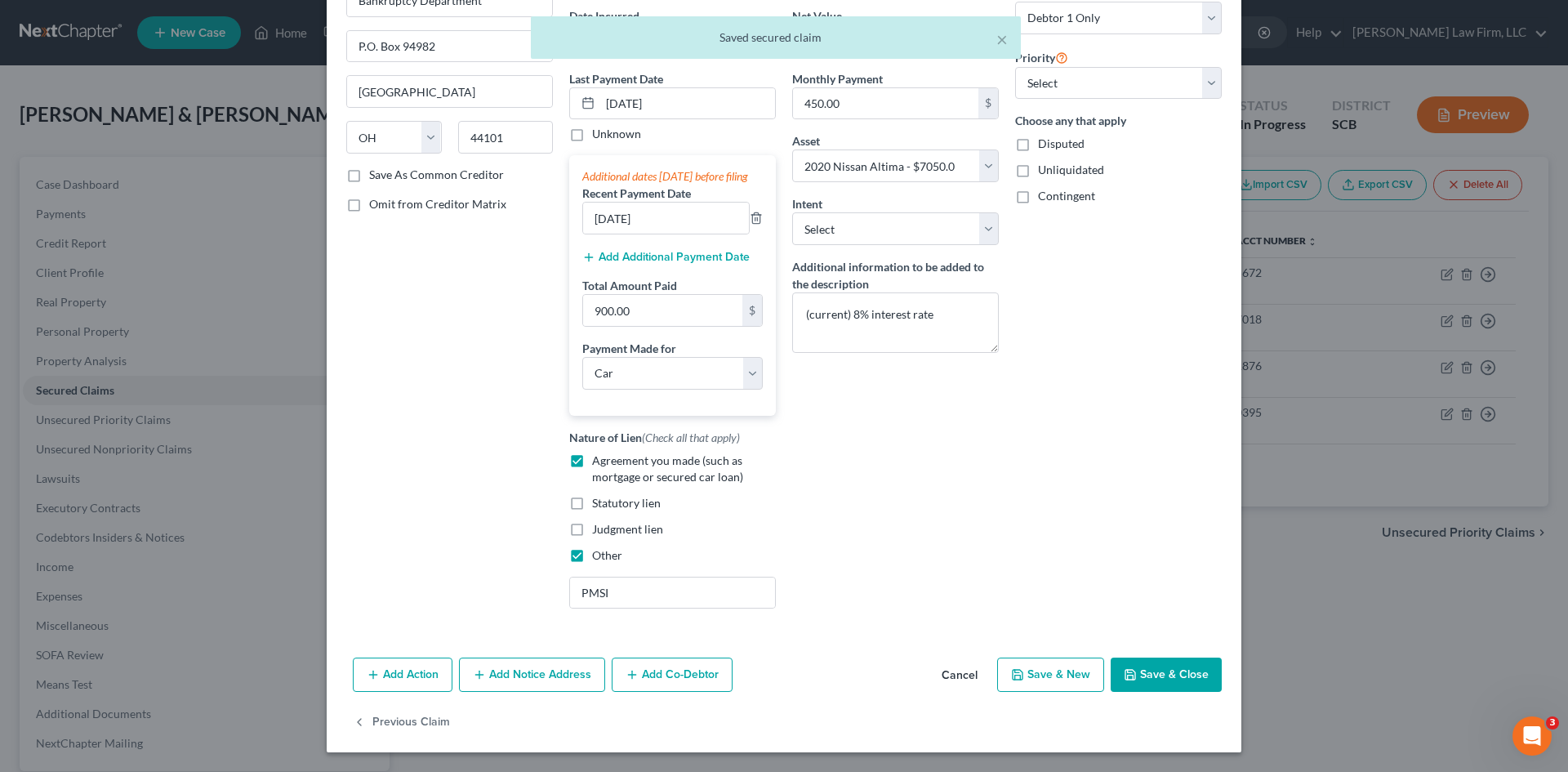
click at [1173, 680] on button "Save & Close" at bounding box center [1167, 675] width 111 height 34
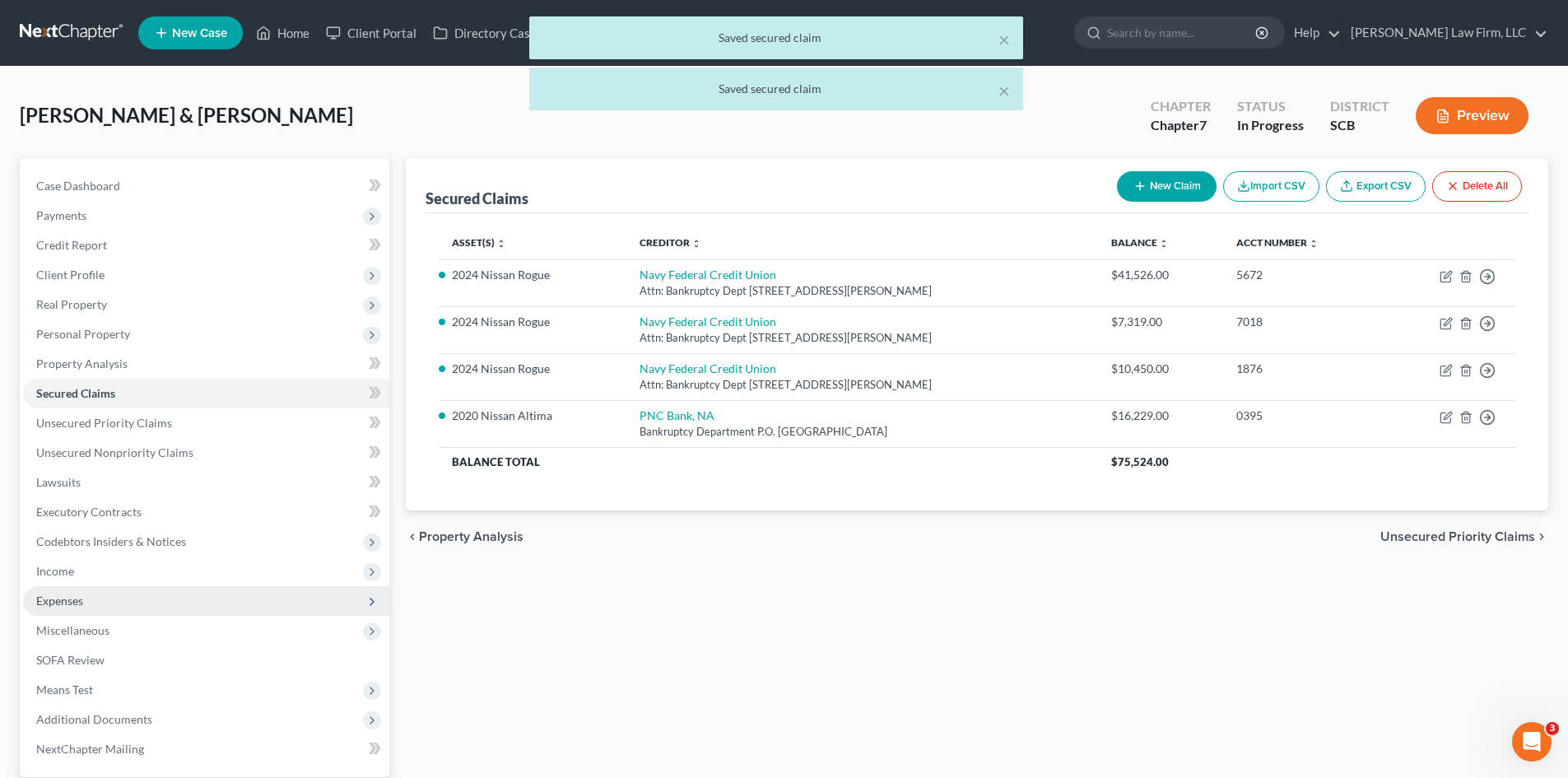
click at [54, 599] on span "Expenses" at bounding box center [60, 601] width 47 height 14
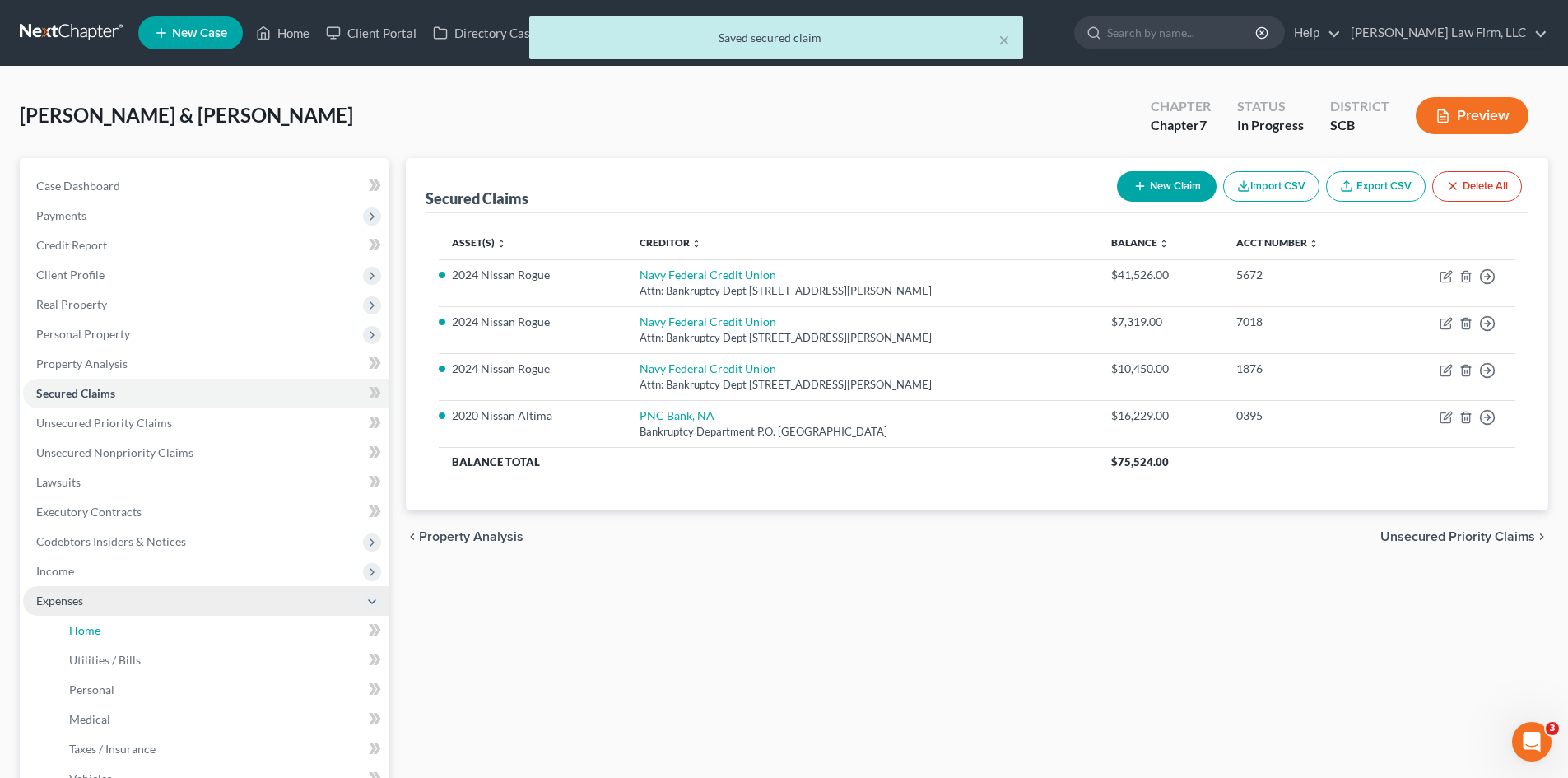
drag, startPoint x: 72, startPoint y: 624, endPoint x: 252, endPoint y: 602, distance: 181.3
click at [72, 624] on span "Home" at bounding box center [84, 630] width 31 height 14
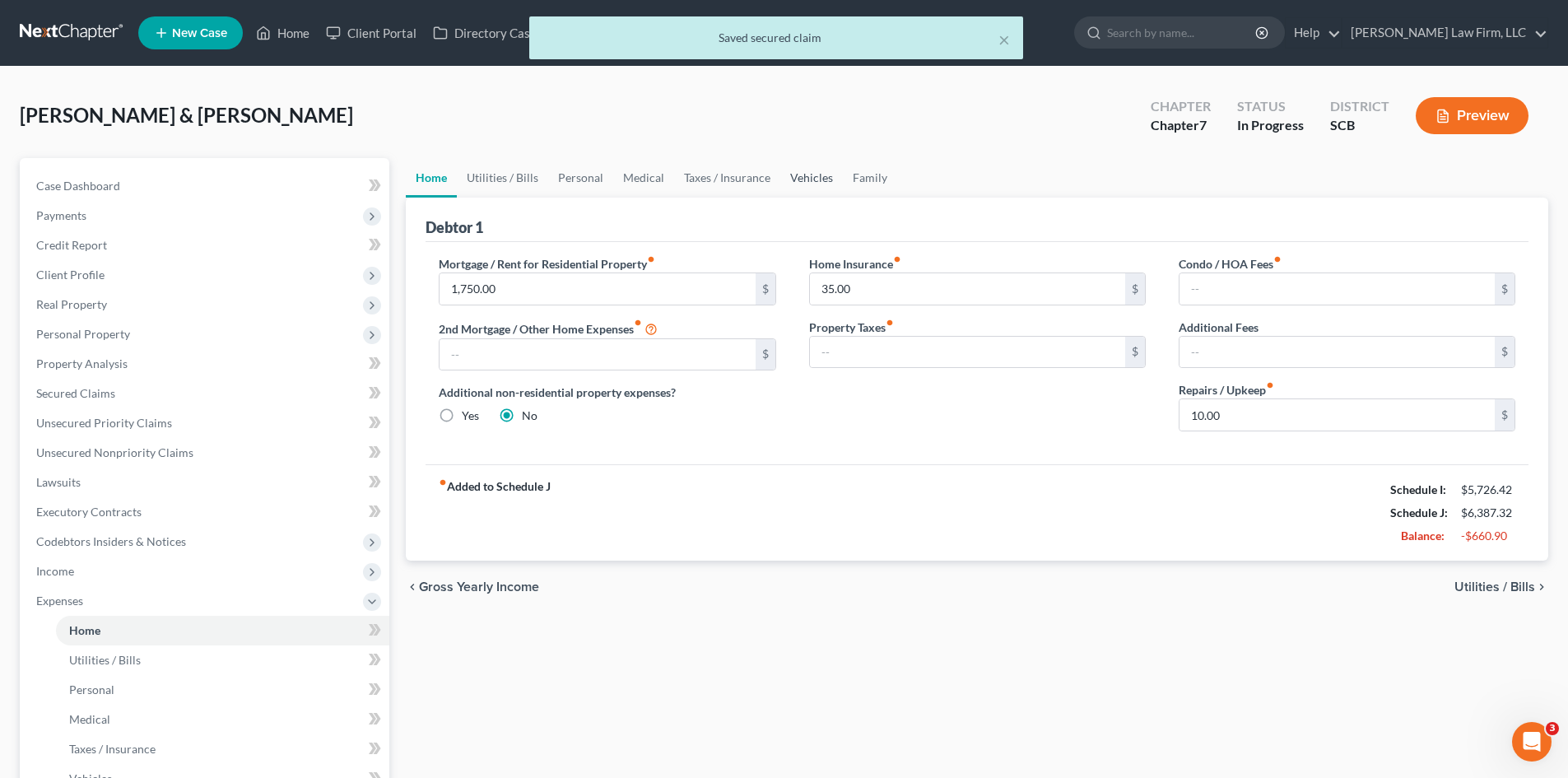
click at [799, 181] on link "Vehicles" at bounding box center [812, 178] width 63 height 40
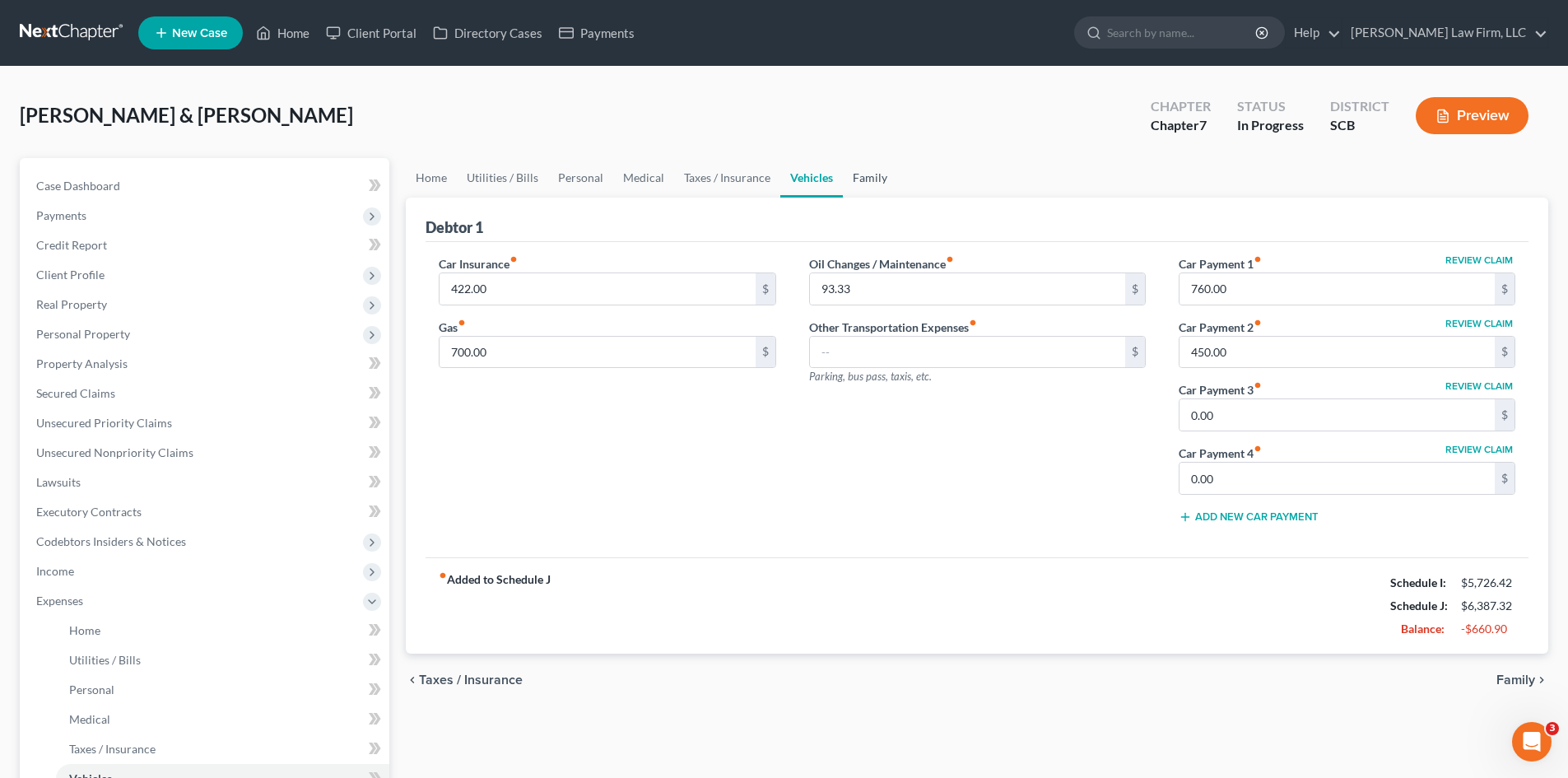
click at [859, 188] on link "Family" at bounding box center [870, 178] width 54 height 40
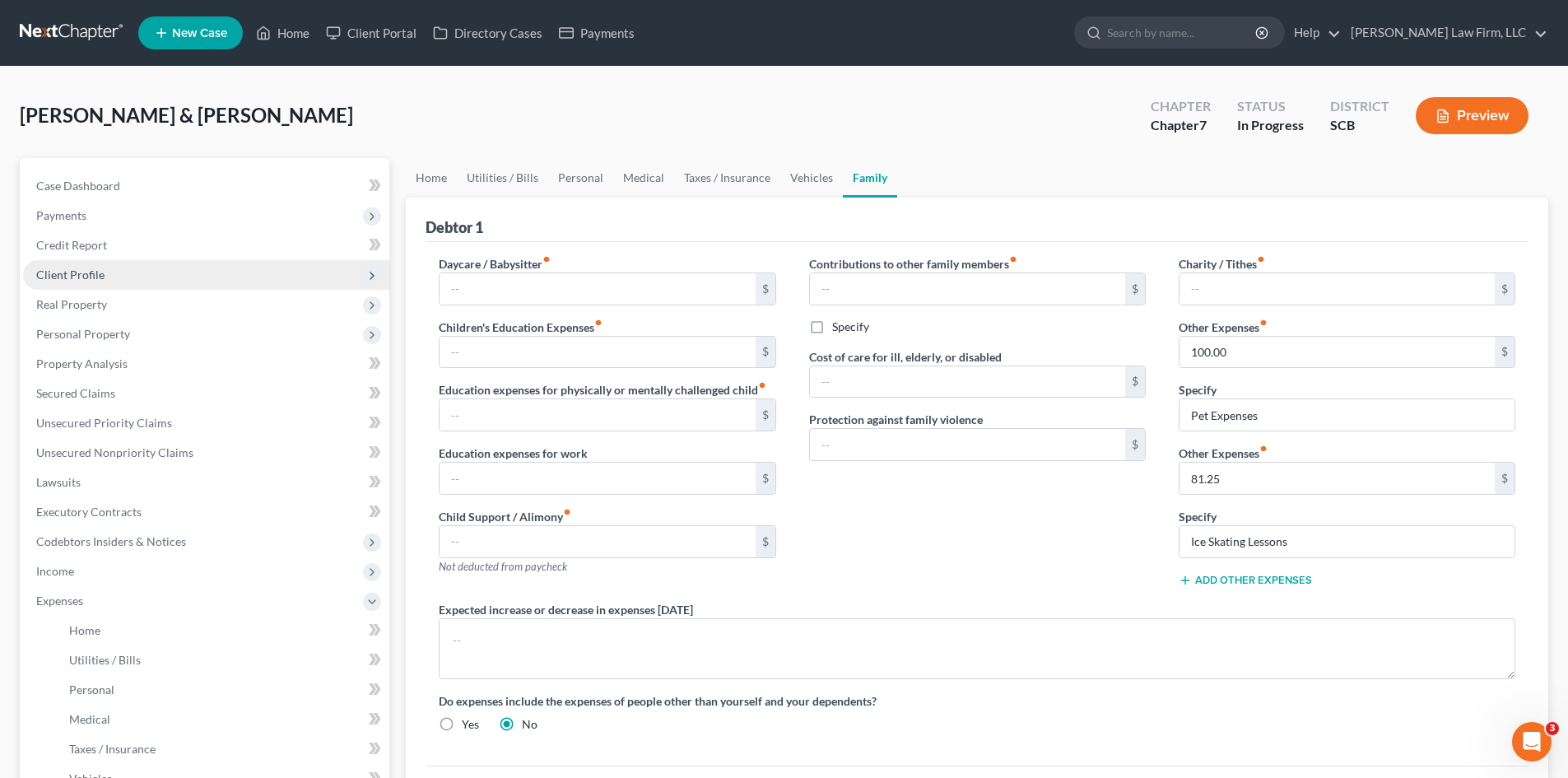
click at [93, 273] on span "Client Profile" at bounding box center [70, 274] width 68 height 14
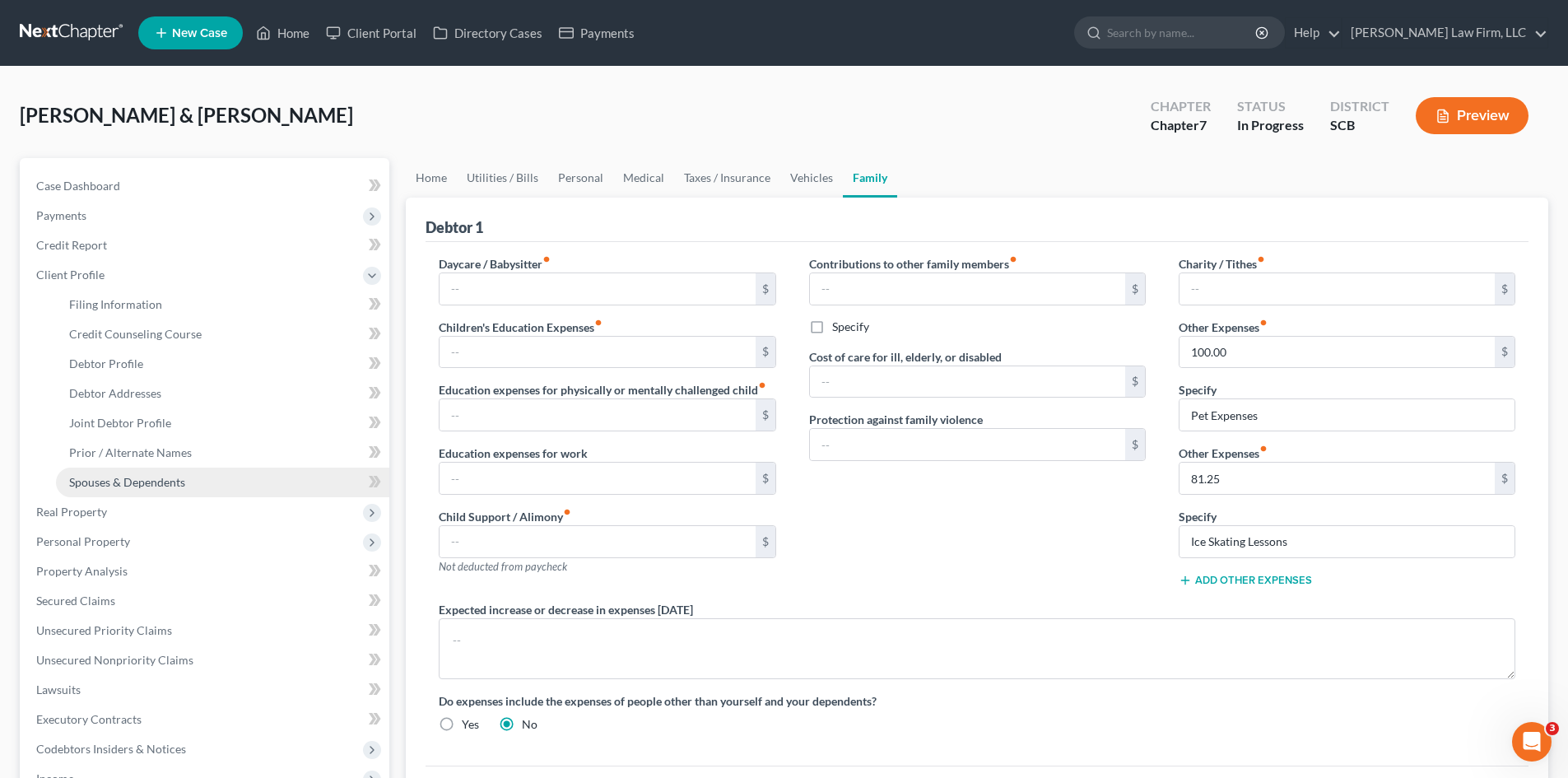
click at [120, 479] on span "Spouses & Dependents" at bounding box center [127, 481] width 117 height 14
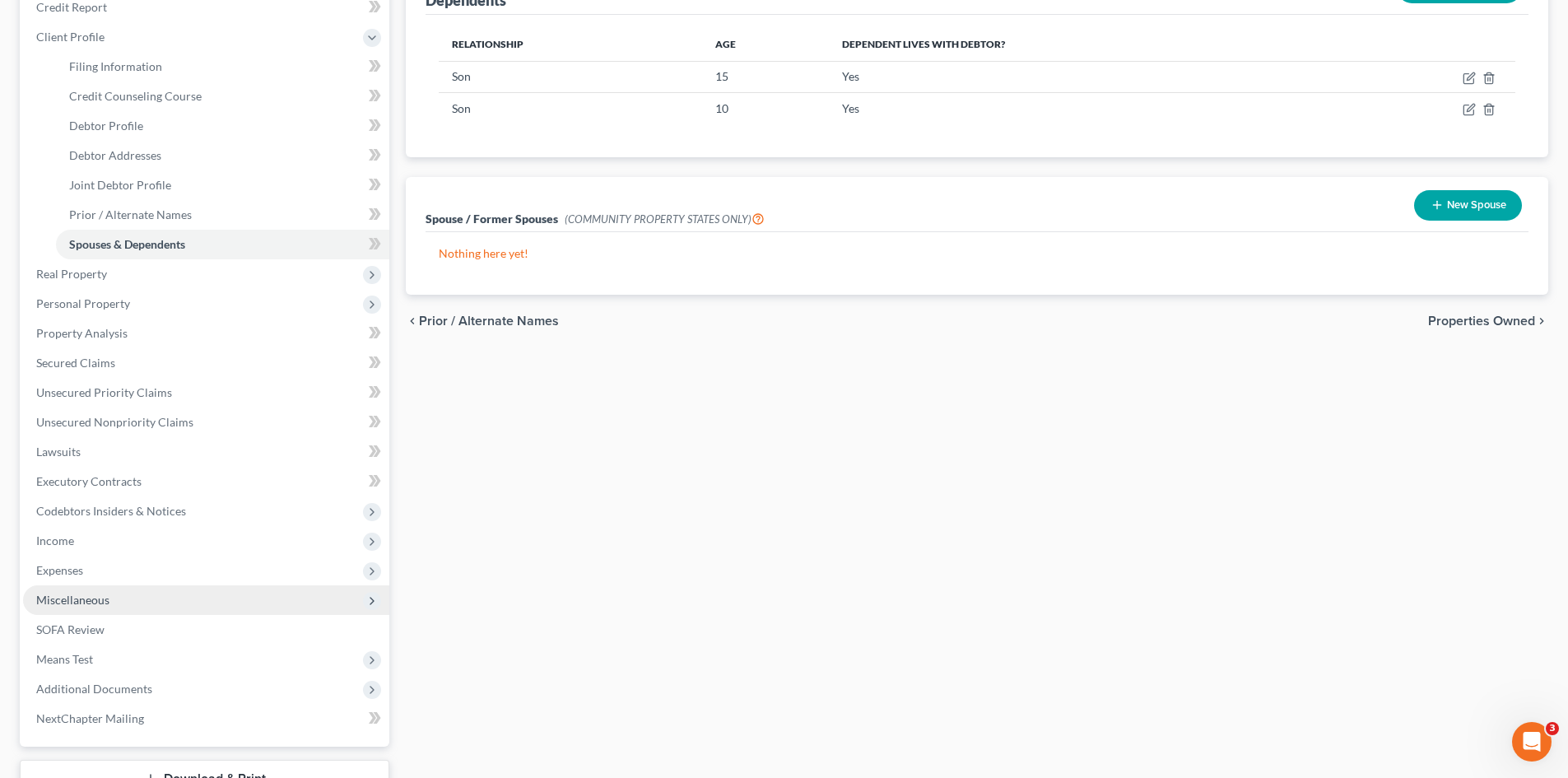
scroll to position [247, 0]
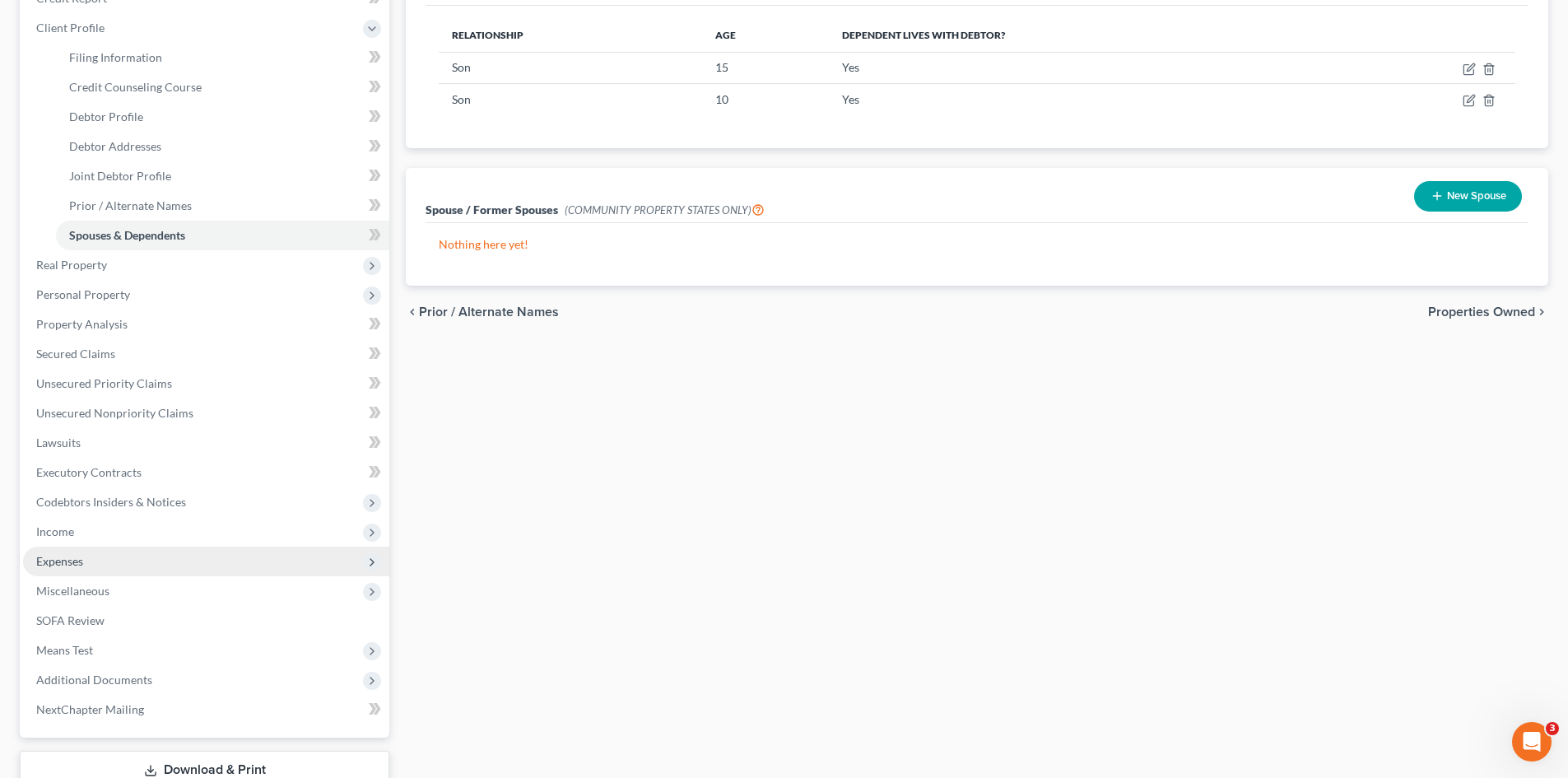
click at [68, 567] on span "Expenses" at bounding box center [60, 561] width 47 height 14
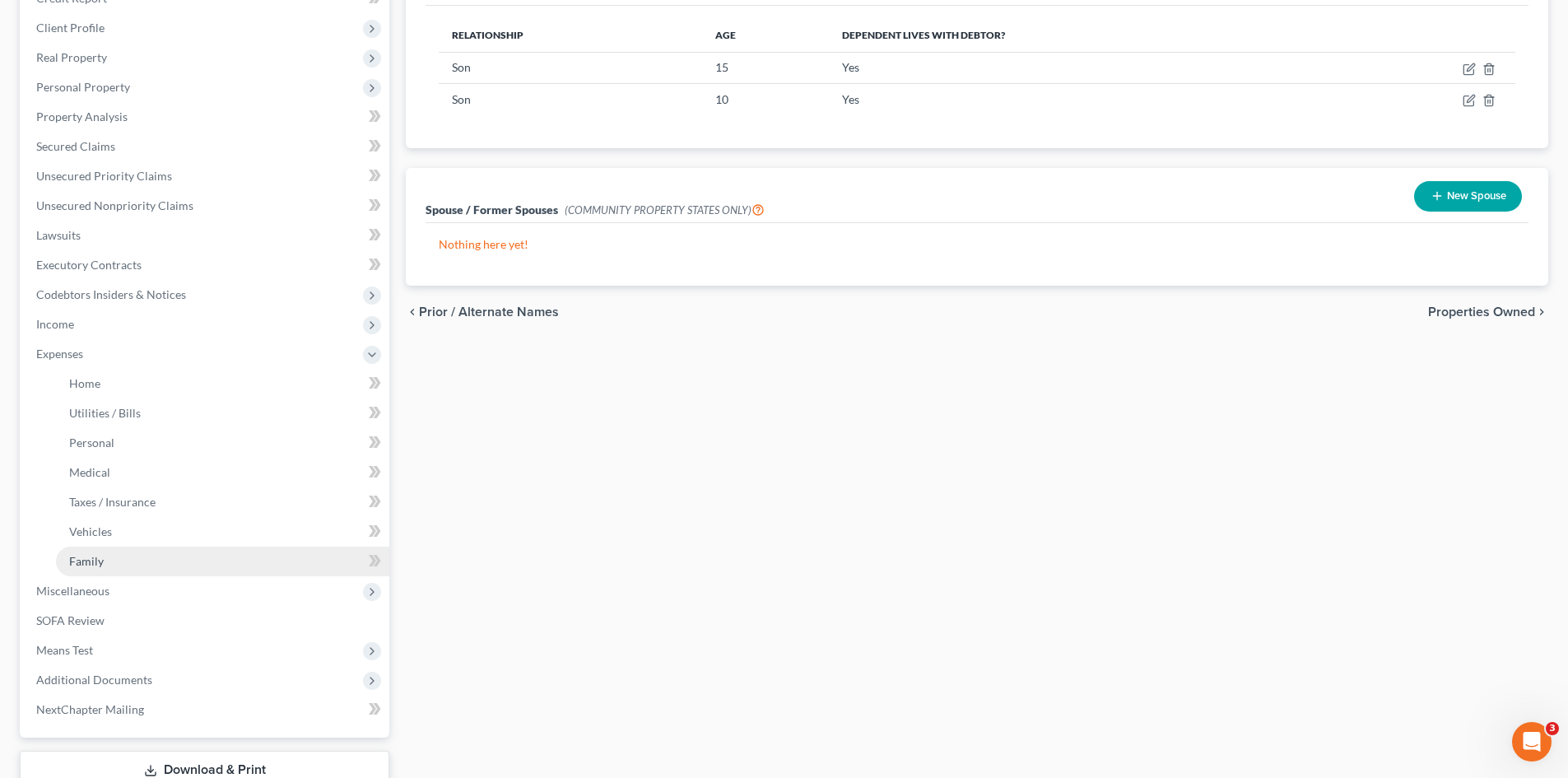
click at [86, 565] on span "Family" at bounding box center [86, 561] width 34 height 14
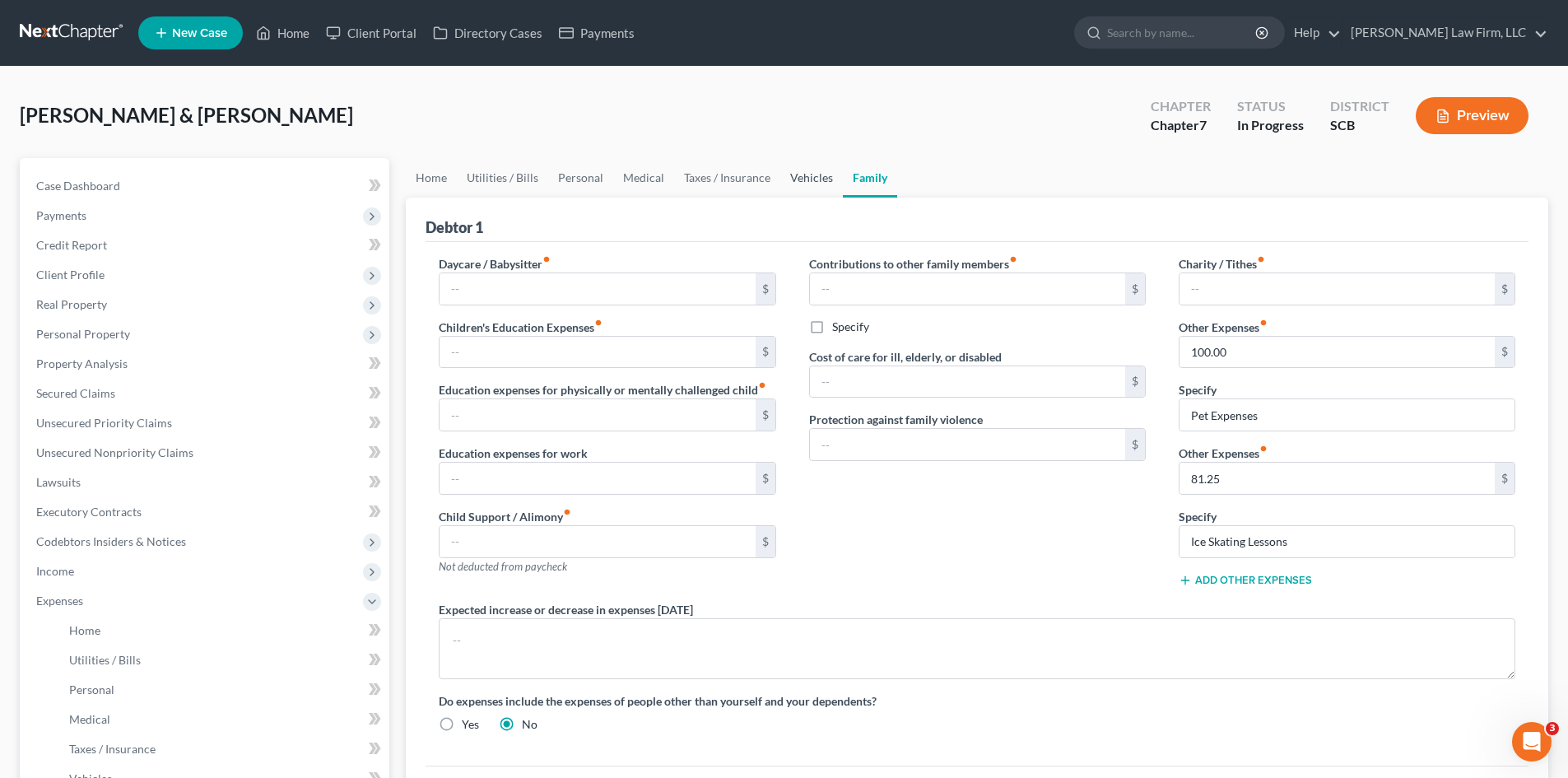
click at [807, 169] on link "Vehicles" at bounding box center [812, 178] width 63 height 40
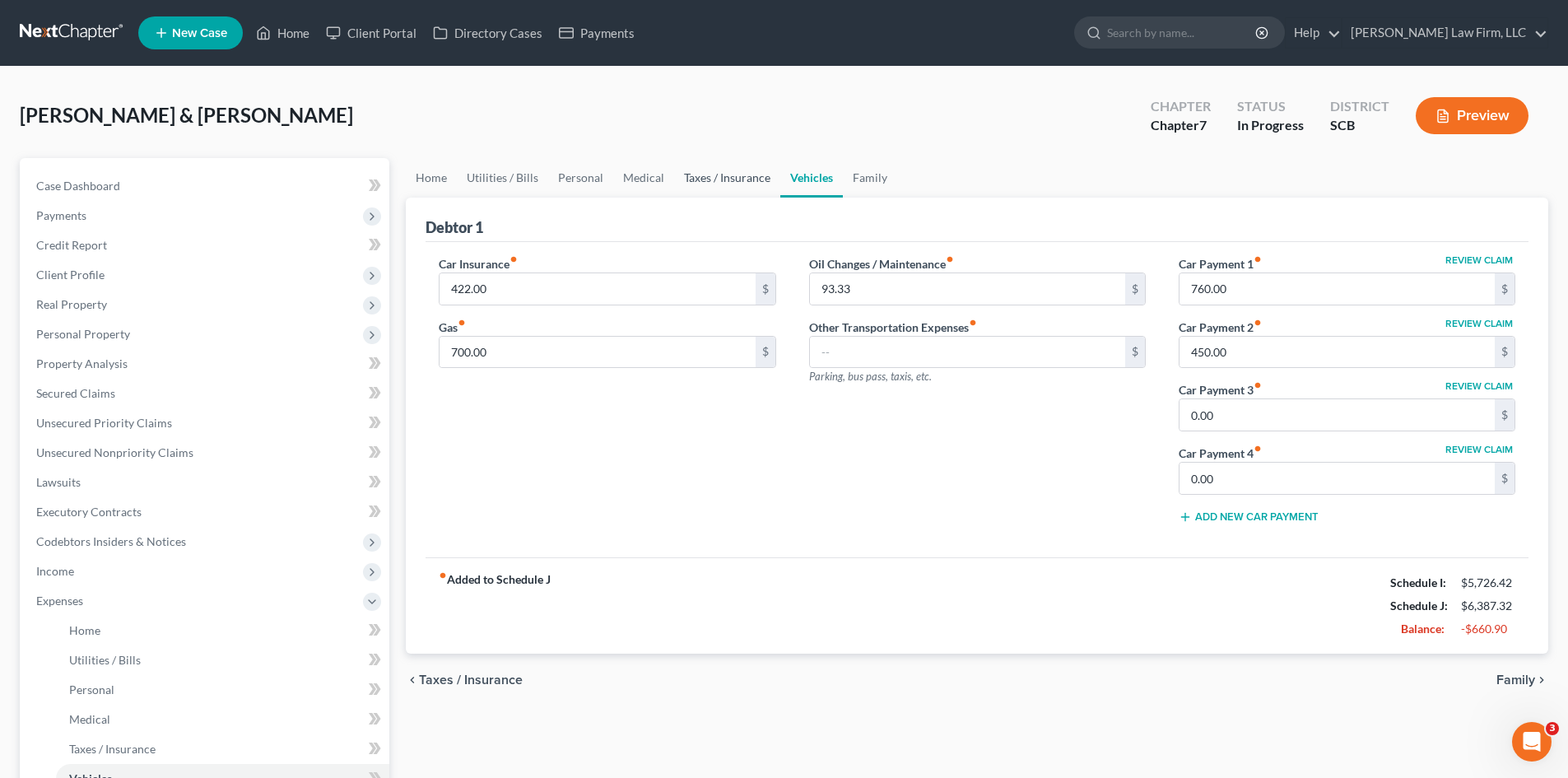
click at [755, 179] on link "Taxes / Insurance" at bounding box center [728, 178] width 106 height 40
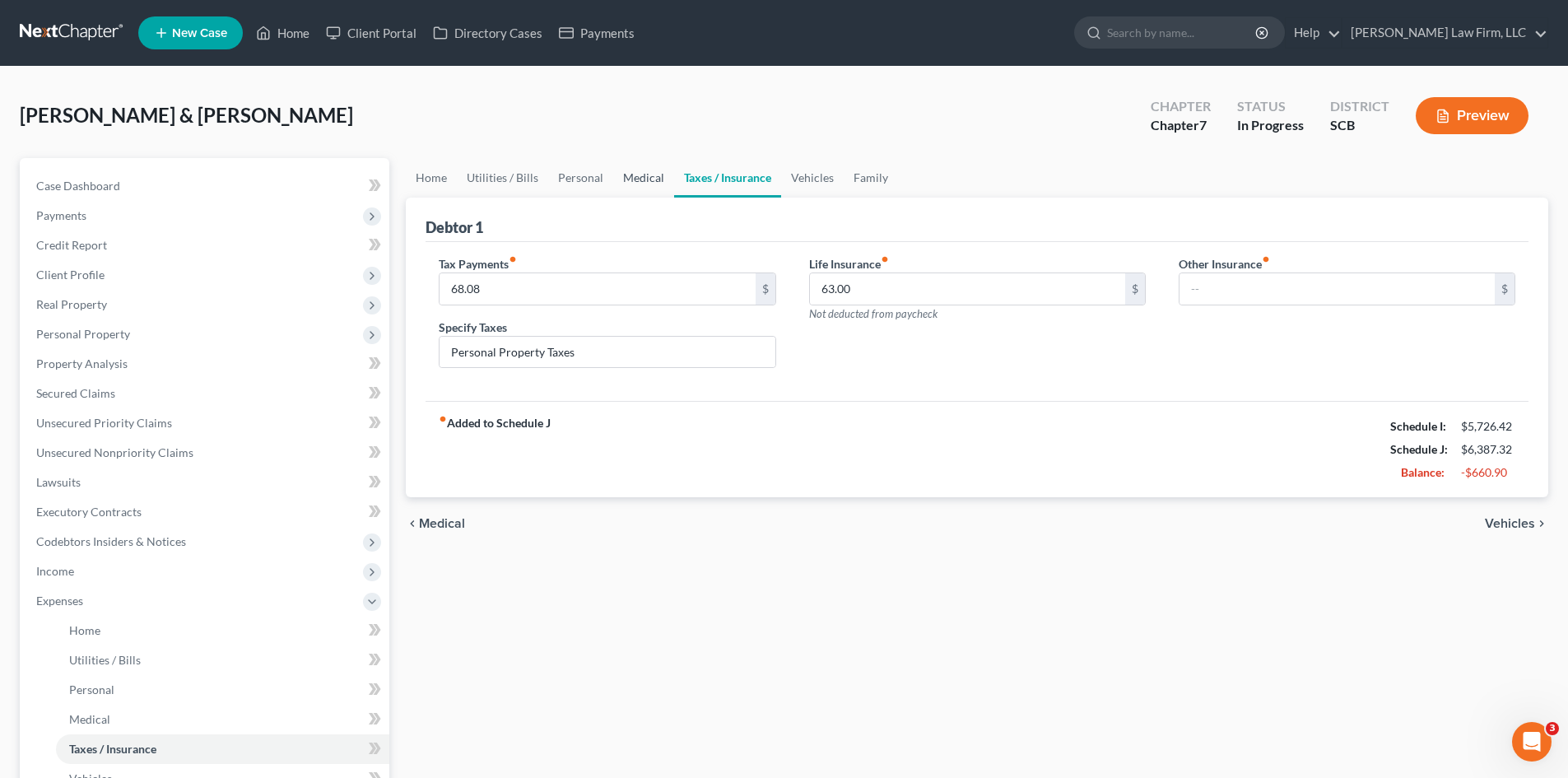
click at [655, 185] on link "Medical" at bounding box center [643, 178] width 61 height 40
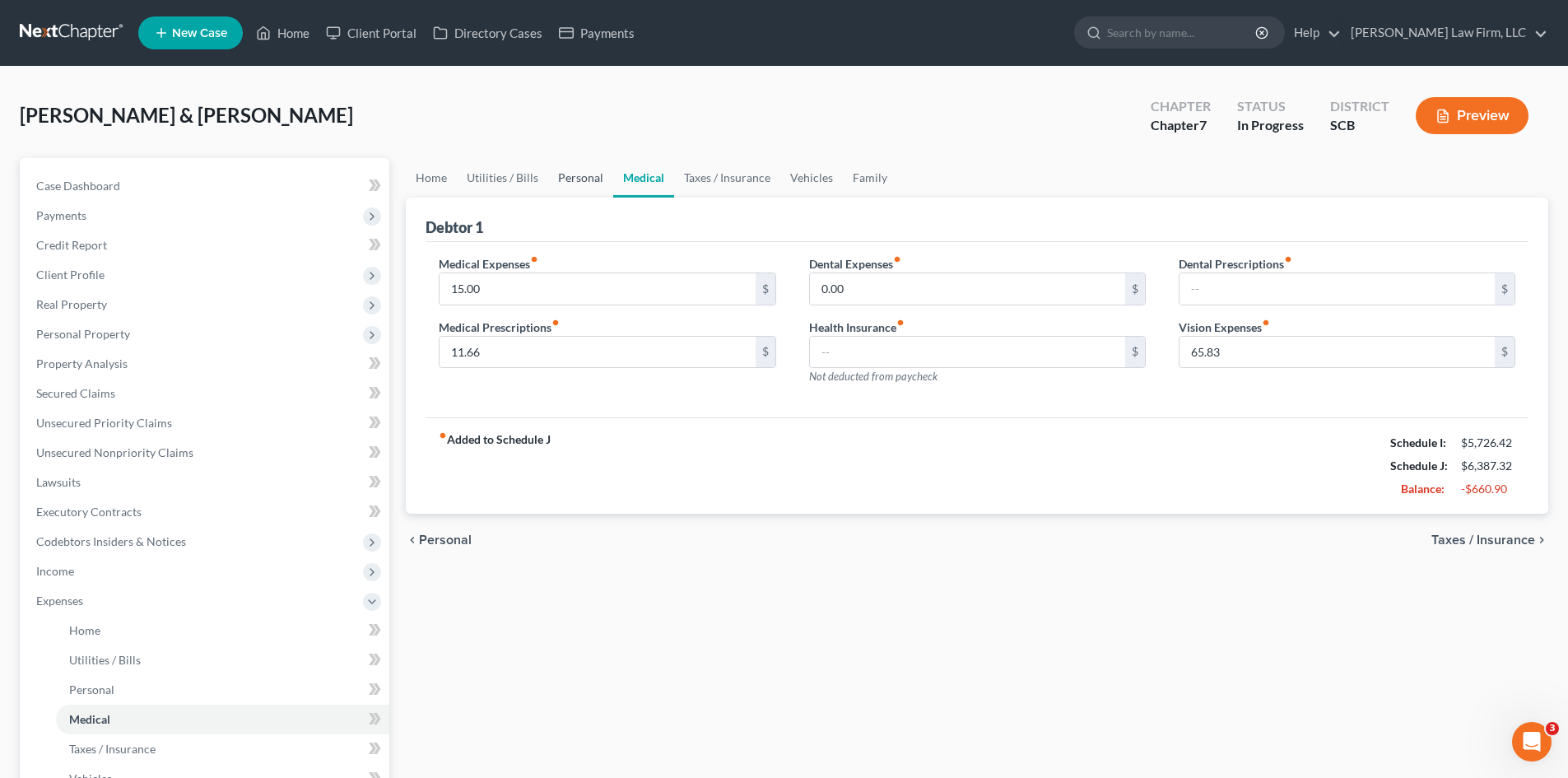
click at [583, 190] on link "Personal" at bounding box center [581, 178] width 65 height 40
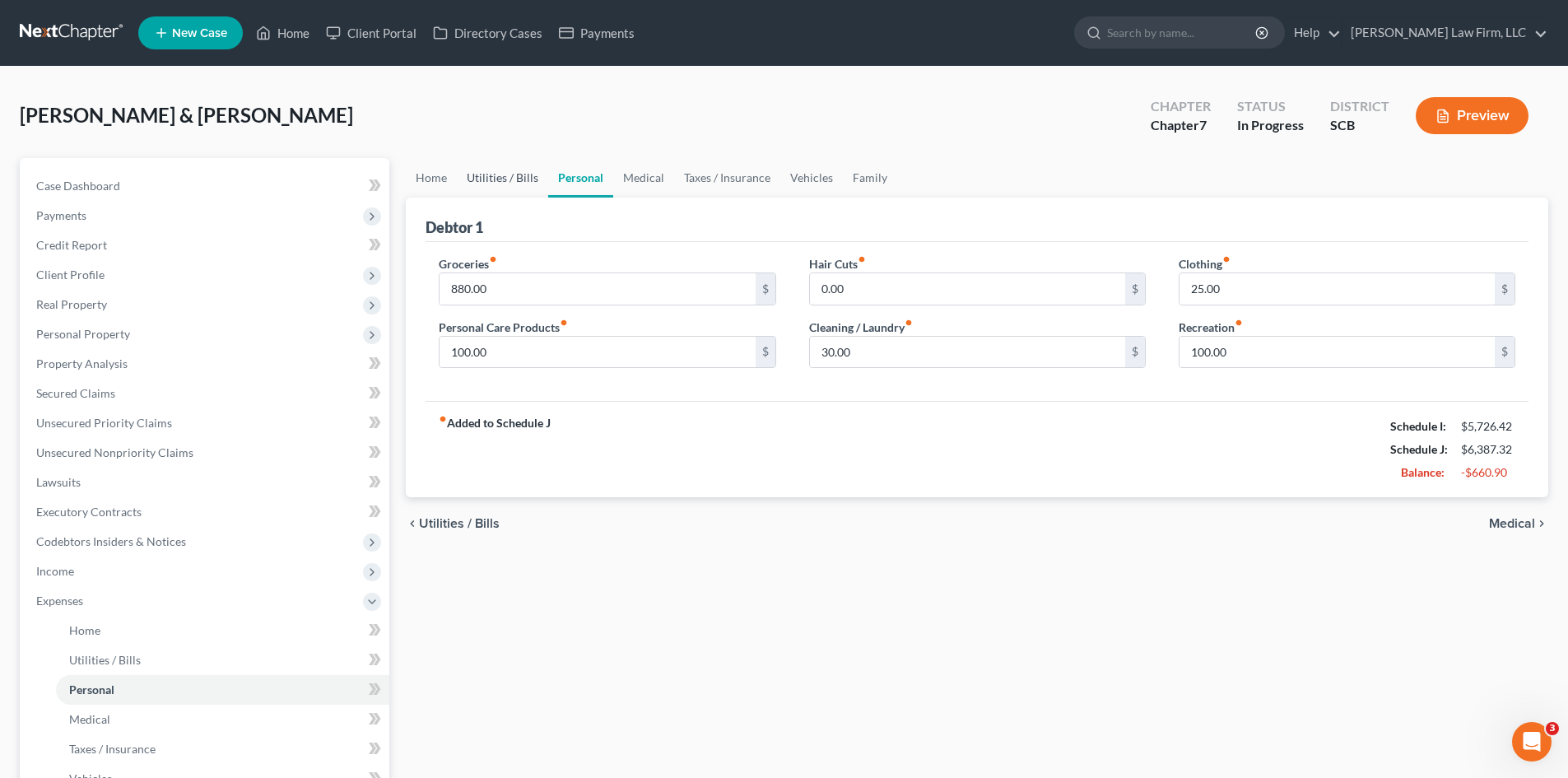
click at [514, 181] on link "Utilities / Bills" at bounding box center [502, 178] width 91 height 40
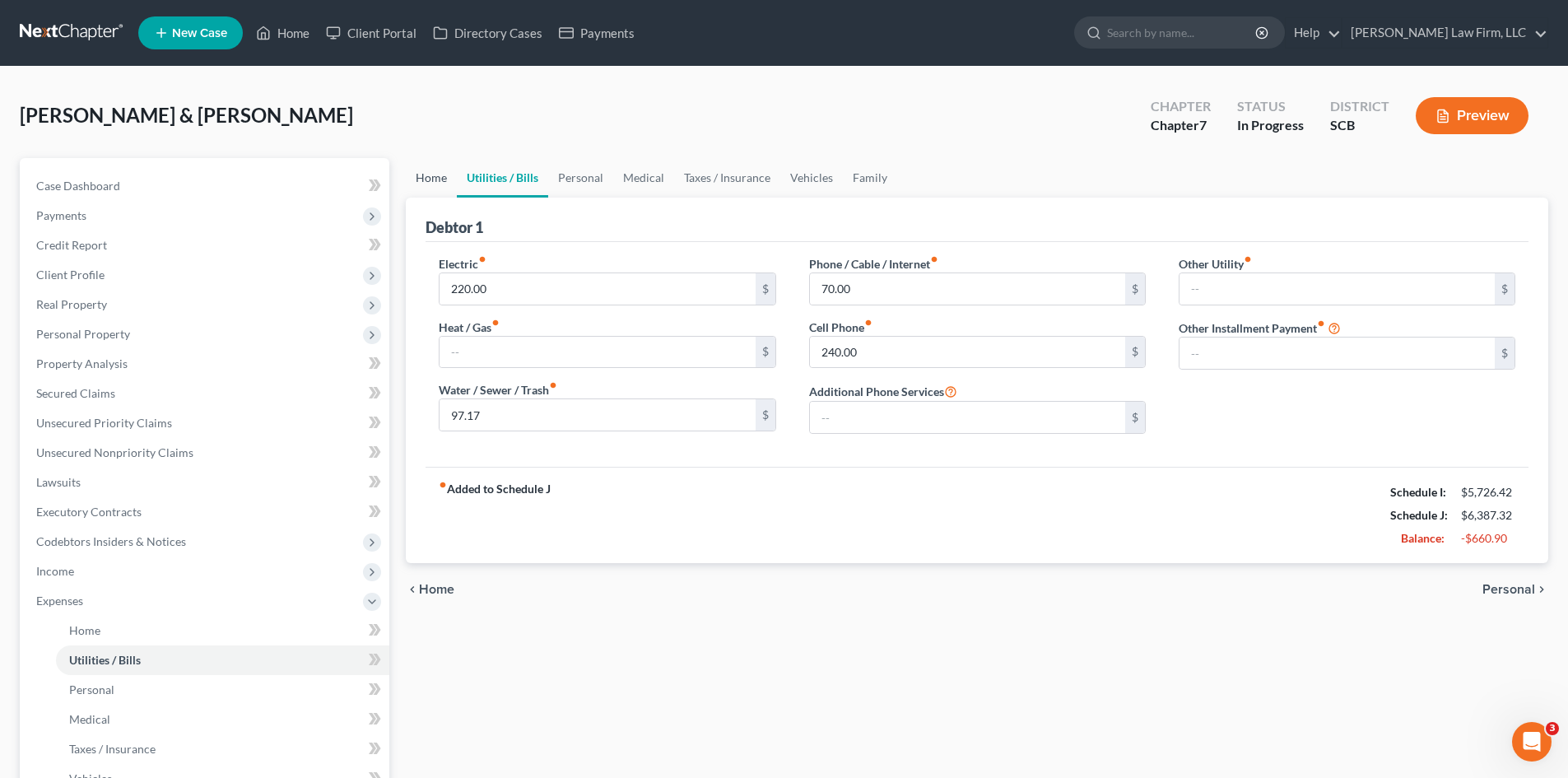
click at [443, 178] on link "Home" at bounding box center [431, 178] width 51 height 40
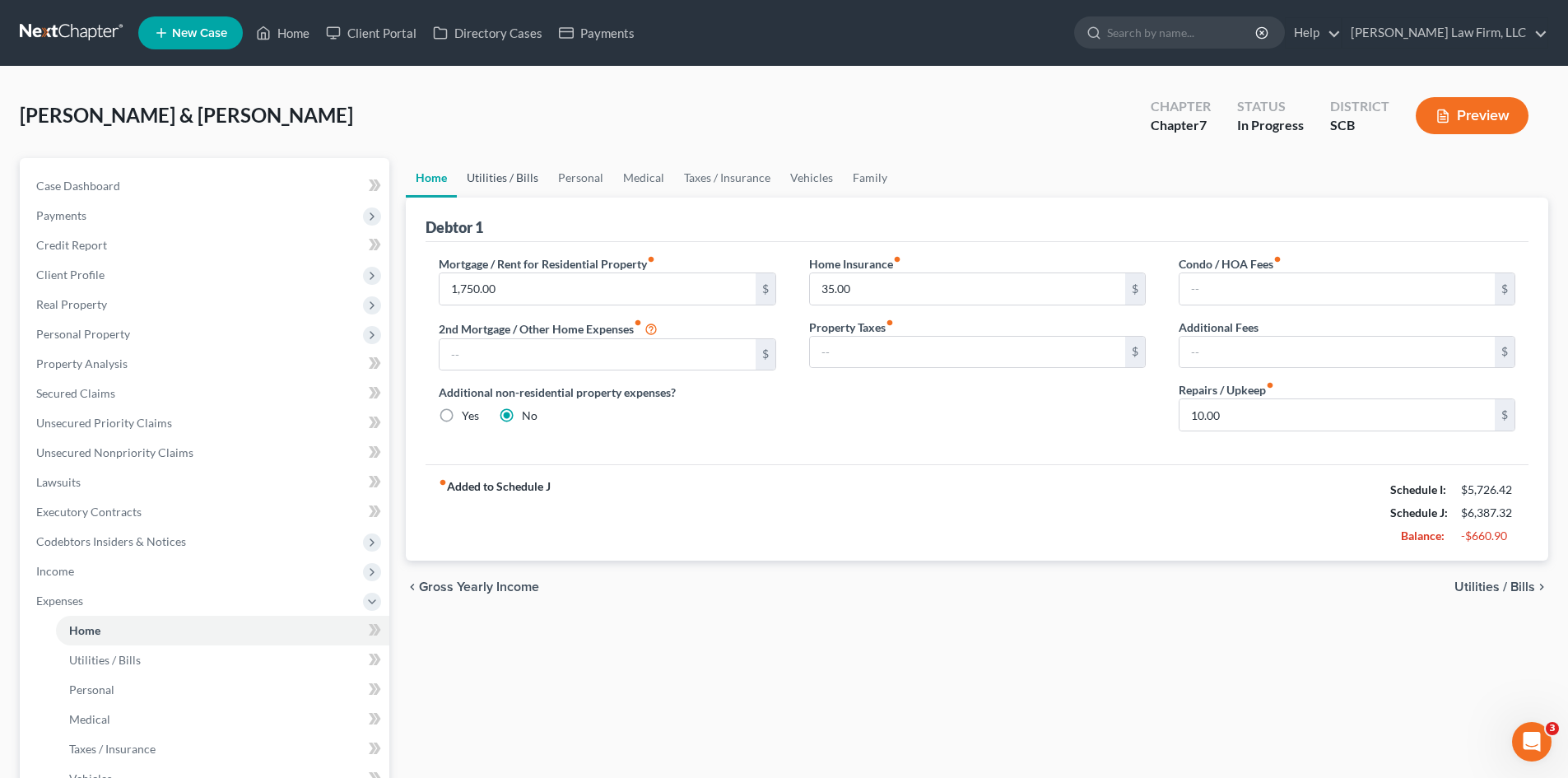
click at [491, 176] on link "Utilities / Bills" at bounding box center [502, 178] width 91 height 40
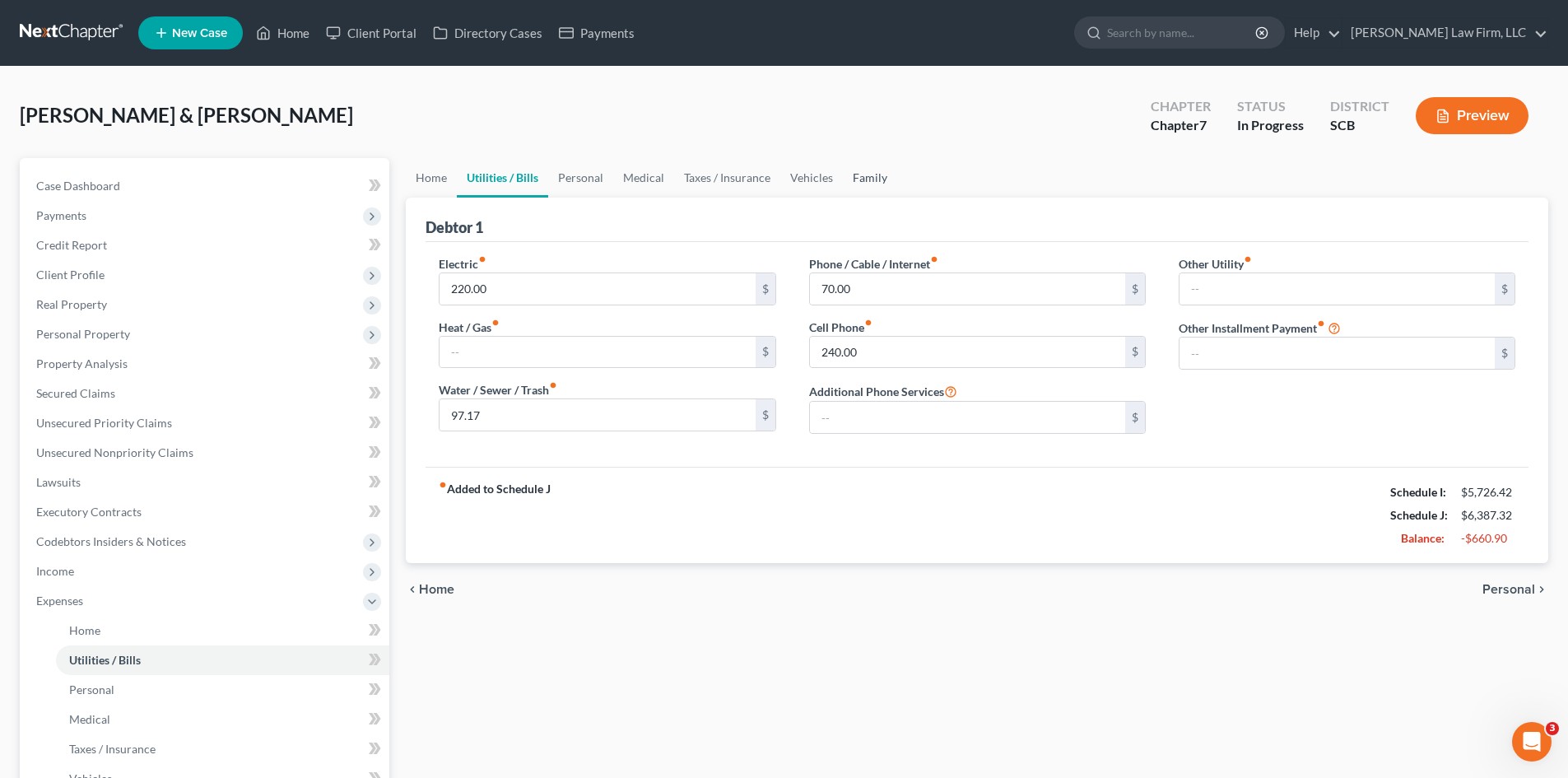
click at [849, 180] on link "Family" at bounding box center [870, 178] width 54 height 40
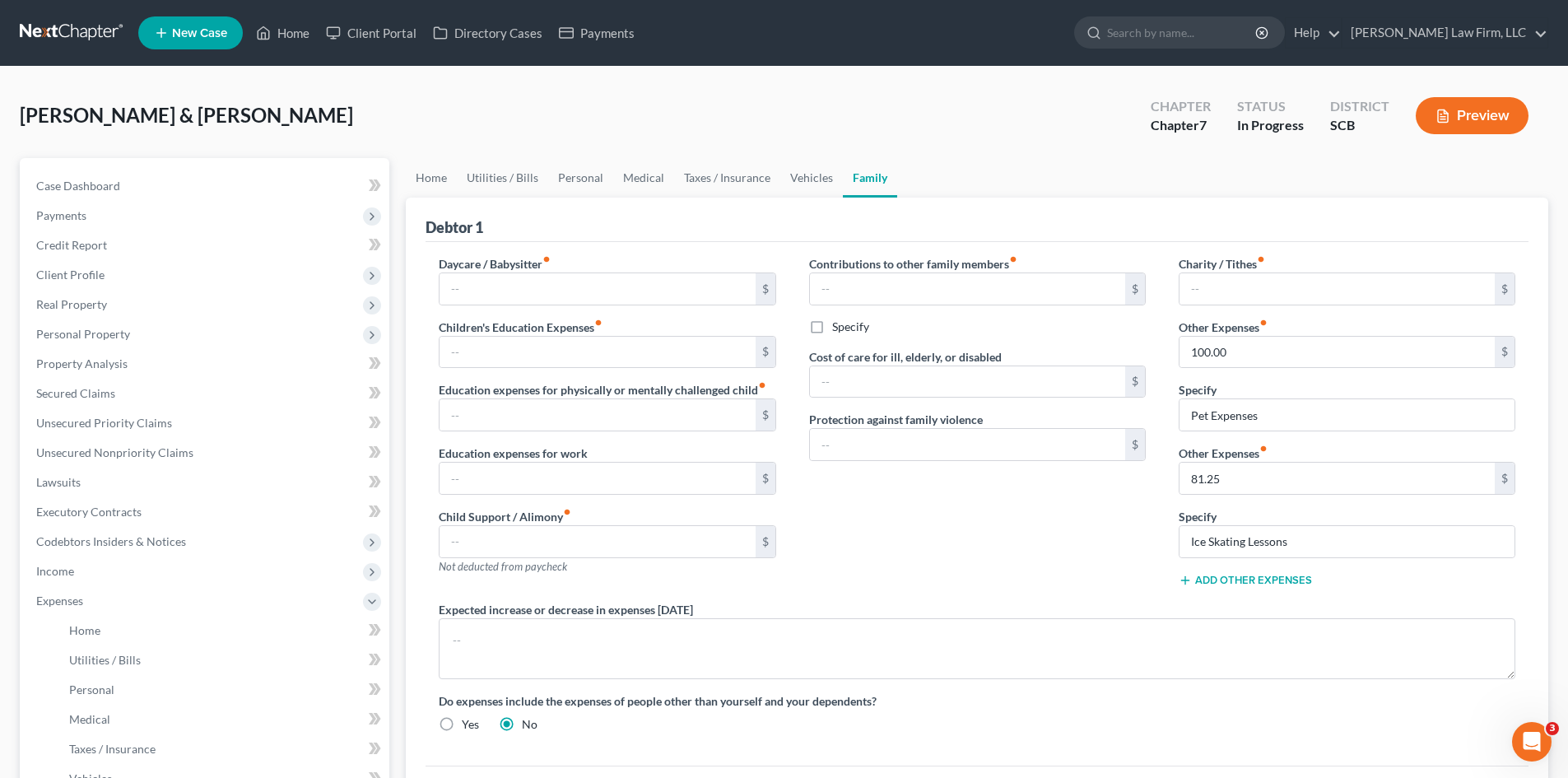
click at [1260, 583] on button "Add Other Expenses" at bounding box center [1245, 581] width 134 height 13
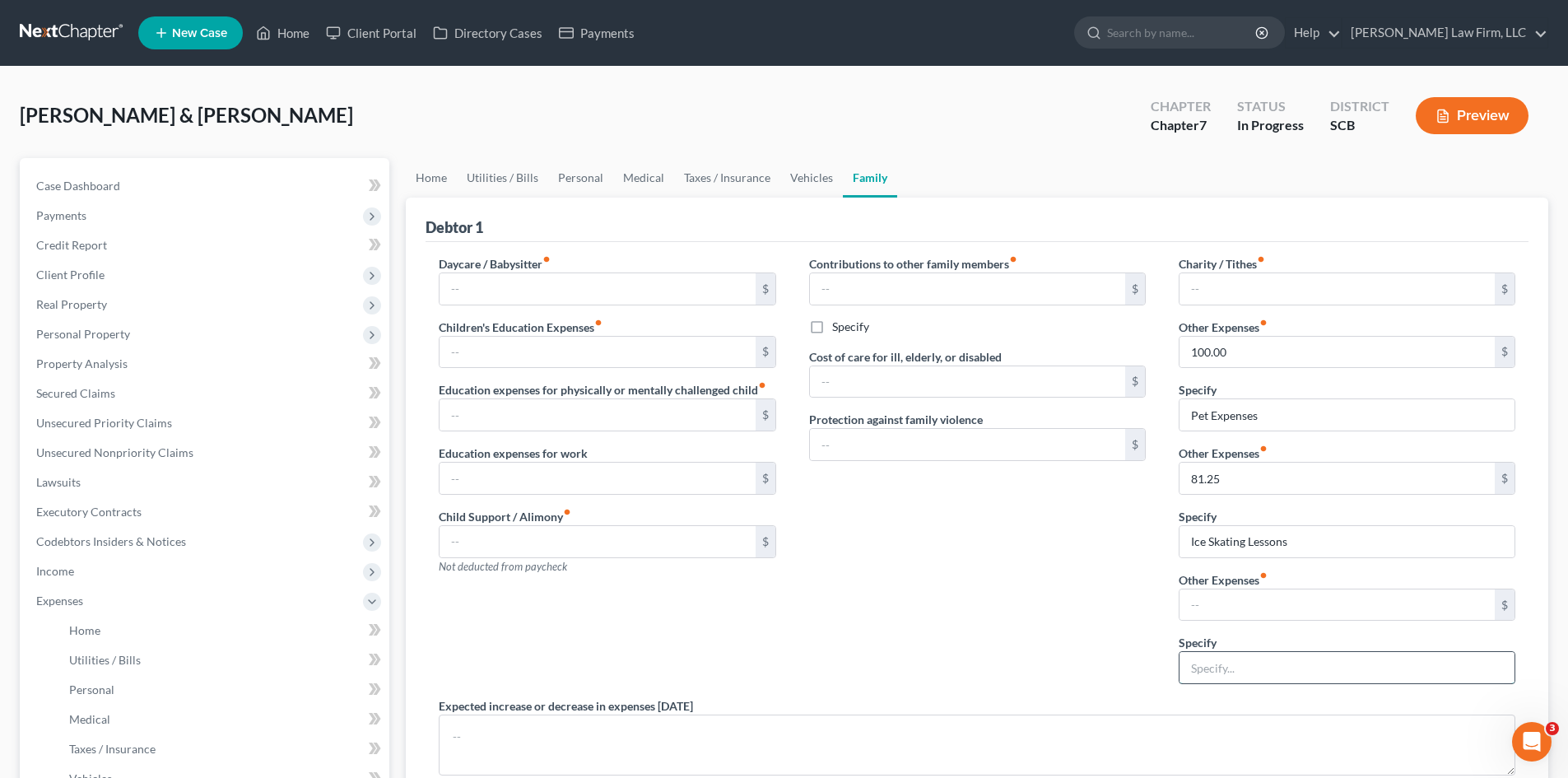
click at [1210, 657] on input "text" at bounding box center [1347, 667] width 335 height 31
drag, startPoint x: 1242, startPoint y: 605, endPoint x: 1253, endPoint y: 605, distance: 11.0
click at [1242, 606] on input "text" at bounding box center [1337, 605] width 315 height 31
drag, startPoint x: 1252, startPoint y: 614, endPoint x: 1108, endPoint y: 629, distance: 144.8
click at [1108, 628] on div "Daycare / Babysitter fiber_manual_record $ Children's Education Expenses fiber_…" at bounding box center [977, 549] width 1109 height 588
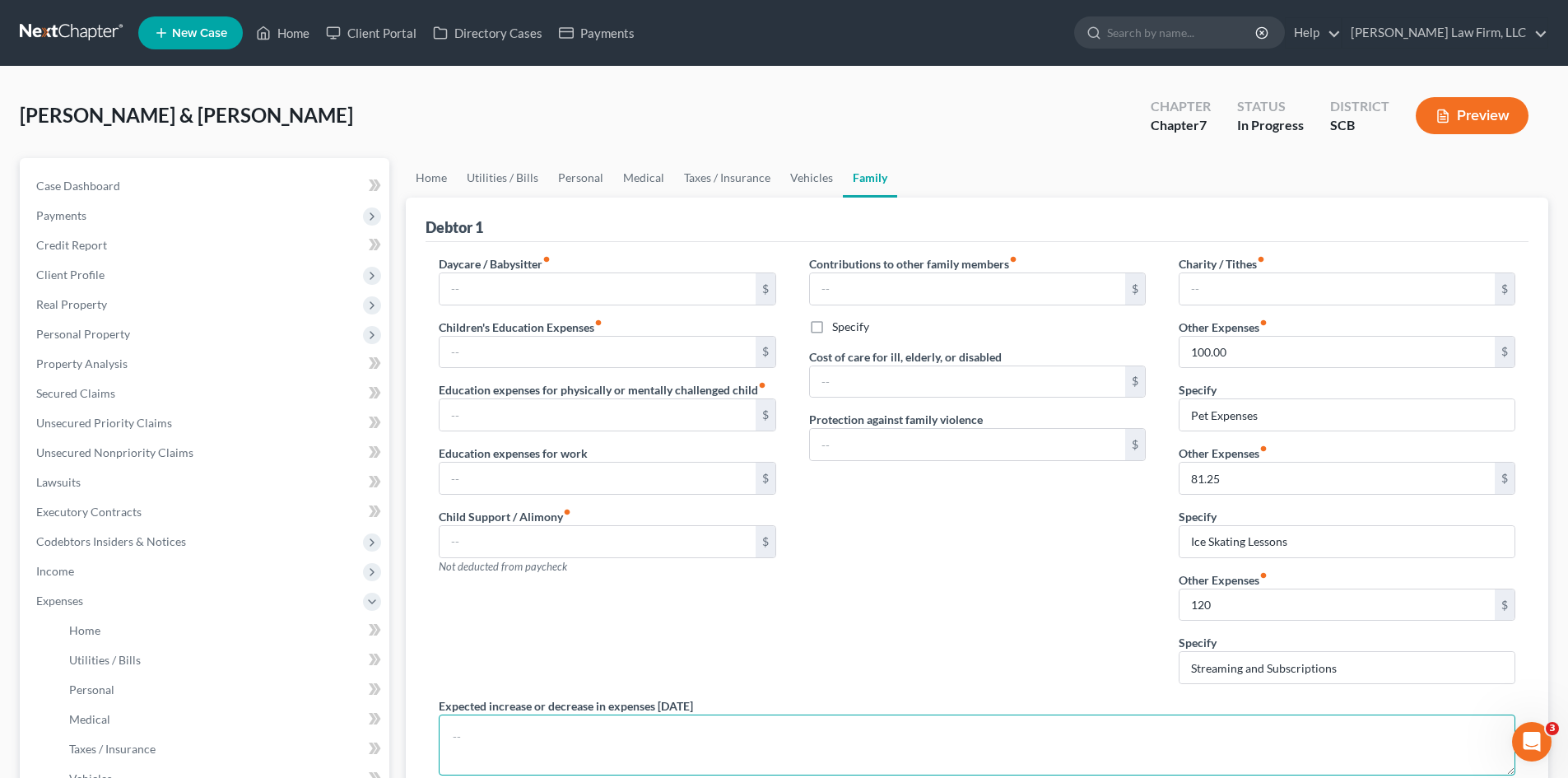
click at [789, 748] on textarea at bounding box center [977, 745] width 1077 height 61
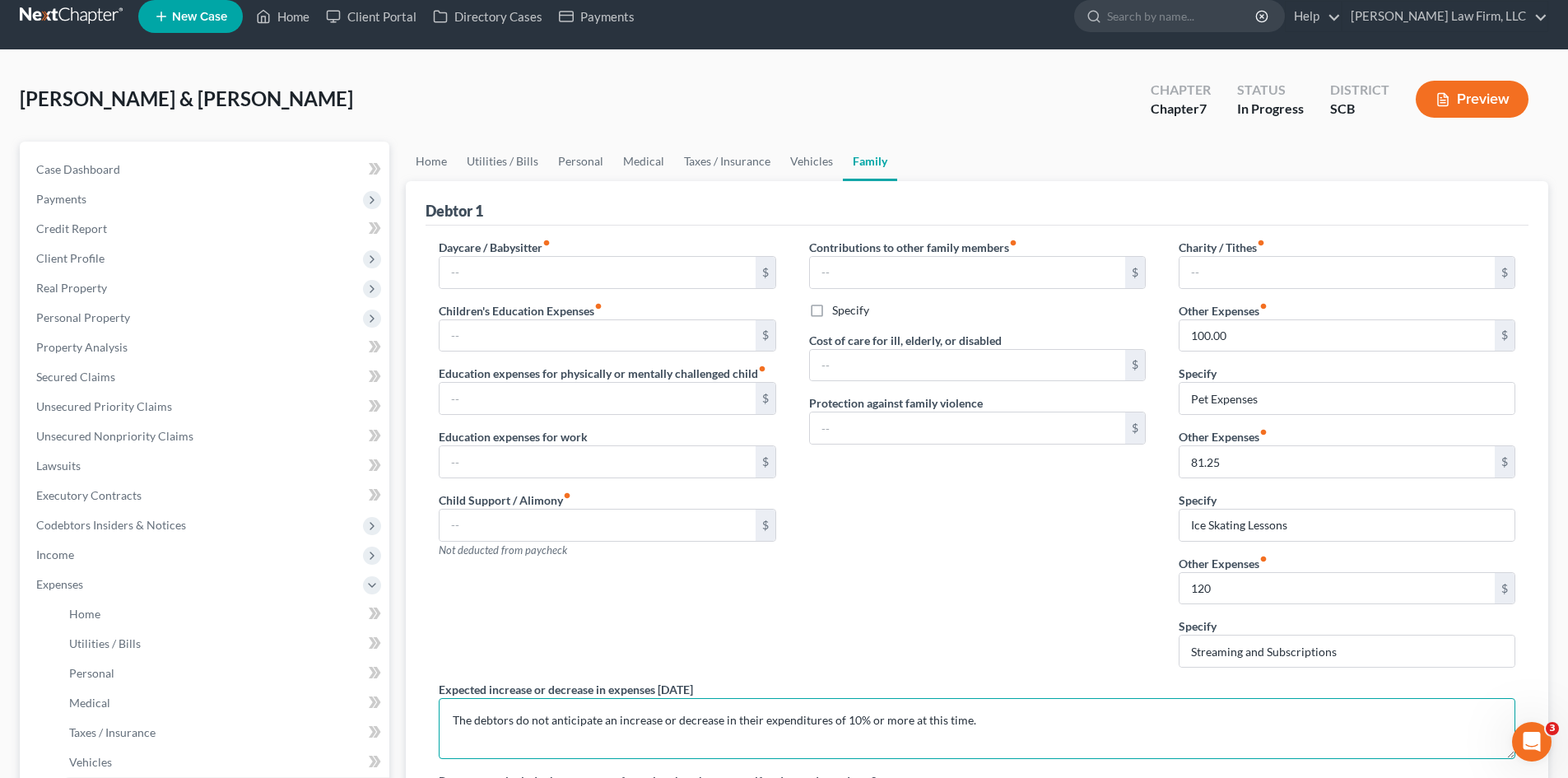
scroll to position [34, 0]
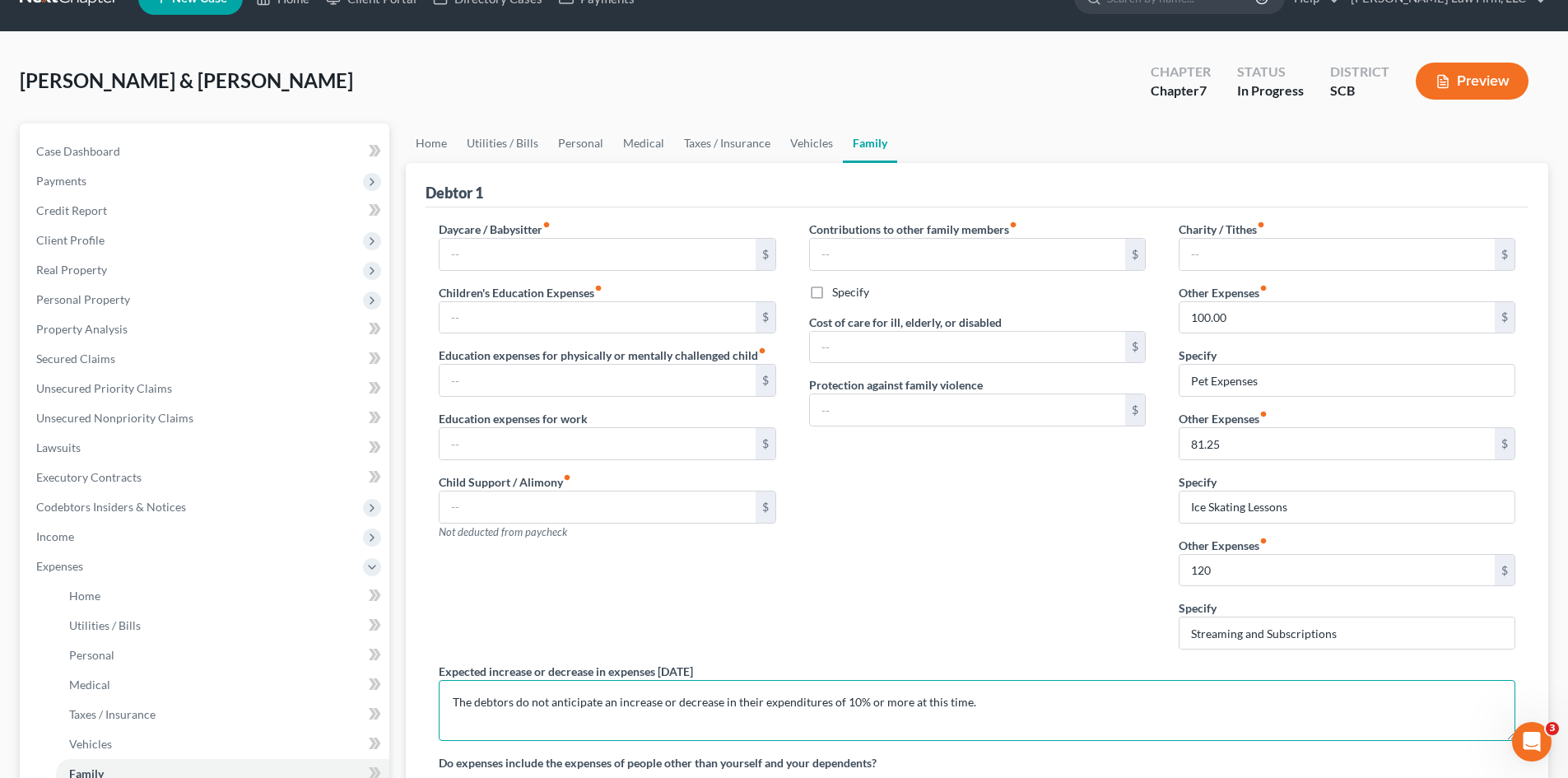
drag, startPoint x: 978, startPoint y: 733, endPoint x: 495, endPoint y: 719, distance: 483.2
click at [440, 742] on div "Daycare / Babysitter fiber_manual_record $ Children's Education Expenses fiber_…" at bounding box center [977, 515] width 1109 height 588
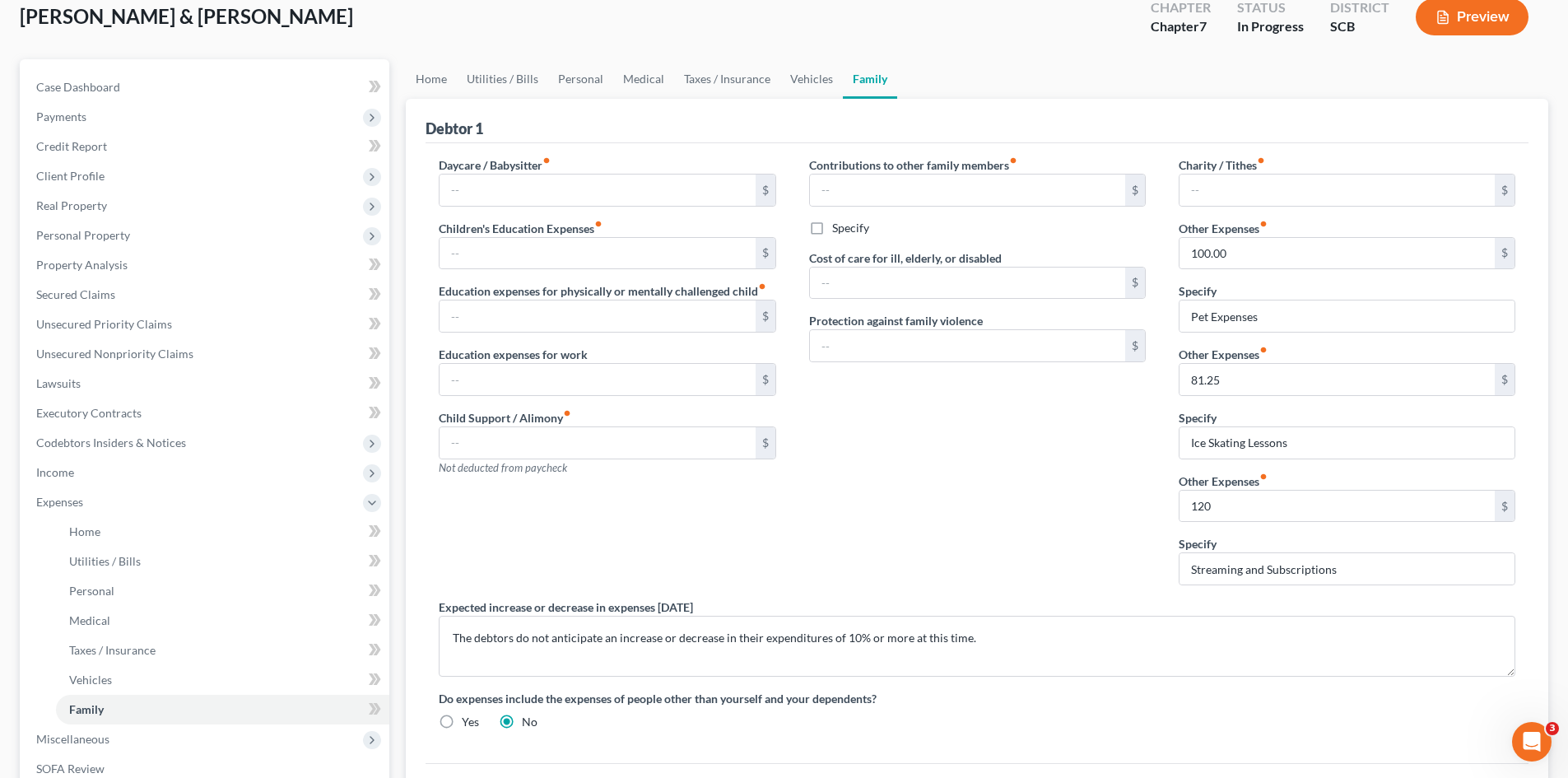
scroll to position [199, 0]
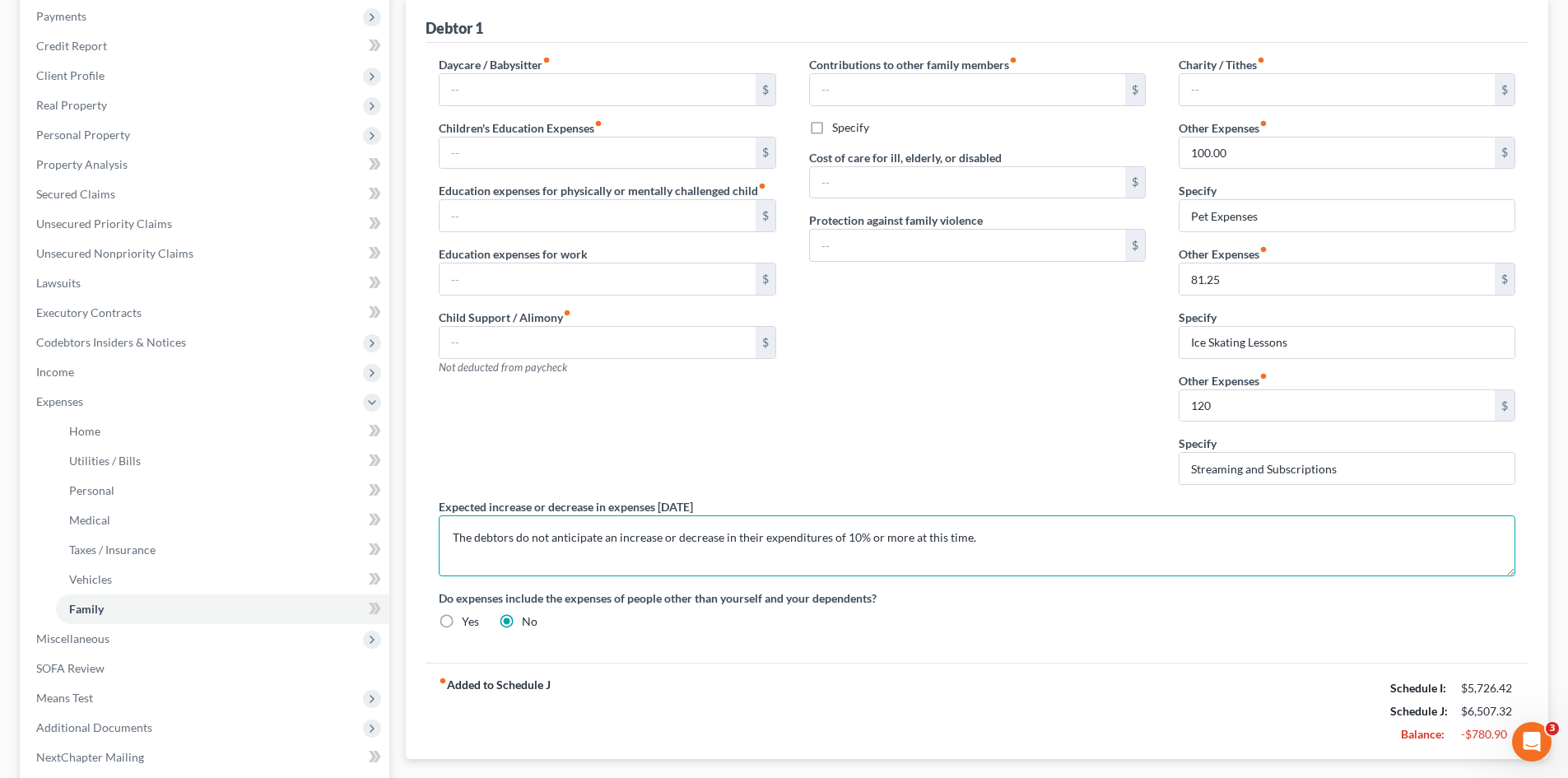
click at [998, 553] on textarea "The debtors do not anticipate an increase or decrease in their expenditures of …" at bounding box center [977, 546] width 1077 height 61
drag, startPoint x: 939, startPoint y: 551, endPoint x: 446, endPoint y: 551, distance: 493.0
click at [445, 551] on textarea "The debtors do not anticipate an increase or decrease in their expenditures of …" at bounding box center [977, 546] width 1077 height 61
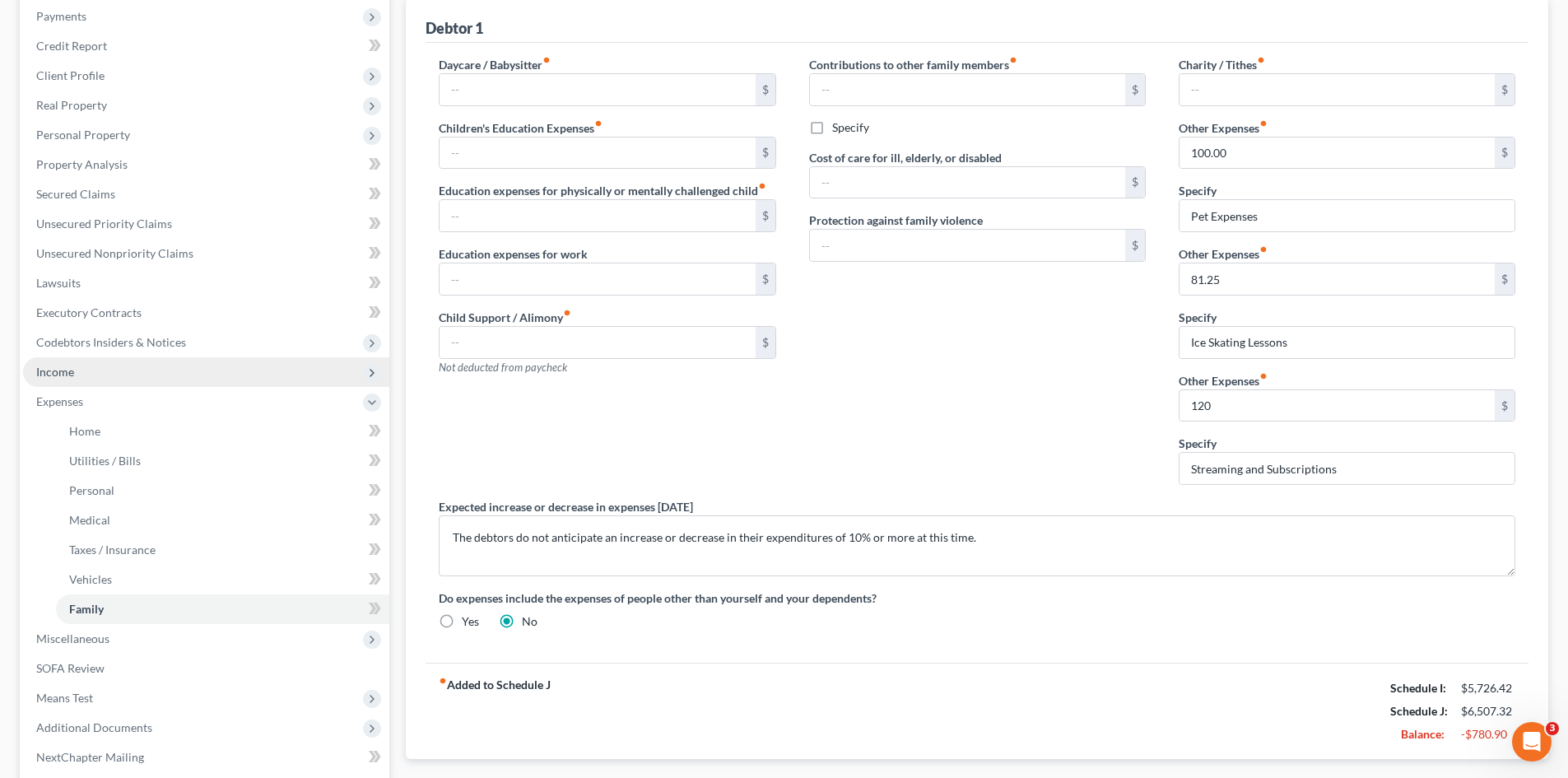
drag, startPoint x: 74, startPoint y: 374, endPoint x: 82, endPoint y: 411, distance: 37.9
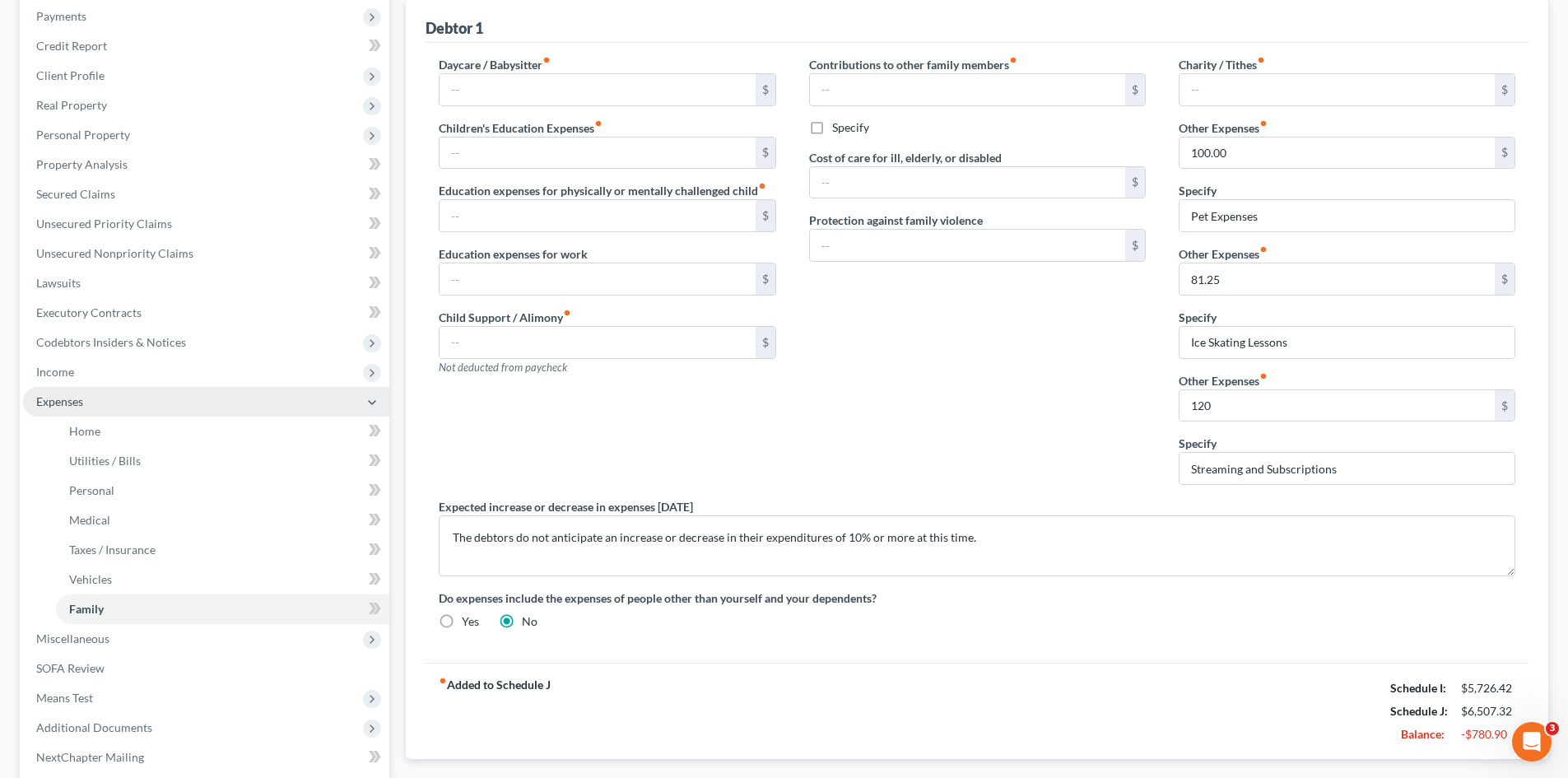
click at [73, 374] on span "Income" at bounding box center [206, 371] width 367 height 29
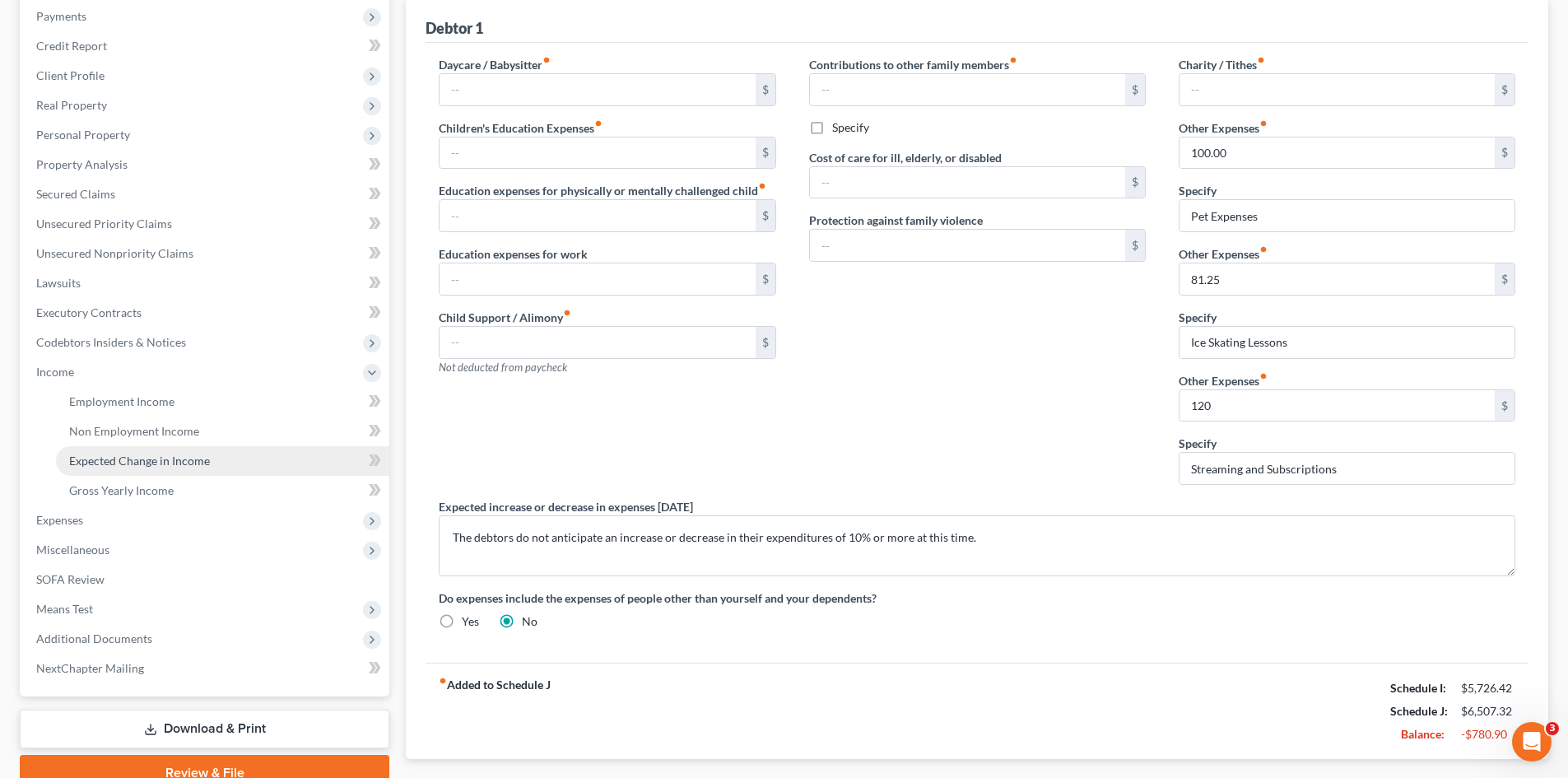
click at [91, 459] on span "Expected Change in Income" at bounding box center [139, 461] width 141 height 14
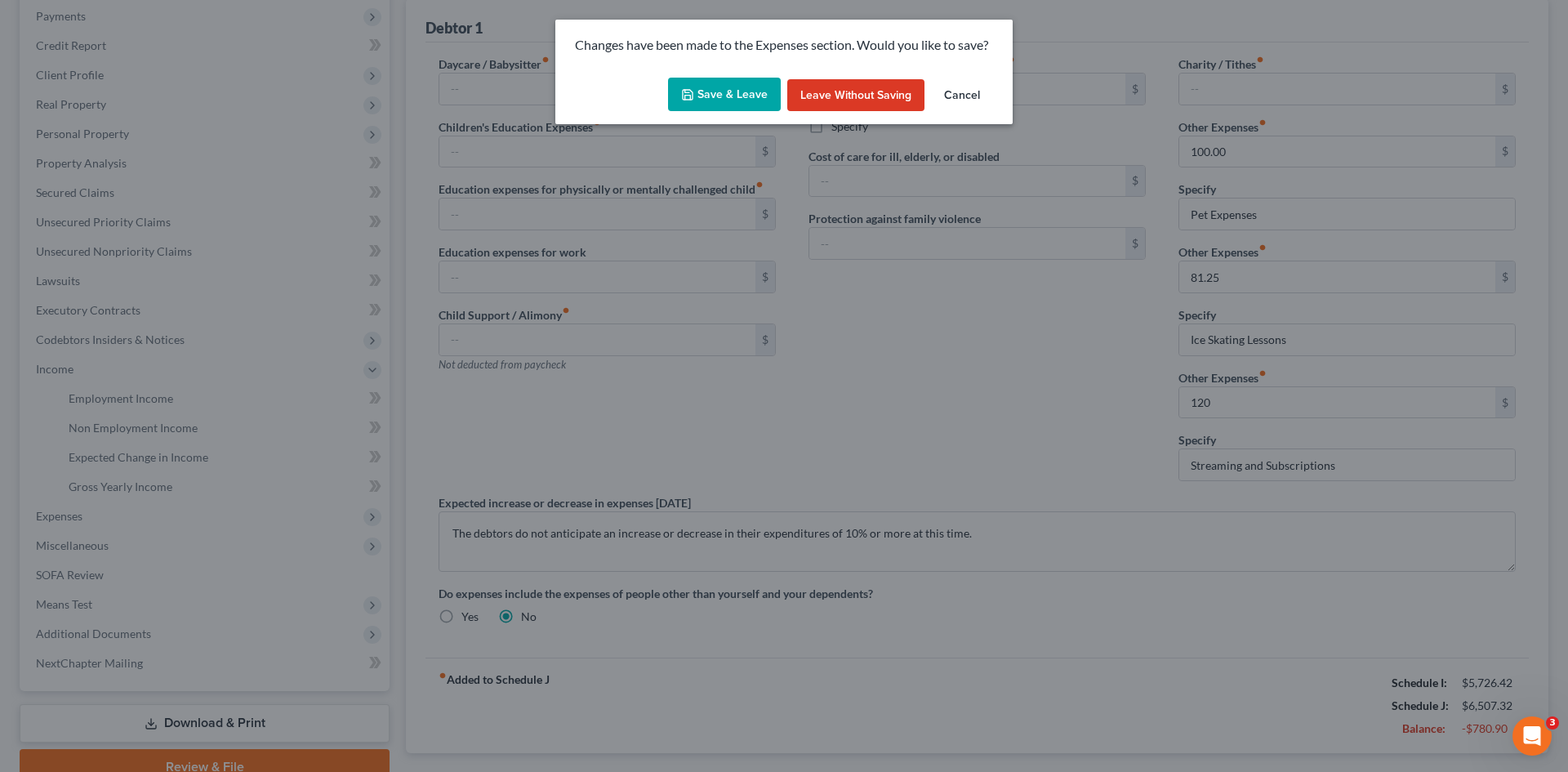
click at [761, 86] on button "Save & Leave" at bounding box center [725, 95] width 113 height 34
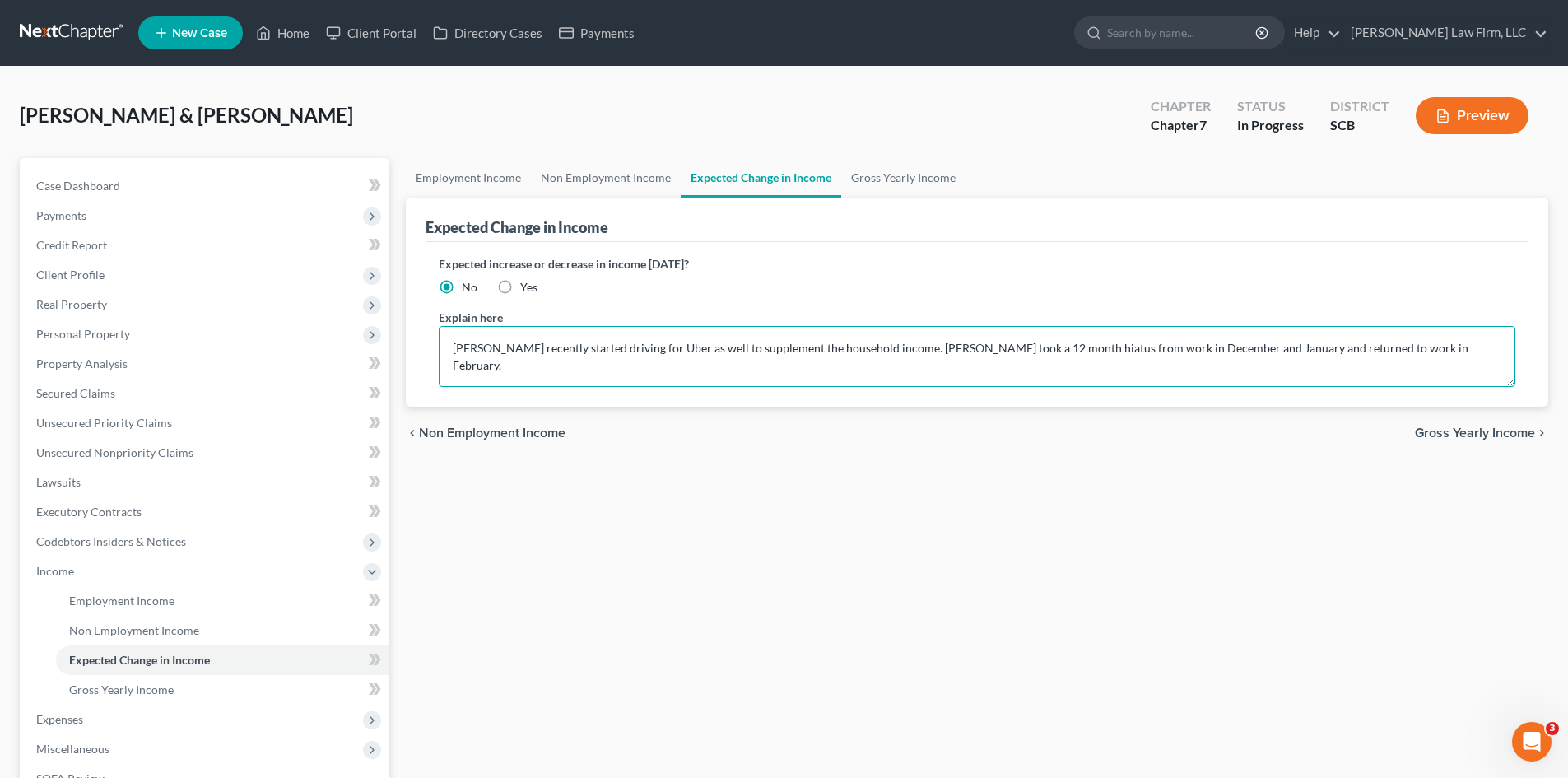
click at [1492, 352] on textarea "Mr. Morgan recently started driving for Uber as well to supplement the househol…" at bounding box center [977, 356] width 1077 height 61
paste textarea "The debtors do not anticipate an increase or decrease in their expenditures of …"
click at [1449, 352] on textarea "Mr. Morgan recently started driving for Uber as well to supplement the househol…" at bounding box center [977, 356] width 1077 height 61
click at [1448, 352] on textarea "Mr. Morgan recently started driving for Uber as well to supplement the househol…" at bounding box center [977, 356] width 1077 height 61
click at [1448, 351] on textarea "Mr. Morgan recently started driving for Uber as well to supplement the househol…" at bounding box center [977, 356] width 1077 height 61
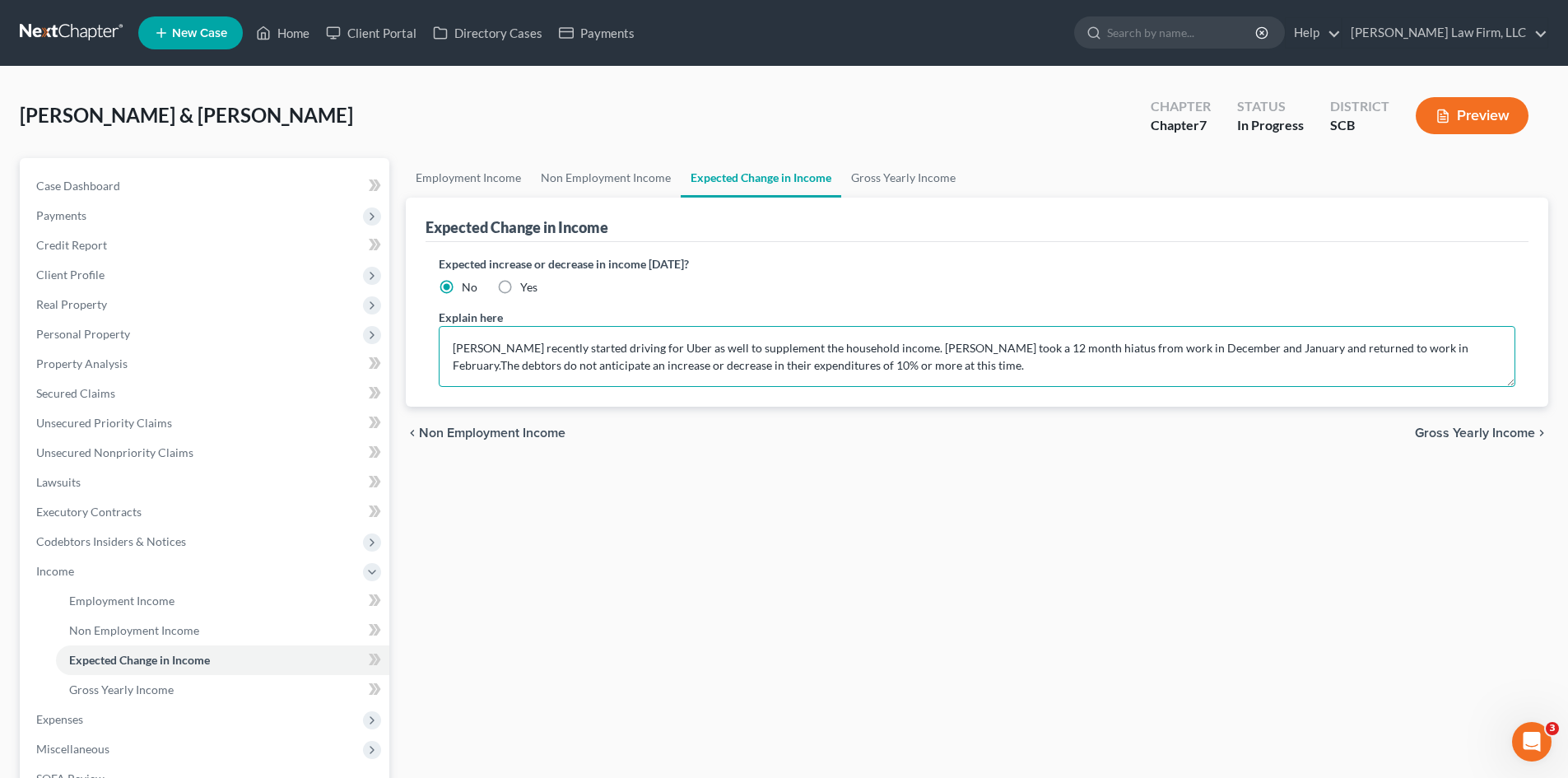
click at [1444, 350] on textarea "Mr. Morgan recently started driving for Uber as well to supplement the househol…" at bounding box center [977, 356] width 1077 height 61
click at [1444, 351] on textarea "Mr. Morgan recently started driving for Uber as well to supplement the househol…" at bounding box center [977, 356] width 1077 height 61
click at [1441, 355] on textarea "Mr. Morgan recently started driving for Uber as well to supplement the househol…" at bounding box center [977, 356] width 1077 height 61
click at [1447, 349] on textarea "Mr. Morgan recently started driving for Uber as well to supplement the househol…" at bounding box center [977, 356] width 1077 height 61
click at [1373, 364] on textarea "Mr. Morgan recently started driving for Uber as well to supplement the househol…" at bounding box center [977, 356] width 1077 height 61
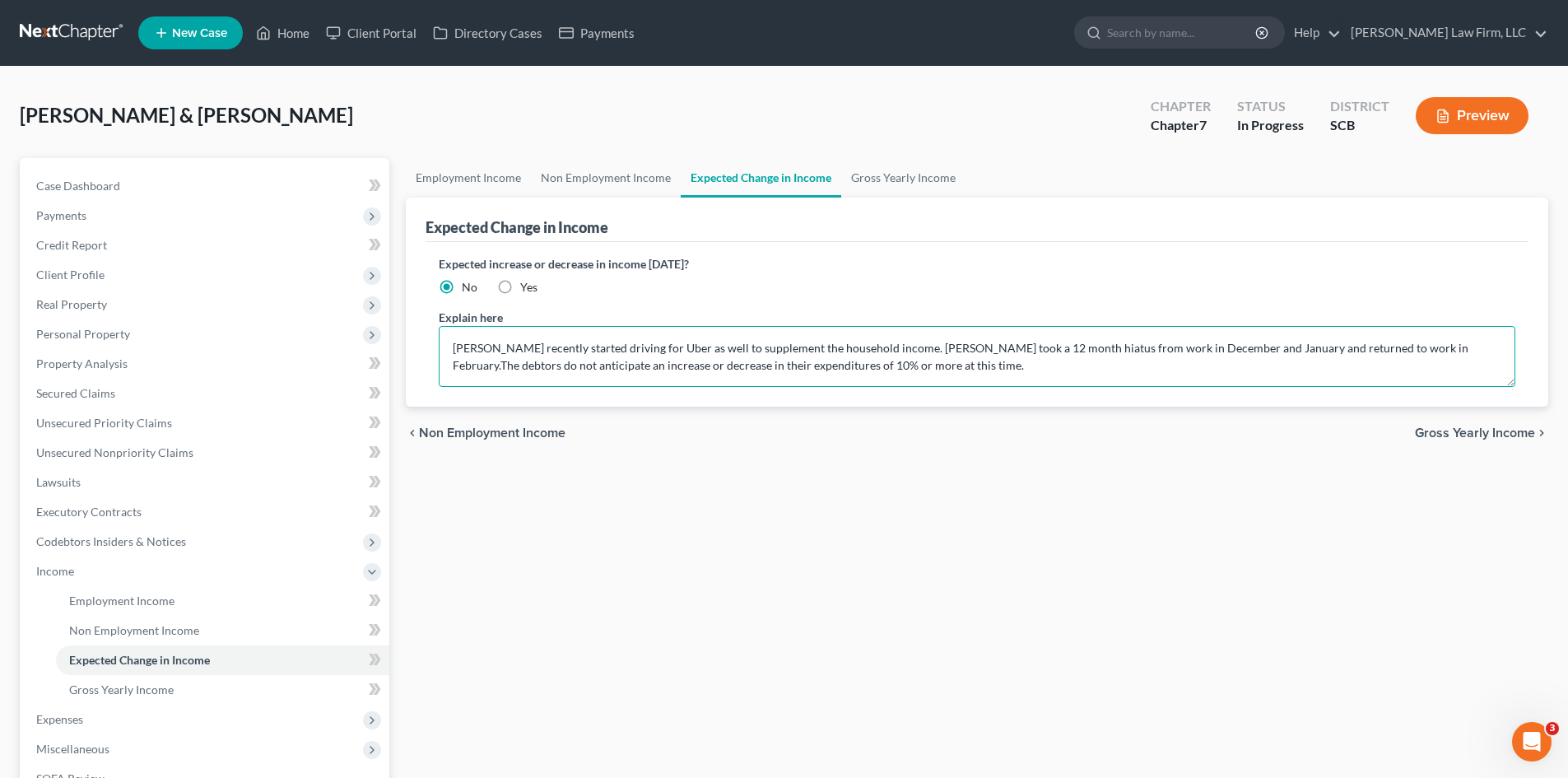
drag, startPoint x: 1446, startPoint y: 344, endPoint x: 1465, endPoint y: 350, distance: 19.9
click at [1446, 345] on textarea "Mr. Morgan recently started driving for Uber as well to supplement the househol…" at bounding box center [977, 356] width 1077 height 61
click at [1394, 375] on textarea "Mr. Morgan recently started driving for Uber as well to supplement the househol…" at bounding box center [977, 356] width 1077 height 61
click at [925, 190] on link "Gross Yearly Income" at bounding box center [903, 178] width 124 height 40
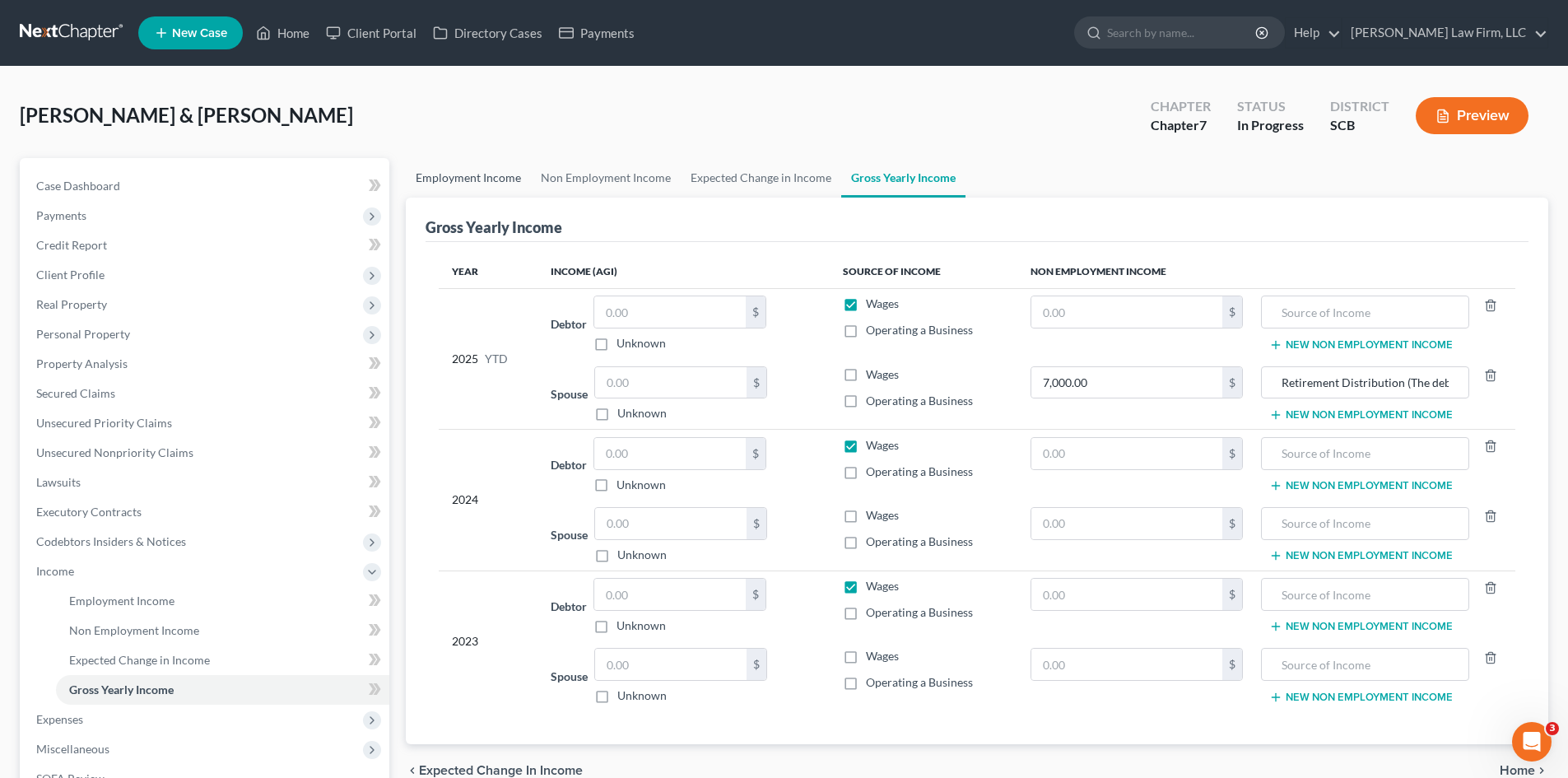
drag, startPoint x: 479, startPoint y: 188, endPoint x: 681, endPoint y: 202, distance: 202.5
click at [480, 188] on link "Employment Income" at bounding box center [468, 178] width 125 height 40
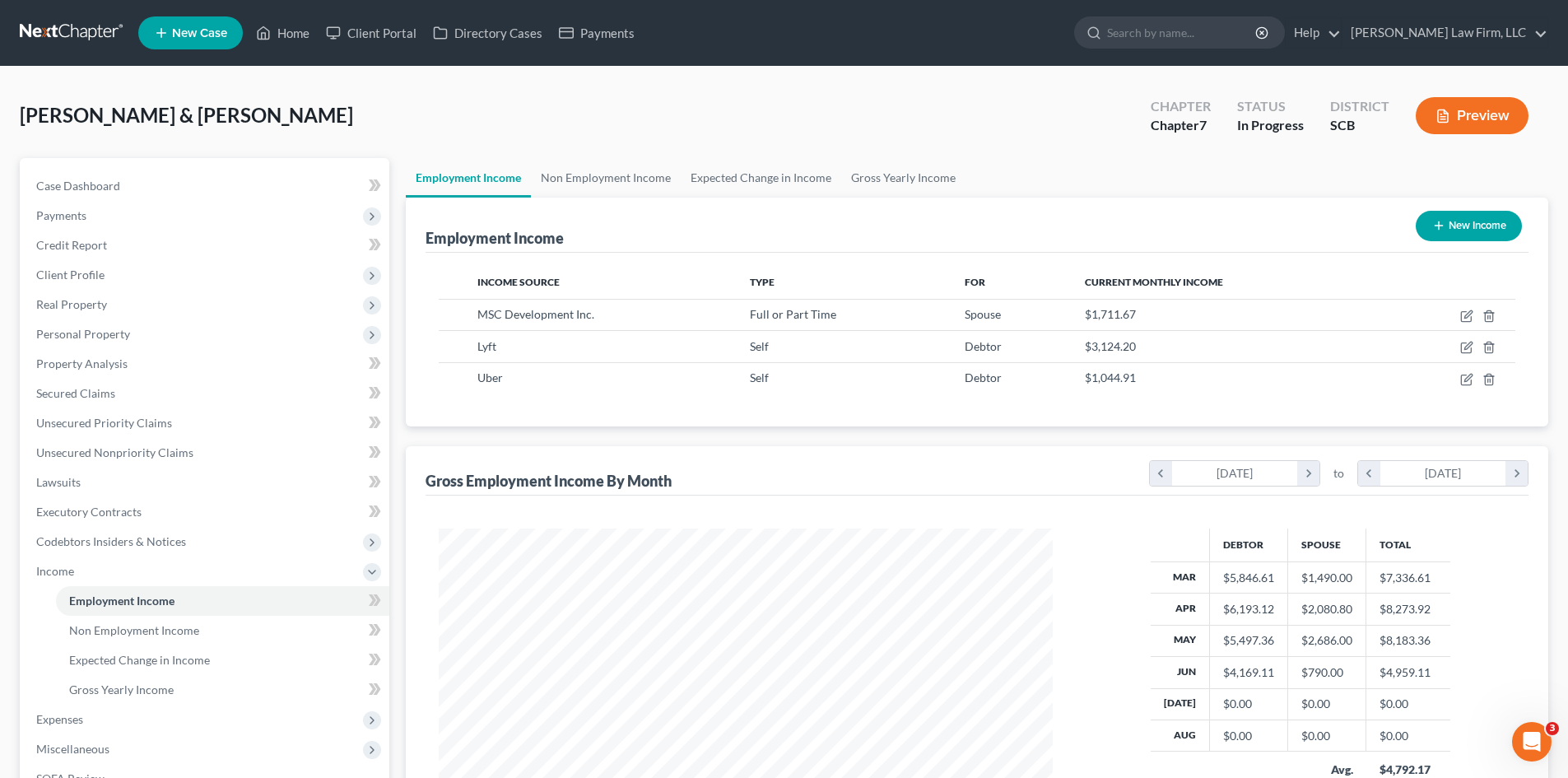
scroll to position [307, 647]
click at [81, 726] on span "Expenses" at bounding box center [60, 719] width 47 height 14
drag, startPoint x: 97, startPoint y: 638, endPoint x: 187, endPoint y: 613, distance: 93.4
click at [98, 637] on link "Home" at bounding box center [223, 630] width 333 height 29
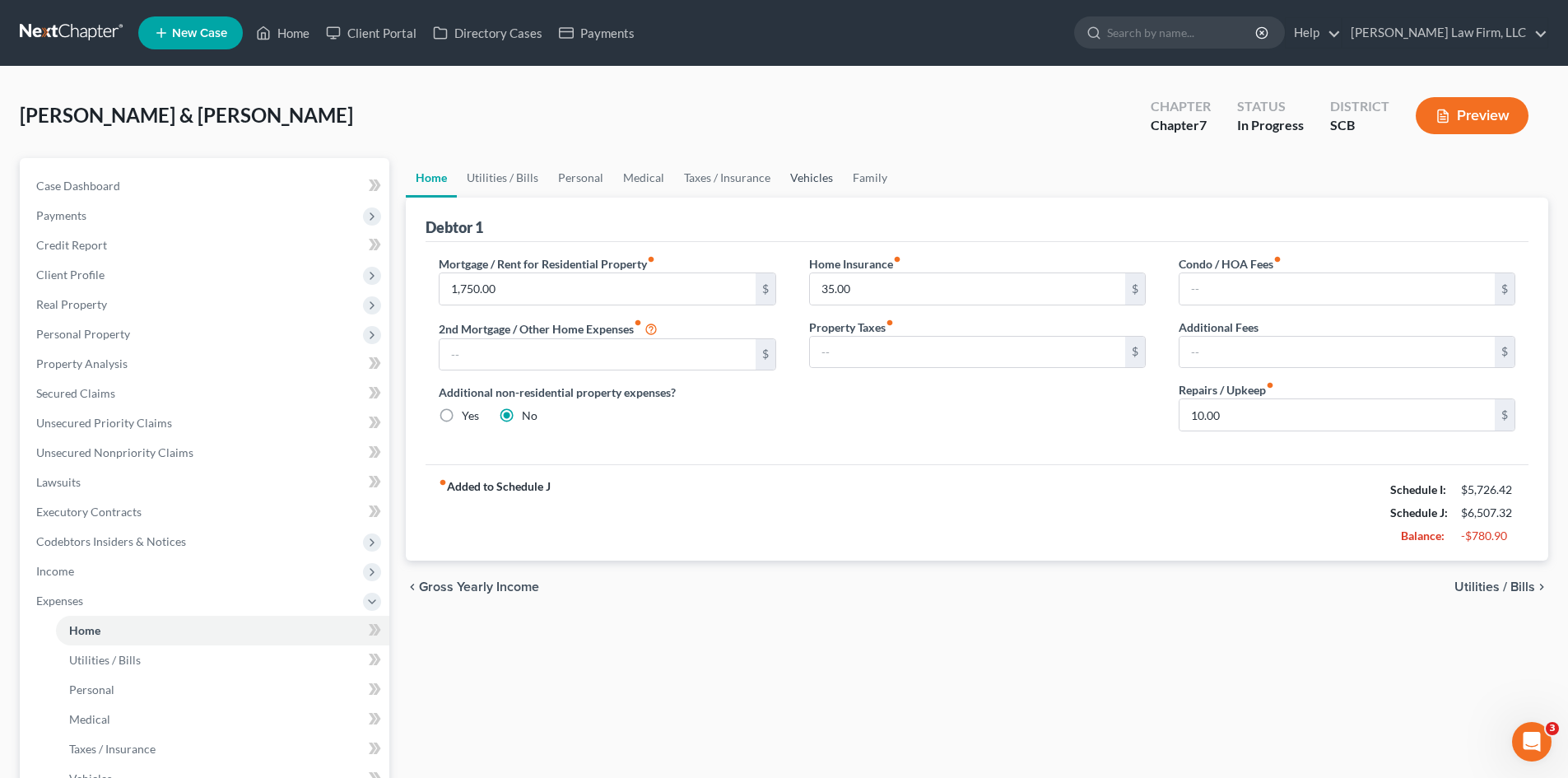
click at [796, 177] on link "Vehicles" at bounding box center [812, 178] width 63 height 40
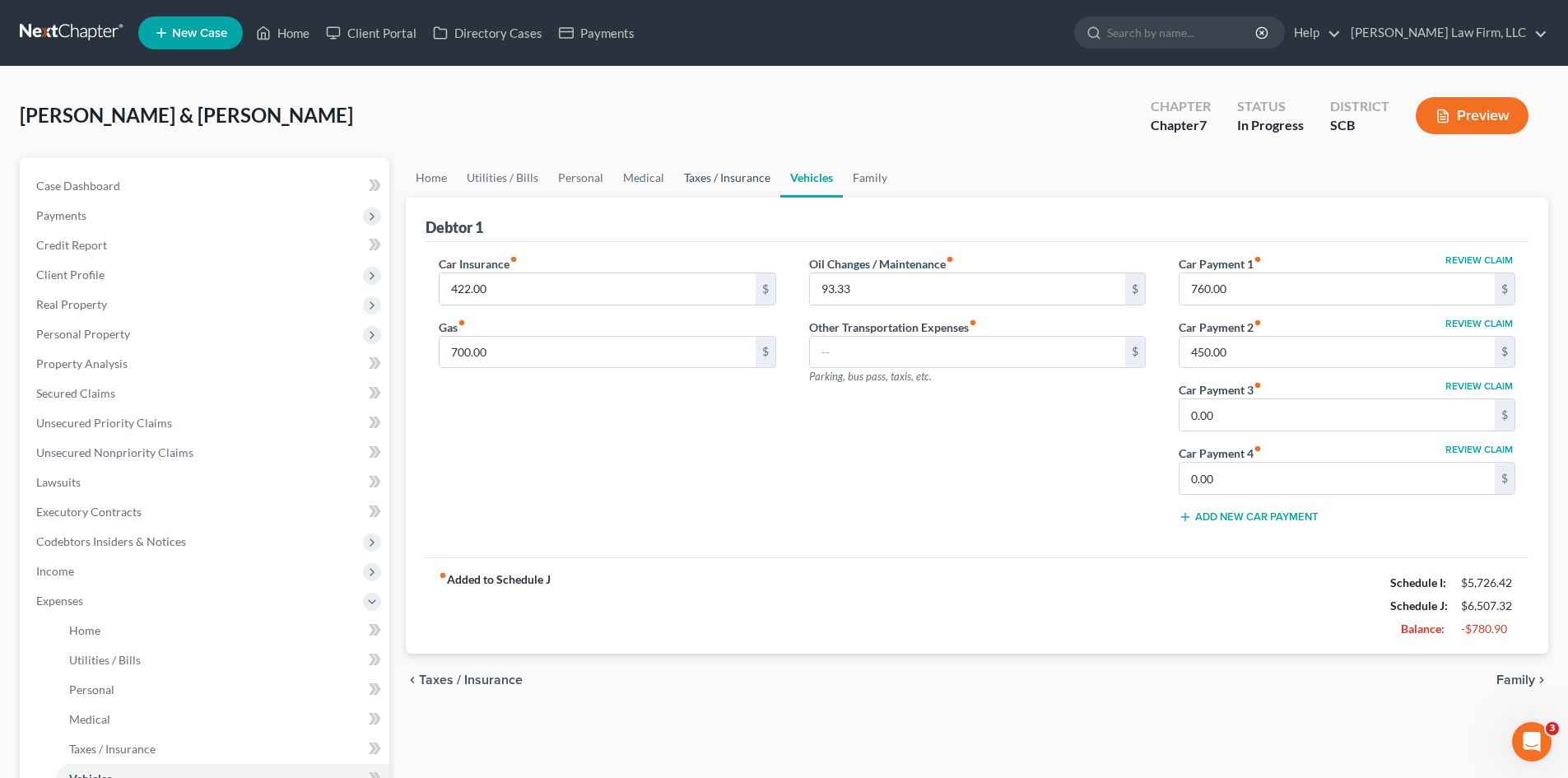
click at [735, 182] on link "Taxes / Insurance" at bounding box center [728, 178] width 106 height 40
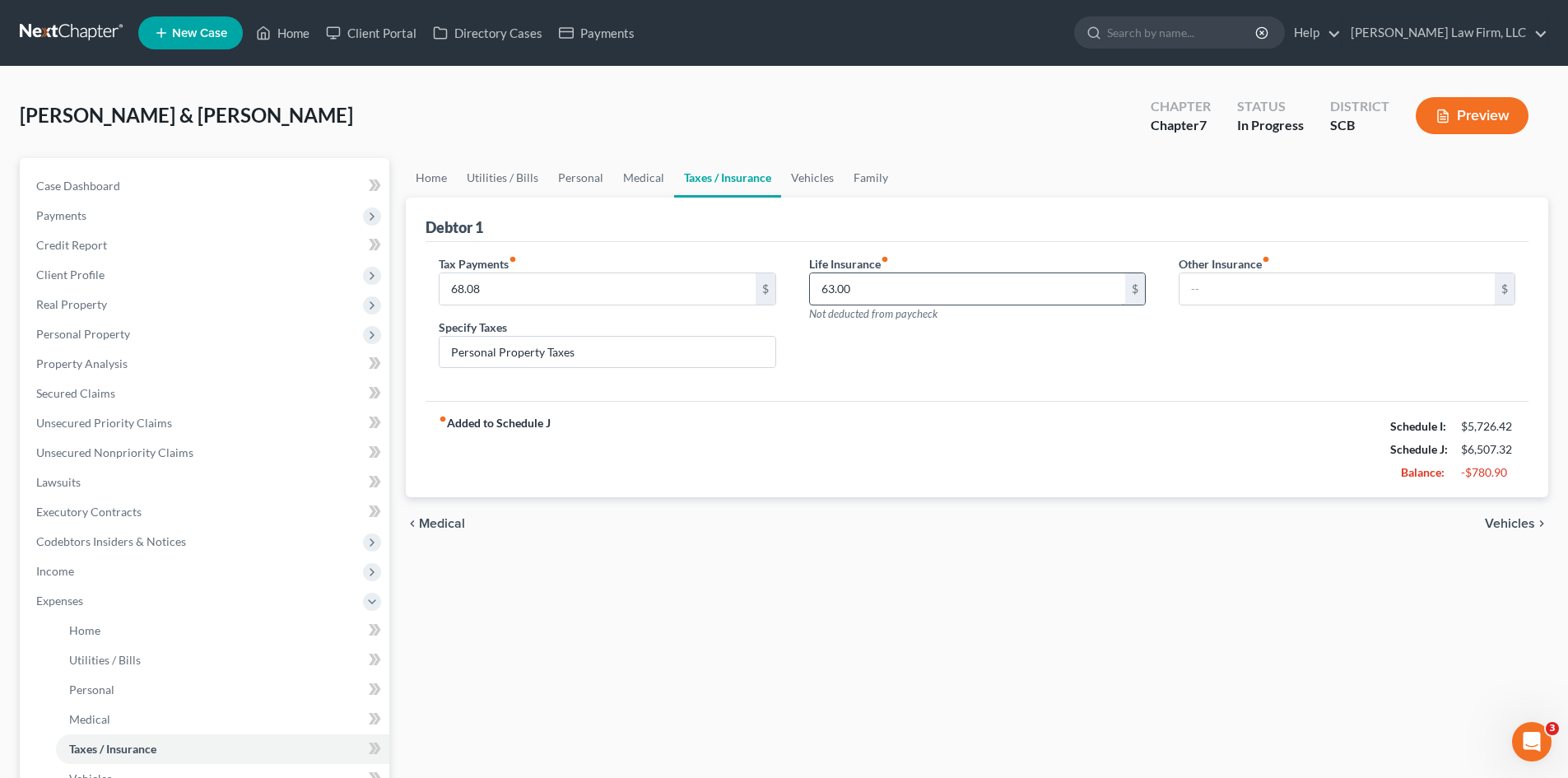
click at [859, 296] on input "63.00" at bounding box center [967, 288] width 315 height 31
paste input "6.97"
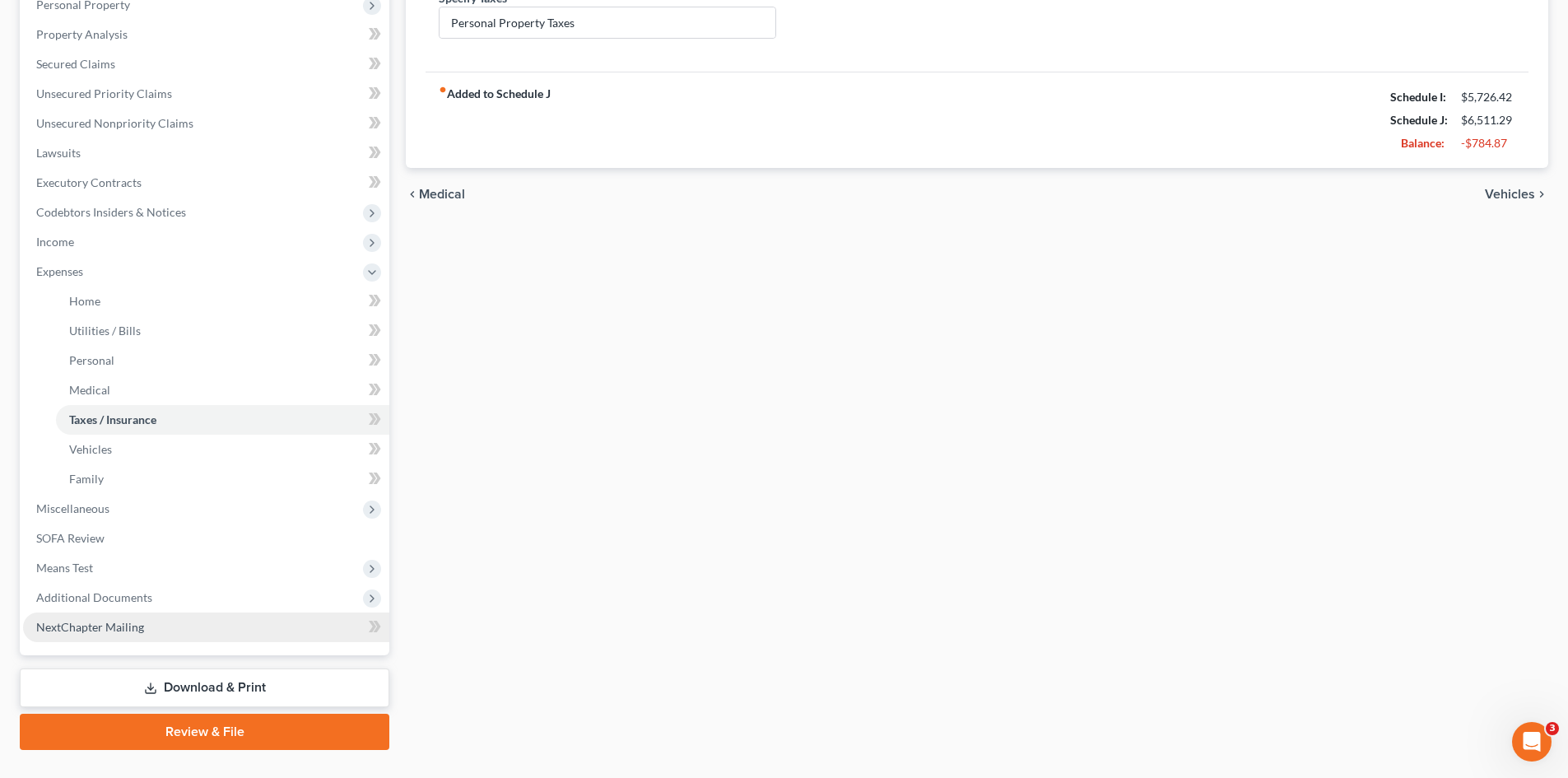
scroll to position [364, 0]
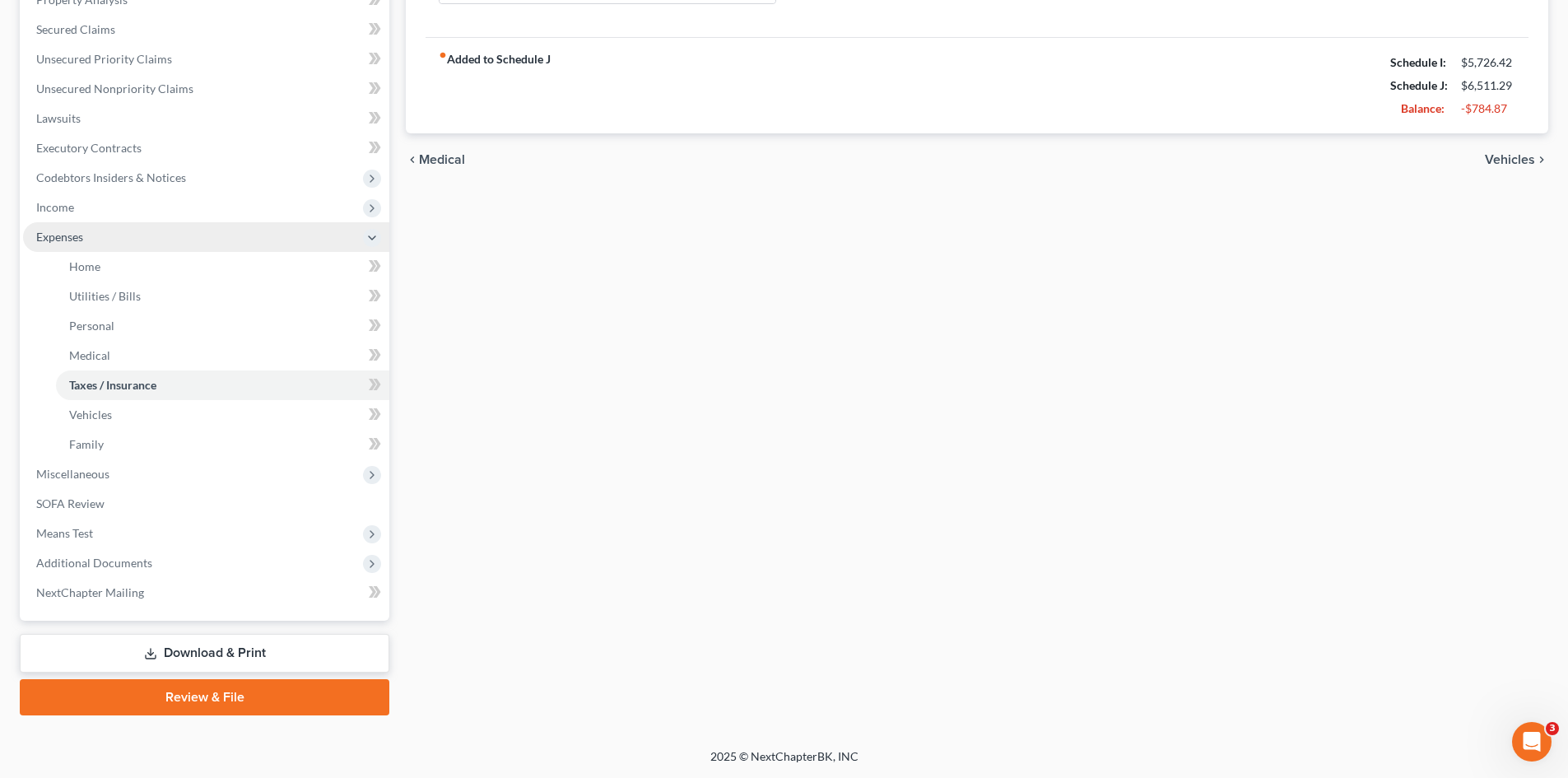
drag, startPoint x: 72, startPoint y: 209, endPoint x: 79, endPoint y: 232, distance: 24.0
click at [72, 209] on span "Income" at bounding box center [55, 207] width 38 height 14
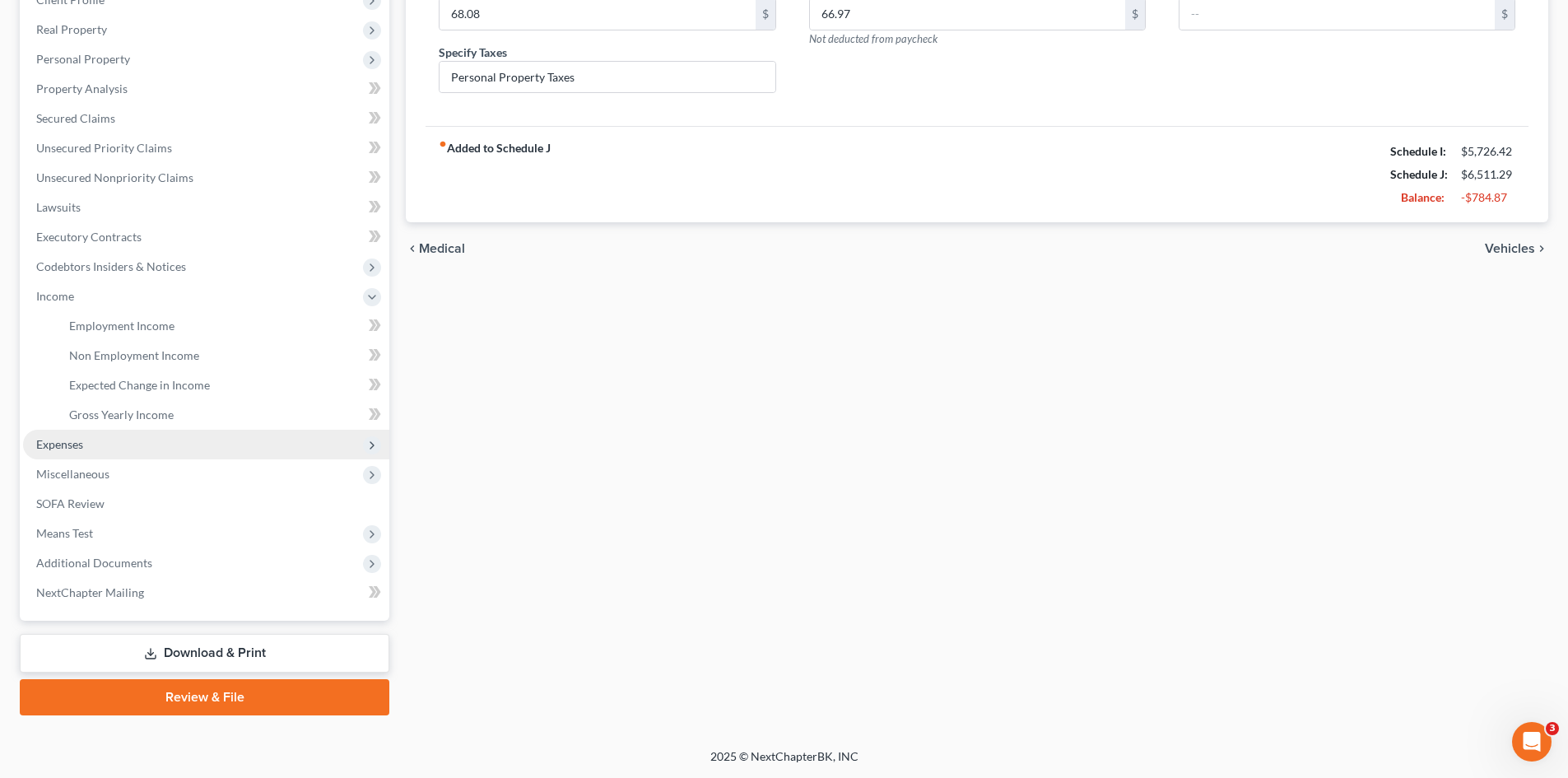
scroll to position [275, 0]
click at [124, 406] on link "Gross Yearly Income" at bounding box center [223, 414] width 333 height 29
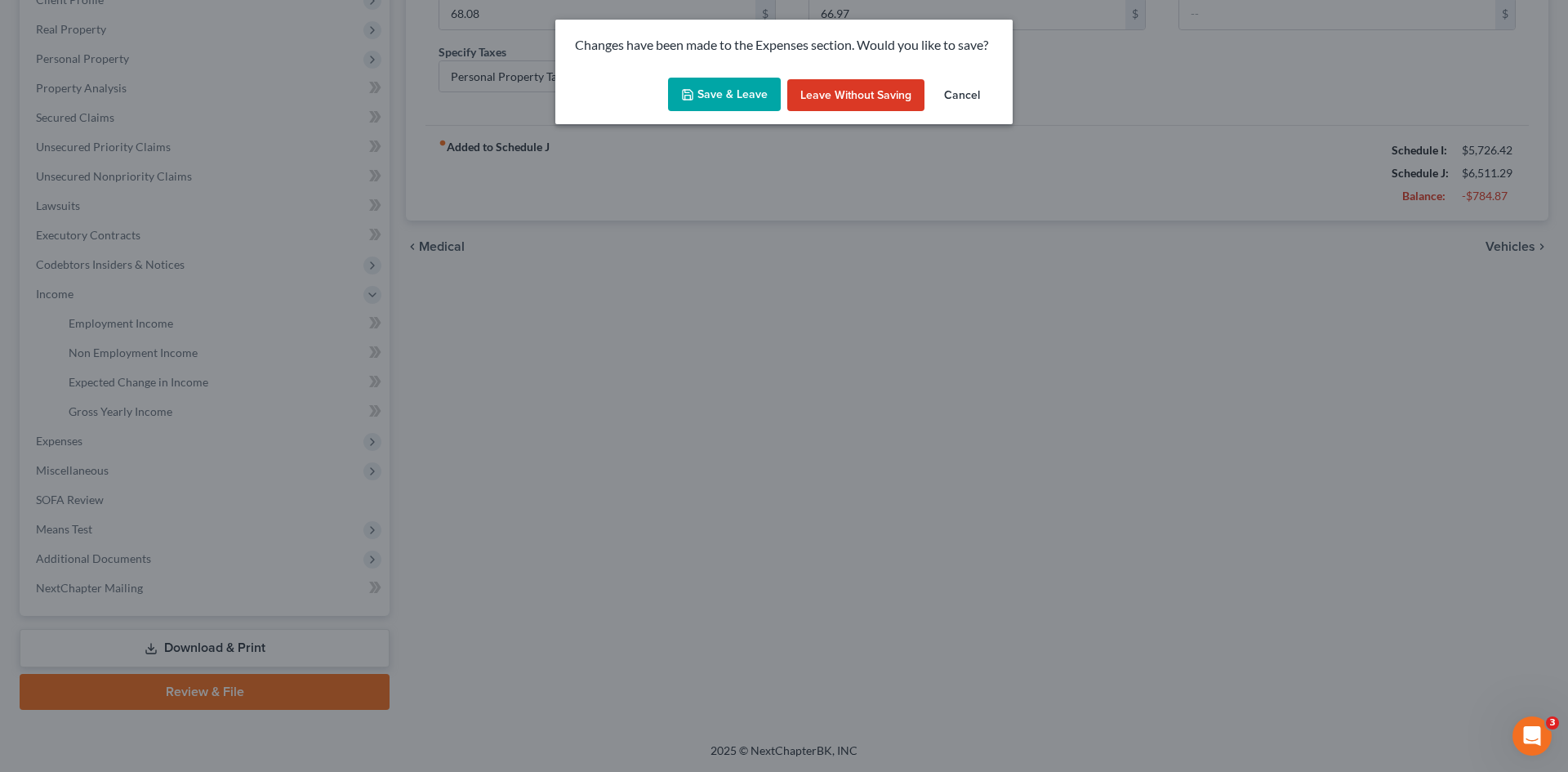
click at [742, 97] on button "Save & Leave" at bounding box center [725, 95] width 113 height 34
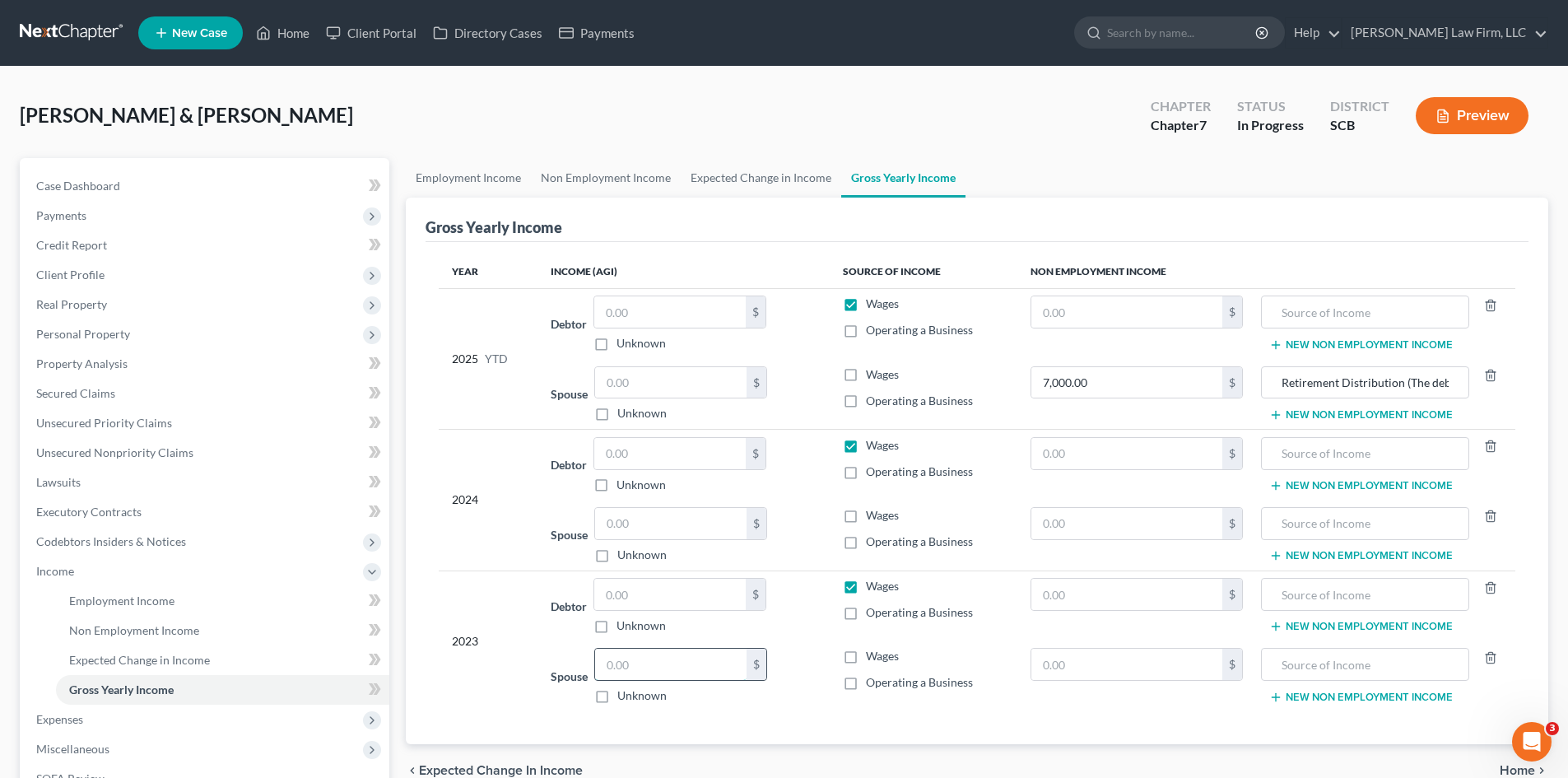
click at [676, 657] on input "text" at bounding box center [671, 664] width 152 height 31
click at [676, 594] on input "text" at bounding box center [670, 594] width 152 height 31
paste input "53358"
drag, startPoint x: 112, startPoint y: 457, endPoint x: 366, endPoint y: 425, distance: 256.0
click at [112, 457] on span "Unsecured Nonpriority Claims" at bounding box center [115, 452] width 157 height 14
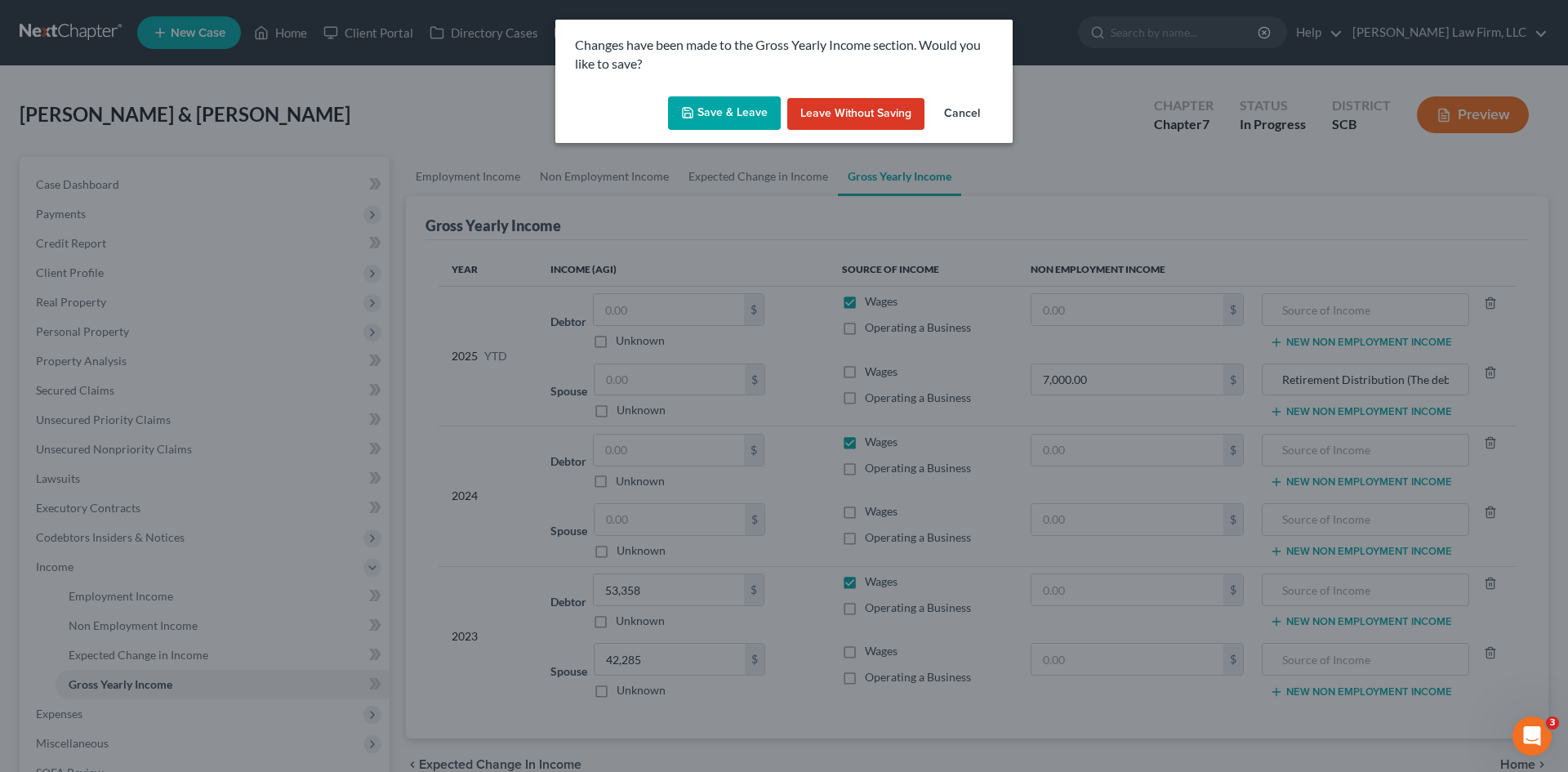
click at [741, 111] on button "Save & Leave" at bounding box center [725, 114] width 113 height 34
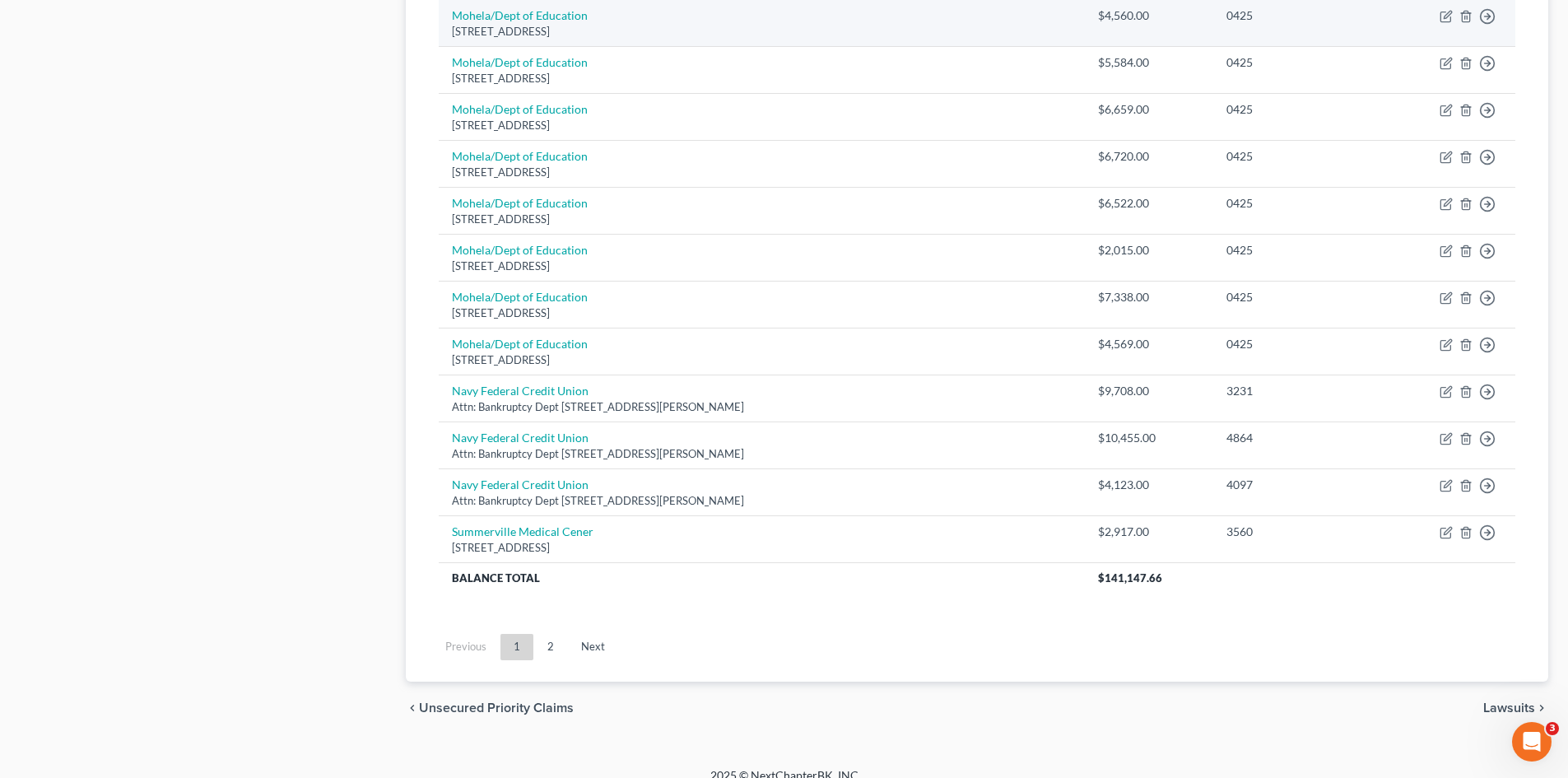
scroll to position [1123, 0]
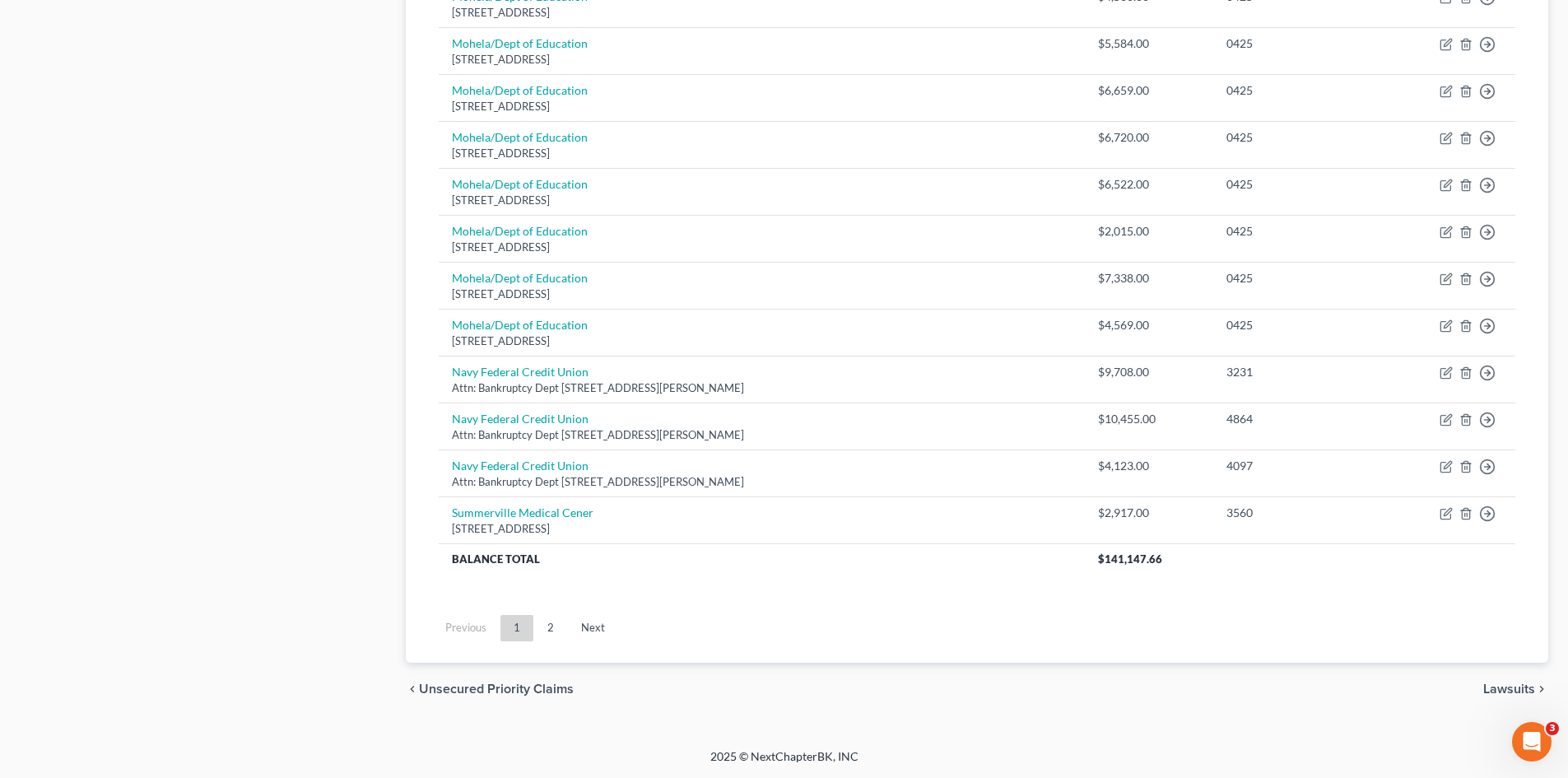
drag, startPoint x: 545, startPoint y: 624, endPoint x: 937, endPoint y: 501, distance: 410.8
click at [545, 624] on link "2" at bounding box center [550, 628] width 33 height 27
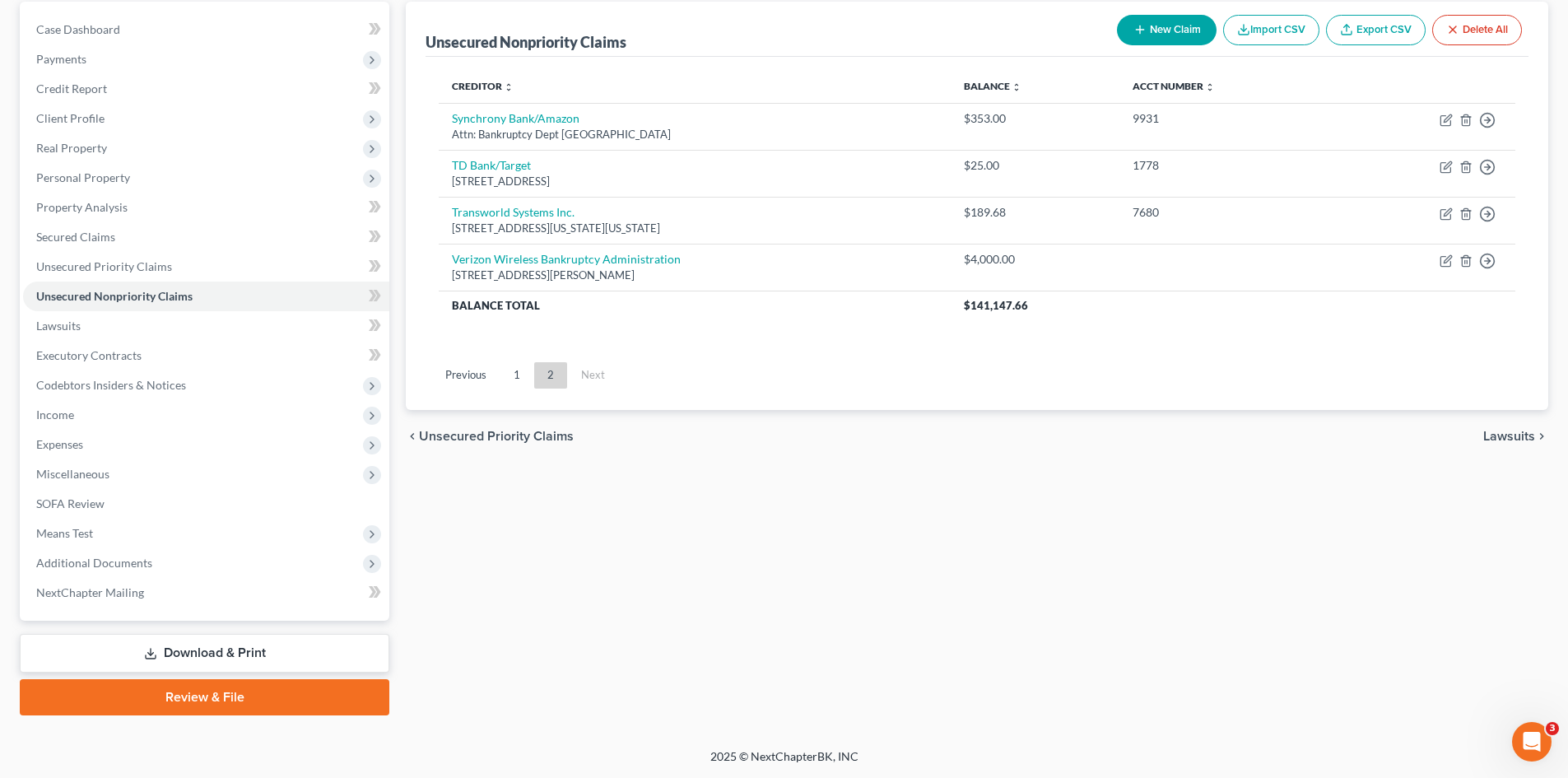
scroll to position [156, 0]
click at [514, 377] on link "1" at bounding box center [516, 375] width 33 height 27
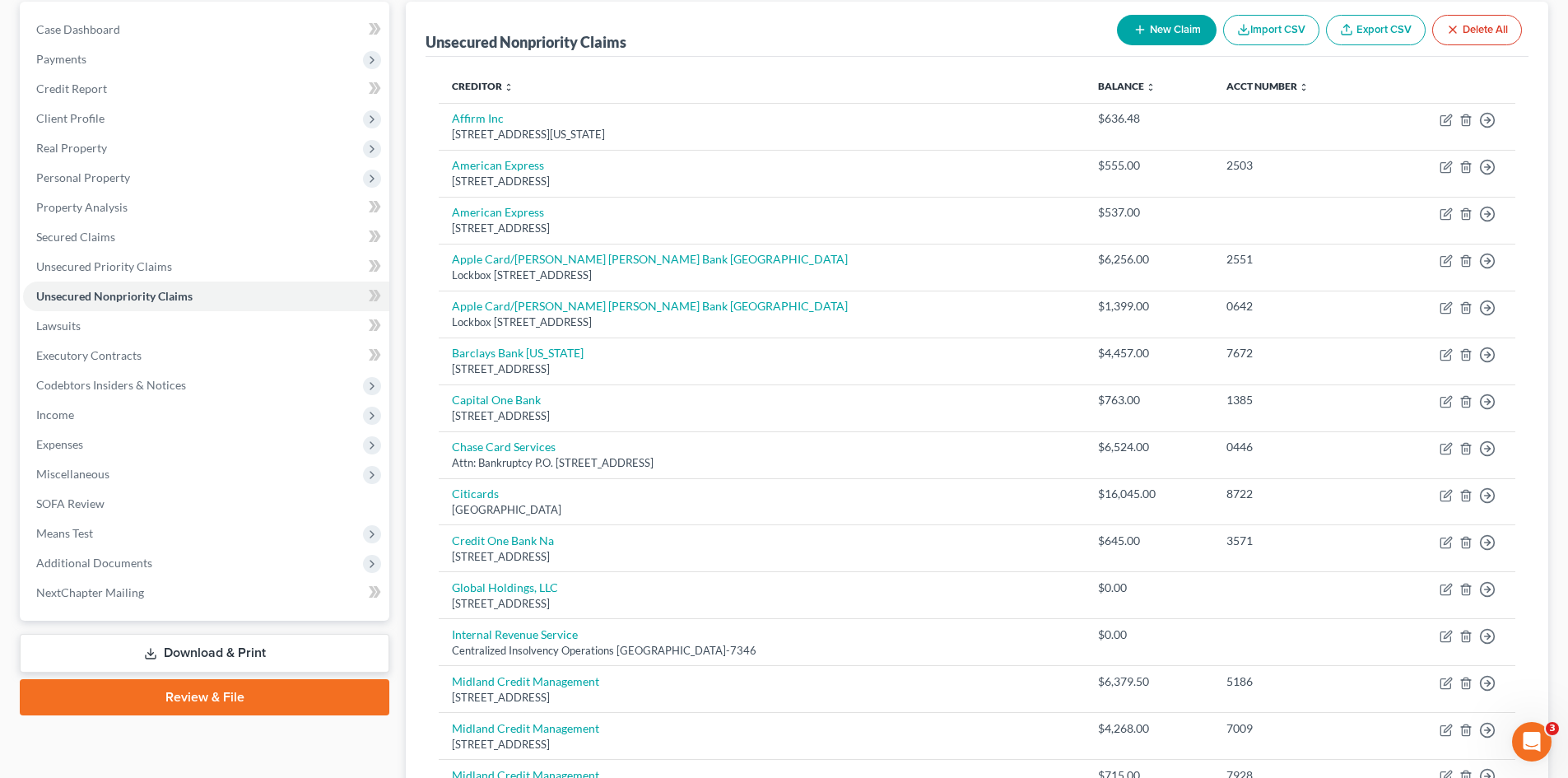
click at [1176, 34] on button "New Claim" at bounding box center [1166, 30] width 99 height 30
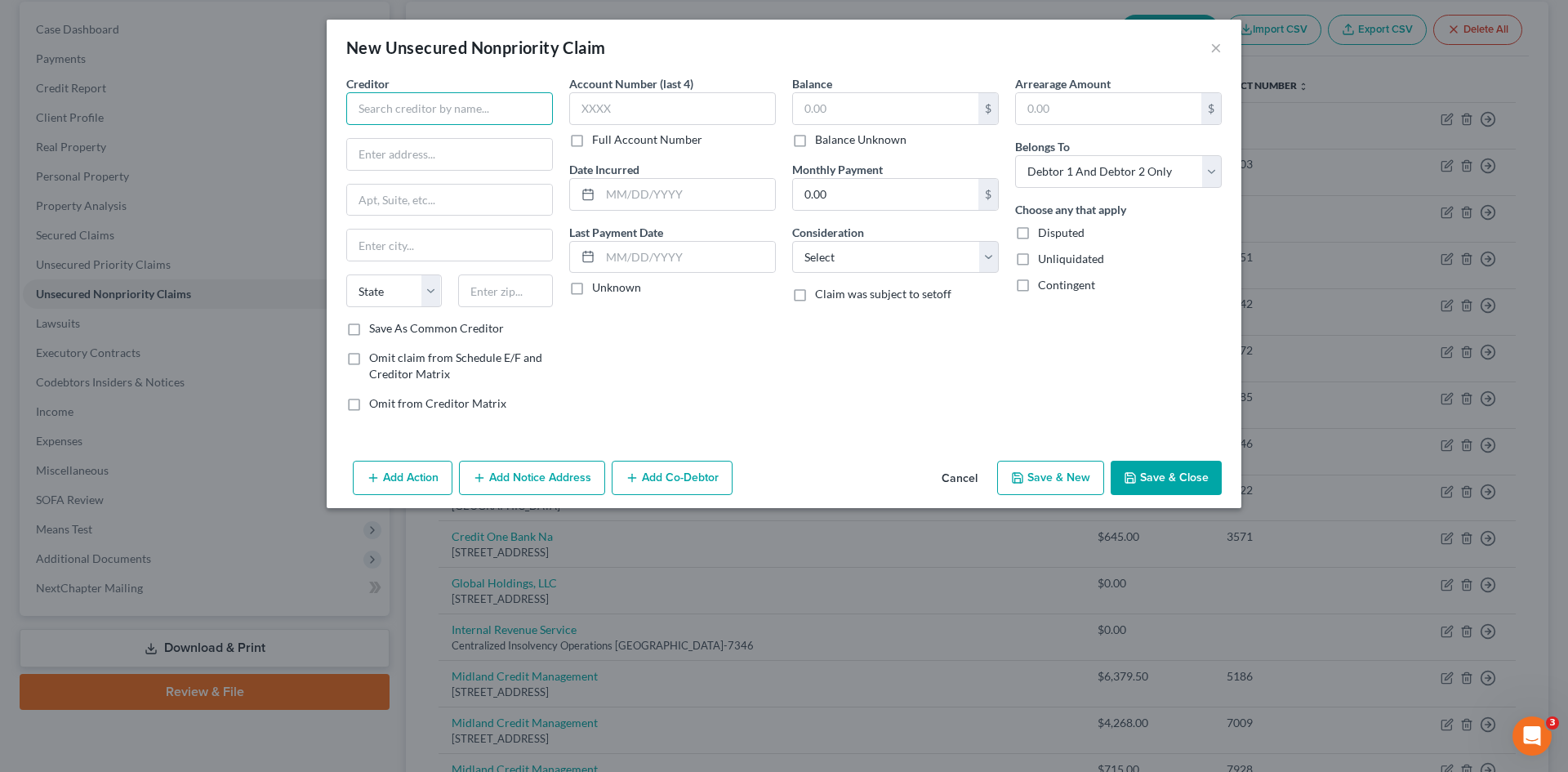
click at [420, 109] on input "text" at bounding box center [449, 108] width 207 height 33
click at [408, 177] on div "Trident Medical Center" at bounding box center [444, 175] width 170 height 16
click at [605, 118] on input "text" at bounding box center [673, 108] width 207 height 33
click at [894, 118] on input "text" at bounding box center [886, 108] width 185 height 31
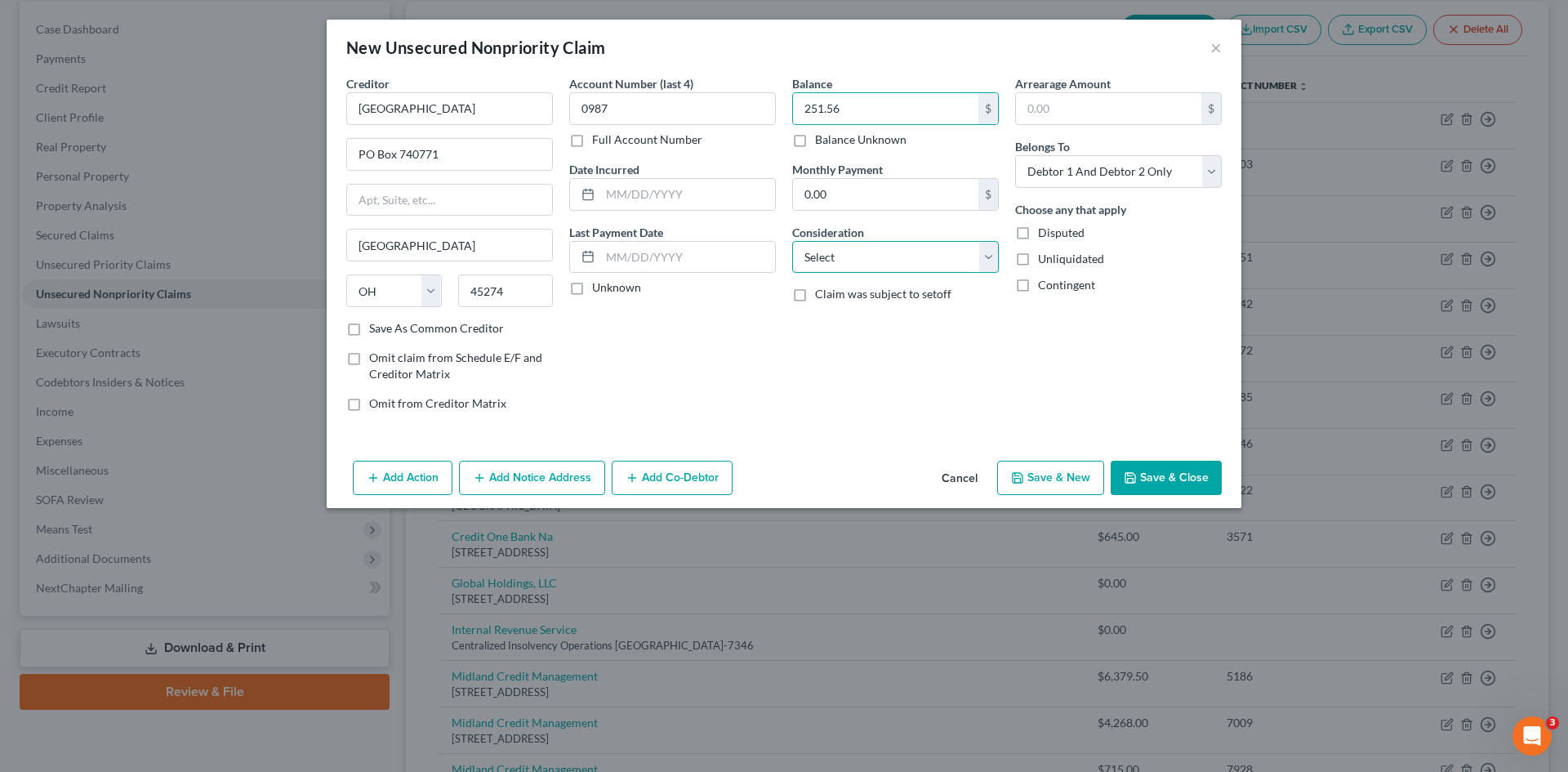
drag, startPoint x: 875, startPoint y: 250, endPoint x: 878, endPoint y: 271, distance: 21.2
click at [875, 251] on select "Select Cable / Satellite Services Collection Agency Credit Card Debt Debt Couns…" at bounding box center [896, 257] width 207 height 33
click at [792, 241] on select "Select Cable / Satellite Services Collection Agency Credit Card Debt Debt Couns…" at bounding box center [896, 257] width 207 height 33
drag, startPoint x: 1088, startPoint y: 169, endPoint x: 1082, endPoint y: 187, distance: 19.0
click at [1088, 169] on select "Select Debtor 1 Only Debtor 2 Only Debtor 1 And Debtor 2 Only At Least One Of T…" at bounding box center [1119, 171] width 207 height 33
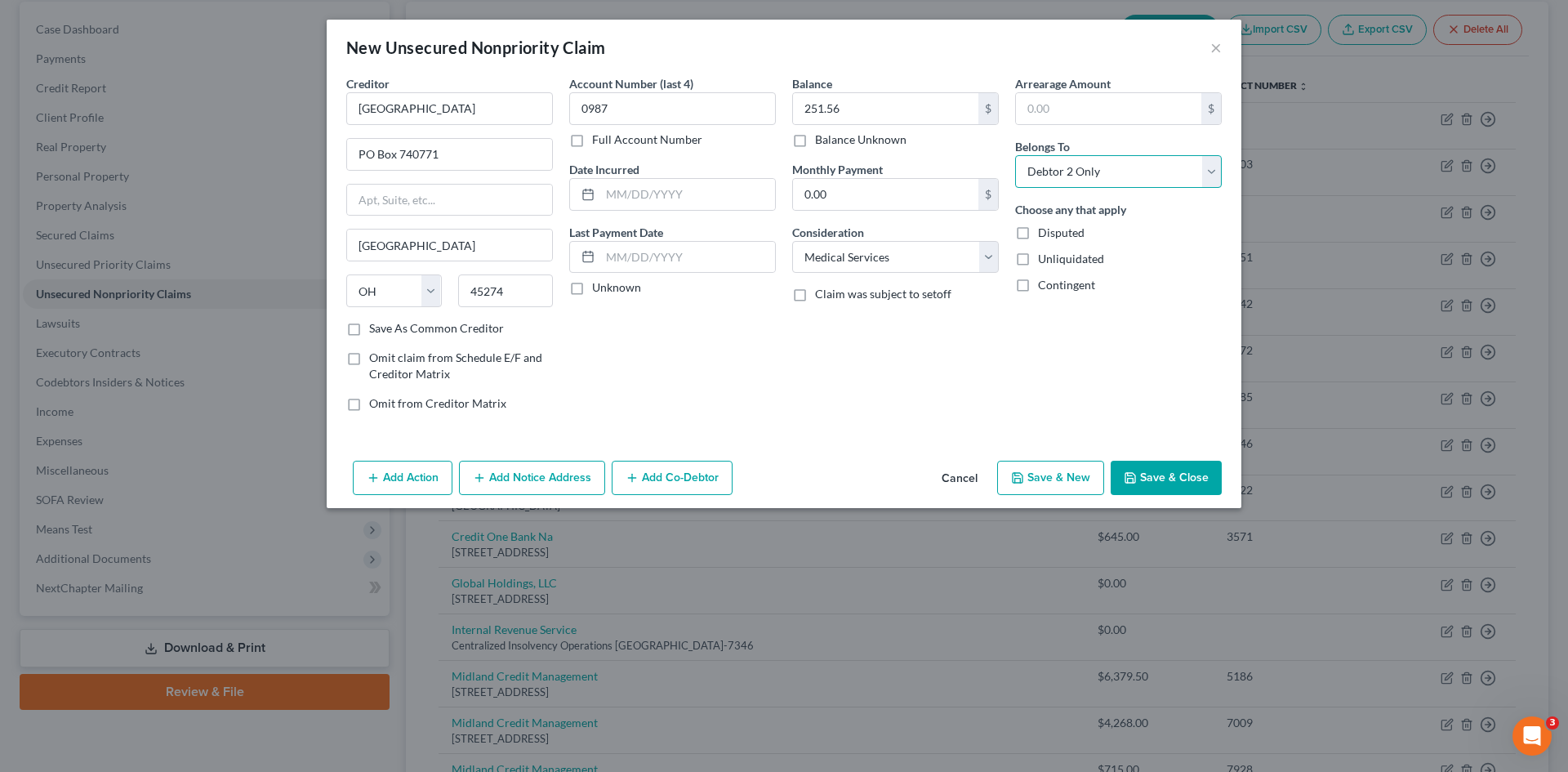
click at [1015, 155] on select "Select Debtor 1 Only Debtor 2 Only Debtor 1 And Debtor 2 Only At Least One Of T…" at bounding box center [1119, 171] width 207 height 33
click at [1151, 480] on button "Save & Close" at bounding box center [1167, 478] width 111 height 34
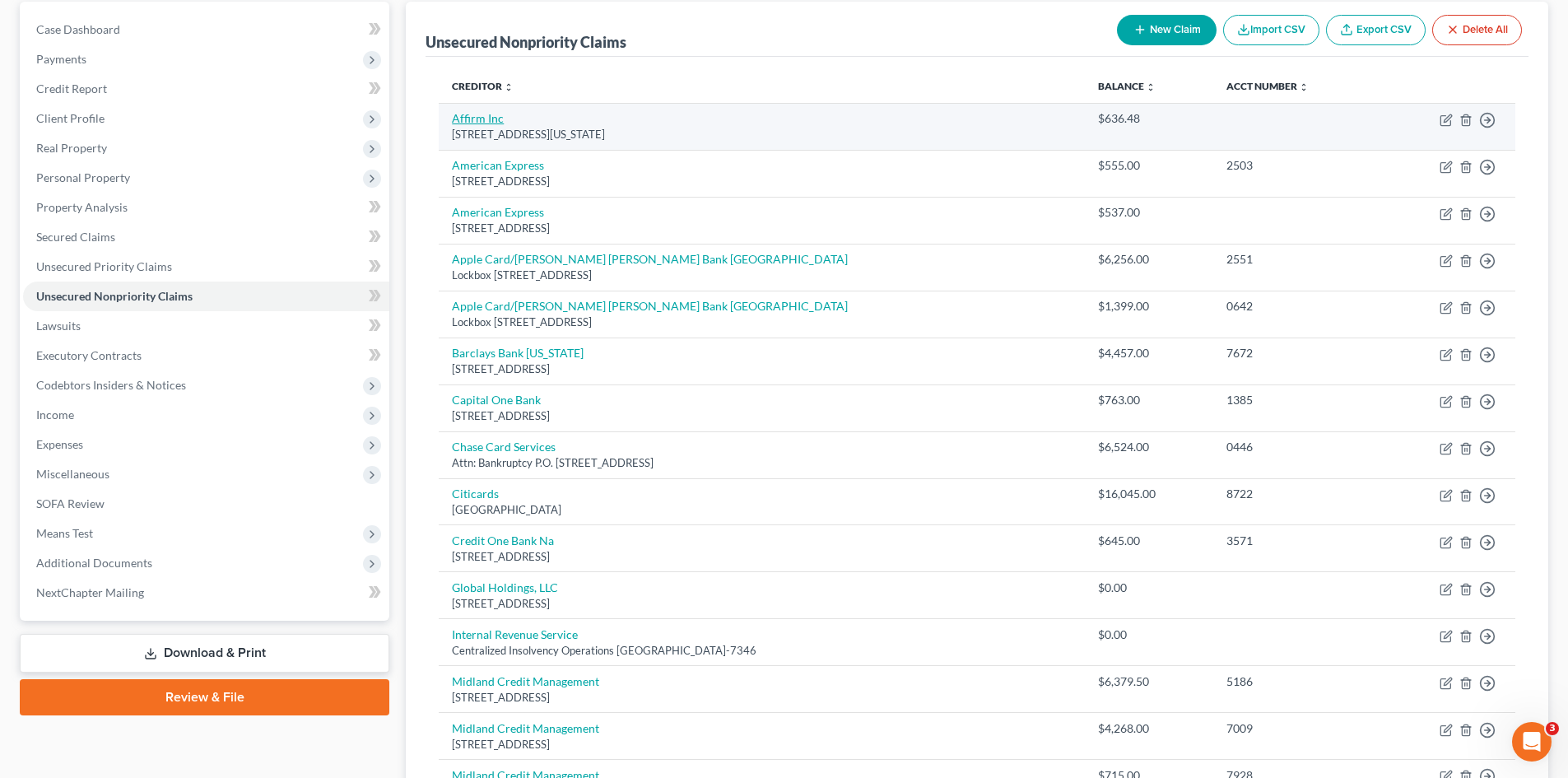
click at [460, 115] on link "Affirm Inc" at bounding box center [478, 118] width 52 height 14
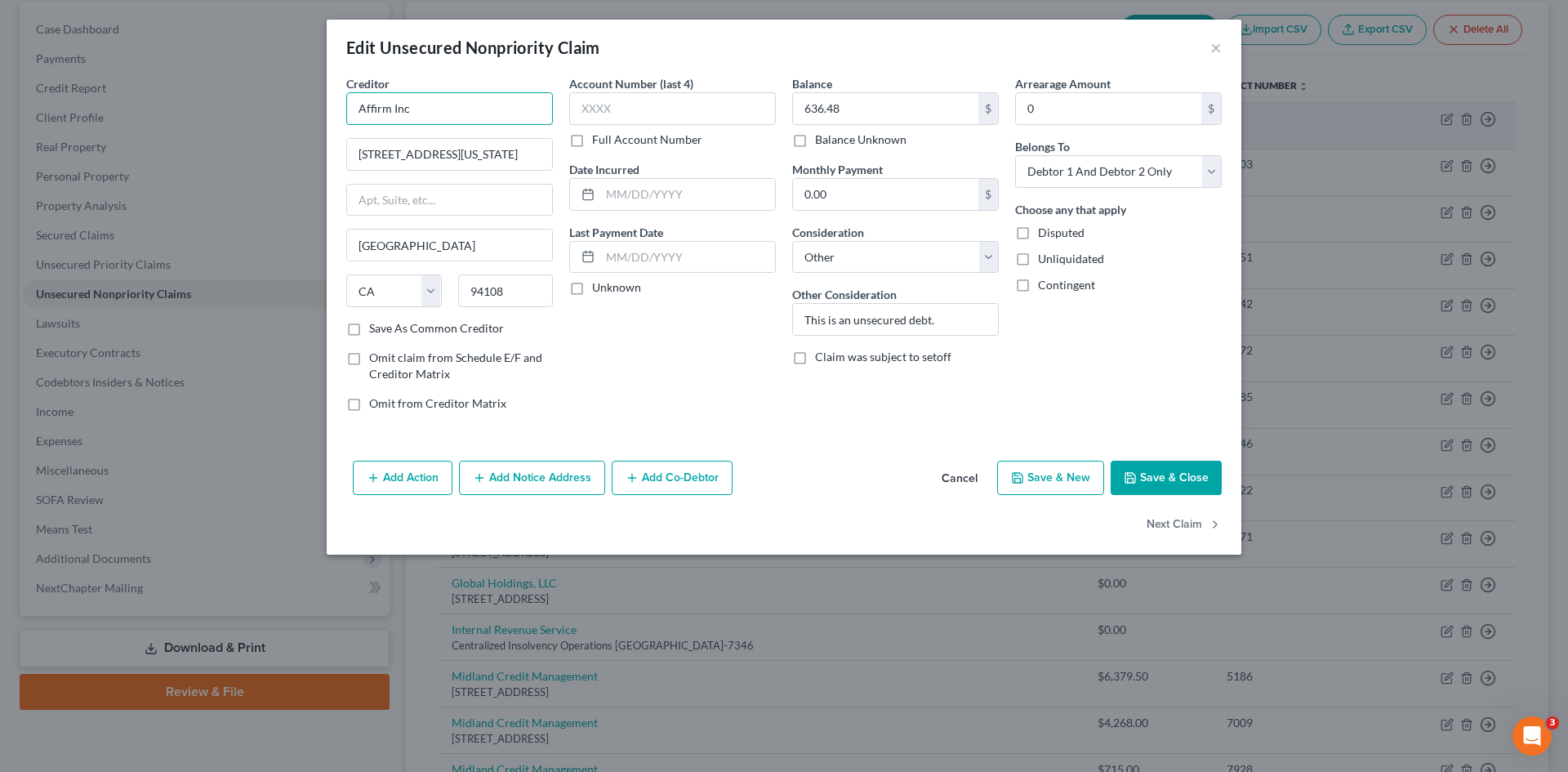
click at [467, 115] on input "Affirm Inc" at bounding box center [449, 108] width 207 height 33
click at [1191, 474] on button "Save & Close" at bounding box center [1167, 478] width 111 height 34
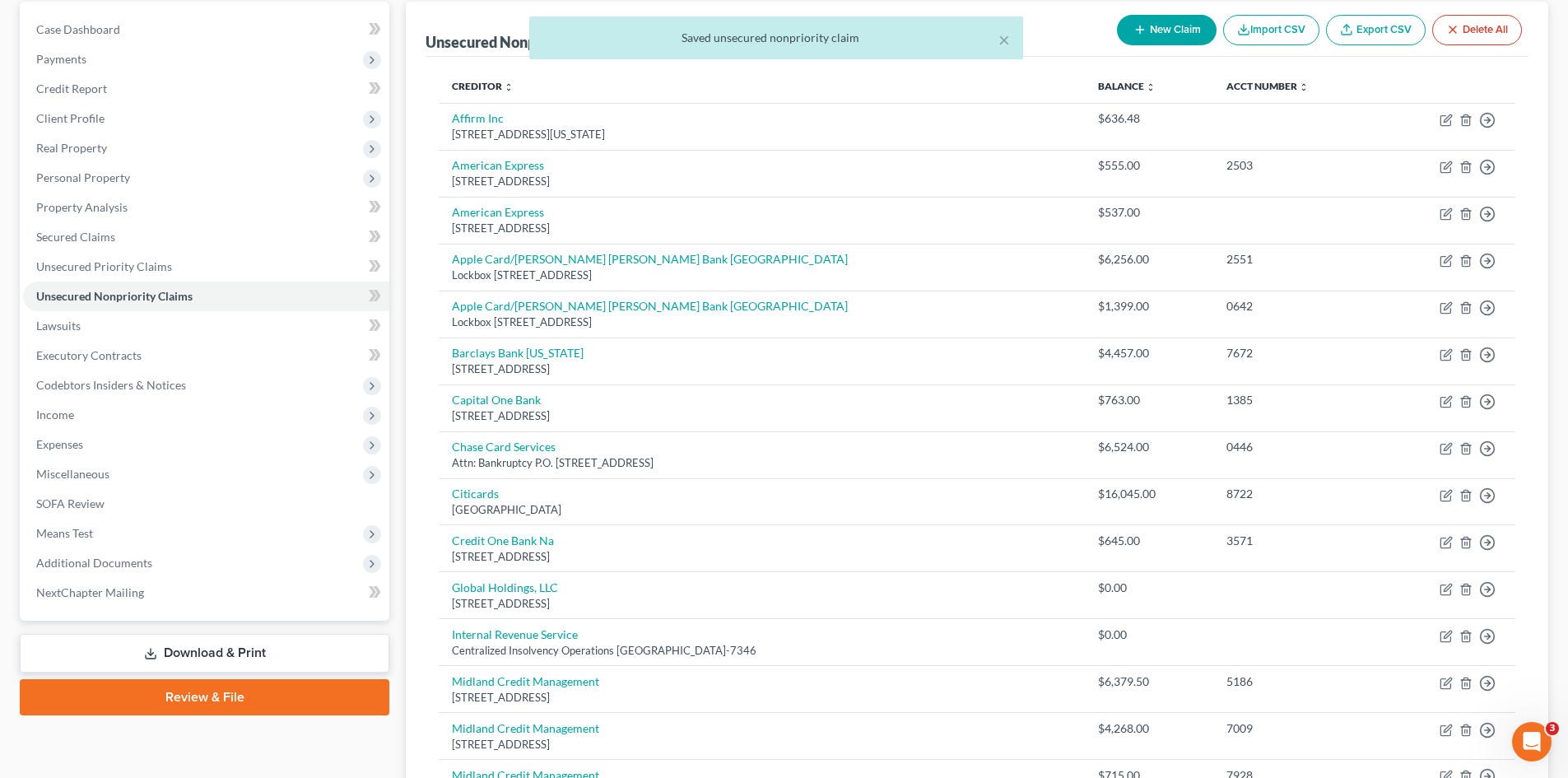
click at [1161, 32] on div "× Saved unsecured nonpriority claim" at bounding box center [775, 42] width 1568 height 51
click at [1151, 35] on div "× Saved unsecured nonpriority claim" at bounding box center [775, 42] width 1568 height 51
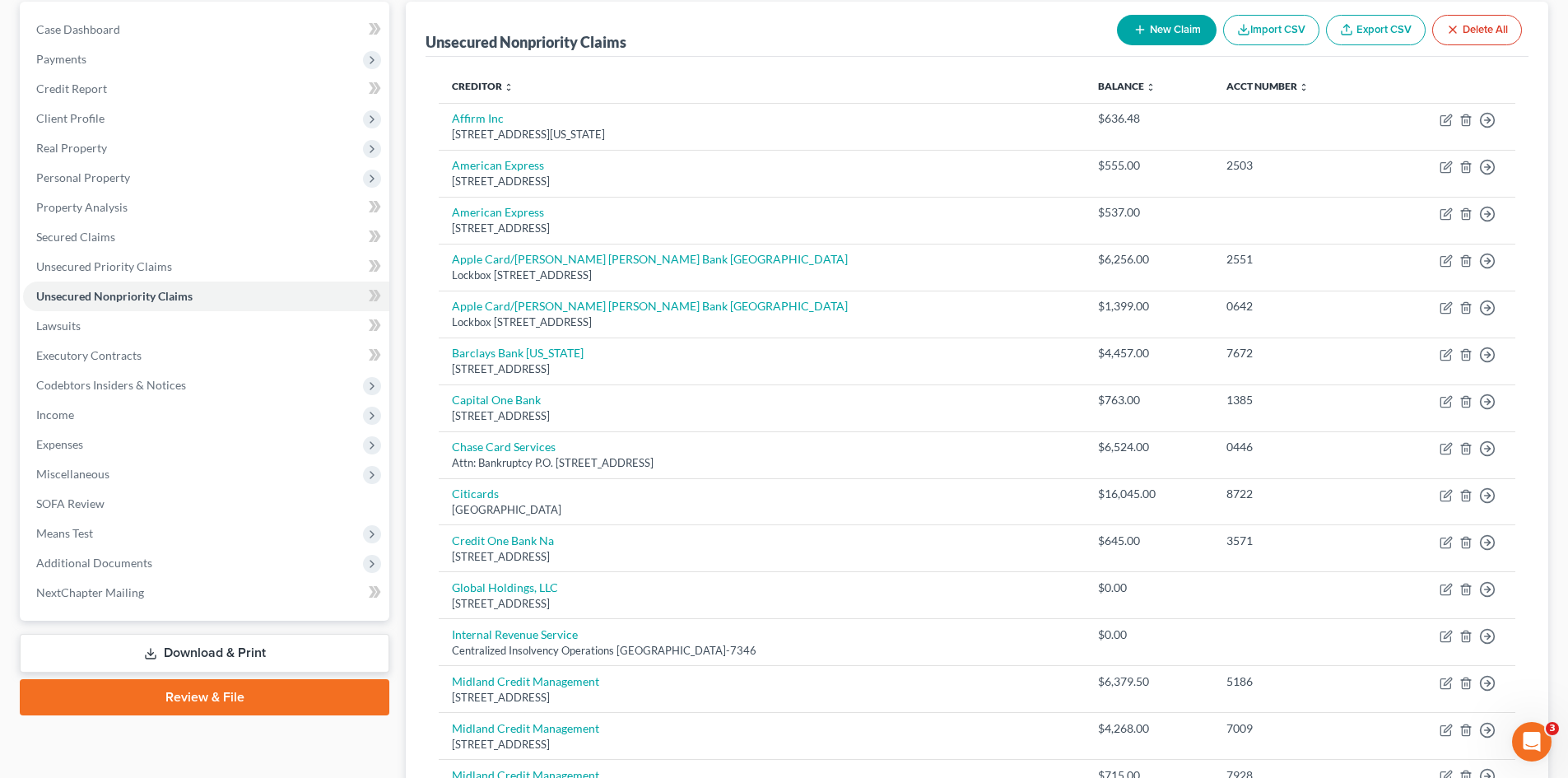
click at [1158, 21] on button "New Claim" at bounding box center [1166, 30] width 99 height 30
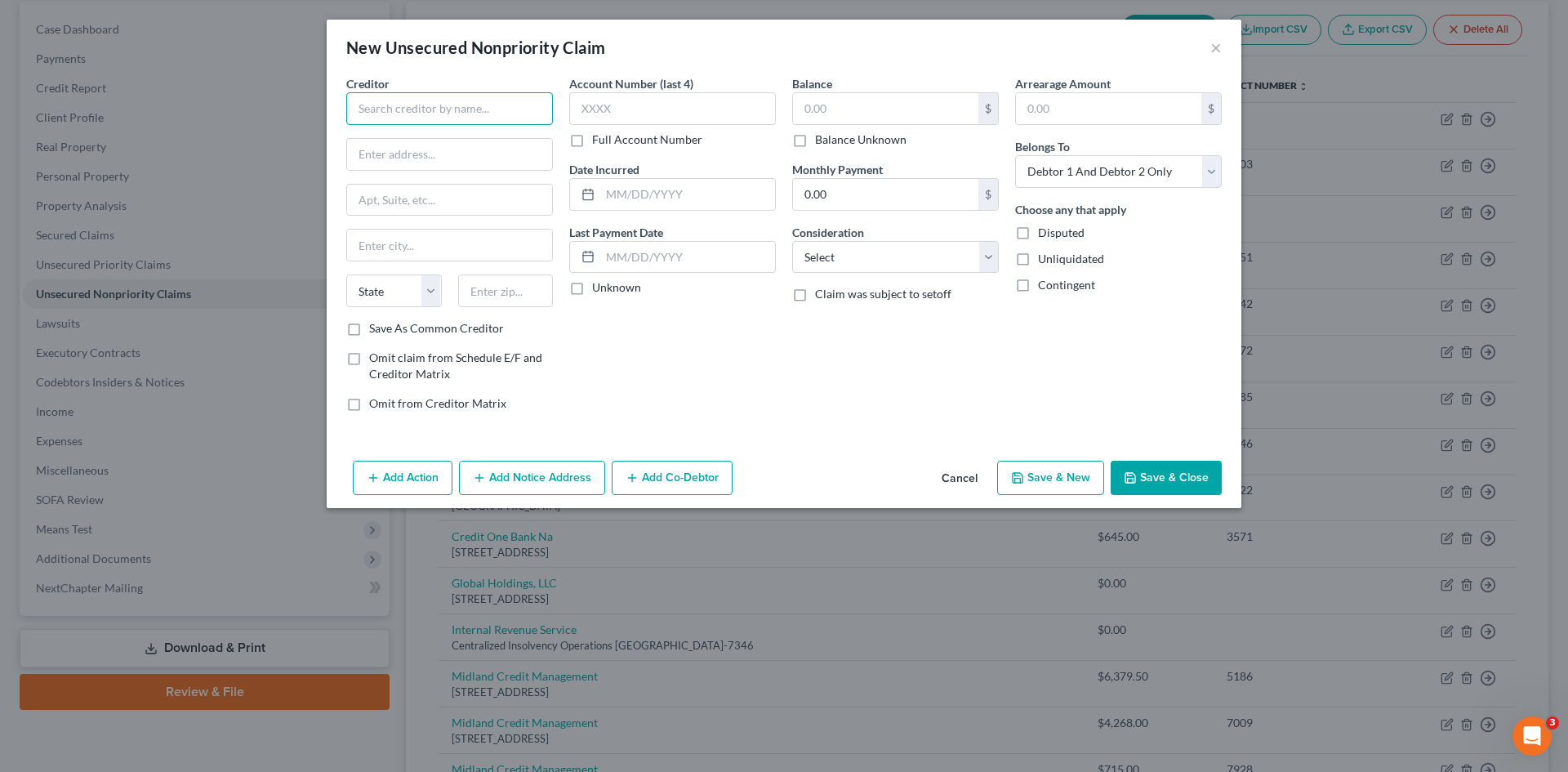
click at [494, 107] on input "text" at bounding box center [449, 108] width 207 height 33
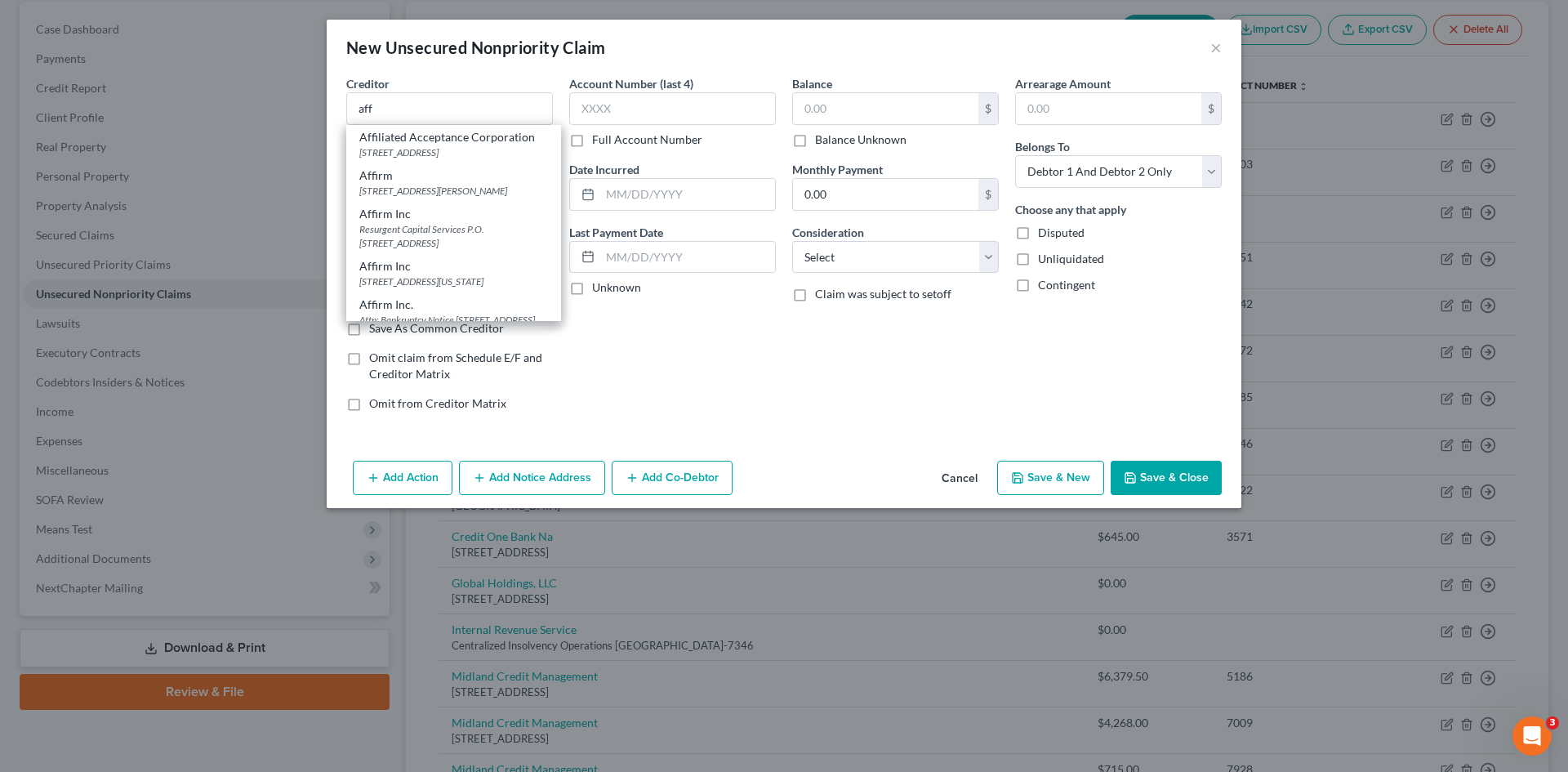
click at [421, 275] on div "Affirm Inc" at bounding box center [453, 266] width 189 height 16
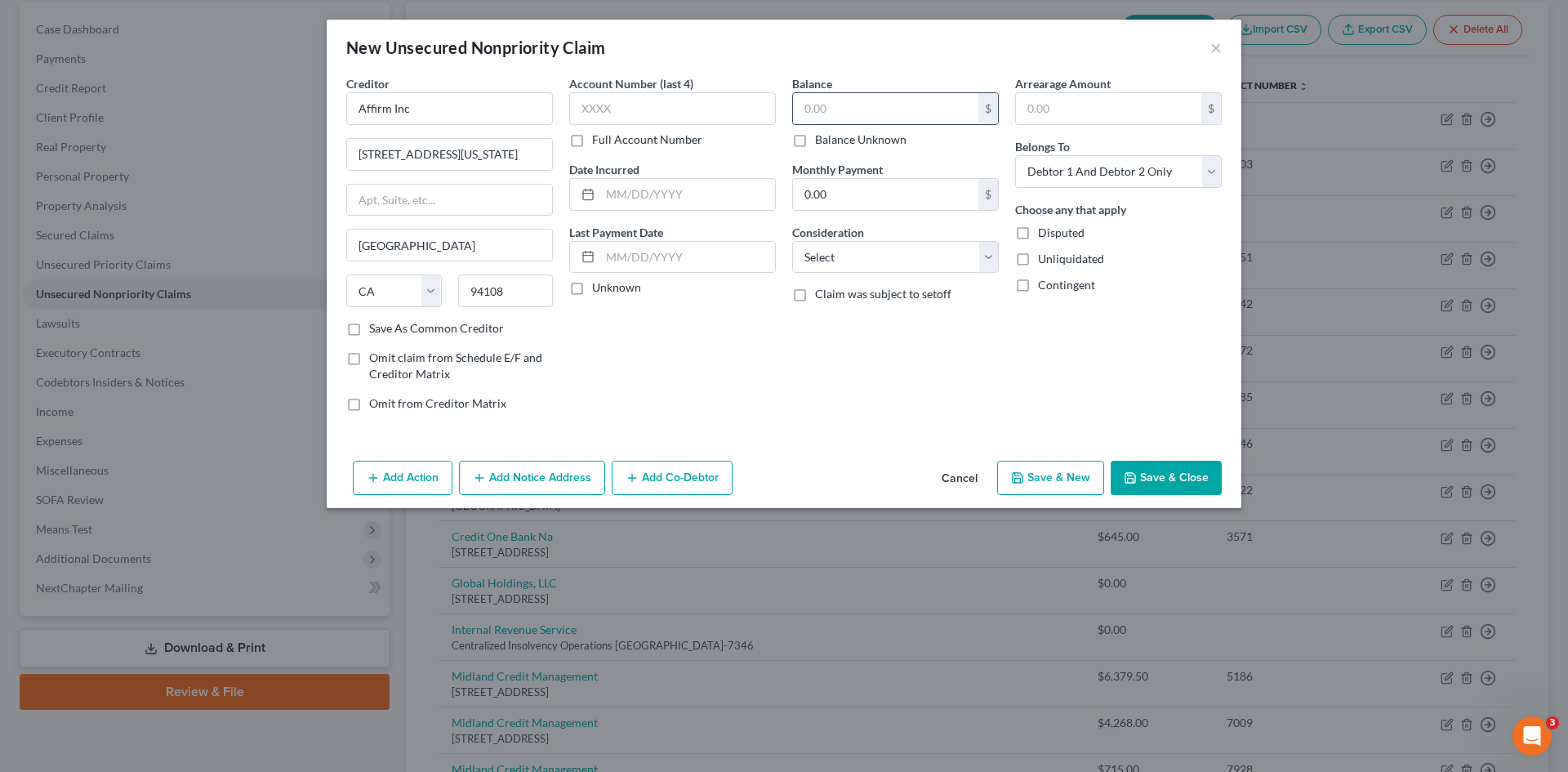
click at [820, 115] on input "text" at bounding box center [886, 108] width 185 height 31
drag, startPoint x: 893, startPoint y: 253, endPoint x: 895, endPoint y: 268, distance: 15.1
click at [893, 253] on select "Select Cable / Satellite Services Collection Agency Credit Card Debt Debt Couns…" at bounding box center [896, 257] width 207 height 33
click at [792, 241] on select "Select Cable / Satellite Services Collection Agency Credit Card Debt Debt Couns…" at bounding box center [896, 257] width 207 height 33
click at [863, 325] on input "text" at bounding box center [896, 319] width 205 height 31
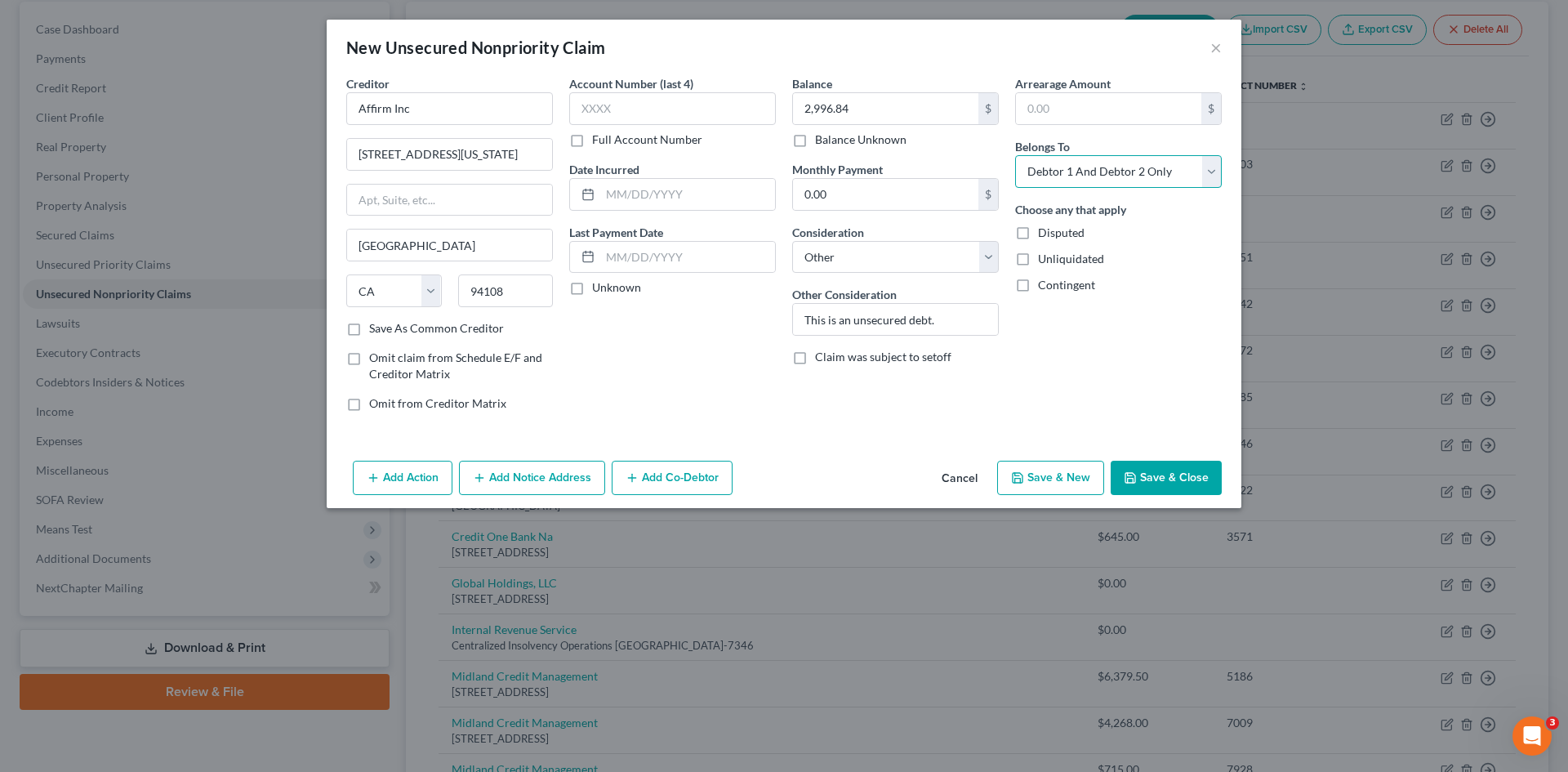
drag, startPoint x: 1105, startPoint y: 177, endPoint x: 1102, endPoint y: 185, distance: 8.5
click at [1105, 177] on select "Select Debtor 1 Only Debtor 2 Only Debtor 1 And Debtor 2 Only At Least One Of T…" at bounding box center [1119, 171] width 207 height 33
click at [1015, 155] on select "Select Debtor 1 Only Debtor 2 Only Debtor 1 And Debtor 2 Only At Least One Of T…" at bounding box center [1119, 171] width 207 height 33
click at [1150, 477] on button "Save & Close" at bounding box center [1167, 478] width 111 height 34
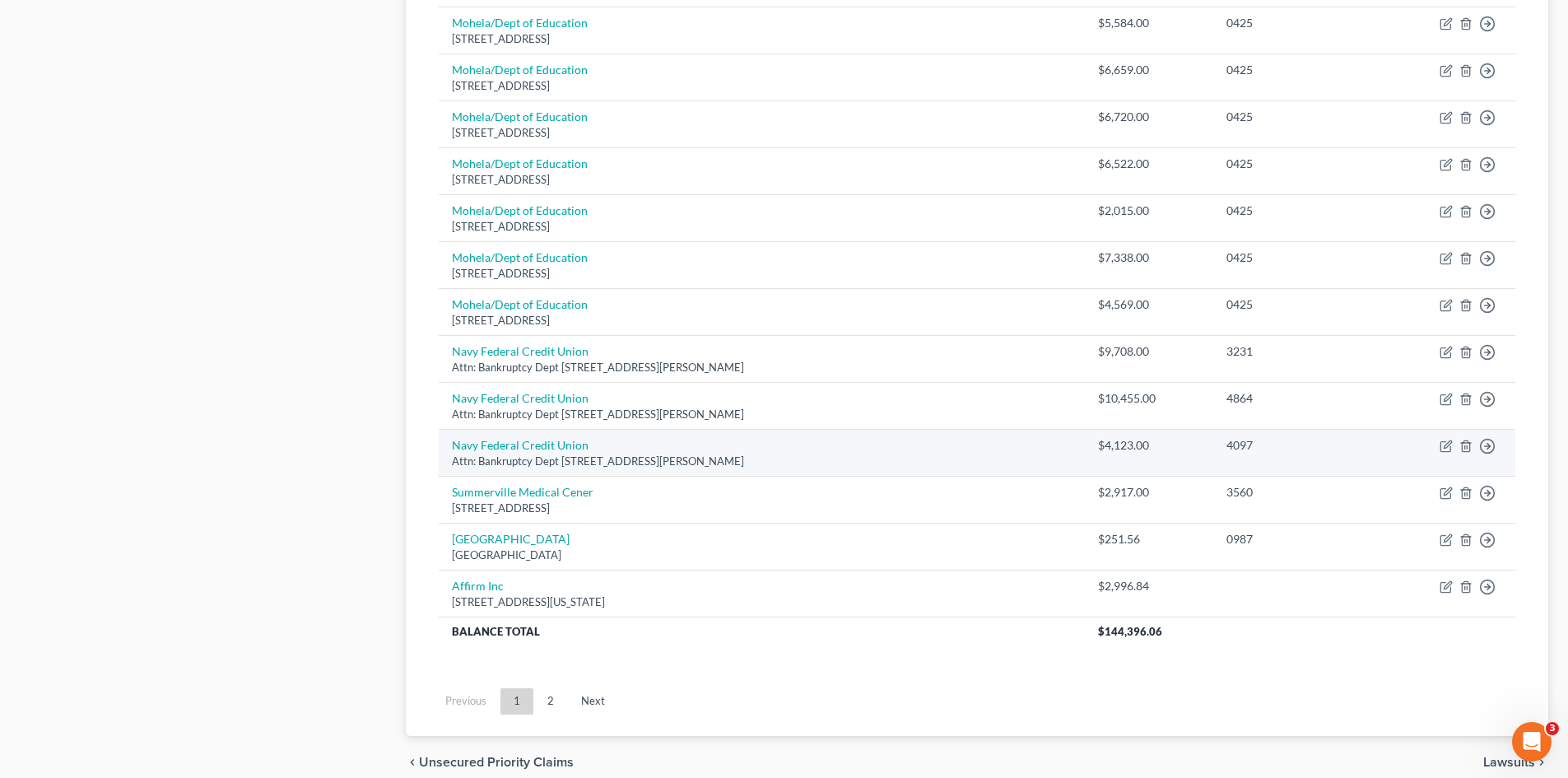
scroll to position [1217, 0]
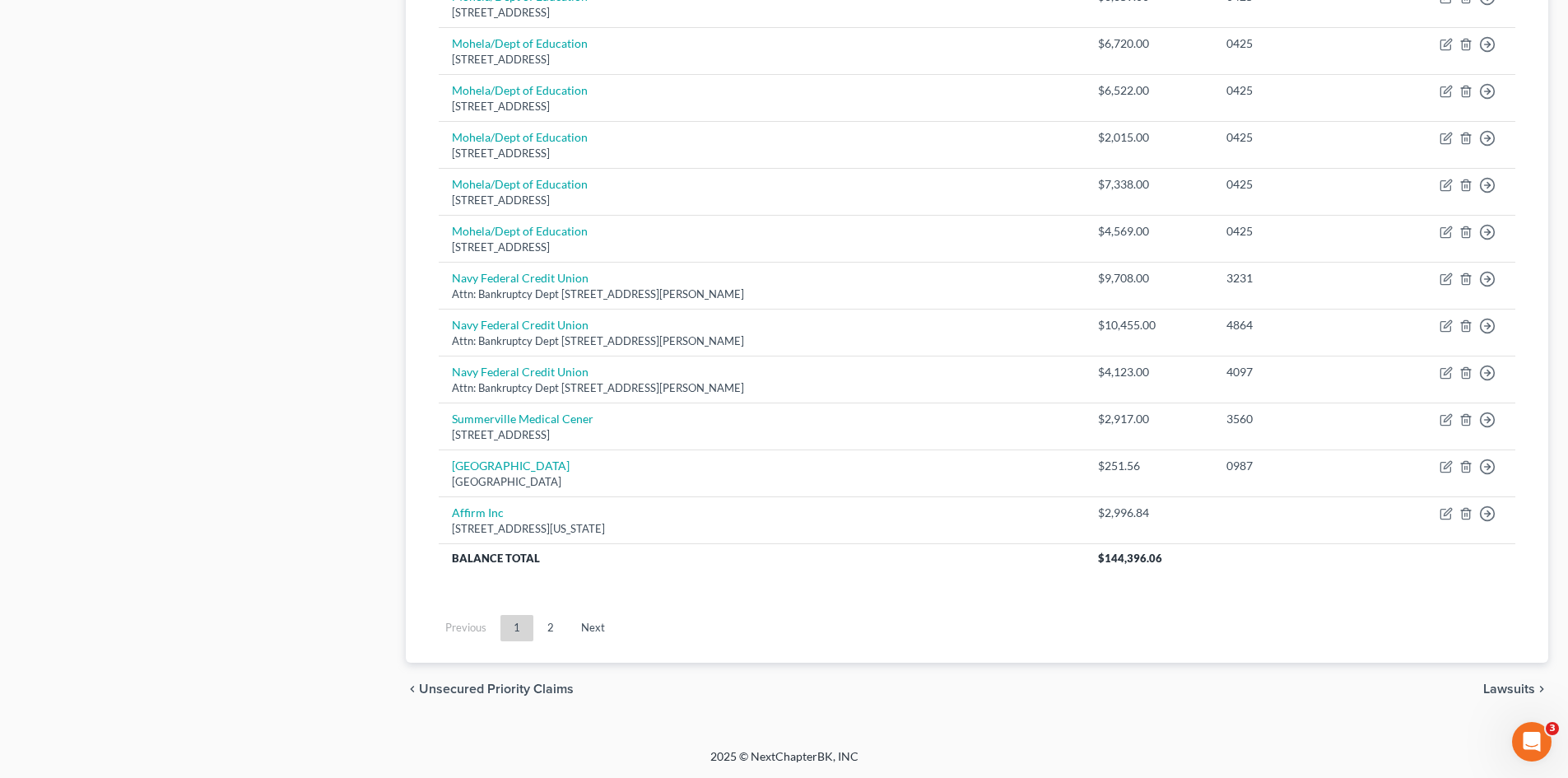
drag, startPoint x: 556, startPoint y: 634, endPoint x: 908, endPoint y: 592, distance: 354.5
click at [556, 634] on link "2" at bounding box center [550, 628] width 33 height 27
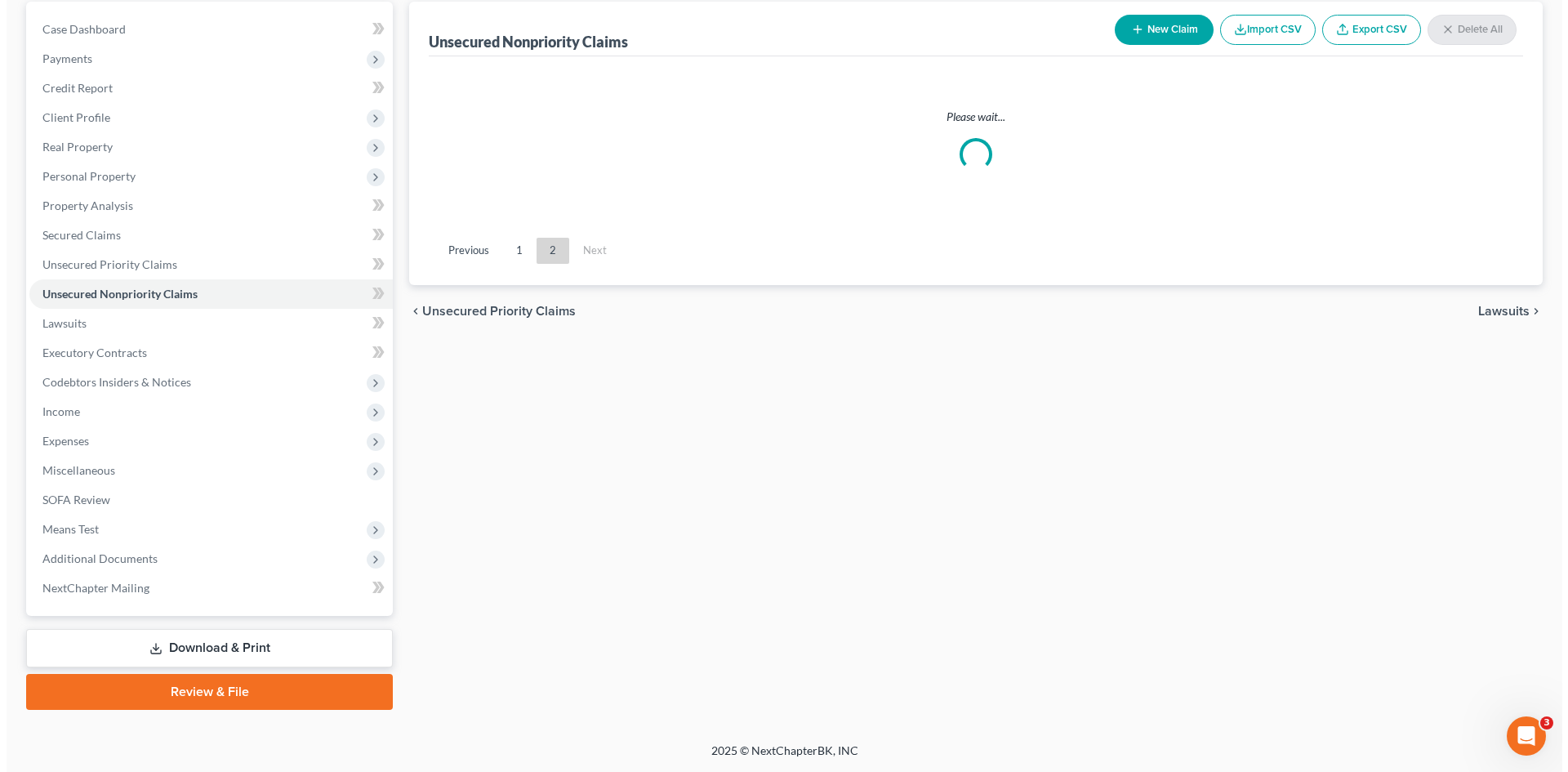
scroll to position [155, 0]
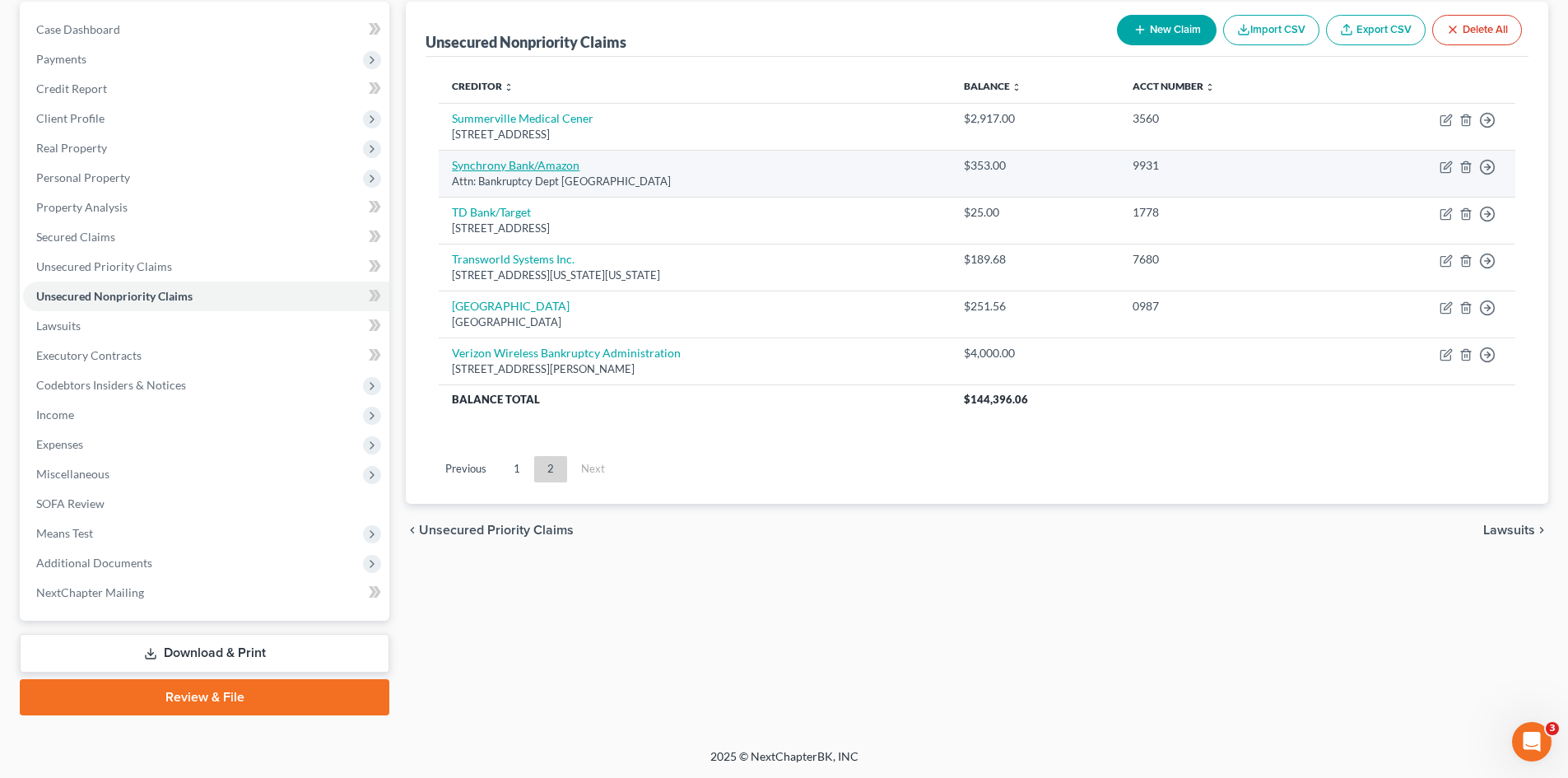
click at [544, 171] on link "Synchrony Bank/Amazon" at bounding box center [515, 165] width 128 height 14
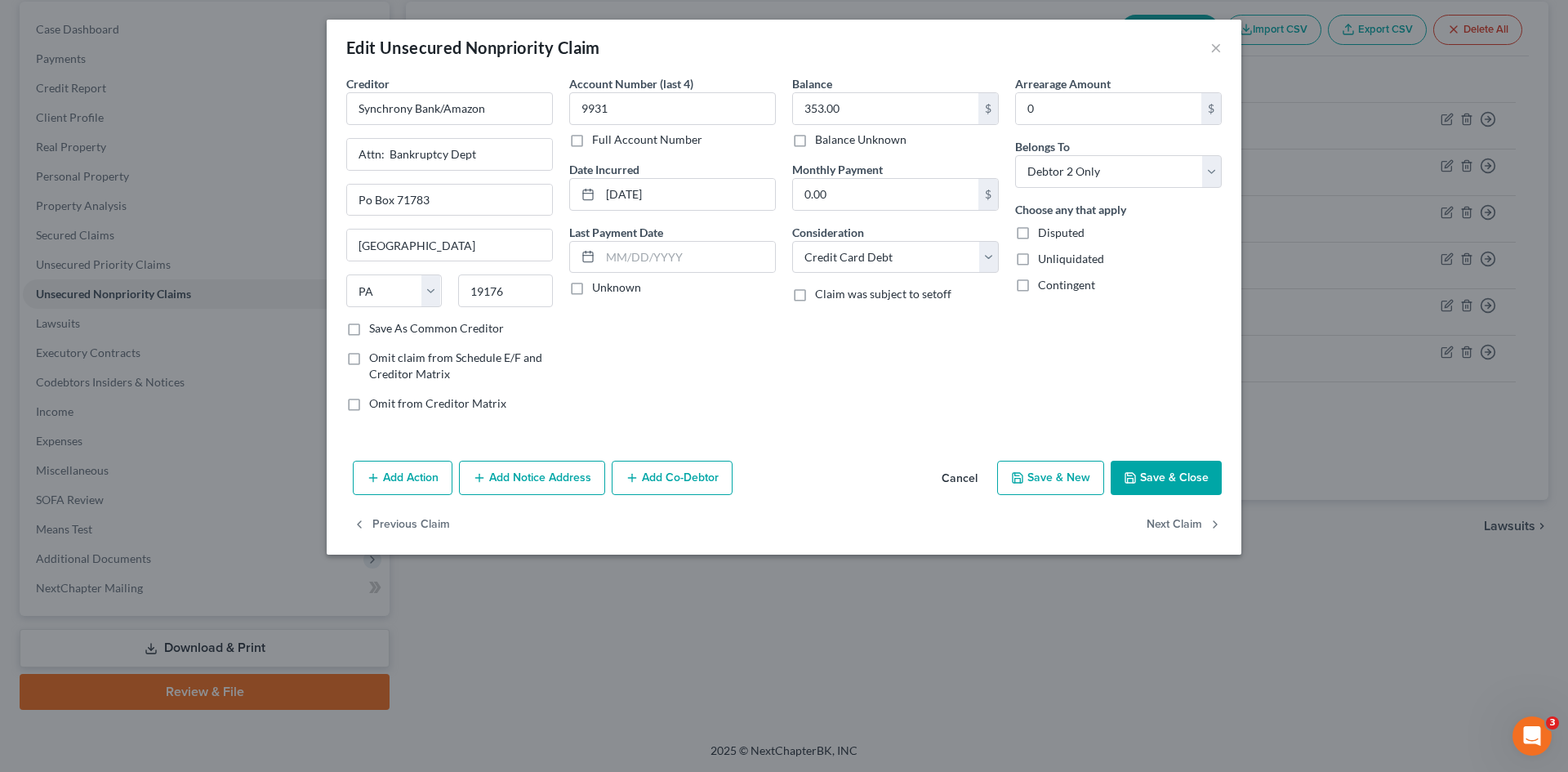
click at [546, 484] on button "Add Notice Address" at bounding box center [532, 478] width 147 height 34
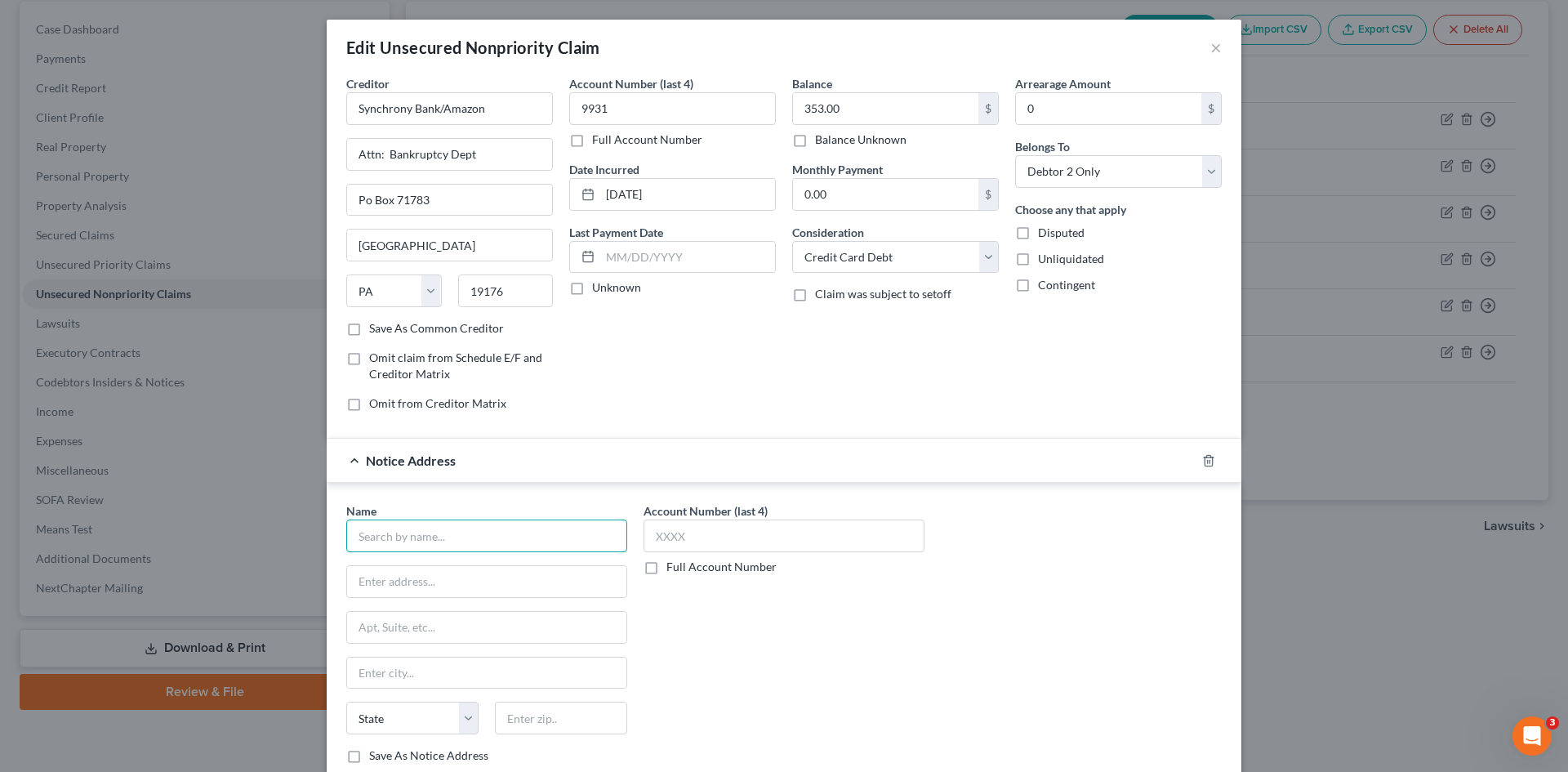
click at [517, 542] on input "text" at bounding box center [486, 536] width 281 height 33
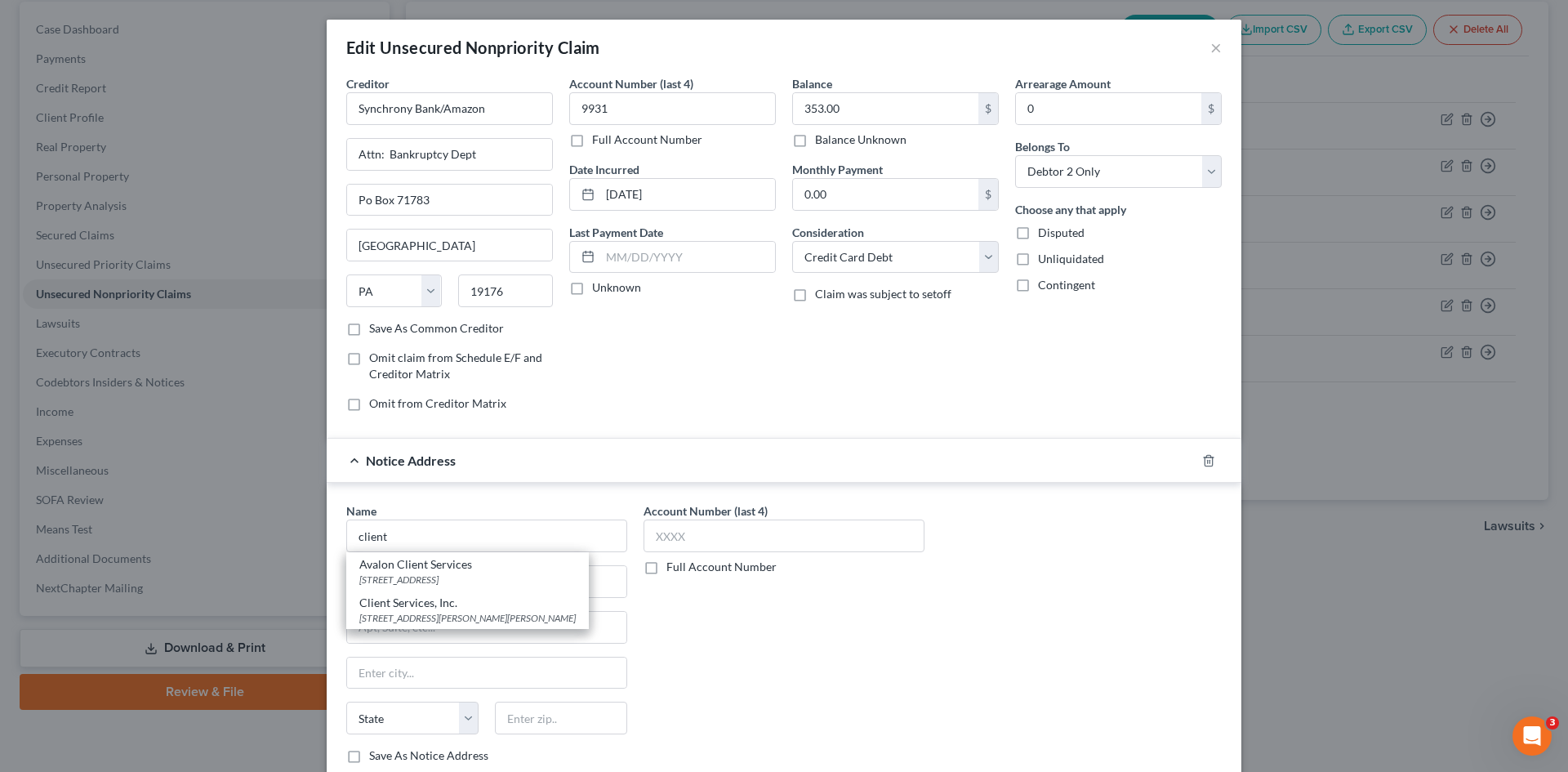
click at [400, 613] on div "3451 Harry S. Truman Blvd., Saint Charles, MO 63301" at bounding box center [467, 618] width 216 height 14
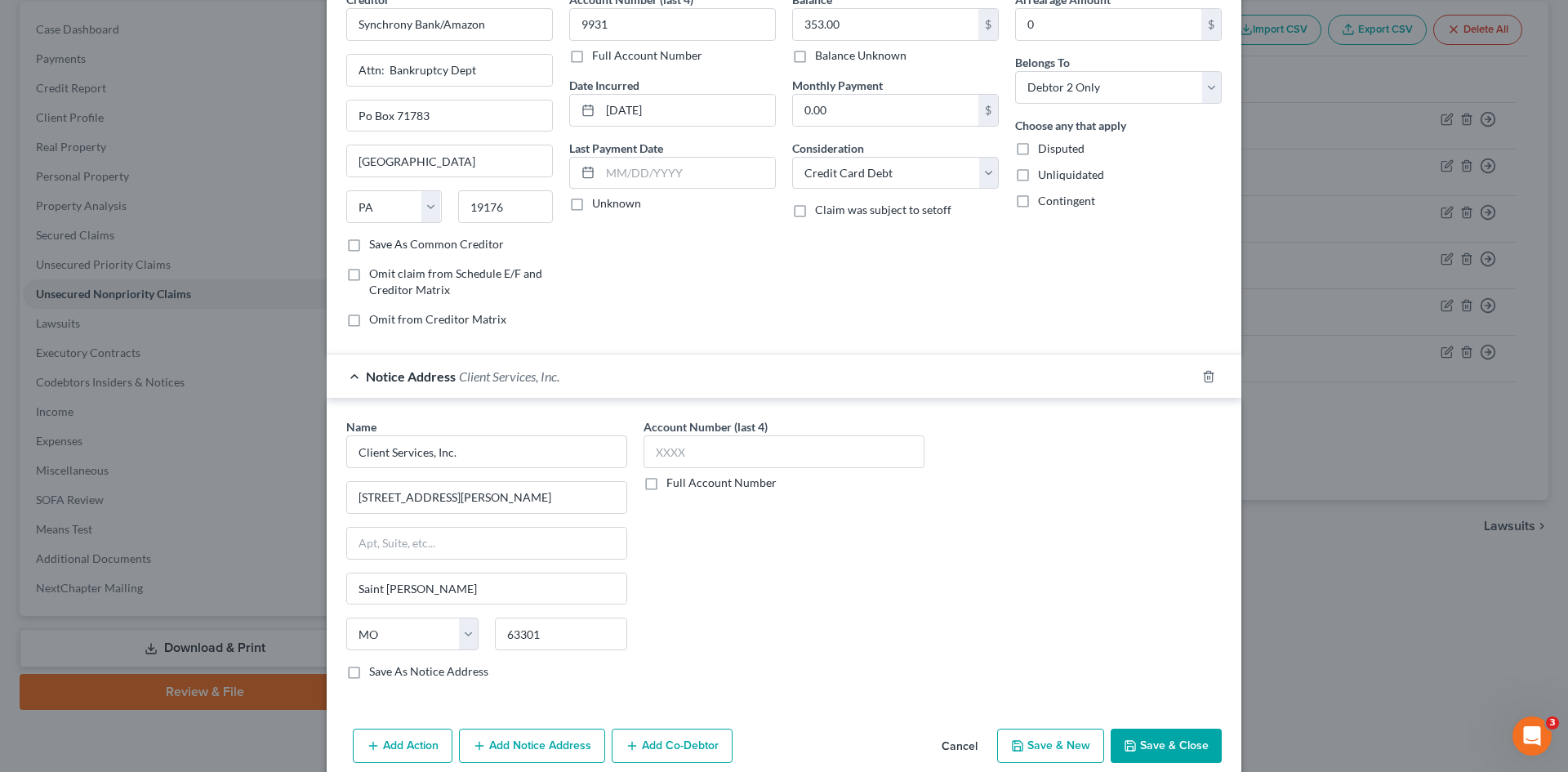
scroll to position [154, 0]
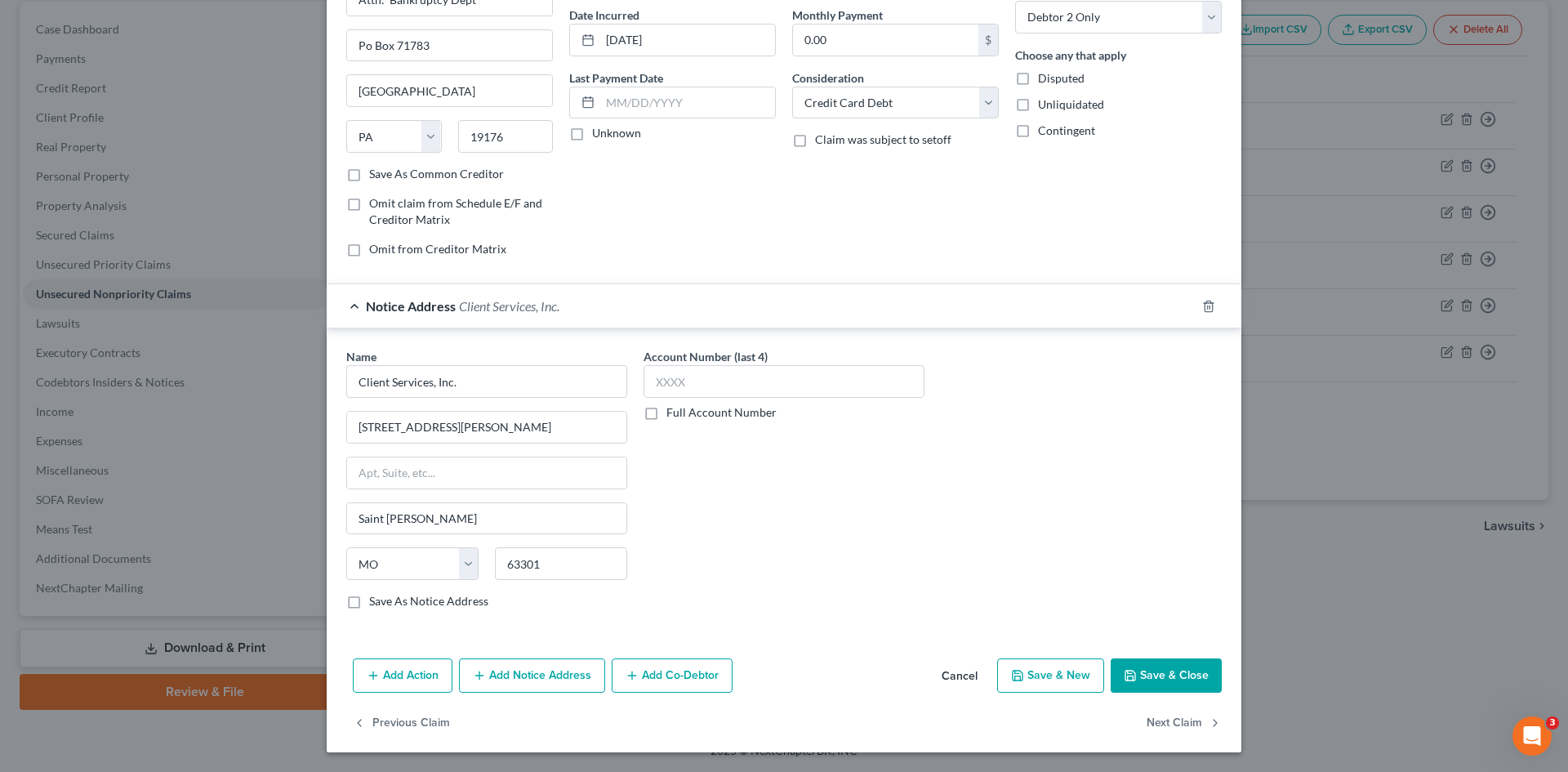
click at [1148, 683] on button "Save & Close" at bounding box center [1167, 675] width 111 height 34
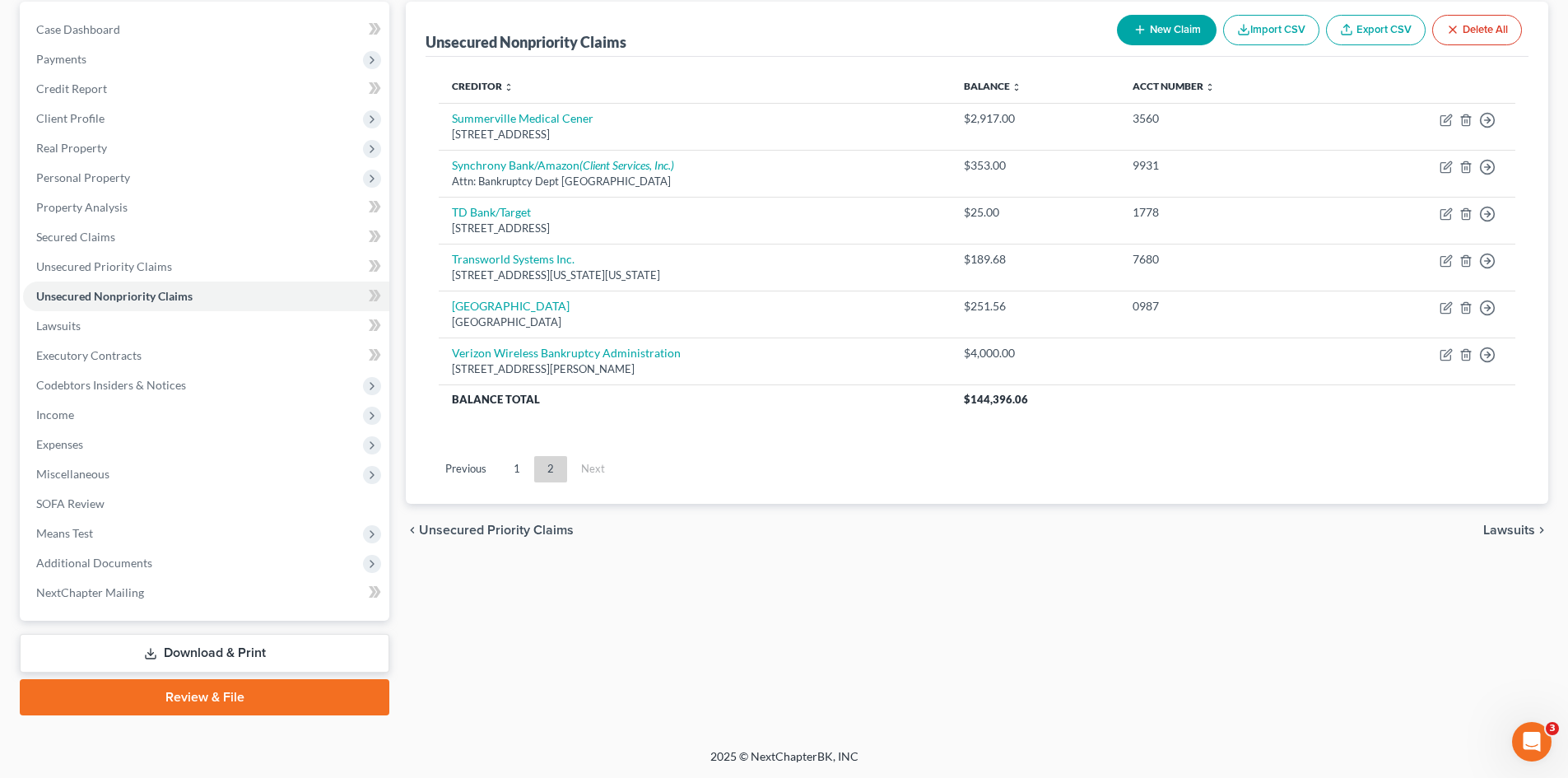
click at [1150, 33] on button "New Claim" at bounding box center [1166, 30] width 99 height 30
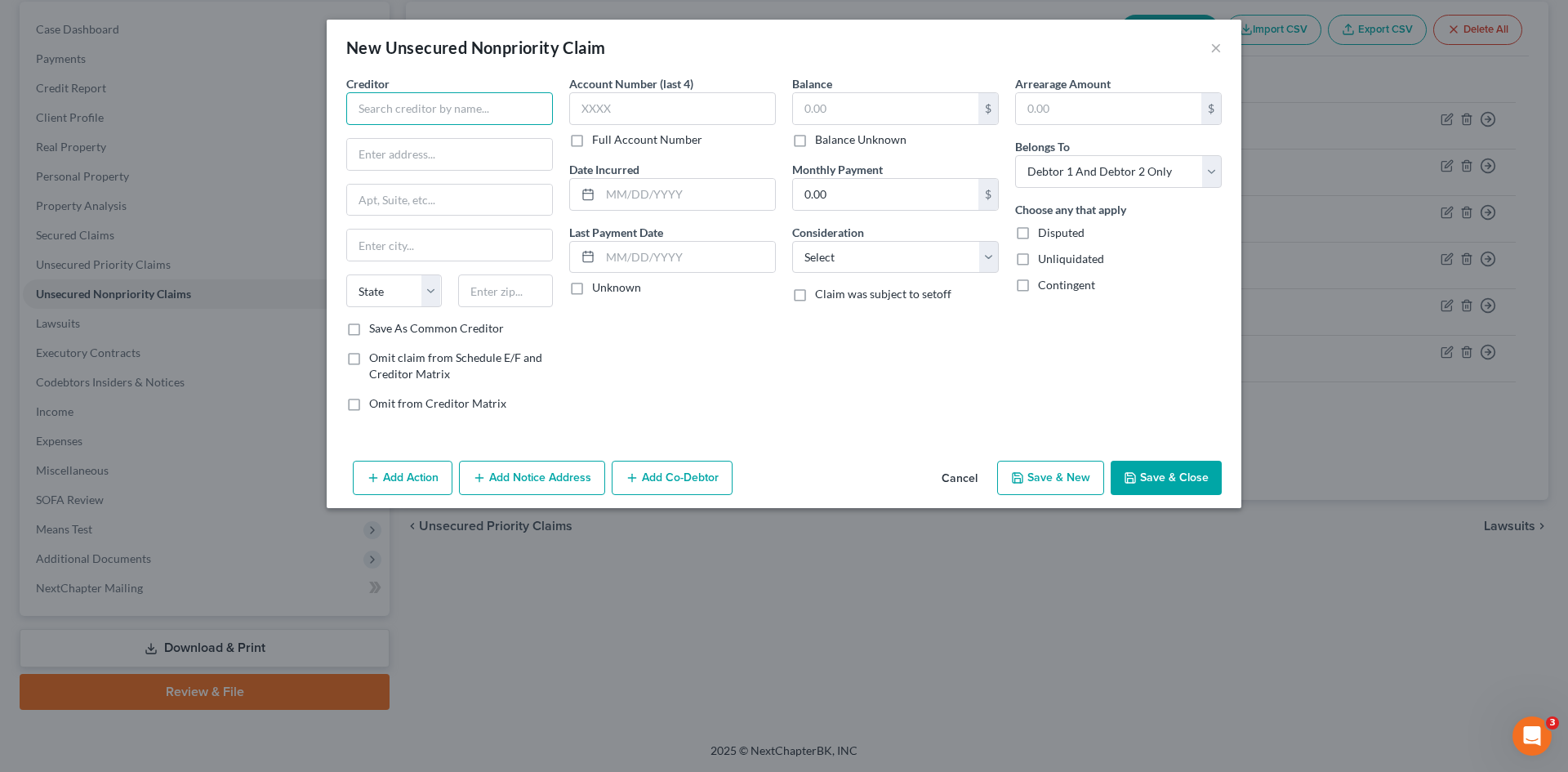
click at [426, 111] on input "text" at bounding box center [449, 108] width 207 height 33
click at [437, 140] on input "text" at bounding box center [449, 154] width 205 height 31
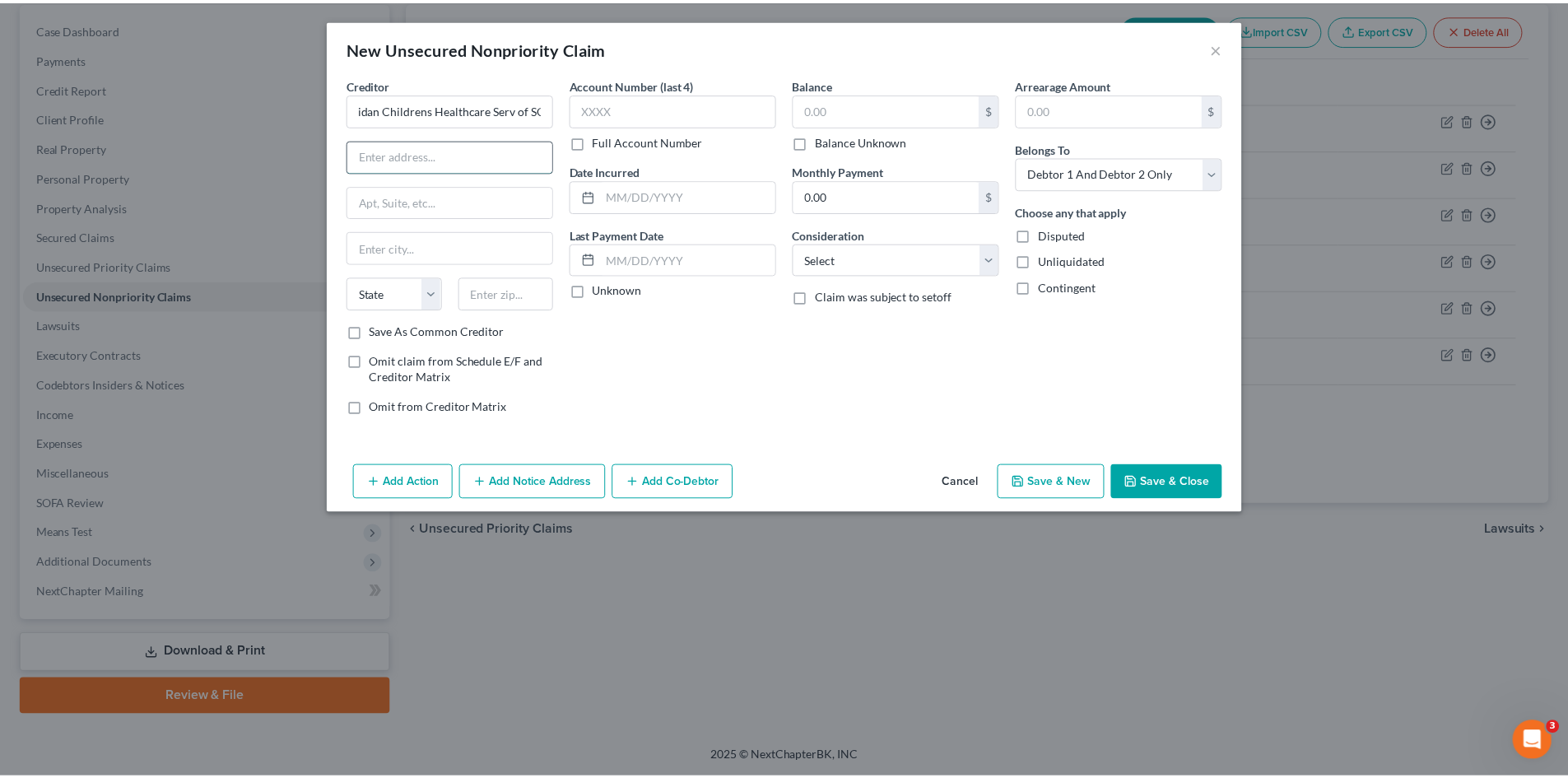
scroll to position [0, 0]
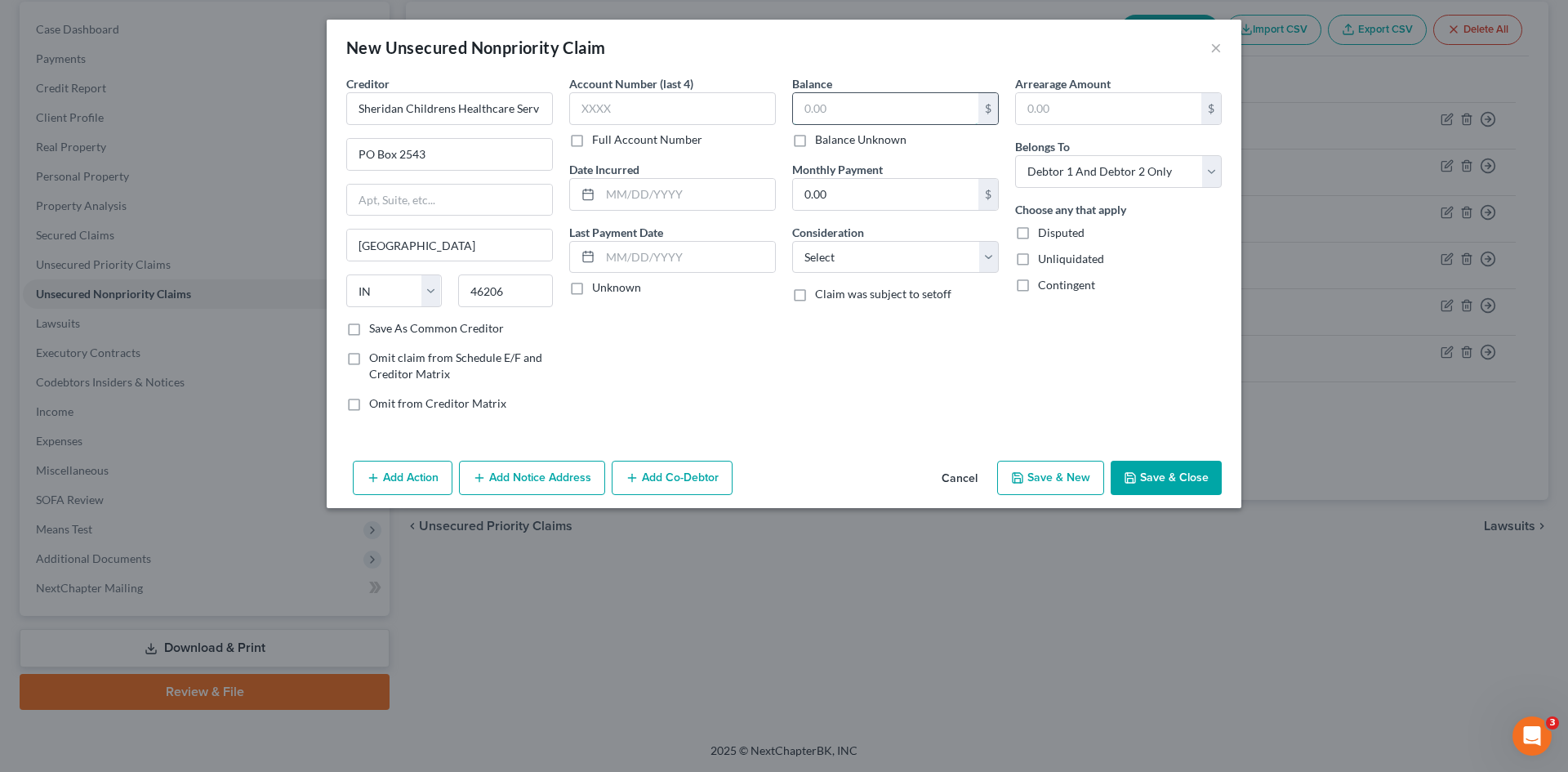
click at [907, 104] on input "text" at bounding box center [886, 108] width 185 height 31
drag, startPoint x: 915, startPoint y: 258, endPoint x: 912, endPoint y: 268, distance: 10.4
click at [915, 258] on select "Select Cable / Satellite Services Collection Agency Credit Card Debt Debt Couns…" at bounding box center [896, 257] width 207 height 33
click at [792, 241] on select "Select Cable / Satellite Services Collection Agency Credit Card Debt Debt Couns…" at bounding box center [896, 257] width 207 height 33
click at [1188, 483] on button "Save & Close" at bounding box center [1167, 478] width 111 height 34
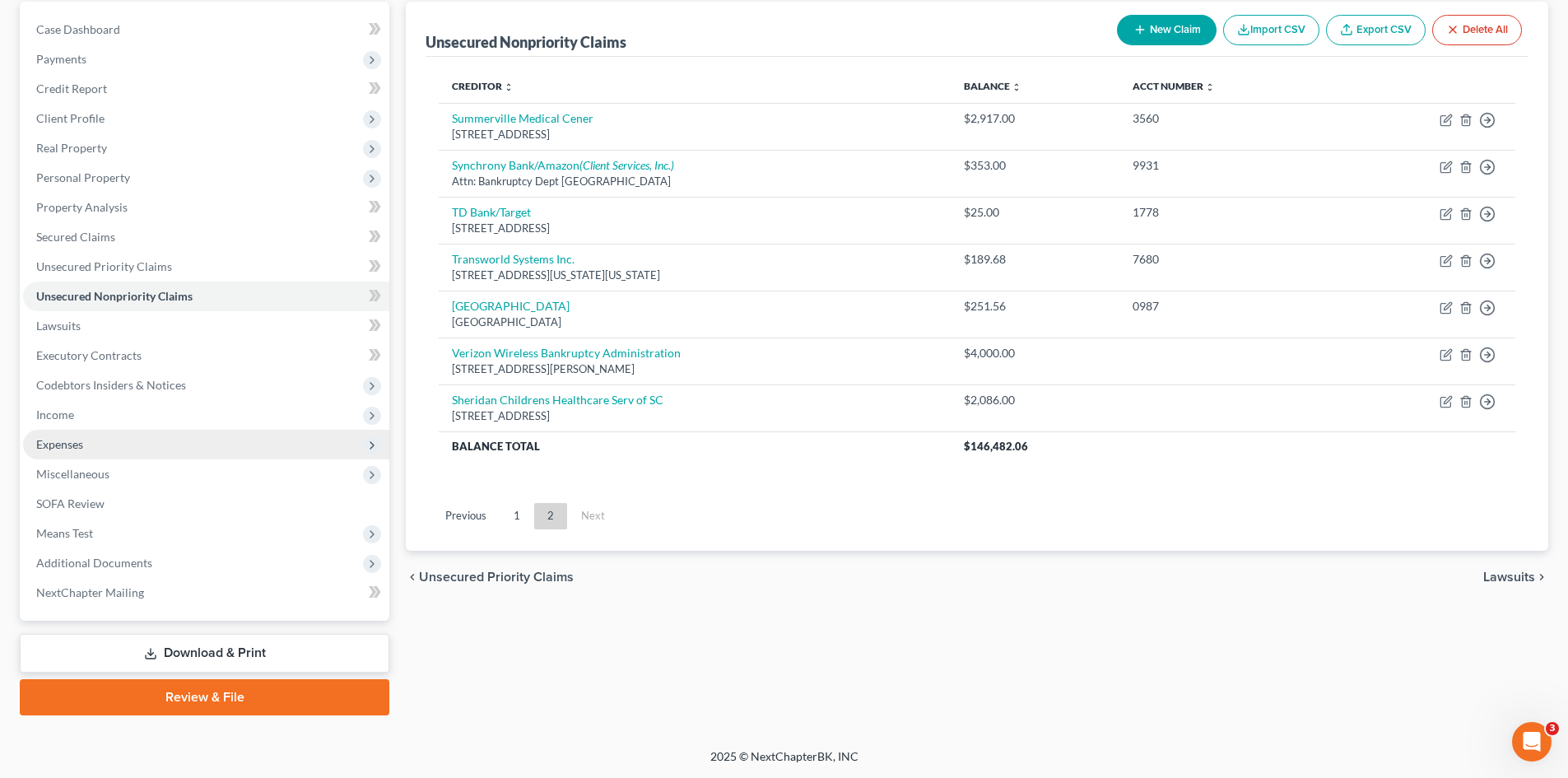
drag, startPoint x: 68, startPoint y: 418, endPoint x: 102, endPoint y: 450, distance: 46.7
click at [68, 416] on span "Income" at bounding box center [55, 414] width 38 height 14
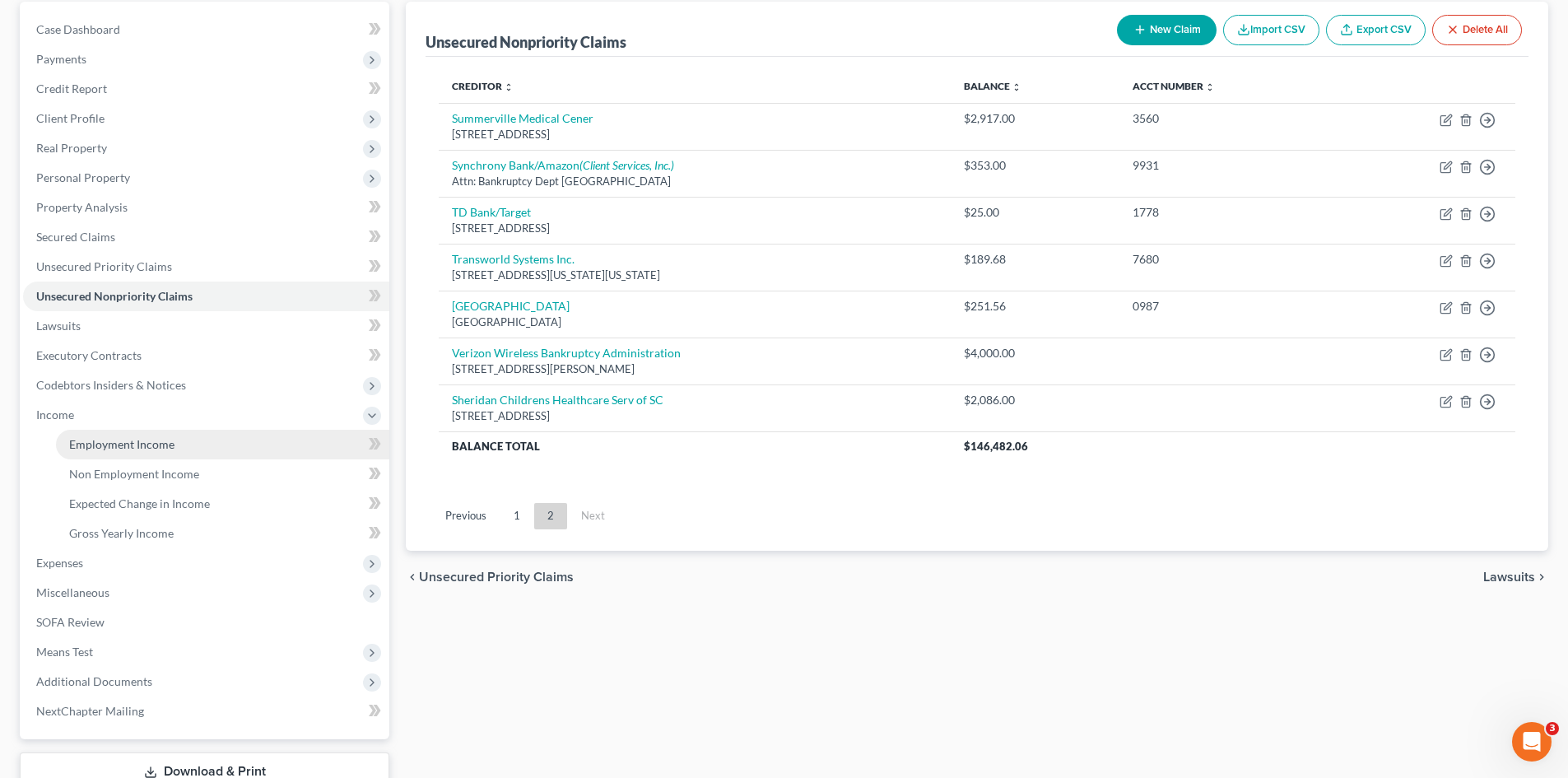
click at [98, 447] on span "Employment Income" at bounding box center [121, 443] width 105 height 14
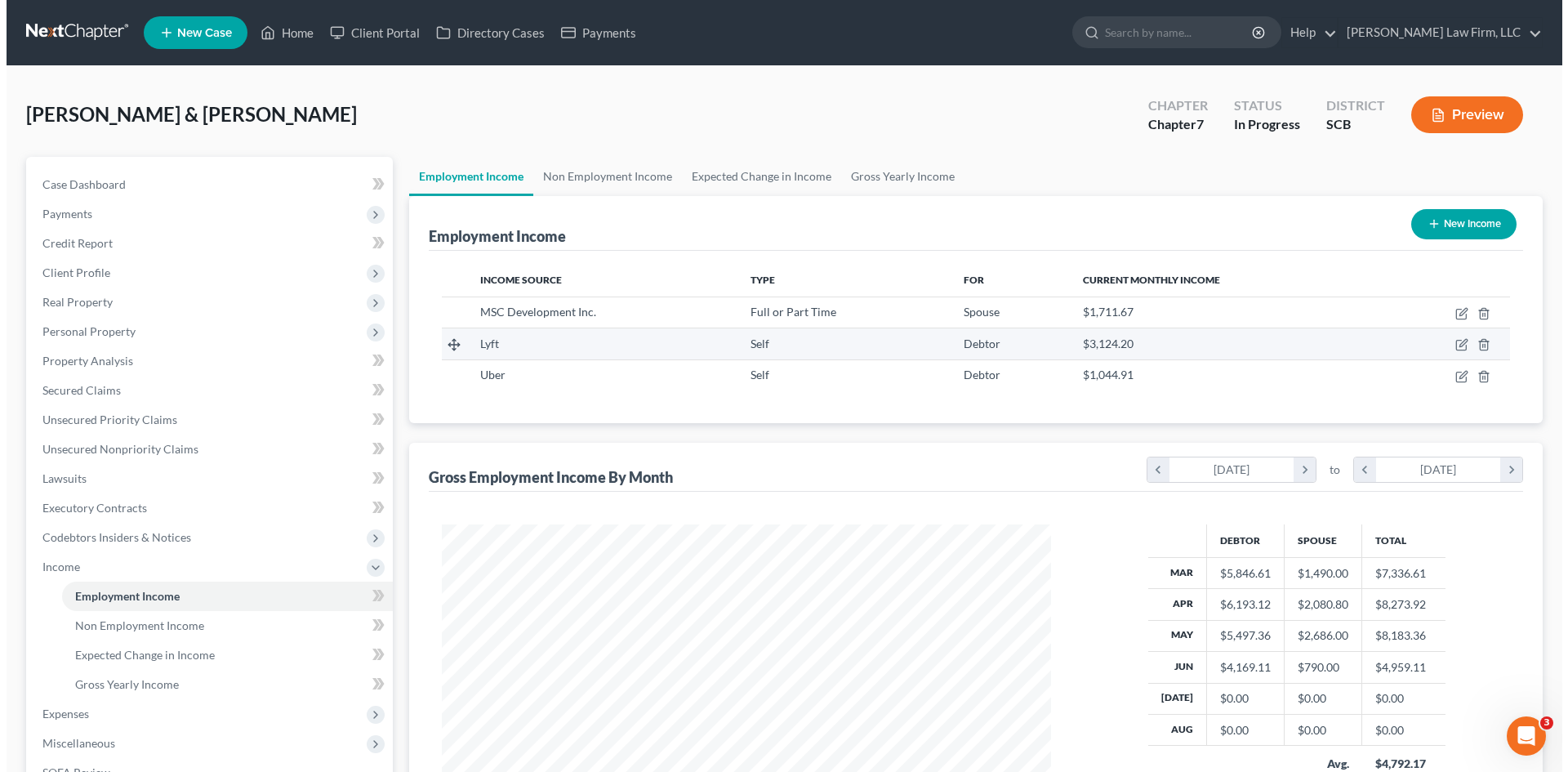
scroll to position [305, 642]
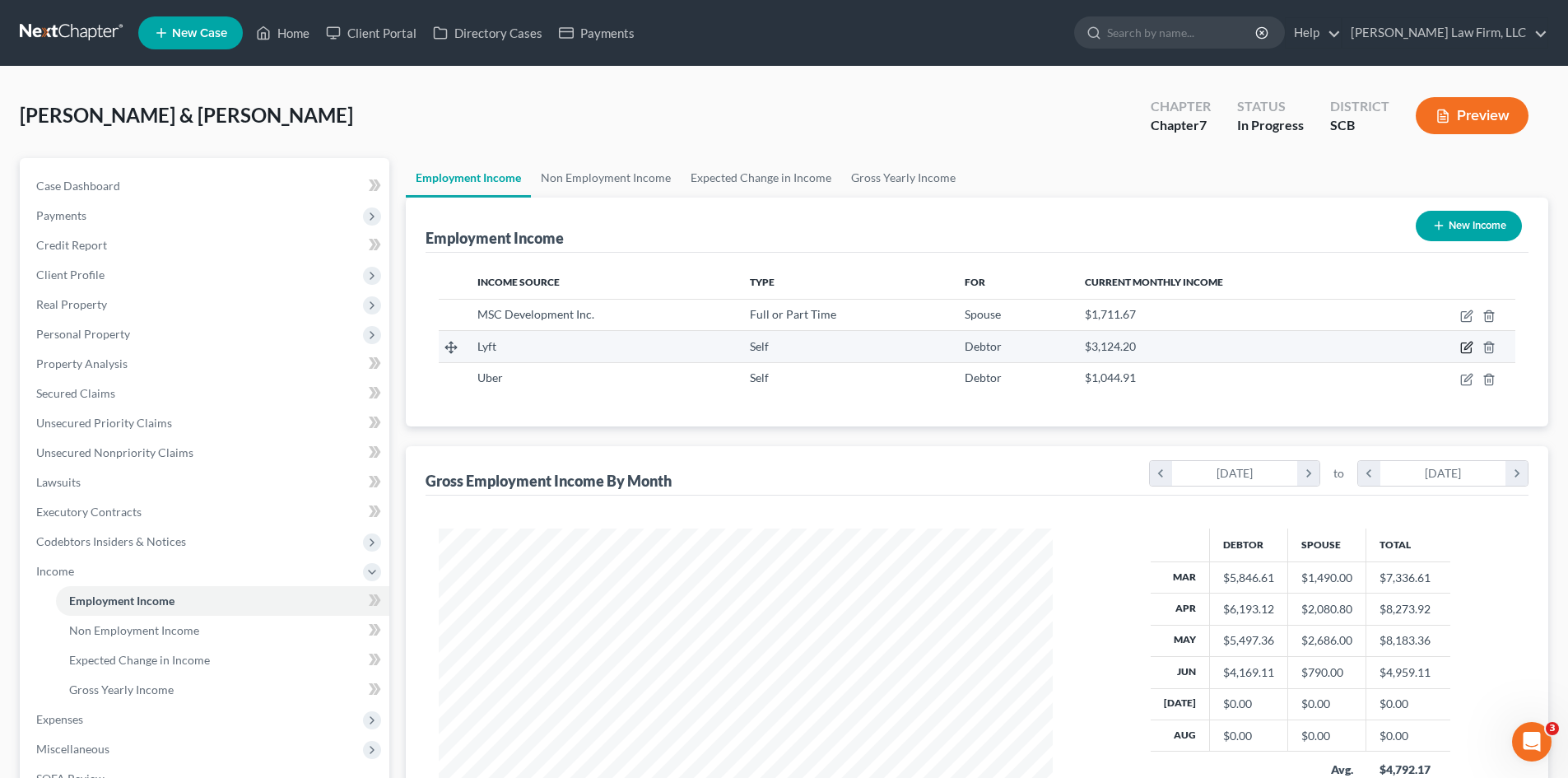
click at [1462, 351] on icon "button" at bounding box center [1466, 348] width 9 height 9
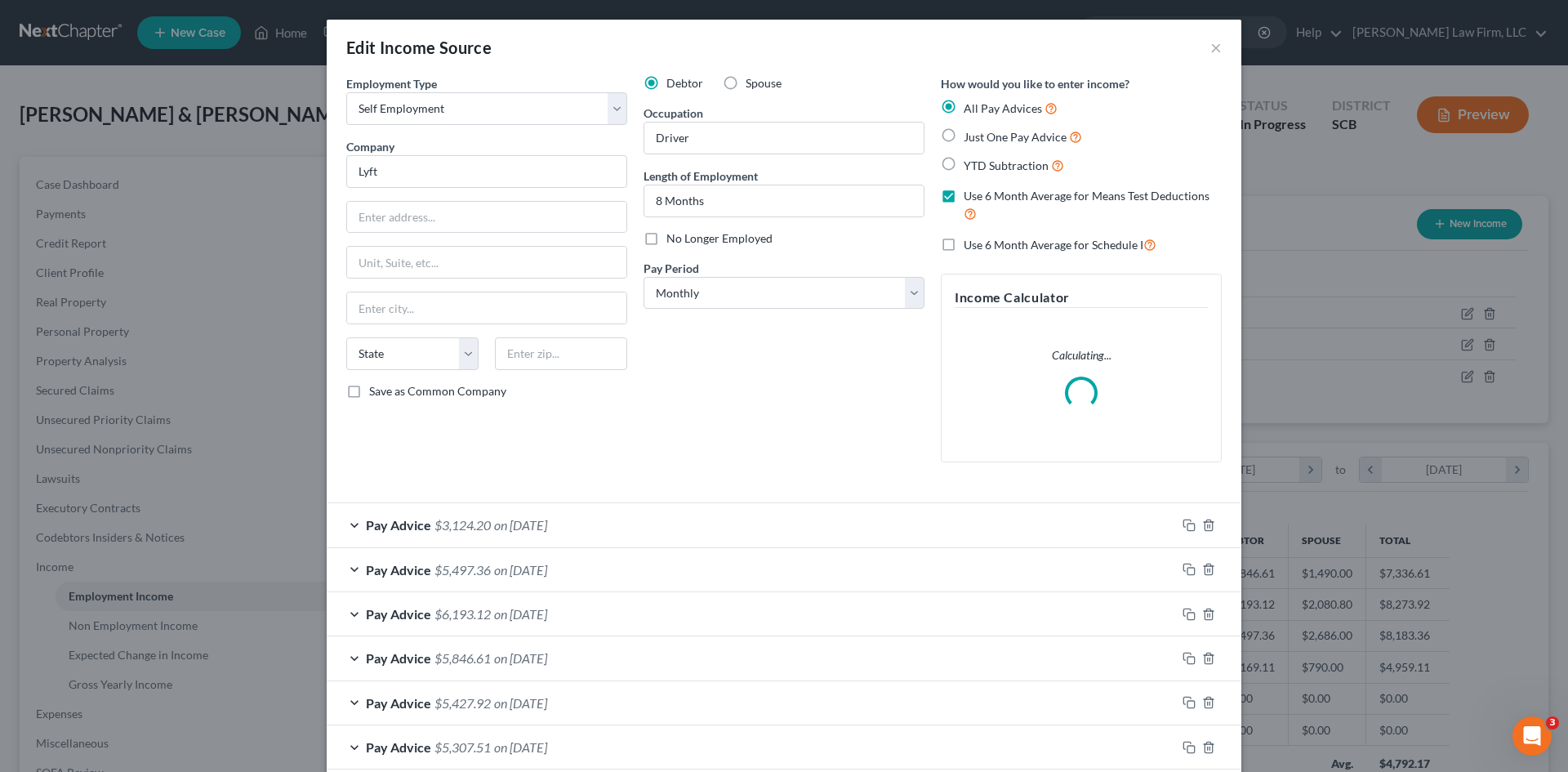
scroll to position [307, 648]
click at [462, 530] on span "$3,124.20" at bounding box center [463, 525] width 56 height 16
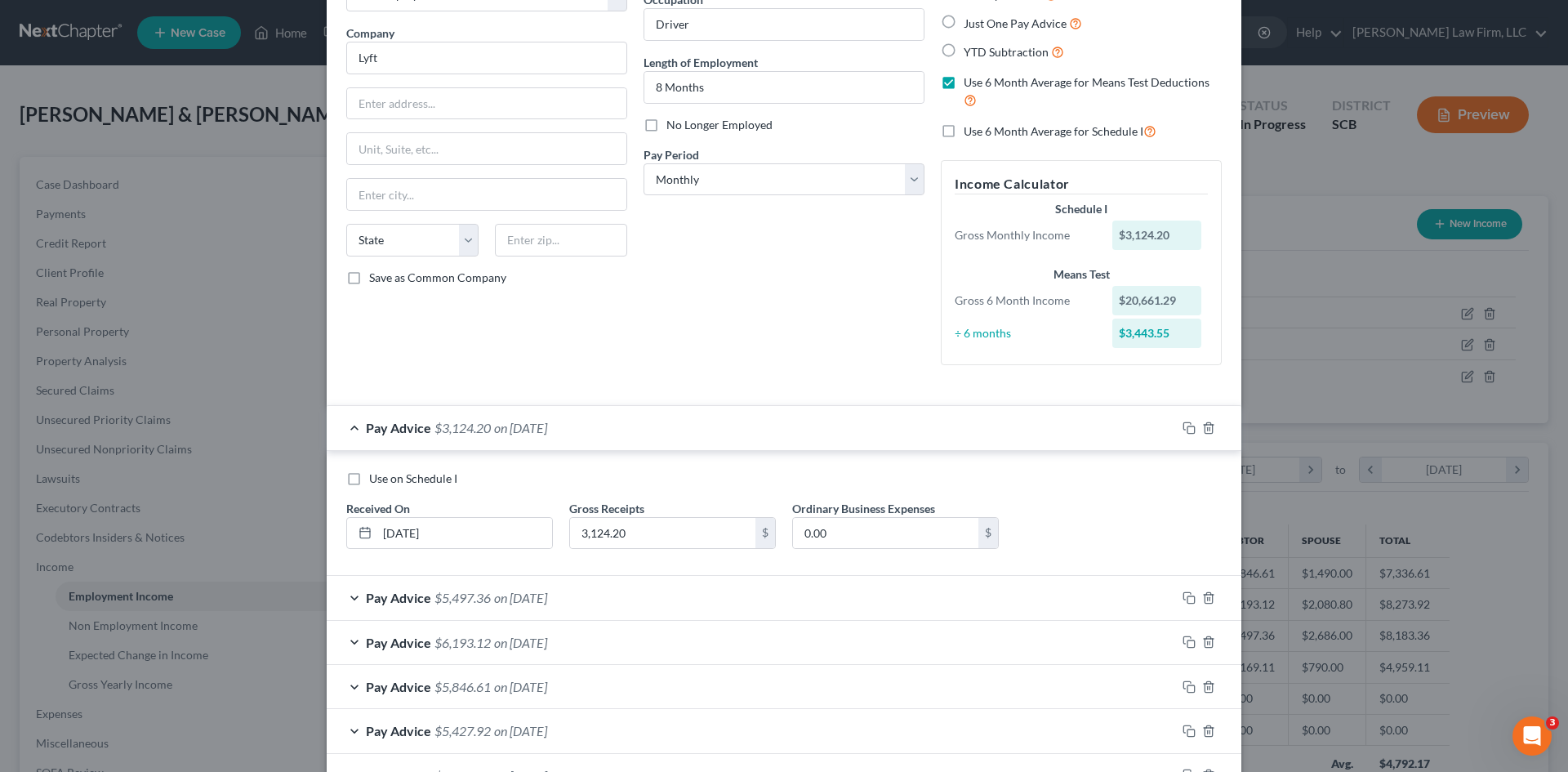
scroll to position [0, 0]
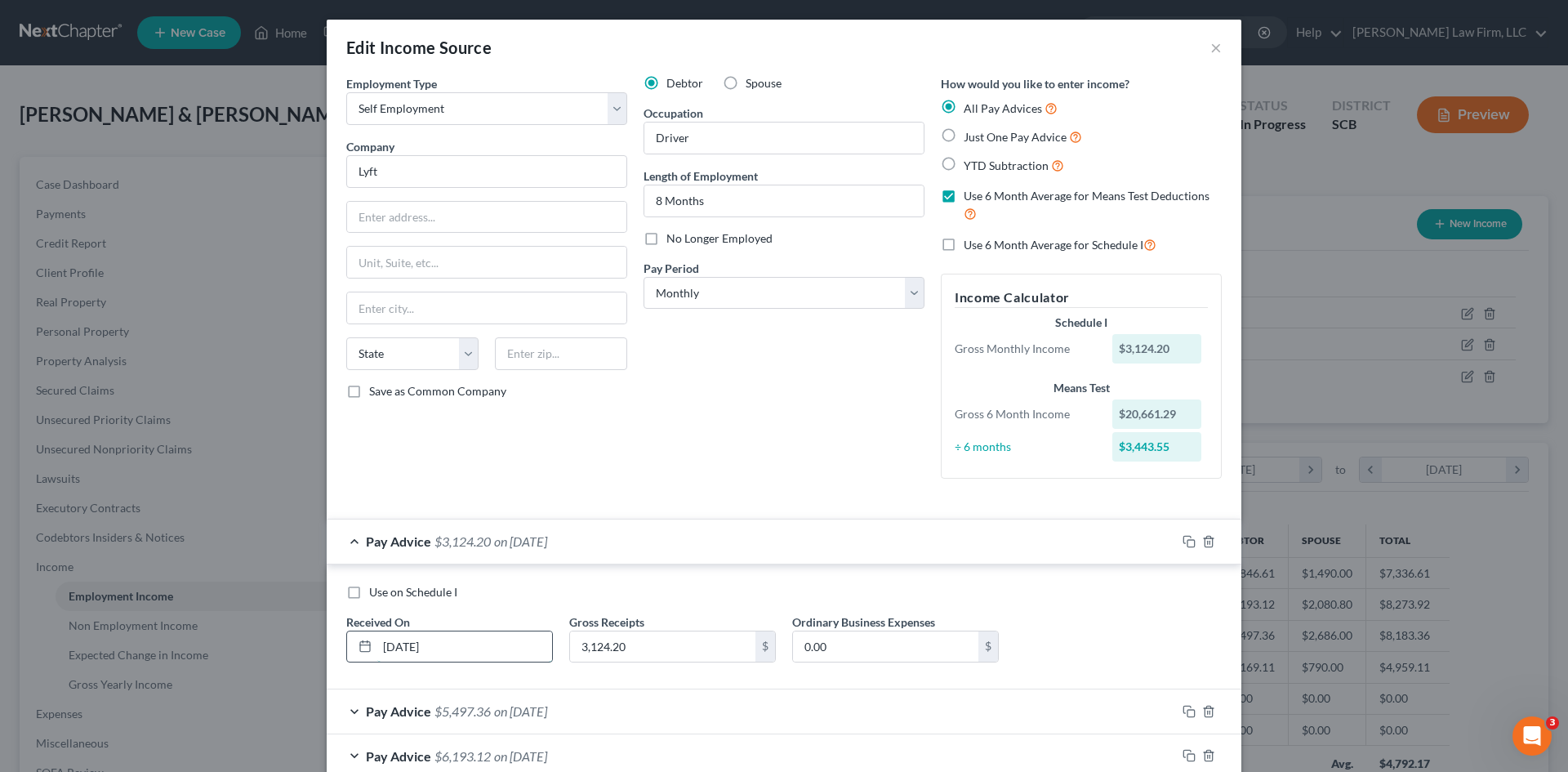
drag, startPoint x: 459, startPoint y: 652, endPoint x: 471, endPoint y: 645, distance: 13.9
click at [460, 652] on input "06/01/2025" at bounding box center [464, 647] width 175 height 31
drag, startPoint x: 471, startPoint y: 645, endPoint x: 356, endPoint y: 651, distance: 115.2
click at [356, 651] on div "06/01/2025" at bounding box center [449, 647] width 207 height 33
click at [609, 641] on input "3,124.20" at bounding box center [663, 647] width 185 height 31
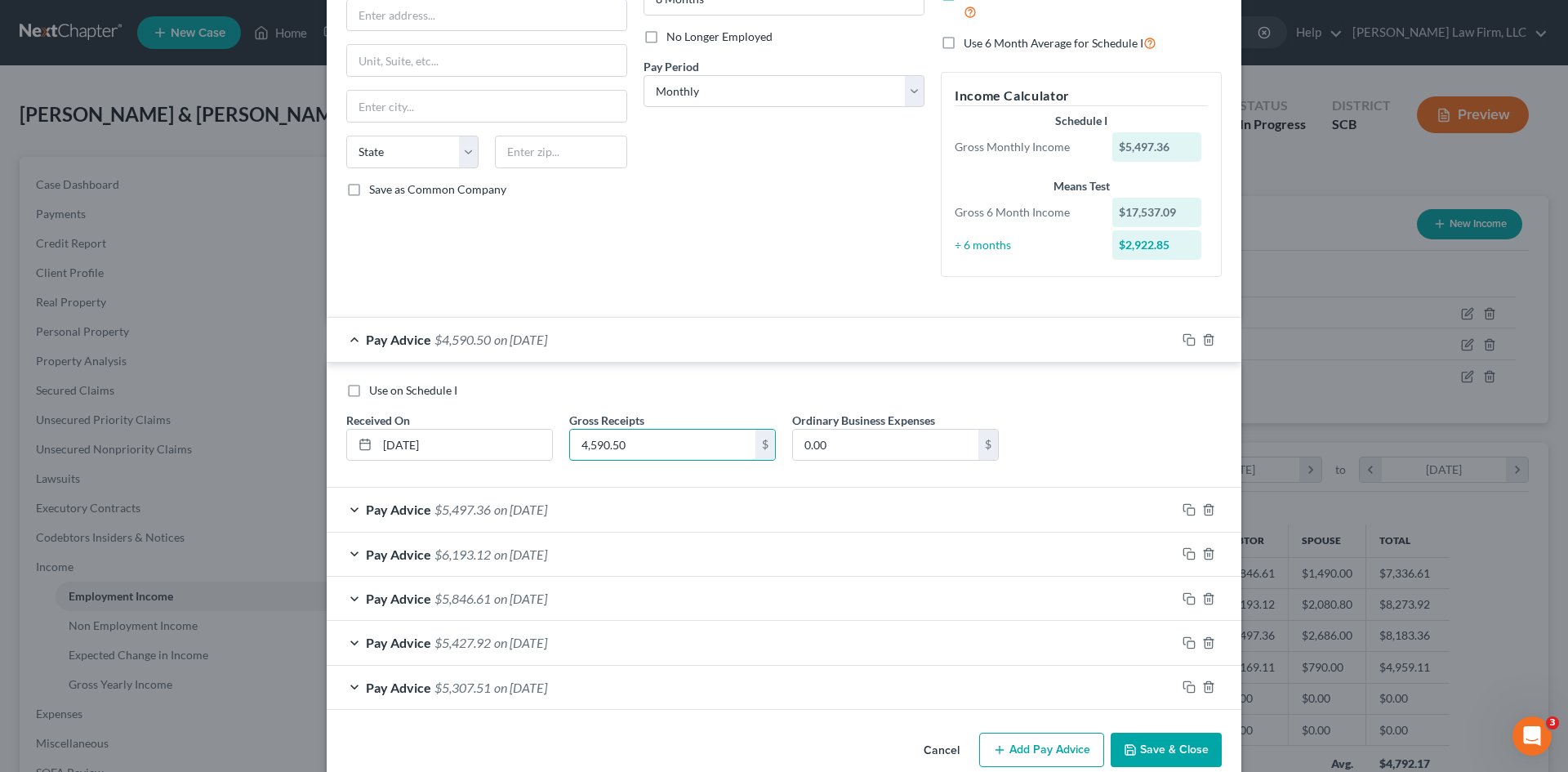
scroll to position [229, 0]
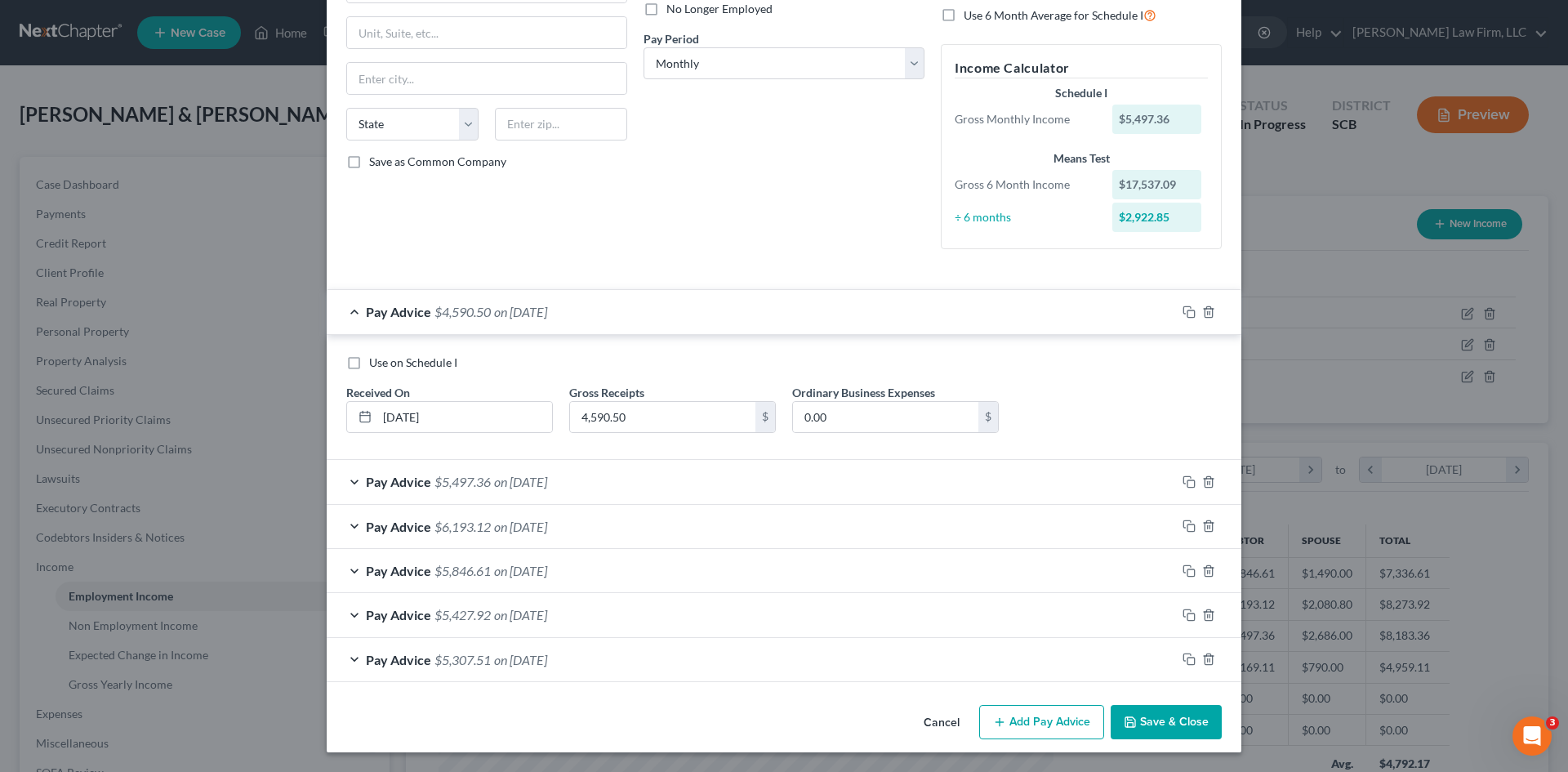
click at [509, 488] on span "on 05/01/2025" at bounding box center [521, 481] width 53 height 16
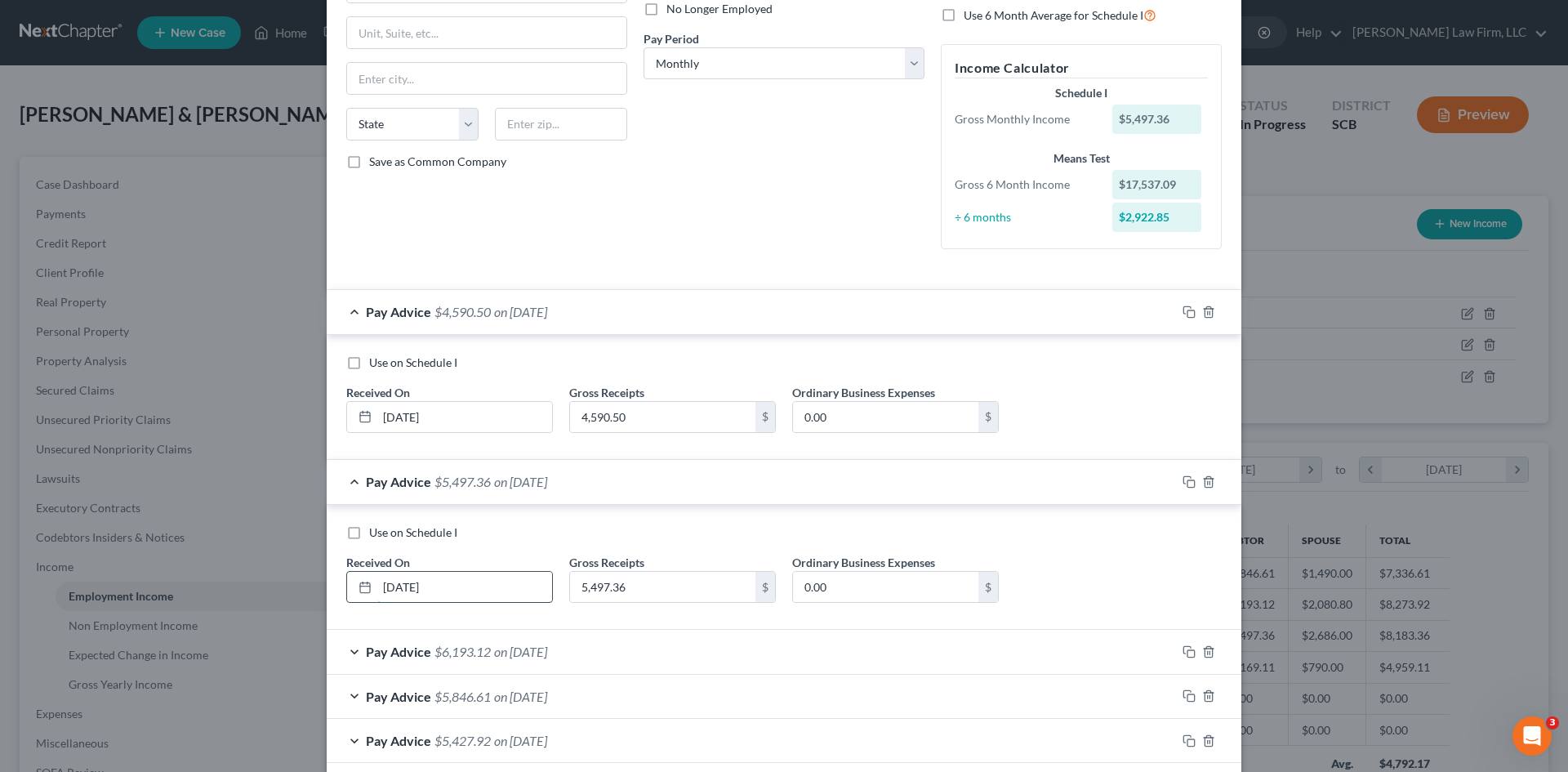
drag, startPoint x: 452, startPoint y: 582, endPoint x: 371, endPoint y: 600, distance: 83.0
click at [349, 599] on div "05/01/2025" at bounding box center [449, 587] width 207 height 33
click at [480, 658] on span "$6,193.12" at bounding box center [463, 652] width 56 height 16
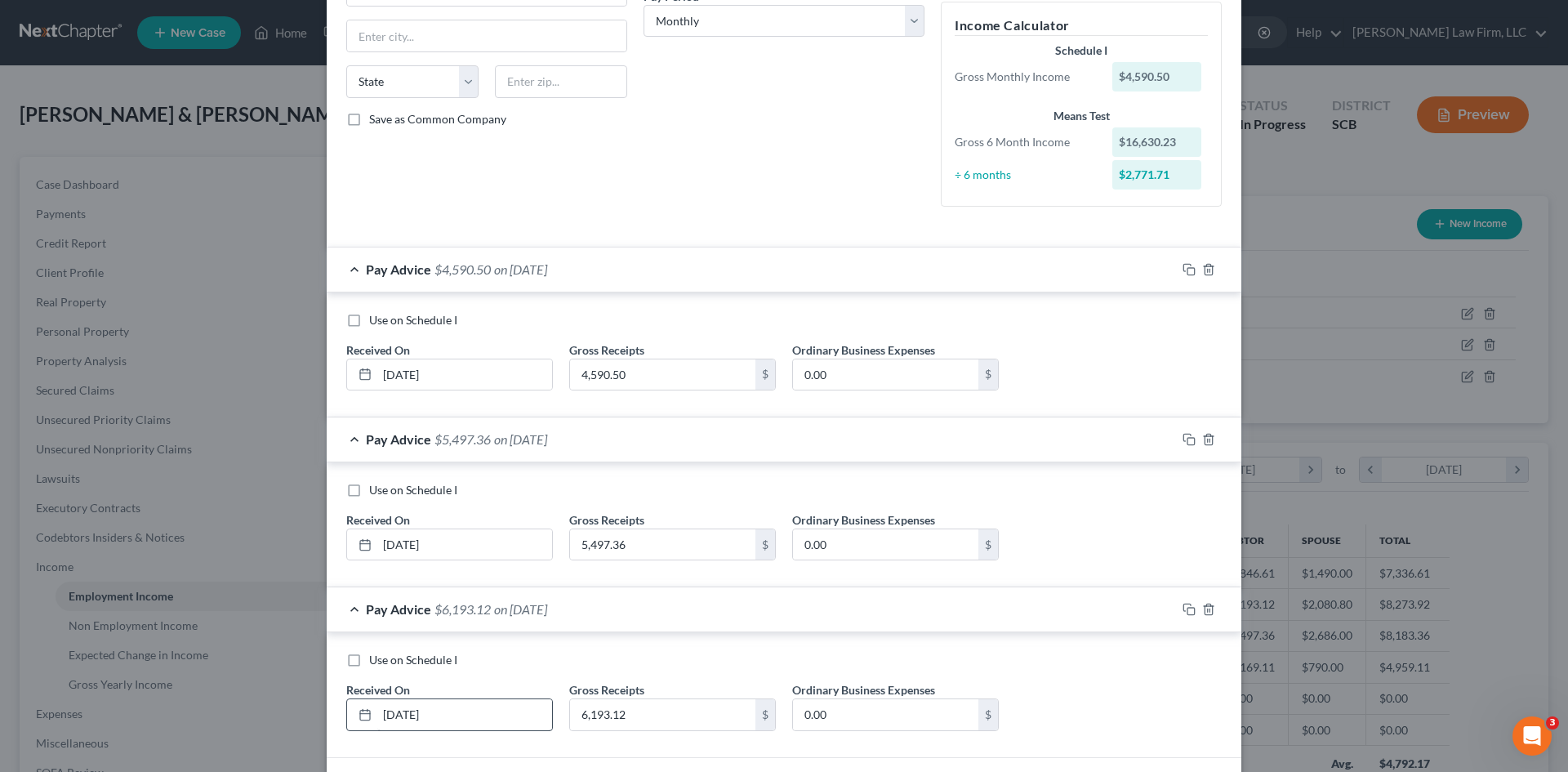
scroll to position [311, 0]
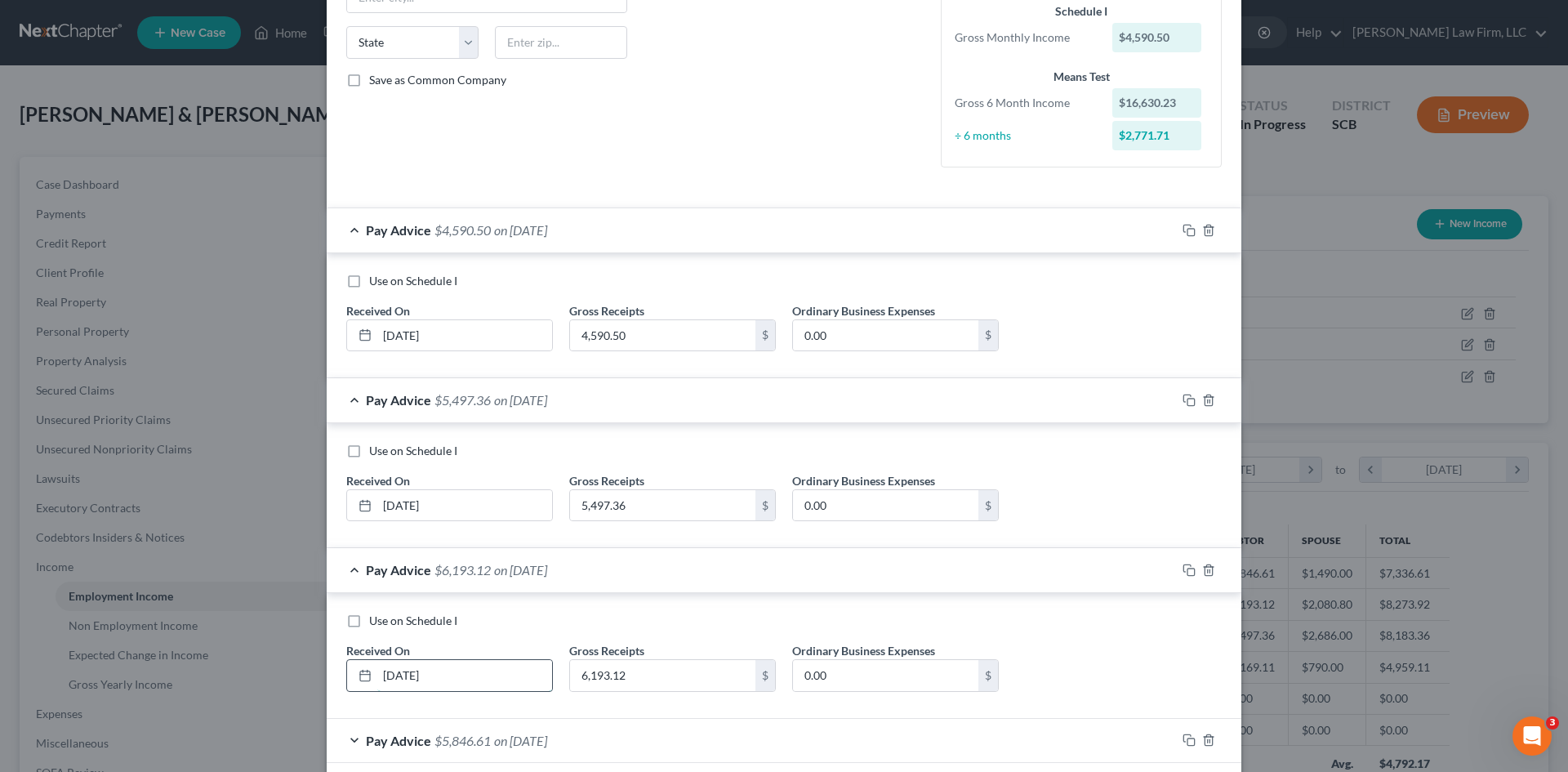
drag, startPoint x: 408, startPoint y: 677, endPoint x: 397, endPoint y: 681, distance: 11.7
click at [397, 681] on input "04/01/2025" at bounding box center [464, 675] width 175 height 31
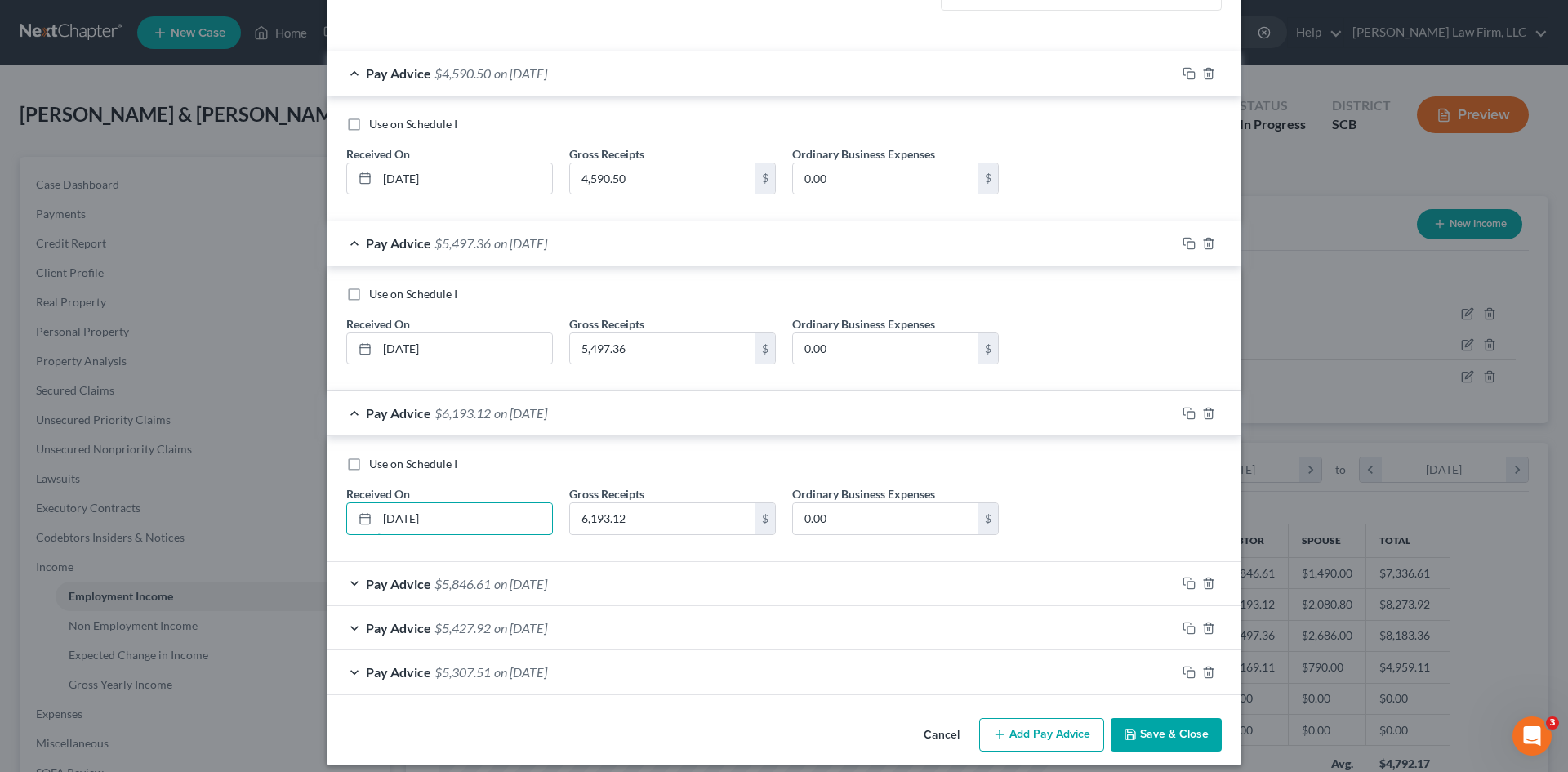
scroll to position [475, 0]
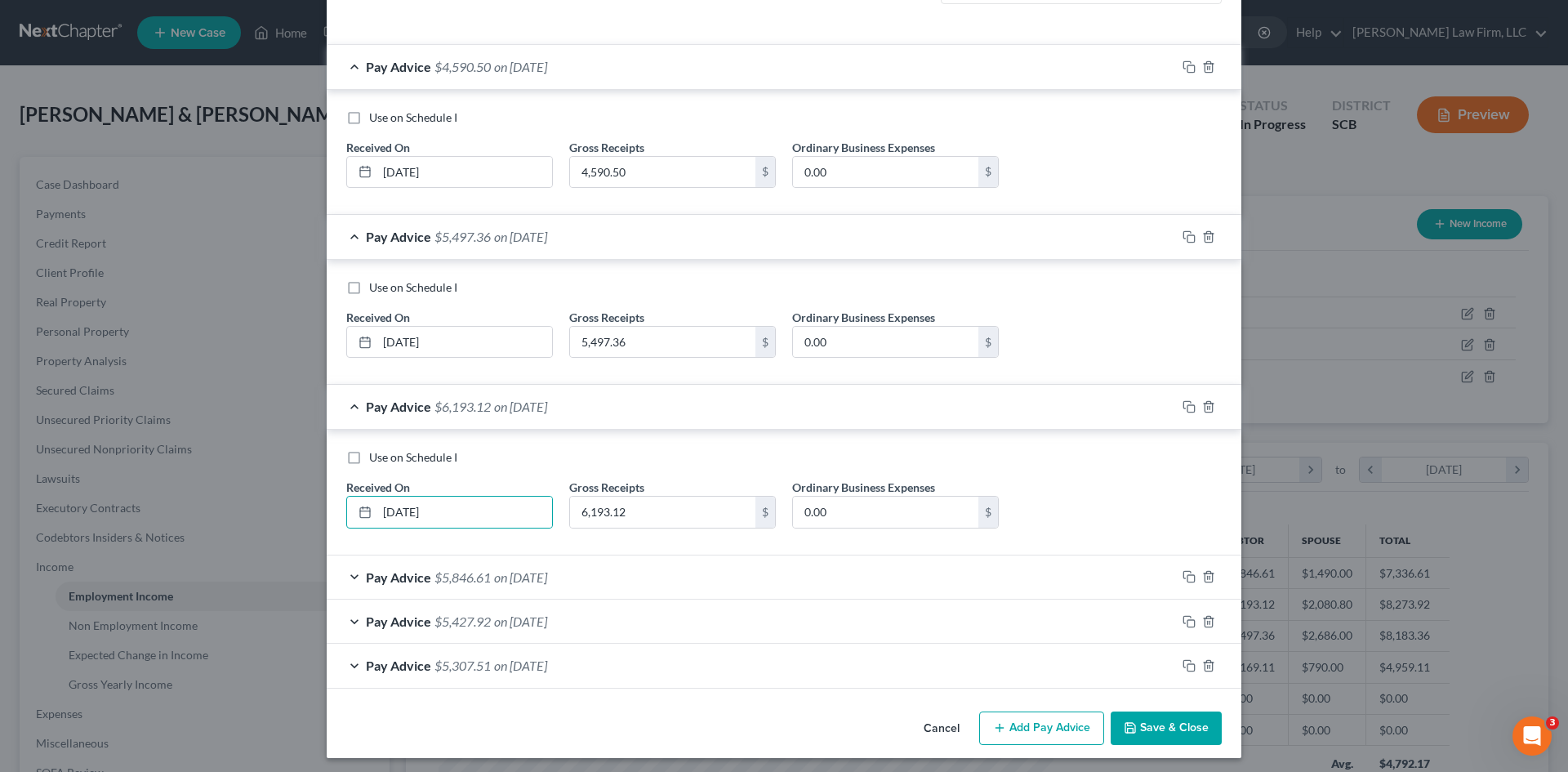
click at [520, 623] on span "on 02/01/2025" at bounding box center [521, 622] width 53 height 16
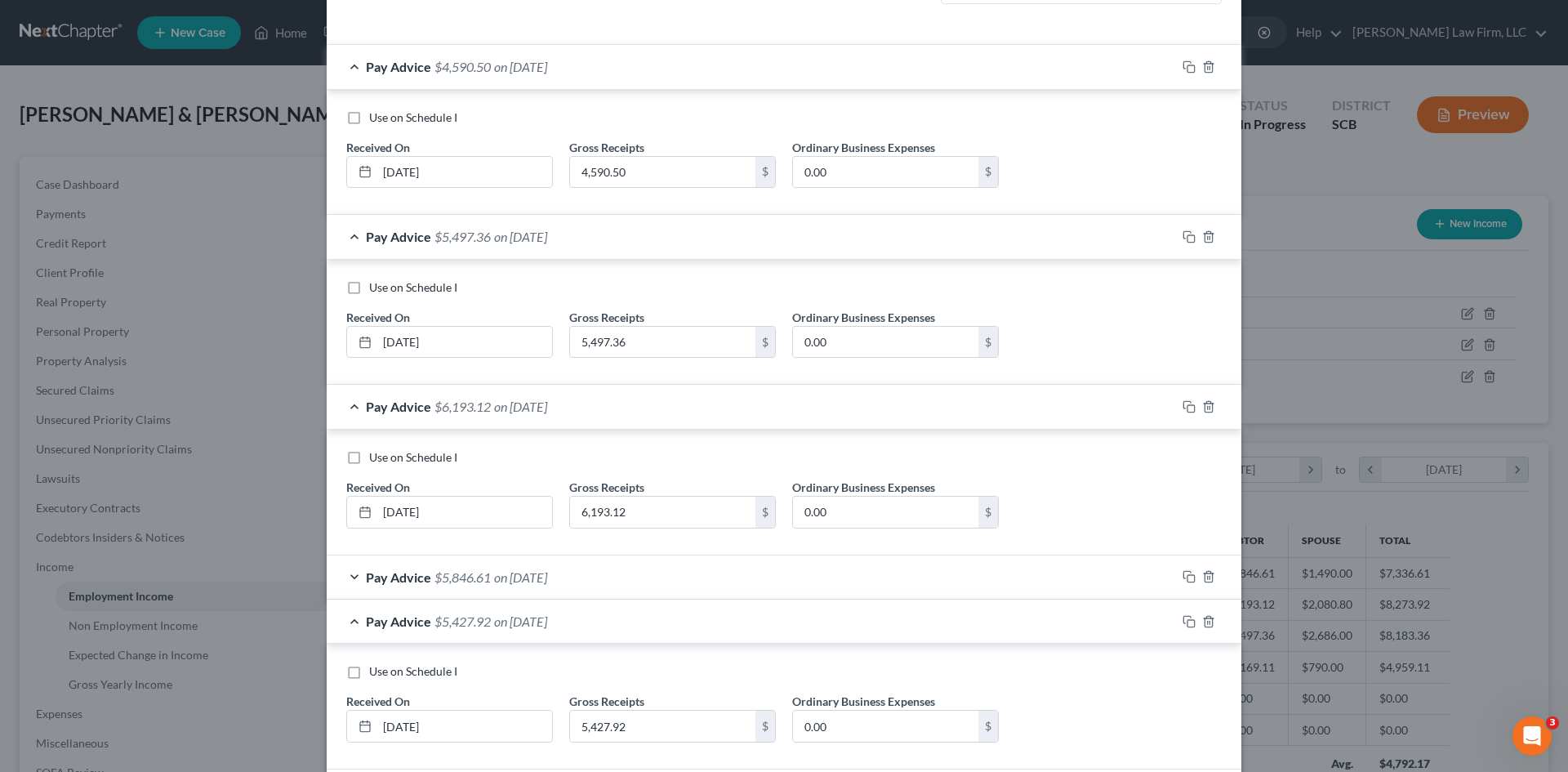
click at [452, 593] on div "Pay Advice $5,846.61 on 03/01/2025" at bounding box center [752, 577] width 850 height 43
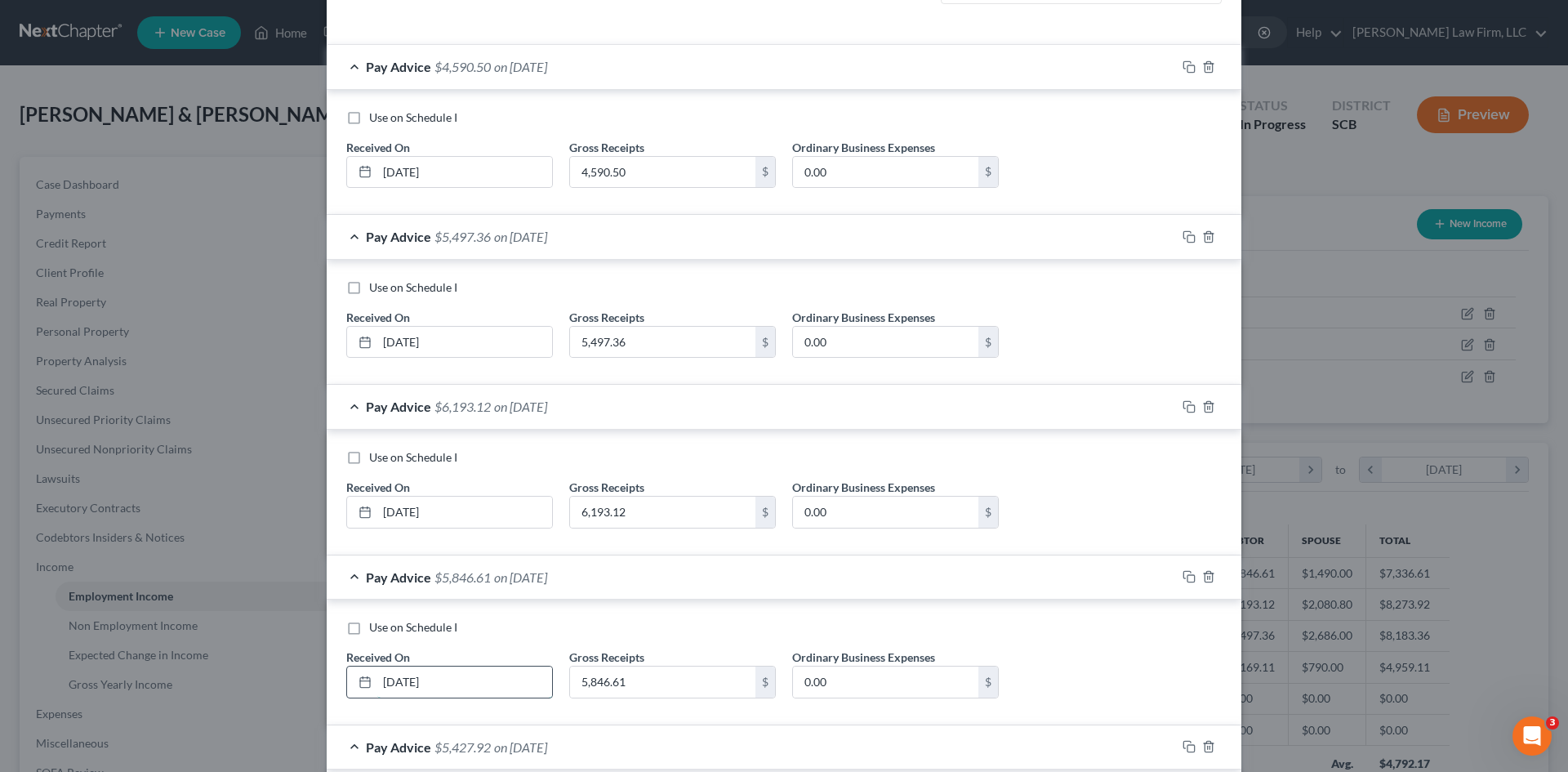
click at [400, 685] on input "03/01/2025" at bounding box center [464, 682] width 175 height 31
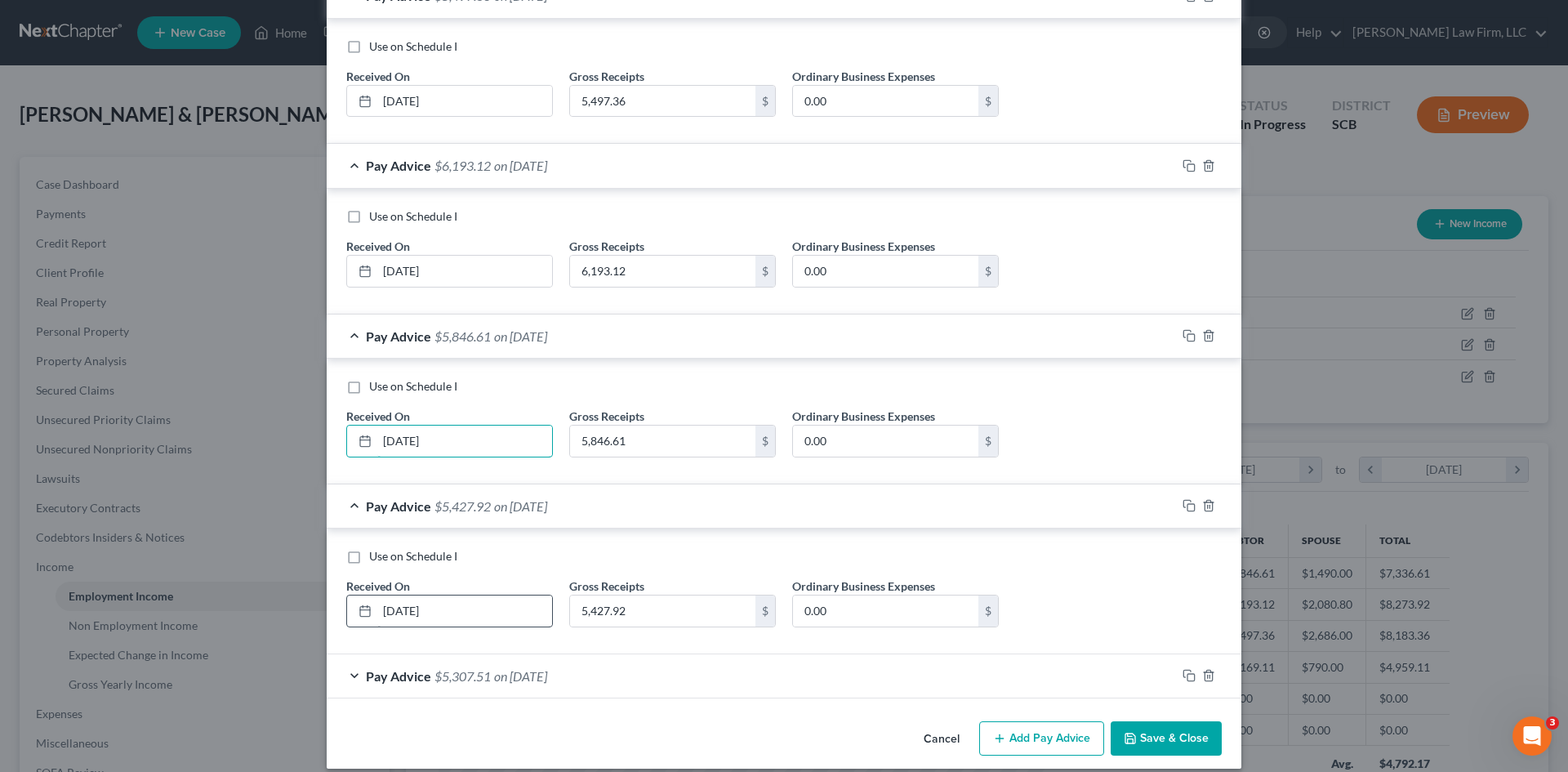
scroll to position [733, 0]
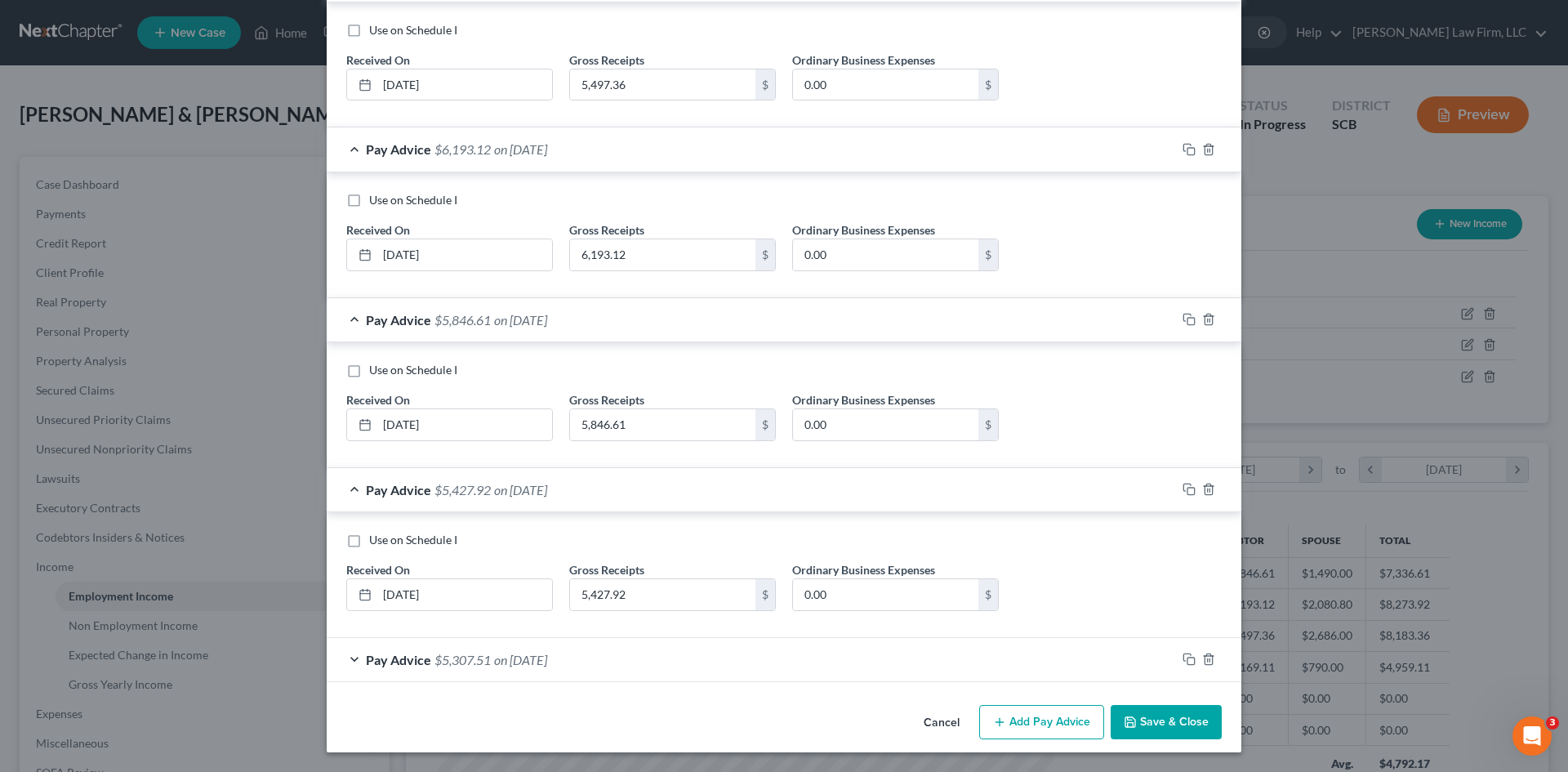
click at [534, 503] on div "Pay Advice $5,427.92 on 02/01/2025" at bounding box center [752, 490] width 850 height 43
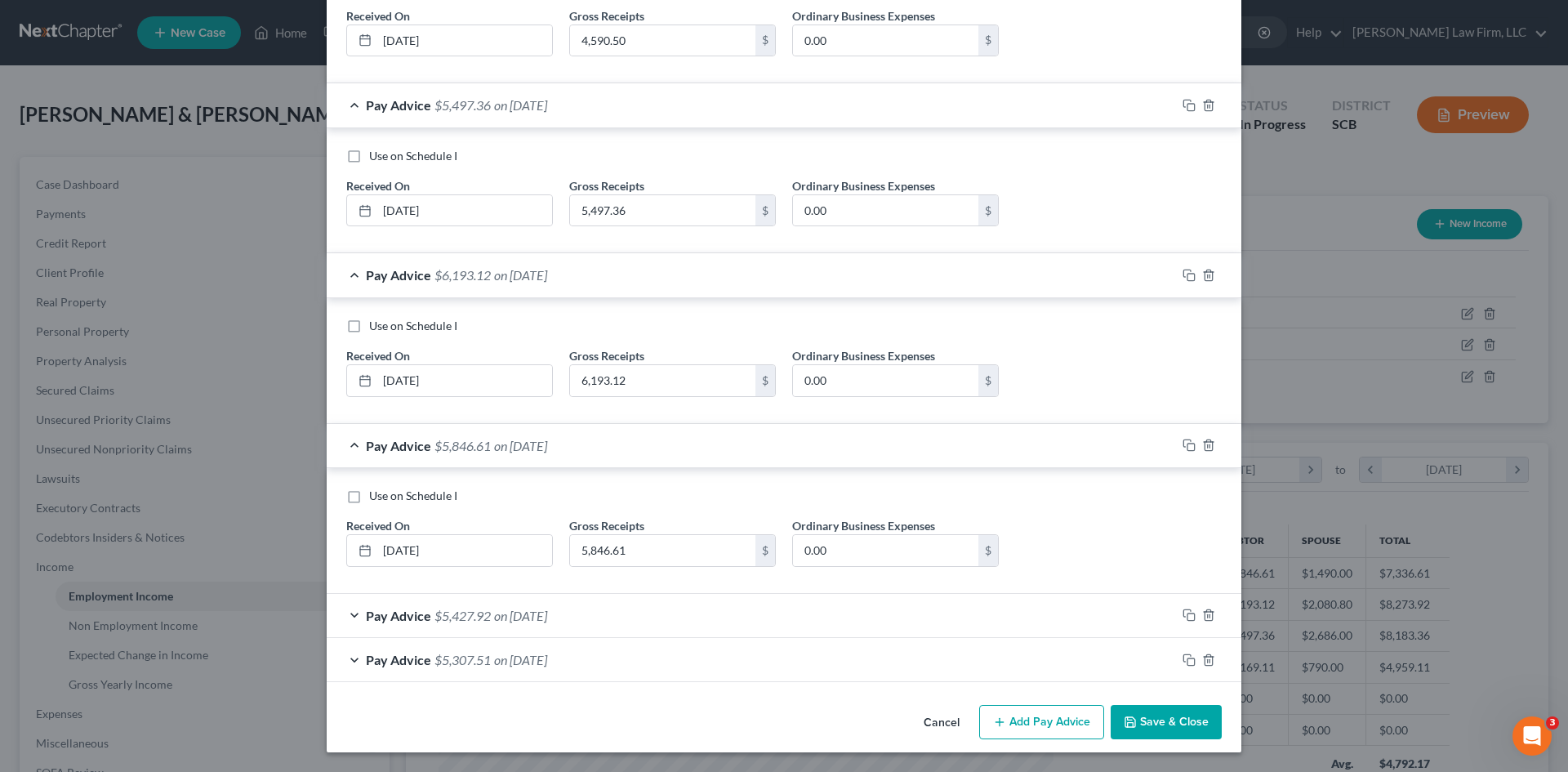
scroll to position [607, 0]
click at [471, 633] on div "Pay Advice $5,427.92 on 02/01/2025" at bounding box center [752, 616] width 850 height 43
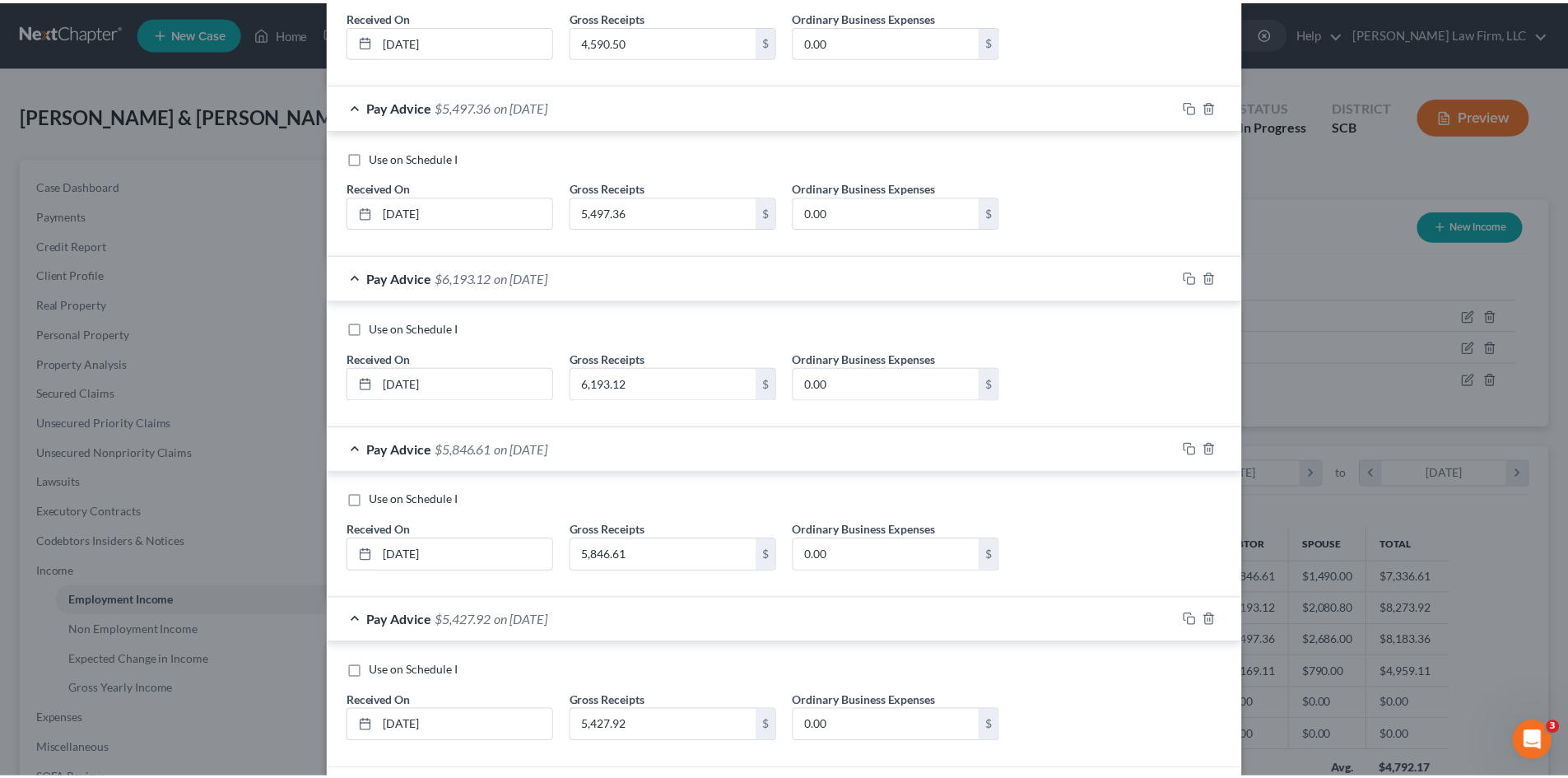
scroll to position [738, 0]
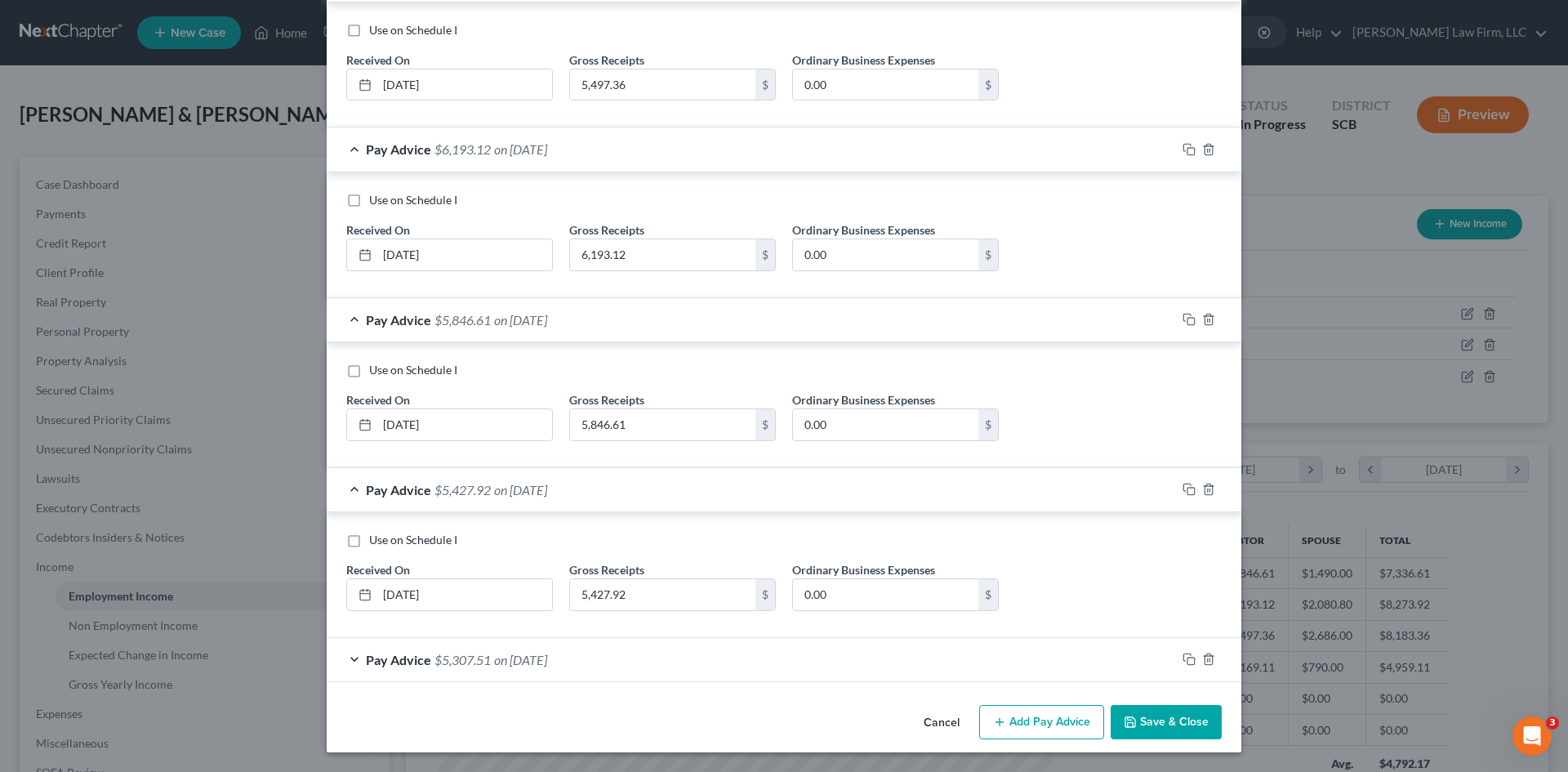
click at [1207, 727] on button "Save & Close" at bounding box center [1167, 722] width 111 height 34
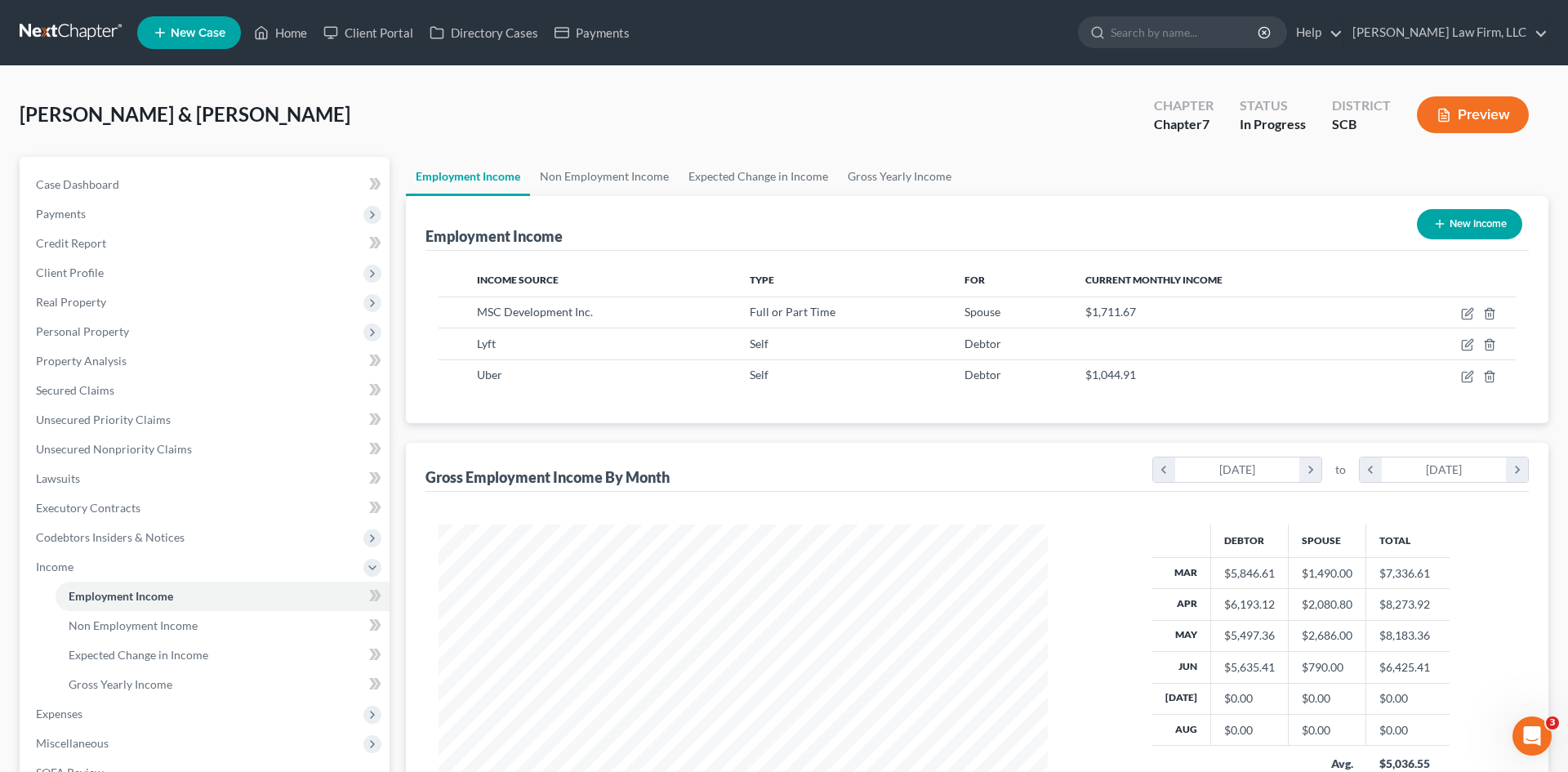
scroll to position [816797, 816227]
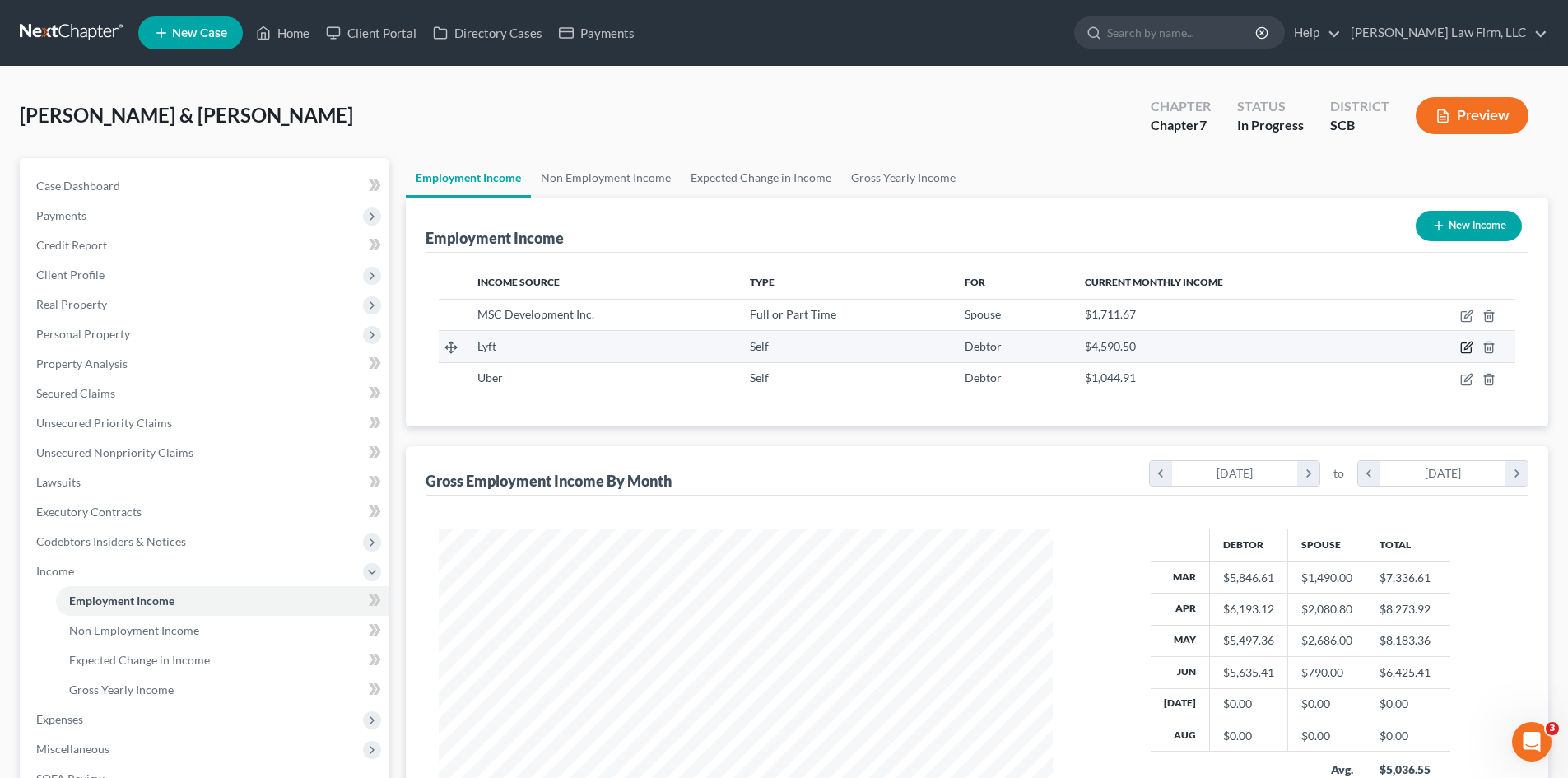
click at [1466, 350] on icon "button" at bounding box center [1469, 346] width 8 height 8
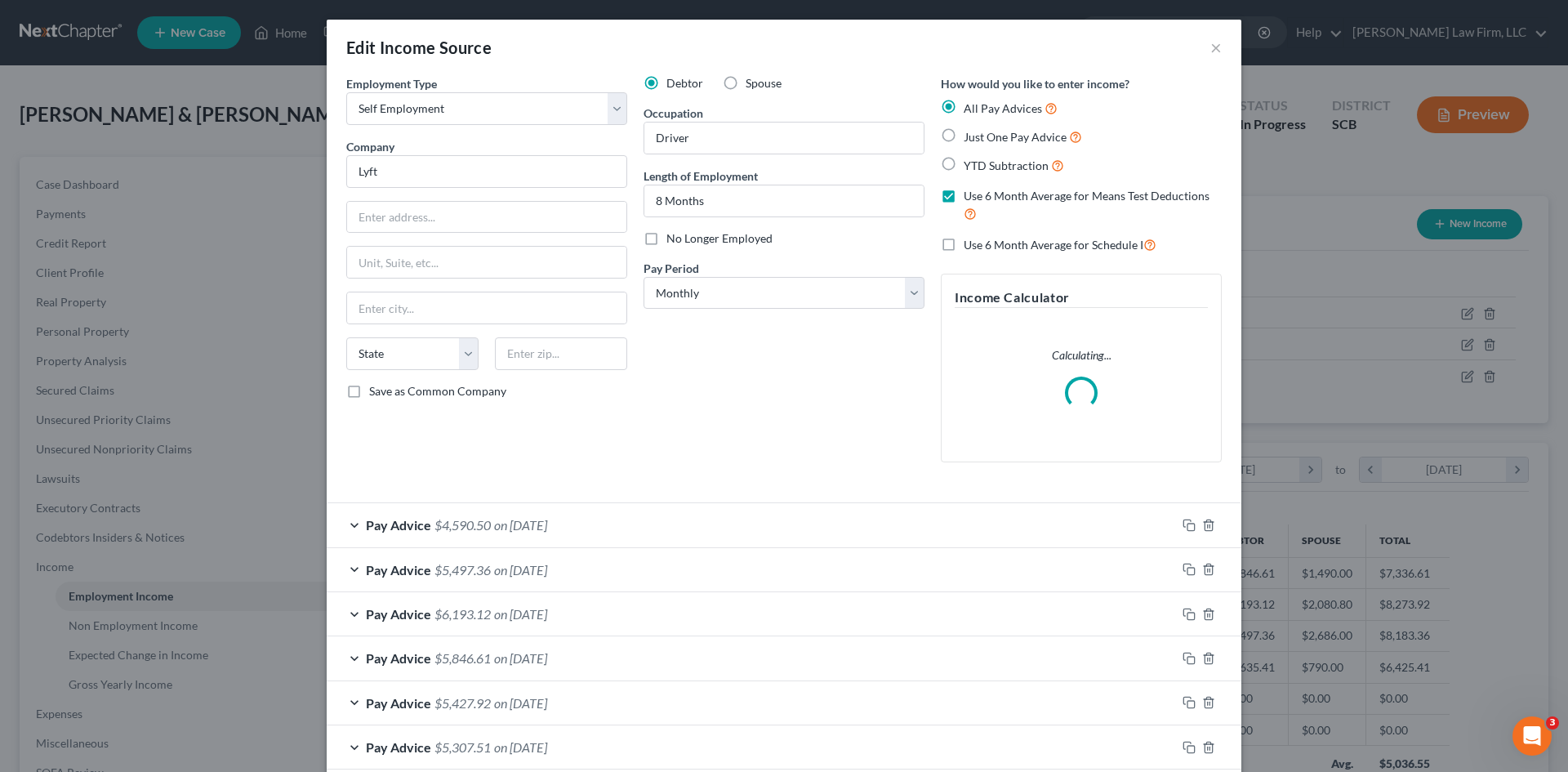
scroll to position [87, 0]
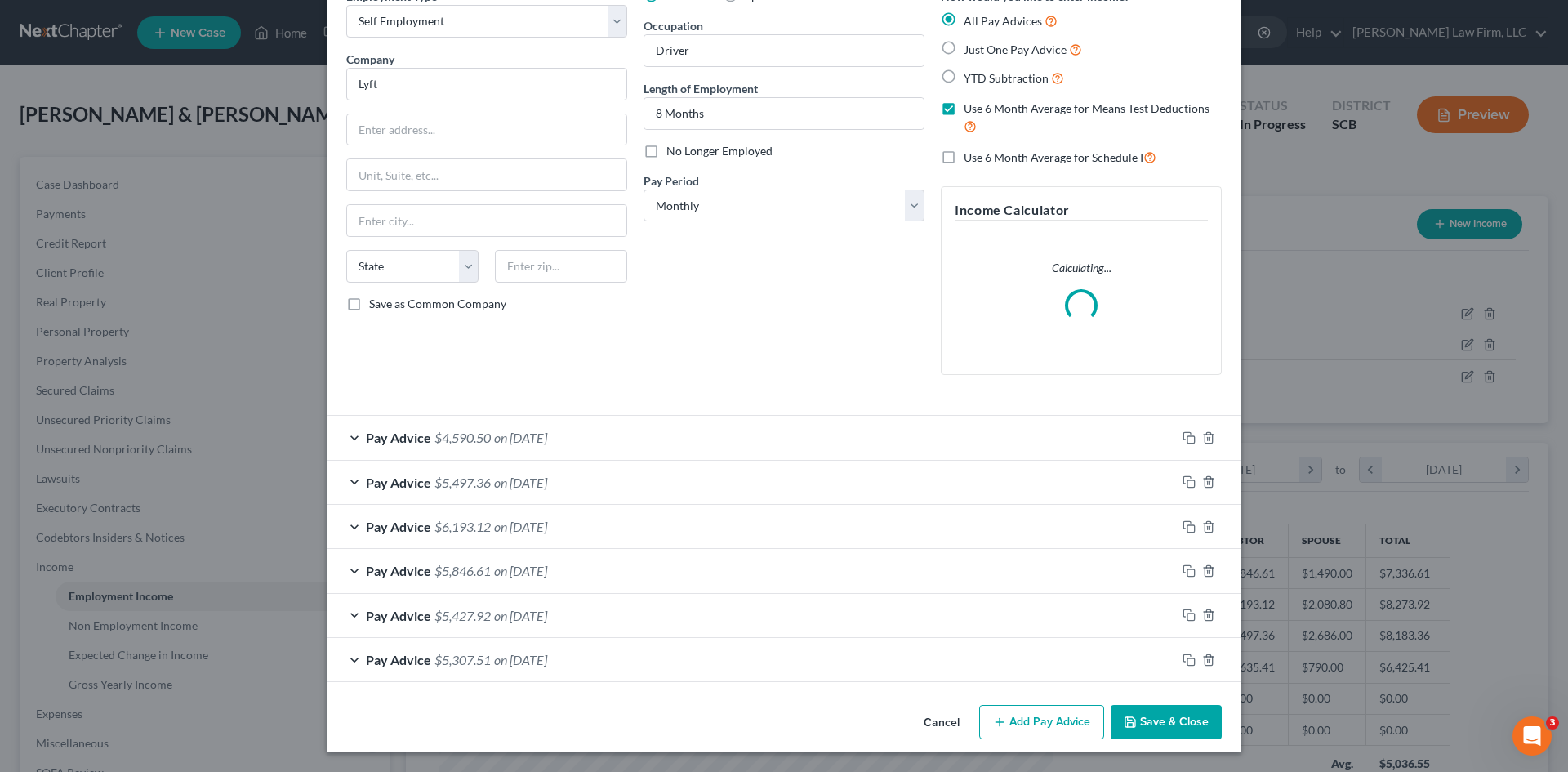
click at [547, 621] on span "on 02/01/2025" at bounding box center [521, 616] width 53 height 16
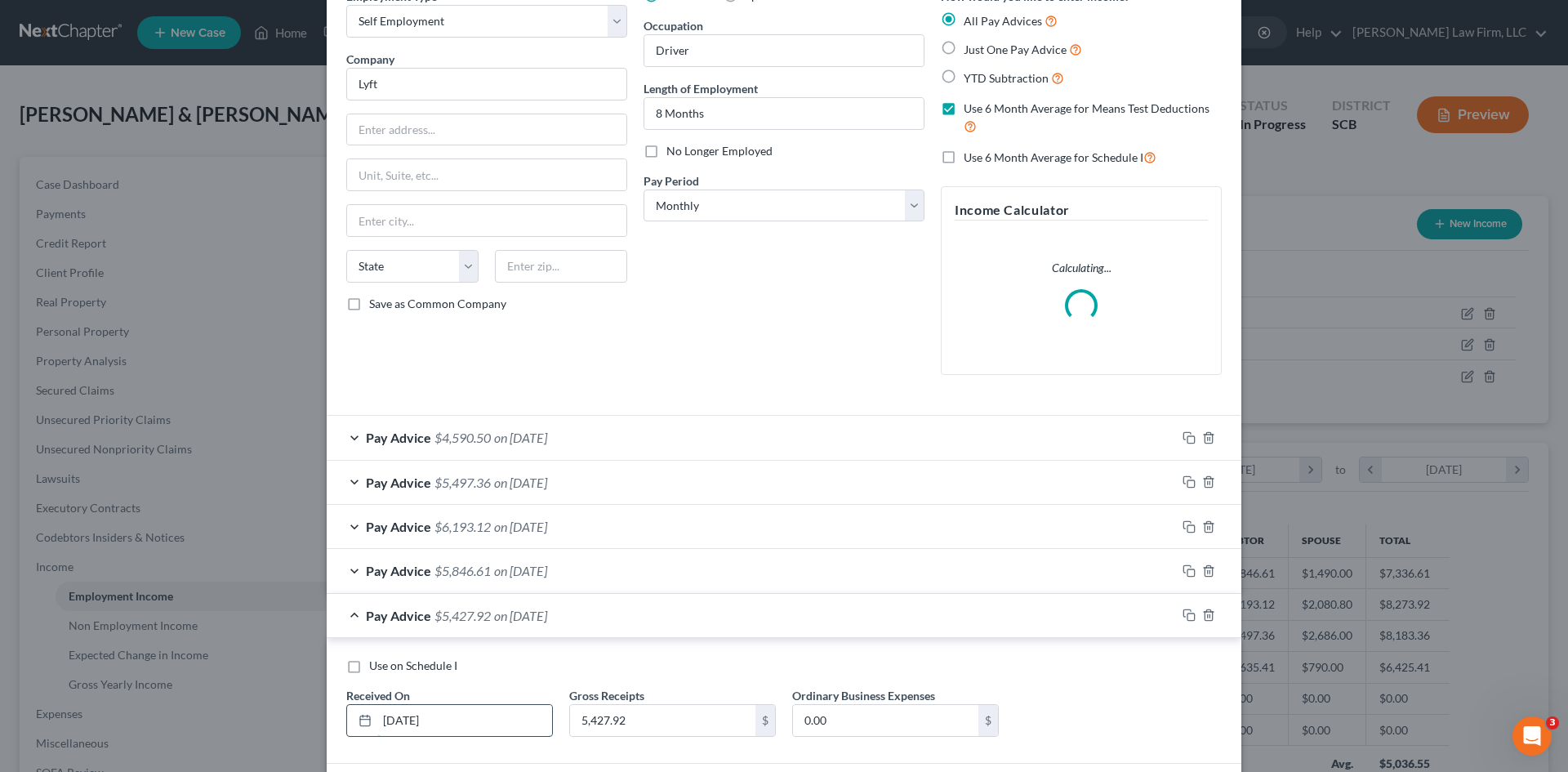
drag, startPoint x: 407, startPoint y: 717, endPoint x: 398, endPoint y: 723, distance: 10.8
click at [398, 723] on input "02/01/2025" at bounding box center [464, 720] width 175 height 31
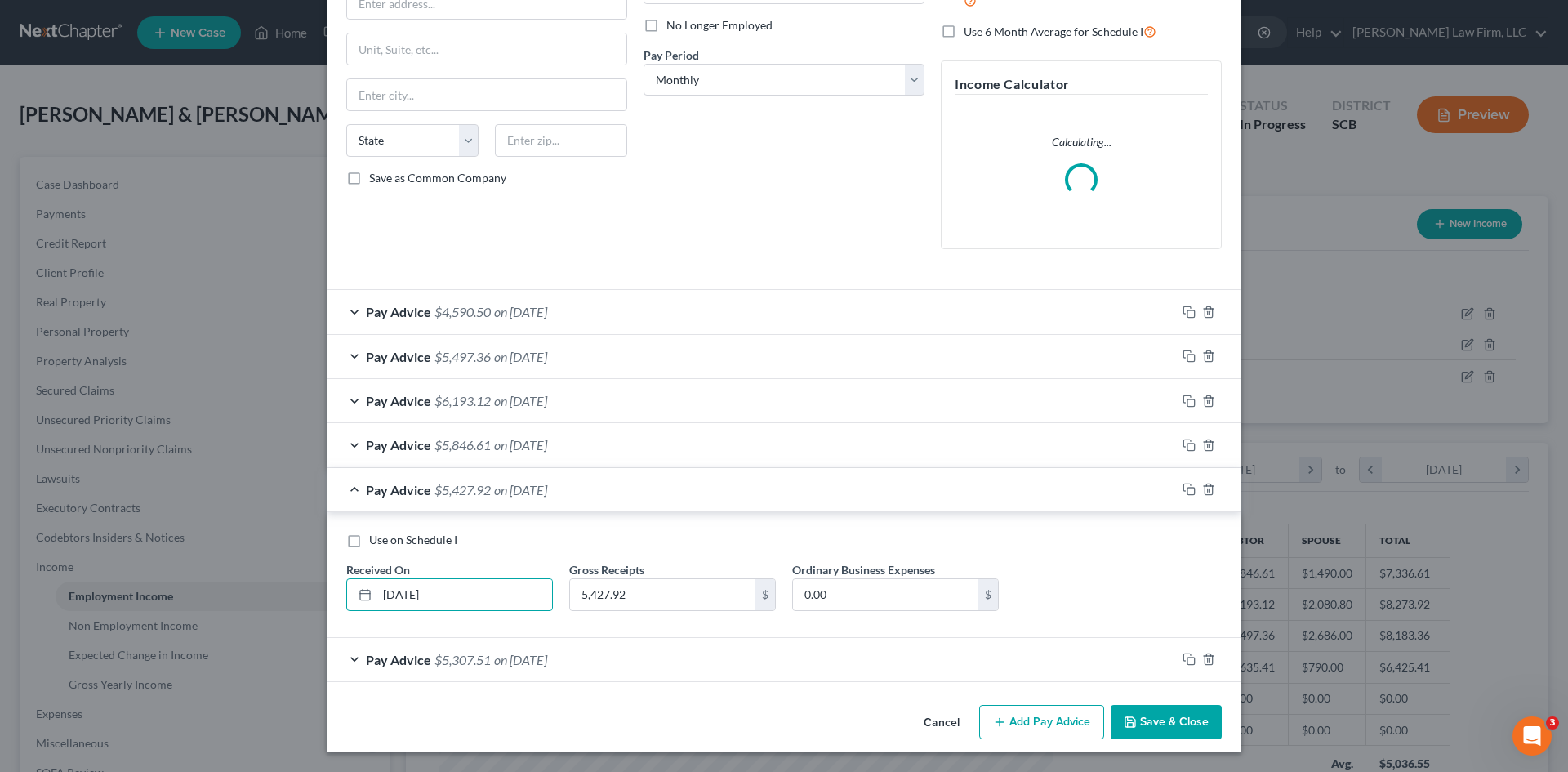
click at [470, 664] on span "$5,307.51" at bounding box center [463, 659] width 56 height 16
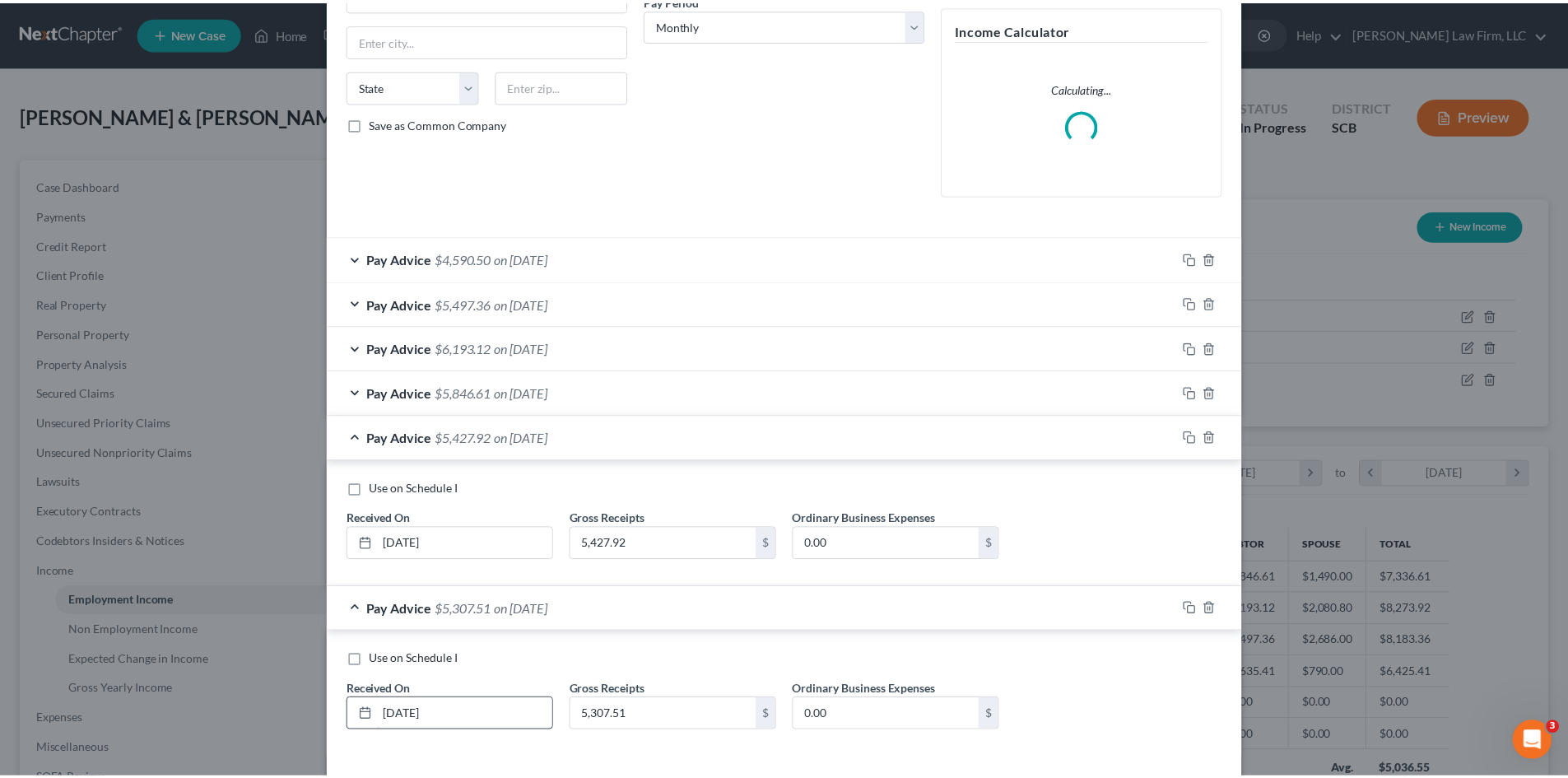
scroll to position [340, 0]
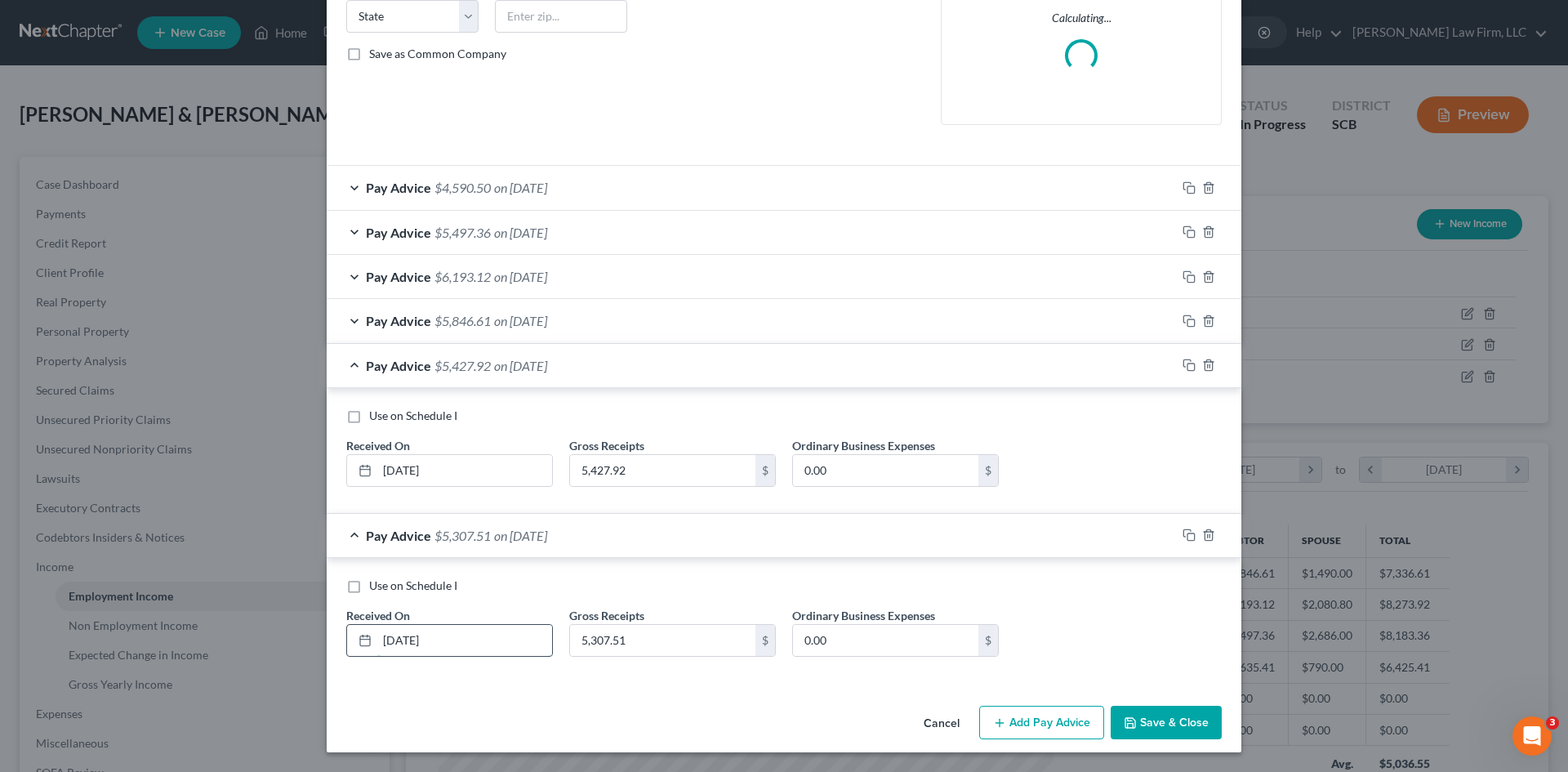
drag, startPoint x: 407, startPoint y: 641, endPoint x: 394, endPoint y: 649, distance: 15.3
click at [394, 649] on input "01/01/2025" at bounding box center [464, 640] width 175 height 31
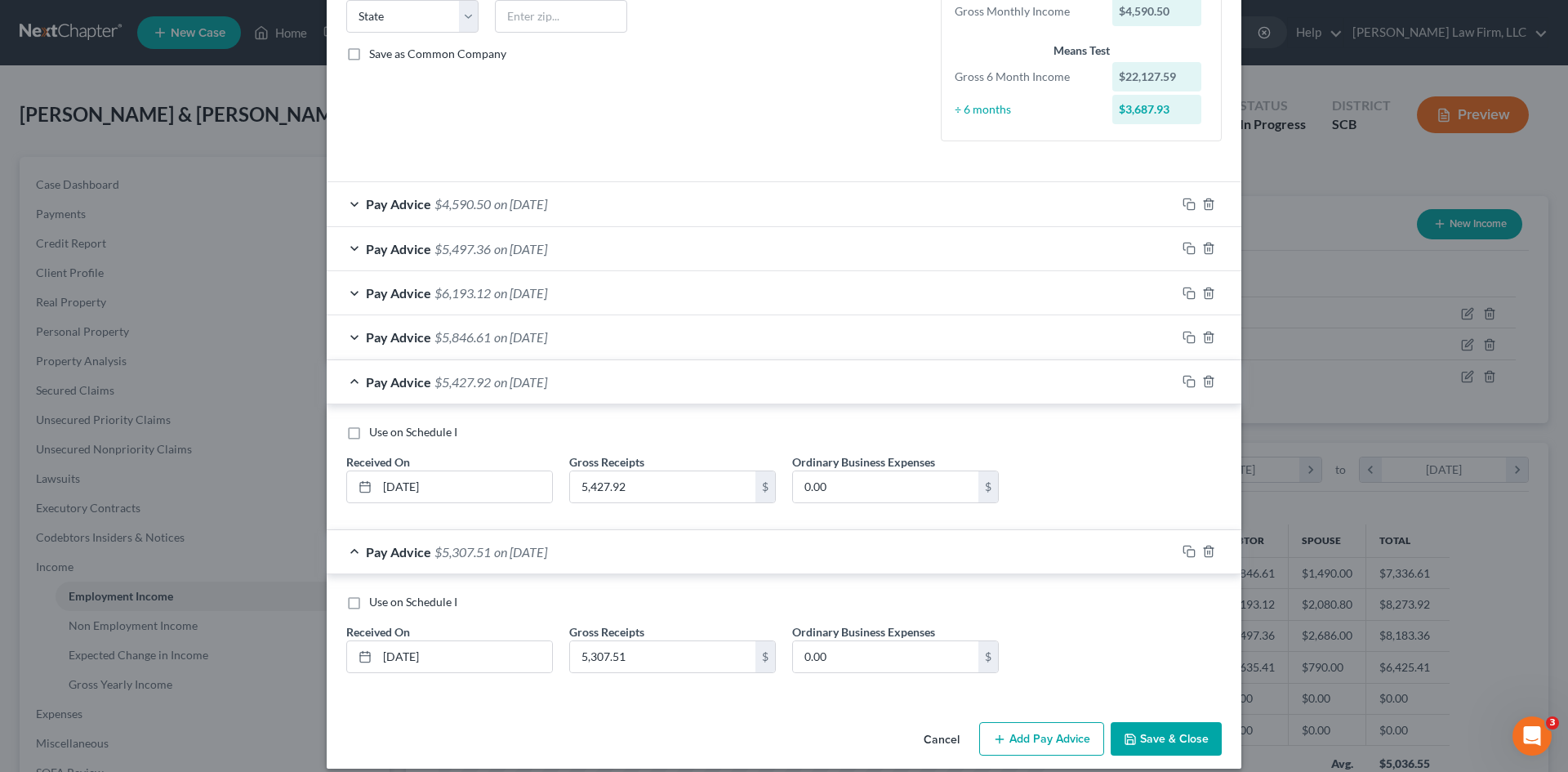
drag, startPoint x: 1184, startPoint y: 728, endPoint x: 1560, endPoint y: 574, distance: 406.3
click at [1185, 726] on button "Save & Close" at bounding box center [1167, 739] width 111 height 34
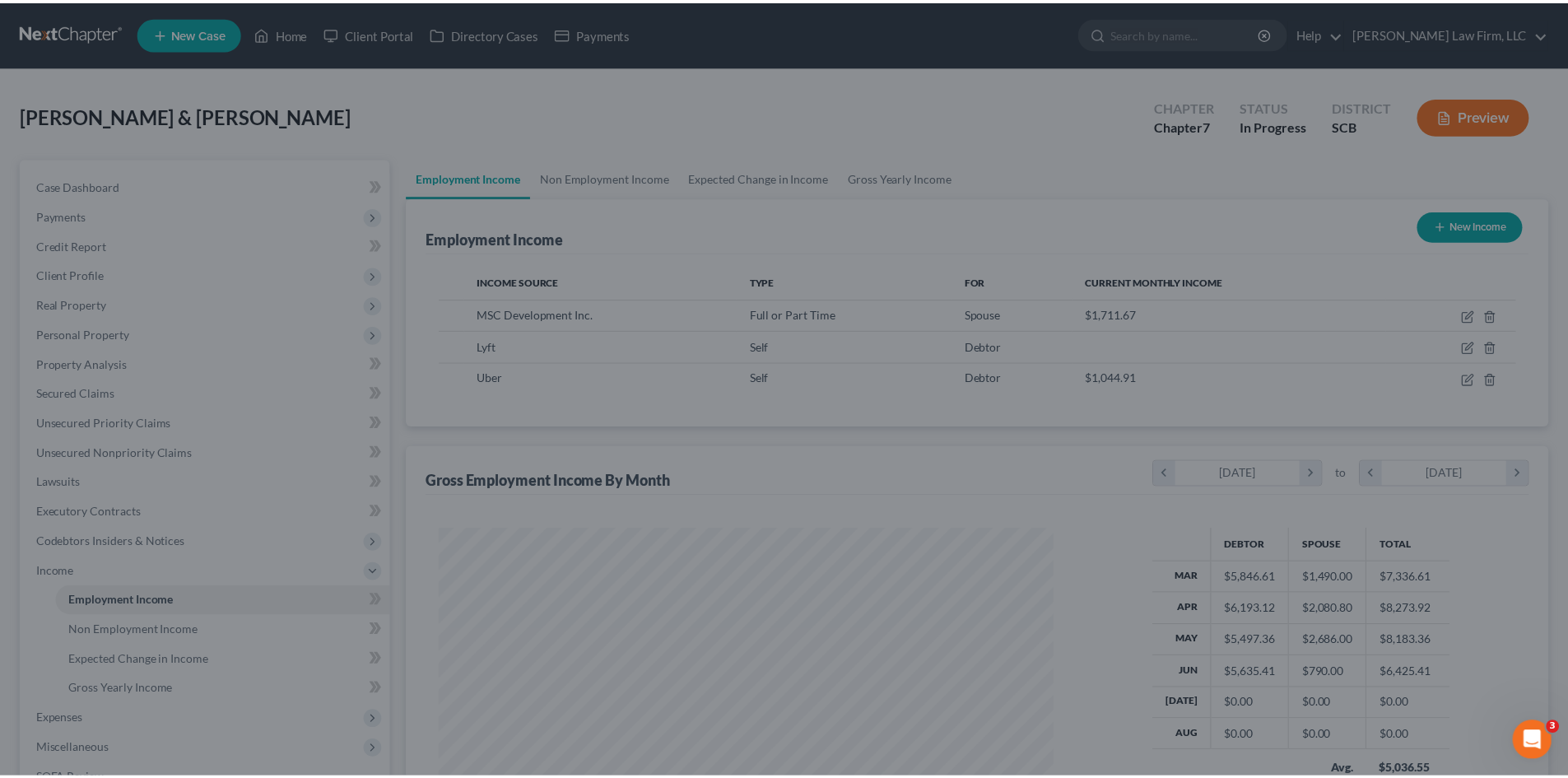
scroll to position [823145, 822638]
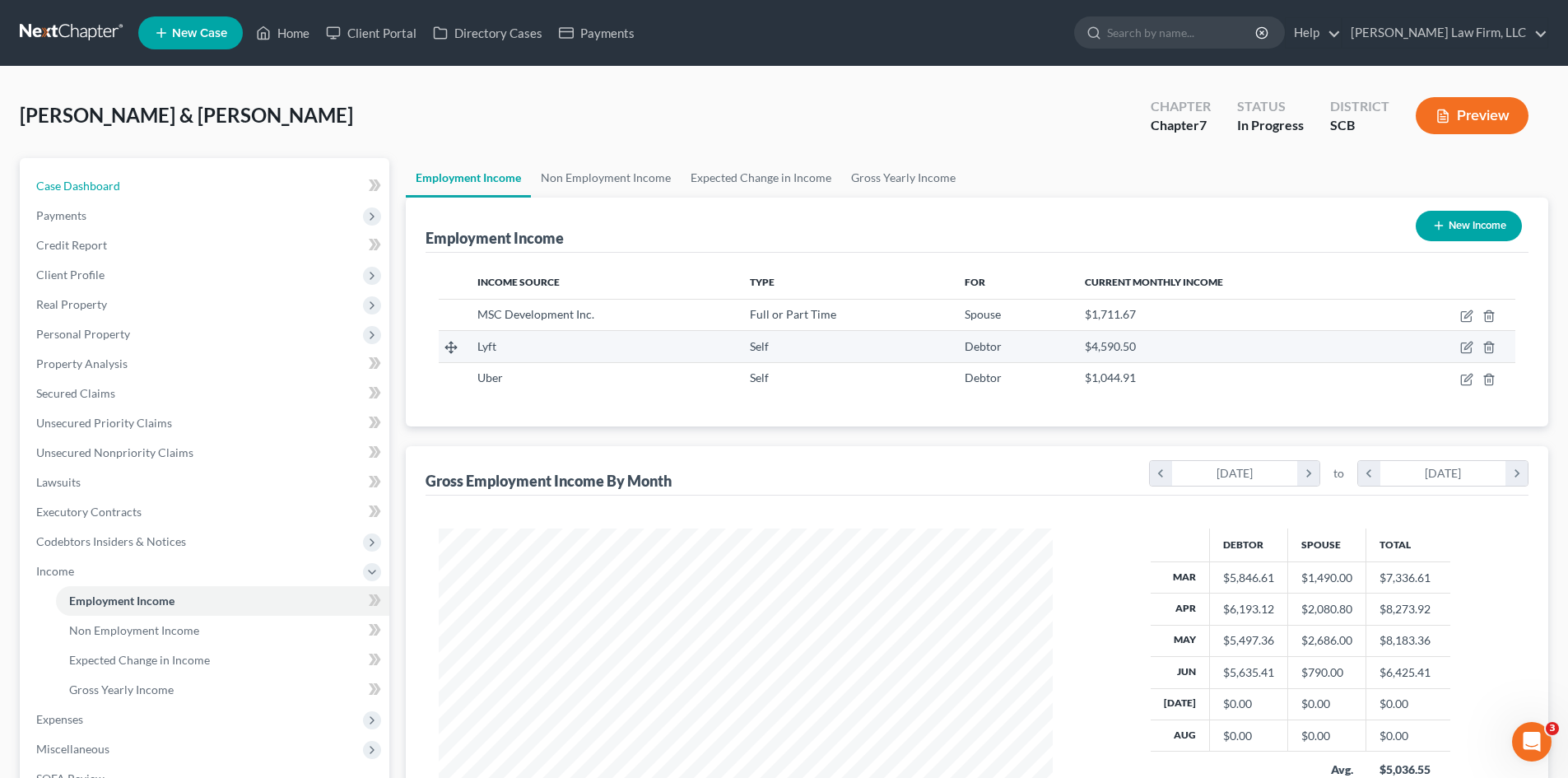
drag, startPoint x: 112, startPoint y: 191, endPoint x: 1002, endPoint y: 354, distance: 904.8
click at [112, 191] on span "Case Dashboard" at bounding box center [78, 186] width 84 height 14
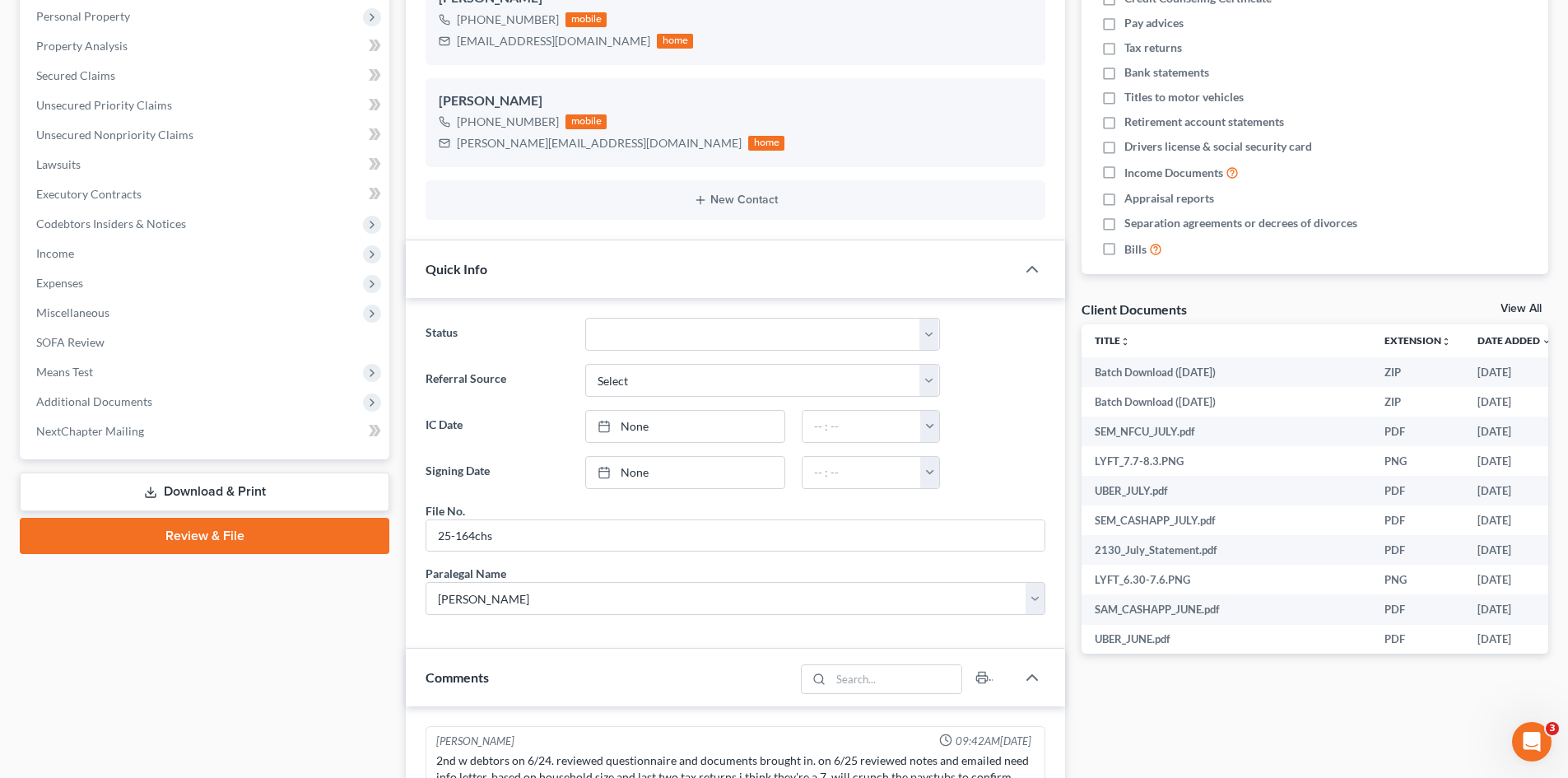
scroll to position [411, 0]
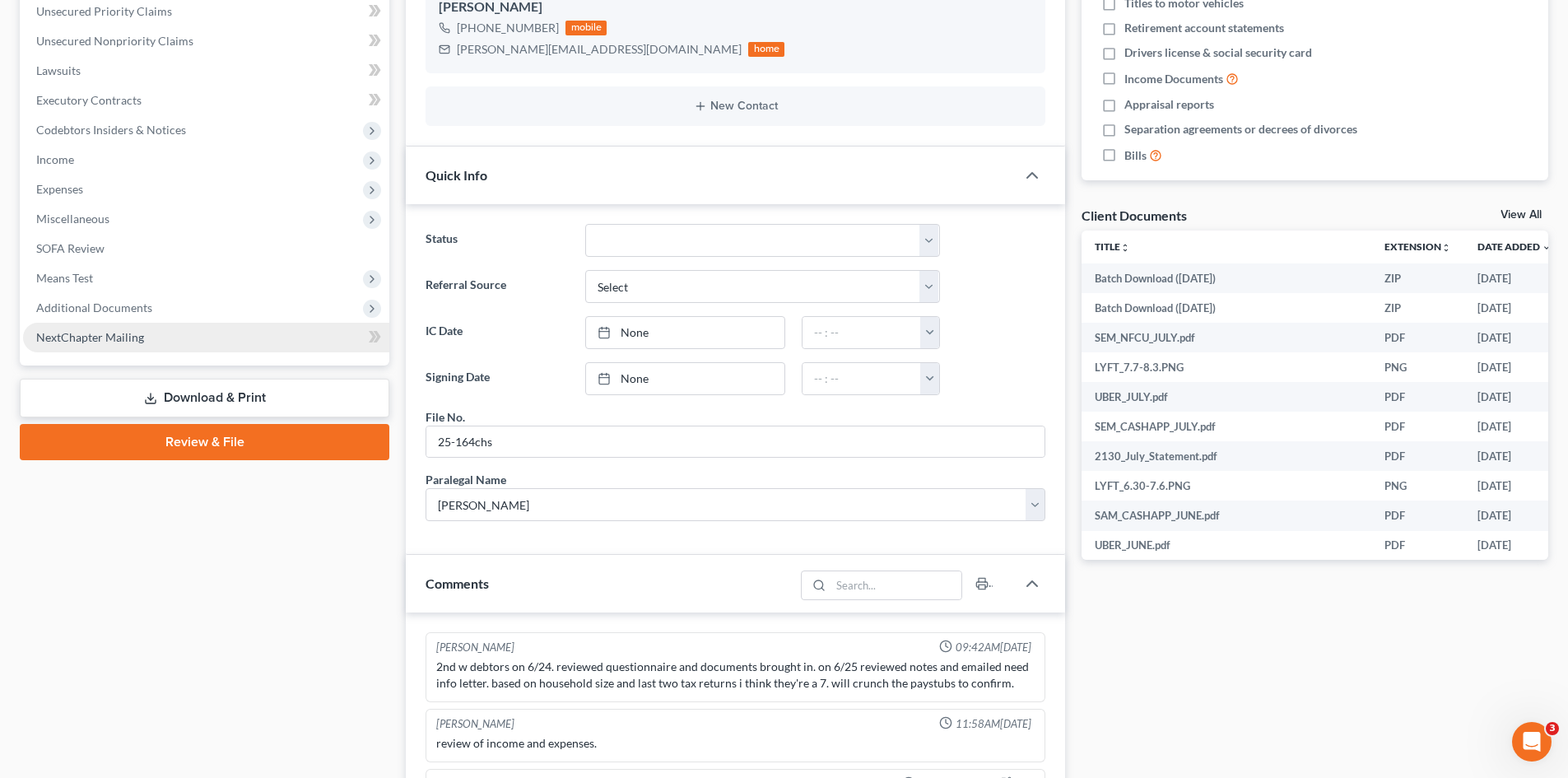
drag, startPoint x: 110, startPoint y: 307, endPoint x: 116, endPoint y: 337, distance: 30.6
click at [110, 307] on span "Additional Documents" at bounding box center [94, 307] width 117 height 14
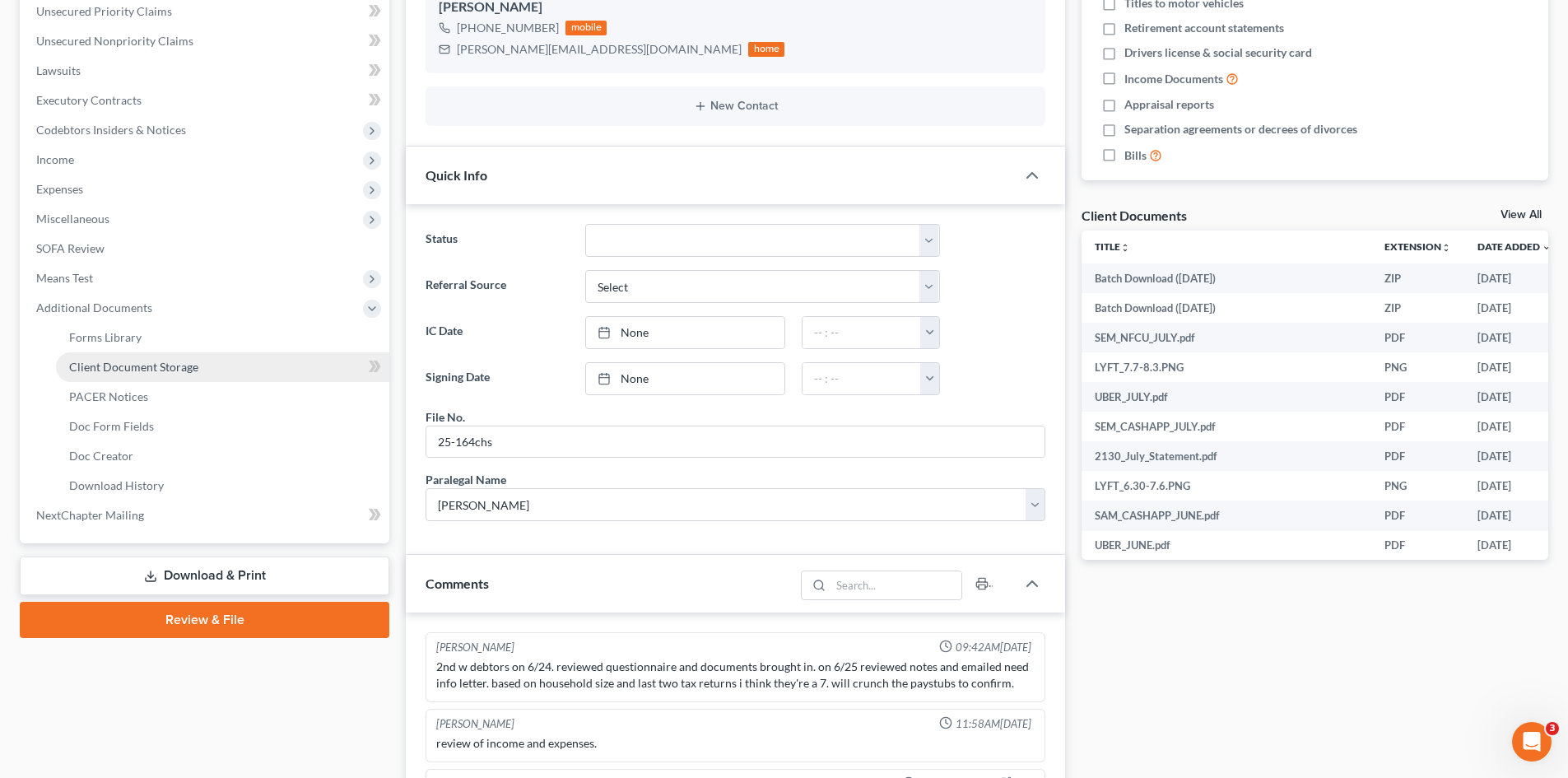
click at [111, 364] on span "Client Document Storage" at bounding box center [134, 367] width 129 height 14
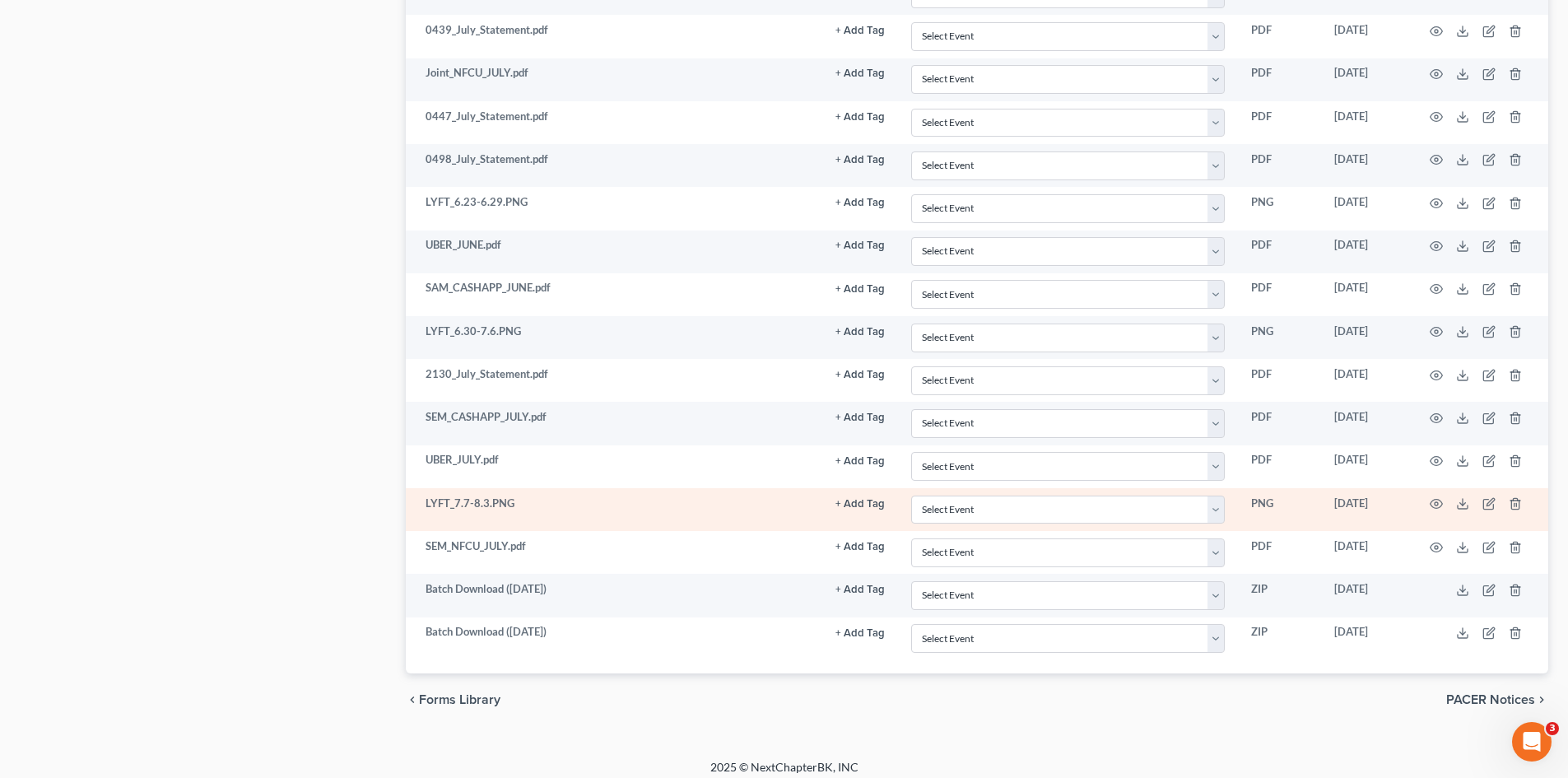
scroll to position [3058, 0]
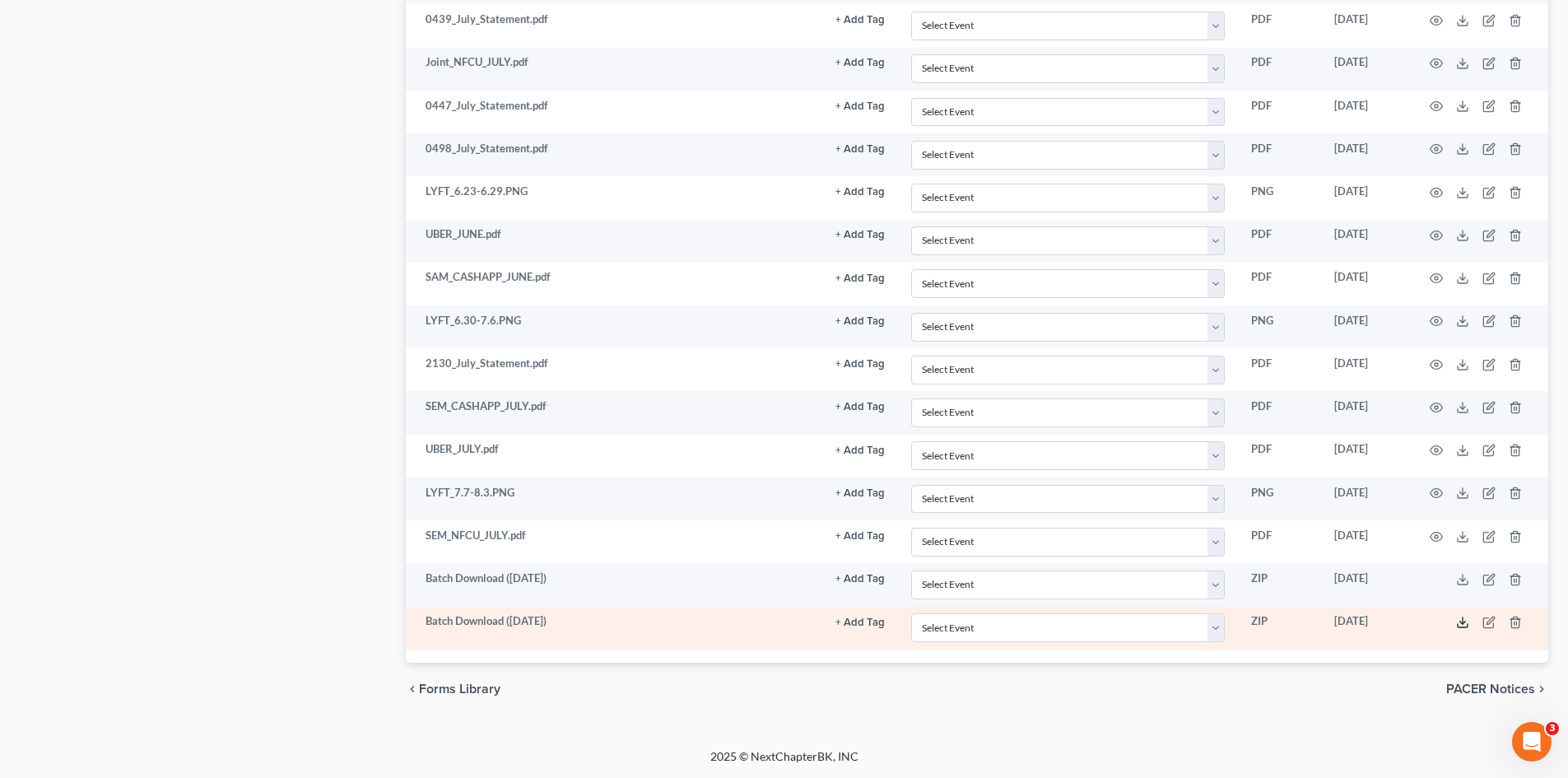
click at [1467, 627] on icon at bounding box center [1463, 625] width 9 height 3
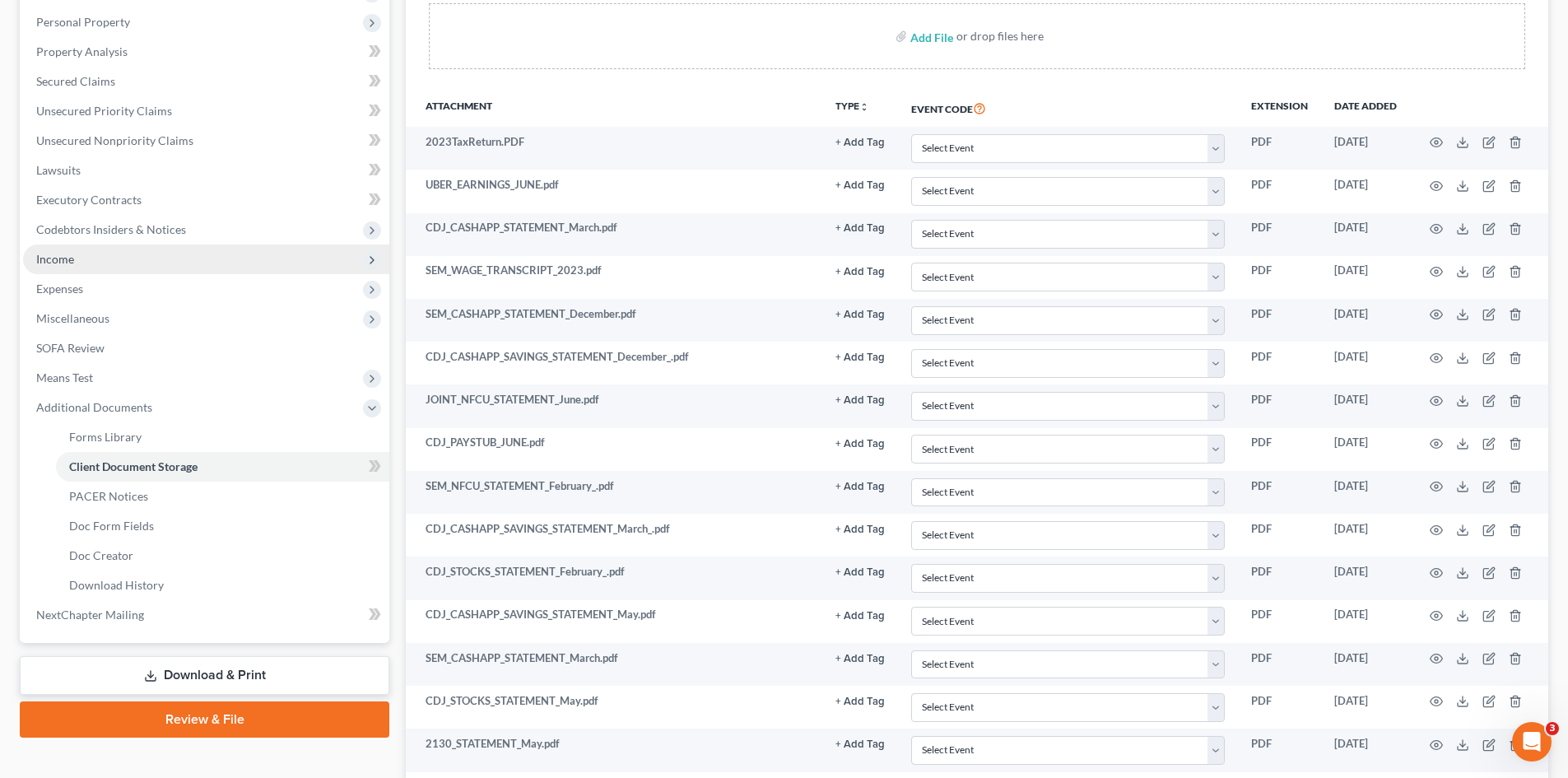
scroll to position [0, 0]
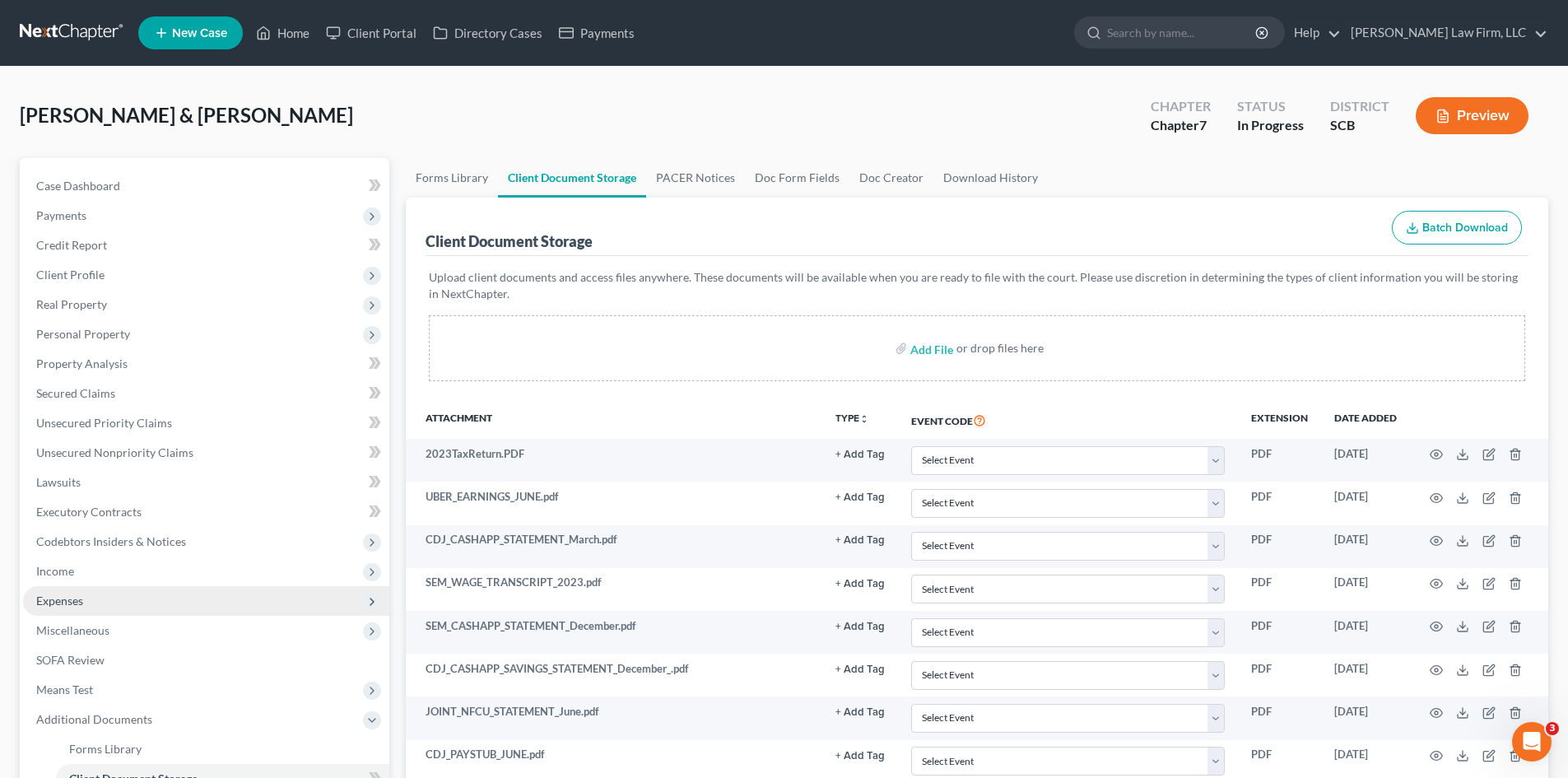
click at [70, 604] on span "Expenses" at bounding box center [60, 601] width 47 height 14
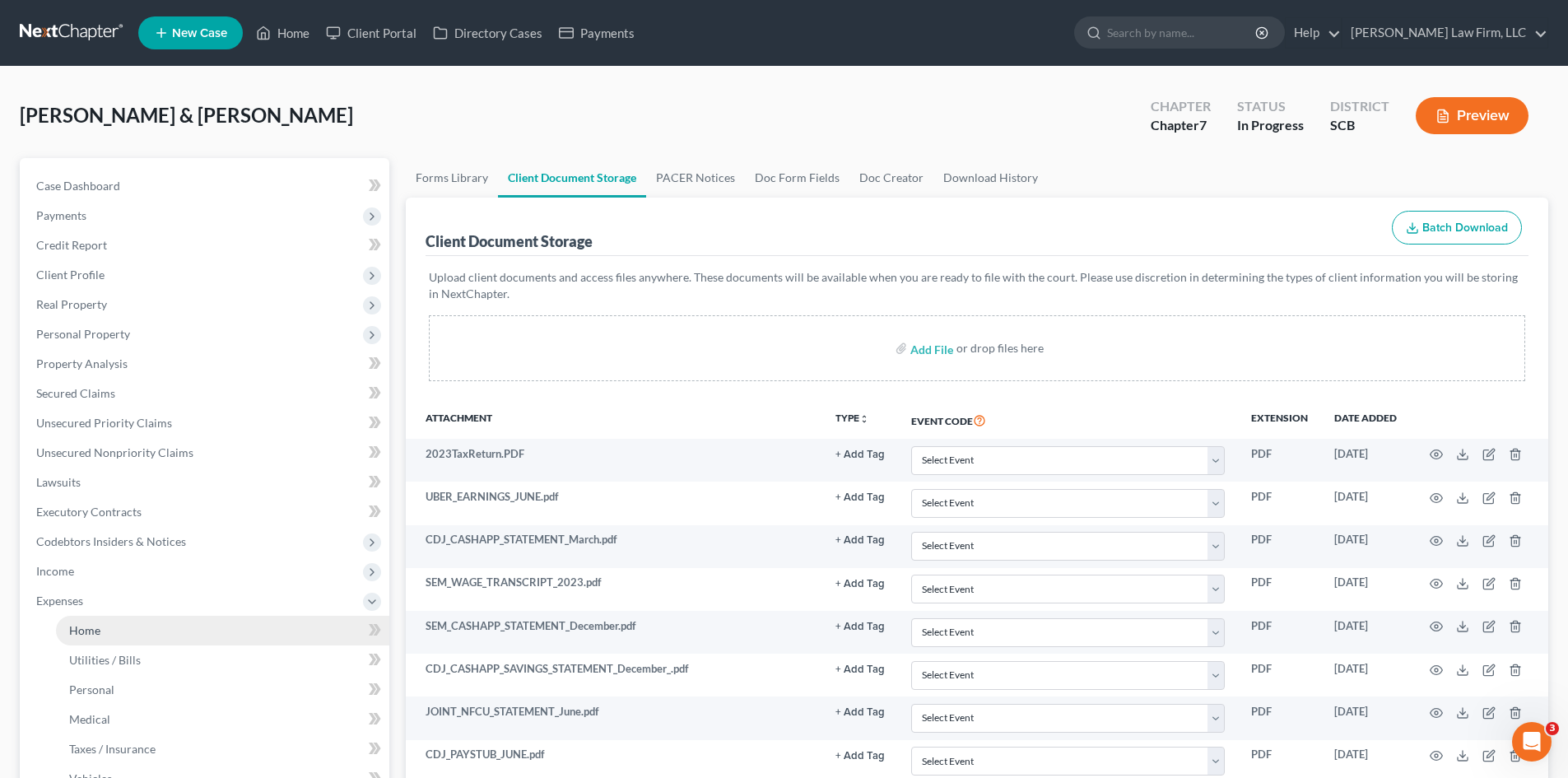
click at [85, 625] on span "Home" at bounding box center [84, 630] width 31 height 14
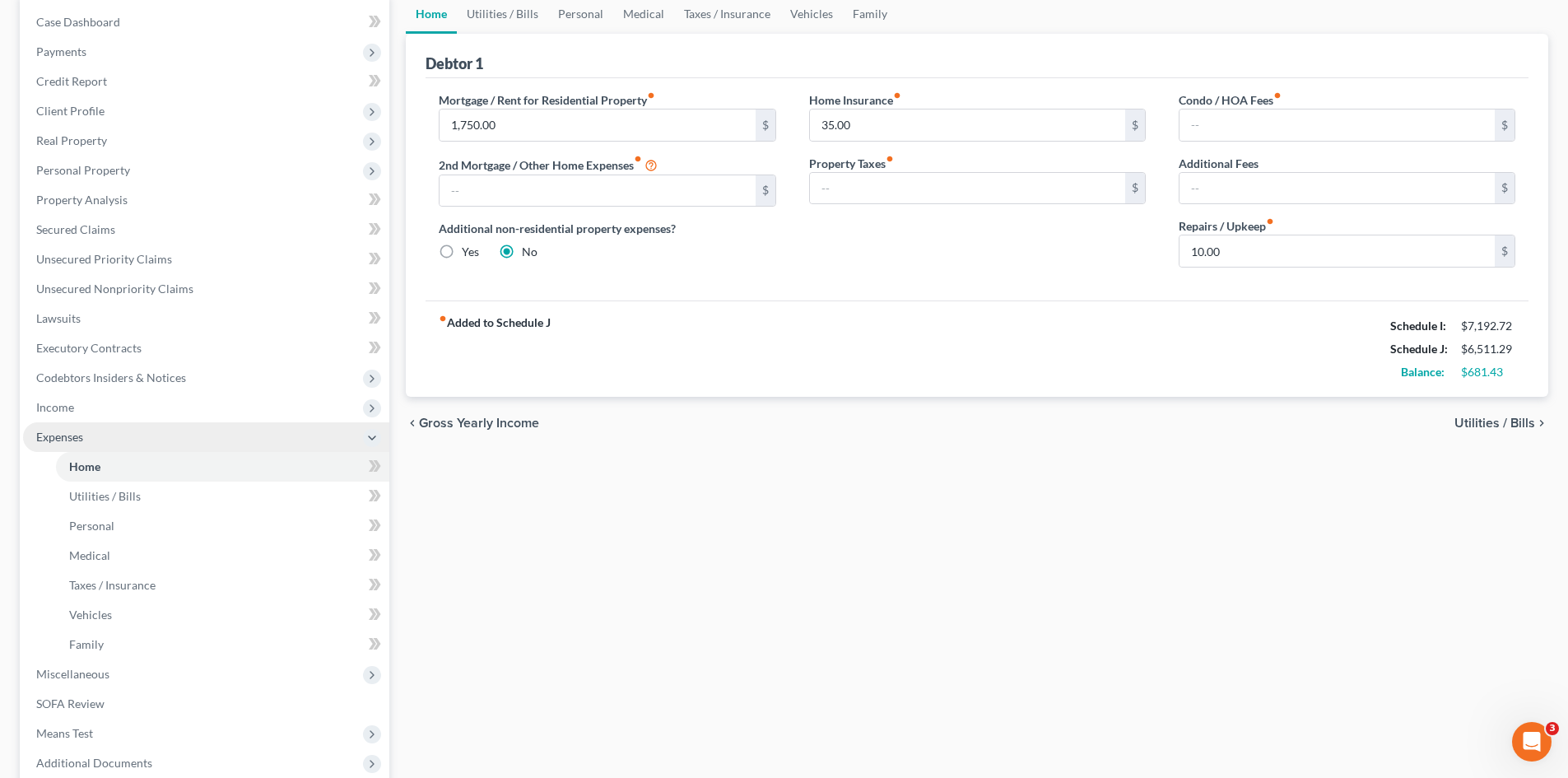
scroll to position [165, 0]
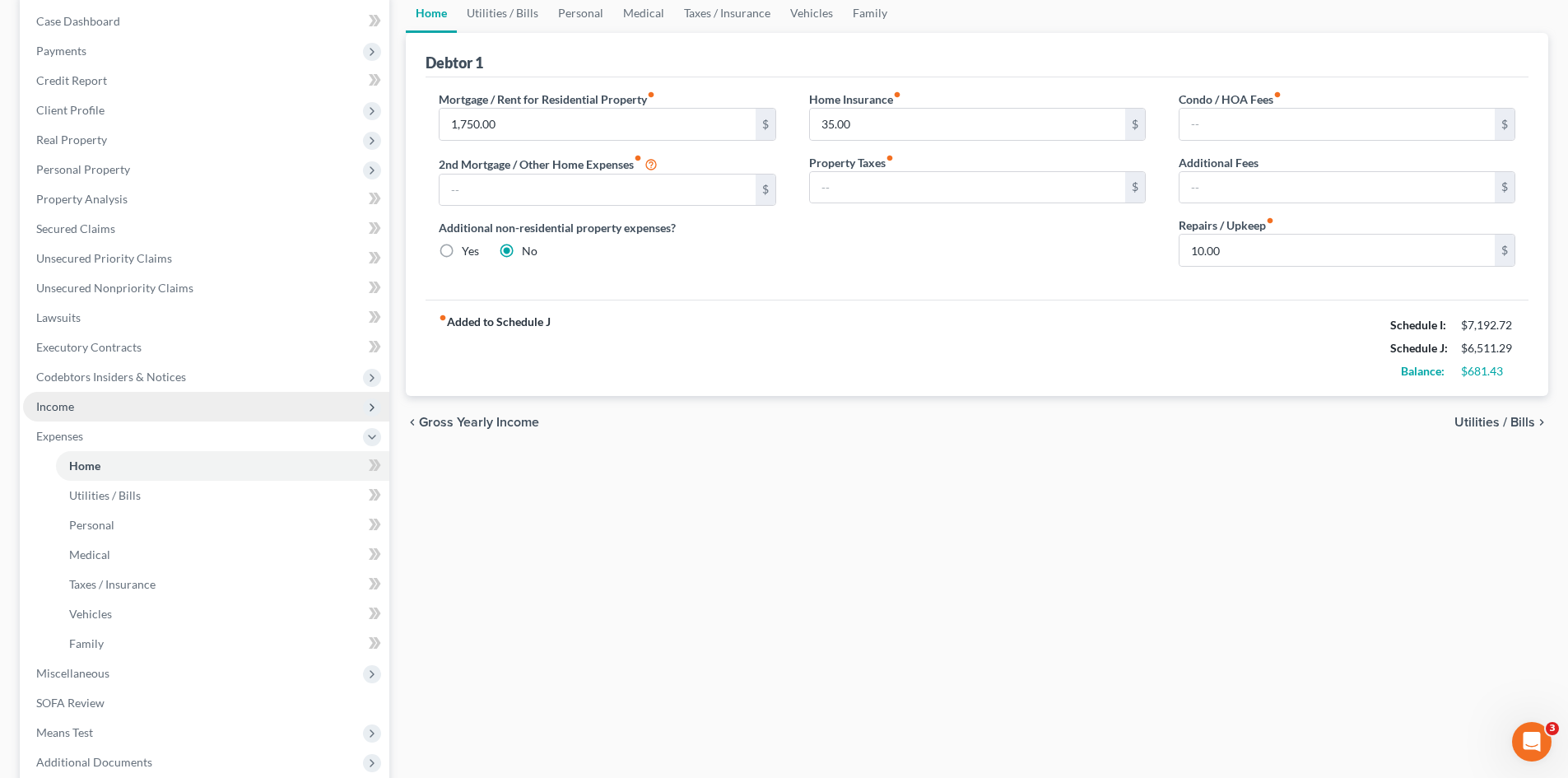
click at [53, 407] on span "Income" at bounding box center [55, 406] width 38 height 14
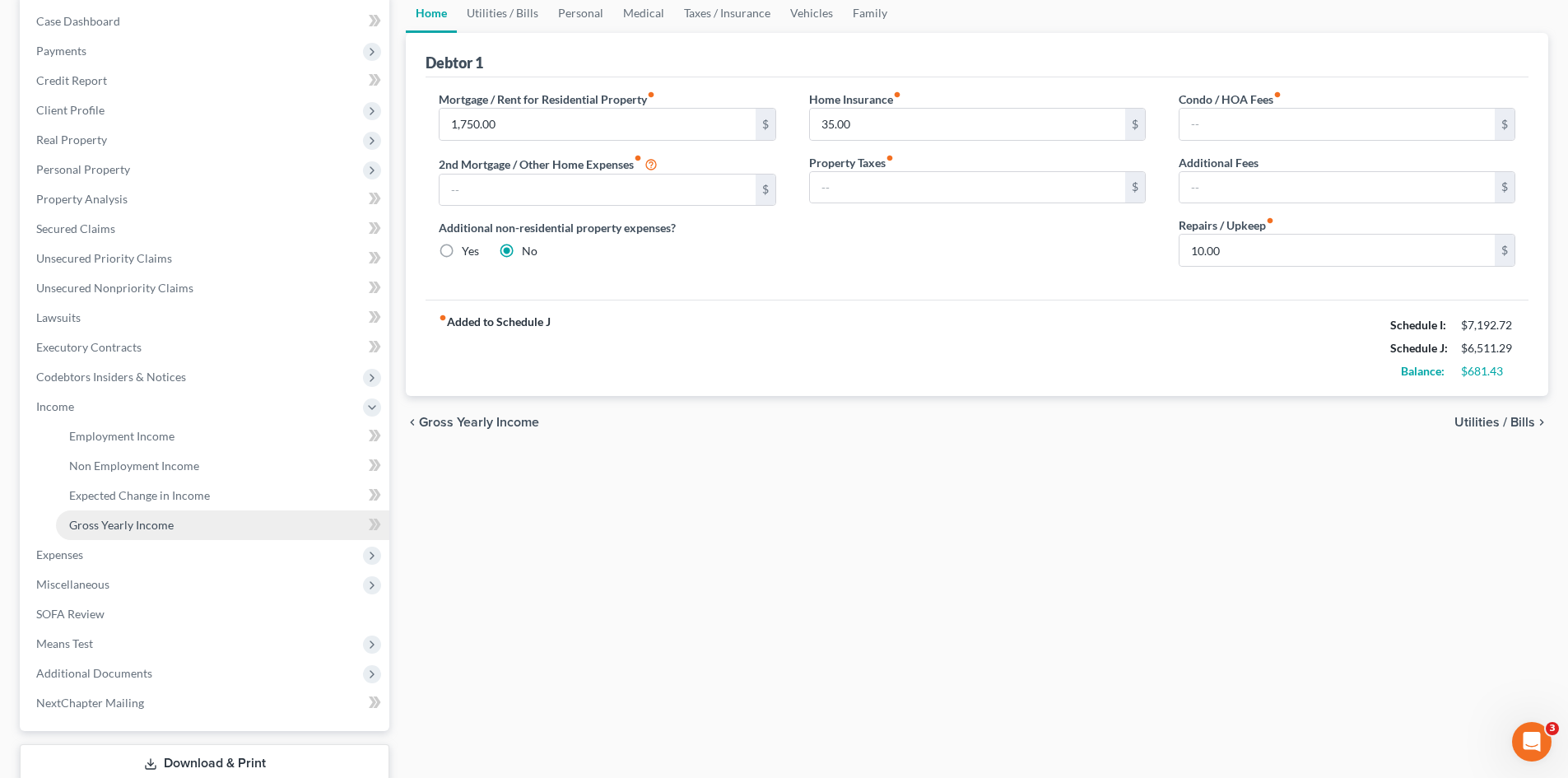
click at [99, 531] on span "Gross Yearly Income" at bounding box center [121, 525] width 104 height 14
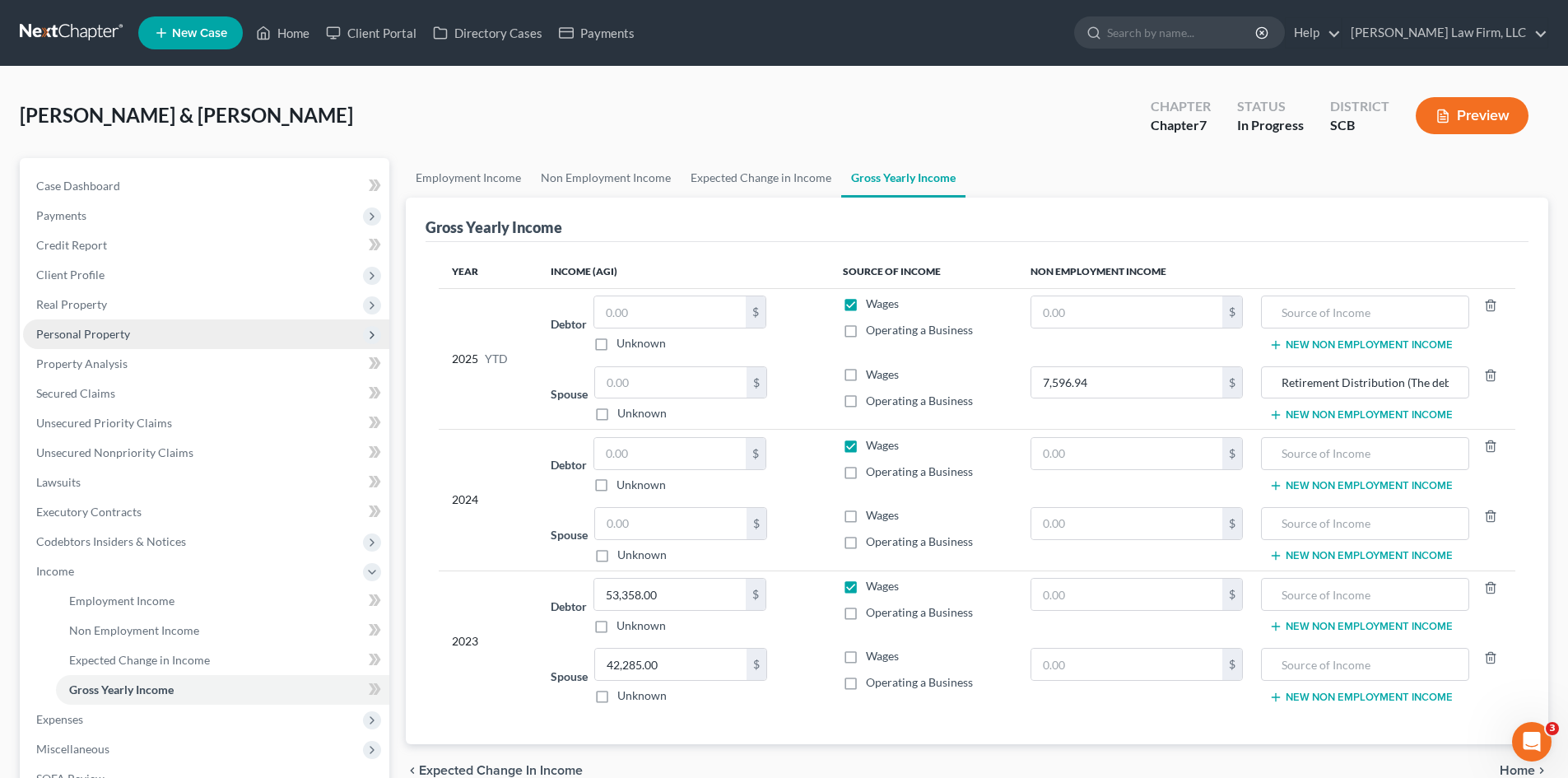
click at [67, 333] on span "Personal Property" at bounding box center [82, 334] width 94 height 14
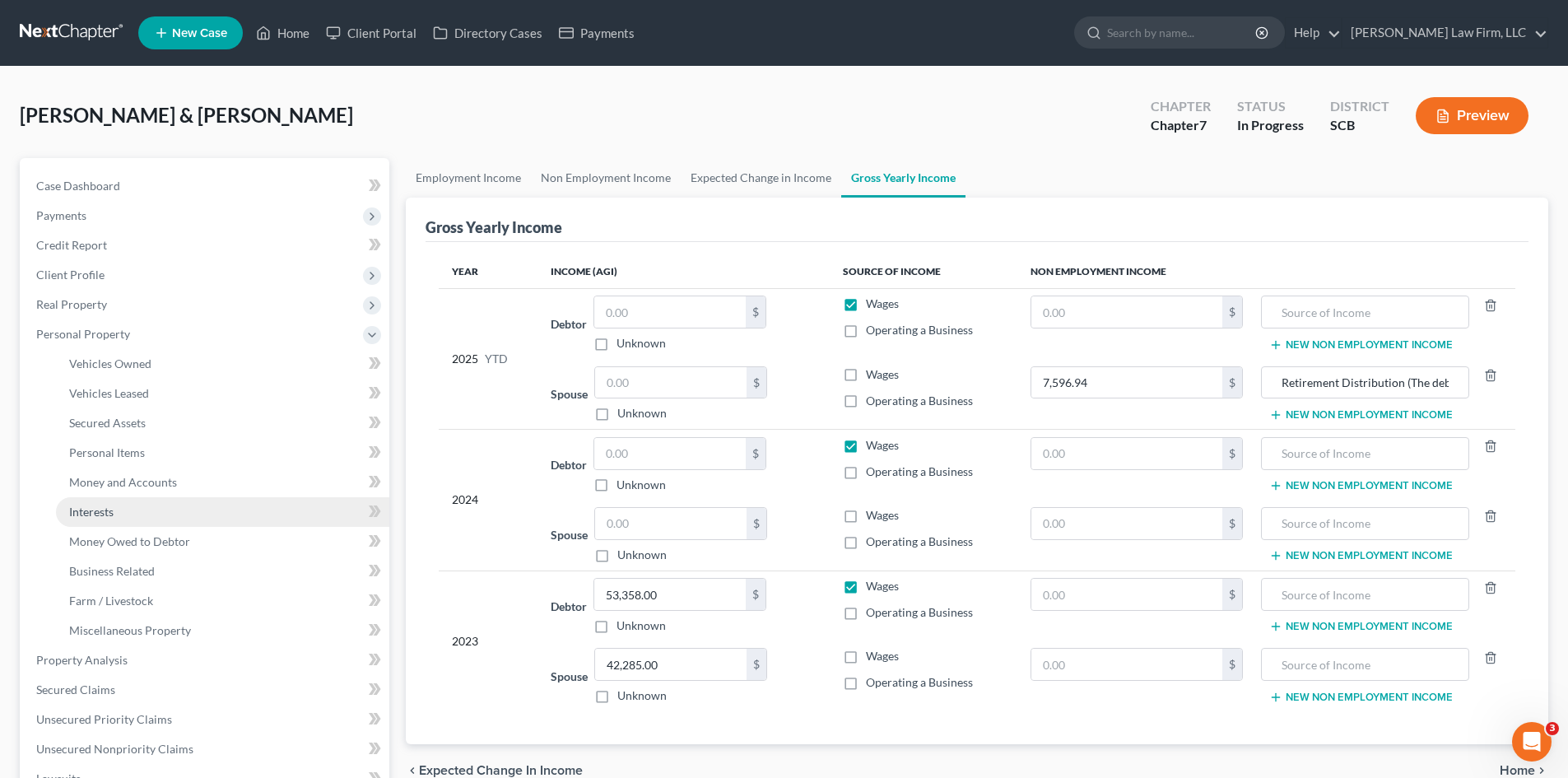
click at [91, 512] on span "Interests" at bounding box center [91, 512] width 45 height 14
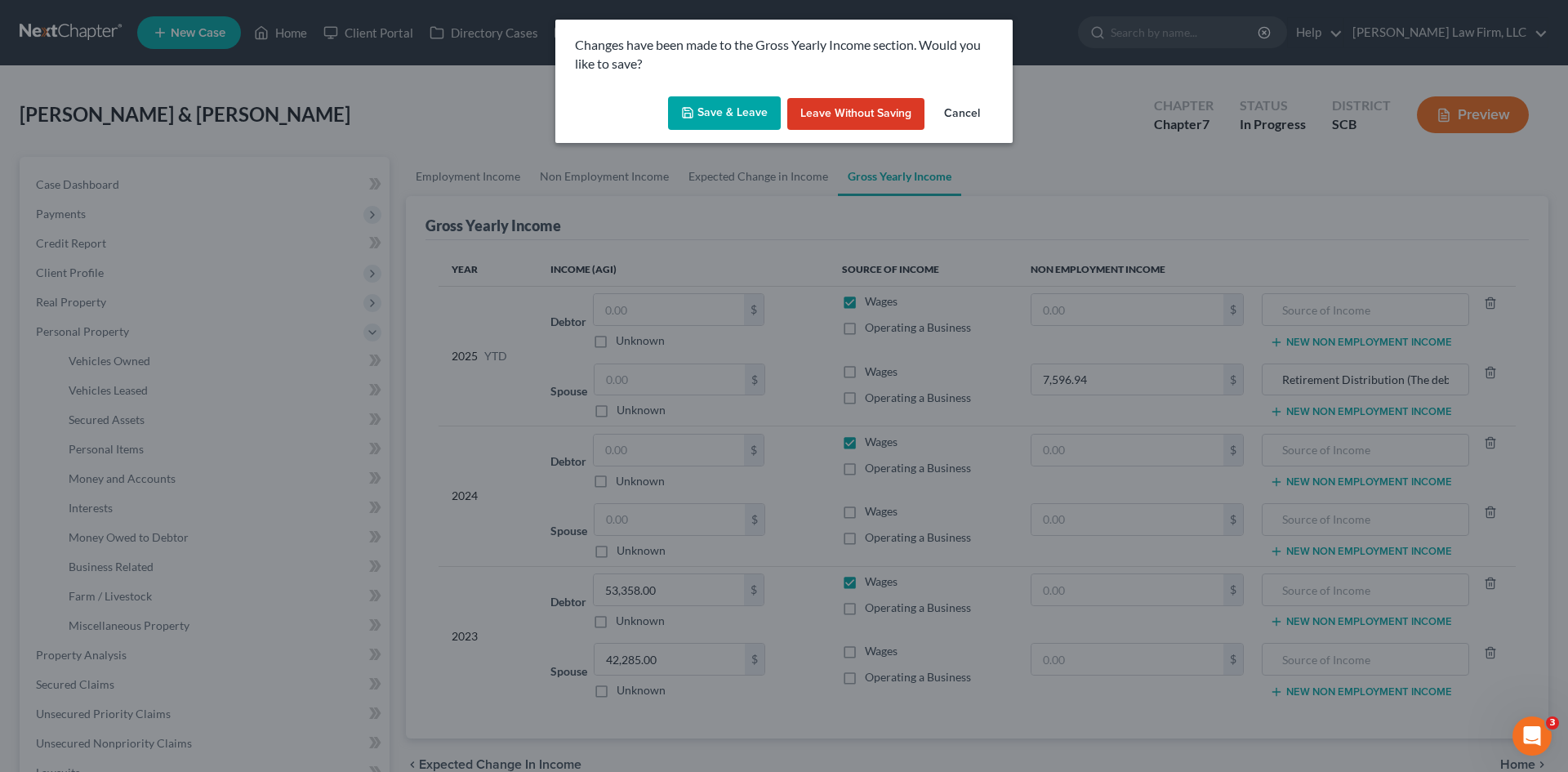
click at [695, 97] on button "Save & Leave" at bounding box center [725, 114] width 113 height 34
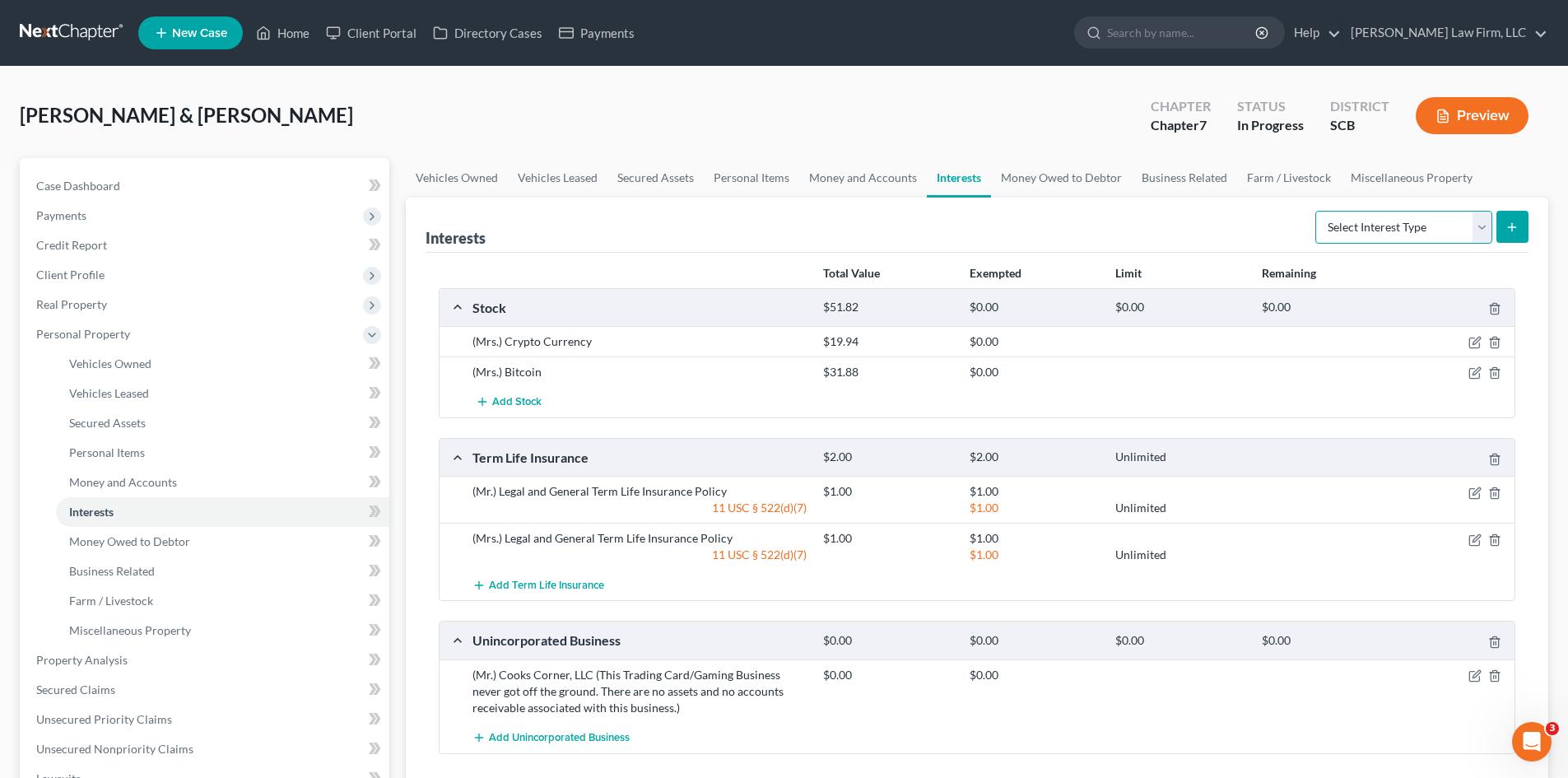
drag, startPoint x: 1321, startPoint y: 228, endPoint x: 1335, endPoint y: 236, distance: 16.1
click at [1322, 228] on select "Select Interest Type 401K Annuity Bond Education IRA Government Bond Government…" at bounding box center [1404, 226] width 177 height 33
click at [1317, 210] on select "Select Interest Type 401K Annuity Bond Education IRA Government Bond Government…" at bounding box center [1404, 226] width 177 height 33
click at [1501, 231] on button "submit" at bounding box center [1513, 226] width 32 height 32
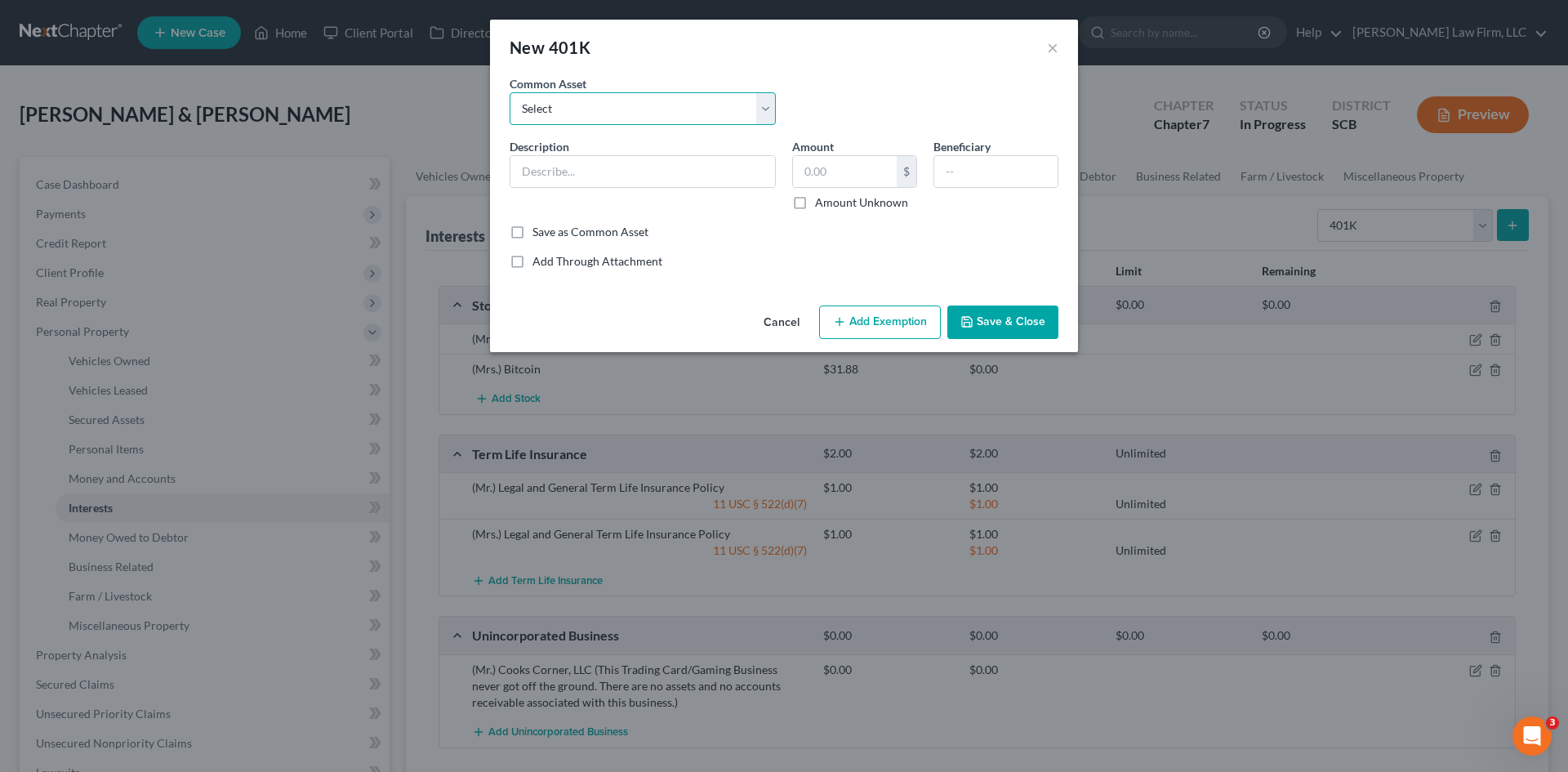
click at [639, 102] on select "Select (Mr.) 401(k) Vanguard 401(k) (Mrs.) 401(k) Fidelity 401(k)" at bounding box center [642, 108] width 266 height 33
click at [510, 92] on select "Select (Mr.) 401(k) Vanguard 401(k) (Mrs.) 401(k) Fidelity 401(k)" at bounding box center [642, 108] width 266 height 33
drag, startPoint x: 554, startPoint y: 165, endPoint x: 602, endPoint y: 165, distance: 48.0
click at [552, 167] on input "(Mrs.) 401(k)" at bounding box center [643, 171] width 265 height 31
click at [557, 178] on input "(Mrs.)Busey Welath Management 401(k)" at bounding box center [643, 171] width 265 height 31
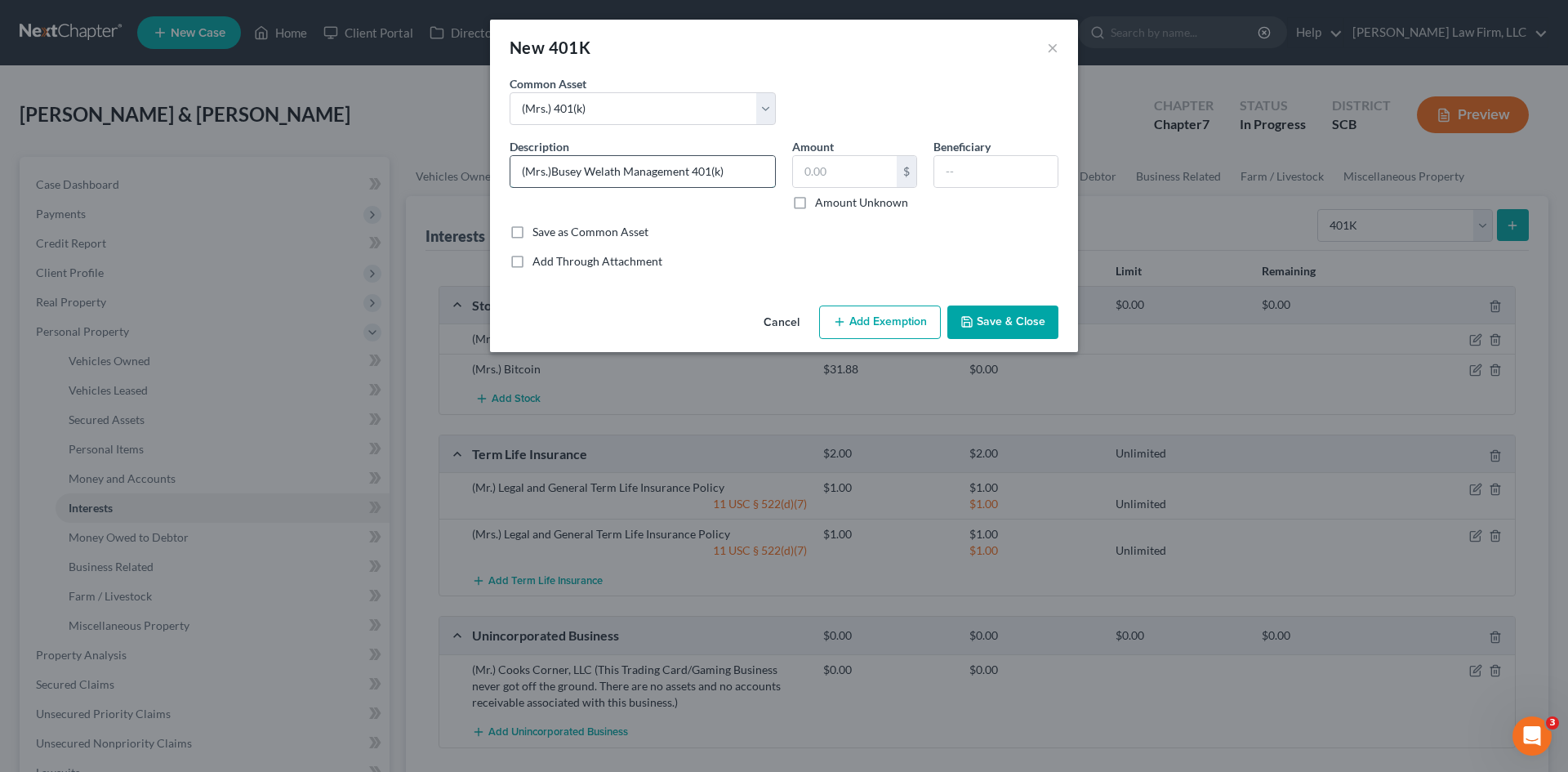
drag, startPoint x: 555, startPoint y: 175, endPoint x: 579, endPoint y: 174, distance: 24.0
click at [555, 174] on input "(Mrs.)Busey Welath Management 401(k)" at bounding box center [643, 171] width 265 height 31
drag, startPoint x: 872, startPoint y: 181, endPoint x: 901, endPoint y: 181, distance: 29.0
click at [872, 181] on input "text" at bounding box center [845, 171] width 103 height 31
click at [892, 321] on button "Add Exemption" at bounding box center [880, 323] width 121 height 34
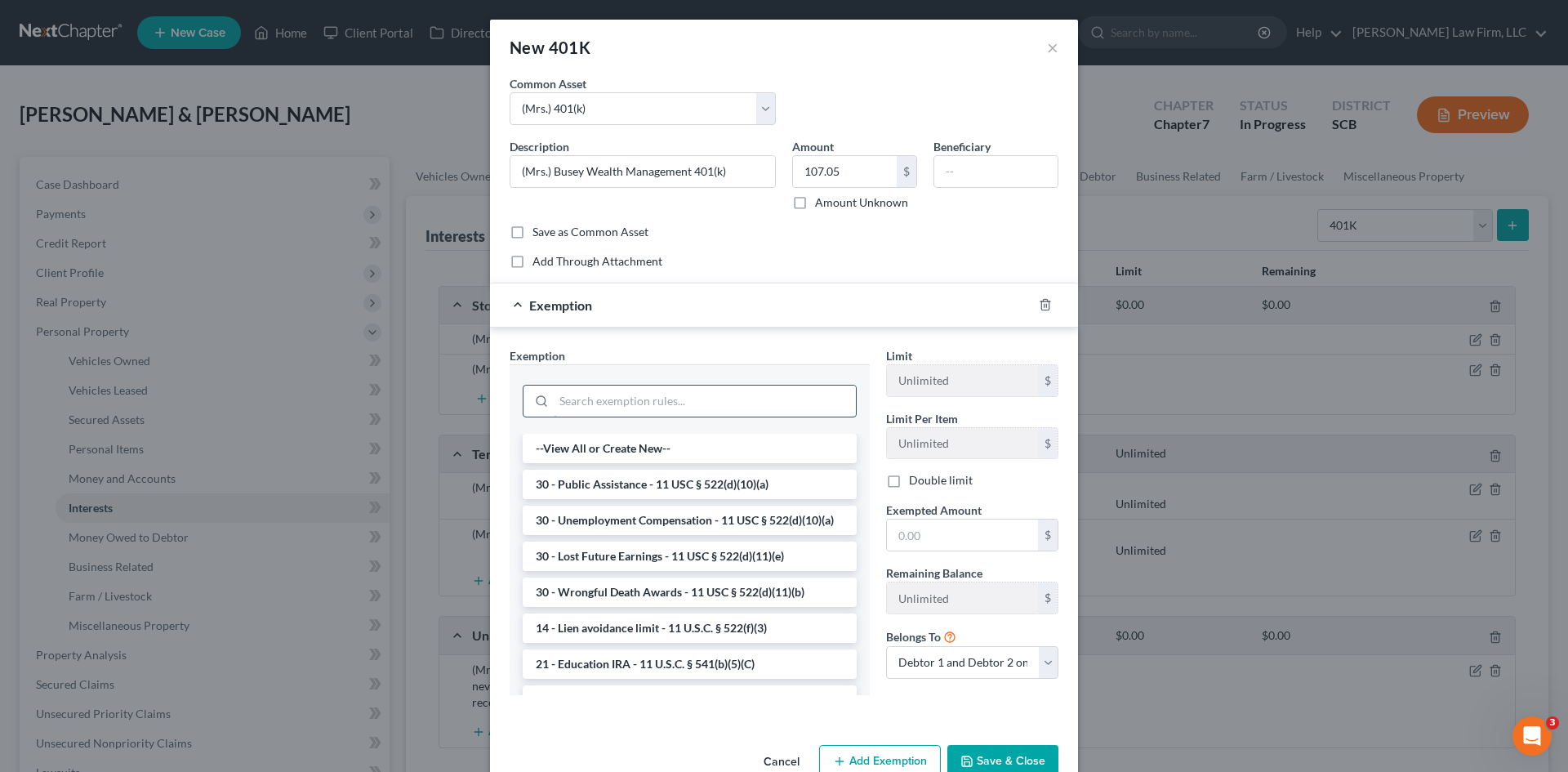
click at [682, 408] on input "search" at bounding box center [705, 401] width 303 height 31
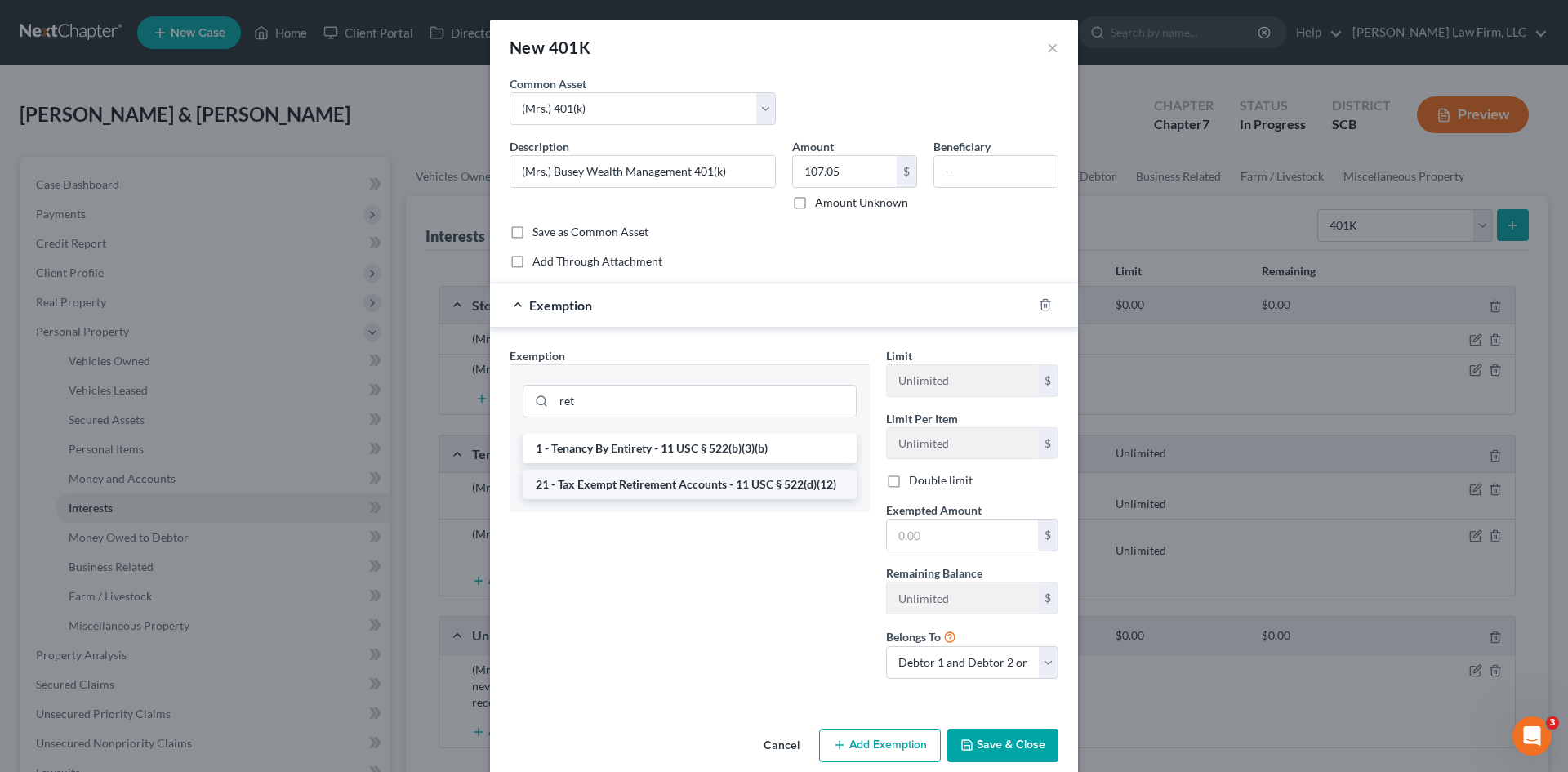
click at [674, 486] on li "21 - Tax Exempt Retirement Accounts - 11 USC § 522(d)(12)" at bounding box center [689, 484] width 334 height 29
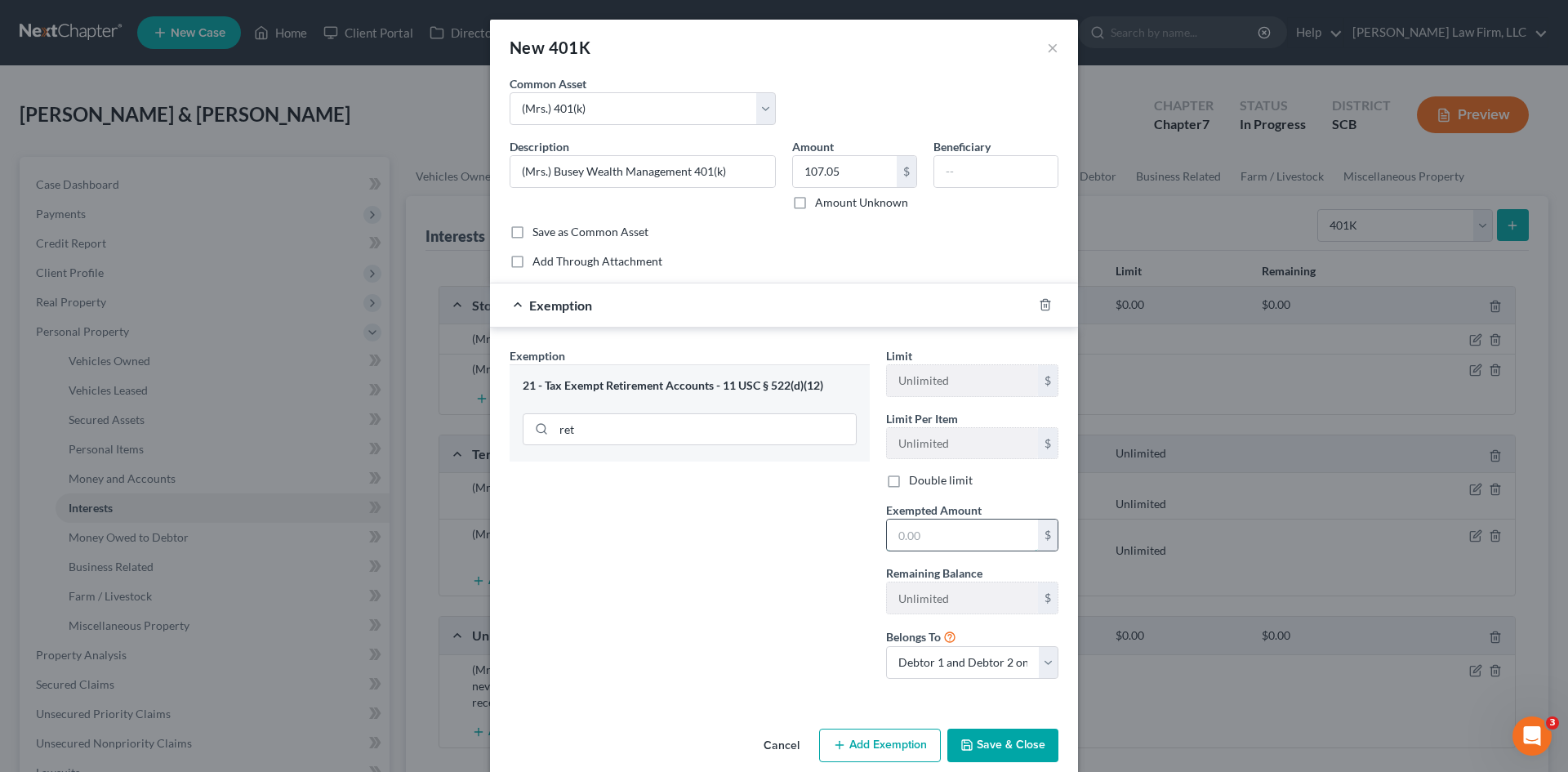
drag, startPoint x: 945, startPoint y: 544, endPoint x: 957, endPoint y: 541, distance: 12.4
click at [945, 544] on input "text" at bounding box center [963, 535] width 151 height 31
click at [961, 746] on icon "button" at bounding box center [967, 746] width 13 height 13
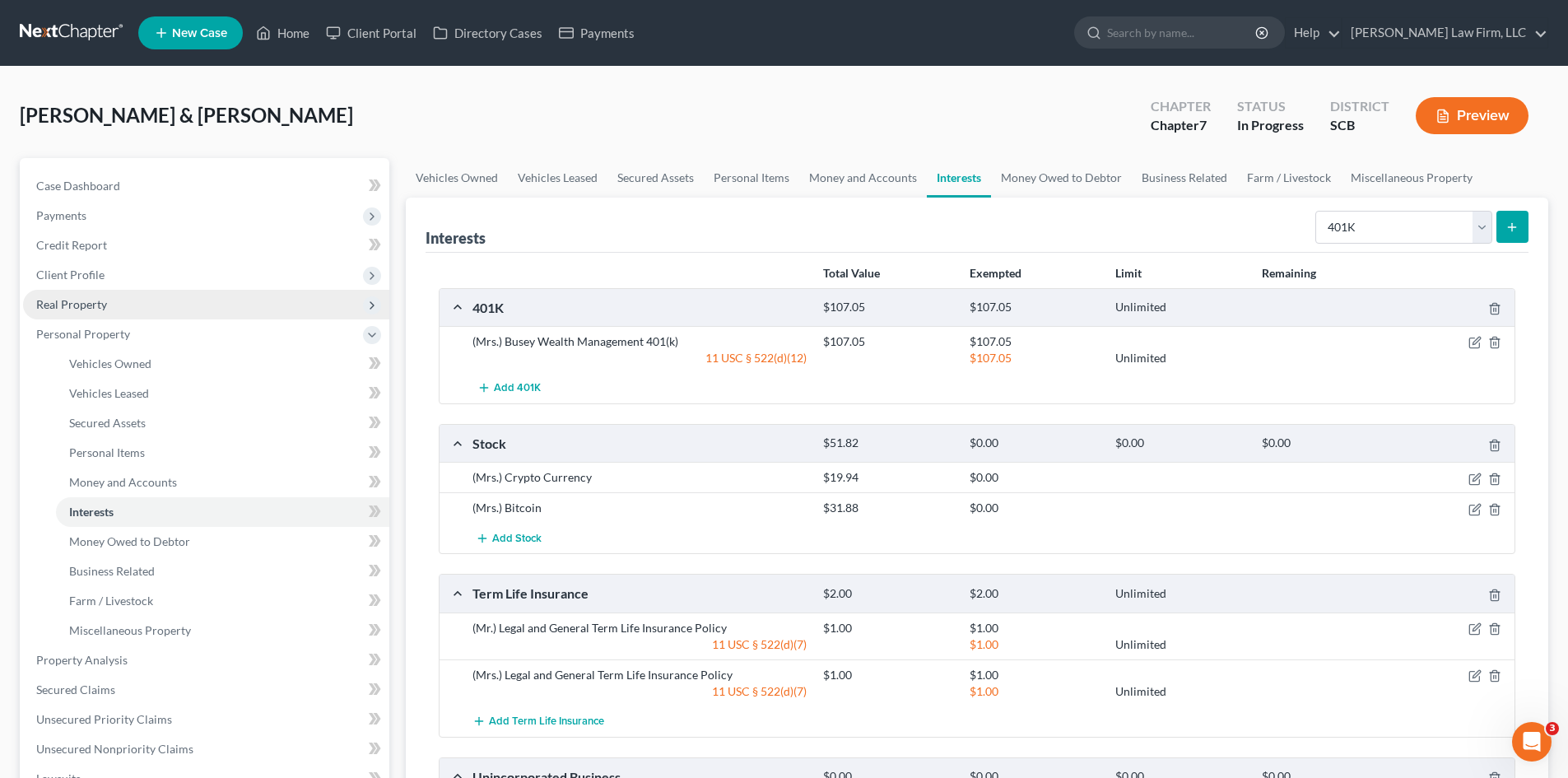
click at [48, 276] on span "Client Profile" at bounding box center [70, 274] width 68 height 14
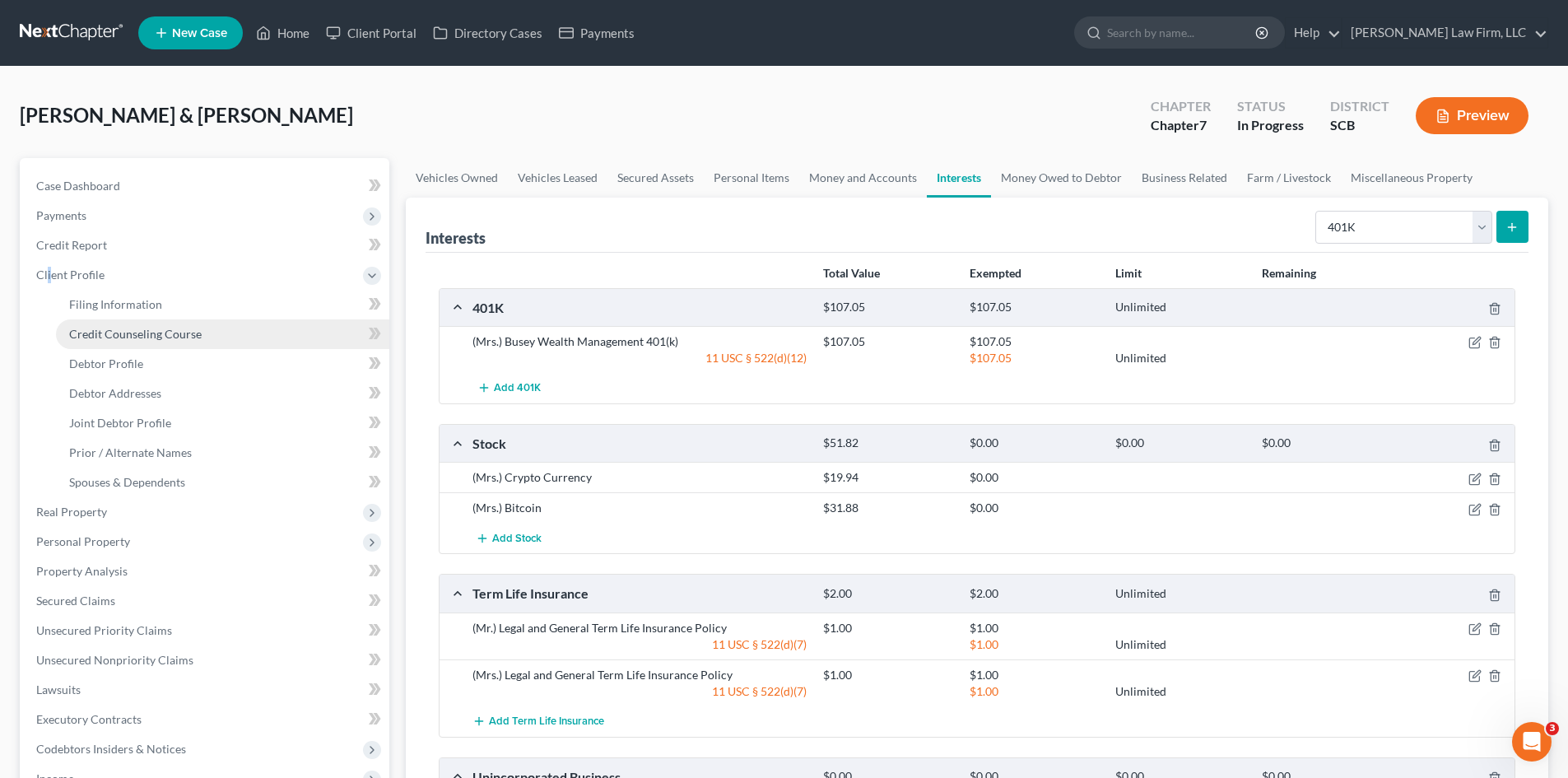
click at [103, 332] on span "Credit Counseling Course" at bounding box center [135, 334] width 133 height 14
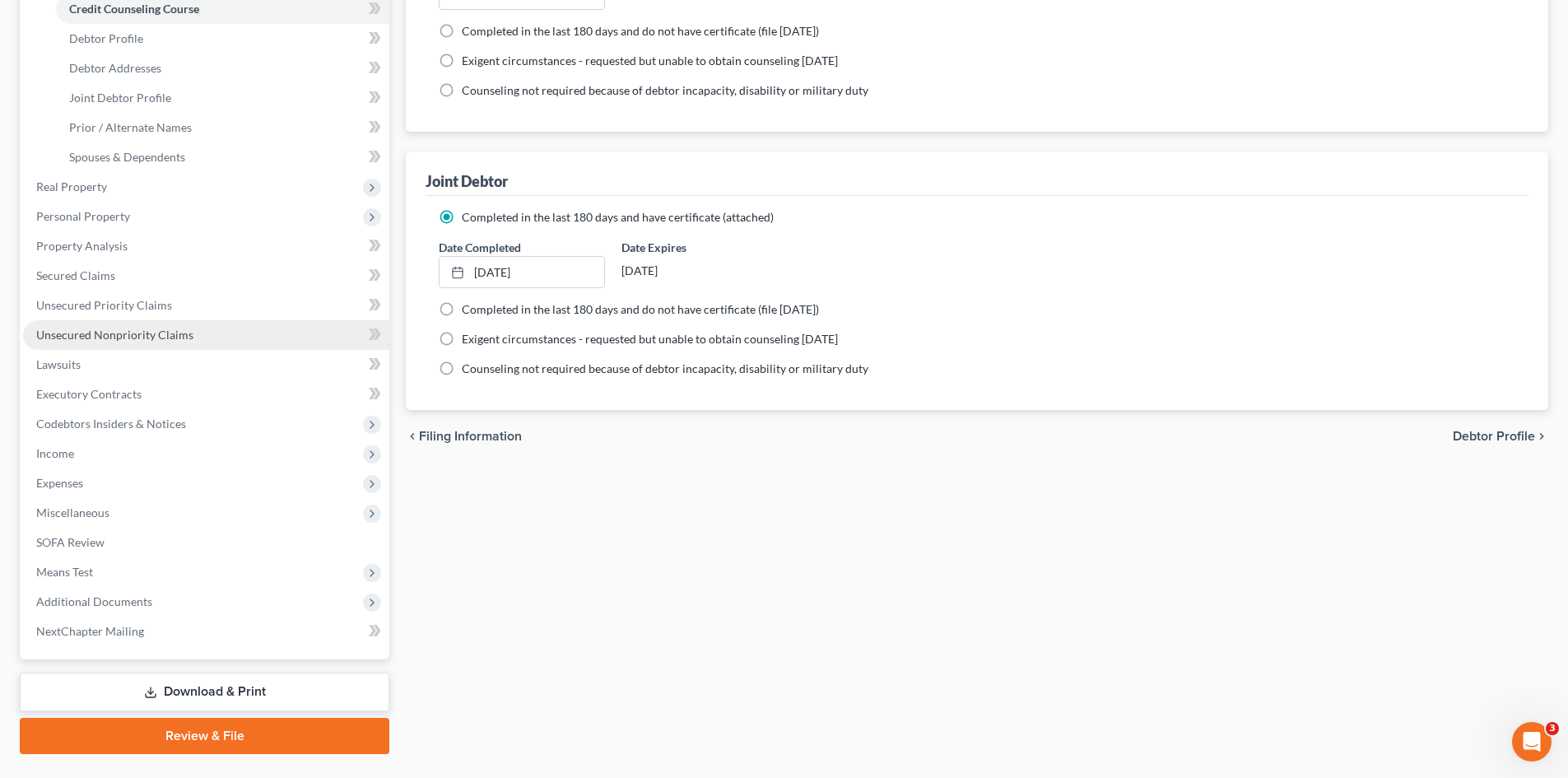
scroll to position [330, 0]
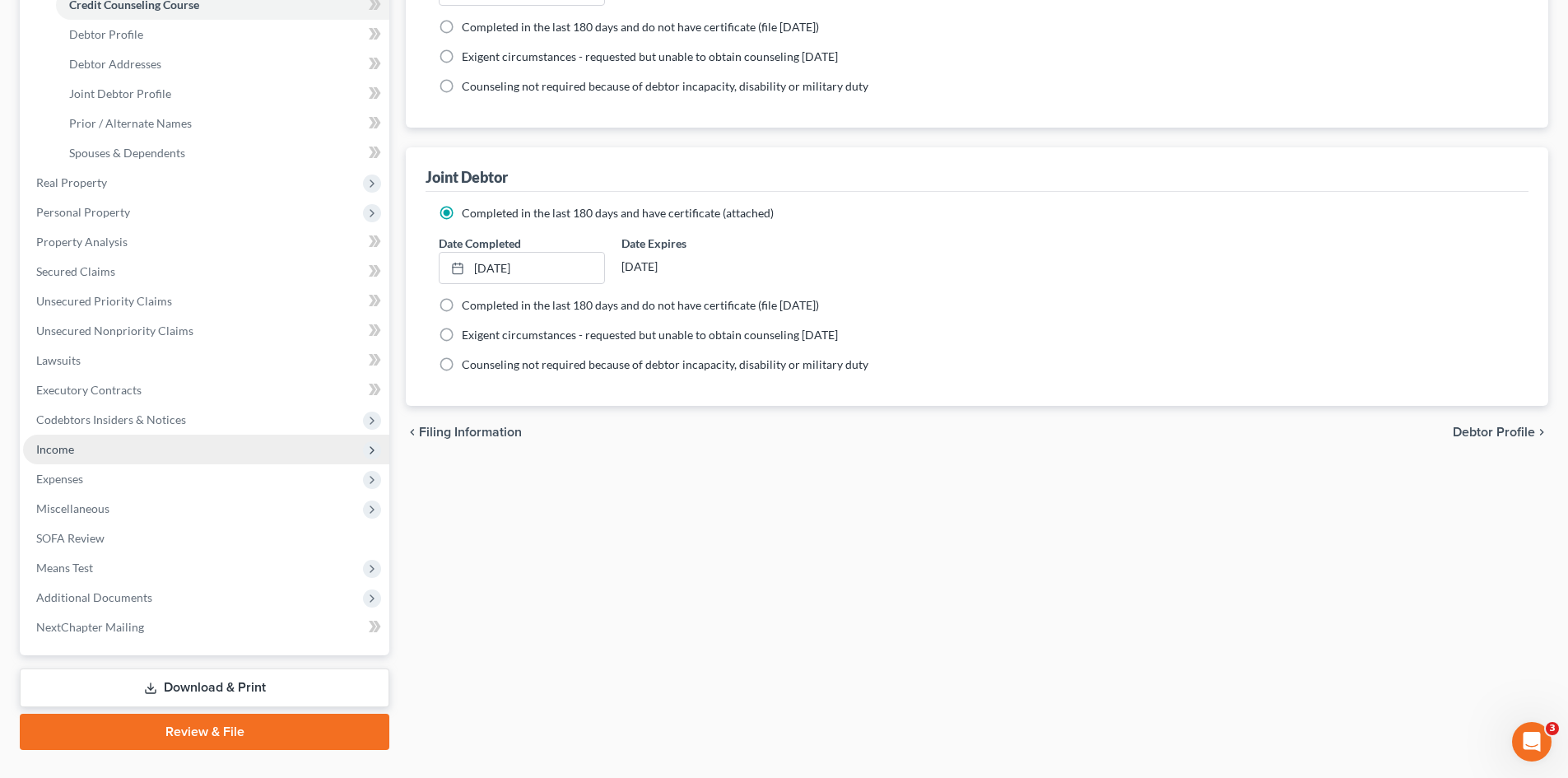
click at [53, 453] on span "Income" at bounding box center [55, 449] width 38 height 14
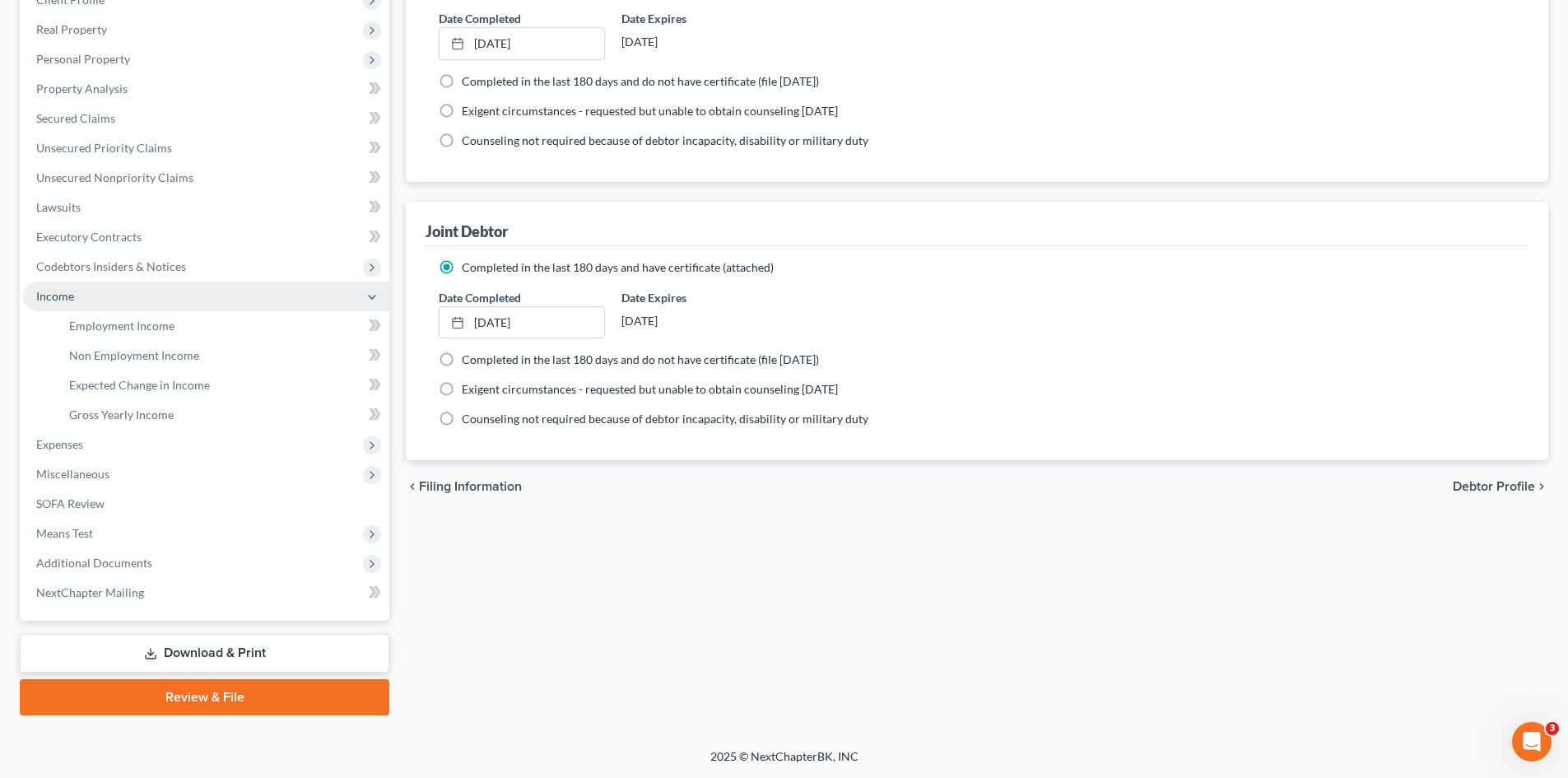
scroll to position [275, 0]
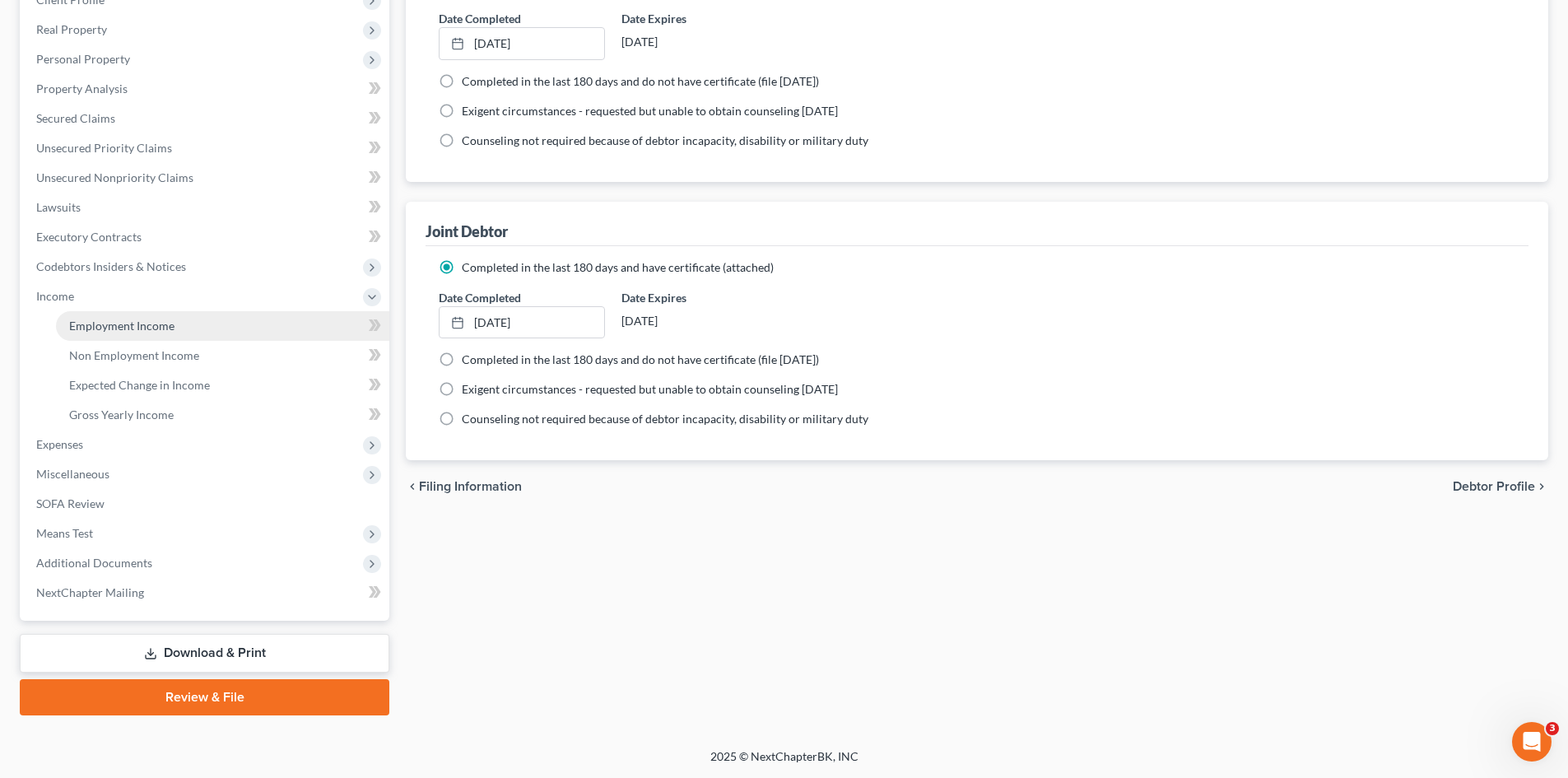
click at [120, 322] on span "Employment Income" at bounding box center [121, 325] width 105 height 14
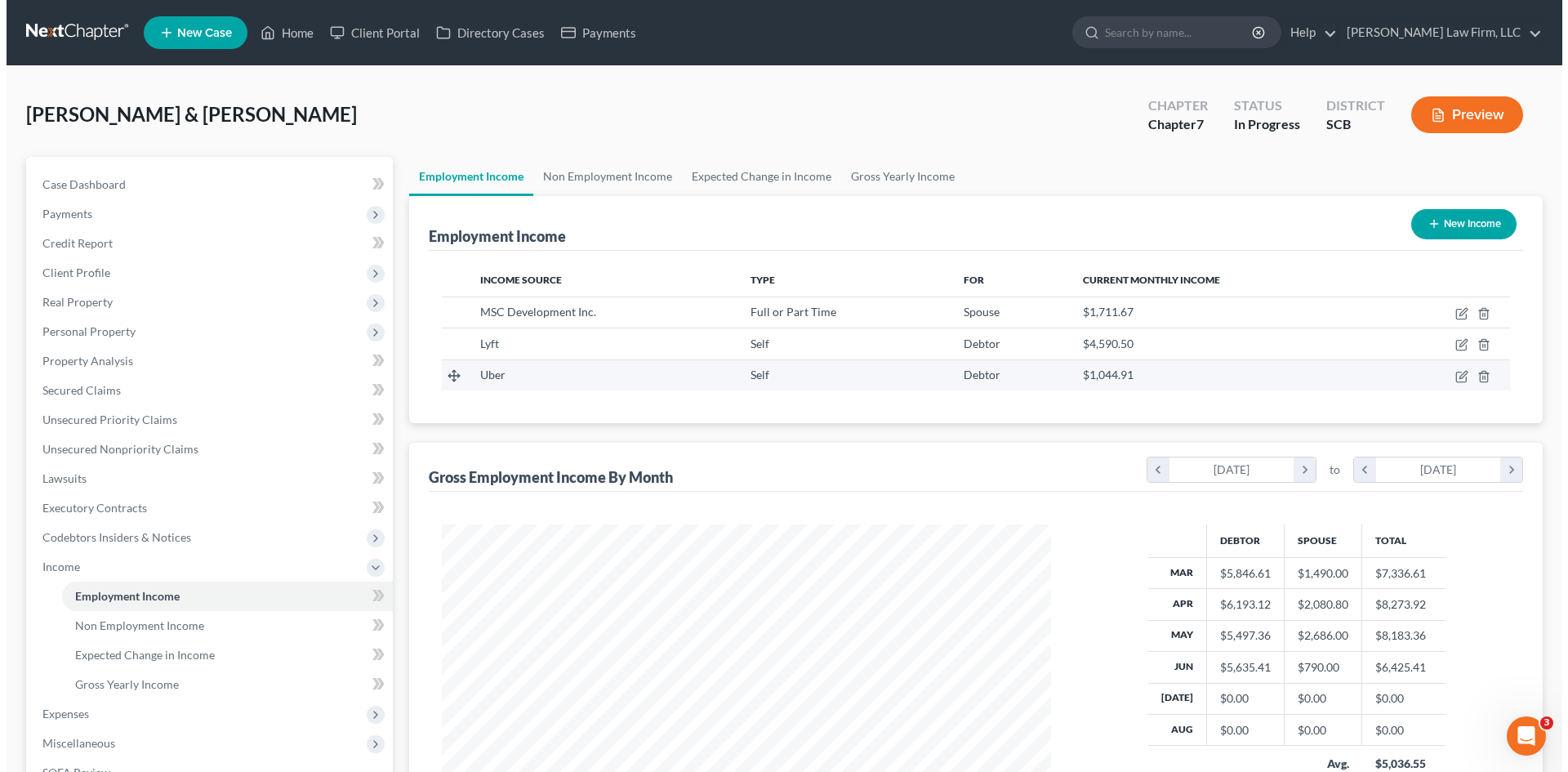
scroll to position [305, 642]
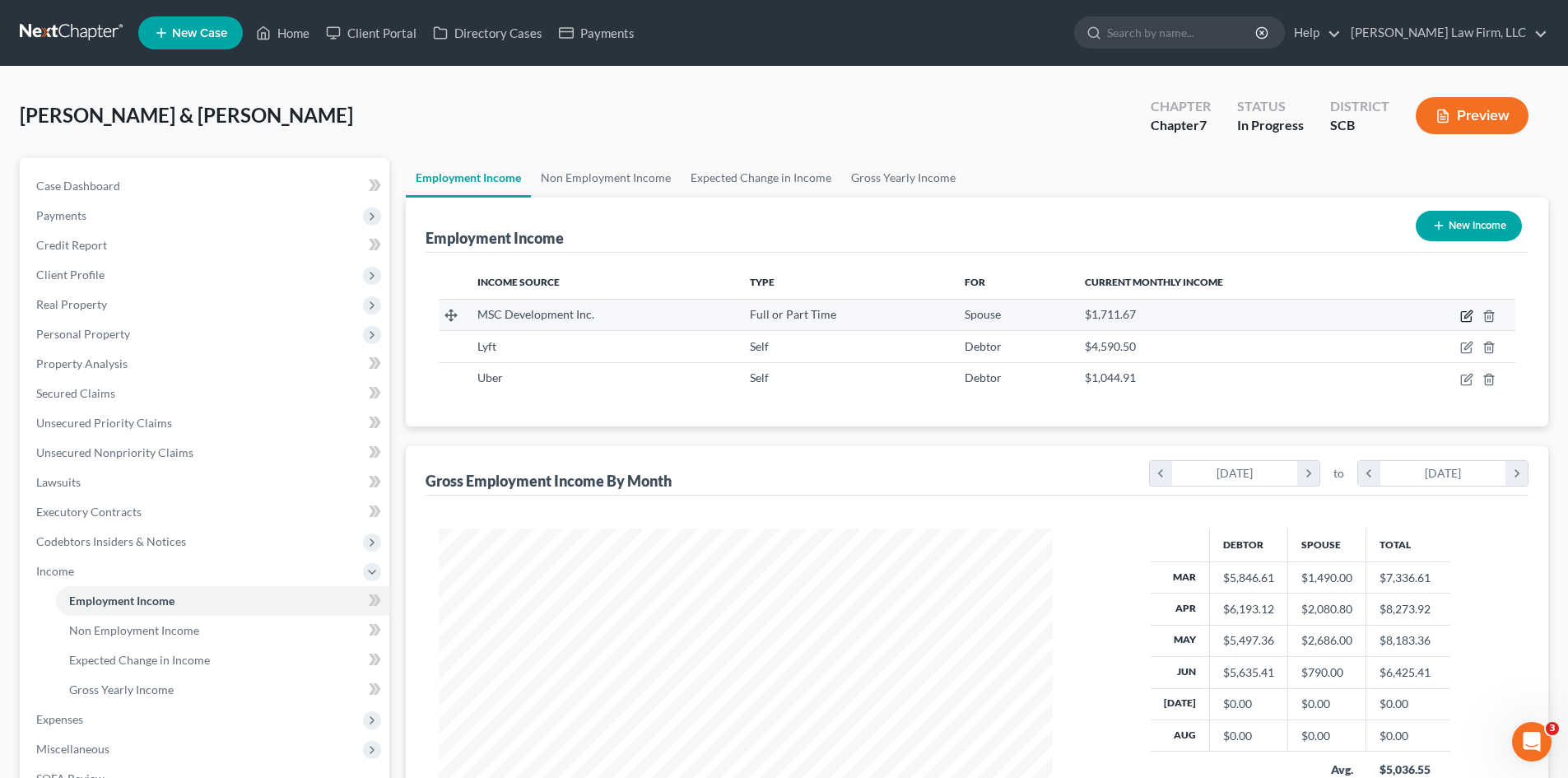
click at [1466, 319] on icon "button" at bounding box center [1468, 317] width 13 height 13
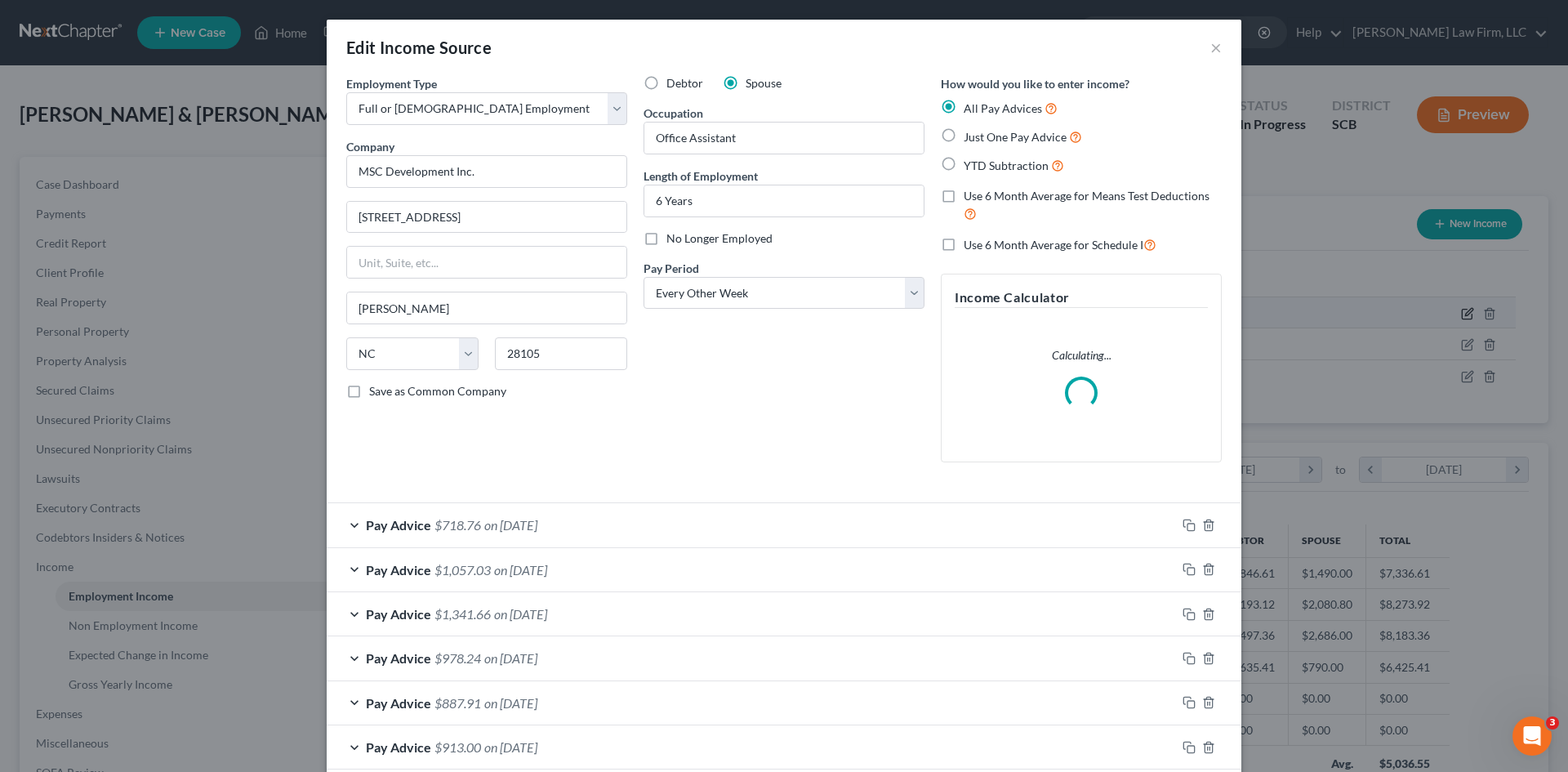
scroll to position [307, 648]
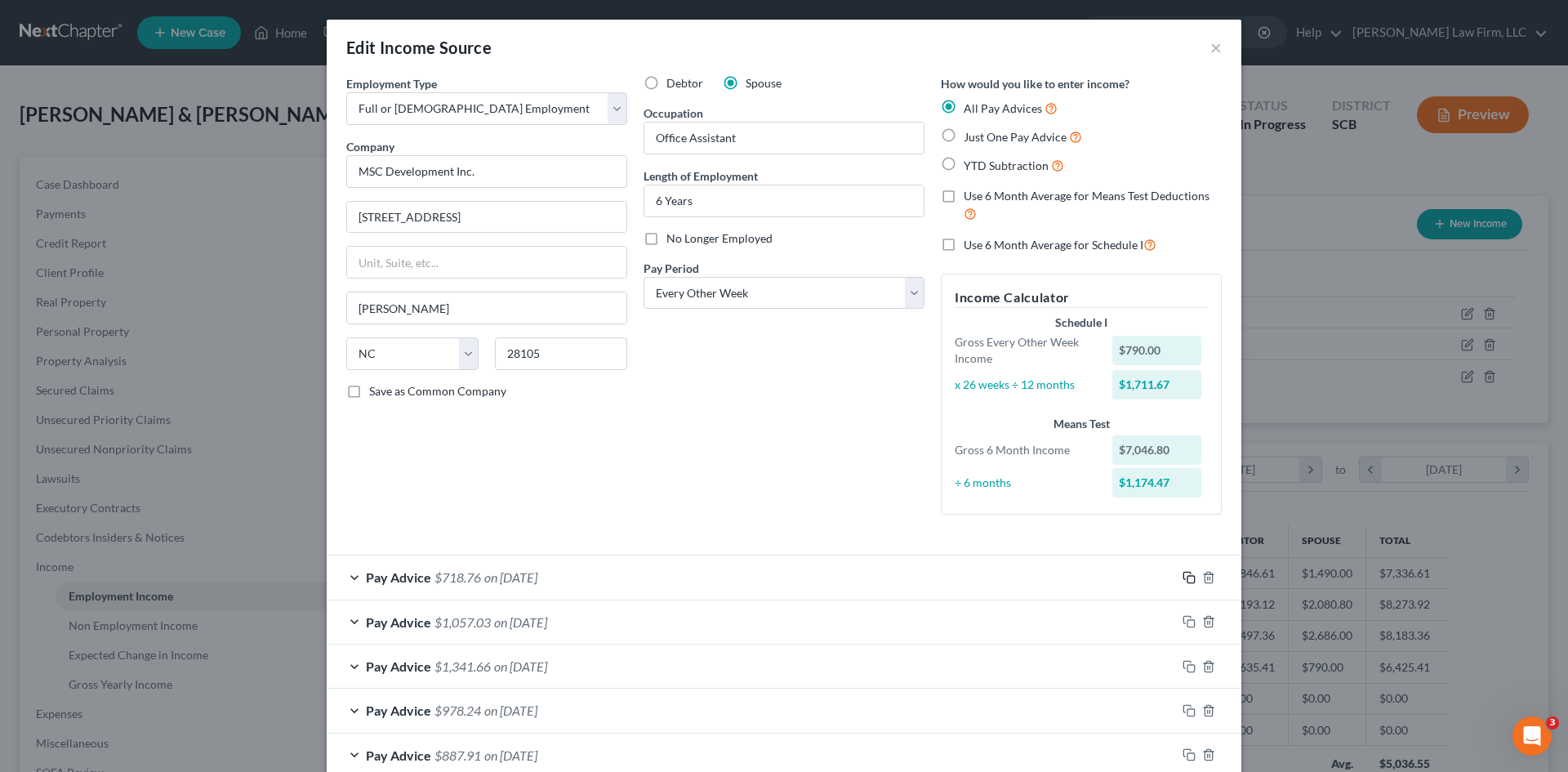
click at [1184, 577] on icon "button" at bounding box center [1189, 577] width 13 height 13
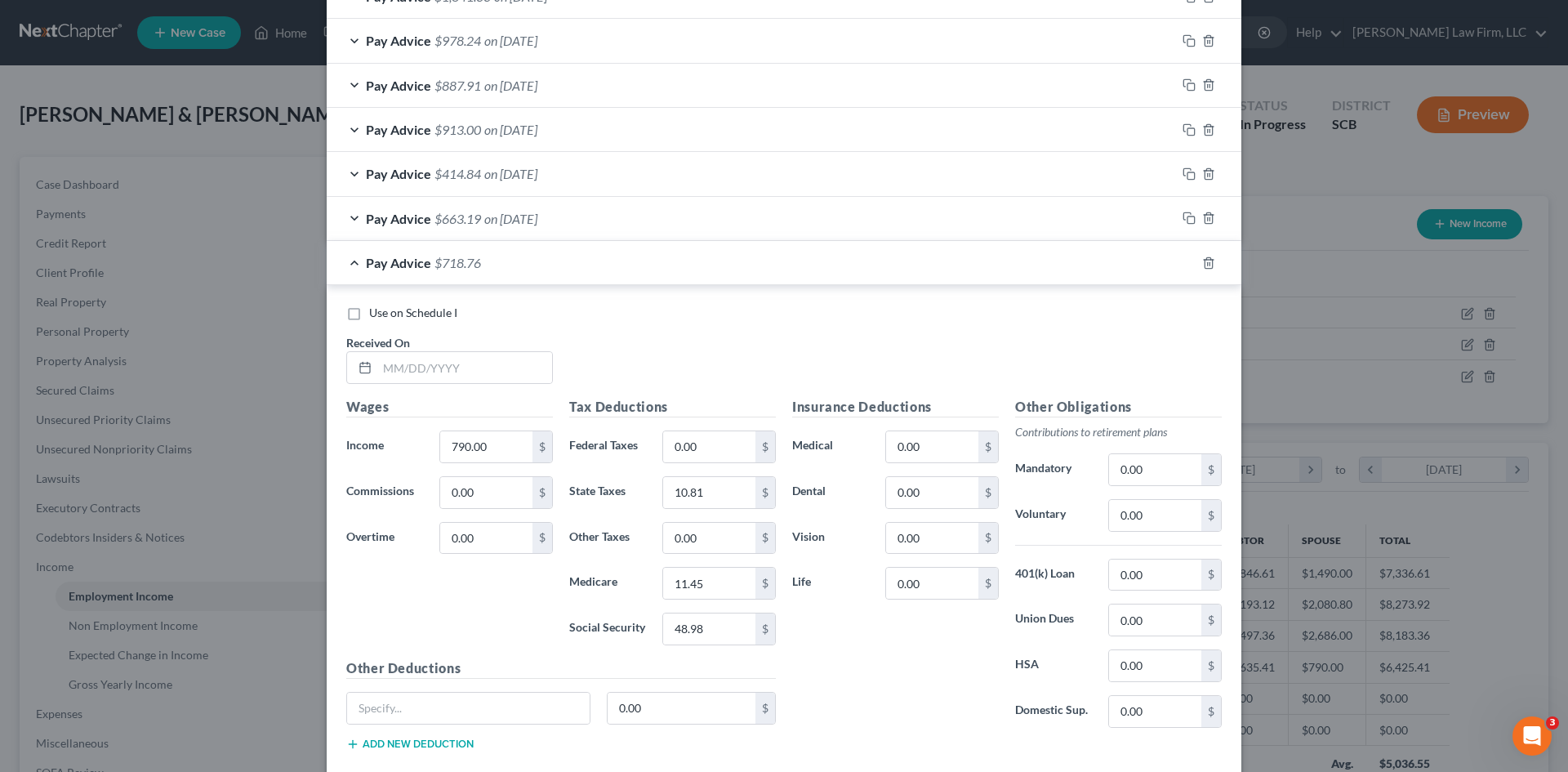
scroll to position [764, 0]
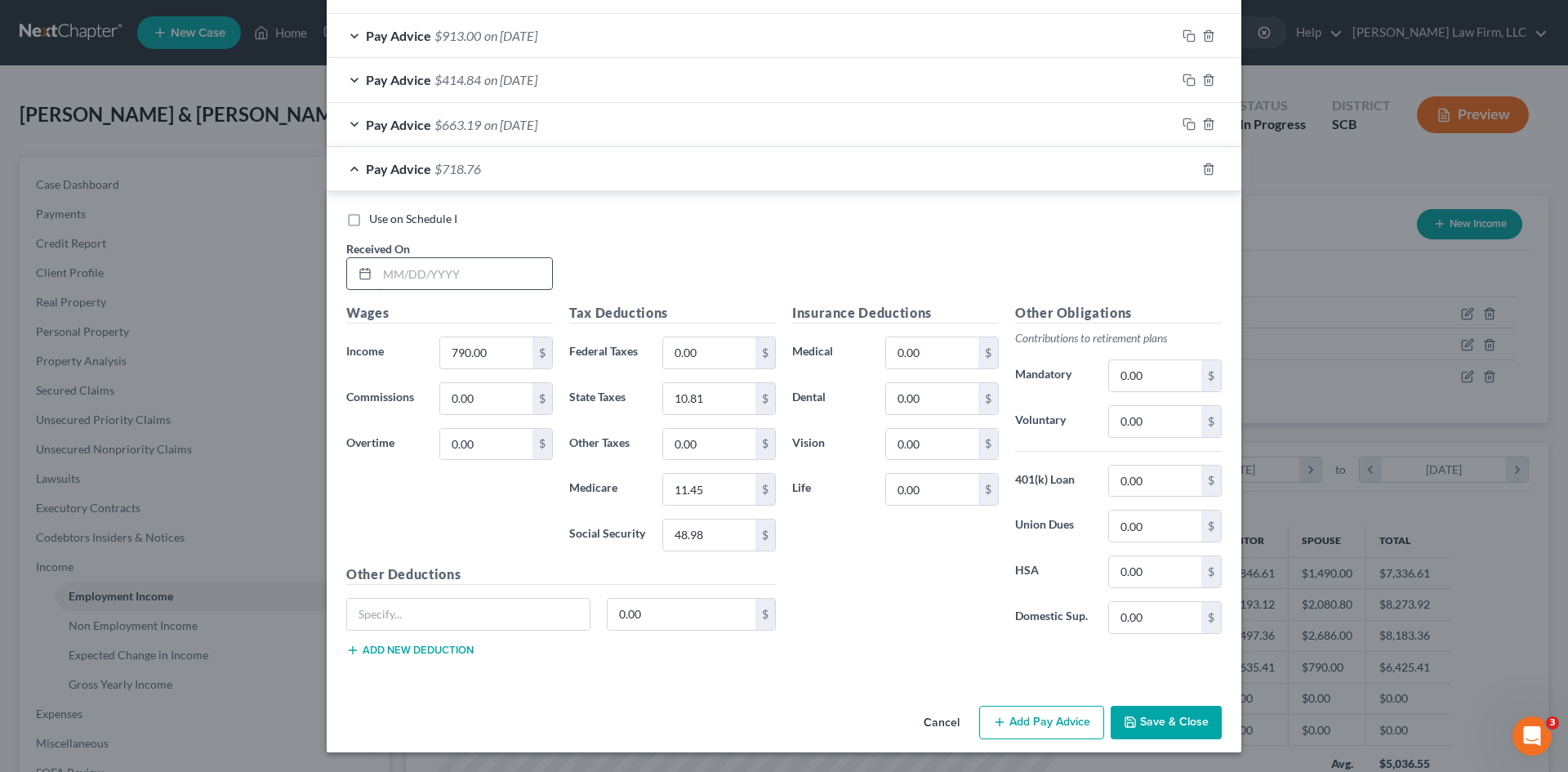
drag, startPoint x: 447, startPoint y: 287, endPoint x: 532, endPoint y: 262, distance: 88.6
click at [447, 287] on input "text" at bounding box center [464, 274] width 175 height 31
click at [713, 525] on input "48.98" at bounding box center [710, 535] width 92 height 31
click at [1183, 172] on icon "button" at bounding box center [1189, 169] width 13 height 13
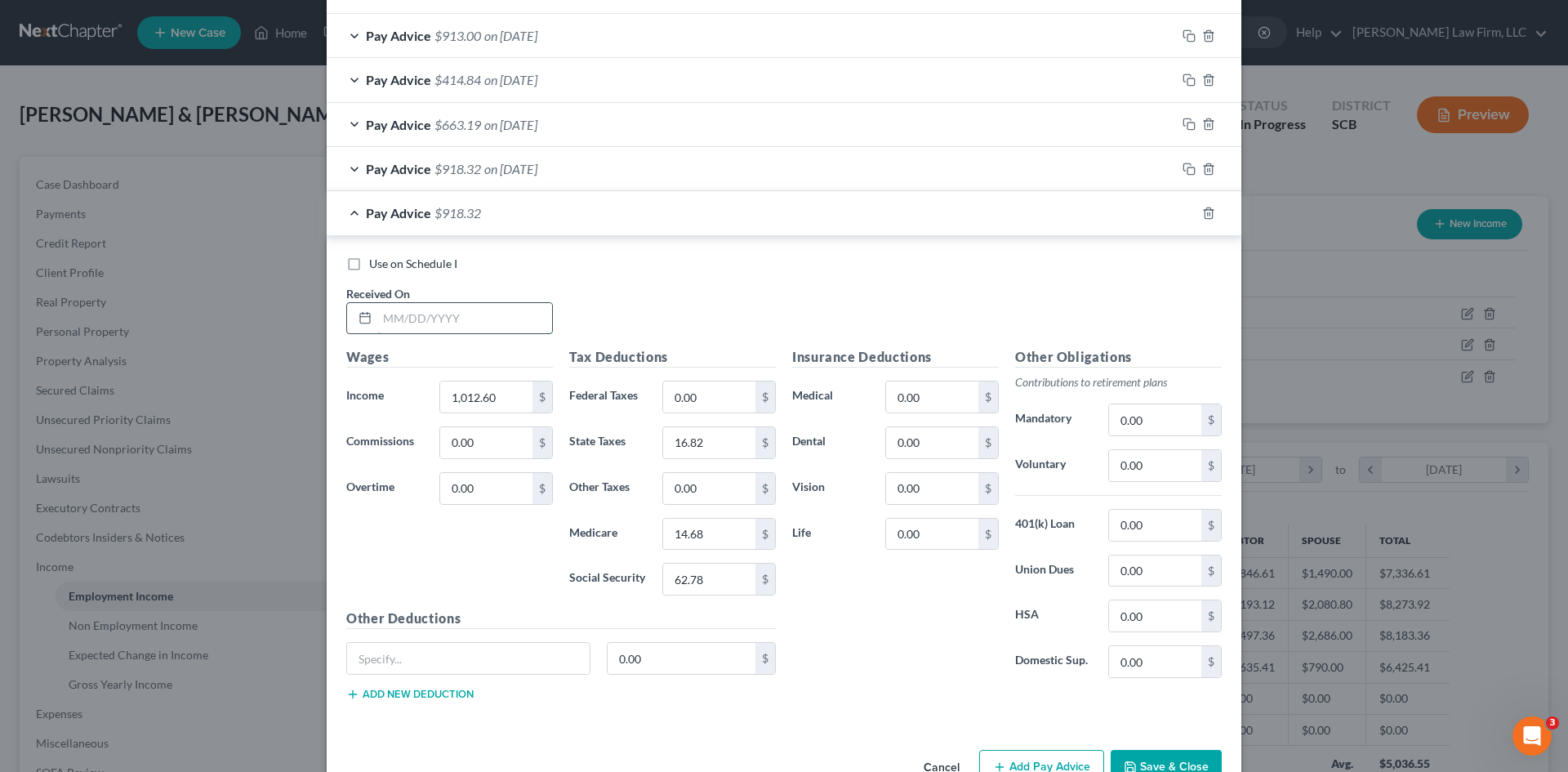
drag, startPoint x: 427, startPoint y: 327, endPoint x: 487, endPoint y: 322, distance: 60.2
click at [427, 327] on input "text" at bounding box center [464, 318] width 175 height 31
click at [1183, 217] on icon "button" at bounding box center [1189, 213] width 13 height 13
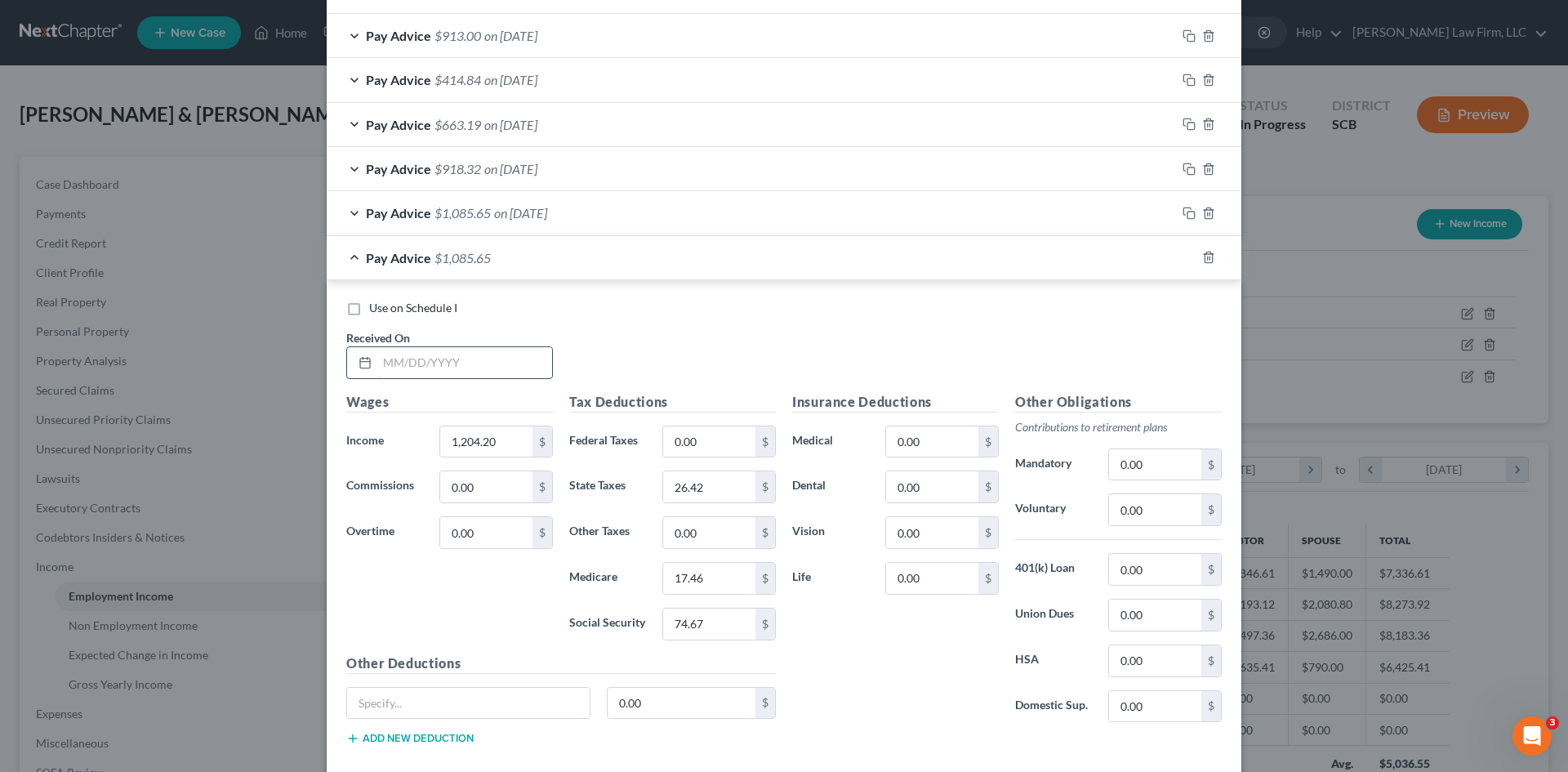
drag, startPoint x: 449, startPoint y: 363, endPoint x: 507, endPoint y: 373, distance: 58.9
click at [449, 363] on input "text" at bounding box center [464, 362] width 175 height 31
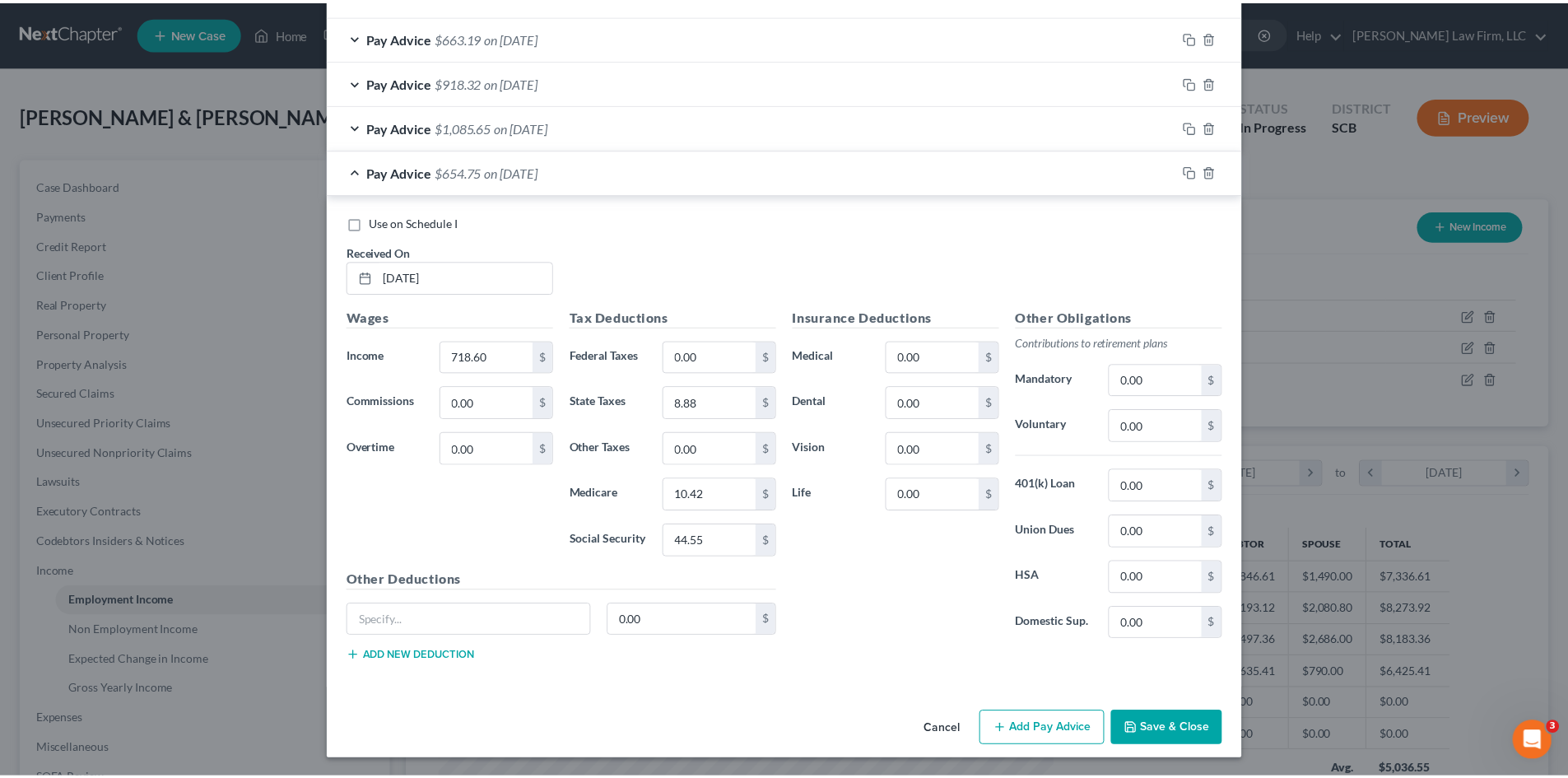
scroll to position [859, 0]
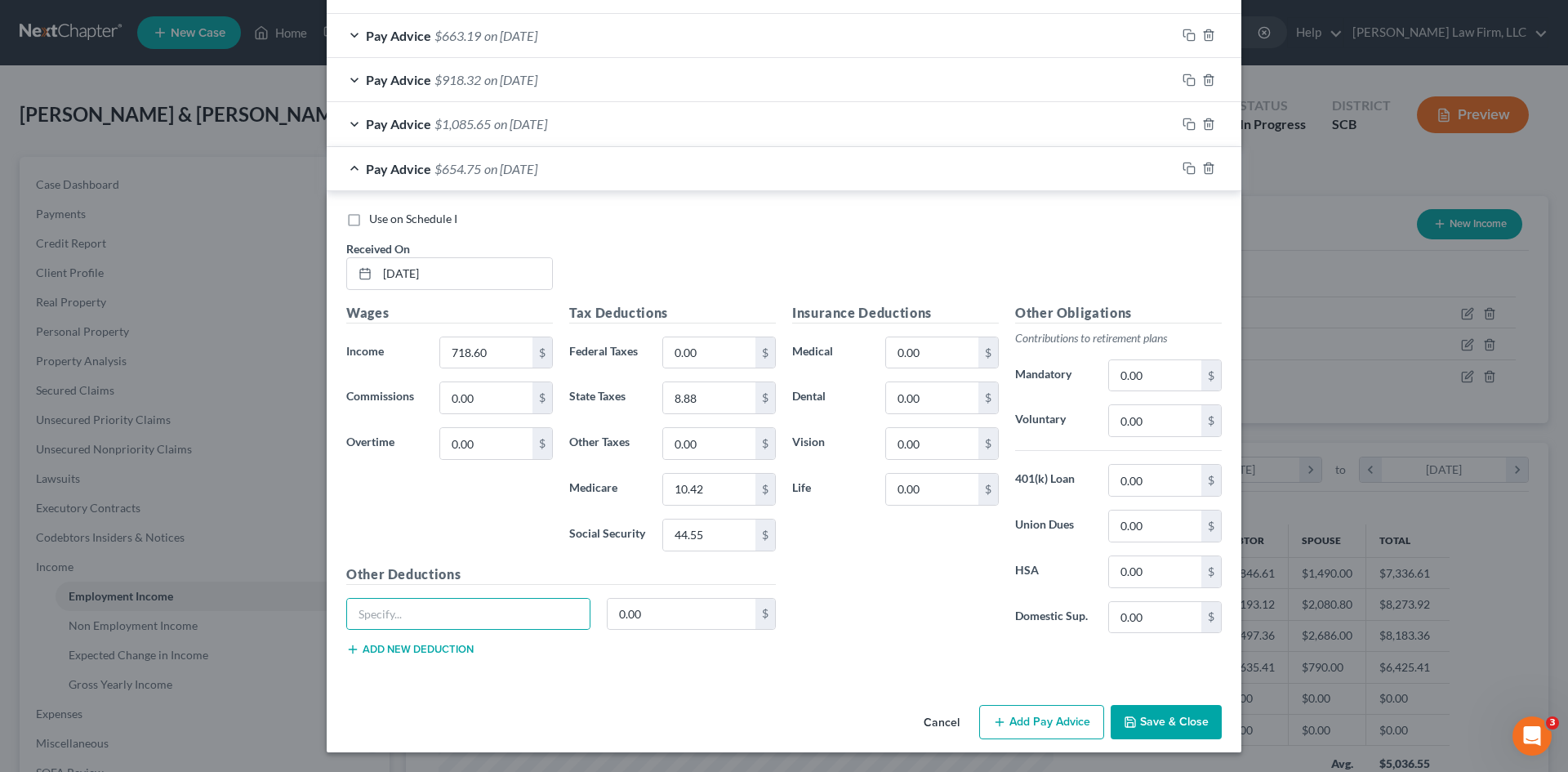
drag, startPoint x: 1121, startPoint y: 727, endPoint x: 158, endPoint y: 528, distance: 983.3
click at [1124, 727] on icon "button" at bounding box center [1131, 722] width 13 height 13
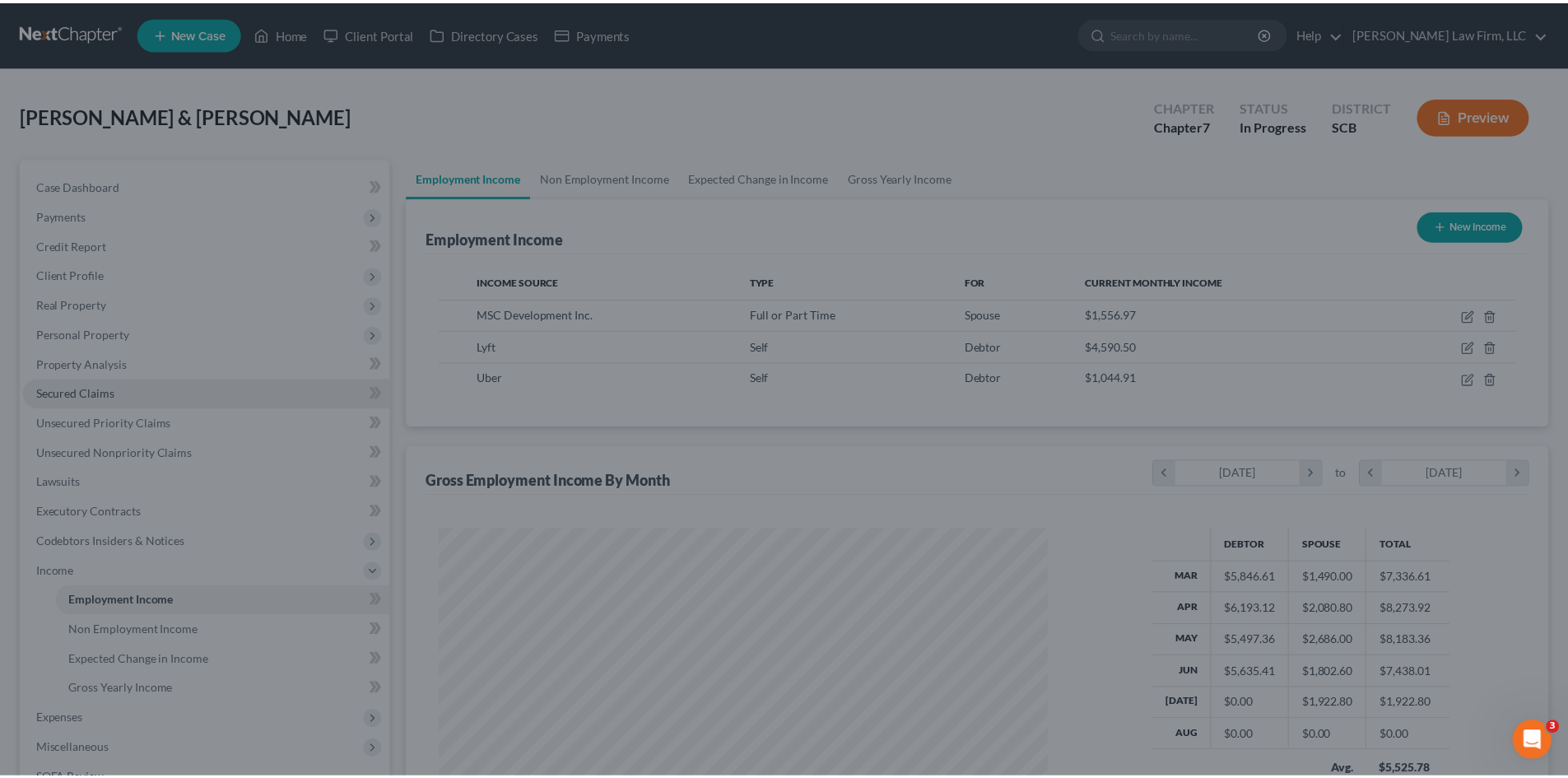
scroll to position [823145, 822638]
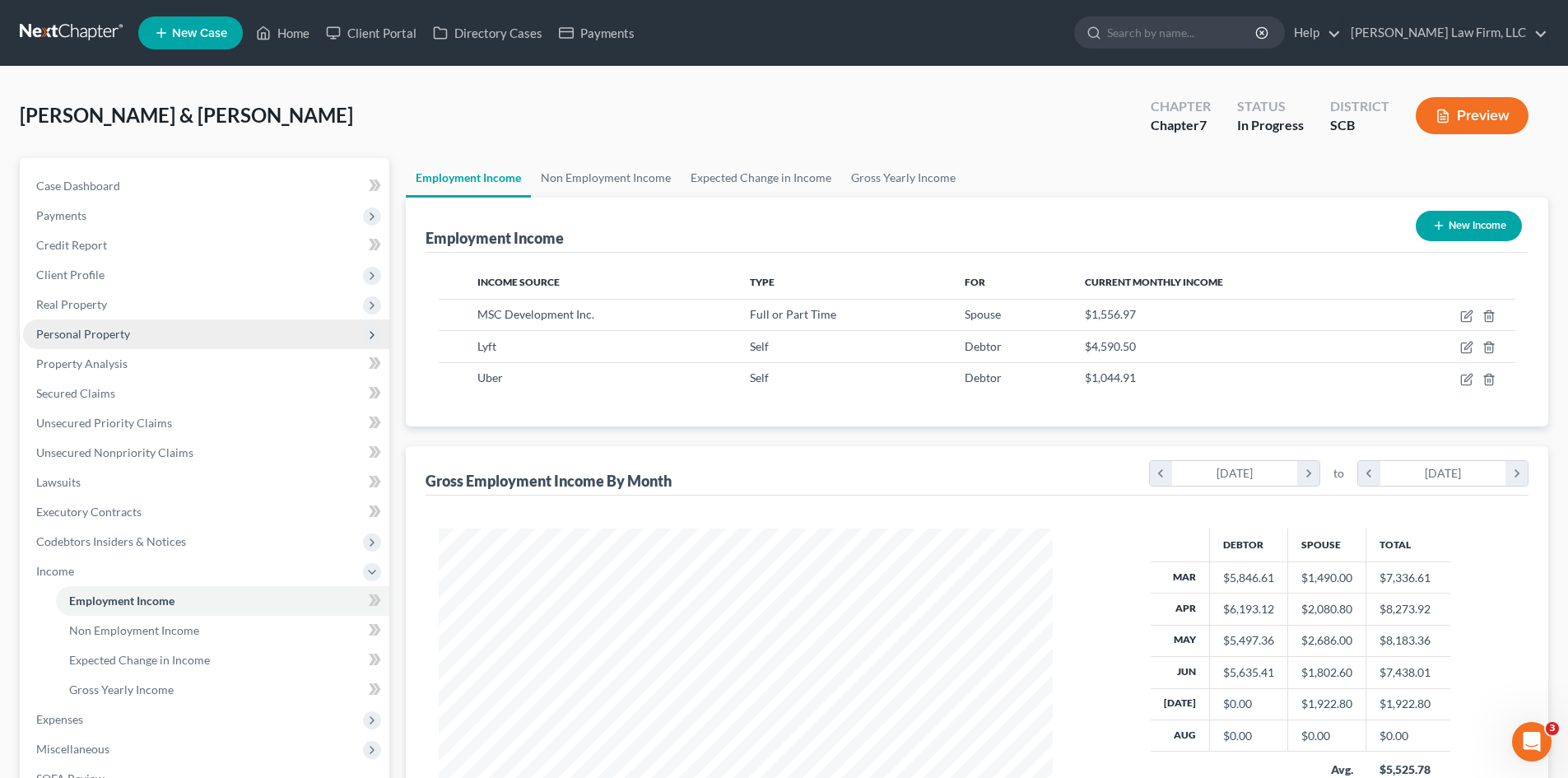
click at [74, 336] on span "Personal Property" at bounding box center [82, 334] width 94 height 14
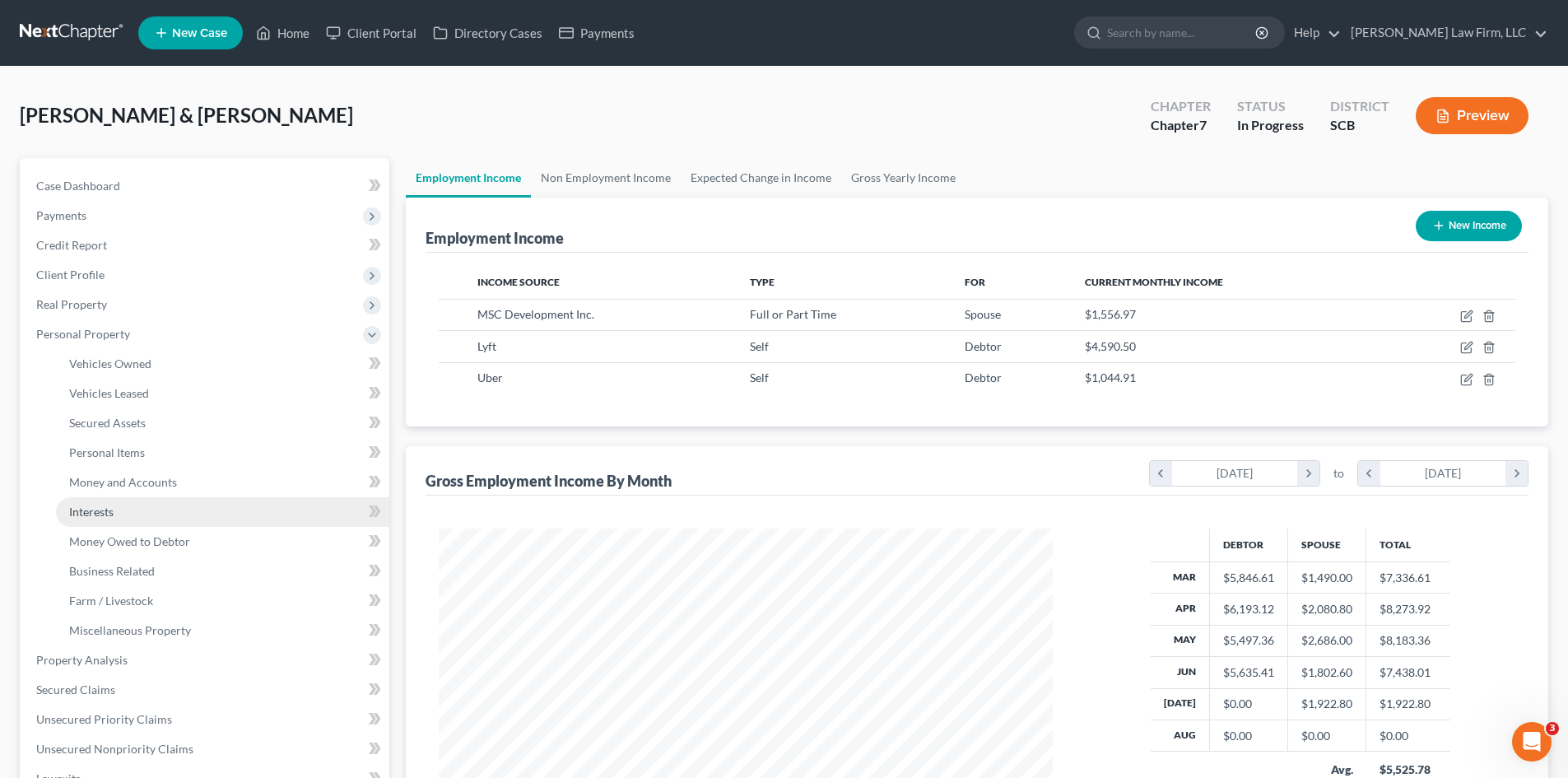
click at [109, 505] on span "Interests" at bounding box center [91, 512] width 45 height 14
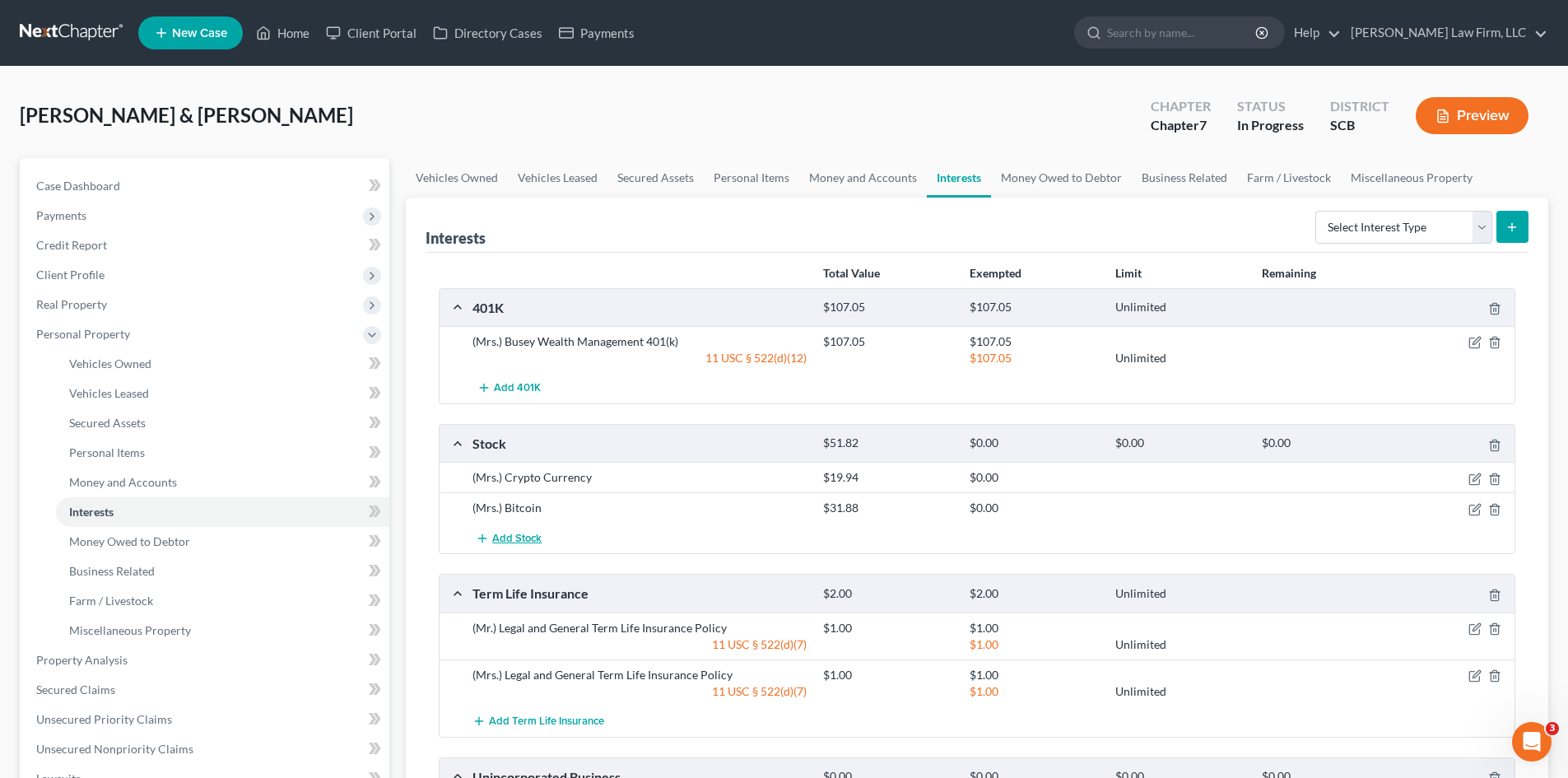
click at [492, 543] on button "Add Stock" at bounding box center [509, 538] width 72 height 30
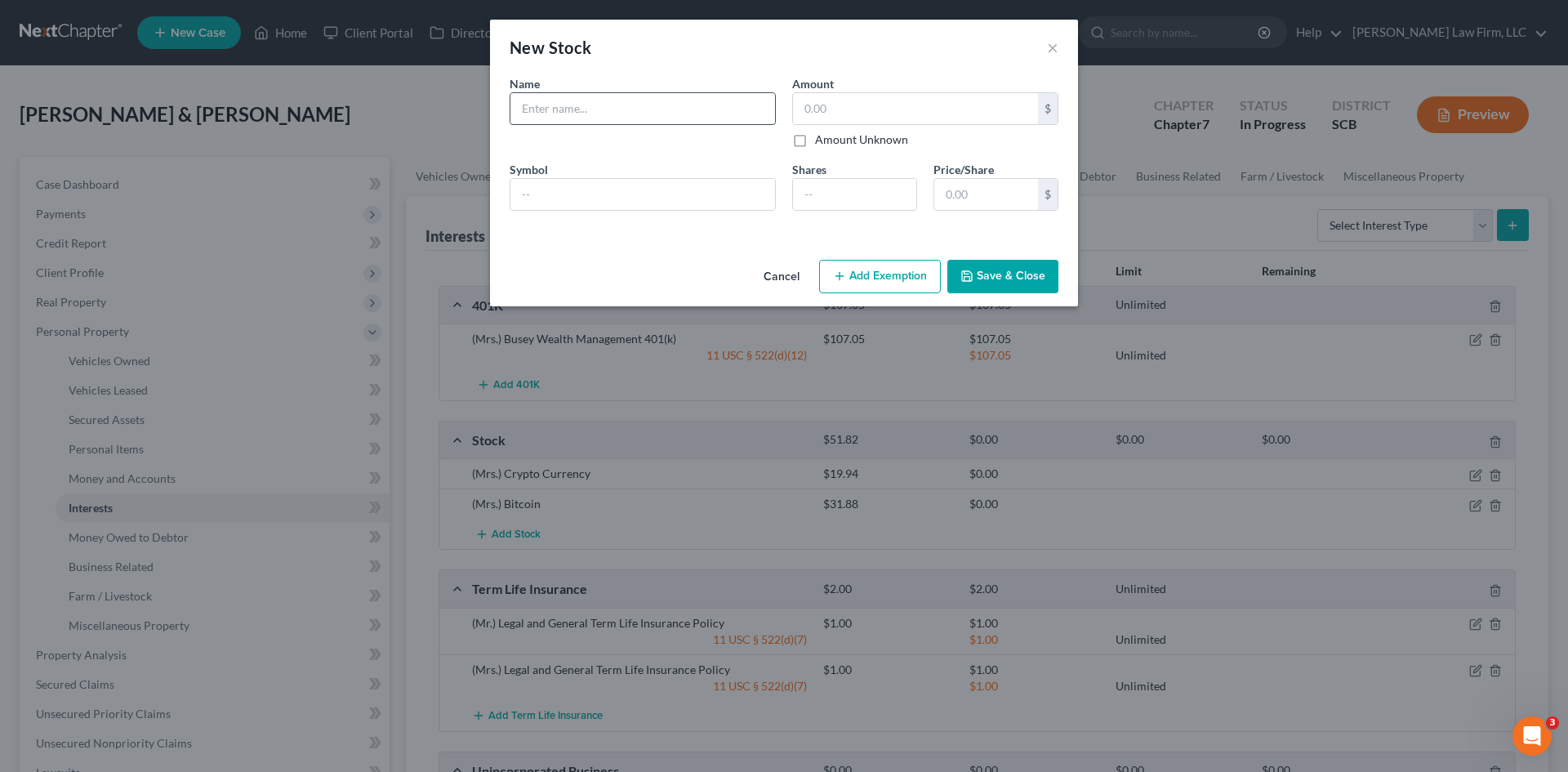
click at [605, 111] on input "text" at bounding box center [643, 108] width 265 height 31
click at [669, 194] on input "text" at bounding box center [643, 194] width 265 height 31
click at [559, 171] on icon at bounding box center [558, 171] width 13 height 13
drag, startPoint x: 684, startPoint y: 197, endPoint x: 446, endPoint y: 164, distance: 240.3
click at [437, 214] on div "New Stock × An exemption set must first be selected from the Filing Information…" at bounding box center [784, 386] width 1568 height 772
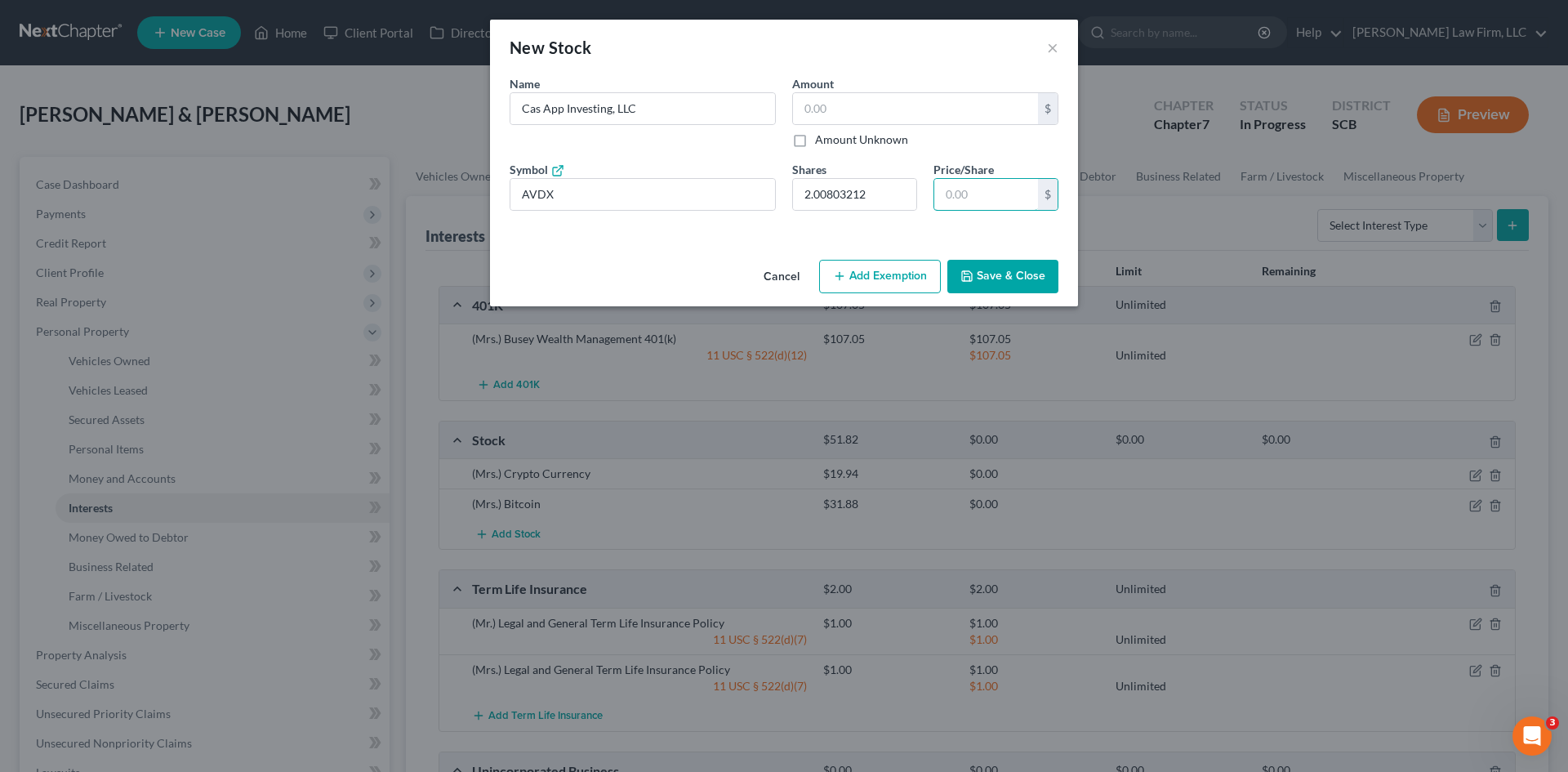
paste input "53358"
click at [557, 173] on icon at bounding box center [558, 171] width 13 height 13
paste input "9.94"
click at [521, 110] on input "Cas App Investing, LLC" at bounding box center [643, 108] width 265 height 31
drag, startPoint x: 1000, startPoint y: 282, endPoint x: 1061, endPoint y: 280, distance: 61.0
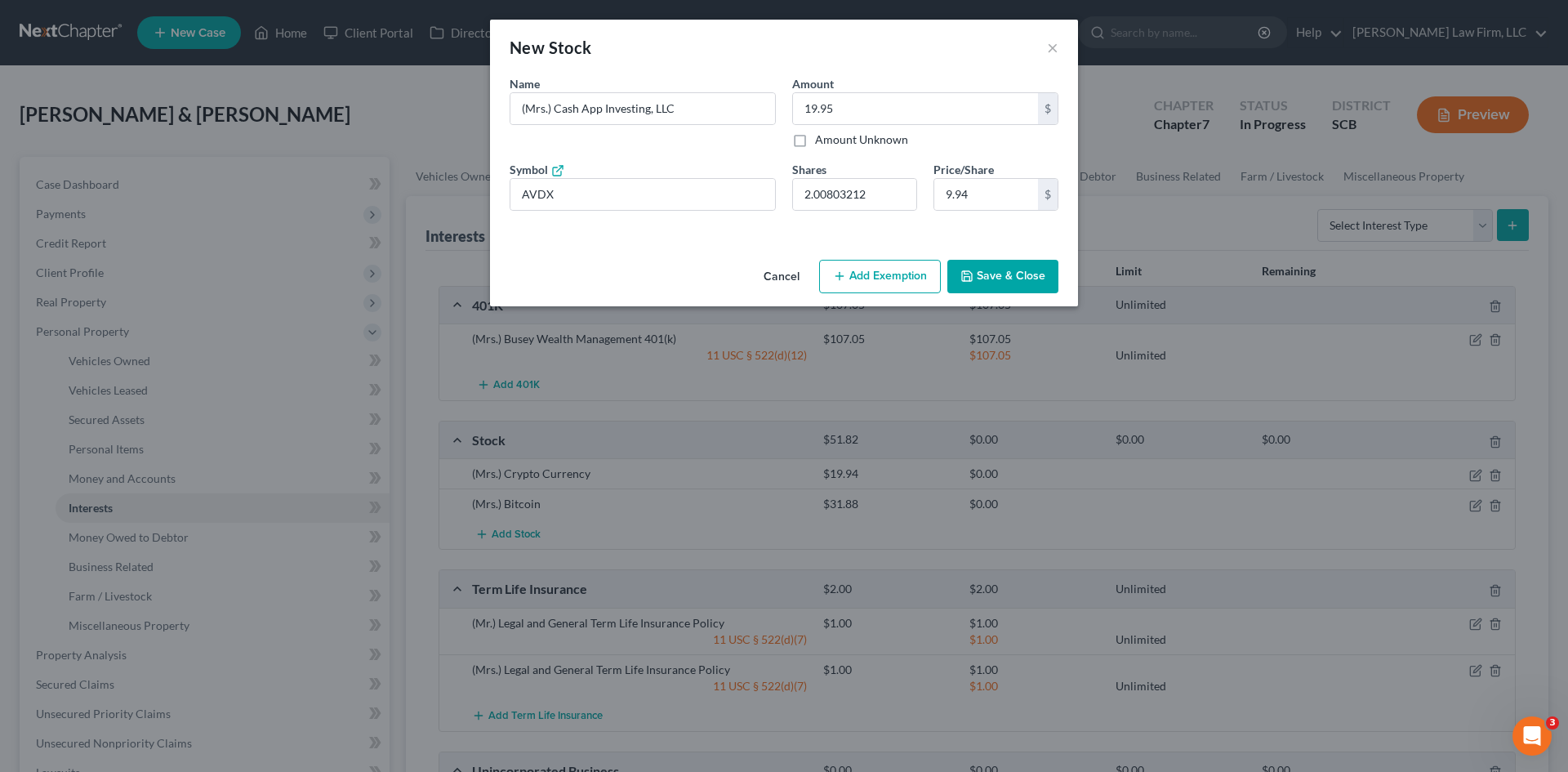
click at [1000, 284] on button "Save & Close" at bounding box center [1003, 276] width 111 height 34
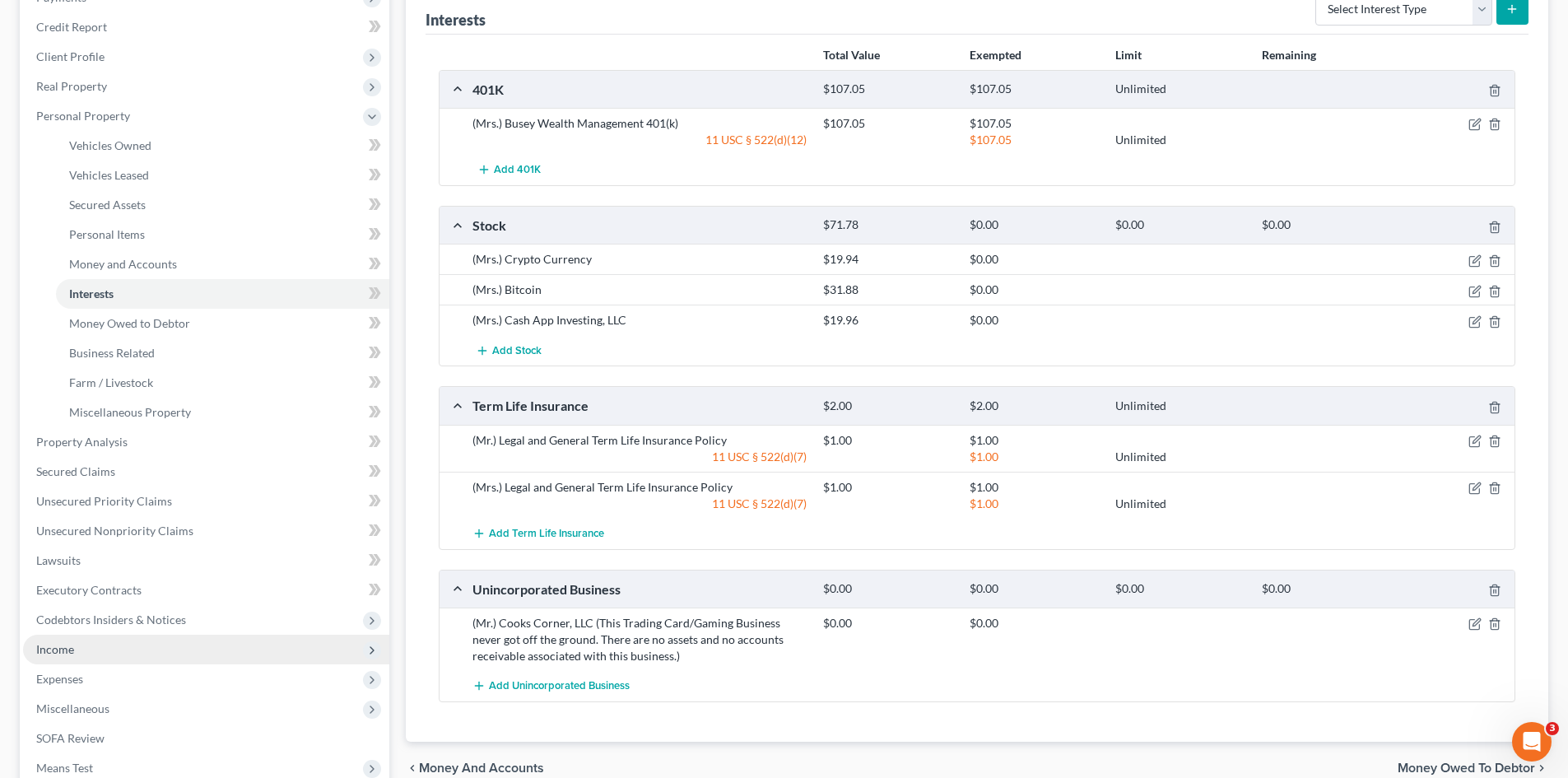
scroll to position [247, 0]
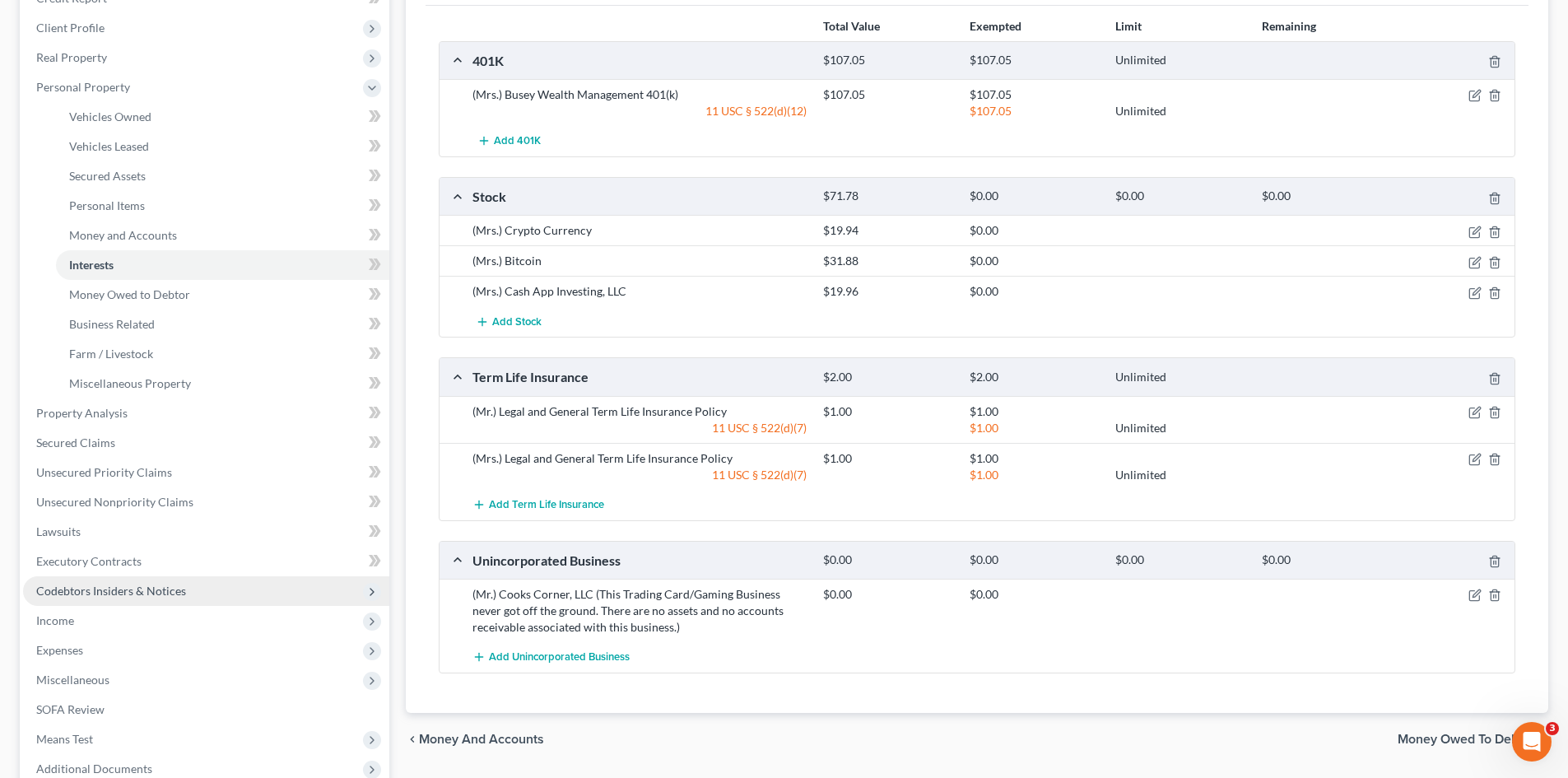
drag, startPoint x: 79, startPoint y: 623, endPoint x: 79, endPoint y: 604, distance: 19.0
click at [79, 623] on span "Income" at bounding box center [206, 621] width 367 height 29
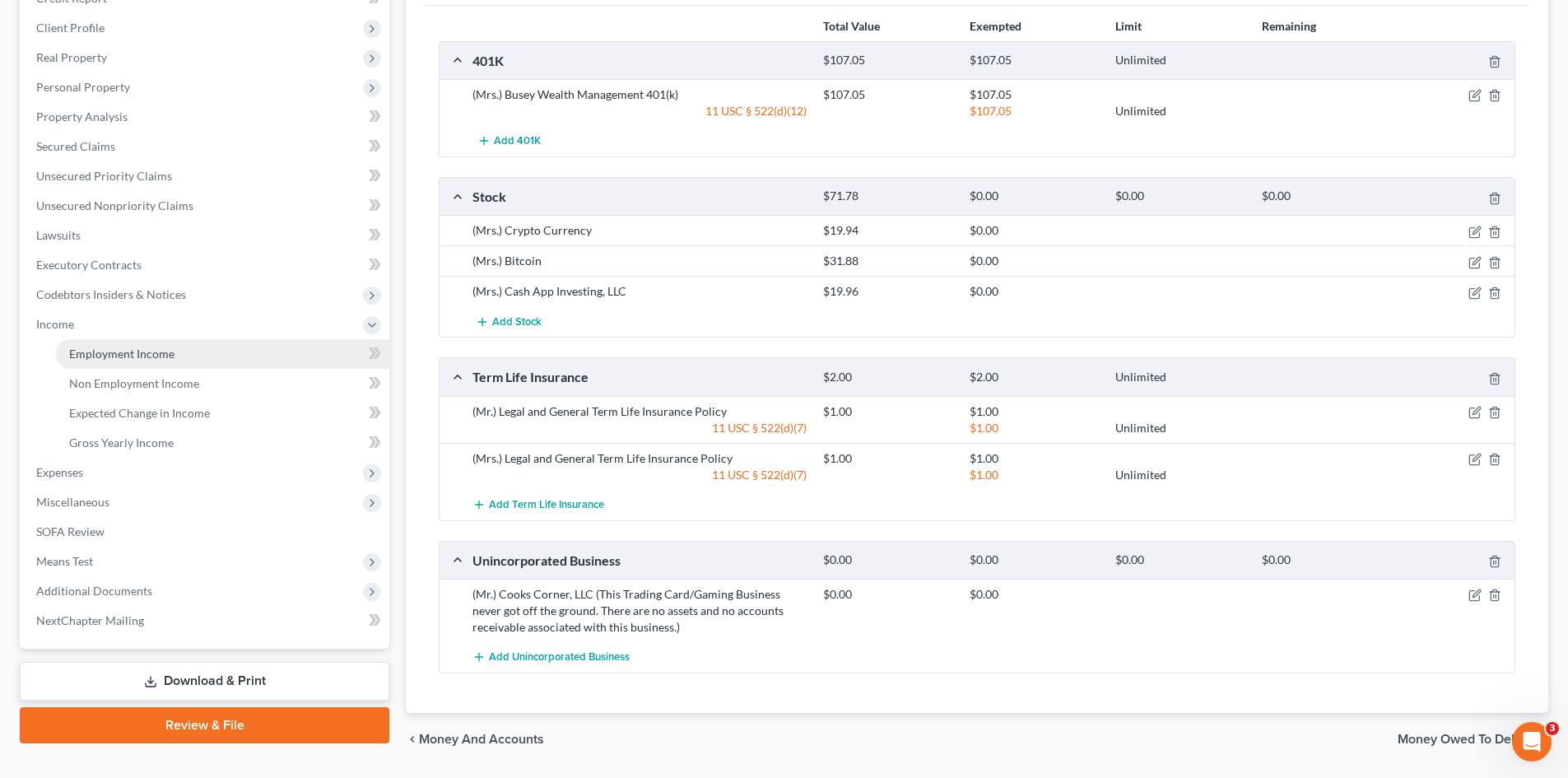
click at [117, 359] on span "Employment Income" at bounding box center [121, 353] width 105 height 14
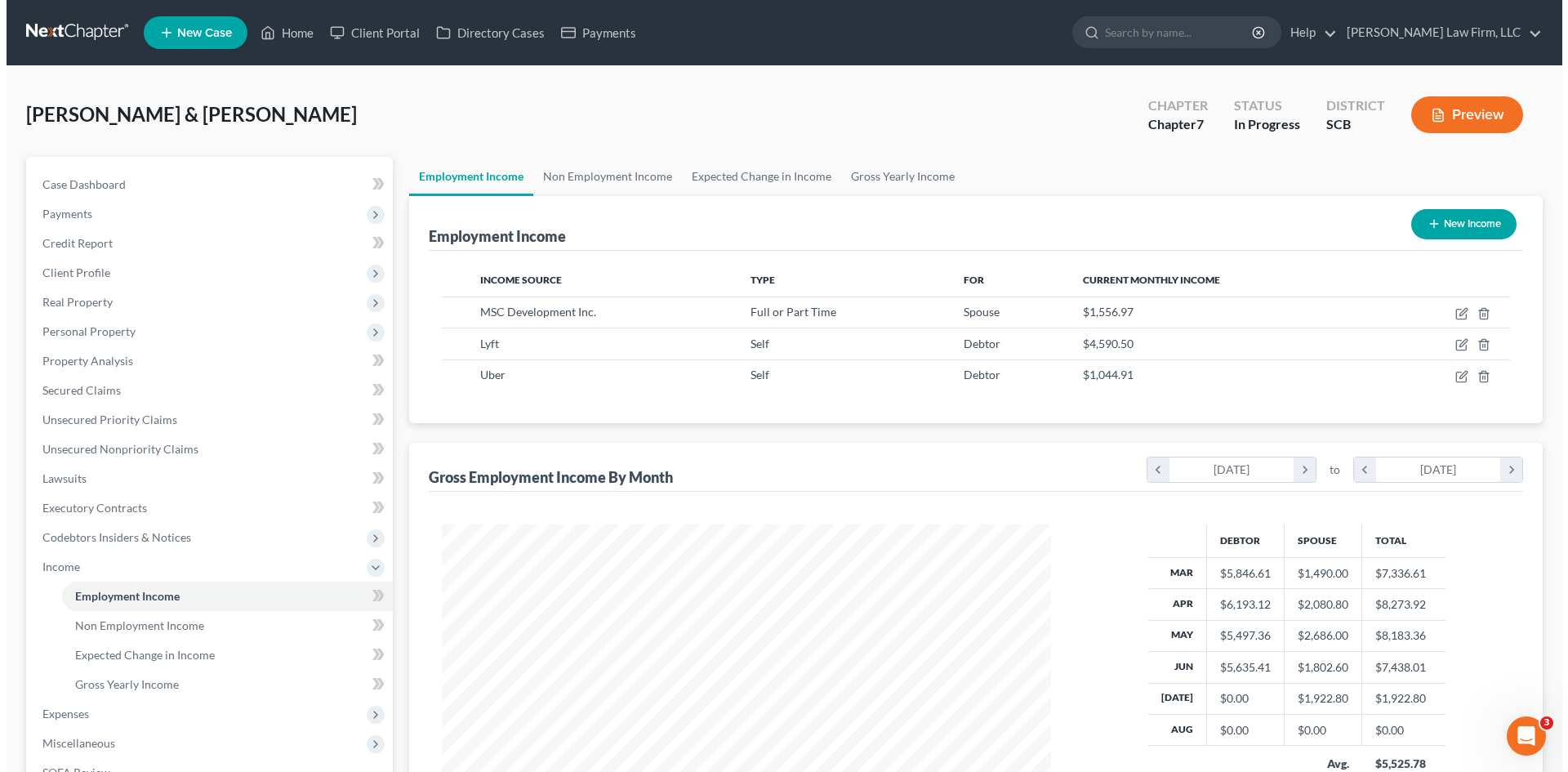
scroll to position [305, 642]
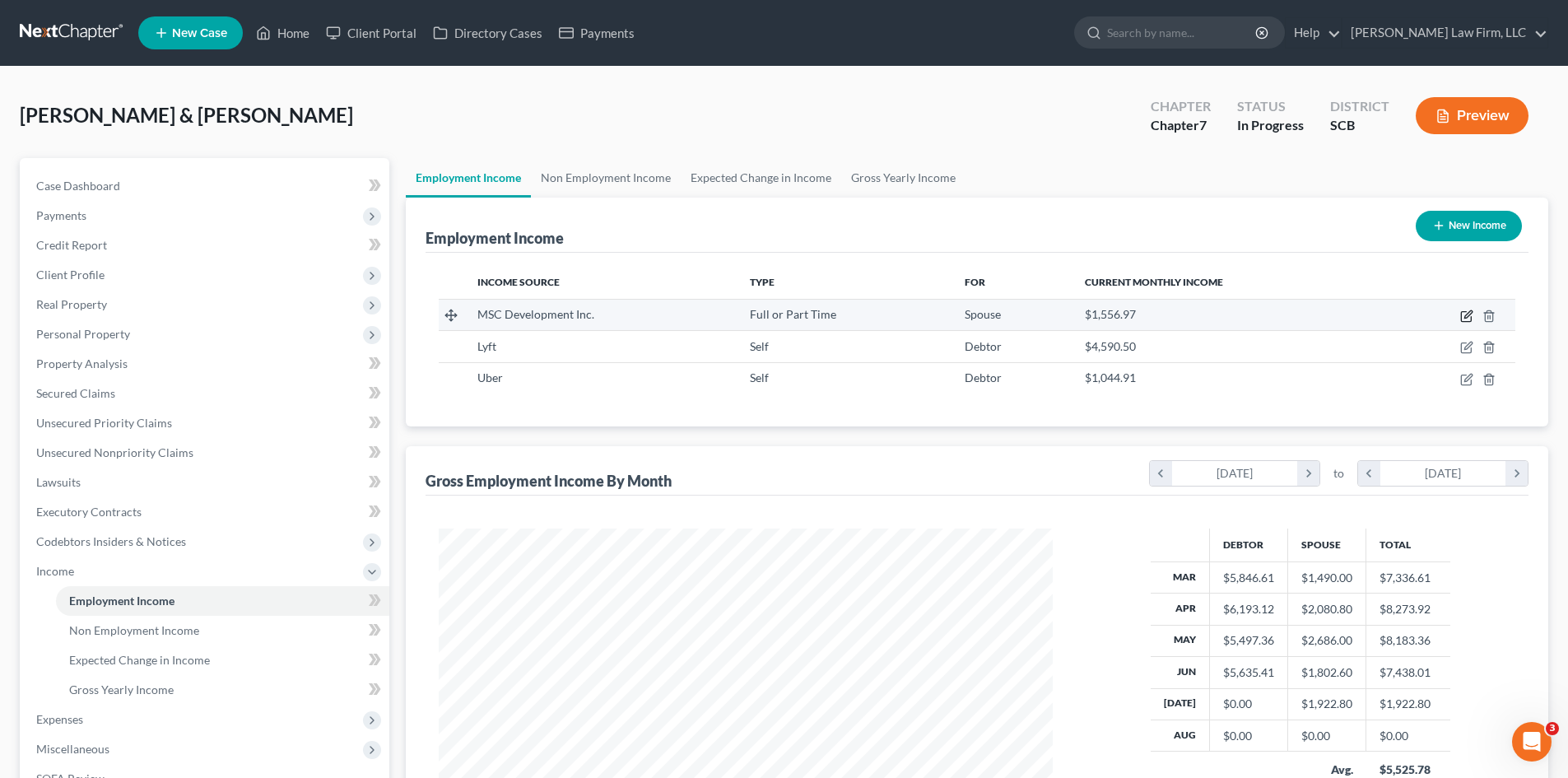
click at [1466, 316] on icon "button" at bounding box center [1468, 317] width 13 height 13
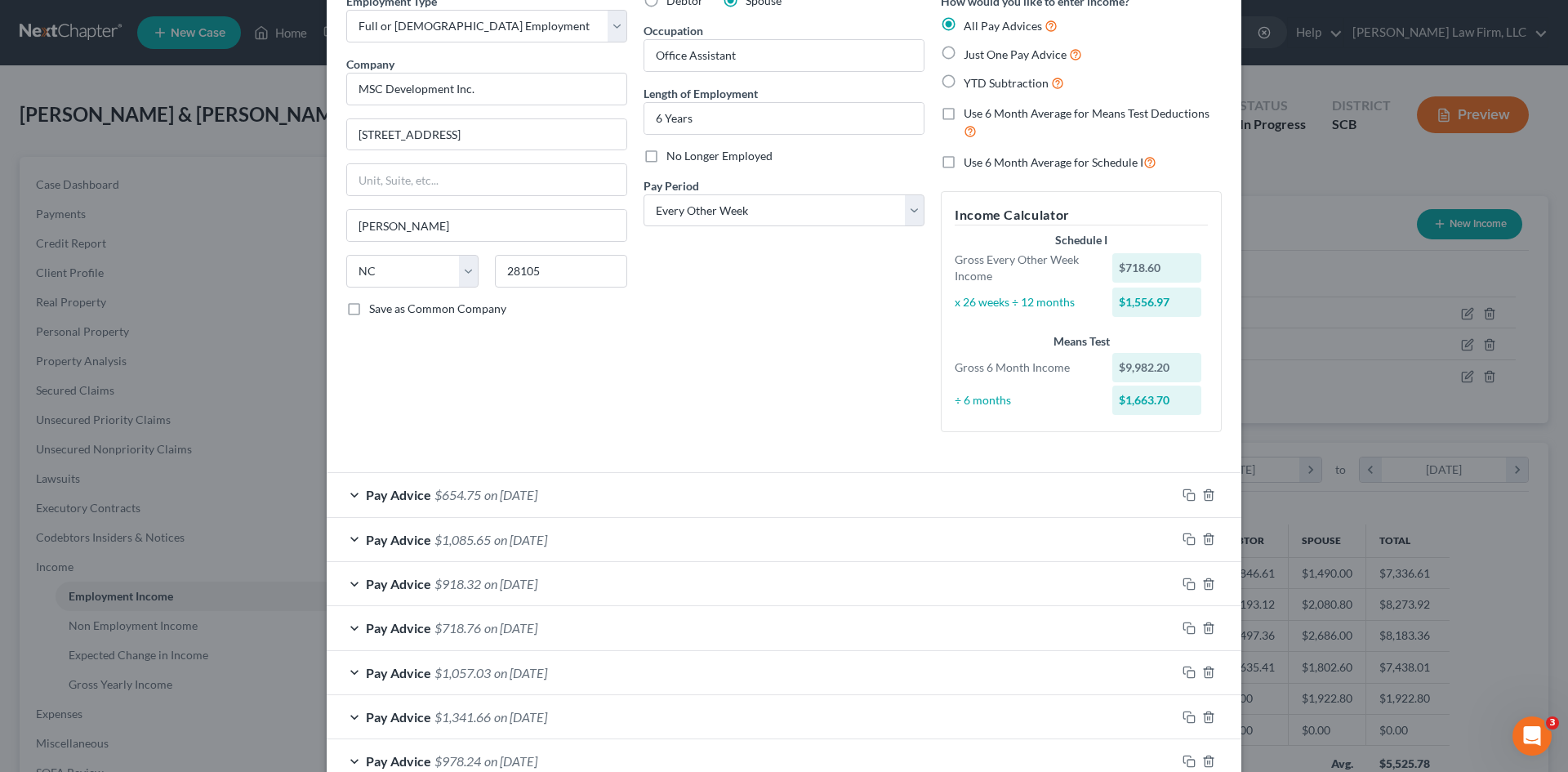
scroll to position [82, 0]
click at [709, 227] on select "Select Monthly Twice Monthly Every Other Week Weekly" at bounding box center [784, 212] width 281 height 33
click at [644, 196] on select "Select Monthly Twice Monthly Every Other Week Weekly" at bounding box center [784, 212] width 281 height 33
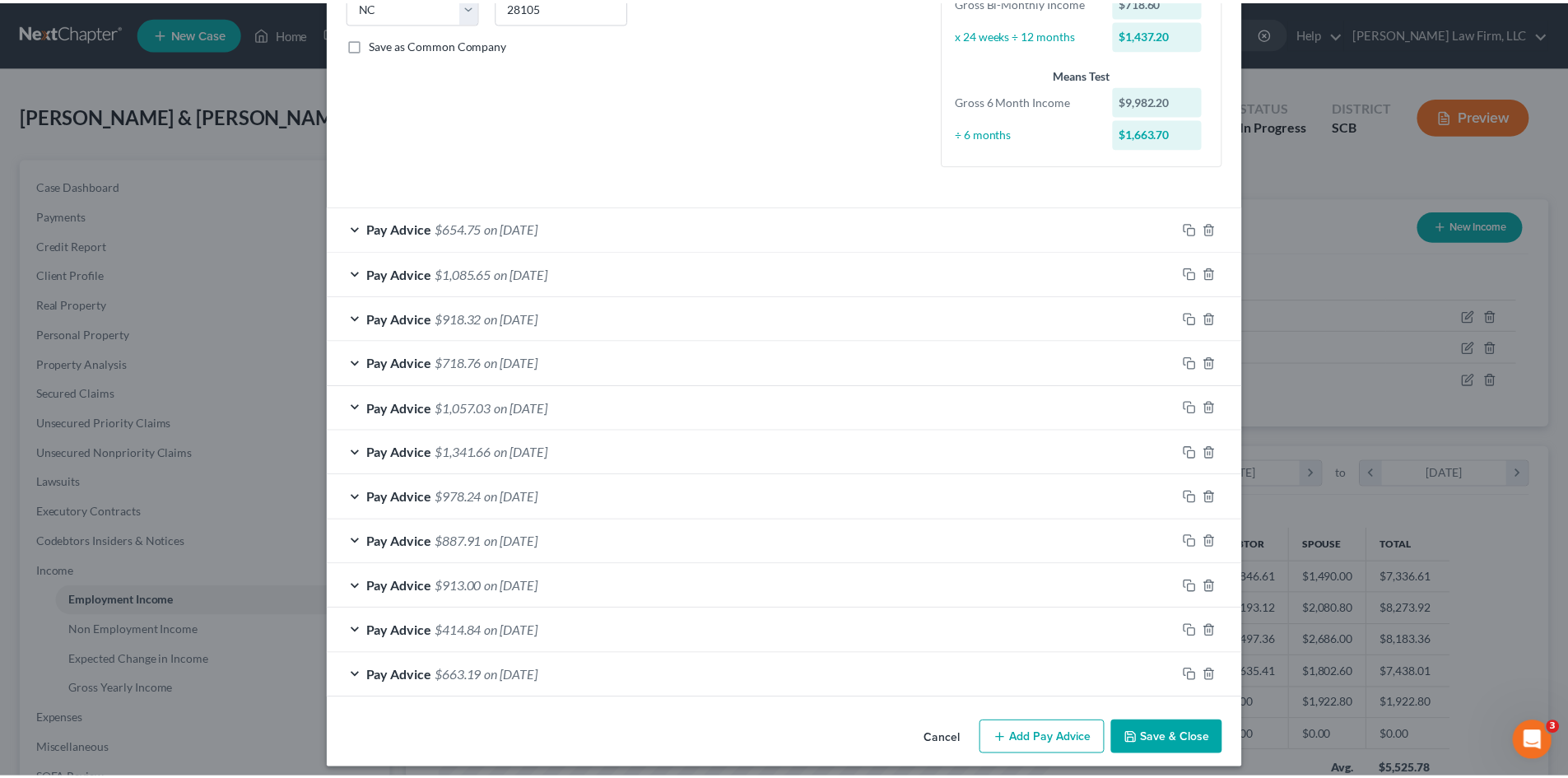
scroll to position [361, 0]
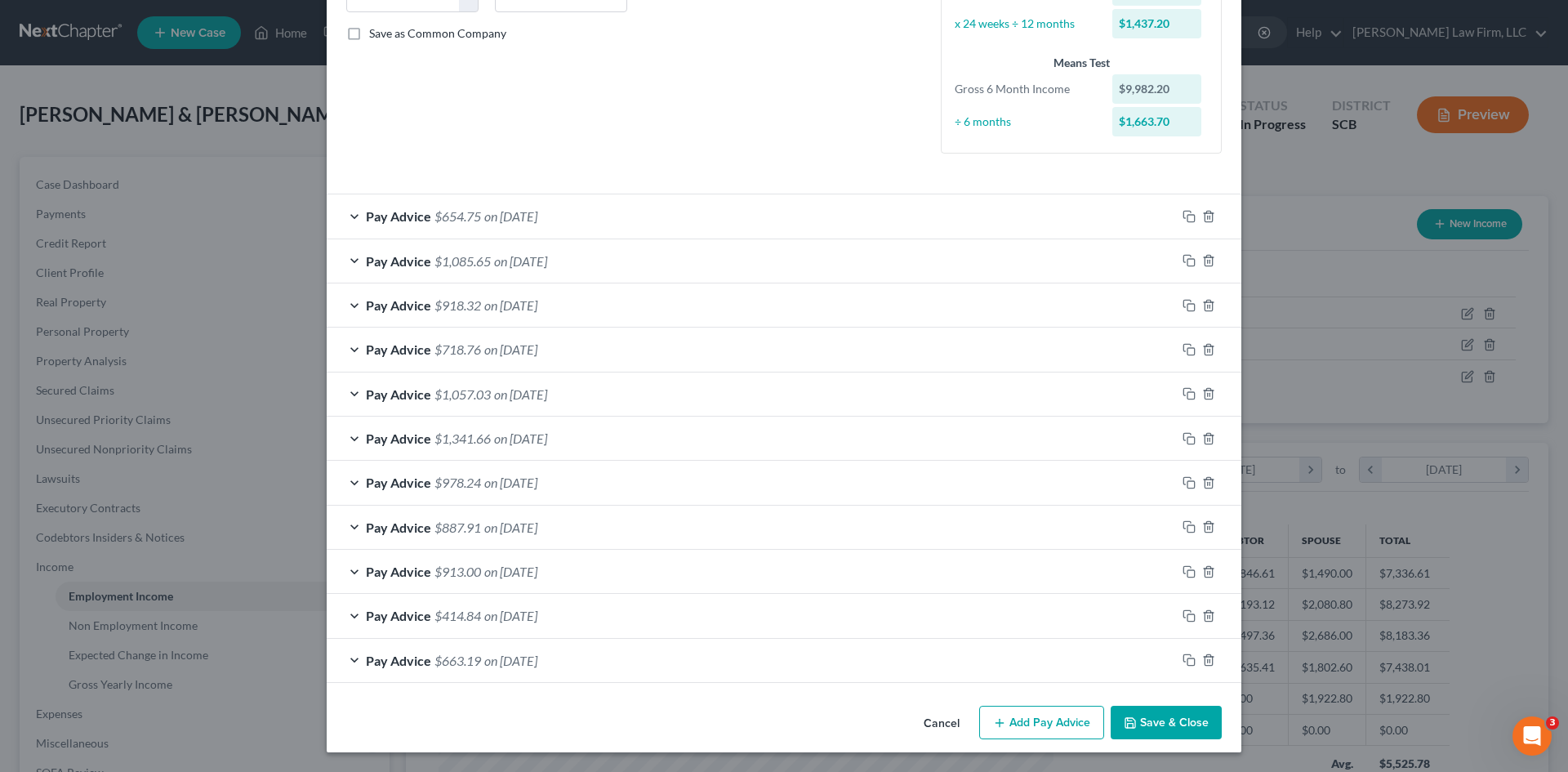
click at [1157, 731] on button "Save & Close" at bounding box center [1167, 723] width 111 height 34
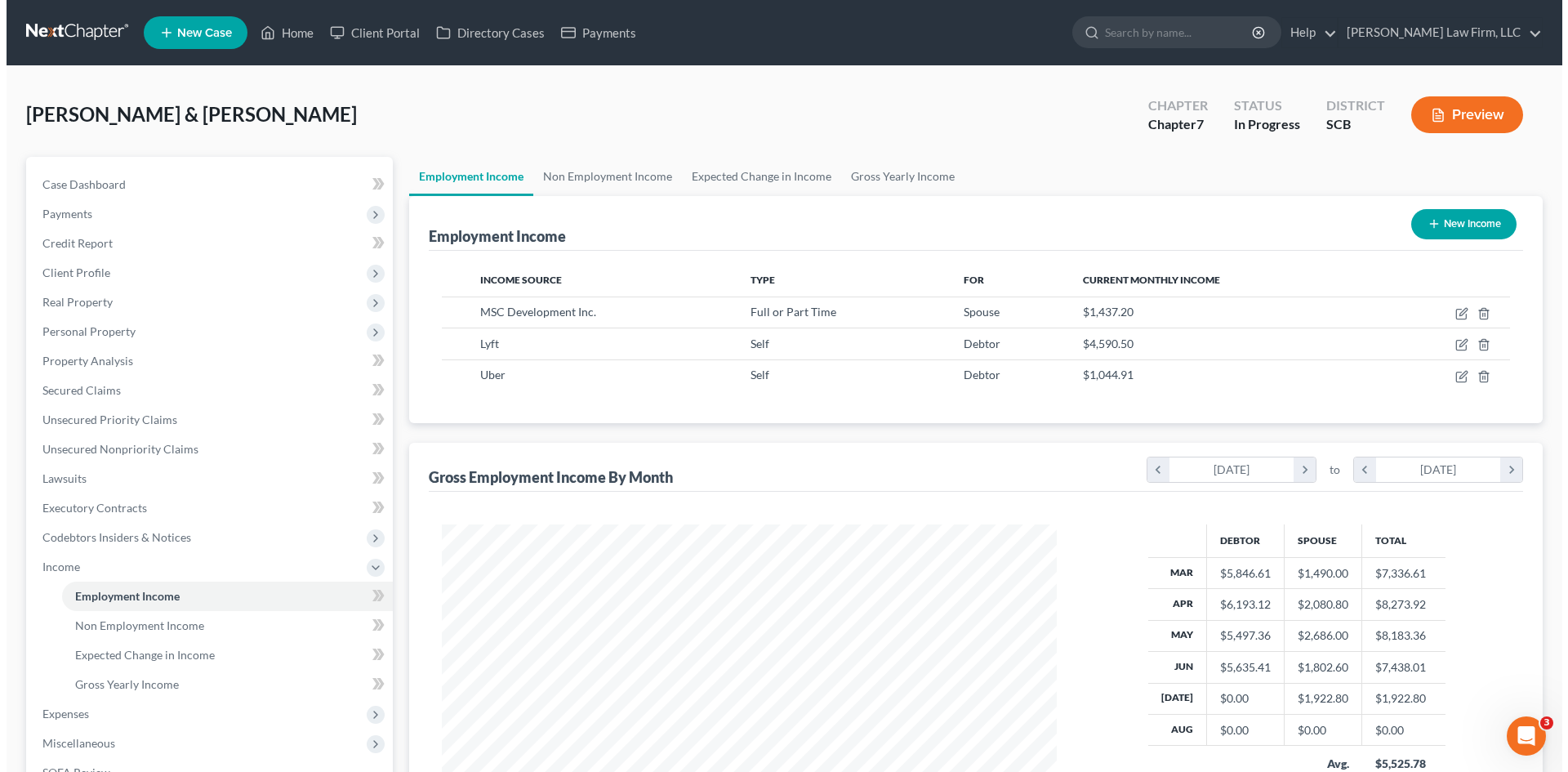
scroll to position [816797, 816227]
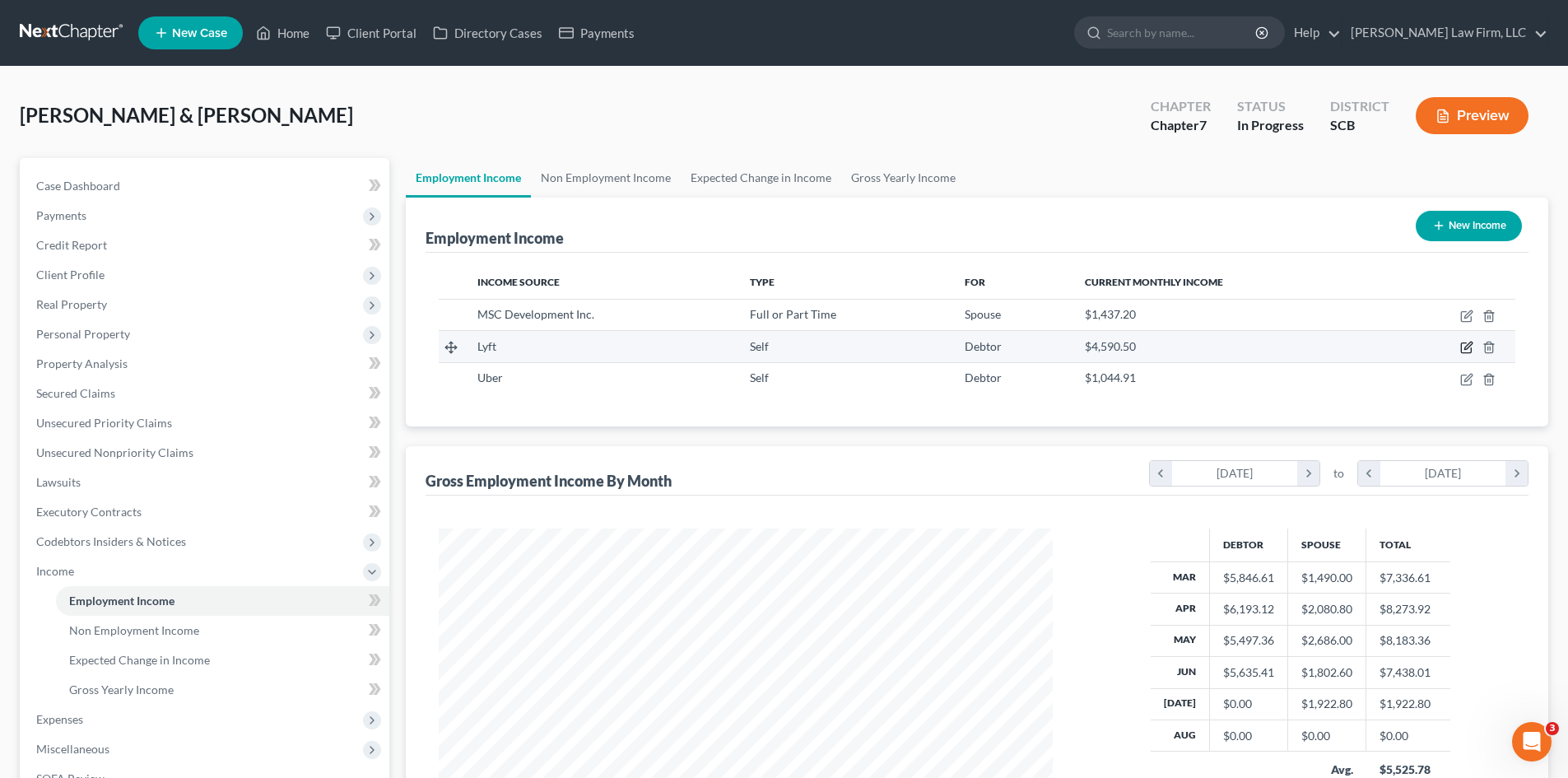
click at [1465, 346] on icon "button" at bounding box center [1468, 348] width 13 height 13
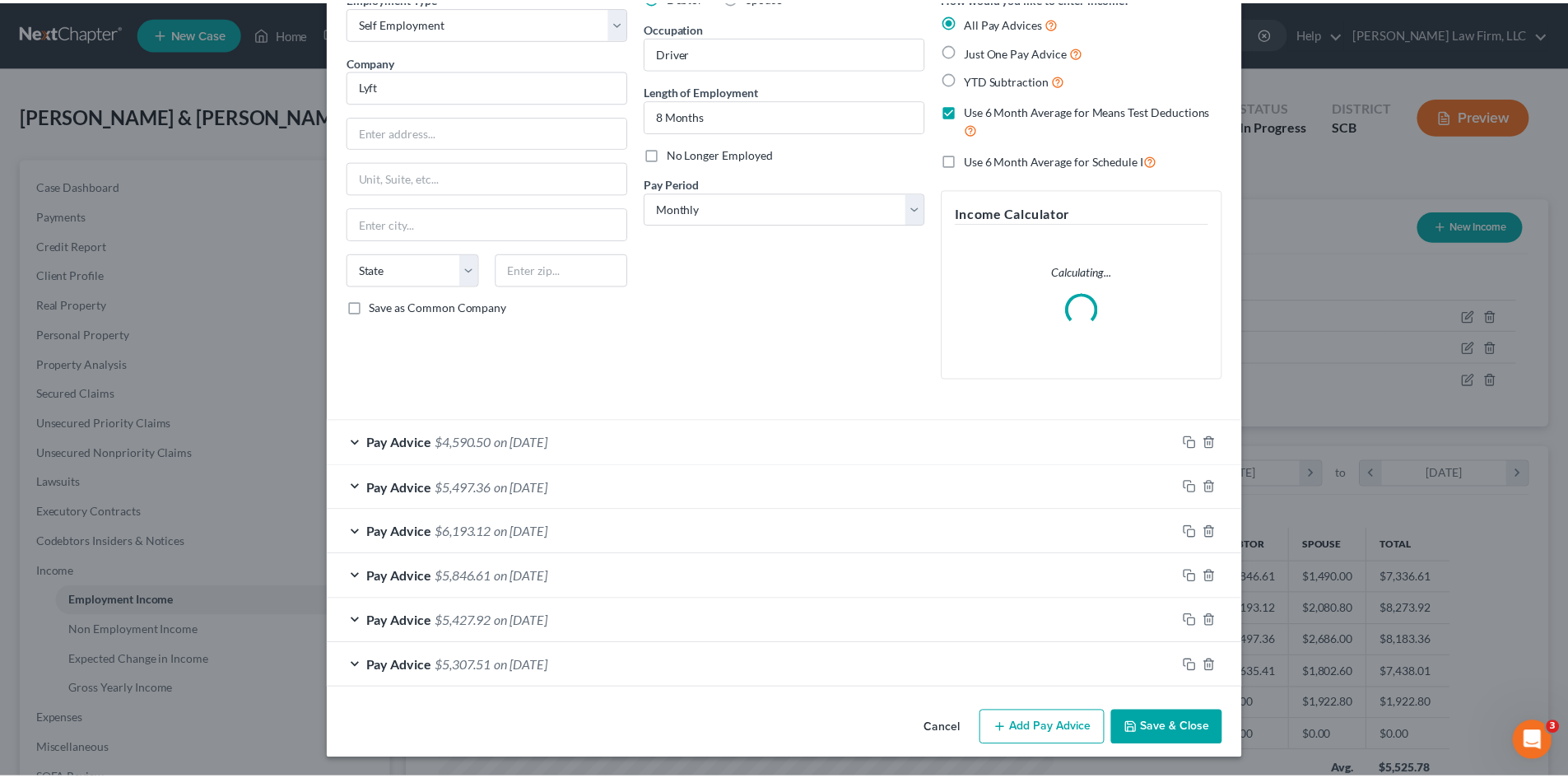
scroll to position [88, 0]
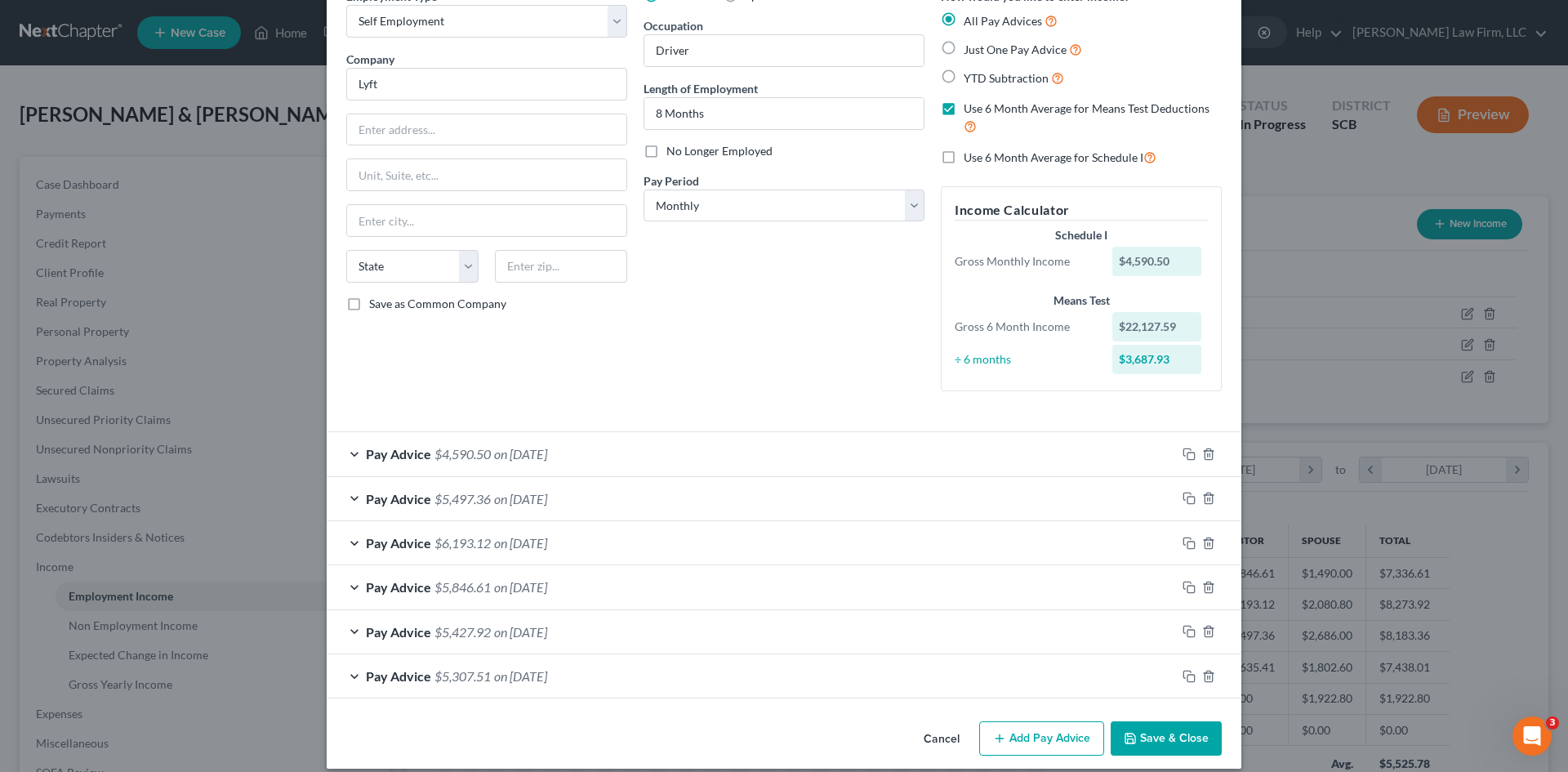
click at [933, 751] on button "Cancel" at bounding box center [942, 739] width 62 height 33
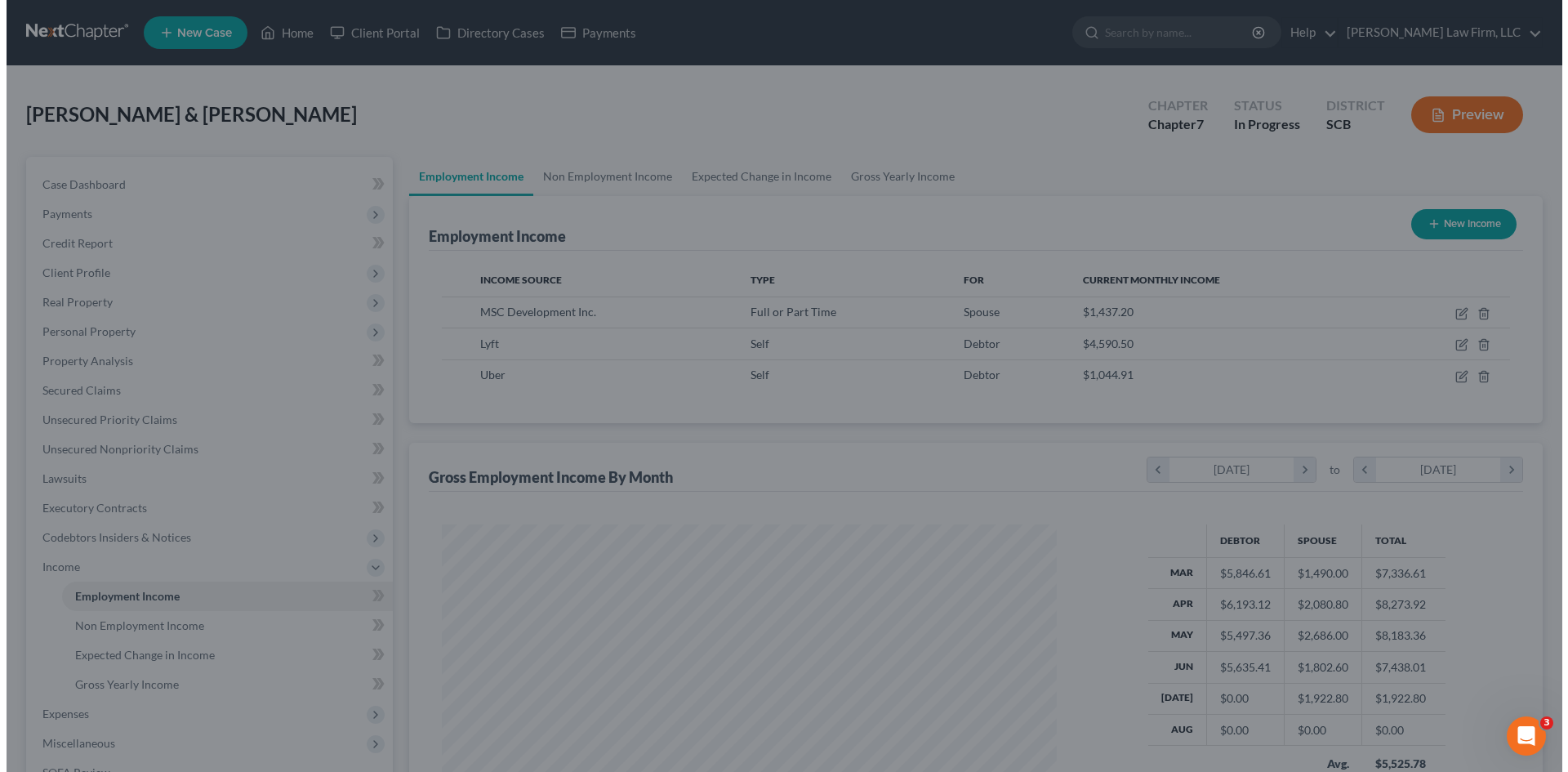
scroll to position [816797, 816227]
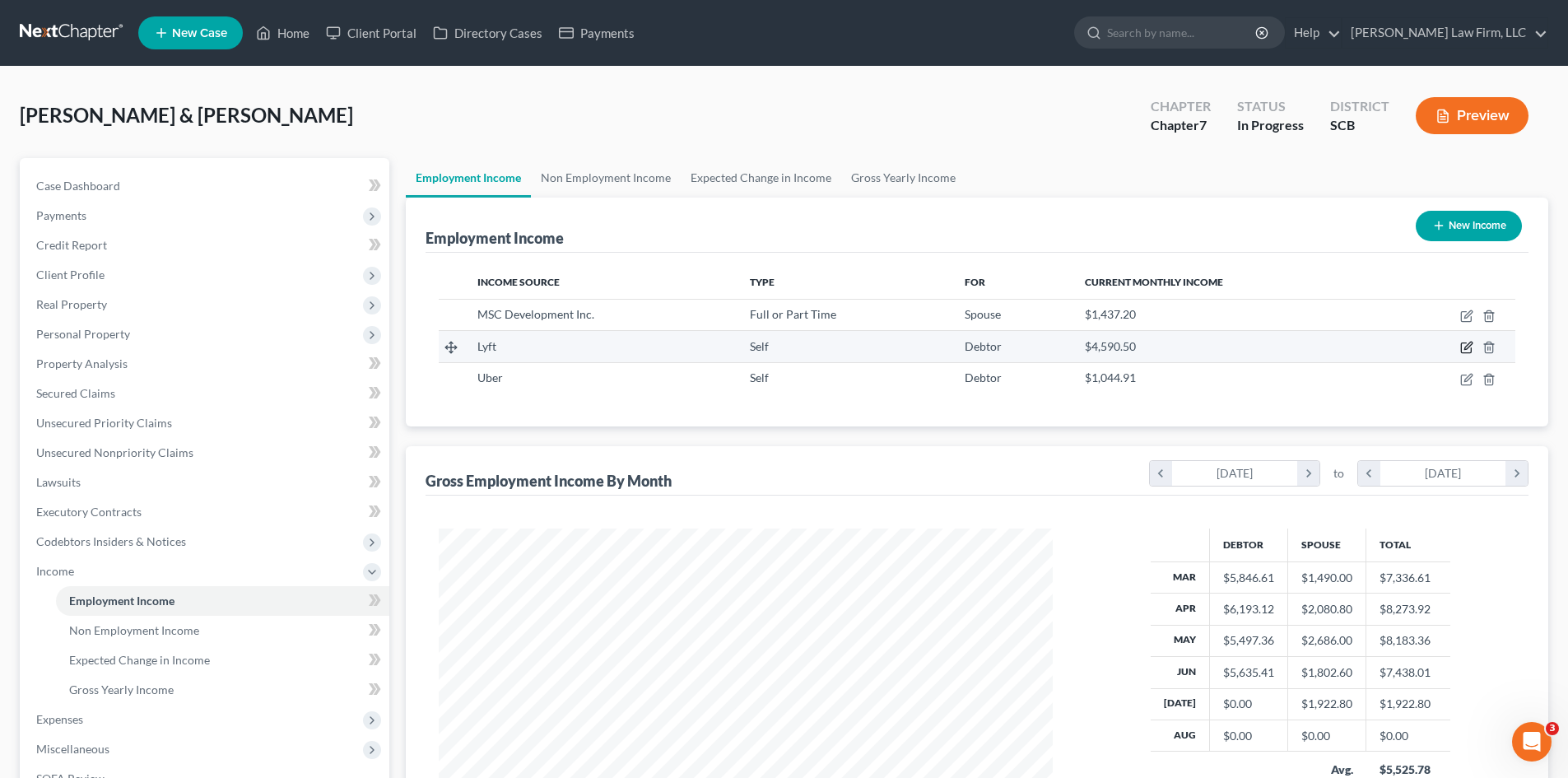
click at [1467, 349] on icon "button" at bounding box center [1469, 346] width 8 height 8
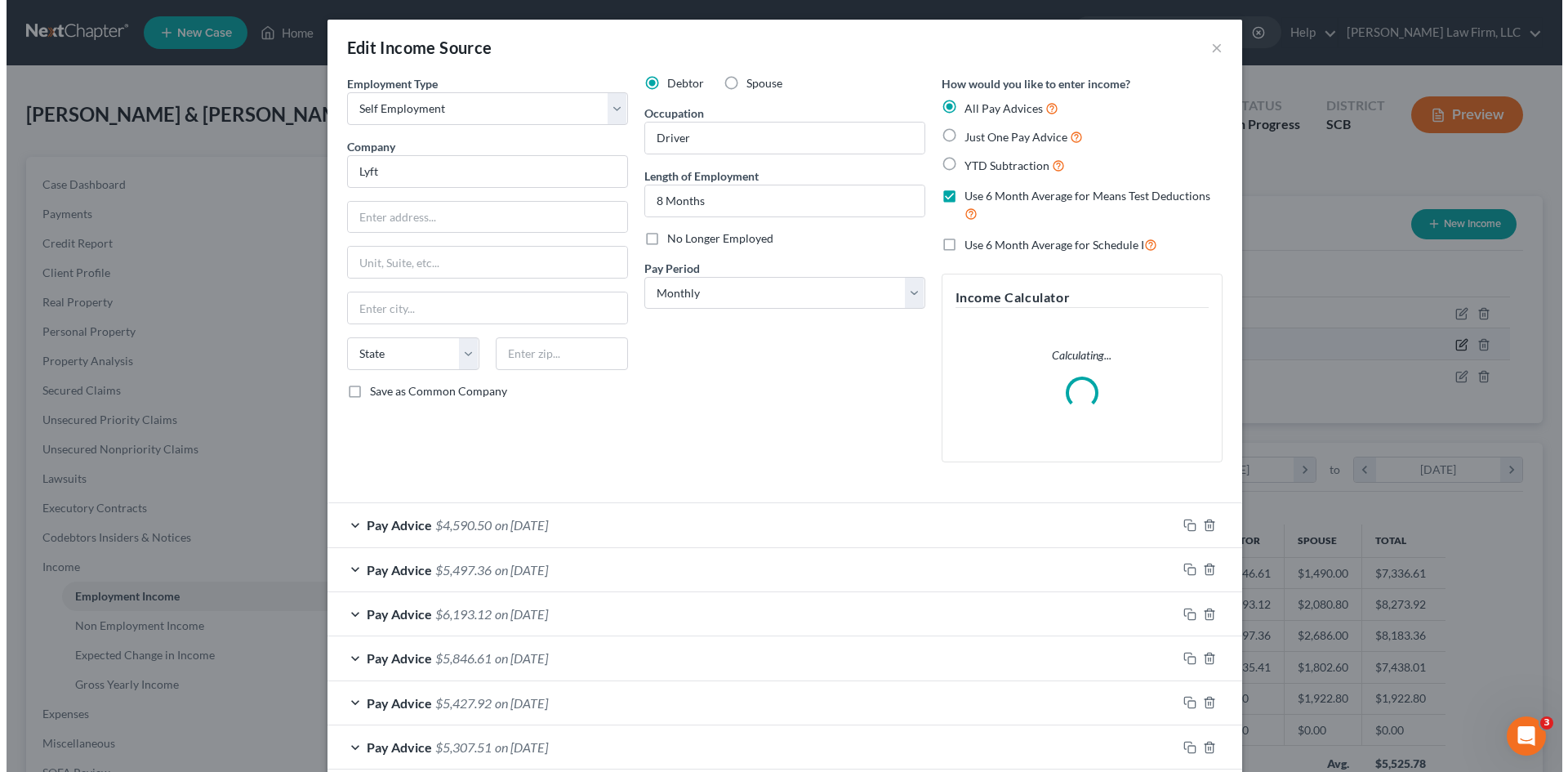
scroll to position [307, 648]
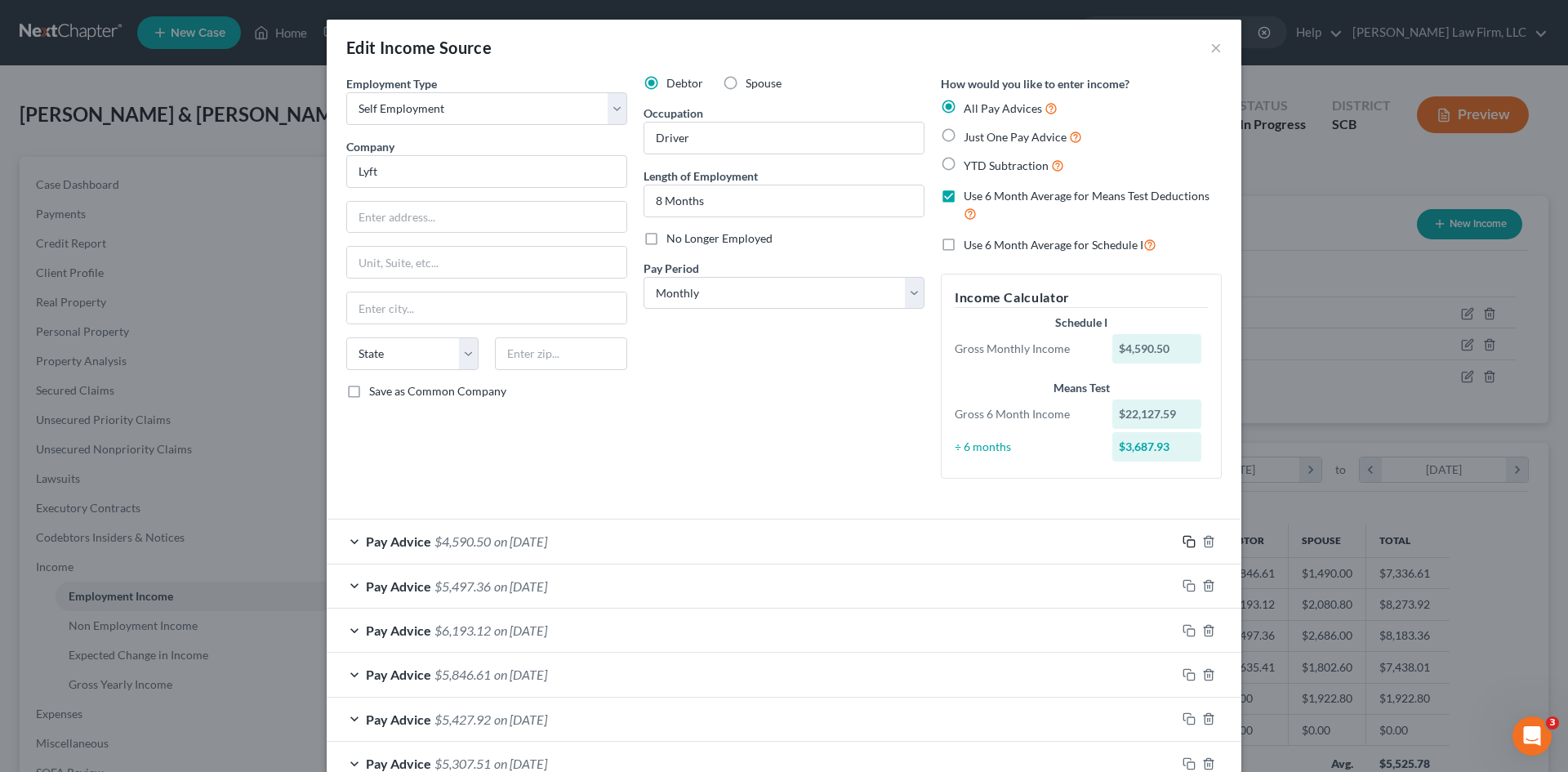
drag, startPoint x: 1181, startPoint y: 540, endPoint x: 1100, endPoint y: 552, distance: 81.9
click at [1183, 540] on icon "button" at bounding box center [1189, 542] width 13 height 13
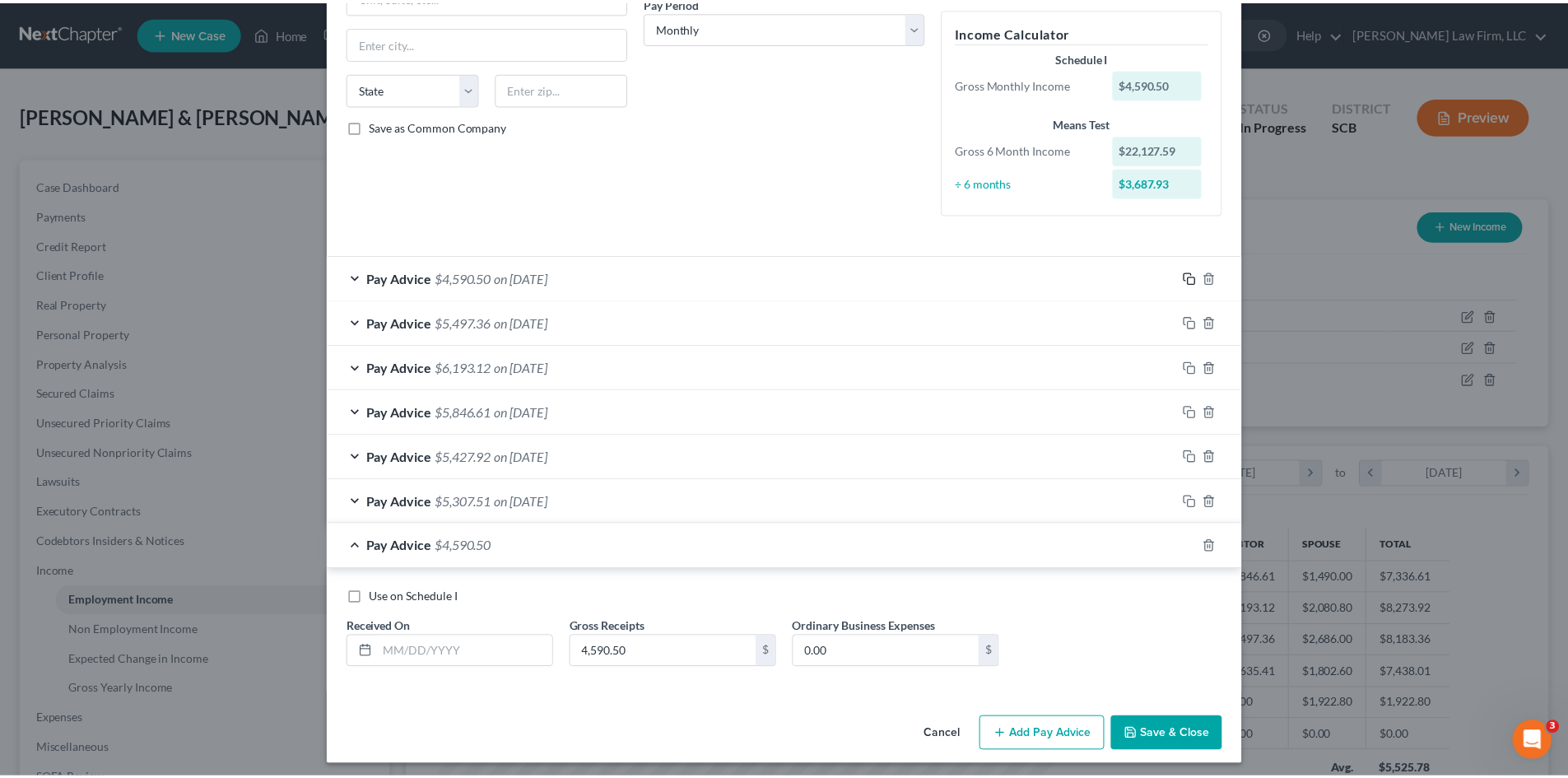
scroll to position [275, 0]
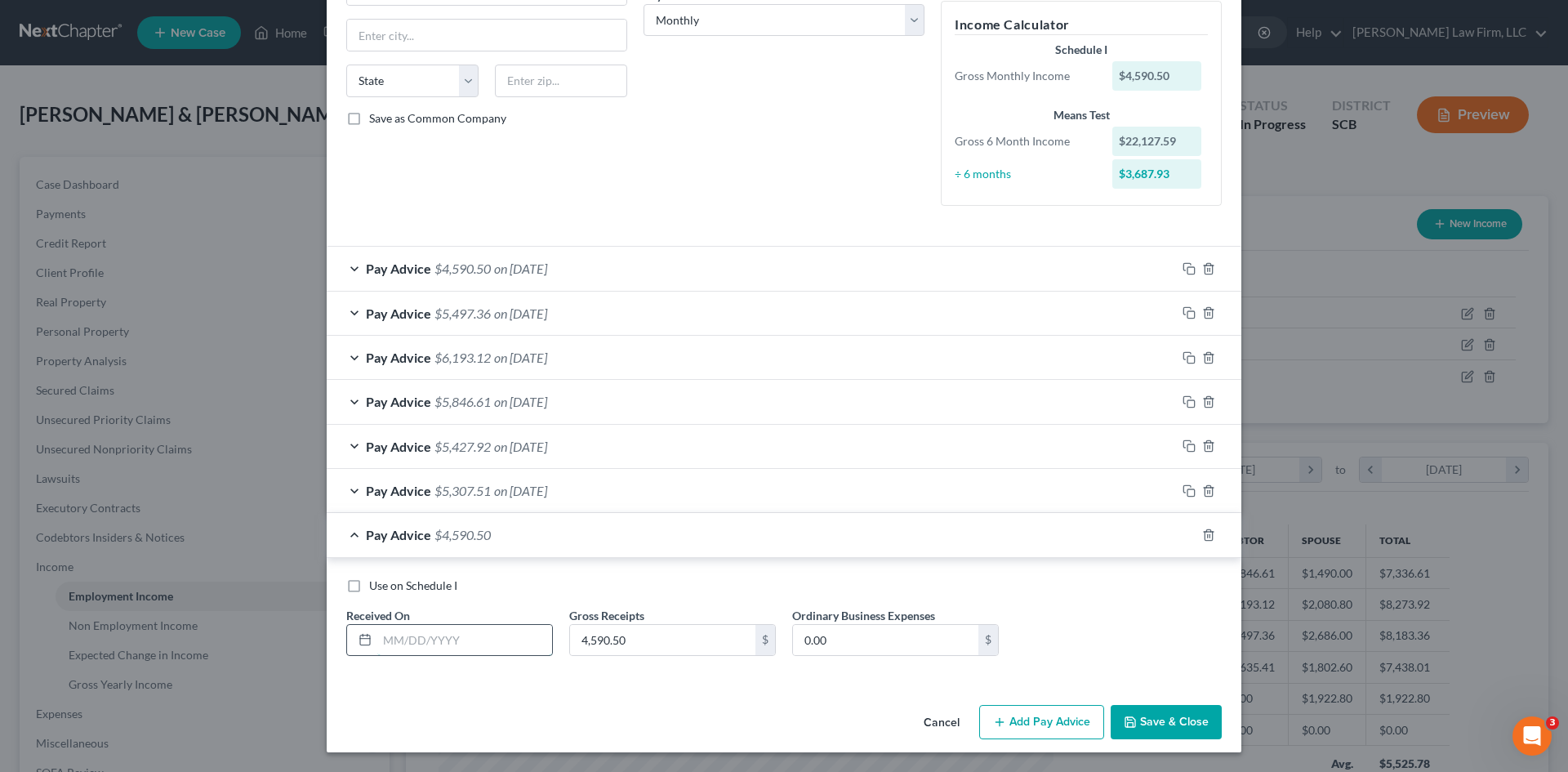
click at [532, 639] on input "text" at bounding box center [464, 640] width 175 height 31
click at [640, 635] on input "4,590.50" at bounding box center [663, 640] width 185 height 31
click at [1163, 716] on button "Save & Close" at bounding box center [1167, 722] width 111 height 34
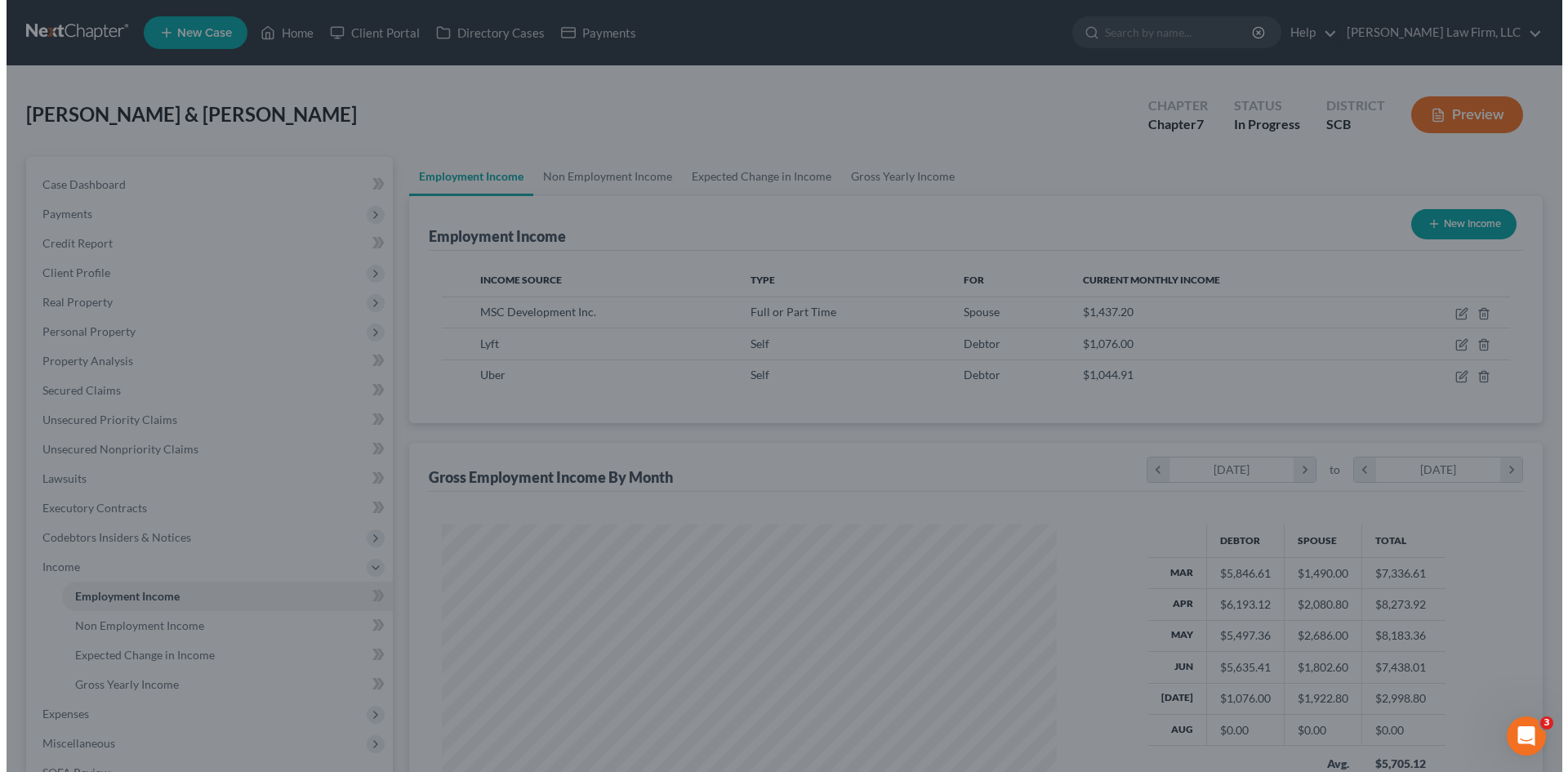
scroll to position [816797, 816227]
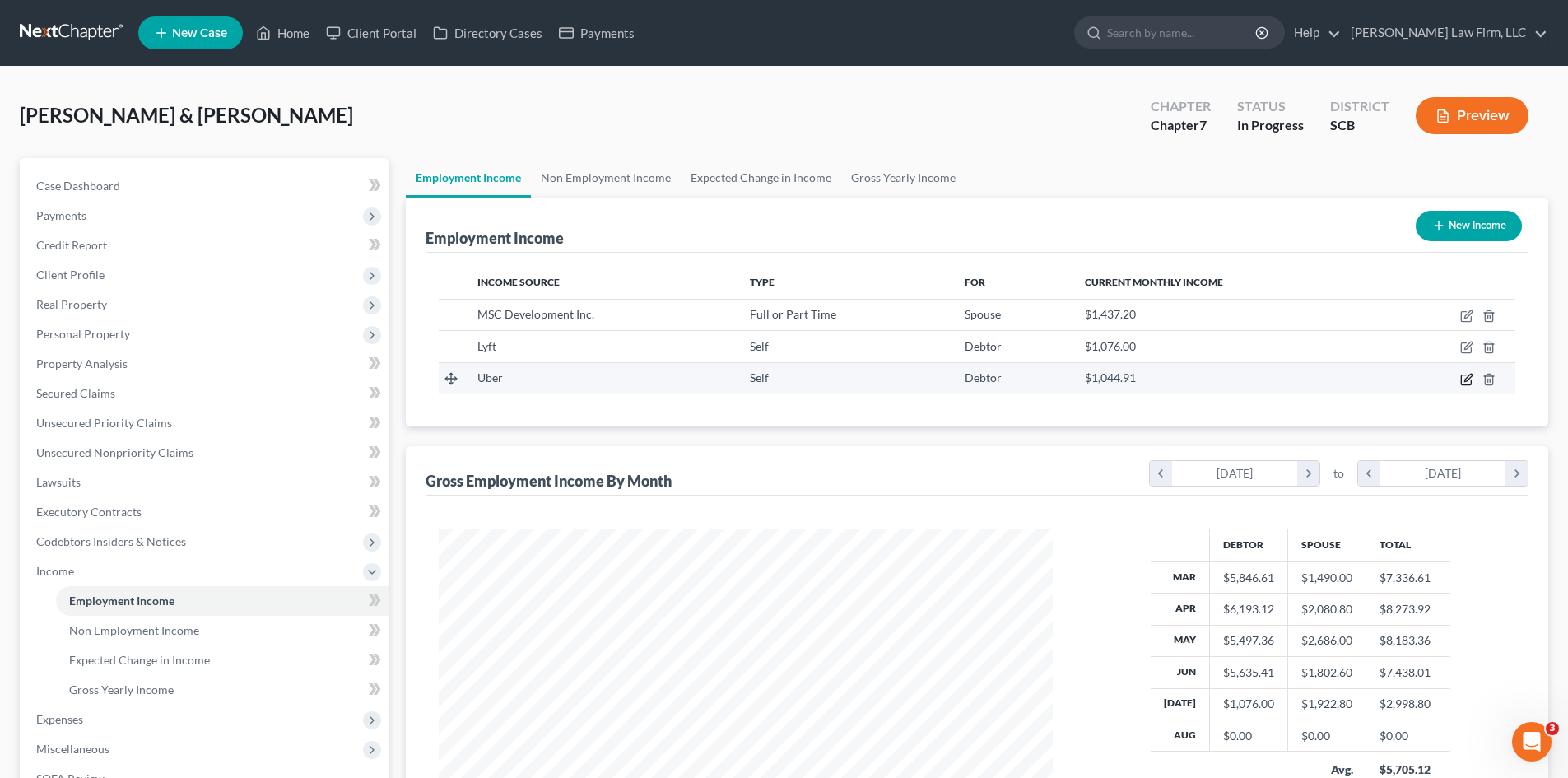
click at [1463, 380] on icon "button" at bounding box center [1468, 380] width 13 height 13
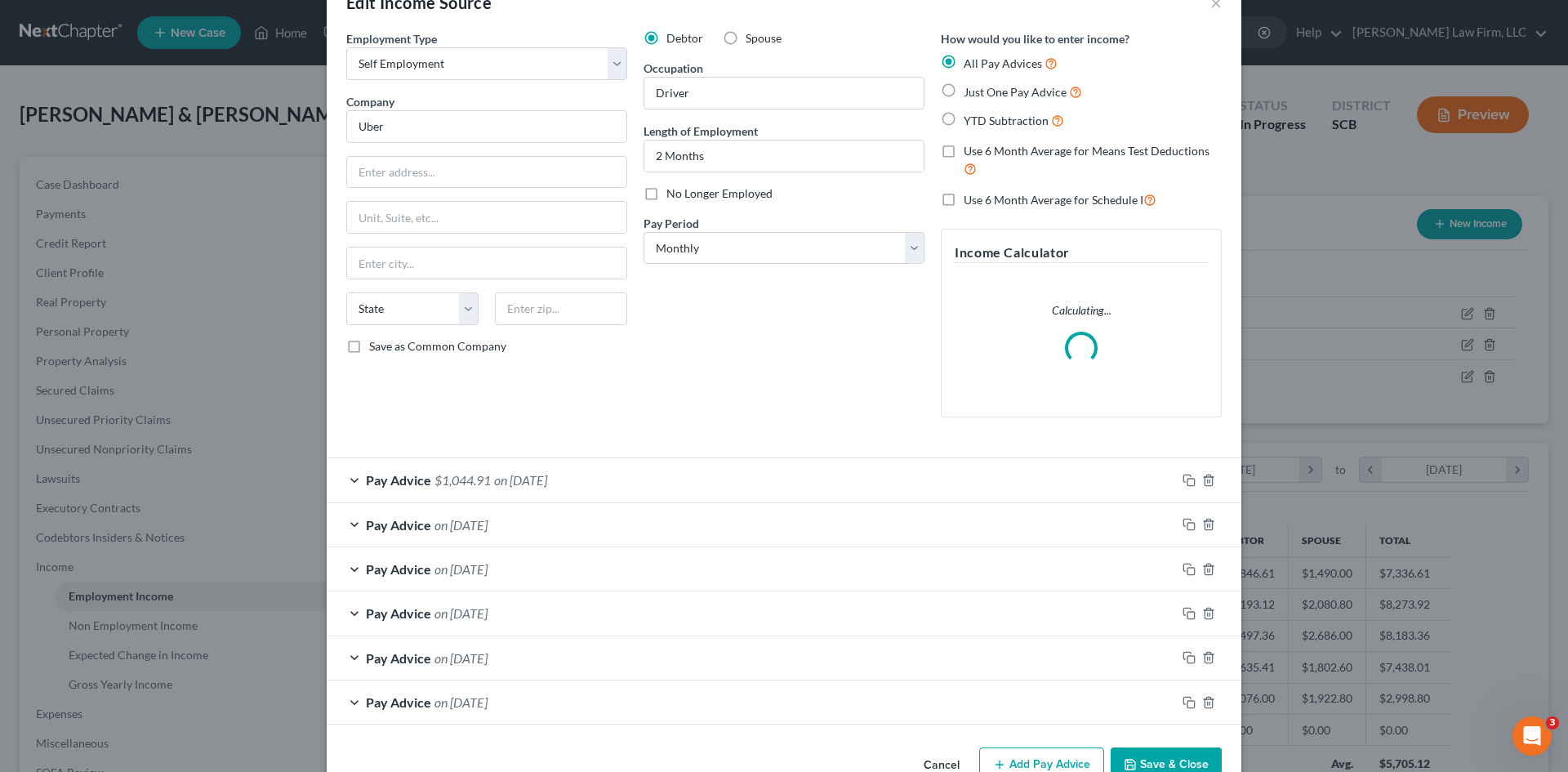
scroll to position [87, 0]
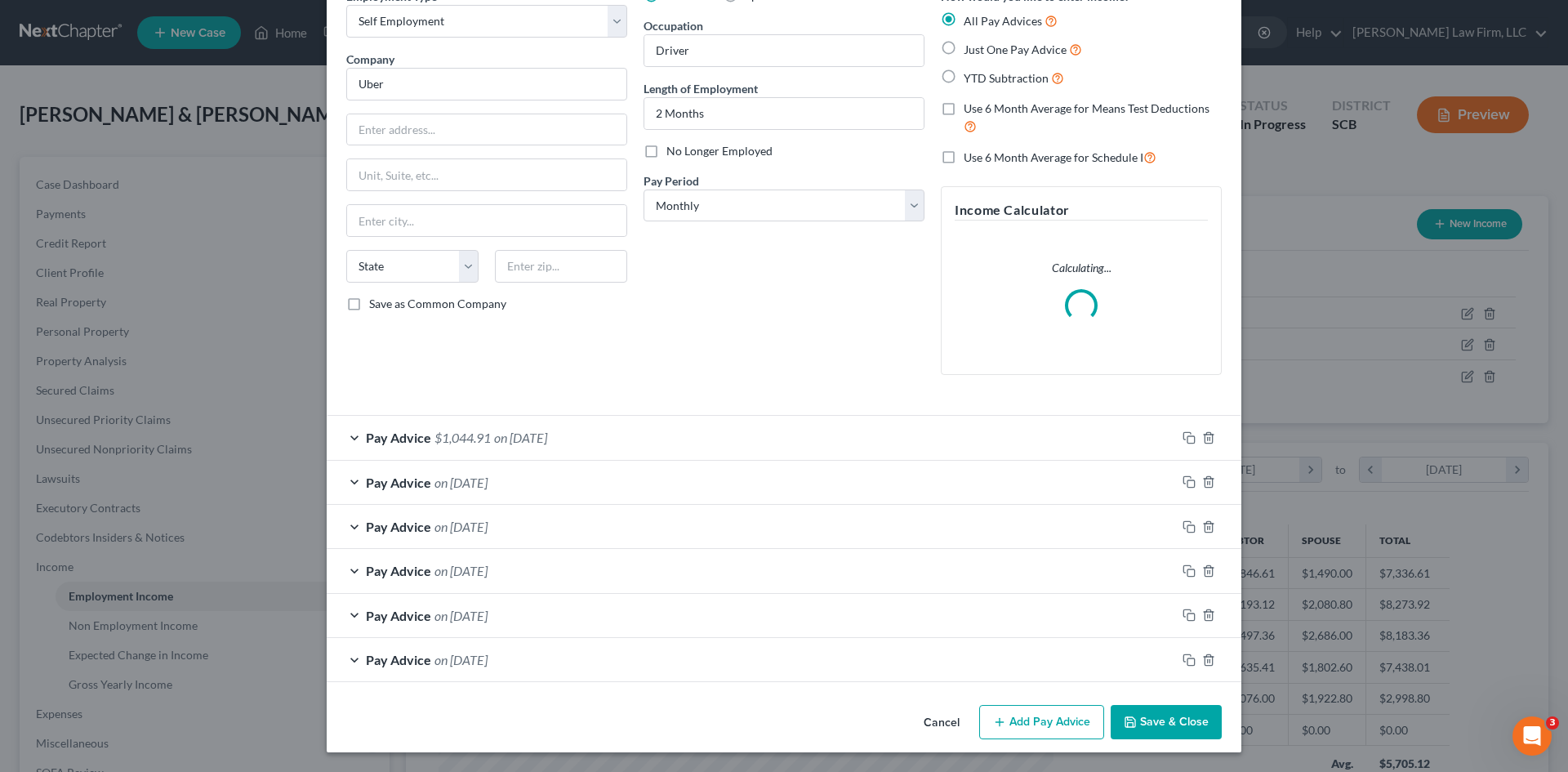
click at [568, 662] on div "Pay Advice on 01/01/2025" at bounding box center [752, 660] width 850 height 43
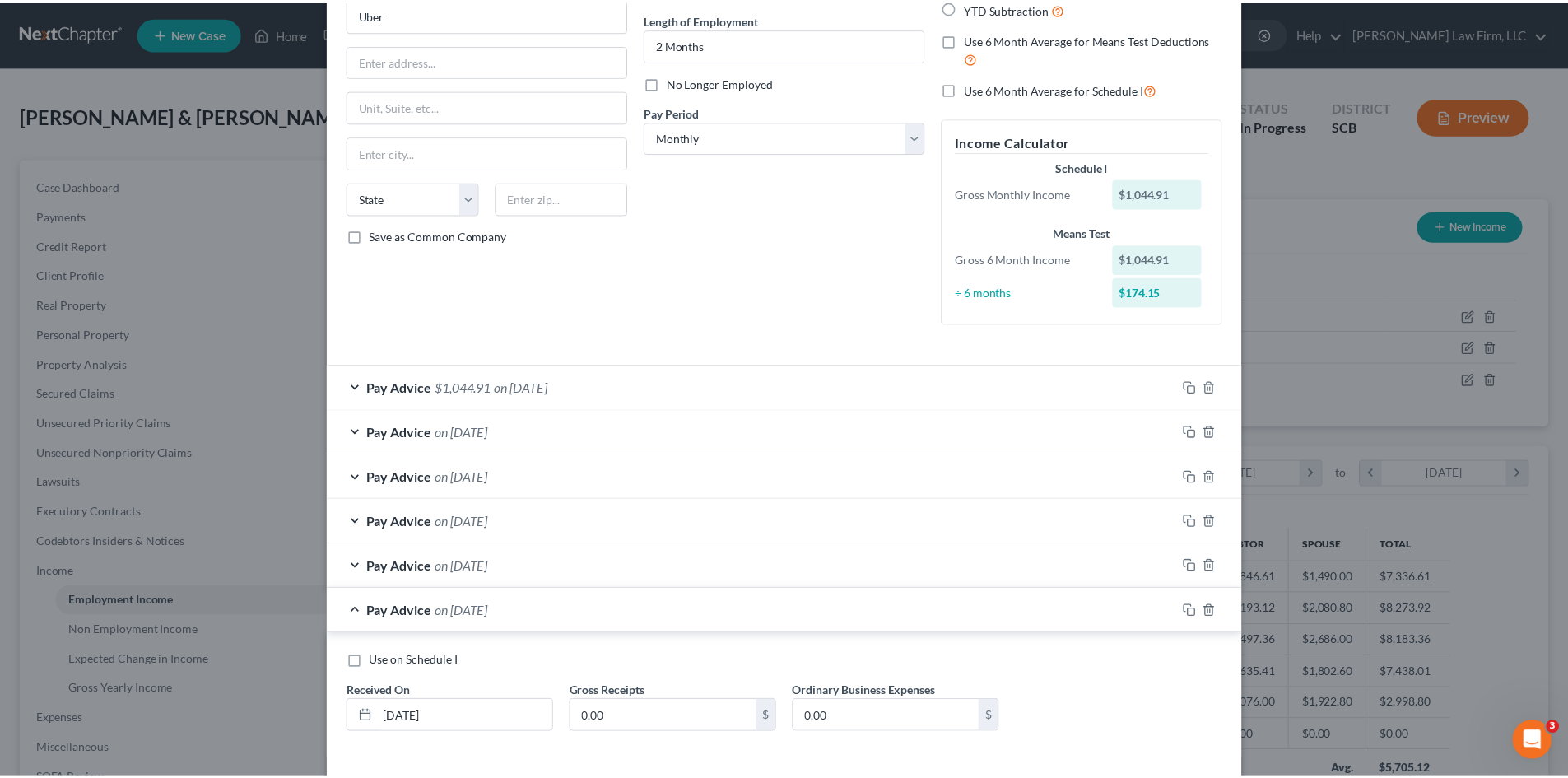
scroll to position [230, 0]
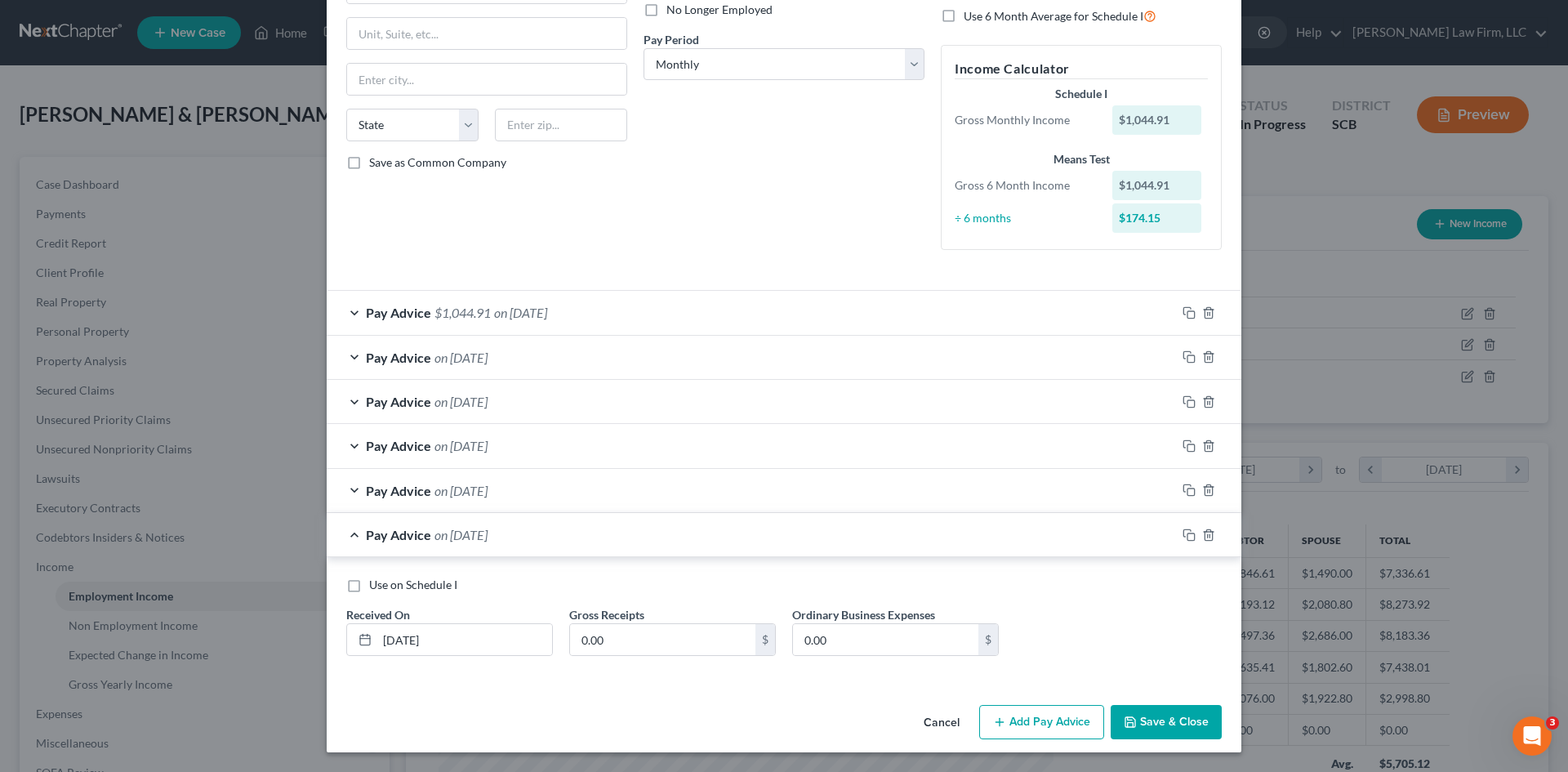
click at [941, 719] on button "Cancel" at bounding box center [942, 723] width 62 height 33
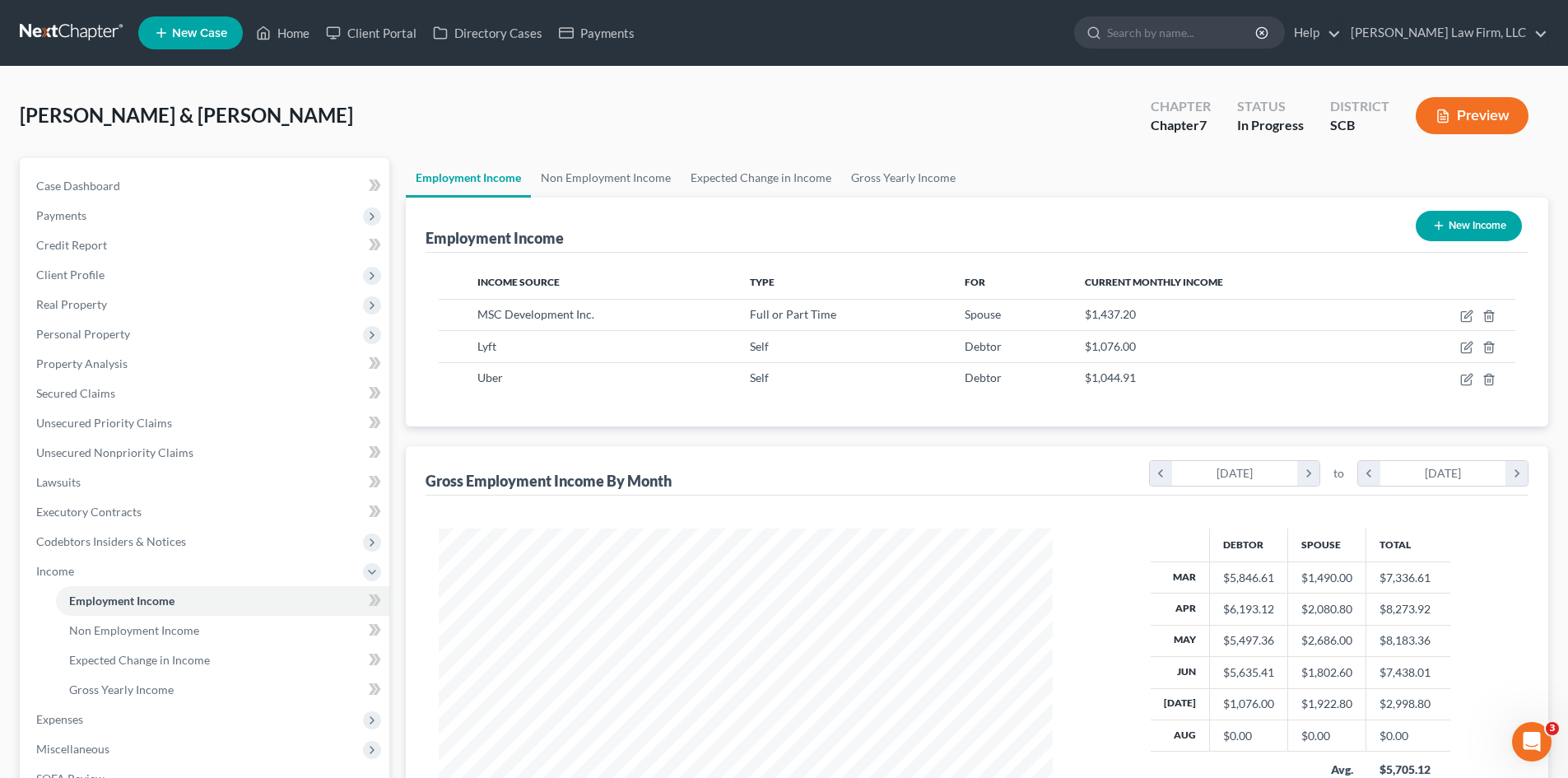
scroll to position [823145, 822638]
click at [796, 187] on link "Expected Change in Income" at bounding box center [761, 178] width 160 height 40
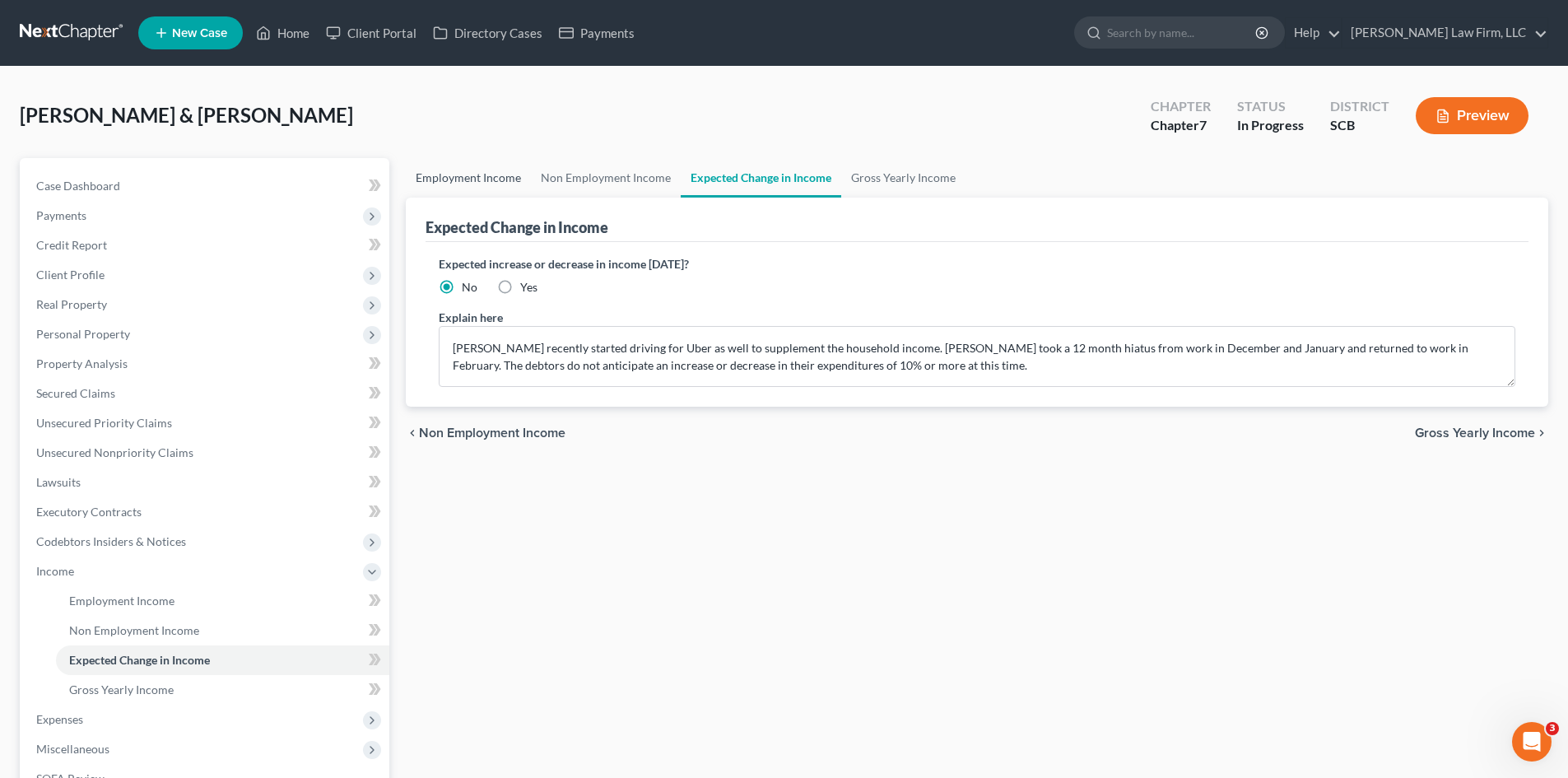
click at [453, 187] on link "Employment Income" at bounding box center [468, 178] width 125 height 40
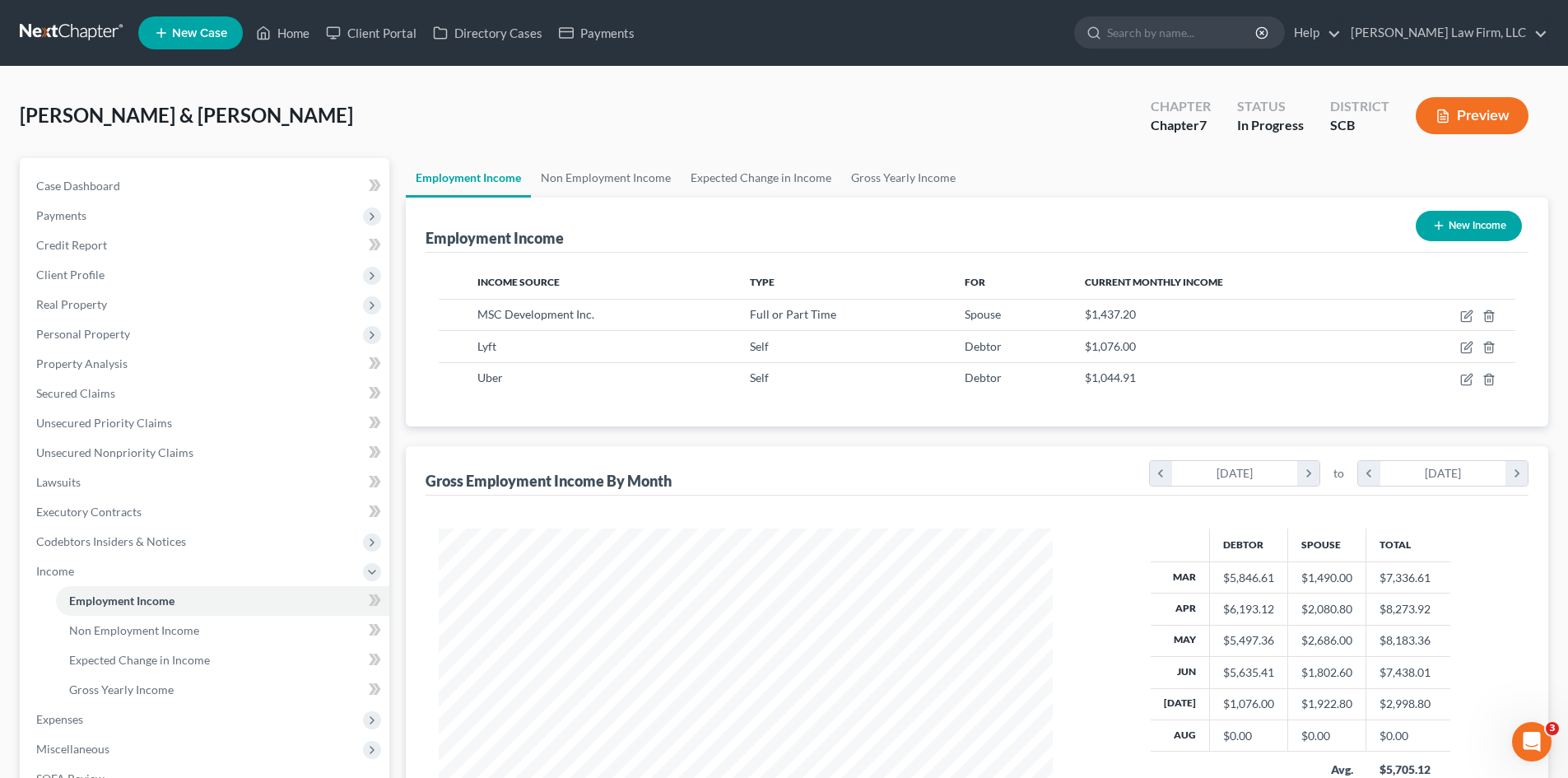
scroll to position [307, 647]
click at [697, 186] on link "Expected Change in Income" at bounding box center [761, 178] width 160 height 40
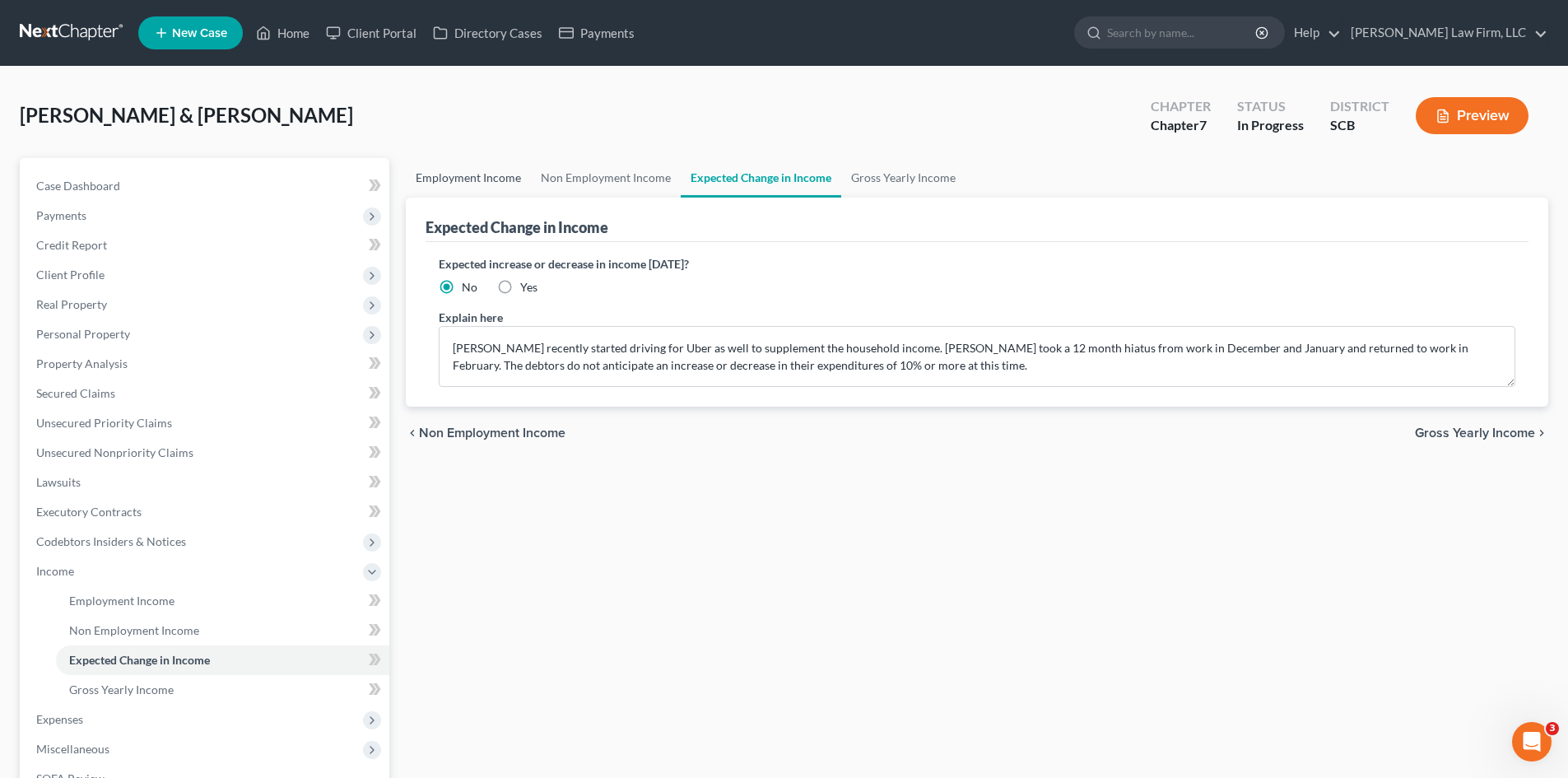
click at [445, 176] on link "Employment Income" at bounding box center [468, 178] width 125 height 40
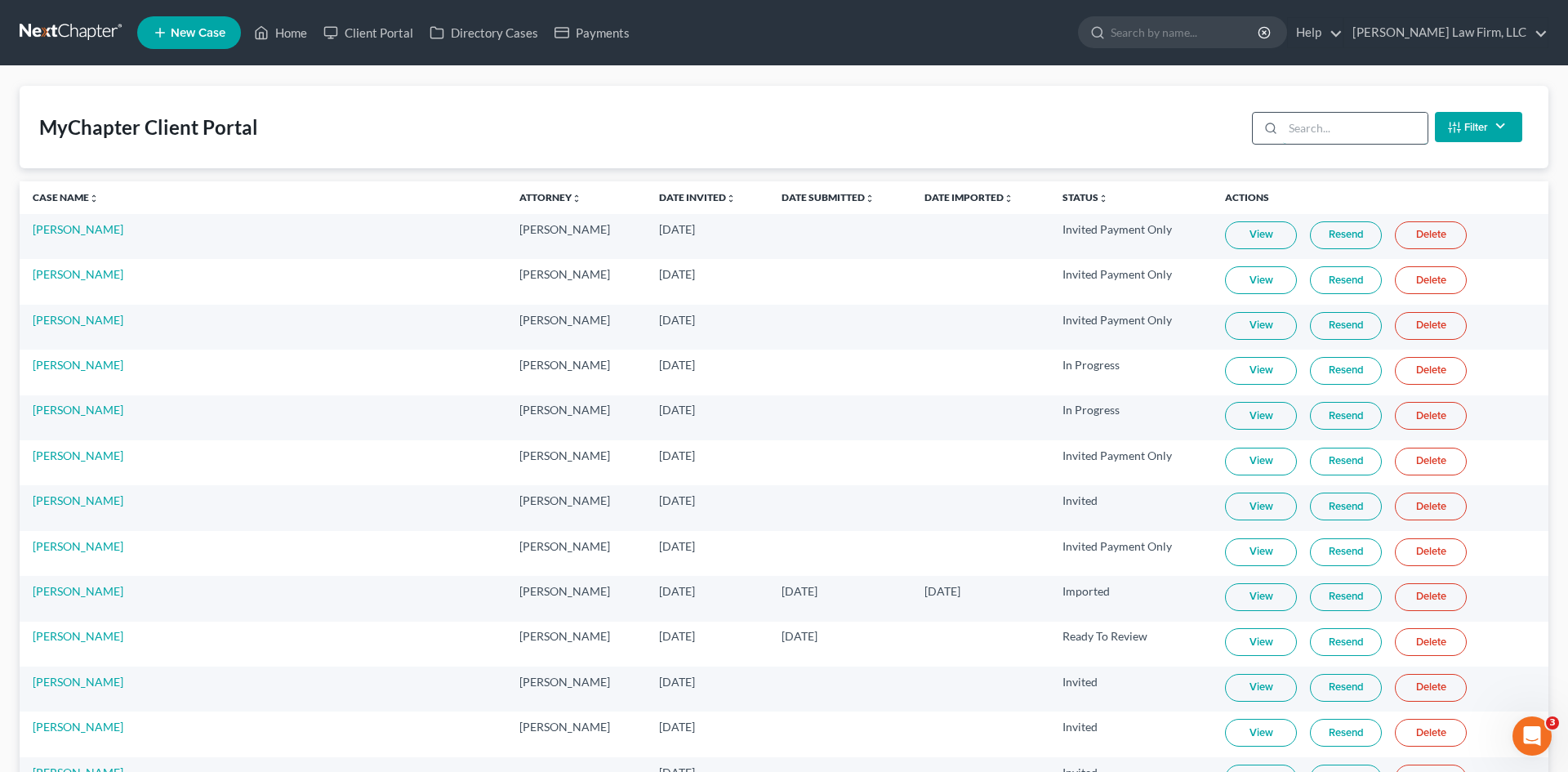
click at [1320, 136] on input "search" at bounding box center [1356, 128] width 145 height 31
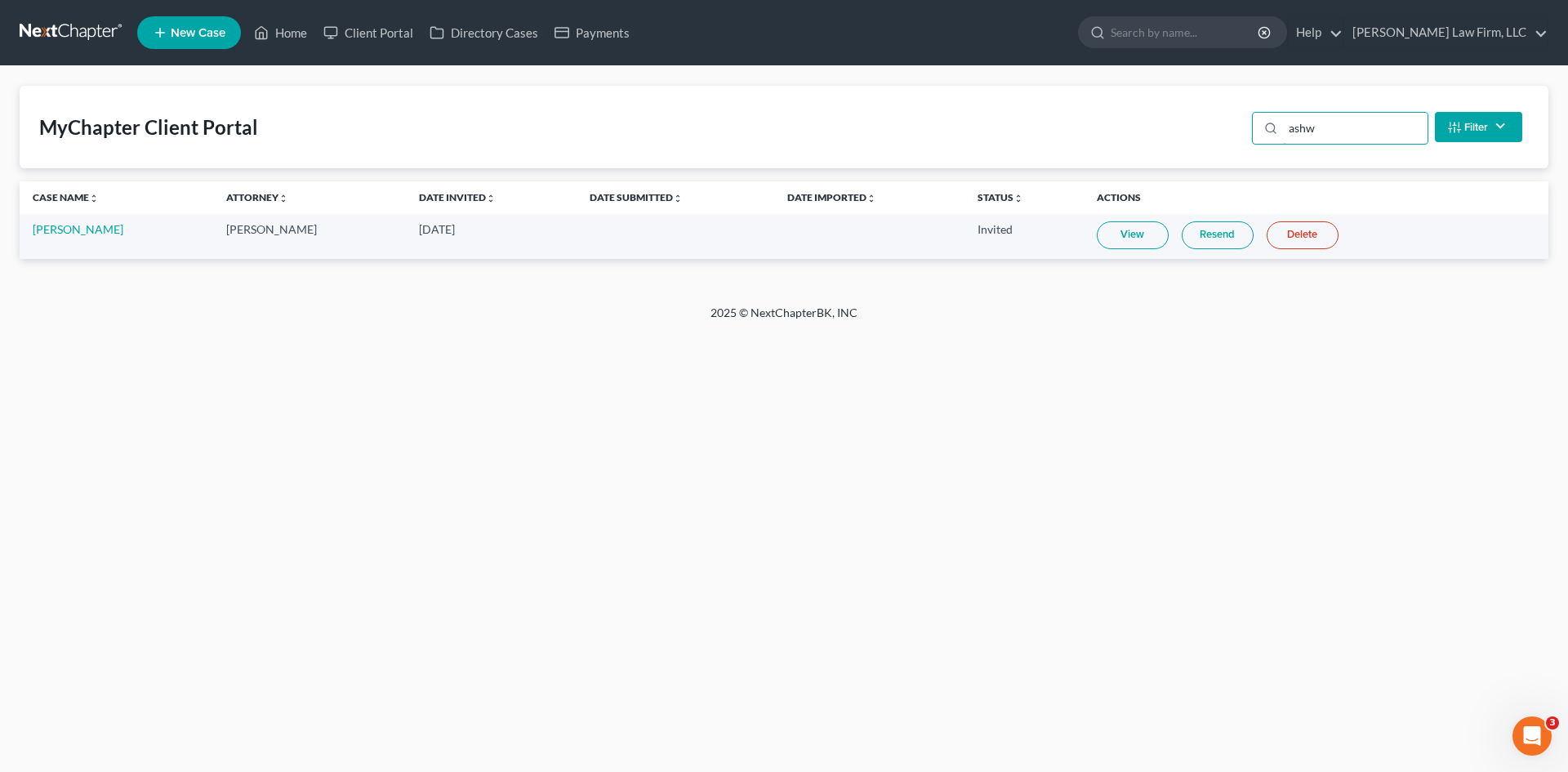
type input "ashw"
click at [1111, 230] on link "View" at bounding box center [1133, 235] width 71 height 28
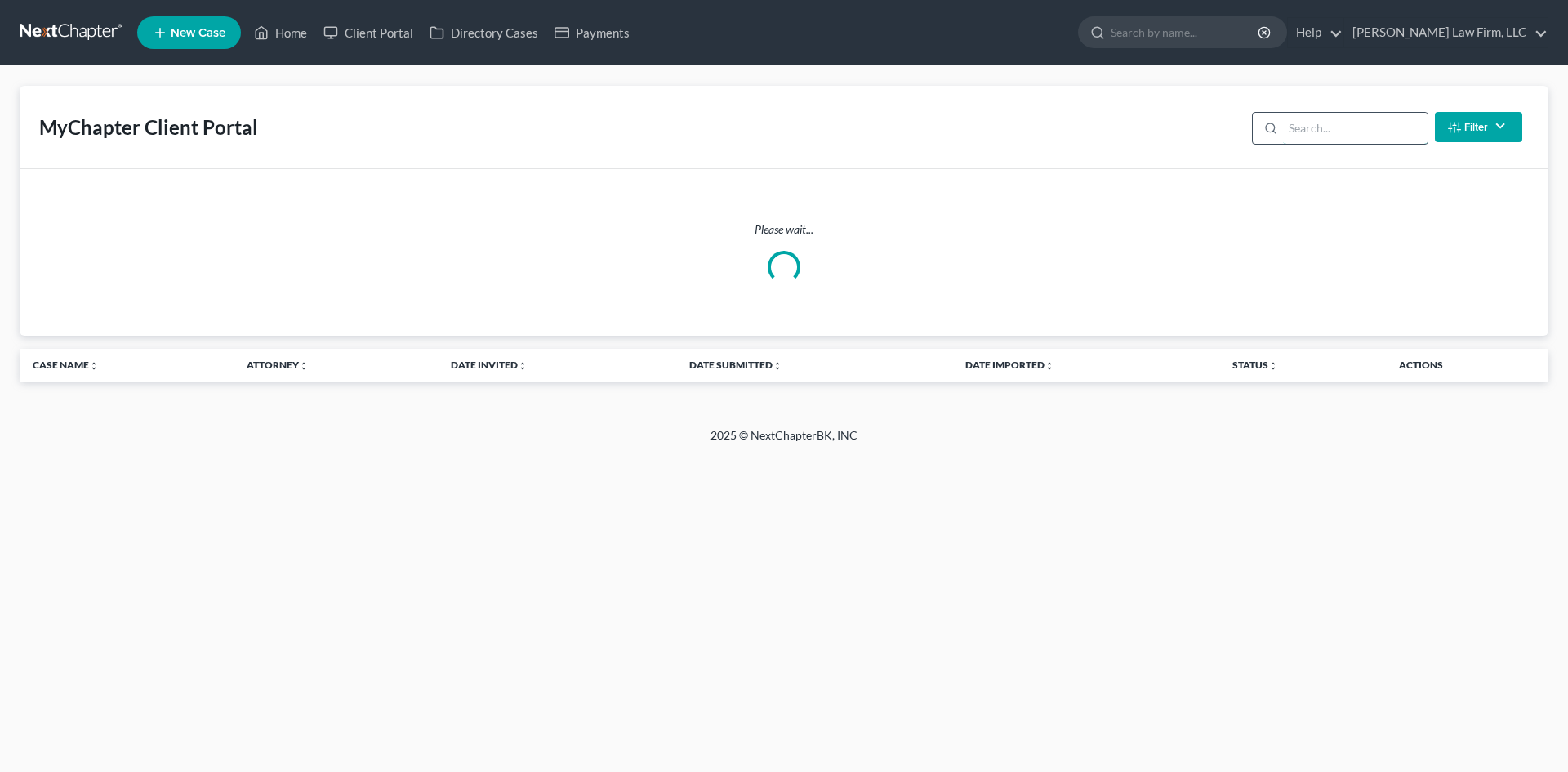
click at [1290, 118] on input "search" at bounding box center [1356, 128] width 145 height 31
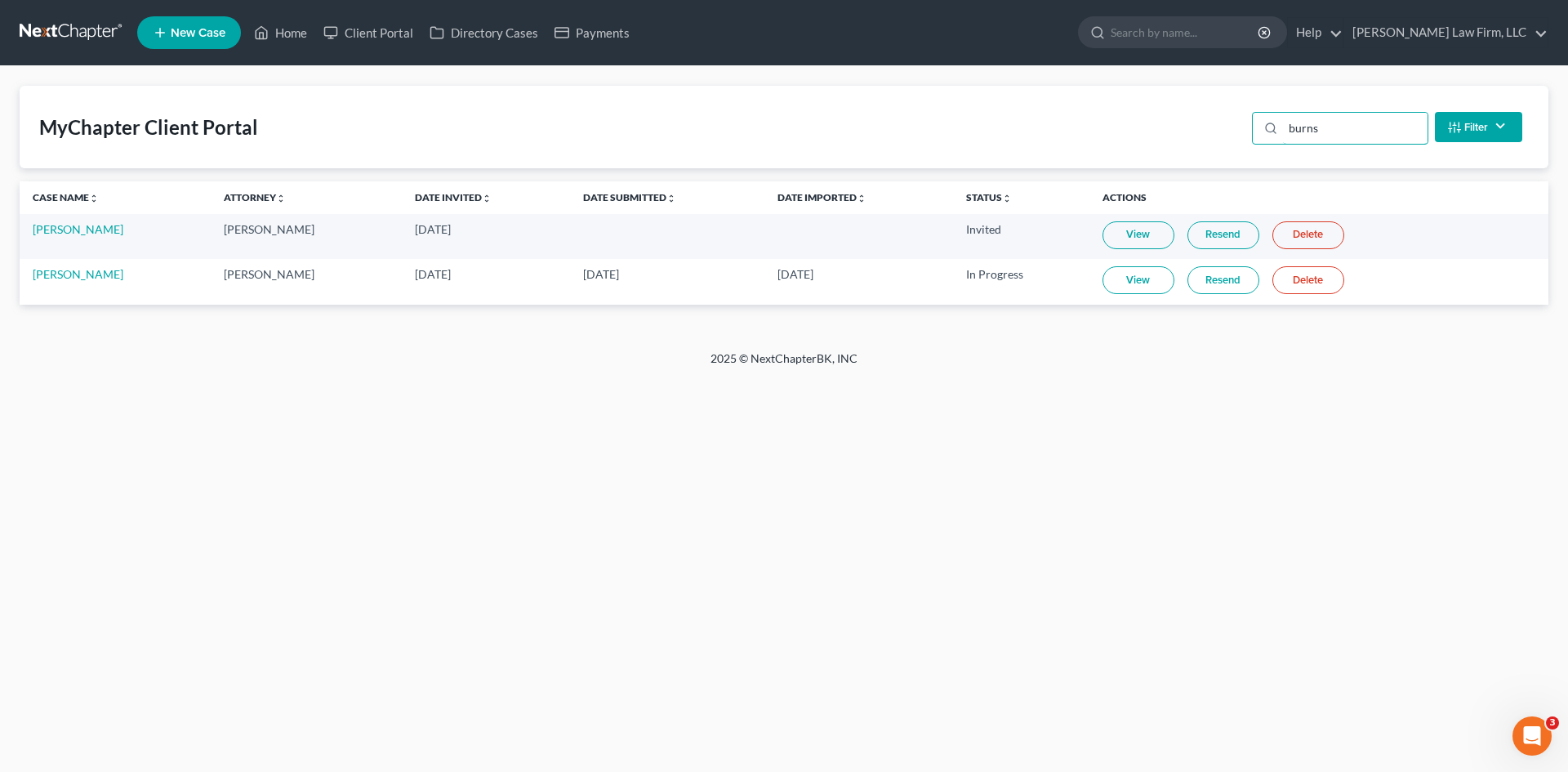
type input "burns"
click at [1217, 281] on link "Resend" at bounding box center [1223, 280] width 71 height 28
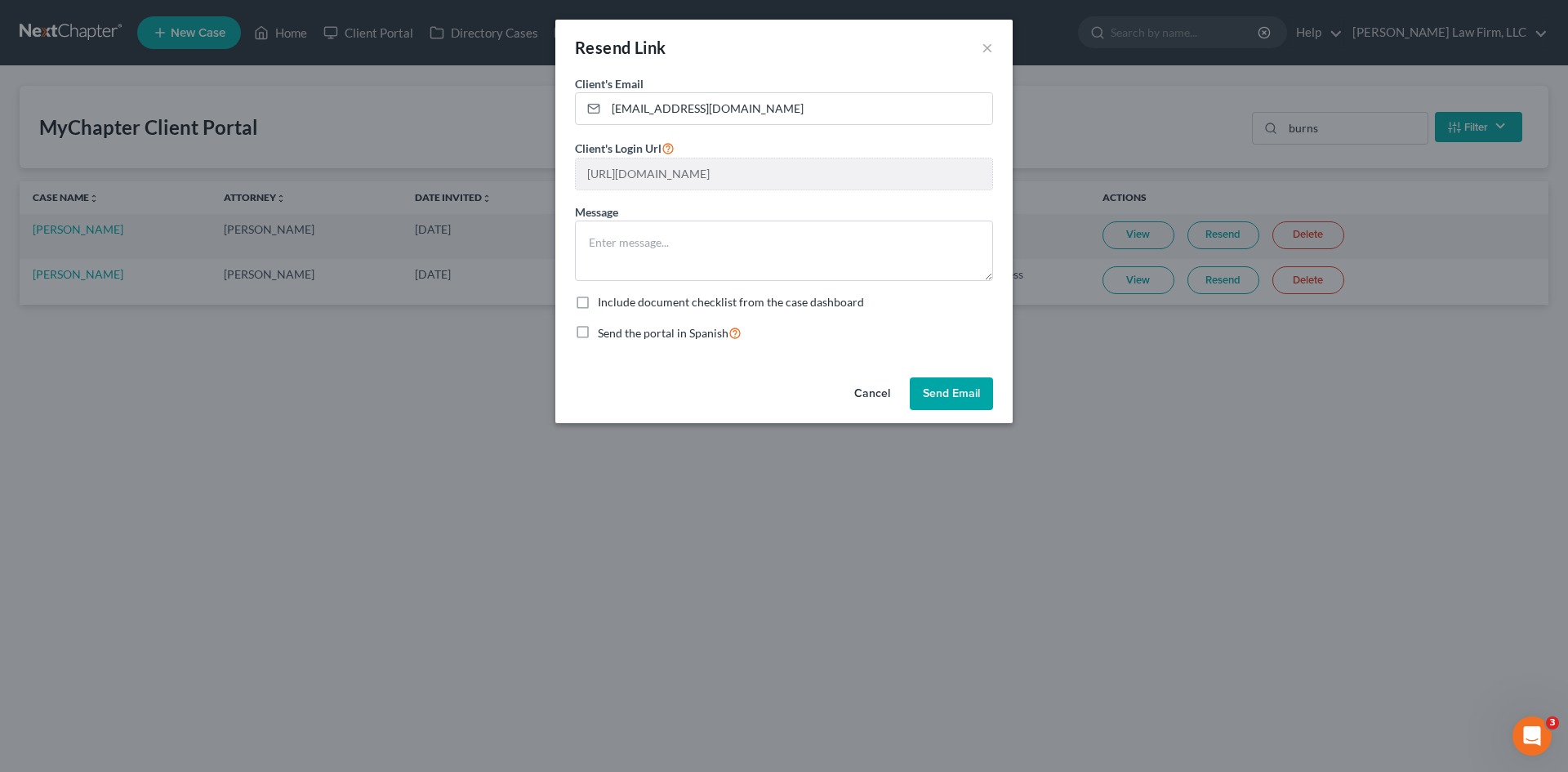
click at [894, 393] on button "Cancel" at bounding box center [872, 393] width 62 height 33
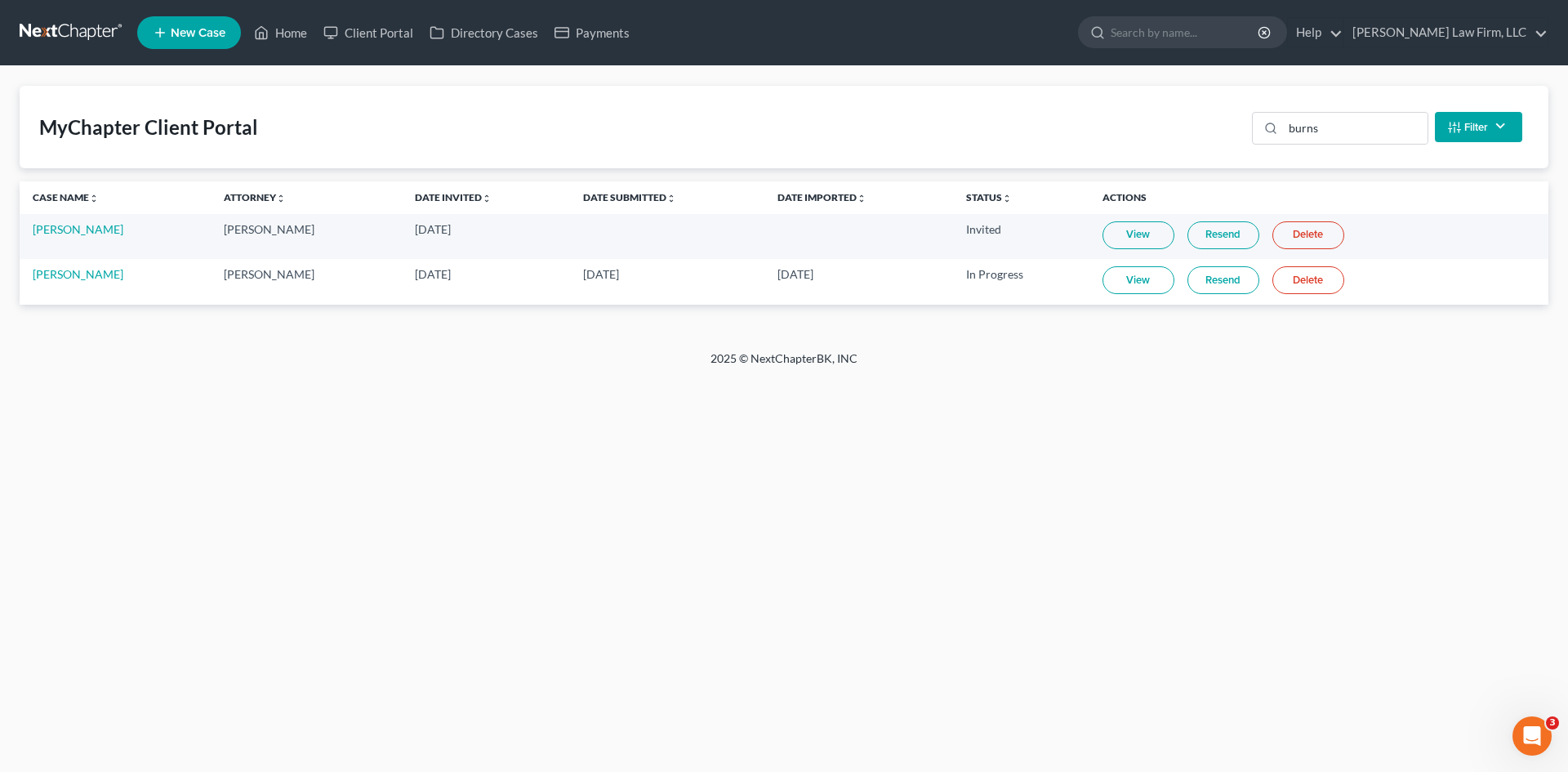
click at [1191, 284] on link "Resend" at bounding box center [1223, 280] width 71 height 28
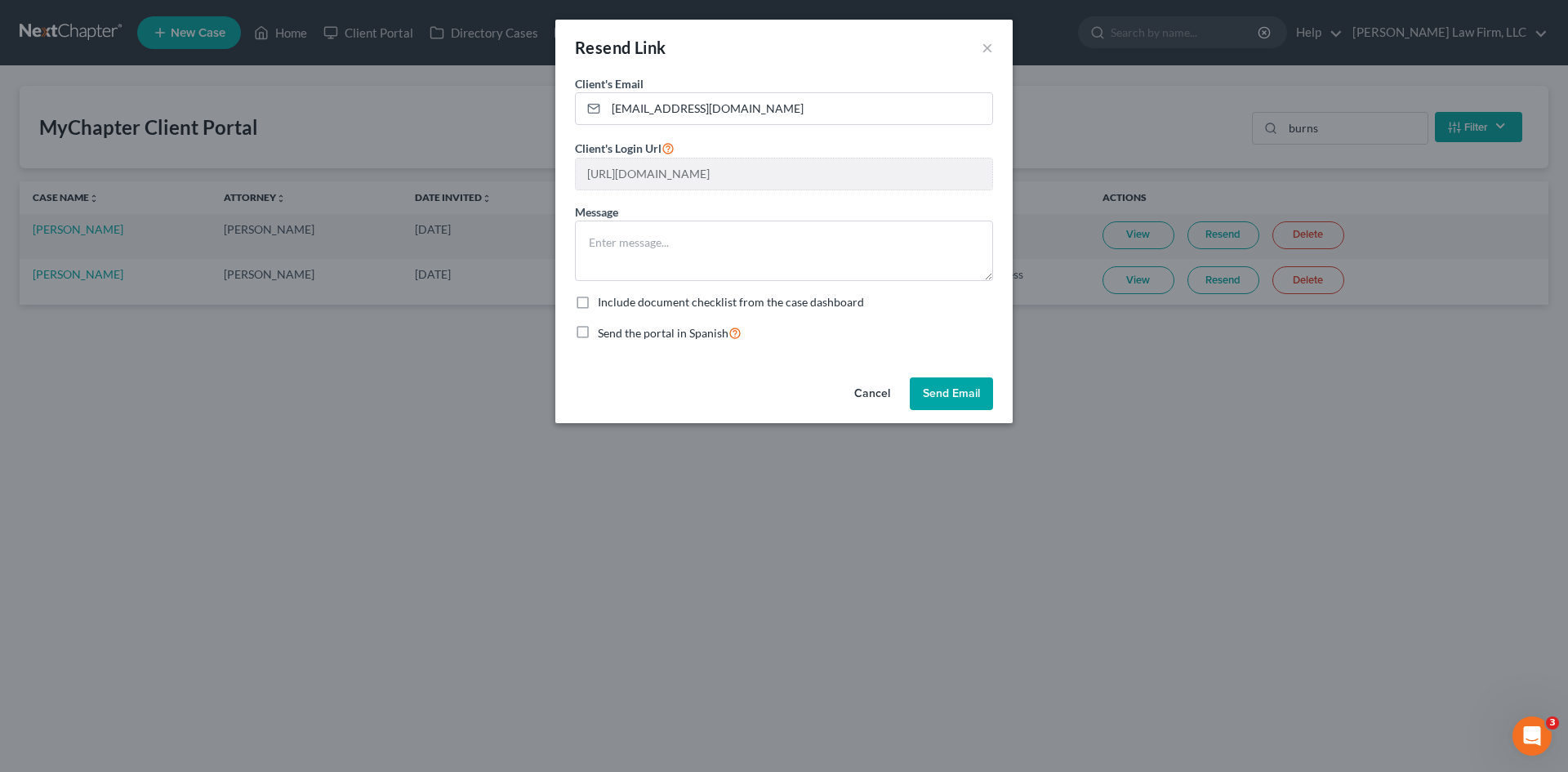
click at [947, 389] on button "Send Email" at bounding box center [951, 393] width 84 height 33
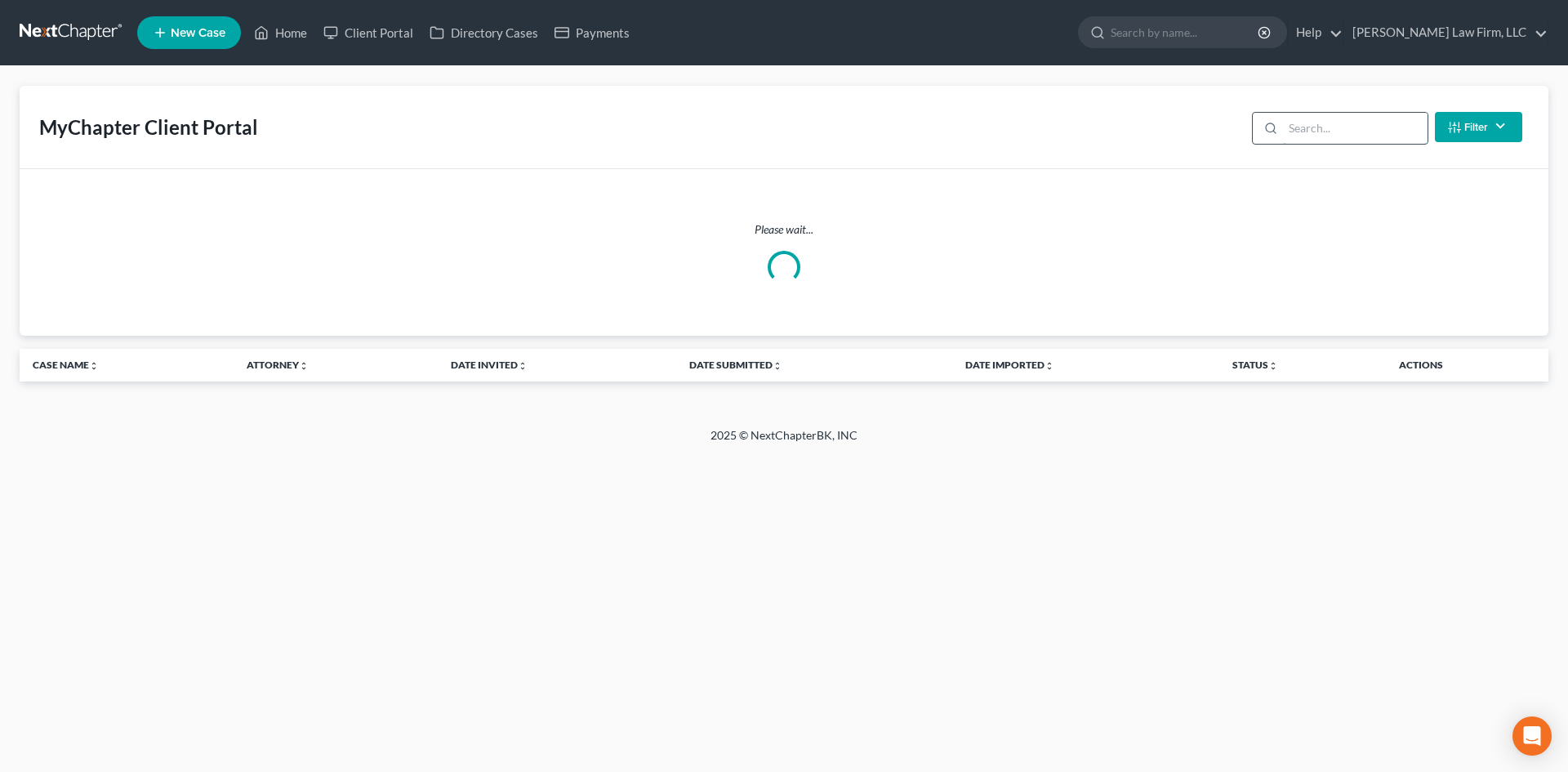
click at [1346, 126] on input "search" at bounding box center [1356, 128] width 145 height 31
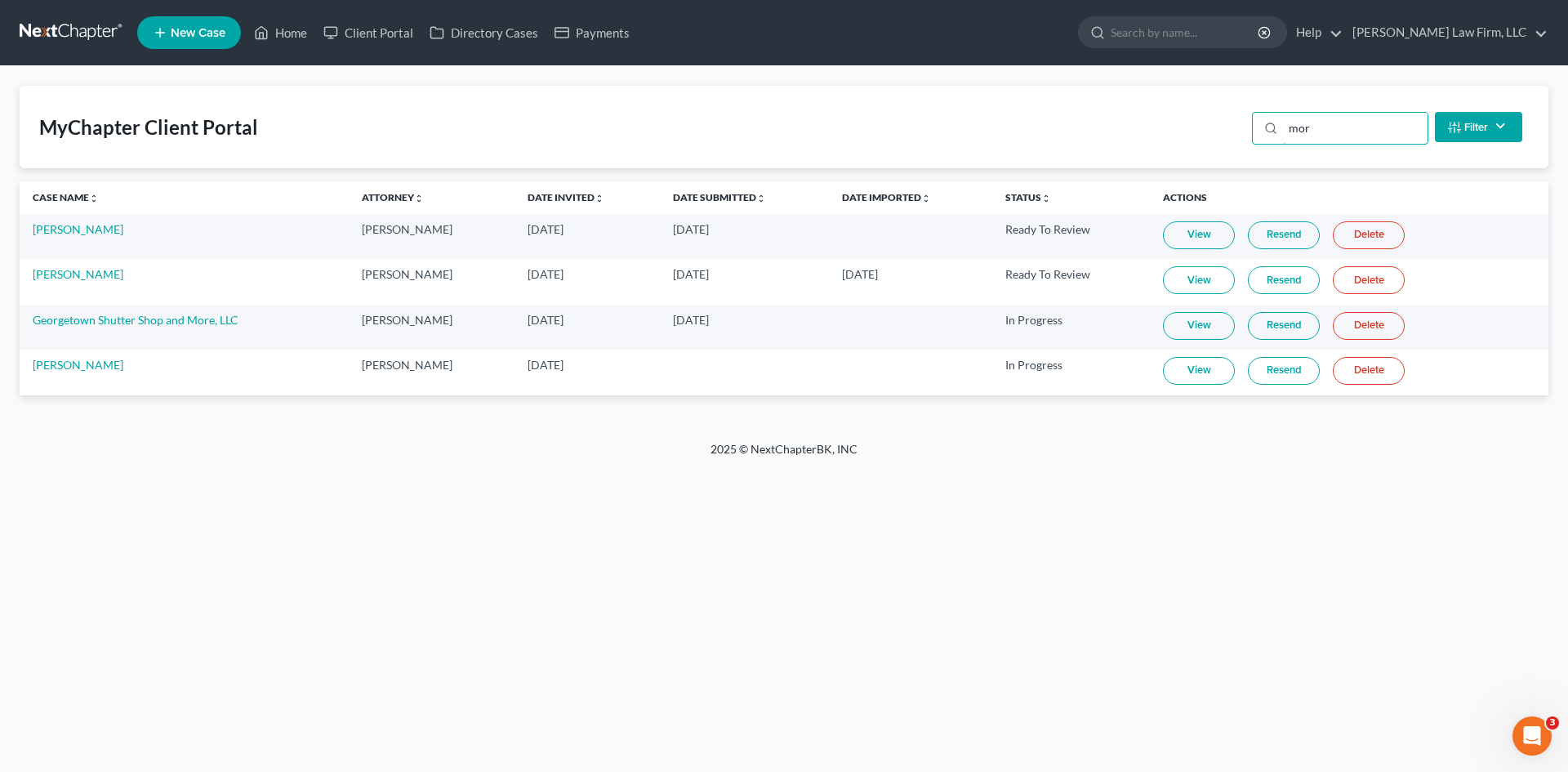
type input "mor"
click at [1217, 281] on link "View" at bounding box center [1199, 280] width 71 height 28
click at [1187, 284] on link "View" at bounding box center [1199, 280] width 71 height 28
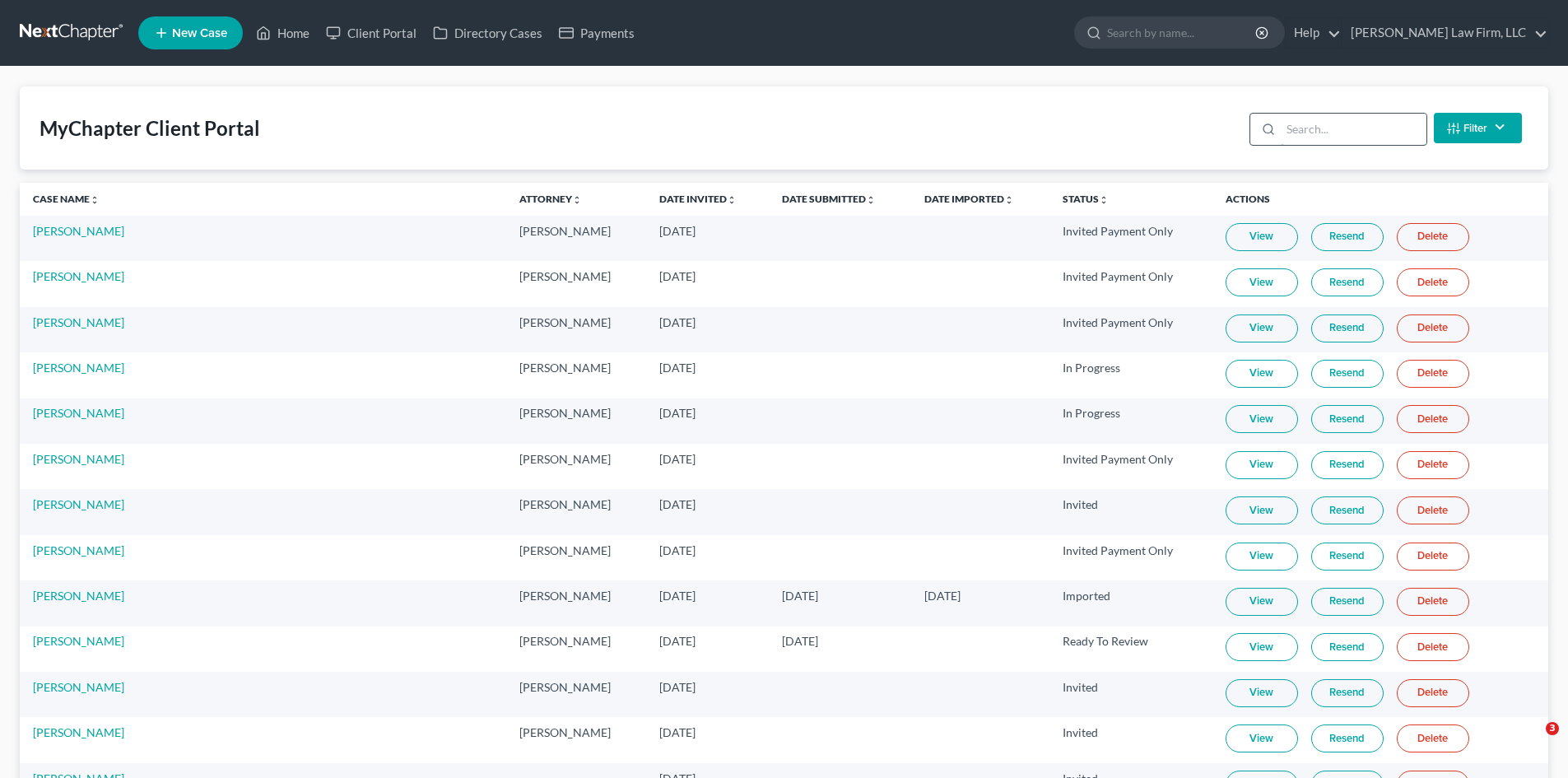
click at [1370, 136] on input "search" at bounding box center [1354, 129] width 146 height 31
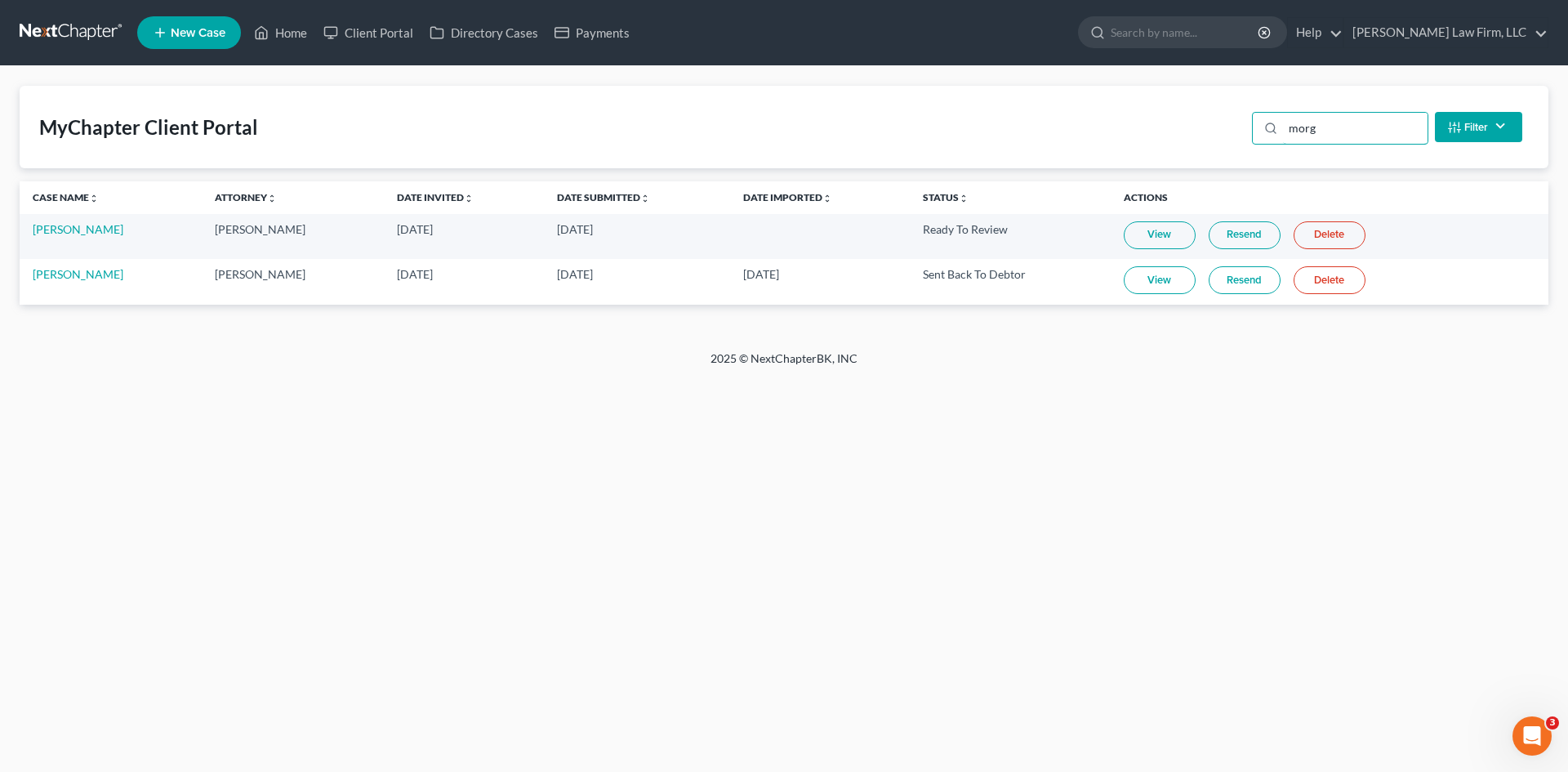
type input "morg"
click at [1180, 284] on link "View" at bounding box center [1160, 280] width 71 height 28
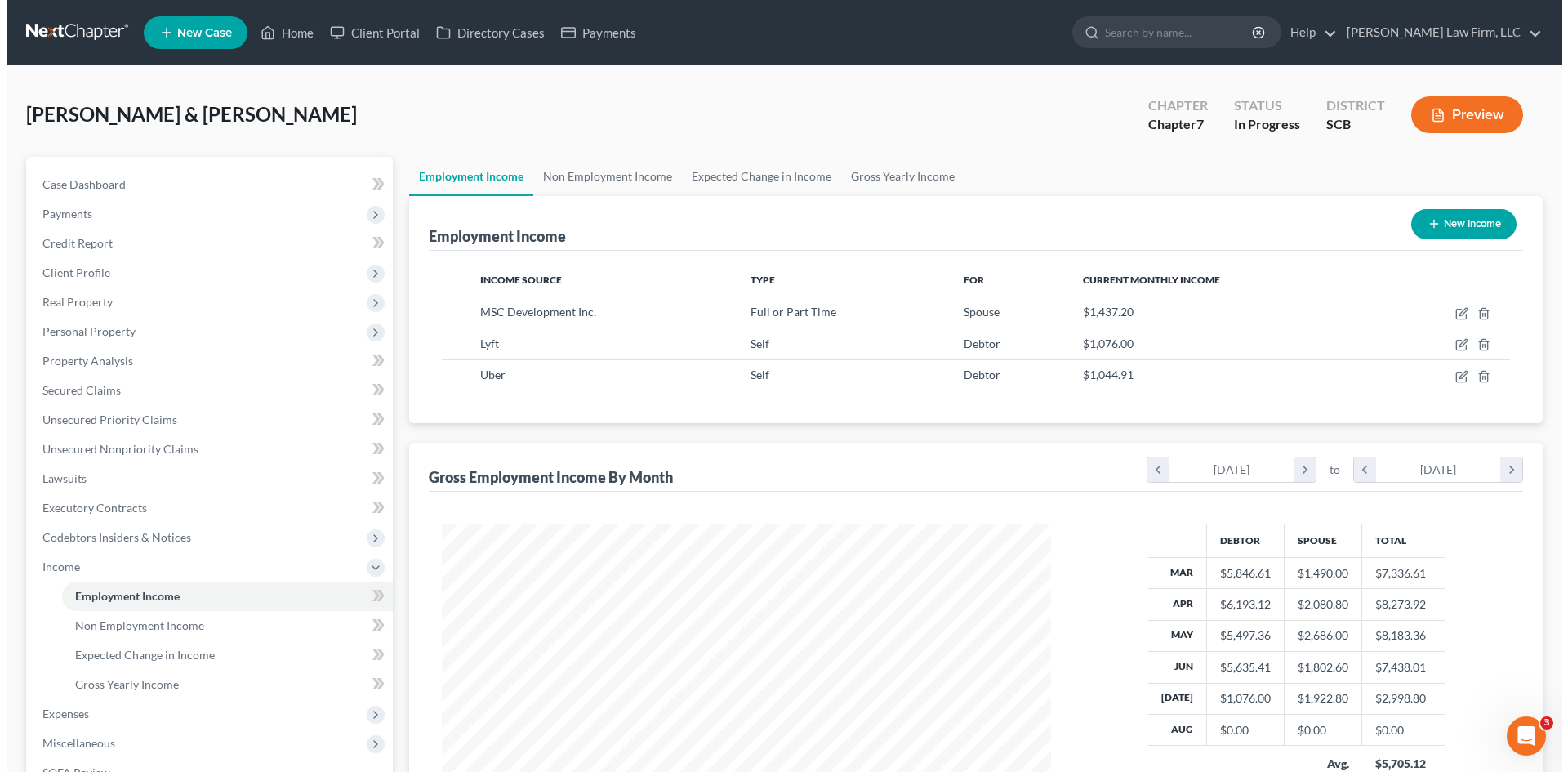
scroll to position [305, 642]
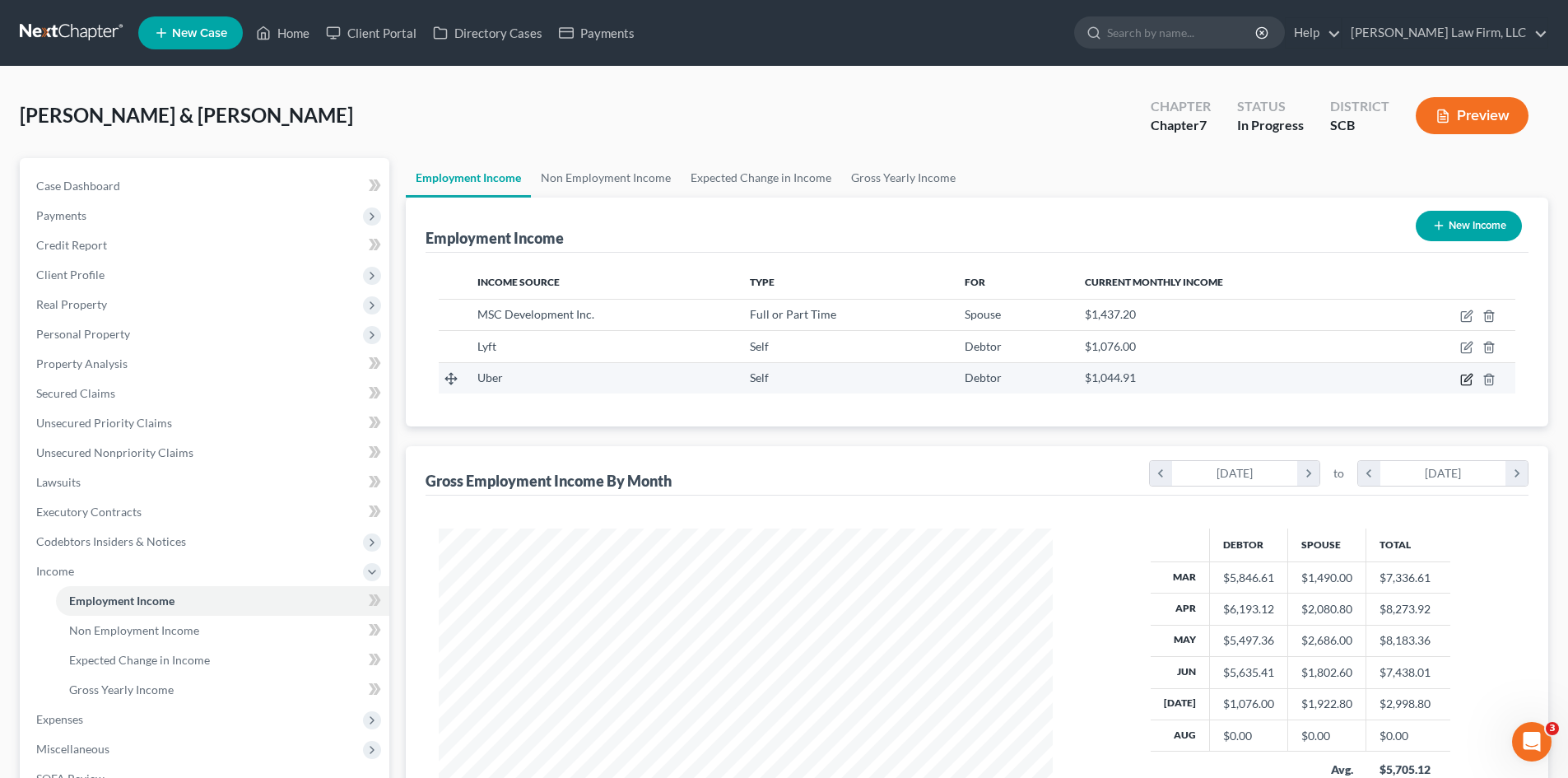
click at [1464, 380] on icon "button" at bounding box center [1468, 380] width 13 height 13
select select "1"
select select "0"
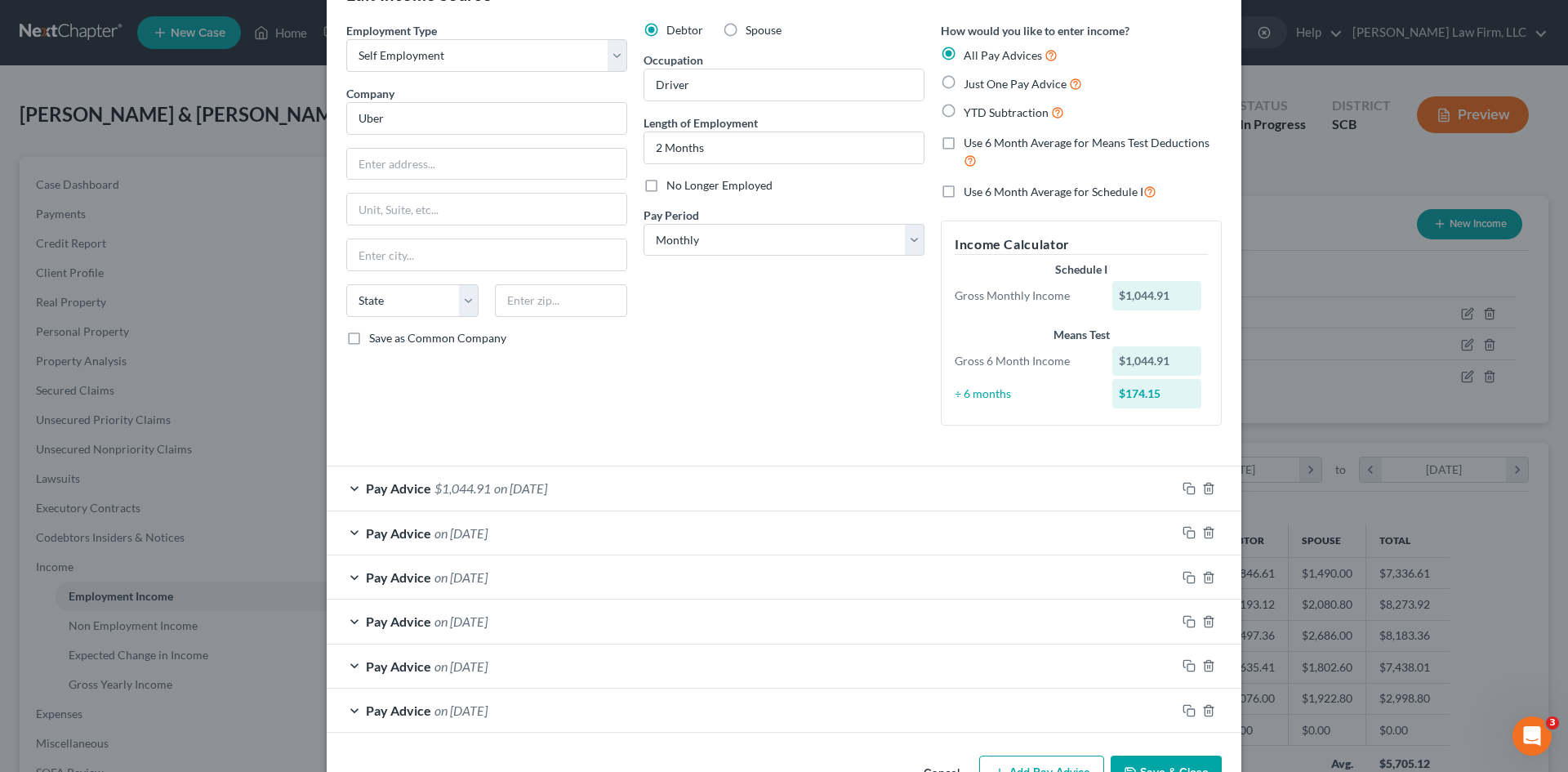
scroll to position [82, 0]
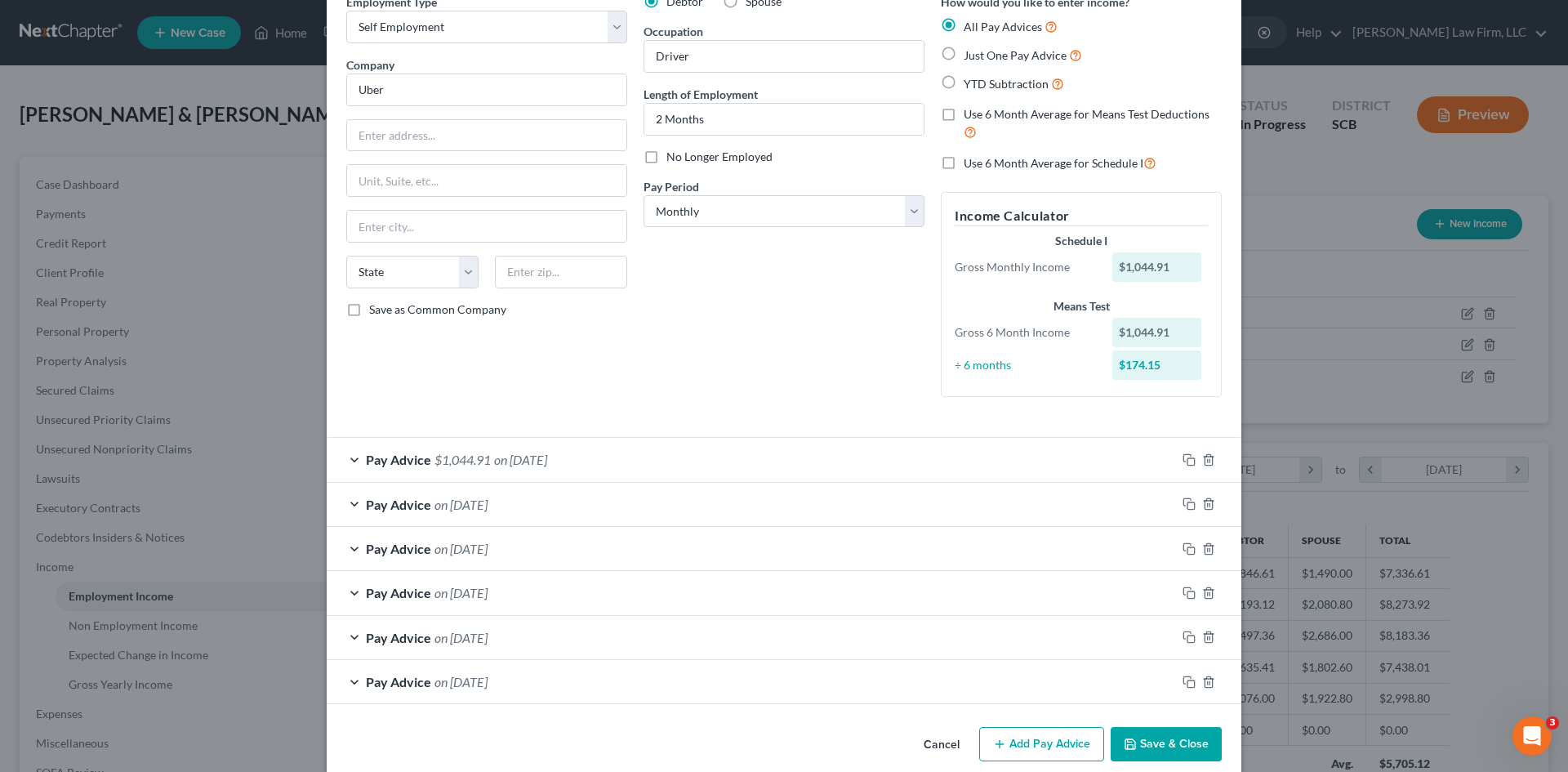
click at [585, 468] on div "Pay Advice $1,044.91 on 06/01/2025" at bounding box center [752, 460] width 850 height 43
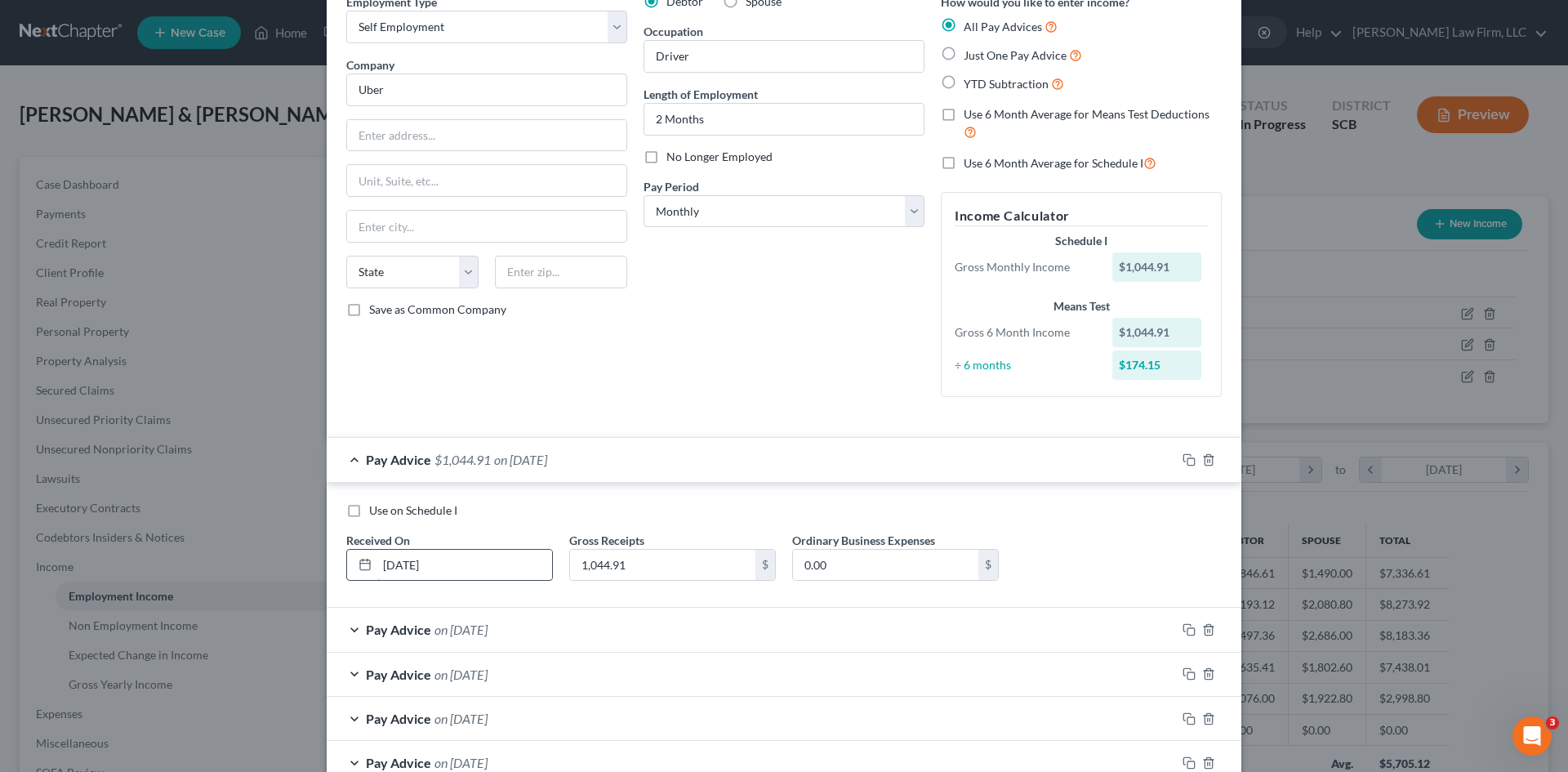
drag, startPoint x: 408, startPoint y: 564, endPoint x: 397, endPoint y: 571, distance: 13.0
click at [397, 571] on input "06/01/2025" at bounding box center [464, 565] width 175 height 31
type input "06/30/2025"
click at [1184, 464] on icon "button" at bounding box center [1189, 460] width 13 height 13
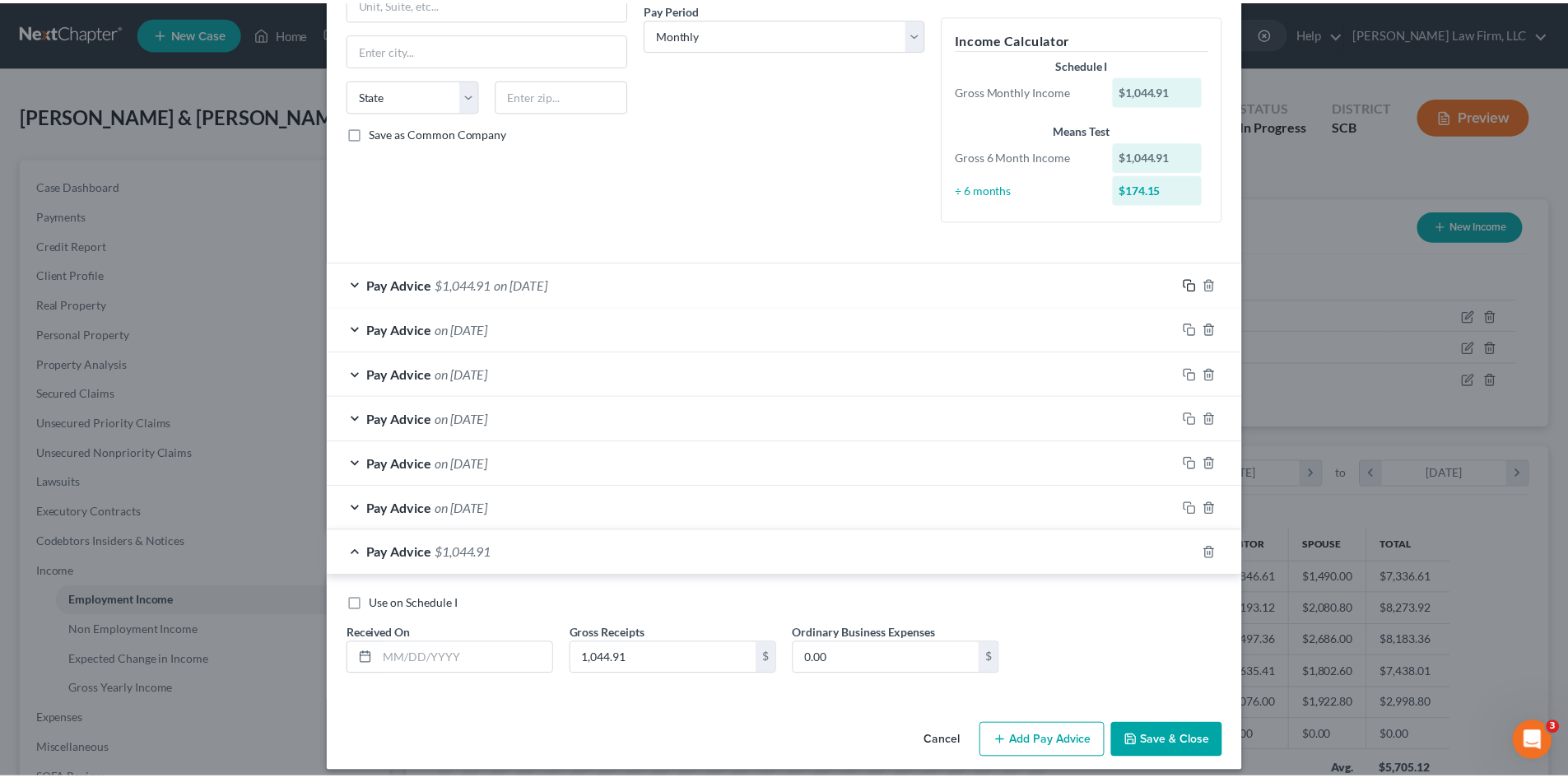
scroll to position [275, 0]
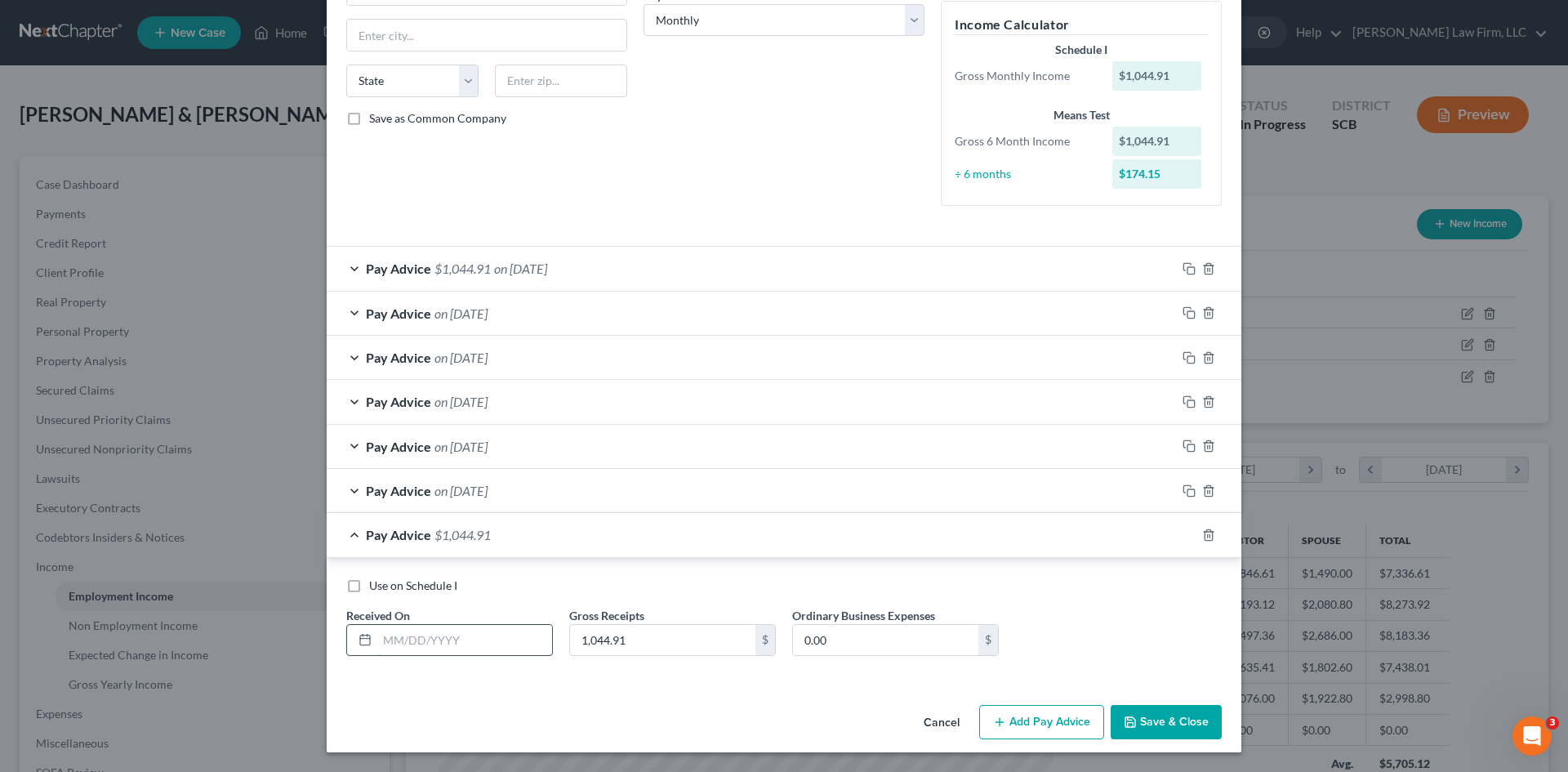
click at [459, 629] on input "text" at bounding box center [464, 640] width 175 height 31
type input "7/31/2025"
click at [626, 652] on input "1,044.91" at bounding box center [663, 640] width 185 height 31
type input "1,076"
click at [1144, 715] on button "Save & Close" at bounding box center [1167, 722] width 111 height 34
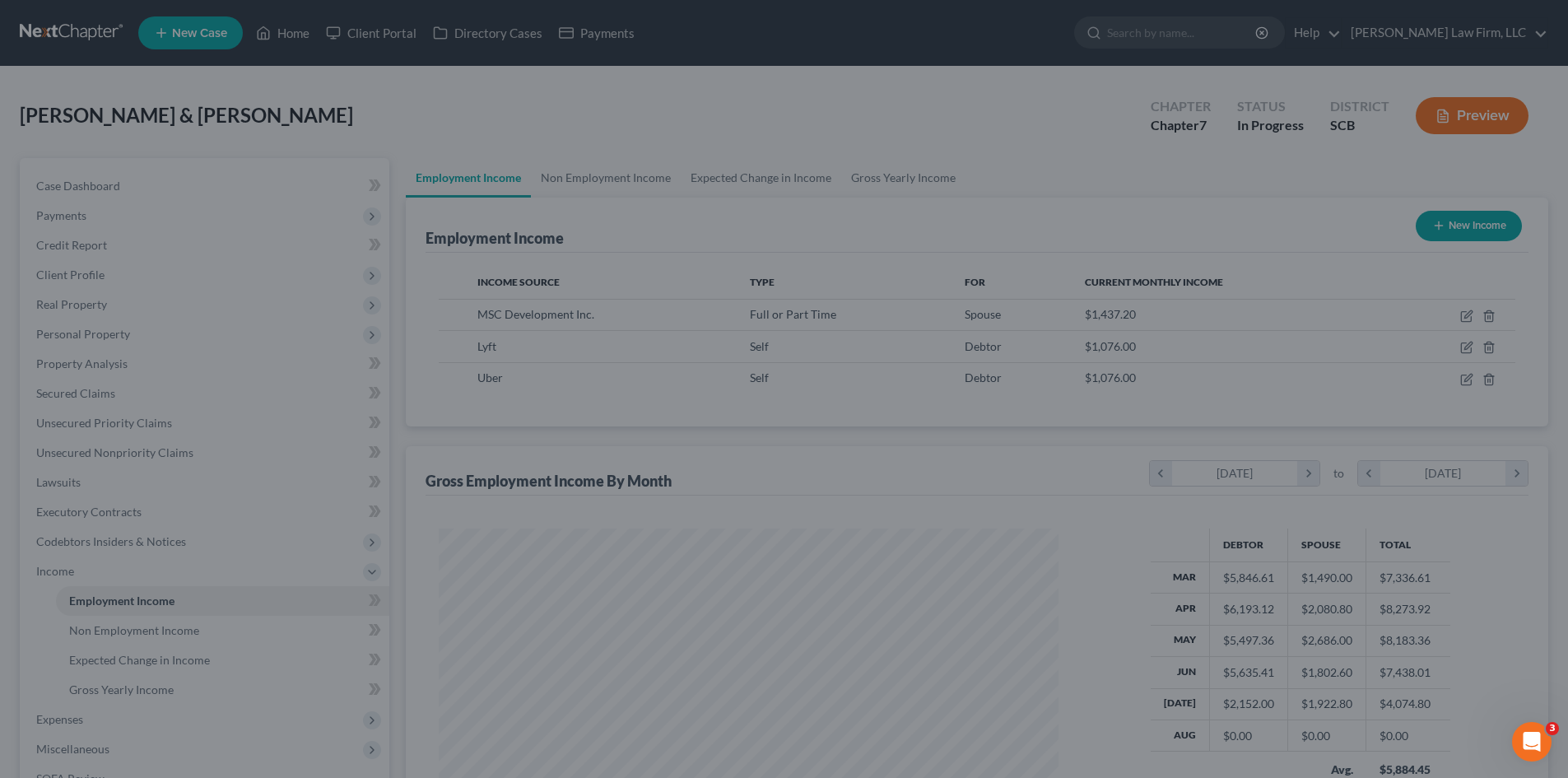
scroll to position [823145, 822638]
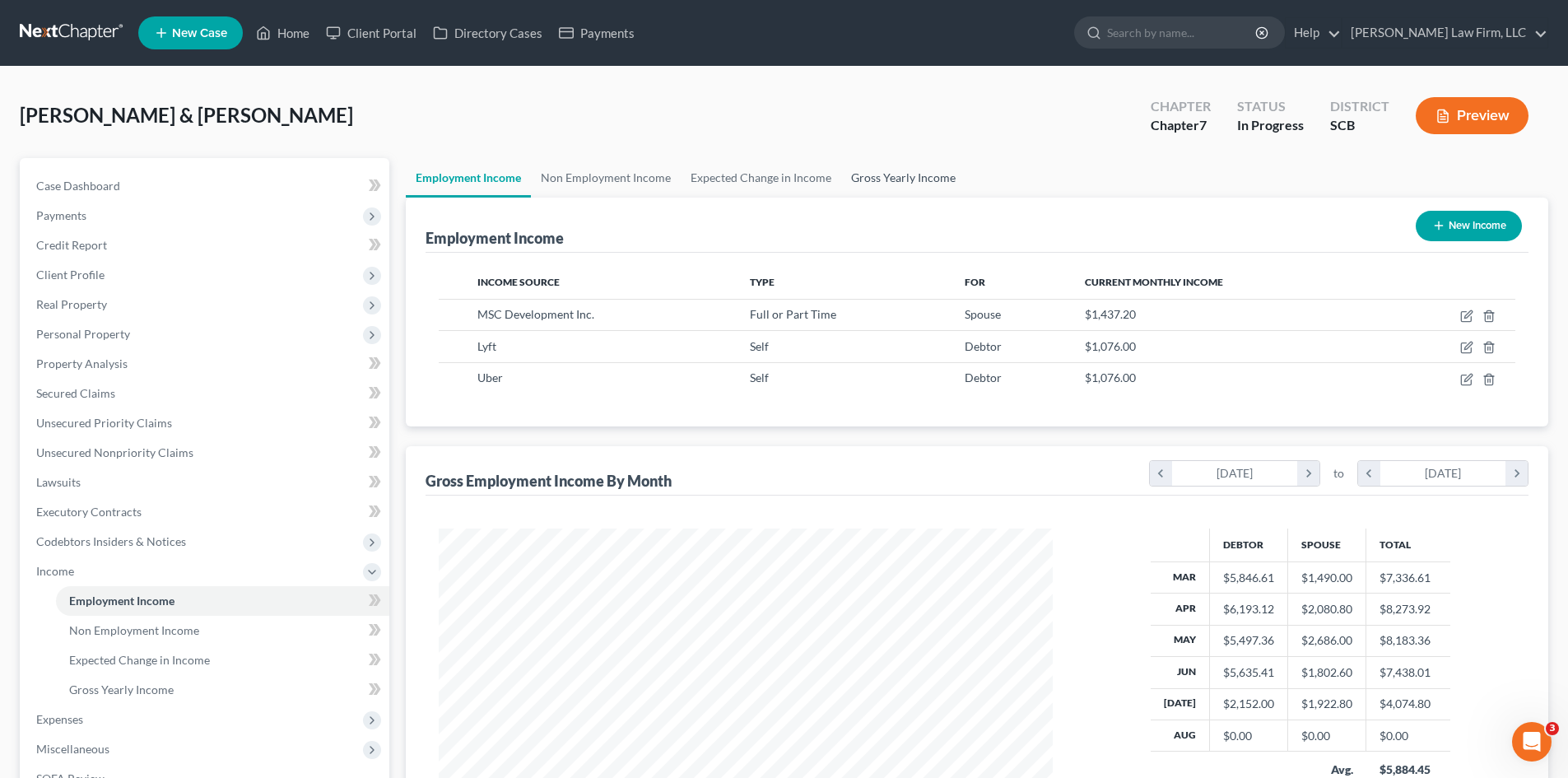
click at [928, 187] on link "Gross Yearly Income" at bounding box center [903, 178] width 124 height 40
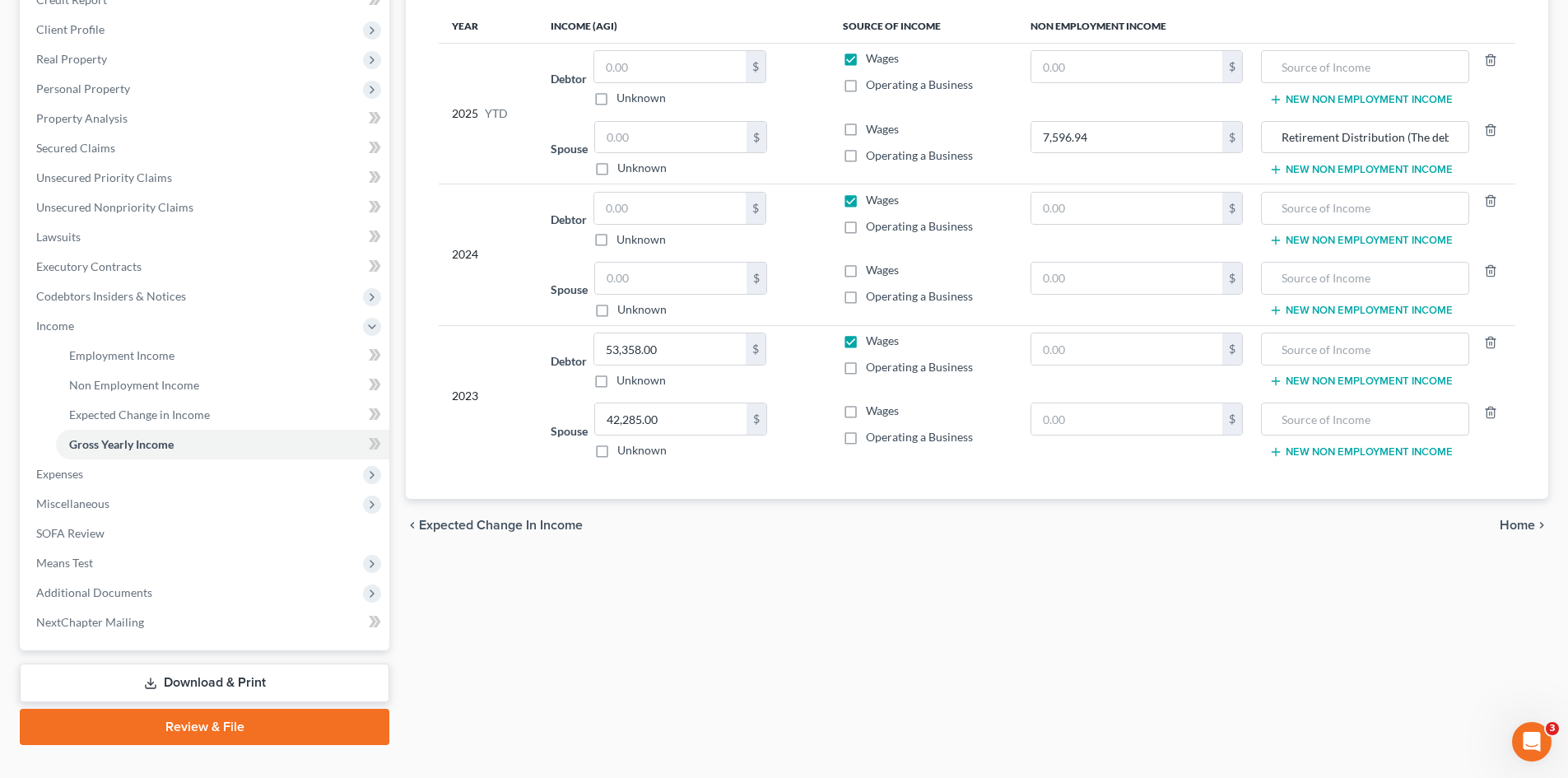
scroll to position [247, 0]
click at [1302, 425] on input "text" at bounding box center [1365, 417] width 189 height 31
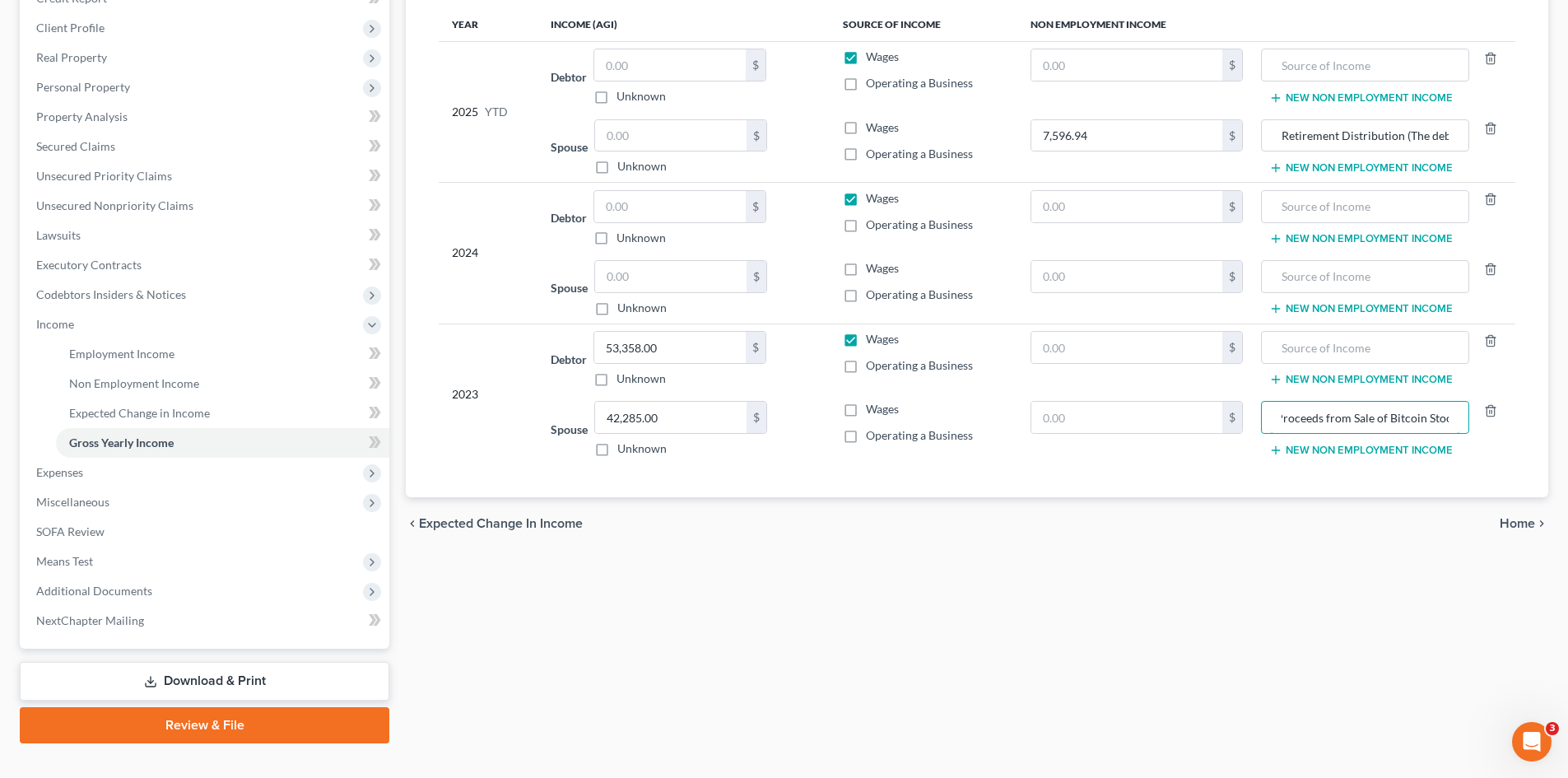
scroll to position [0, 12]
type input "Proceeds from Sale of Bitcoin Stock"
click at [1149, 413] on input "text" at bounding box center [1127, 417] width 191 height 31
type input "20.36"
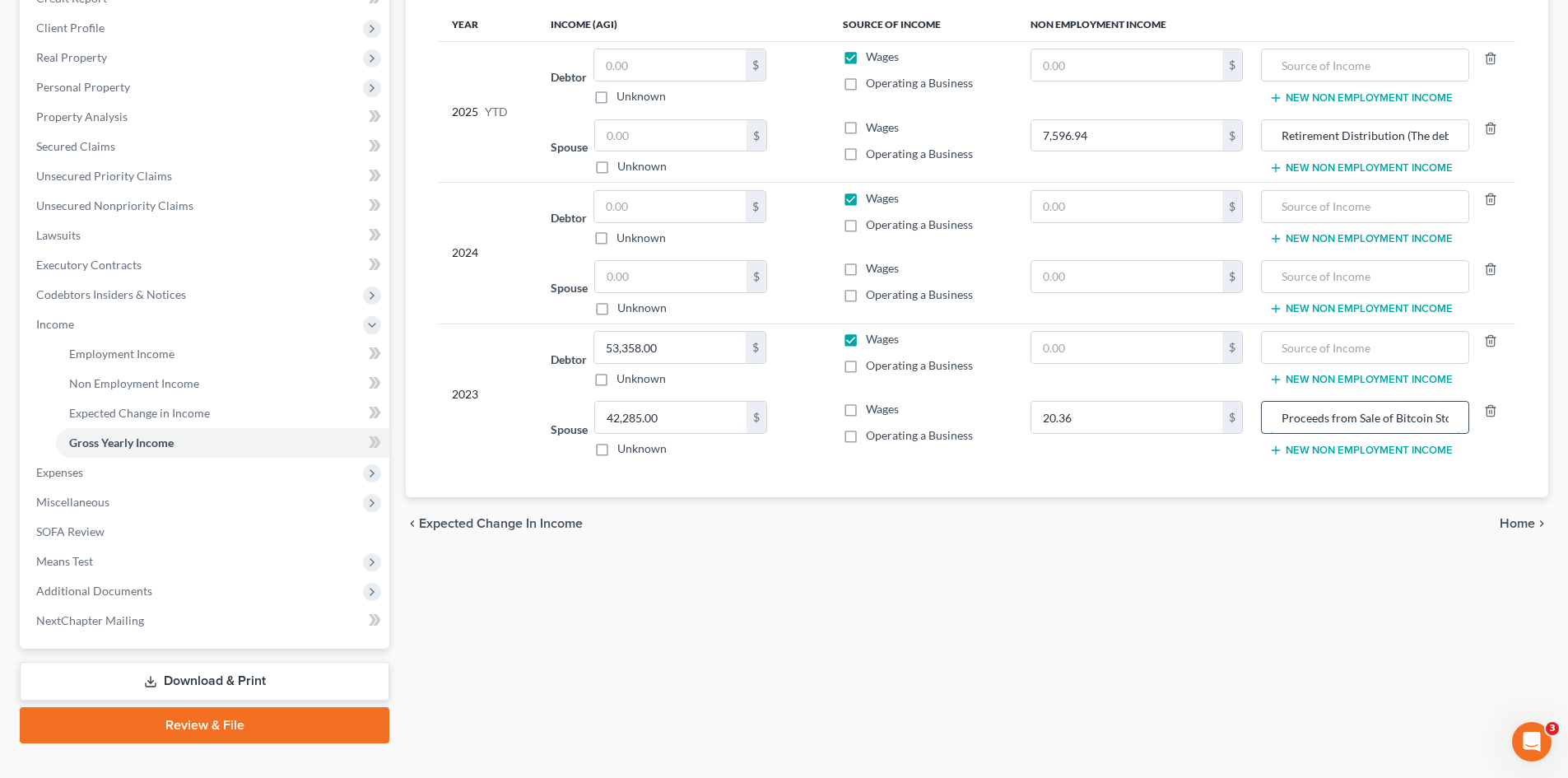
click at [1388, 422] on input "Proceeds from Sale of Bitcoin Stock" at bounding box center [1365, 417] width 189 height 31
click at [1416, 137] on input "Retirement Distribution (The debtors used these proceeds to pay down debts as w…" at bounding box center [1365, 136] width 189 height 31
drag, startPoint x: 1396, startPoint y: 424, endPoint x: 1385, endPoint y: 417, distance: 13.0
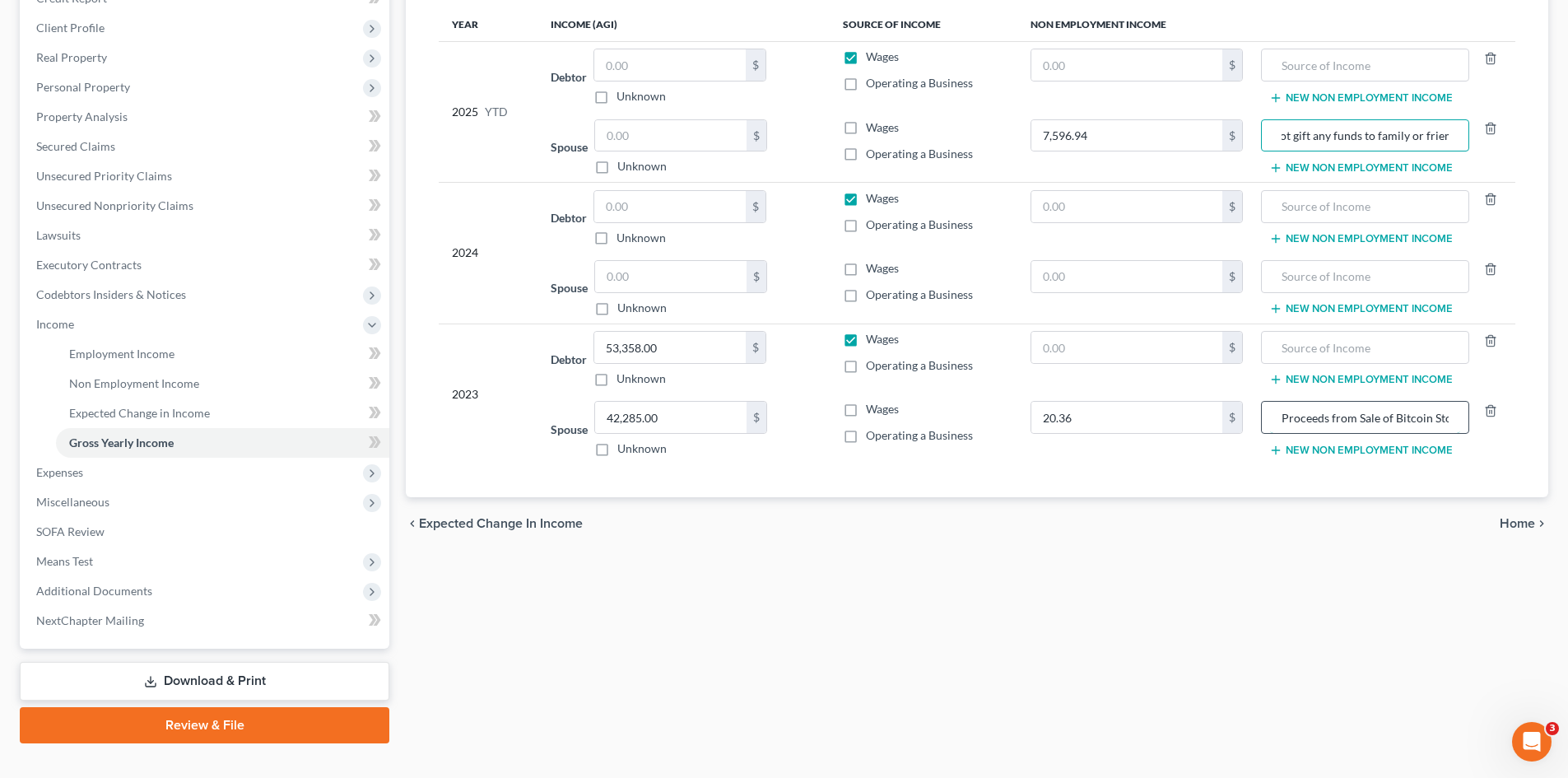
click at [1395, 424] on input "Proceeds from Sale of Bitcoin Stock (The debtor did not gift any funds to famil…" at bounding box center [1365, 417] width 189 height 31
paste input "s used these proceeds to pay down debts as well as maintain household bills and…"
type input "Proceeds from Sale of Bitcoin Stock (The debtors used these proceeds to pay dow…"
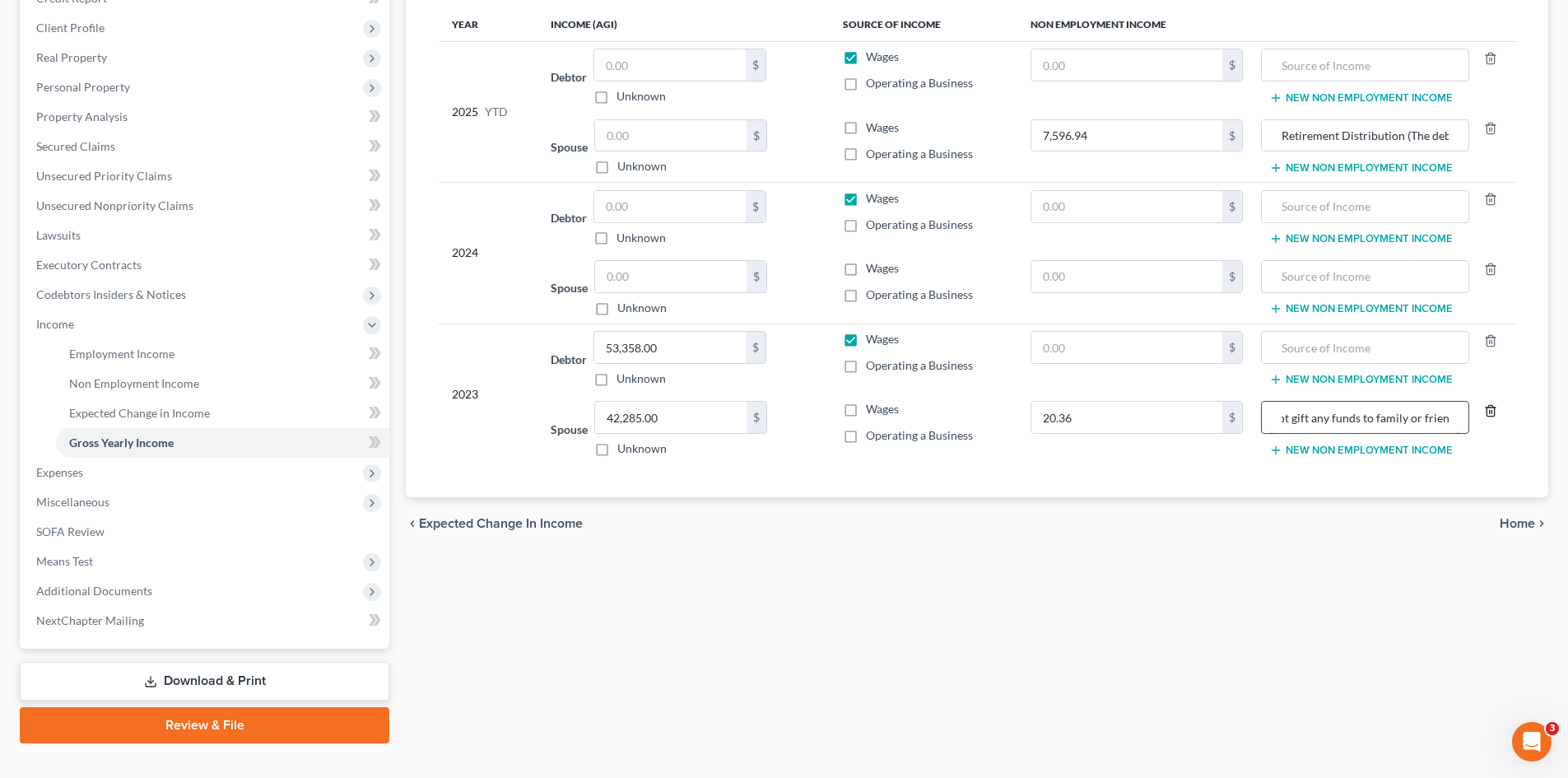
scroll to position [0, 0]
drag, startPoint x: 727, startPoint y: 210, endPoint x: 1437, endPoint y: 212, distance: 710.0
click at [727, 210] on input "text" at bounding box center [670, 207] width 152 height 31
type input "42,843"
click at [1280, 210] on input "text" at bounding box center [1365, 207] width 189 height 31
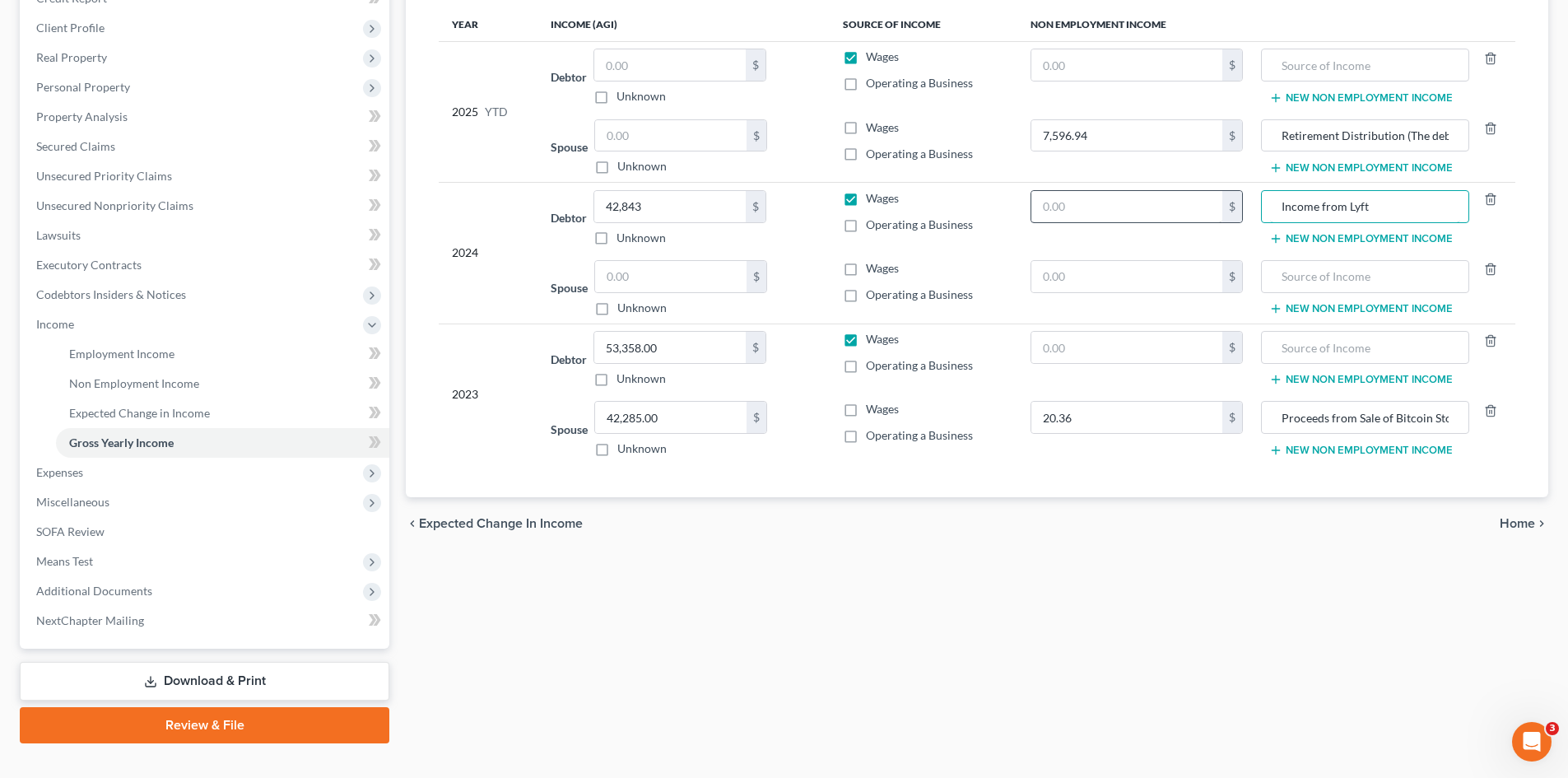
type input "Income from Lyft"
click at [1144, 193] on input "text" at bounding box center [1127, 207] width 191 height 31
type input "1,595"
click at [1090, 274] on input "text" at bounding box center [1127, 276] width 191 height 31
paste input "15703"
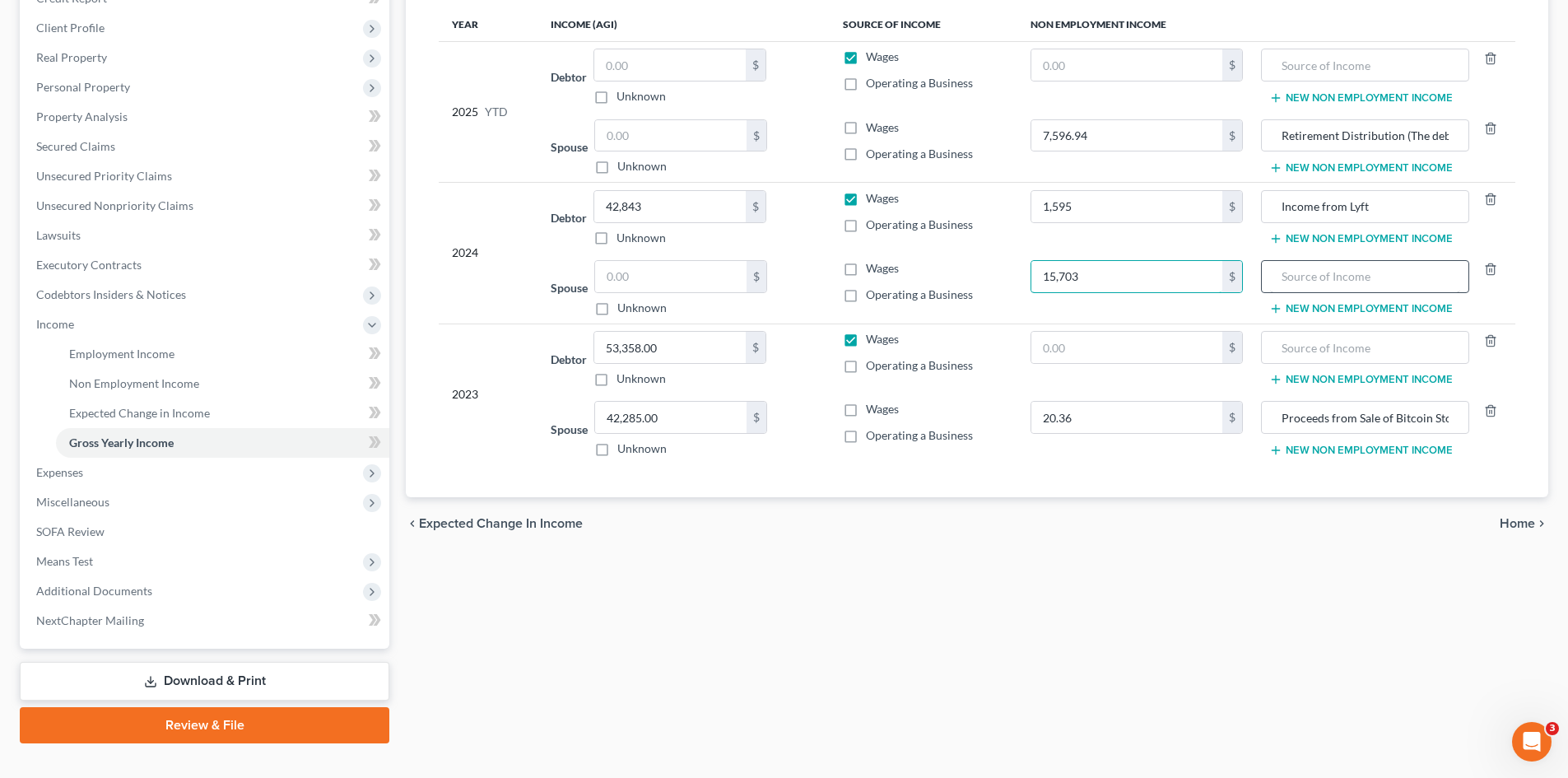
type input "15,703"
click at [1347, 280] on input "text" at bounding box center [1365, 276] width 189 height 31
paste input "15703"
type input "Retirement Distribution (The debtors used these proceeds to maintain household …"
click at [1347, 236] on button "New Non Employment Income" at bounding box center [1361, 239] width 184 height 13
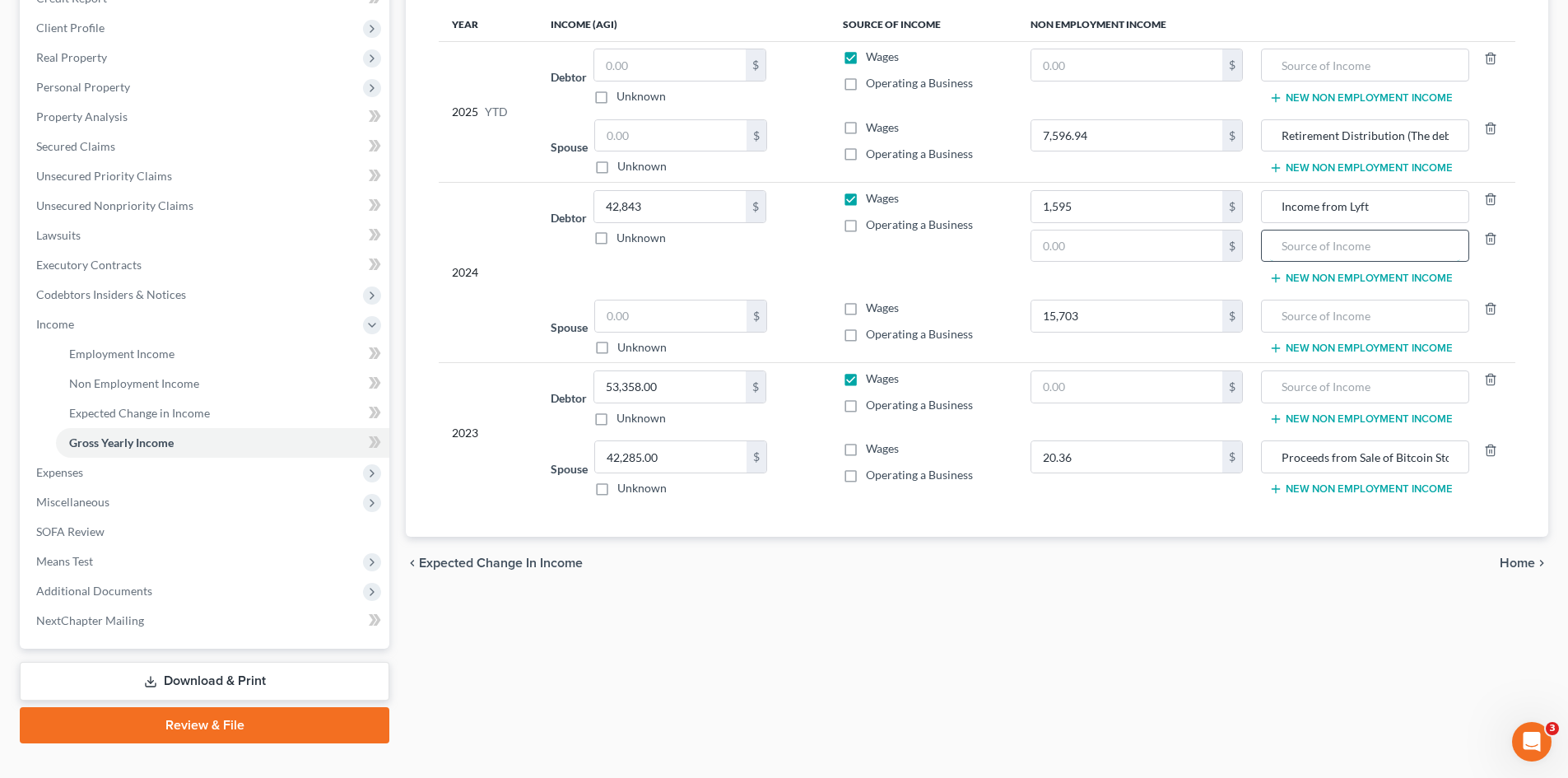
click at [1349, 248] on input "text" at bounding box center [1365, 245] width 189 height 31
paste input "Retirement Distribution (The debtors used these proceeds to maintain household …"
type input "Retirement Distribution (The debtors used these proceeds to maintain household …"
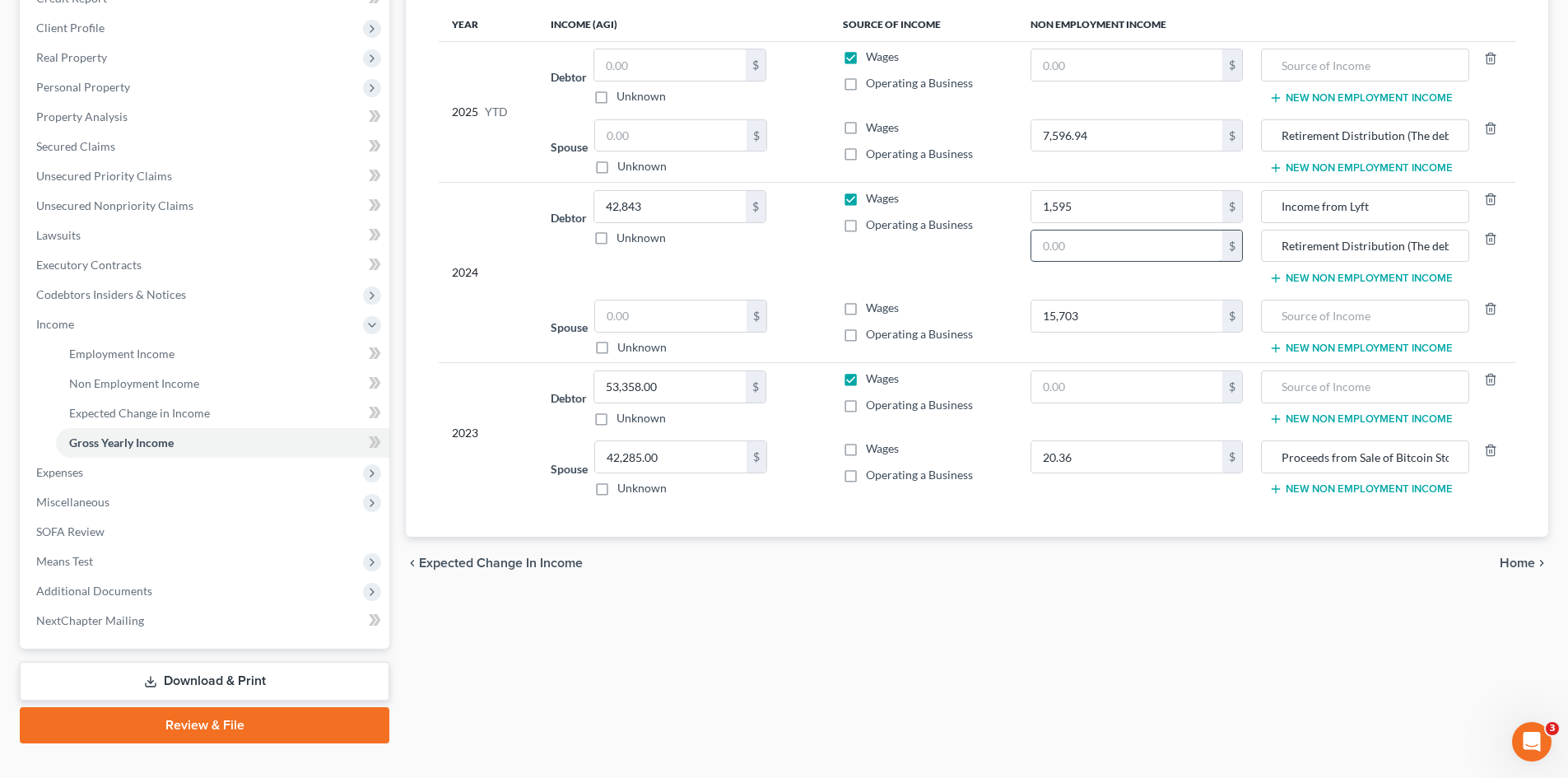
click at [1186, 247] on input "text" at bounding box center [1127, 245] width 191 height 31
type input "15,703"
type input "0"
click at [866, 308] on label "Wages" at bounding box center [882, 307] width 33 height 16
click at [873, 308] on input "Wages" at bounding box center [877, 304] width 10 height 10
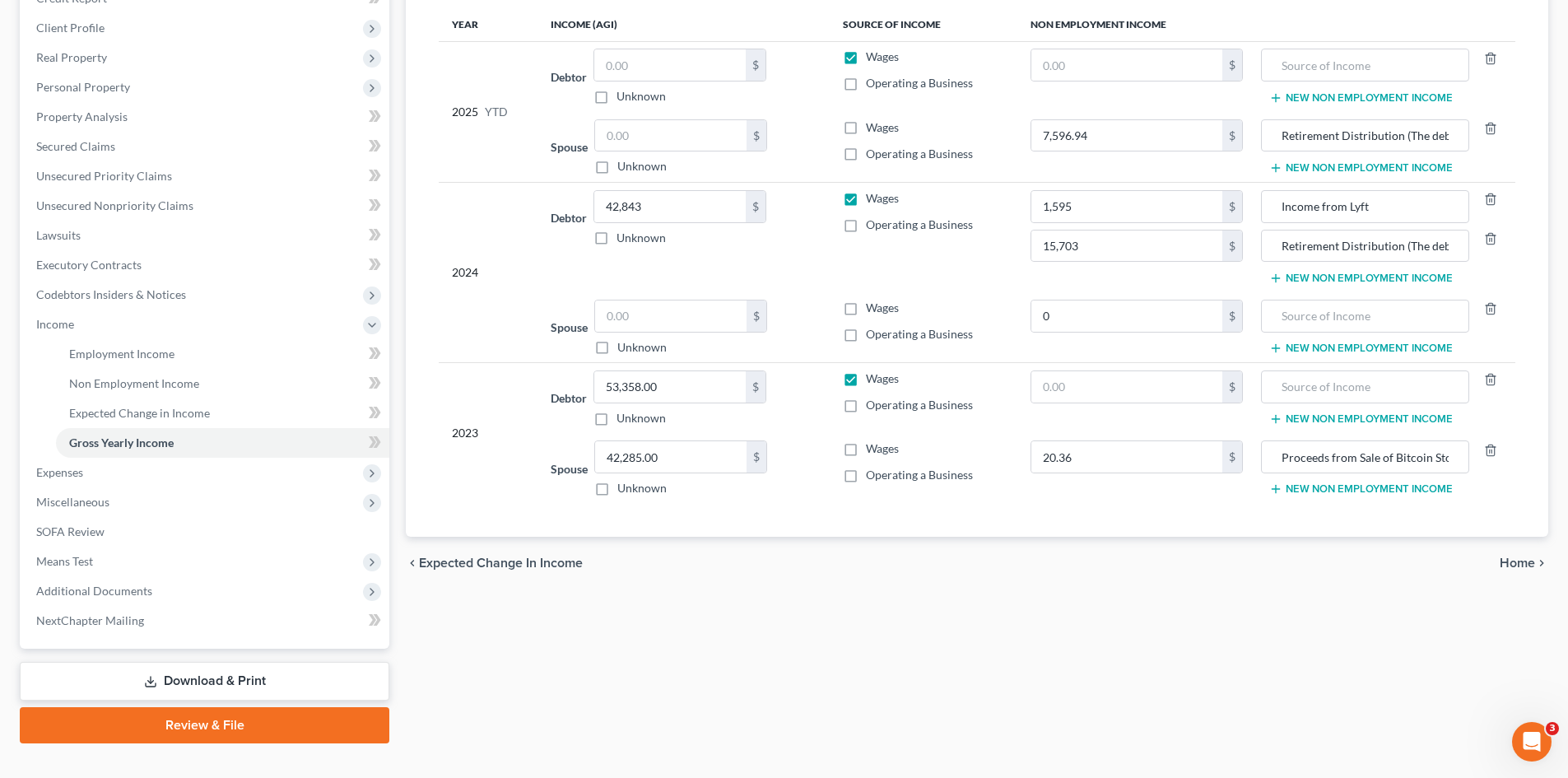
checkbox input "true"
drag, startPoint x: 475, startPoint y: 134, endPoint x: 104, endPoint y: 84, distance: 374.4
click at [104, 84] on span "Personal Property" at bounding box center [82, 86] width 94 height 14
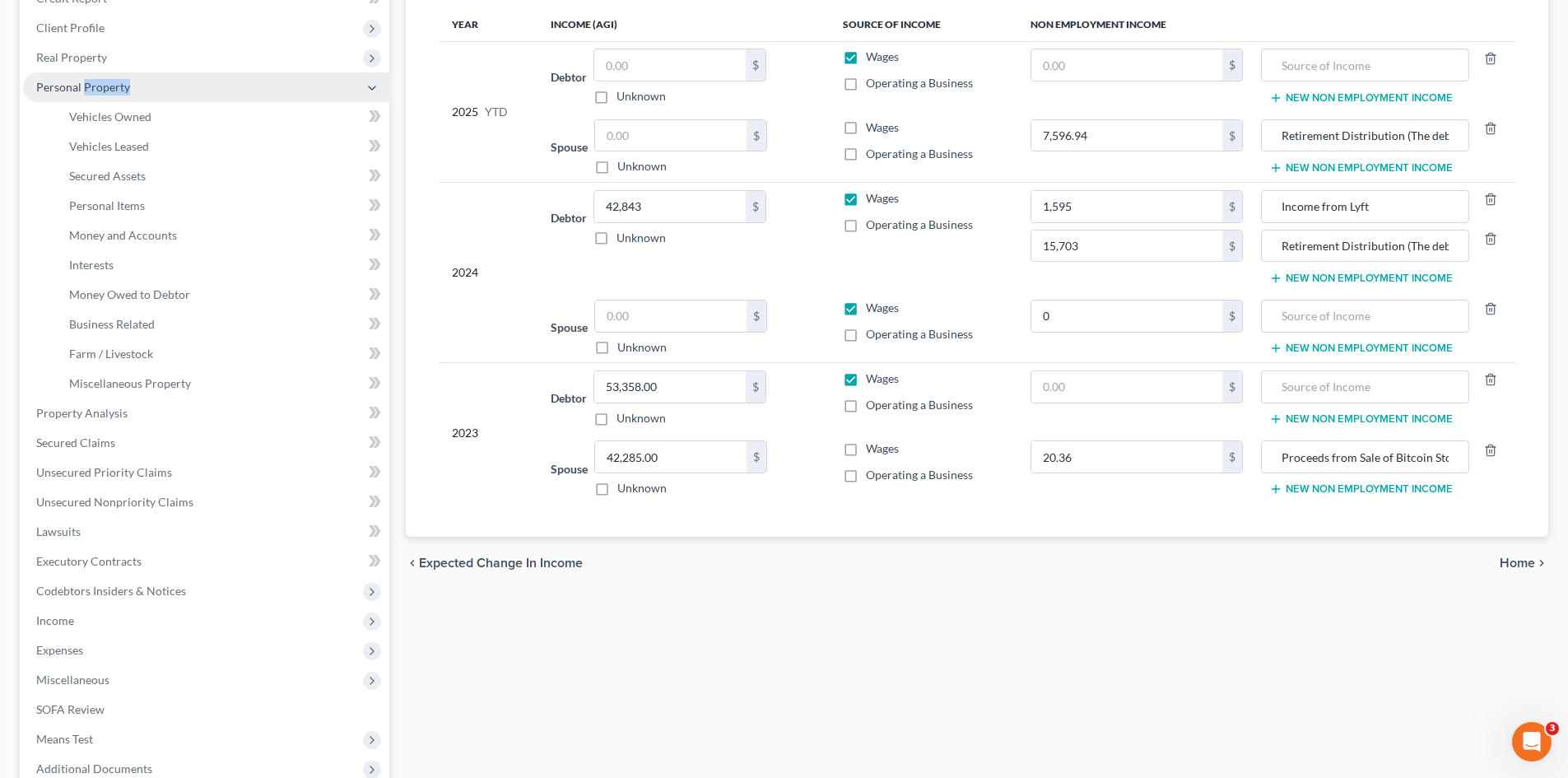
drag, startPoint x: 104, startPoint y: 84, endPoint x: 110, endPoint y: 93, distance: 10.8
click at [104, 85] on span "Personal Property" at bounding box center [82, 86] width 94 height 14
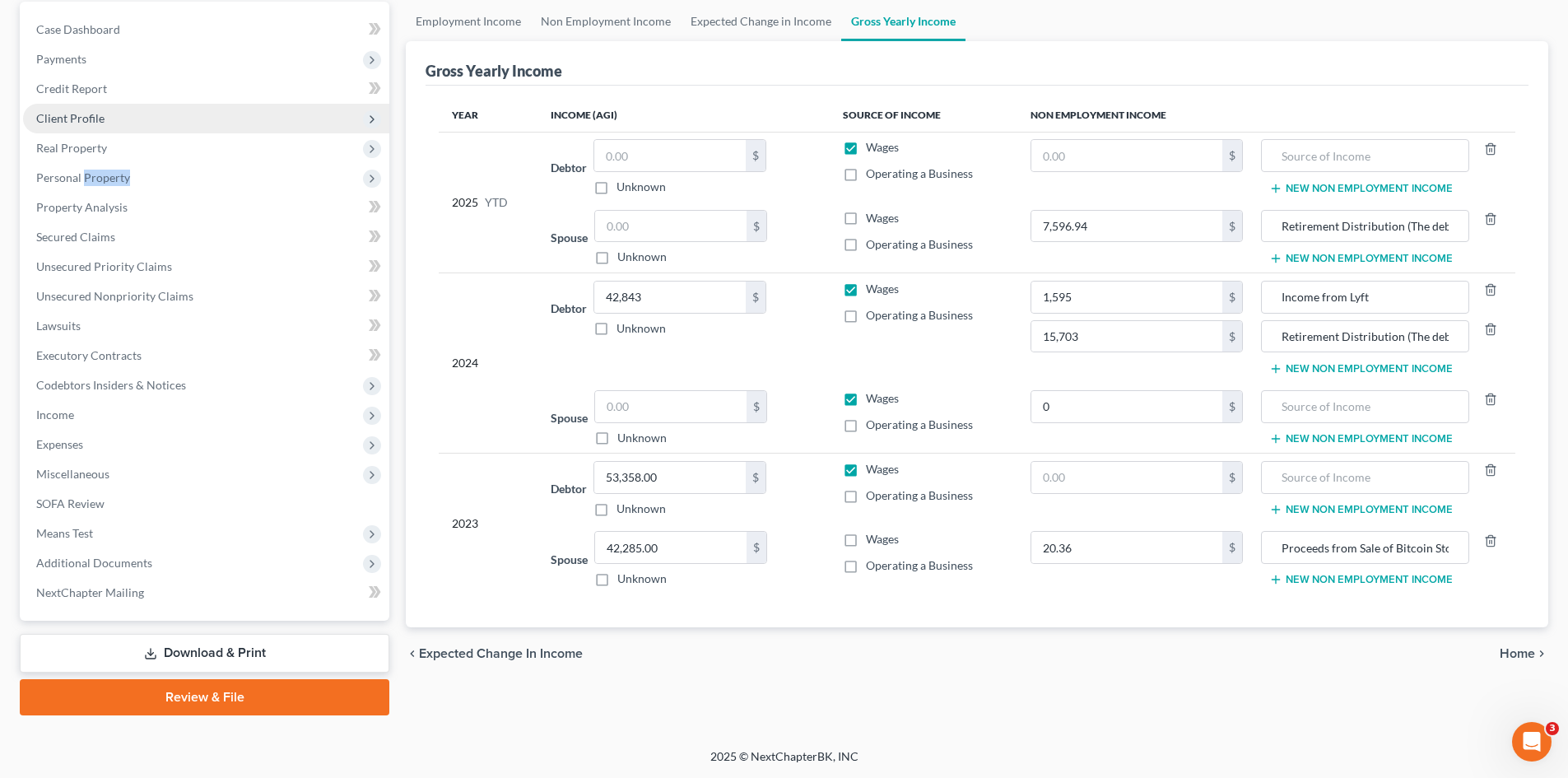
scroll to position [156, 0]
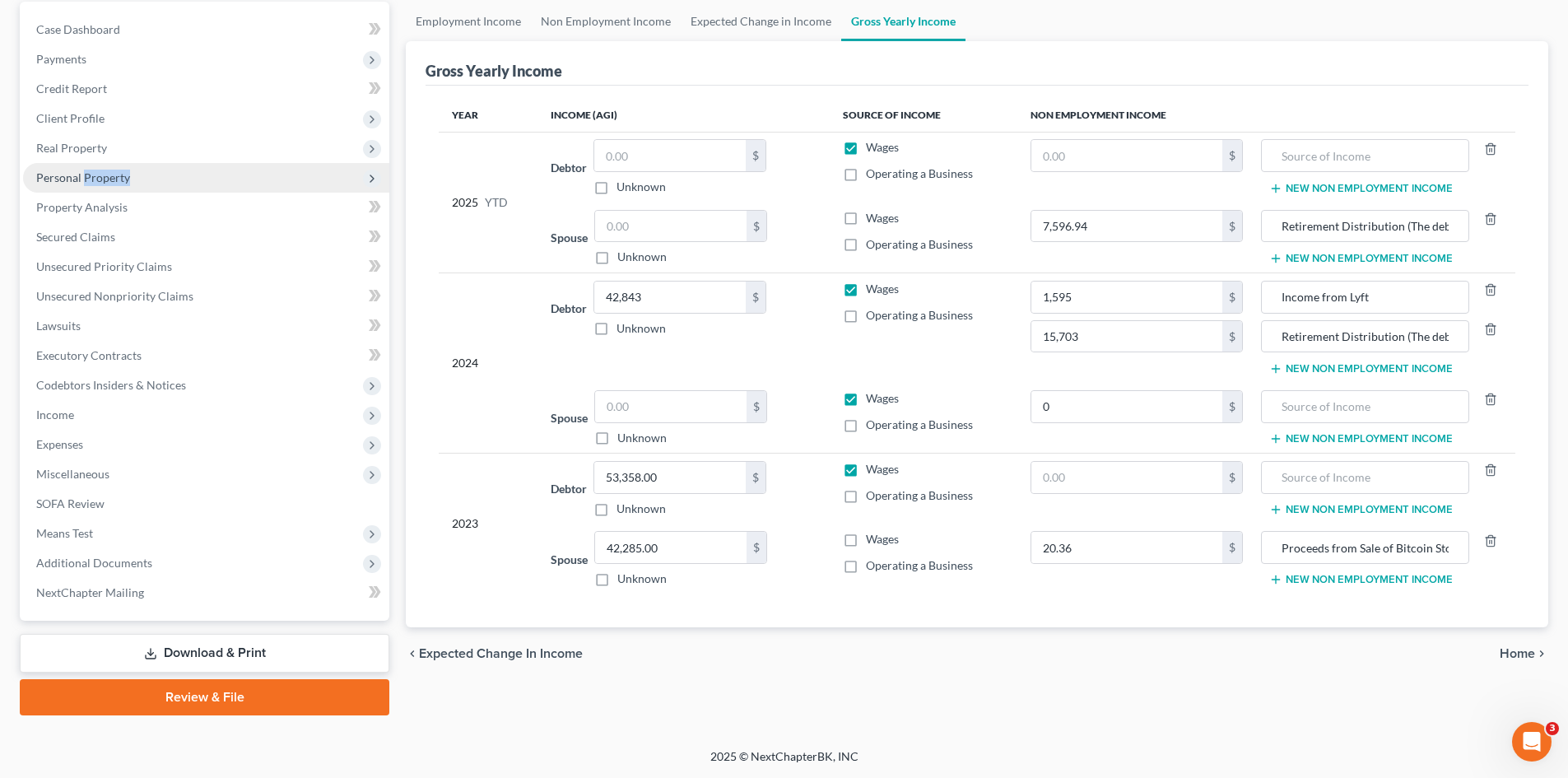
click at [92, 178] on span "Personal Property" at bounding box center [82, 177] width 94 height 14
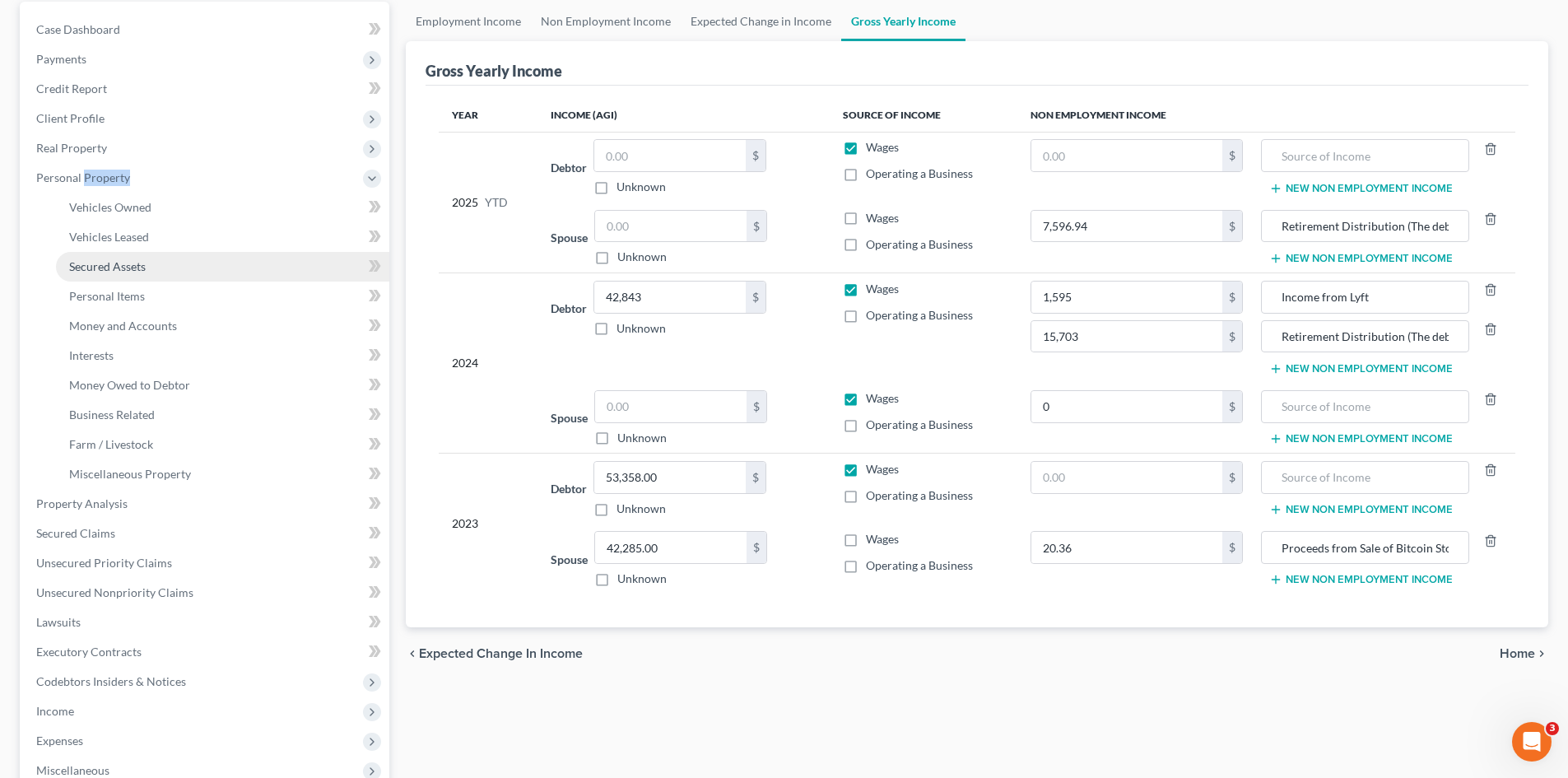
scroll to position [247, 0]
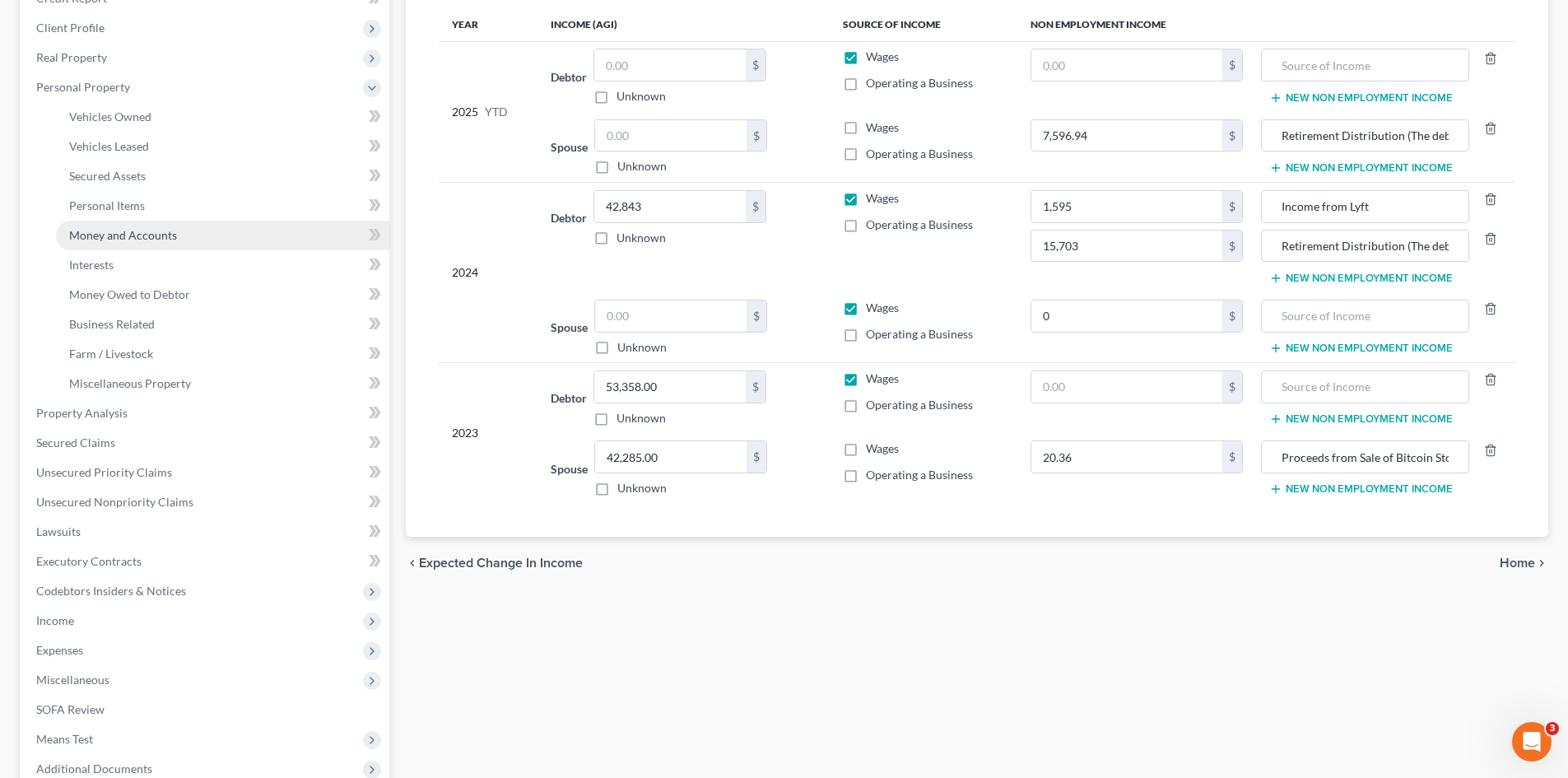
click at [100, 230] on span "Money and Accounts" at bounding box center [123, 235] width 108 height 14
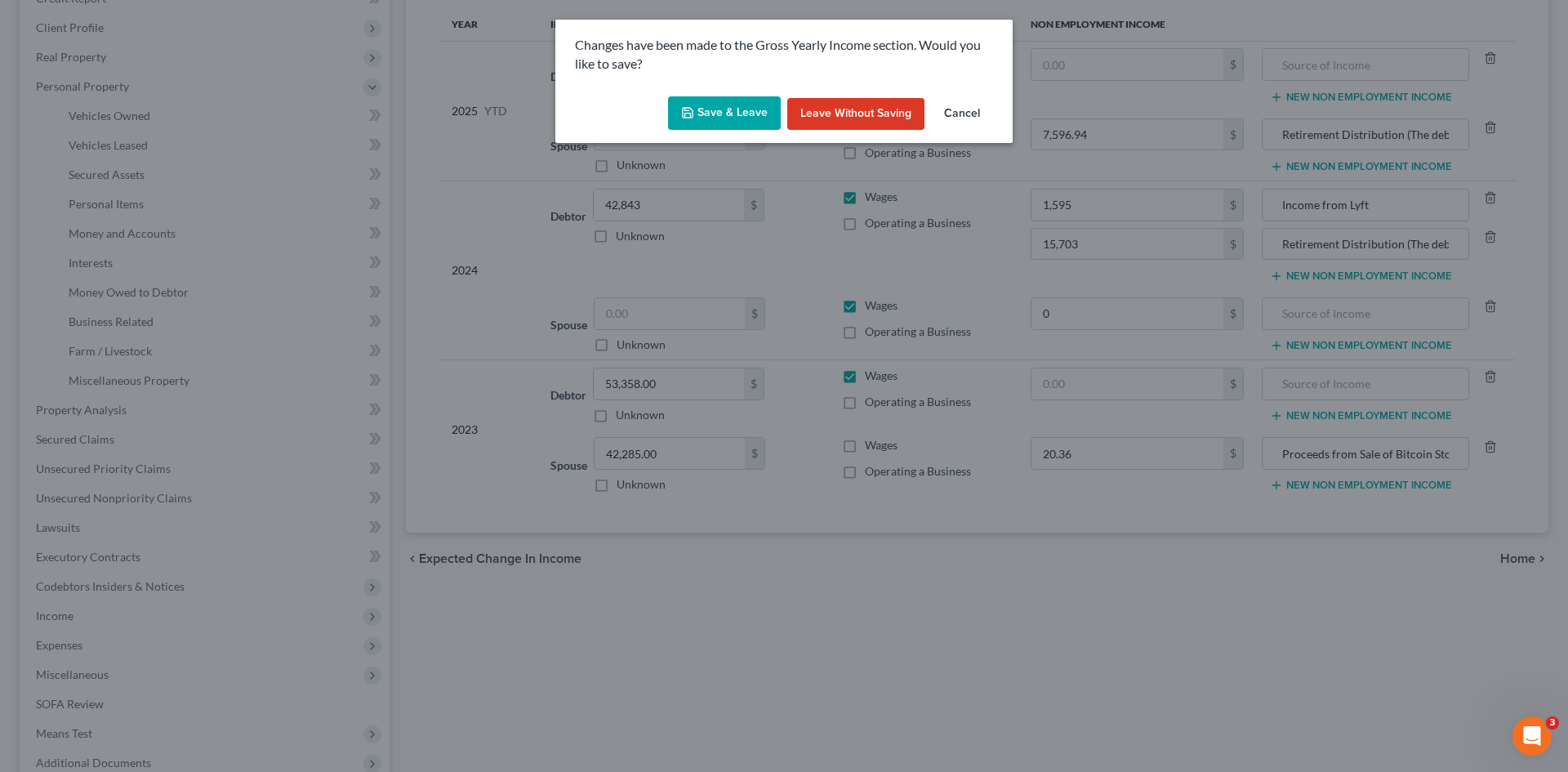
click at [717, 115] on button "Save & Leave" at bounding box center [725, 114] width 113 height 34
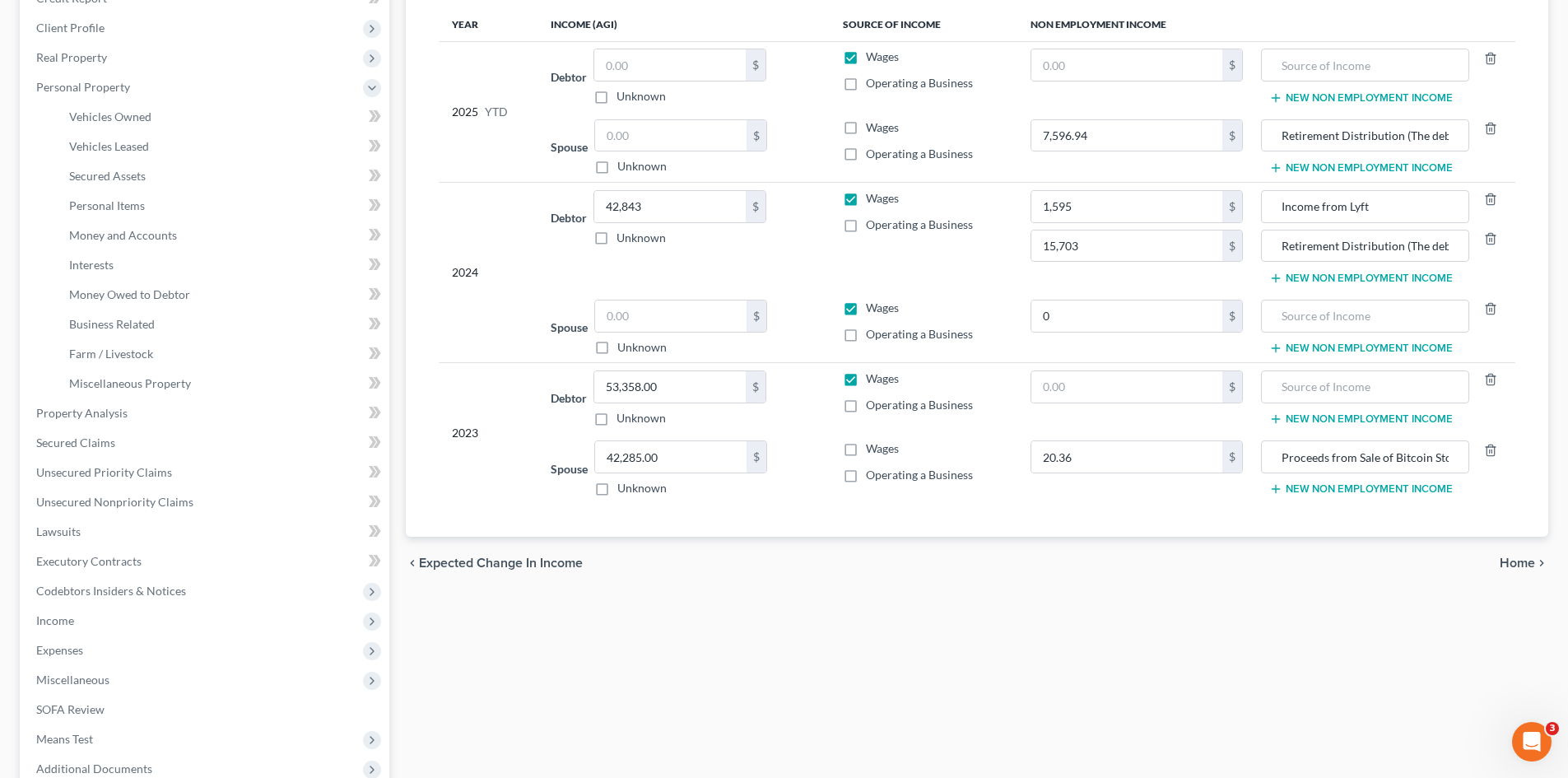
type input "1,595.00"
type input "0.00"
type input "15,703.00"
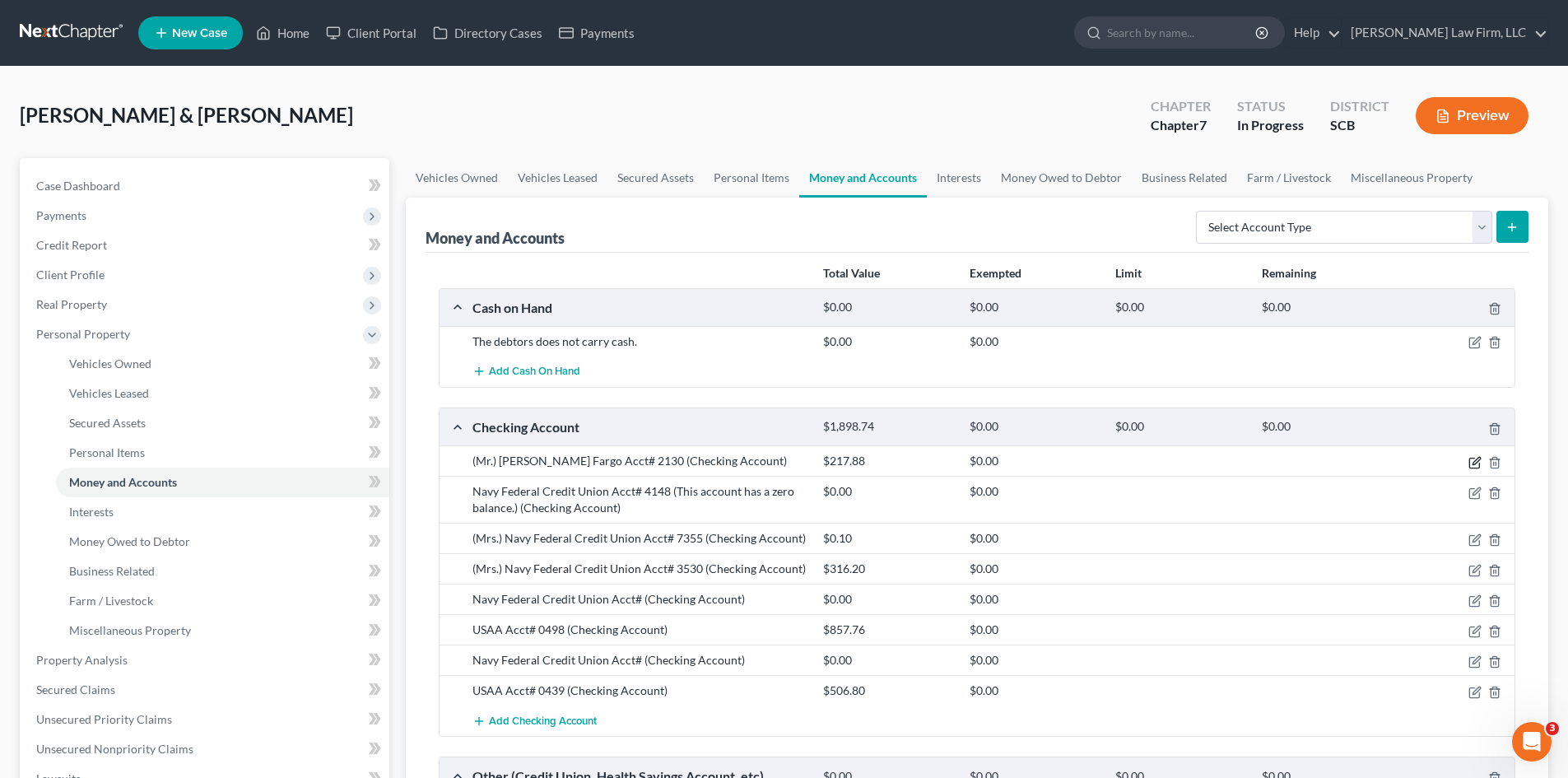
drag, startPoint x: 1473, startPoint y: 465, endPoint x: 958, endPoint y: 292, distance: 543.3
click at [1473, 465] on icon "button" at bounding box center [1475, 462] width 13 height 13
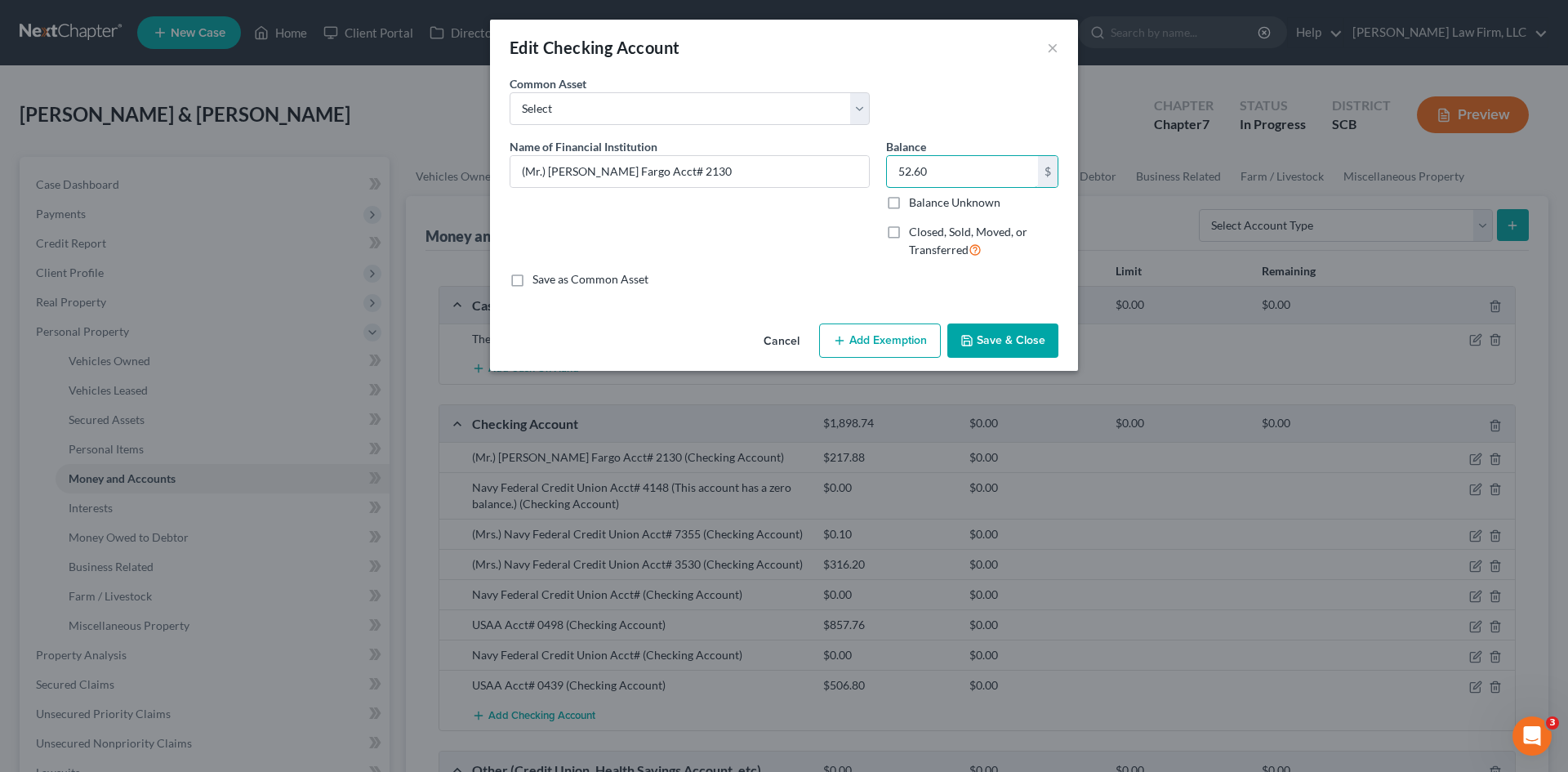
type input "52.60"
click at [998, 349] on button "Save & Close" at bounding box center [1003, 340] width 111 height 34
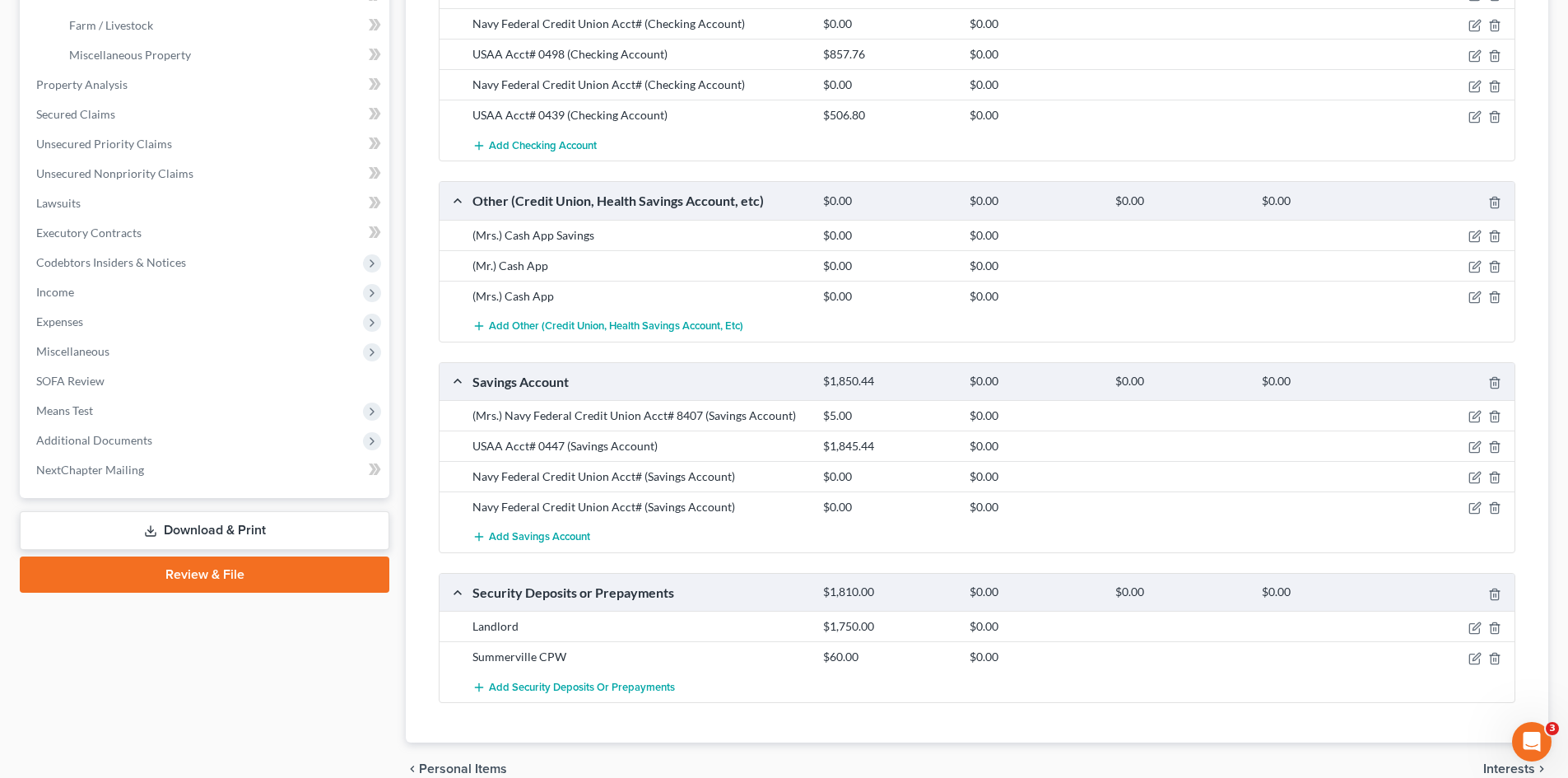
scroll to position [576, 0]
drag, startPoint x: 1469, startPoint y: 449, endPoint x: 1573, endPoint y: 447, distance: 104.0
click at [1469, 449] on icon "button" at bounding box center [1475, 446] width 13 height 13
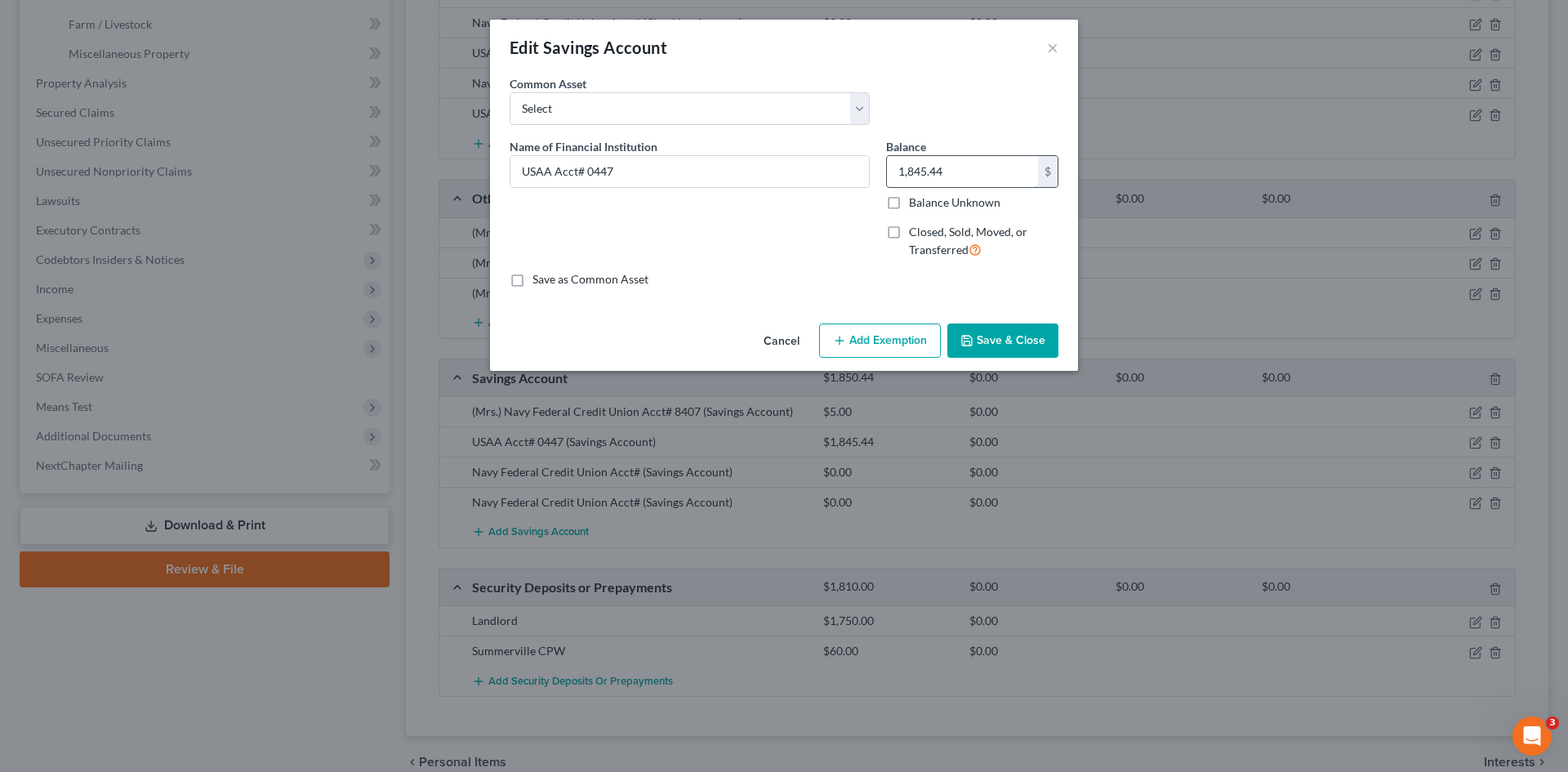
click at [947, 175] on input "1,845.44" at bounding box center [963, 171] width 151 height 31
type input "177.63"
click at [981, 336] on button "Save & Close" at bounding box center [1003, 340] width 111 height 34
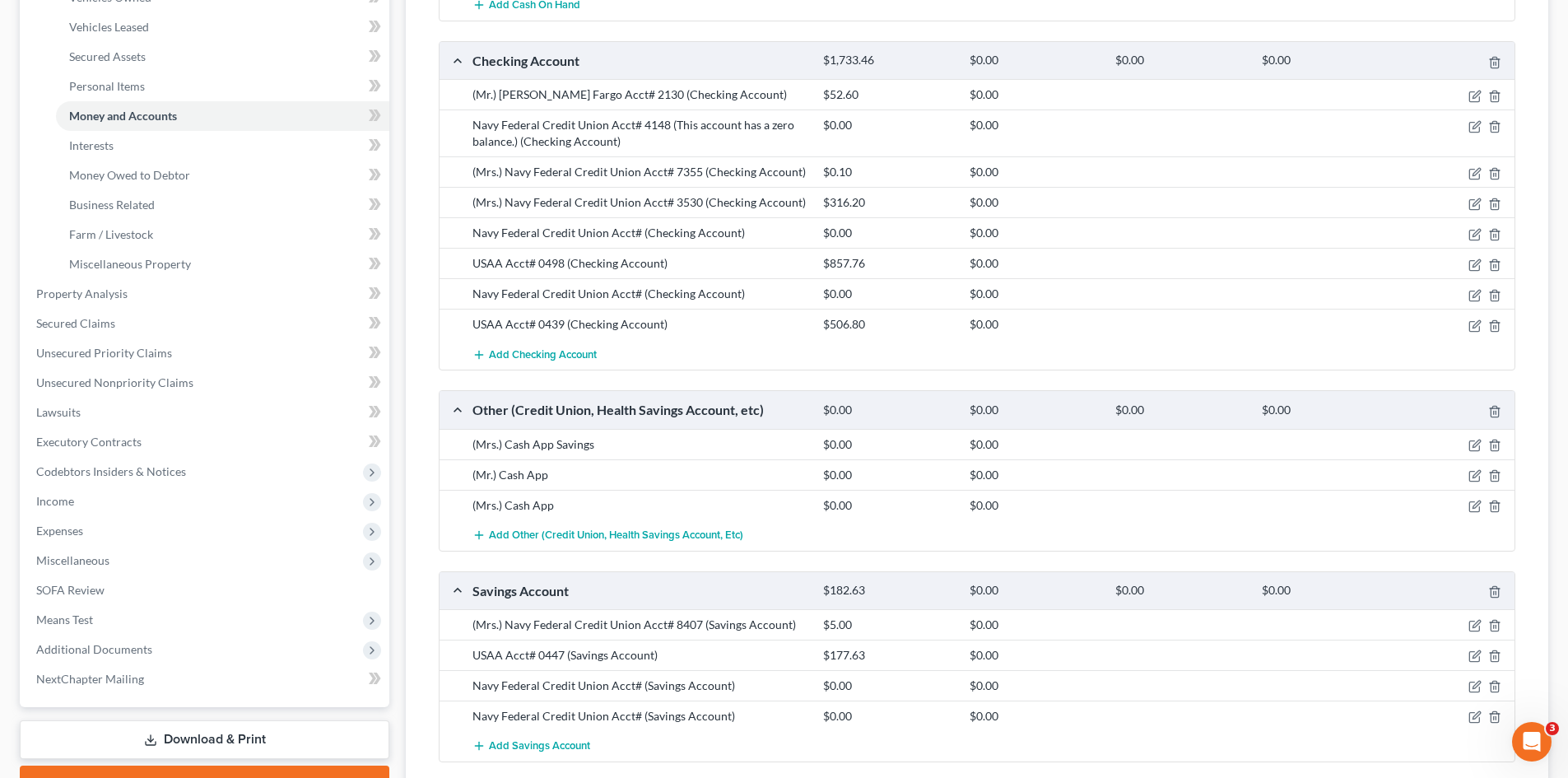
scroll to position [330, 0]
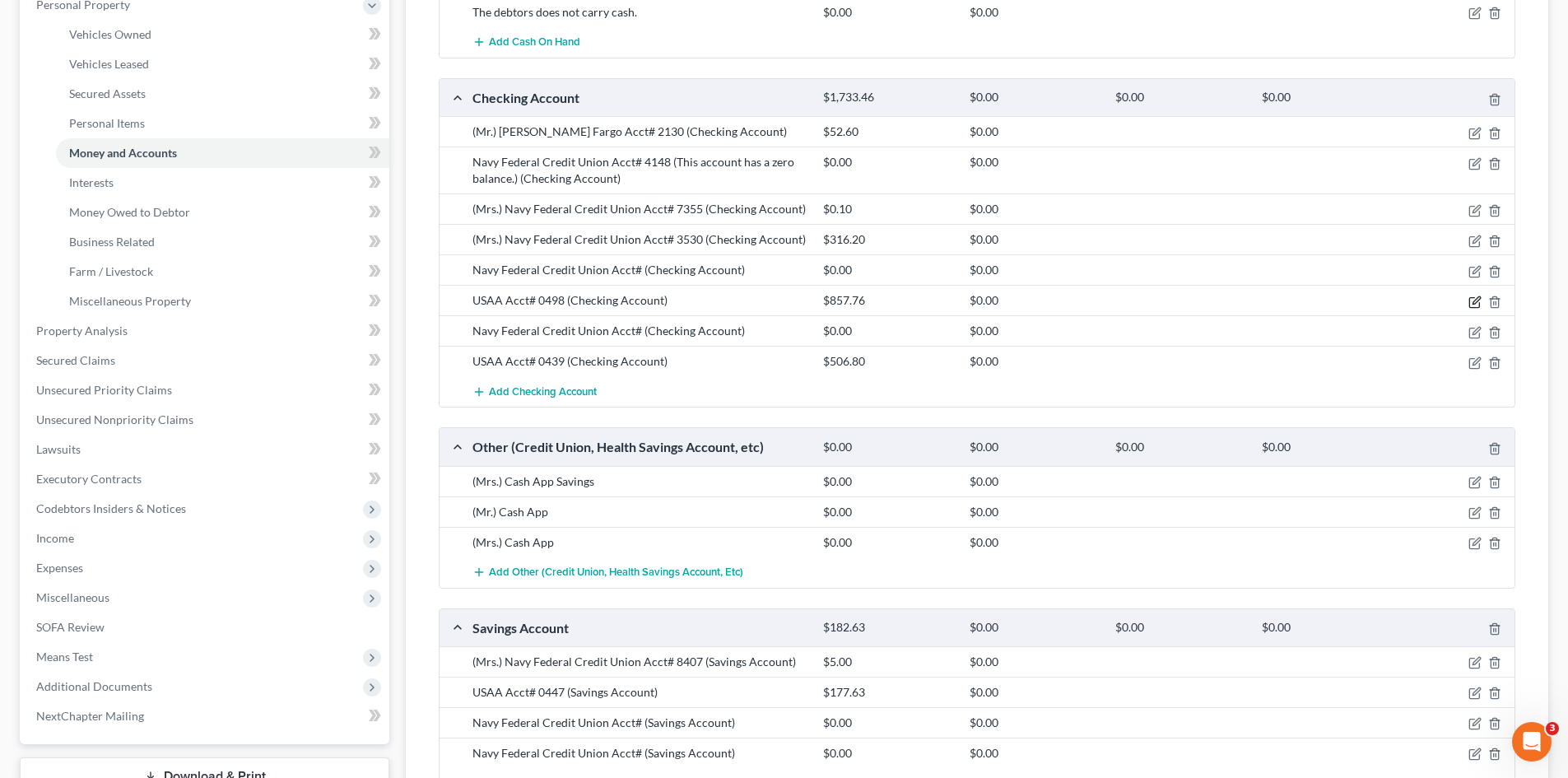
drag, startPoint x: 1474, startPoint y: 303, endPoint x: 795, endPoint y: 63, distance: 720.2
click at [1474, 303] on icon "button" at bounding box center [1475, 302] width 13 height 13
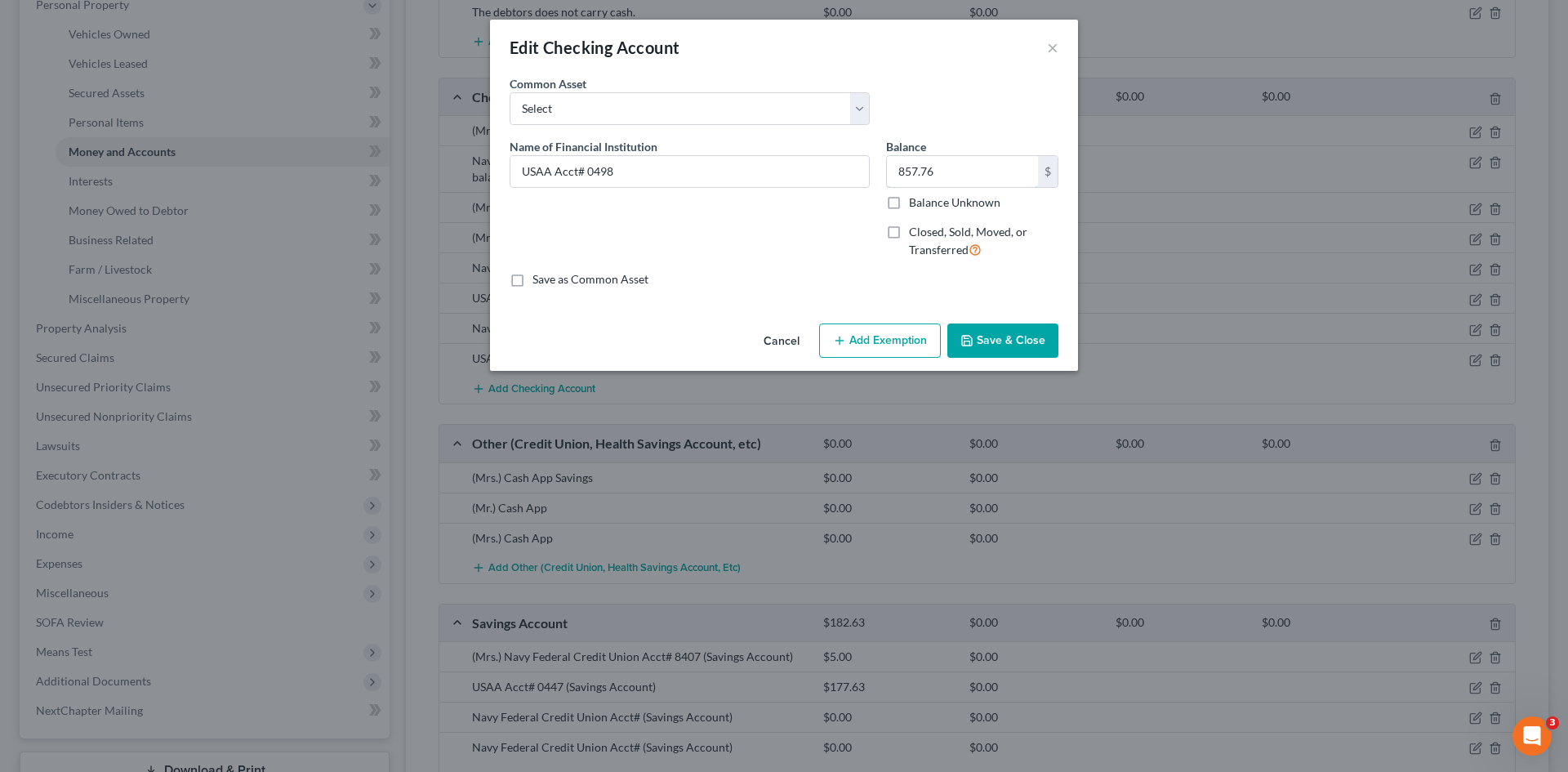
click at [961, 159] on input "857.76" at bounding box center [963, 171] width 151 height 31
type input "90.65"
click at [981, 348] on button "Save & Close" at bounding box center [1003, 340] width 111 height 34
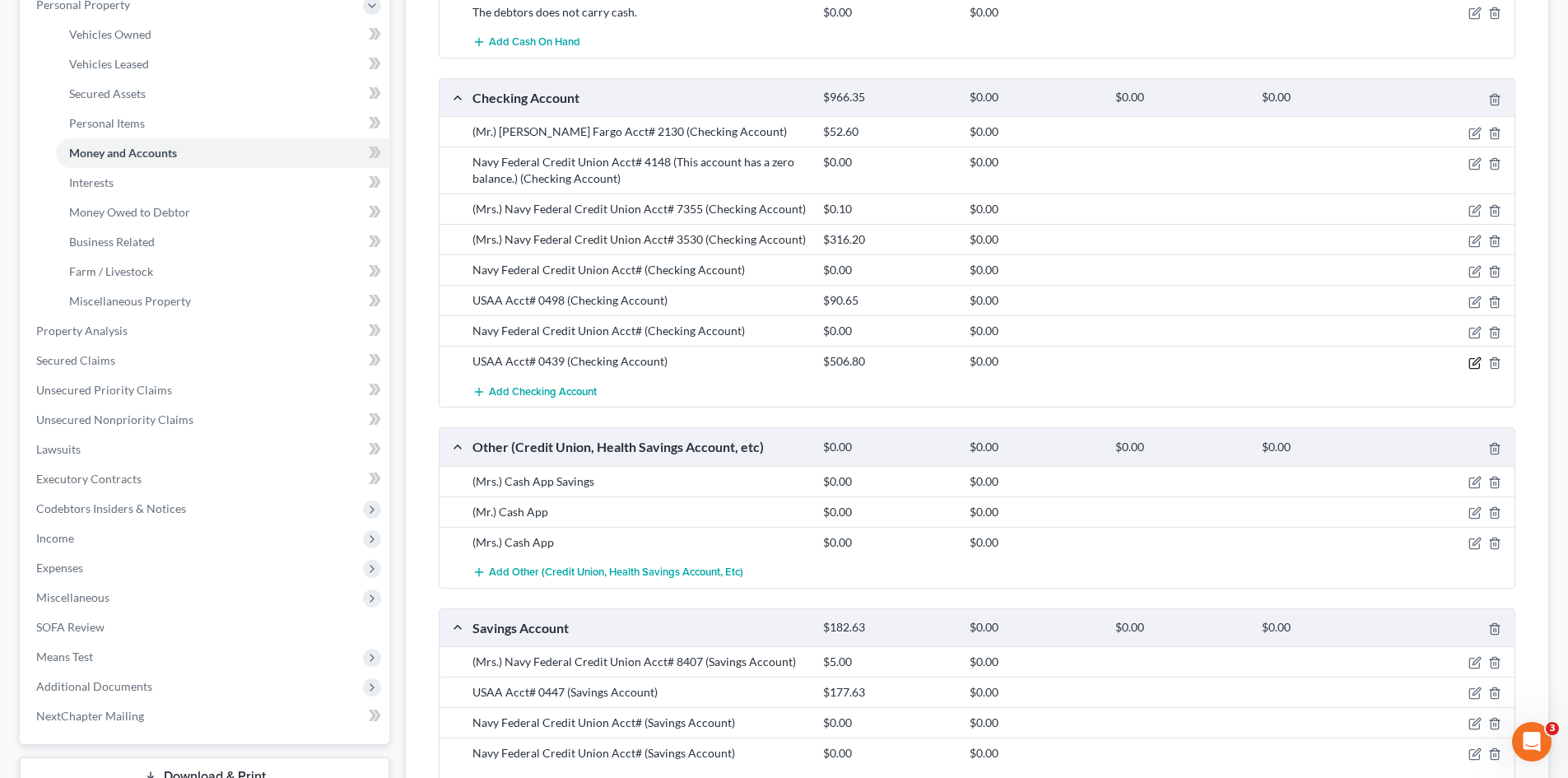
click at [1477, 367] on icon "button" at bounding box center [1475, 363] width 13 height 13
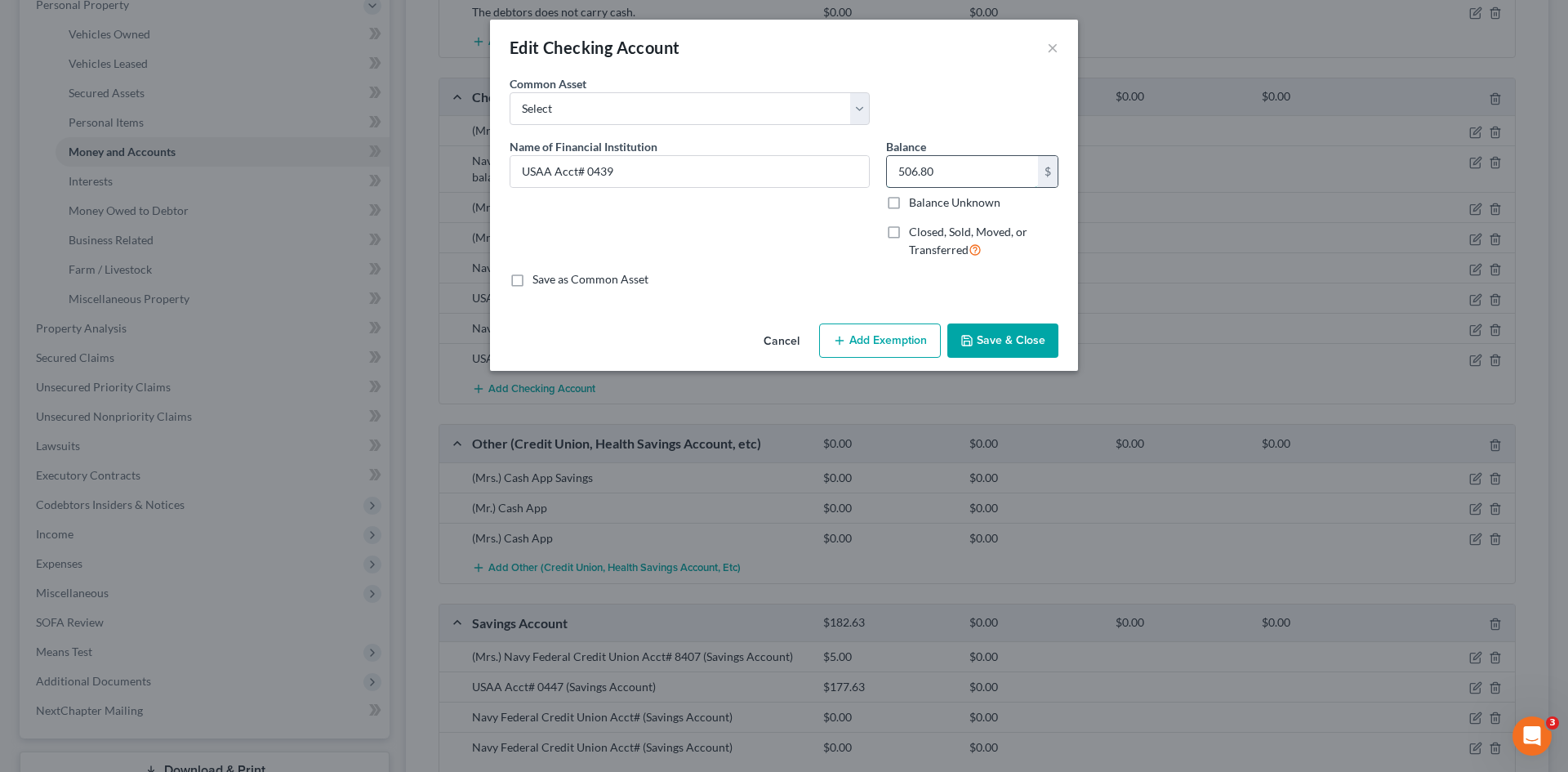
click at [950, 180] on input "506.80" at bounding box center [963, 171] width 151 height 31
type input "1,575.24"
click at [990, 334] on button "Save & Close" at bounding box center [1003, 340] width 111 height 34
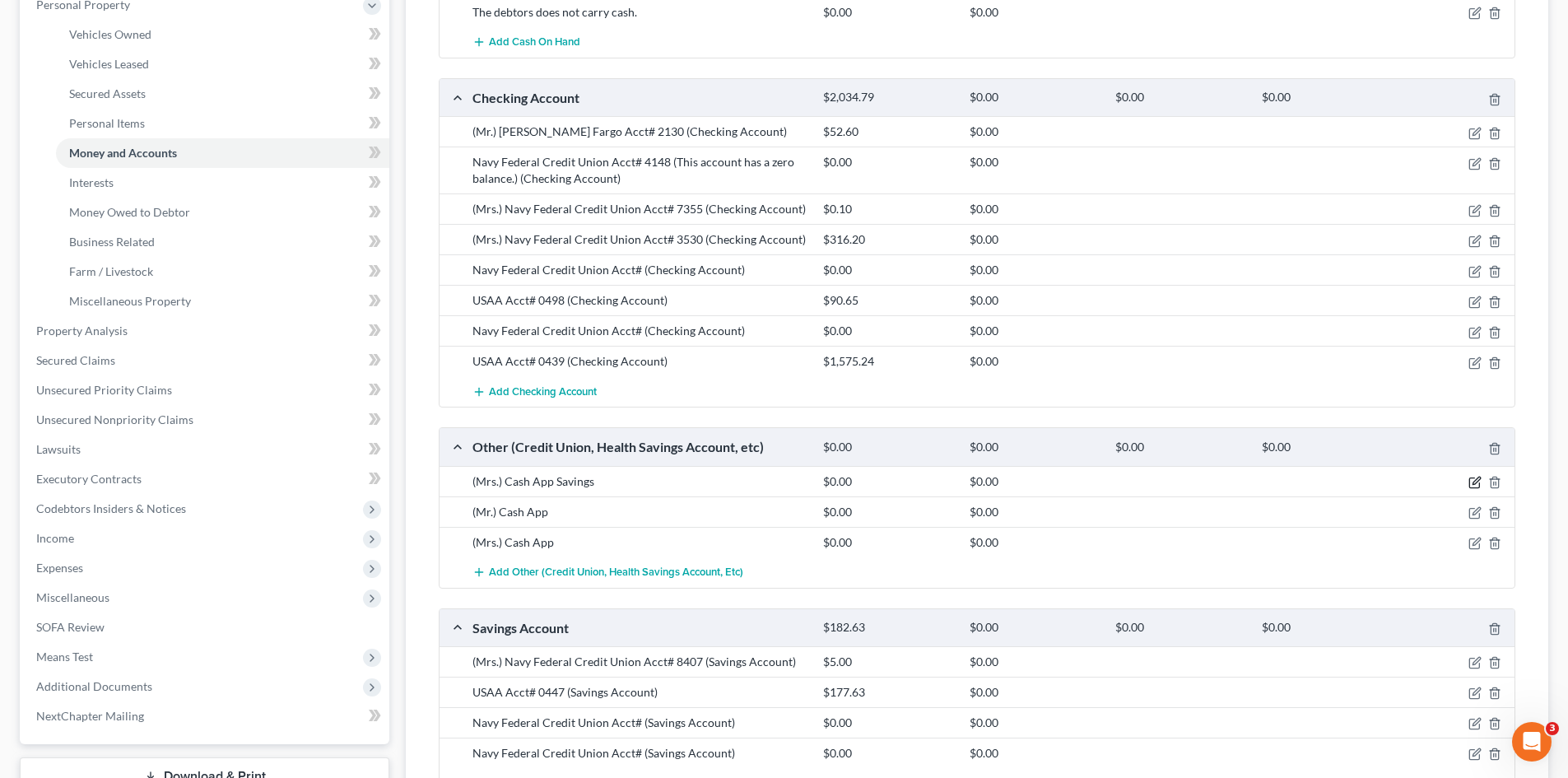
drag, startPoint x: 1472, startPoint y: 482, endPoint x: 620, endPoint y: 210, distance: 894.4
click at [1472, 482] on icon "button" at bounding box center [1475, 482] width 13 height 13
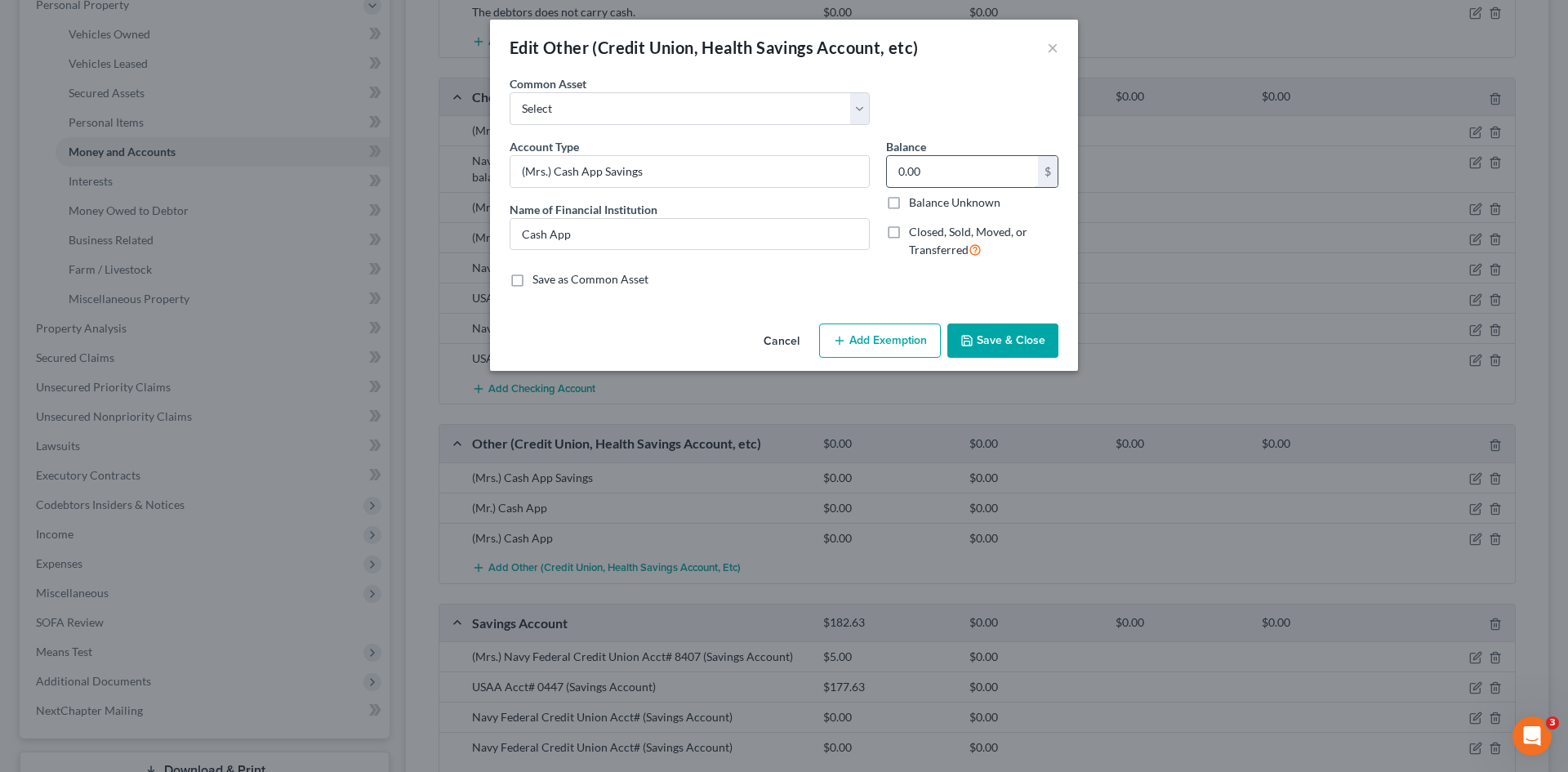
click at [985, 178] on input "0.00" at bounding box center [963, 171] width 151 height 31
type input "9.80"
drag, startPoint x: 1024, startPoint y: 348, endPoint x: 1540, endPoint y: 287, distance: 519.6
click at [1024, 349] on button "Save & Close" at bounding box center [1003, 340] width 111 height 34
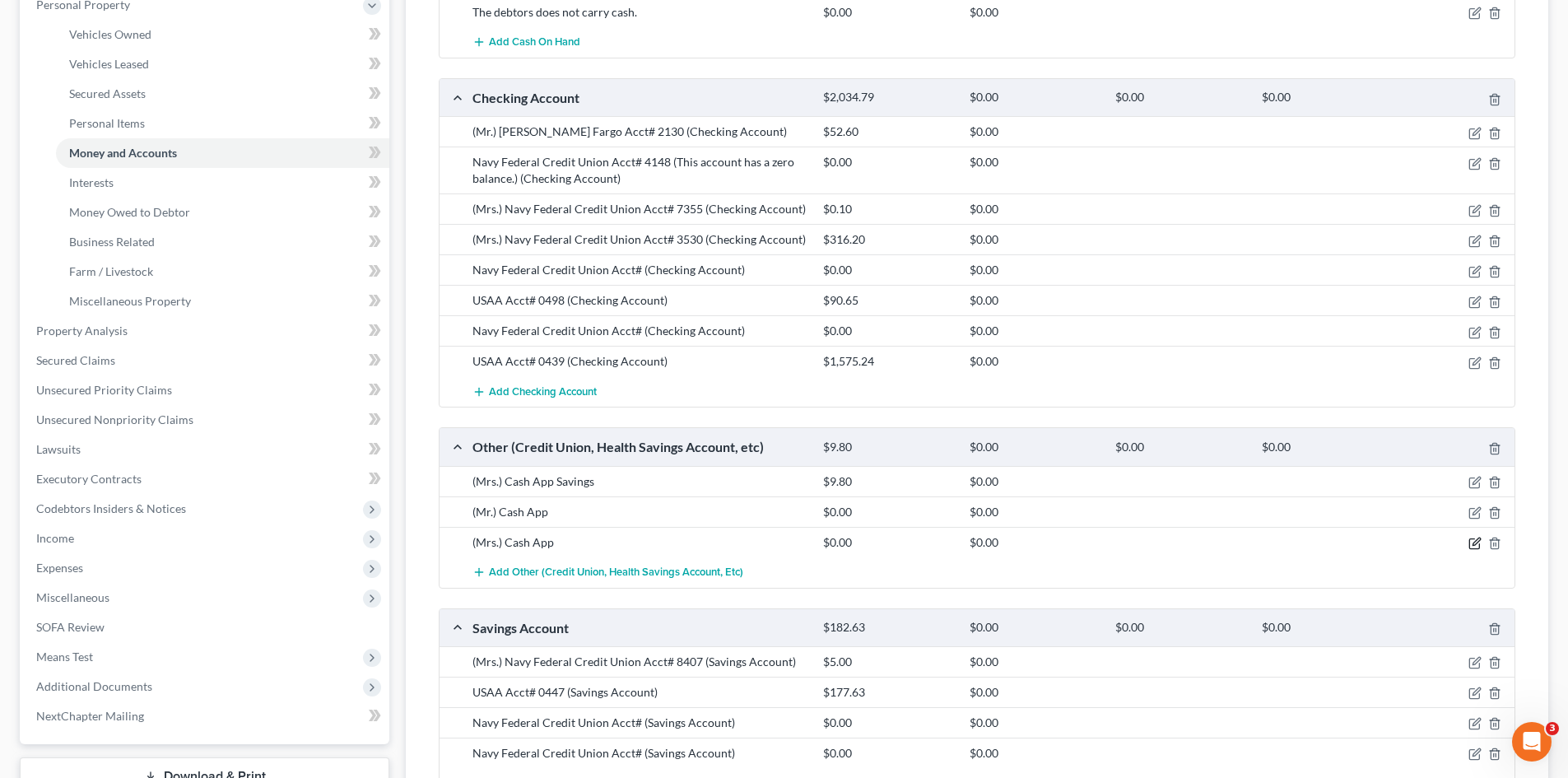
drag, startPoint x: 1469, startPoint y: 543, endPoint x: 1081, endPoint y: 393, distance: 416.0
click at [1469, 543] on icon "button" at bounding box center [1474, 544] width 9 height 9
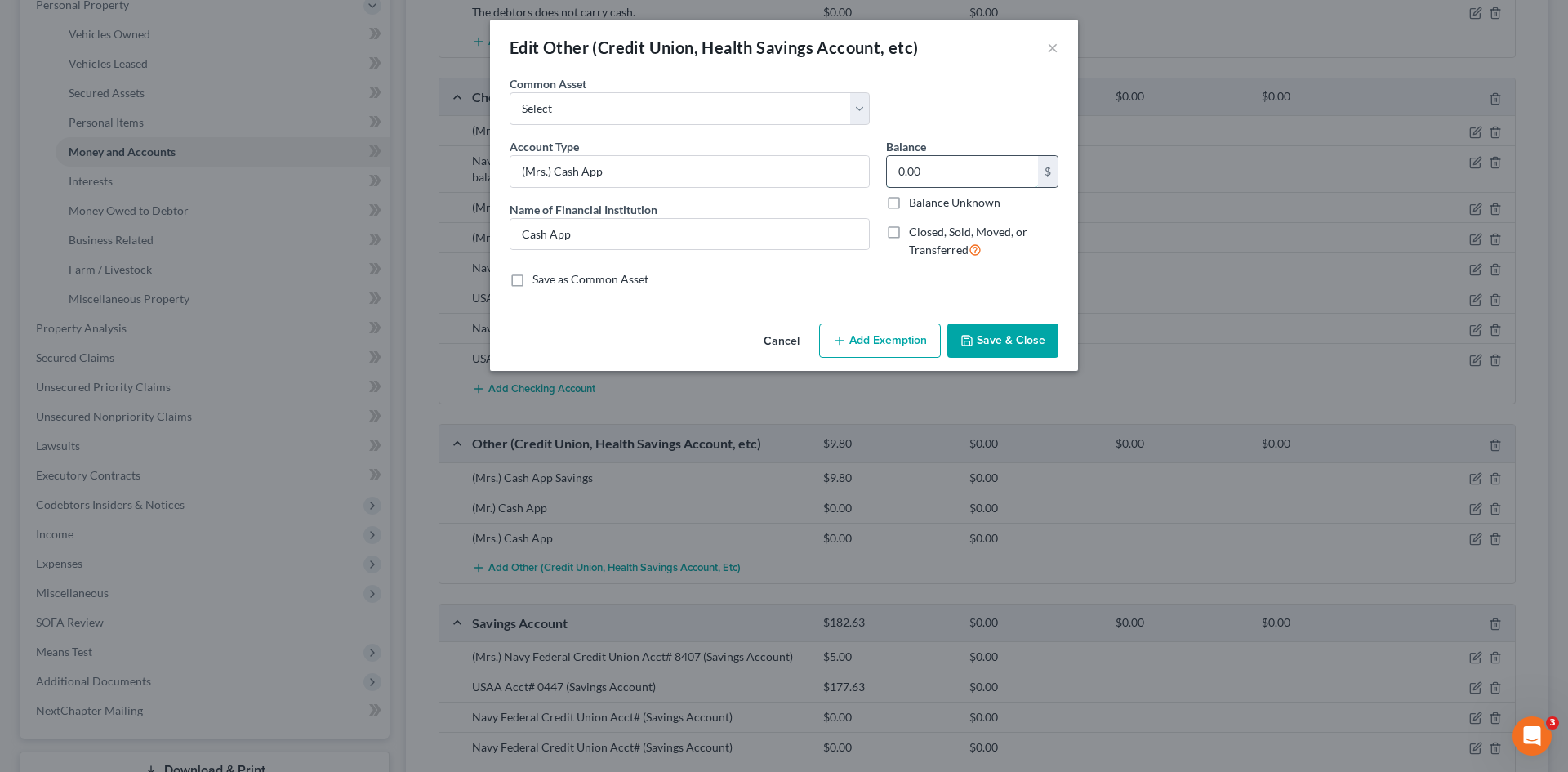
click at [941, 173] on input "0.00" at bounding box center [963, 171] width 151 height 31
click at [964, 164] on input "0.00" at bounding box center [963, 171] width 151 height 31
click at [964, 167] on input "0.00" at bounding box center [963, 171] width 151 height 31
click at [965, 169] on input "0.00" at bounding box center [963, 171] width 151 height 31
click at [965, 167] on input "0.00" at bounding box center [963, 171] width 151 height 31
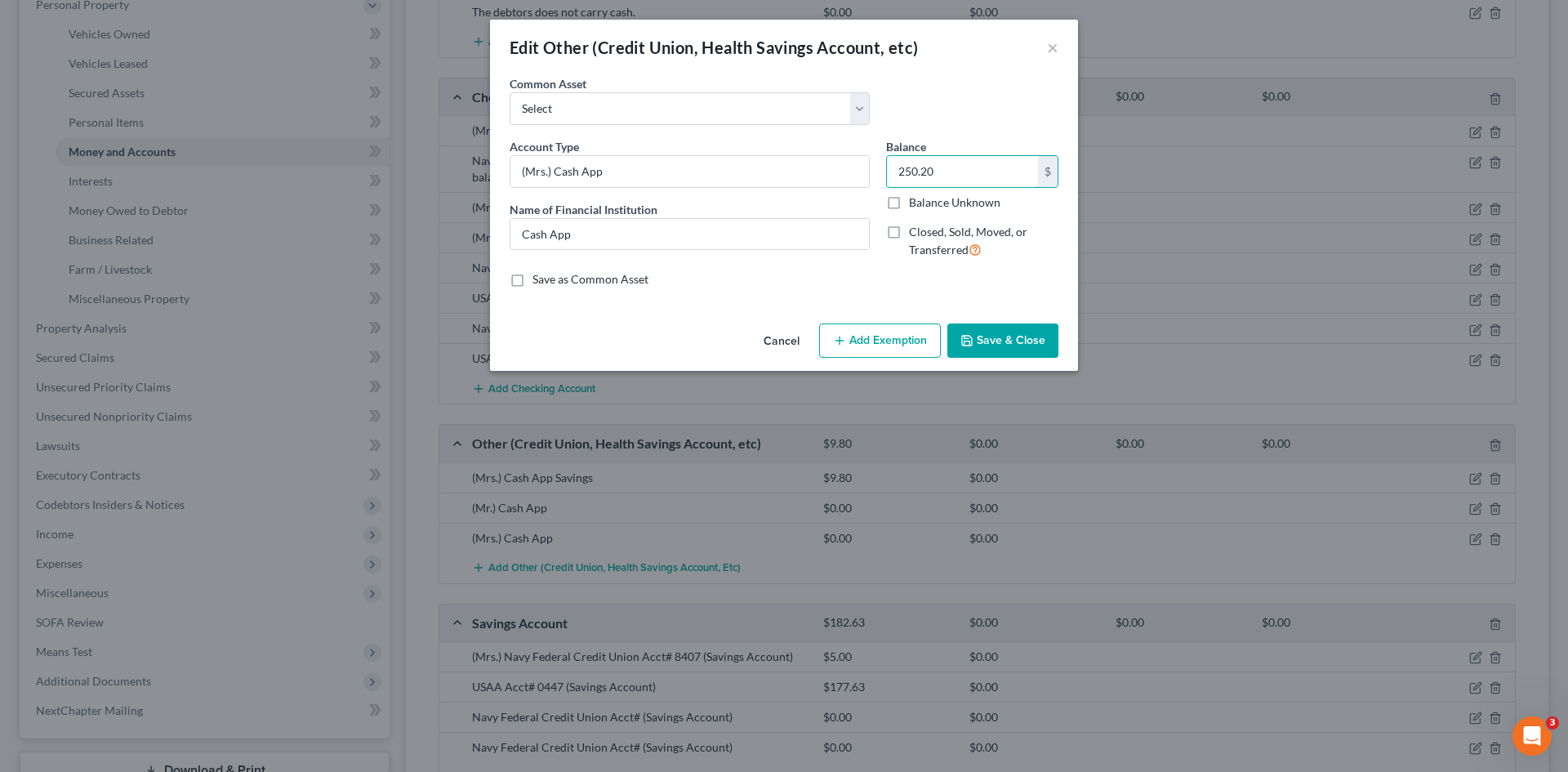
type input "250.20"
click at [1007, 342] on button "Save & Close" at bounding box center [1003, 340] width 111 height 34
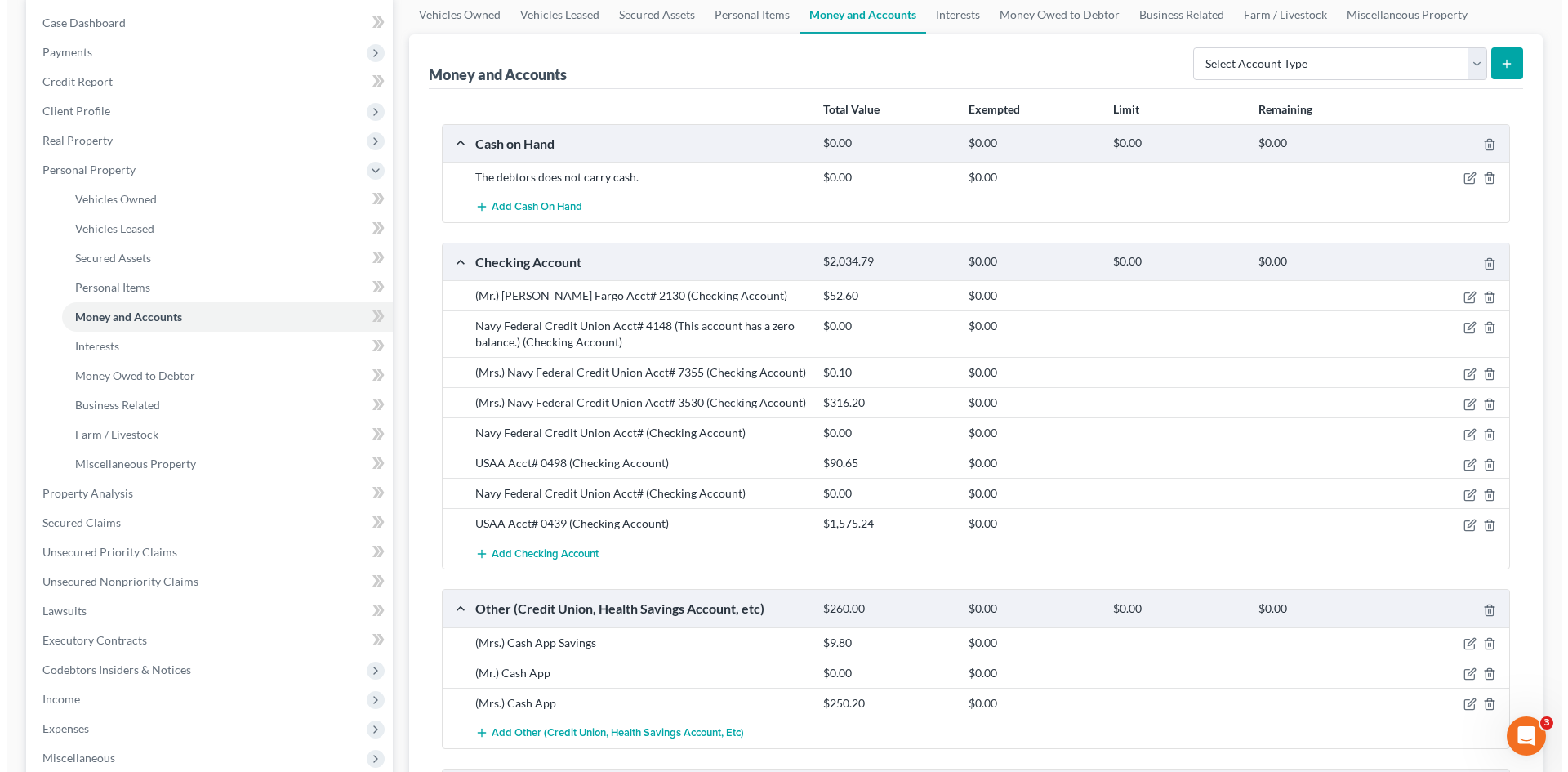
scroll to position [0, 0]
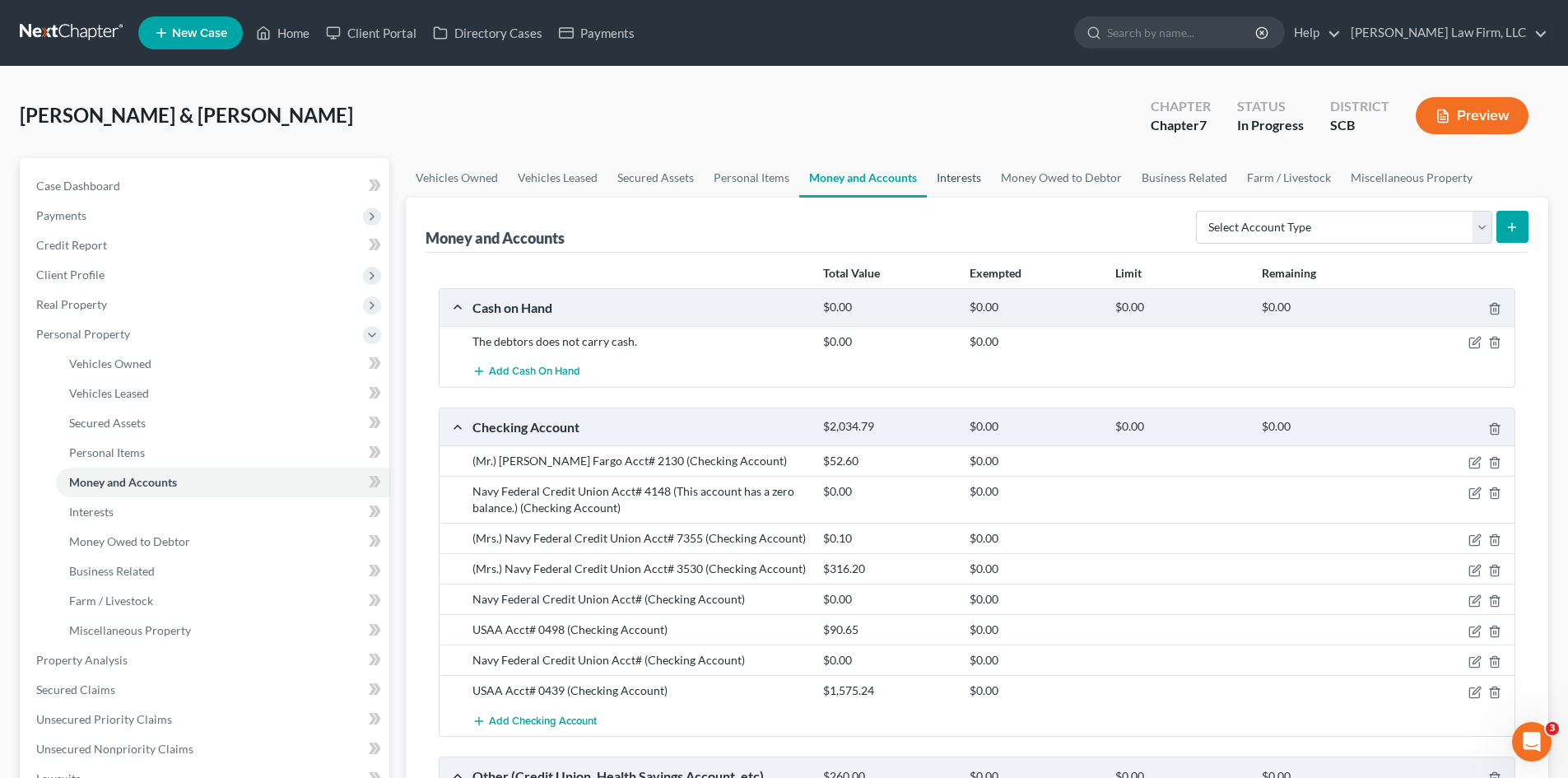
drag, startPoint x: 971, startPoint y: 180, endPoint x: 1571, endPoint y: 197, distance: 600.2
click at [971, 180] on link "Interests" at bounding box center [959, 178] width 64 height 40
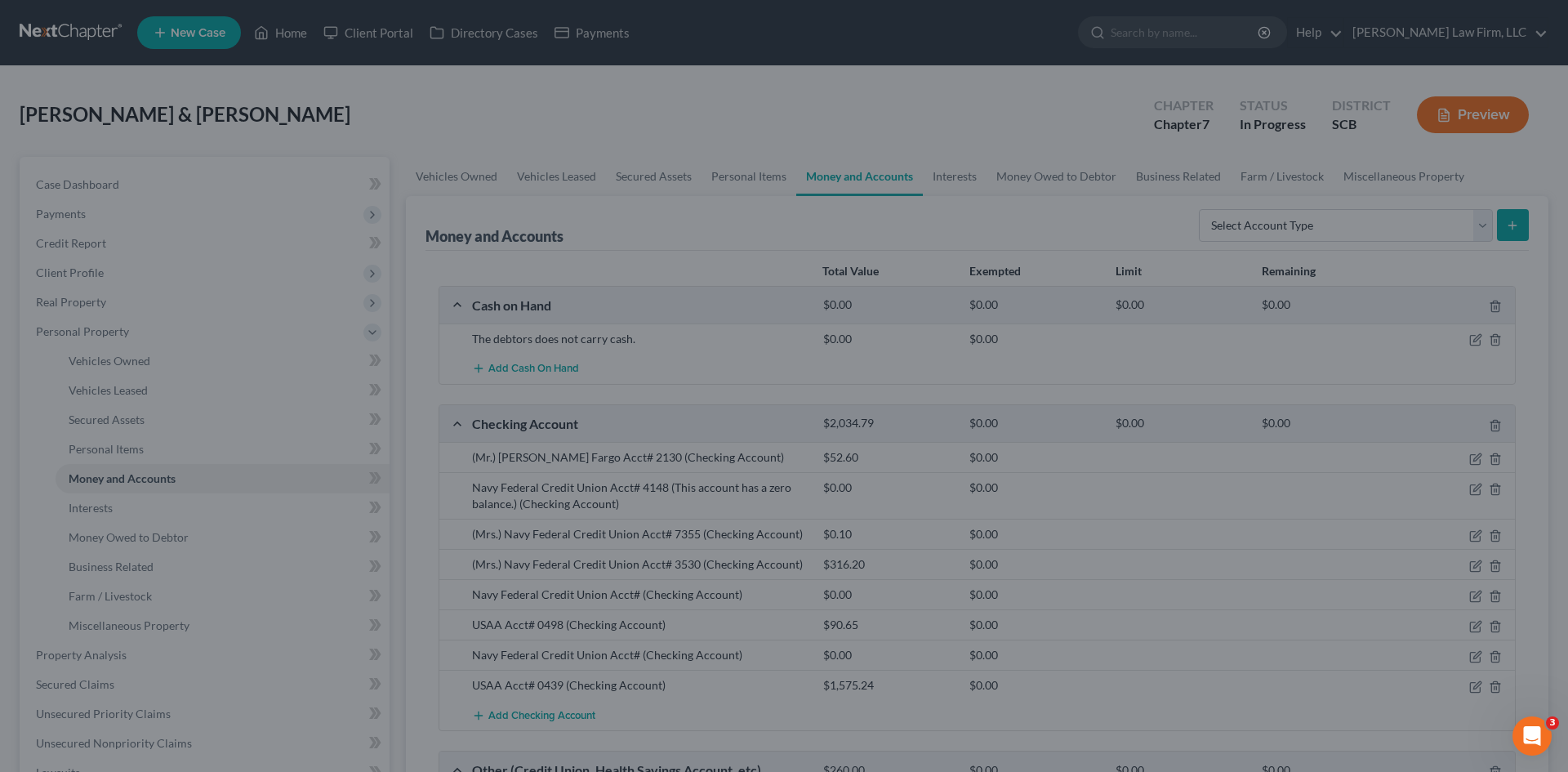
drag, startPoint x: 723, startPoint y: 120, endPoint x: 724, endPoint y: 185, distance: 65.0
click at [723, 120] on div at bounding box center [784, 386] width 1568 height 772
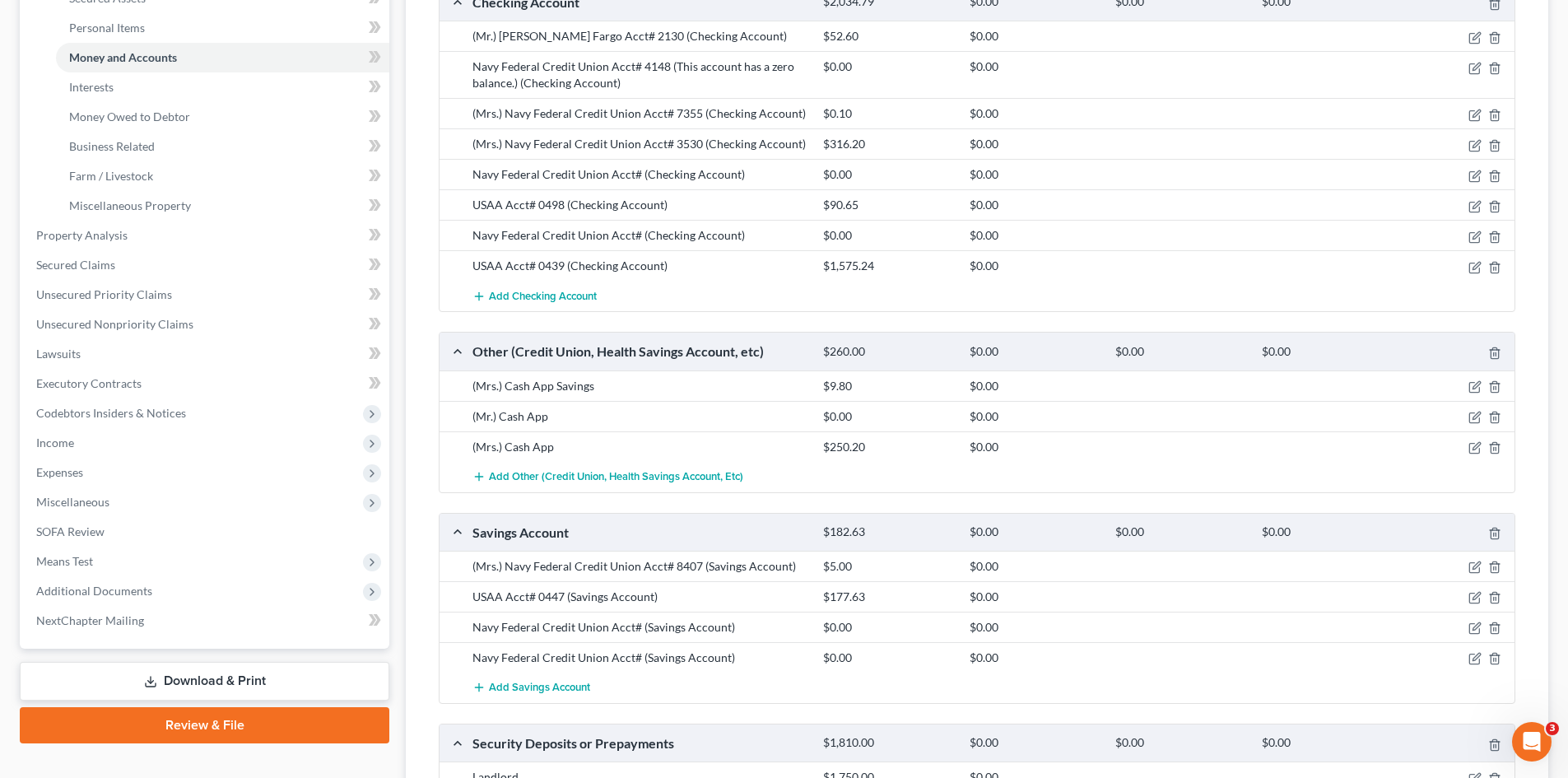
scroll to position [576, 0]
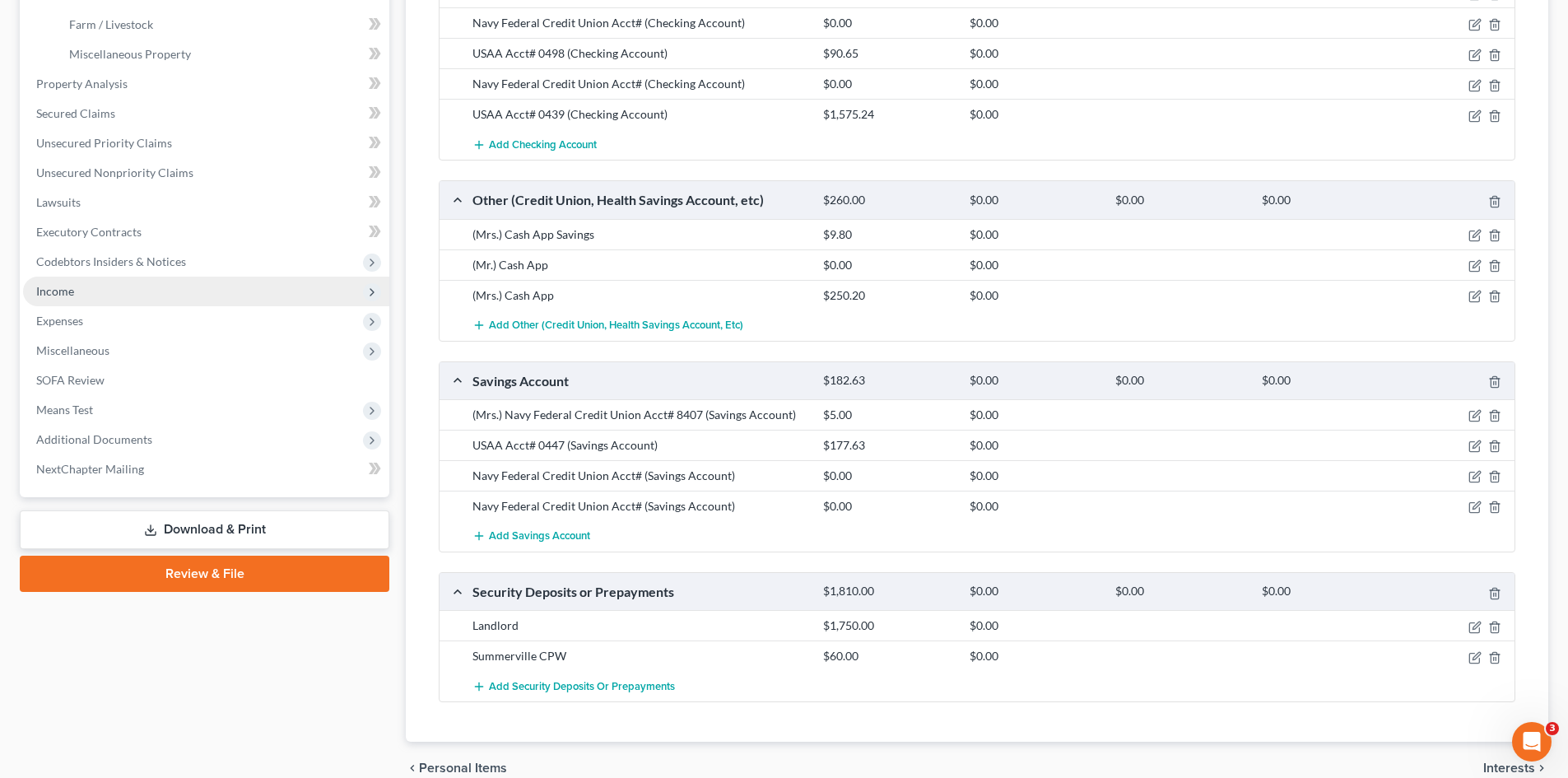
click at [56, 289] on span "Income" at bounding box center [55, 291] width 38 height 14
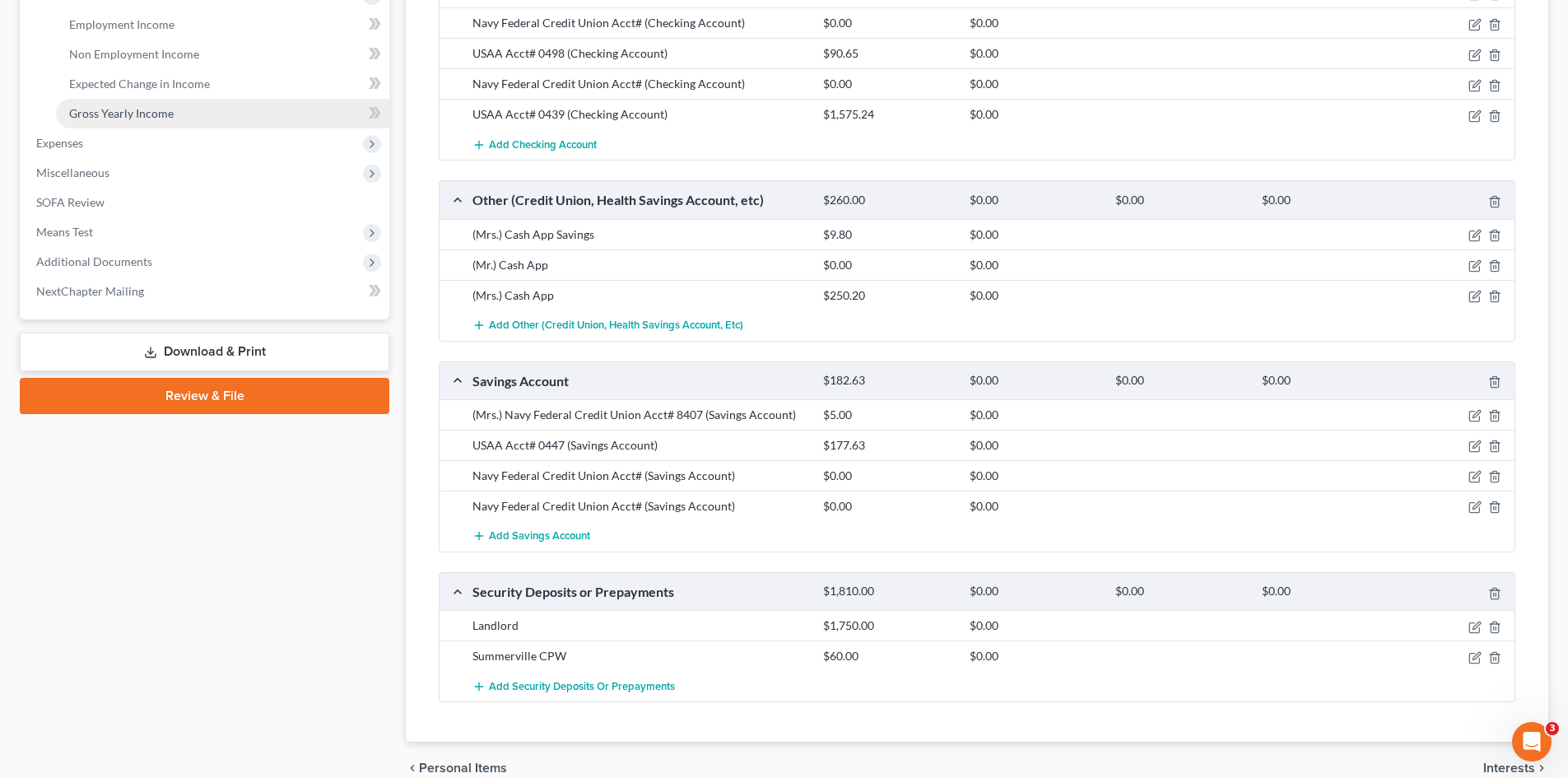
click at [141, 116] on span "Gross Yearly Income" at bounding box center [121, 113] width 104 height 14
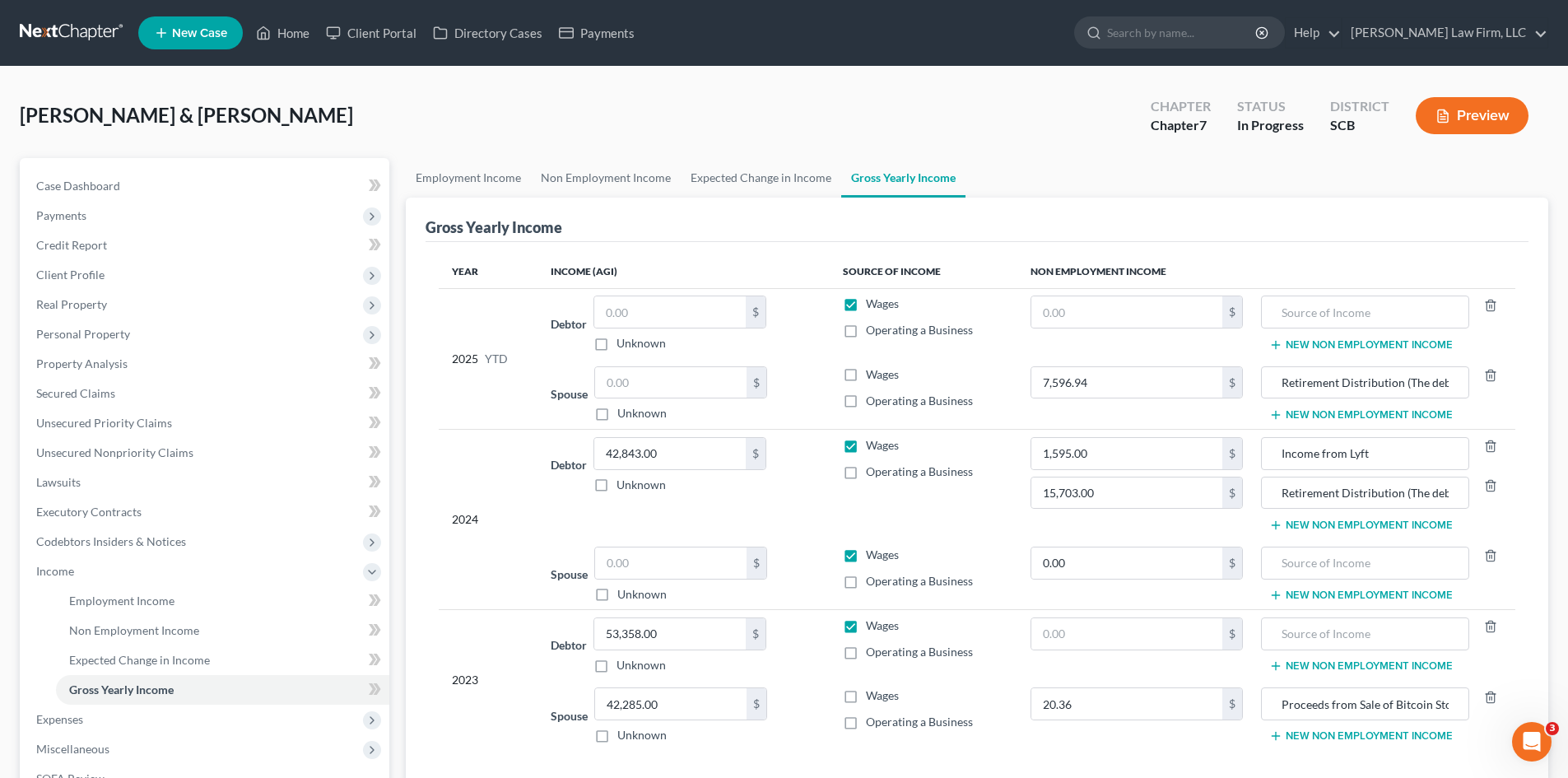
scroll to position [82, 0]
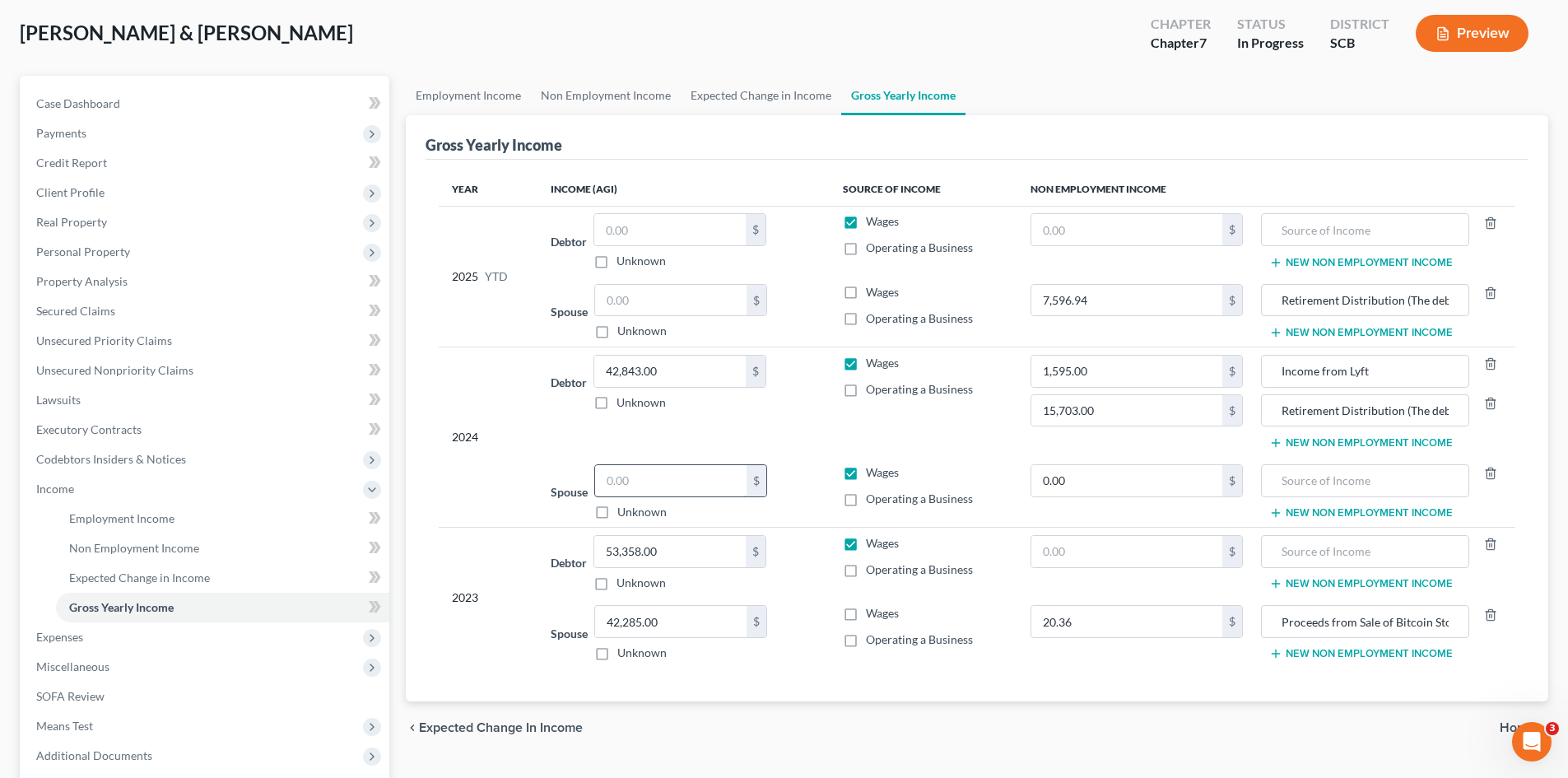
click at [653, 492] on input "text" at bounding box center [671, 480] width 152 height 31
drag, startPoint x: 1290, startPoint y: 412, endPoint x: 1530, endPoint y: 420, distance: 240.1
click at [1530, 420] on div "Gross Yearly Income Year Income (AGI) Source of Income Non Employment Income 20…" at bounding box center [977, 408] width 1143 height 587
click at [1340, 492] on input "text" at bounding box center [1365, 480] width 189 height 31
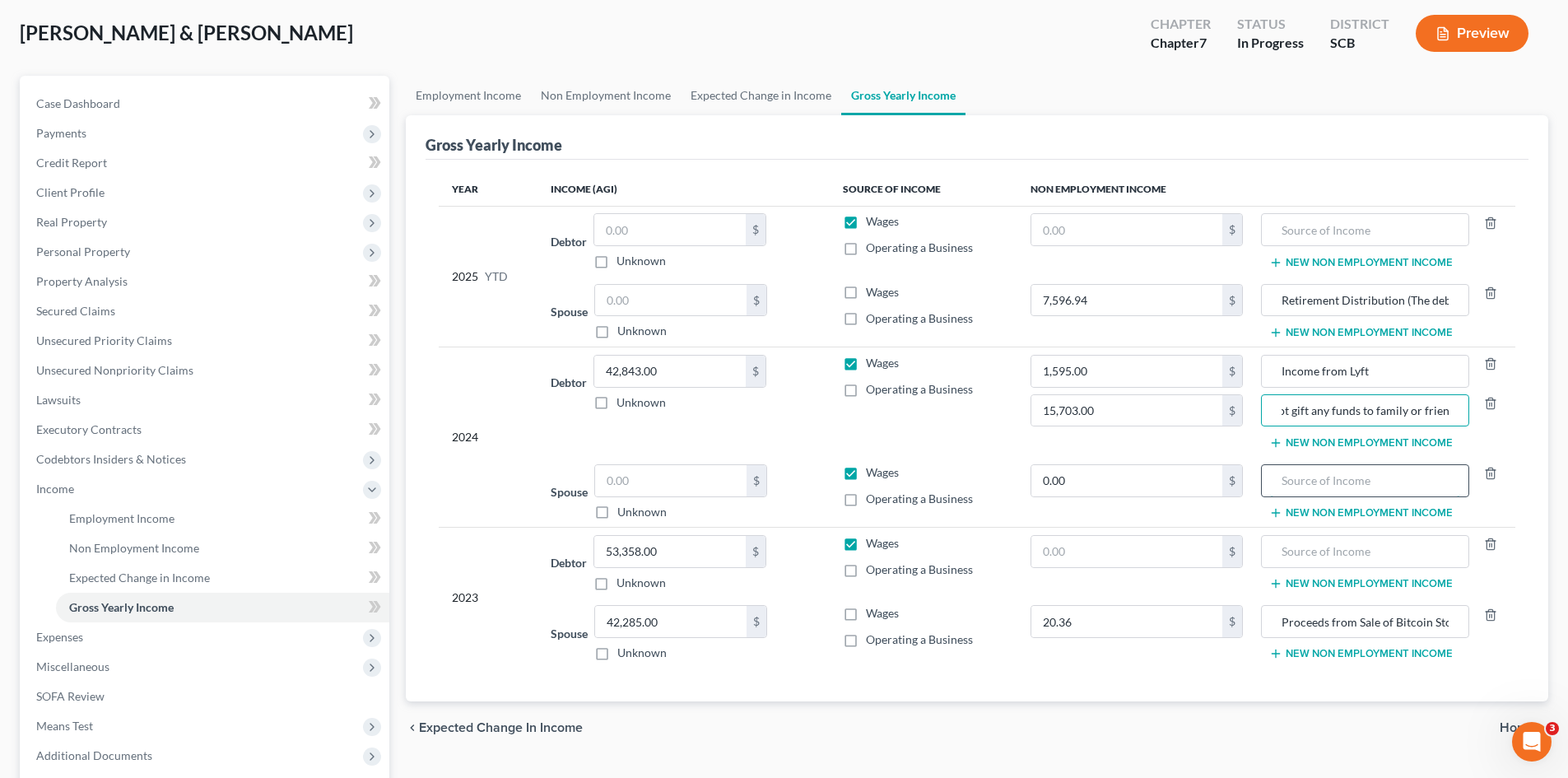
scroll to position [0, 0]
paste input "Retirement Distribution (The debtors used these proceeds to maintain household …"
type input "Retirement Distribution (The debtors used these proceeds to maintain household …"
click at [1145, 487] on input "0.00" at bounding box center [1127, 480] width 191 height 31
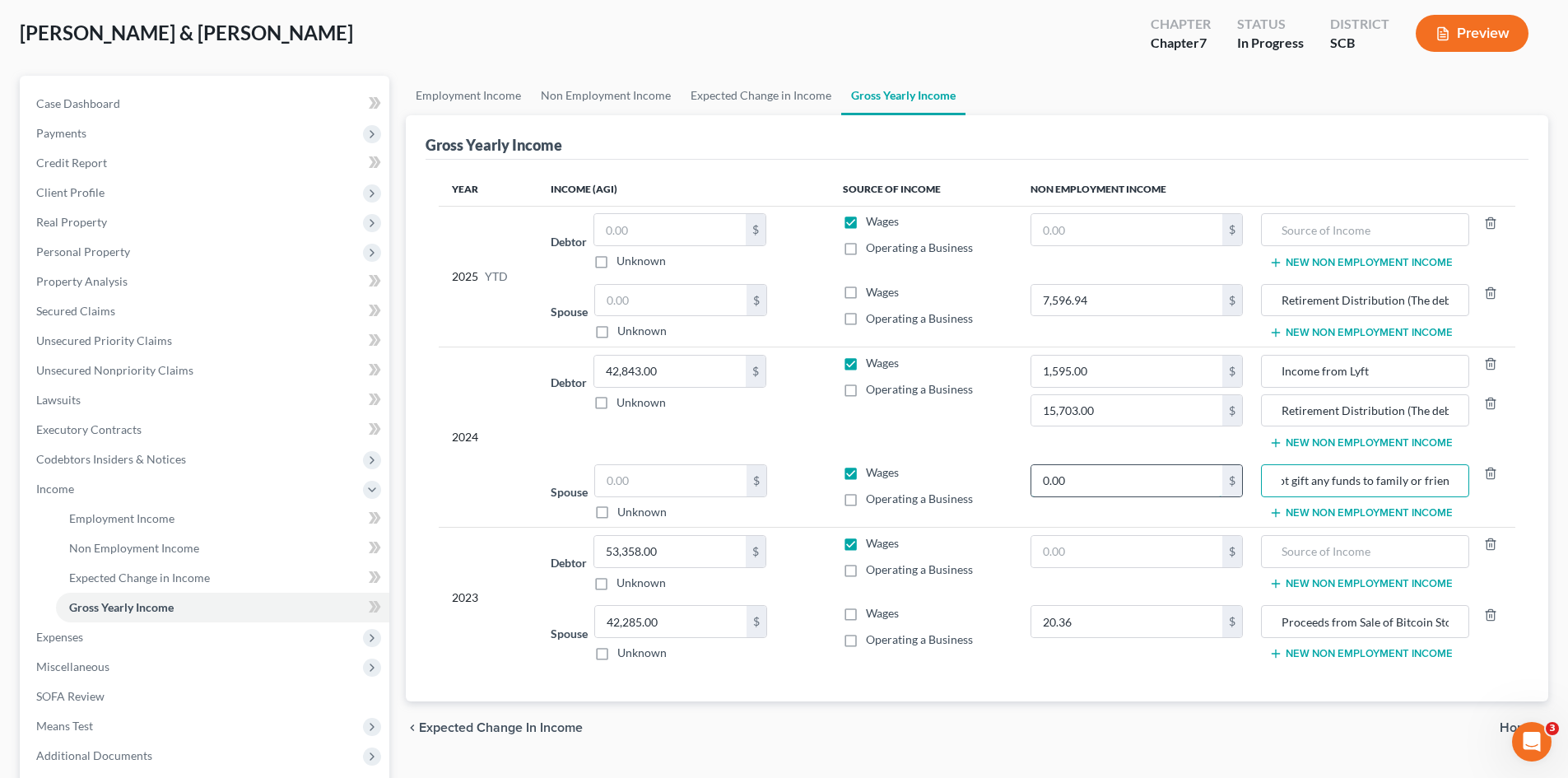
scroll to position [0, 0]
type input "10,347"
click at [682, 474] on input "text" at bounding box center [671, 480] width 152 height 31
type input "45,326"
click at [866, 617] on label "Wages" at bounding box center [882, 613] width 33 height 16
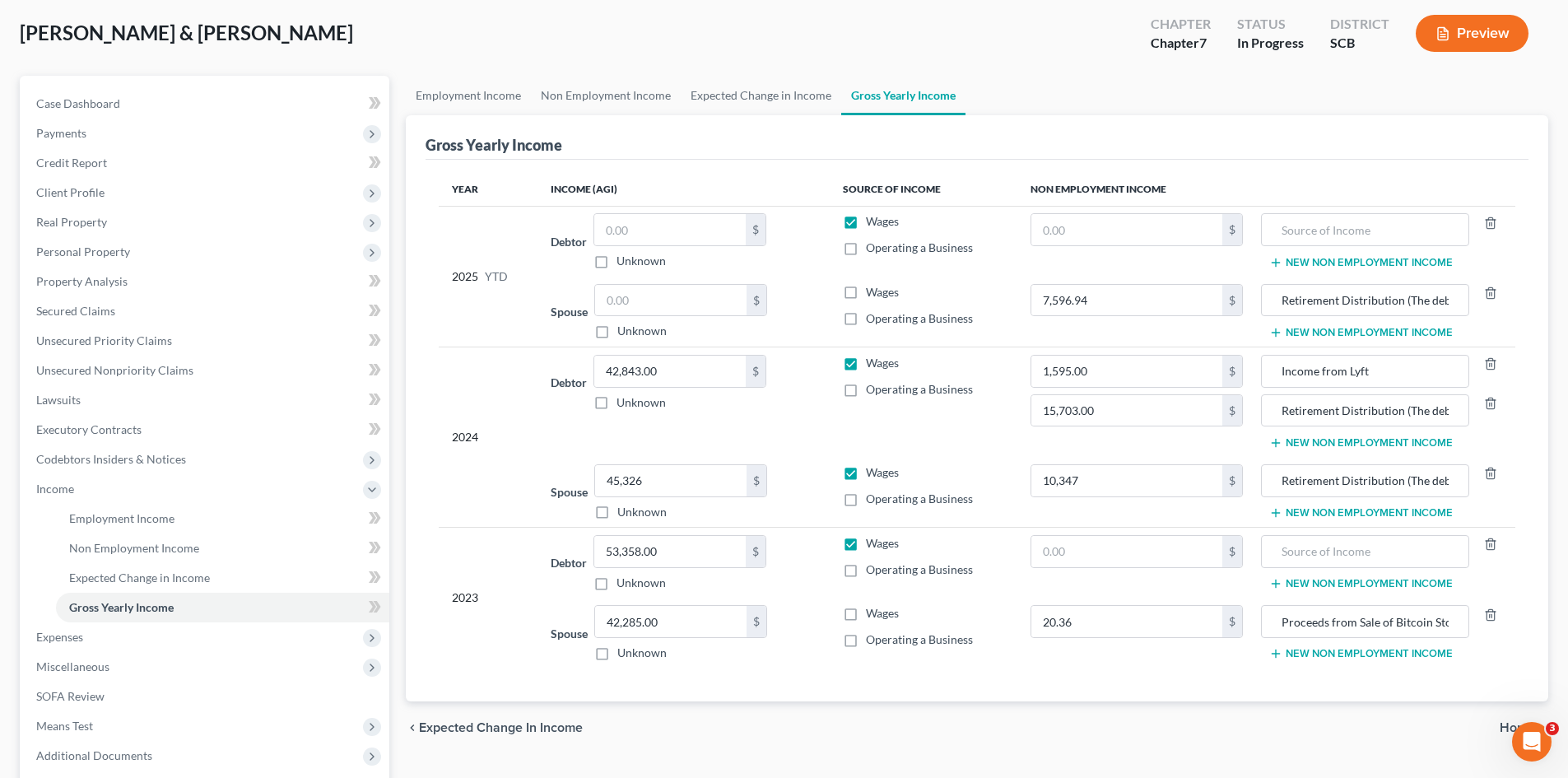
click at [873, 616] on input "Wages" at bounding box center [877, 610] width 10 height 10
checkbox input "true"
click at [80, 253] on span "Personal Property" at bounding box center [82, 251] width 94 height 14
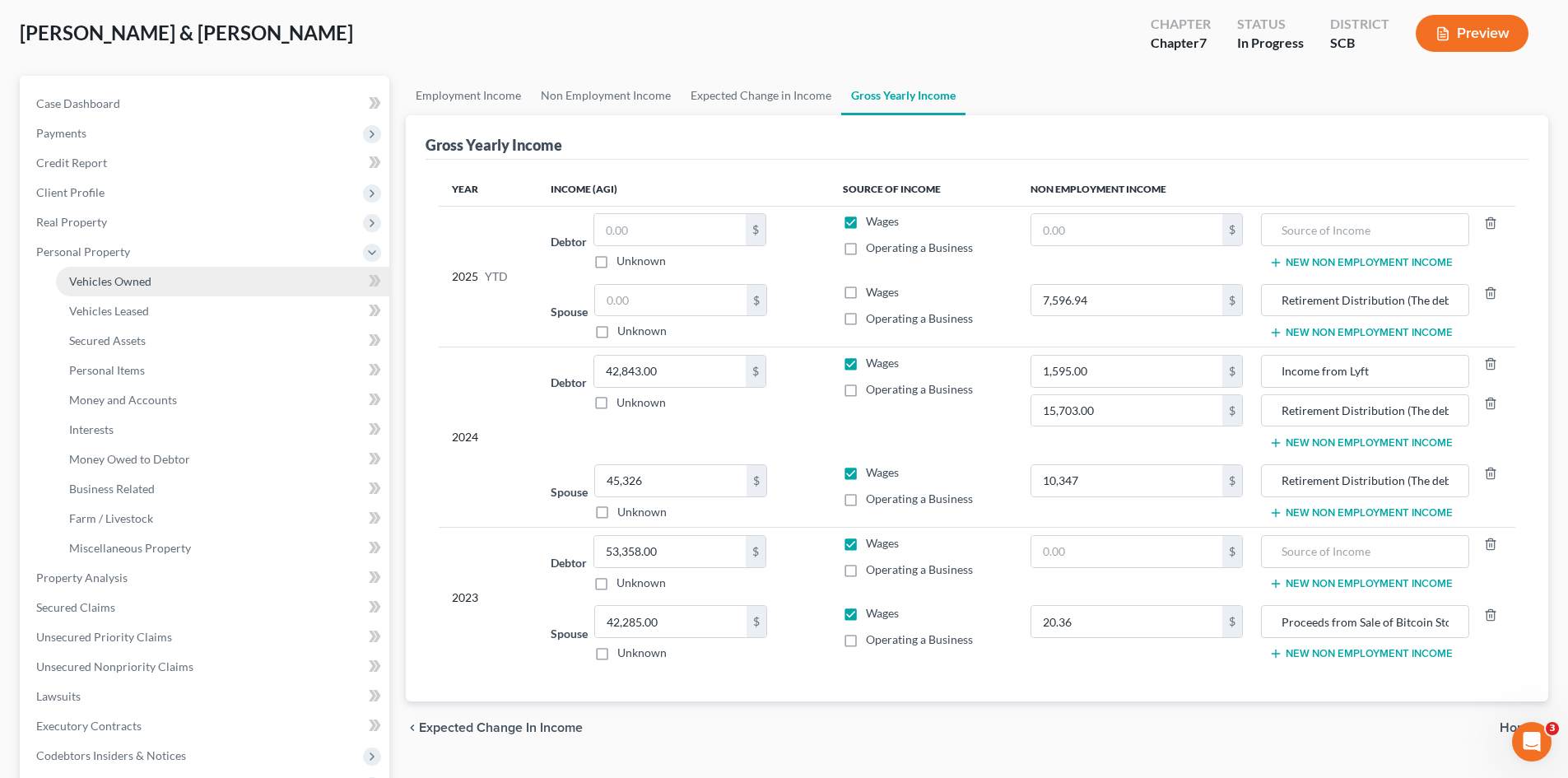
click at [103, 275] on span "Vehicles Owned" at bounding box center [110, 280] width 82 height 14
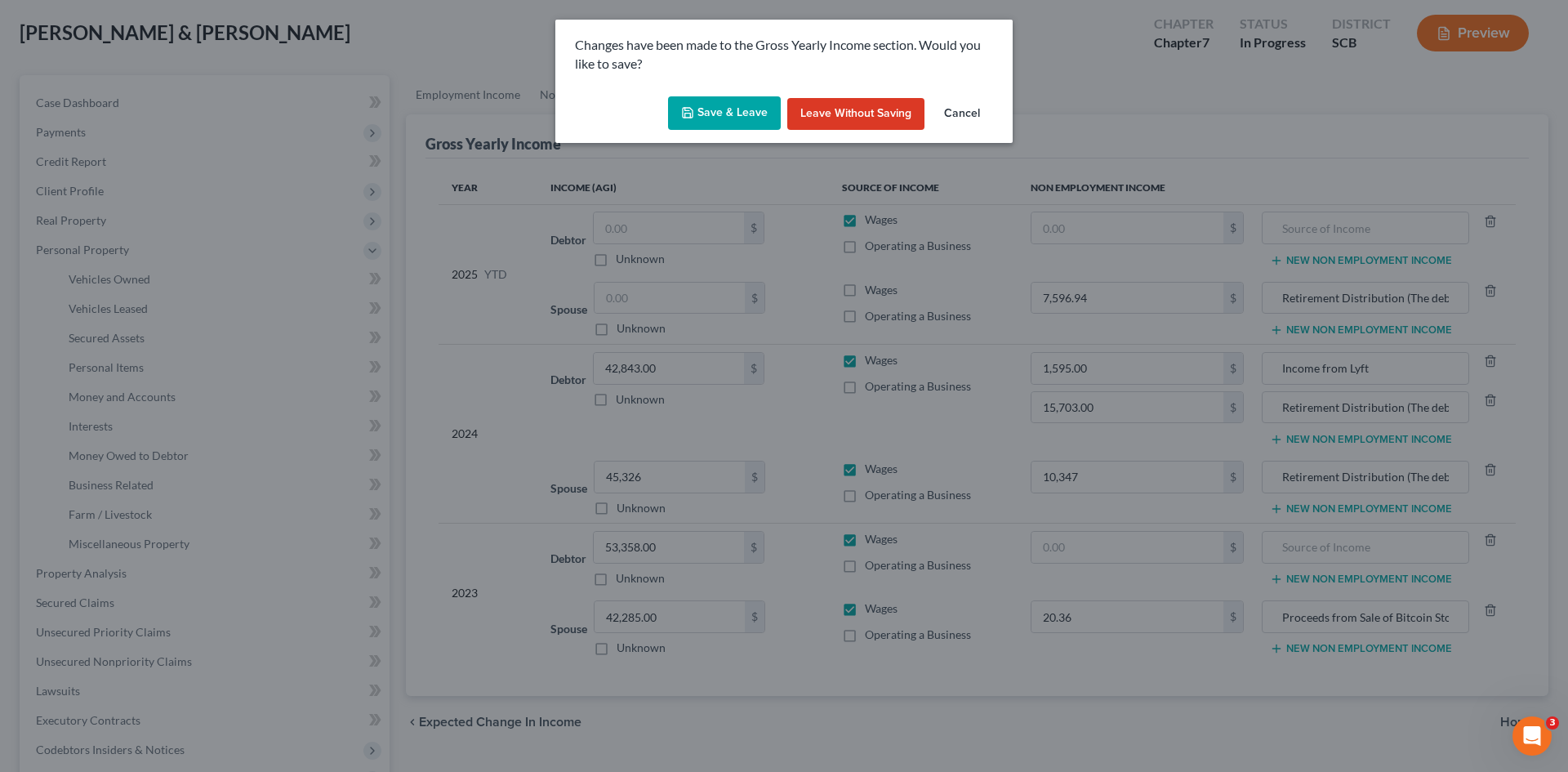
click at [689, 120] on button "Save & Leave" at bounding box center [725, 114] width 113 height 34
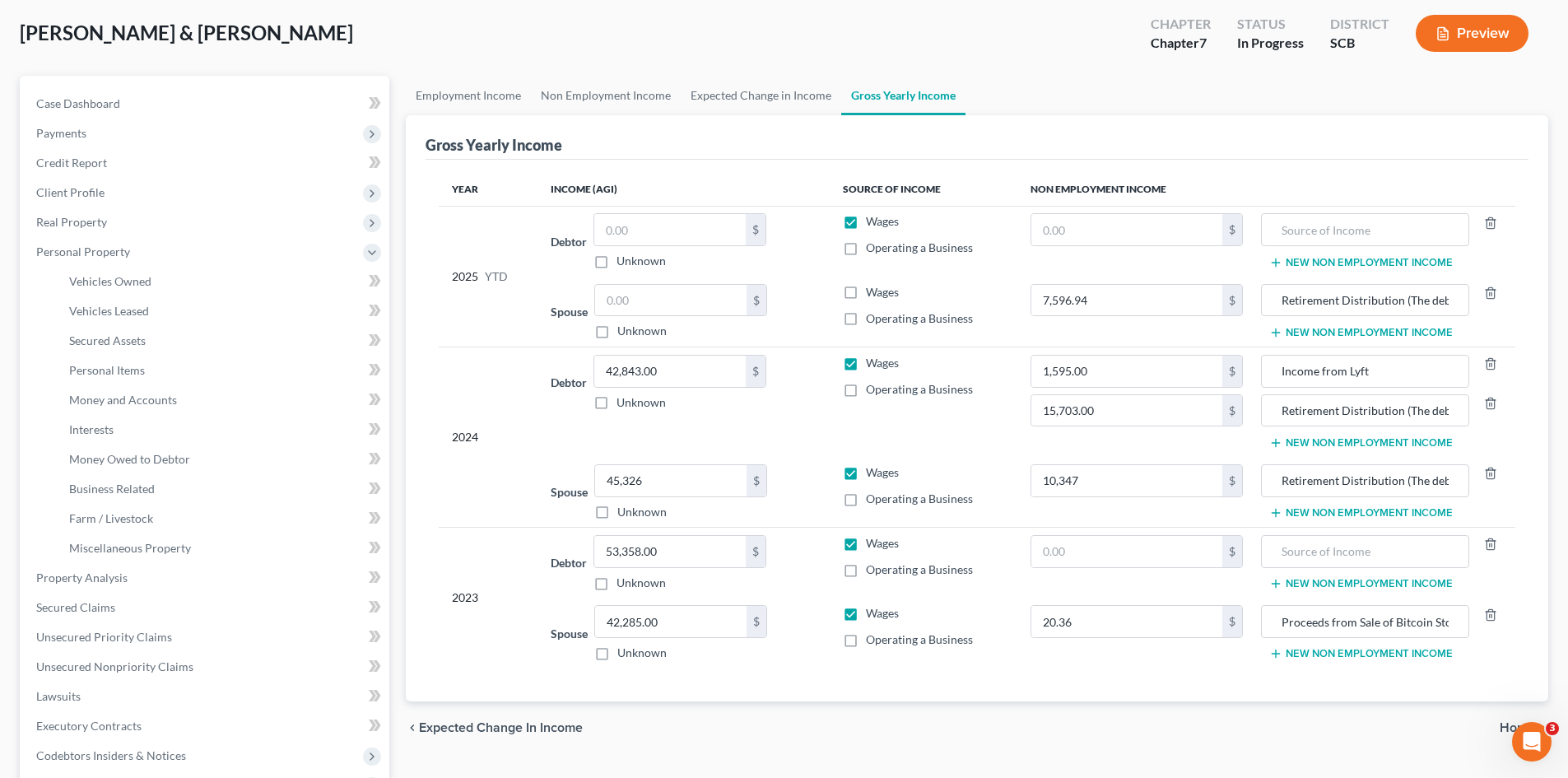
type input "10,347.00"
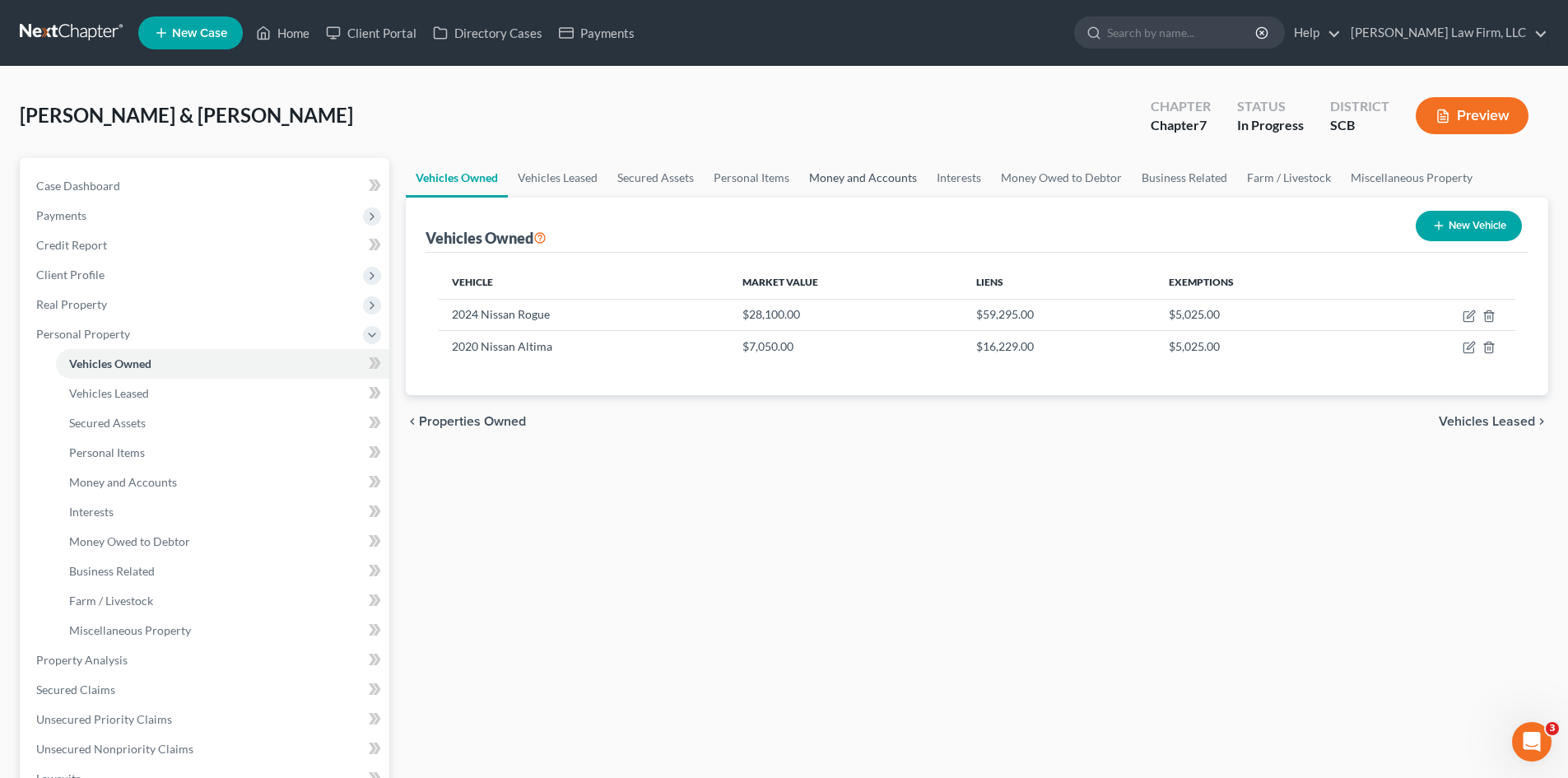
click at [849, 179] on link "Money and Accounts" at bounding box center [863, 178] width 128 height 40
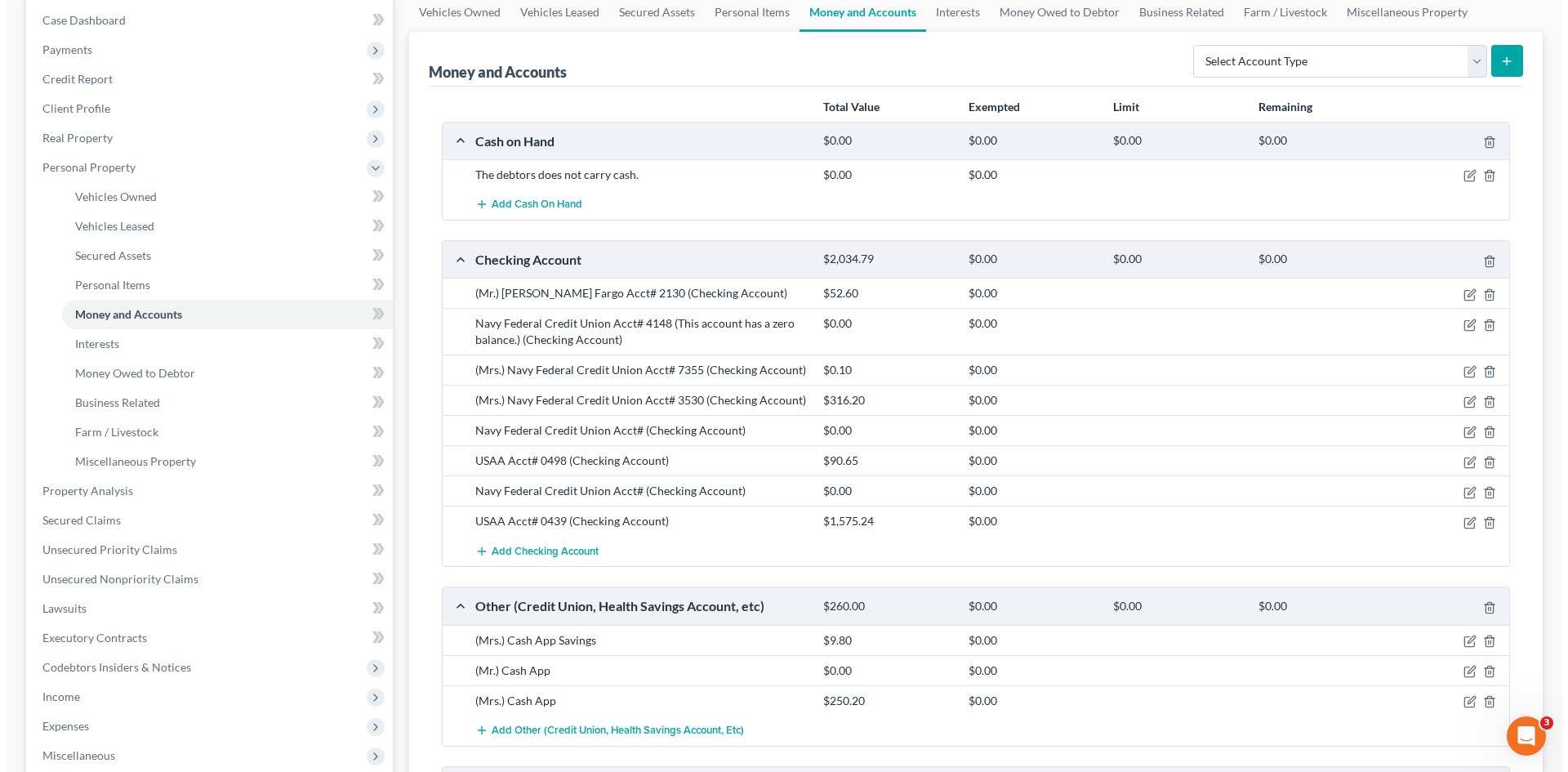
scroll to position [327, 0]
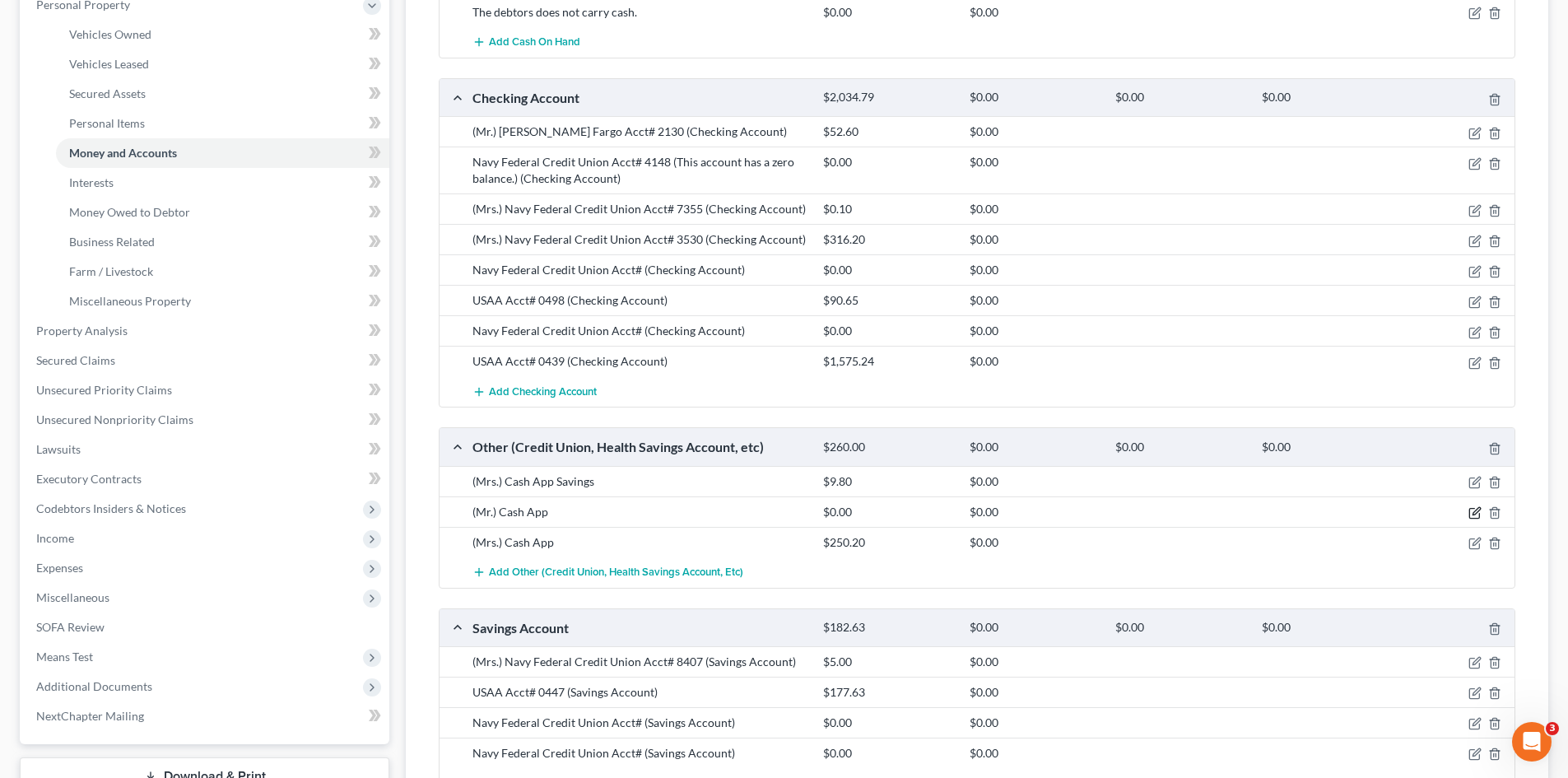
click at [1473, 513] on icon "button" at bounding box center [1475, 513] width 13 height 13
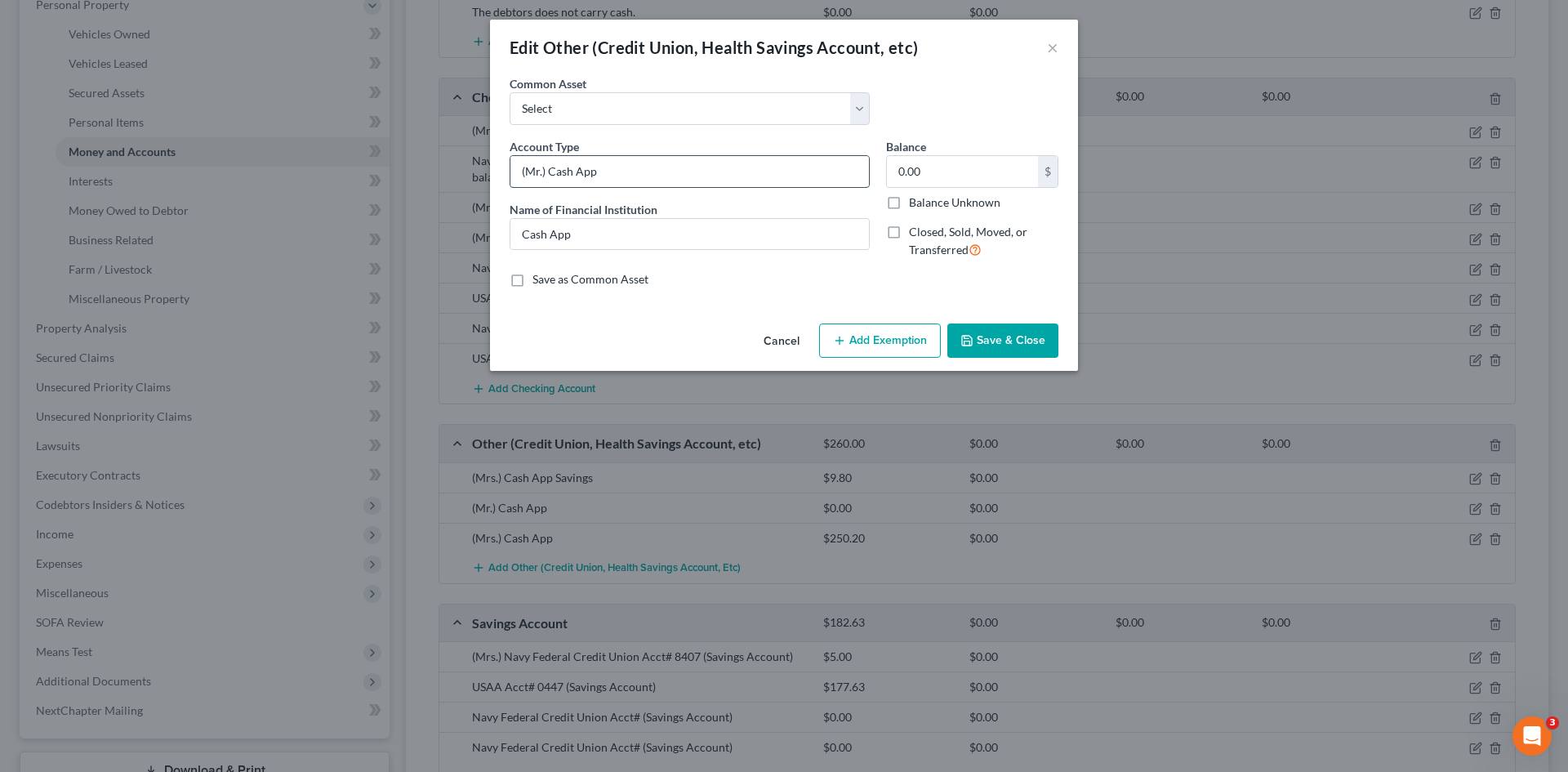
click at [775, 176] on input "(Mr.) Cash App" at bounding box center [689, 171] width 358 height 31
type input "(Mr.) Cash App (This account currently has a zero balance.)"
click at [1005, 341] on button "Save & Close" at bounding box center [1003, 340] width 111 height 34
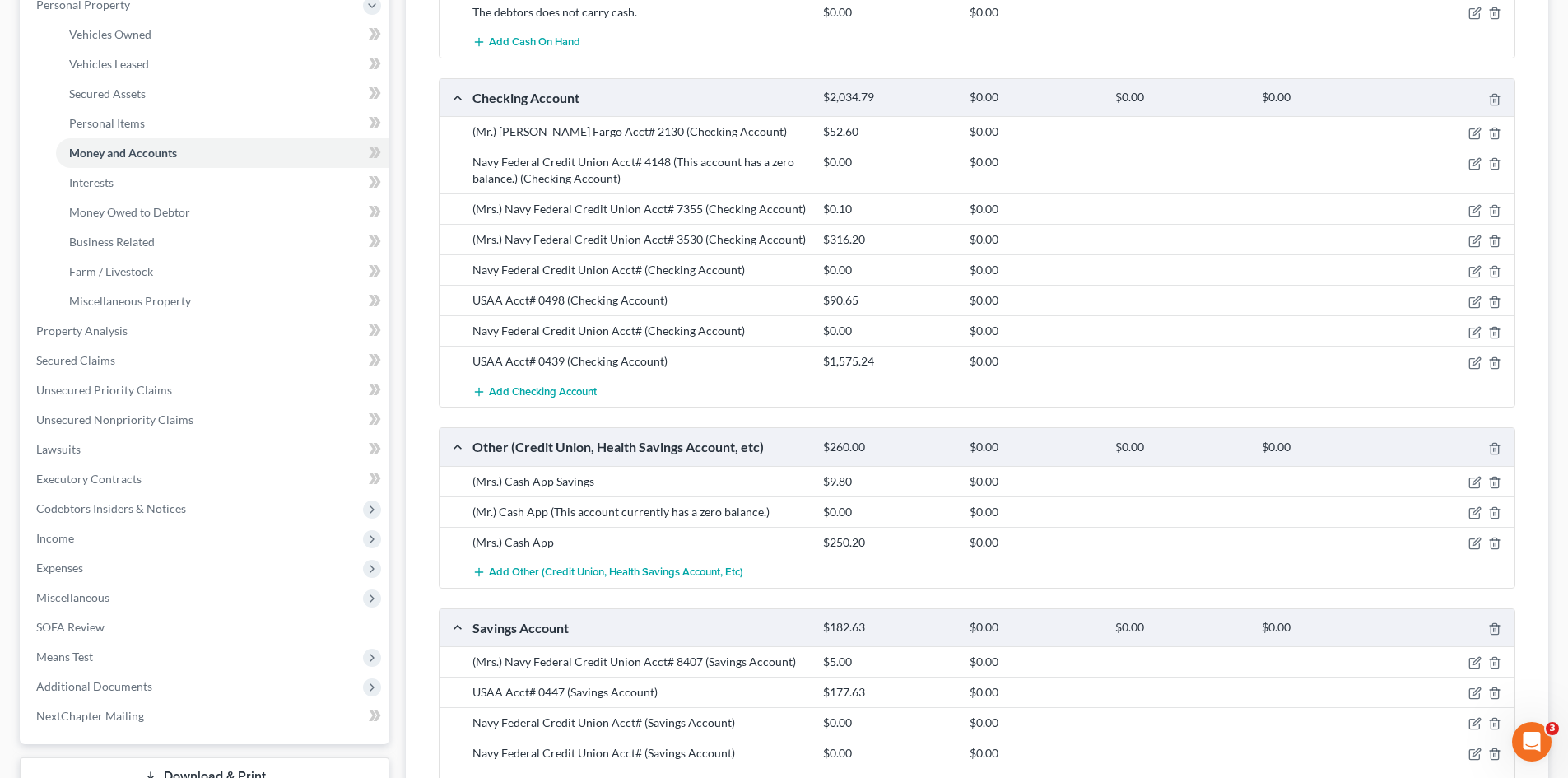
click at [517, 179] on div "Navy Federal Credit Union Acct# 4148 (This account has a zero balance.) (Checki…" at bounding box center [640, 170] width 351 height 33
click at [514, 213] on div "(Mrs.) Navy Federal Credit Union Acct# 7355 (Checking Account)" at bounding box center [640, 208] width 351 height 16
drag, startPoint x: 581, startPoint y: 238, endPoint x: 586, endPoint y: 248, distance: 11.2
click at [581, 239] on div "(Mrs.) Navy Federal Credit Union Acct# 3530 (Checking Account)" at bounding box center [640, 239] width 351 height 16
drag, startPoint x: 596, startPoint y: 265, endPoint x: 929, endPoint y: 264, distance: 333.0
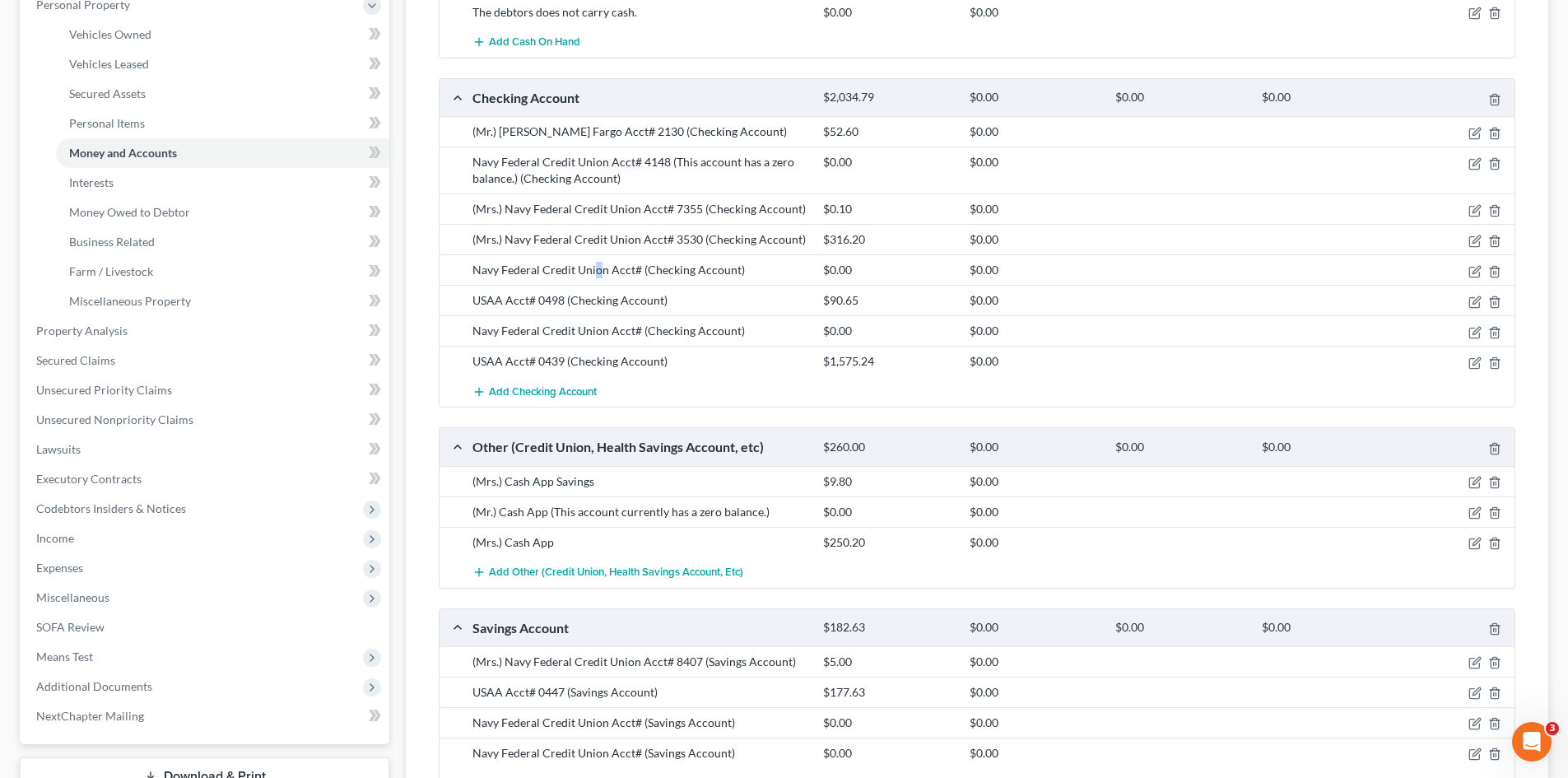
click at [602, 265] on div "Navy Federal Credit Union Acct# (Checking Account)" at bounding box center [640, 269] width 351 height 16
click at [1477, 274] on icon "button" at bounding box center [1475, 272] width 13 height 13
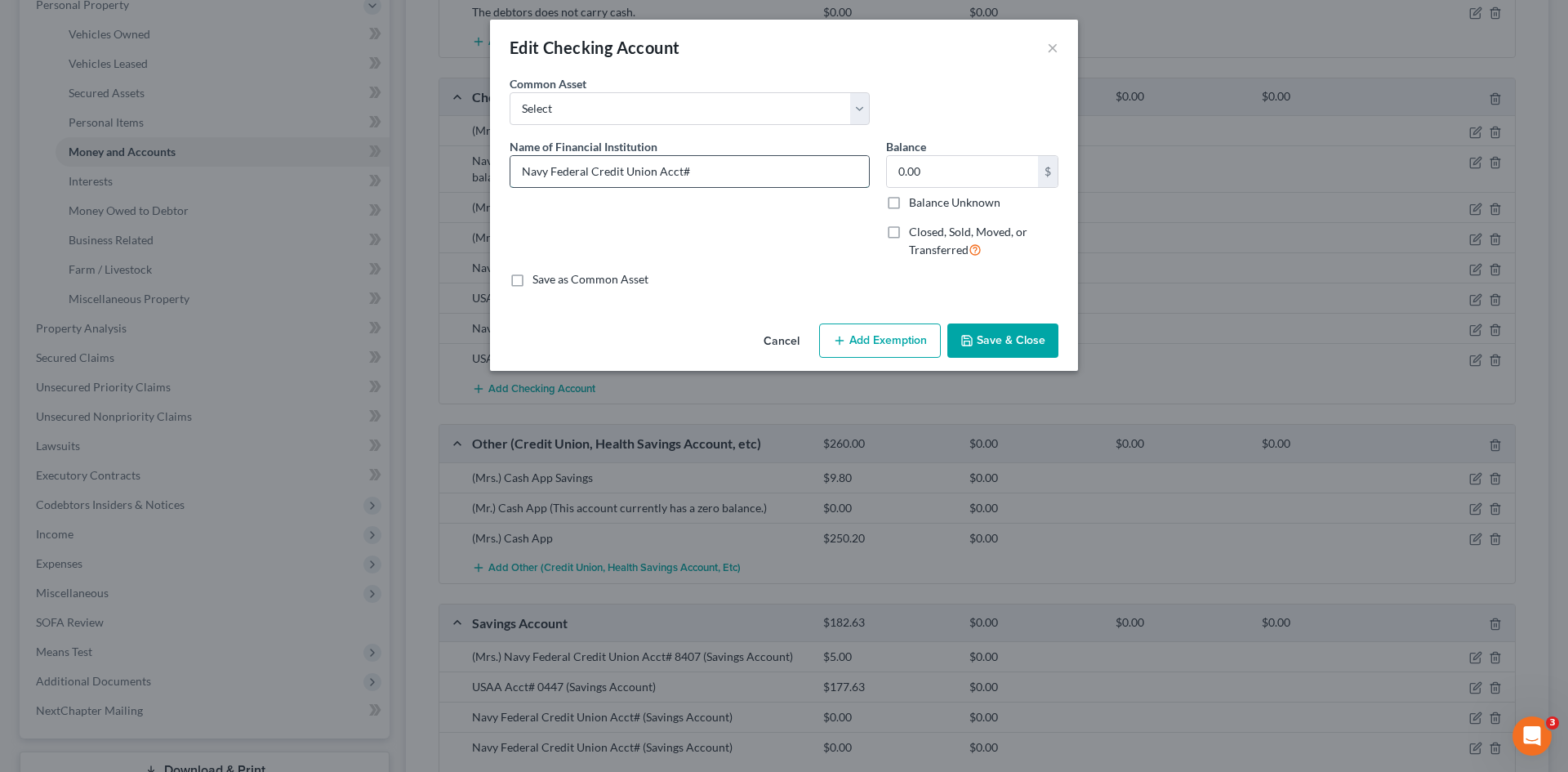
click at [518, 176] on input "Navy Federal Credit Union Acct#" at bounding box center [689, 171] width 358 height 31
click at [717, 177] on input "(Mr.) Navy Federal Credit Union Acct#" at bounding box center [689, 171] width 358 height 31
type input "(Mr.) Navy Federal Credit Union Acct# 1802 (This account has a zero balance.)"
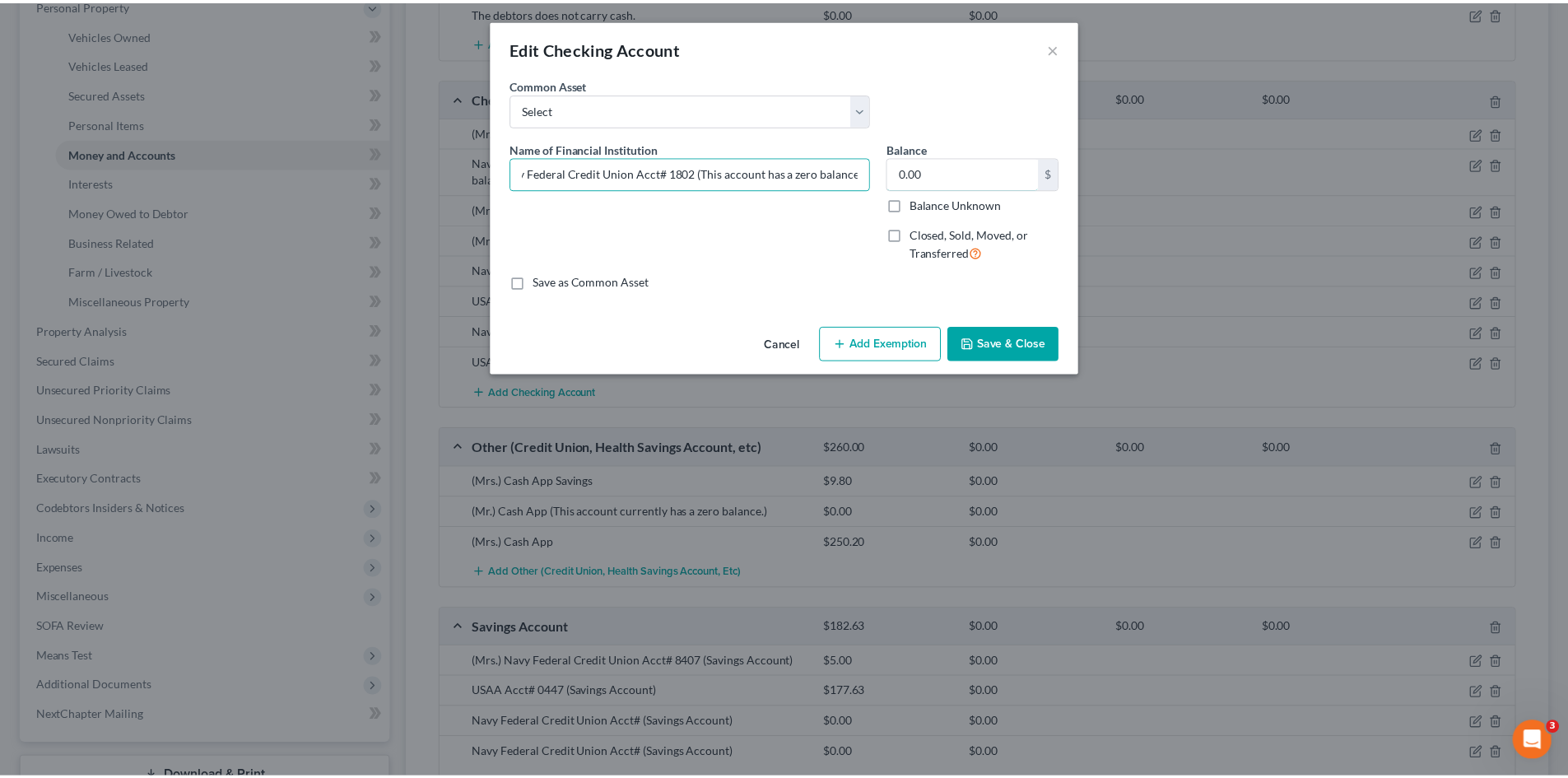
scroll to position [0, 0]
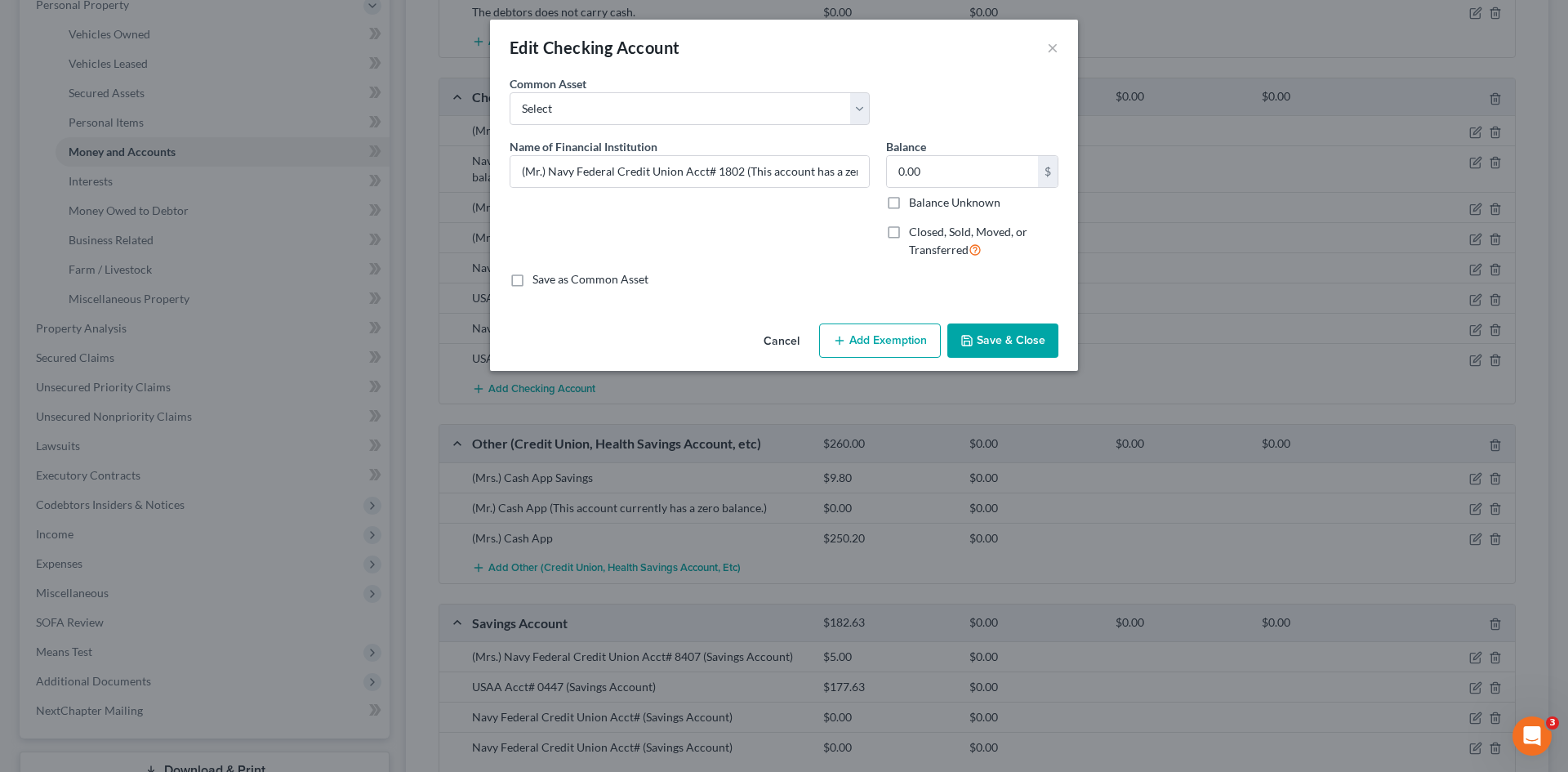
click at [1007, 337] on button "Save & Close" at bounding box center [1003, 340] width 111 height 34
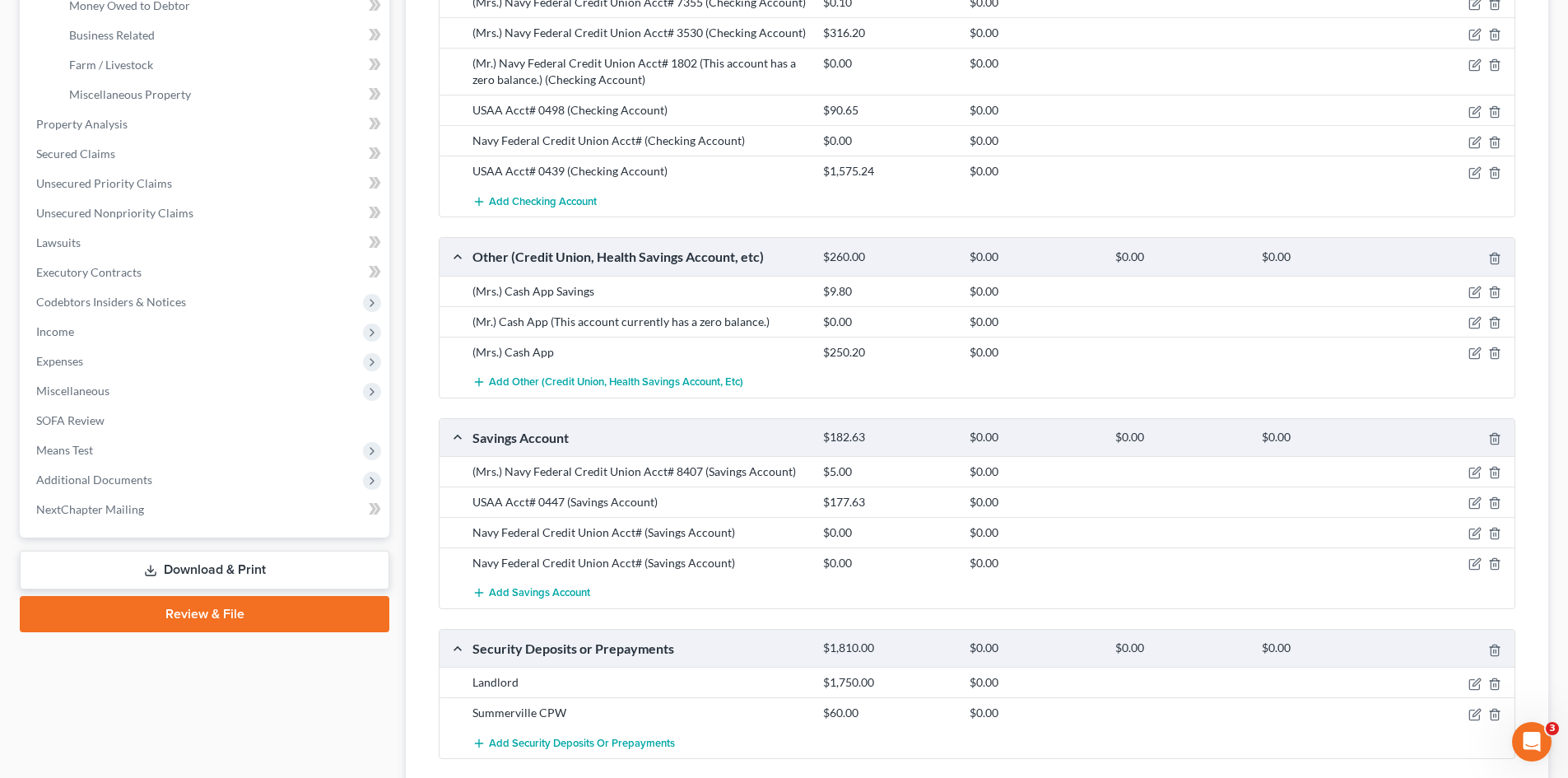
scroll to position [576, 0]
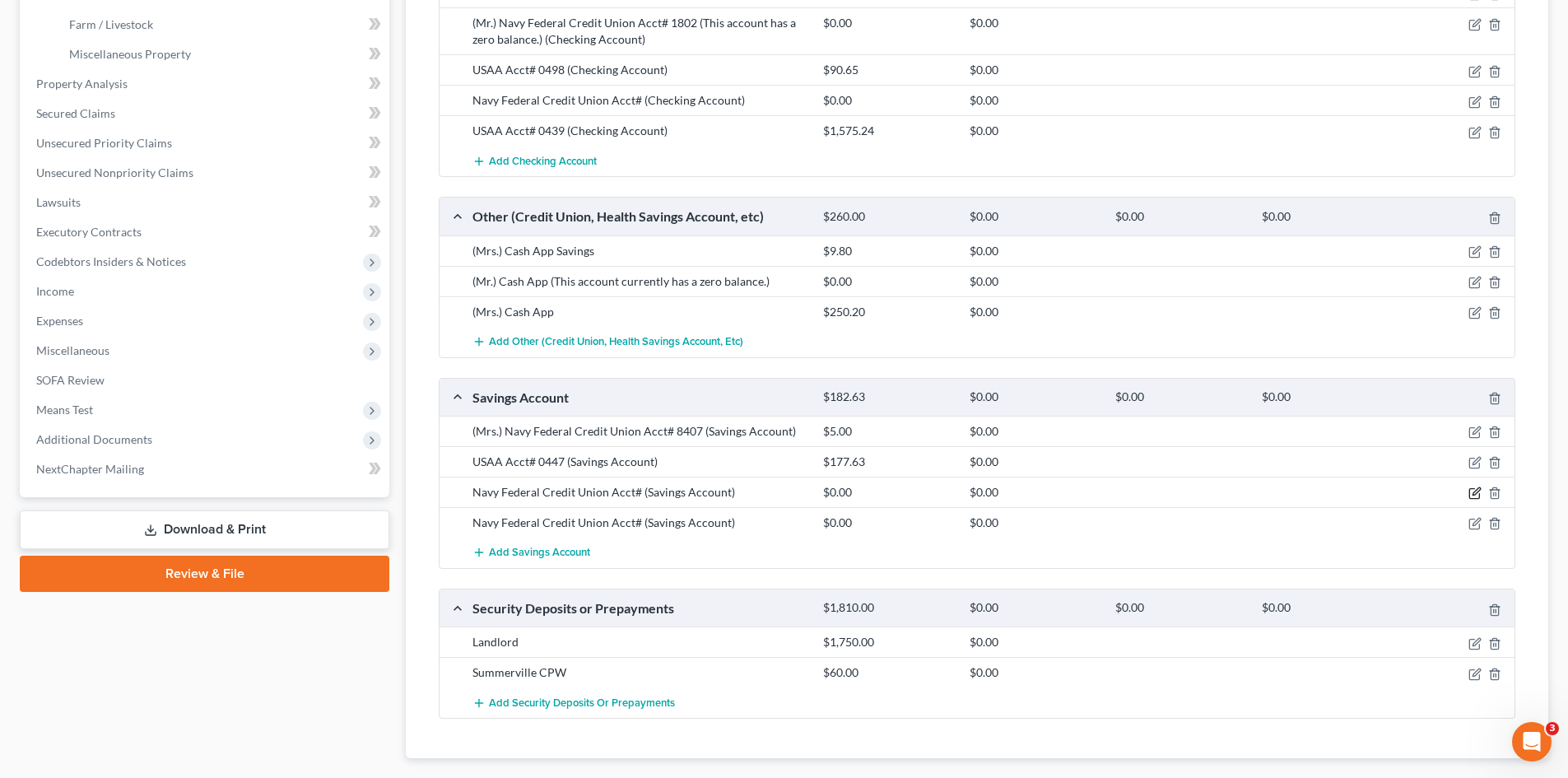
click at [1476, 494] on icon "button" at bounding box center [1477, 492] width 8 height 8
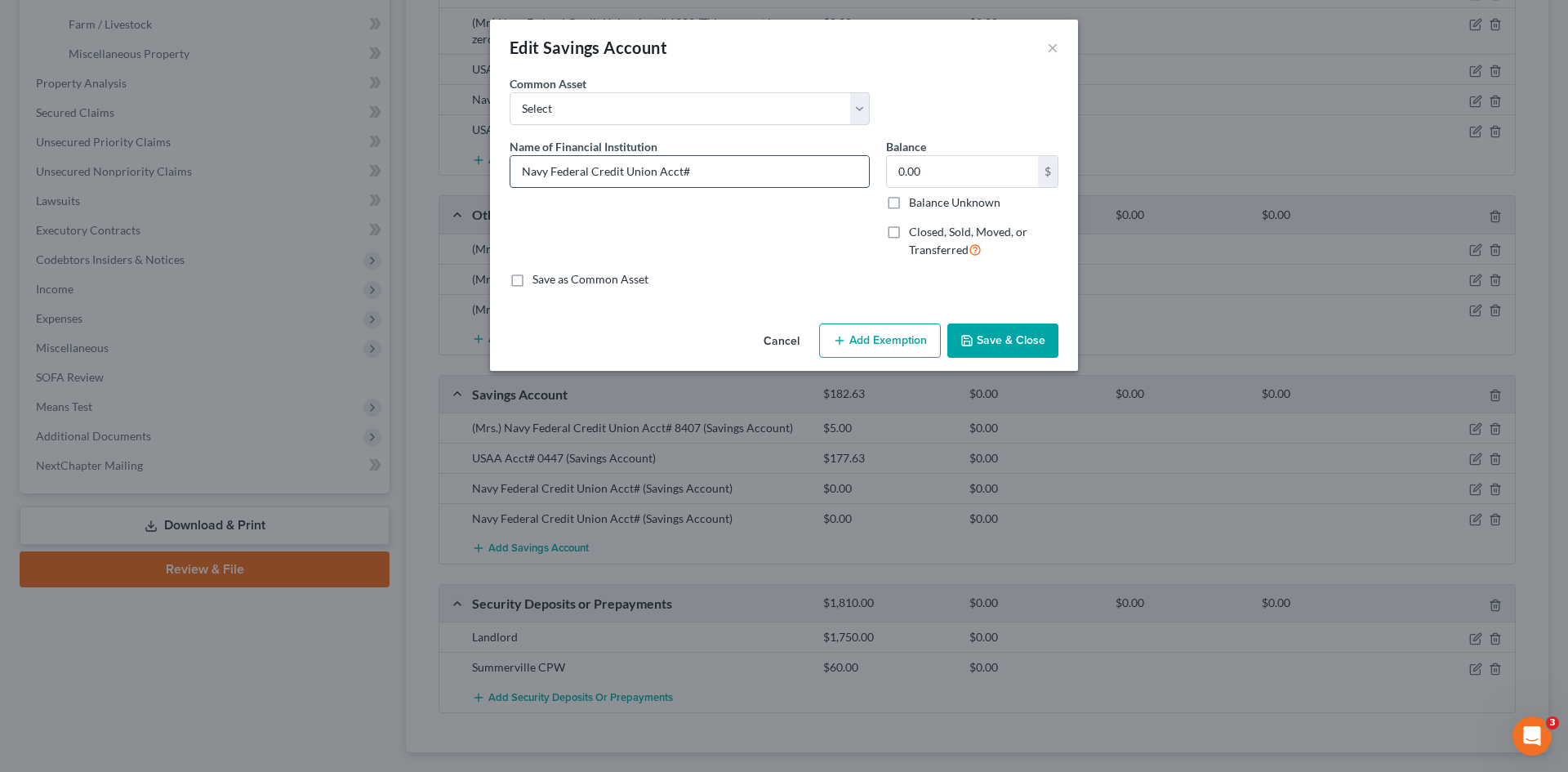
click at [531, 171] on input "Navy Federal Credit Union Acct#" at bounding box center [689, 171] width 358 height 31
click at [825, 171] on input "(Mr.) Navy Federal Credit Union Acct#" at bounding box center [689, 171] width 358 height 31
type input "(Mr.) Navy Federal Credit Union Acct# 4302"
type input "5.00"
click at [1001, 341] on button "Save & Close" at bounding box center [1003, 340] width 111 height 34
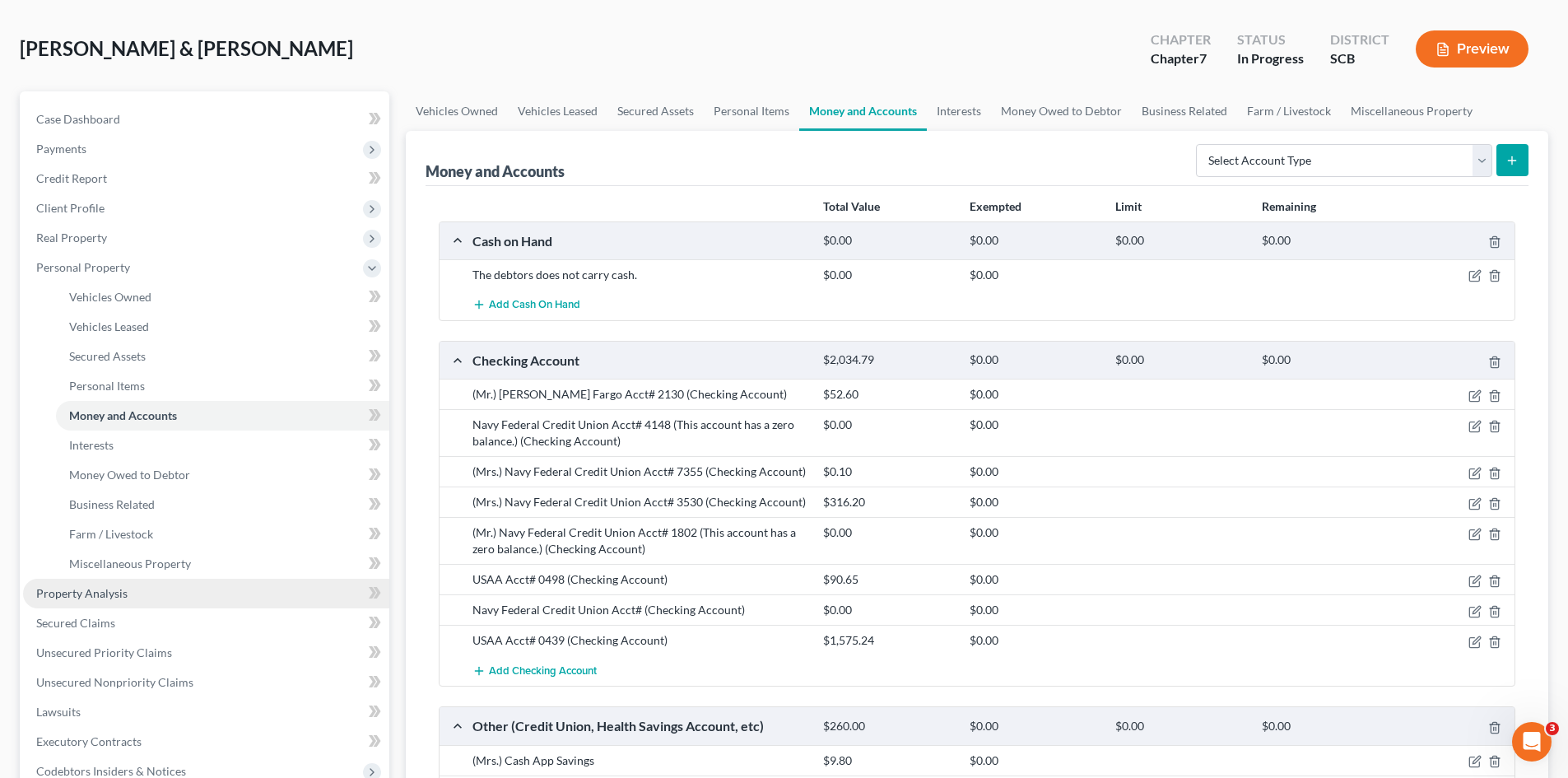
scroll to position [165, 0]
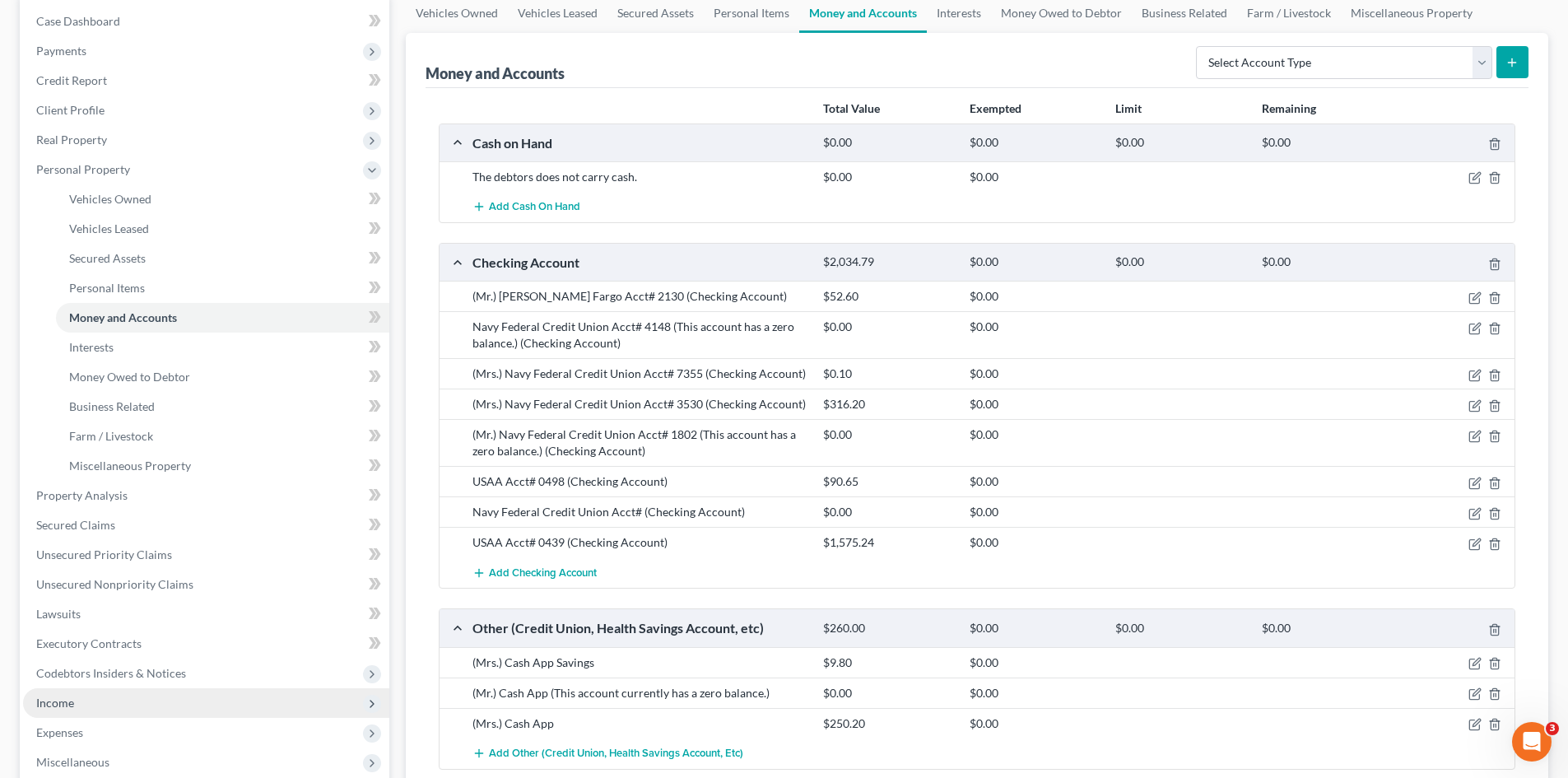
click at [65, 700] on span "Income" at bounding box center [55, 702] width 38 height 14
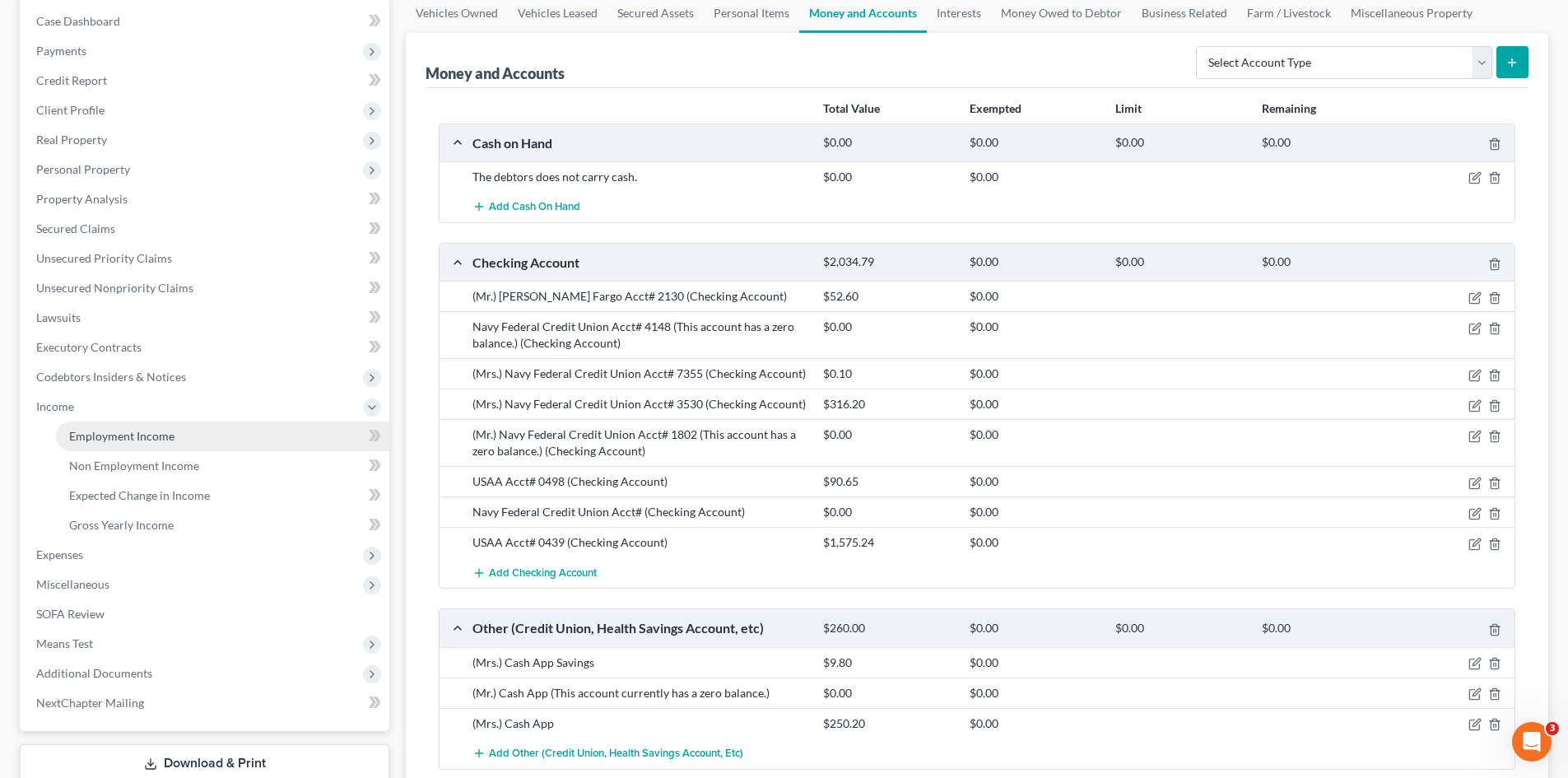
click at [122, 439] on span "Employment Income" at bounding box center [121, 436] width 105 height 14
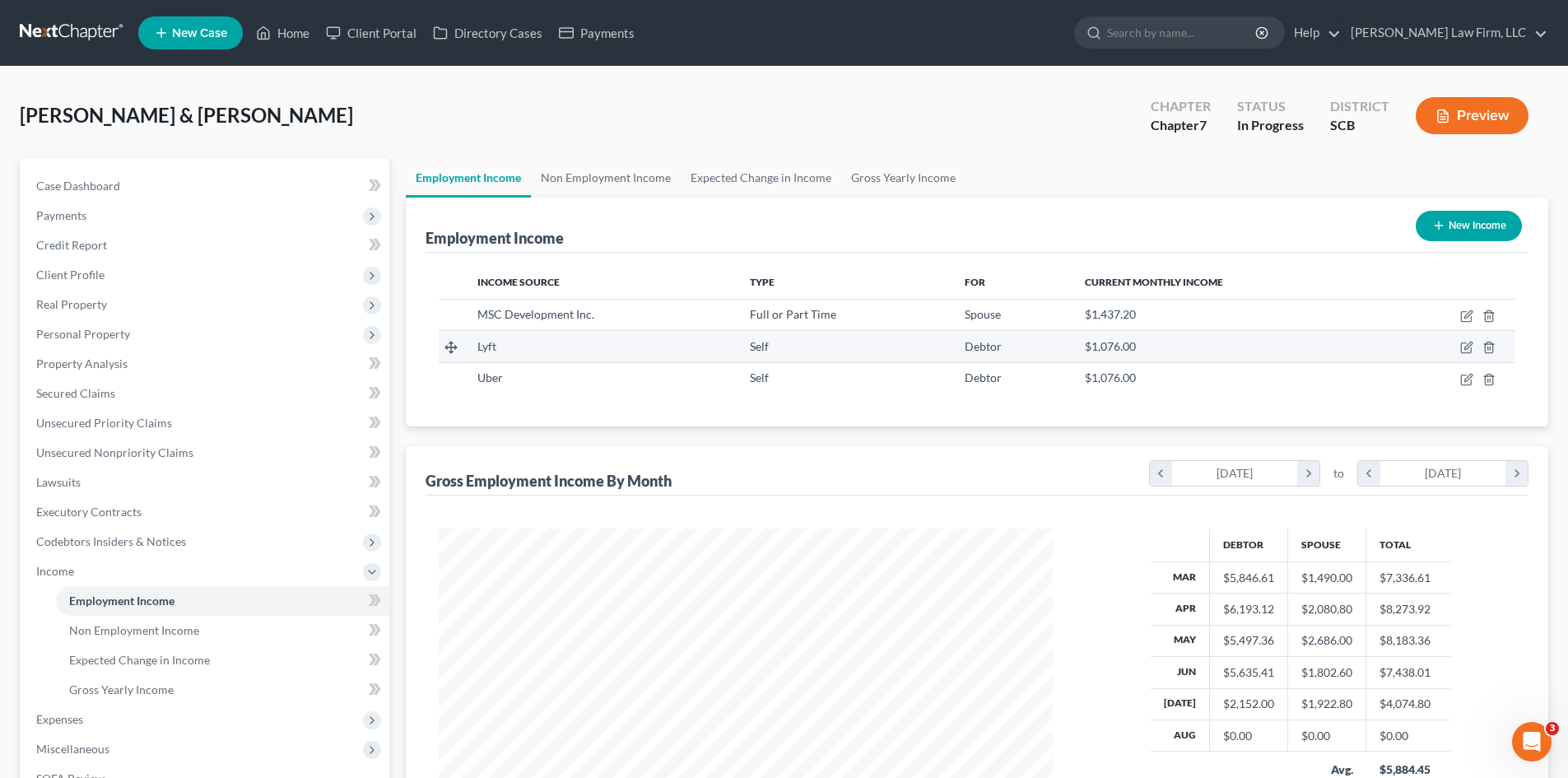
scroll to position [307, 647]
drag, startPoint x: 765, startPoint y: 178, endPoint x: 761, endPoint y: 190, distance: 12.6
click at [765, 179] on link "Expected Change in Income" at bounding box center [761, 178] width 160 height 40
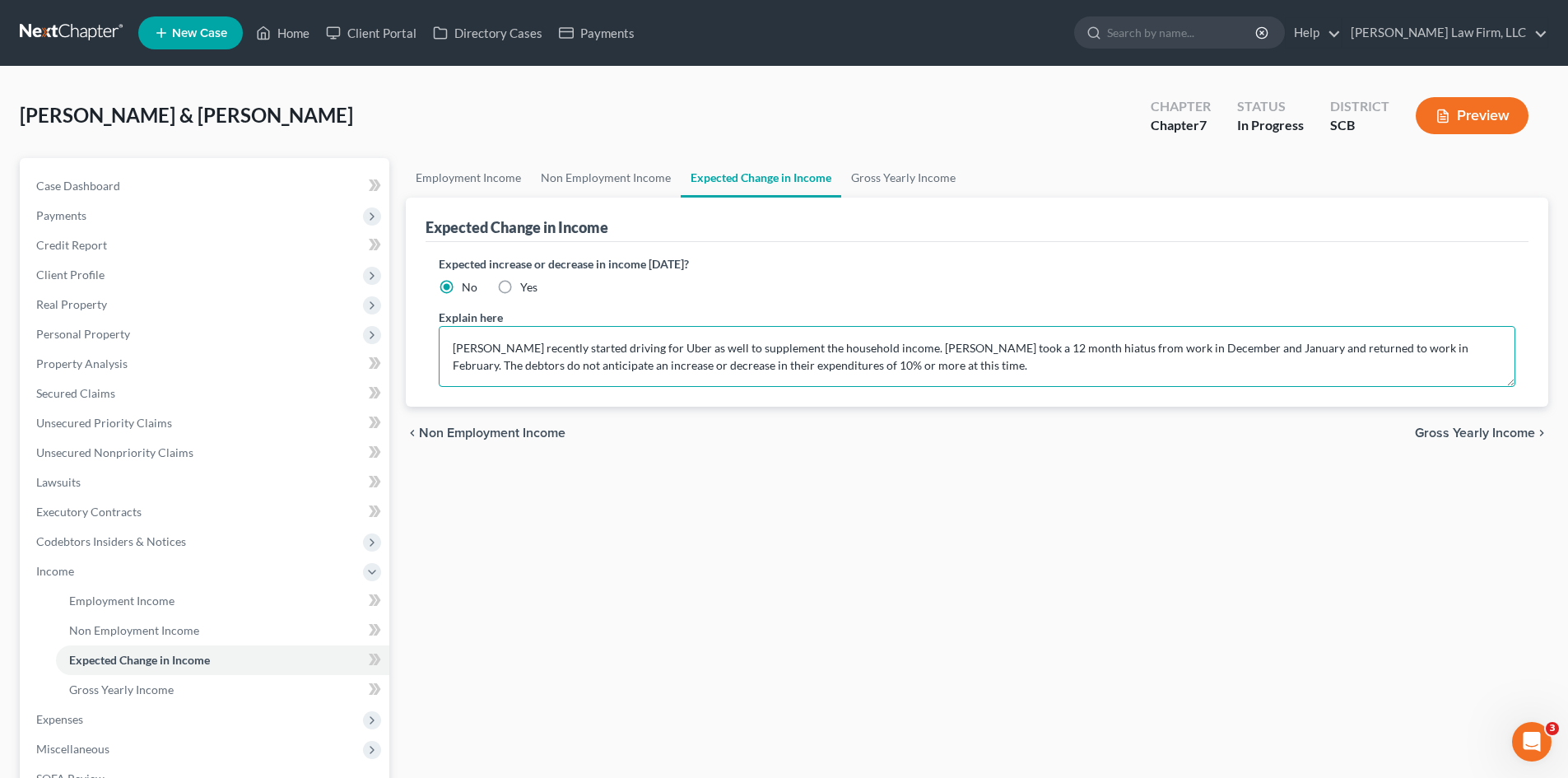
drag, startPoint x: 515, startPoint y: 349, endPoint x: 593, endPoint y: 350, distance: 78.0
click at [593, 350] on textarea "Mr. Morgan recently started driving for Uber as well to supplement the househol…" at bounding box center [977, 356] width 1077 height 61
drag, startPoint x: 702, startPoint y: 345, endPoint x: 1244, endPoint y: 350, distance: 542.0
click at [1244, 350] on textarea "Mr. Morgan began driving for Uber in June 2025.. Mrs. Johnson took a 12 month h…" at bounding box center [977, 356] width 1077 height 61
click at [864, 353] on textarea "Mr. Morgan began driving for Uber in June 2025.. The debtors do not anticipate …" at bounding box center [977, 356] width 1077 height 61
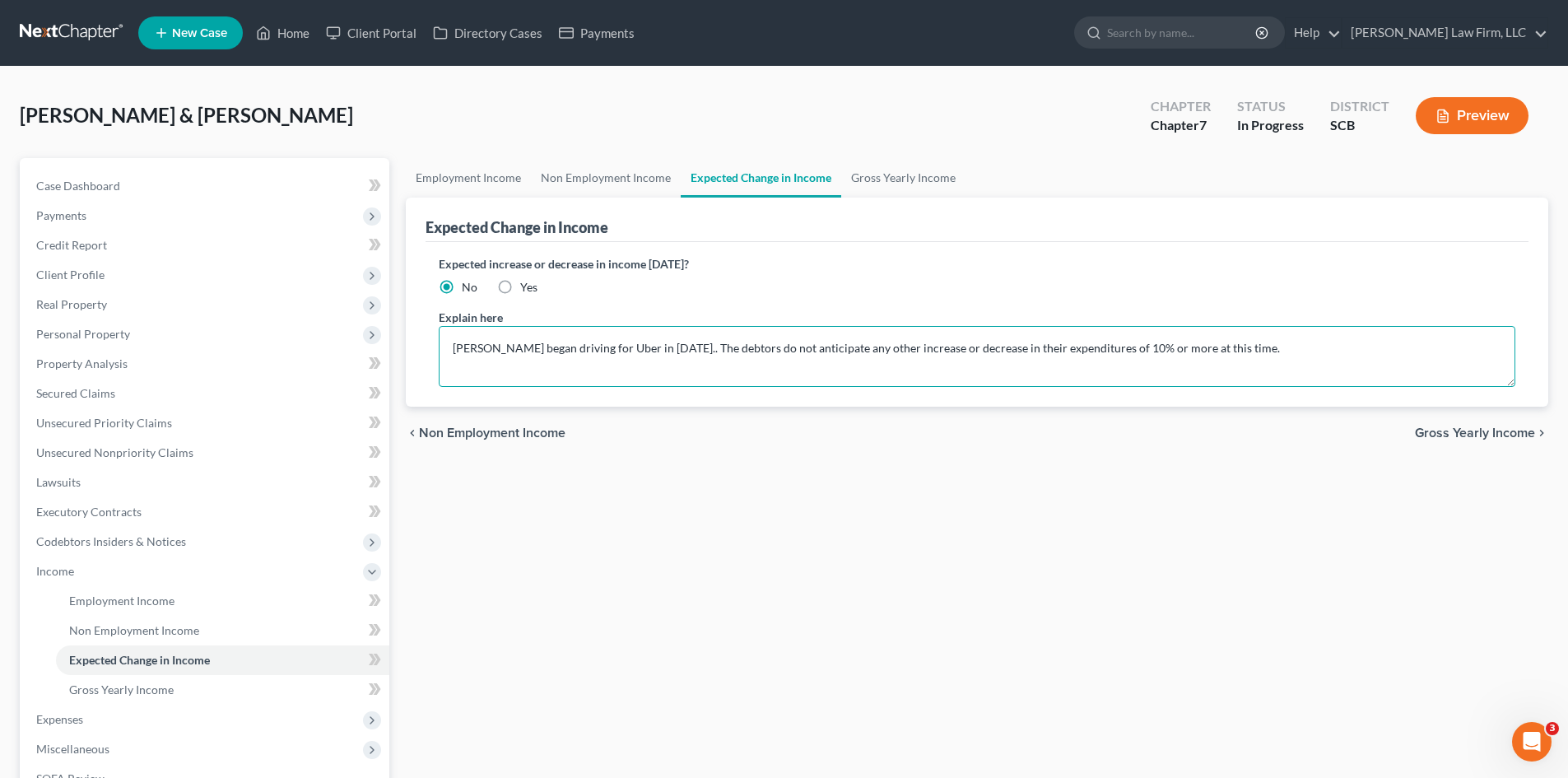
click at [1327, 333] on textarea "Mr. Morgan began driving for Uber in June 2025.. The debtors do not anticipate …" at bounding box center [977, 356] width 1077 height 61
type textarea "Mr. Morgan began driving for Uber in June 2025.. The debtors do not anticipate …"
click at [892, 175] on link "Gross Yearly Income" at bounding box center [903, 178] width 124 height 40
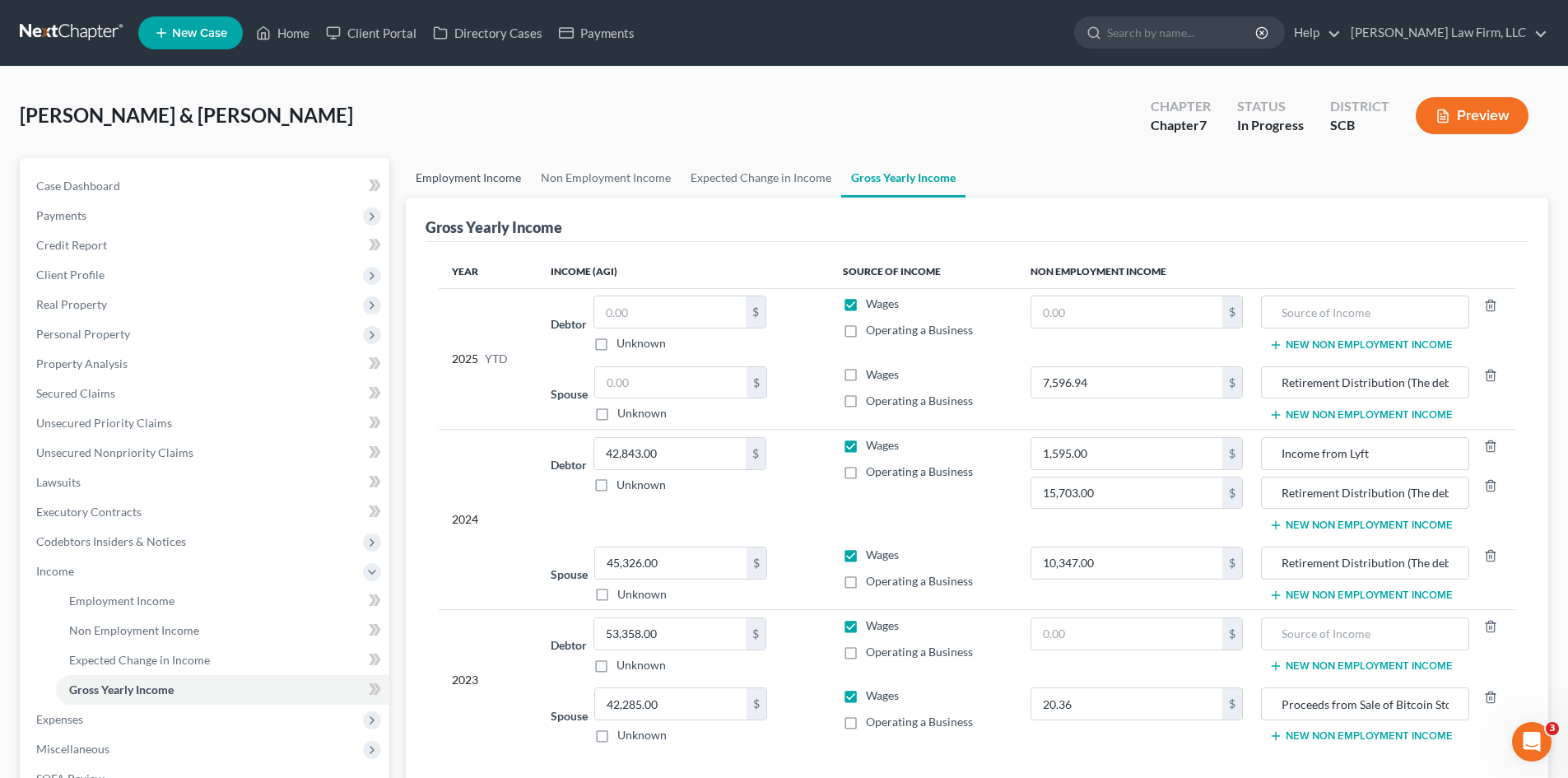
click at [491, 182] on link "Employment Income" at bounding box center [468, 178] width 125 height 40
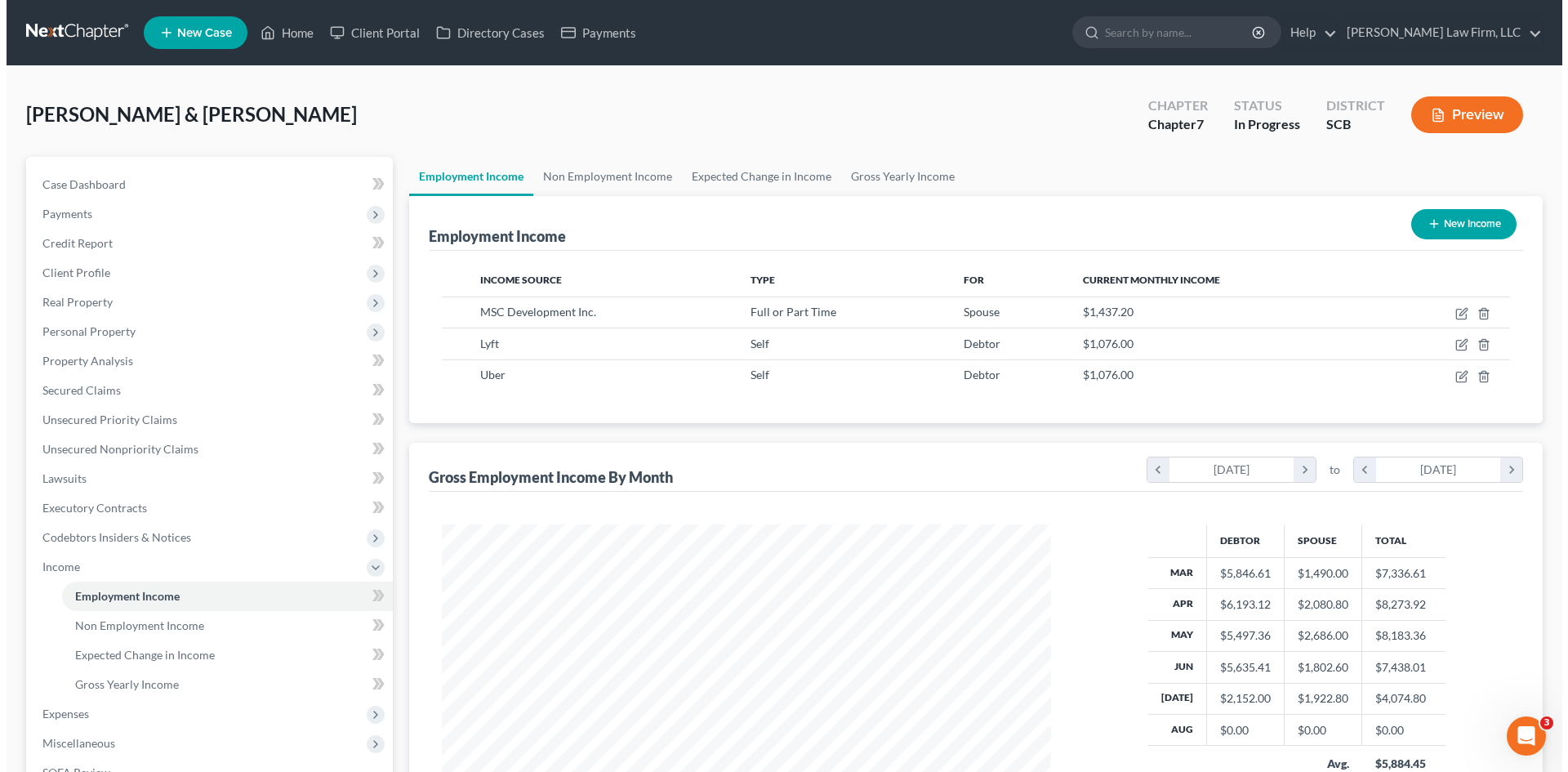
scroll to position [305, 642]
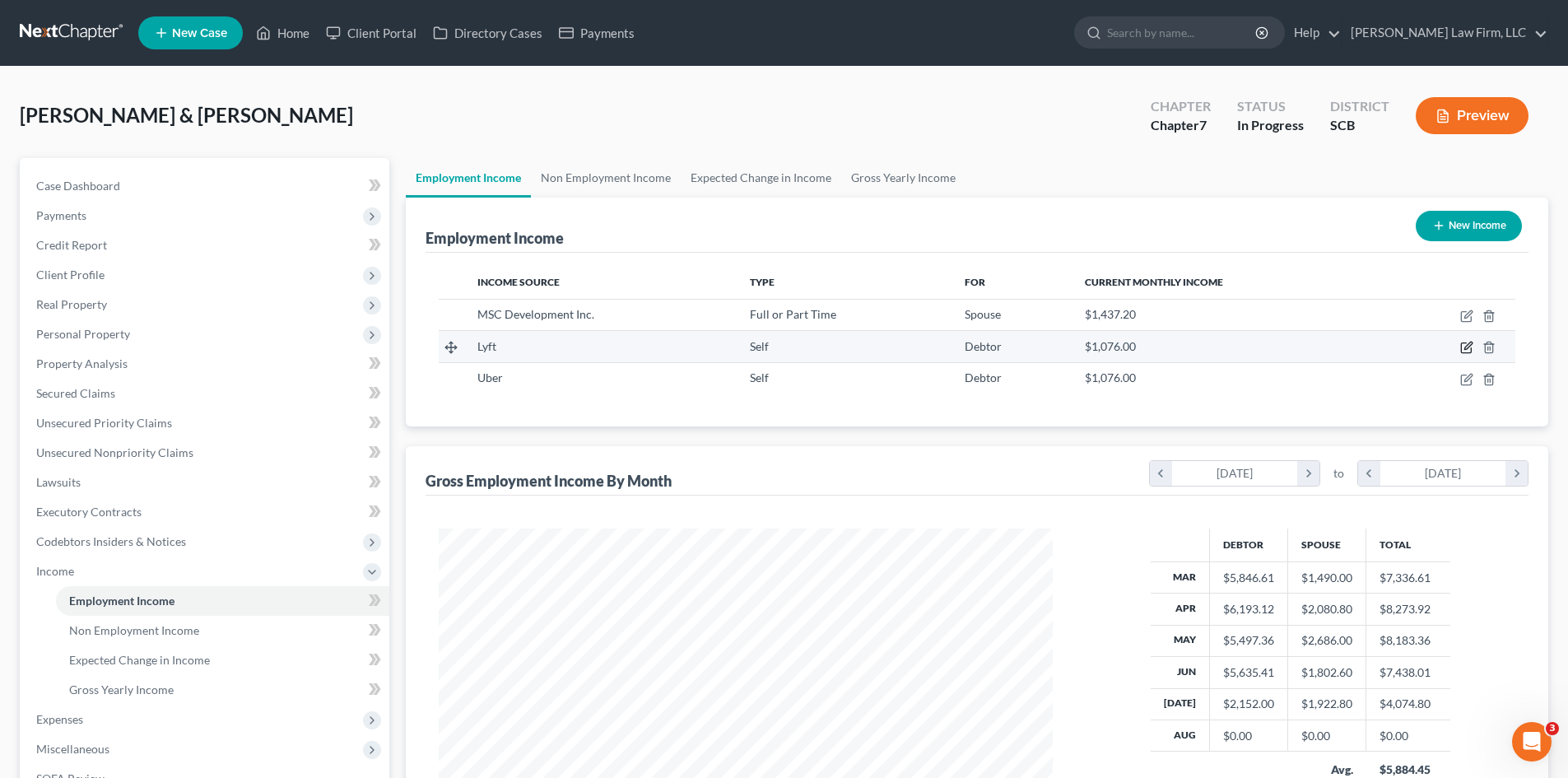
click at [1464, 352] on icon "button" at bounding box center [1468, 348] width 13 height 13
select select "1"
select select "0"
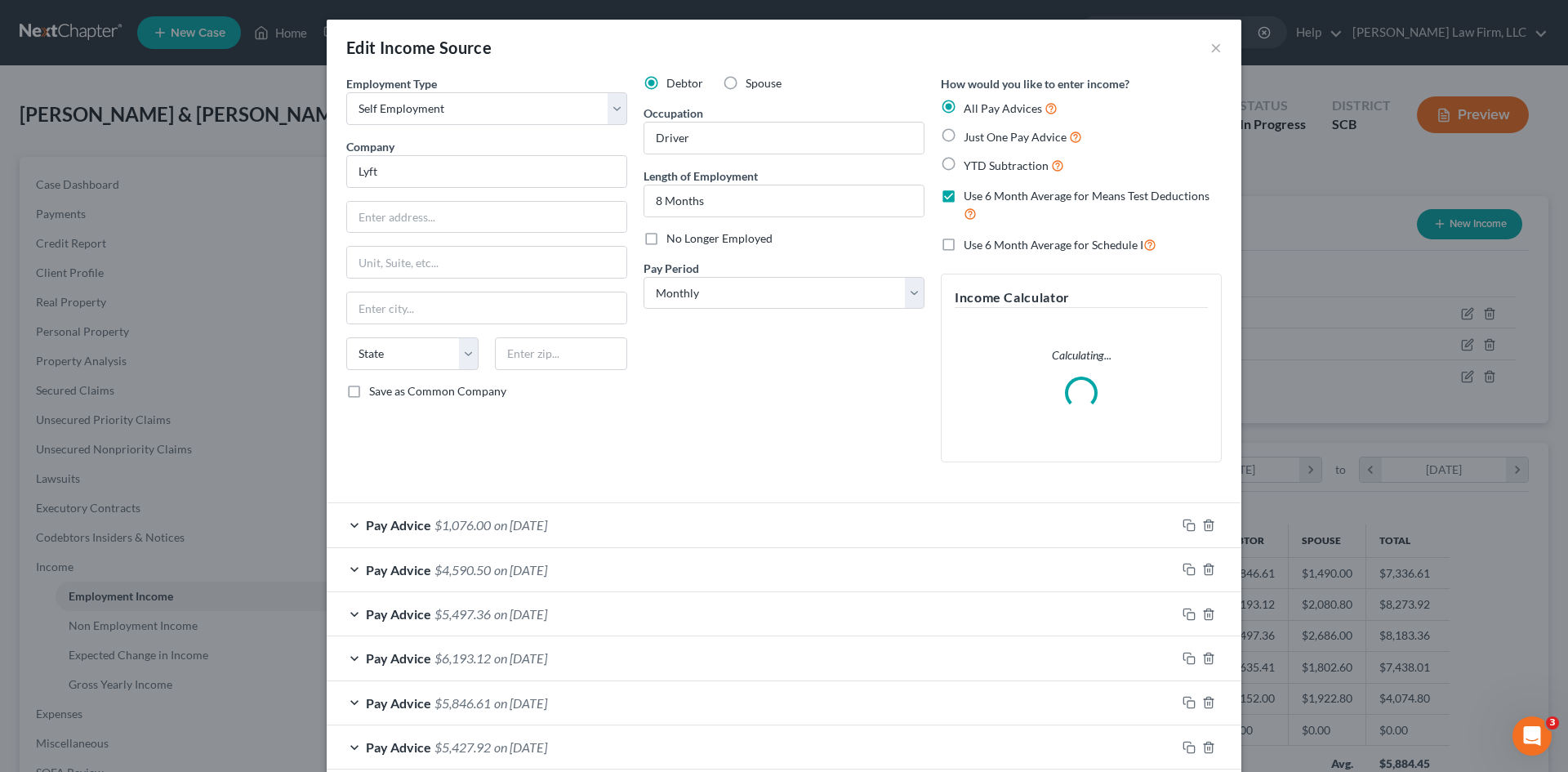
scroll to position [307, 648]
click at [651, 145] on input "Driver" at bounding box center [784, 137] width 279 height 31
drag, startPoint x: 761, startPoint y: 129, endPoint x: 566, endPoint y: 152, distance: 196.4
click at [571, 159] on div "Employment Type * Select Full or Part Time Employment Self Employment Company *…" at bounding box center [784, 282] width 892 height 415
type input "I"
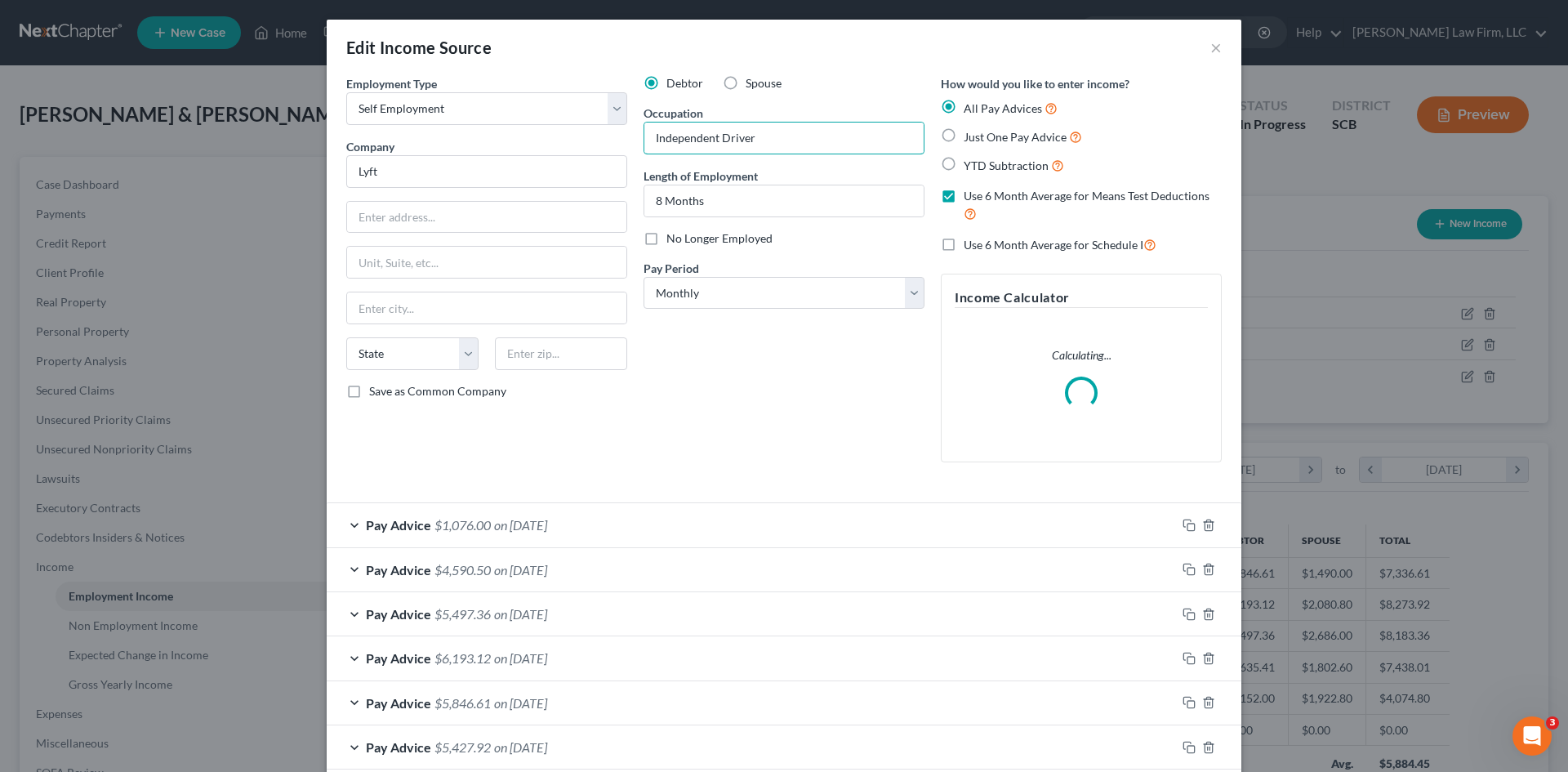
type input "Independent Driver"
click at [558, 163] on input "Lyft" at bounding box center [486, 171] width 281 height 33
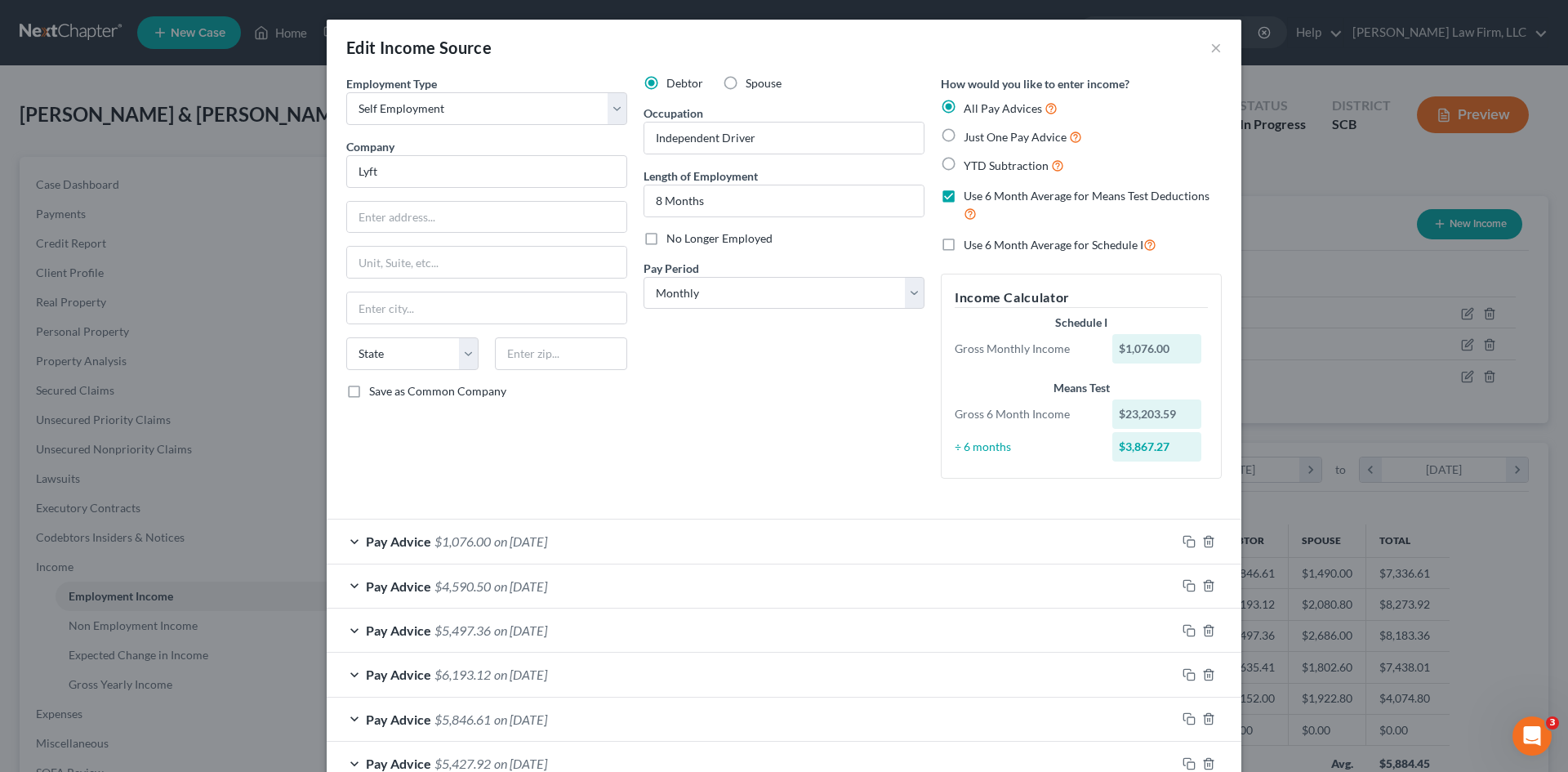
type input "Lyft"
click at [489, 214] on input "text" at bounding box center [486, 217] width 279 height 31
paste input "185 Berry St., Suite 400"
type input "185 Berry St., Suite 400"
click at [581, 363] on input "text" at bounding box center [561, 354] width 133 height 33
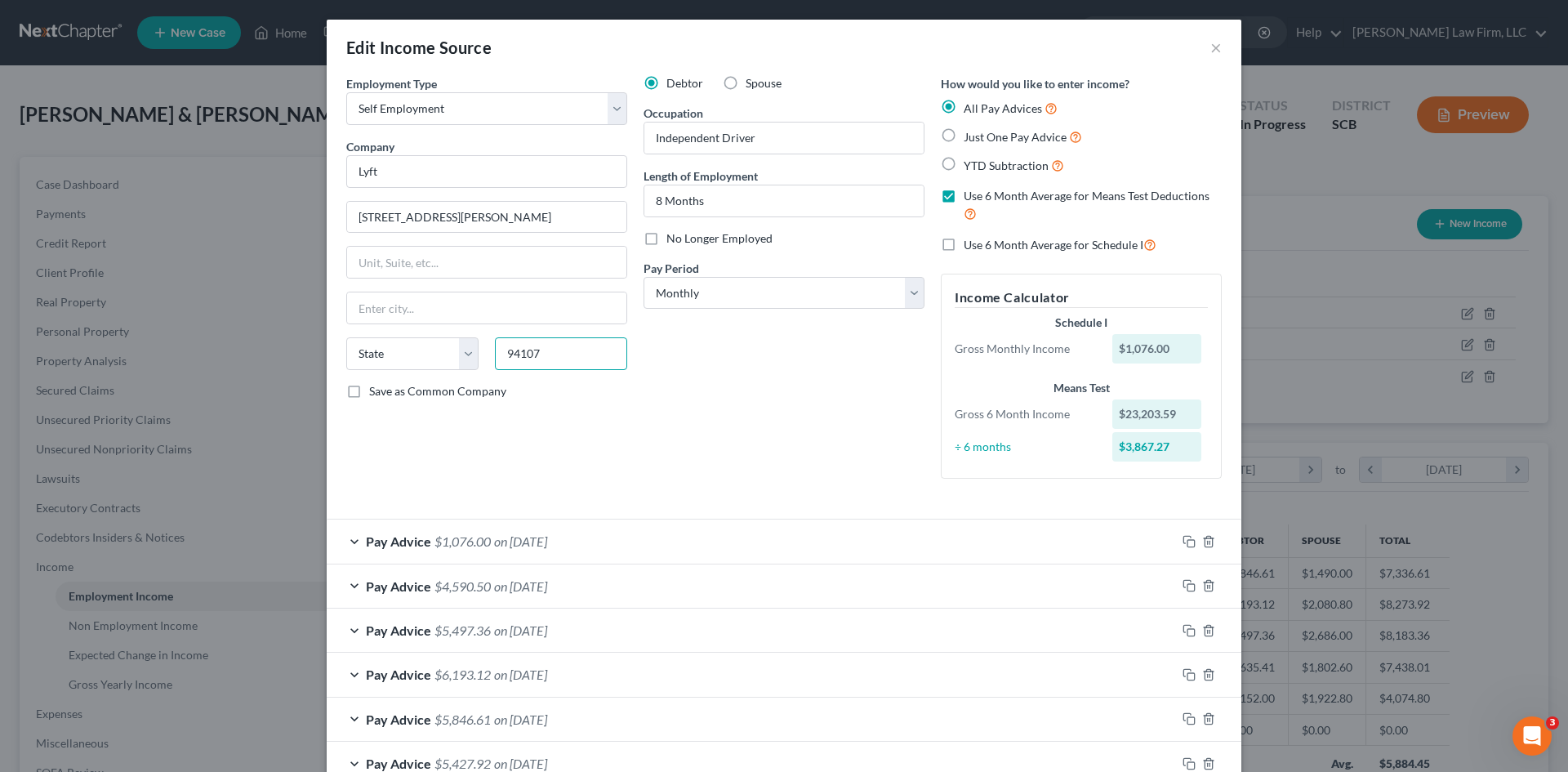
type input "94107"
type input "San Francisco"
select select "4"
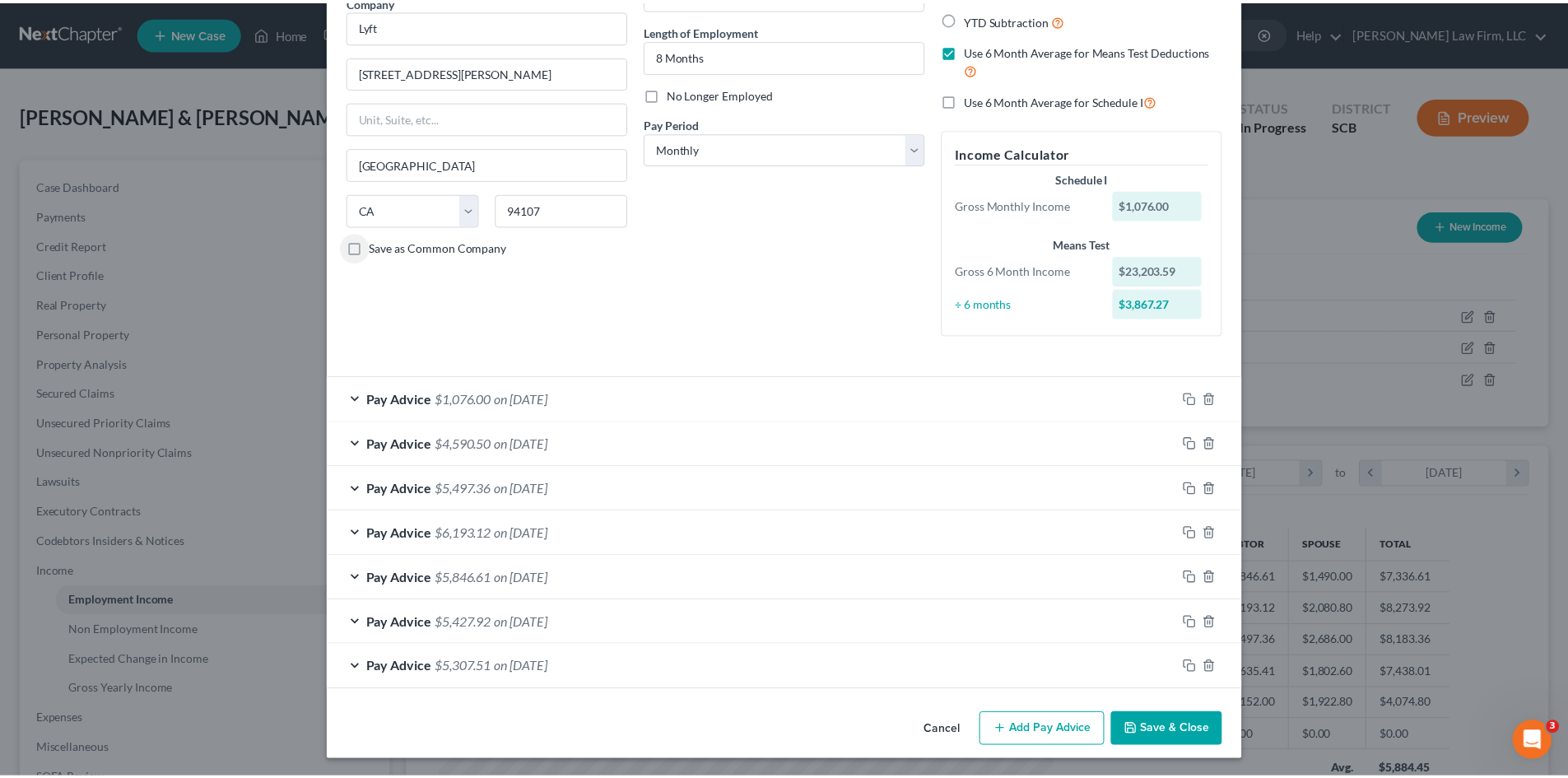
scroll to position [149, 0]
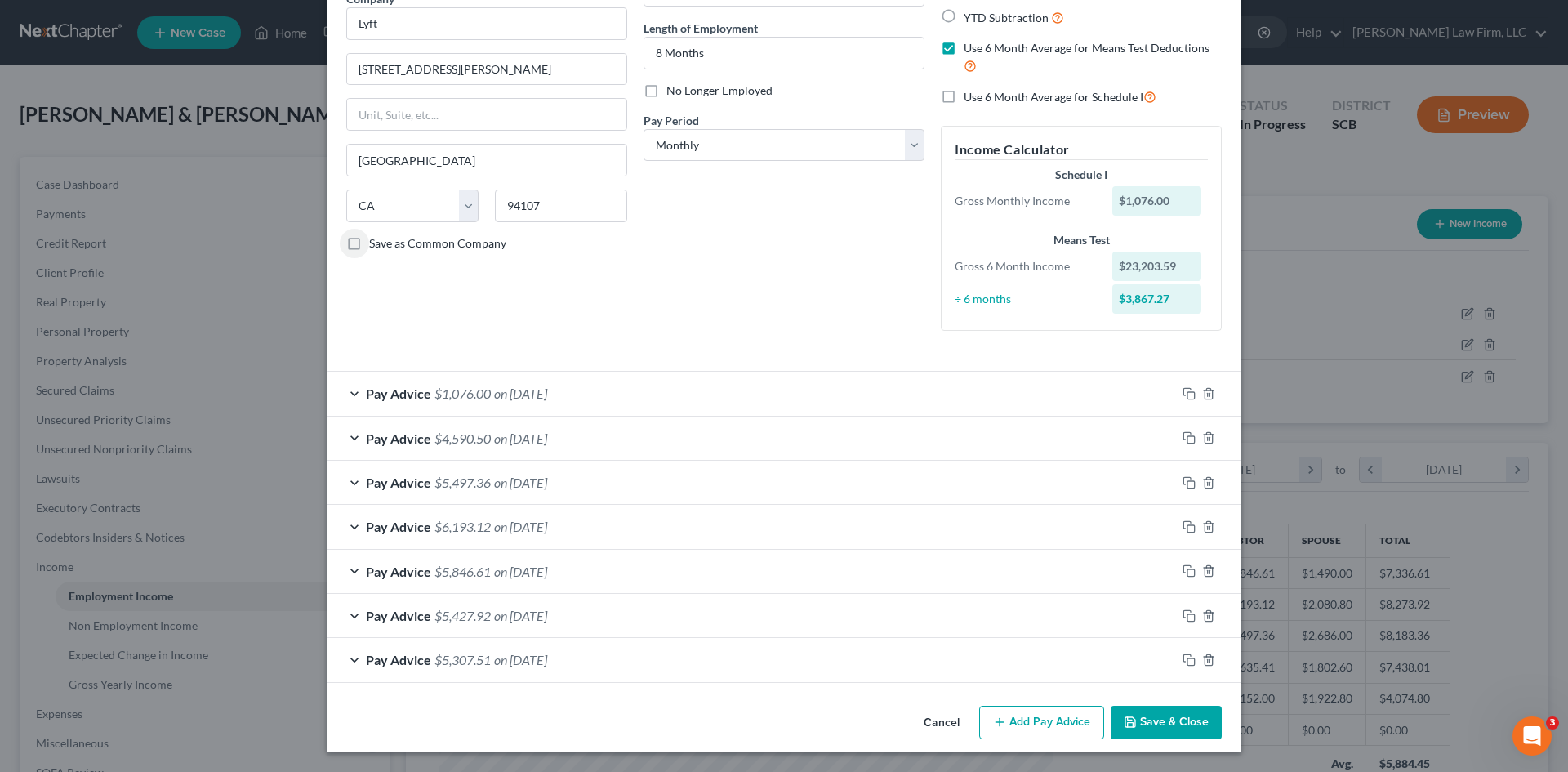
click at [1158, 723] on button "Save & Close" at bounding box center [1167, 723] width 111 height 34
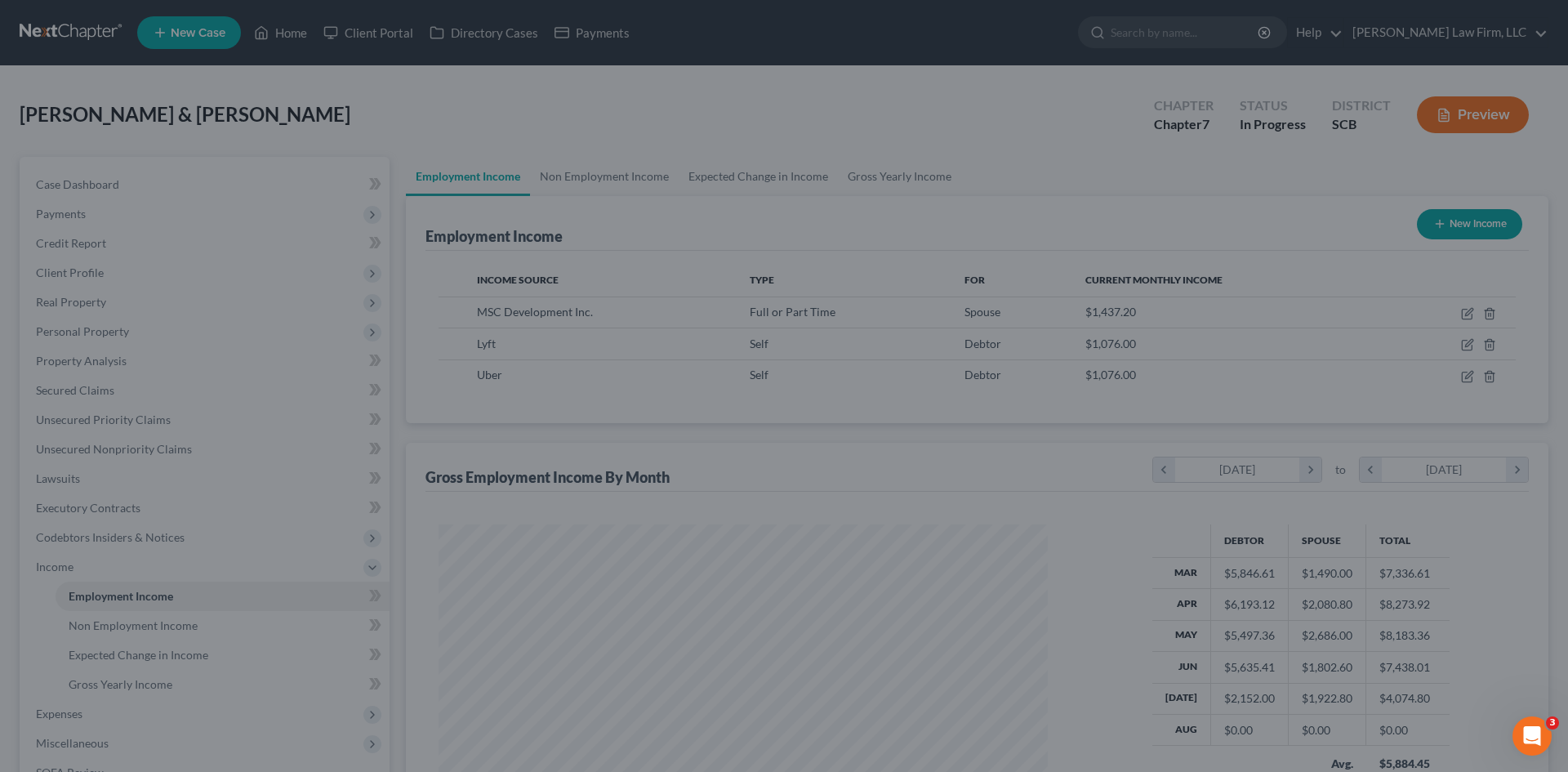
scroll to position [816797, 816227]
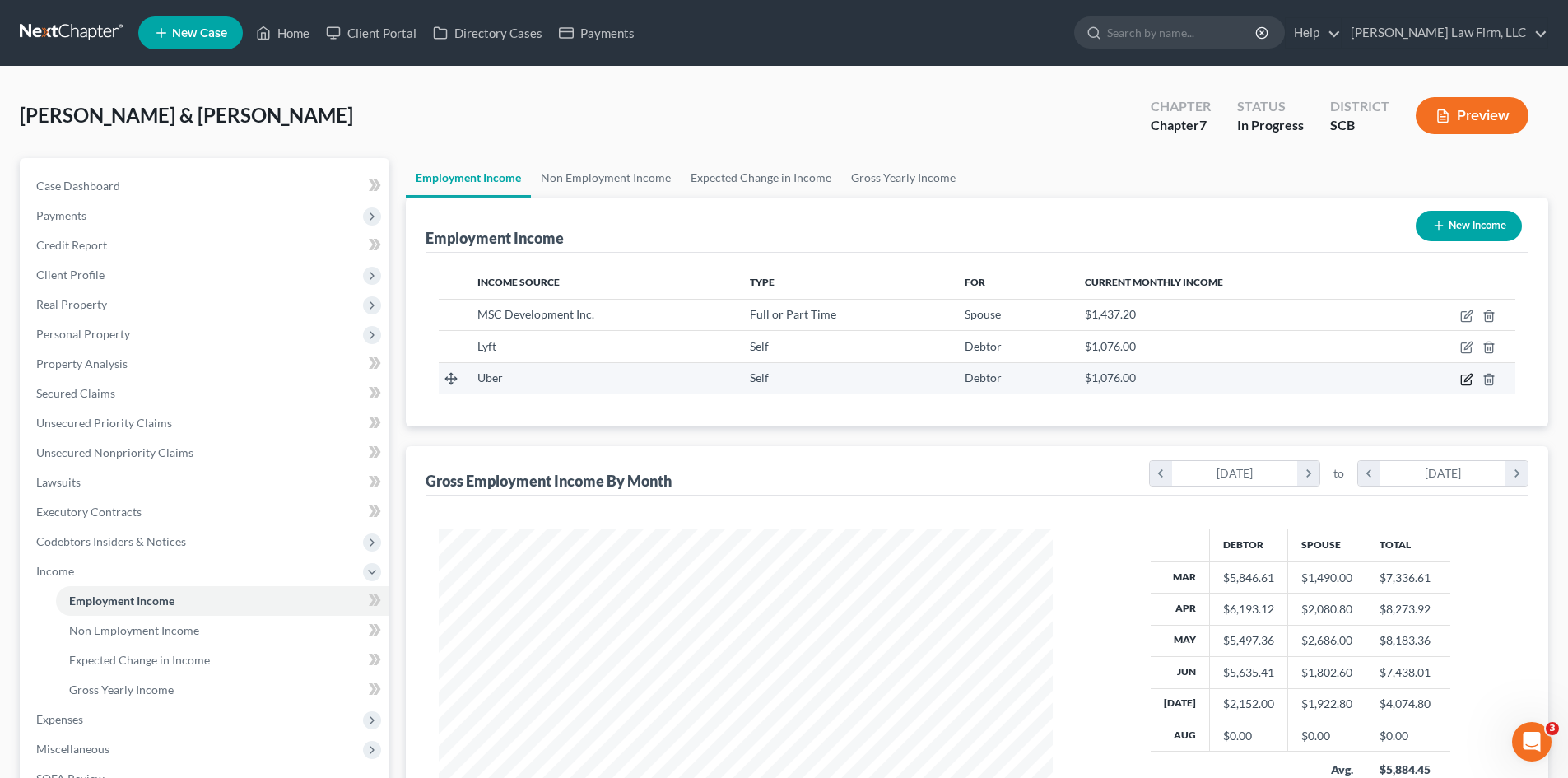
click at [1466, 381] on icon "button" at bounding box center [1469, 378] width 8 height 8
select select "1"
select select "0"
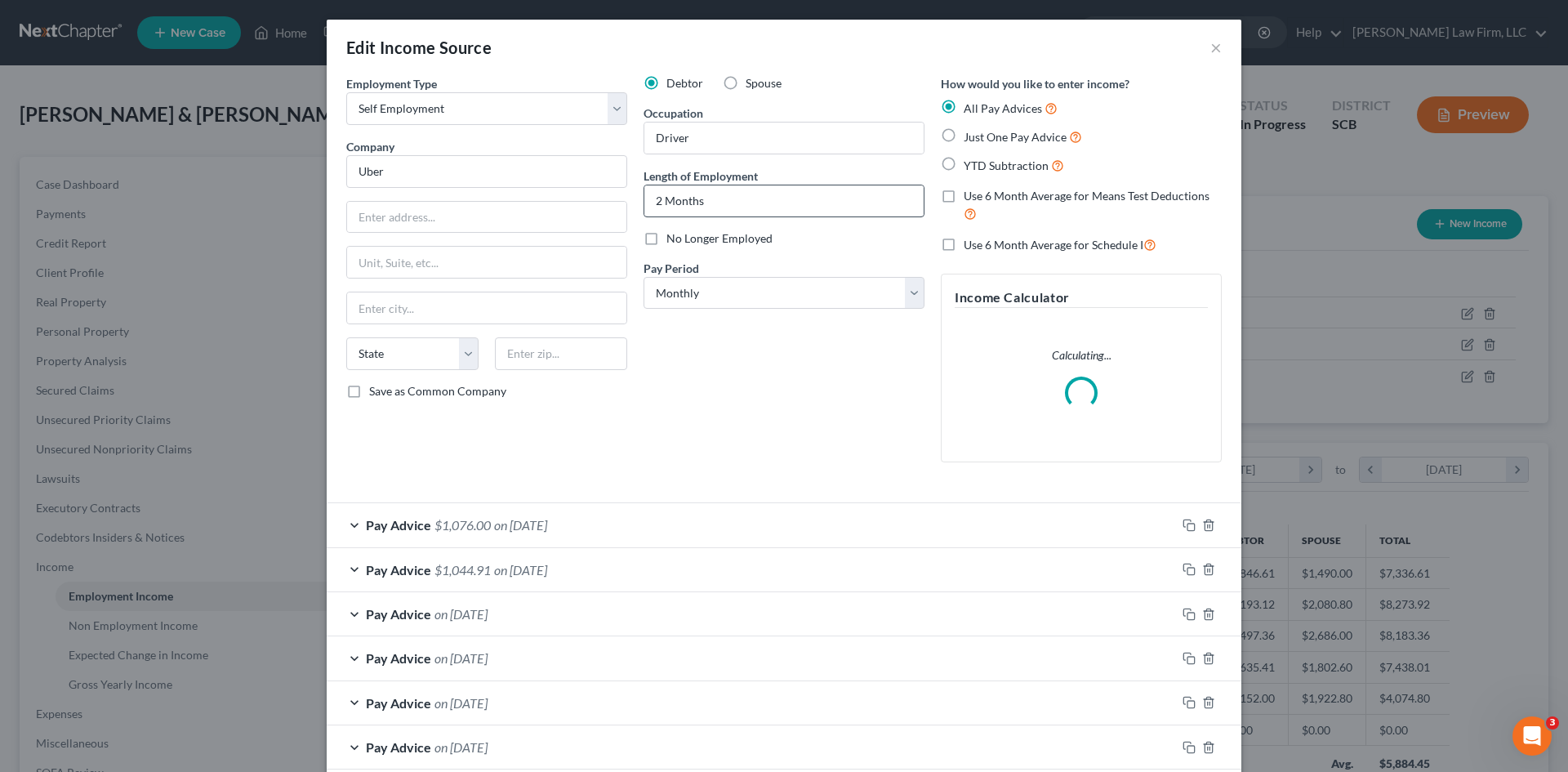
scroll to position [307, 648]
click at [521, 167] on input "Uber" at bounding box center [486, 171] width 281 height 33
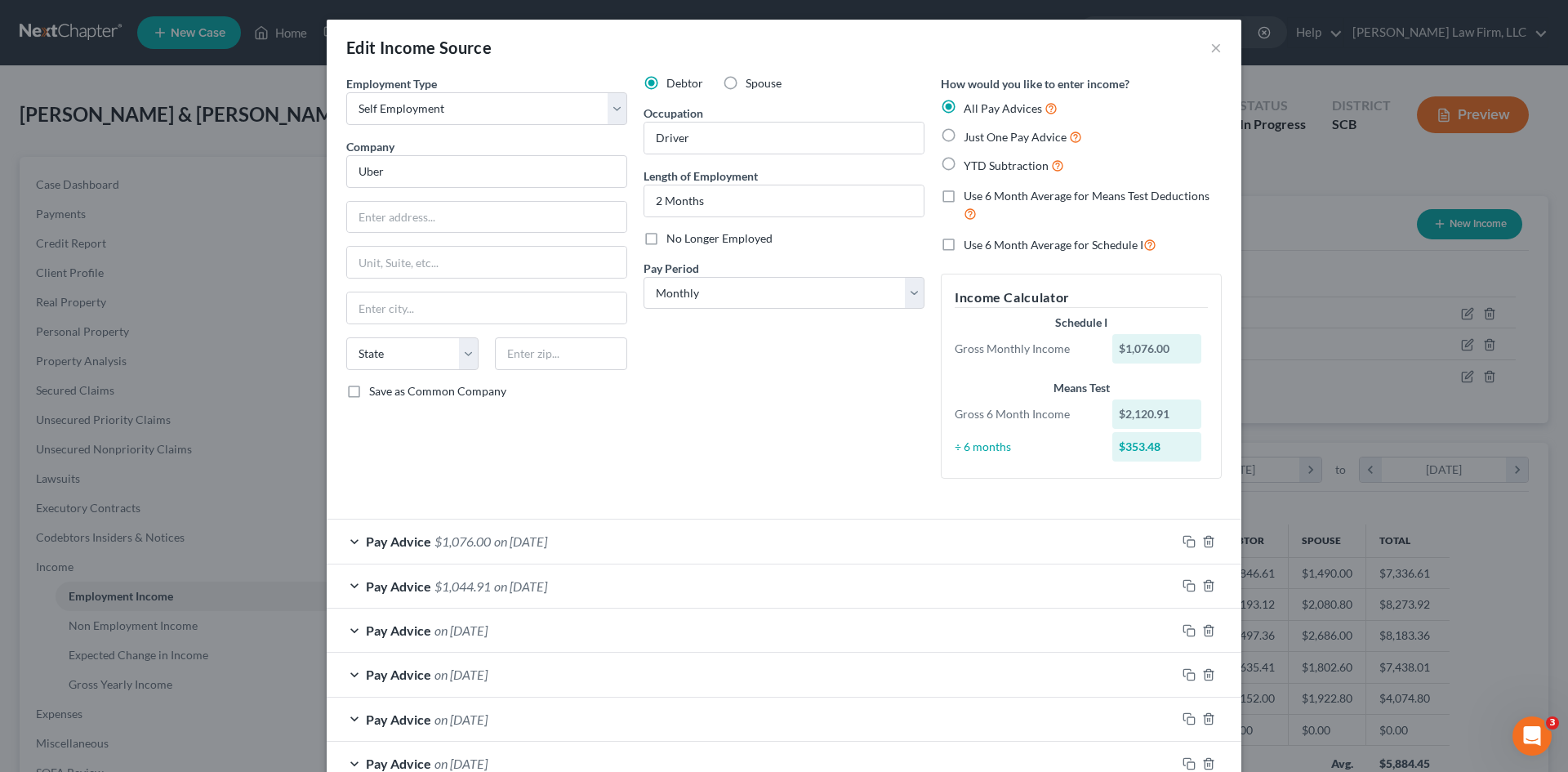
type input "Uber"
click at [425, 211] on input "text" at bounding box center [486, 217] width 279 height 31
paste input "1725 3rd St"
type input "1725 3rd St"
click at [369, 390] on label "Save as Common Company" at bounding box center [438, 391] width 137 height 16
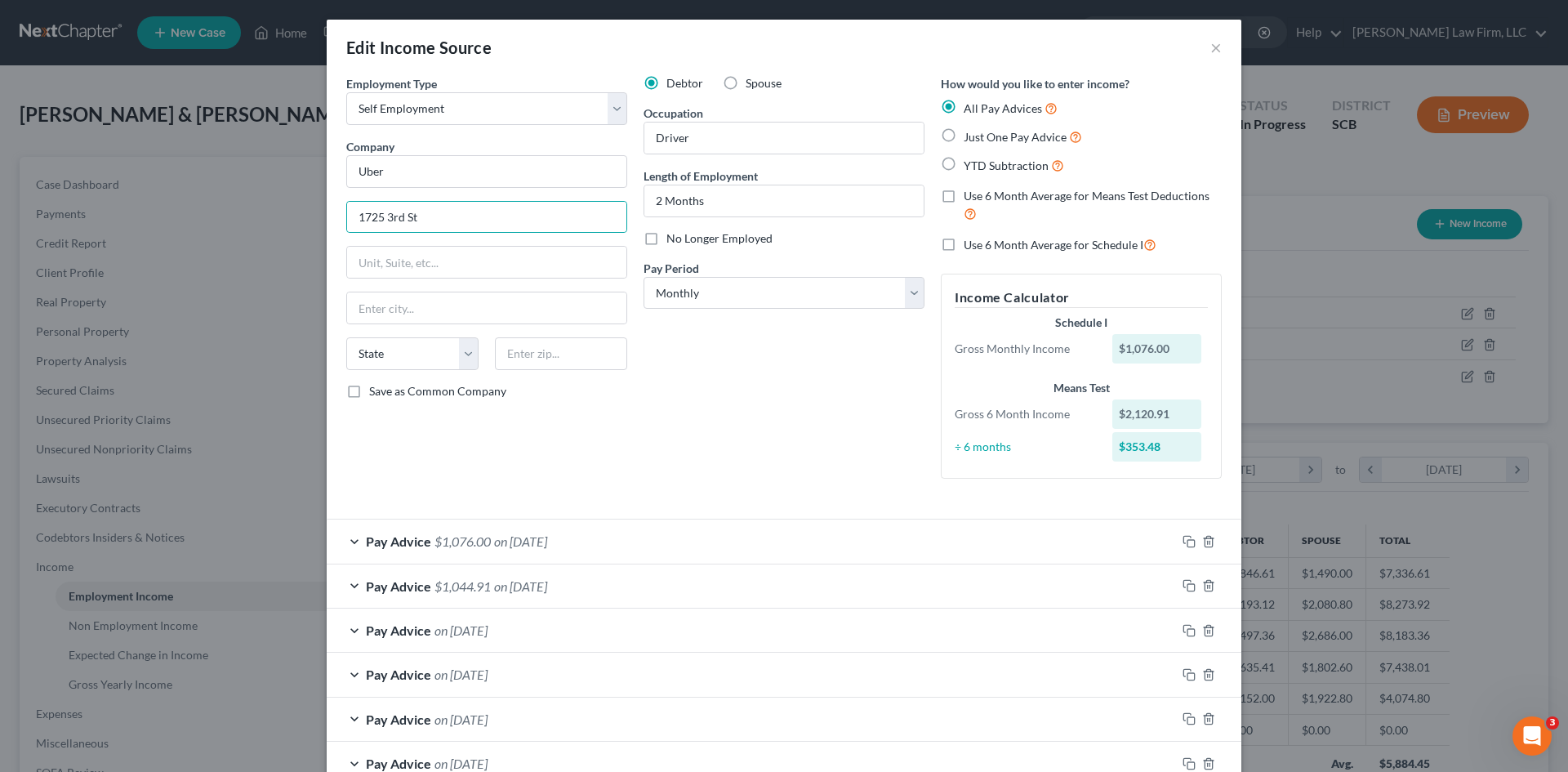
click at [376, 390] on input "Save as Common Company" at bounding box center [381, 388] width 10 height 10
checkbox input "true"
click at [453, 179] on input "Uber" at bounding box center [486, 171] width 281 height 33
type input "Uber Technologies"
click at [518, 345] on input "text" at bounding box center [561, 354] width 133 height 33
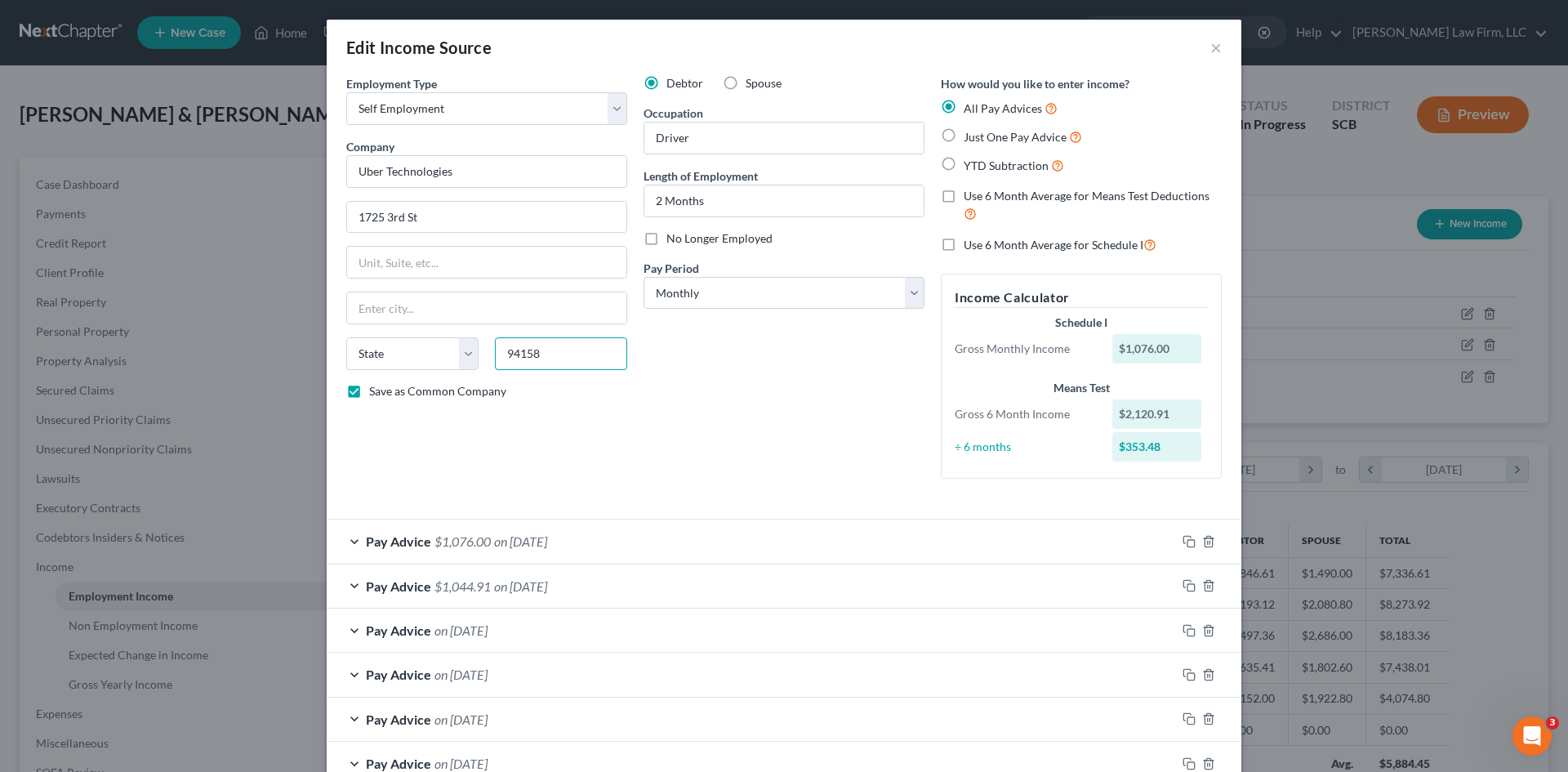
type input "94158"
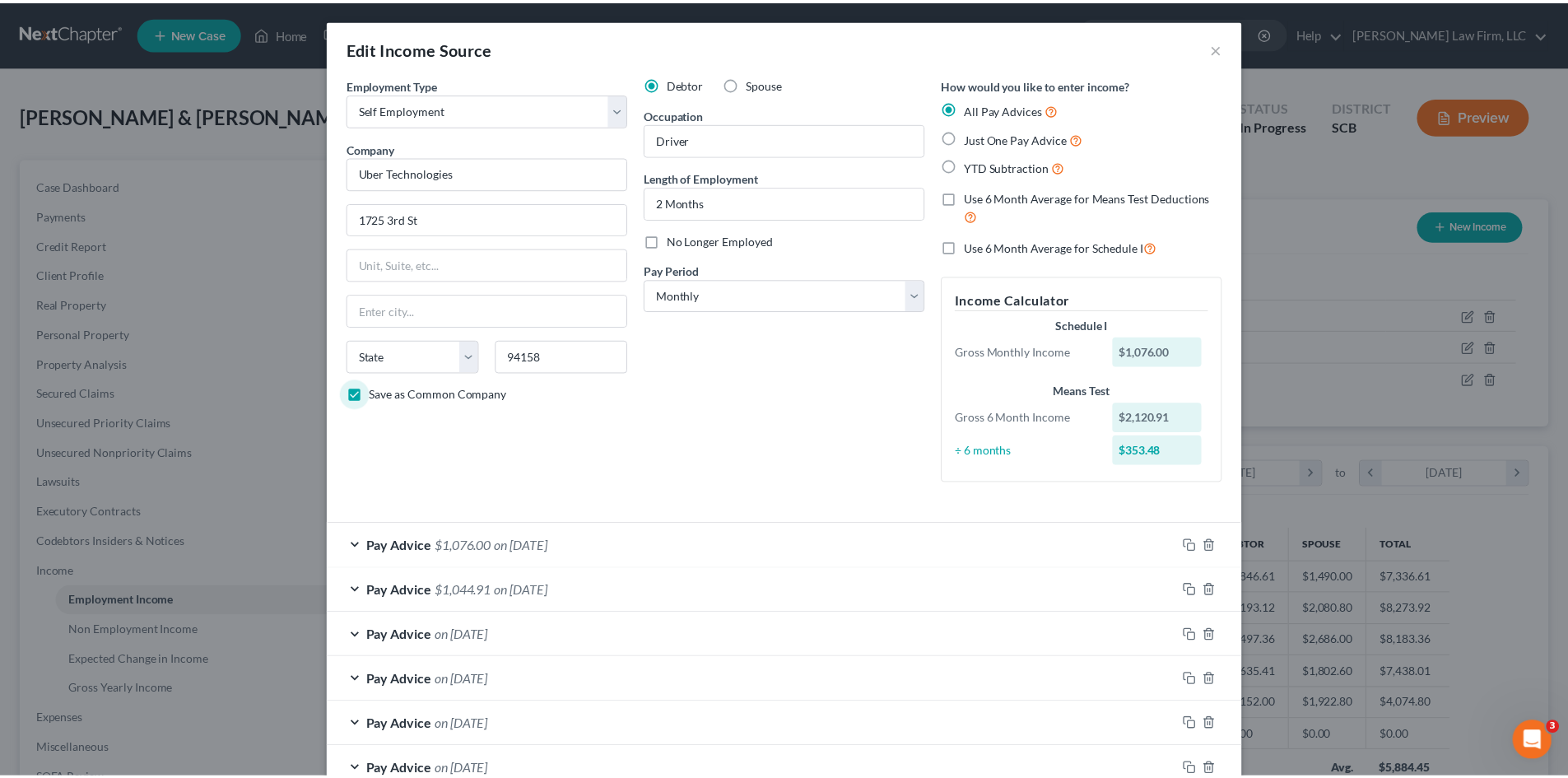
scroll to position [149, 0]
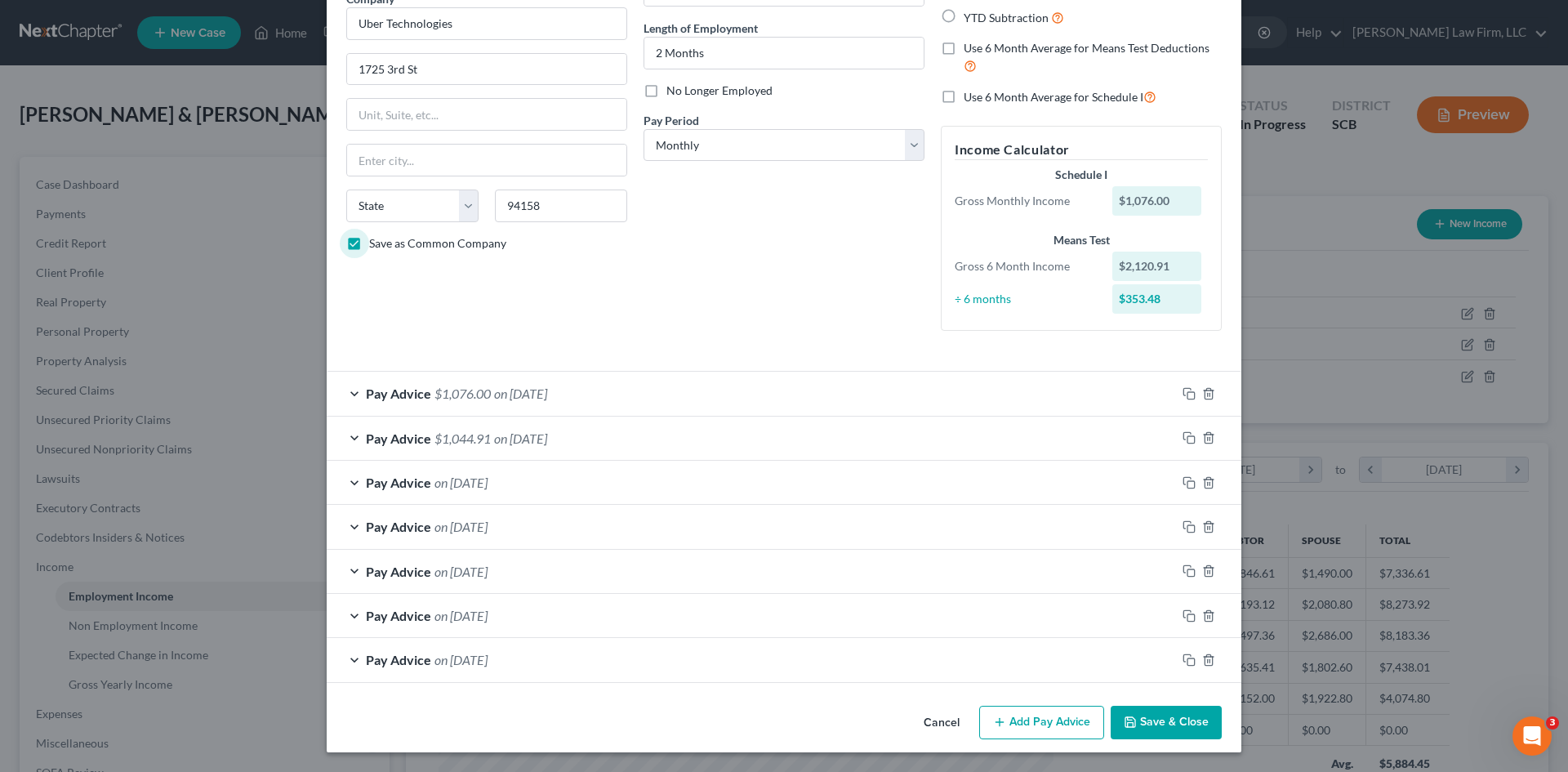
click at [1190, 721] on button "Save & Close" at bounding box center [1167, 723] width 111 height 34
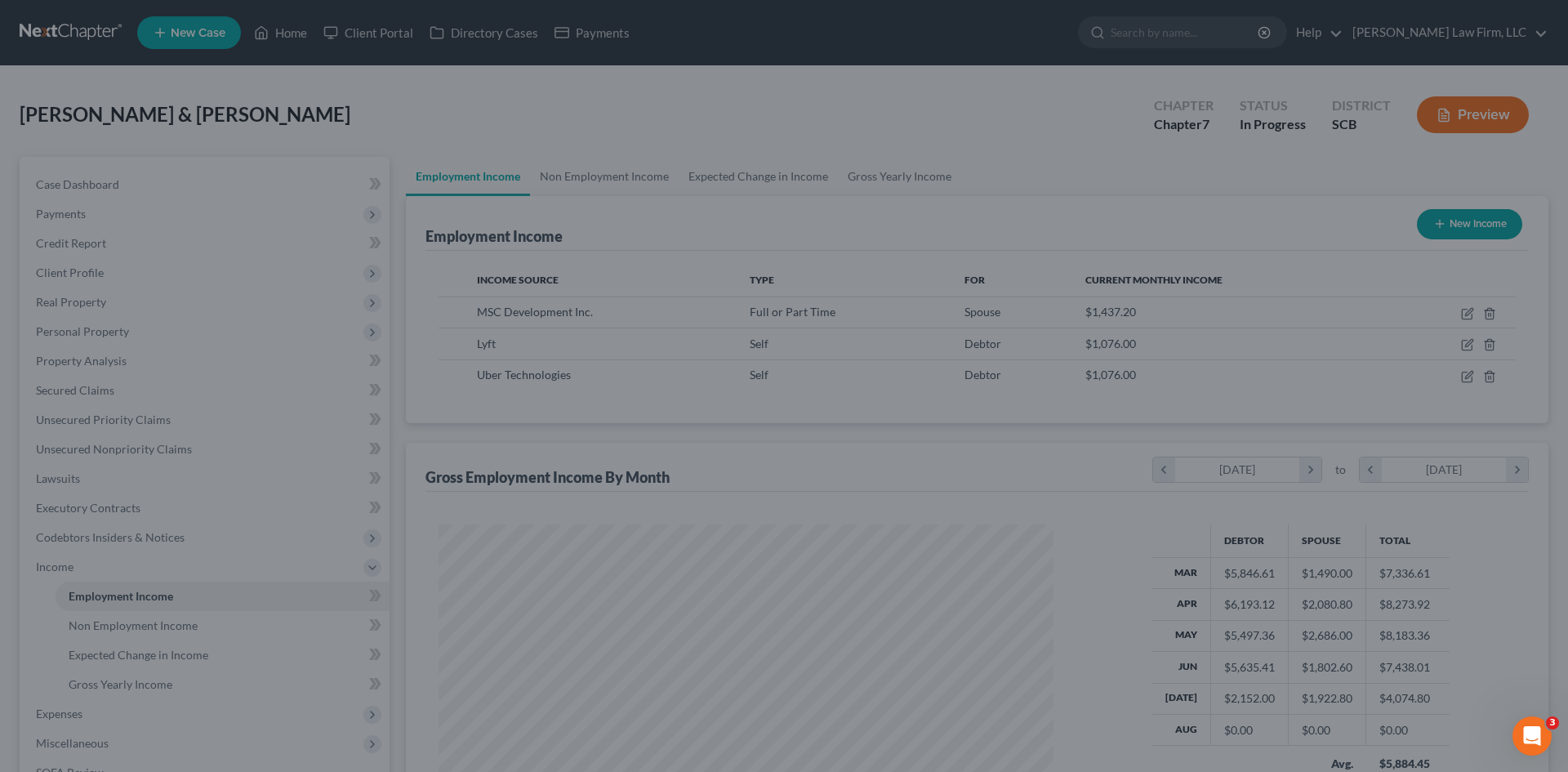
scroll to position [816797, 816227]
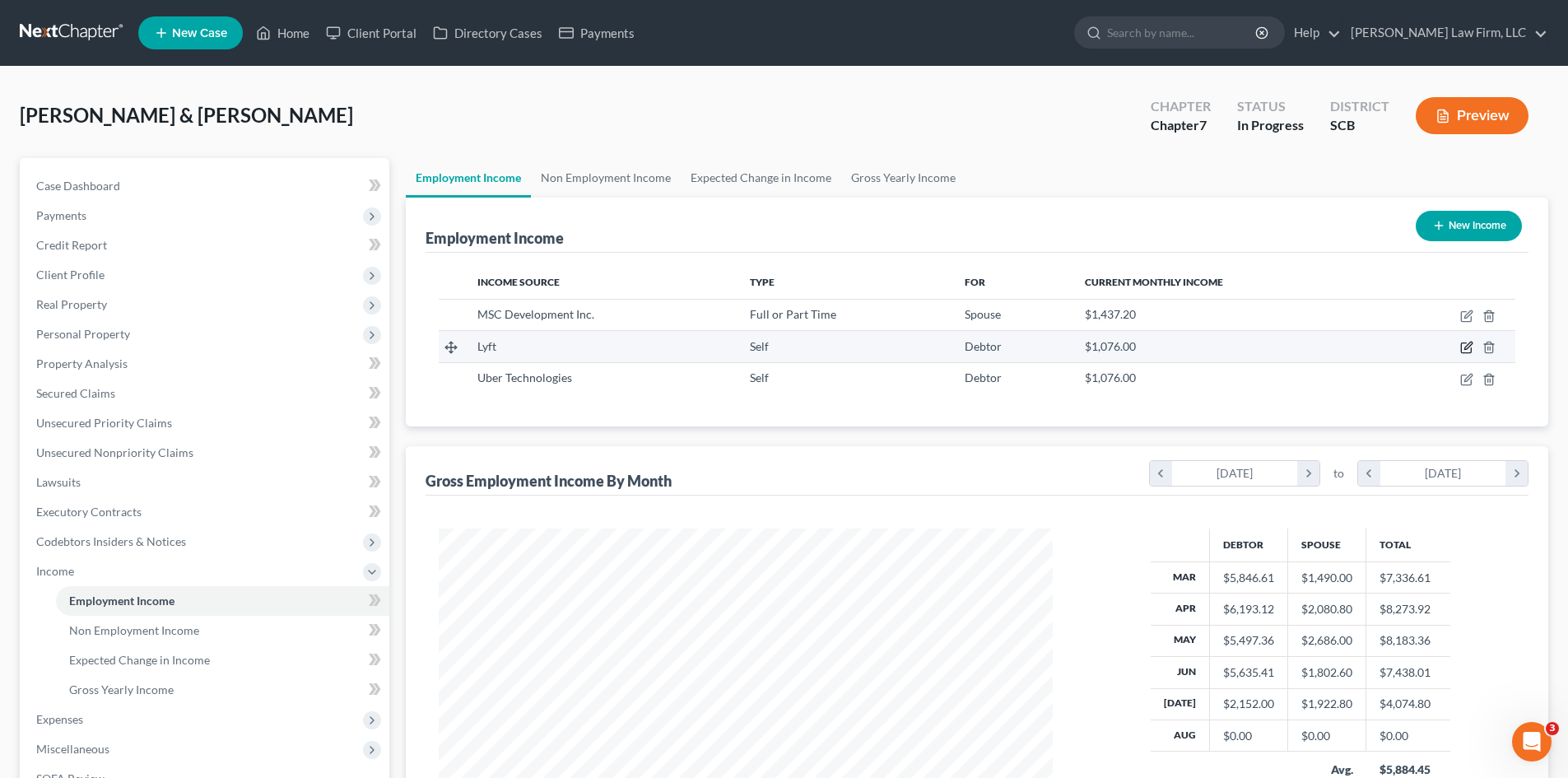
click at [1468, 350] on icon "button" at bounding box center [1468, 348] width 13 height 13
select select "1"
select select "4"
select select "0"
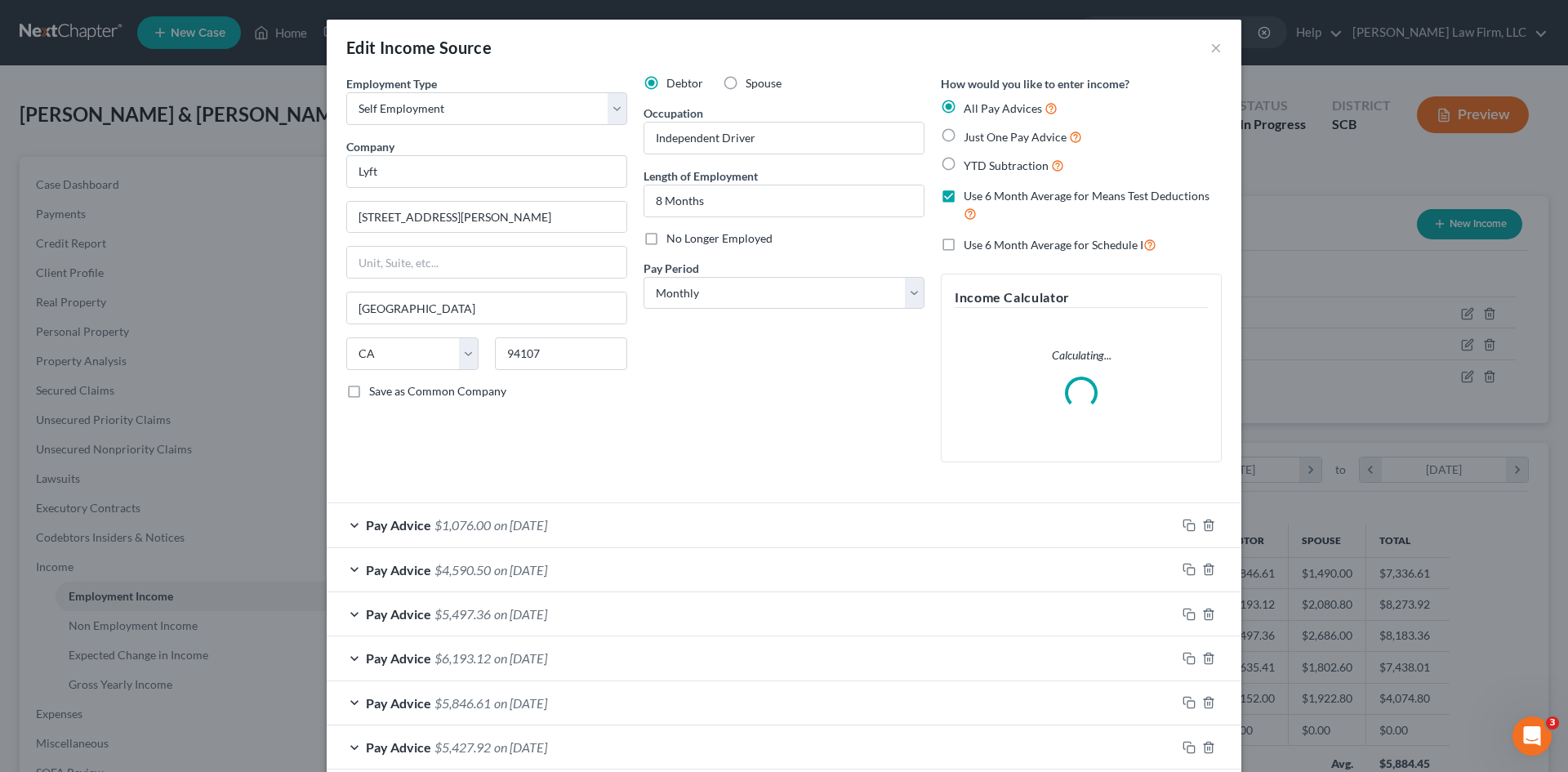
scroll to position [307, 648]
click at [369, 389] on label "Save as Common Company" at bounding box center [438, 391] width 137 height 16
click at [376, 389] on input "Save as Common Company" at bounding box center [381, 388] width 10 height 10
checkbox input "true"
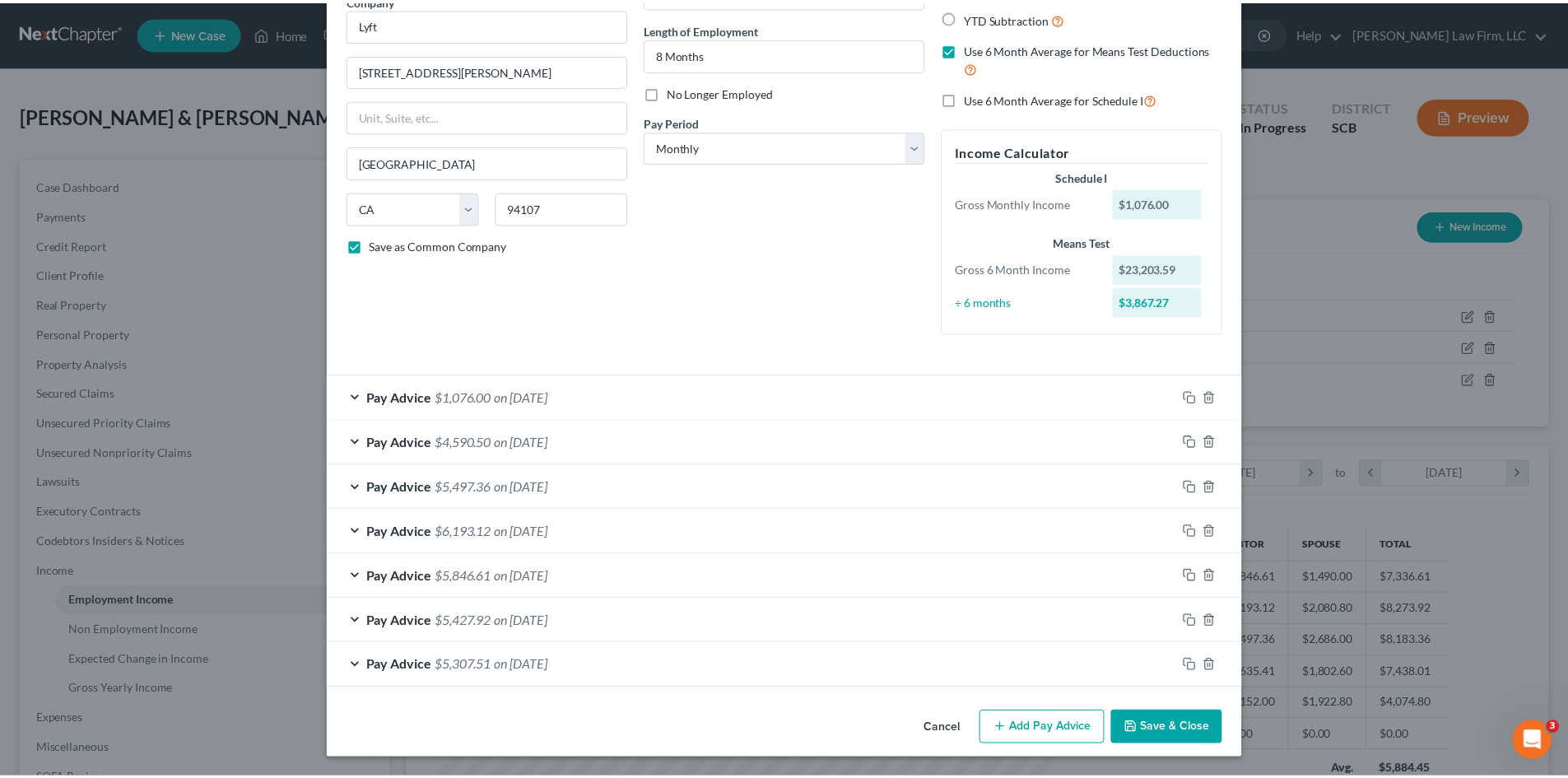
scroll to position [149, 0]
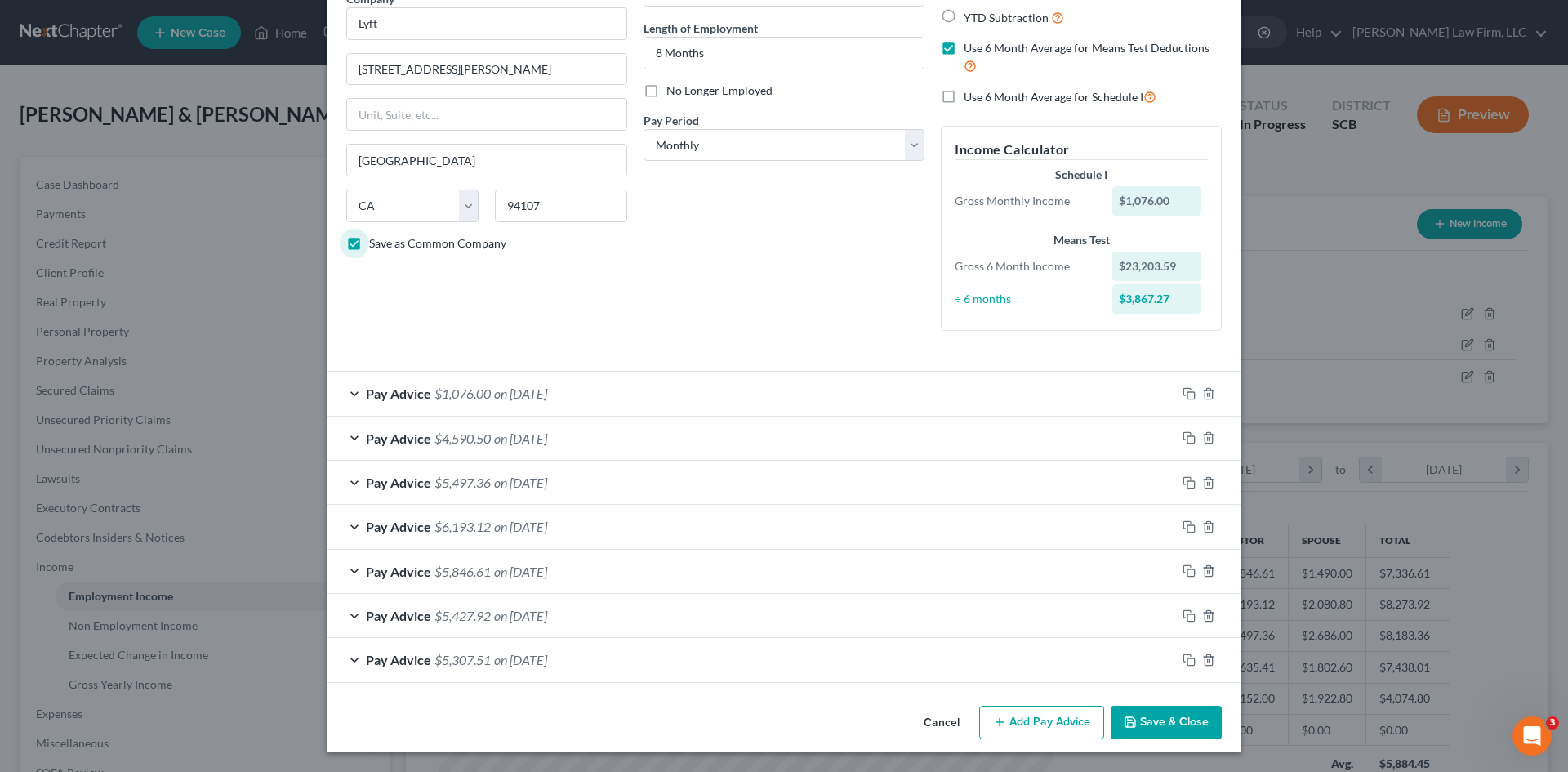
click at [1155, 713] on button "Save & Close" at bounding box center [1167, 723] width 111 height 34
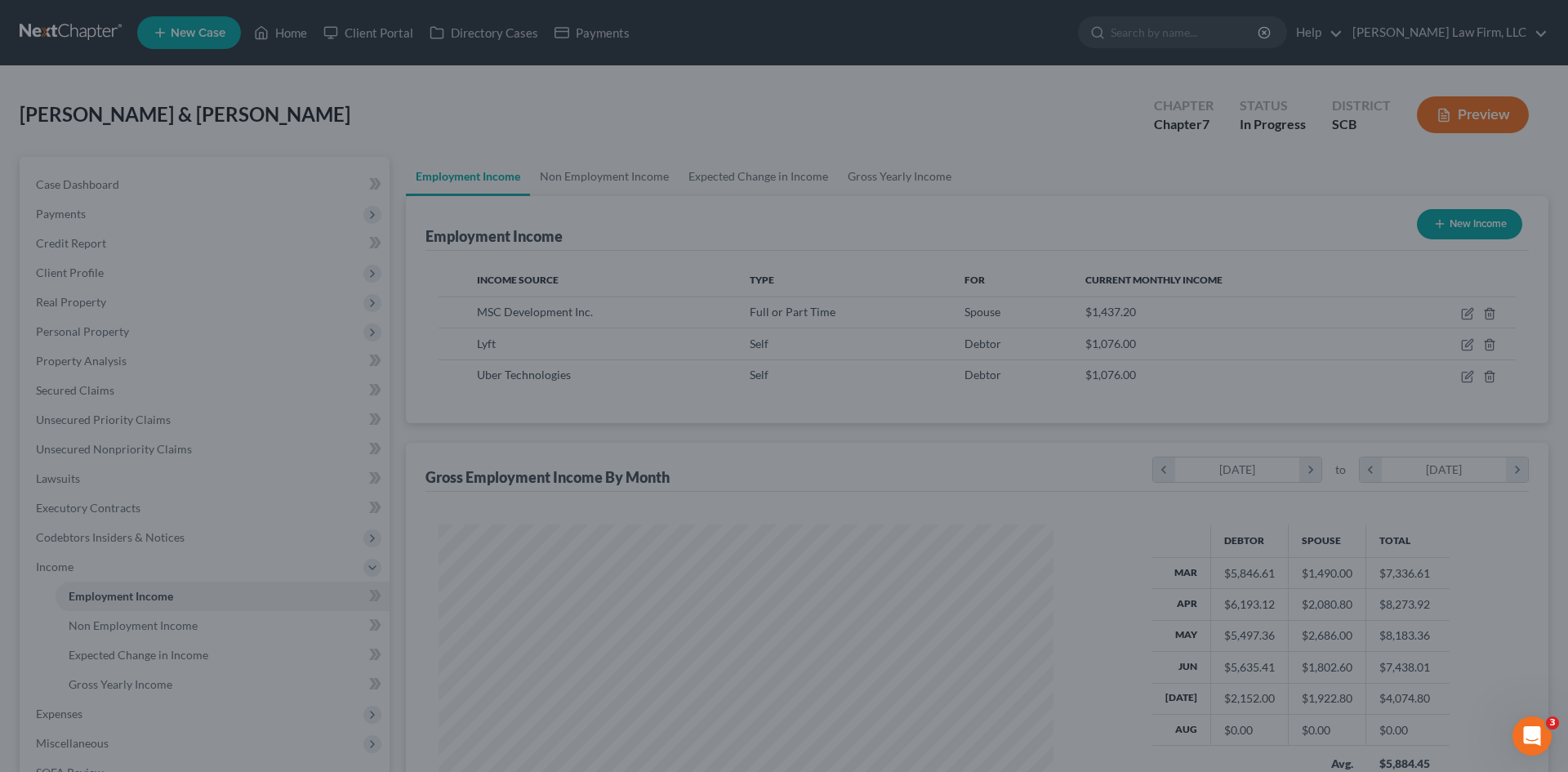
scroll to position [816797, 816227]
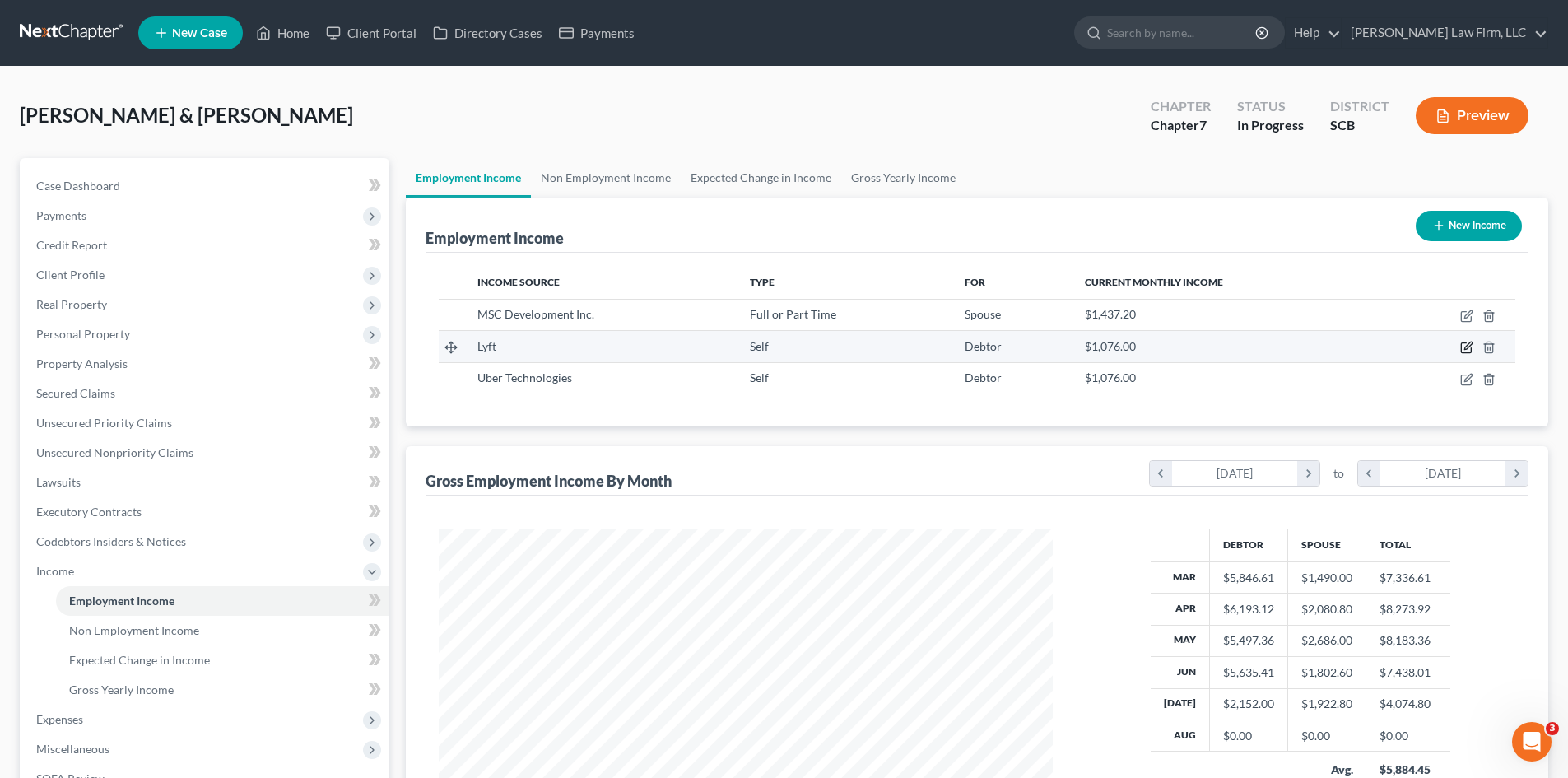
click at [1463, 346] on icon "button" at bounding box center [1468, 348] width 13 height 13
select select "1"
select select "4"
select select "0"
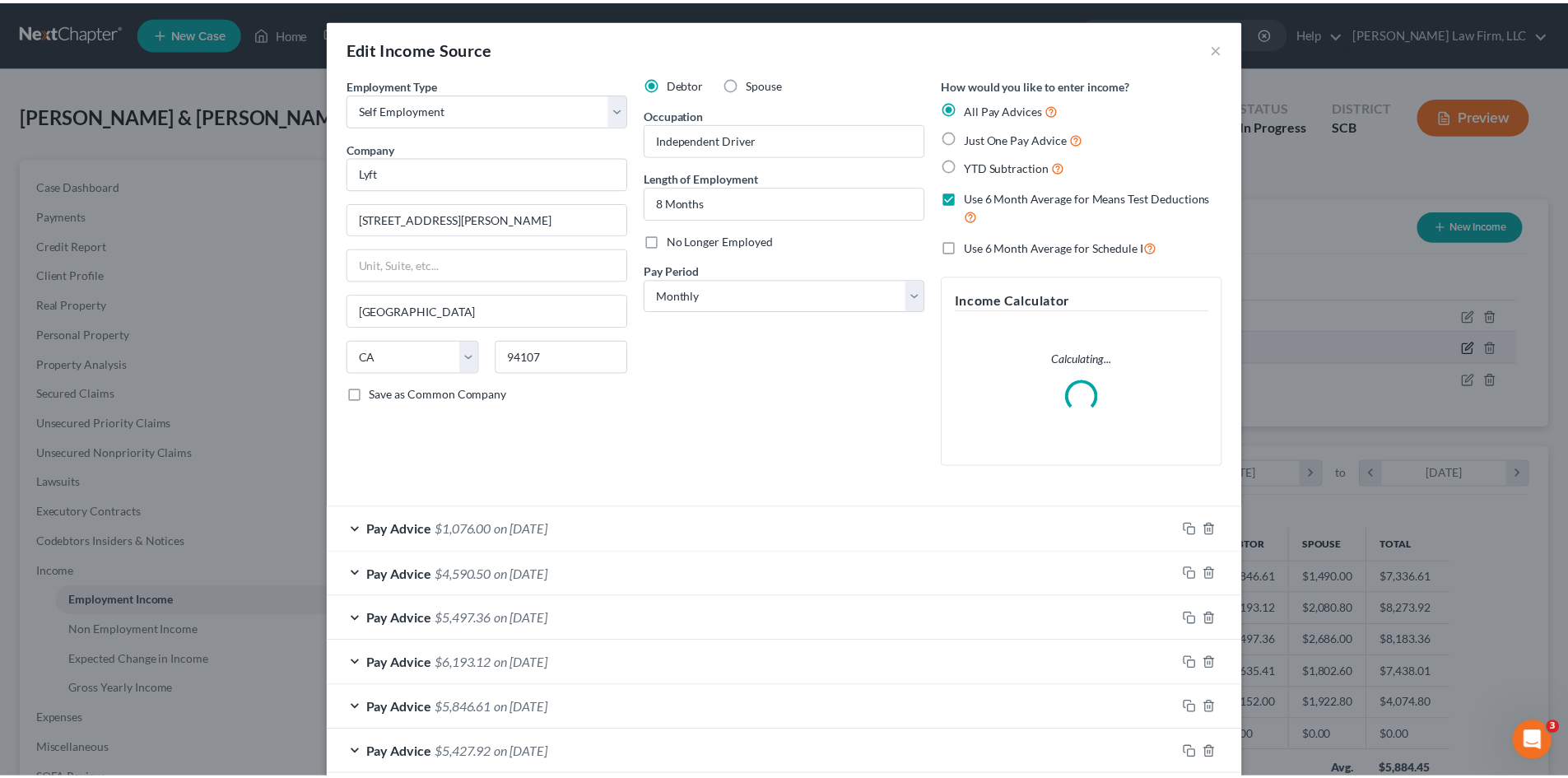
scroll to position [310, 653]
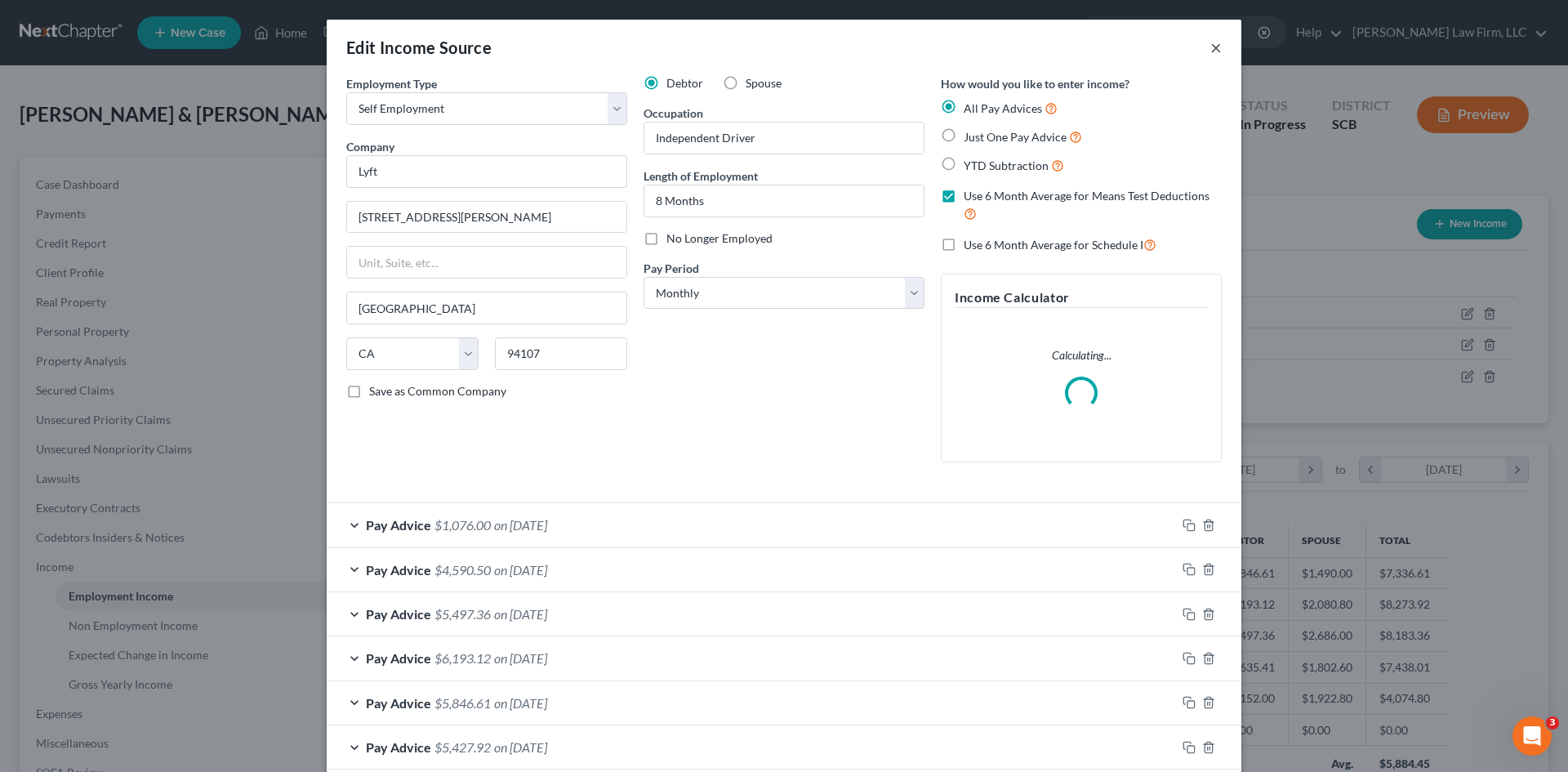
click at [1213, 45] on button "×" at bounding box center [1216, 47] width 11 height 20
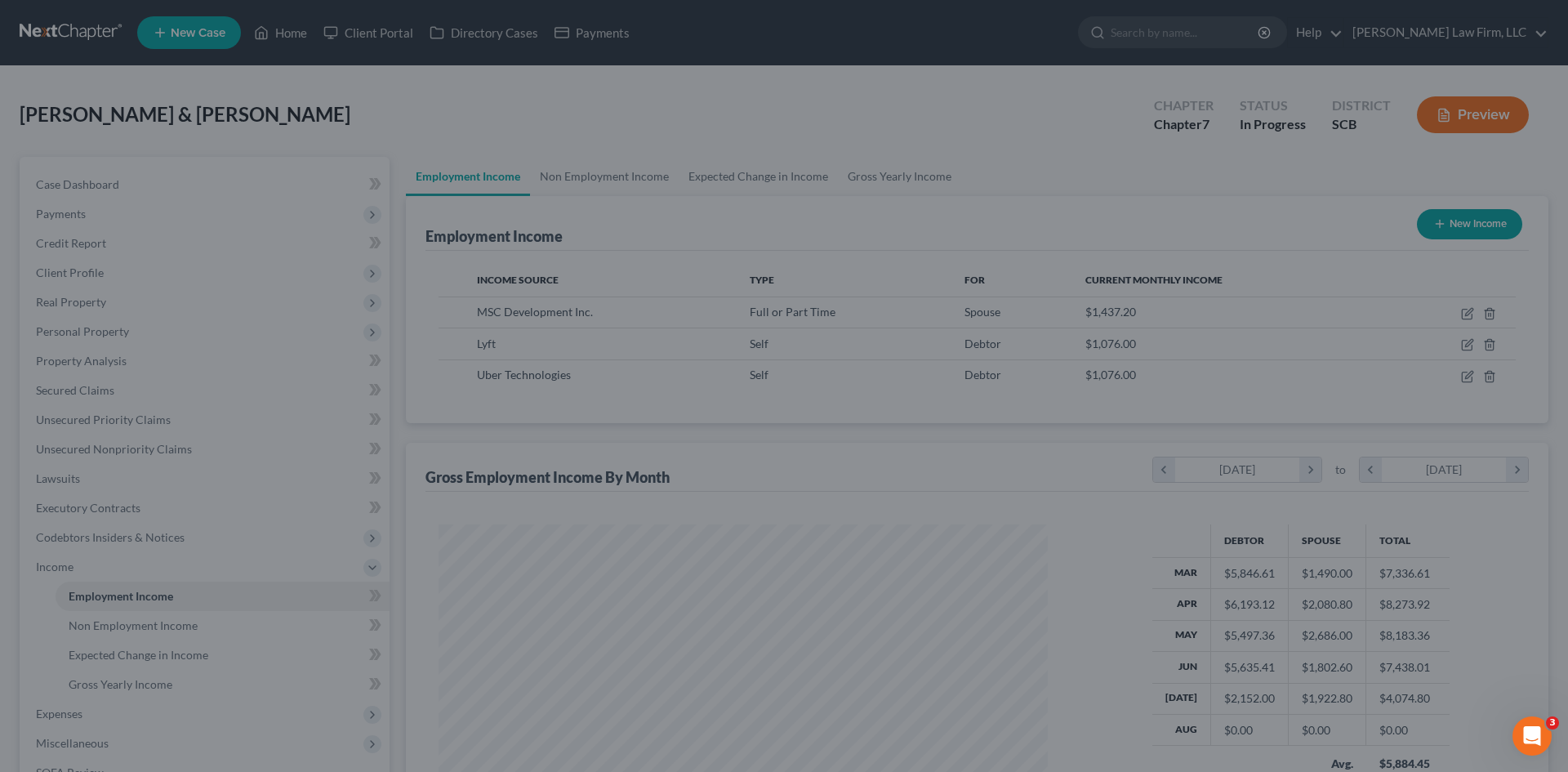
scroll to position [816797, 816227]
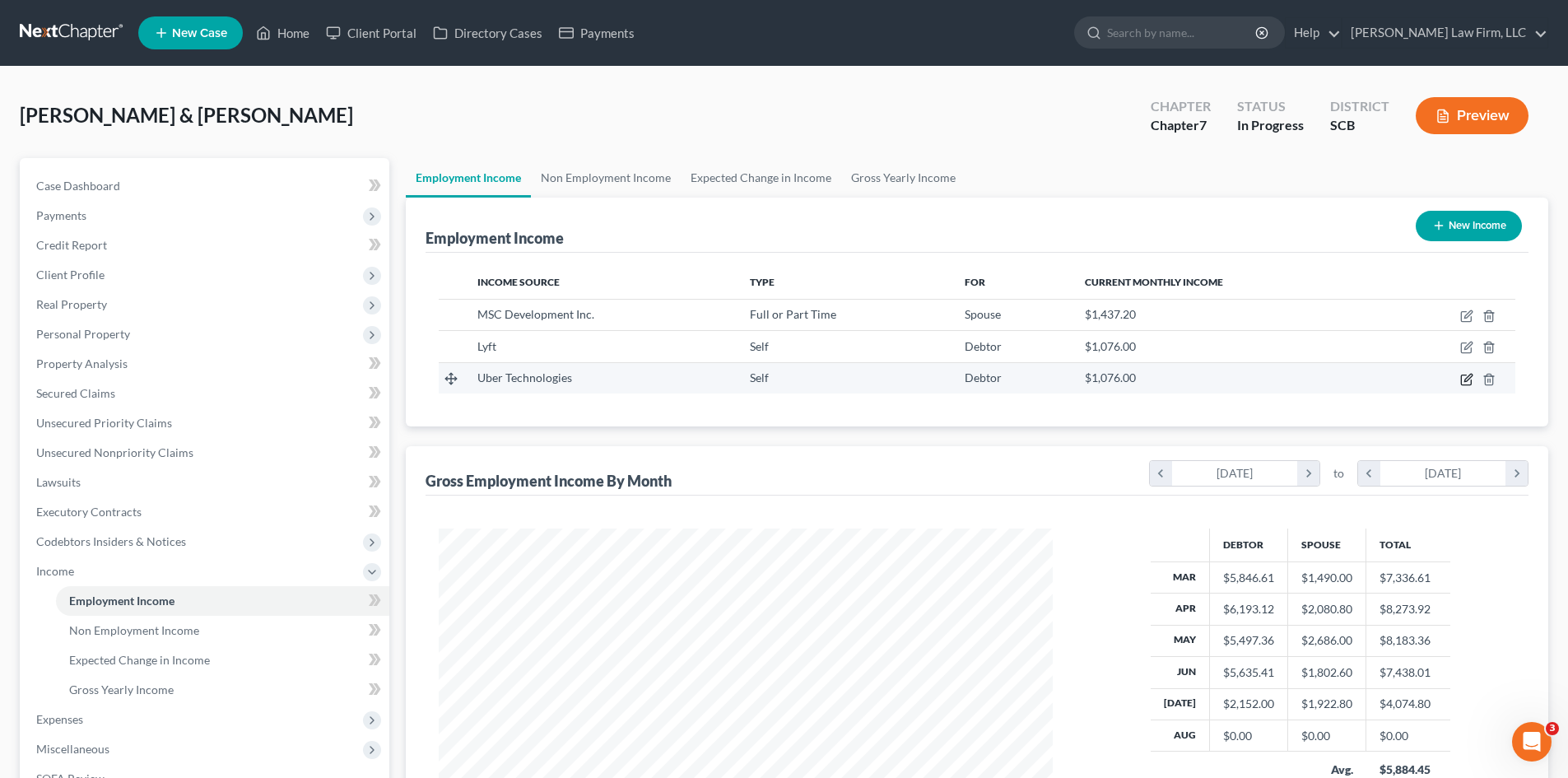
click at [1467, 383] on icon "button" at bounding box center [1468, 380] width 13 height 13
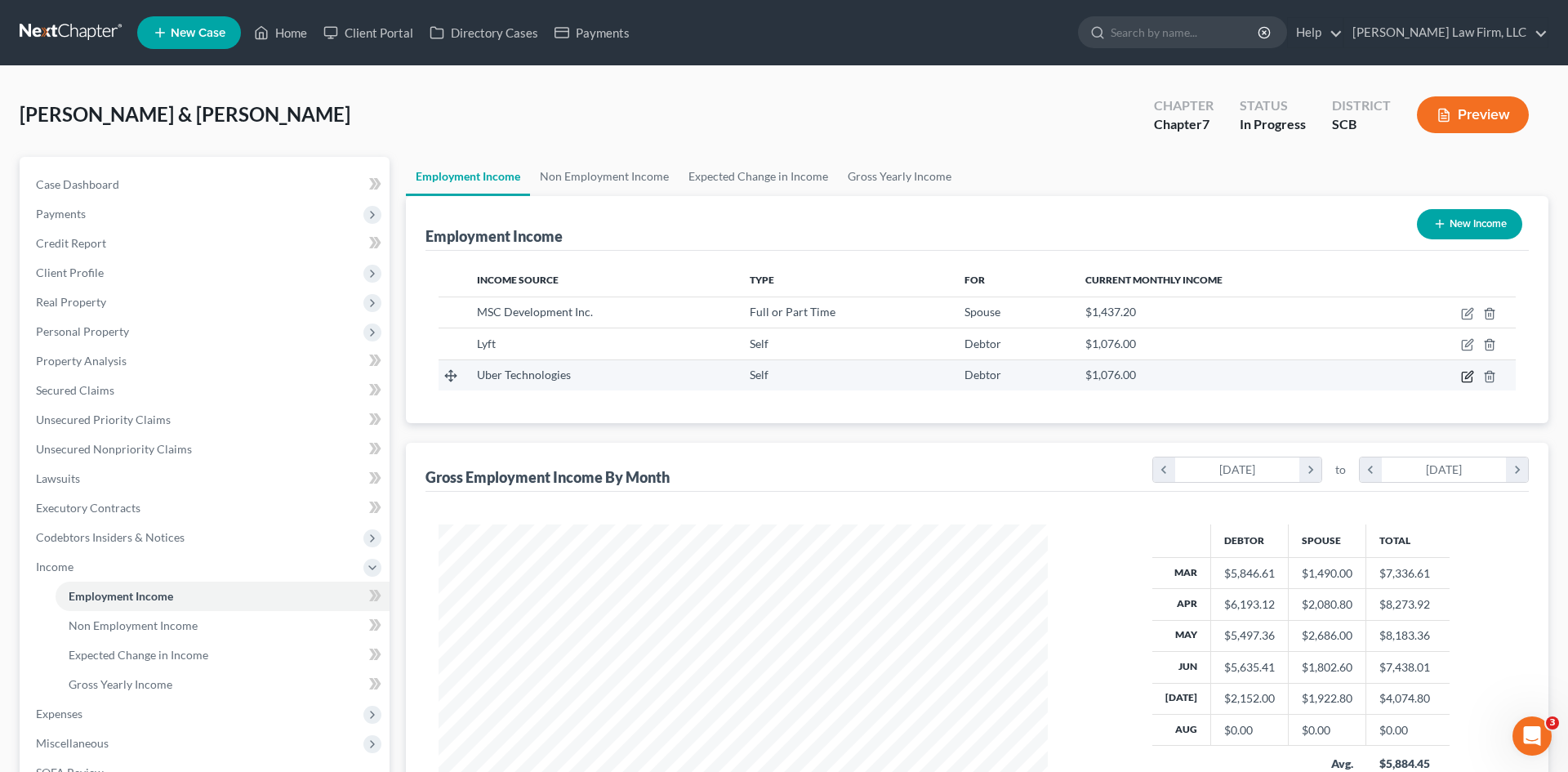
select select "1"
select select "0"
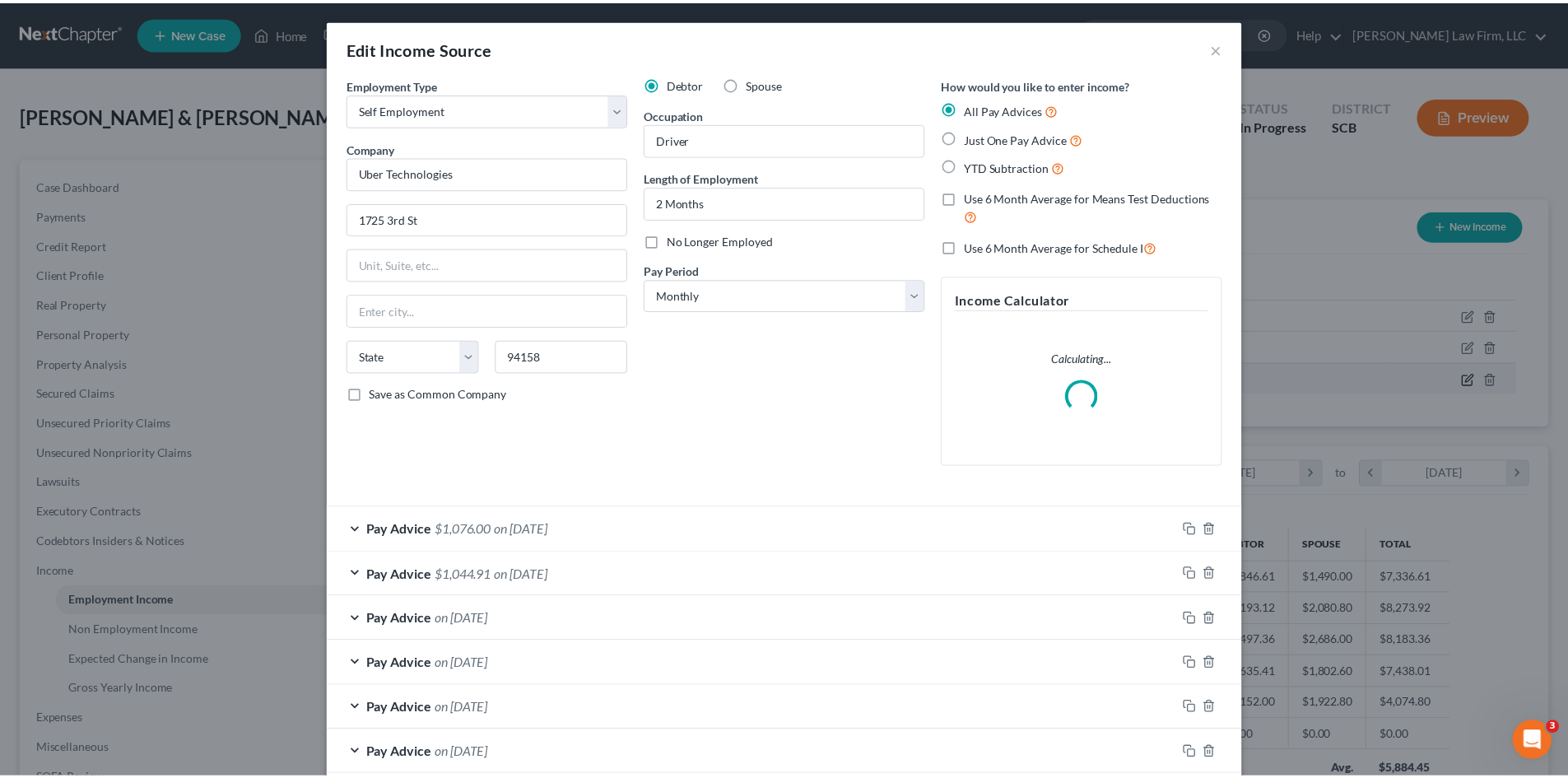
scroll to position [310, 653]
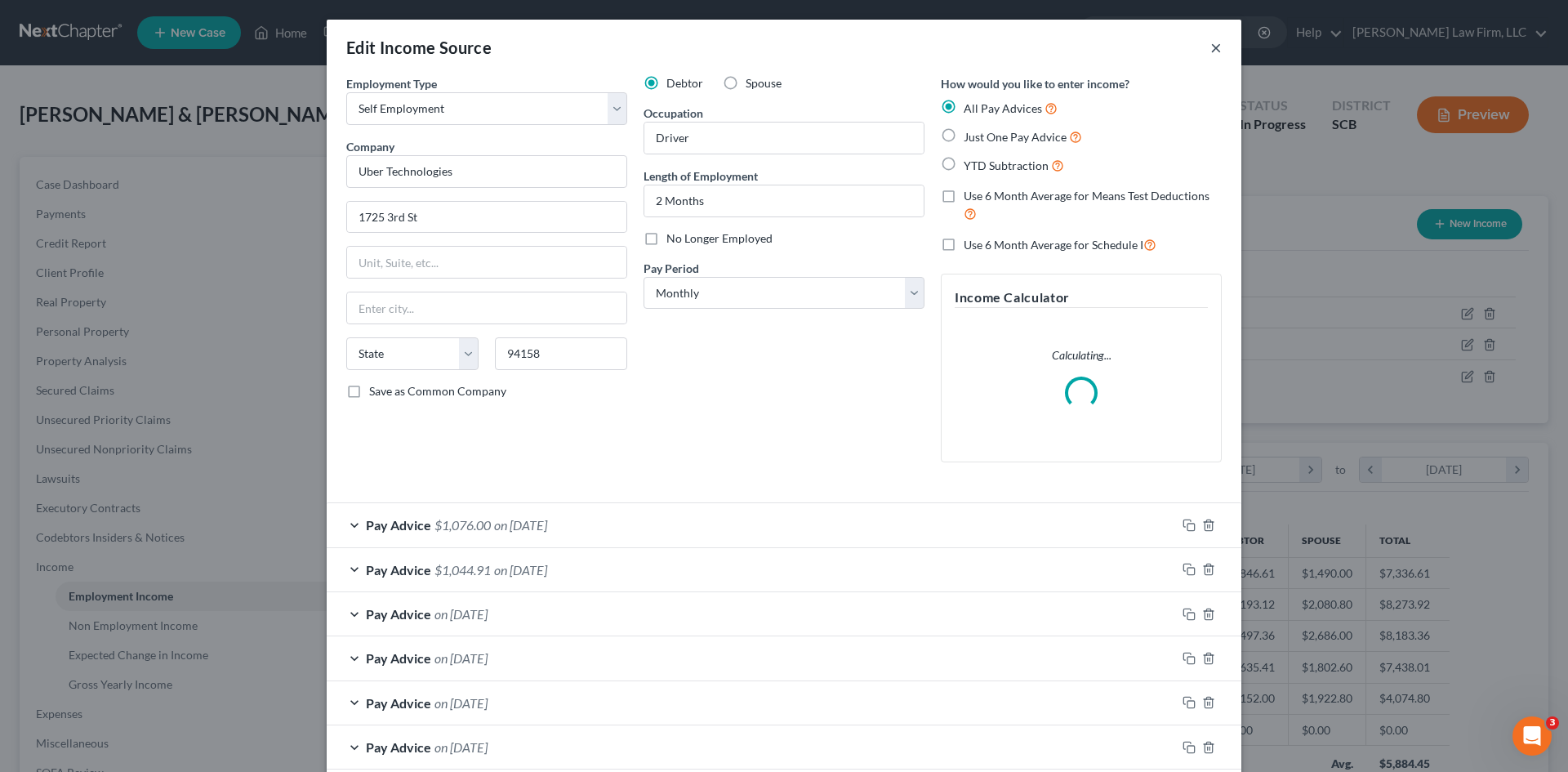
click at [1213, 49] on button "×" at bounding box center [1216, 47] width 11 height 20
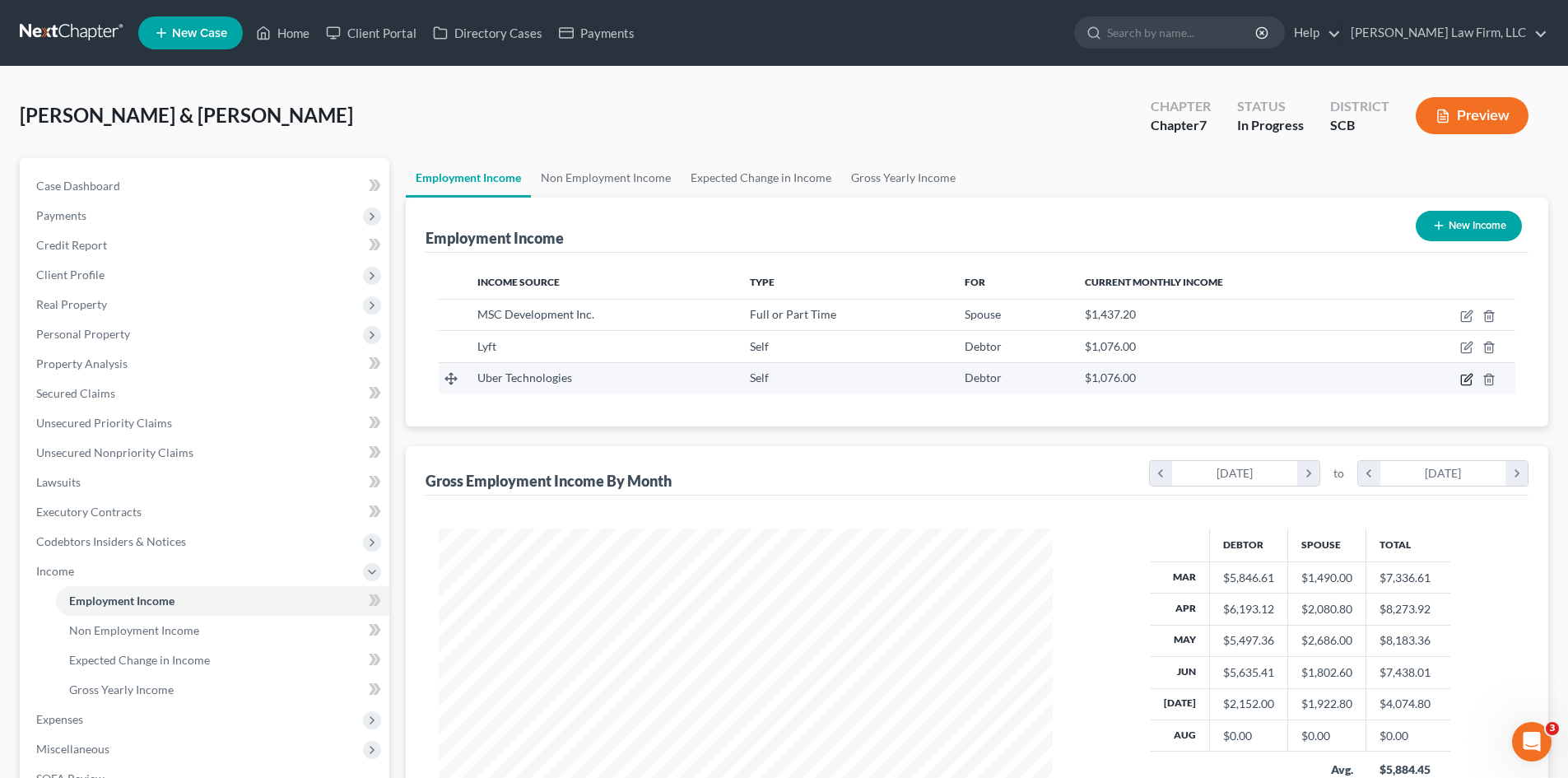
click at [1463, 380] on icon "button" at bounding box center [1468, 380] width 13 height 13
select select "1"
select select "0"
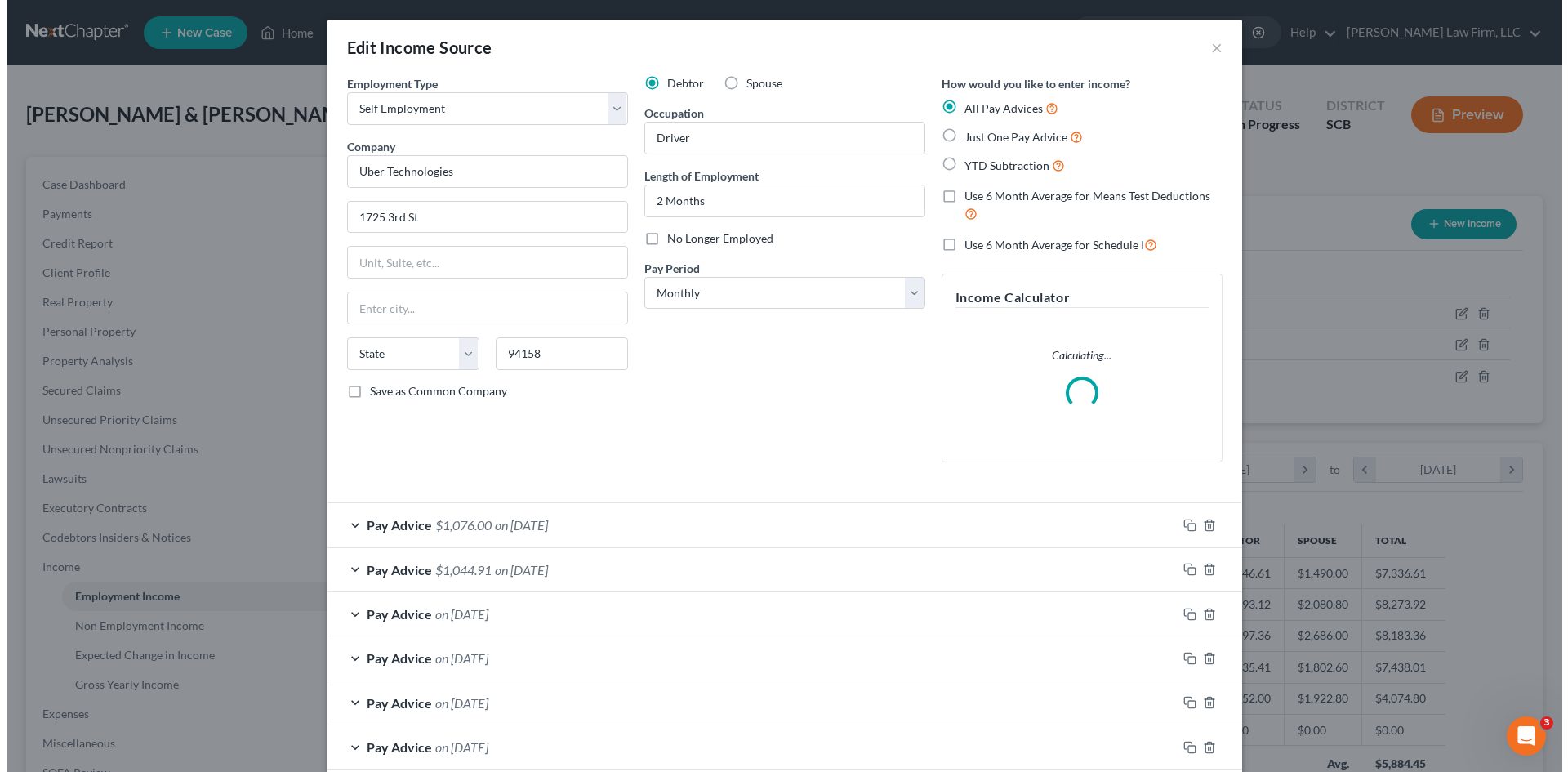
scroll to position [307, 648]
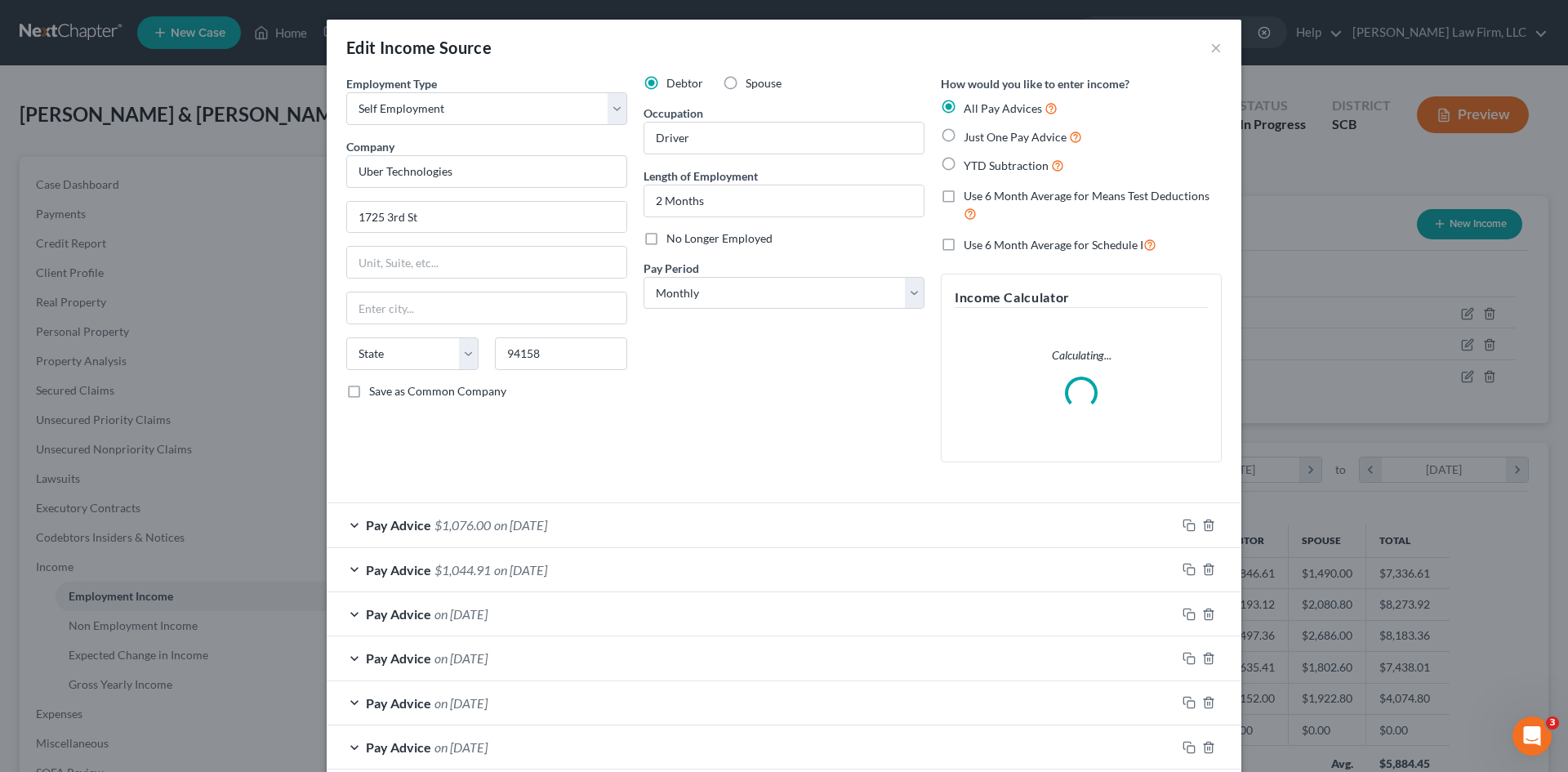
click at [483, 573] on span "$1,044.91" at bounding box center [463, 570] width 56 height 16
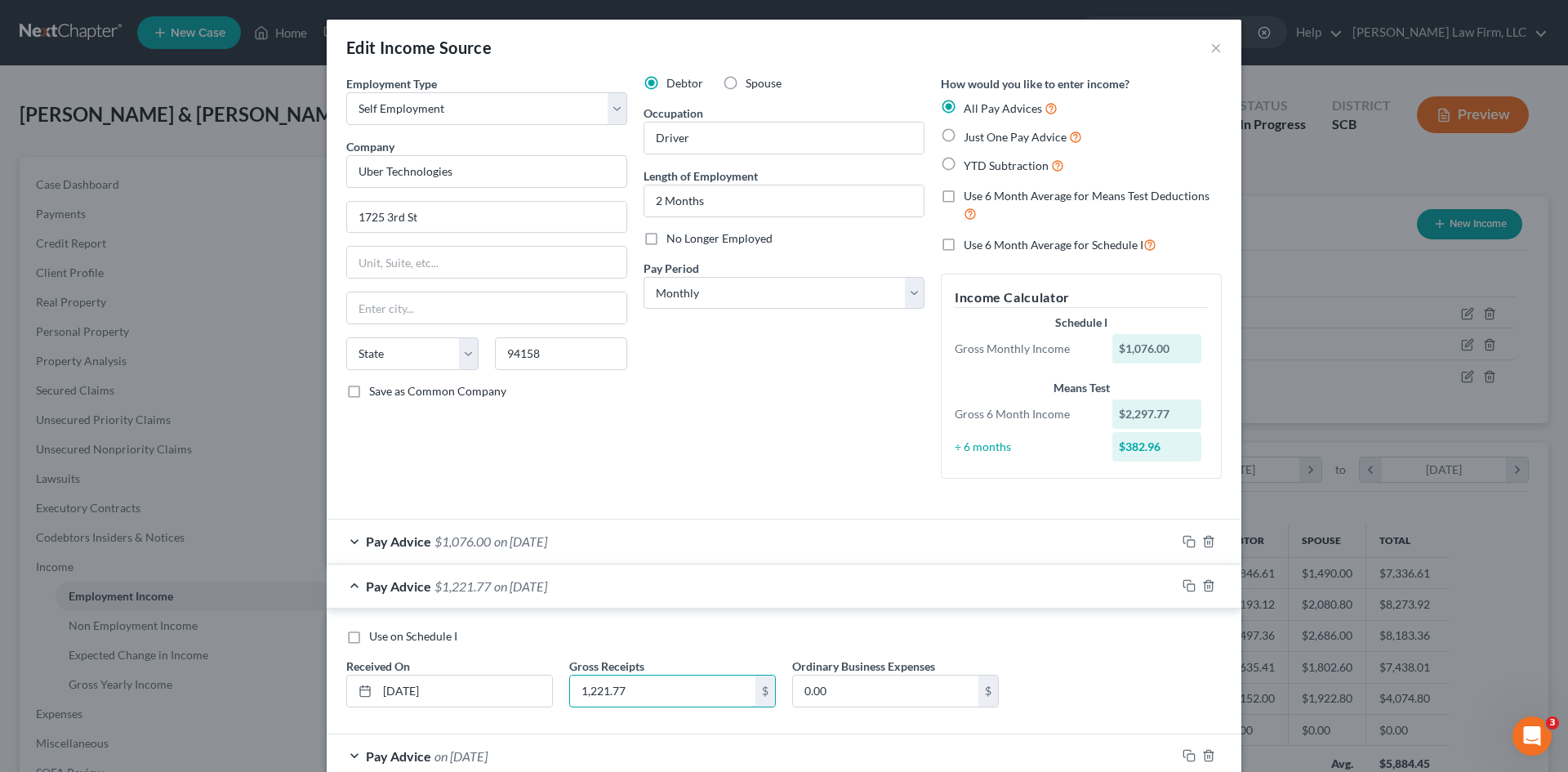
type input "1,221.77"
click at [777, 552] on div "Pay Advice $1,076.00 on 07/31/2025" at bounding box center [752, 542] width 850 height 43
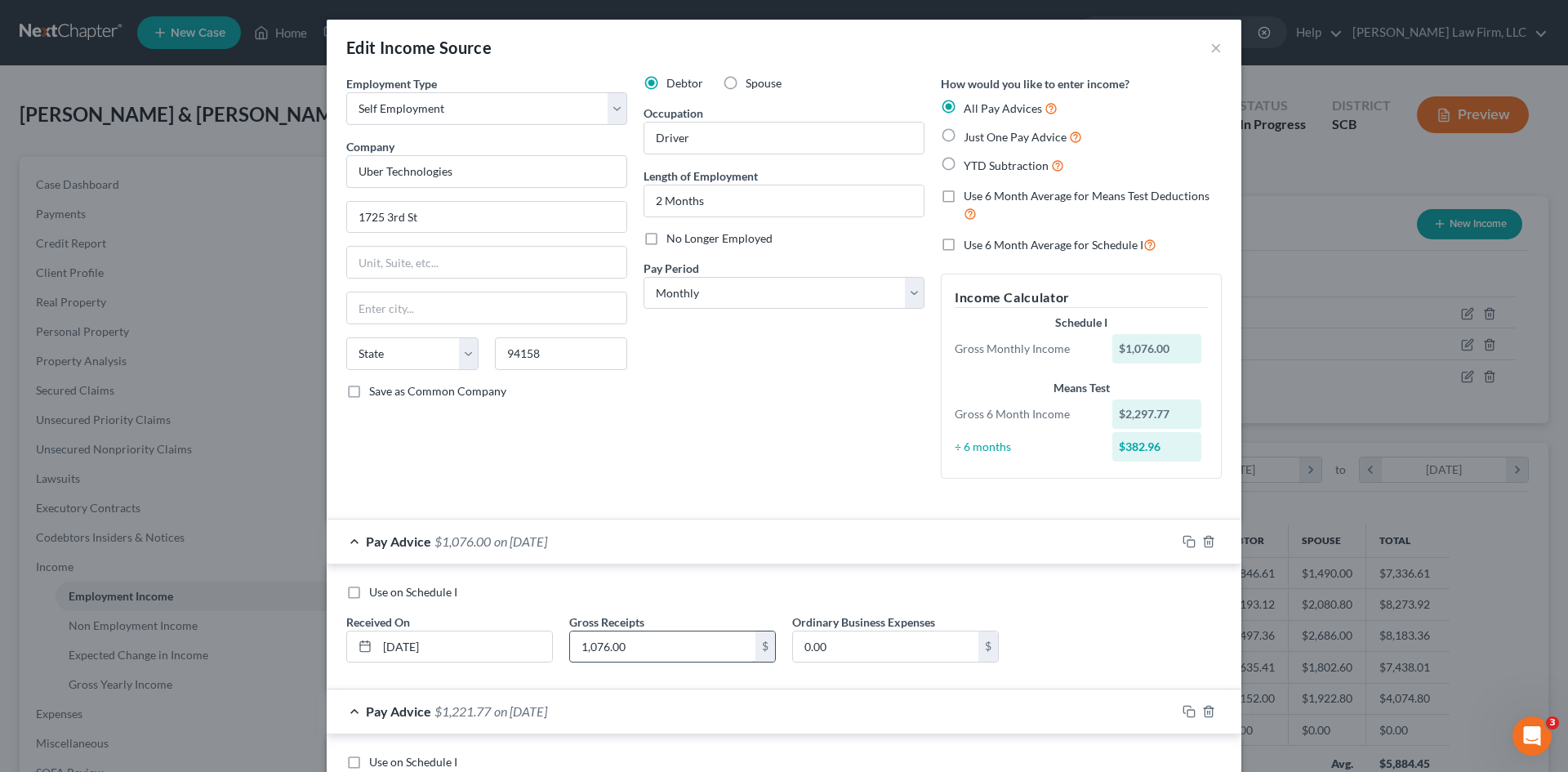
click at [692, 662] on input "1,076.00" at bounding box center [663, 647] width 185 height 31
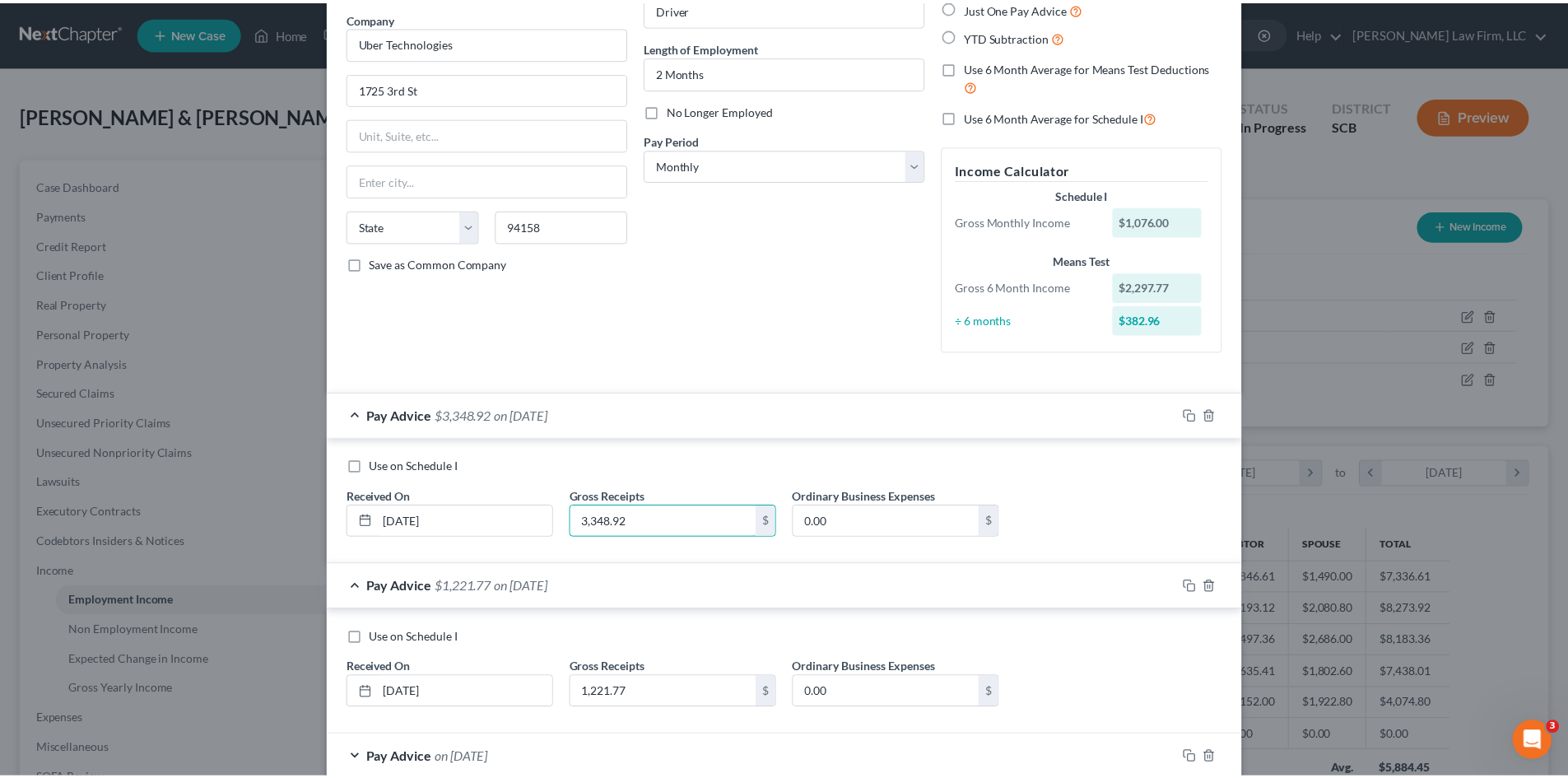
scroll to position [403, 0]
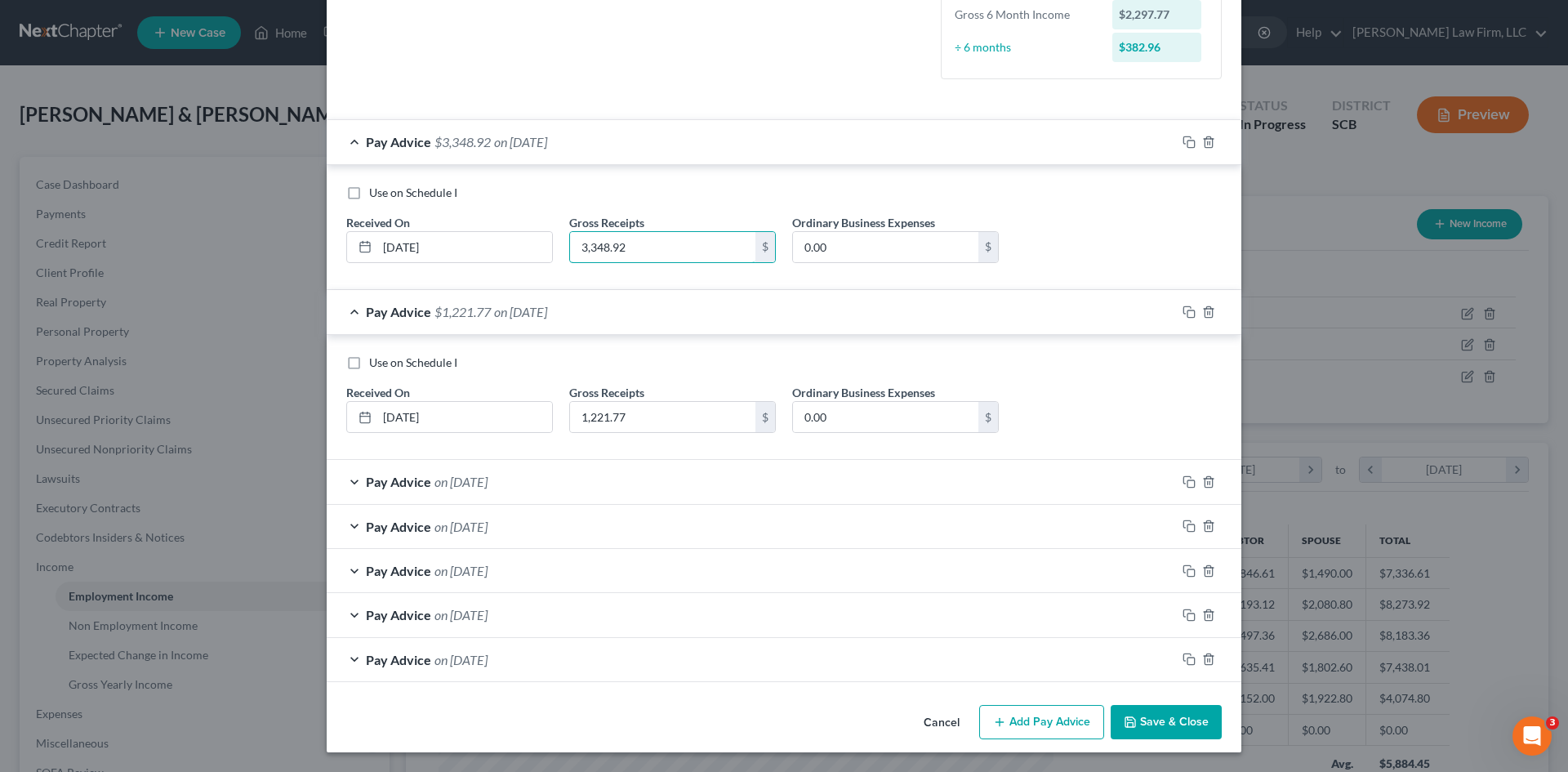
type input "3,348.92"
click at [1174, 708] on button "Save & Close" at bounding box center [1167, 722] width 111 height 34
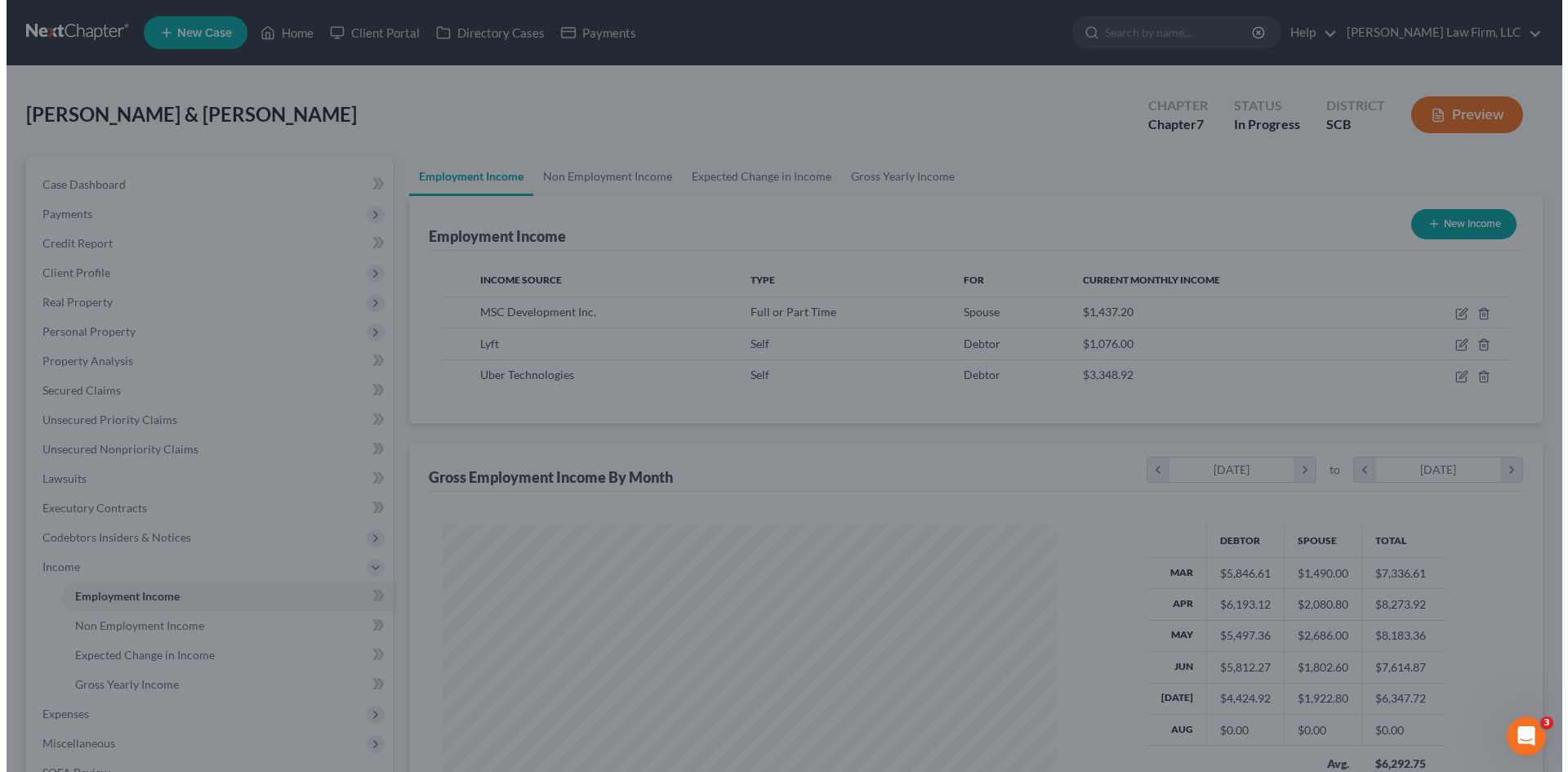
scroll to position [816797, 816227]
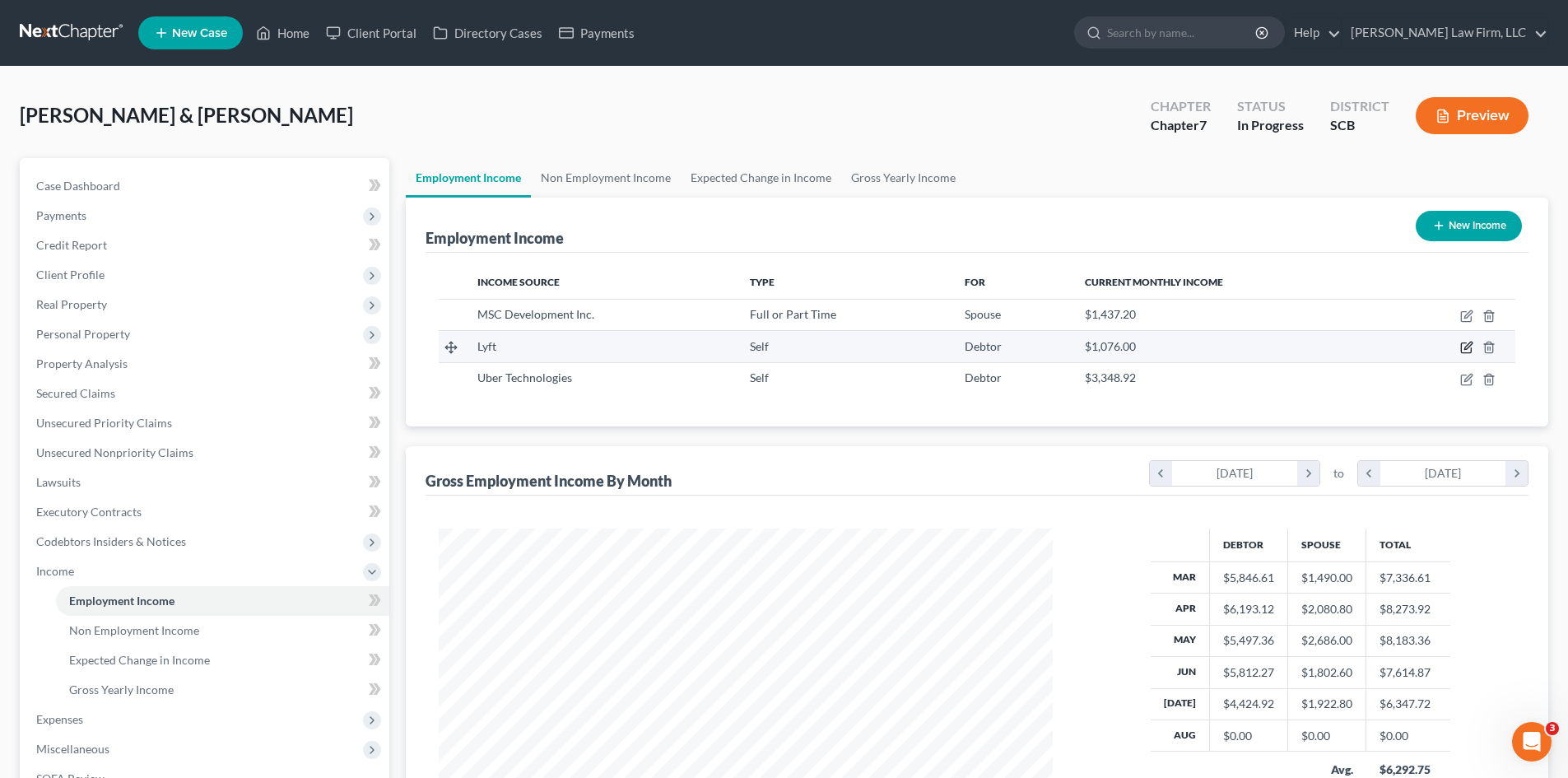
click at [1465, 347] on icon "button" at bounding box center [1468, 348] width 13 height 13
select select "1"
select select "4"
select select "0"
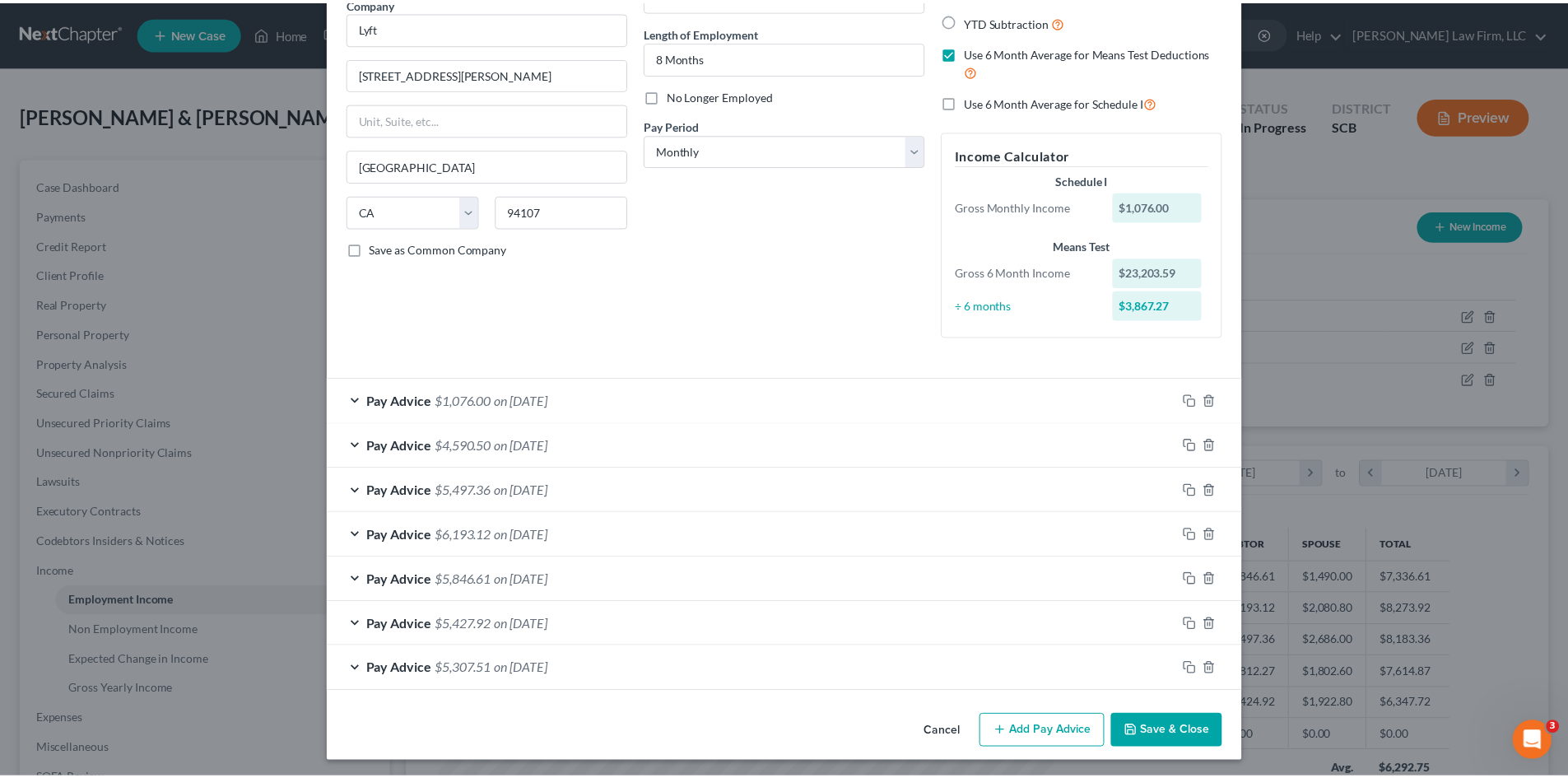
scroll to position [149, 0]
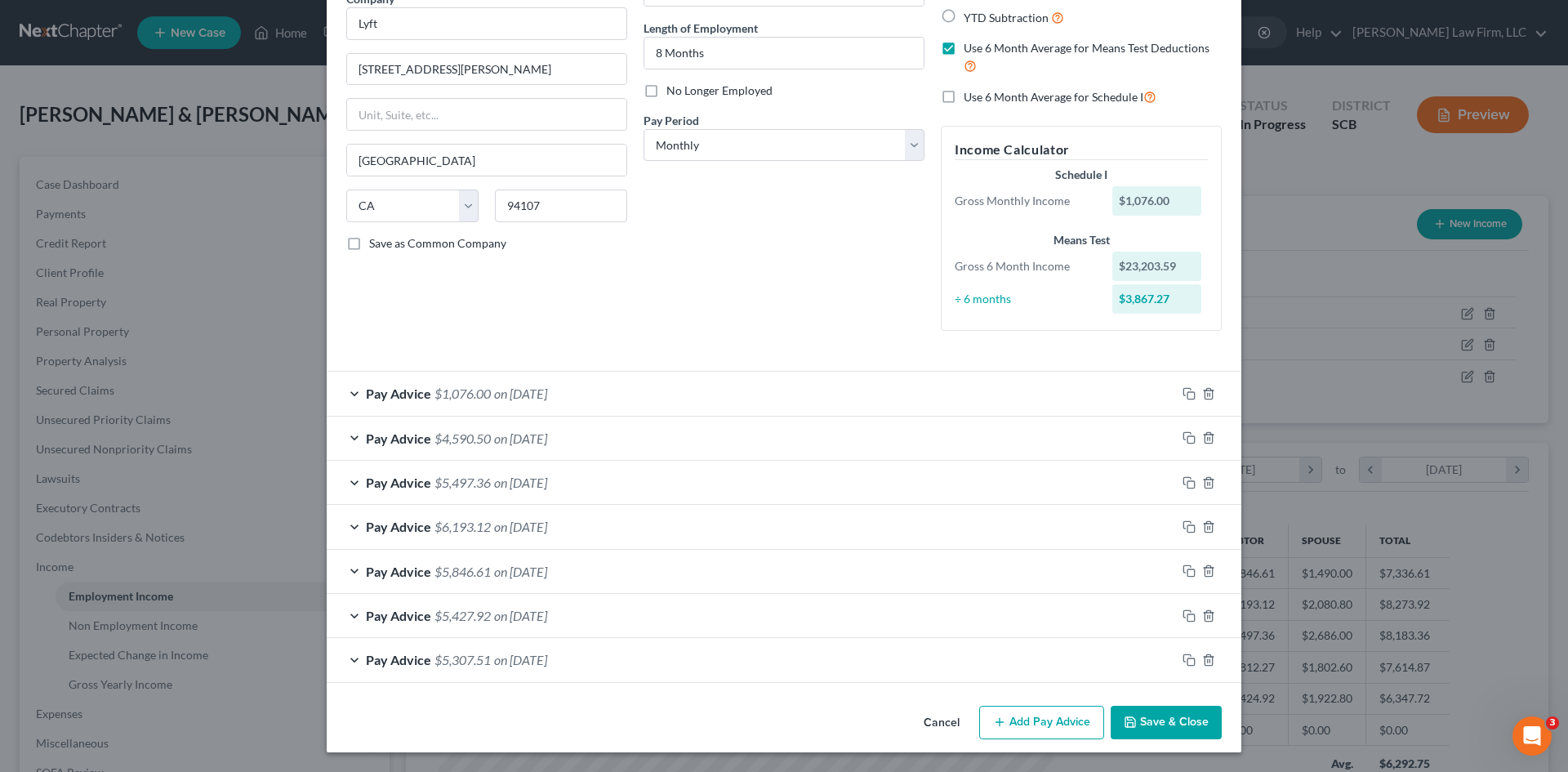
click at [1165, 725] on button "Save & Close" at bounding box center [1167, 723] width 111 height 34
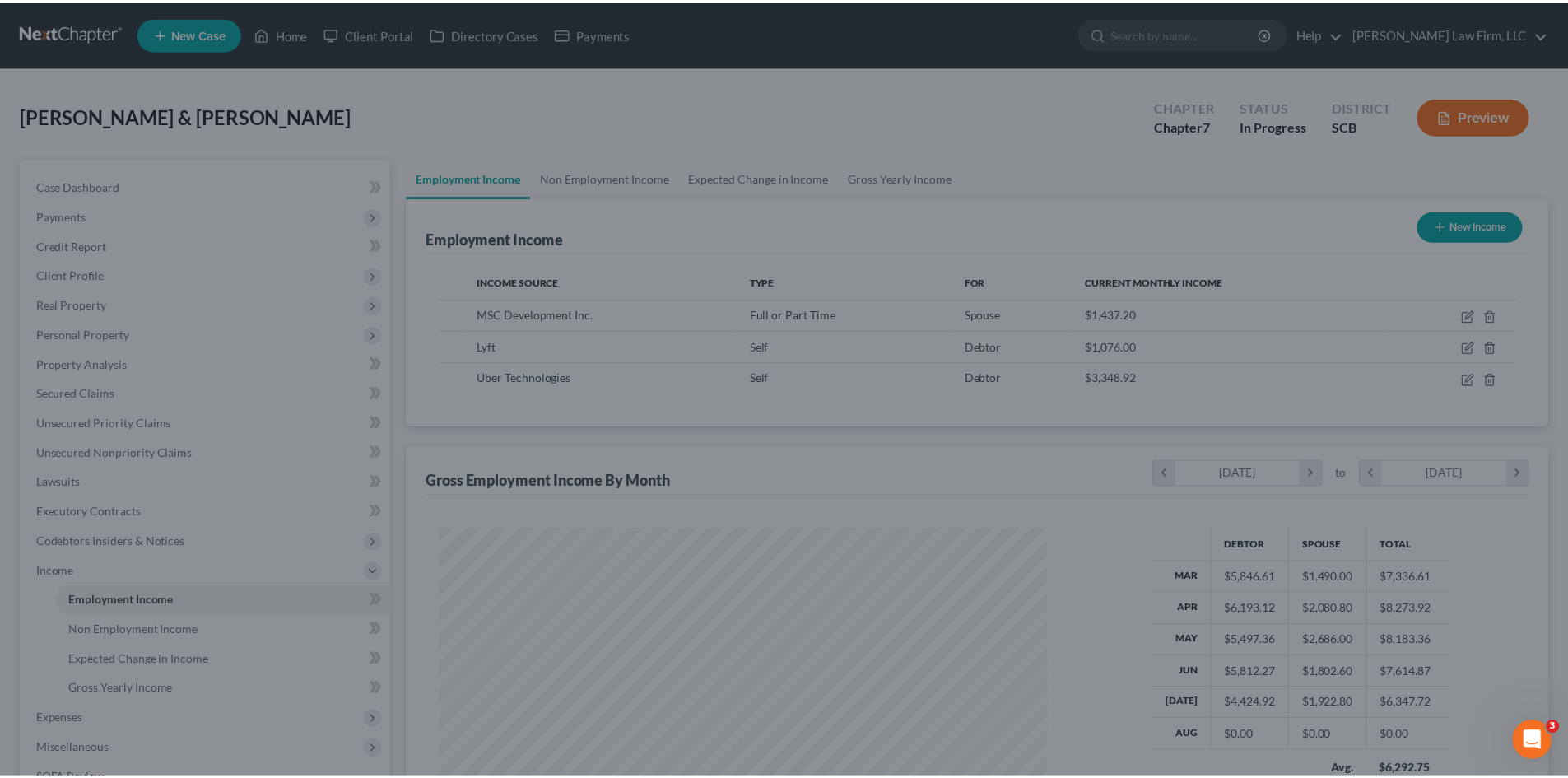
scroll to position [823145, 822638]
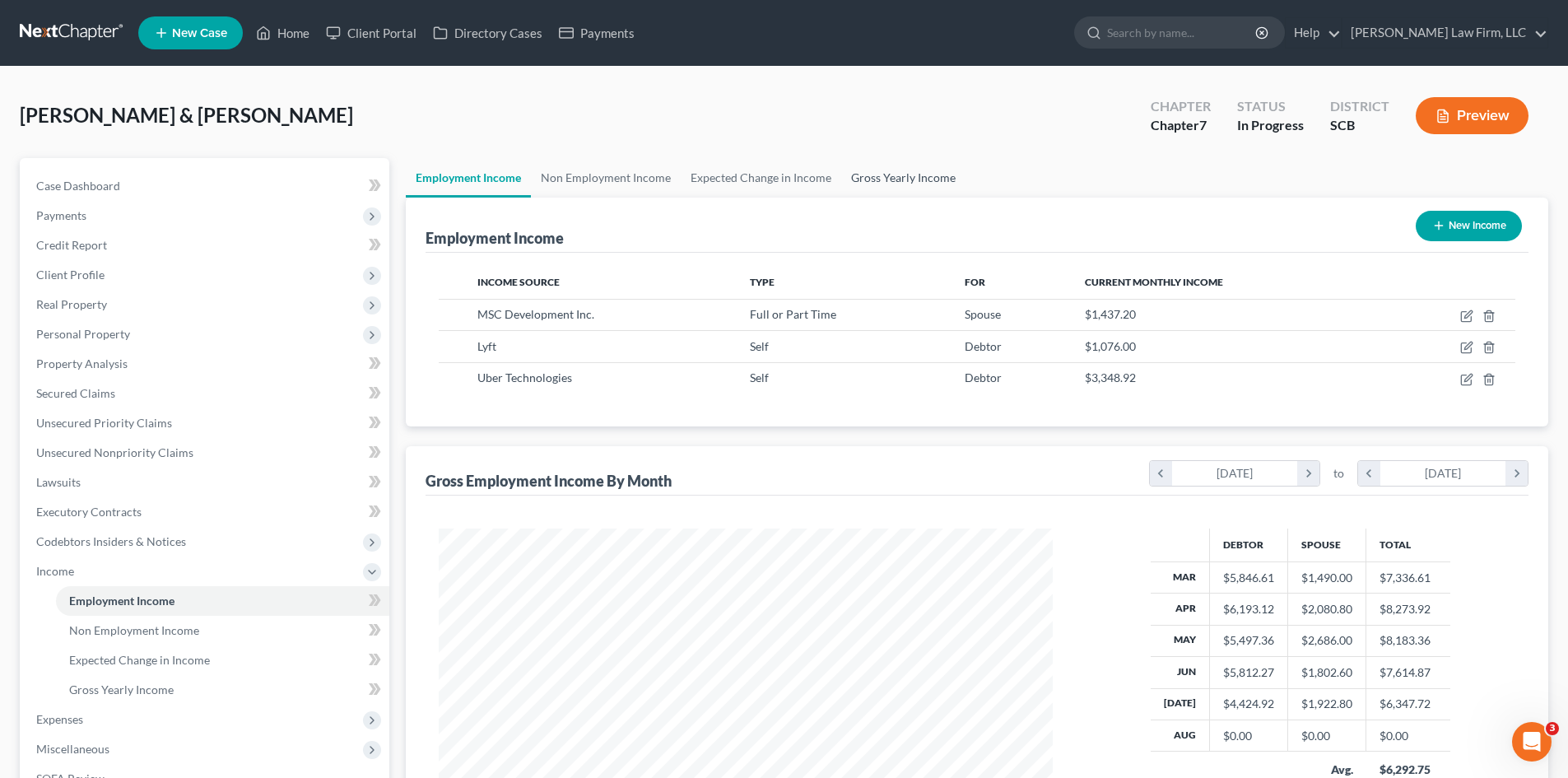
click at [867, 188] on link "Gross Yearly Income" at bounding box center [903, 178] width 124 height 40
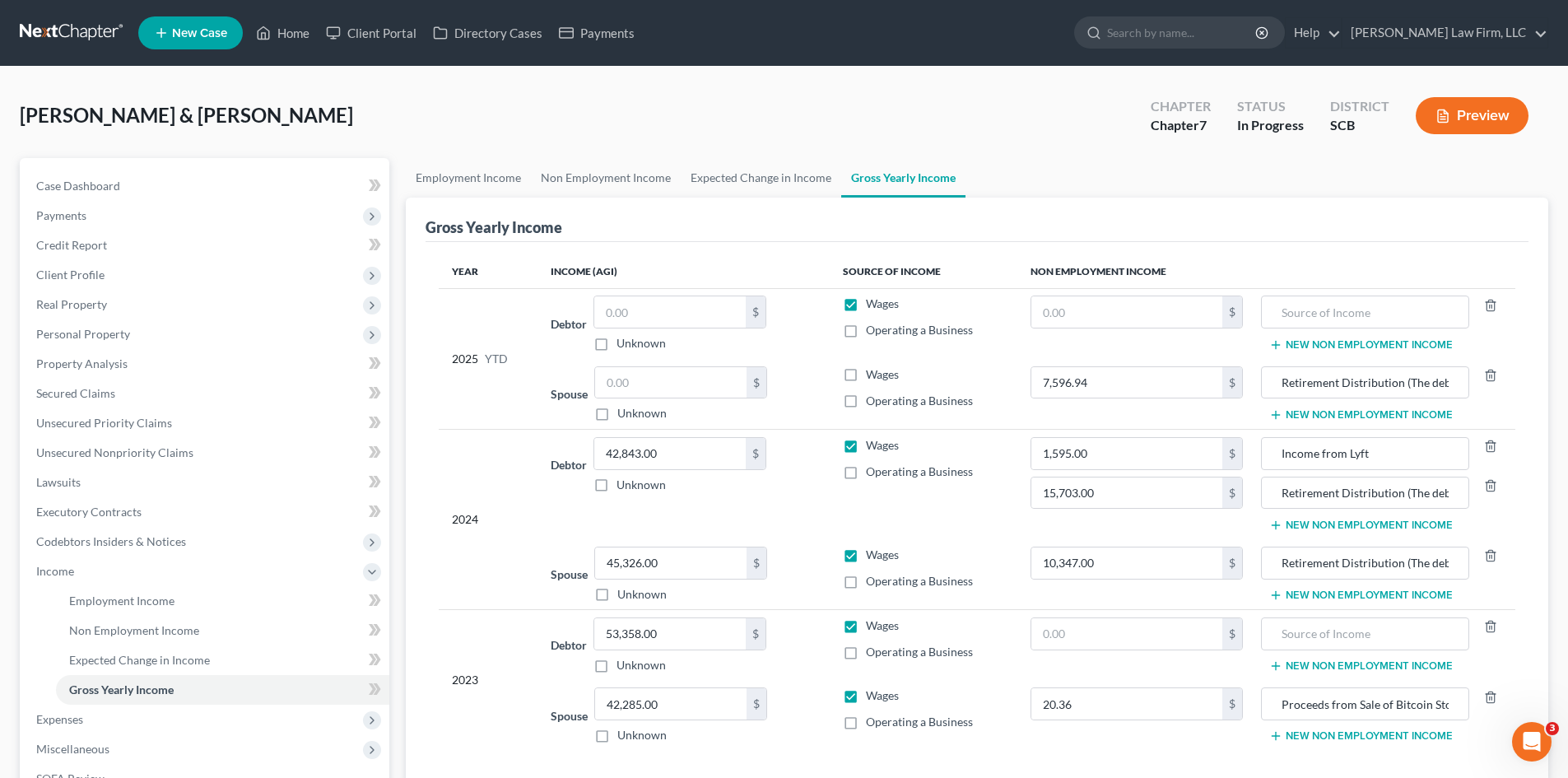
click at [866, 377] on label "Wages" at bounding box center [882, 374] width 33 height 16
click at [873, 377] on input "Wages" at bounding box center [877, 371] width 10 height 10
checkbox input "true"
click at [866, 331] on label "Operating a Business" at bounding box center [919, 330] width 107 height 16
click at [873, 331] on input "Operating a Business" at bounding box center [877, 327] width 10 height 10
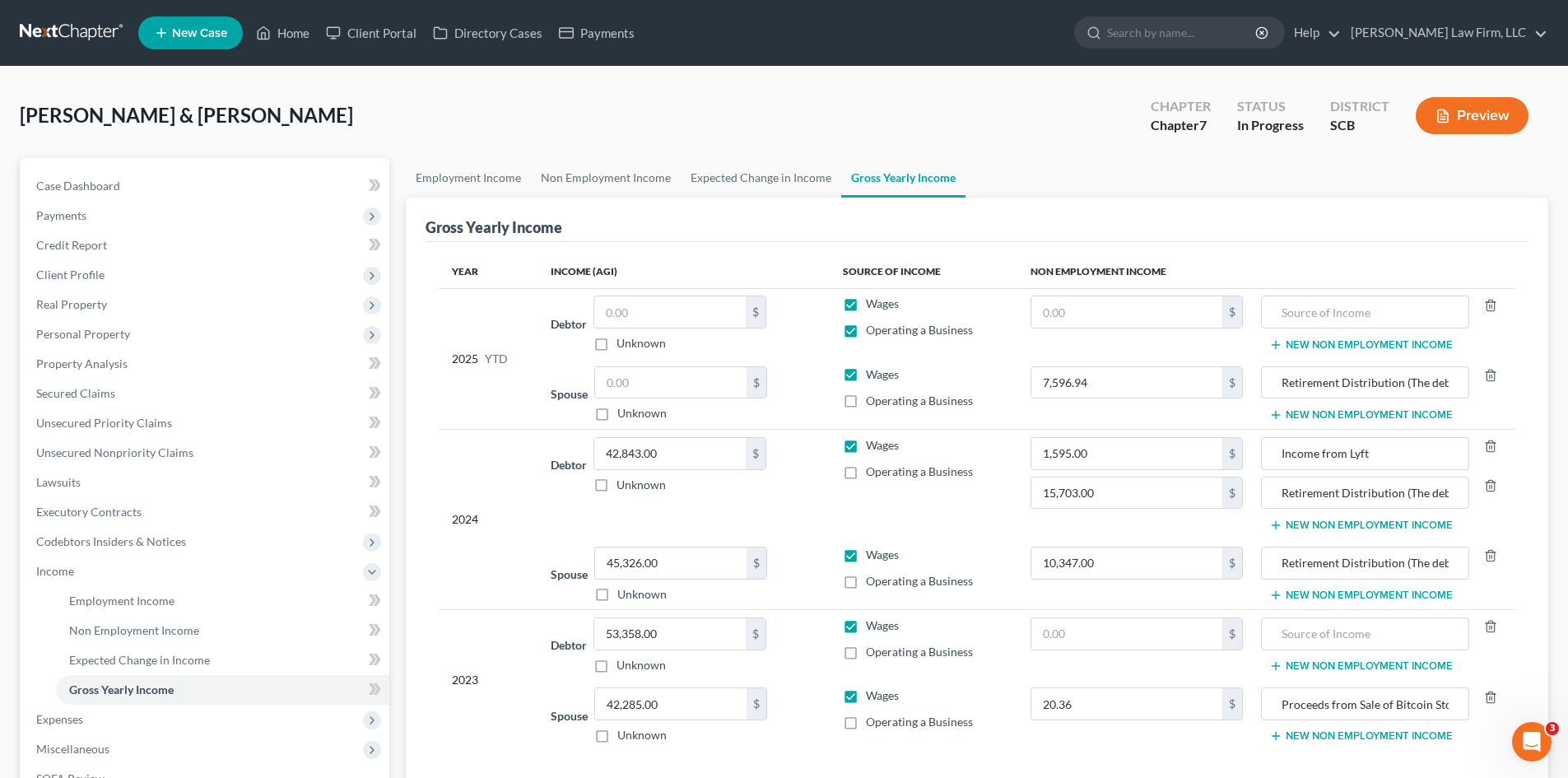
click at [866, 335] on label "Operating a Business" at bounding box center [919, 330] width 107 height 16
click at [873, 333] on input "Operating a Business" at bounding box center [877, 327] width 10 height 10
checkbox input "false"
click at [594, 181] on link "Non Employment Income" at bounding box center [605, 178] width 150 height 40
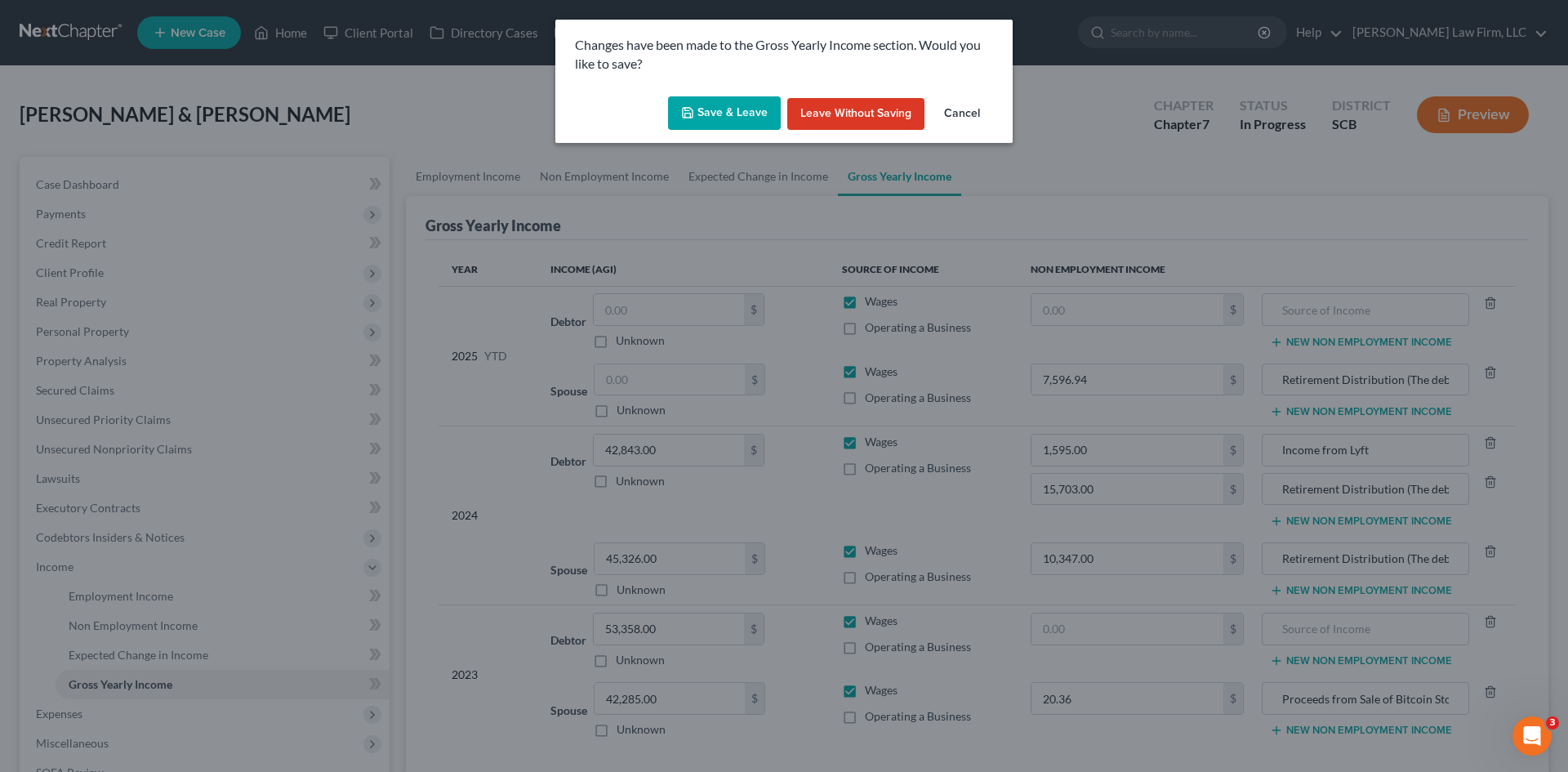
click at [708, 118] on button "Save & Leave" at bounding box center [725, 114] width 113 height 34
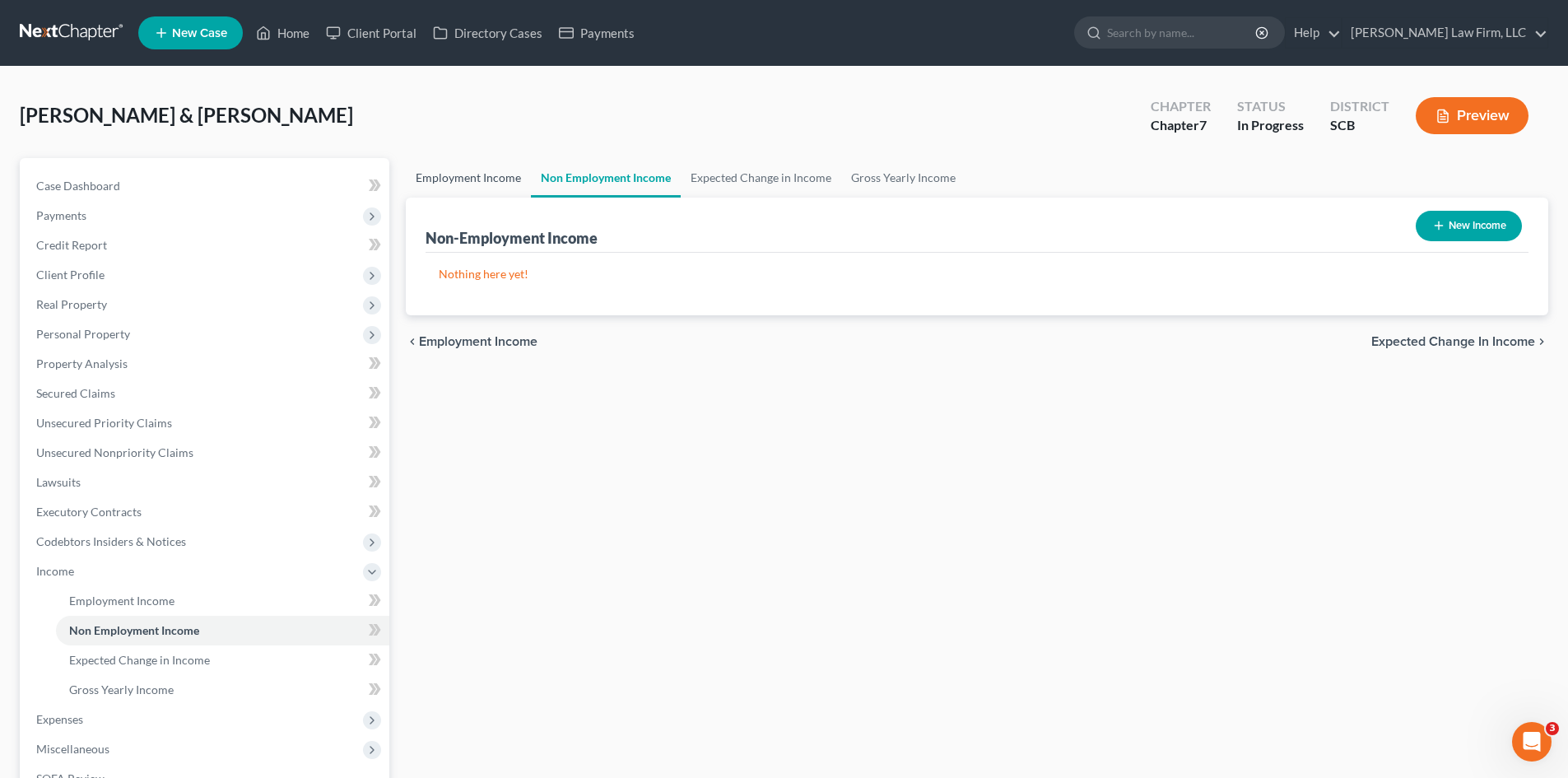
click at [502, 175] on link "Employment Income" at bounding box center [468, 178] width 125 height 40
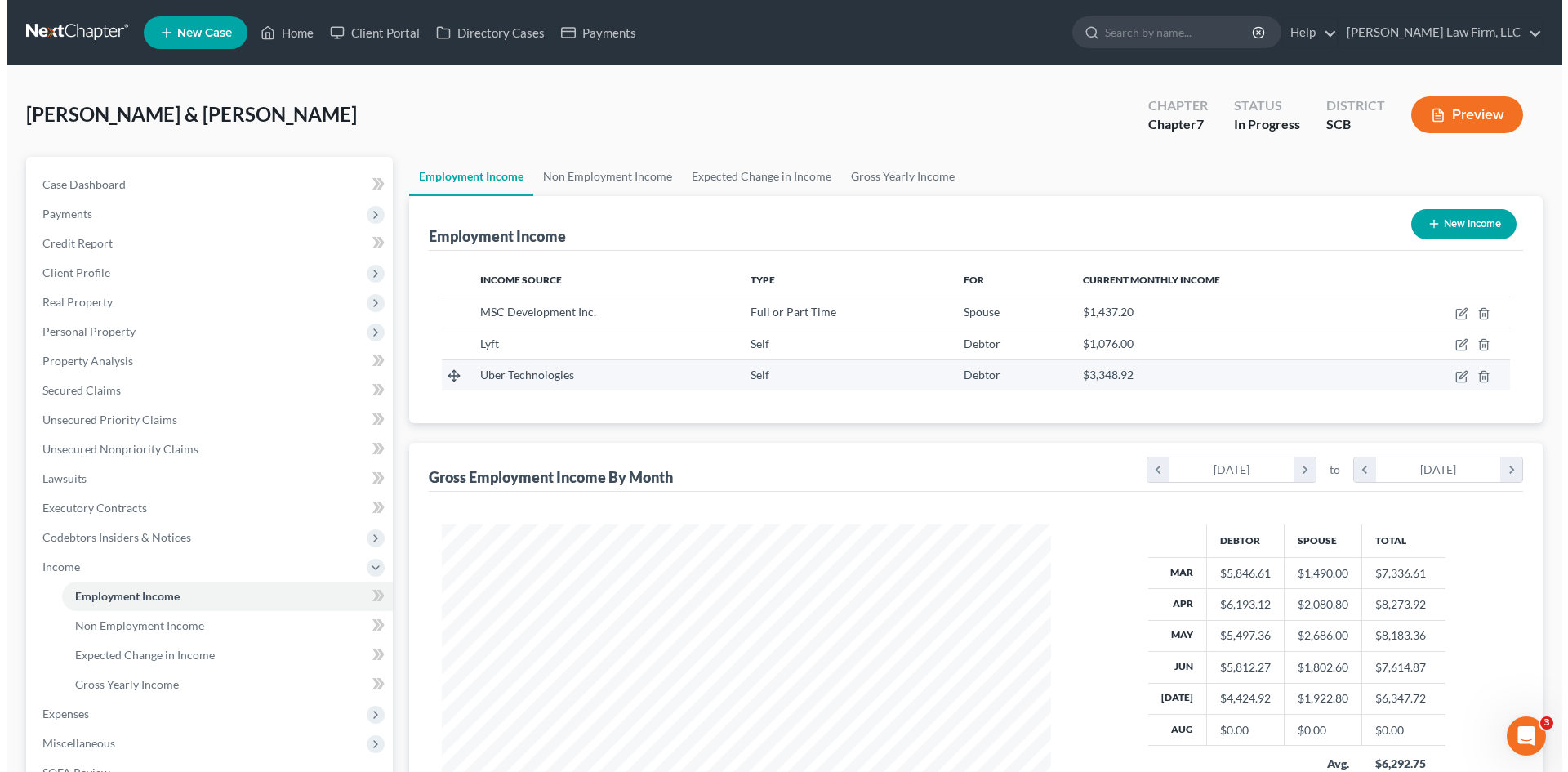
scroll to position [305, 642]
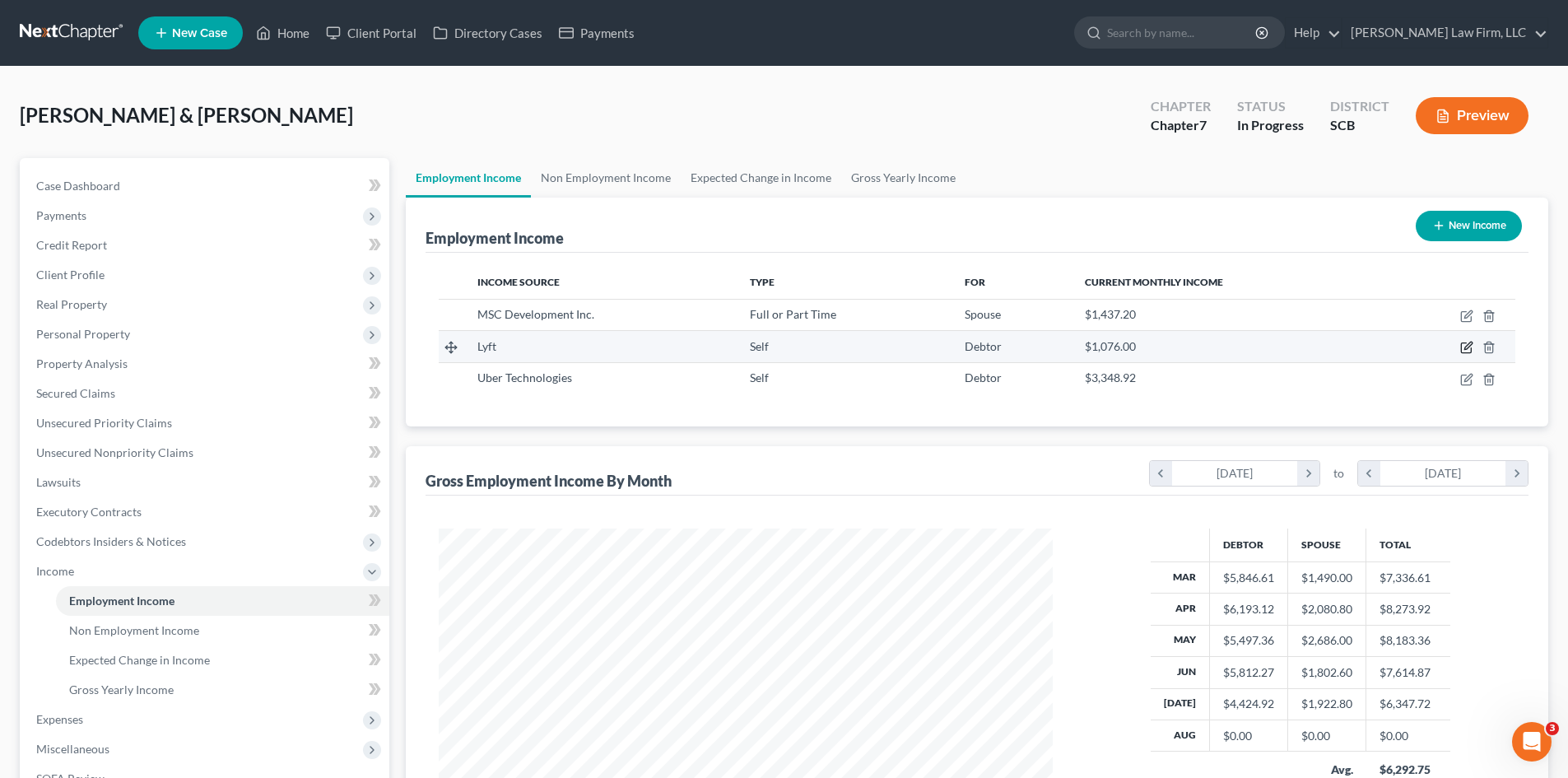
click at [1461, 344] on icon "button" at bounding box center [1466, 348] width 9 height 9
select select "1"
select select "4"
select select "0"
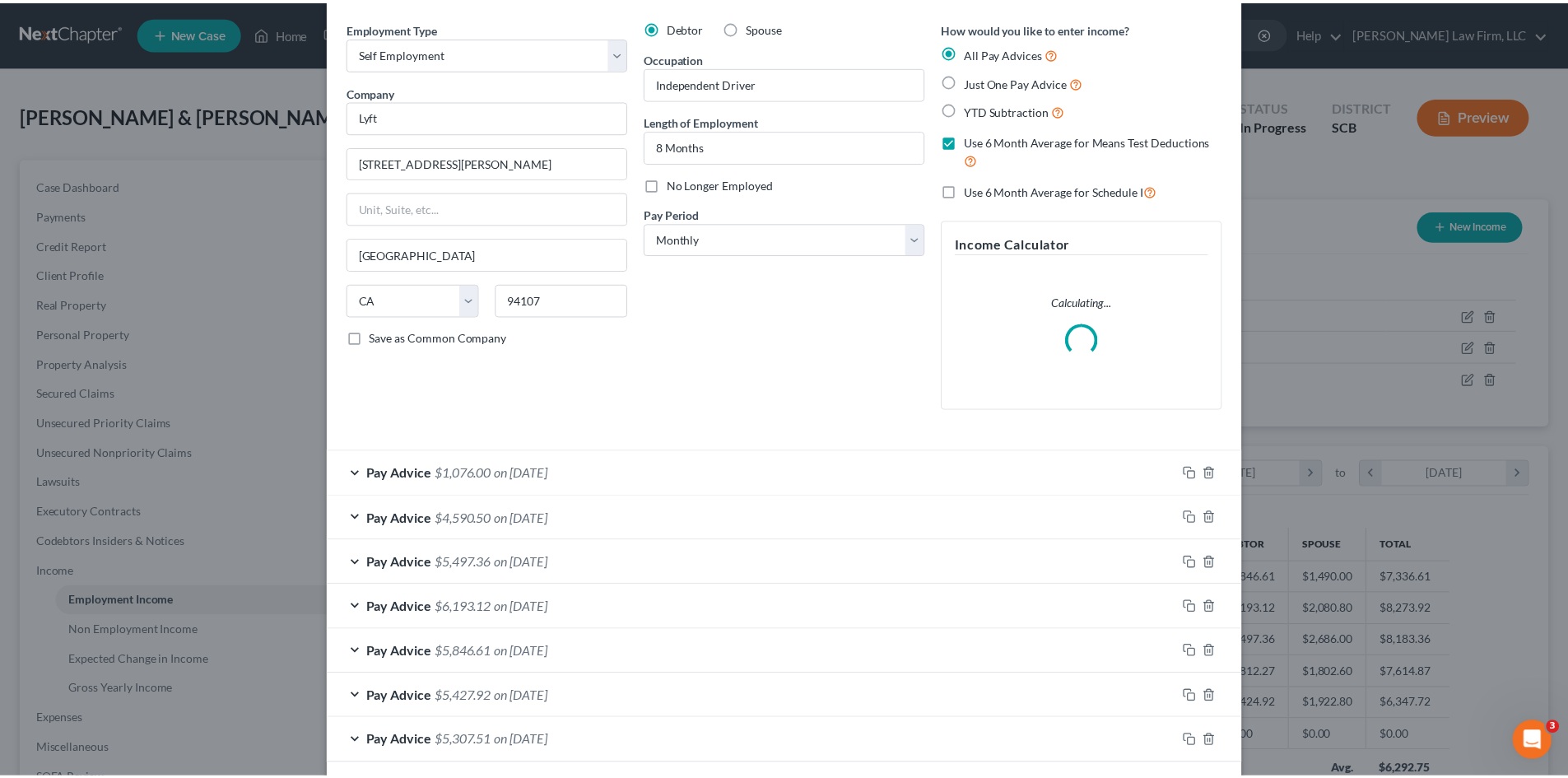
scroll to position [133, 0]
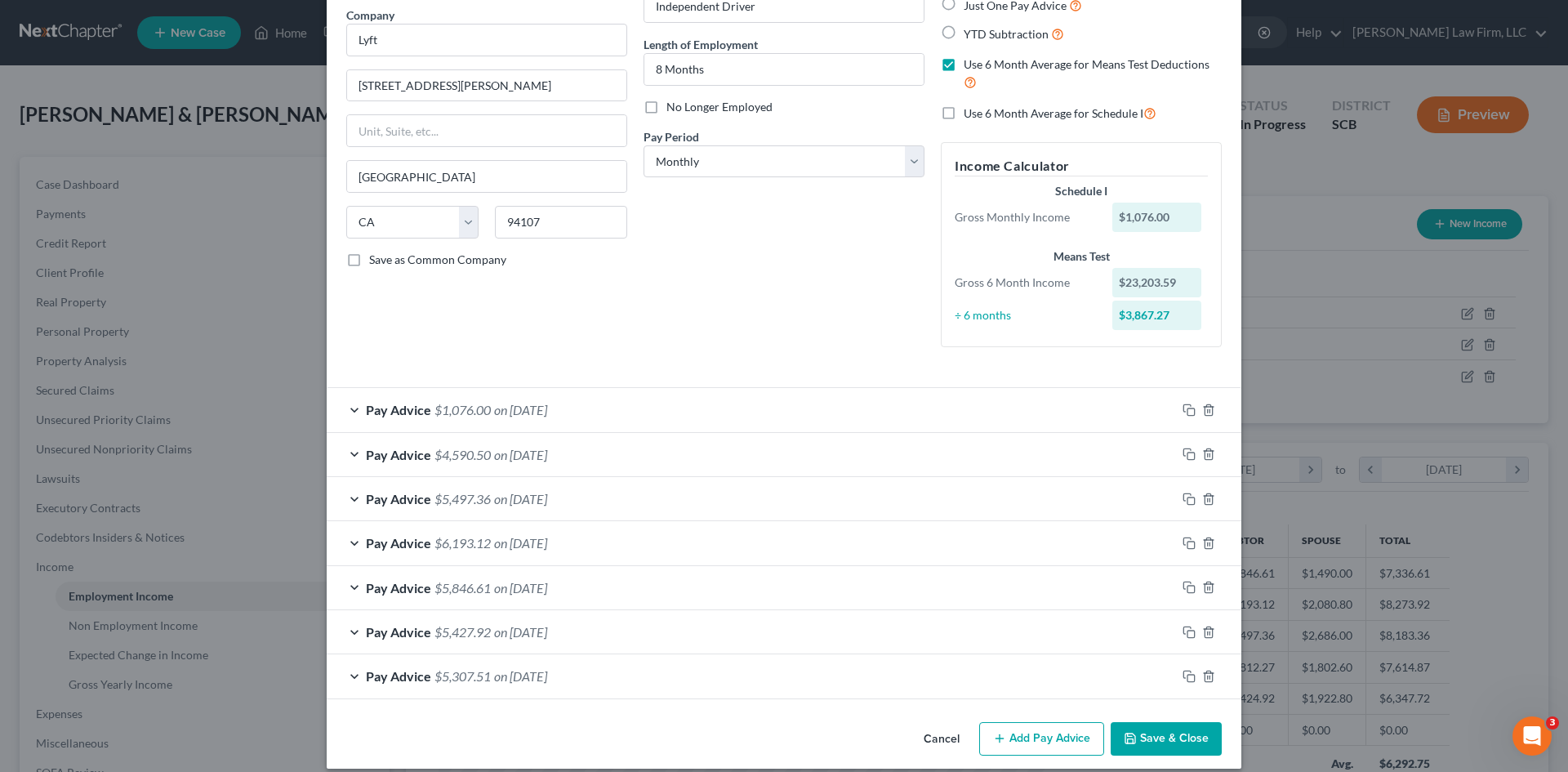
click at [964, 69] on label "Use 6 Month Average for Means Test Deductions" at bounding box center [1092, 73] width 259 height 35
click at [970, 67] on input "Use 6 Month Average for Means Test Deductions" at bounding box center [975, 61] width 10 height 10
checkbox input "false"
click at [1168, 742] on button "Save & Close" at bounding box center [1167, 739] width 111 height 34
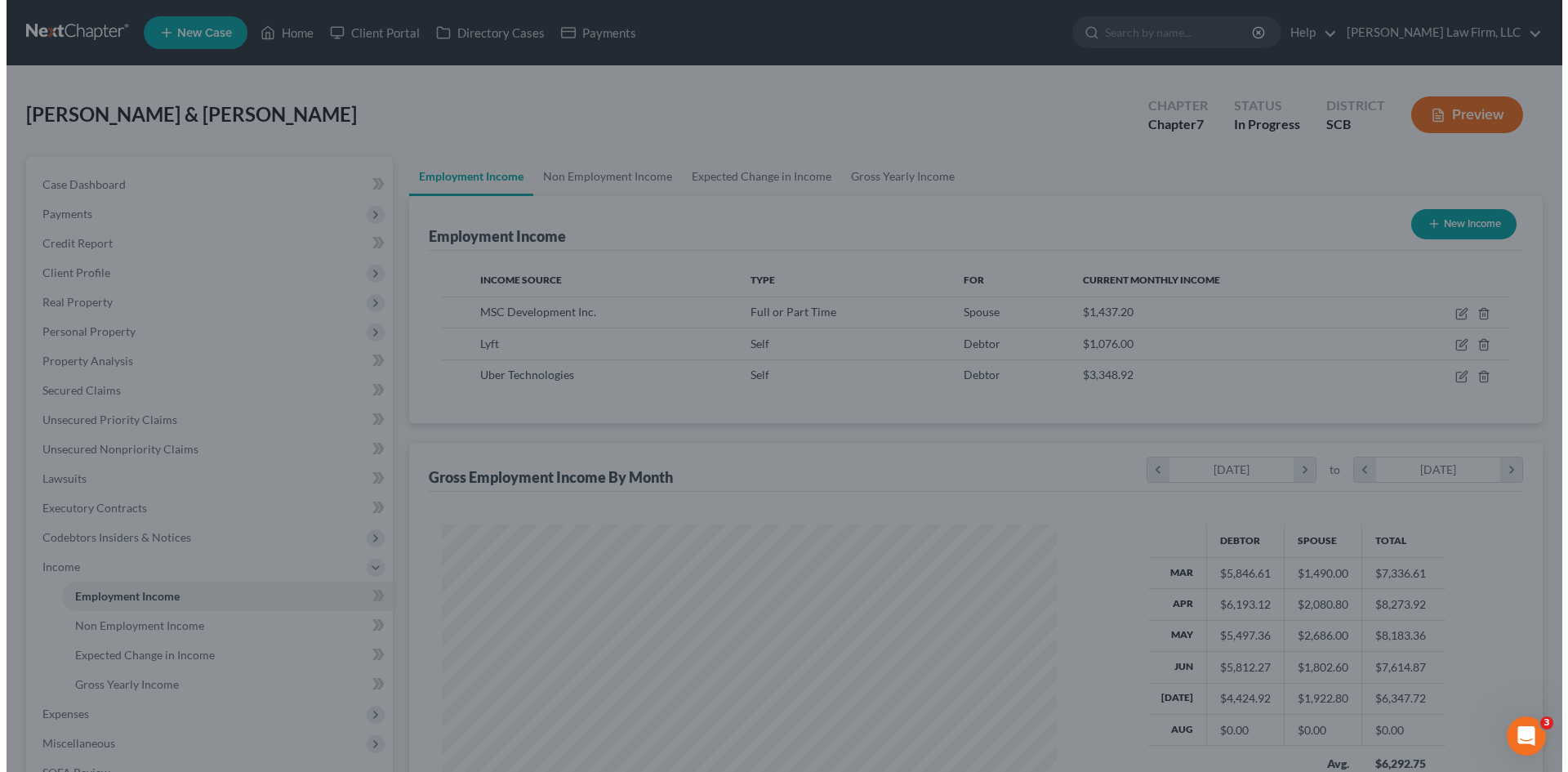
scroll to position [816797, 816227]
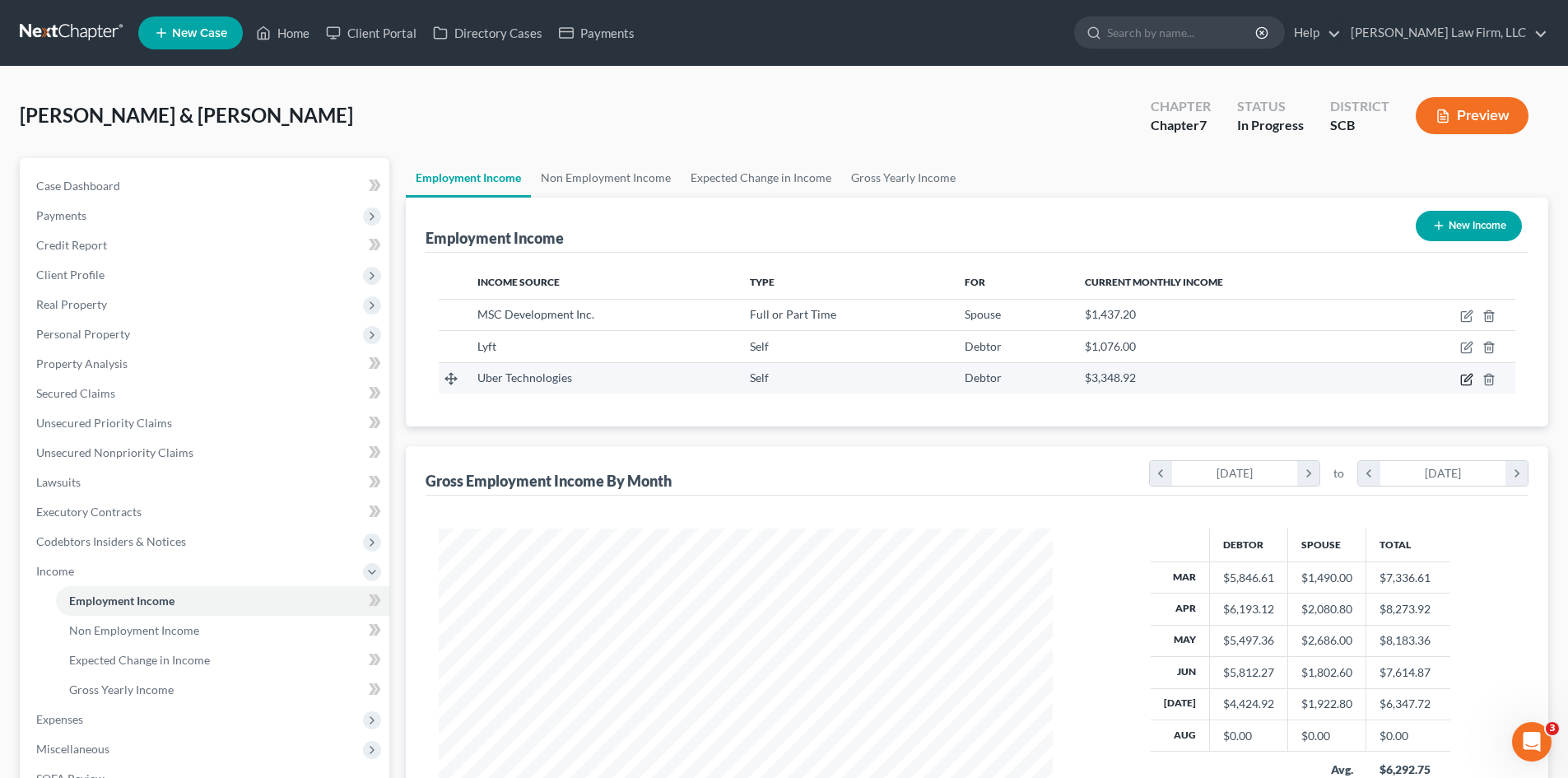
click at [1467, 381] on icon "button" at bounding box center [1469, 378] width 8 height 8
select select "1"
select select "0"
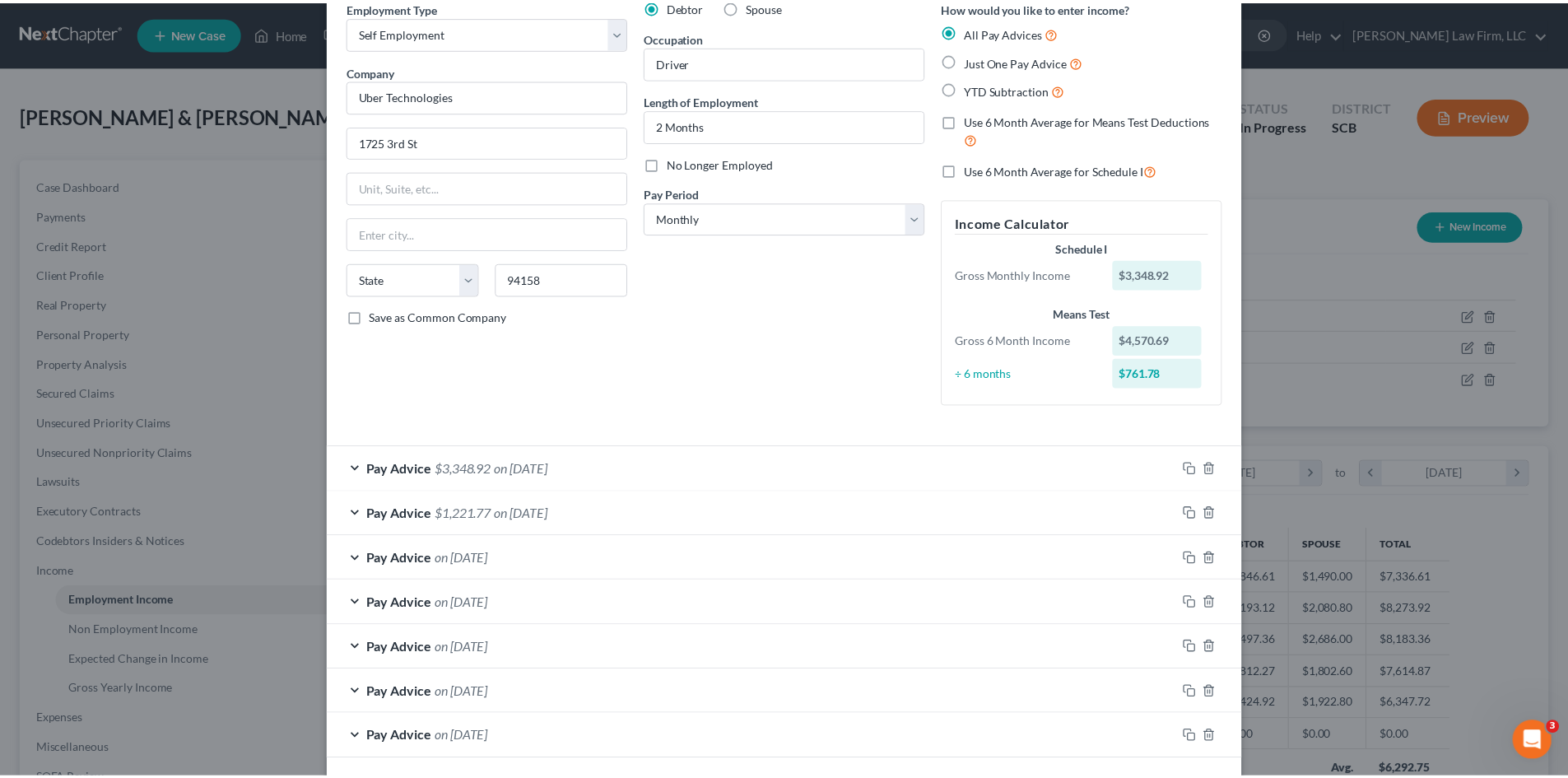
scroll to position [149, 0]
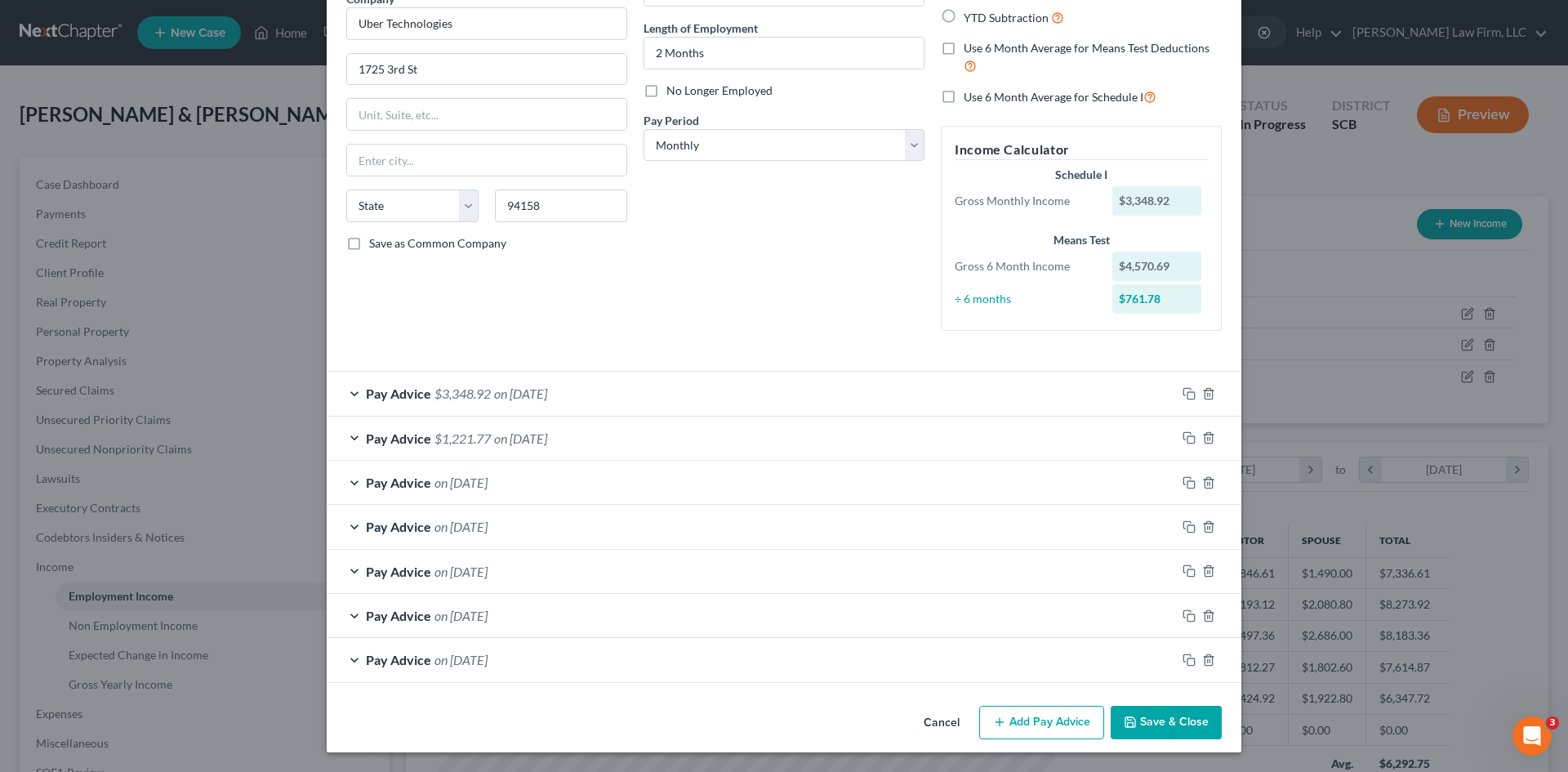
click at [1173, 737] on button "Save & Close" at bounding box center [1167, 723] width 111 height 34
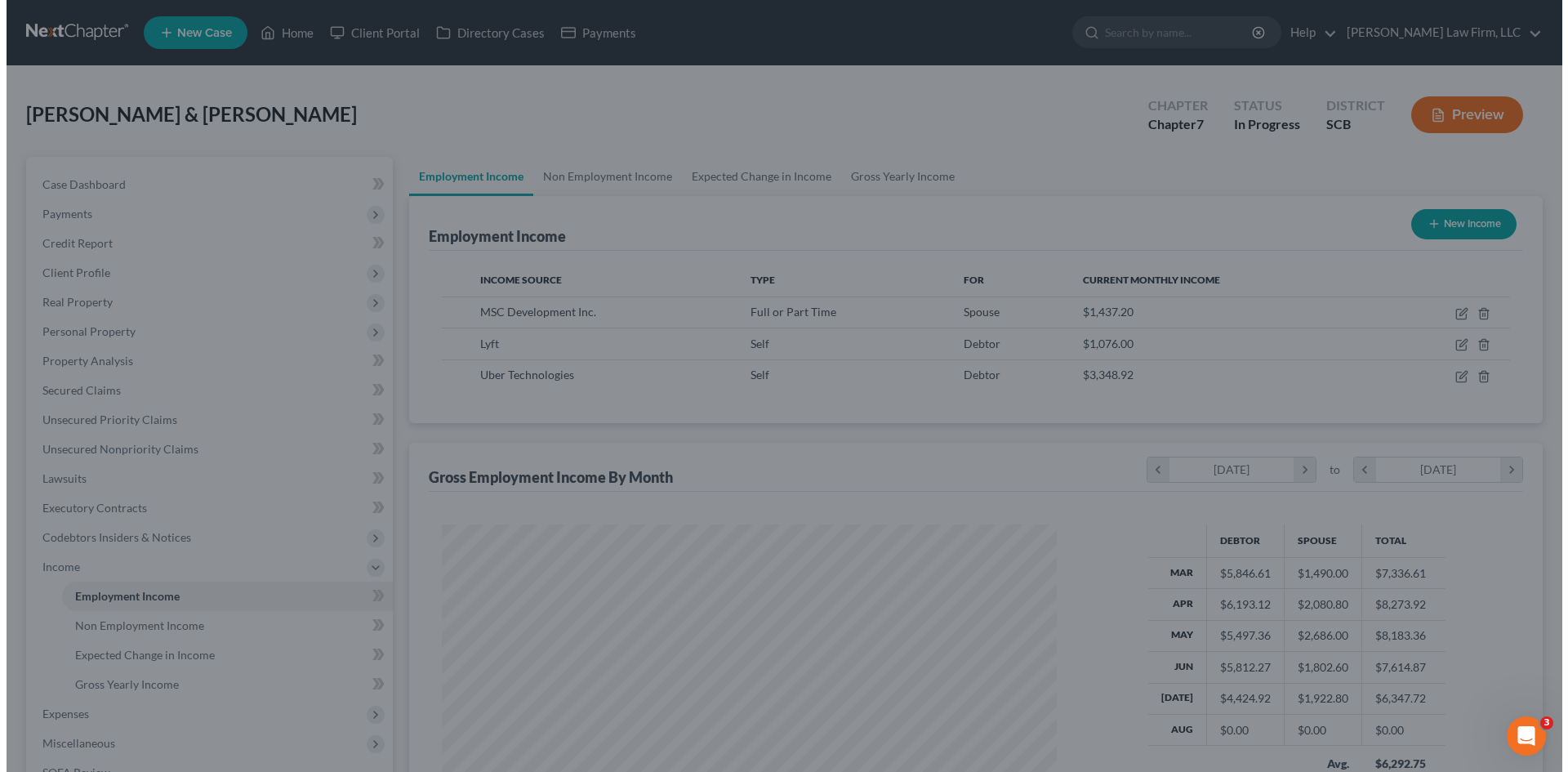
scroll to position [816797, 816227]
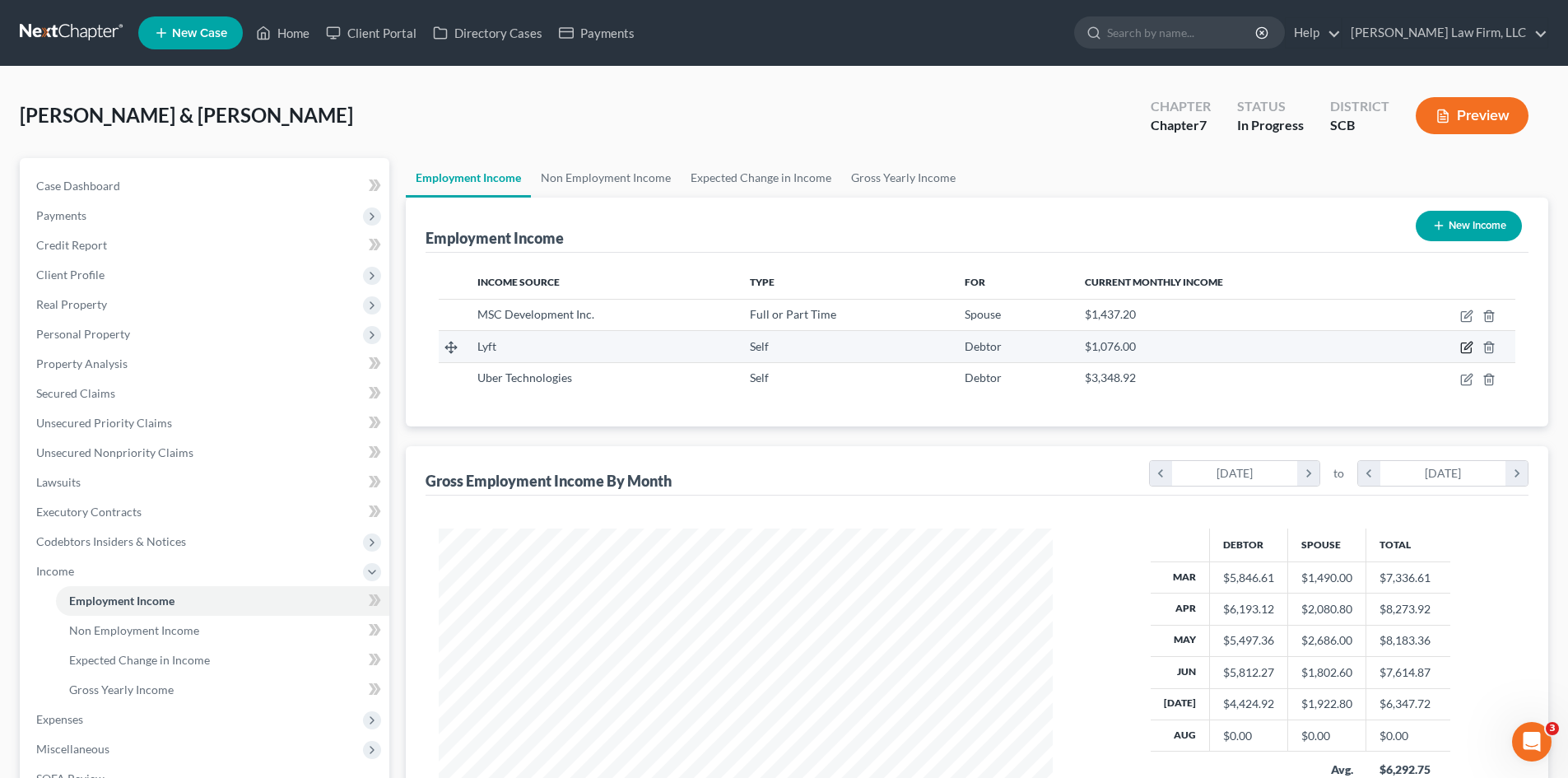
click at [1466, 344] on icon "button" at bounding box center [1468, 348] width 13 height 13
select select "1"
select select "4"
select select "0"
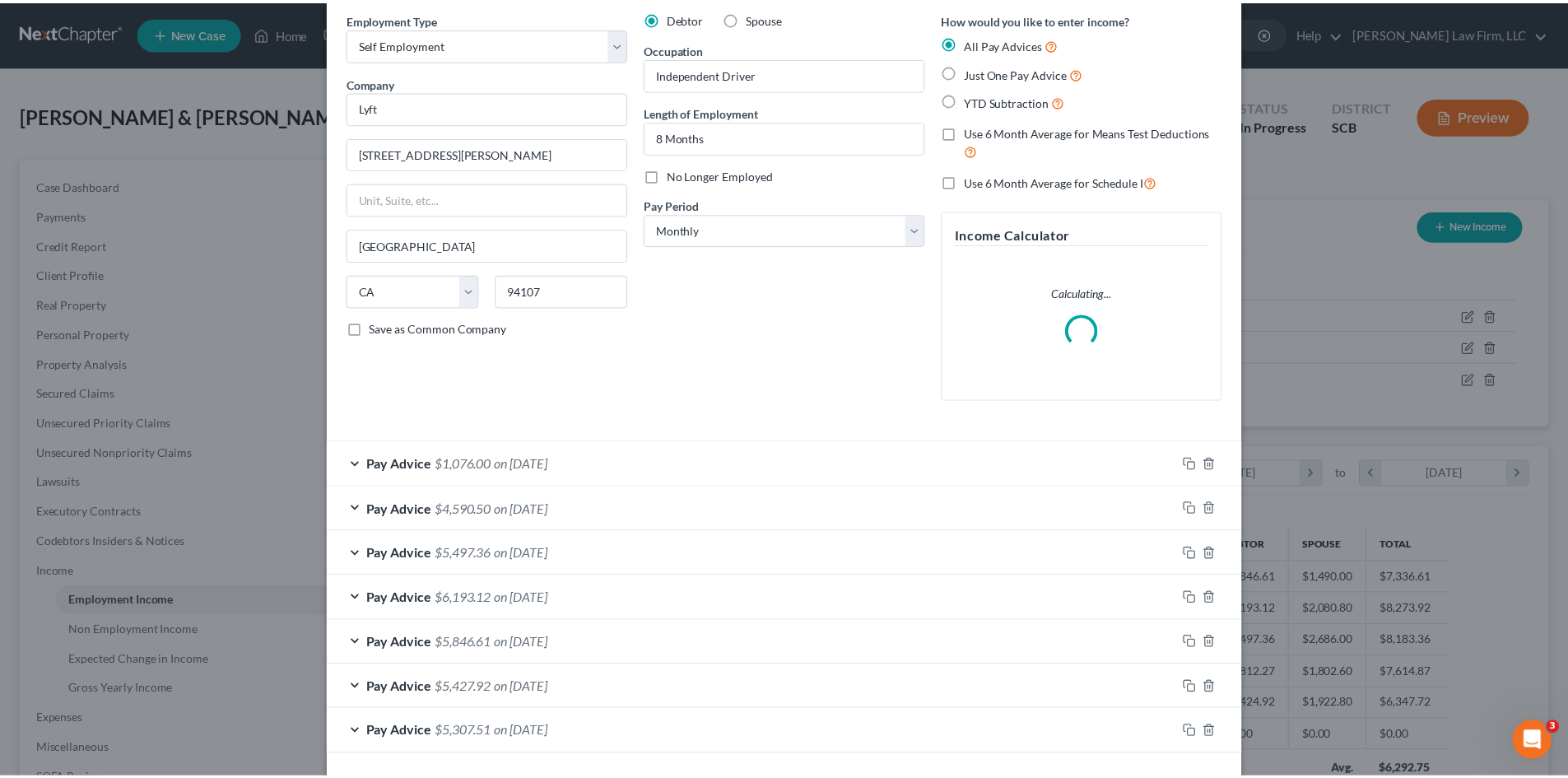
scroll to position [133, 0]
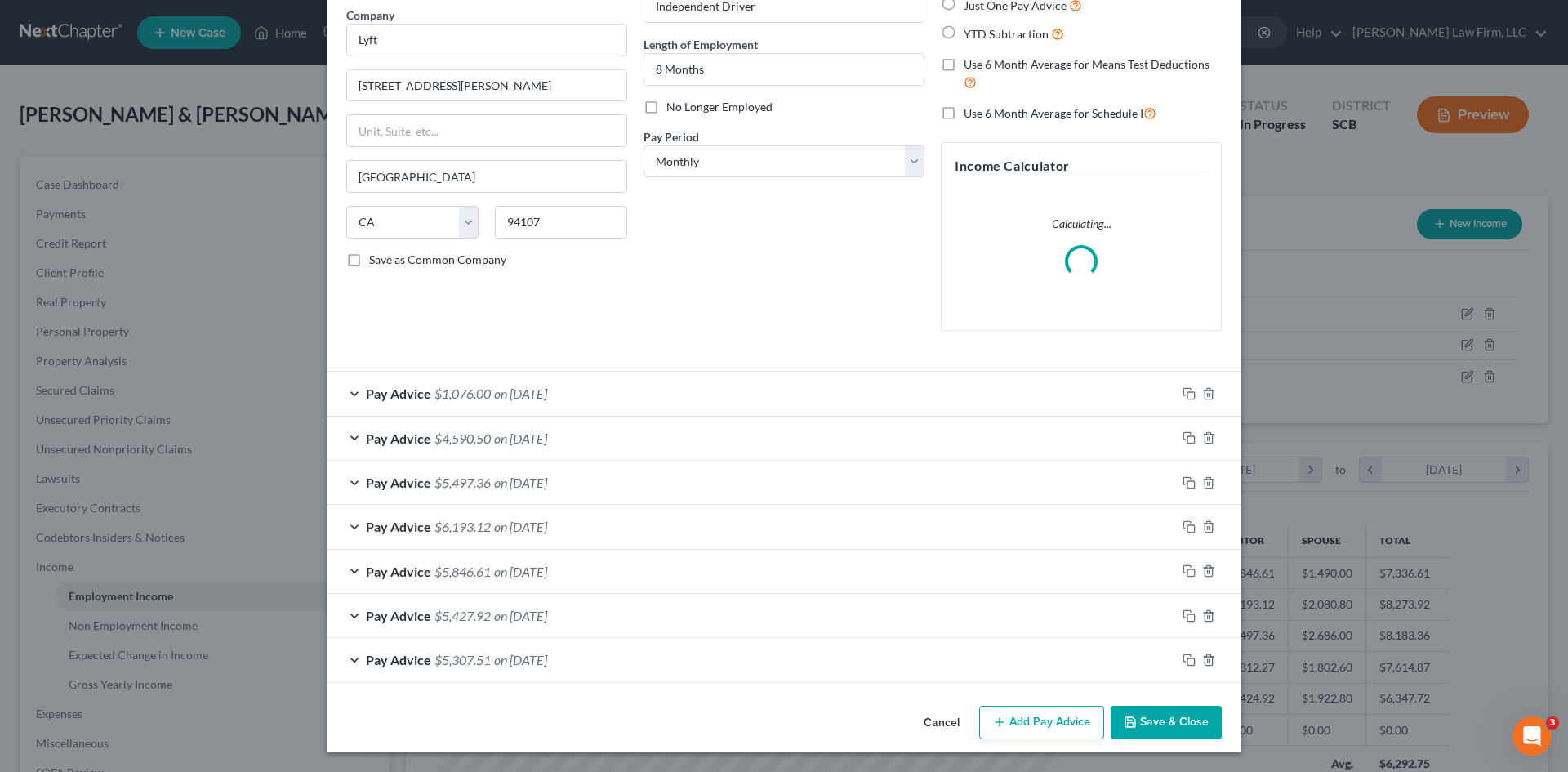
click at [1162, 733] on button "Save & Close" at bounding box center [1167, 723] width 111 height 34
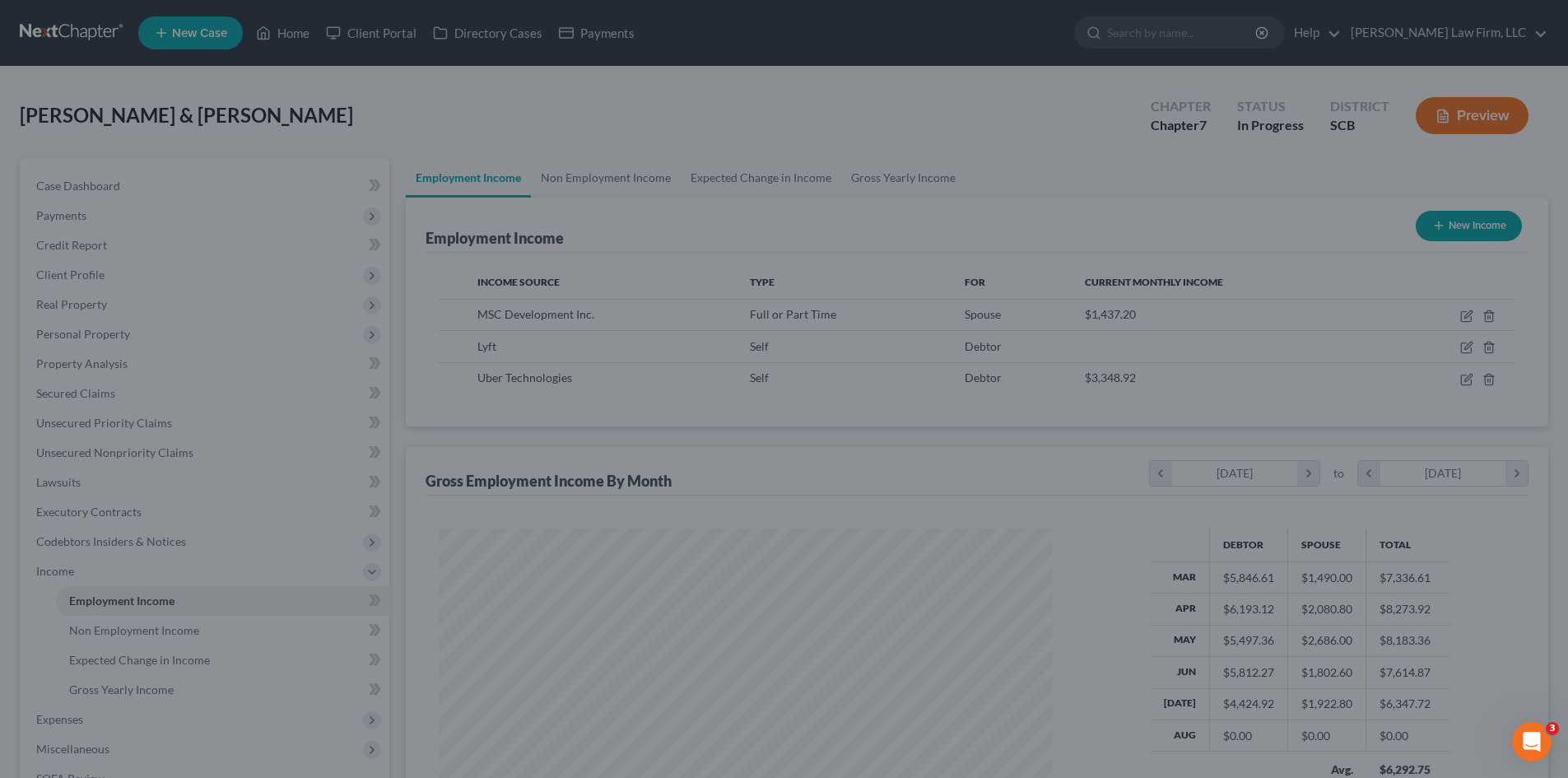
scroll to position [823145, 822638]
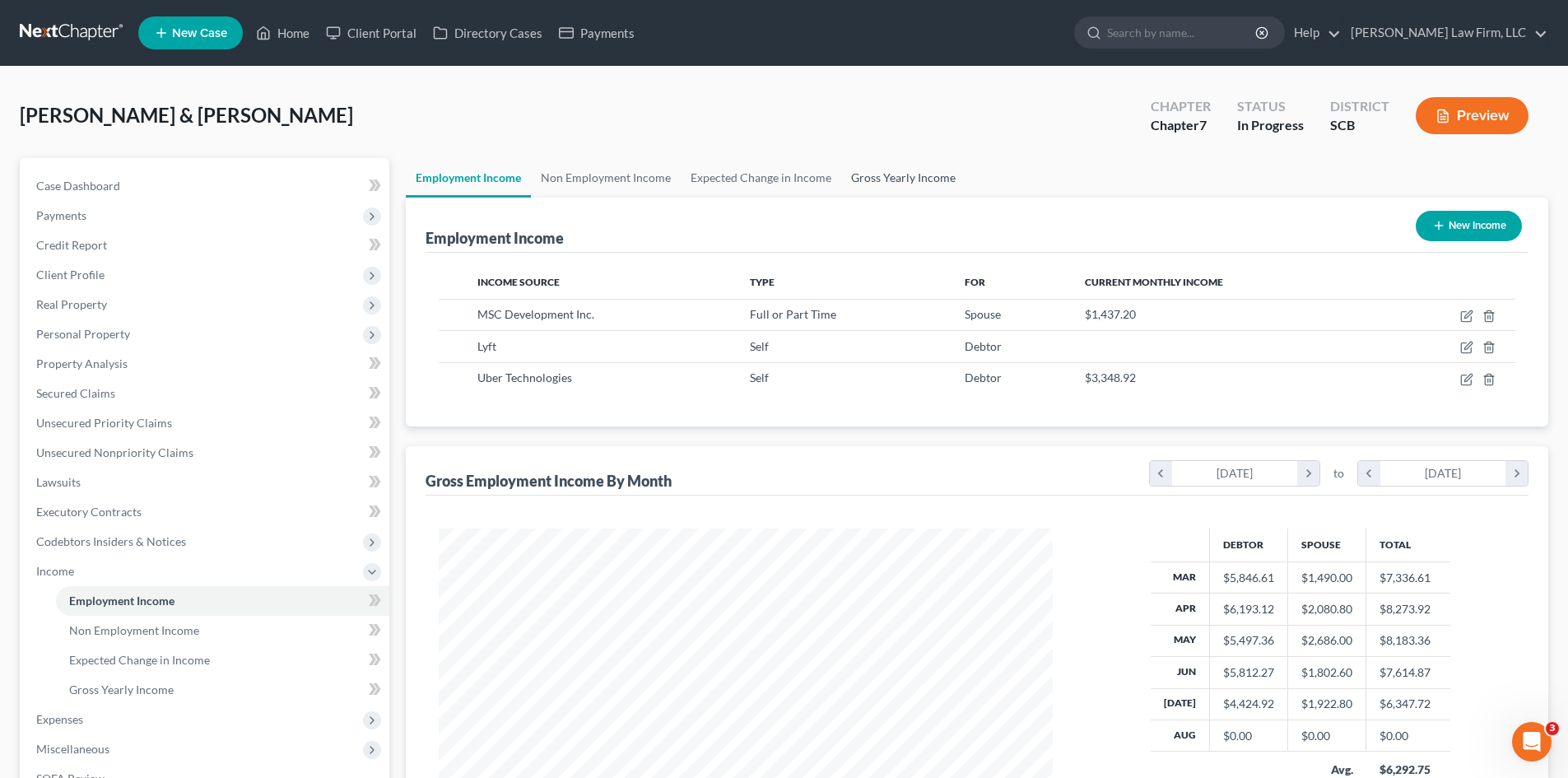
click at [905, 176] on link "Gross Yearly Income" at bounding box center [903, 178] width 124 height 40
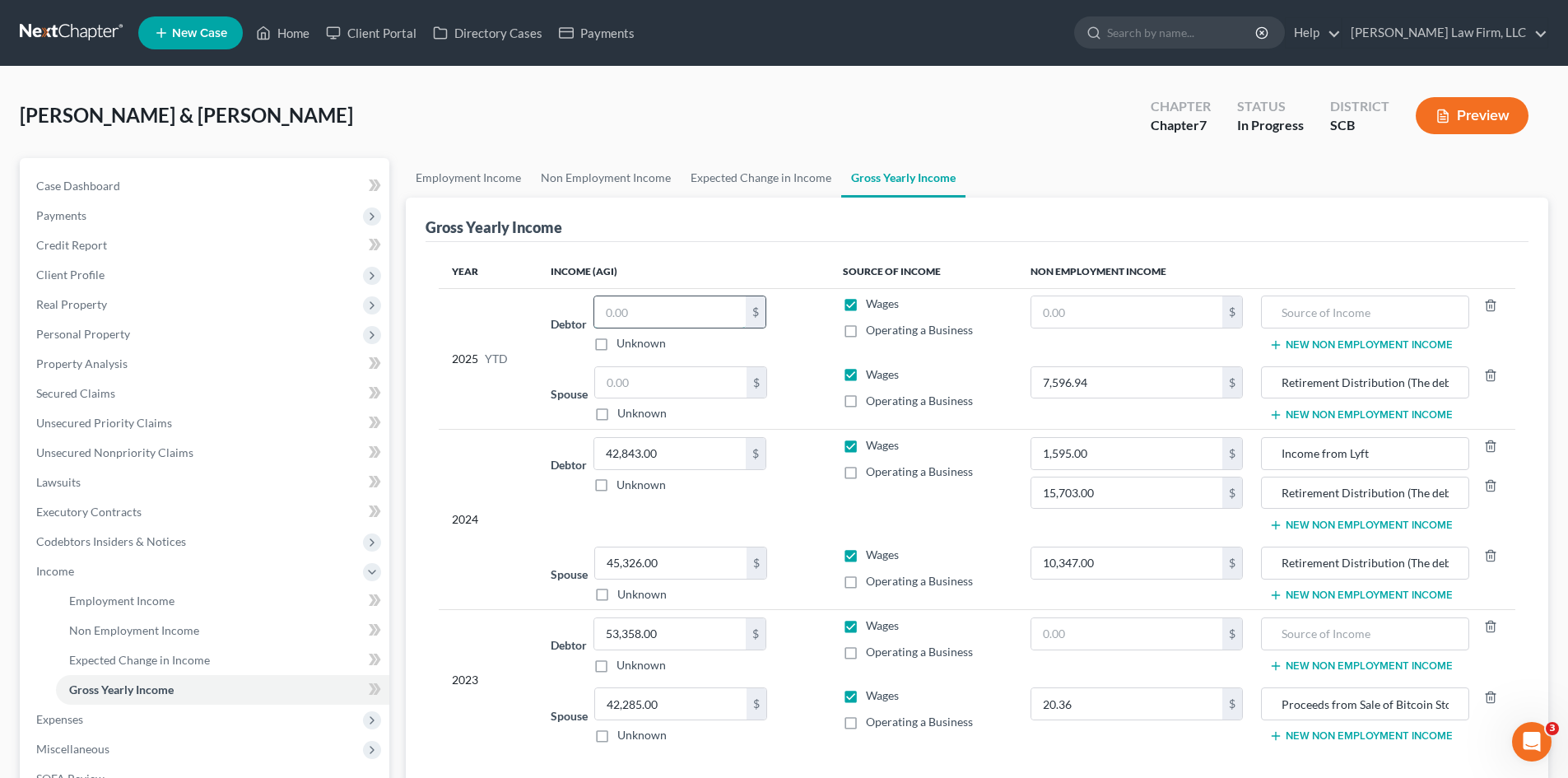
click at [691, 317] on input "text" at bounding box center [670, 312] width 152 height 31
type input "27,774.28"
click at [671, 381] on input "text" at bounding box center [671, 383] width 152 height 31
type input "10,838.20"
click at [611, 172] on link "Non Employment Income" at bounding box center [605, 178] width 150 height 40
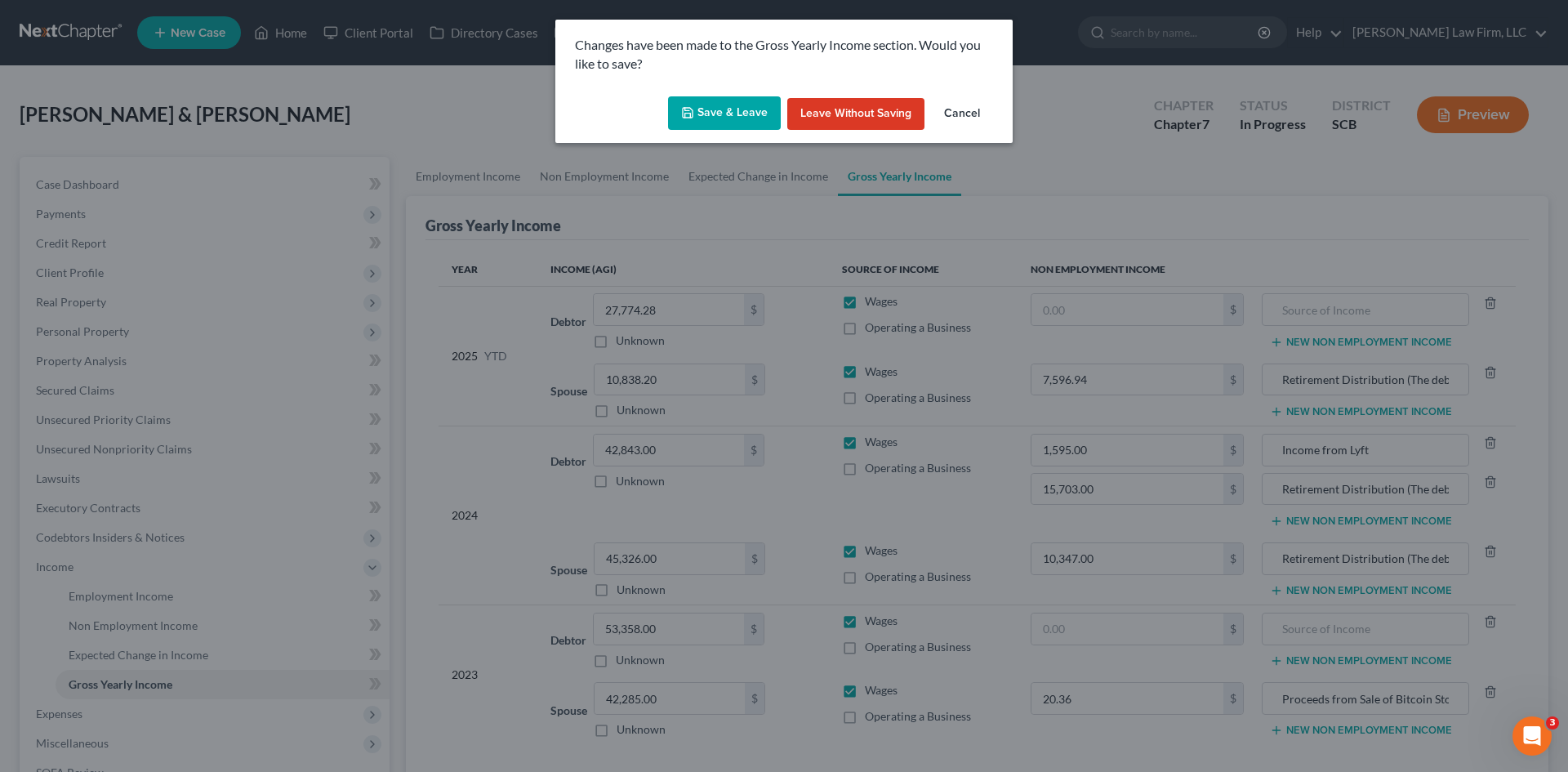
click at [778, 93] on div "Save & Leave Leave without Saving Cancel" at bounding box center [784, 117] width 458 height 54
click at [763, 103] on button "Save & Leave" at bounding box center [725, 114] width 113 height 34
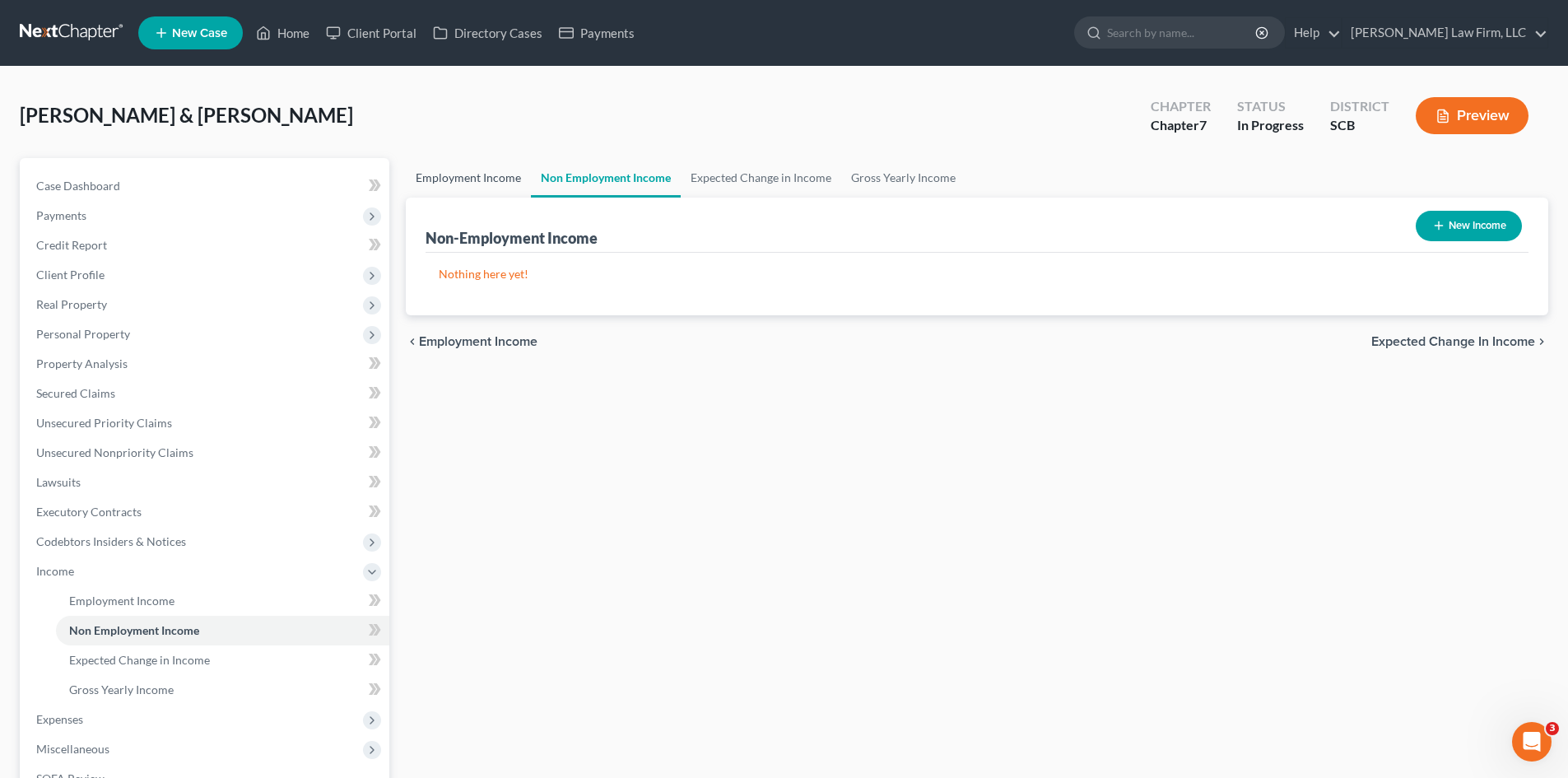
click at [480, 172] on link "Employment Income" at bounding box center [468, 178] width 125 height 40
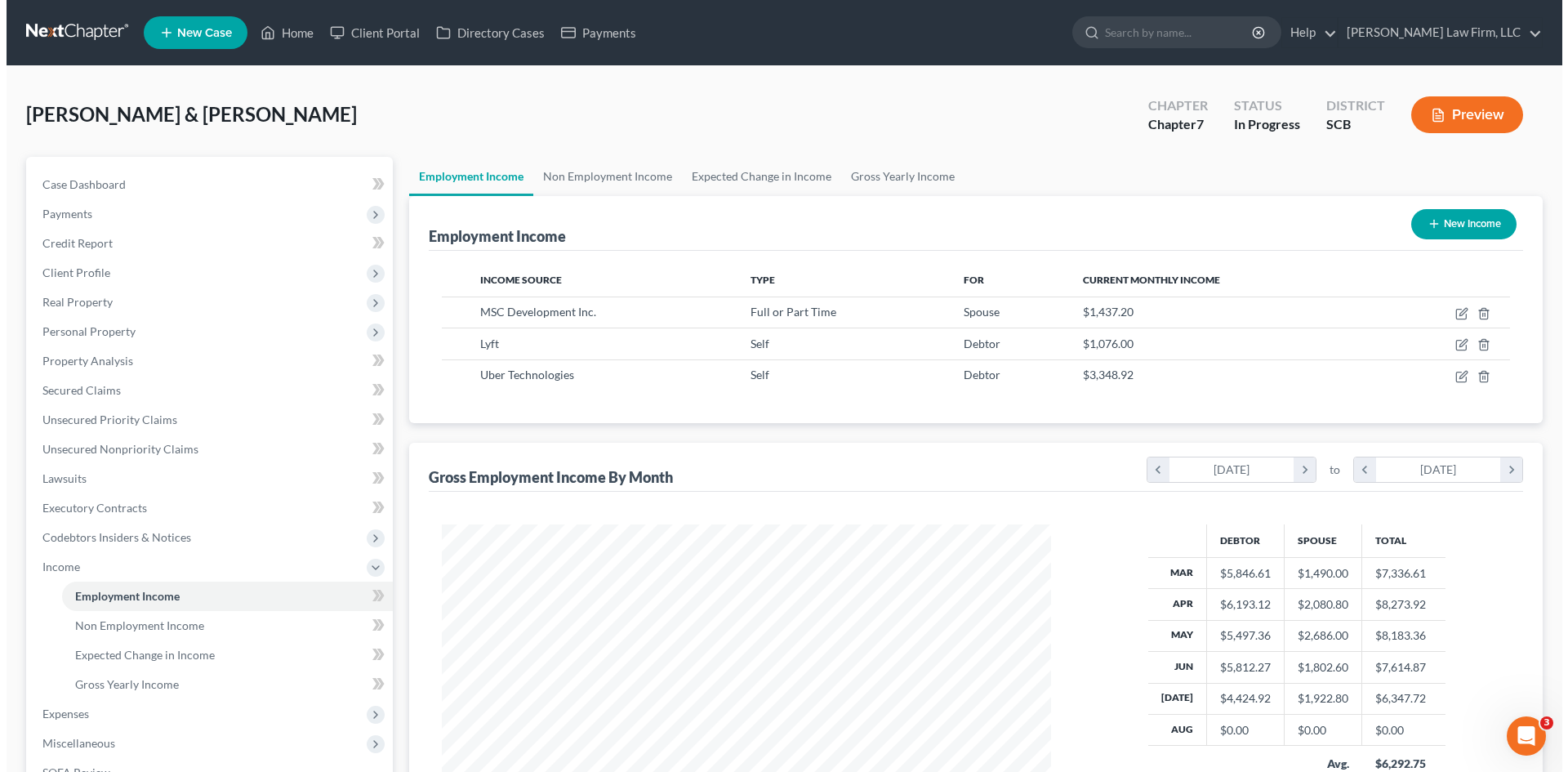
scroll to position [305, 642]
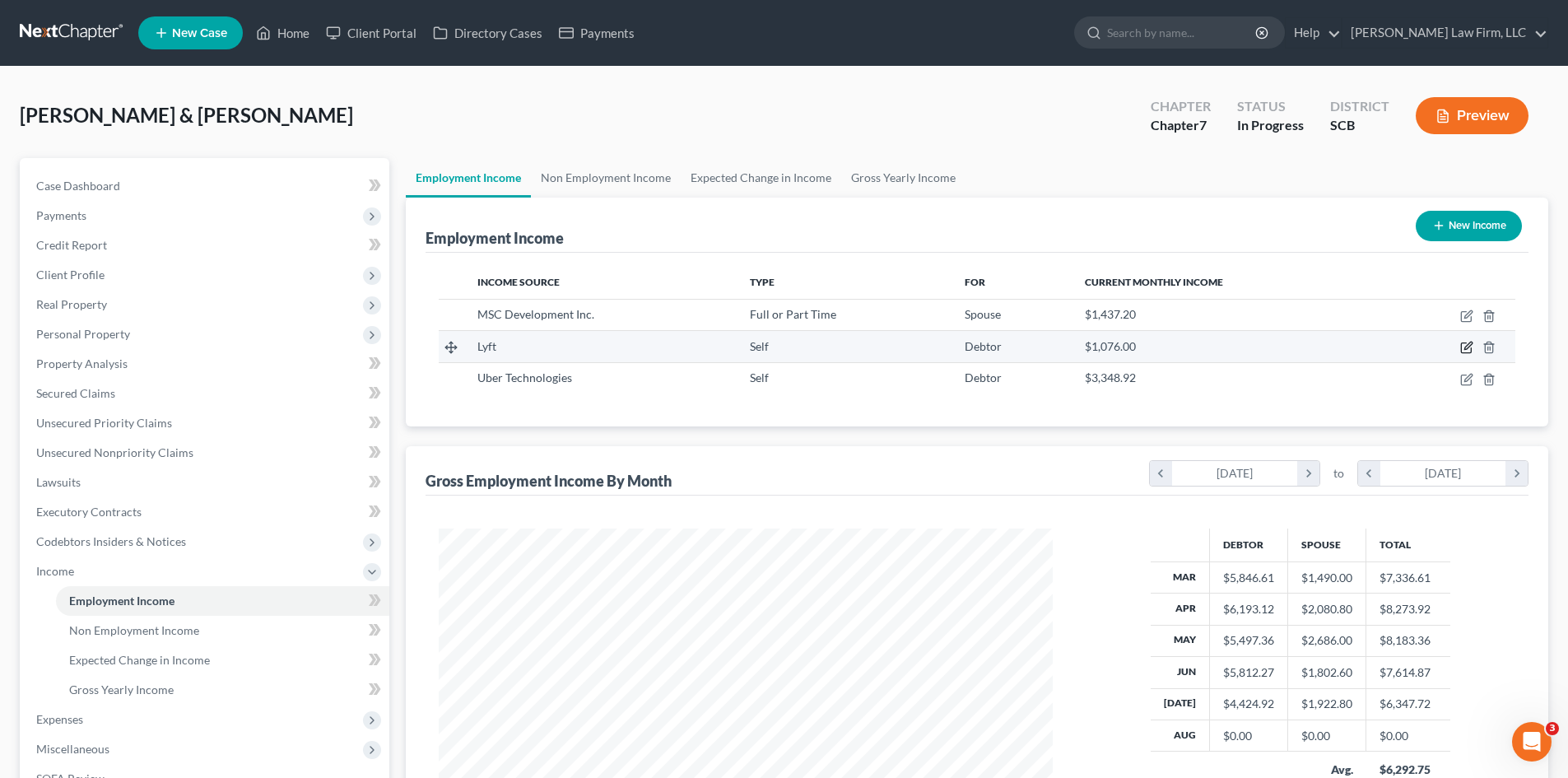
click at [1462, 350] on icon "button" at bounding box center [1466, 348] width 9 height 9
select select "1"
select select "4"
select select "0"
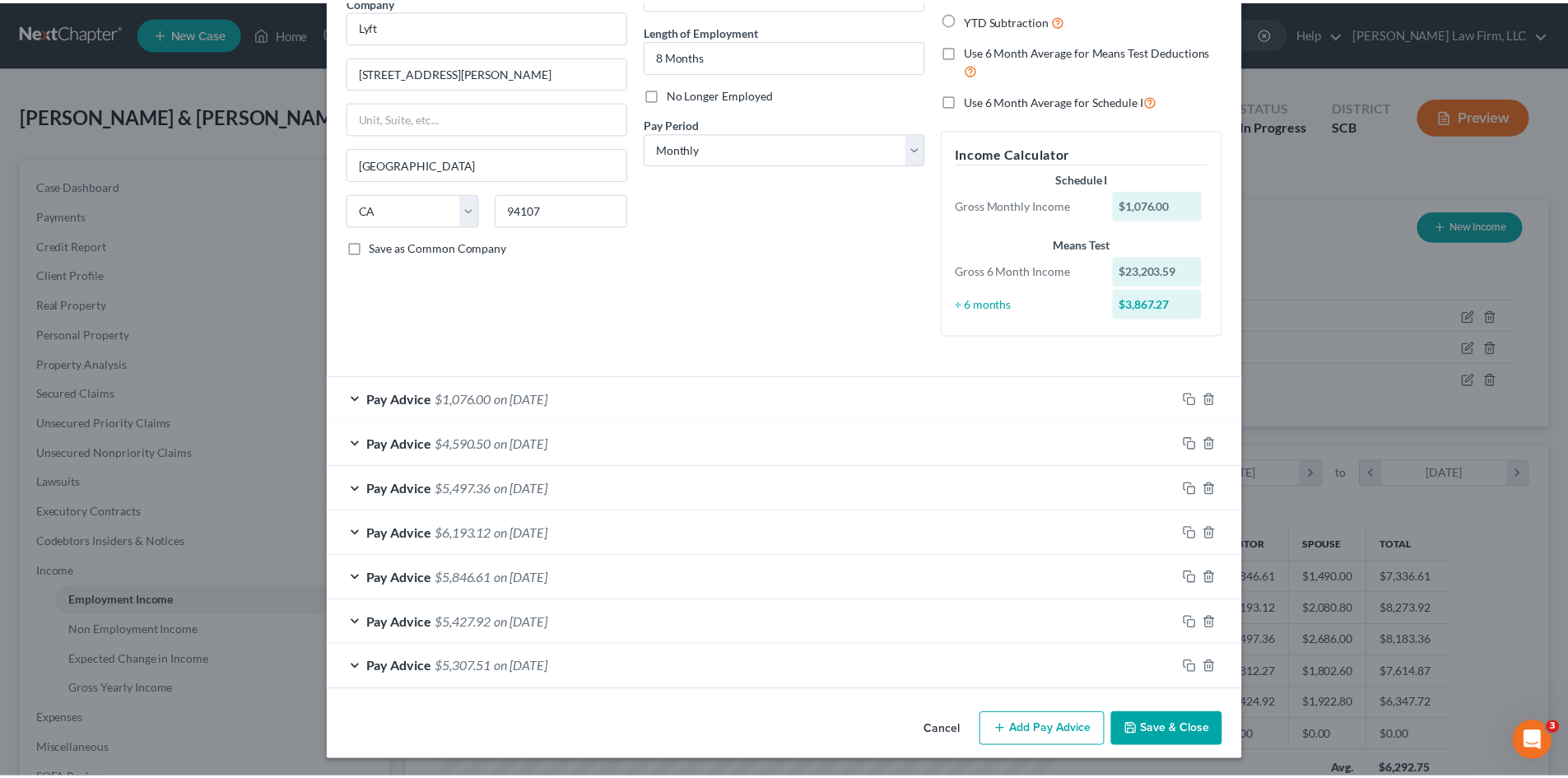
scroll to position [149, 0]
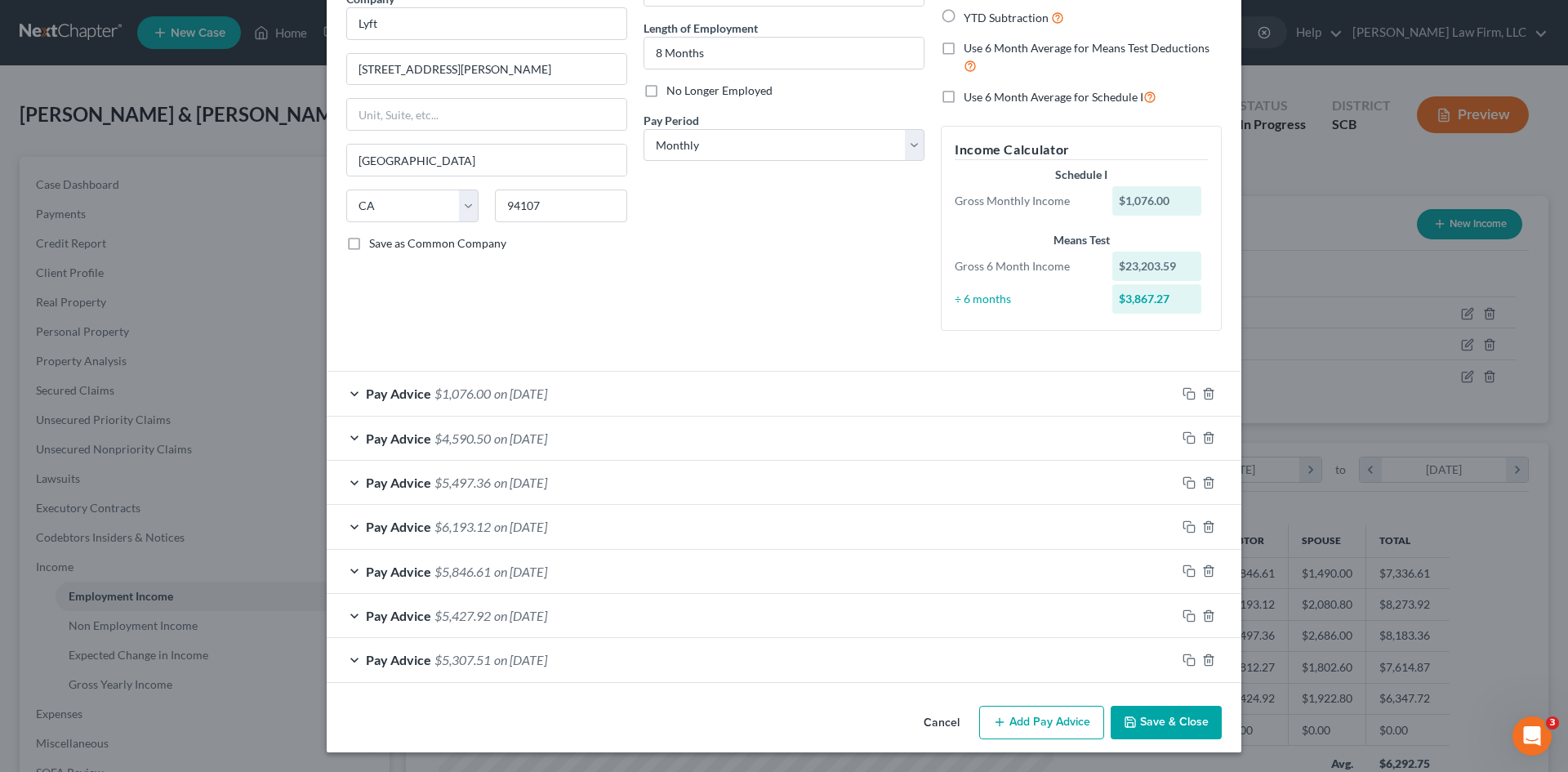
click at [1156, 720] on button "Save & Close" at bounding box center [1167, 723] width 111 height 34
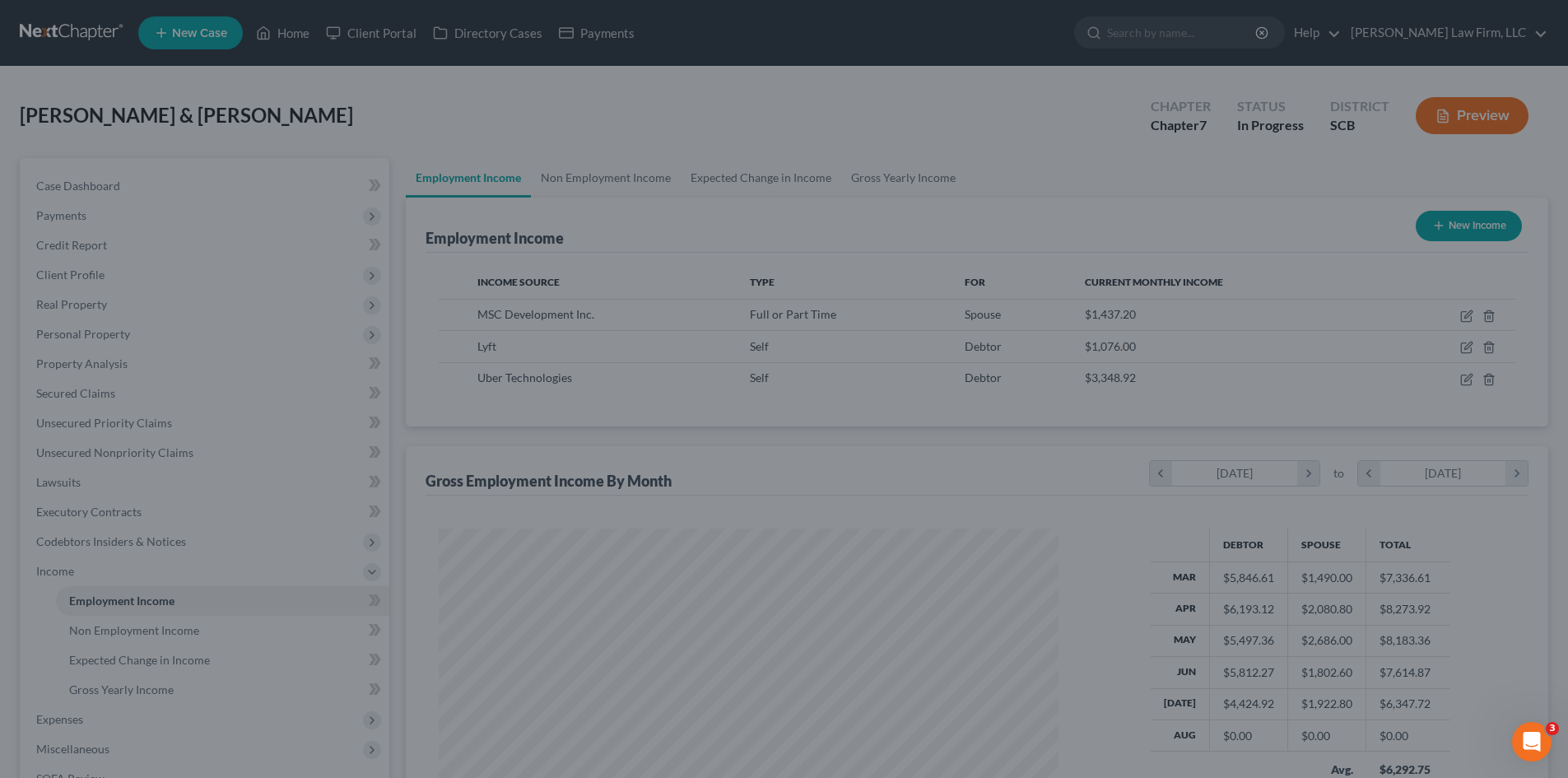
scroll to position [823145, 822638]
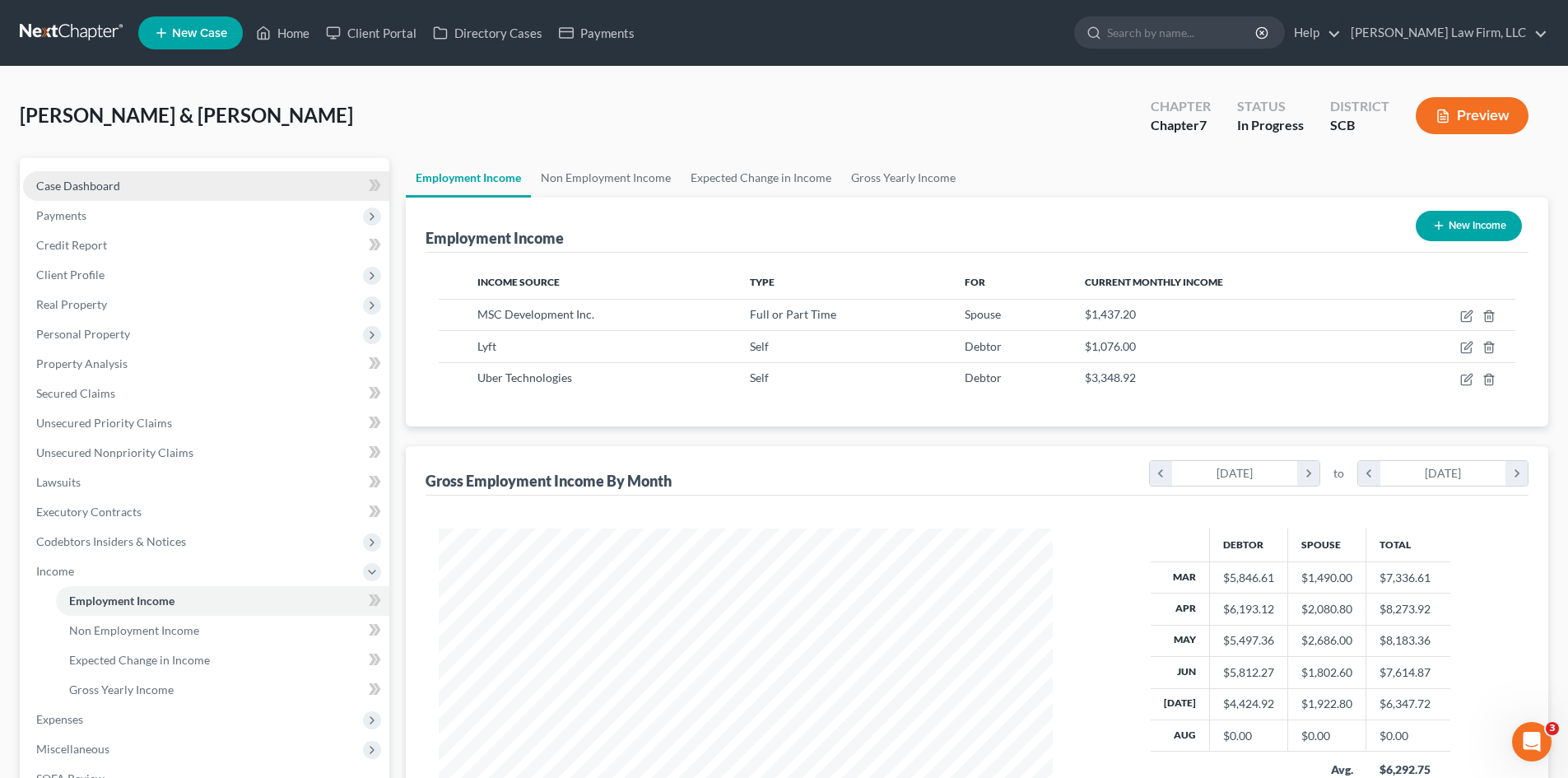
drag, startPoint x: 92, startPoint y: 180, endPoint x: 230, endPoint y: 172, distance: 138.2
click at [92, 180] on span "Case Dashboard" at bounding box center [78, 186] width 84 height 14
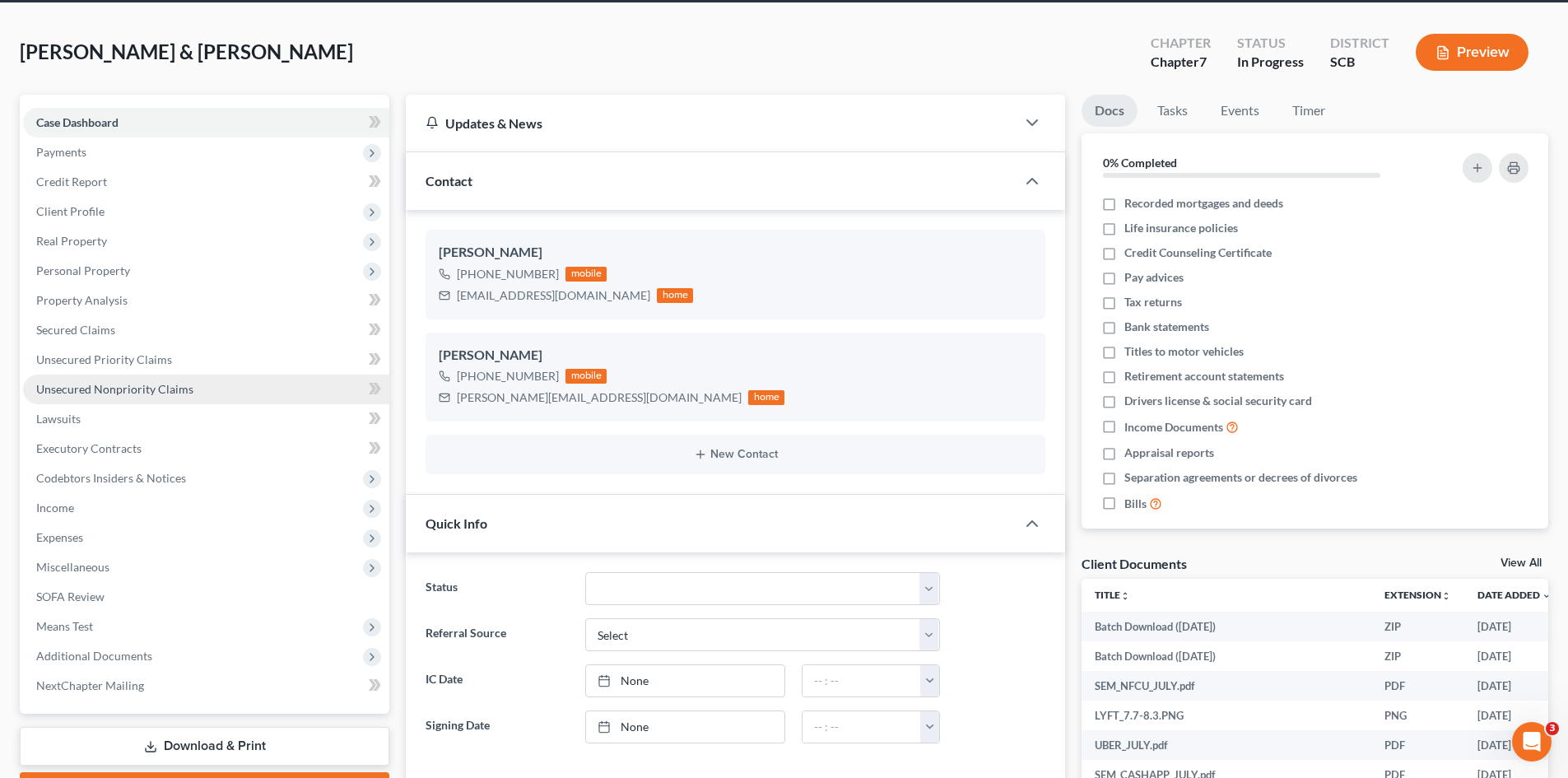
select select "0"
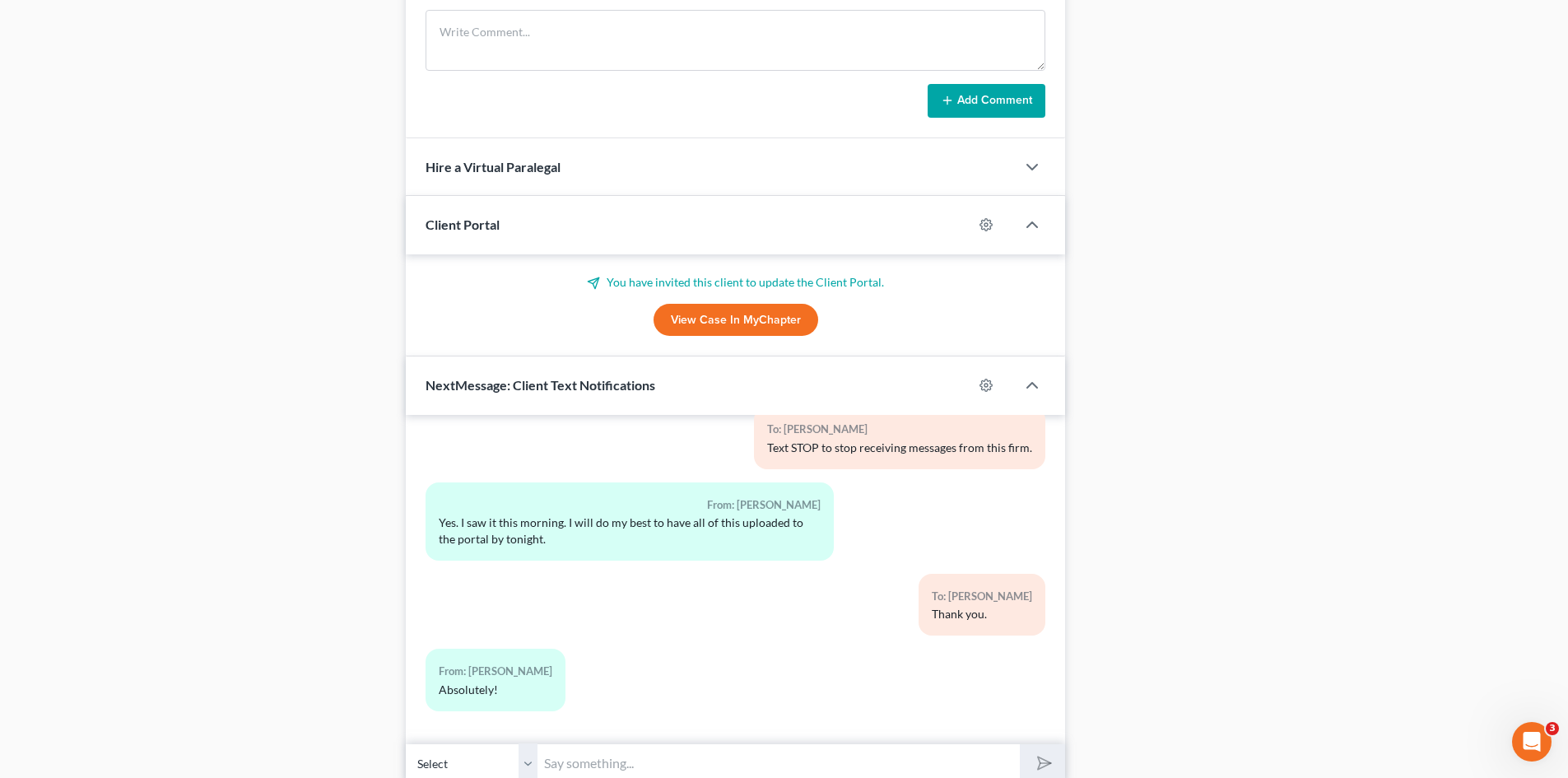
scroll to position [1307, 0]
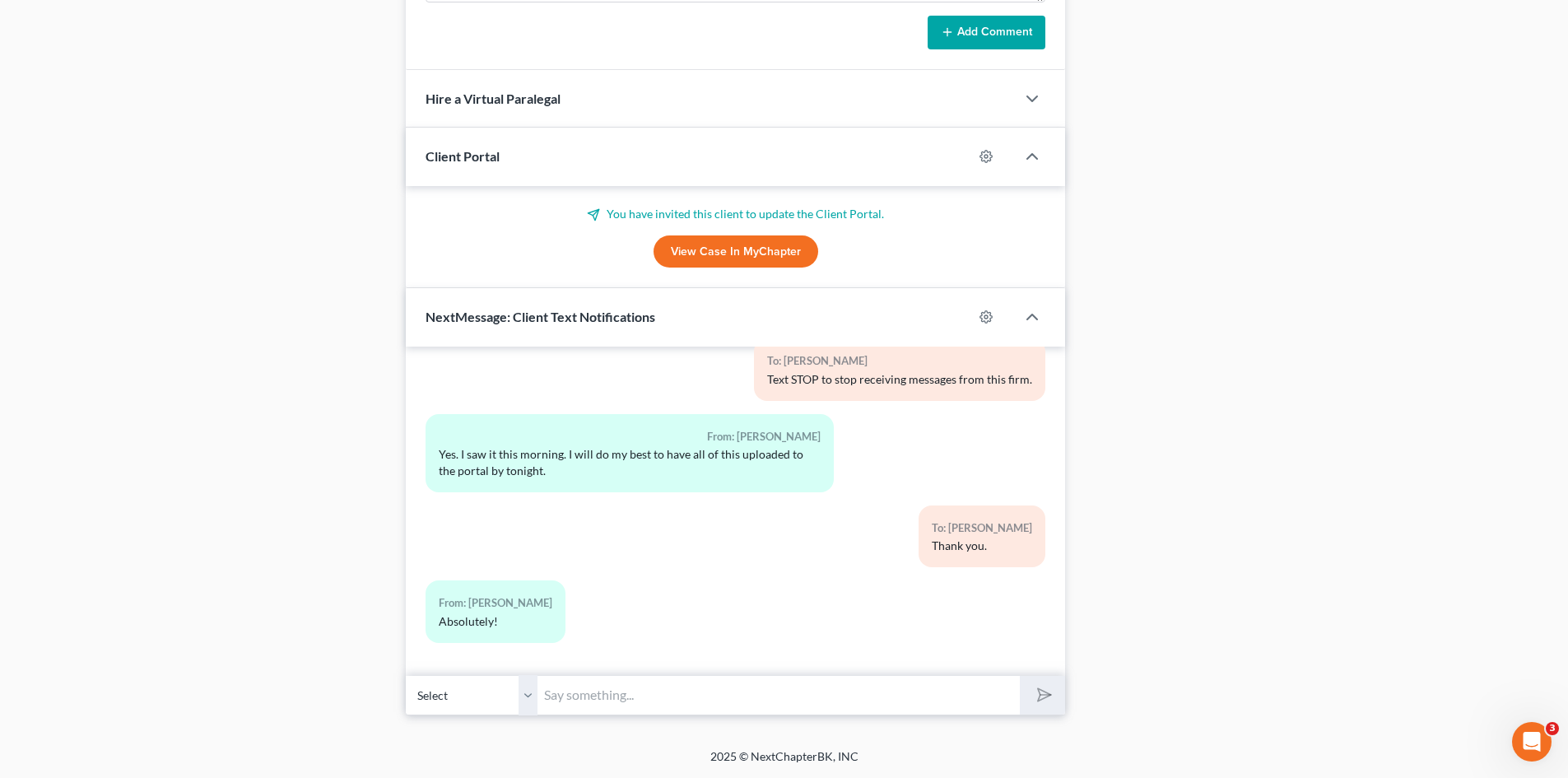
click at [530, 701] on select "Select +1 (843) 437-6046 - Sean Morgan Jr +1 (843) 531-7979 - Courtney Johnson" at bounding box center [471, 696] width 132 height 41
select select "1"
click at [406, 676] on select "Select +1 (843) 437-6046 - Sean Morgan Jr +1 (843) 531-7979 - Courtney Johnson" at bounding box center [471, 696] width 132 height 41
click at [659, 703] on input "text" at bounding box center [778, 696] width 482 height 41
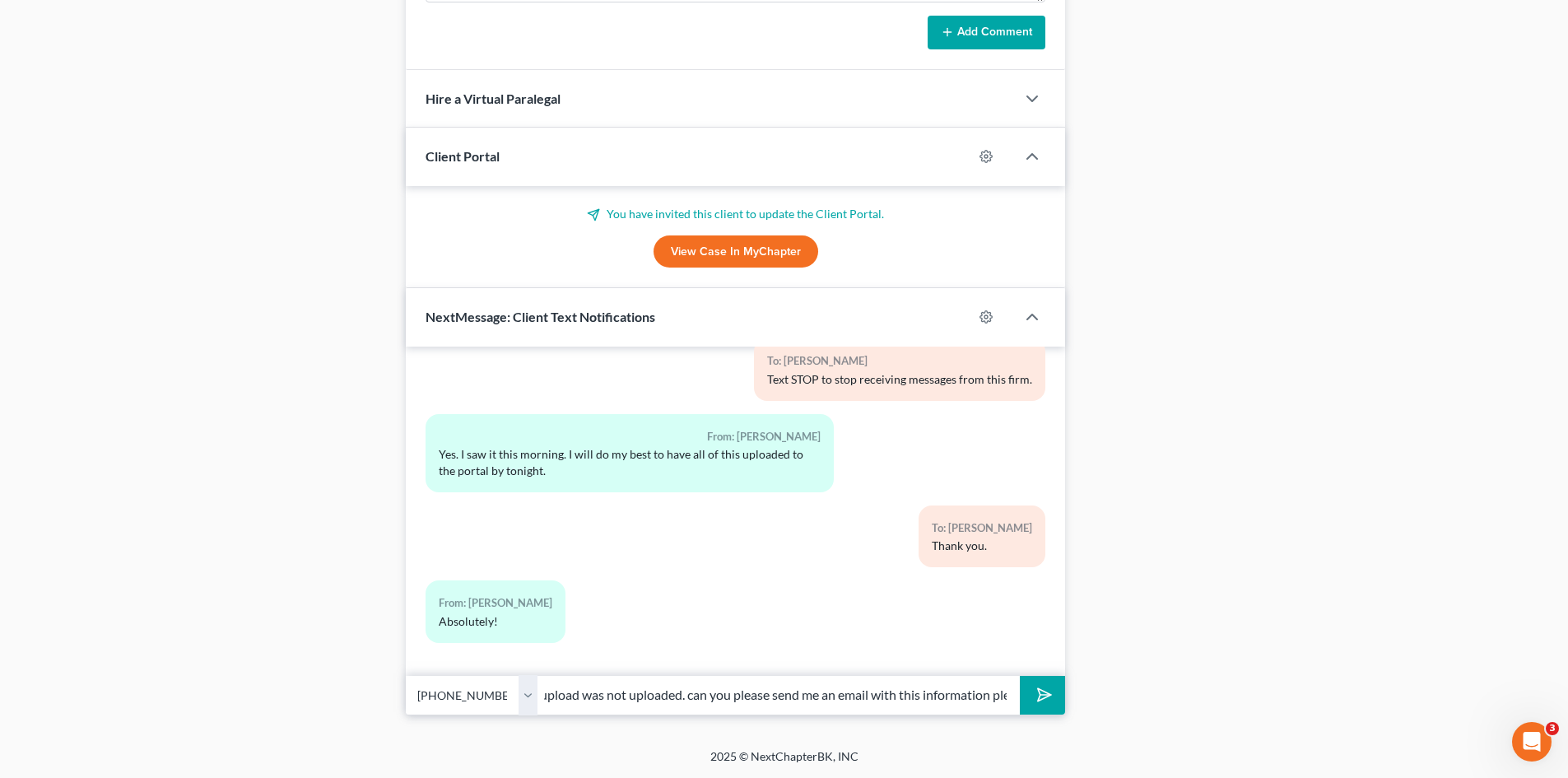
scroll to position [0, 307]
type input "[PERSON_NAME], the information you attempted to upload was not uploaded. can yo…"
click at [1038, 682] on button "submit" at bounding box center [1043, 695] width 45 height 39
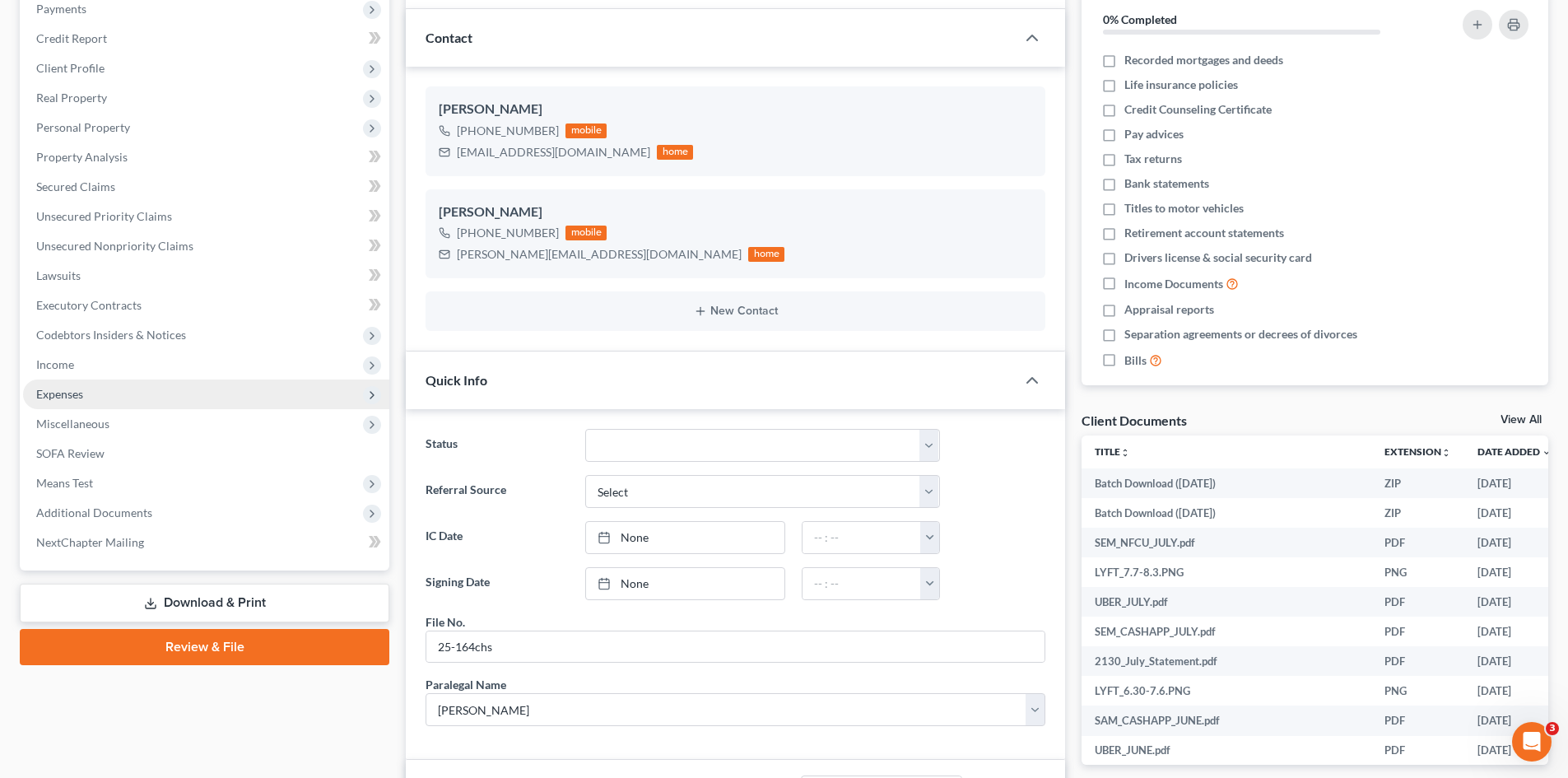
scroll to position [247, 0]
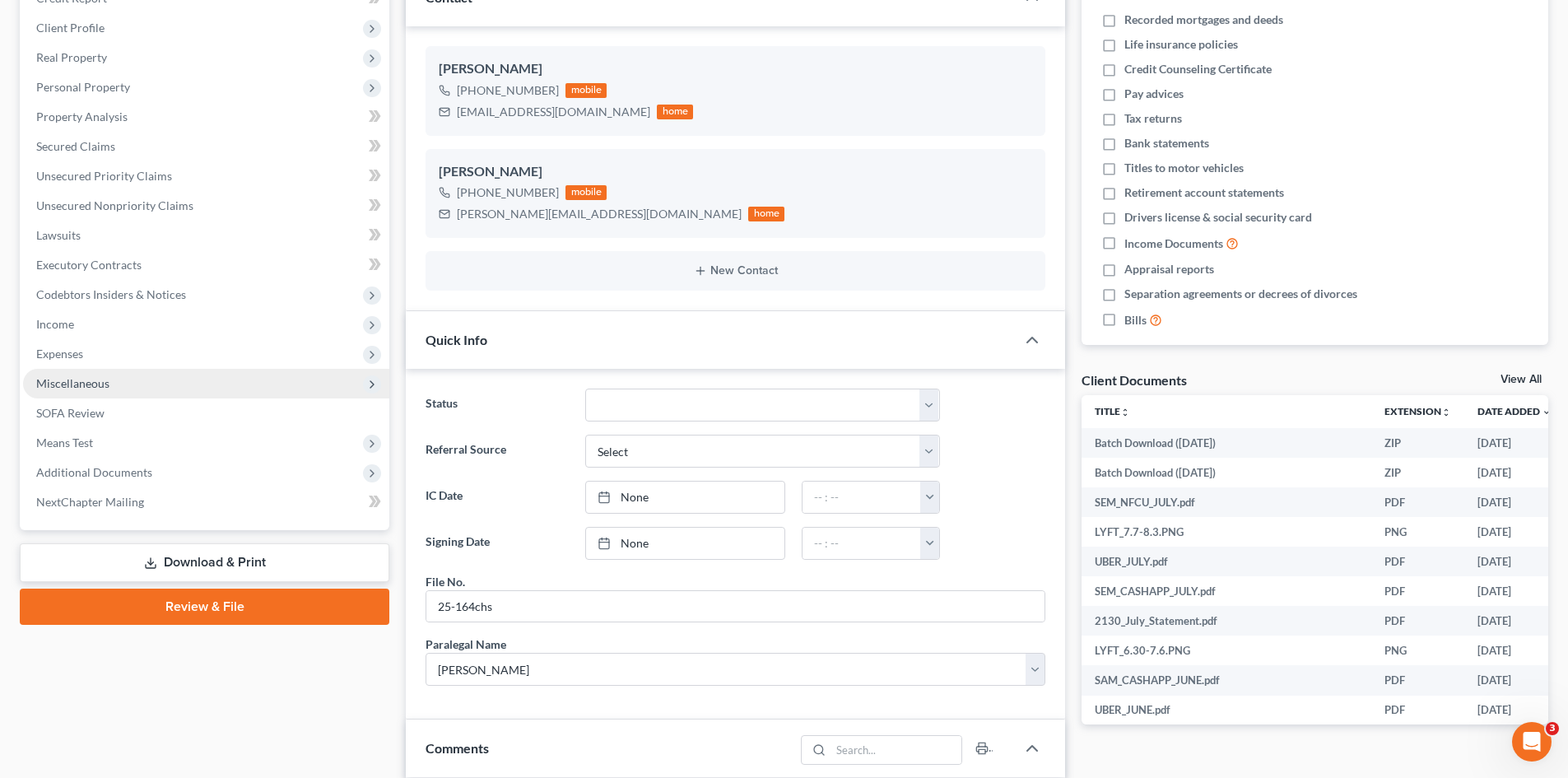
click at [84, 381] on span "Miscellaneous" at bounding box center [72, 383] width 73 height 14
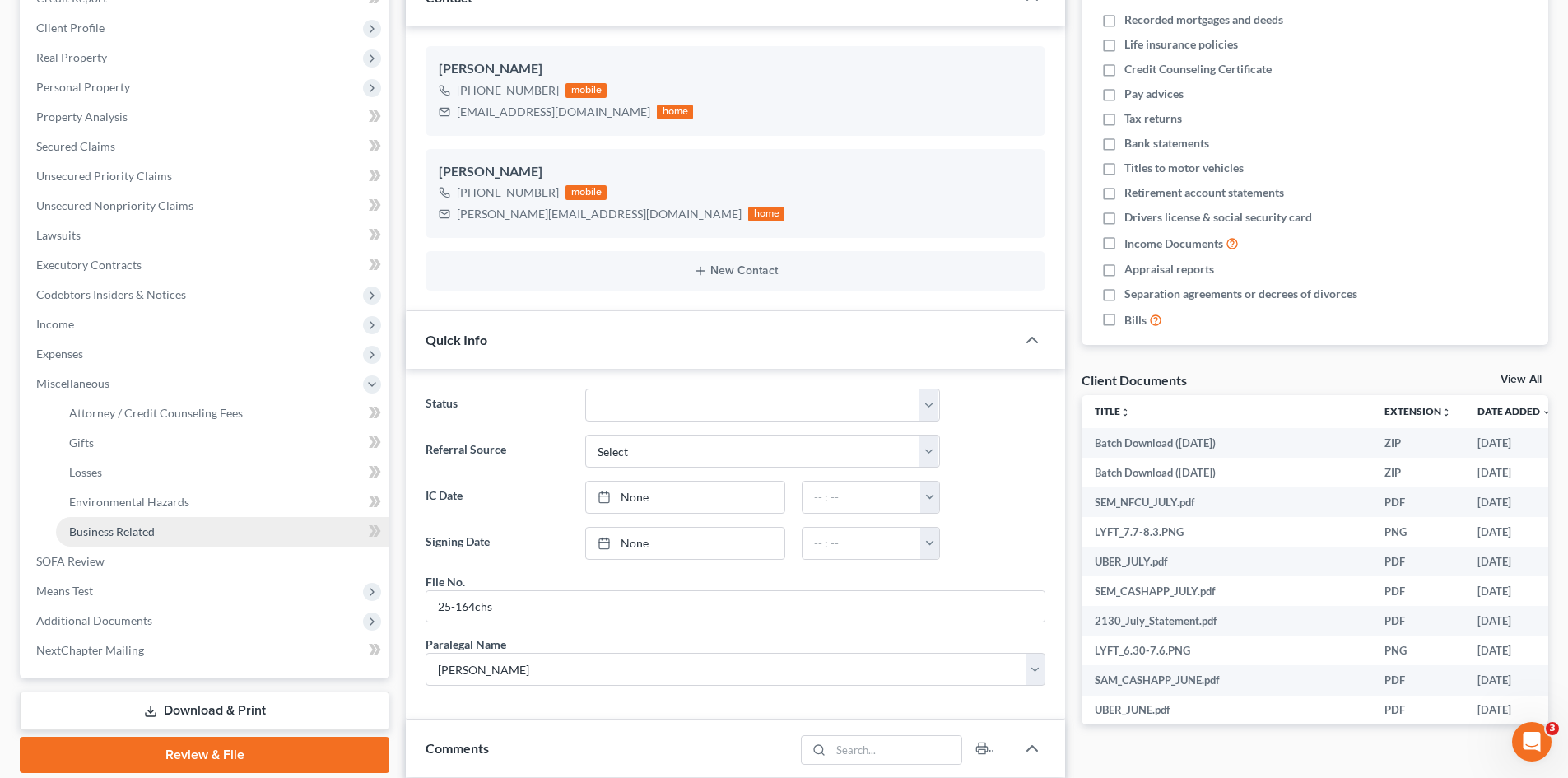
click at [108, 530] on span "Business Related" at bounding box center [112, 532] width 85 height 14
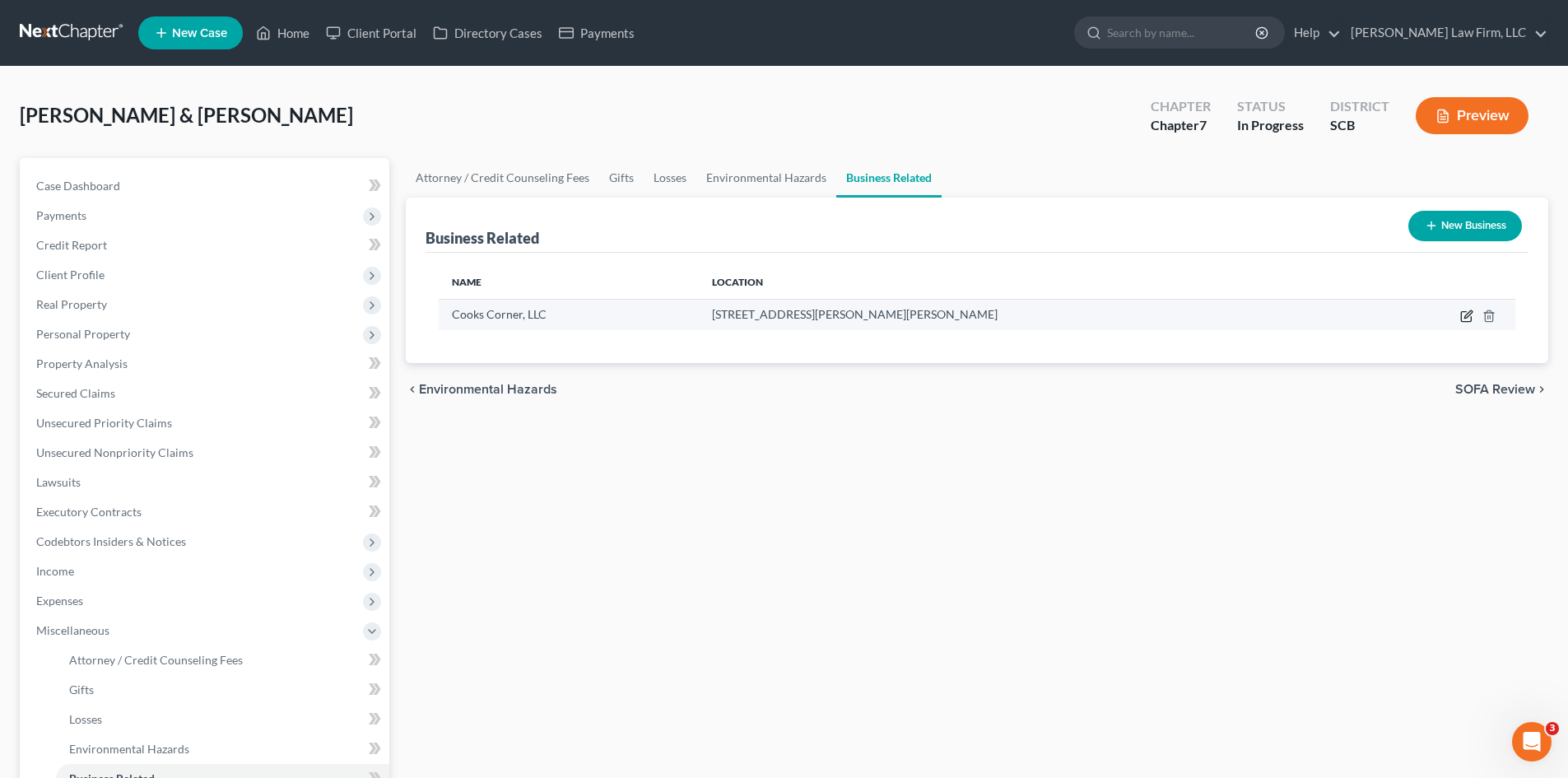
click at [1466, 319] on icon "button" at bounding box center [1468, 317] width 13 height 13
select select "member"
select select "10"
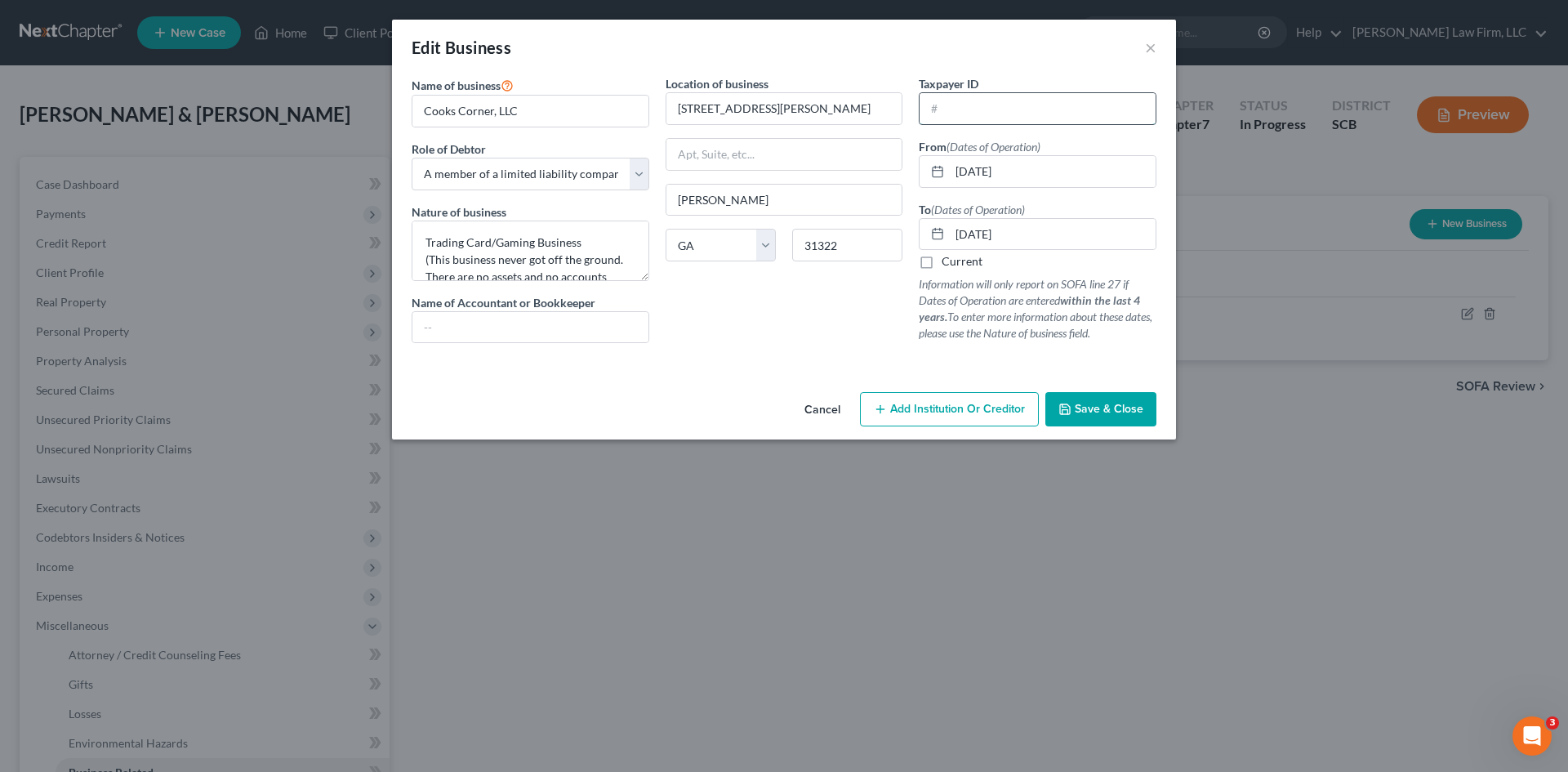
click at [1093, 119] on input "text" at bounding box center [1037, 108] width 236 height 31
type input "92-3852770"
drag, startPoint x: 1027, startPoint y: 152, endPoint x: 1036, endPoint y: 165, distance: 15.8
click at [1027, 153] on label "From (Dates of Operation)" at bounding box center [980, 147] width 121 height 17
drag, startPoint x: 956, startPoint y: 172, endPoint x: 1062, endPoint y: 173, distance: 106.0
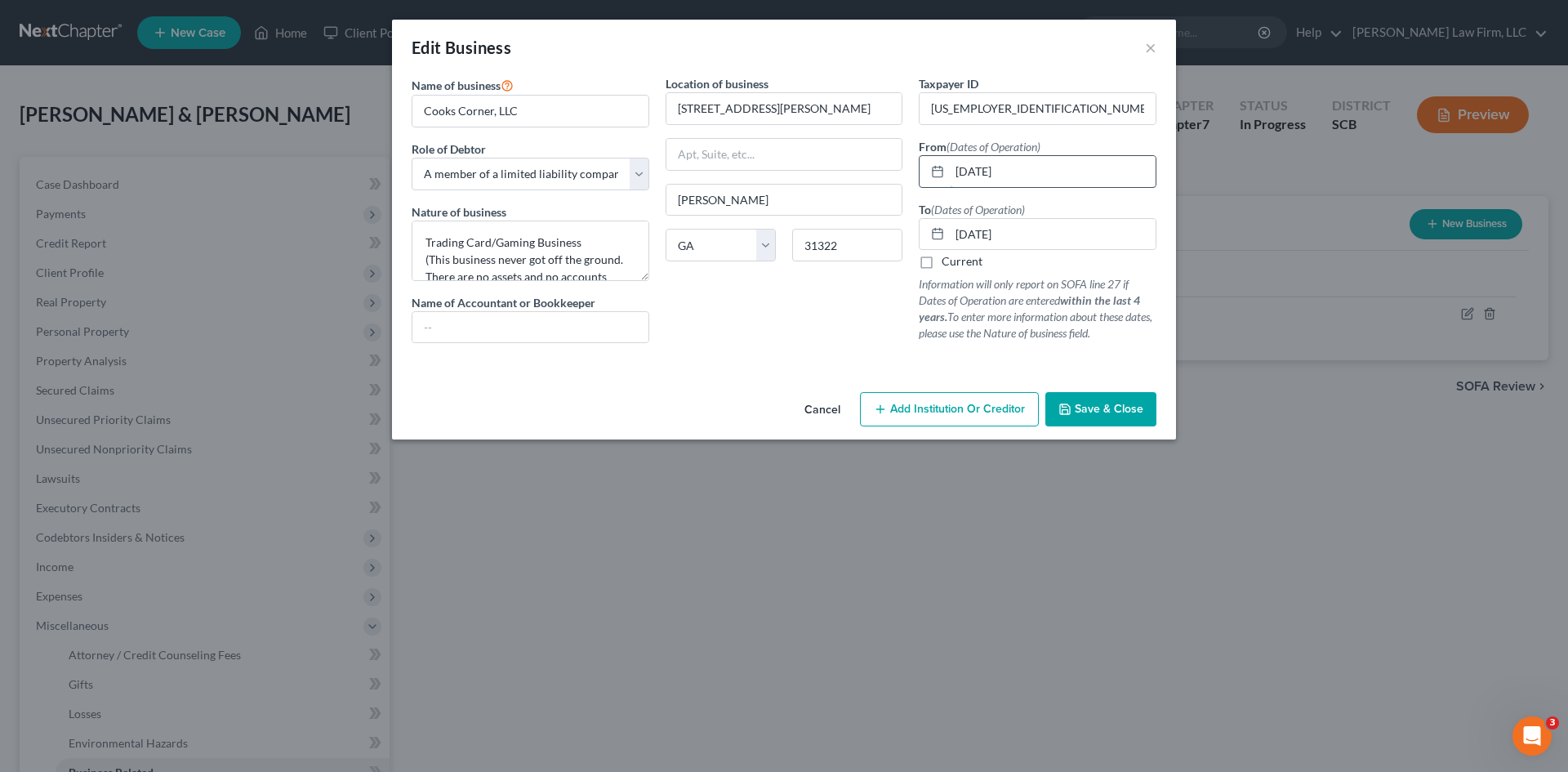
click at [1062, 173] on input "07/01/2023" at bounding box center [1053, 171] width 206 height 31
type input "04/26/2023"
drag, startPoint x: 1045, startPoint y: 229, endPoint x: 938, endPoint y: 242, distance: 107.8
click at [938, 241] on div "07/31/2023" at bounding box center [1038, 234] width 238 height 33
type input "11/01/2023"
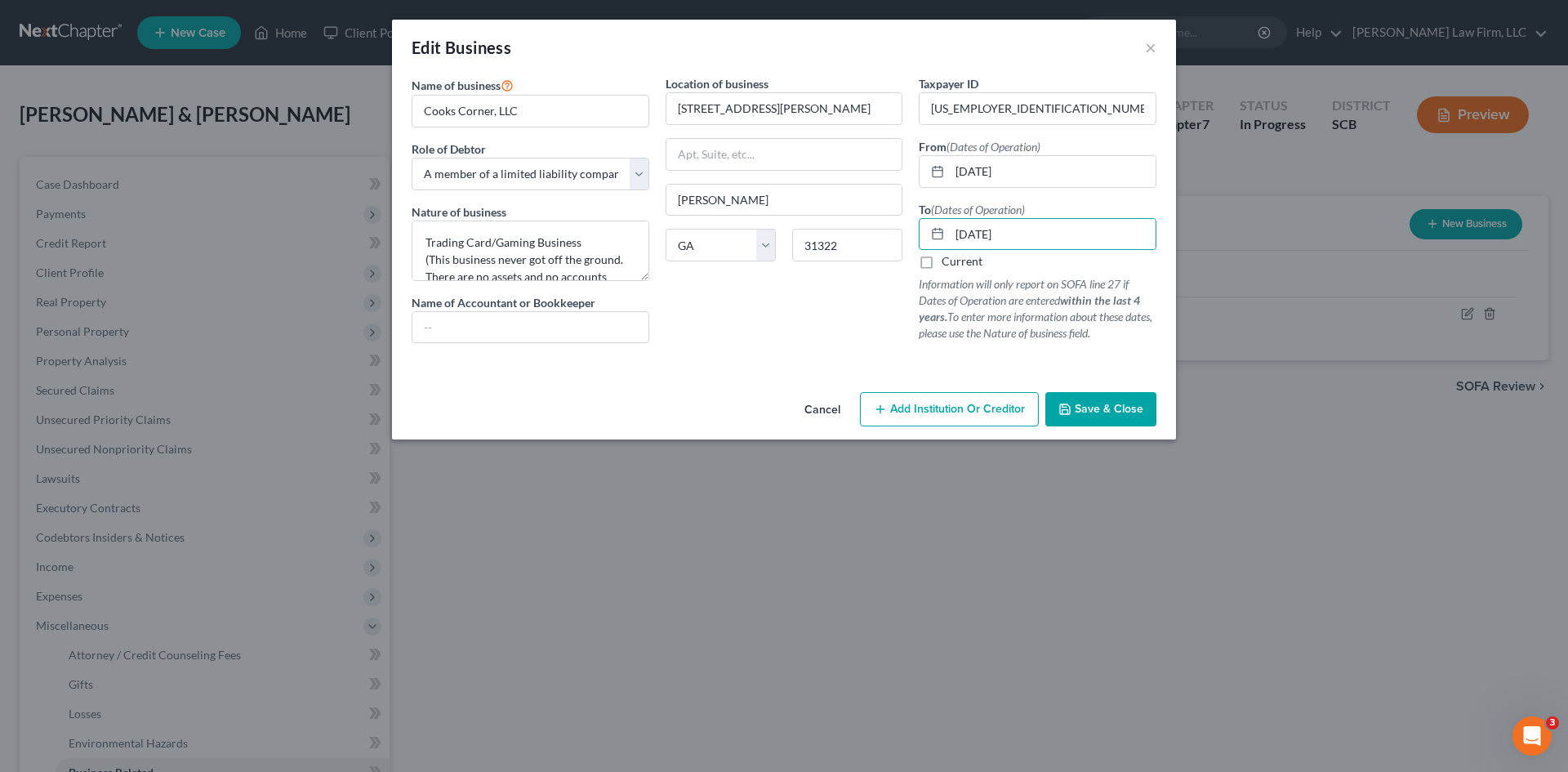
click at [1106, 406] on span "Save & Close" at bounding box center [1109, 409] width 69 height 14
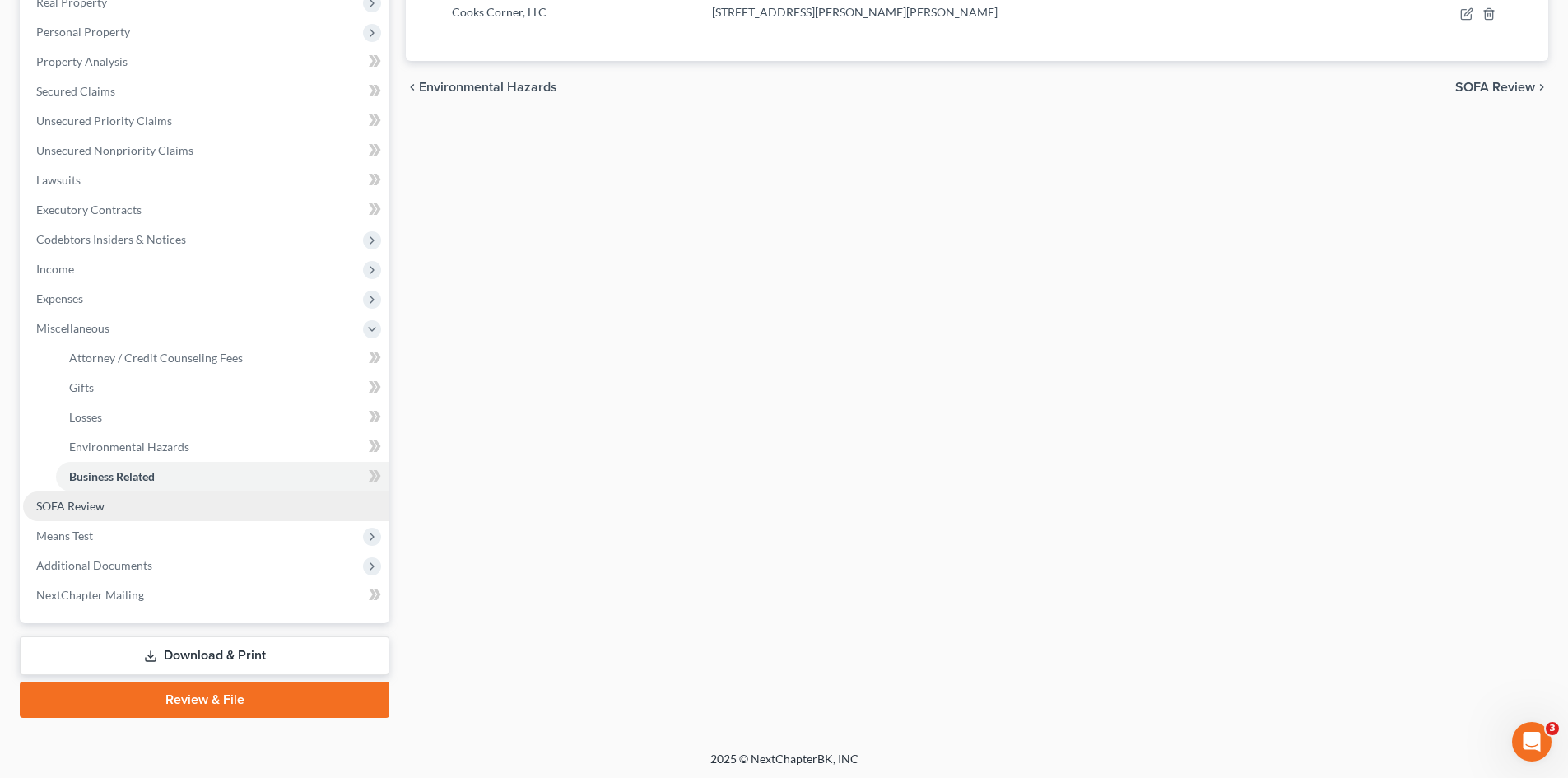
scroll to position [305, 0]
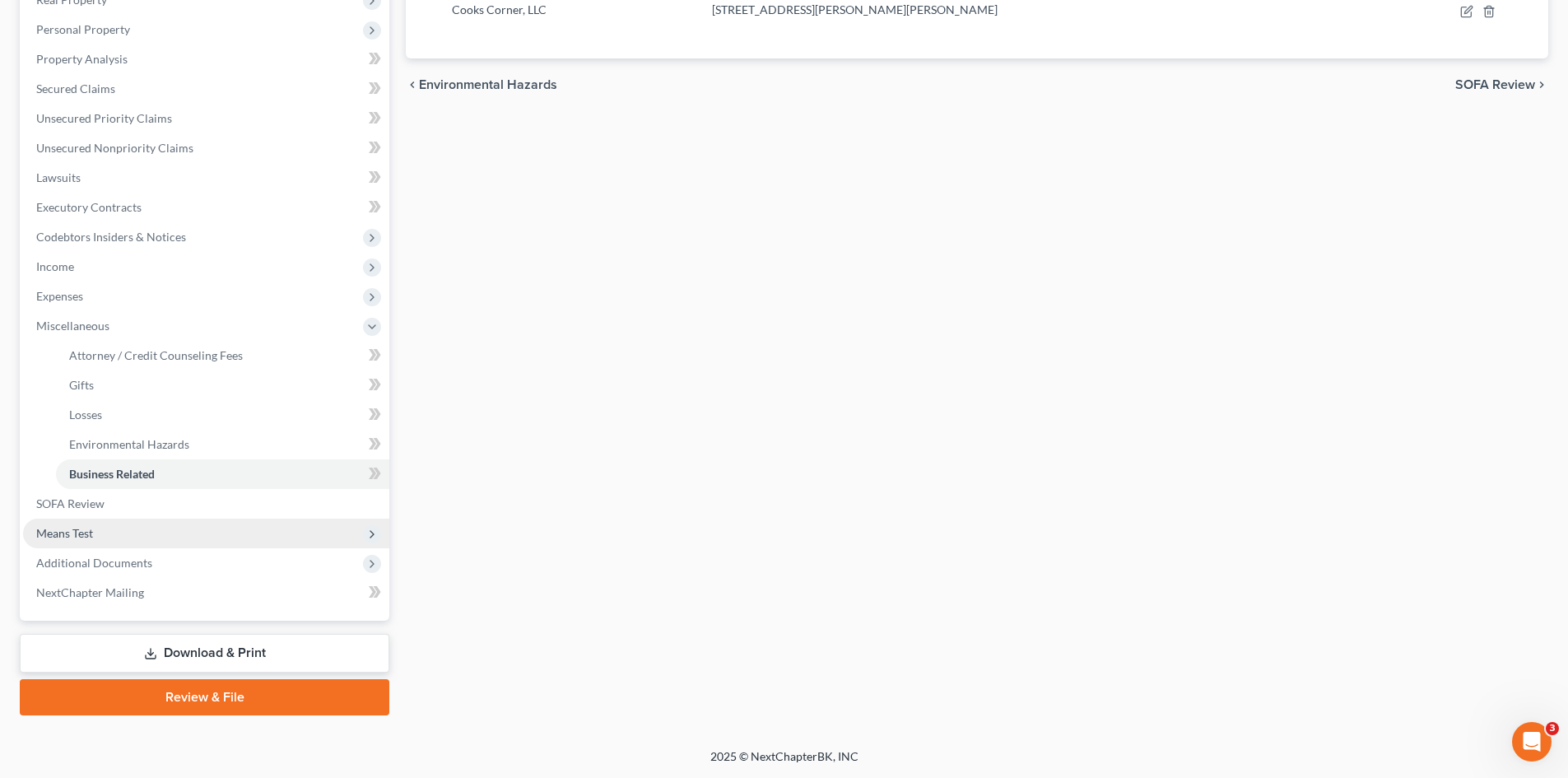
click at [105, 531] on span "Means Test" at bounding box center [206, 533] width 367 height 29
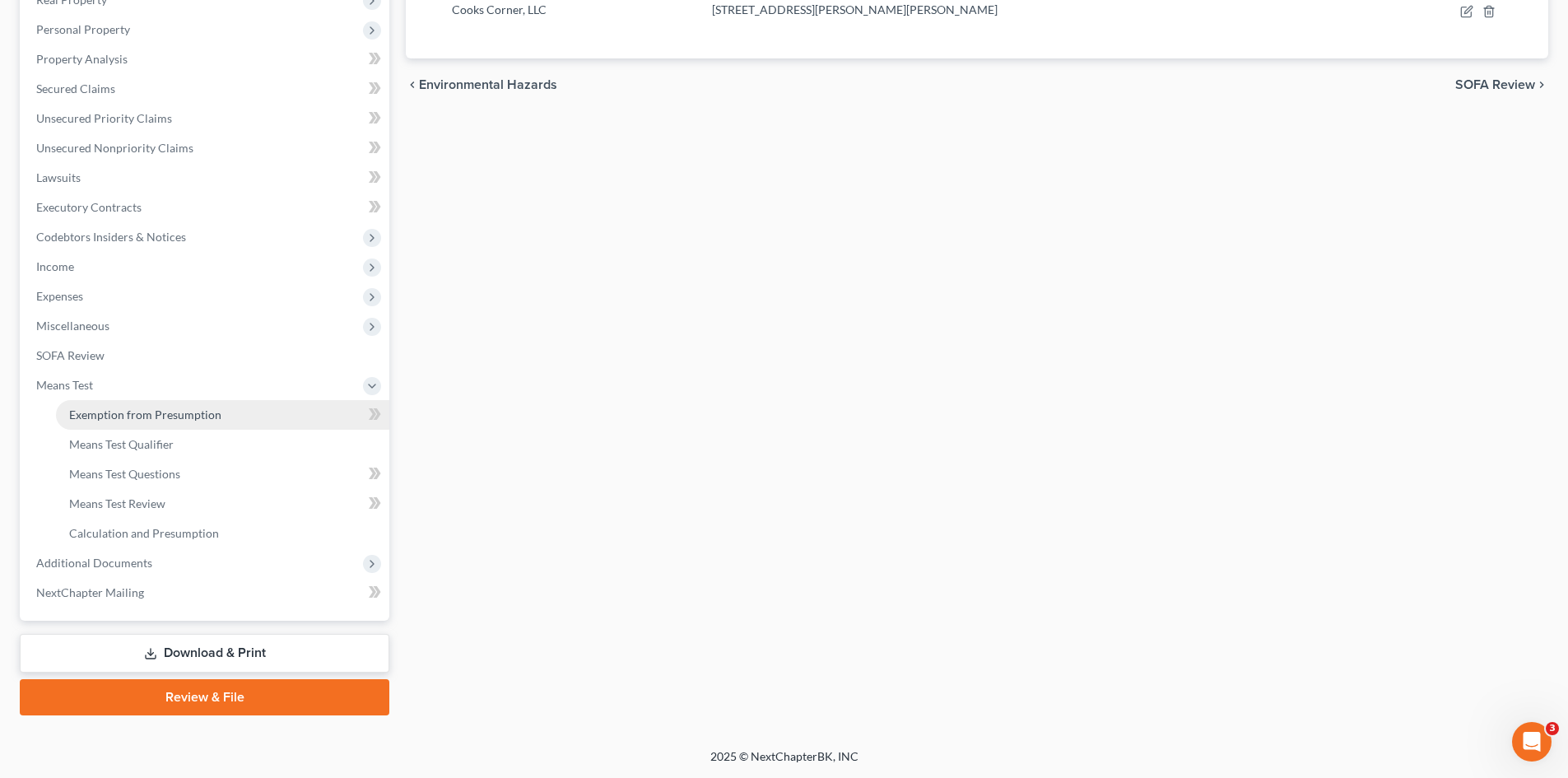
click at [118, 422] on link "Exemption from Presumption" at bounding box center [223, 414] width 333 height 29
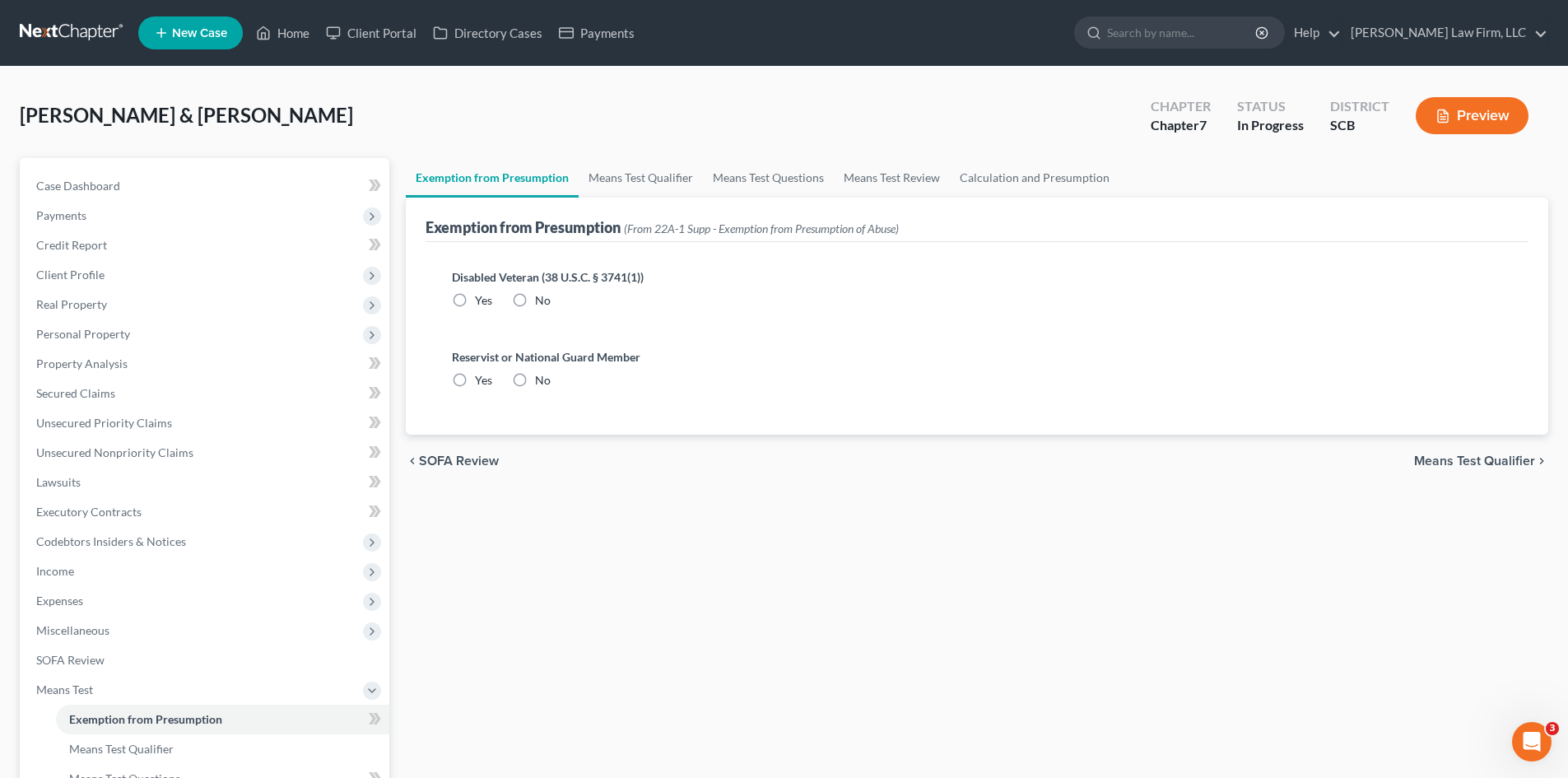
radio input "true"
click at [475, 301] on label "Yes" at bounding box center [483, 299] width 17 height 16
click at [481, 301] on input "Yes" at bounding box center [486, 297] width 10 height 10
radio input "true"
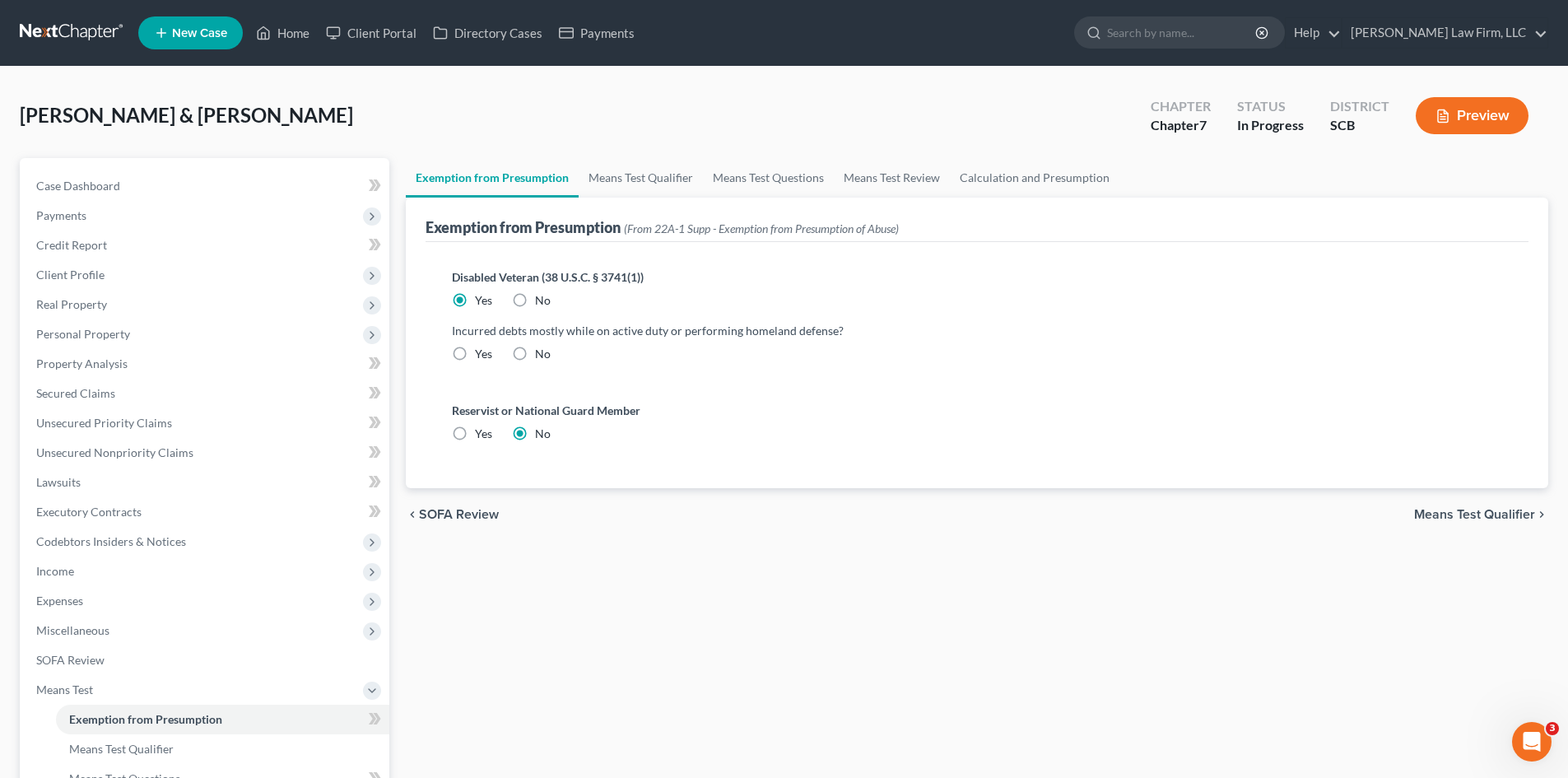
click at [535, 301] on label "No" at bounding box center [543, 299] width 16 height 16
click at [542, 301] on input "No" at bounding box center [547, 297] width 10 height 10
radio input "true"
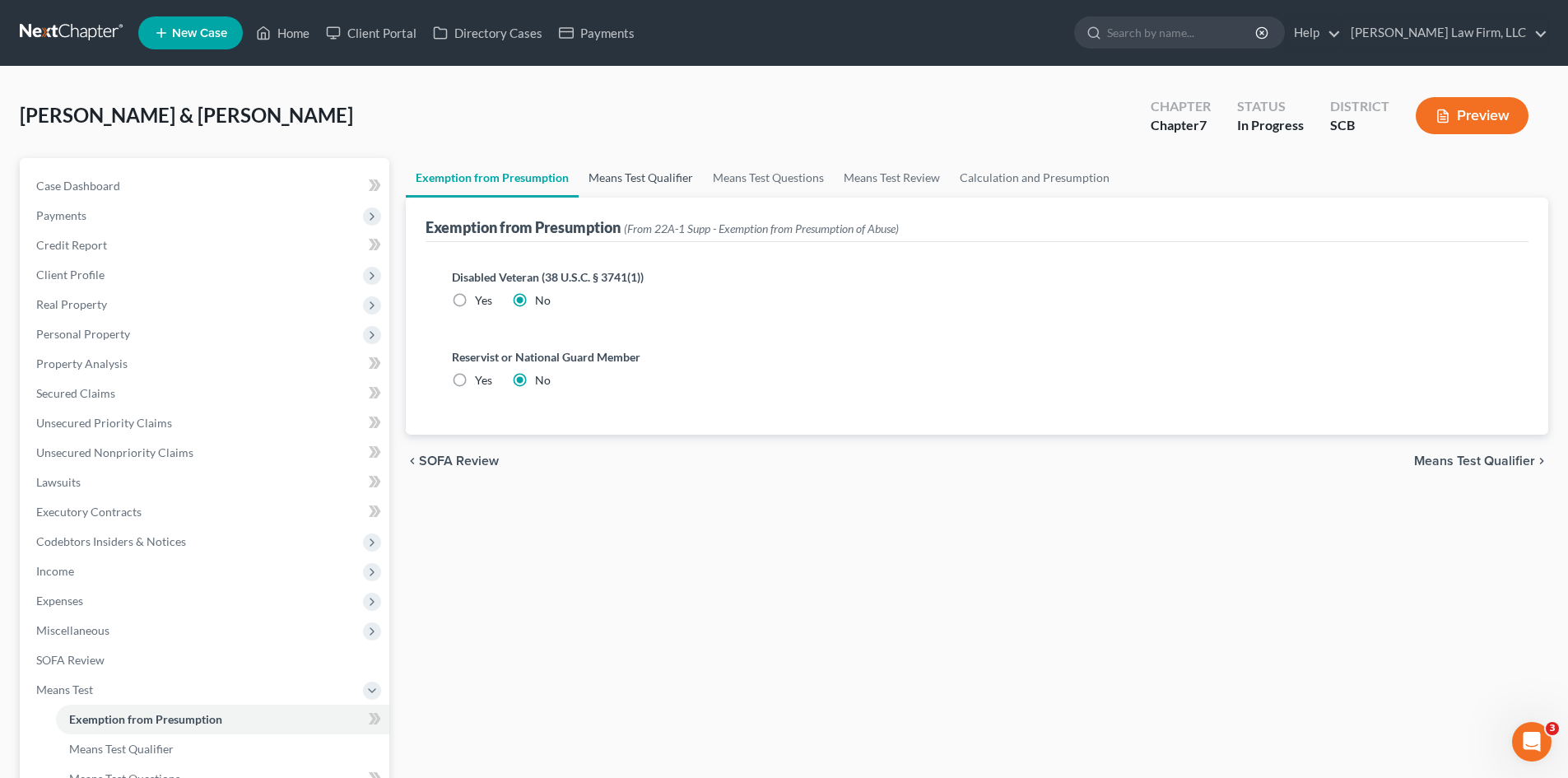
click at [641, 189] on link "Means Test Qualifier" at bounding box center [640, 178] width 124 height 40
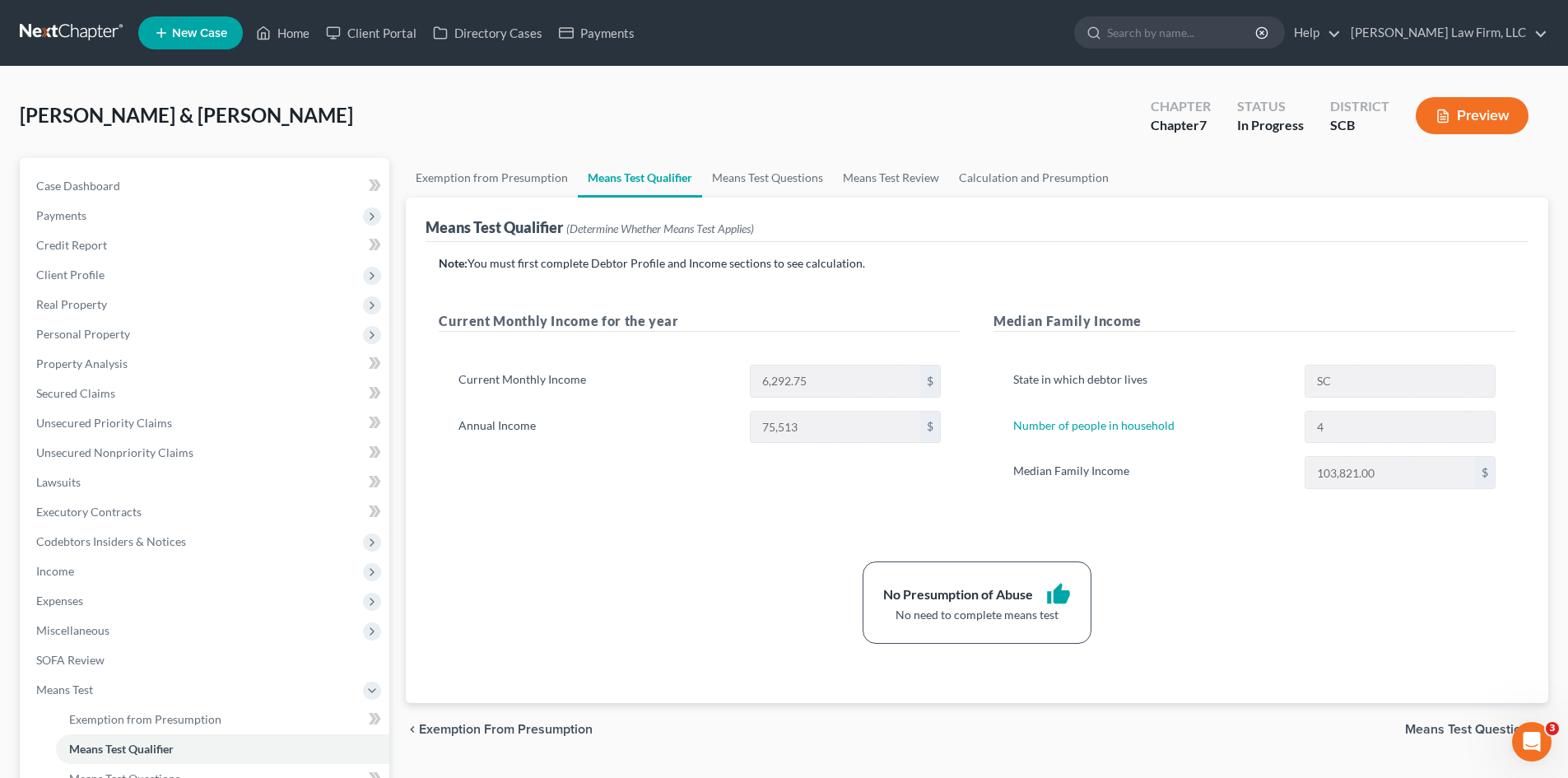
click at [793, 198] on div "Means Test Qualifier (Determine Whether Means Test Applies)" at bounding box center [977, 220] width 1103 height 45
click at [789, 186] on link "Means Test Questions" at bounding box center [767, 178] width 131 height 40
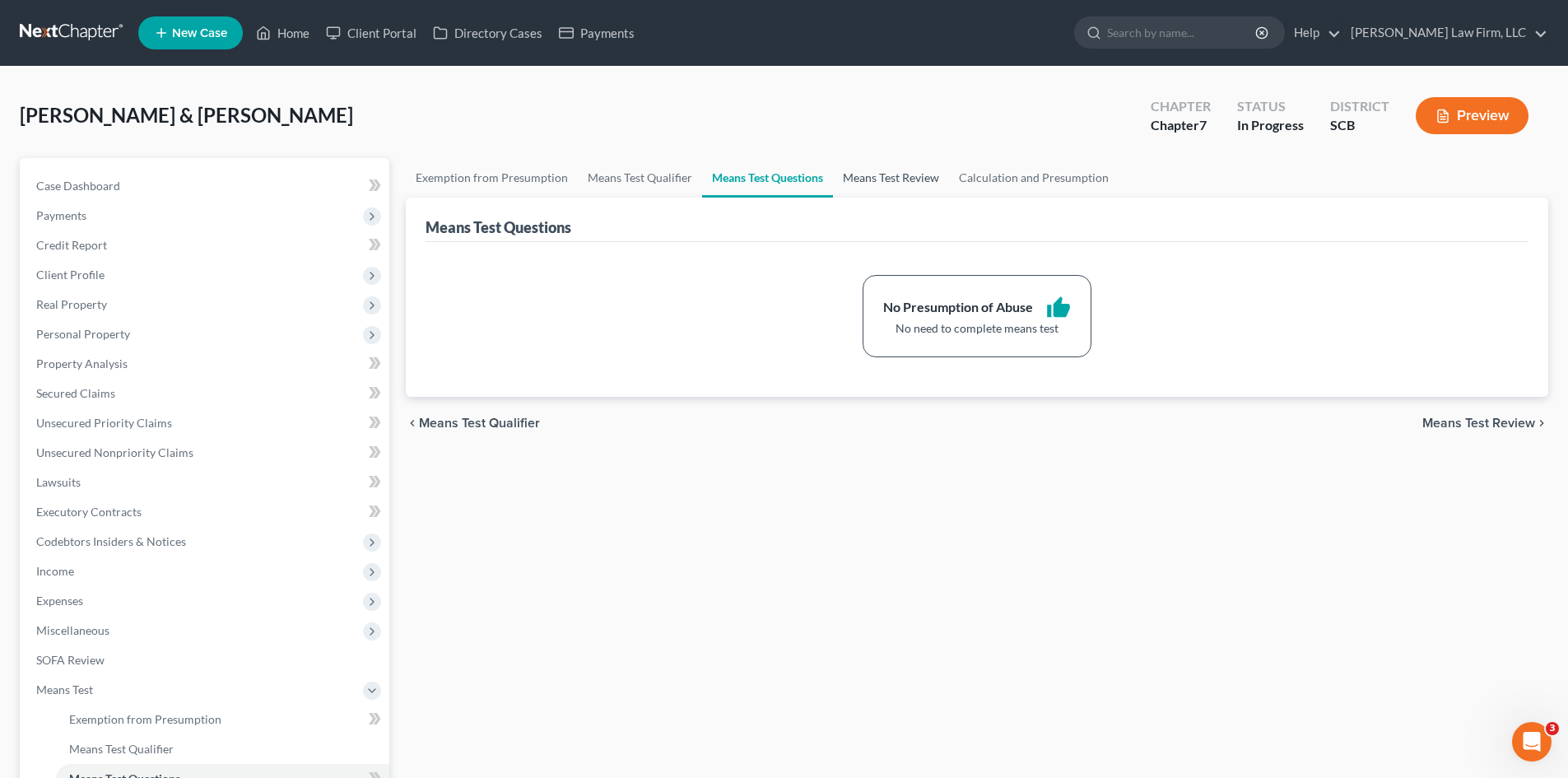
click at [877, 184] on link "Means Test Review" at bounding box center [891, 178] width 117 height 40
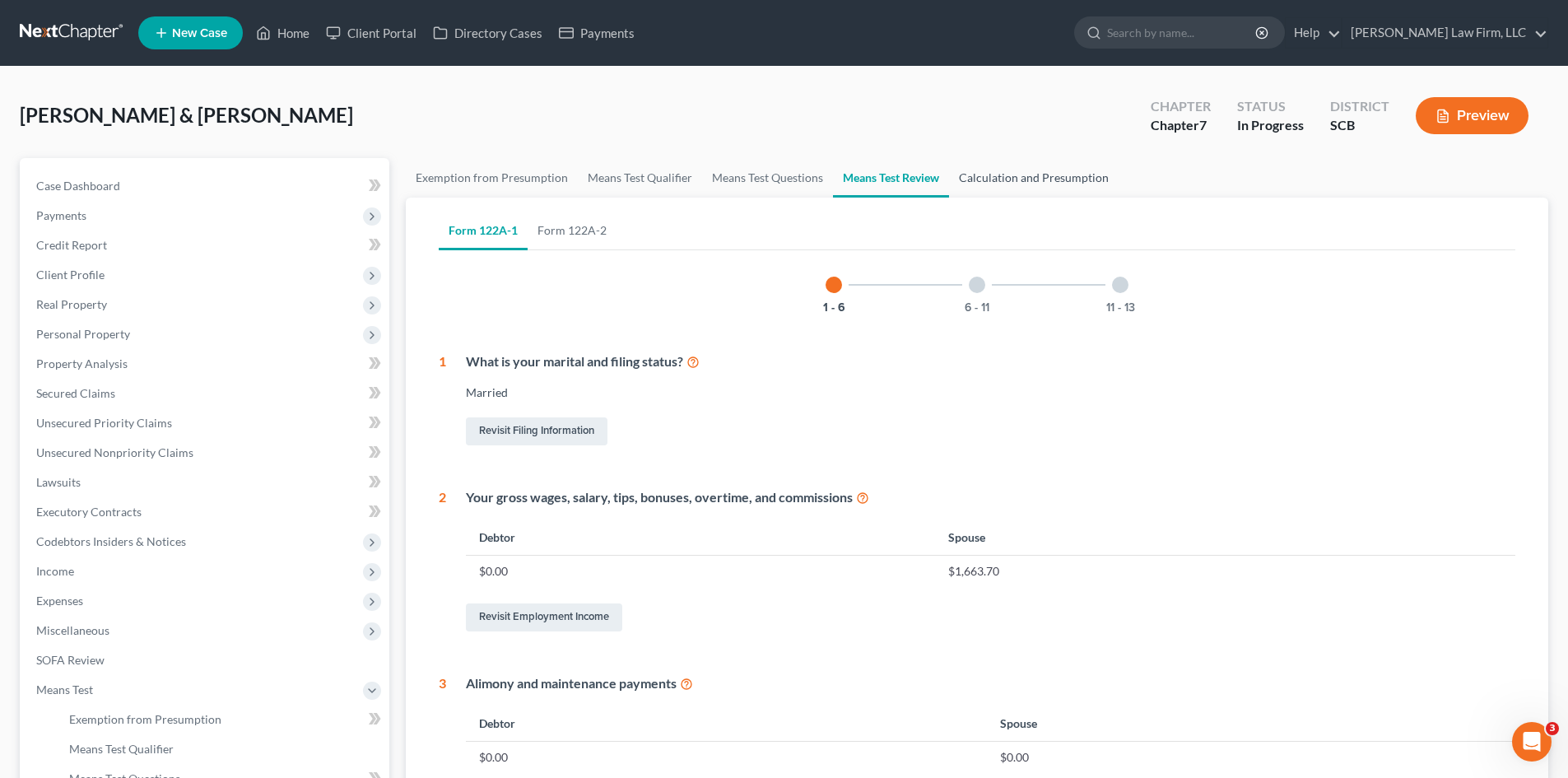
click at [984, 176] on link "Calculation and Presumption" at bounding box center [1034, 178] width 170 height 40
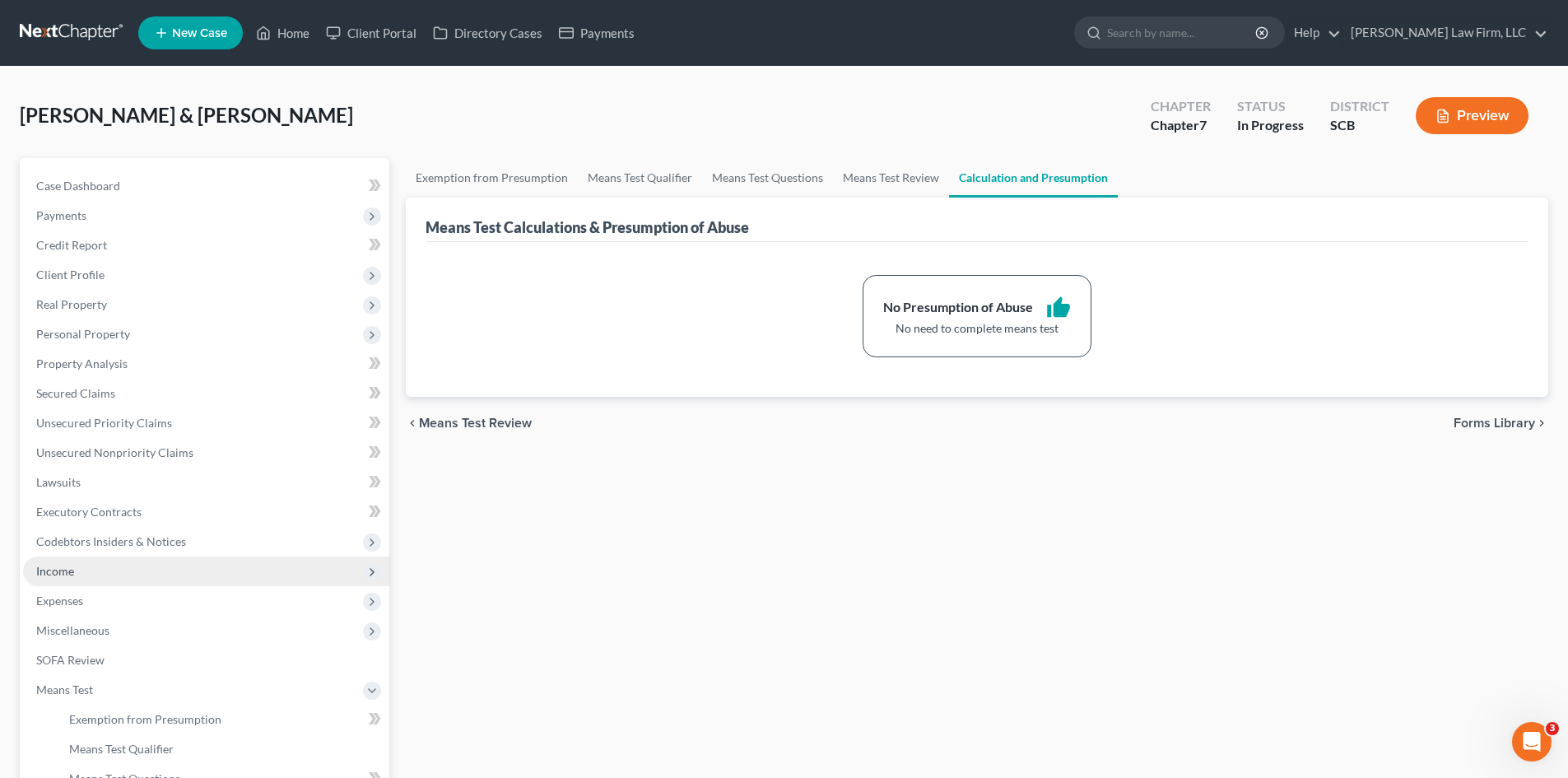
click at [54, 579] on span "Income" at bounding box center [206, 570] width 367 height 29
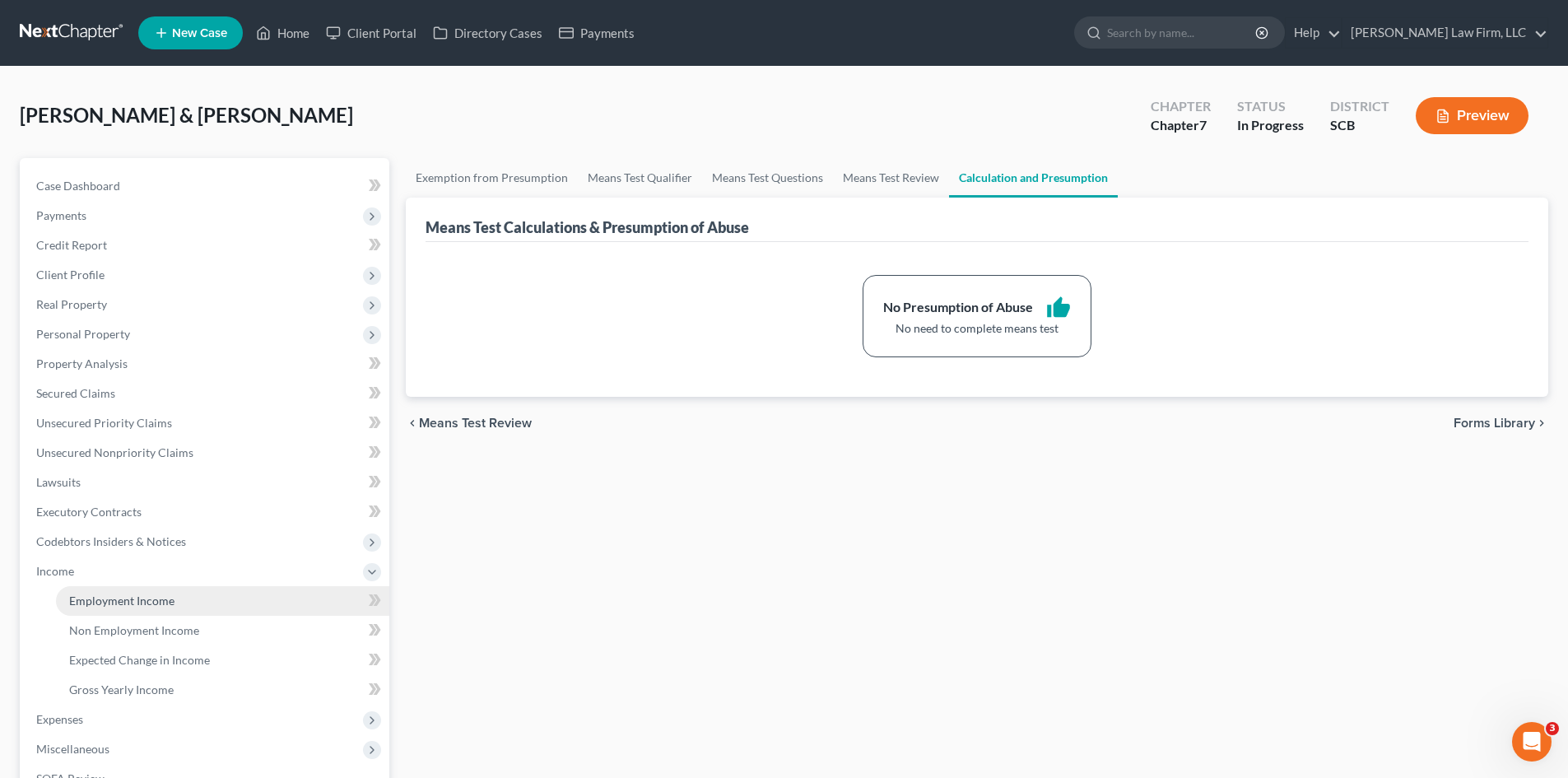
click at [110, 595] on span "Employment Income" at bounding box center [121, 601] width 105 height 14
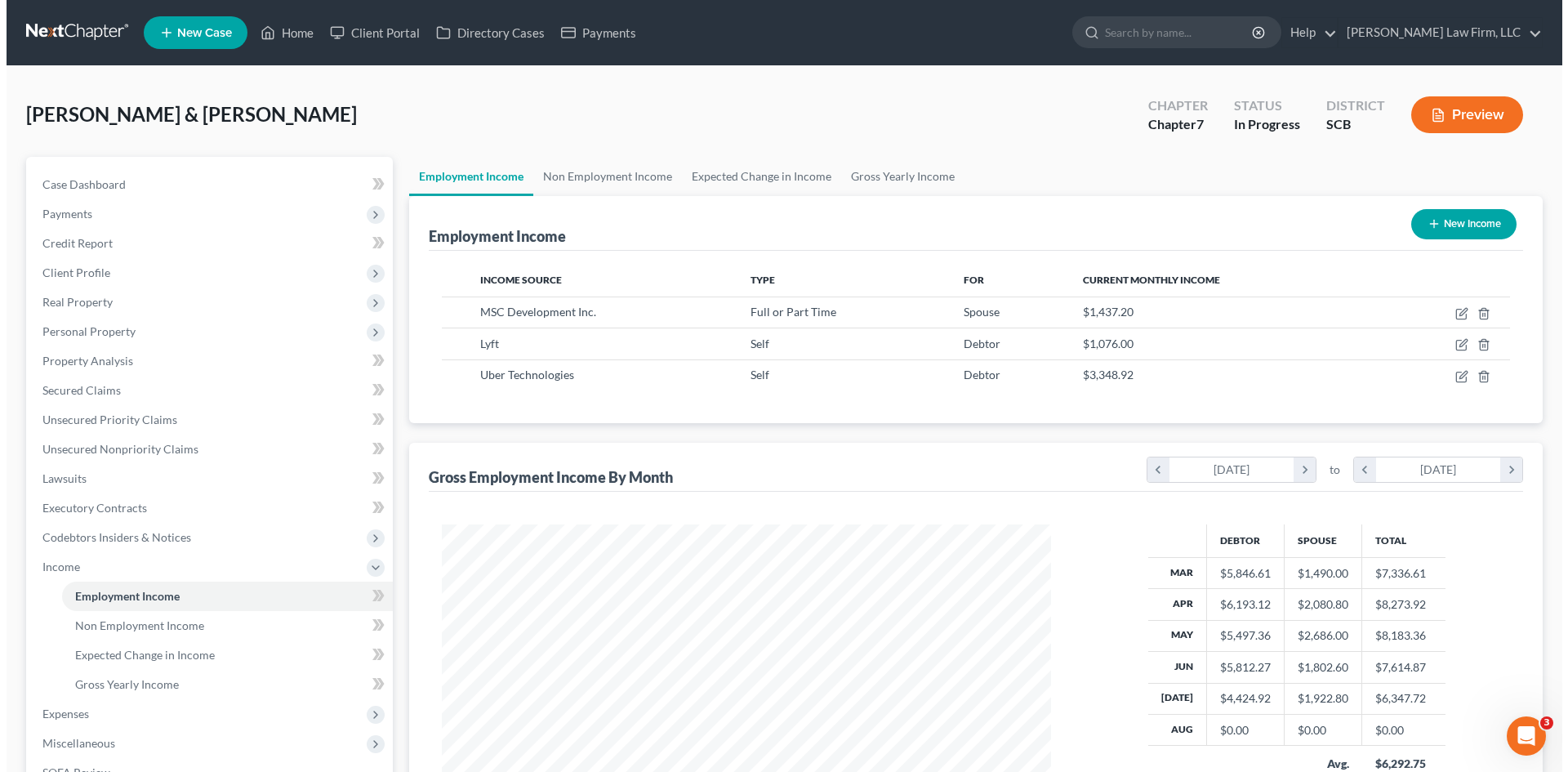
scroll to position [305, 642]
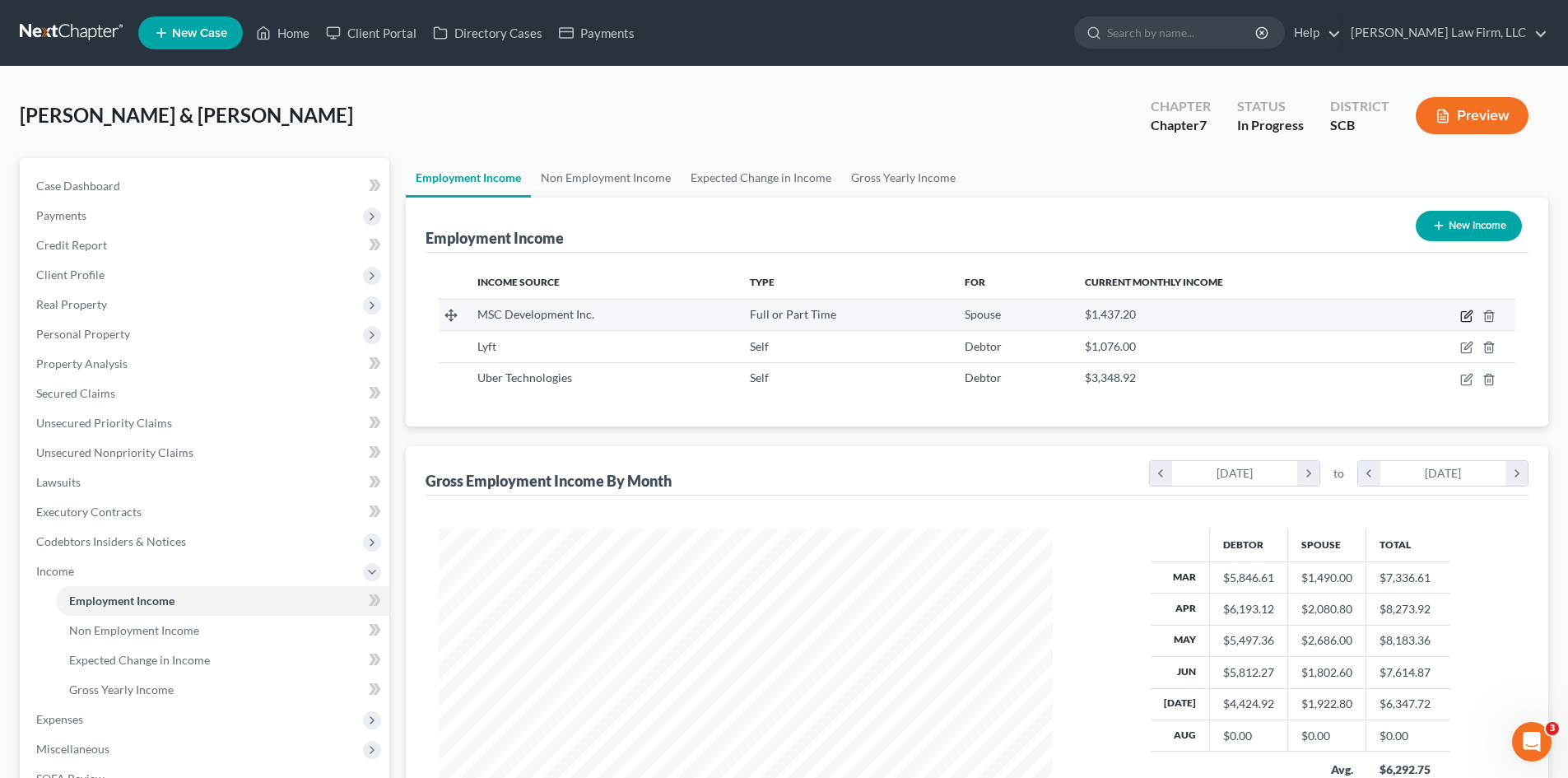
click at [1471, 317] on icon "button" at bounding box center [1466, 317] width 9 height 9
select select "0"
select select "28"
select select "1"
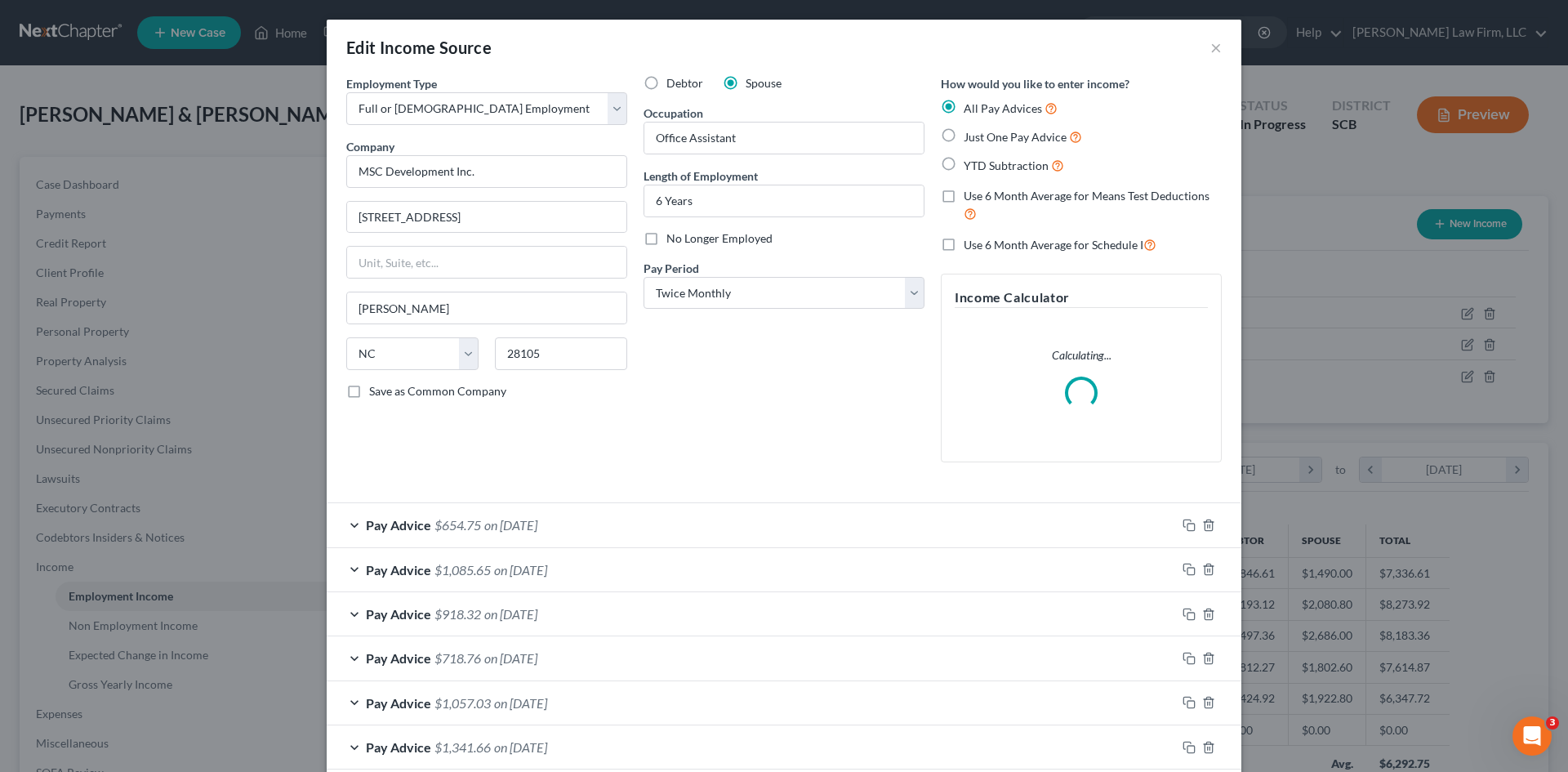
scroll to position [307, 648]
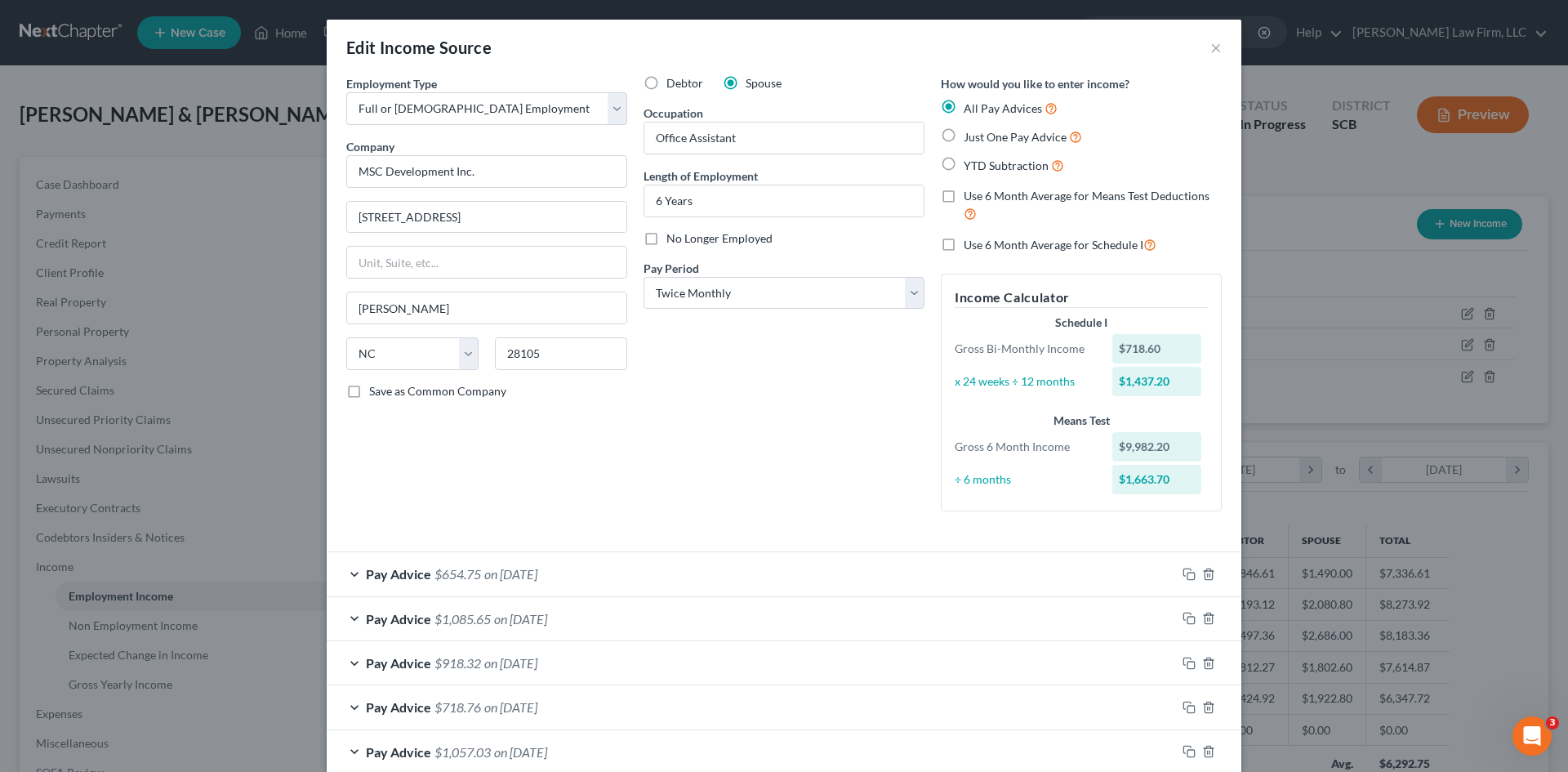
click at [964, 243] on label "Use 6 Month Average for Schedule I" at bounding box center [1059, 244] width 193 height 19
click at [970, 243] on input "Use 6 Month Average for Schedule I" at bounding box center [975, 240] width 10 height 10
checkbox input "true"
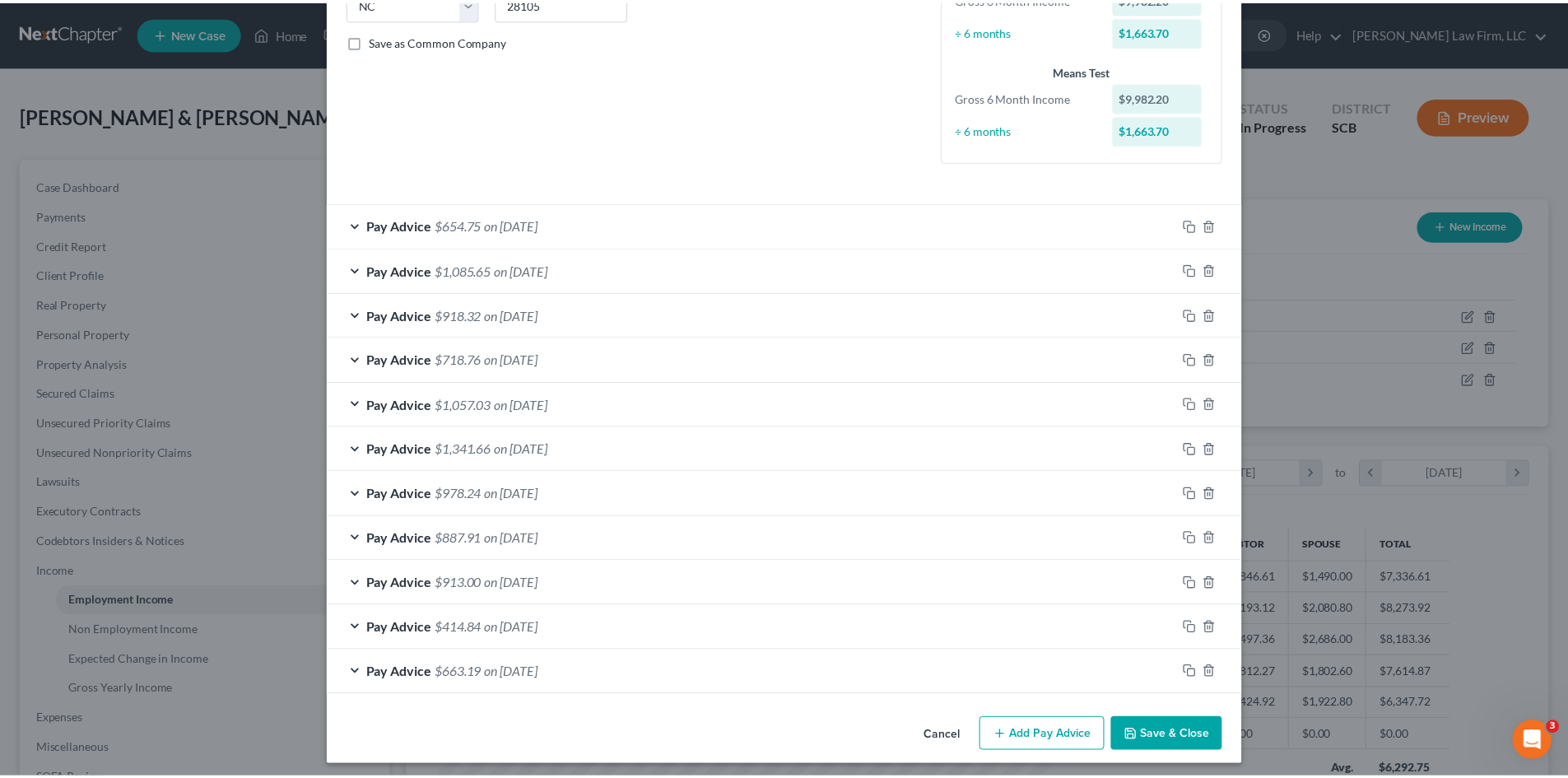
scroll to position [361, 0]
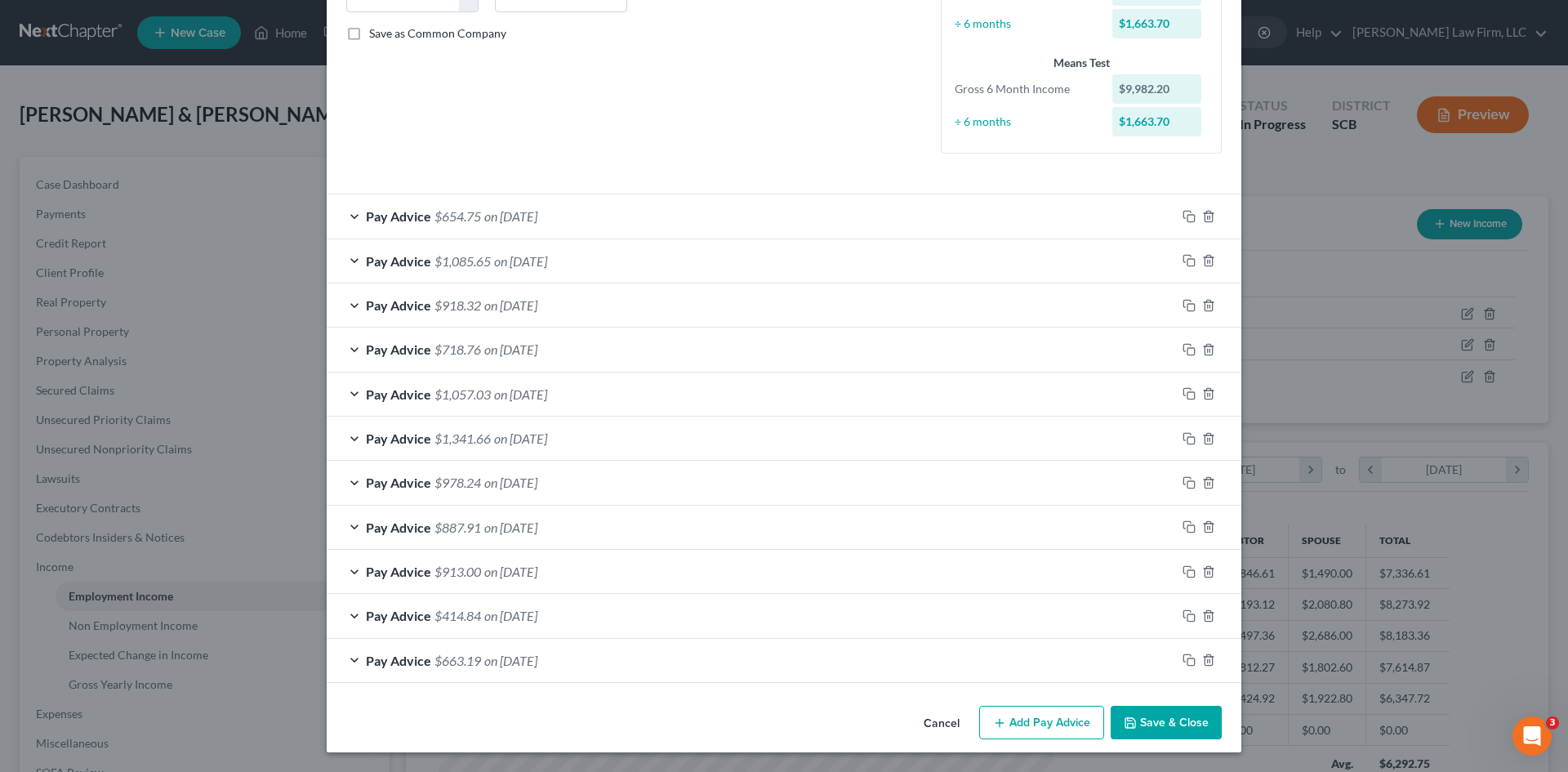
click at [1161, 714] on button "Save & Close" at bounding box center [1167, 723] width 111 height 34
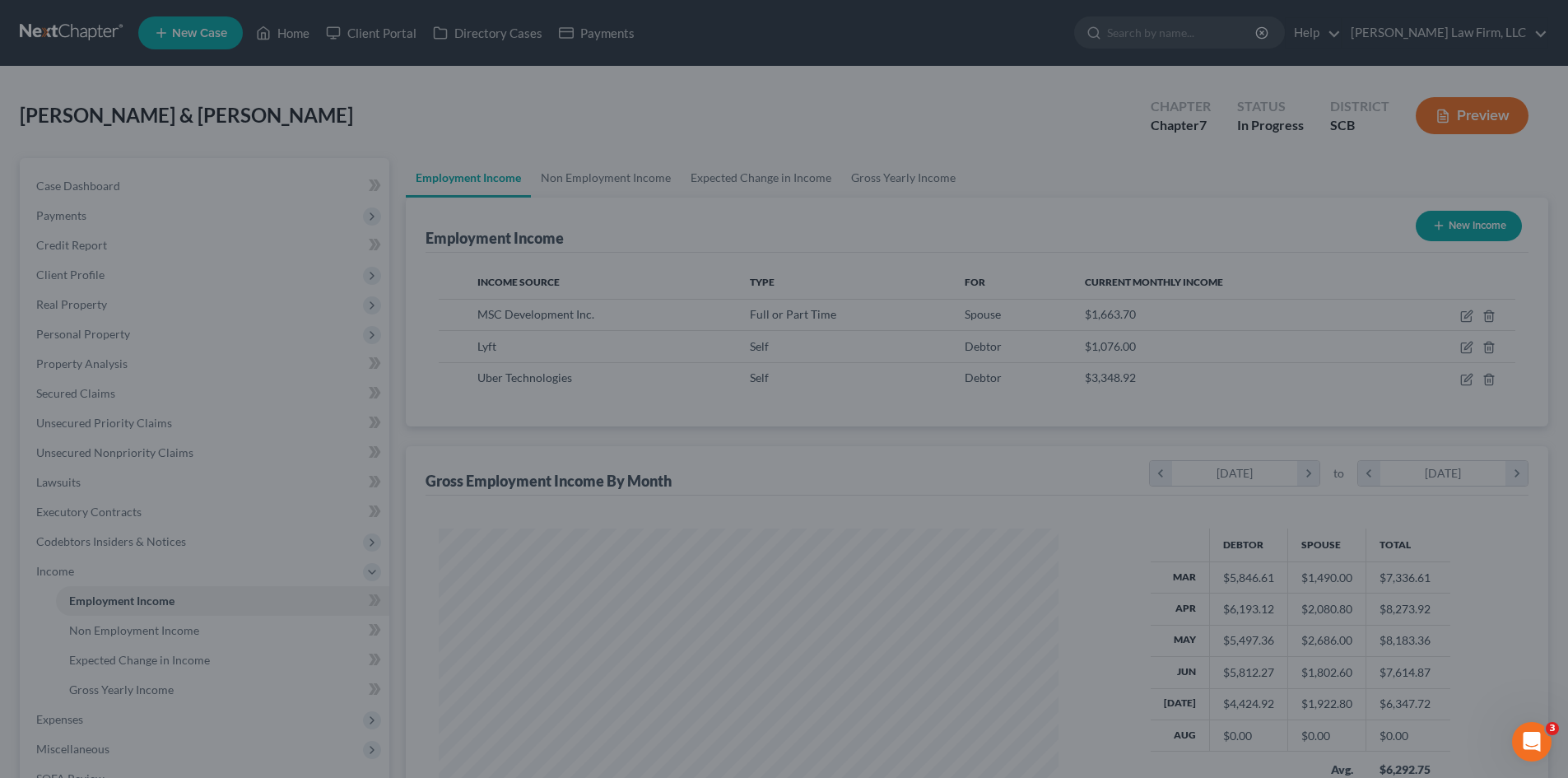
scroll to position [823145, 822638]
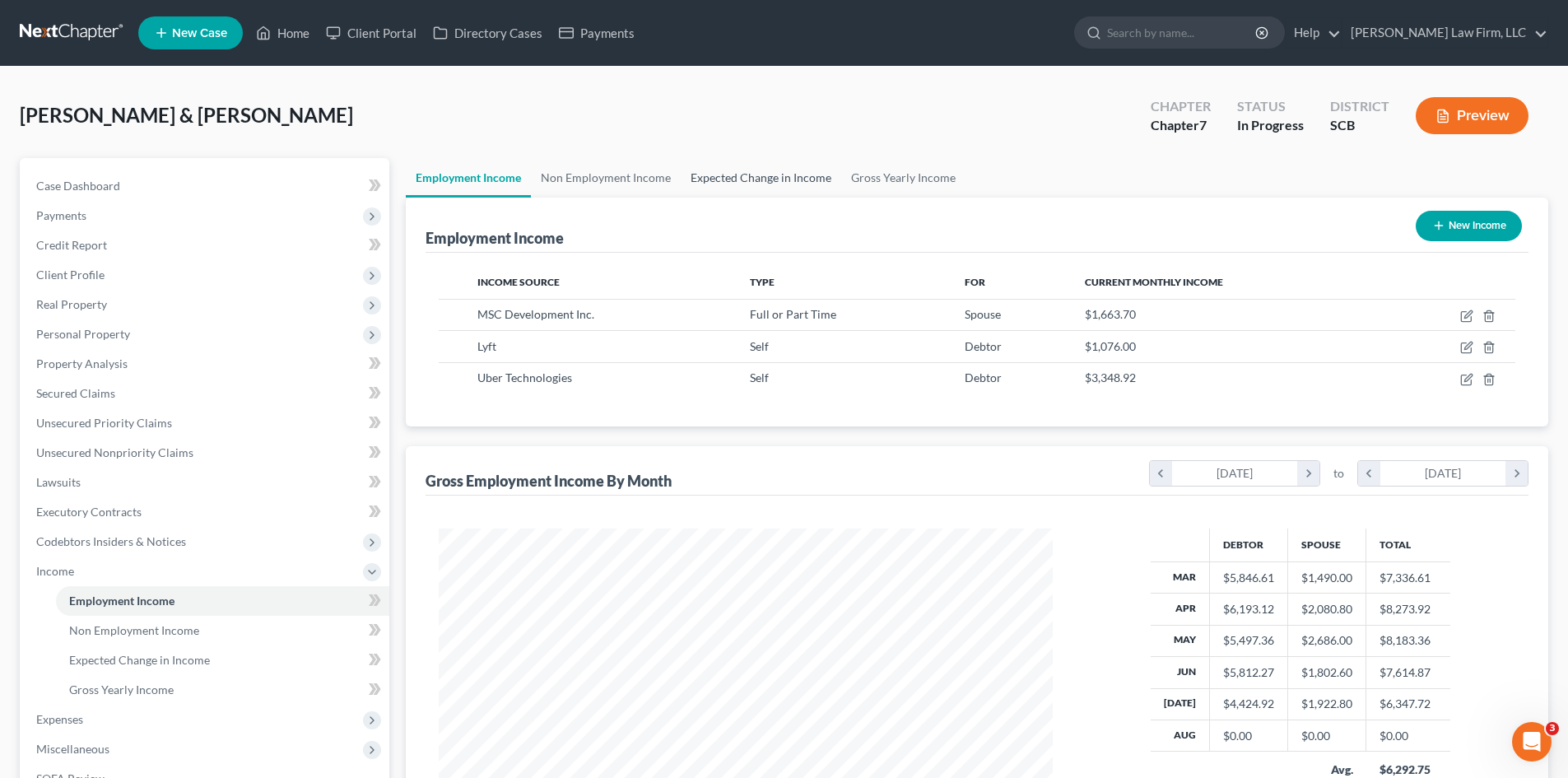
click at [765, 174] on link "Expected Change in Income" at bounding box center [761, 178] width 160 height 40
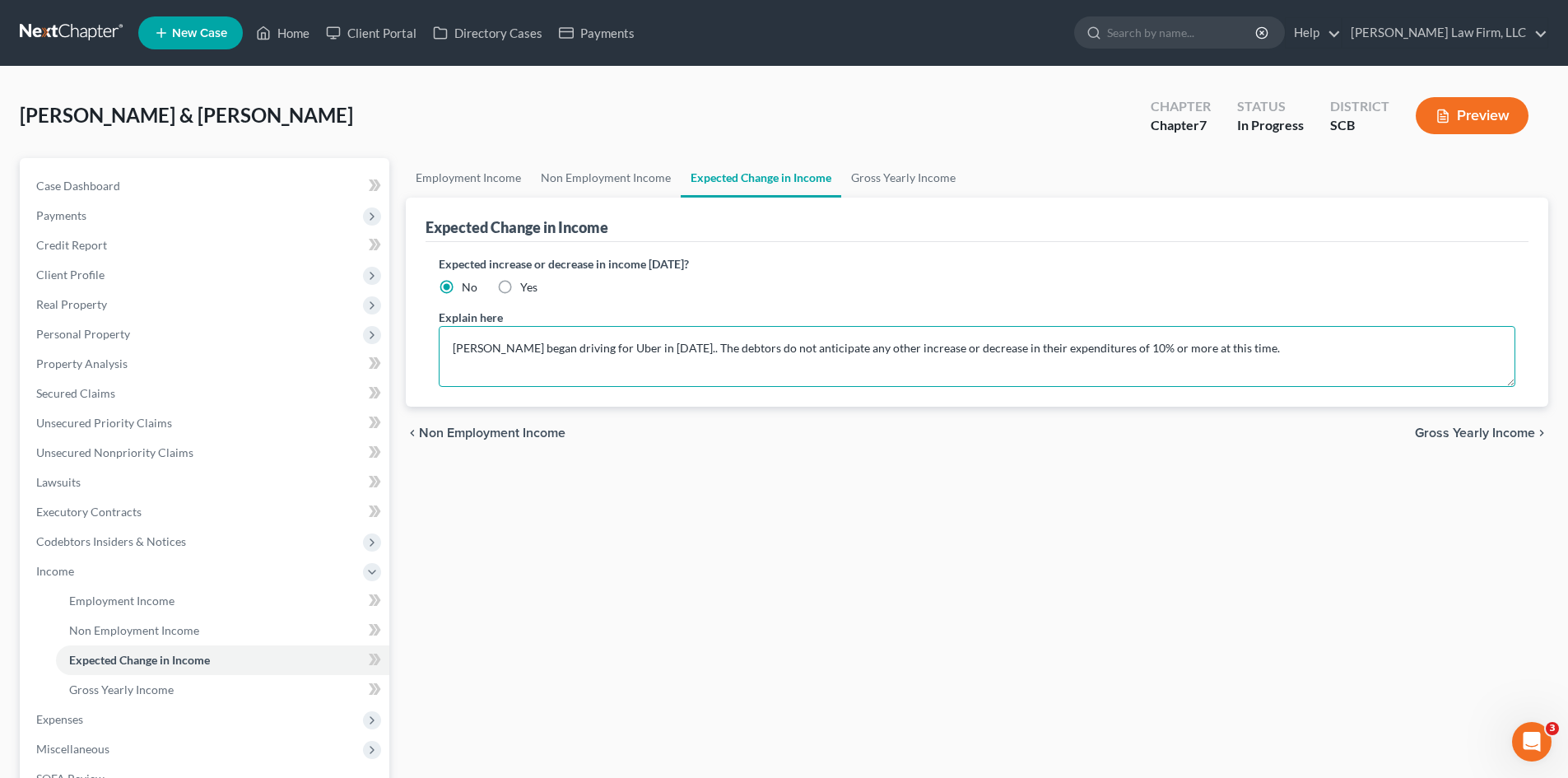
click at [694, 355] on textarea "Mr. Morgan began driving for Uber in June 2025.. The debtors do not anticipate …" at bounding box center [977, 356] width 1077 height 61
type textarea "[PERSON_NAME] began driving for Uber in [DATE]. The debtors do not anticipate a…"
click at [446, 177] on link "Employment Income" at bounding box center [468, 178] width 125 height 40
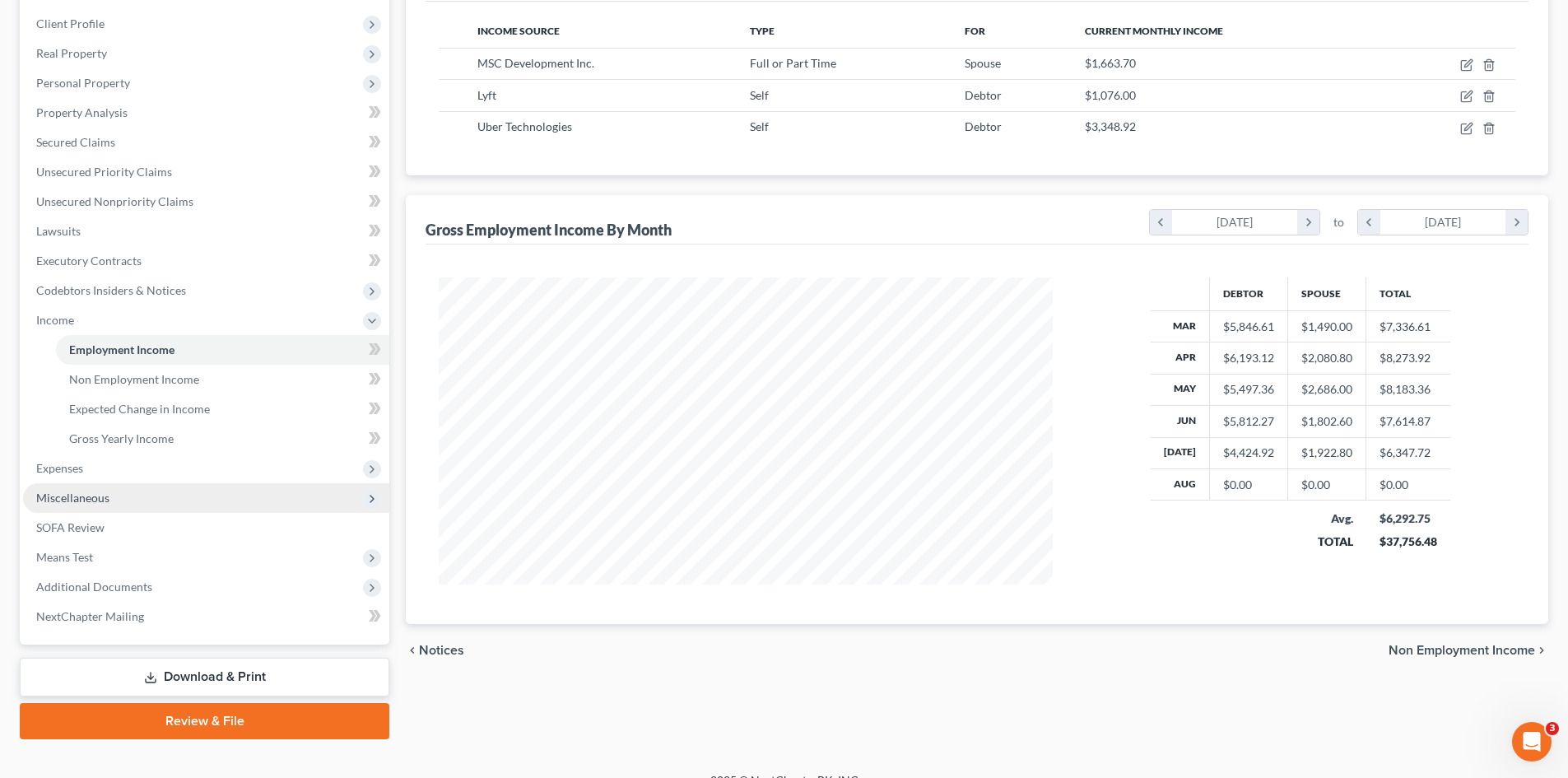
scroll to position [275, 0]
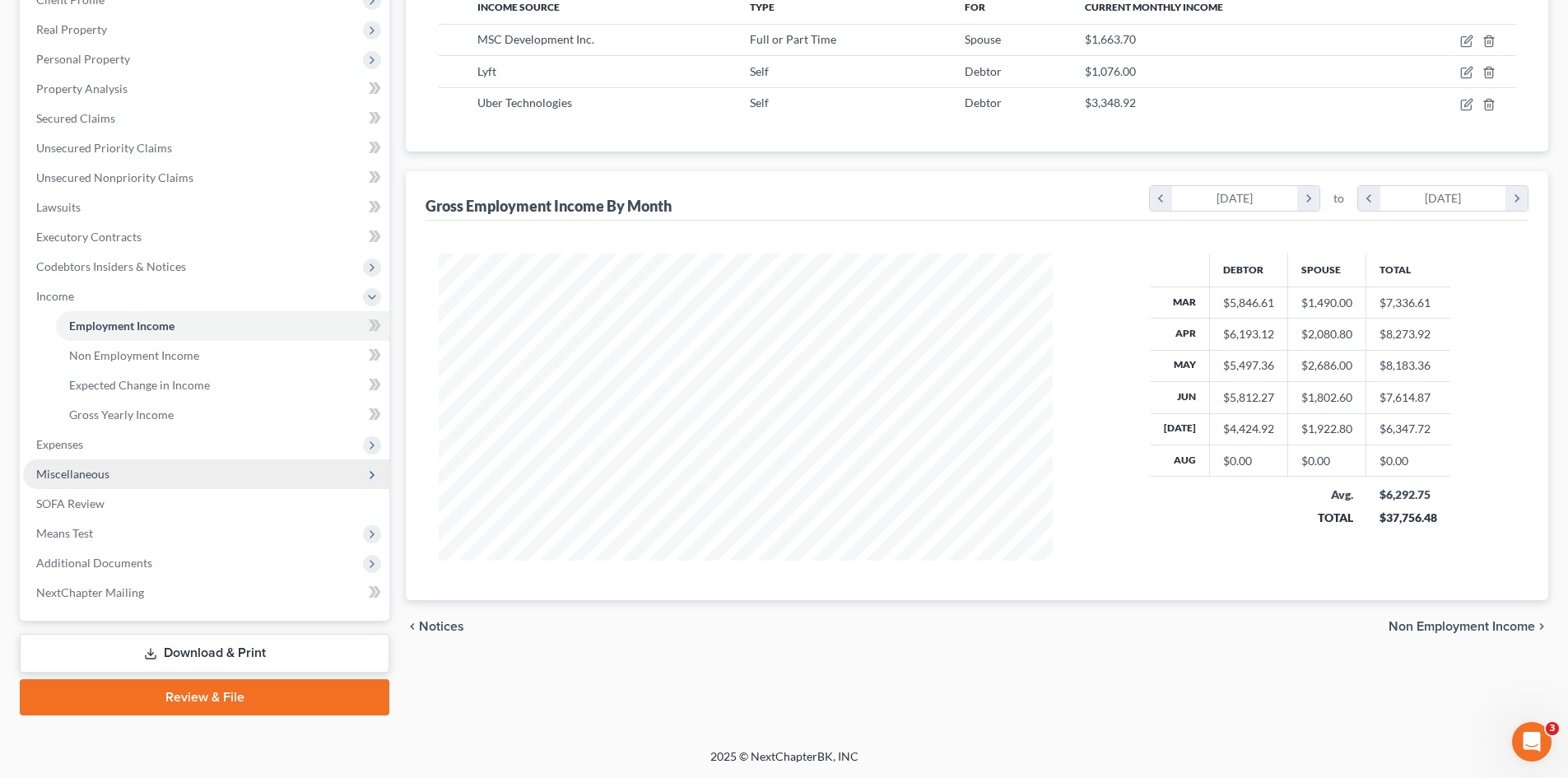
click at [89, 475] on span "Miscellaneous" at bounding box center [72, 474] width 73 height 14
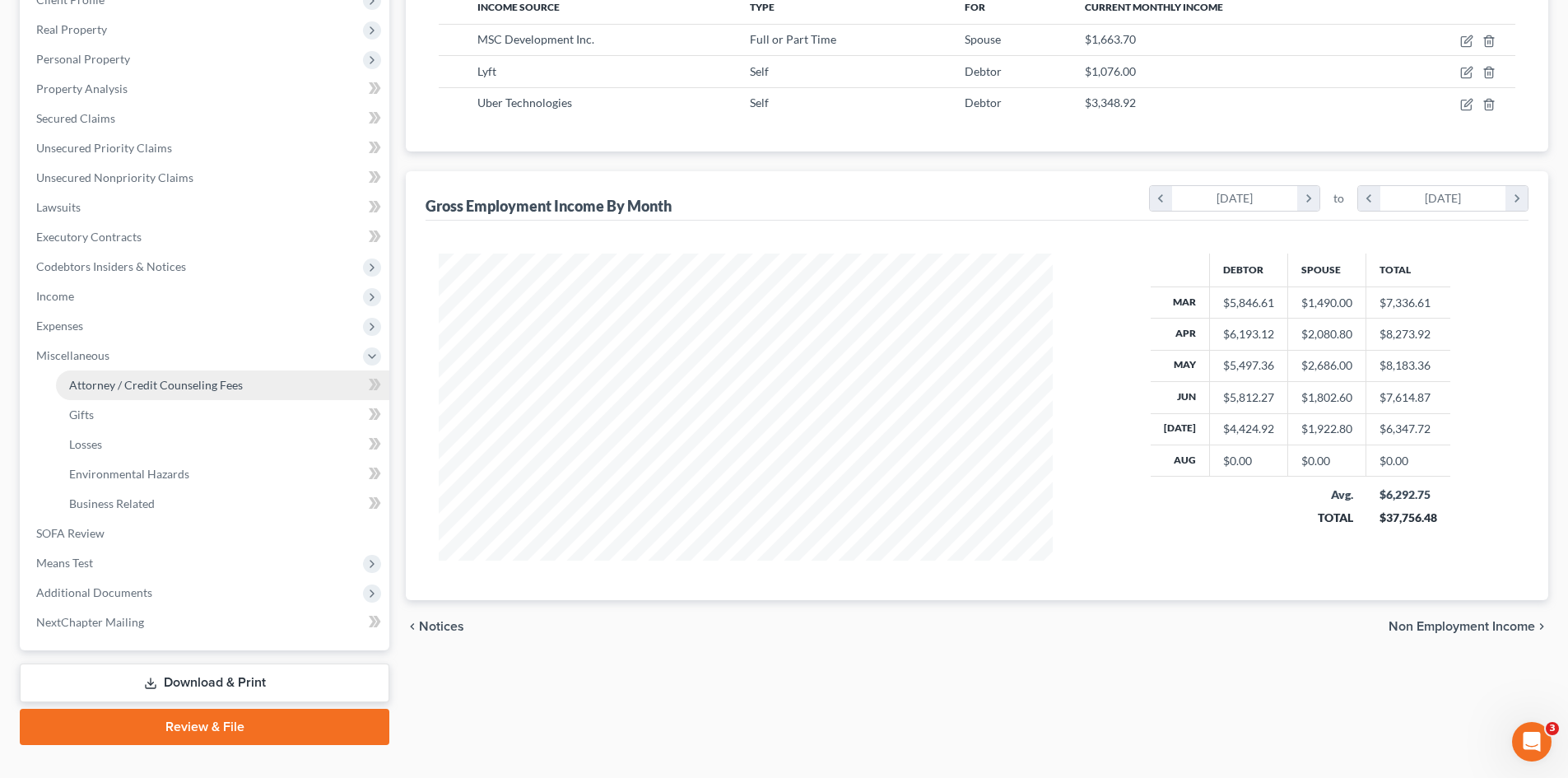
click at [113, 389] on span "Attorney / Credit Counseling Fees" at bounding box center [155, 385] width 173 height 14
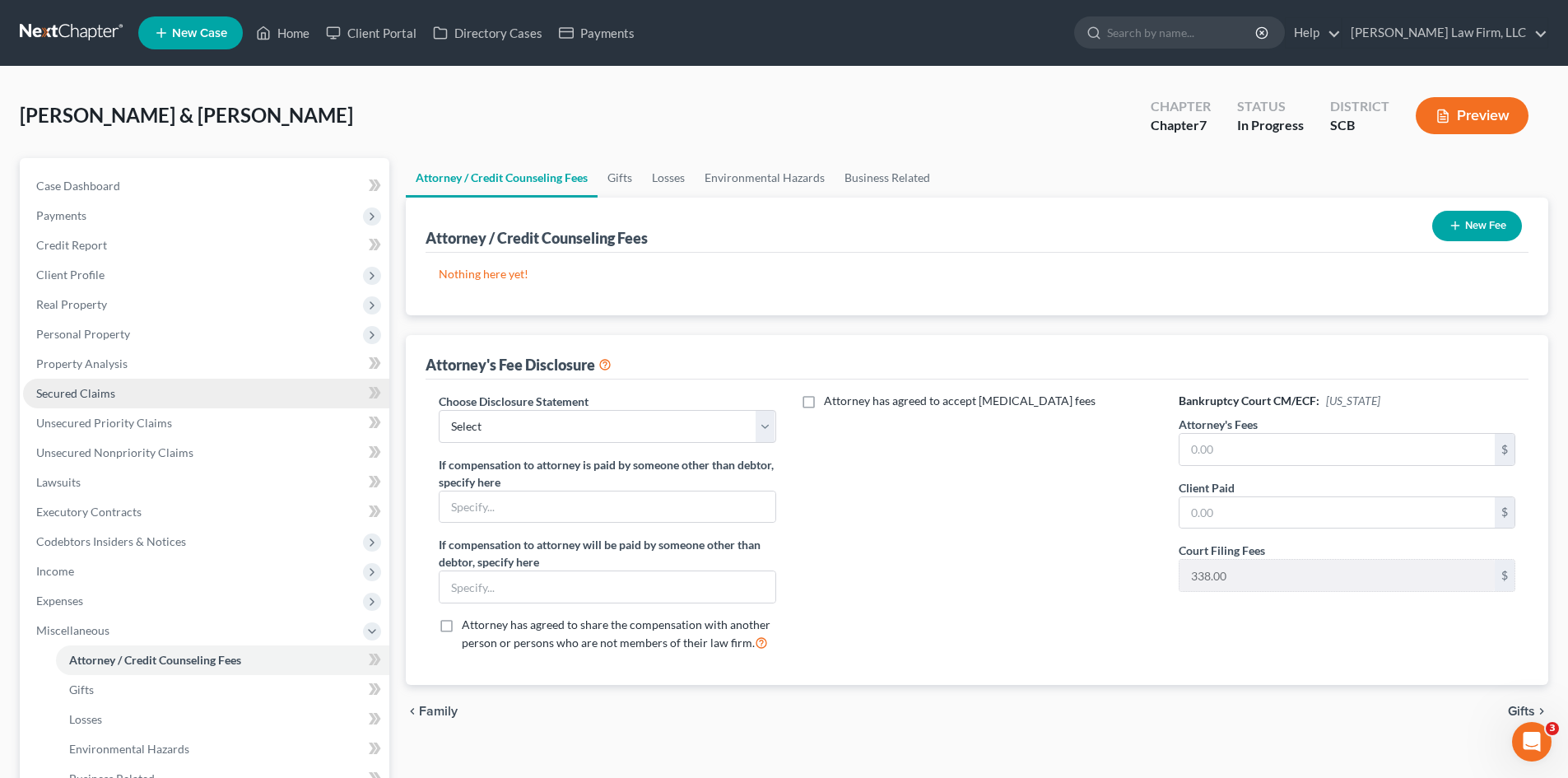
click at [89, 396] on span "Secured Claims" at bounding box center [75, 393] width 79 height 14
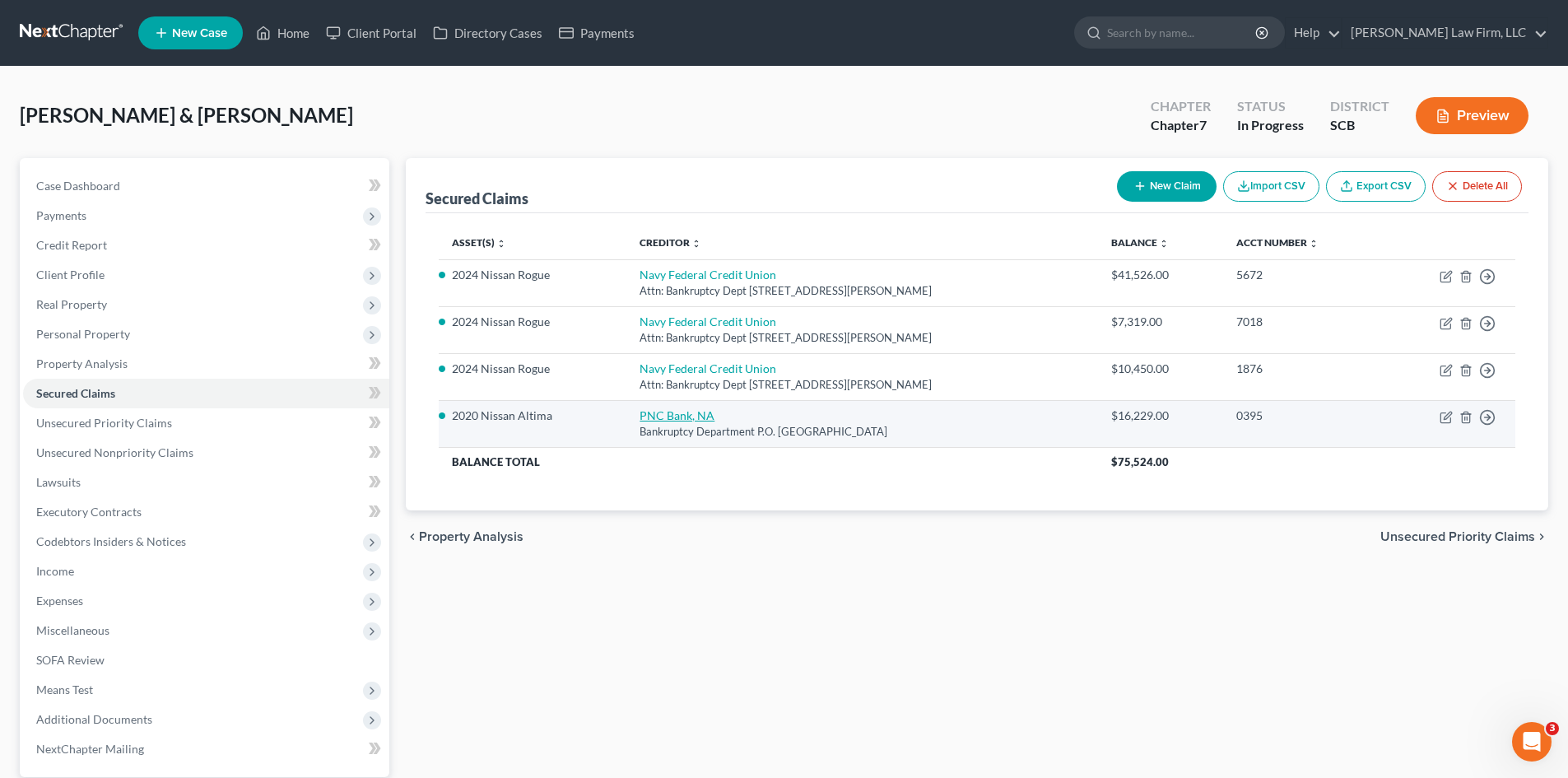
click at [676, 412] on link "PNC Bank, NA" at bounding box center [676, 415] width 75 height 14
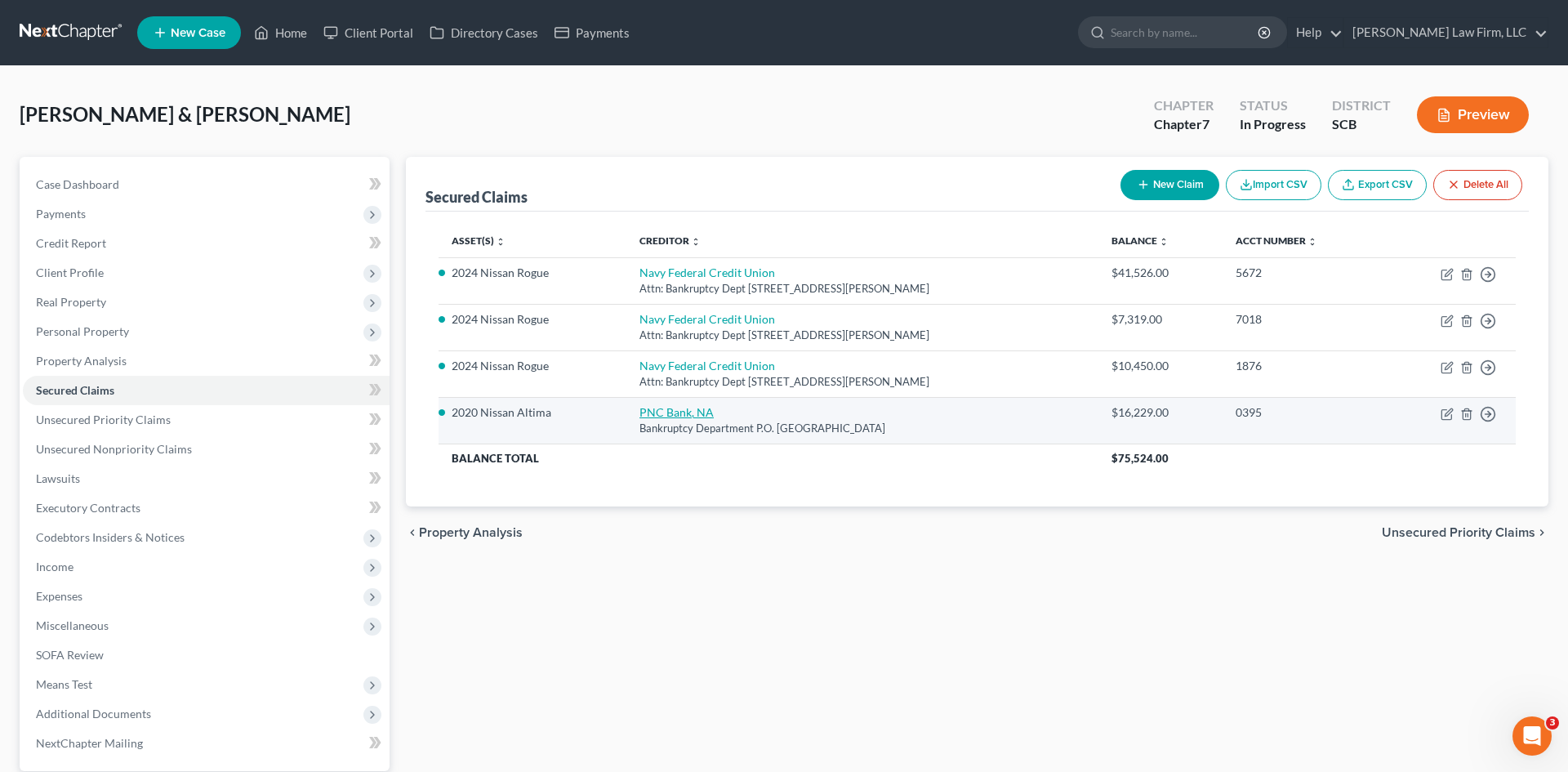
select select "36"
select select "0"
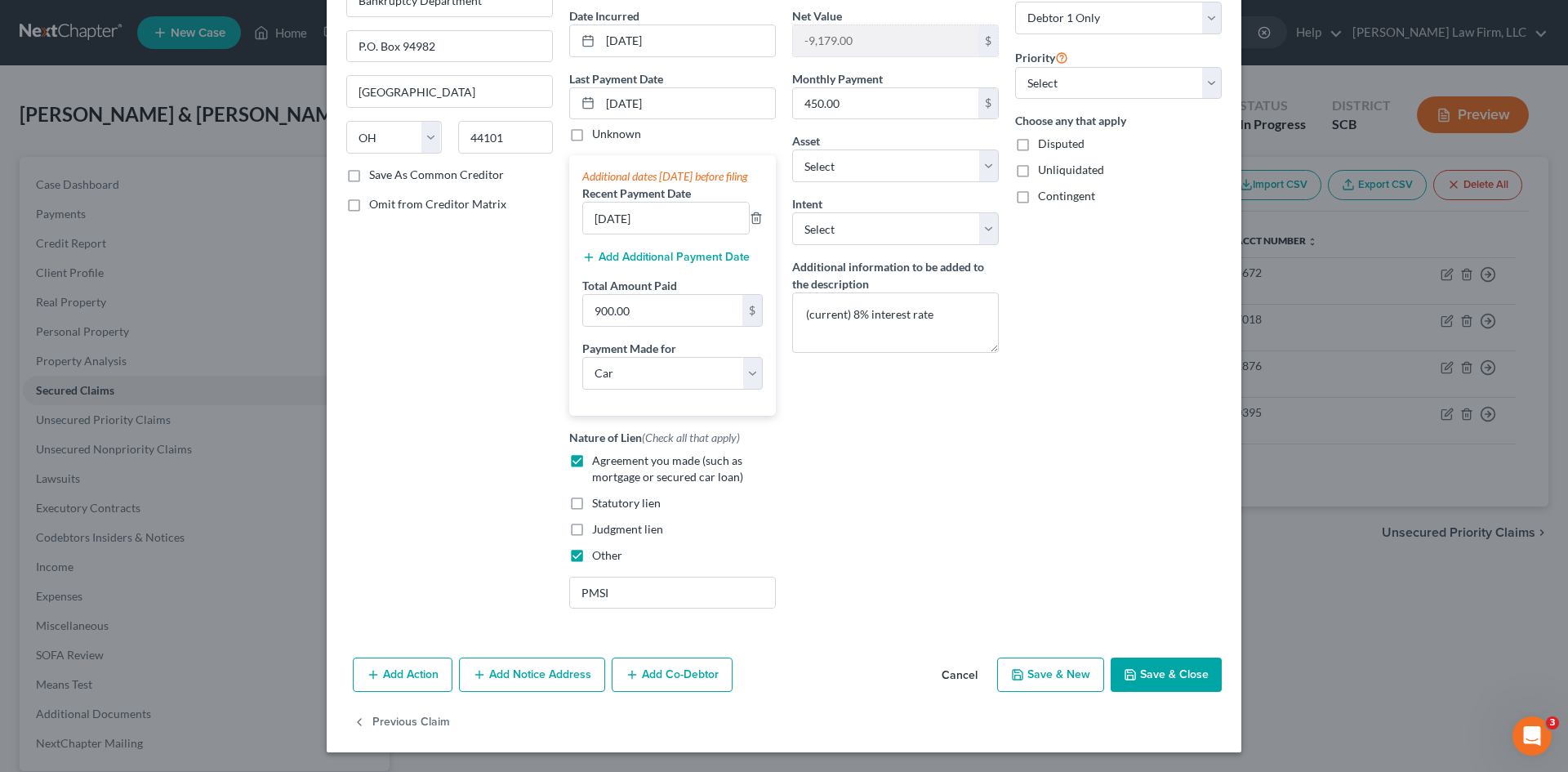
scroll to position [170, 0]
click at [1200, 669] on button "Save & Close" at bounding box center [1167, 675] width 111 height 34
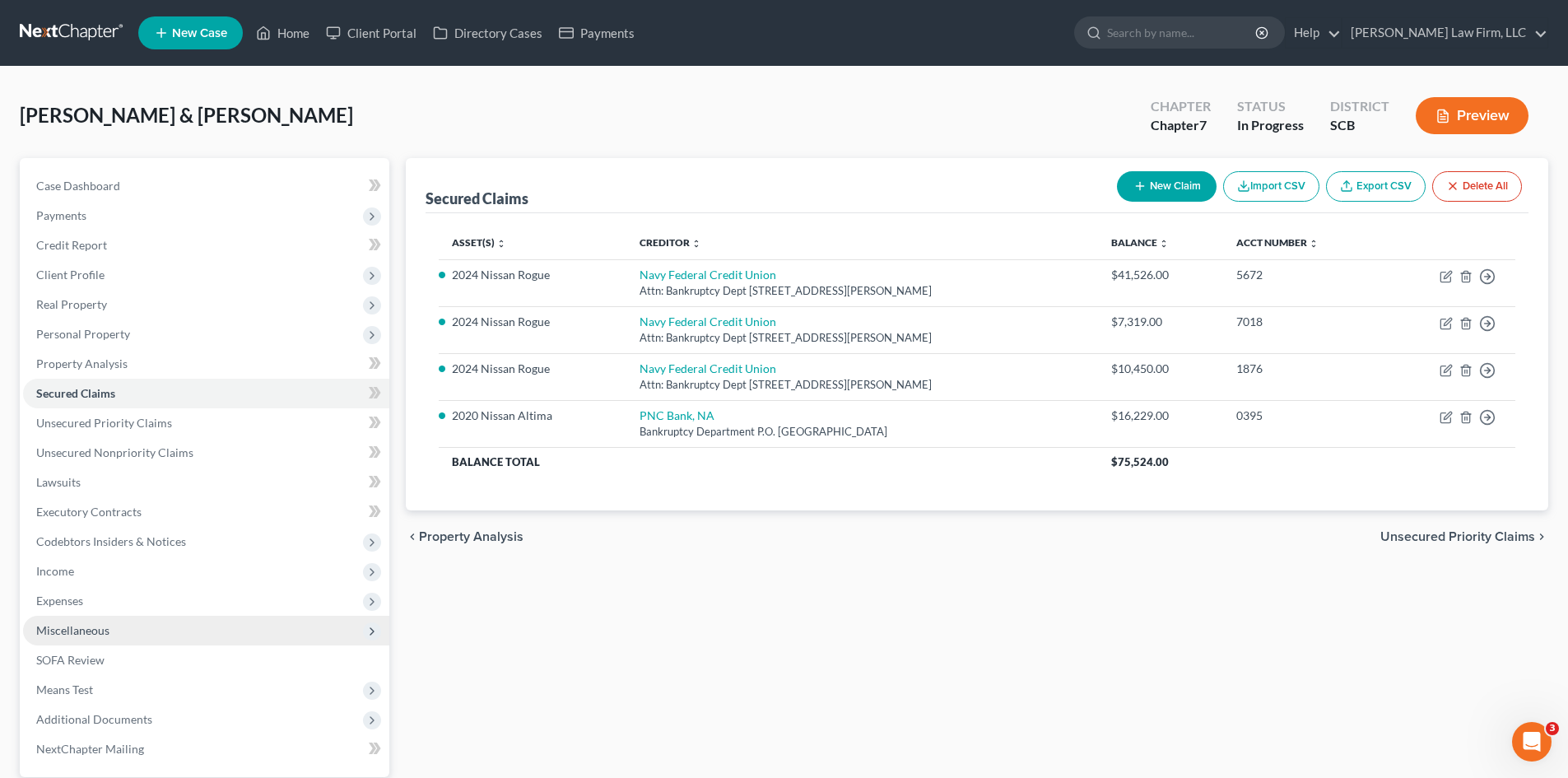
click at [49, 633] on span "Miscellaneous" at bounding box center [72, 630] width 73 height 14
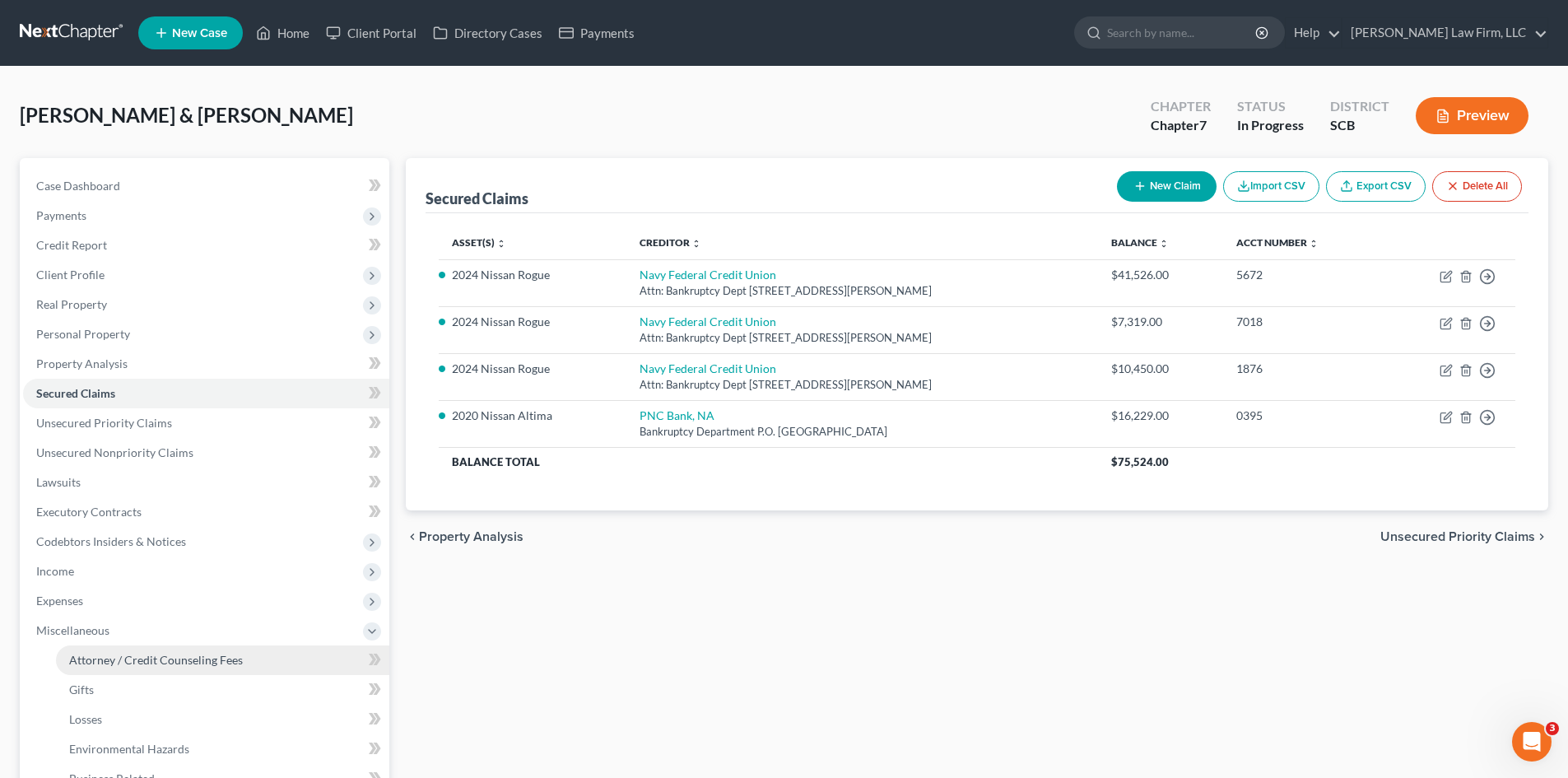
click at [106, 651] on link "Attorney / Credit Counseling Fees" at bounding box center [223, 660] width 333 height 29
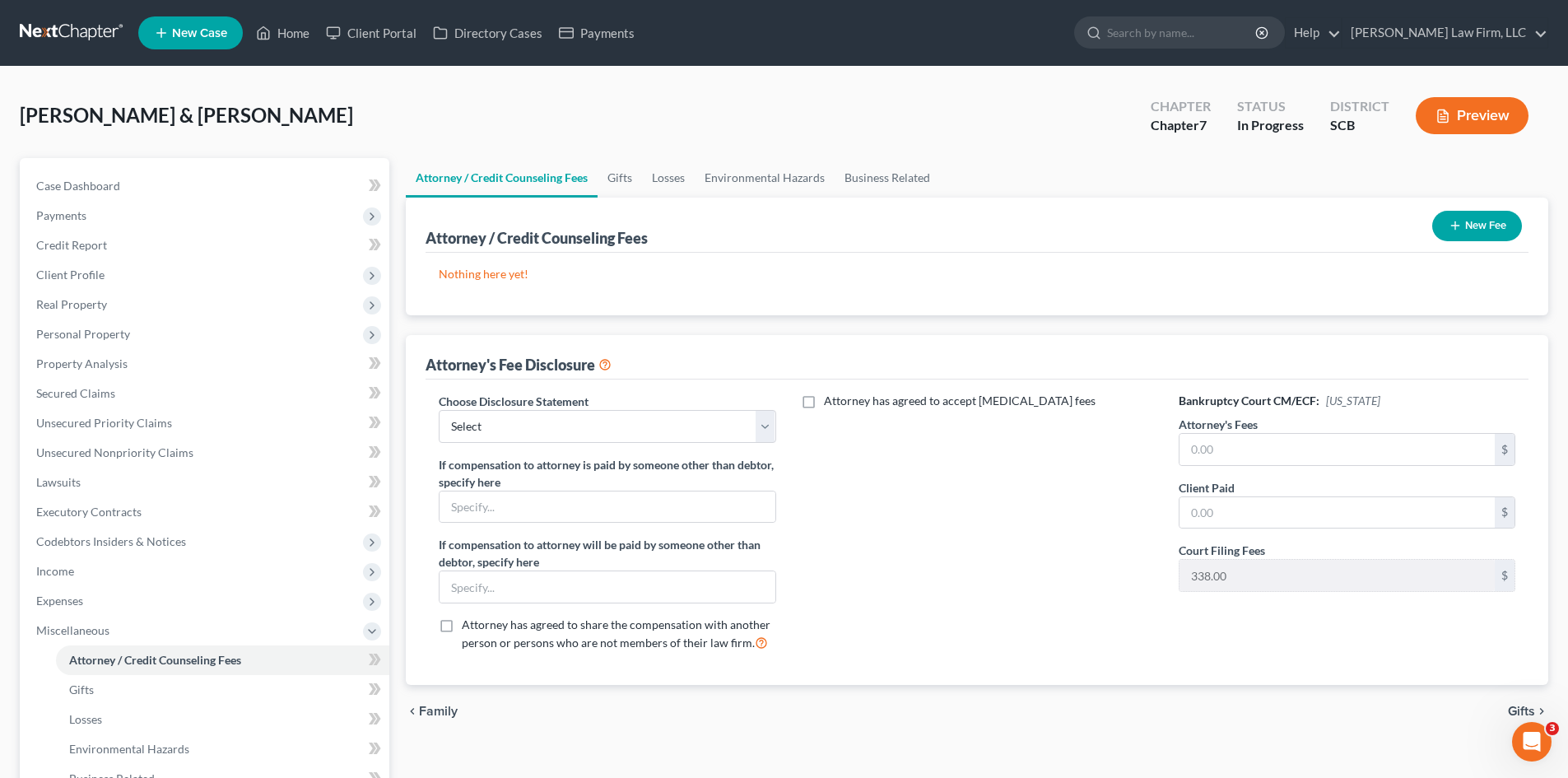
click at [1461, 231] on button "New Fee" at bounding box center [1477, 226] width 90 height 30
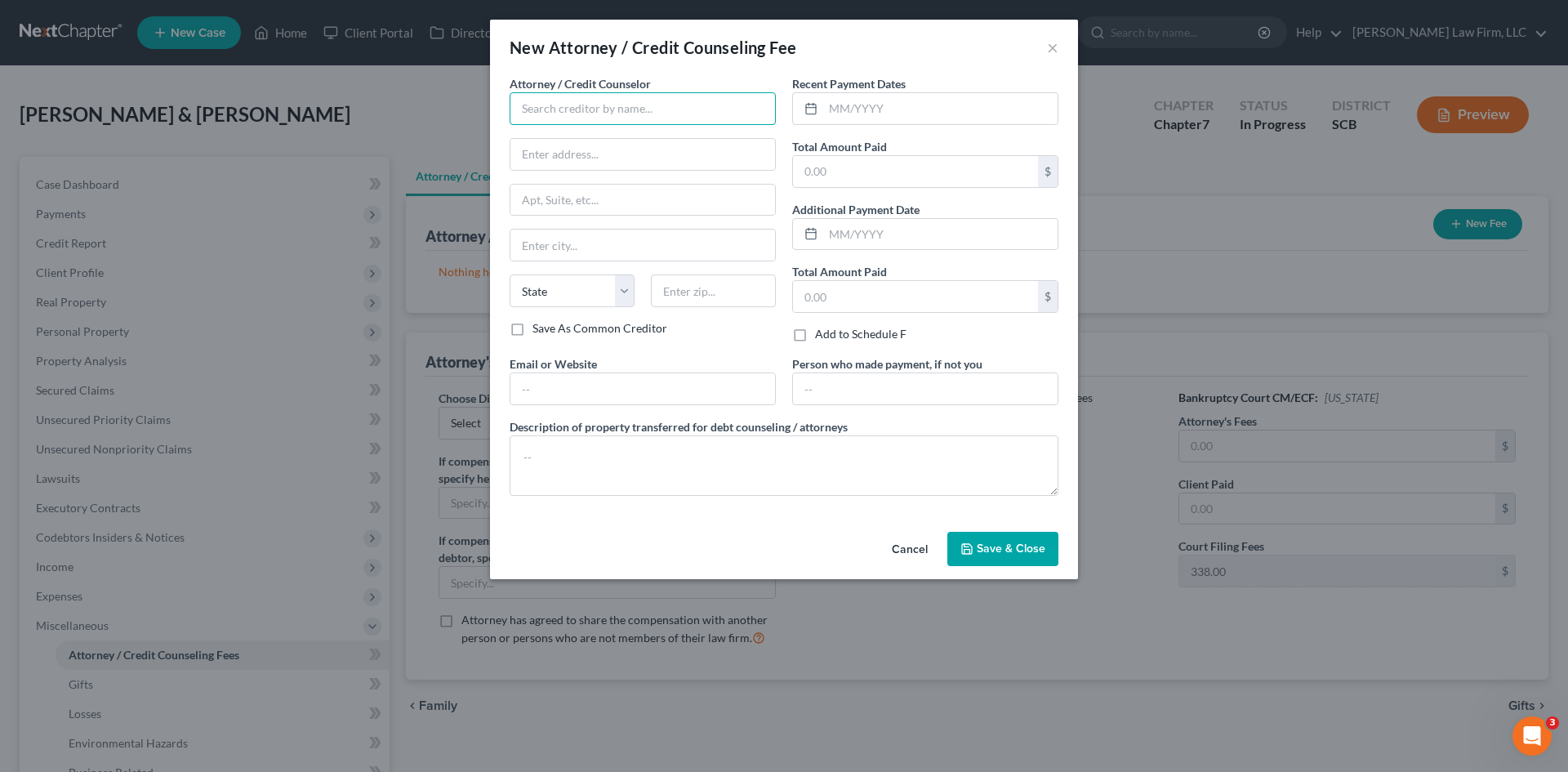
click at [627, 113] on input "text" at bounding box center [642, 108] width 266 height 33
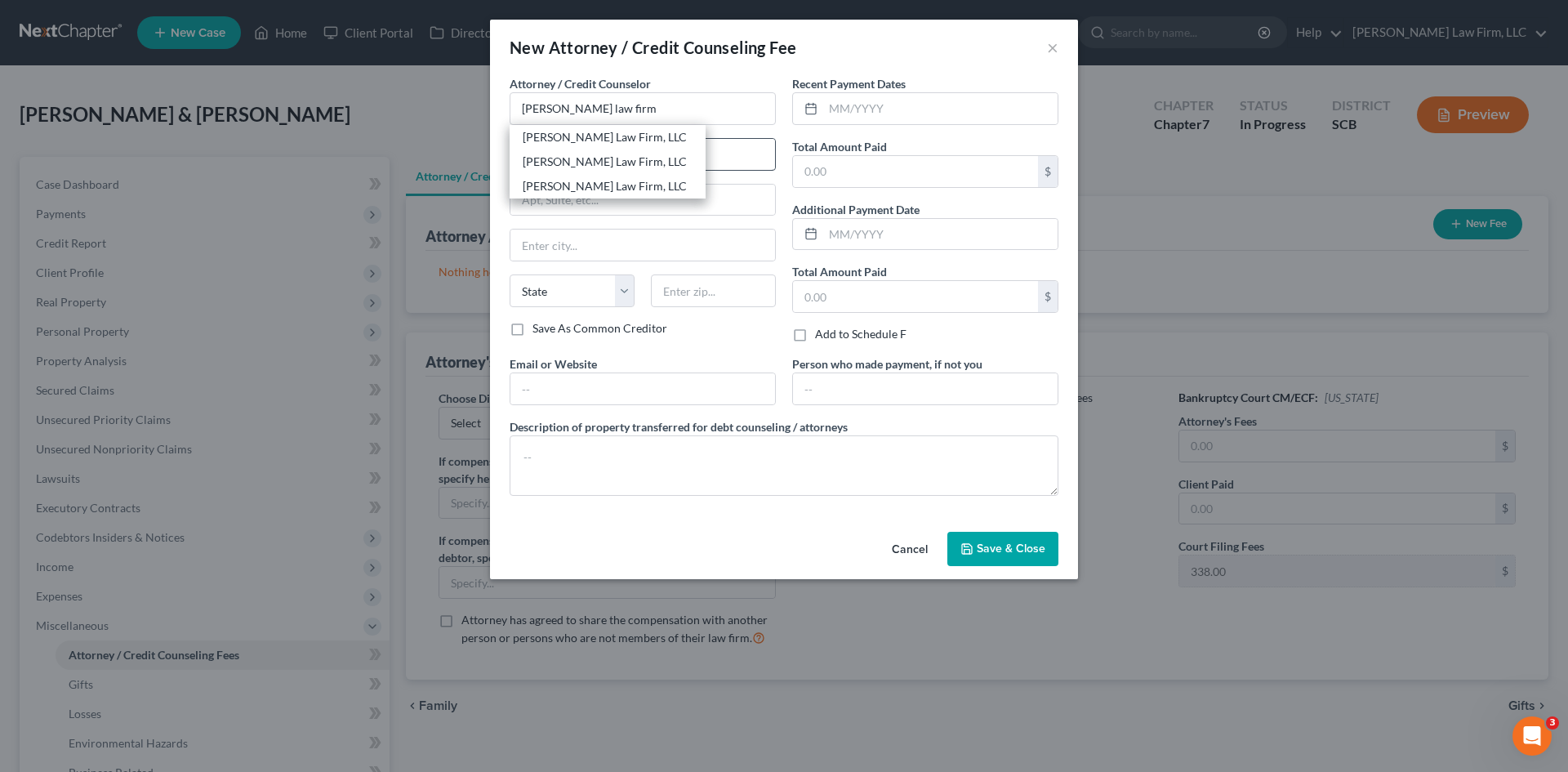
click at [527, 160] on div "[PERSON_NAME] Law Firm, LLC" at bounding box center [607, 161] width 170 height 16
type input "[PERSON_NAME] Law Firm, LLC"
type input "4000 Faber Place Drive"
type input "Suite 120"
type input "North Charleston"
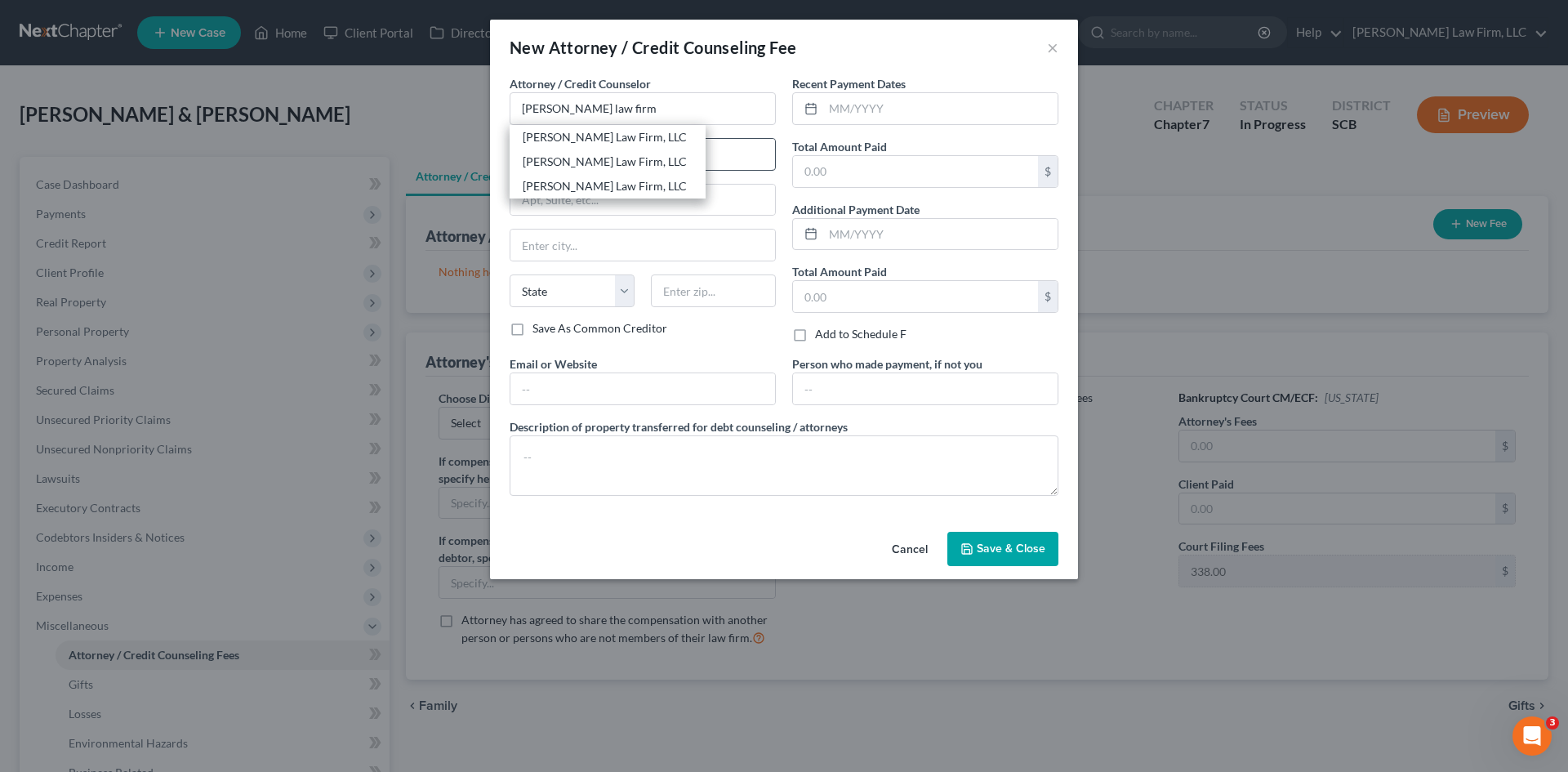
select select "42"
type input "29405"
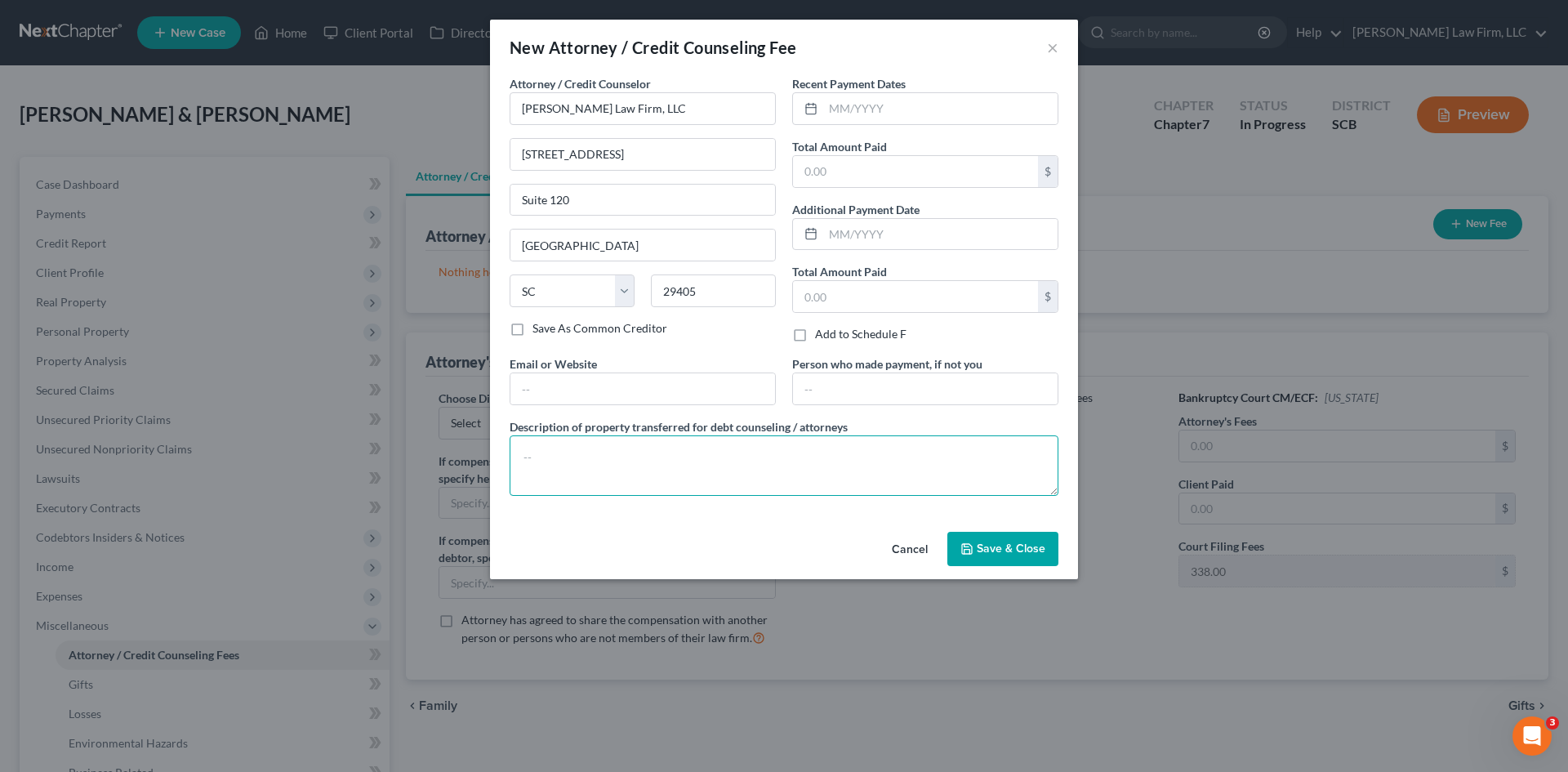
click at [533, 458] on textarea at bounding box center [784, 465] width 549 height 60
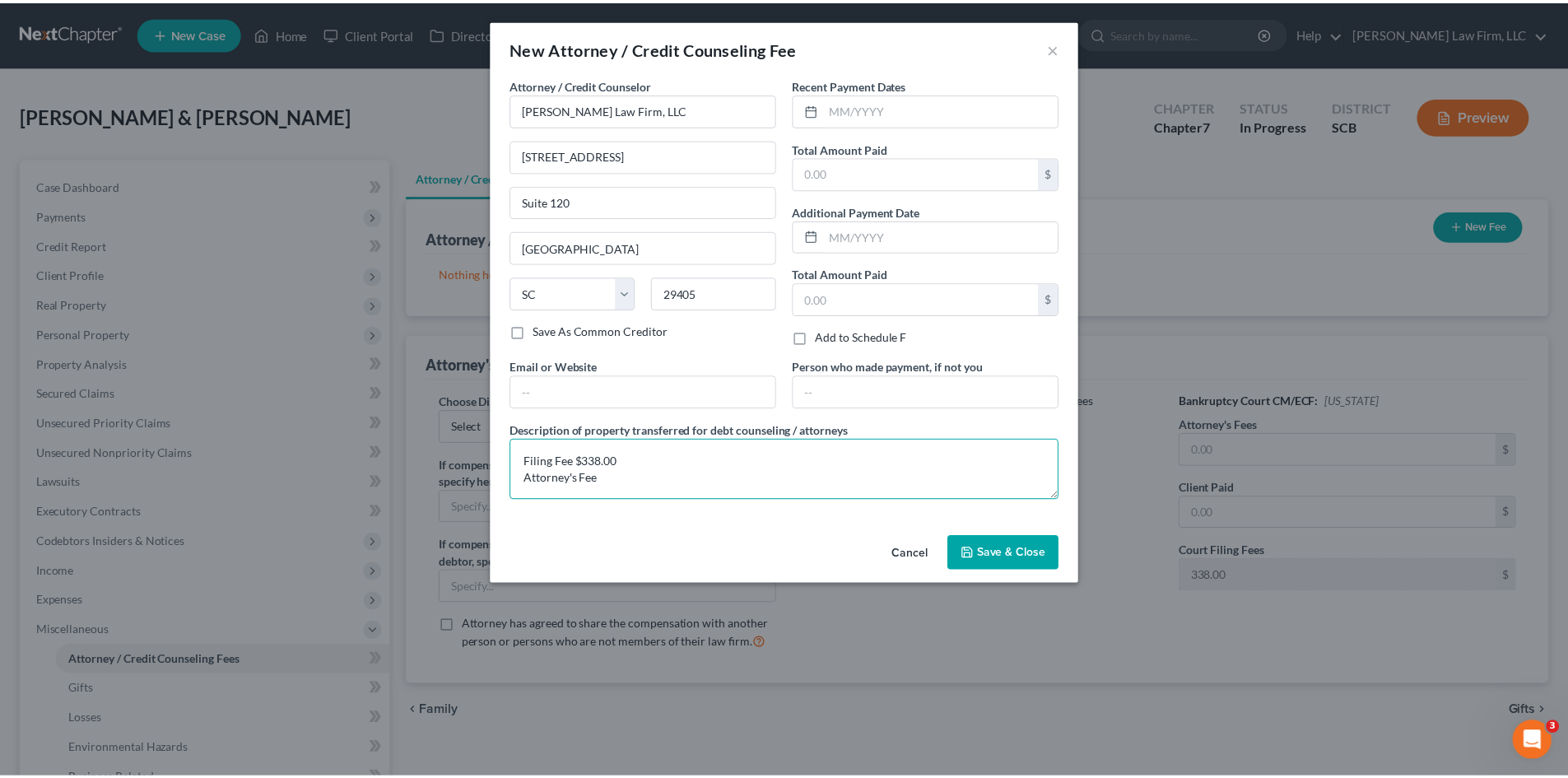
scroll to position [3, 0]
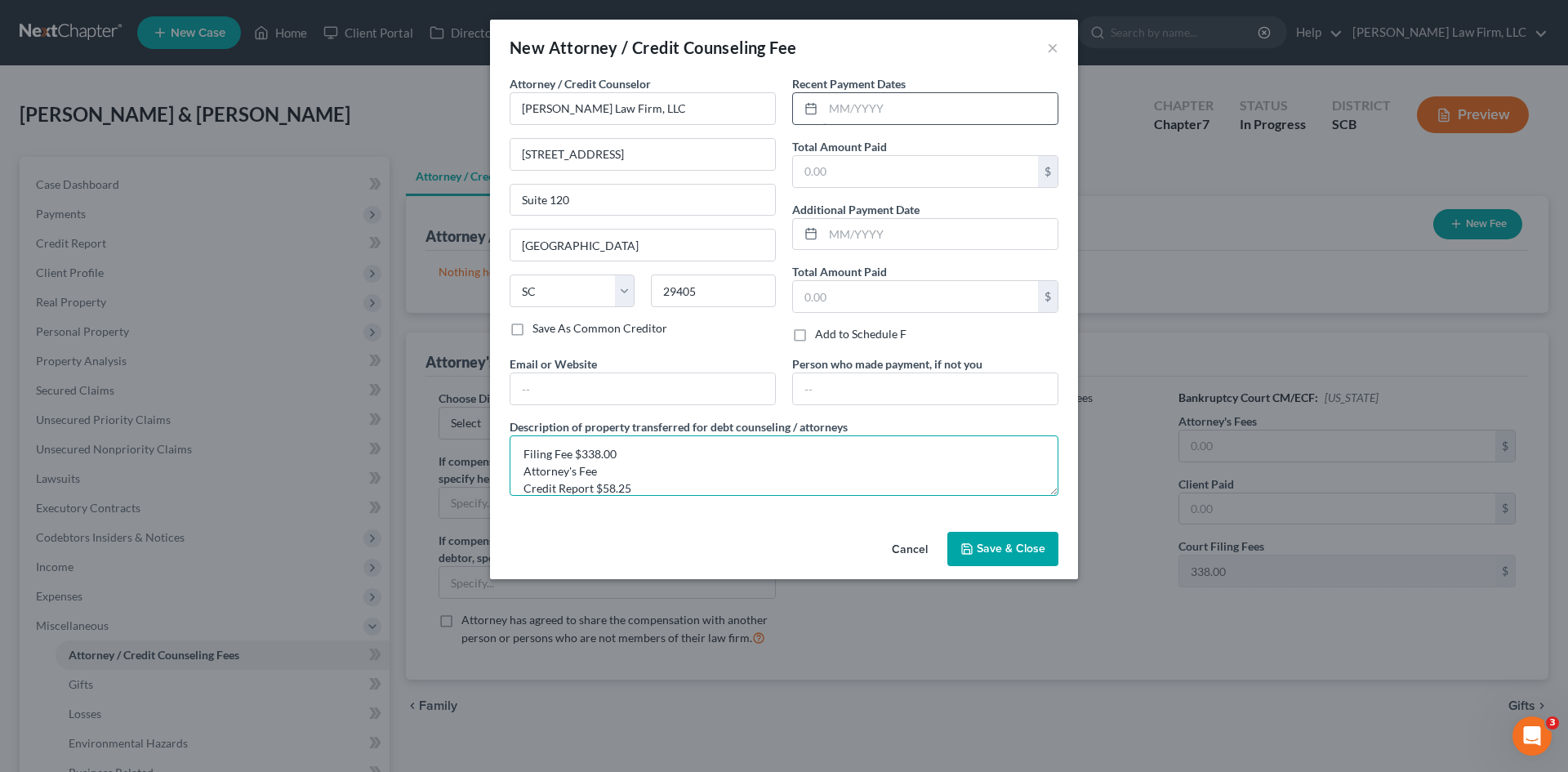
type textarea "Filing Fee $338.00 Attorney's Fee Credit Report $58.25"
drag, startPoint x: 865, startPoint y: 107, endPoint x: 876, endPoint y: 113, distance: 12.5
click at [865, 107] on input "text" at bounding box center [940, 108] width 234 height 31
type input "09/2025"
click at [886, 156] on input "text" at bounding box center [916, 171] width 245 height 31
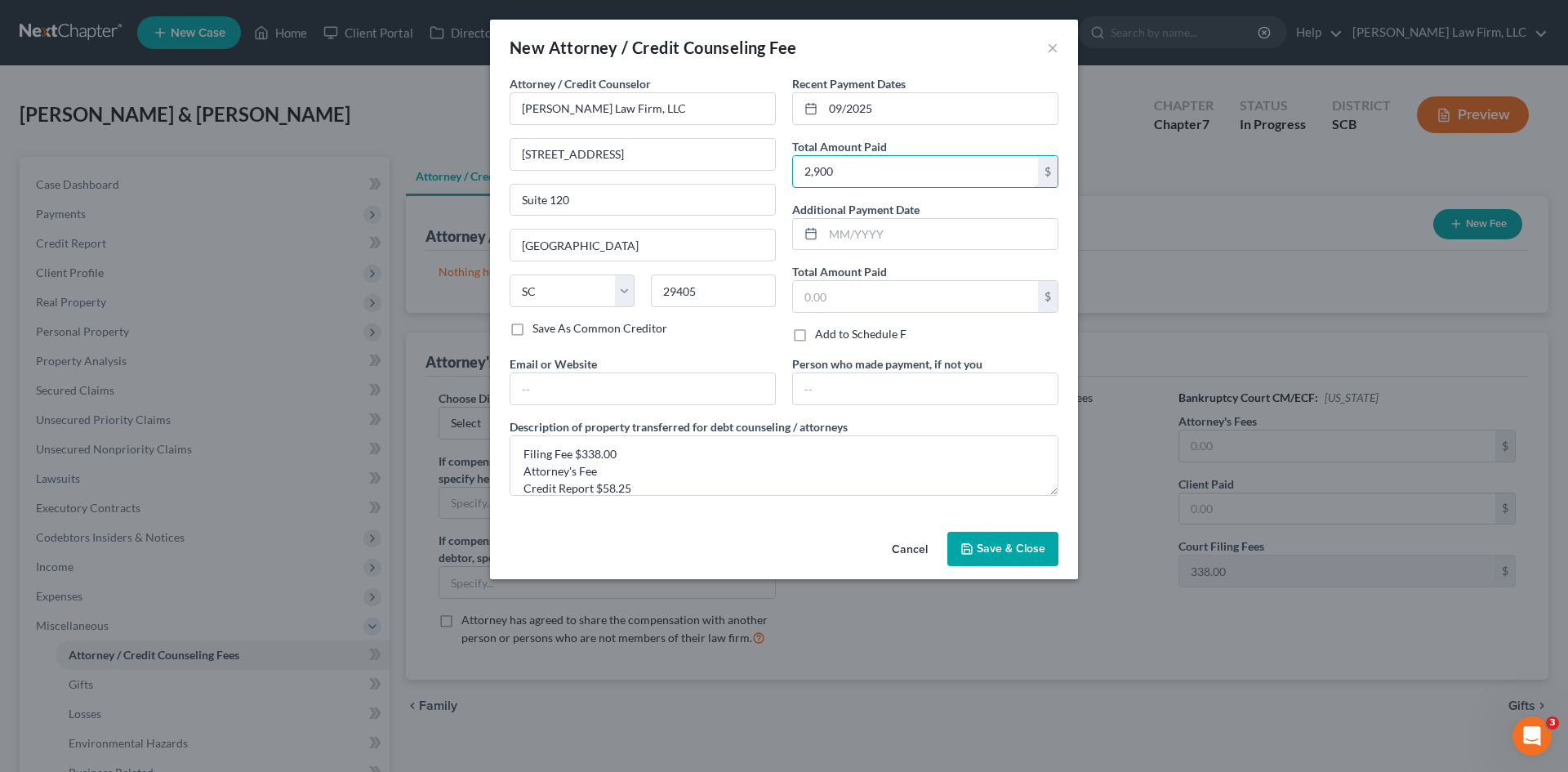
type input "2,900"
click at [682, 479] on textarea "Filing Fee $338.00 Attorney's Fee Credit Report $58.25" at bounding box center [784, 465] width 549 height 60
paste textarea "2503.75"
type textarea "Filing Fee $338.00 Attorney's Fee $2,503.75 Credit Report $58.25"
click at [986, 542] on span "Save & Close" at bounding box center [1011, 548] width 69 height 14
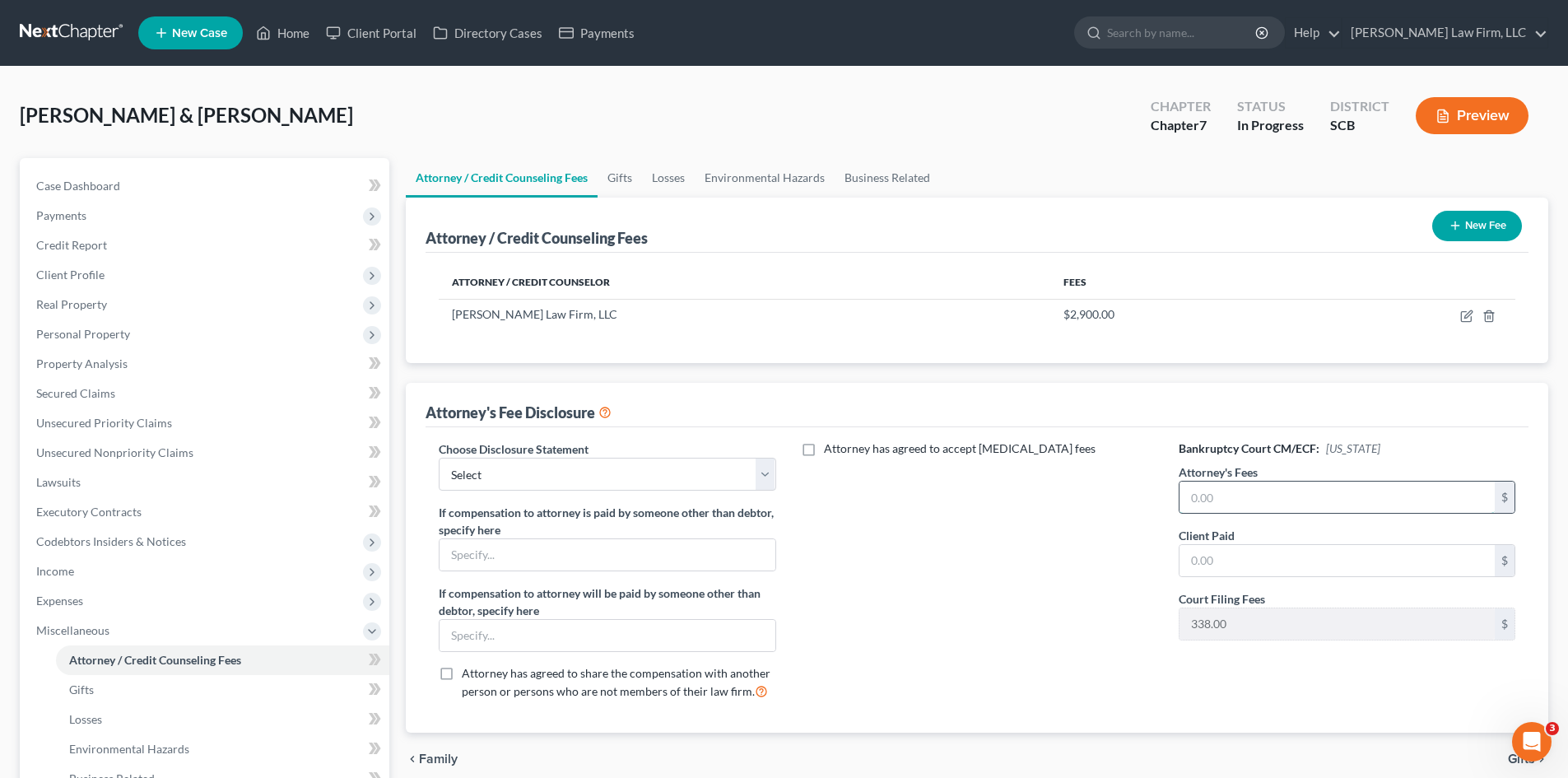
click at [1225, 491] on input "text" at bounding box center [1337, 497] width 315 height 31
paste input "2503.75"
type input "2,503.75"
click at [1228, 563] on input "text" at bounding box center [1337, 560] width 315 height 31
paste input "2503.75"
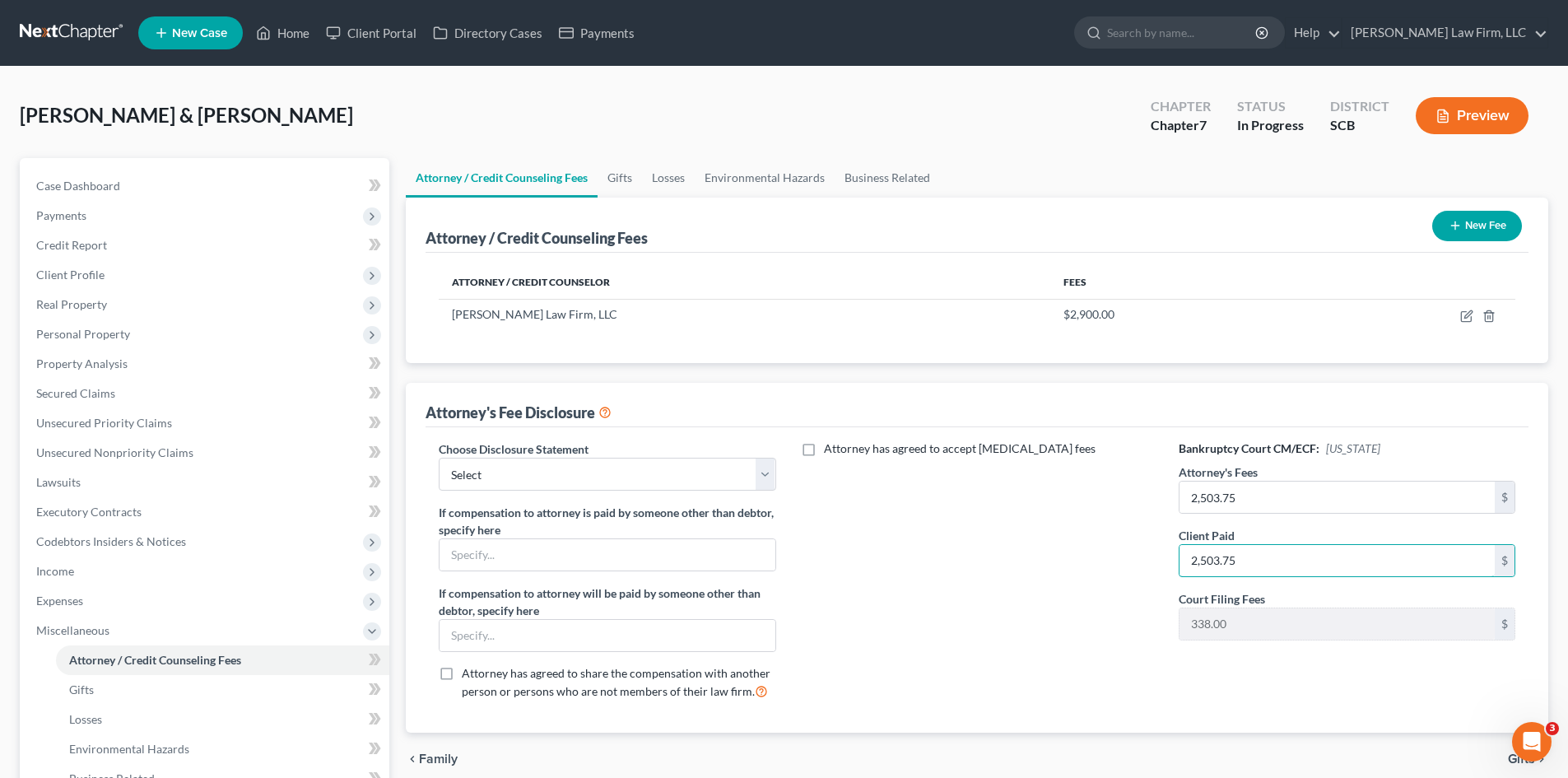
type input "2,503.75"
click at [1467, 234] on button "New Fee" at bounding box center [1477, 226] width 90 height 30
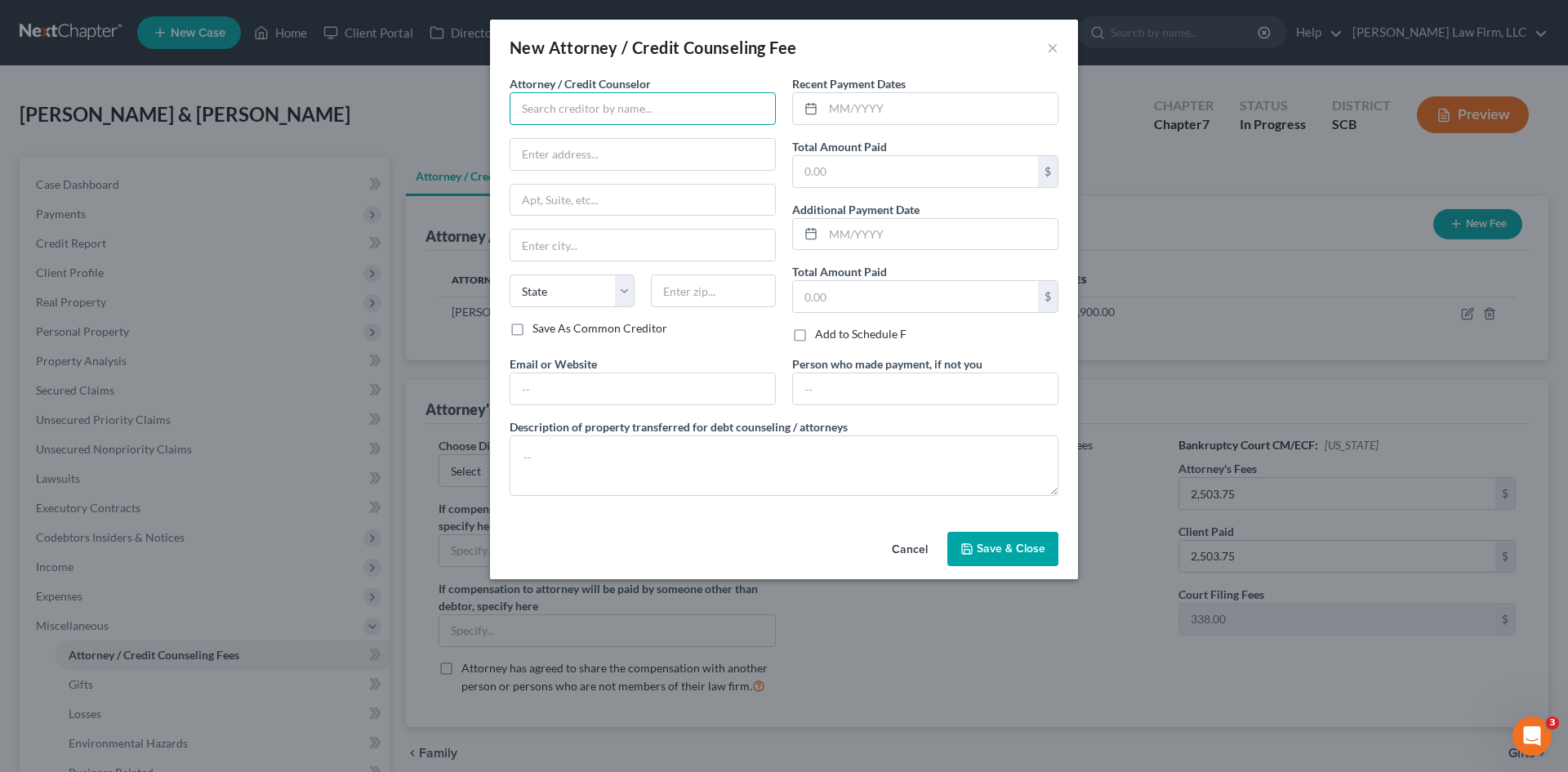
click at [670, 116] on input "text" at bounding box center [642, 108] width 266 height 33
drag, startPoint x: 597, startPoint y: 134, endPoint x: 637, endPoint y: 134, distance: 40.0
click at [598, 135] on div "MoneySharp Credit Counseling" at bounding box center [607, 136] width 170 height 16
type input "MoneySharp Credit Counseling"
type input "1916 N. Fairfield Avenue"
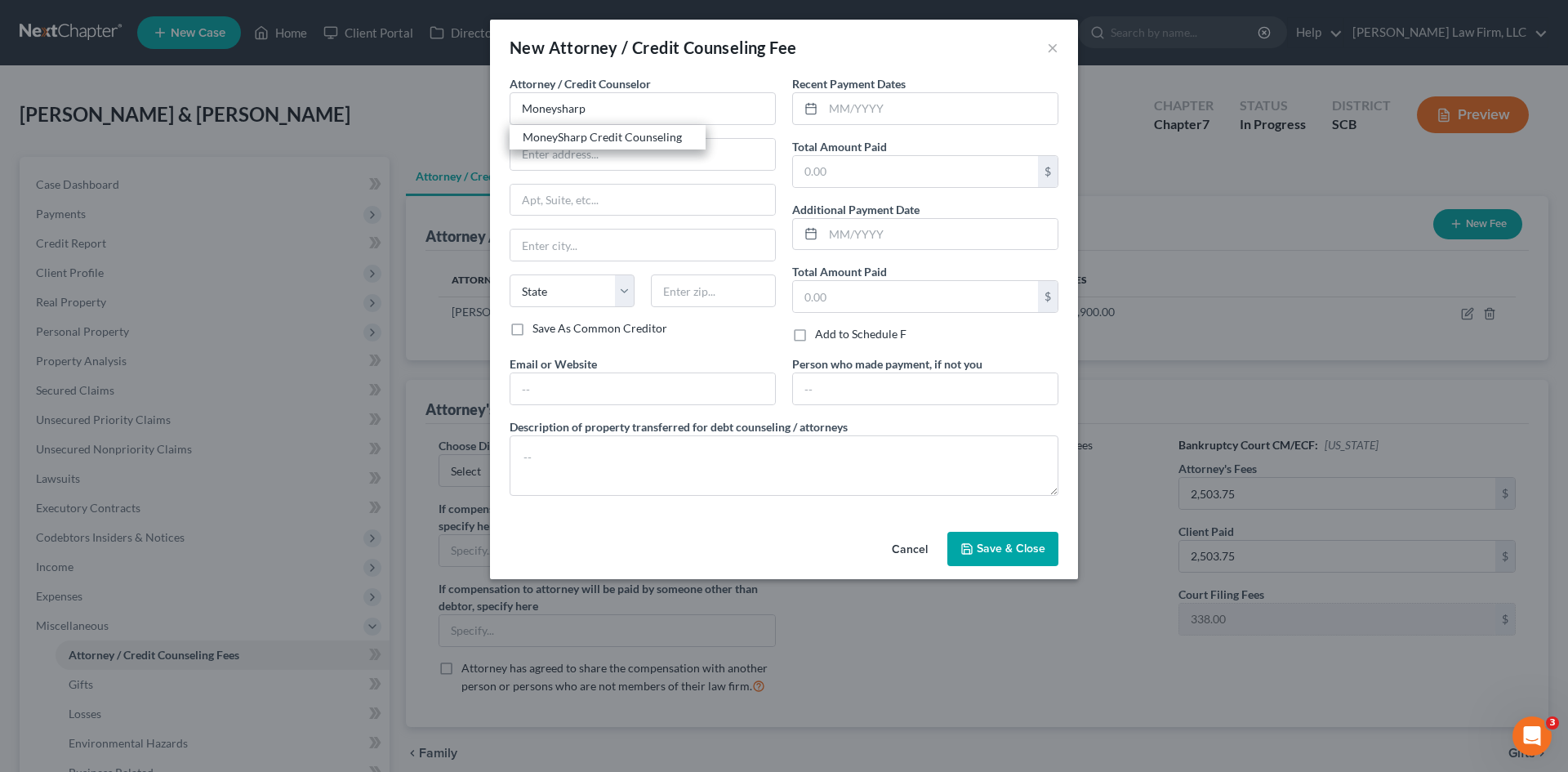
type input "Chicago"
select select "14"
type input "60647"
click at [868, 111] on input "text" at bounding box center [940, 108] width 234 height 31
click at [898, 117] on input "text" at bounding box center [940, 108] width 234 height 31
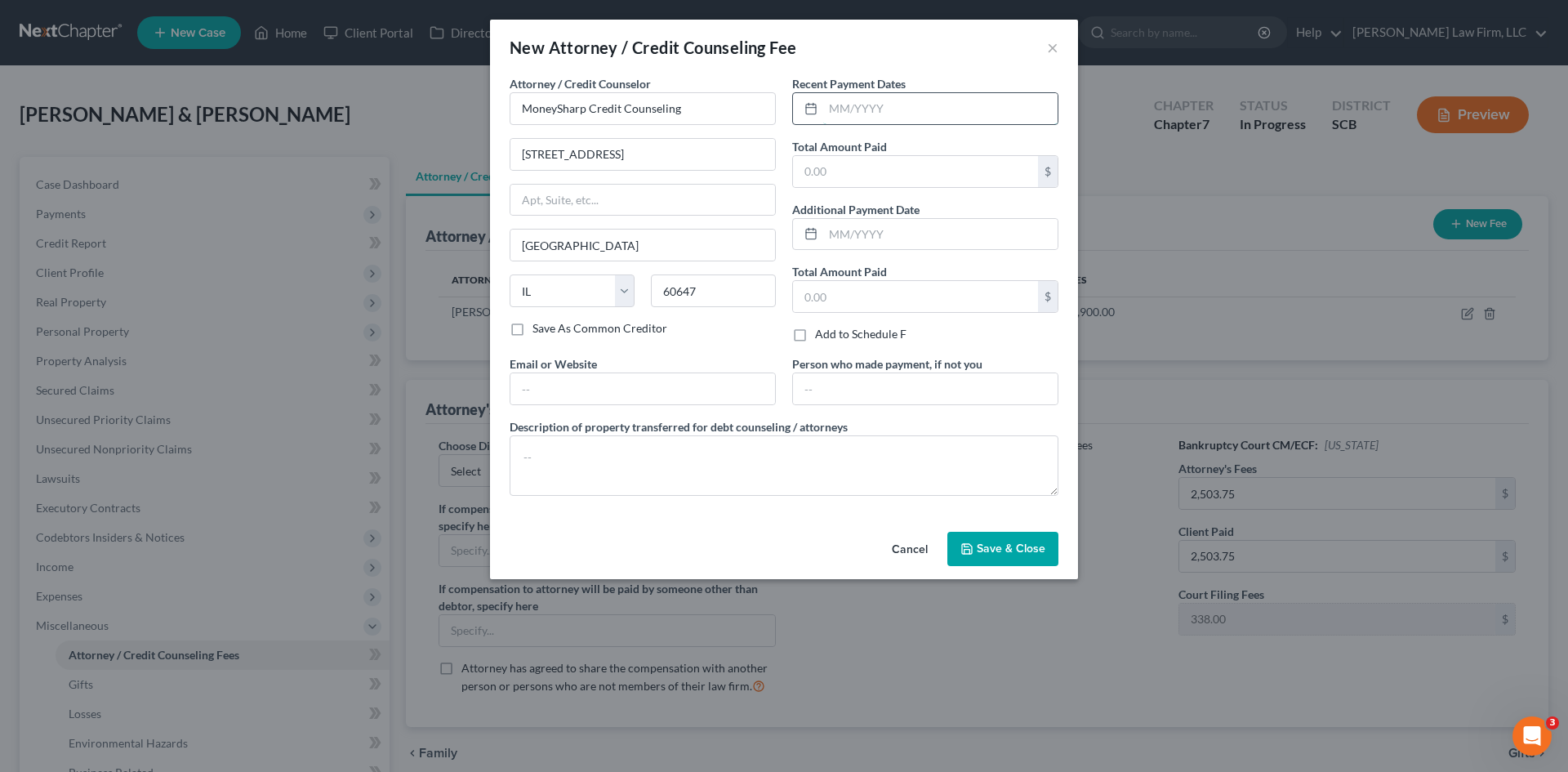
click at [886, 111] on input "text" at bounding box center [940, 108] width 234 height 31
type input "06/2025"
type input "12.00"
click at [865, 465] on textarea at bounding box center [784, 465] width 549 height 60
type textarea "Credit Counseling $12.00"
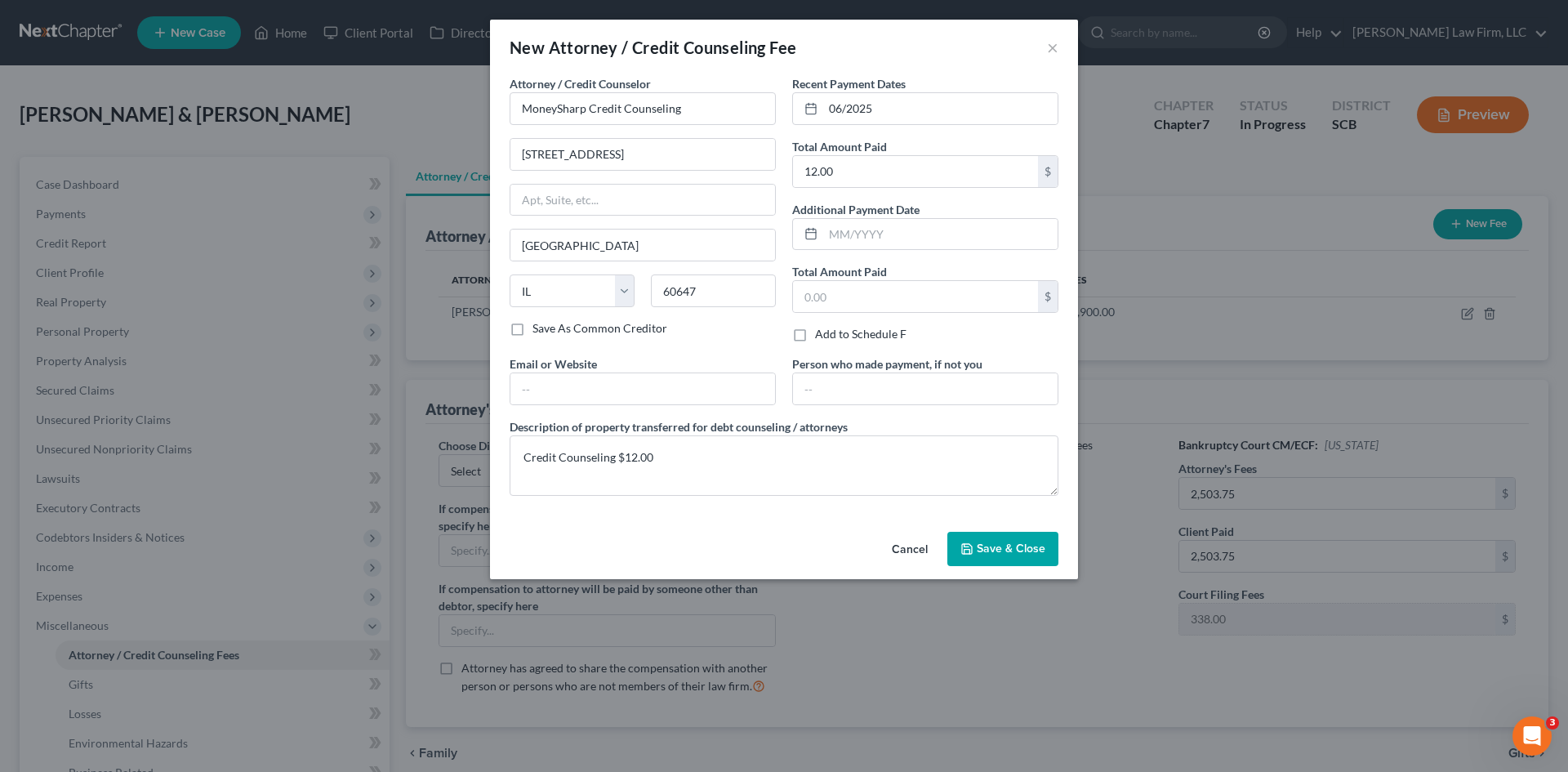
click at [1010, 548] on span "Save & Close" at bounding box center [1011, 548] width 69 height 14
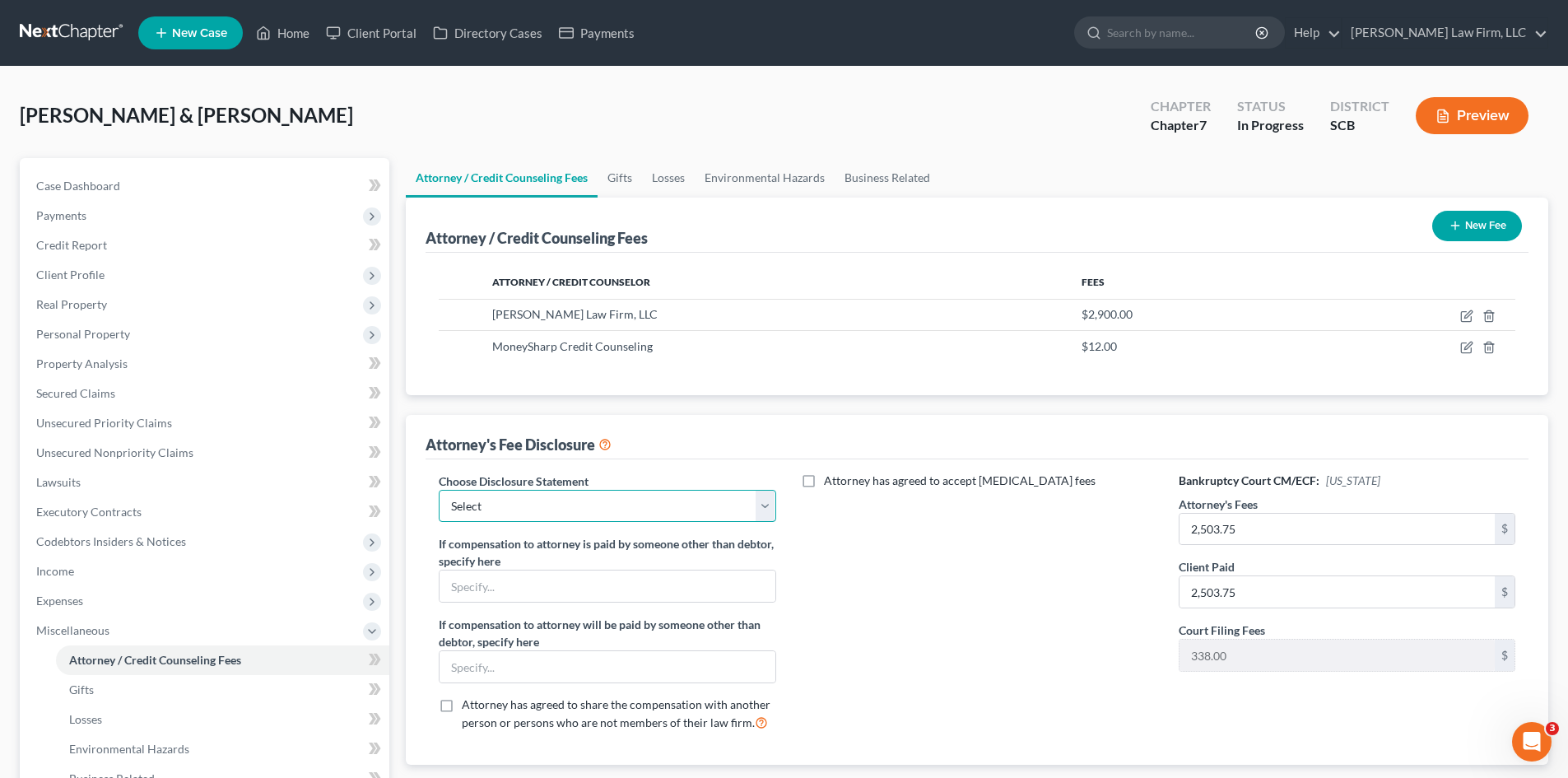
click at [530, 503] on select "Select Disclosure of Compensation of Attorney for Debtor(S)" at bounding box center [606, 506] width 336 height 33
select select "0"
click at [439, 490] on select "Select Disclosure of Compensation of Attorney for Debtor(S)" at bounding box center [606, 506] width 336 height 33
drag, startPoint x: 83, startPoint y: 460, endPoint x: 116, endPoint y: 458, distance: 33.1
click at [83, 460] on link "Unsecured Nonpriority Claims" at bounding box center [206, 452] width 367 height 29
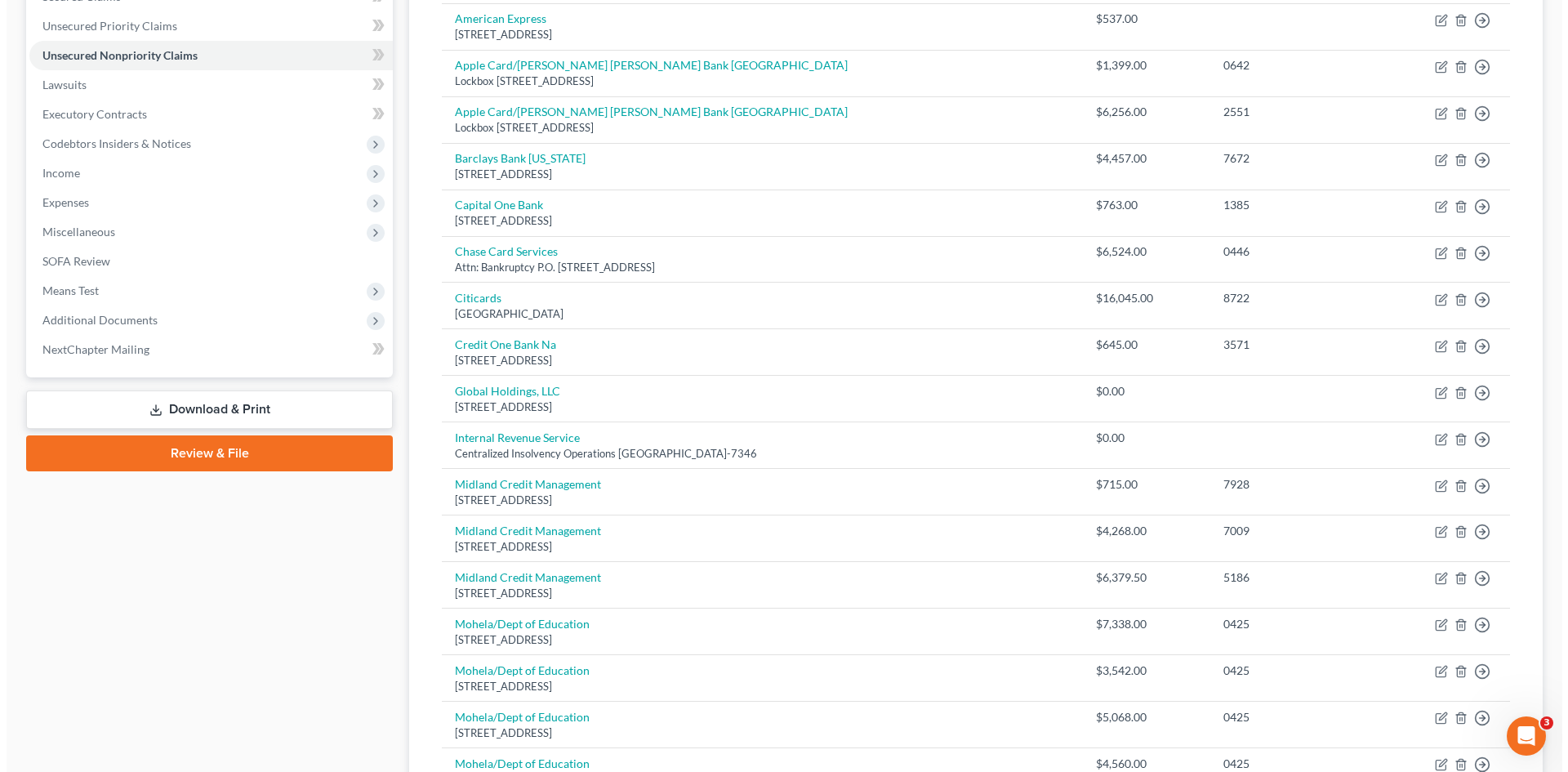
scroll to position [379, 0]
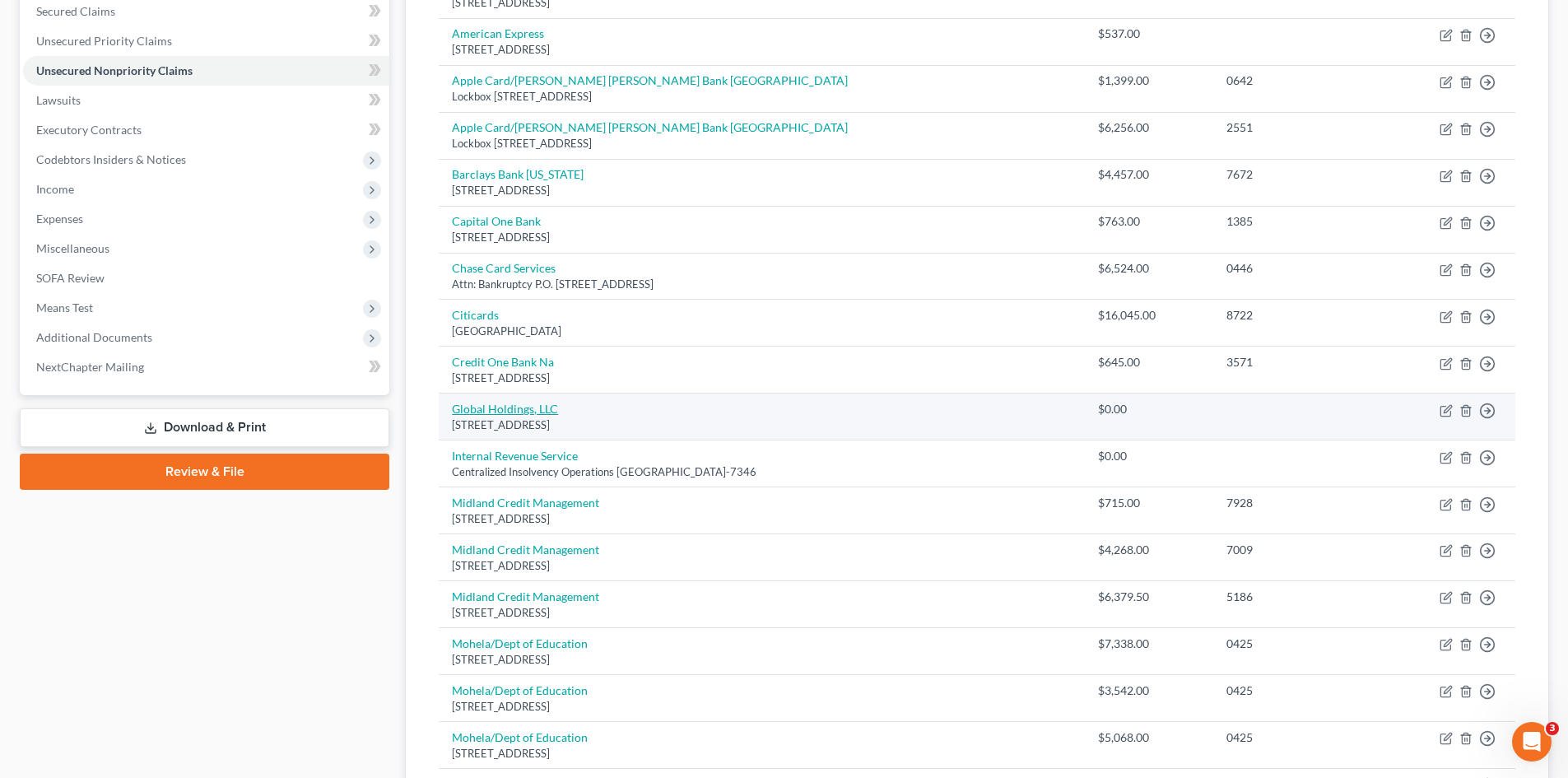
click at [512, 412] on link "Global Holdings, LLC" at bounding box center [505, 408] width 106 height 14
select select "37"
select select "16"
select select "0"
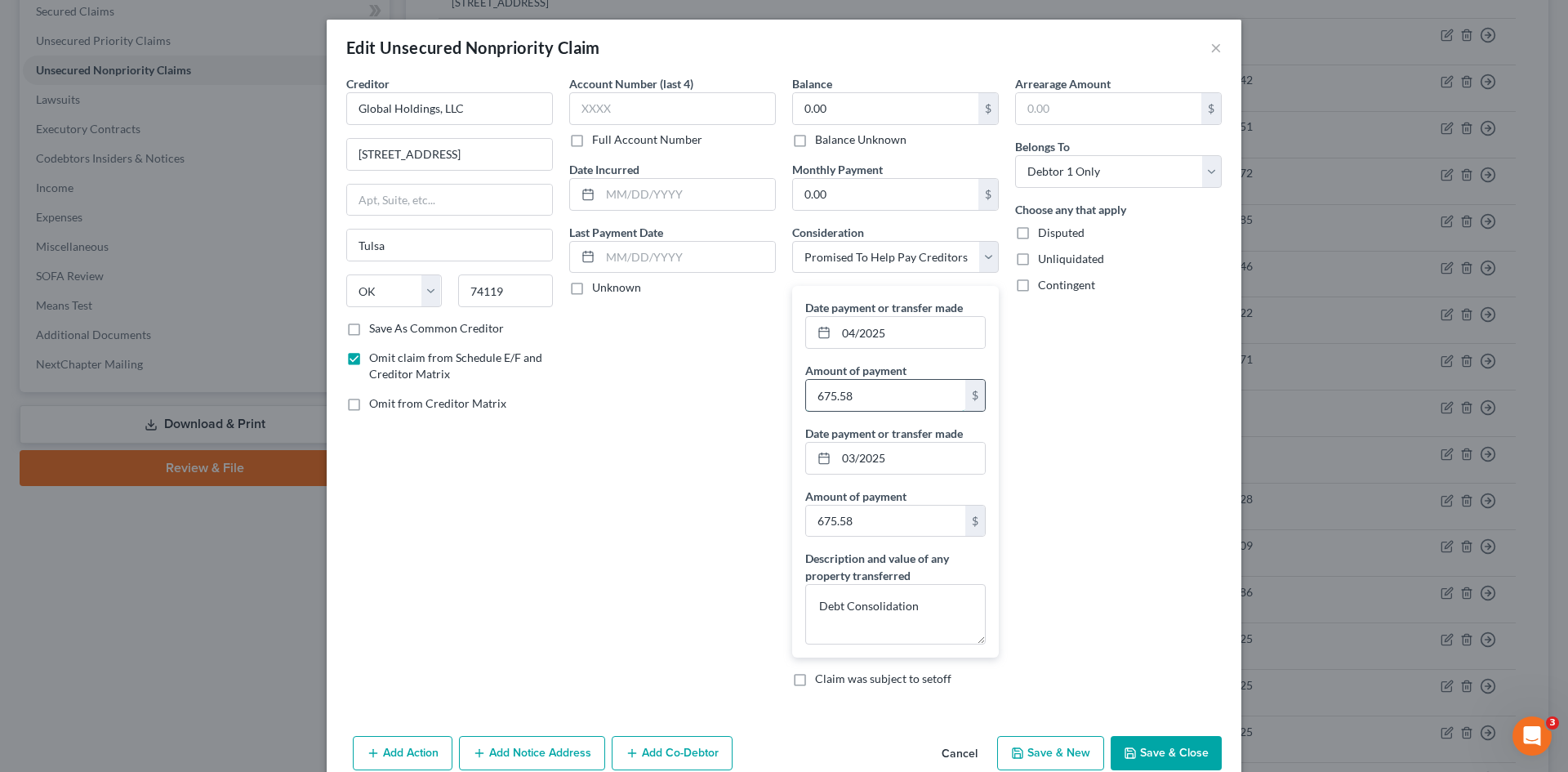
click at [869, 398] on input "675.58" at bounding box center [886, 395] width 159 height 31
type input "8,106.96"
click at [910, 465] on input "03/2025" at bounding box center [911, 458] width 149 height 31
type input "0"
drag, startPoint x: 912, startPoint y: 604, endPoint x: 793, endPoint y: 608, distance: 119.1
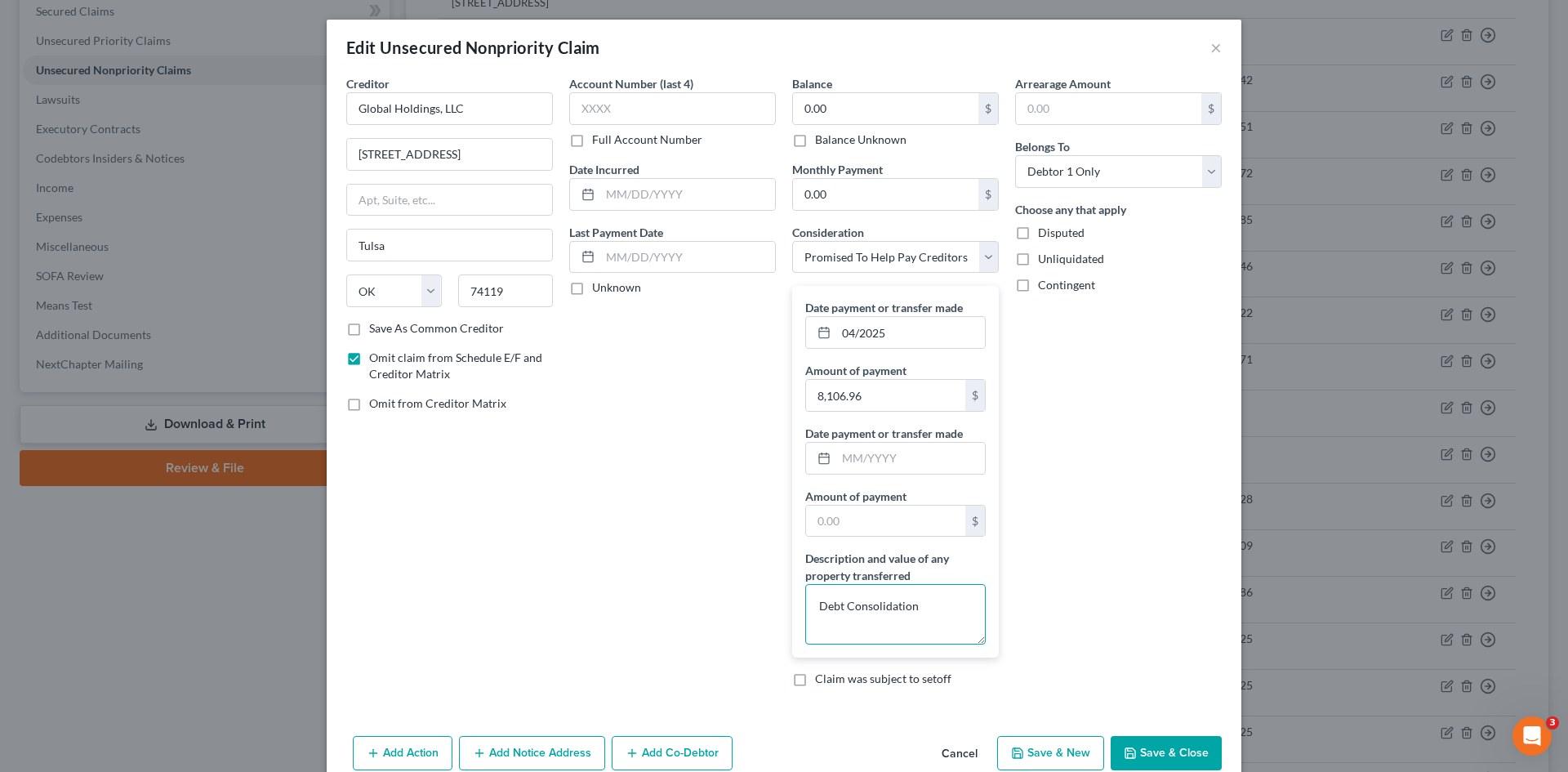
click at [793, 608] on div "Date payment or transfer made 04/2025 Amount of payment 8,106.96 $ Date payment…" at bounding box center [896, 471] width 207 height 371
type textarea "m"
click at [878, 635] on textarea "Mr. Morgan paid $675.58/month for debt consolidation. This ended in" at bounding box center [896, 614] width 180 height 60
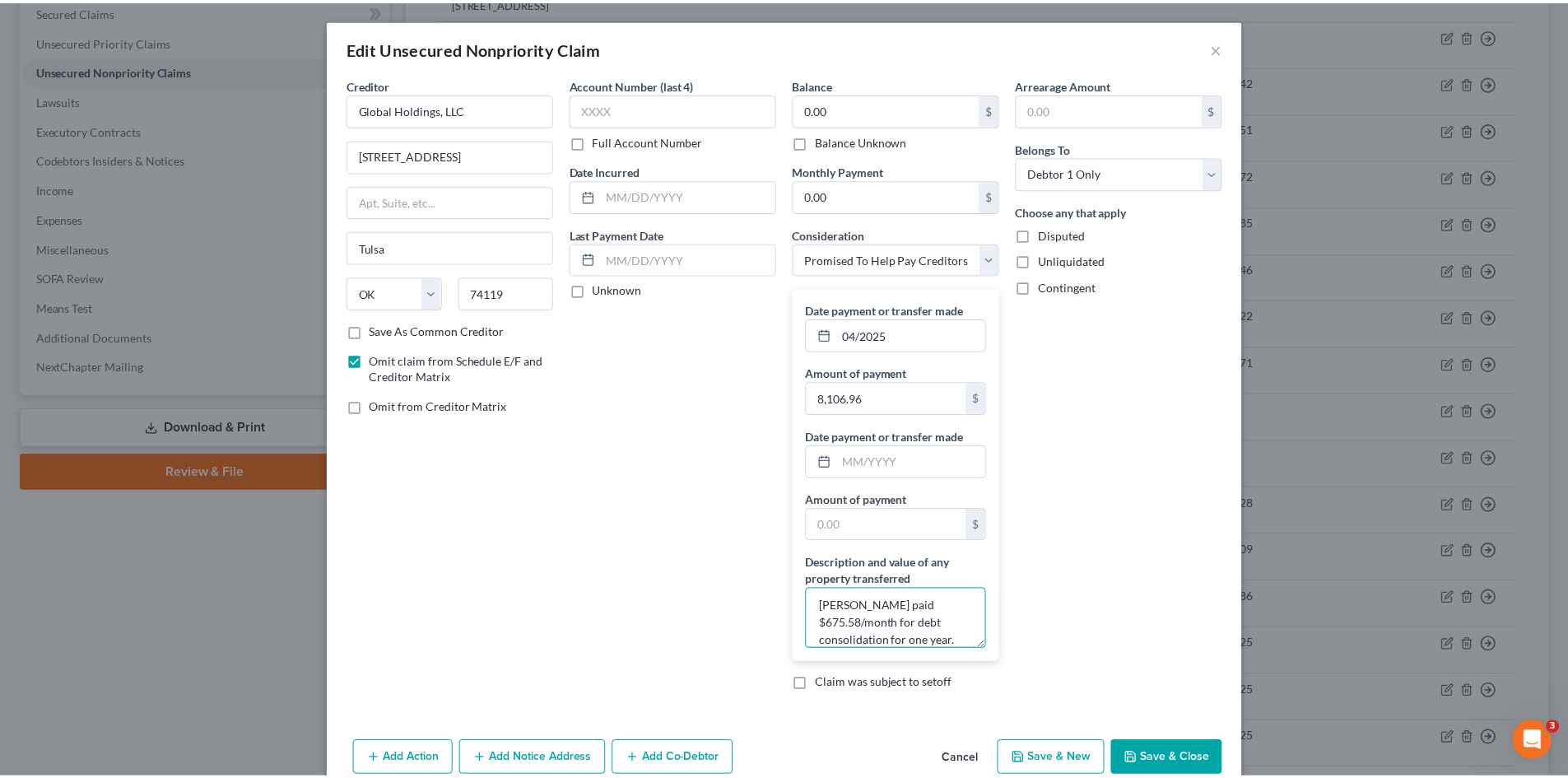
scroll to position [22, 0]
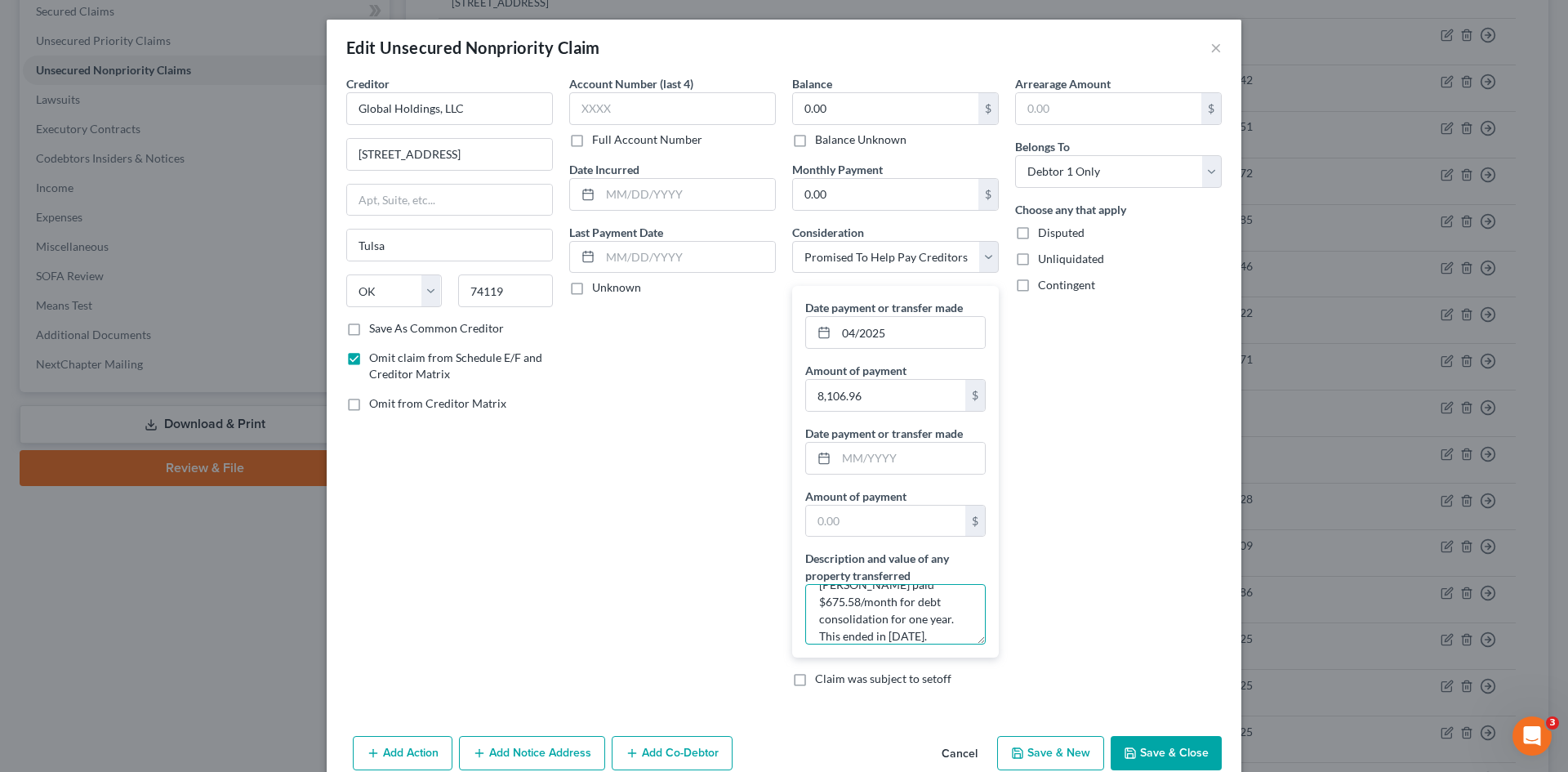
type textarea "Mr. Morgan paid $675.58/month for debt consolidation for one year. This ended i…"
click at [1152, 748] on button "Save & Close" at bounding box center [1167, 753] width 111 height 34
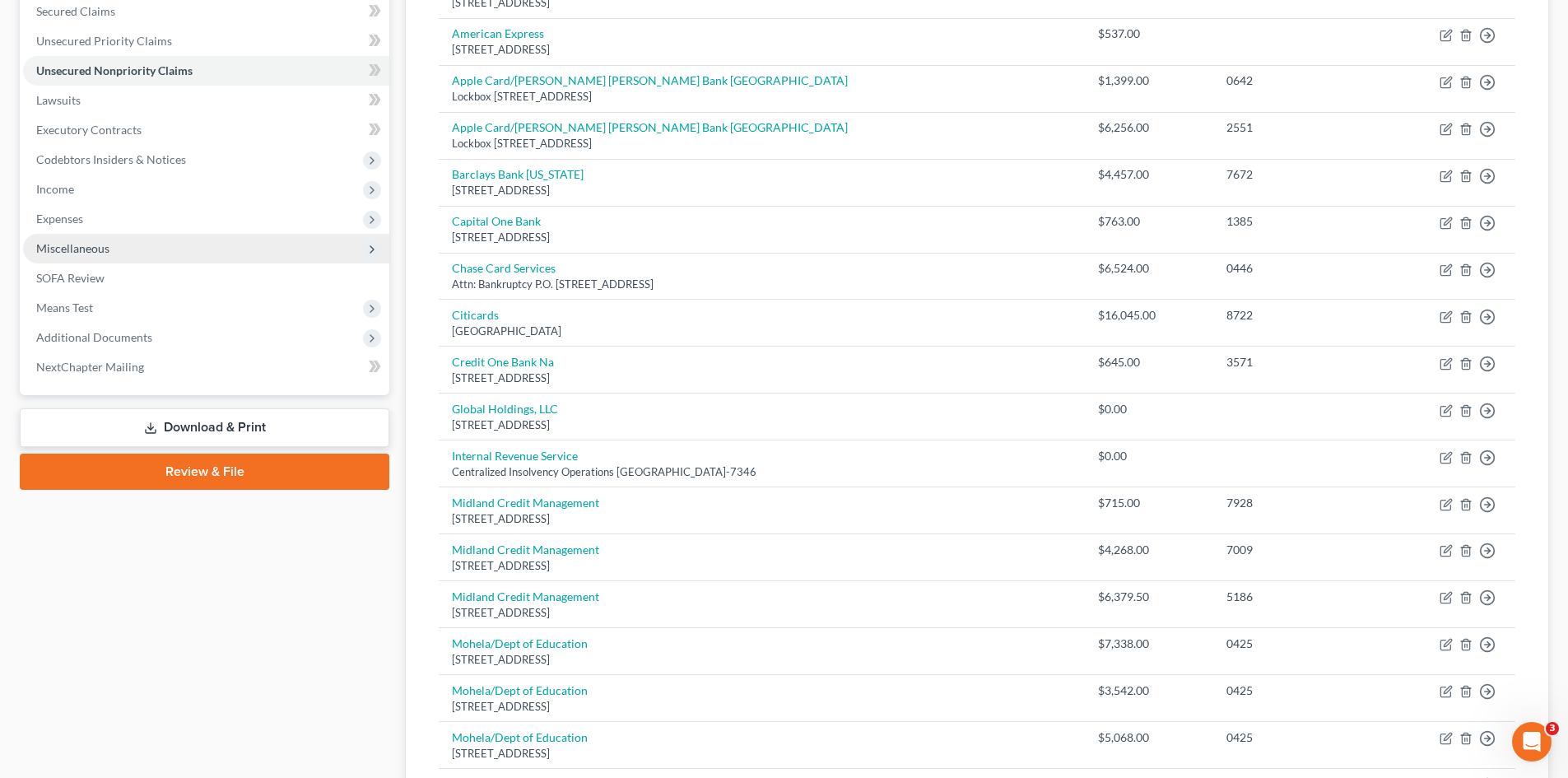
click at [63, 242] on span "Miscellaneous" at bounding box center [72, 248] width 73 height 14
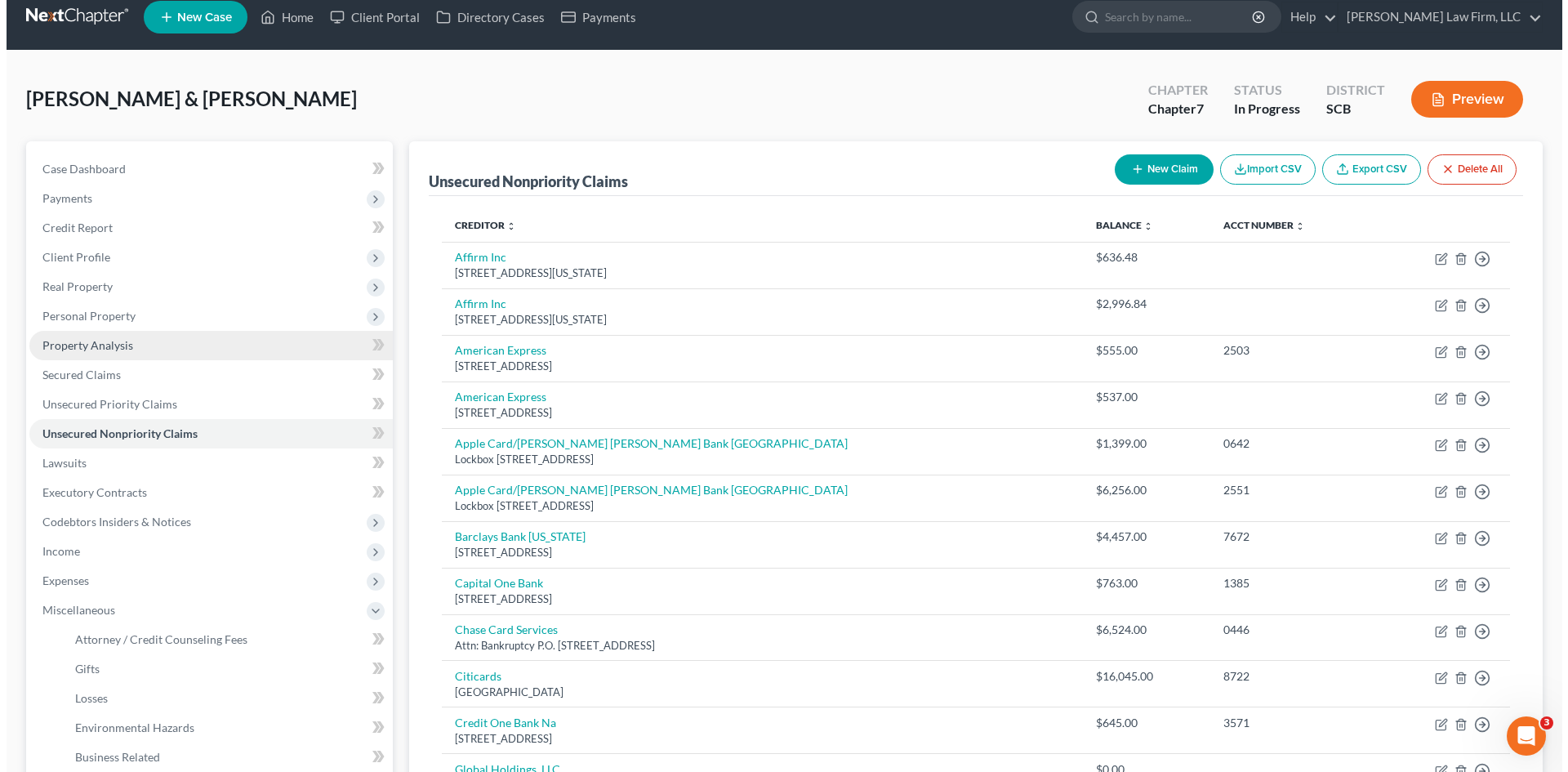
scroll to position [0, 0]
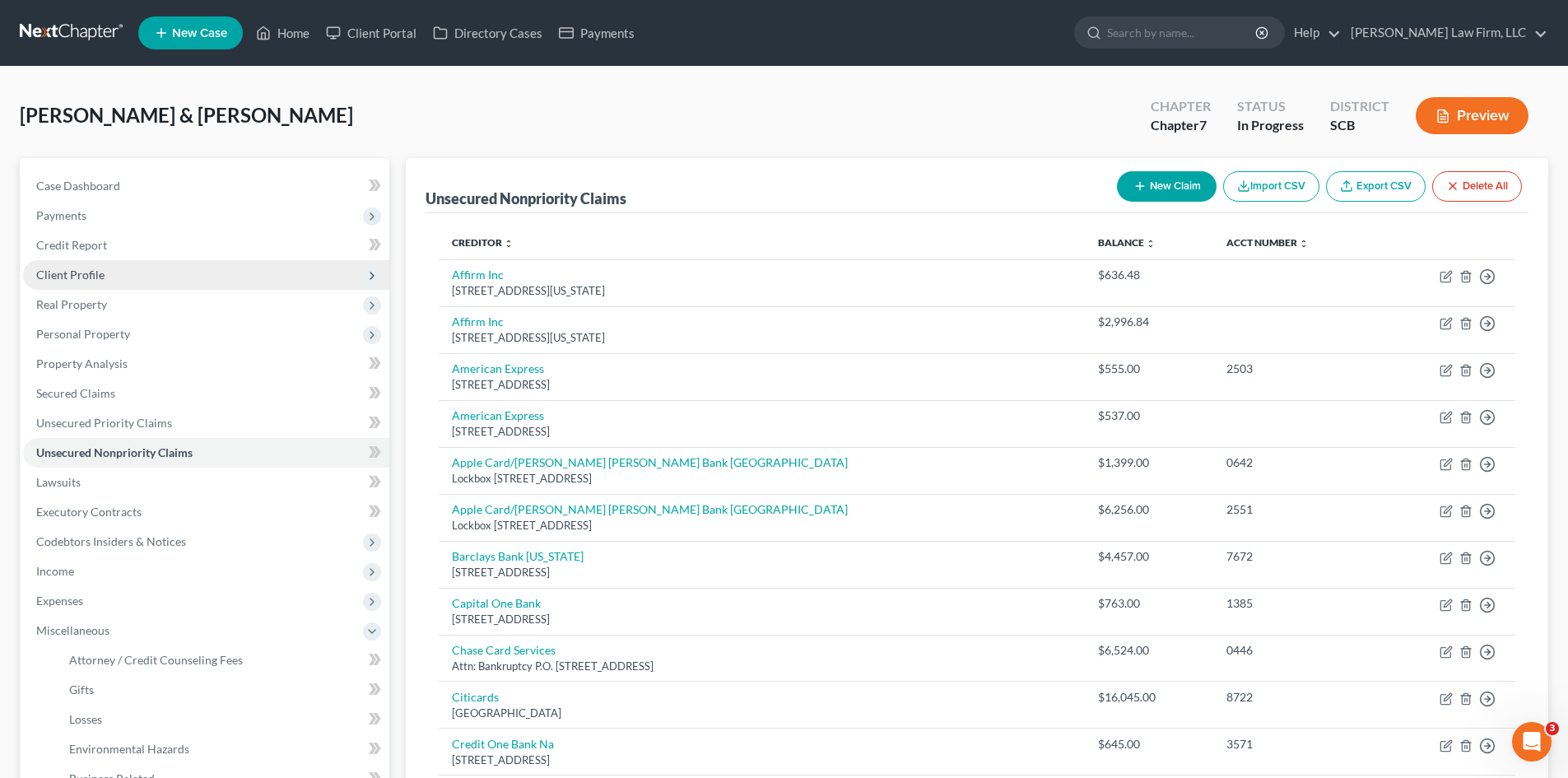
click at [70, 276] on span "Client Profile" at bounding box center [70, 274] width 68 height 14
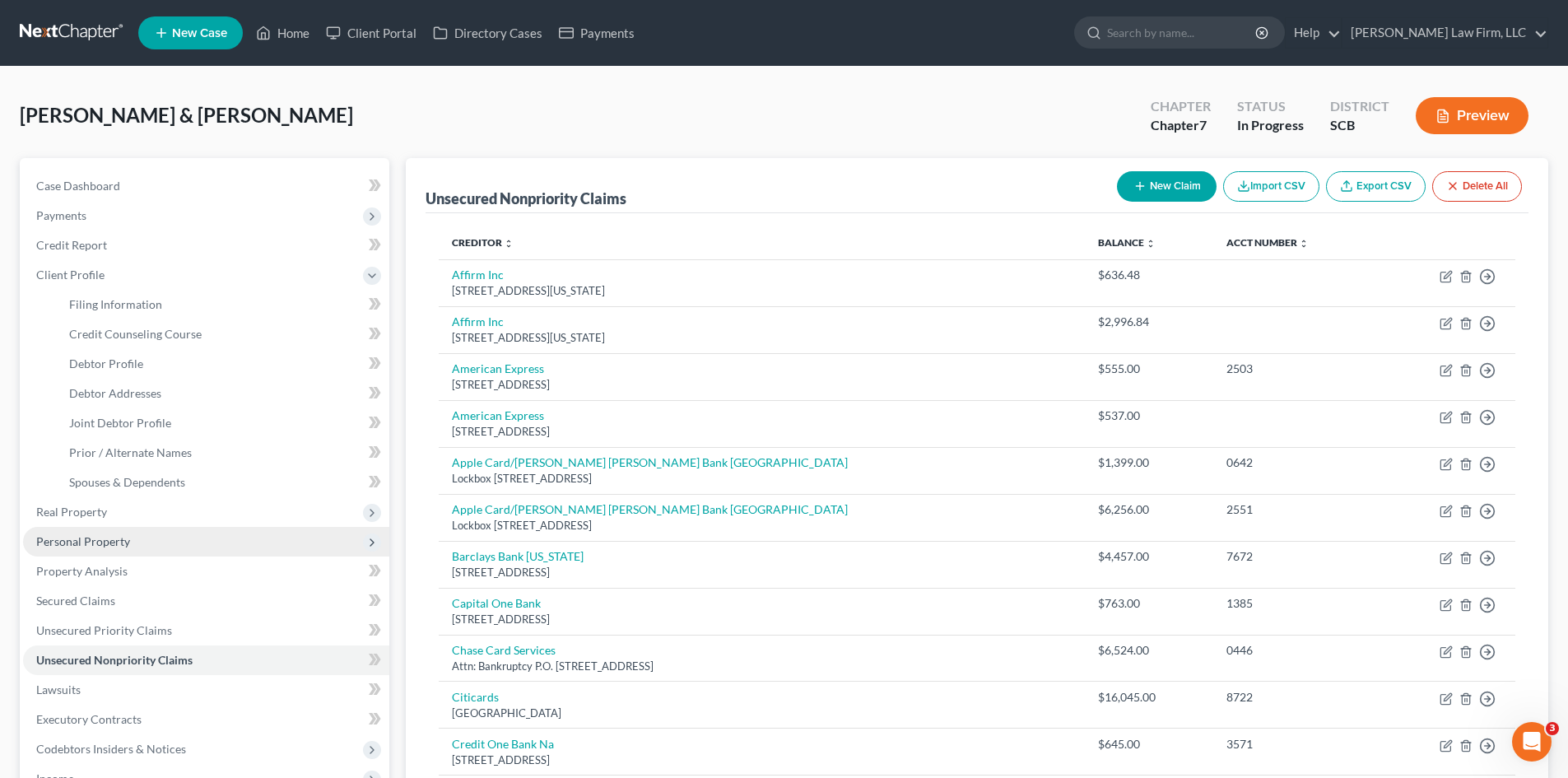
click at [82, 548] on span "Personal Property" at bounding box center [82, 541] width 94 height 14
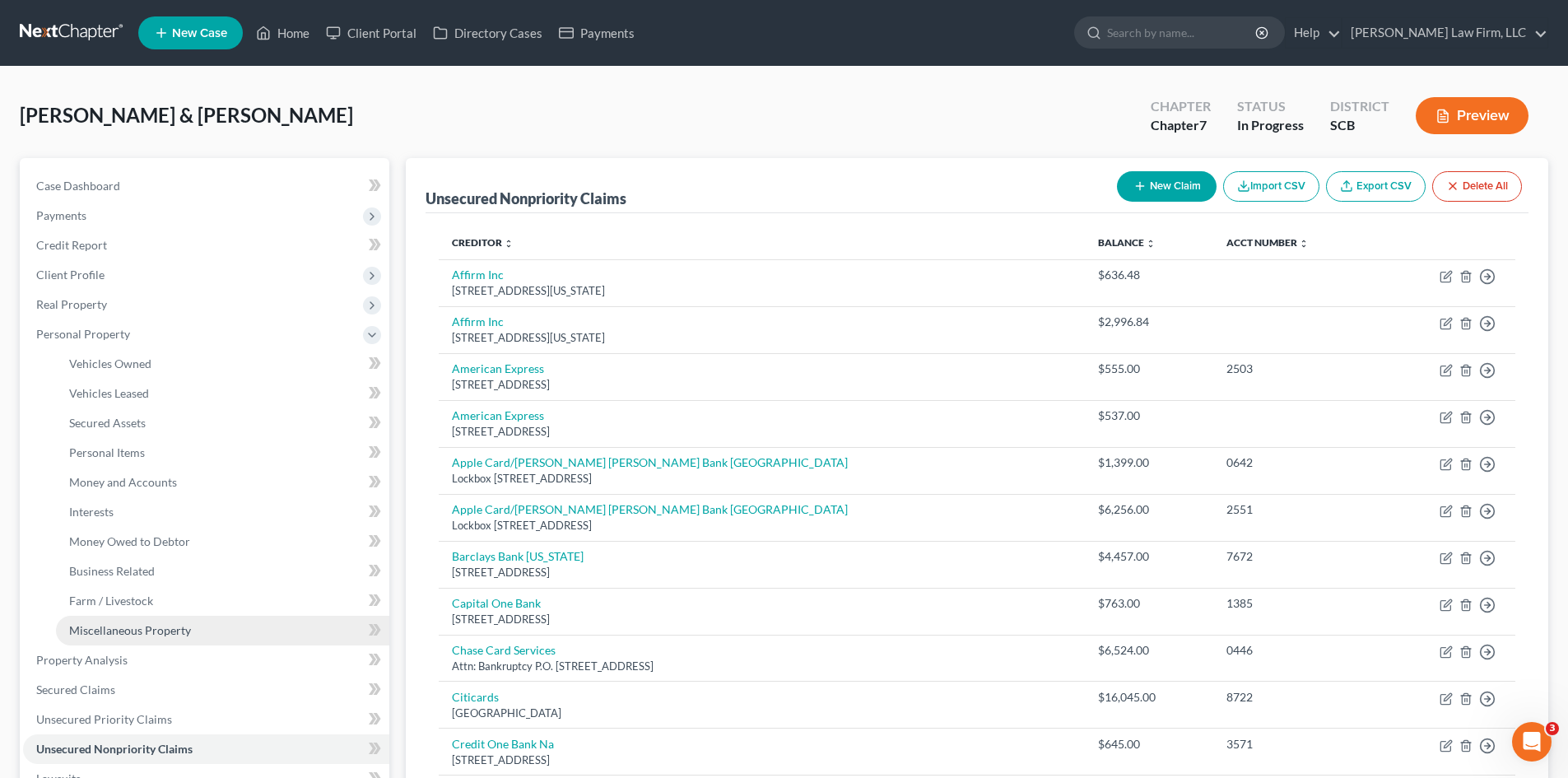
click at [98, 619] on link "Miscellaneous Property" at bounding box center [223, 630] width 333 height 29
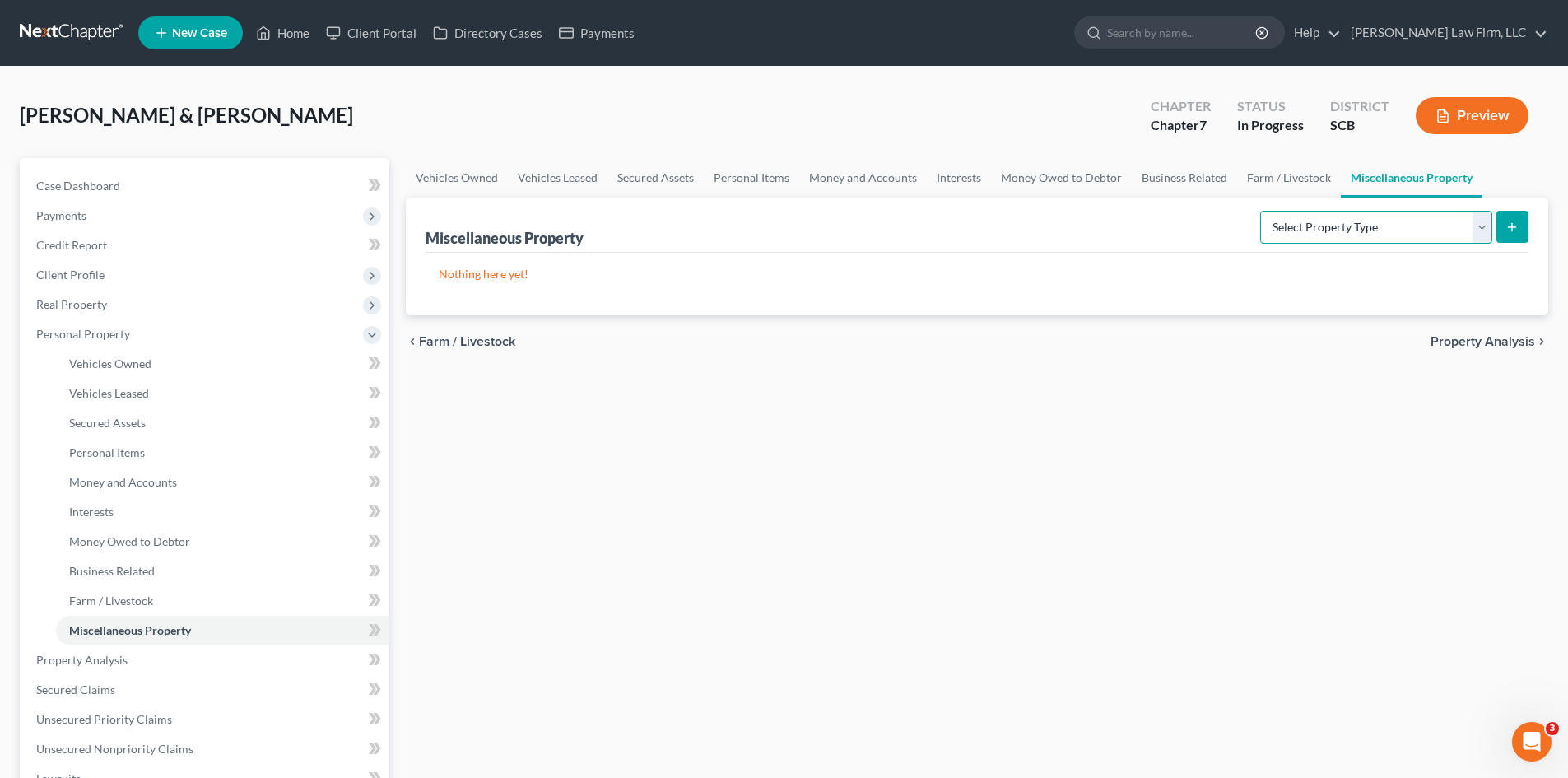
click at [1444, 224] on select "Select Property Type Assigned for Creditor Benefit Within 1 Year Holding for An…" at bounding box center [1376, 226] width 232 height 33
select select "transferred"
click at [1260, 210] on select "Select Property Type Assigned for Creditor Benefit Within 1 Year Holding for An…" at bounding box center [1376, 226] width 232 height 33
click at [1505, 230] on button "submit" at bounding box center [1513, 226] width 32 height 32
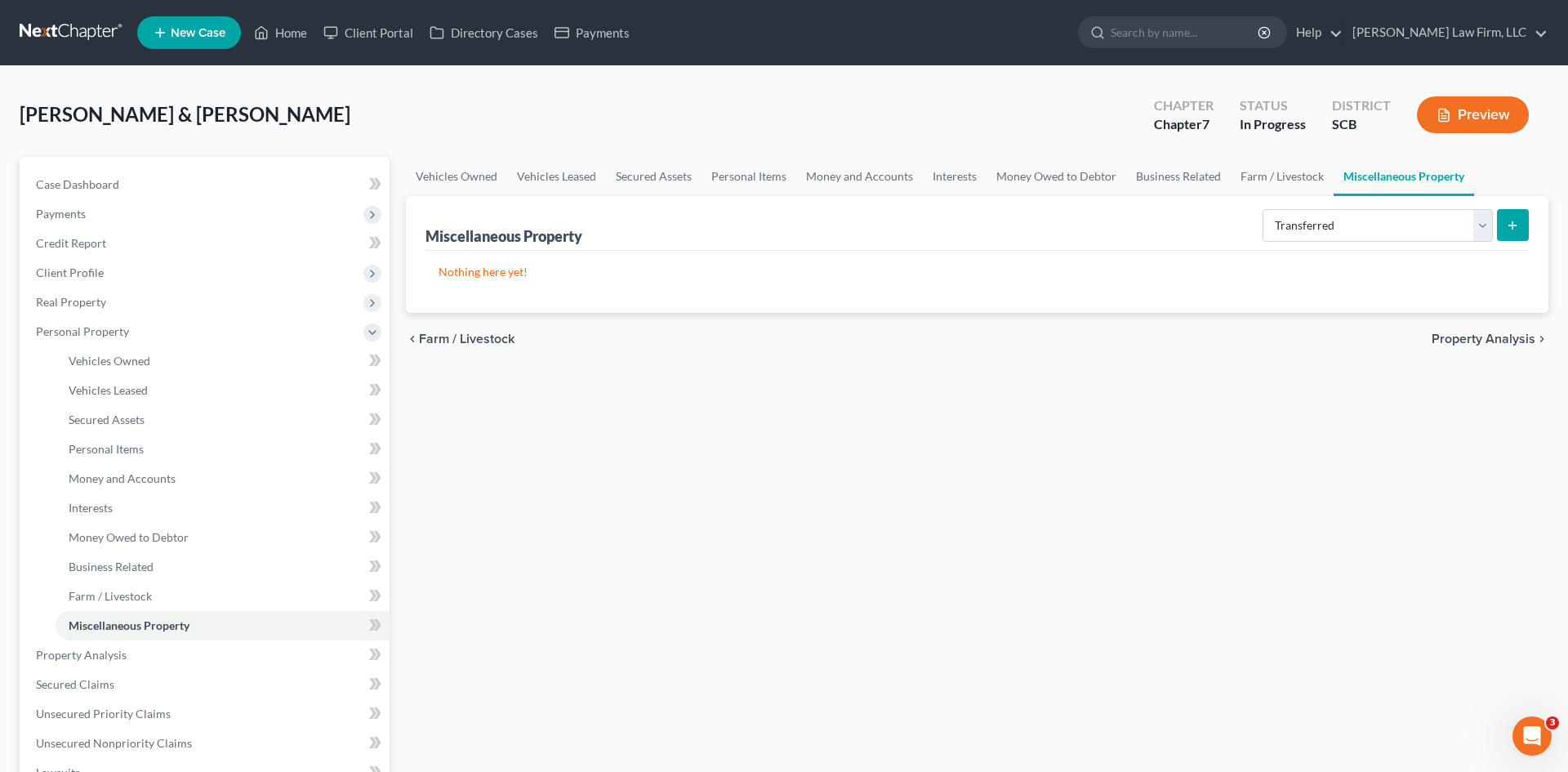
select select "Ordinary (within 2 years)"
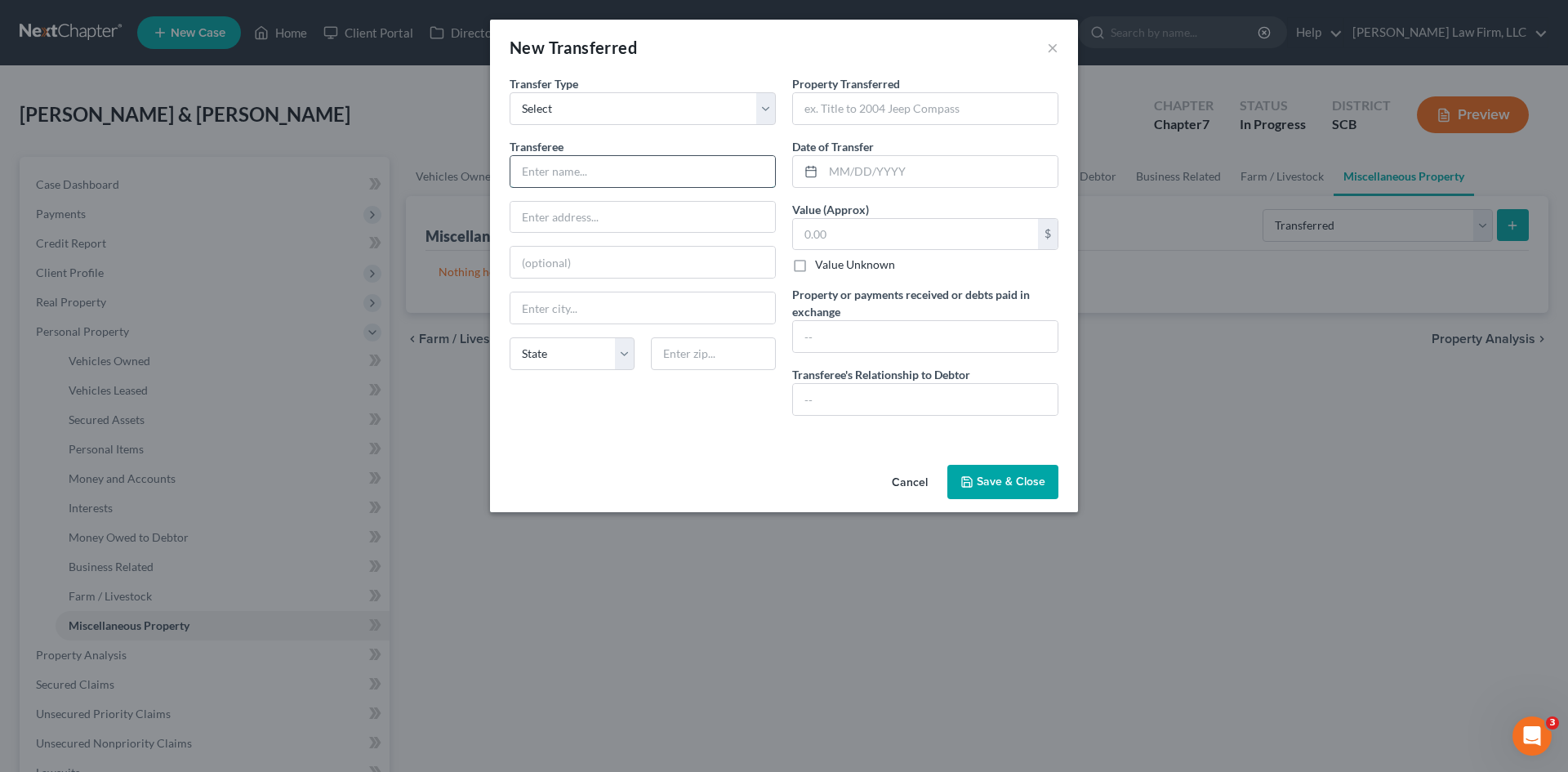
click at [614, 182] on input "text" at bounding box center [643, 171] width 265 height 31
type input "Facebook Marketplace"
click at [899, 118] on input "text" at bounding box center [926, 108] width 265 height 31
click at [882, 108] on input "Miscellaneous Jewelry" at bounding box center [926, 108] width 265 height 31
drag, startPoint x: 875, startPoint y: 116, endPoint x: 945, endPoint y: 113, distance: 70.1
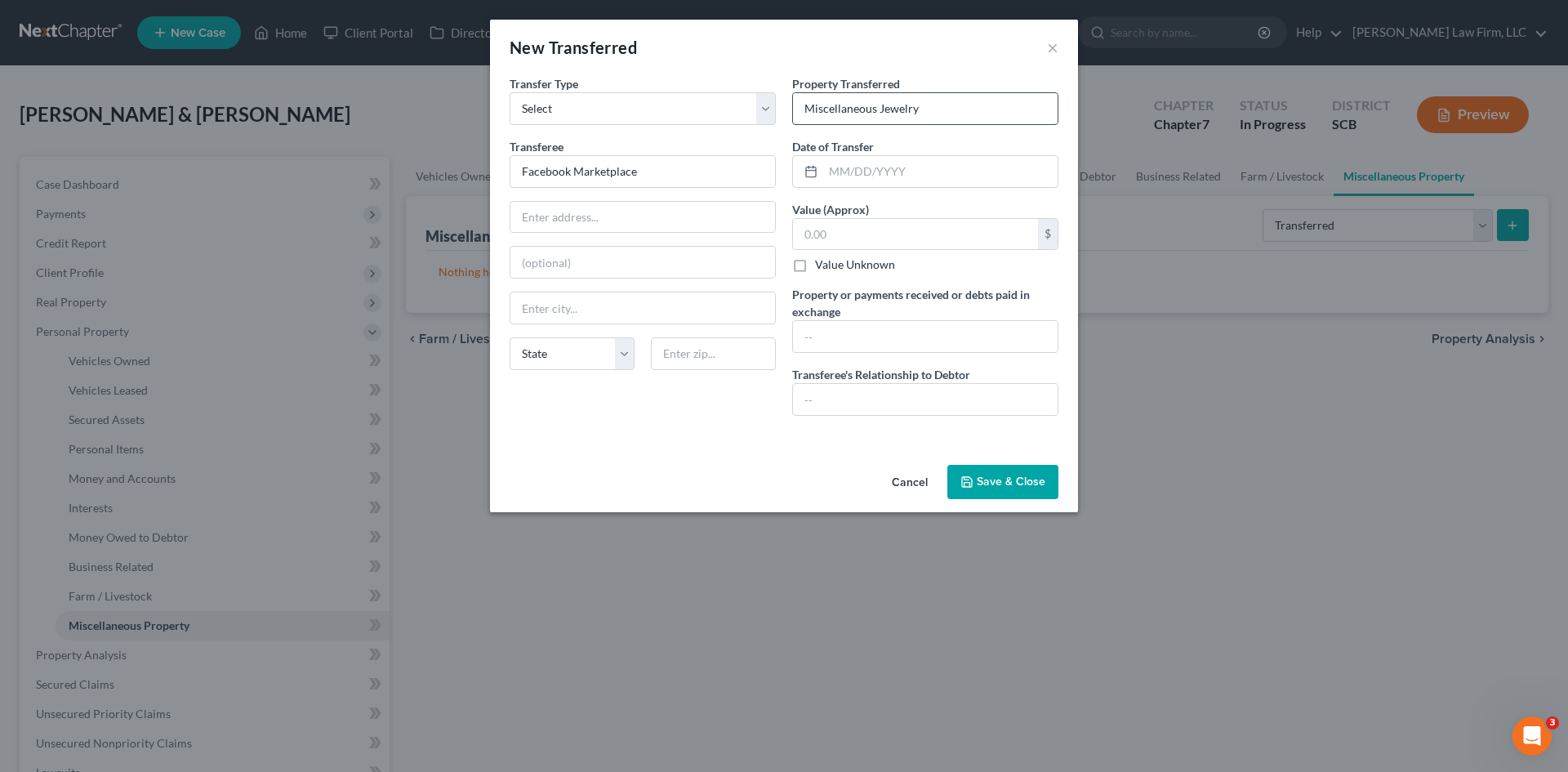
click at [942, 115] on input "Miscellaneous Jewelry" at bounding box center [926, 108] width 265 height 31
type input "Miscellaneous Household Goods"
click at [979, 171] on input "text" at bounding box center [940, 171] width 234 height 31
type input "03/31/2025"
click at [935, 232] on input "text" at bounding box center [916, 234] width 245 height 31
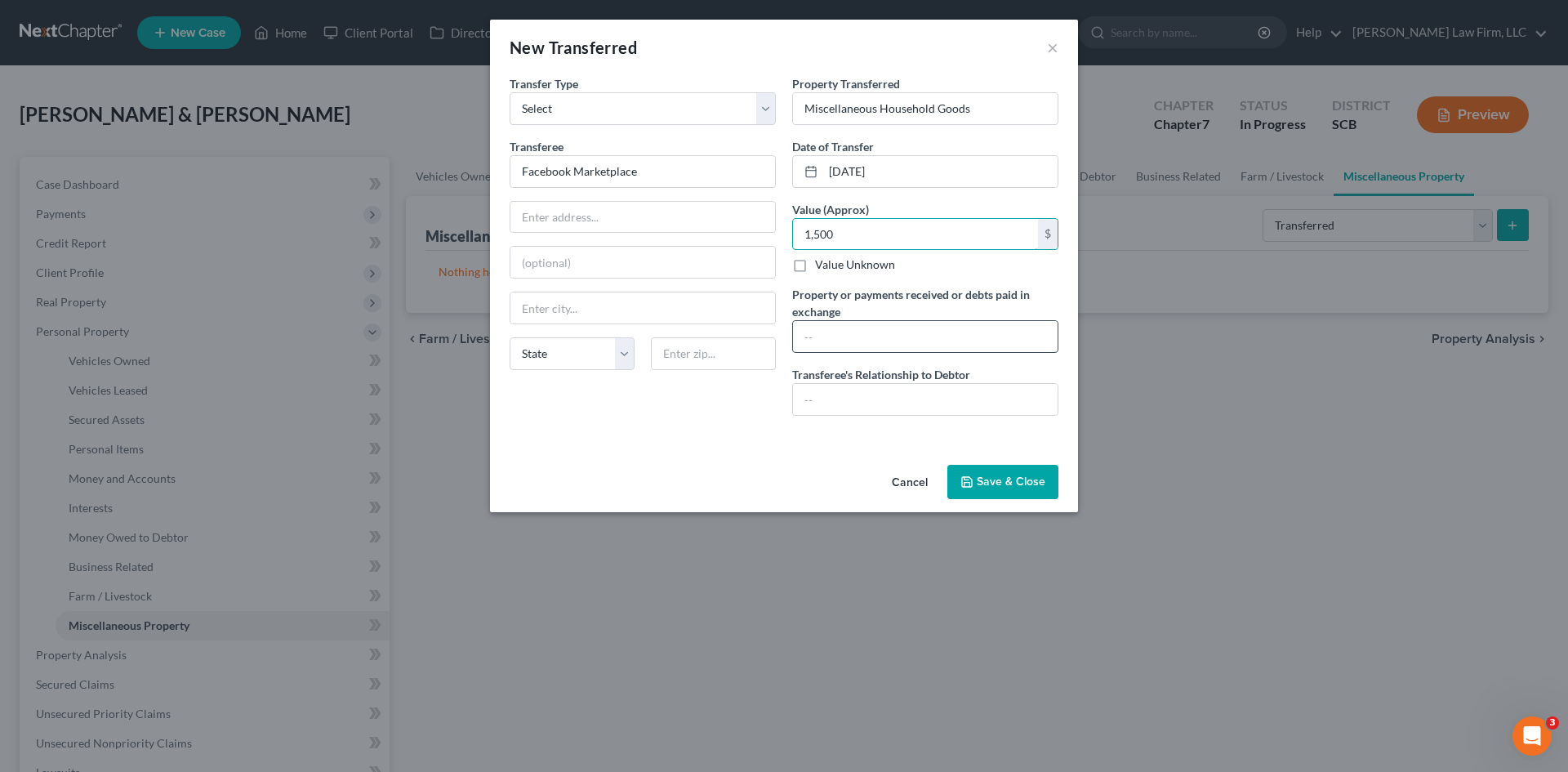
type input "1,500"
click at [811, 348] on input "text" at bounding box center [926, 337] width 265 height 31
type input "Mrs. Johnson sold miscellanous personal household goods on Facebook Marketplace…"
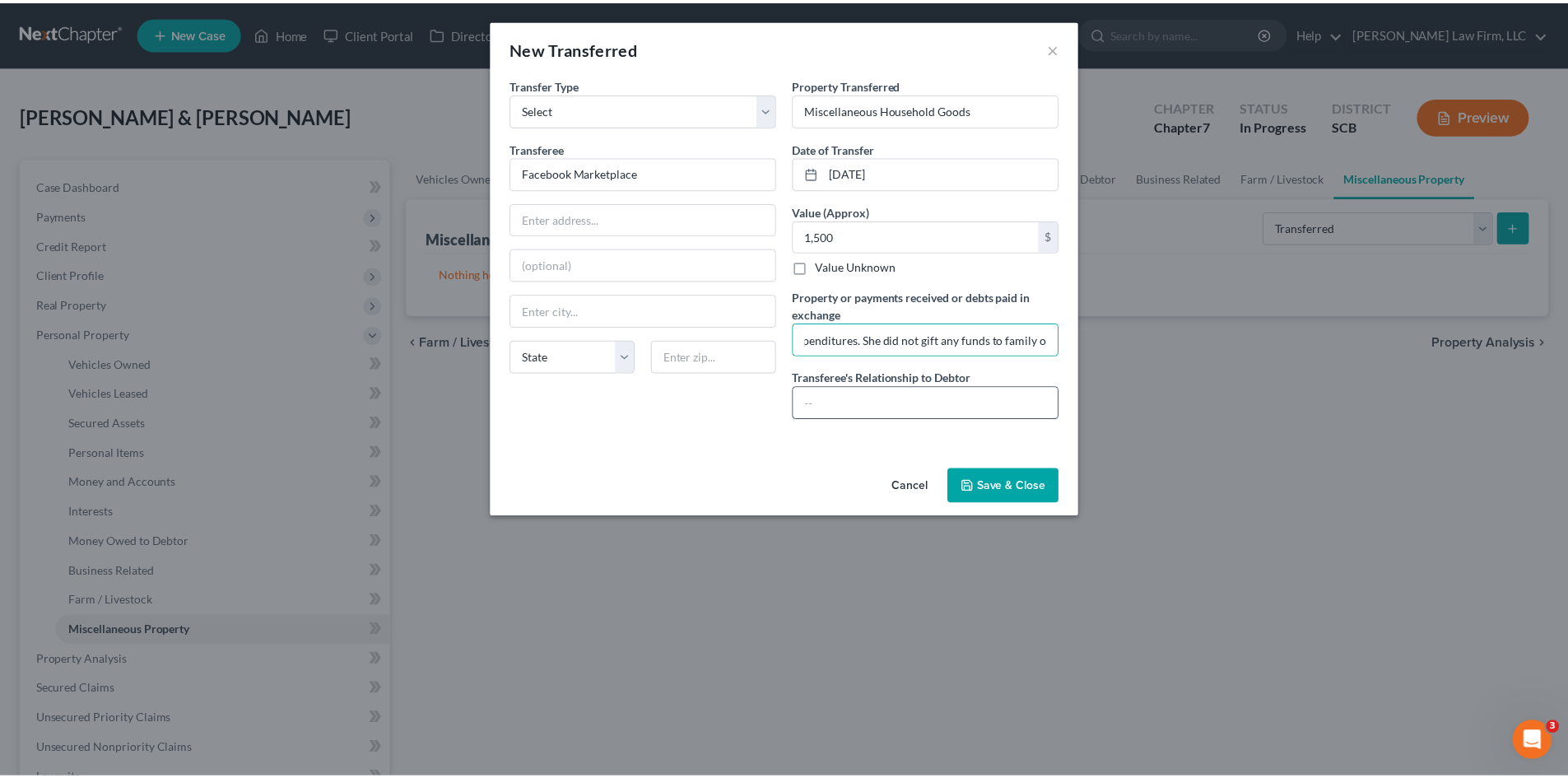
scroll to position [0, 0]
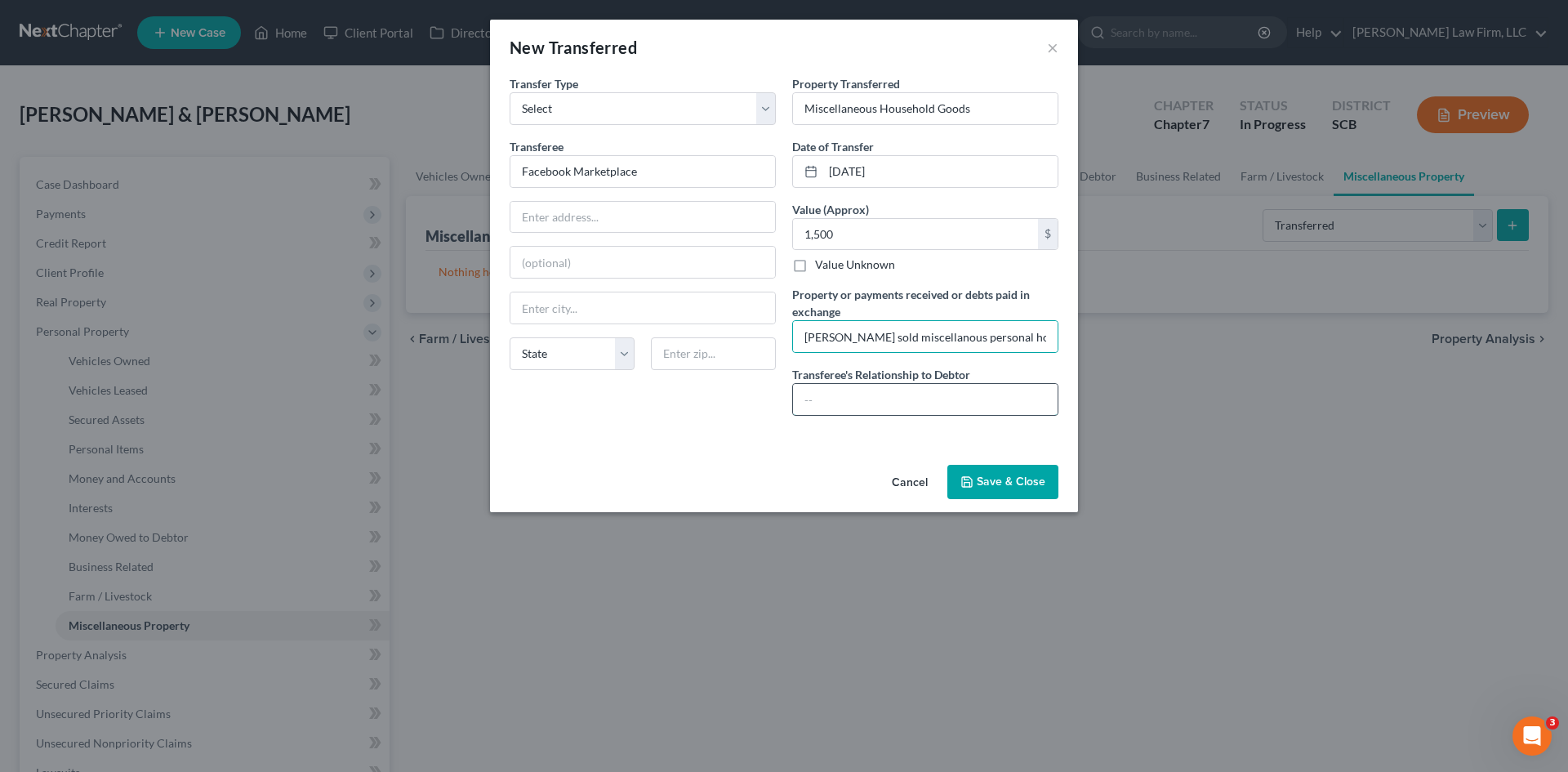
click at [826, 402] on input "text" at bounding box center [926, 399] width 265 height 31
type input "Unrelated third party"
click at [1025, 492] on button "Save & Close" at bounding box center [1003, 481] width 111 height 34
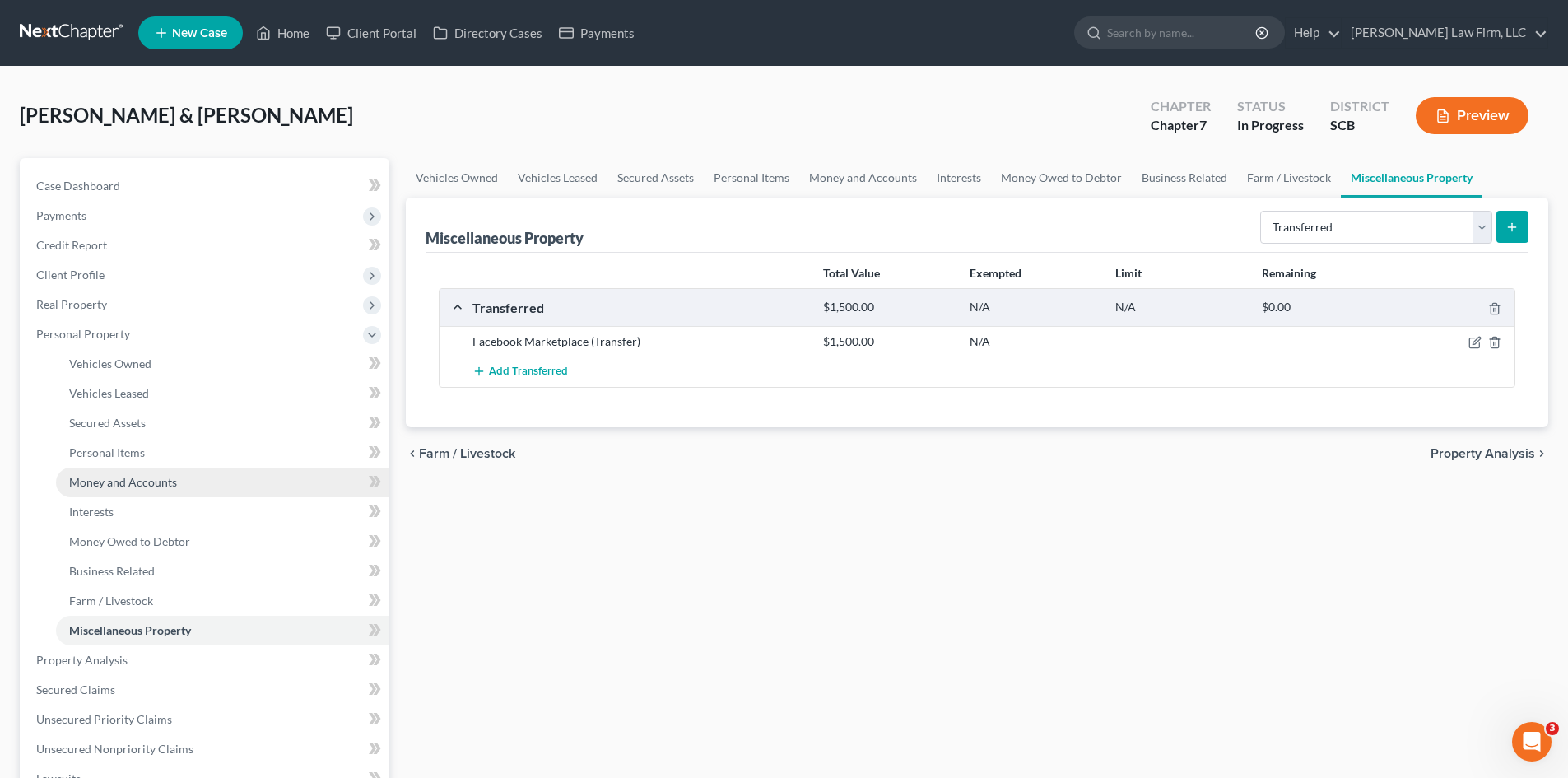
click at [110, 477] on span "Money and Accounts" at bounding box center [123, 481] width 108 height 14
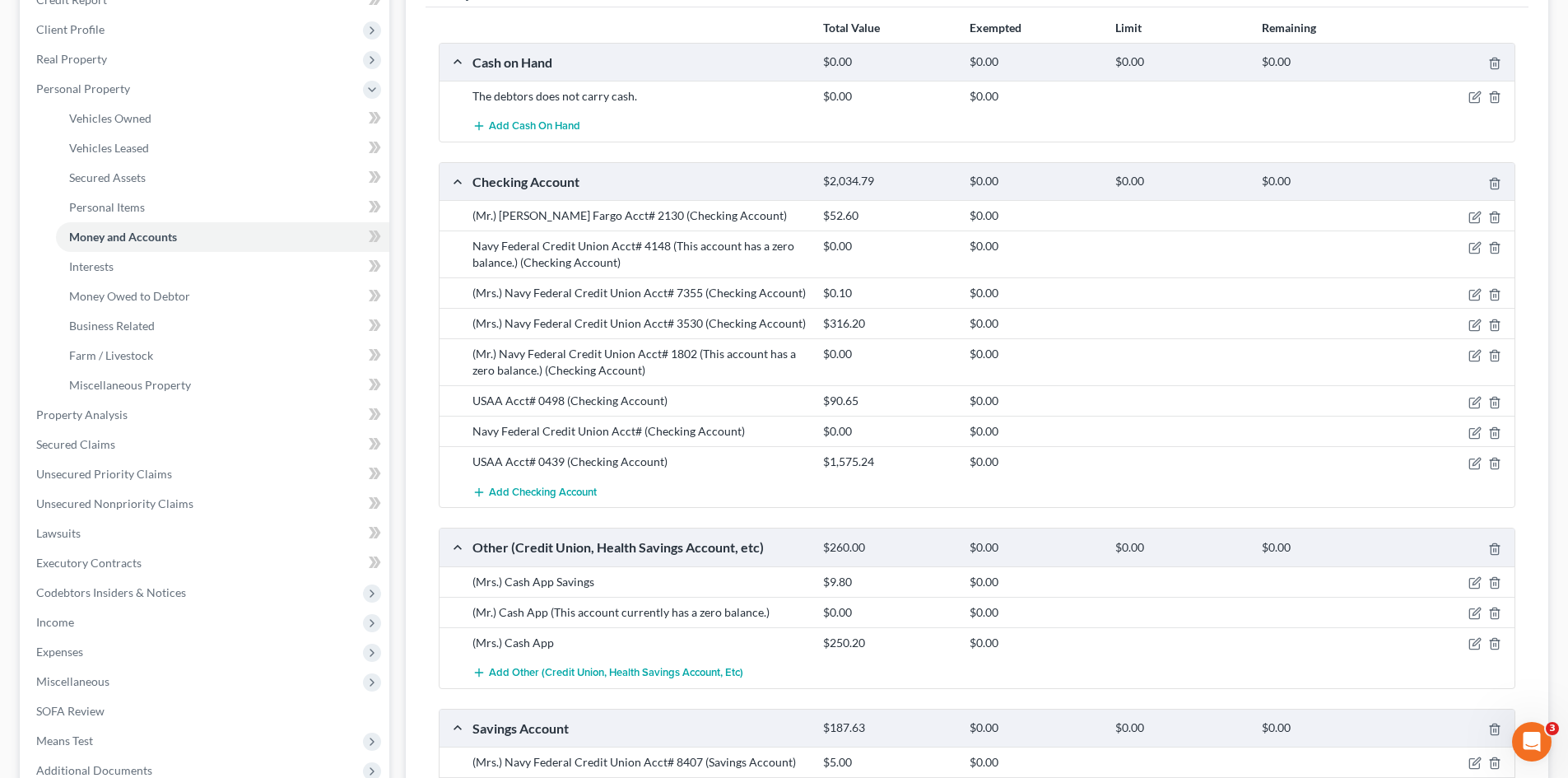
scroll to position [247, 0]
click at [582, 494] on span "Add Checking Account" at bounding box center [543, 491] width 108 height 13
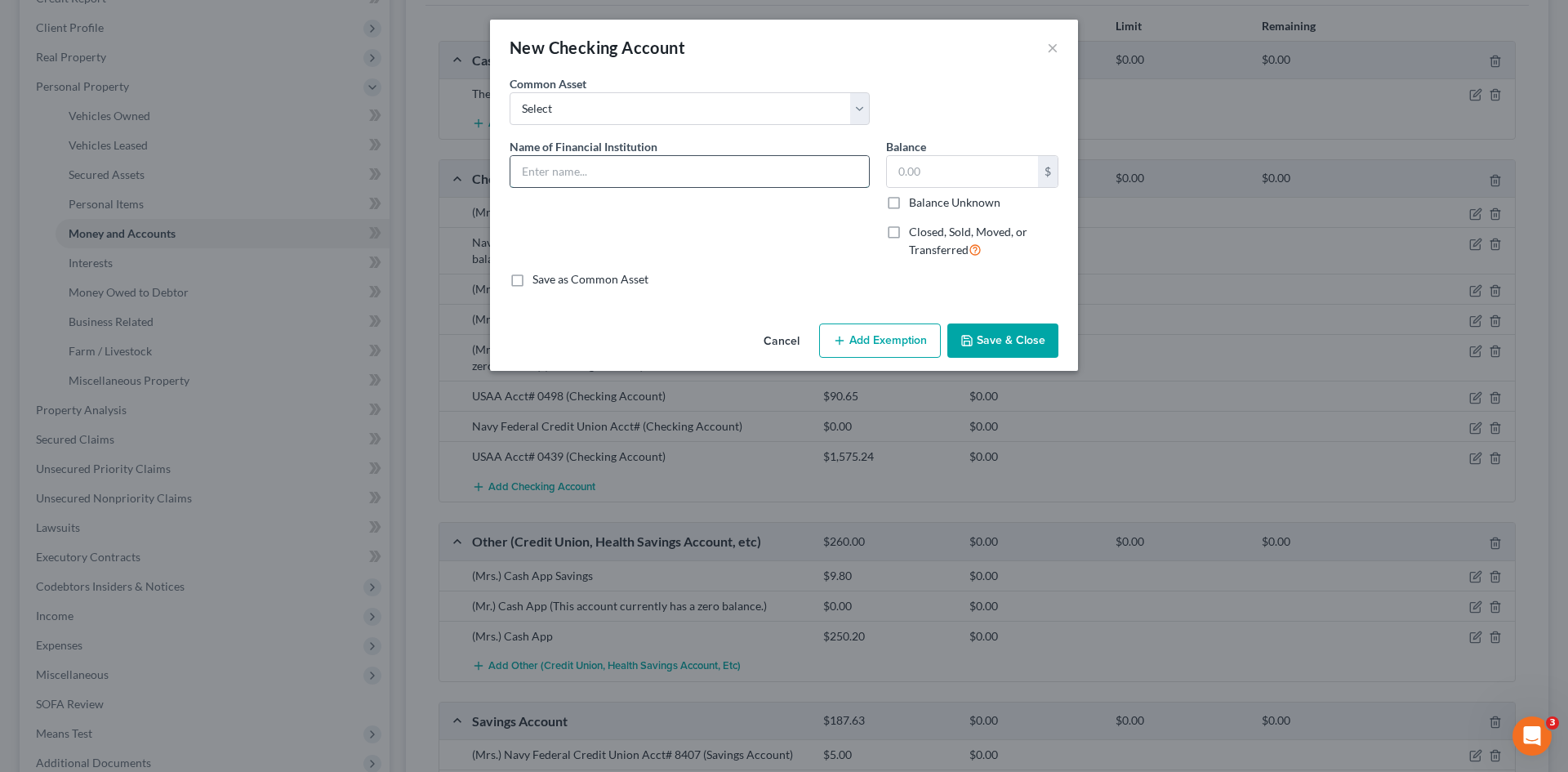
click at [601, 178] on input "text" at bounding box center [689, 171] width 358 height 31
drag, startPoint x: 736, startPoint y: 177, endPoint x: 504, endPoint y: 190, distance: 232.4
click at [504, 190] on div "Name of Financial Institution * (Mr.) SC Federal Credit Union Acct#" at bounding box center [690, 205] width 377 height 134
type input "(Mr.) SC Federal Credit Union Acct#"
click at [1016, 346] on button "Save & Close" at bounding box center [1003, 340] width 111 height 34
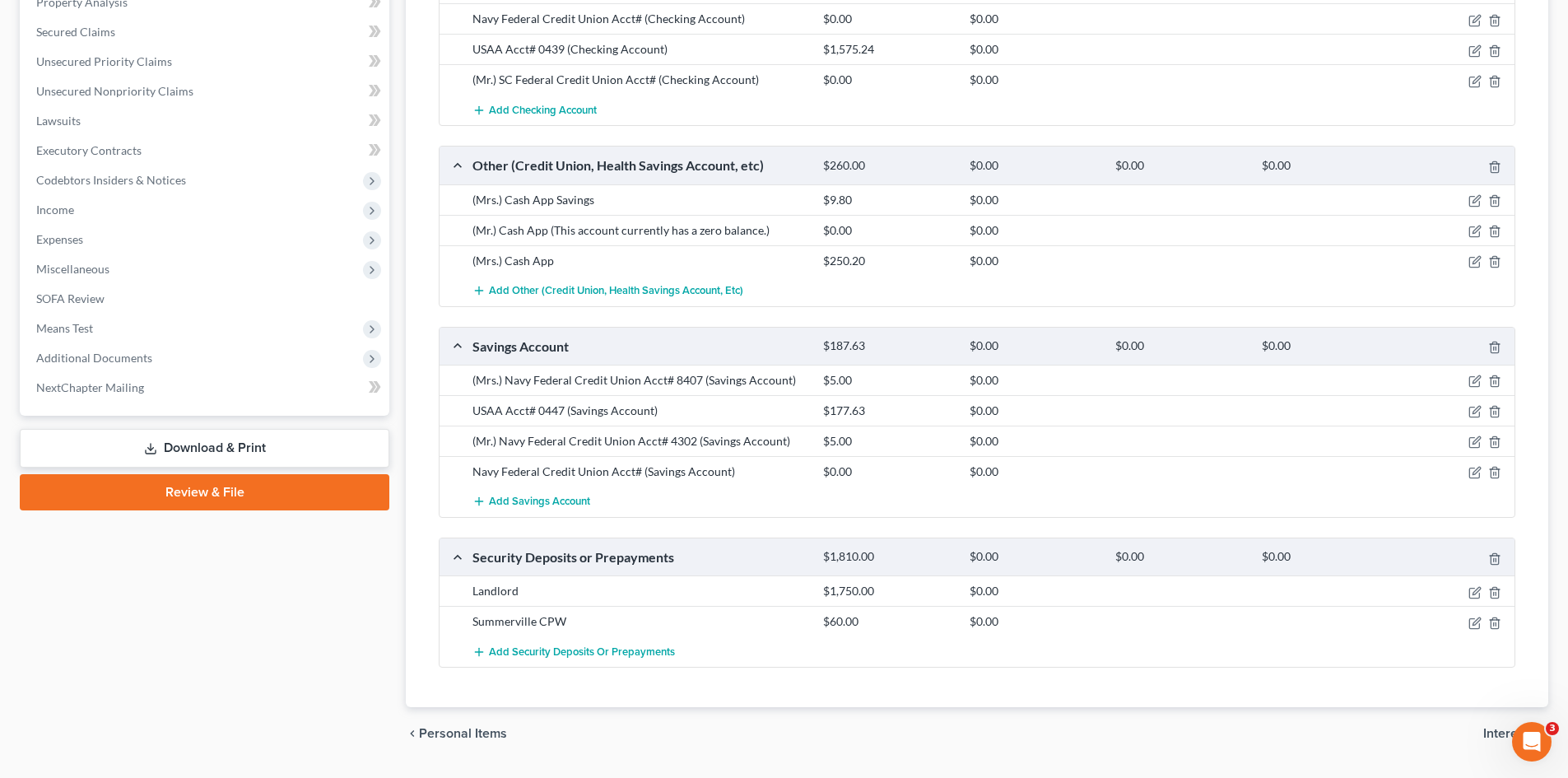
scroll to position [659, 0]
click at [558, 499] on span "Add Savings Account" at bounding box center [539, 501] width 101 height 13
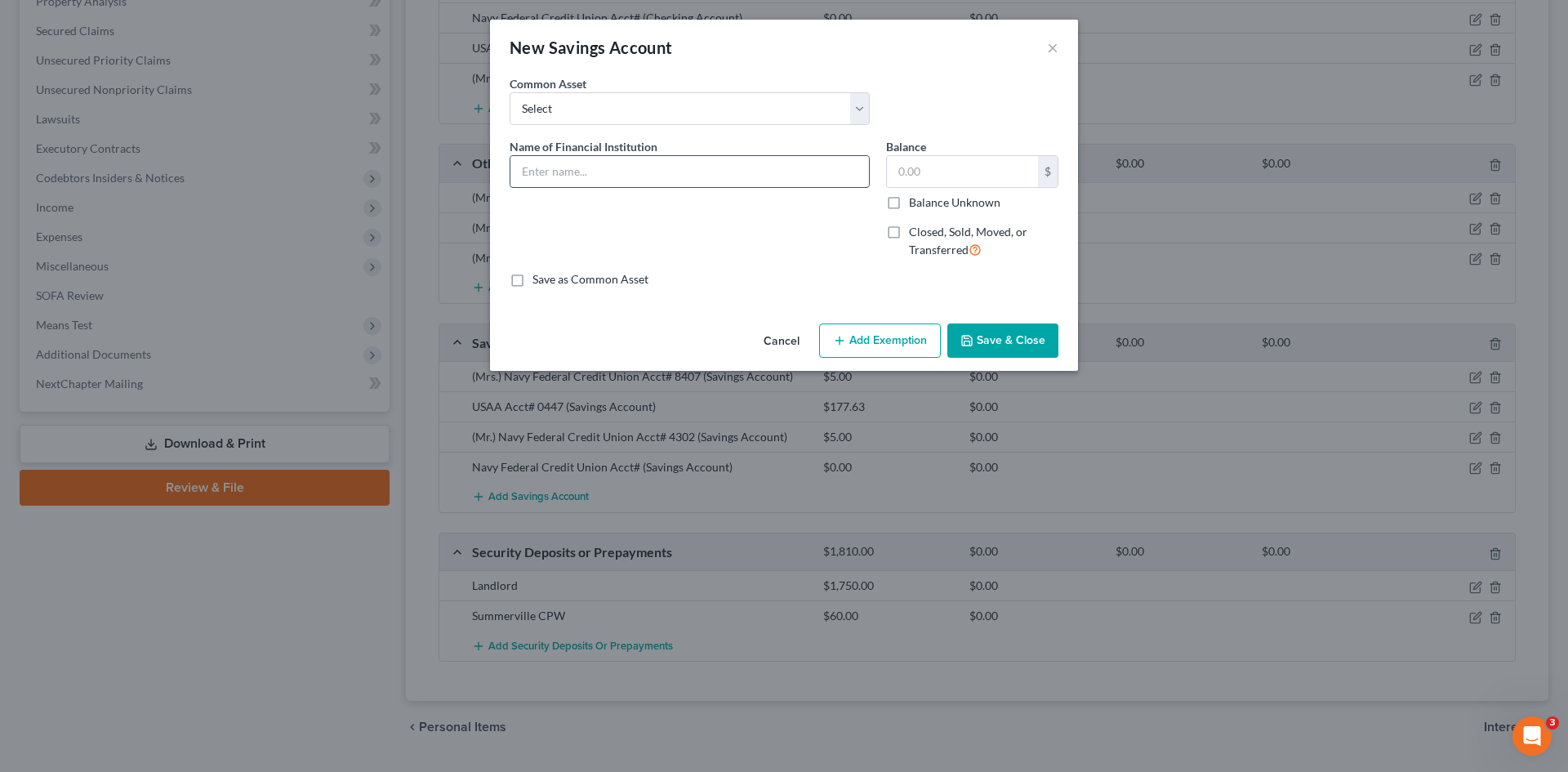
paste input "(Mr.) SC Federal Credit Union Acct#"
type input "(Mr.) SC Federal Credit Union Acct#"
click at [1011, 356] on button "Save & Close" at bounding box center [1003, 340] width 111 height 34
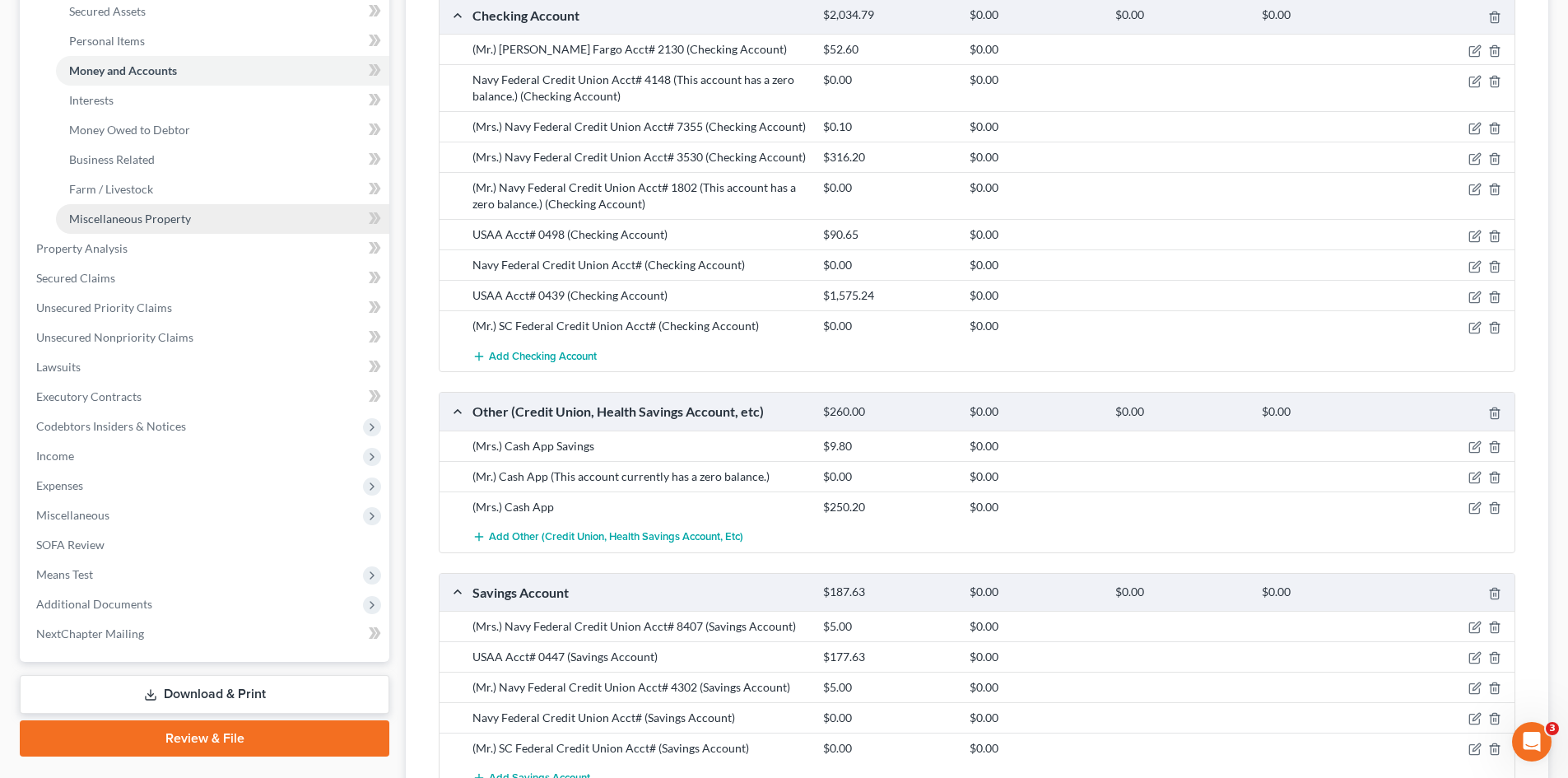
click at [179, 222] on span "Miscellaneous Property" at bounding box center [130, 218] width 122 height 14
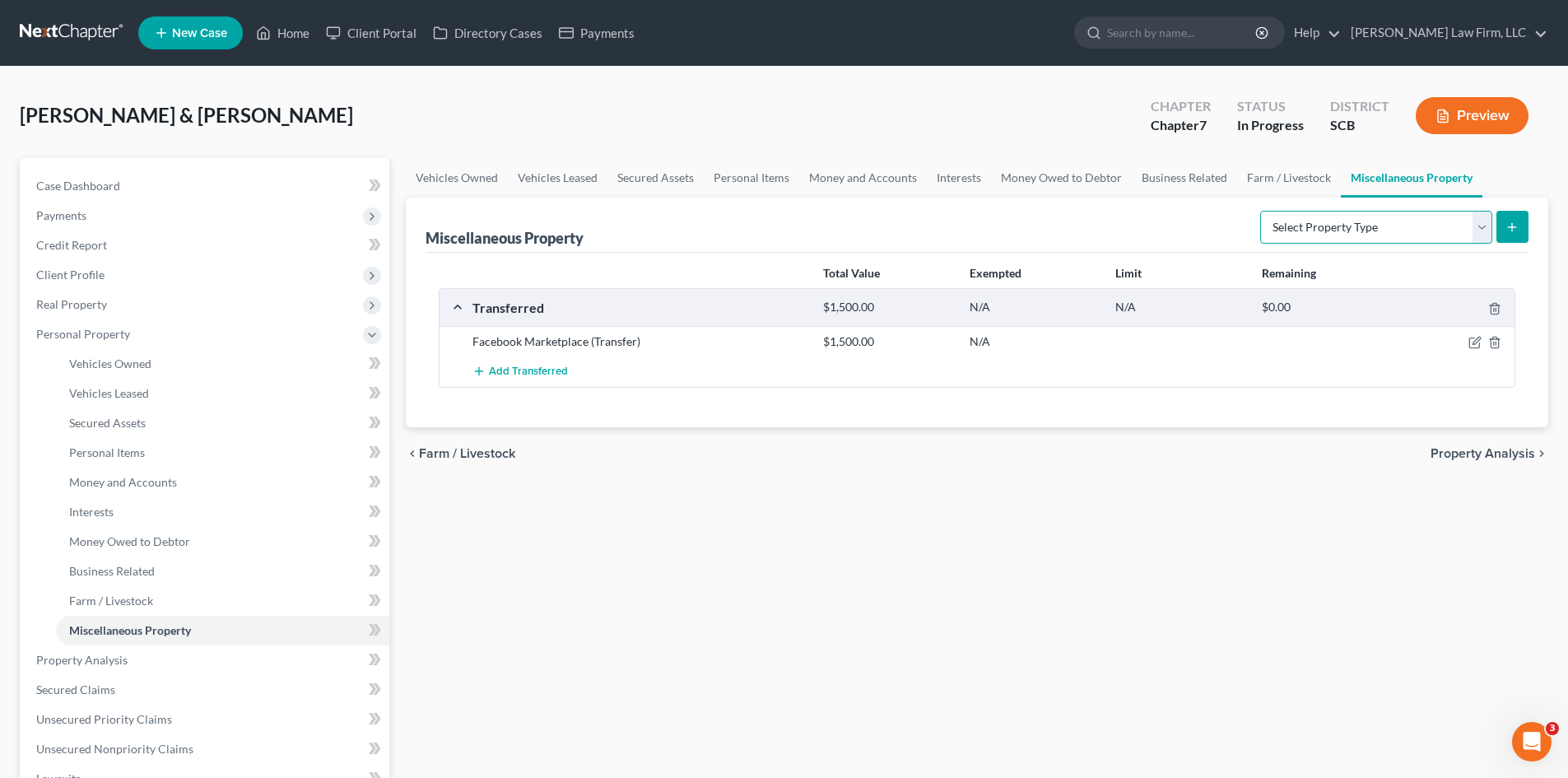
click at [1317, 236] on select "Select Property Type Assigned for Creditor Benefit Within 1 Year Holding for An…" at bounding box center [1376, 226] width 232 height 33
select select "stored_within_1_year"
click at [1260, 210] on select "Select Property Type Assigned for Creditor Benefit Within 1 Year Holding for An…" at bounding box center [1376, 226] width 232 height 33
click at [1522, 220] on button "submit" at bounding box center [1513, 226] width 32 height 32
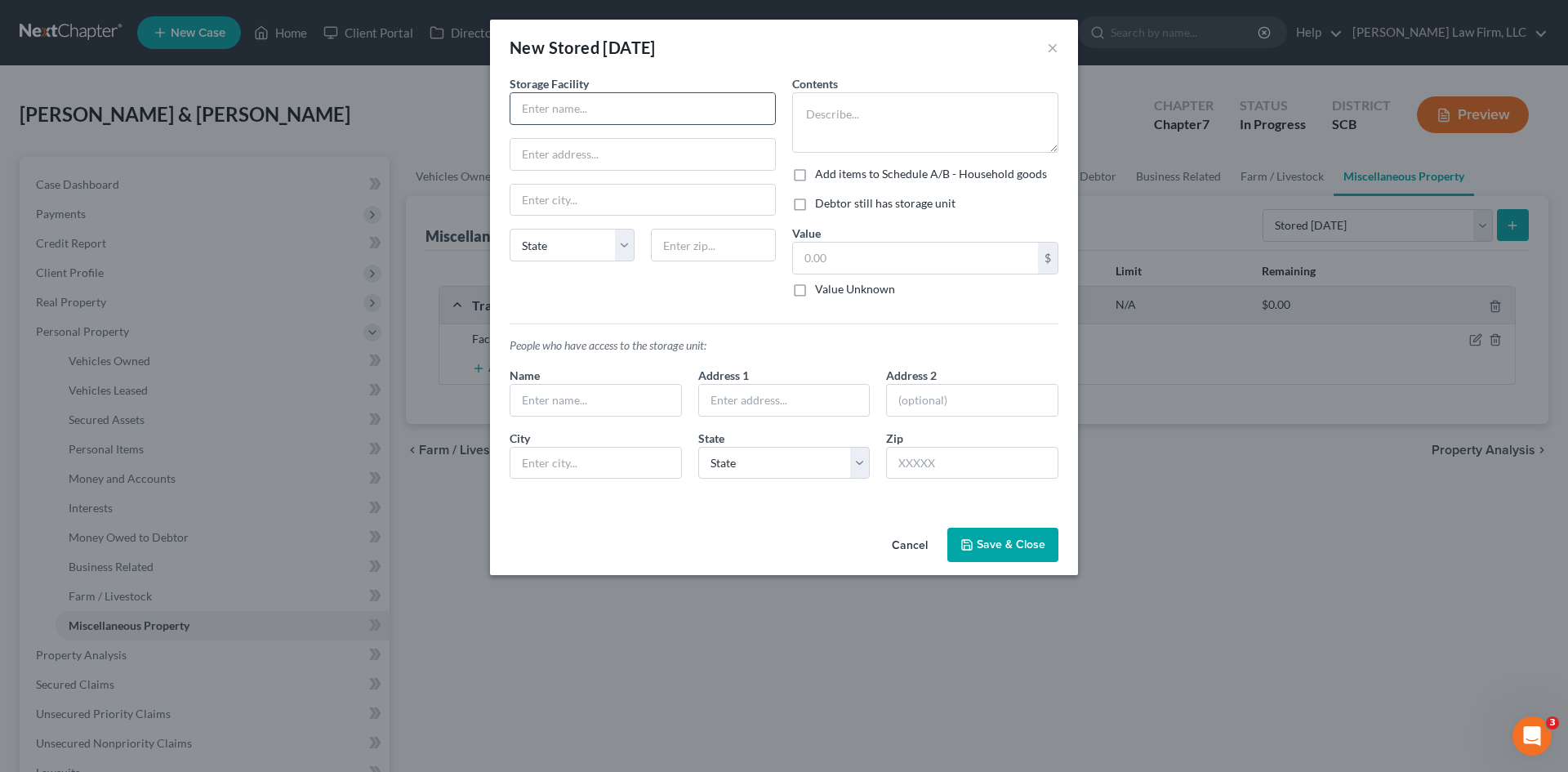
click at [636, 114] on input "text" at bounding box center [643, 108] width 265 height 31
type input "Morningstar Storage"
type input "3772 Ladson Road"
type input "29456"
type input "Ladson"
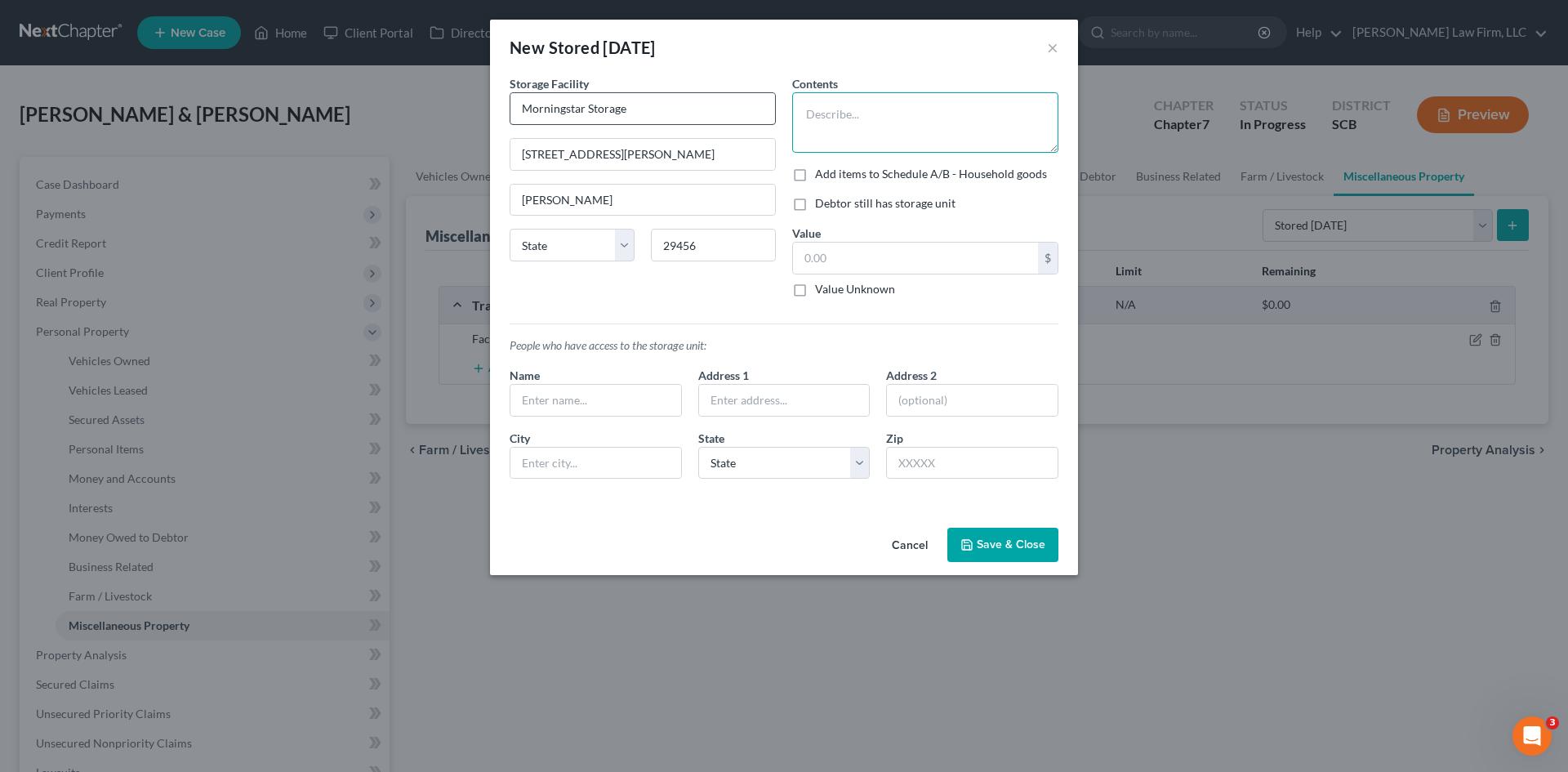
select select "42"
type textarea "Christmas Decor Kids Toys"
click at [815, 208] on label "Debtor still has storage unit" at bounding box center [885, 203] width 140 height 16
click at [822, 206] on input "Debtor still has storage unit" at bounding box center [826, 200] width 10 height 10
checkbox input "true"
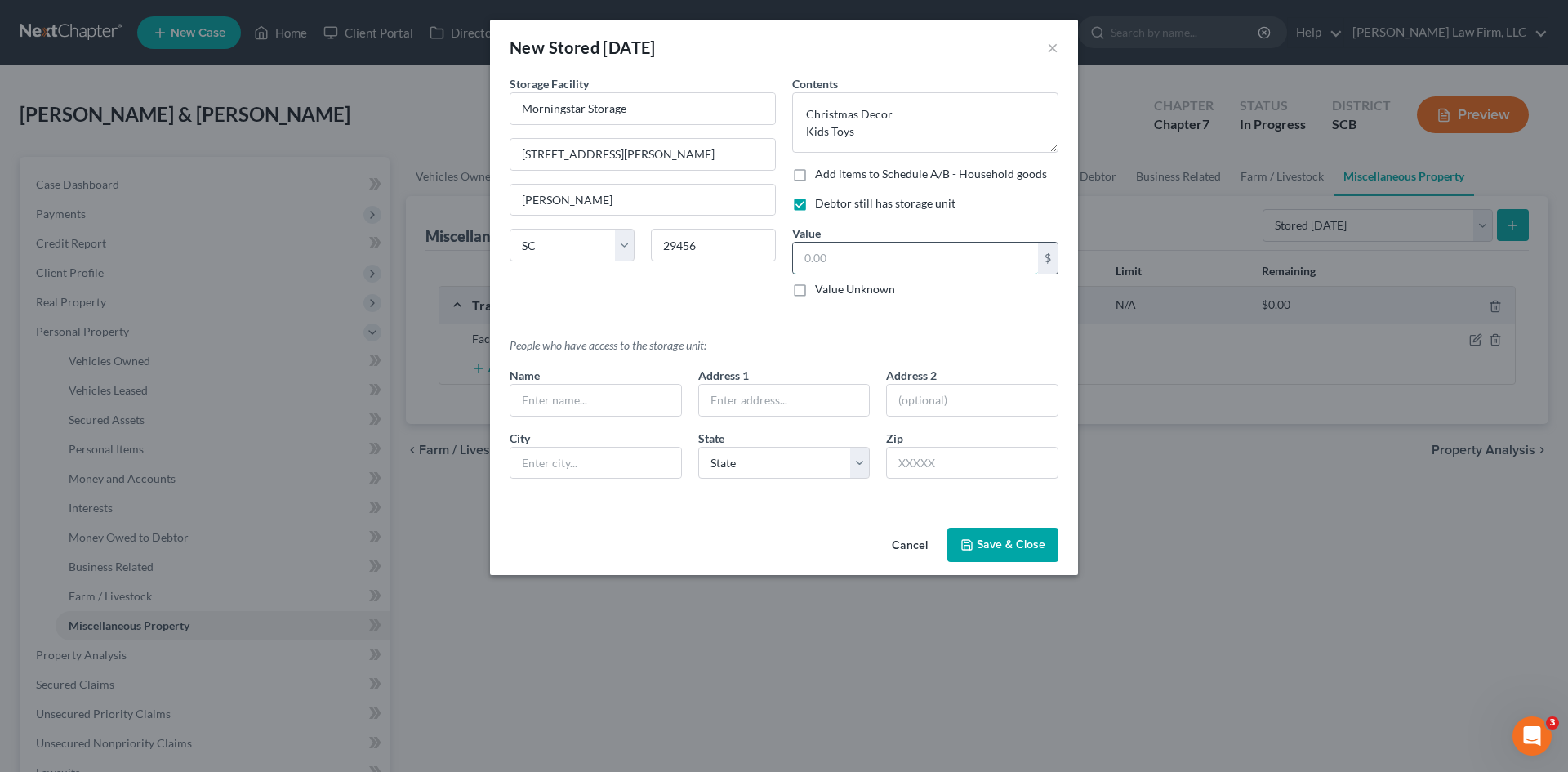
click at [906, 258] on input "text" at bounding box center [916, 258] width 245 height 31
type input "500"
click at [637, 409] on input "text" at bounding box center [596, 400] width 171 height 31
type input "Courtney Johnson Only"
click at [1049, 548] on button "Save & Close" at bounding box center [1003, 544] width 111 height 34
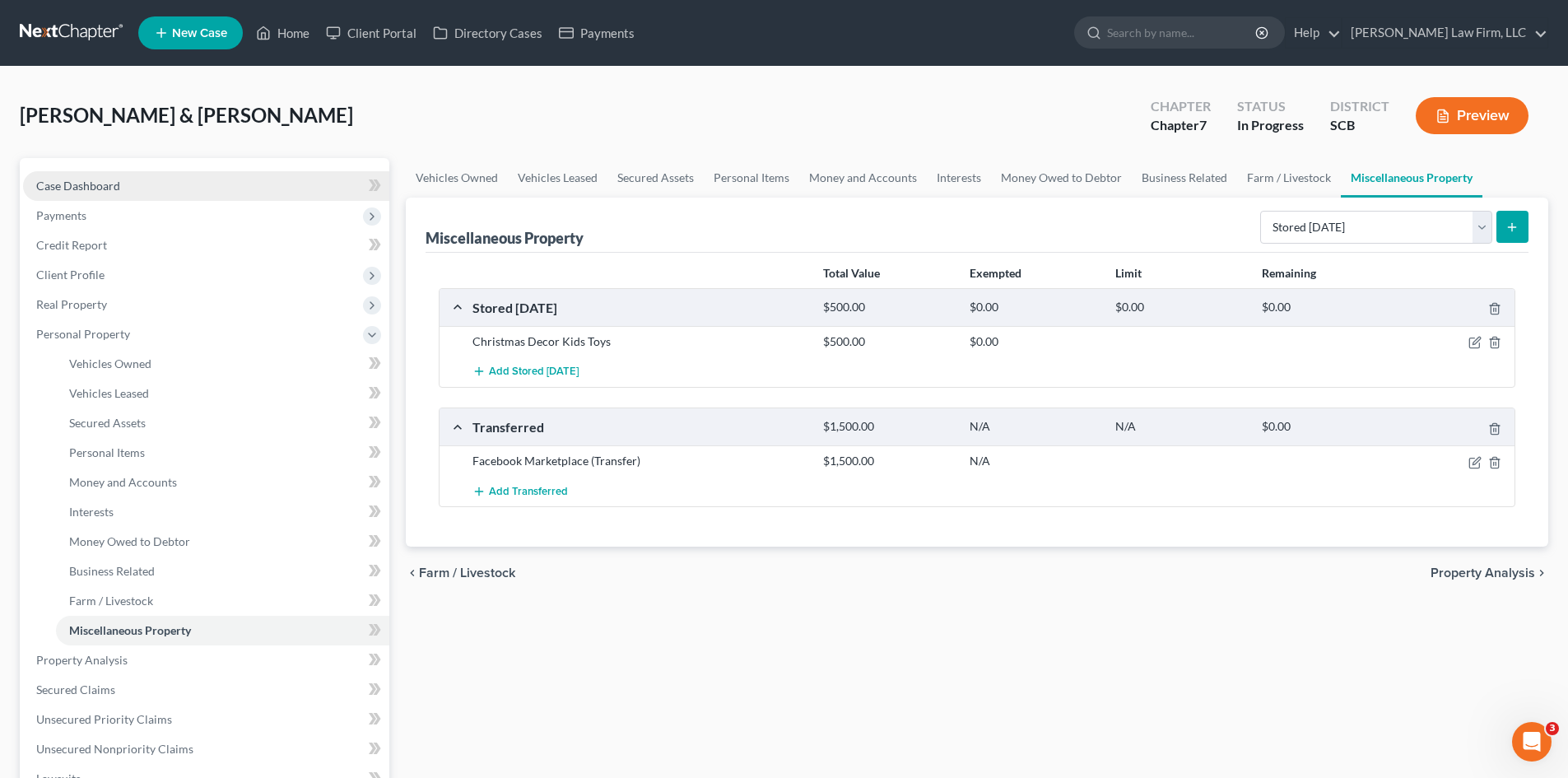
click at [116, 174] on link "Case Dashboard" at bounding box center [206, 186] width 367 height 29
select select "0"
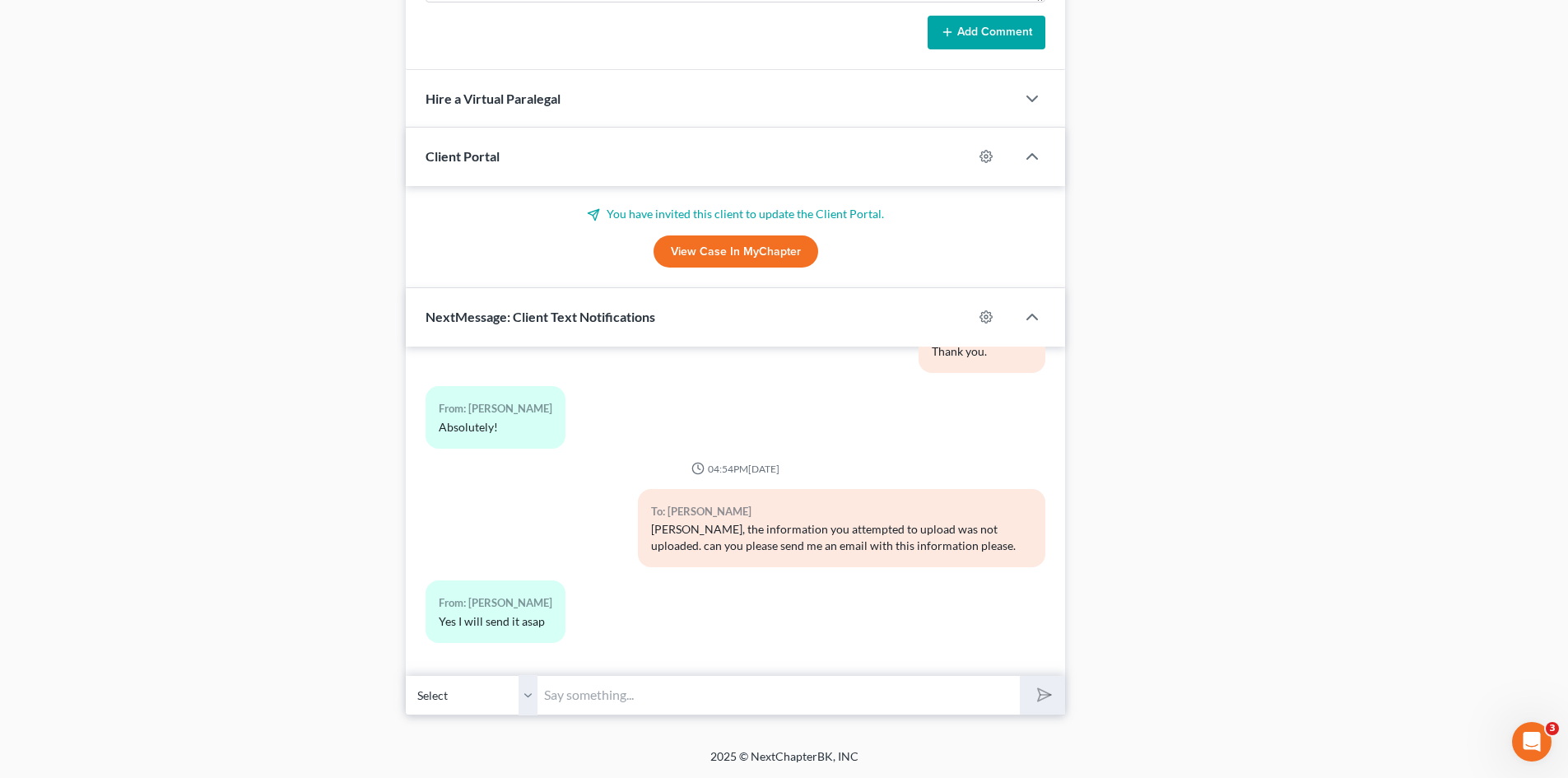
scroll to position [1224, 0]
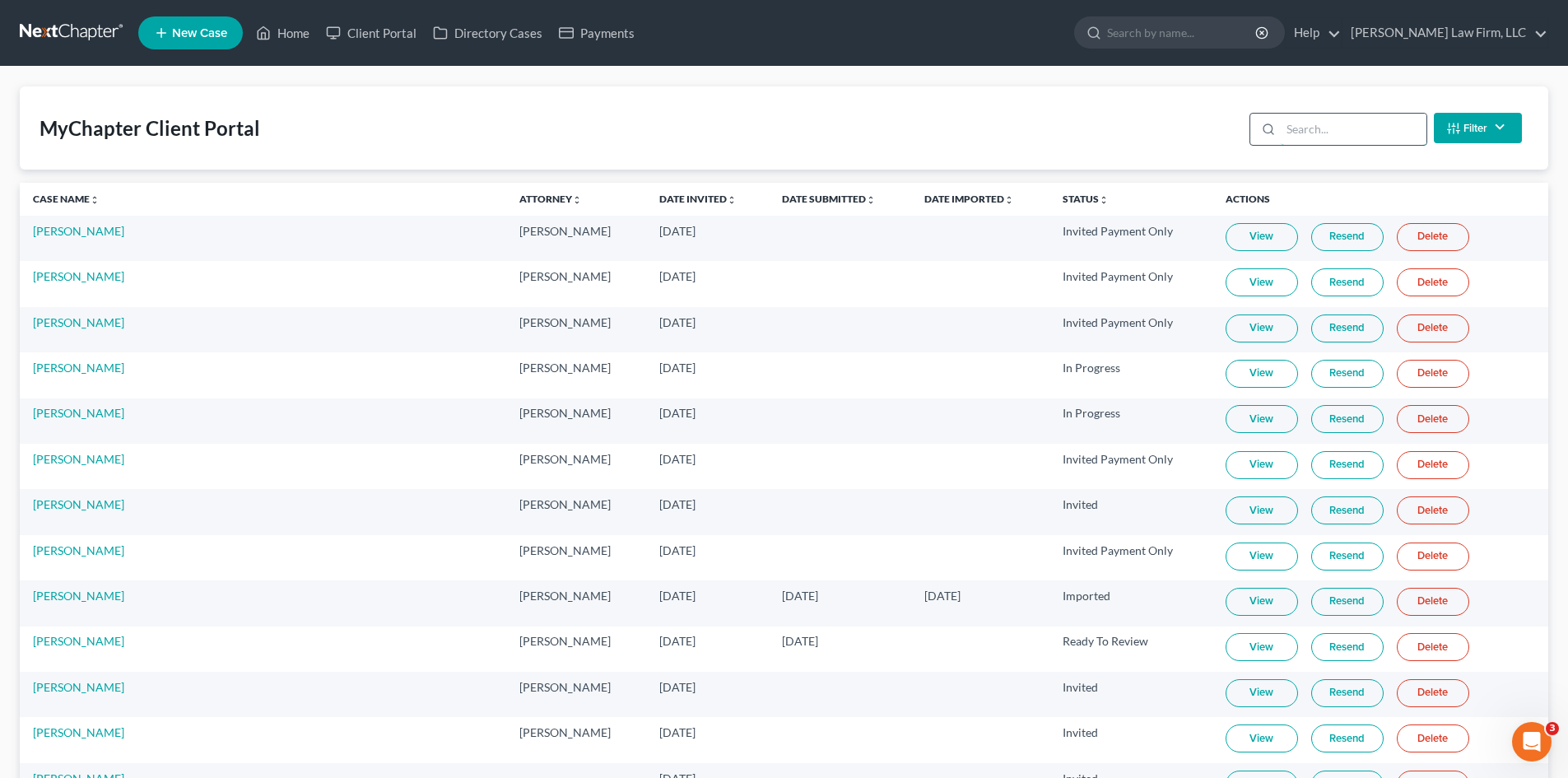
click at [1344, 123] on input "search" at bounding box center [1354, 129] width 146 height 31
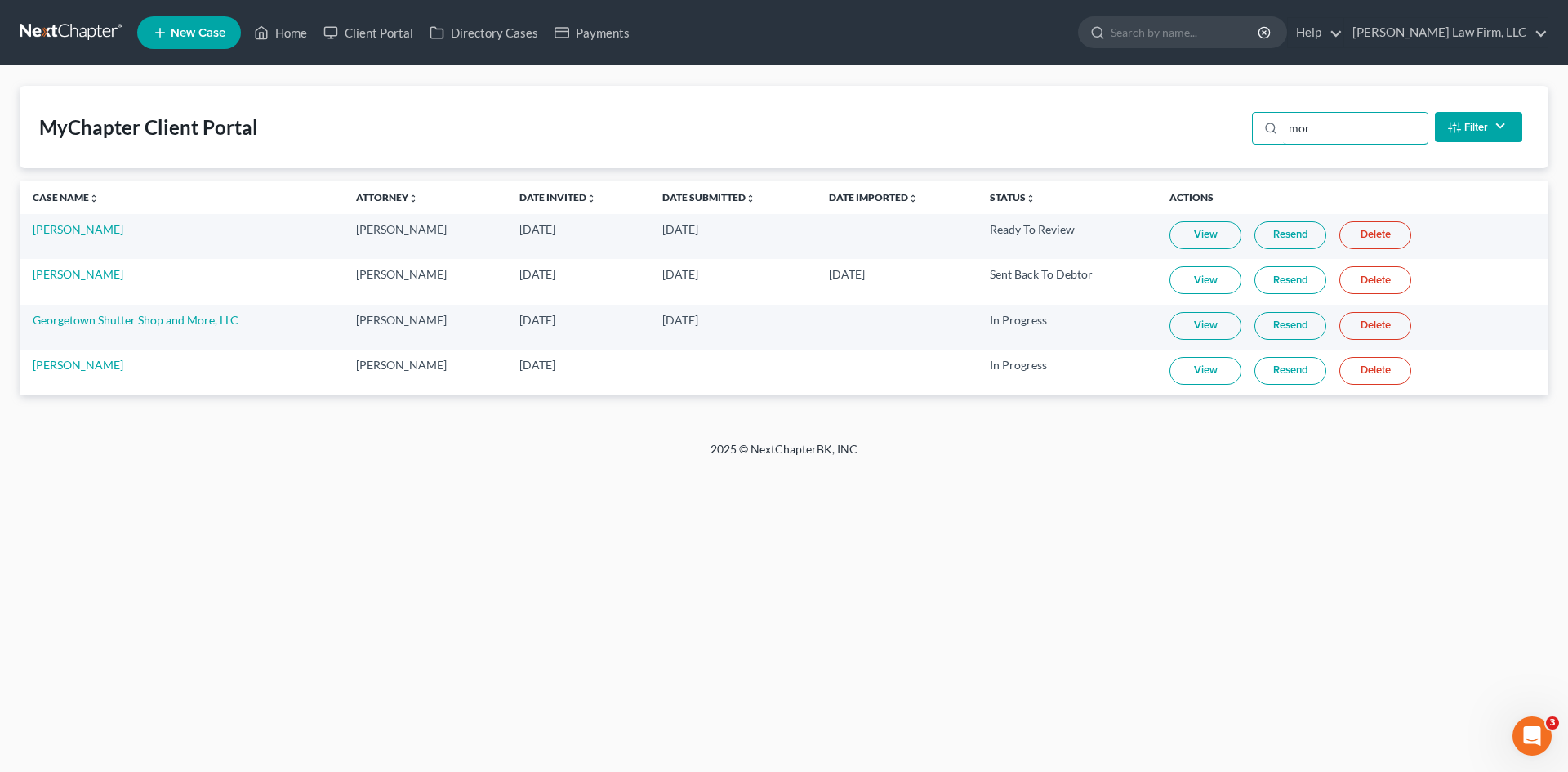
type input "mor"
click at [1203, 279] on link "View" at bounding box center [1205, 280] width 71 height 28
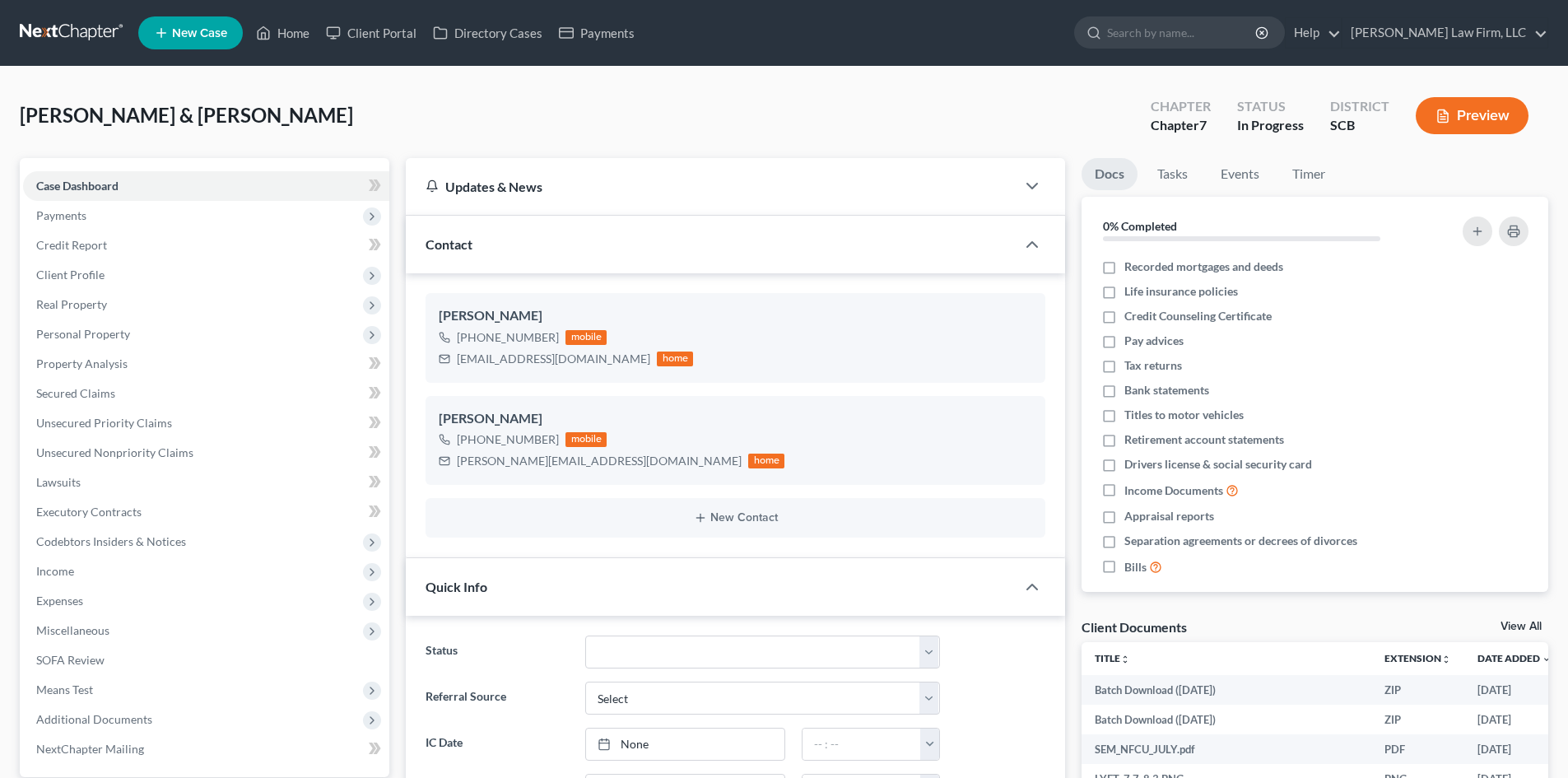
select select "0"
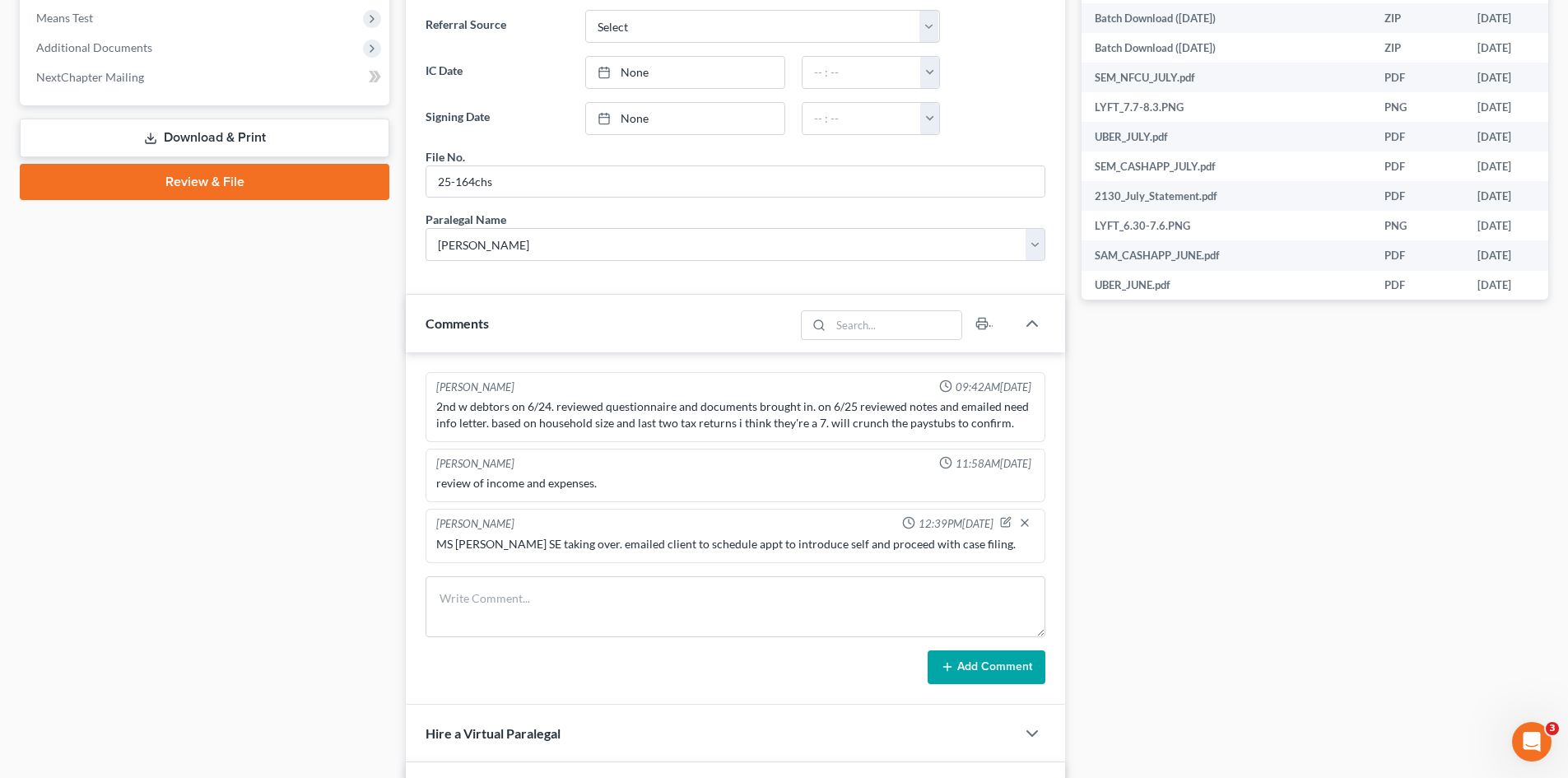
scroll to position [823, 0]
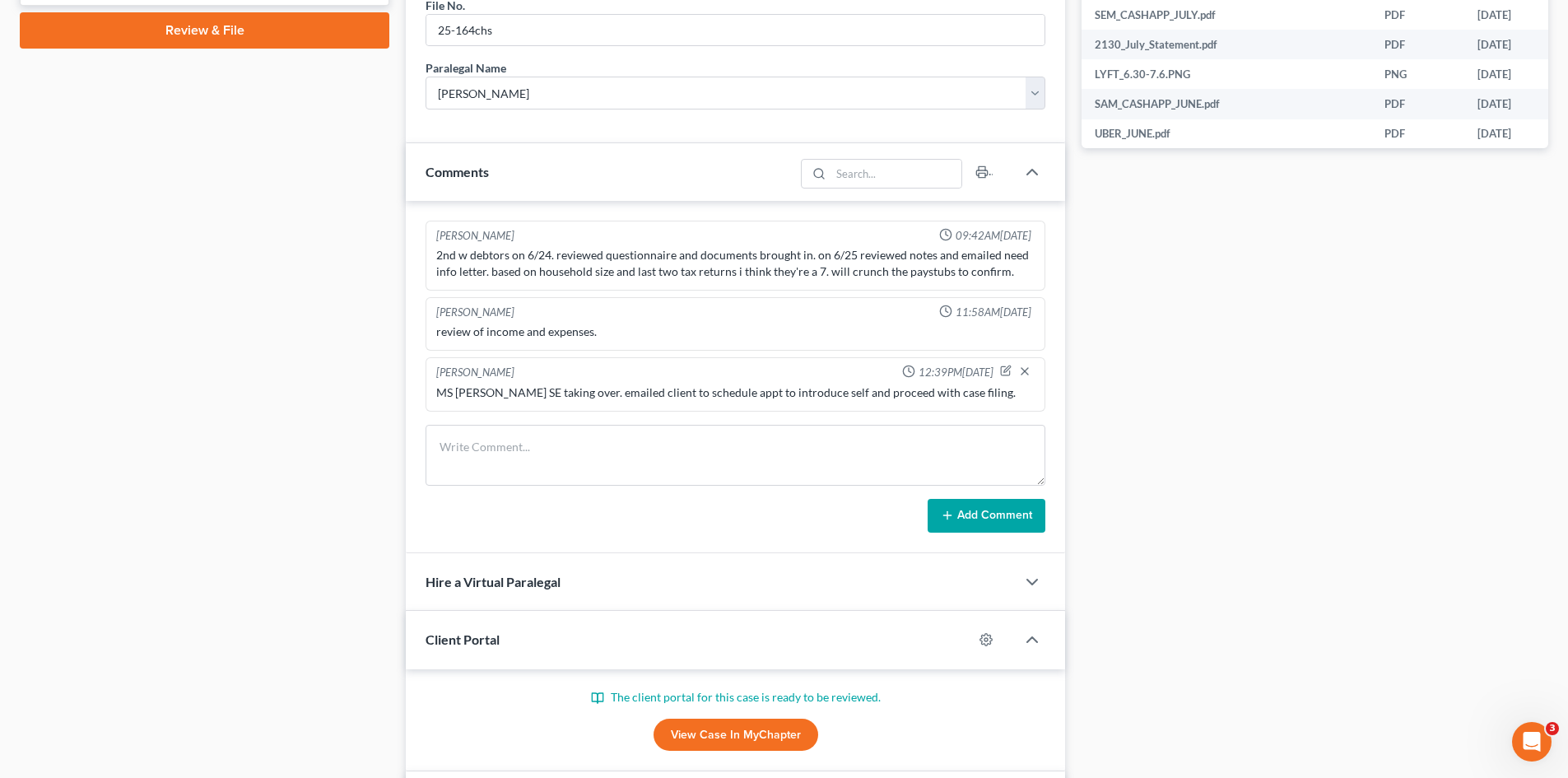
click at [764, 731] on link "View Case in MyChapter" at bounding box center [736, 735] width 165 height 33
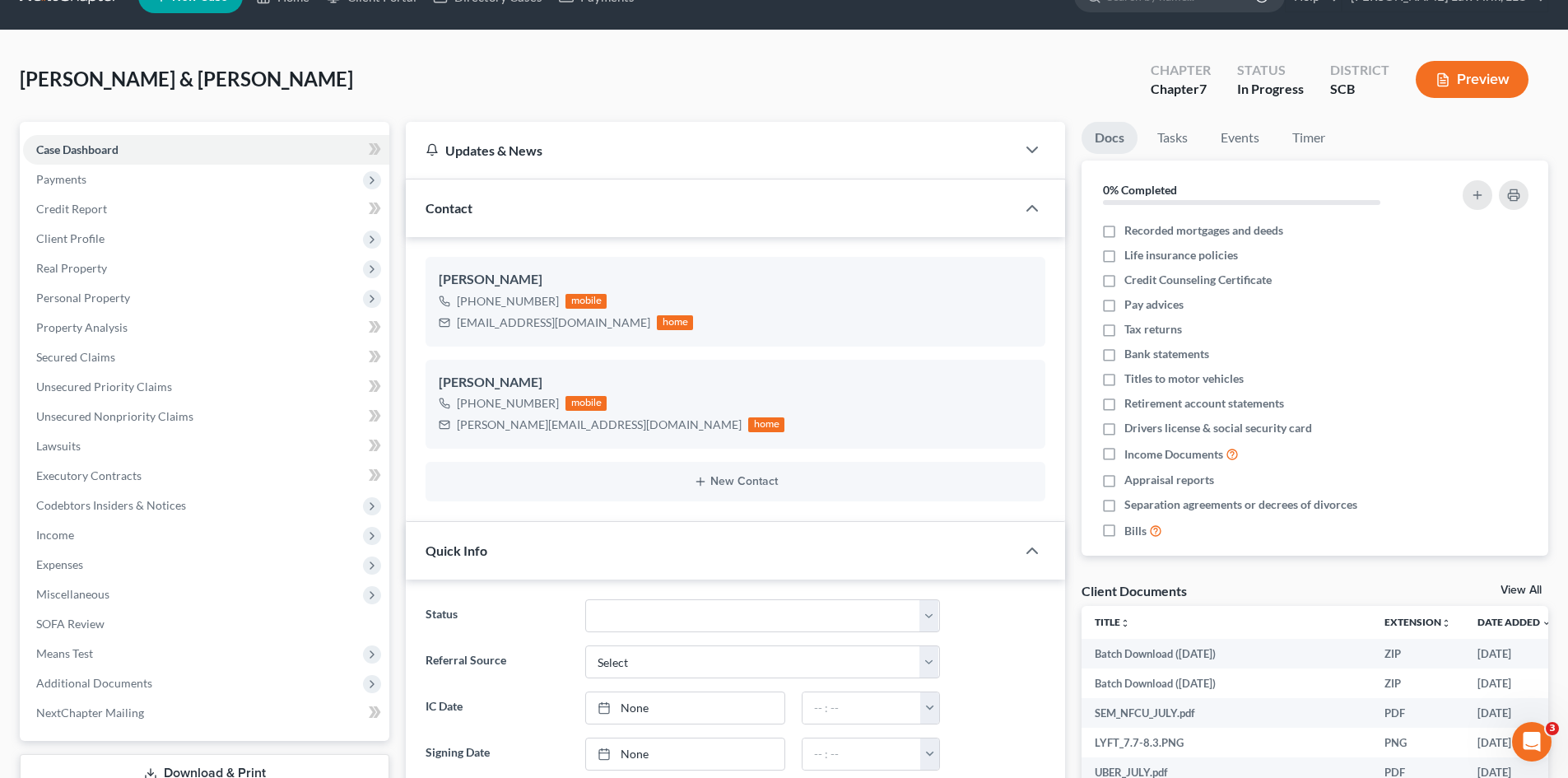
scroll to position [0, 0]
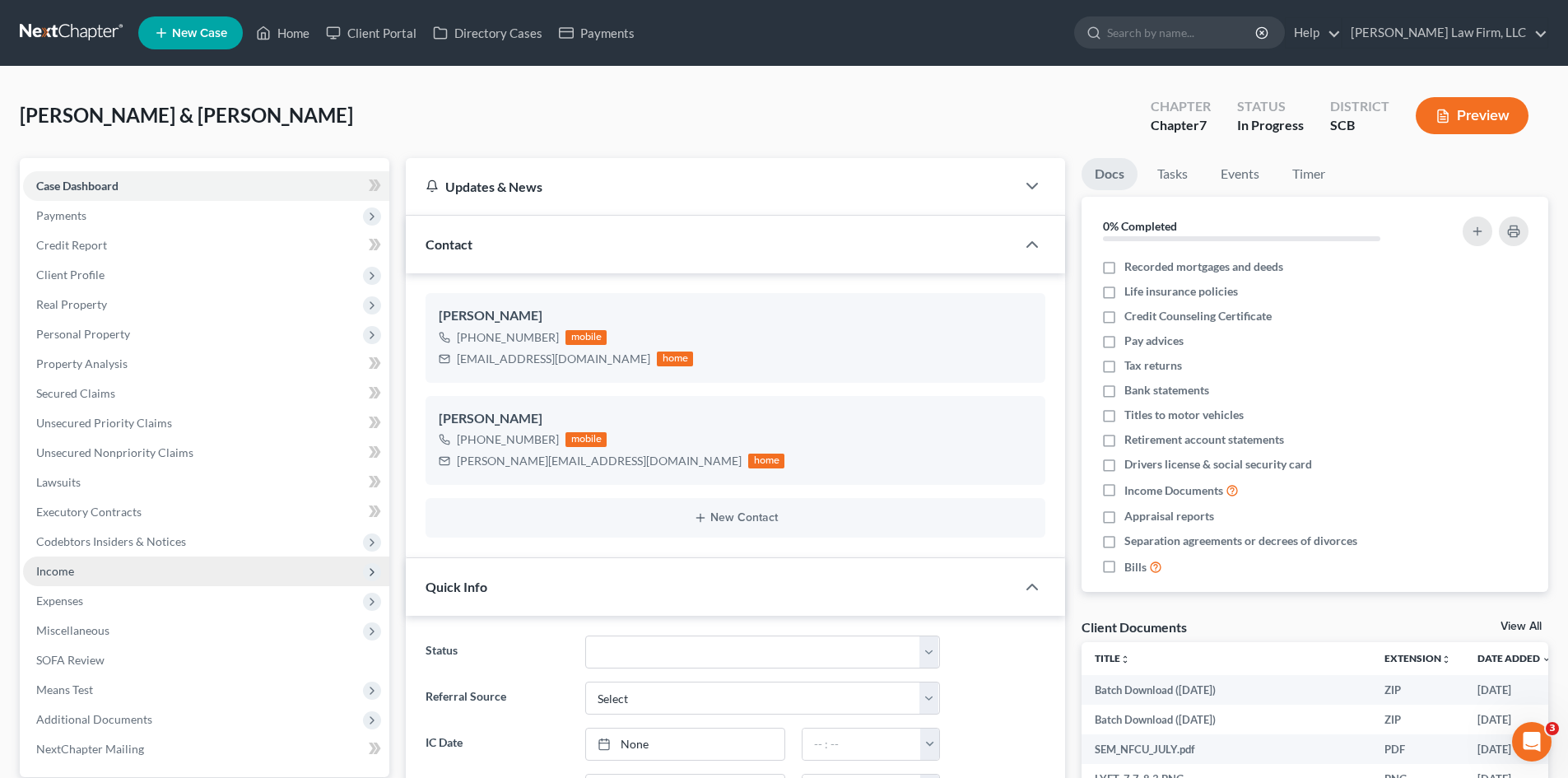
click at [75, 574] on span "Income" at bounding box center [206, 570] width 367 height 29
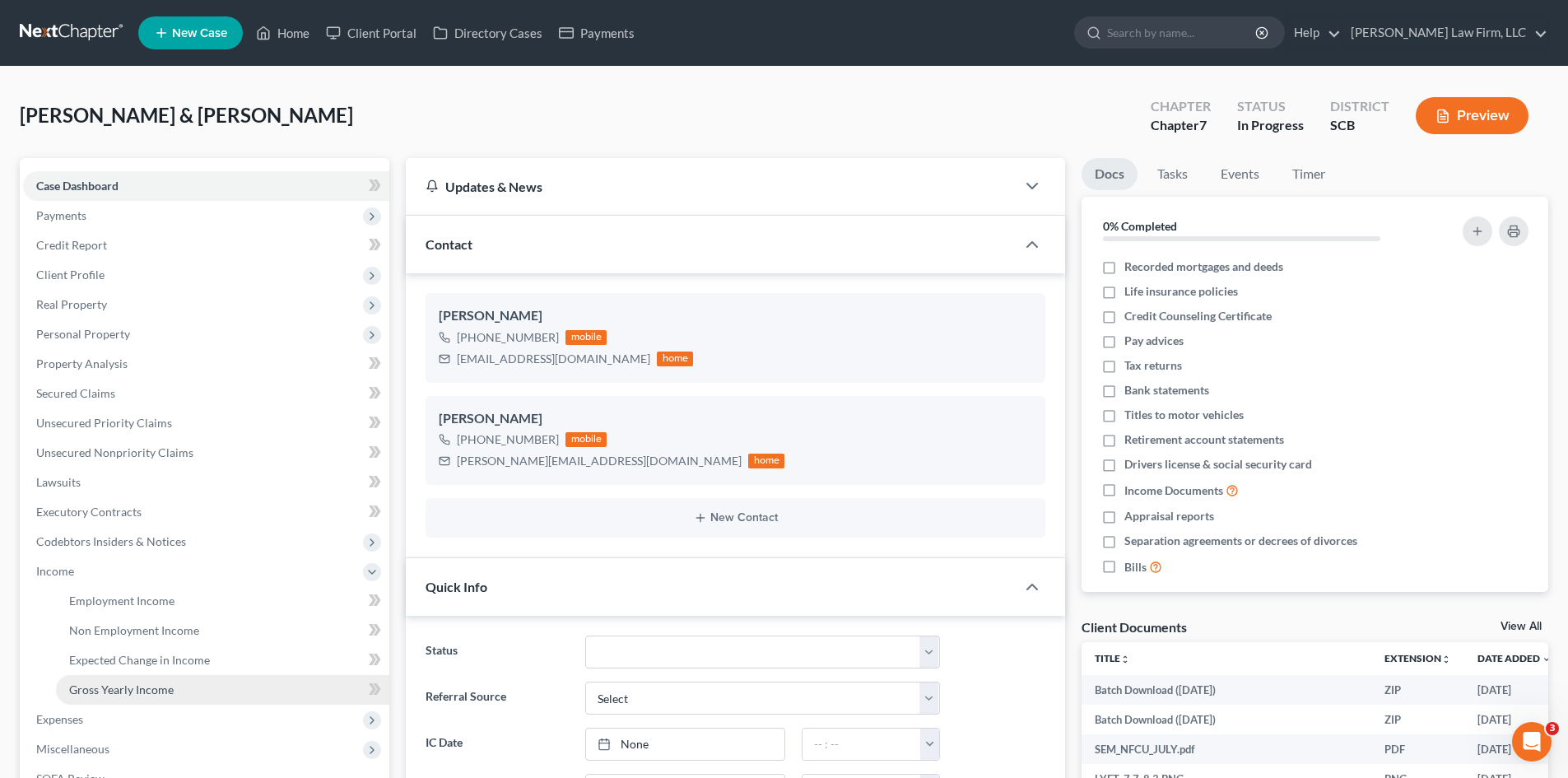
click at [126, 696] on span "Gross Yearly Income" at bounding box center [121, 689] width 104 height 14
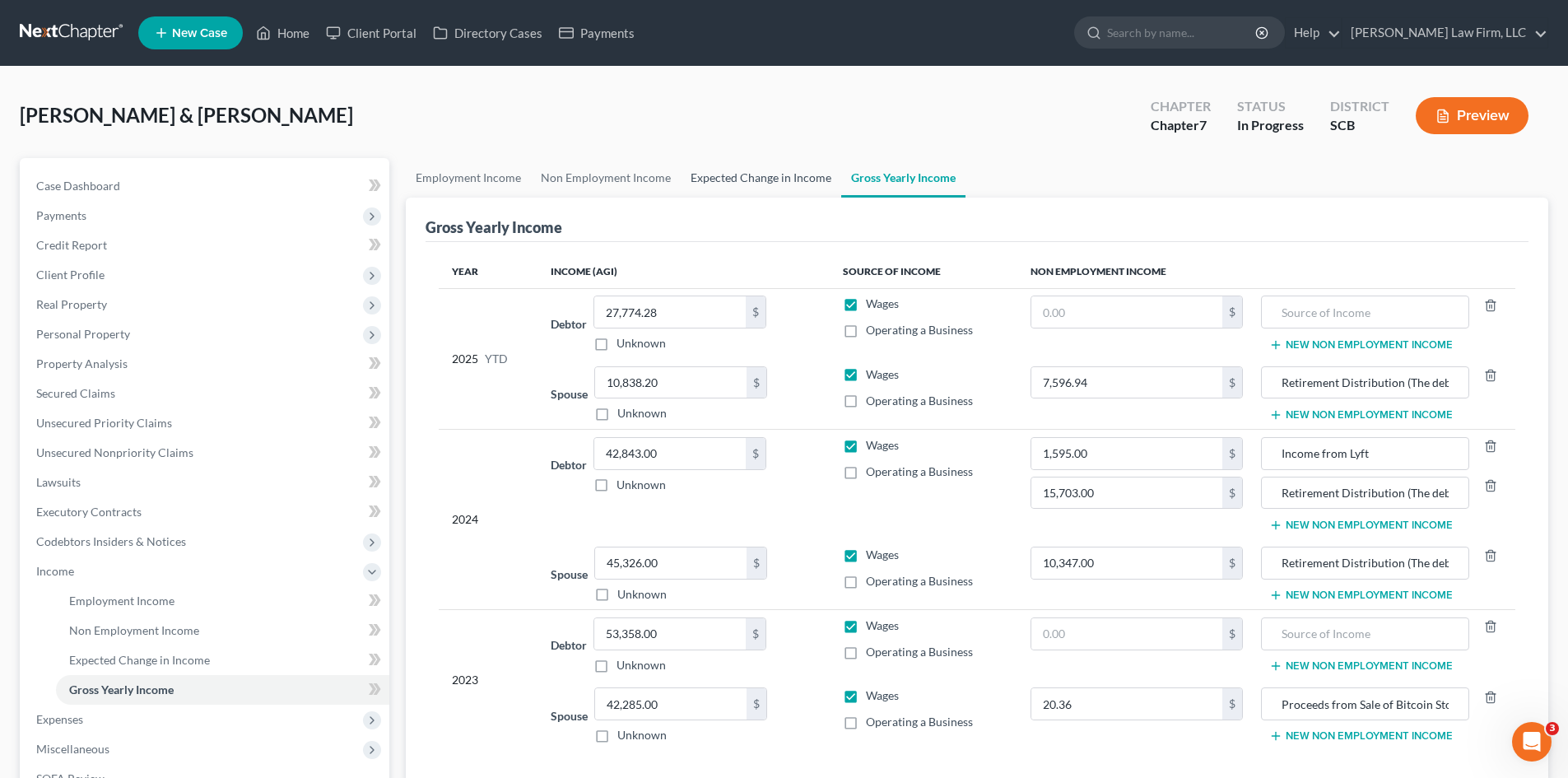
click at [712, 186] on link "Expected Change in Income" at bounding box center [761, 178] width 160 height 40
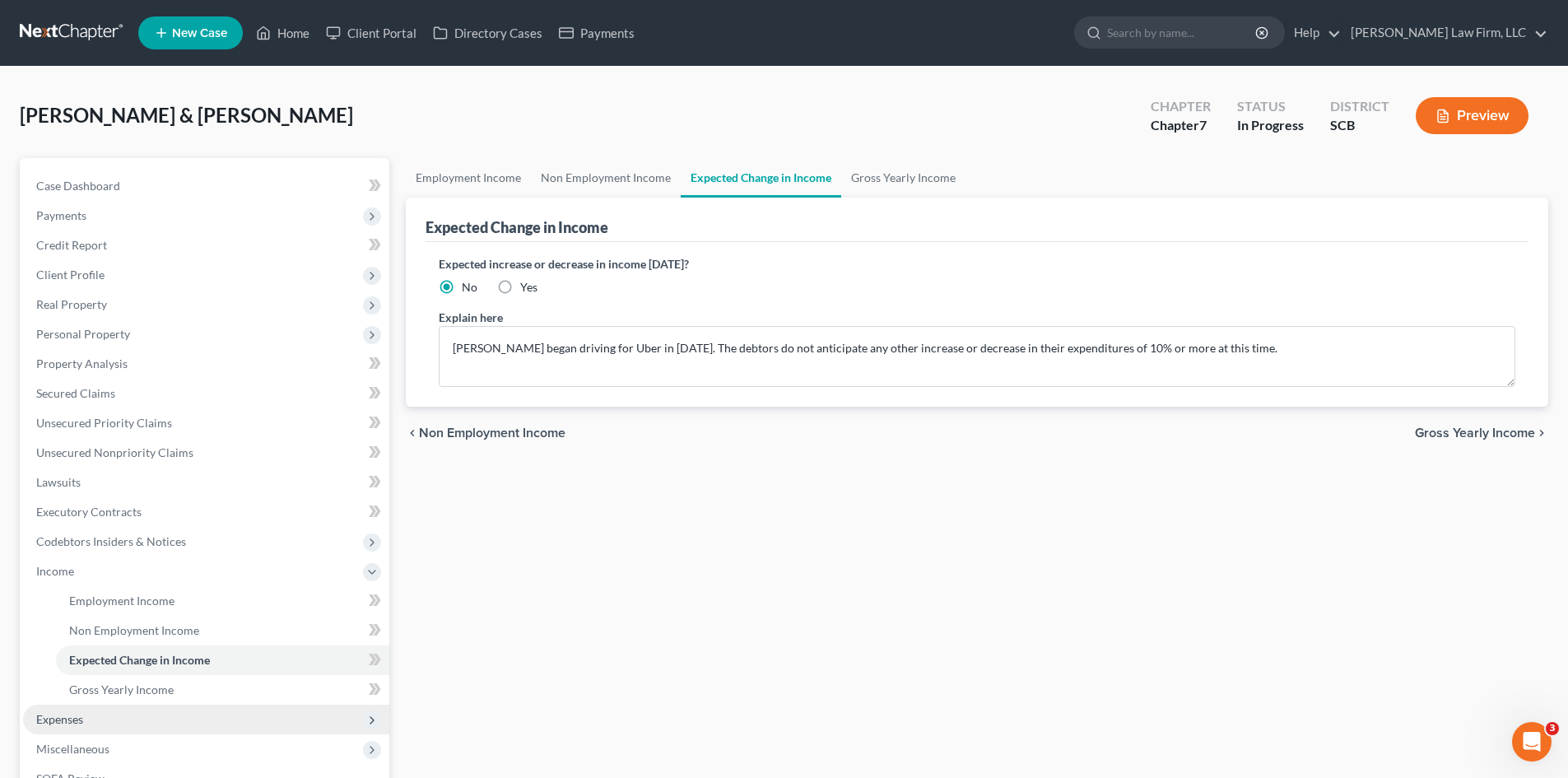
click at [60, 708] on span "Expenses" at bounding box center [206, 719] width 367 height 29
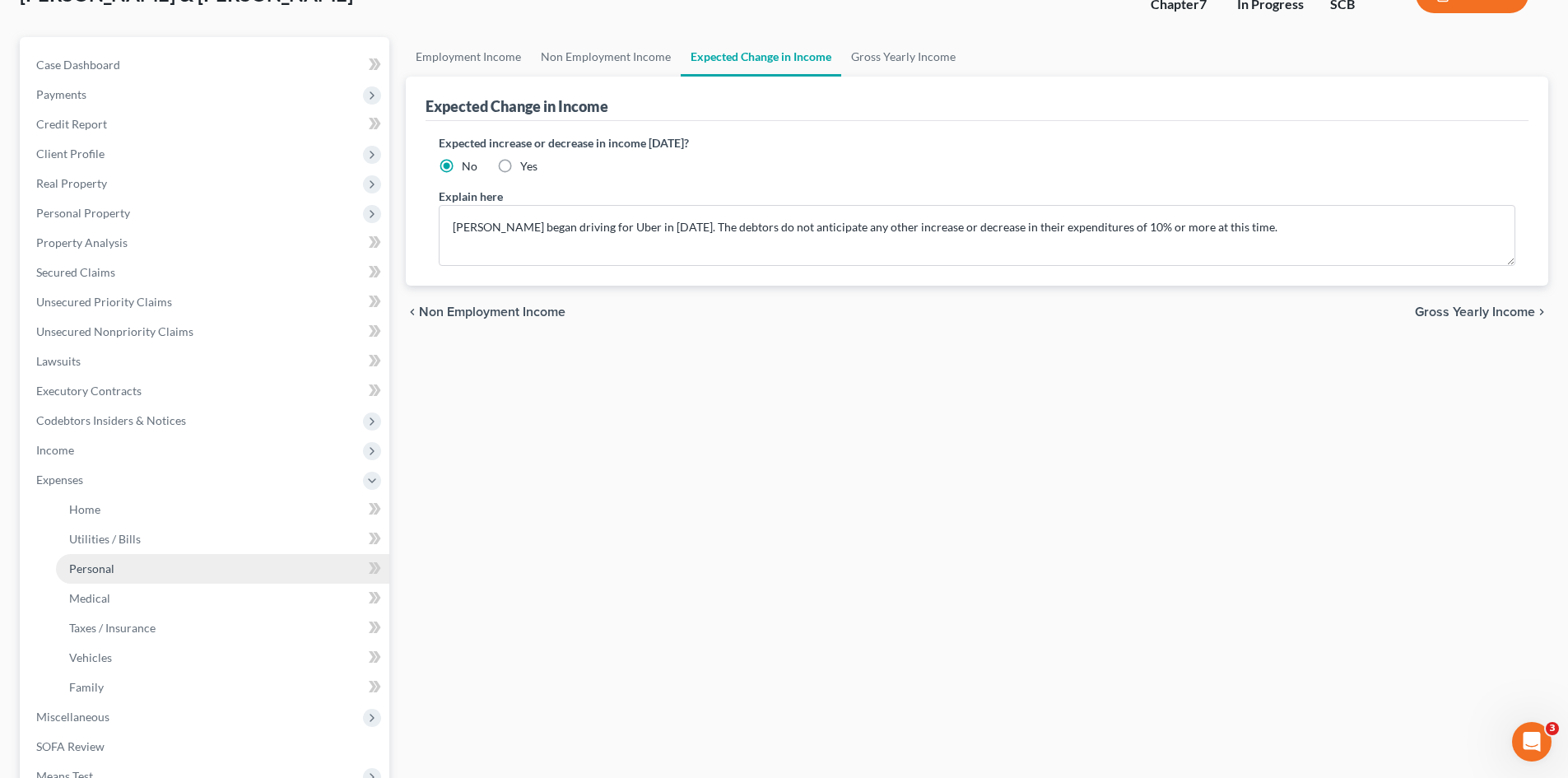
scroll to position [364, 0]
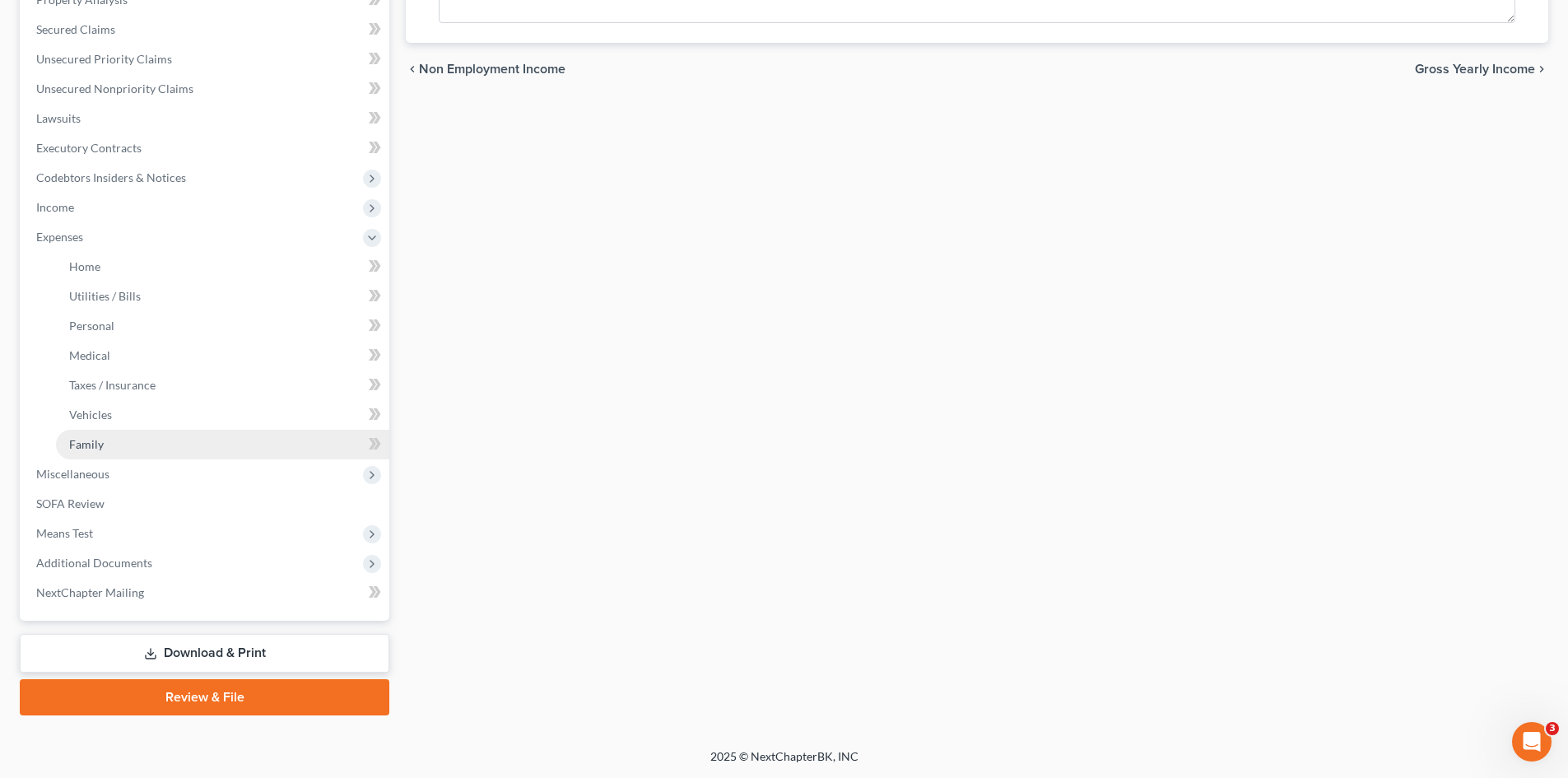
click at [102, 434] on link "Family" at bounding box center [223, 444] width 333 height 29
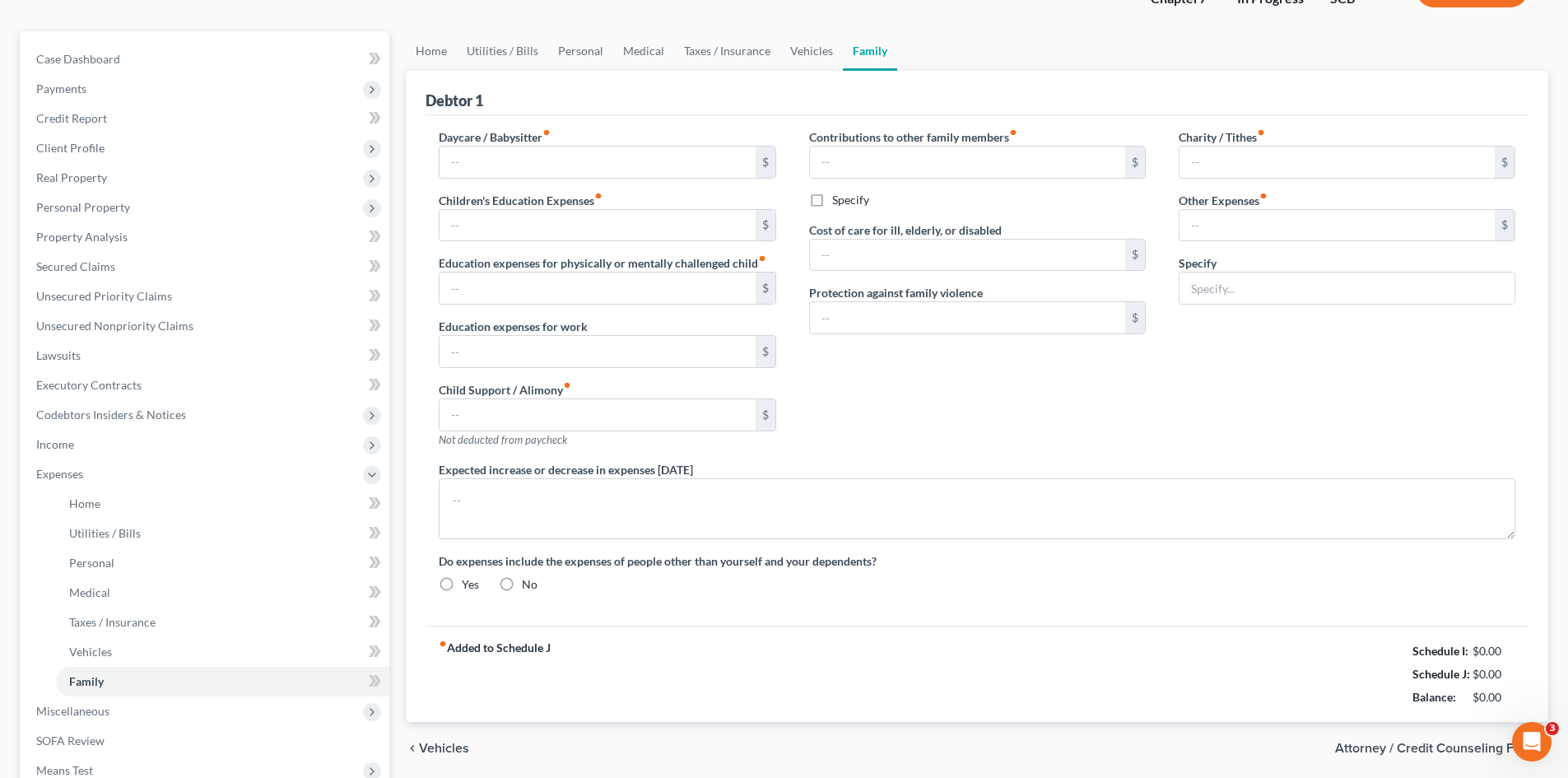
type input "100.00"
type input "Pet Expenses"
type textarea "The debtors do not anticipate an increase or decrease in their expenditures of …"
radio input "true"
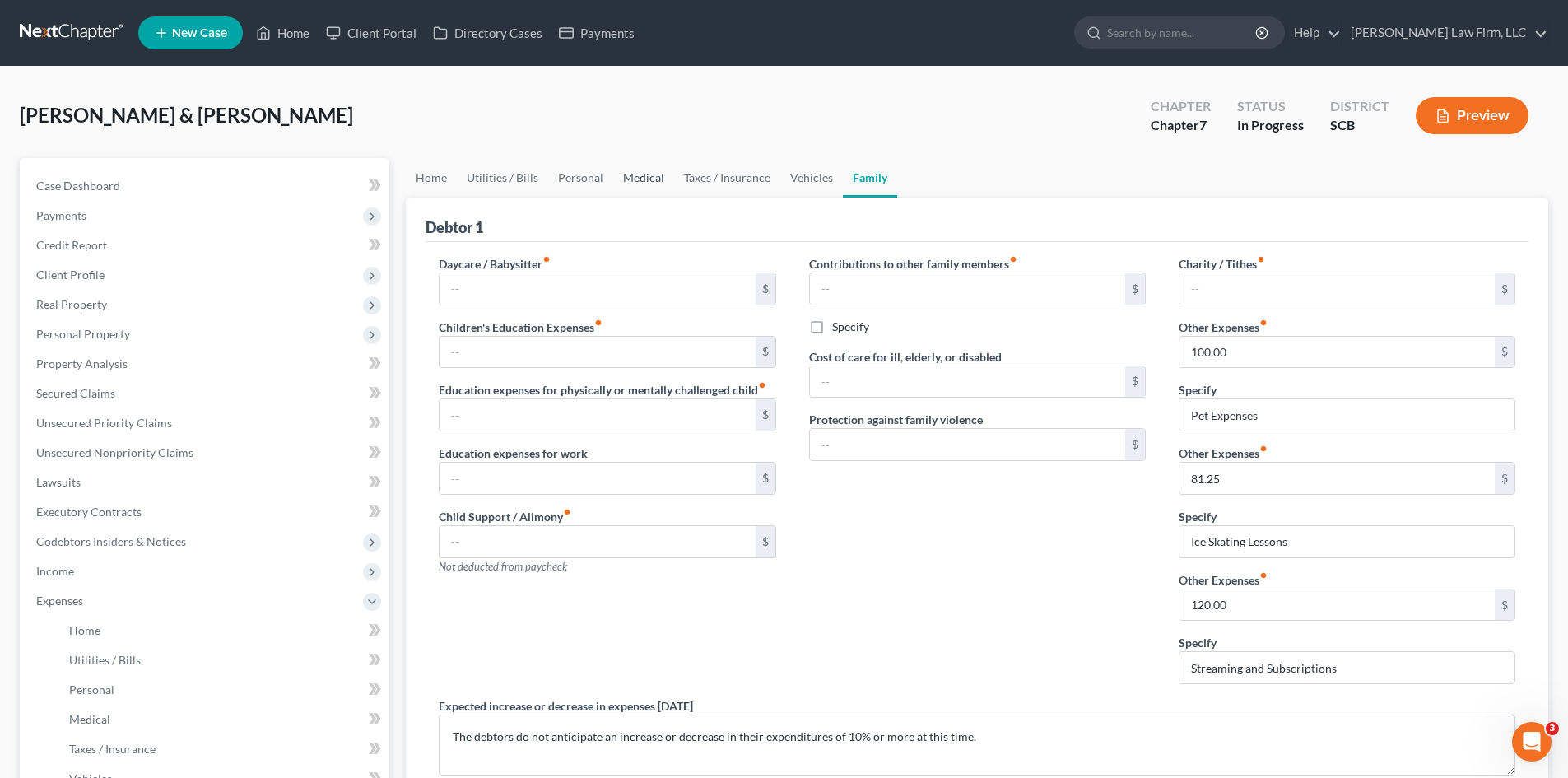
click at [640, 180] on link "Medical" at bounding box center [643, 178] width 61 height 40
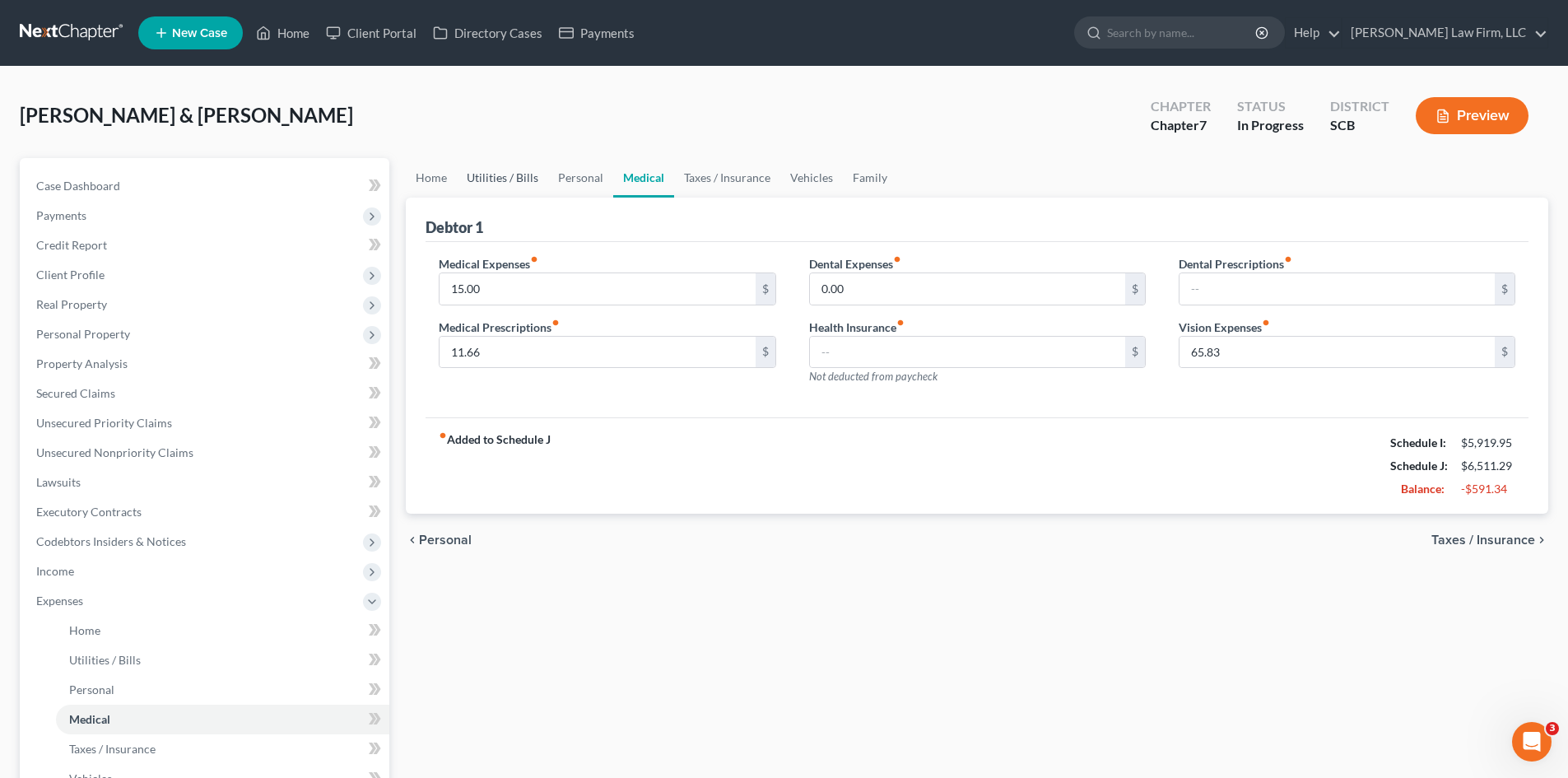
click at [503, 173] on link "Utilities / Bills" at bounding box center [502, 178] width 91 height 40
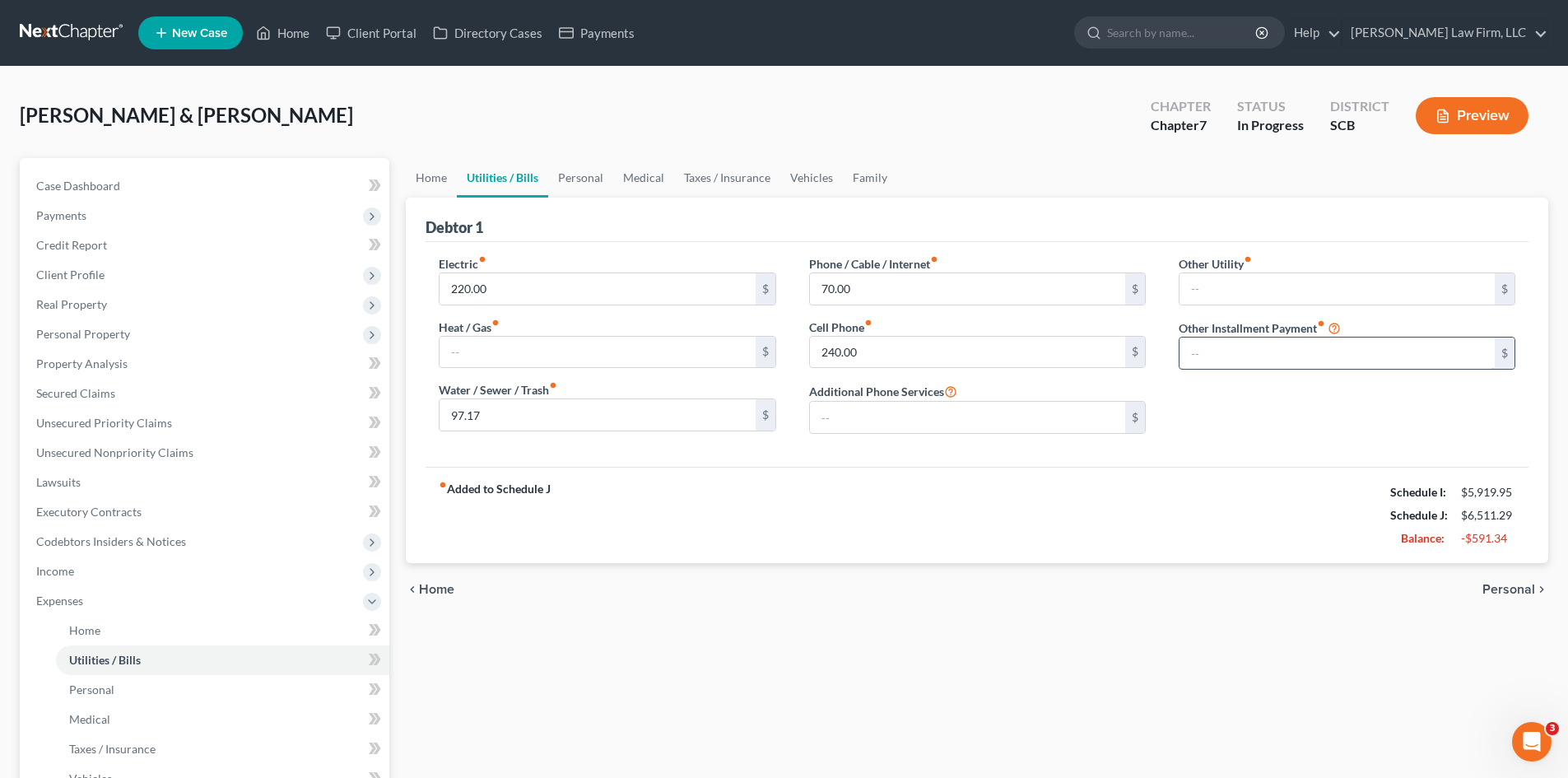
click at [1315, 357] on input "text" at bounding box center [1337, 353] width 315 height 31
click at [856, 182] on link "Family" at bounding box center [870, 178] width 54 height 40
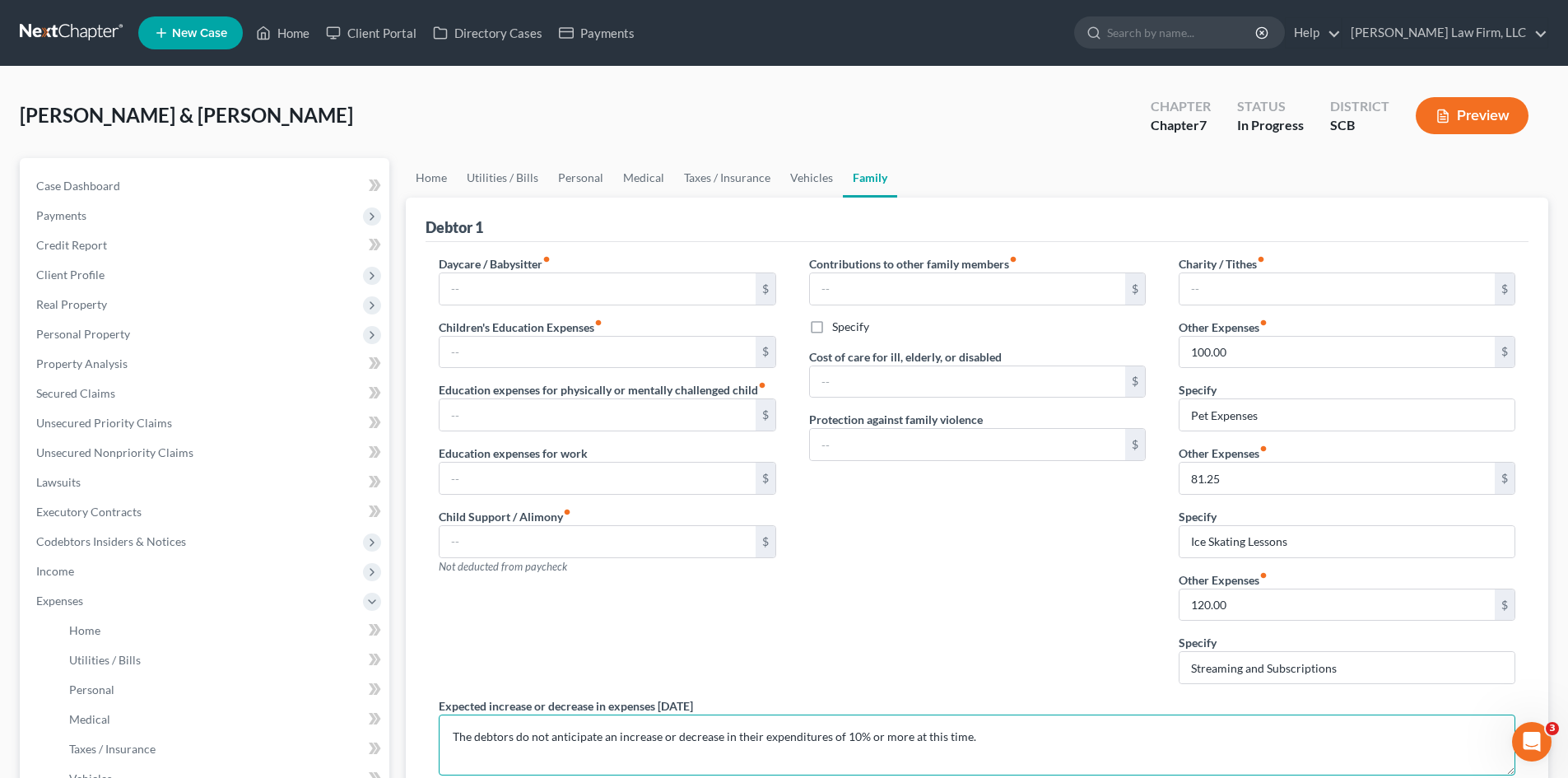
click at [453, 743] on textarea "The debtors do not anticipate an increase or decrease in their expenditures of …" at bounding box center [977, 745] width 1077 height 61
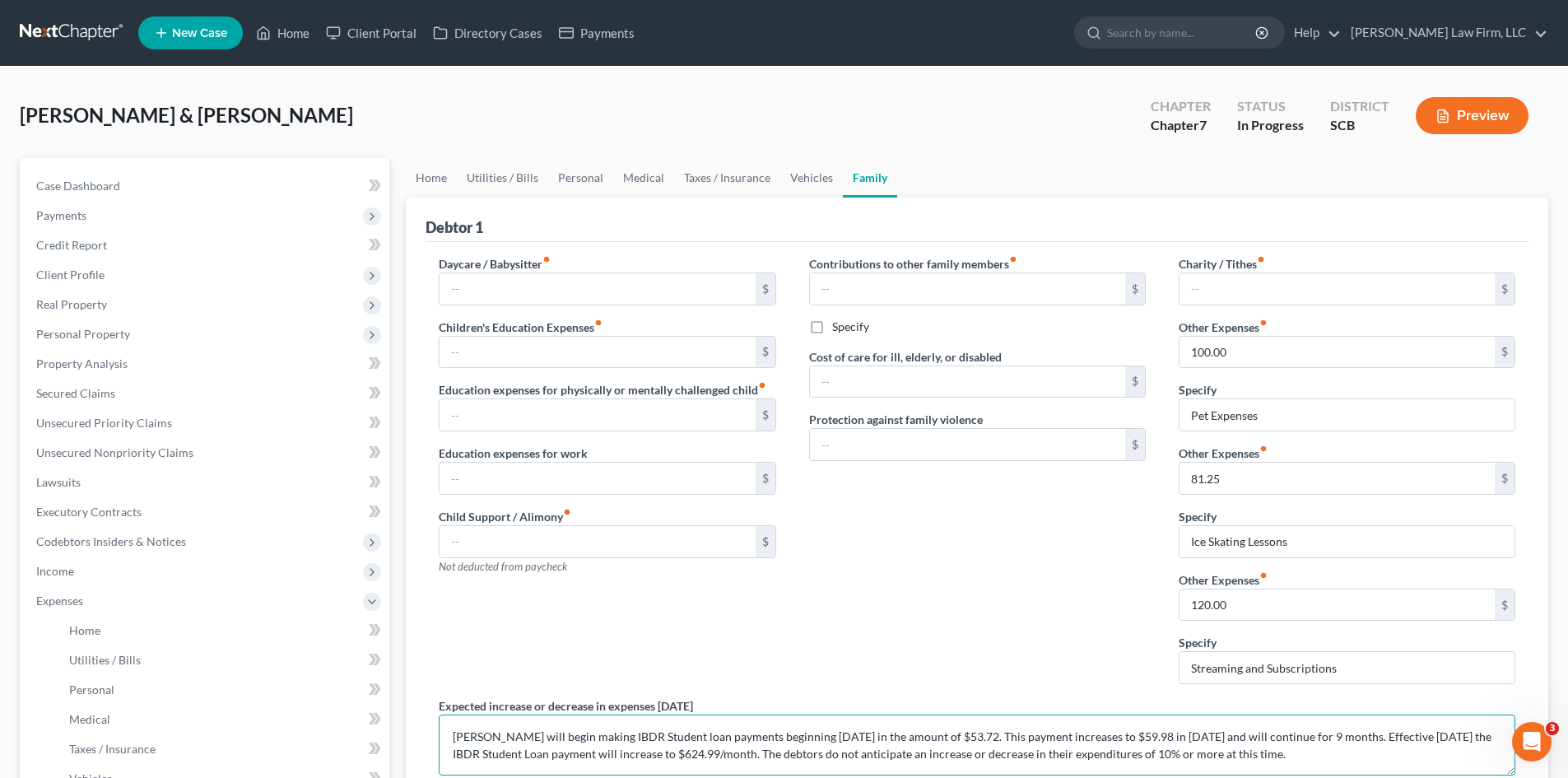
click at [1021, 750] on textarea "[PERSON_NAME] will begin making IBDR Student loan payments beginning [DATE] in …" at bounding box center [977, 745] width 1077 height 61
click at [1455, 735] on textarea "[PERSON_NAME] will begin making IBDR Student loan payments beginning [DATE] in …" at bounding box center [977, 745] width 1077 height 61
click at [1455, 756] on textarea "[PERSON_NAME] will begin making IBDR Student loan payments beginning [DATE] in …" at bounding box center [977, 745] width 1077 height 61
type textarea "[PERSON_NAME] will begin making IBDR Student loan payments beginning [DATE] in …"
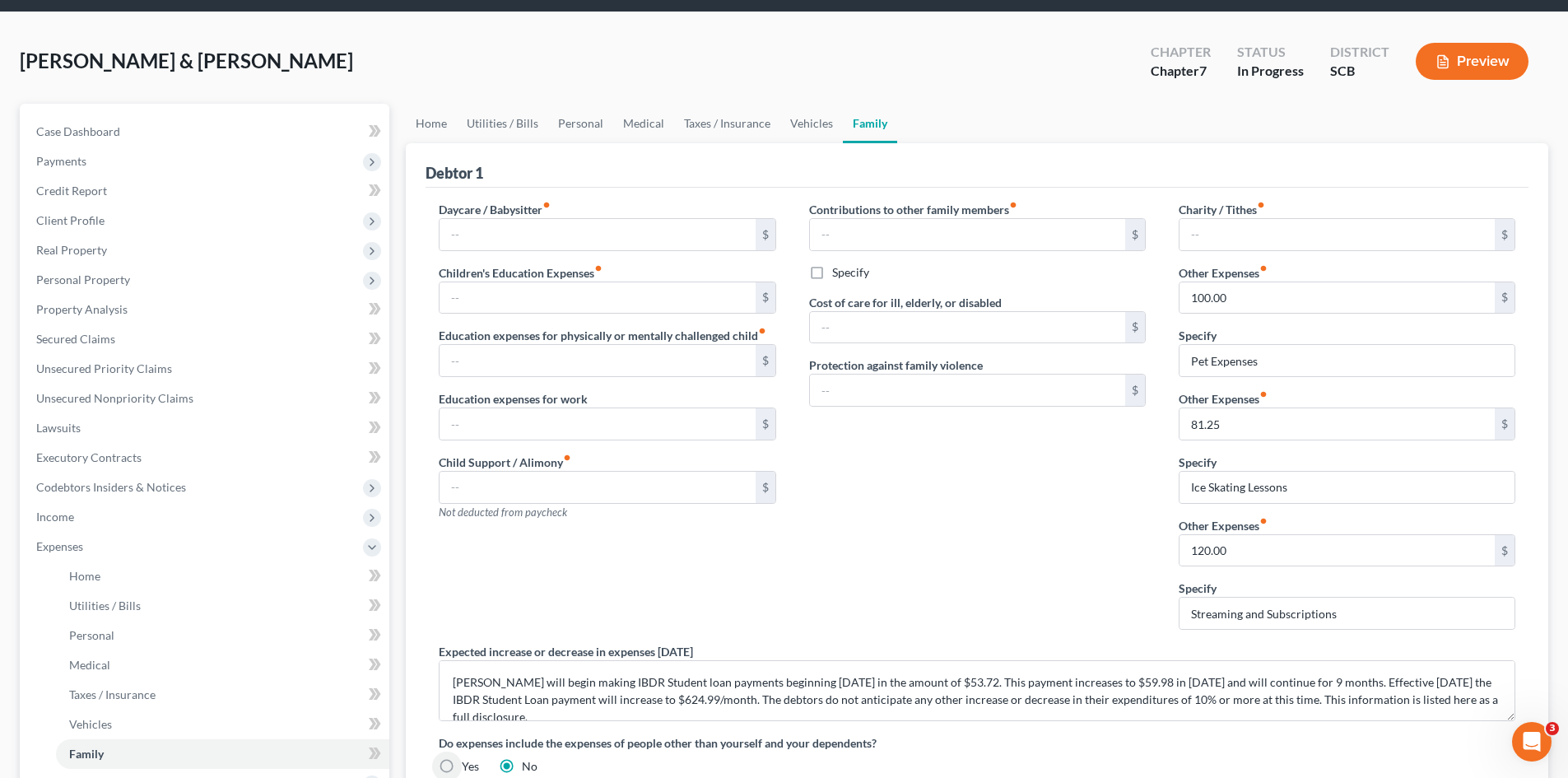
scroll to position [0, 0]
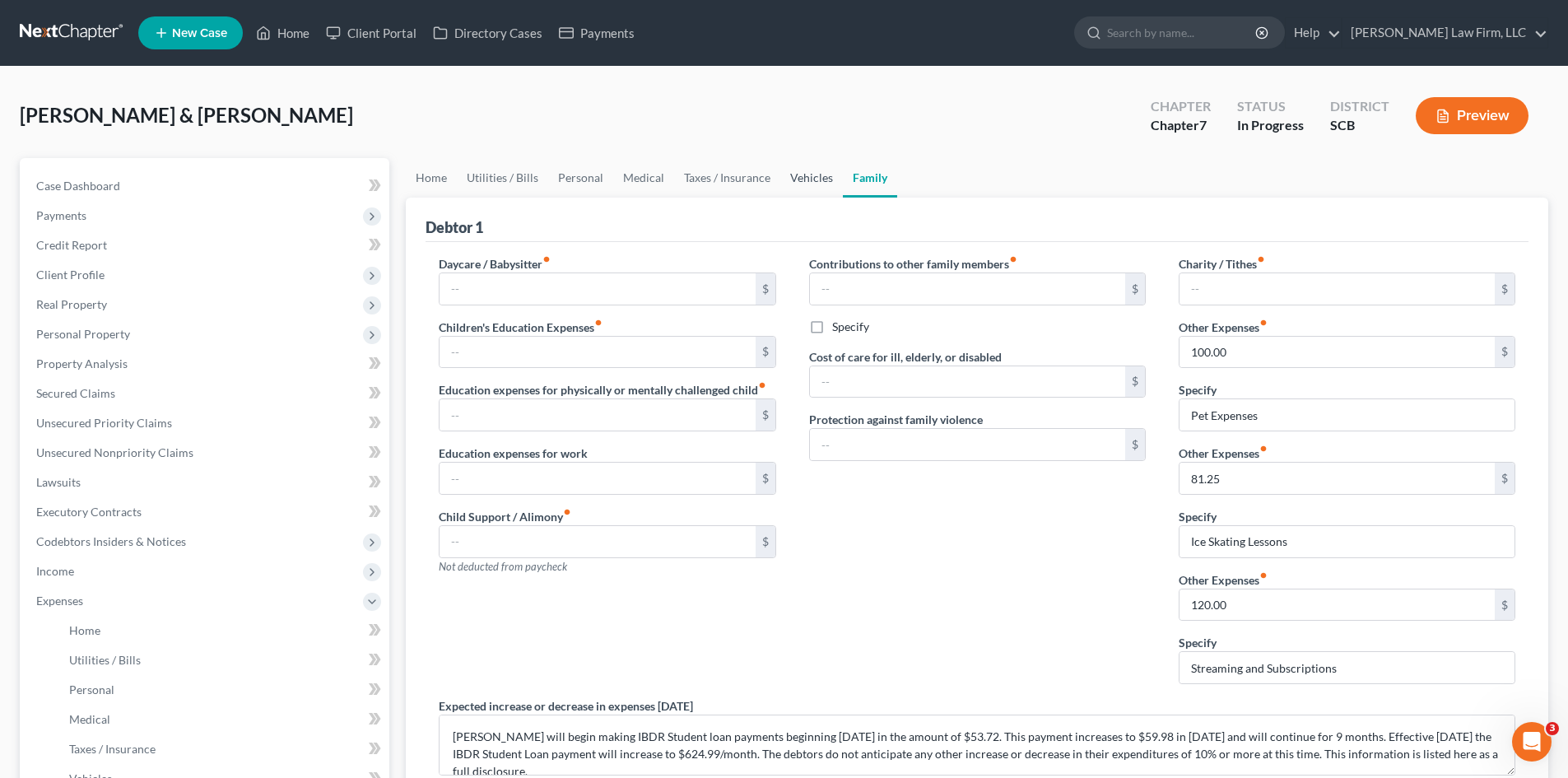
click at [800, 182] on link "Vehicles" at bounding box center [812, 178] width 63 height 40
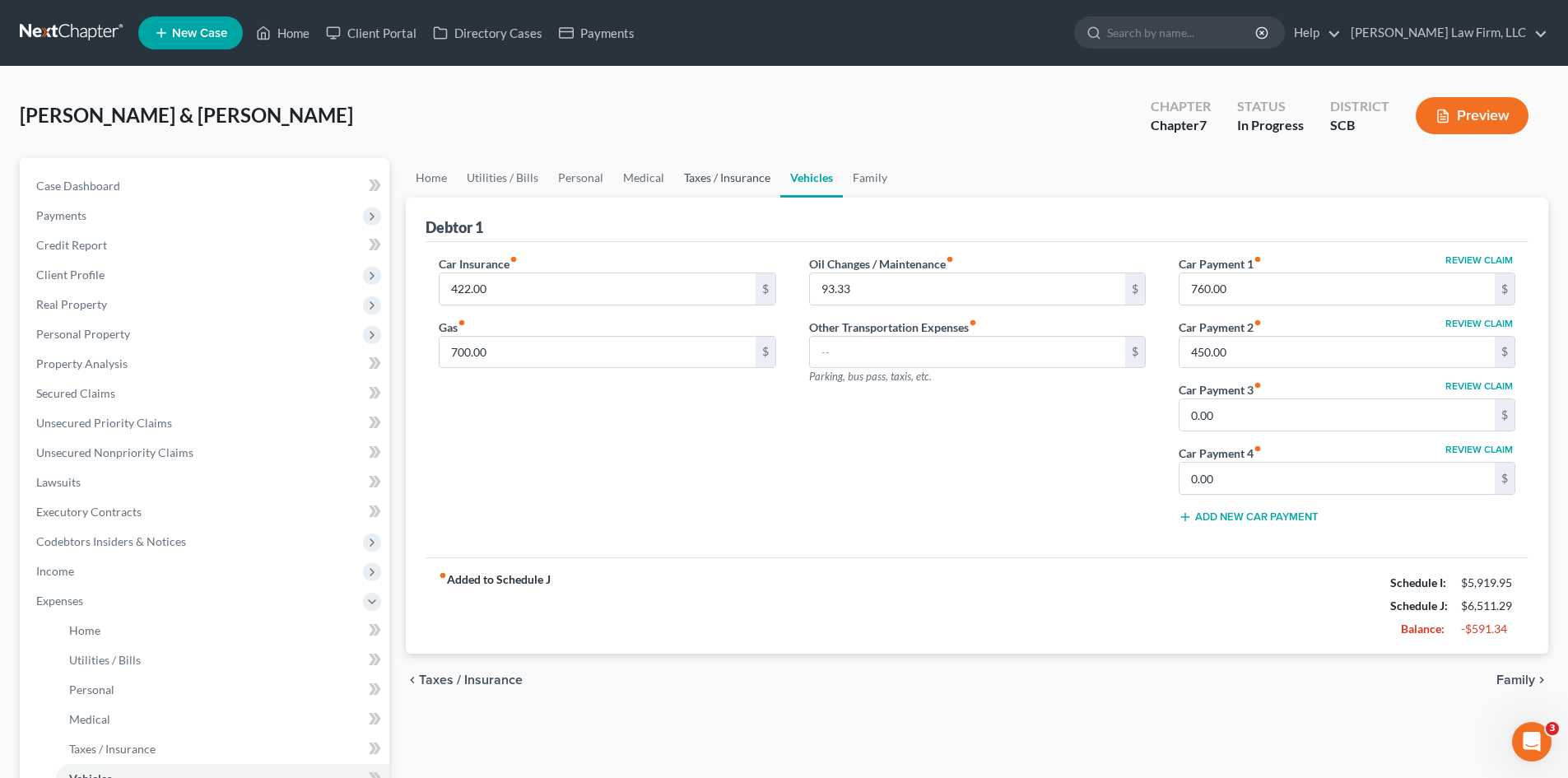
click at [724, 186] on link "Taxes / Insurance" at bounding box center [728, 178] width 106 height 40
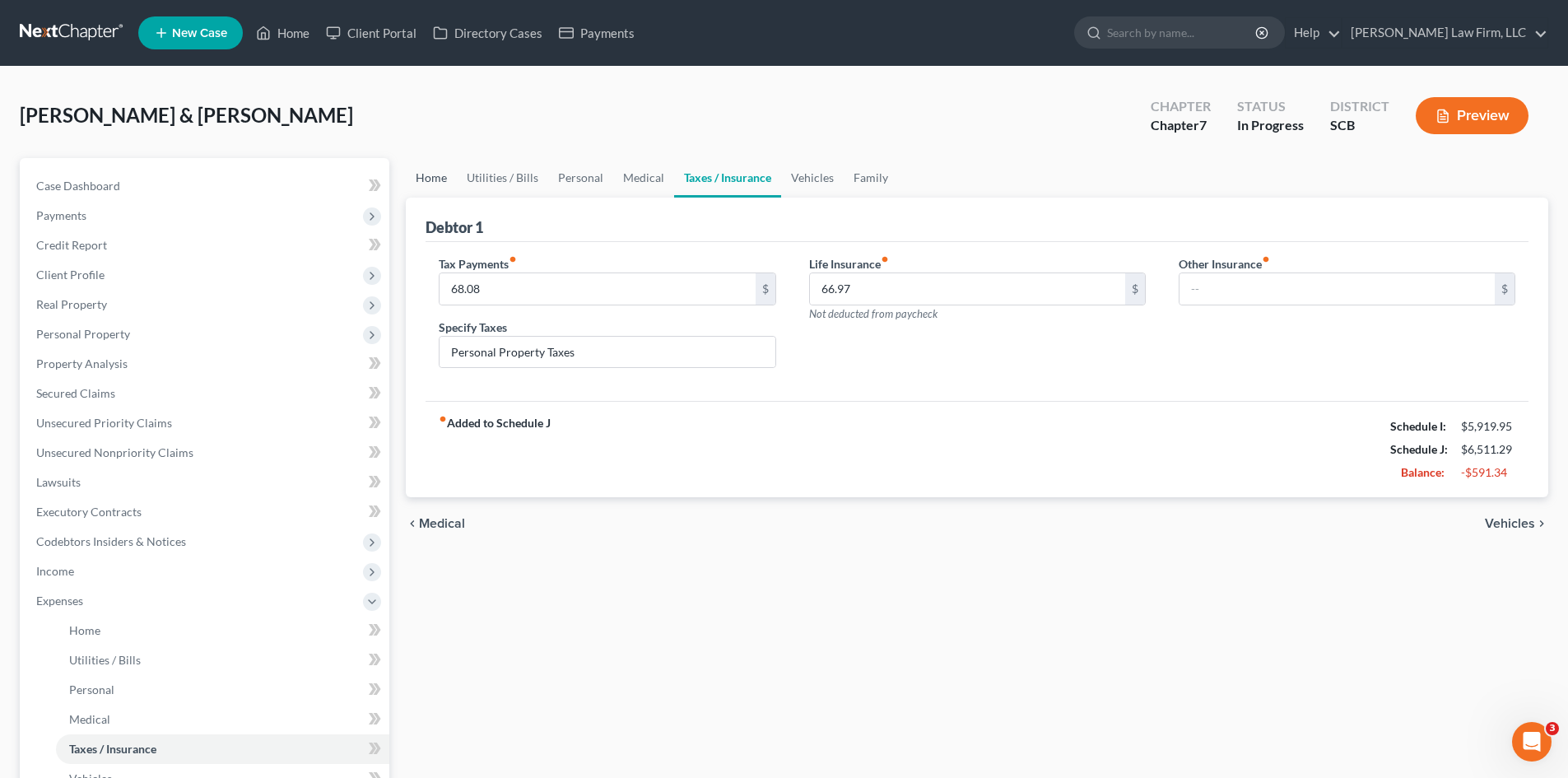
click at [419, 182] on link "Home" at bounding box center [431, 178] width 51 height 40
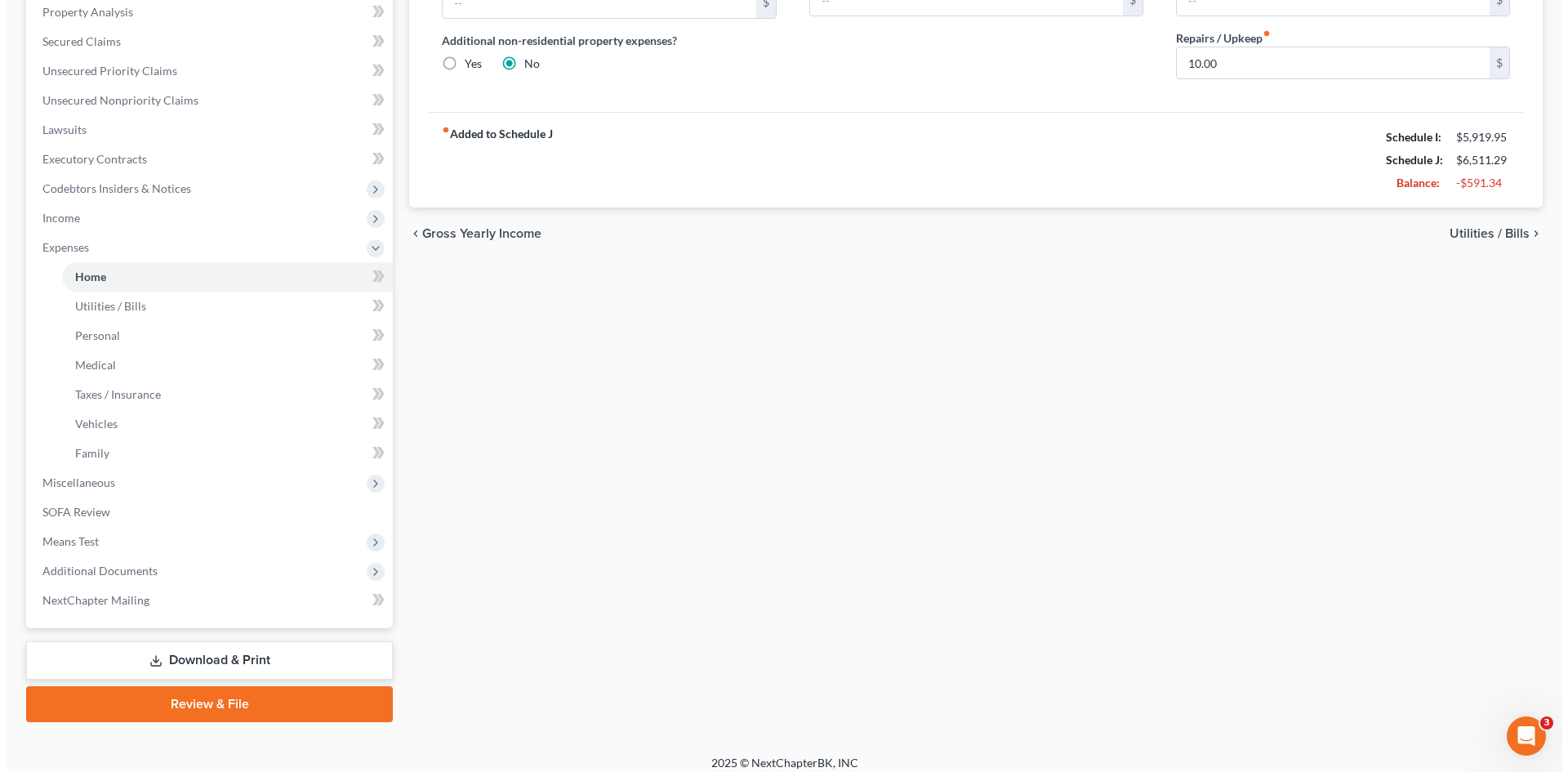
scroll to position [361, 0]
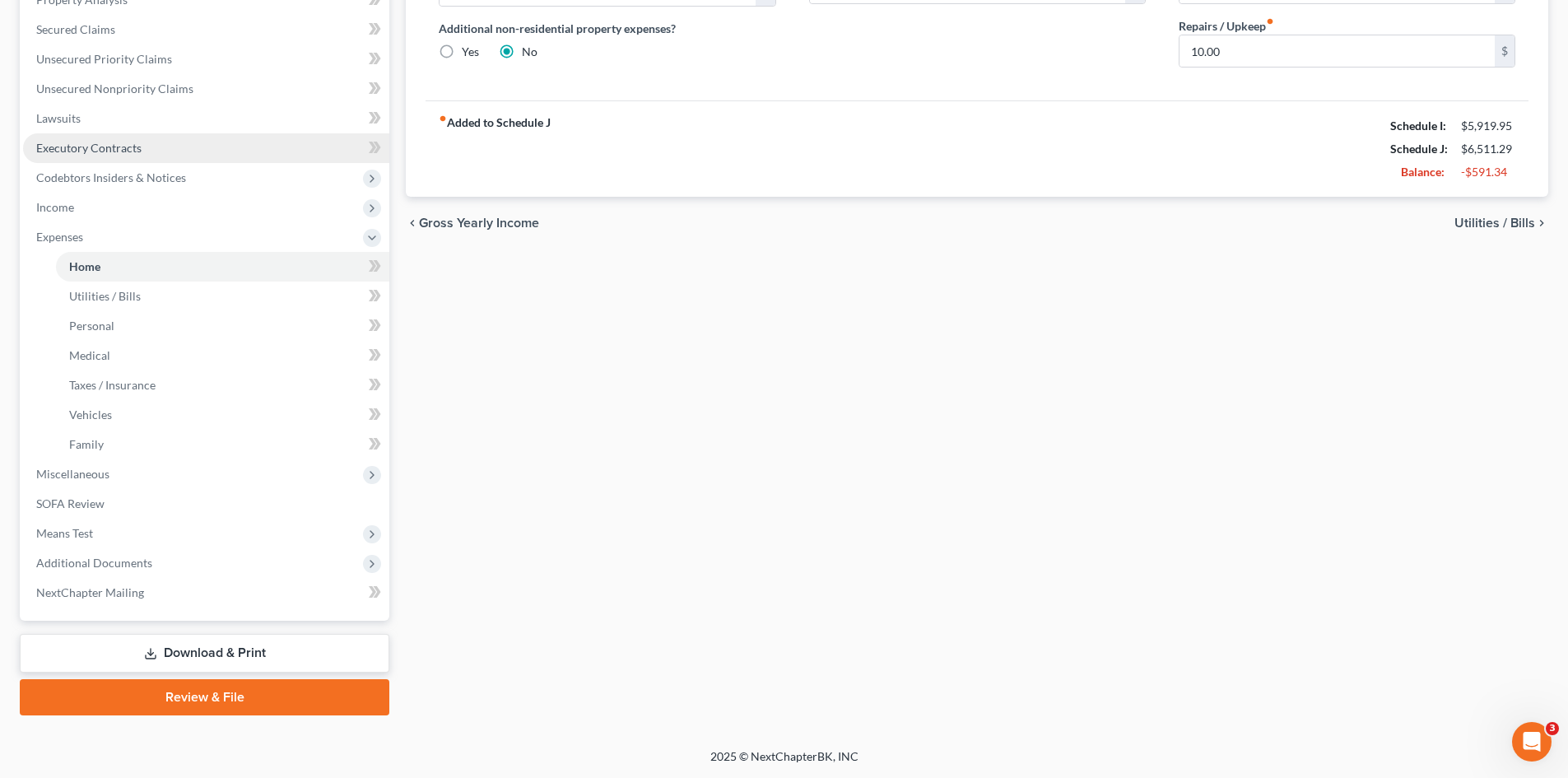
click at [103, 147] on span "Executory Contracts" at bounding box center [88, 148] width 105 height 14
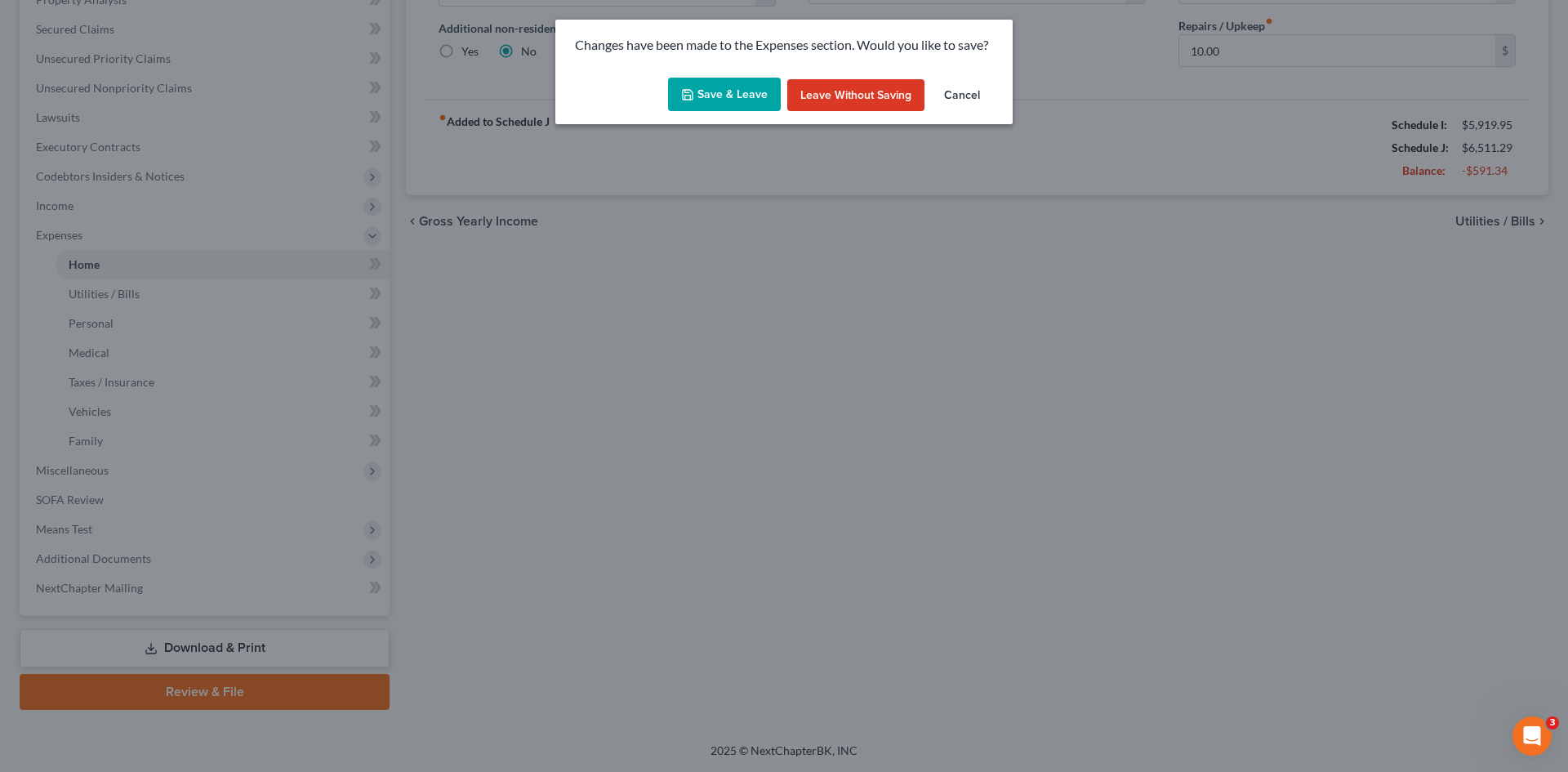
click at [745, 97] on button "Save & Leave" at bounding box center [725, 95] width 113 height 34
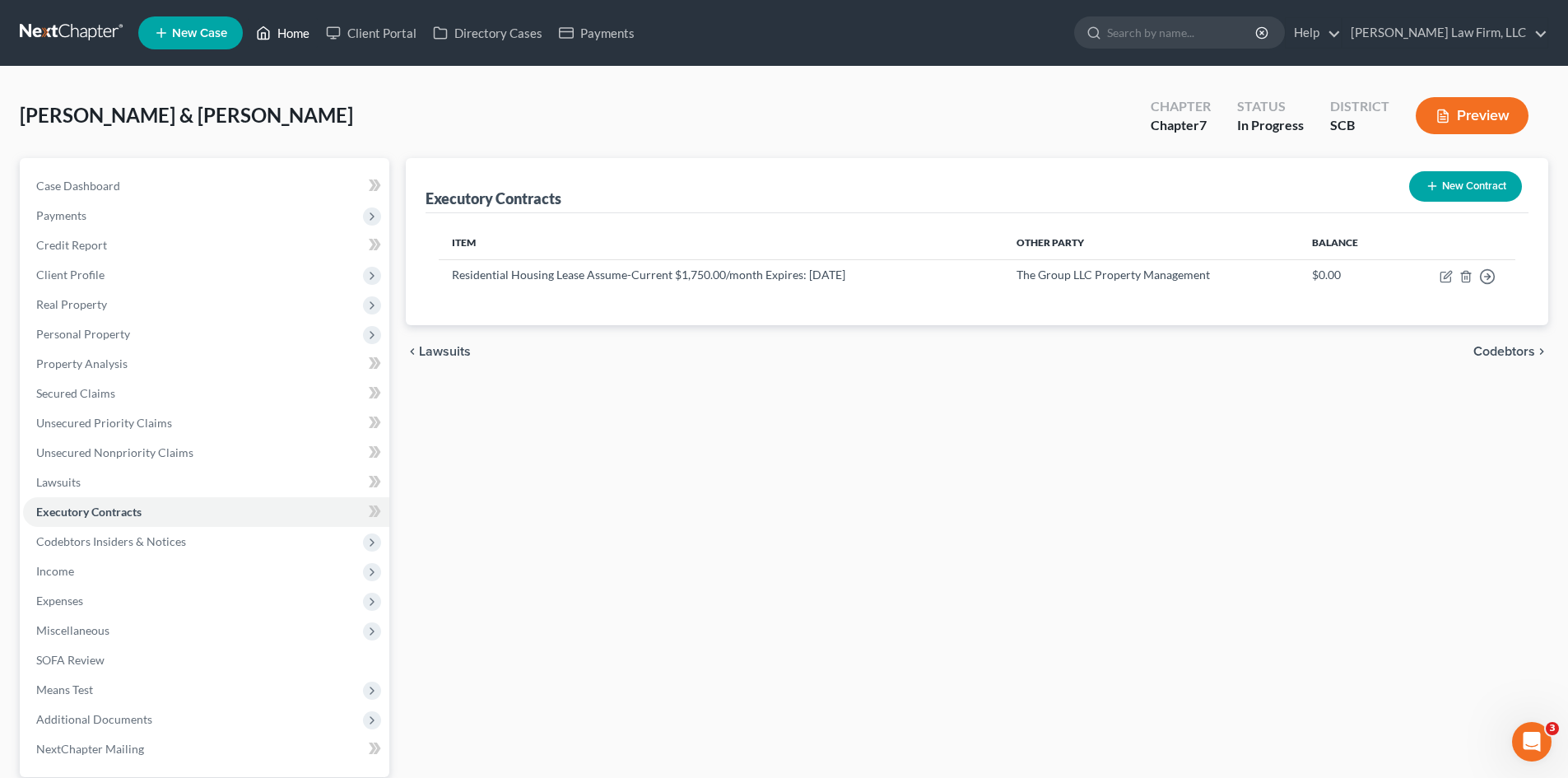
click at [279, 35] on link "Home" at bounding box center [283, 32] width 70 height 29
